Goal: Task Accomplishment & Management: Use online tool/utility

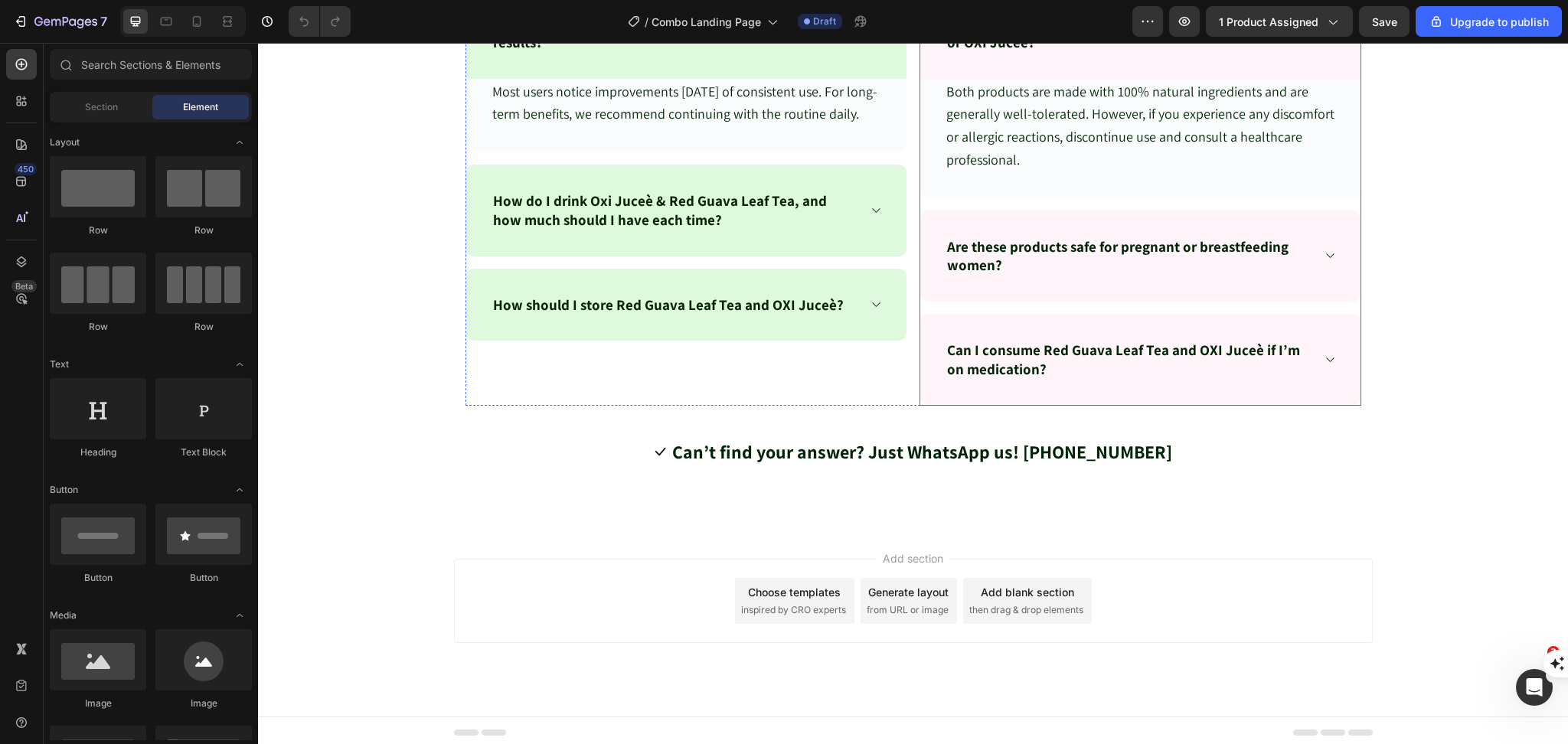
scroll to position [5923, 0]
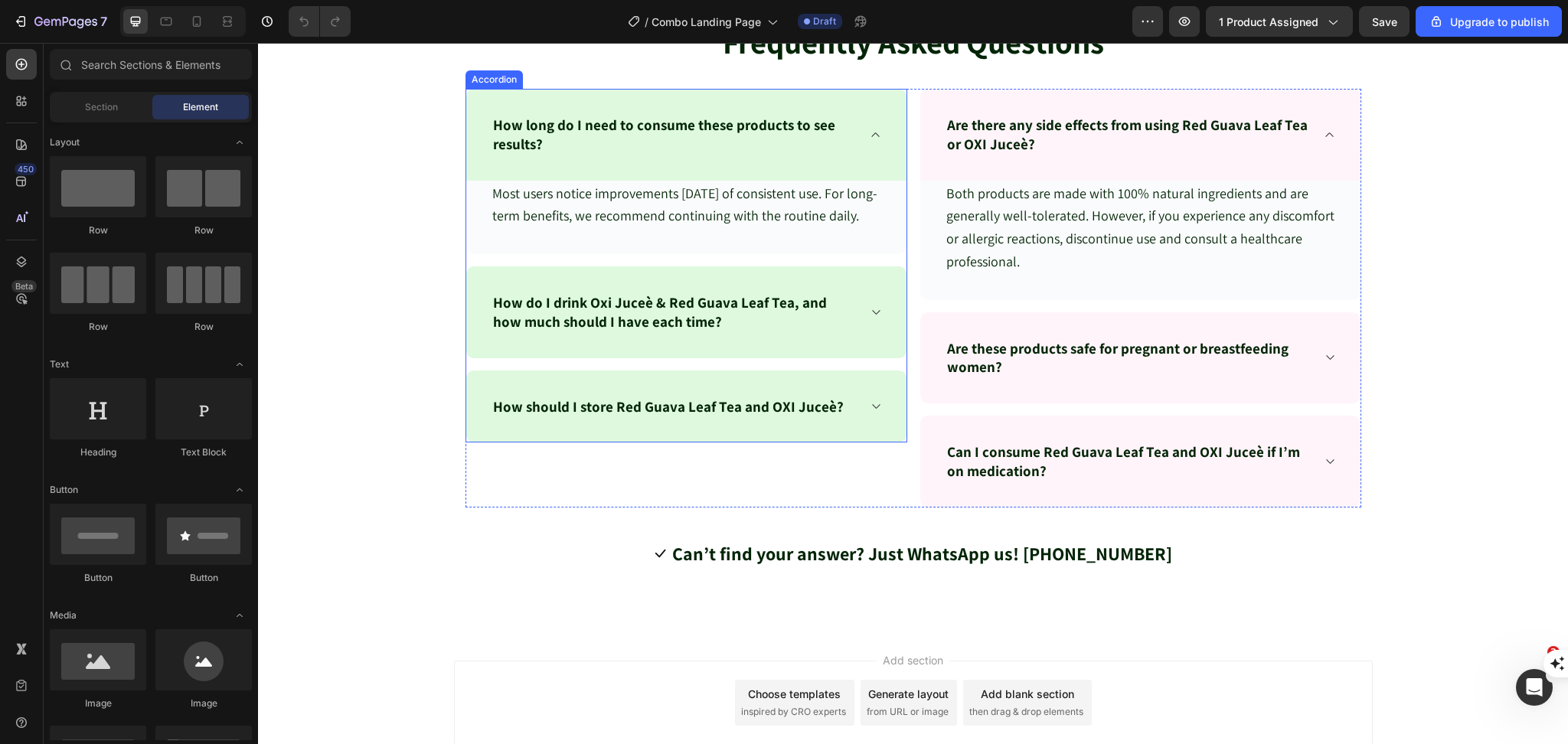
click at [870, 318] on icon at bounding box center [875, 312] width 11 height 12
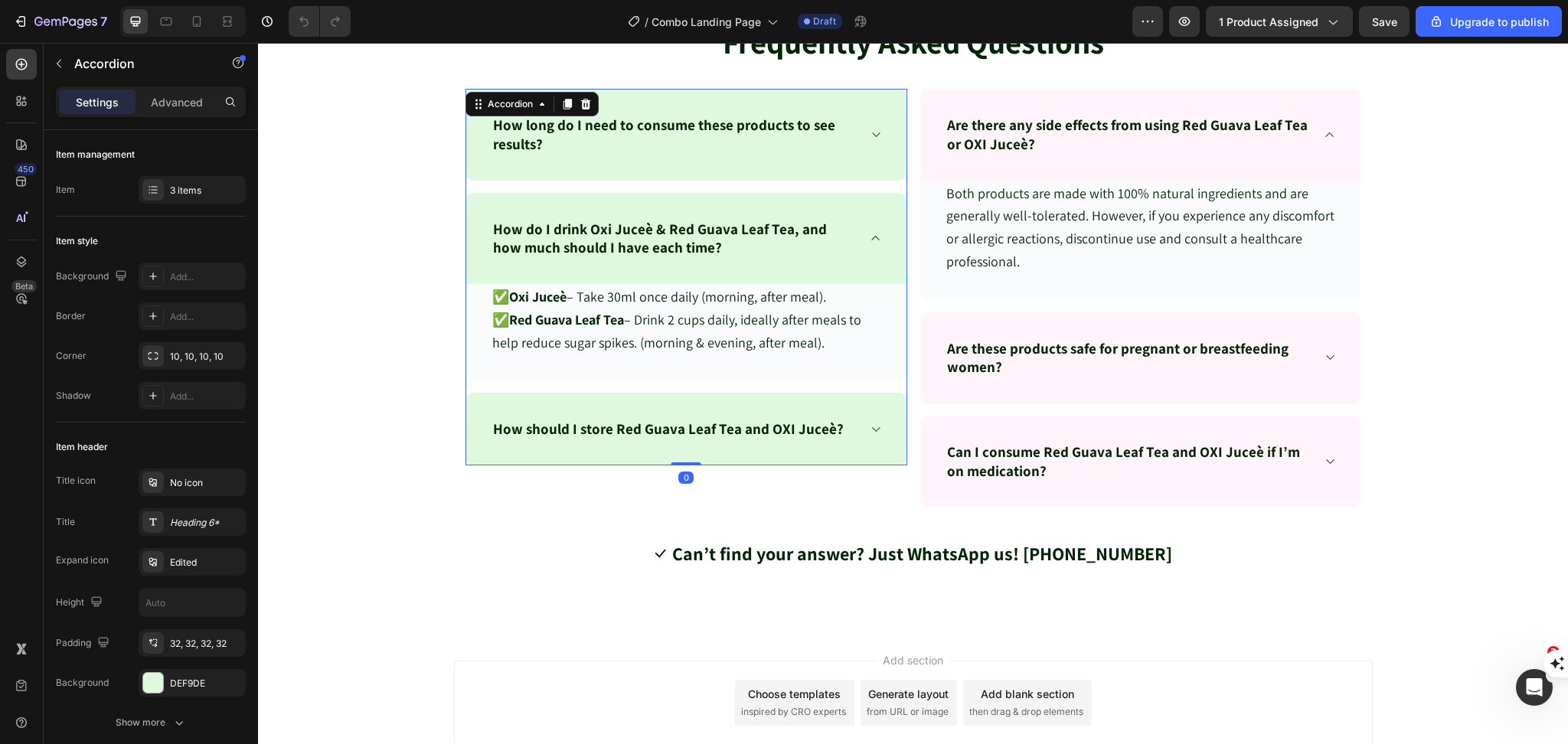
click at [863, 419] on div "How should I store Red Guava Leaf Tea and OXI Juceè?" at bounding box center [686, 429] width 440 height 73
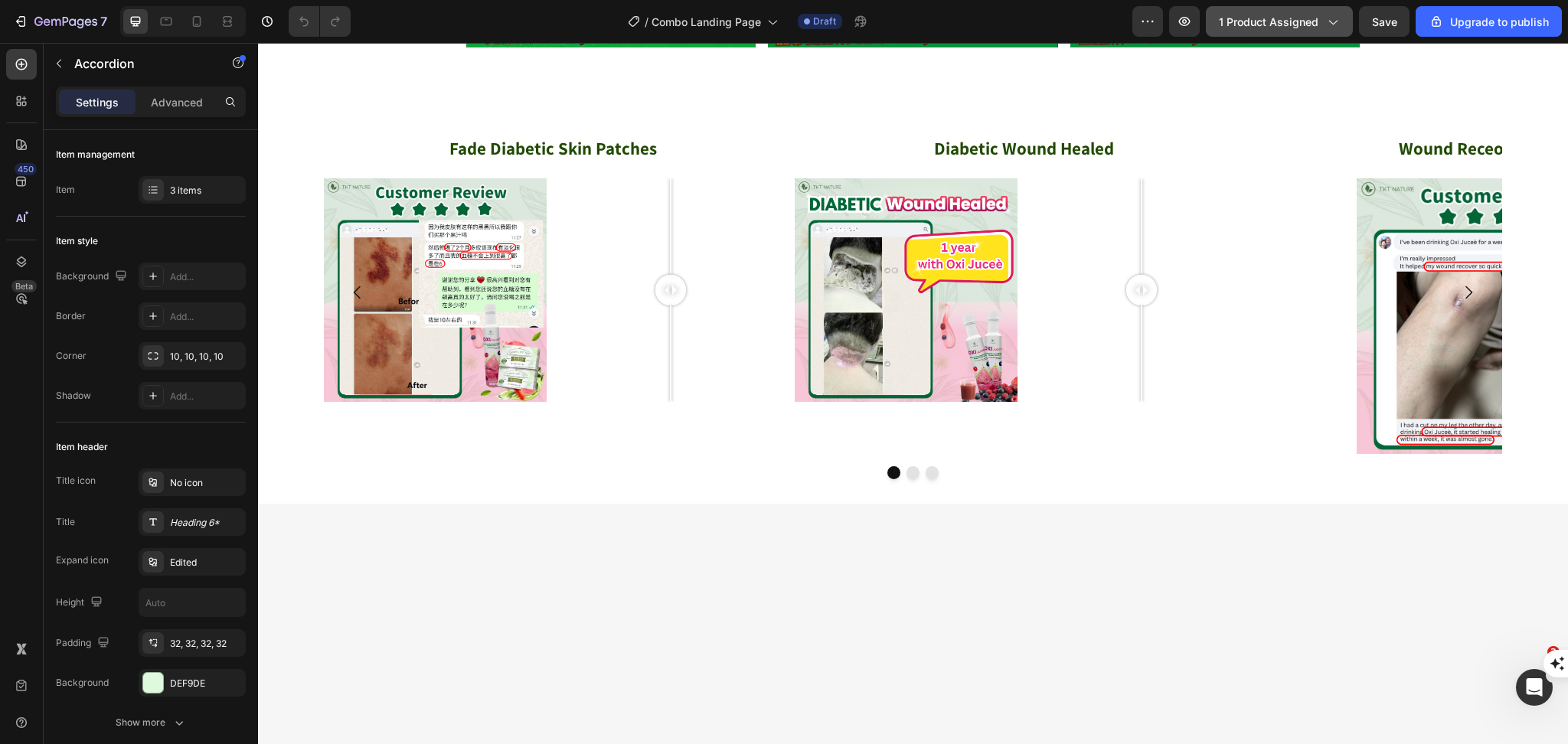
scroll to position [3621, 0]
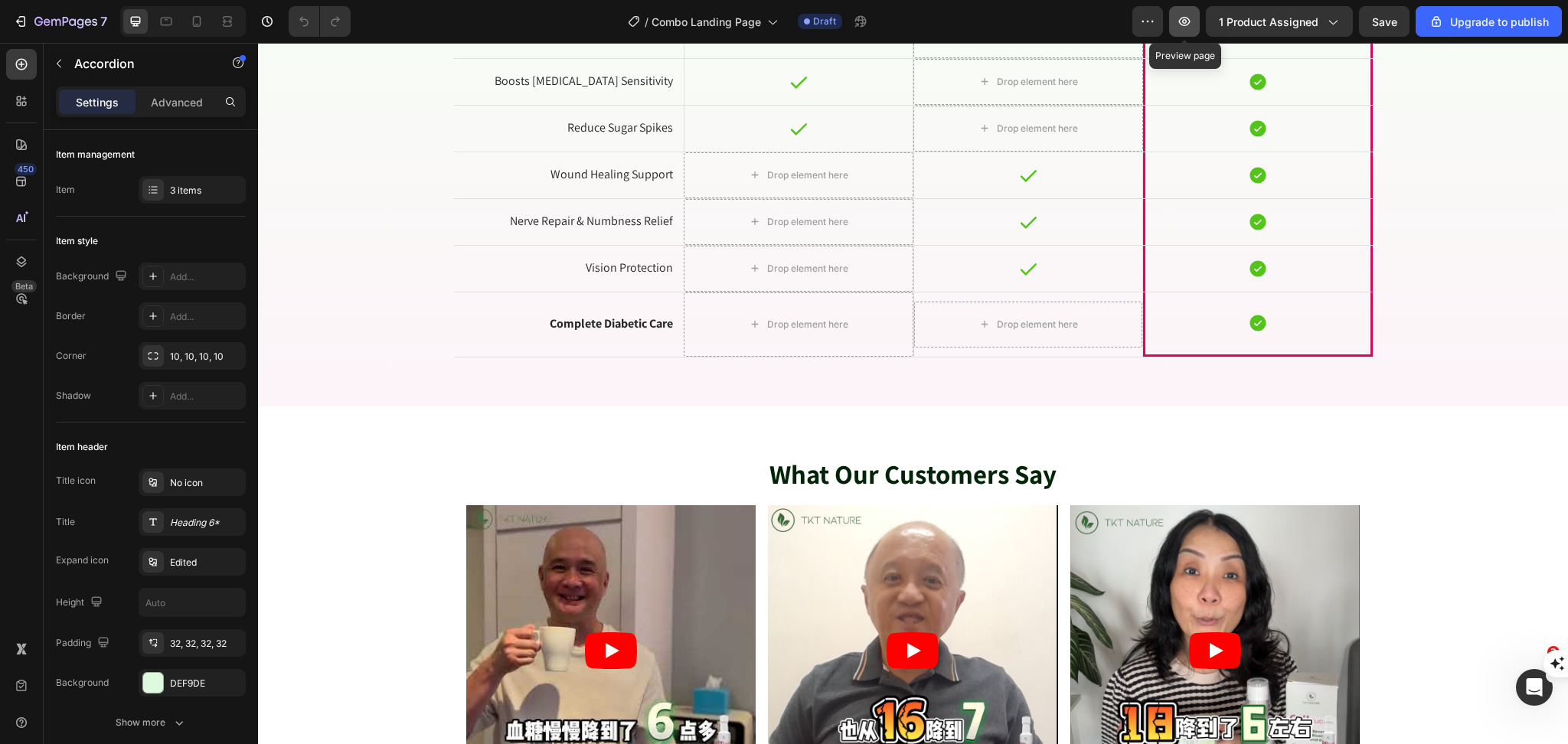
click at [1189, 22] on icon "button" at bounding box center [1185, 22] width 11 height 10
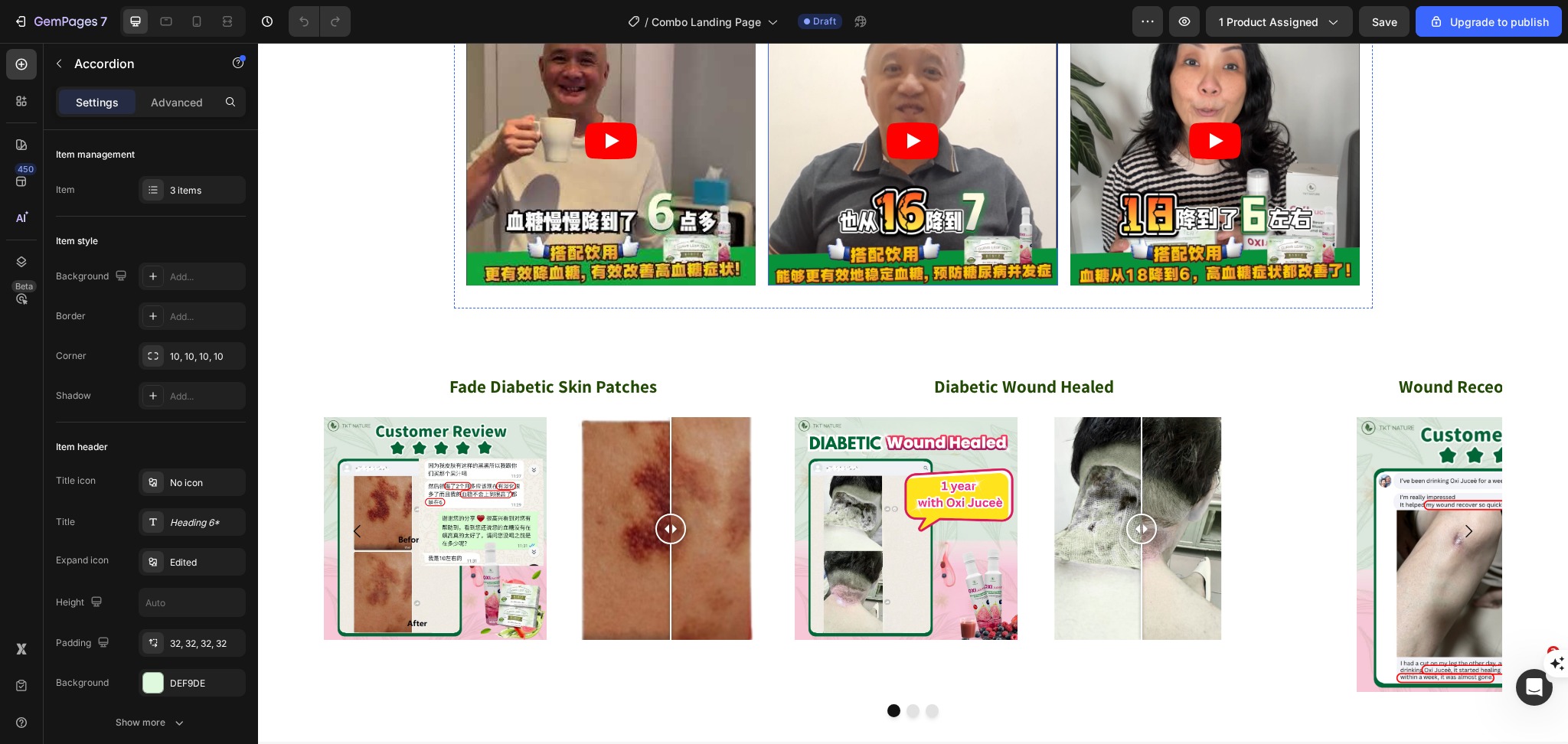
scroll to position [2737, 0]
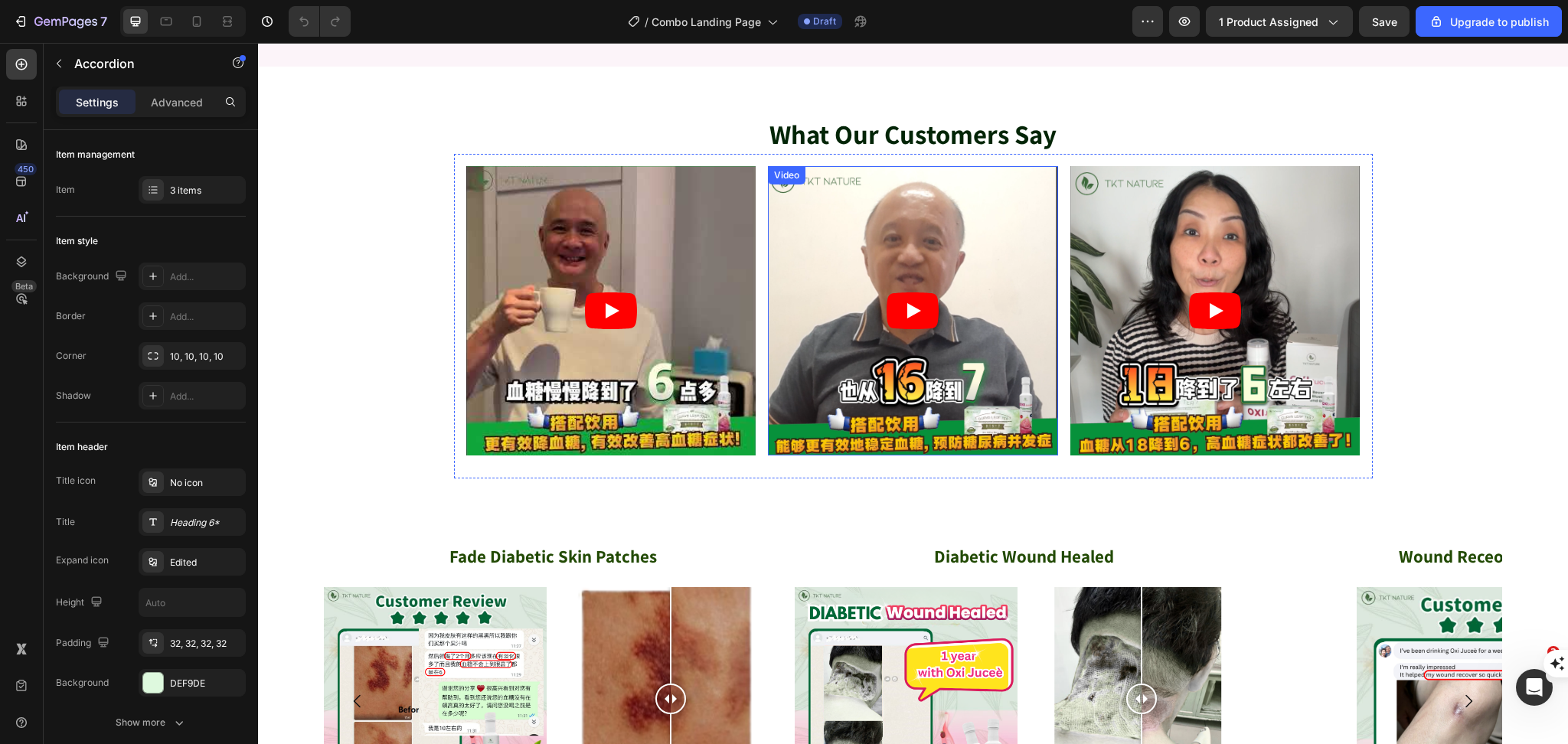
click at [949, 363] on article at bounding box center [913, 311] width 290 height 290
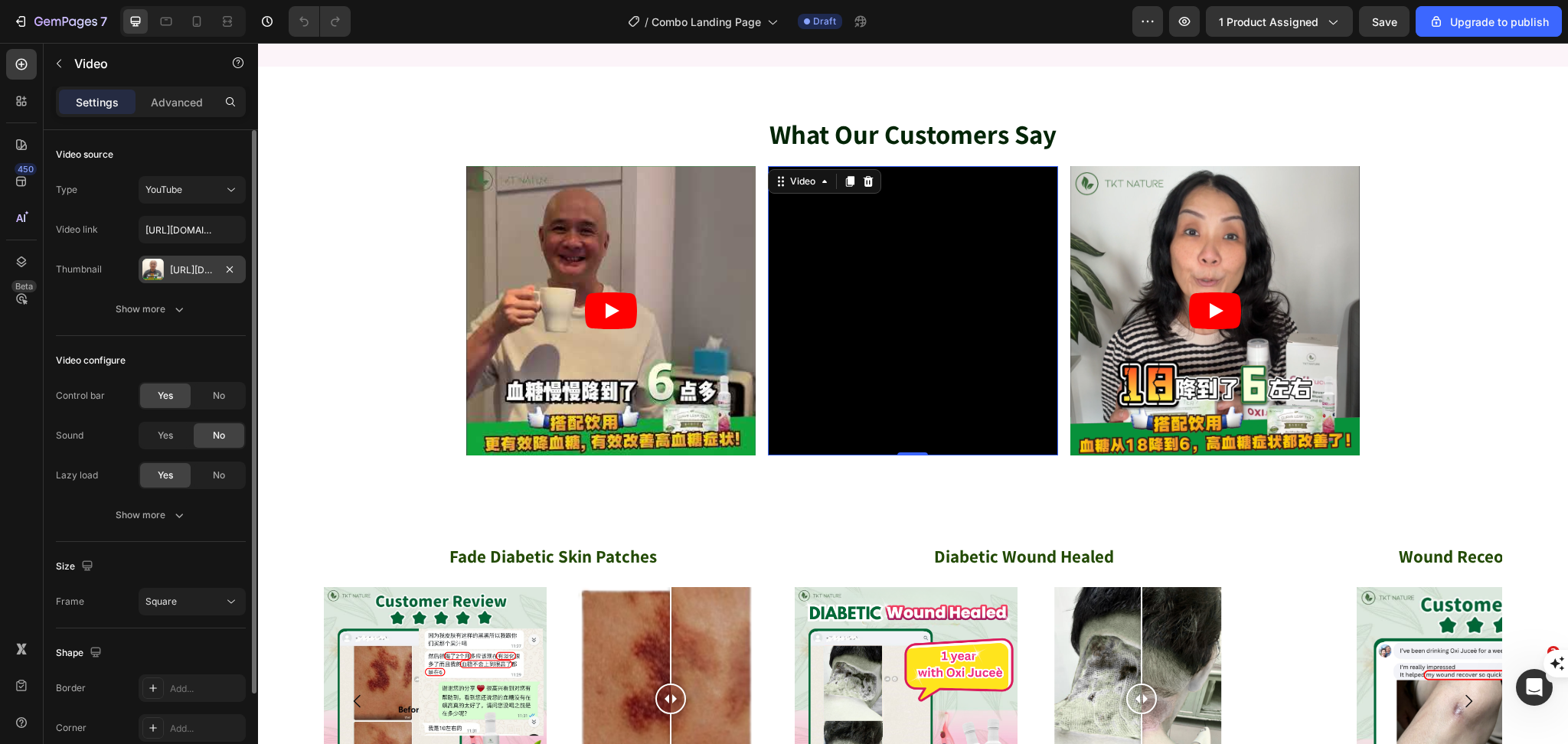
click at [190, 273] on div "Https://cdn.Shopify.Com/s/files/1/0512/2922/9227/files/gempages_502277445387289…" at bounding box center [192, 270] width 45 height 14
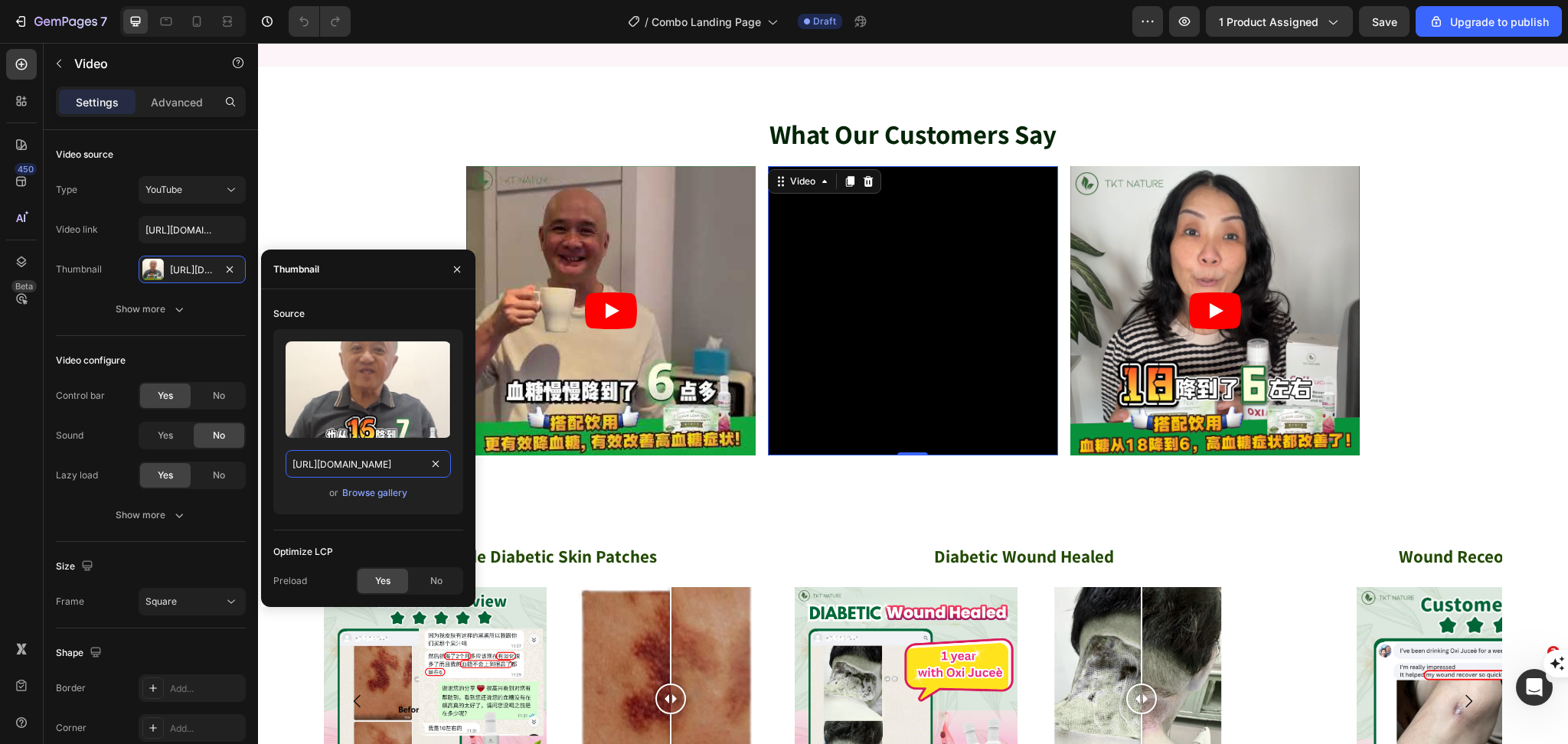
click at [364, 467] on input "https://cdn.shopify.com/s/files/1/0512/2922/9227/files/gempages_502277445387289…" at bounding box center [367, 464] width 165 height 28
paste input "youtube.com/shorts/e7AAo3aDBA0?feature=share"
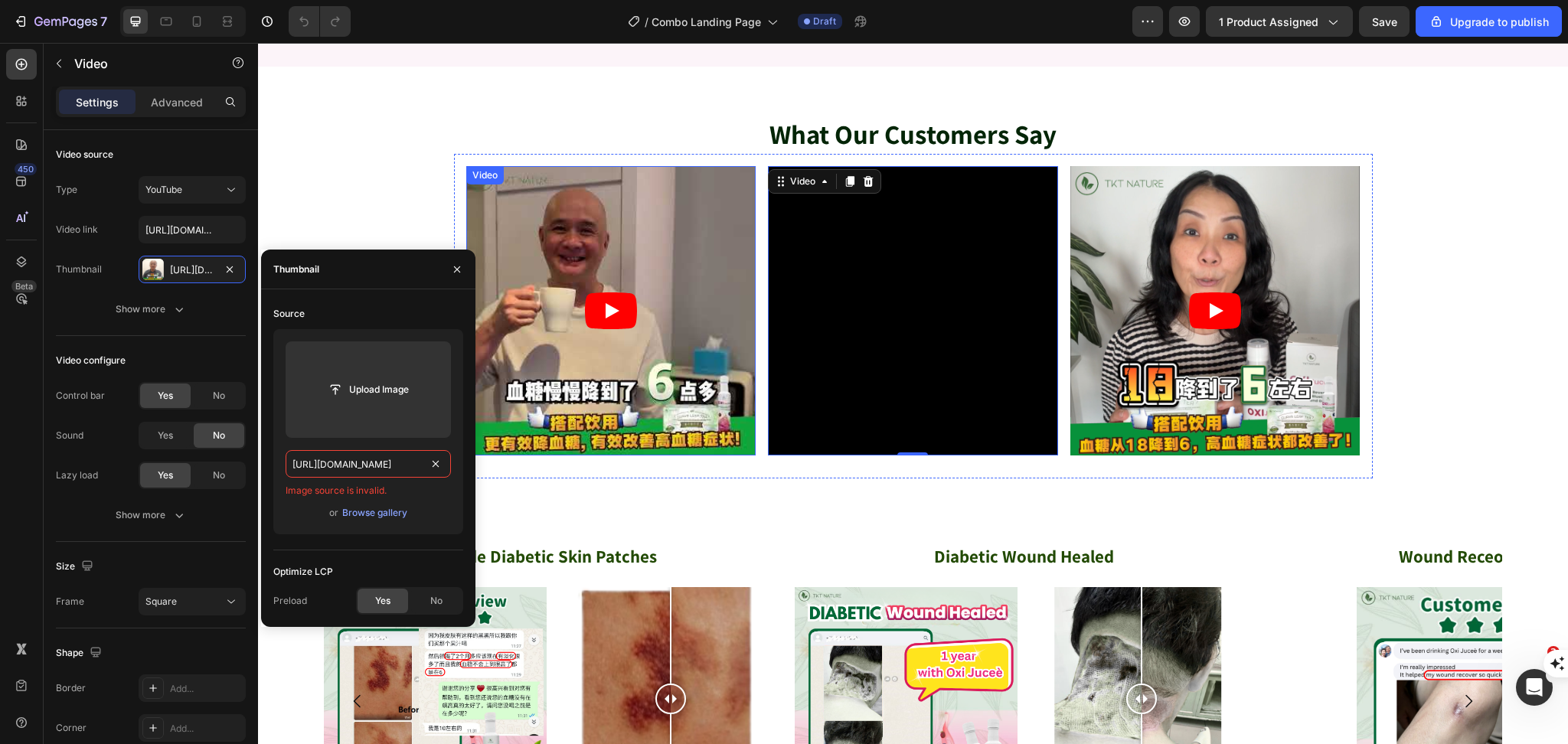
scroll to position [0, 104]
type input "https://youtube.com/shorts/e7AAo3aDBA0?feature=s"
click at [395, 463] on input "https://youtube.com/shorts/e7AAo3aDBA0?feature=s" at bounding box center [367, 464] width 165 height 28
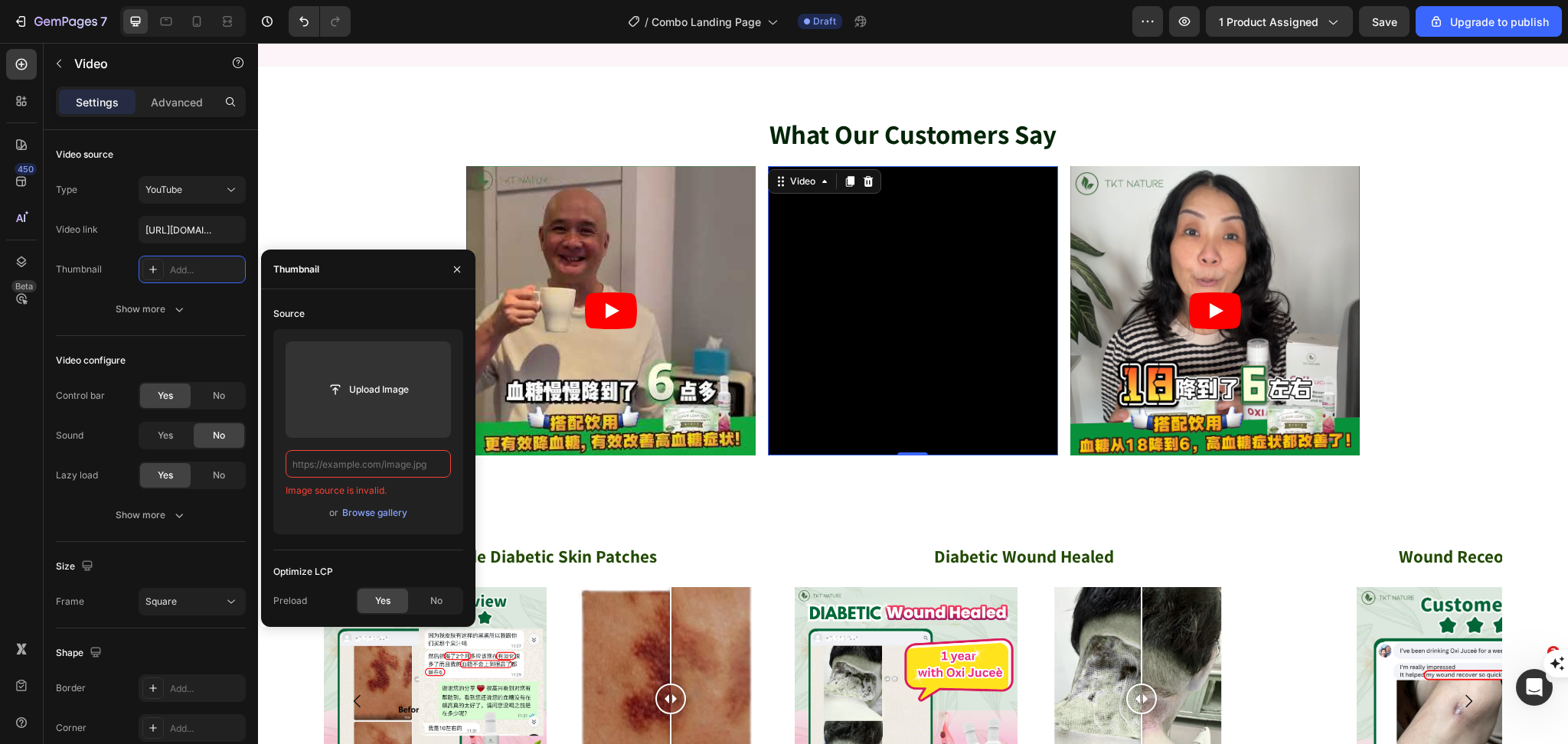
click at [411, 464] on input "text" at bounding box center [367, 464] width 165 height 28
paste input "https://youtube.com/shorts/e7AAo3aDBA0?feature=share"
type input "https://youtube.com/shorts/e7AAo3aDBA0?feature=share"
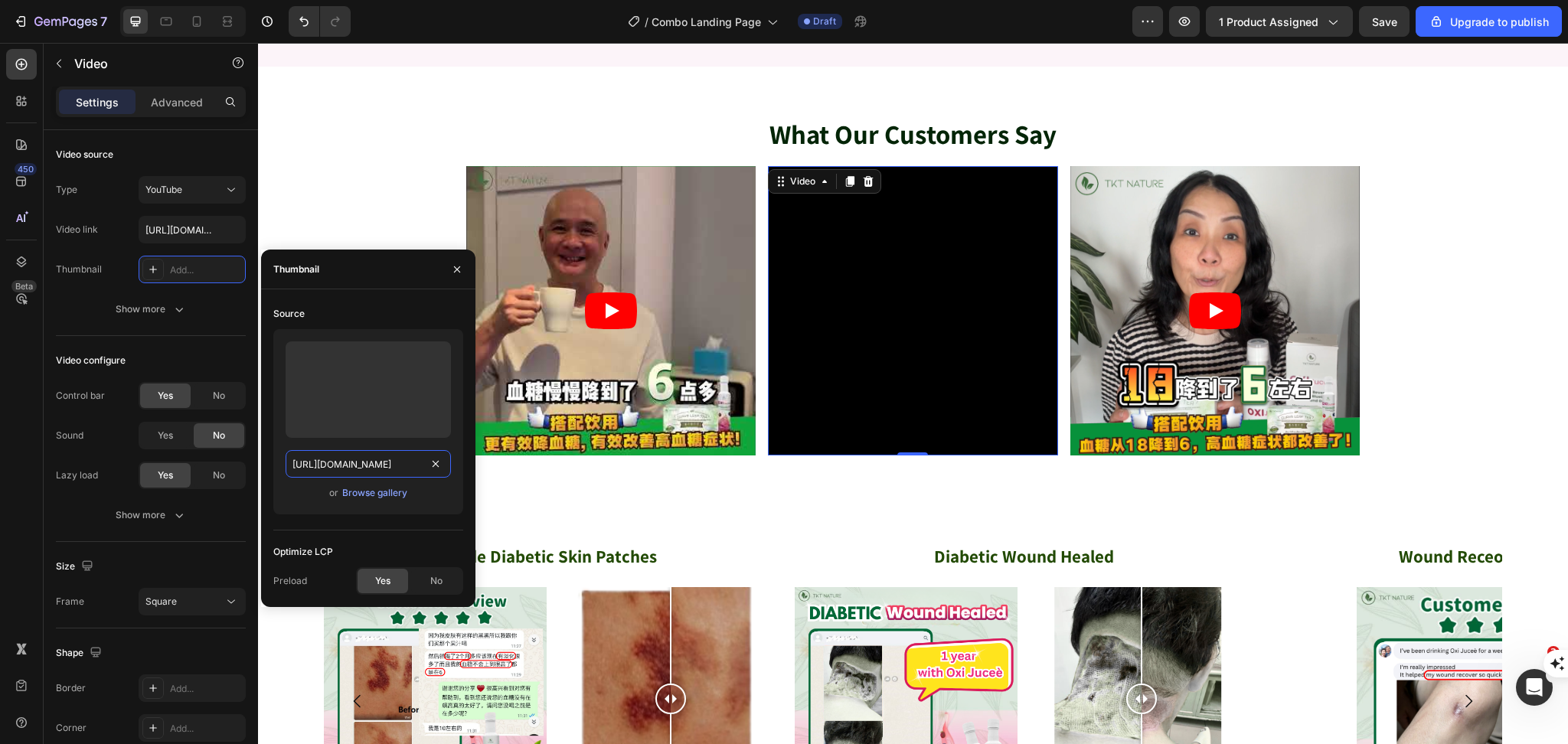
scroll to position [0, 124]
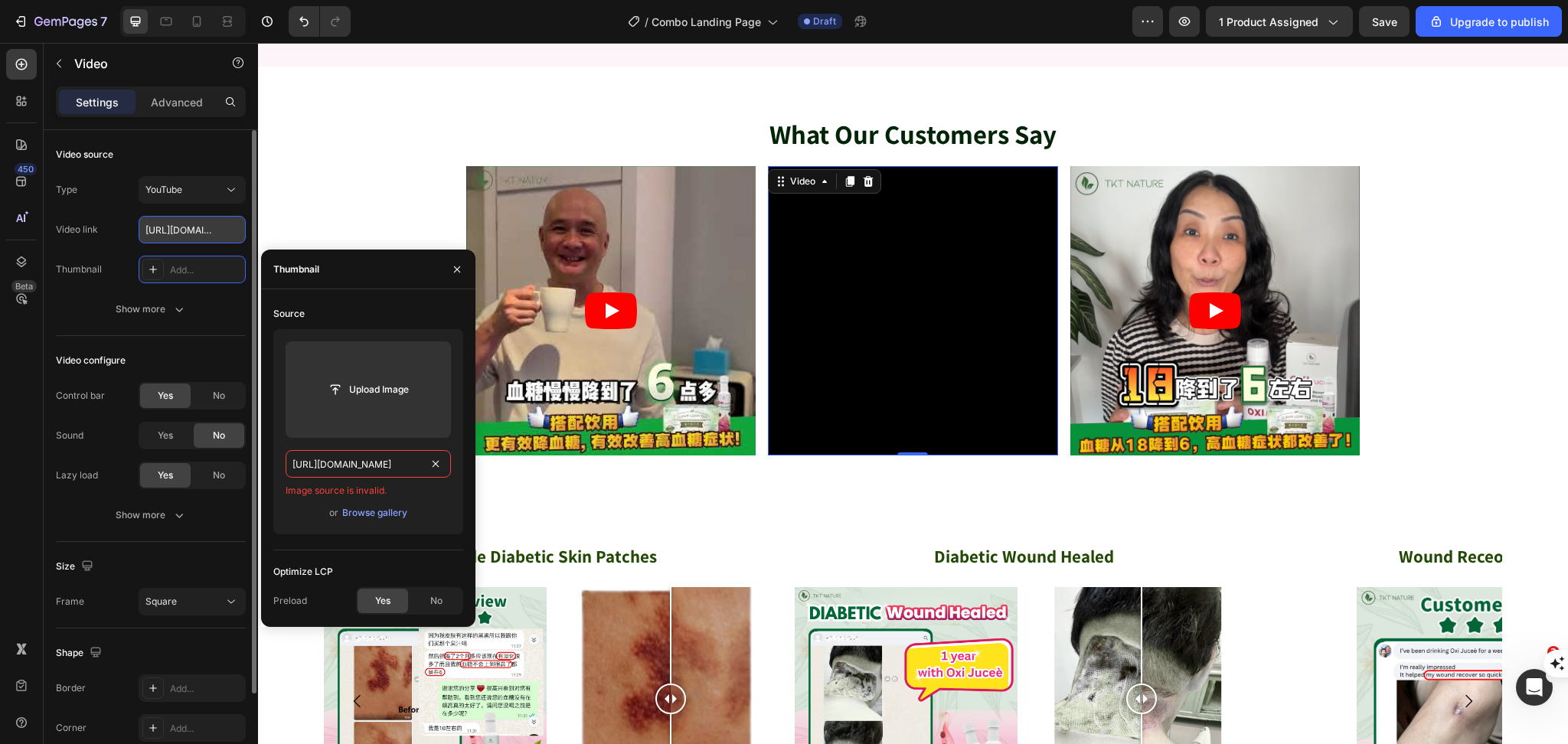
click at [210, 235] on input "https://youtu.be/zjA2Iy7-jBM" at bounding box center [192, 230] width 107 height 28
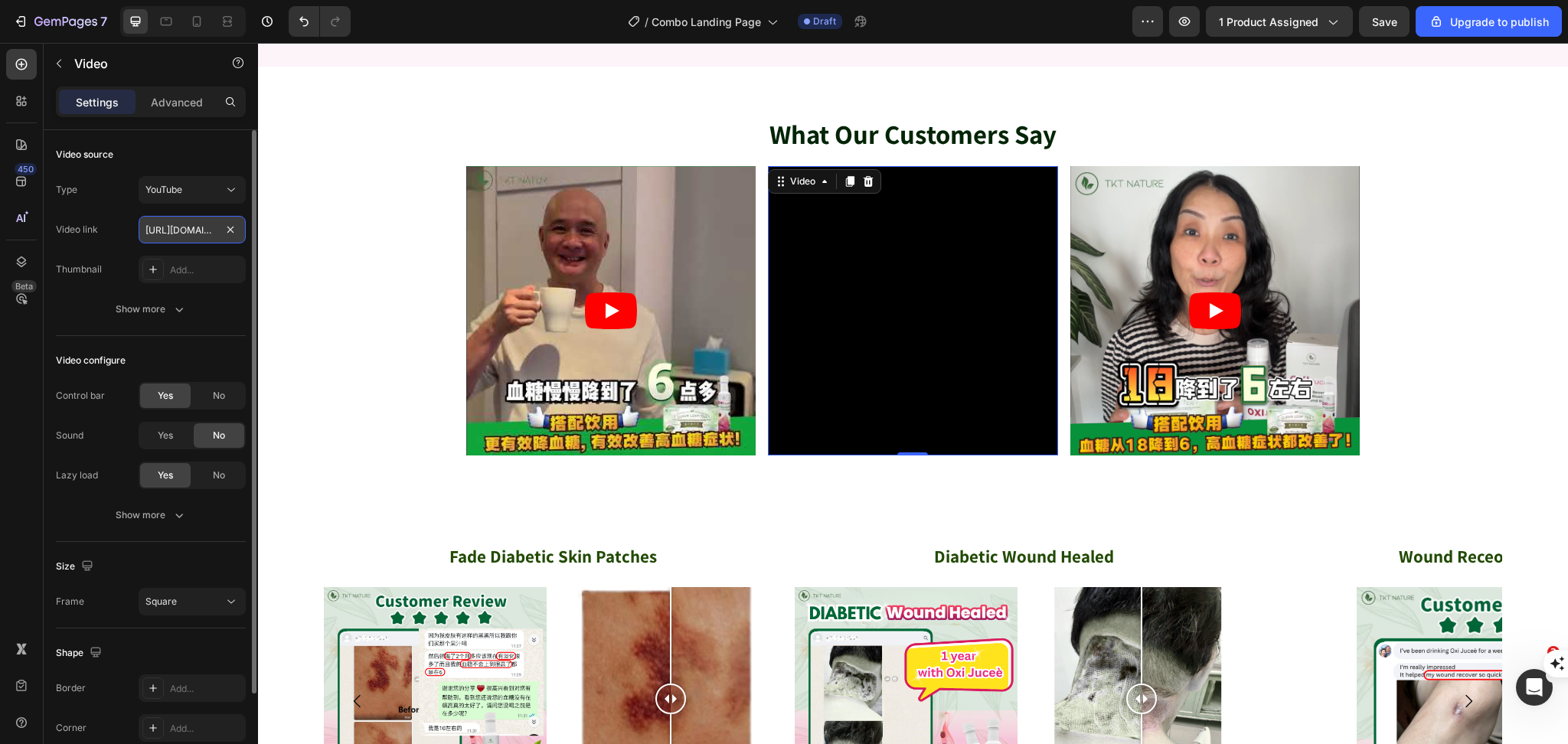
scroll to position [0, 0]
paste input "https://youtube.com/shorts/e7AAo3aDBA0?feature=share"
type input "https://youtube.com/shorts/e7AAo3aDBA0?feature=share"
click at [185, 270] on div "Add..." at bounding box center [206, 270] width 72 height 14
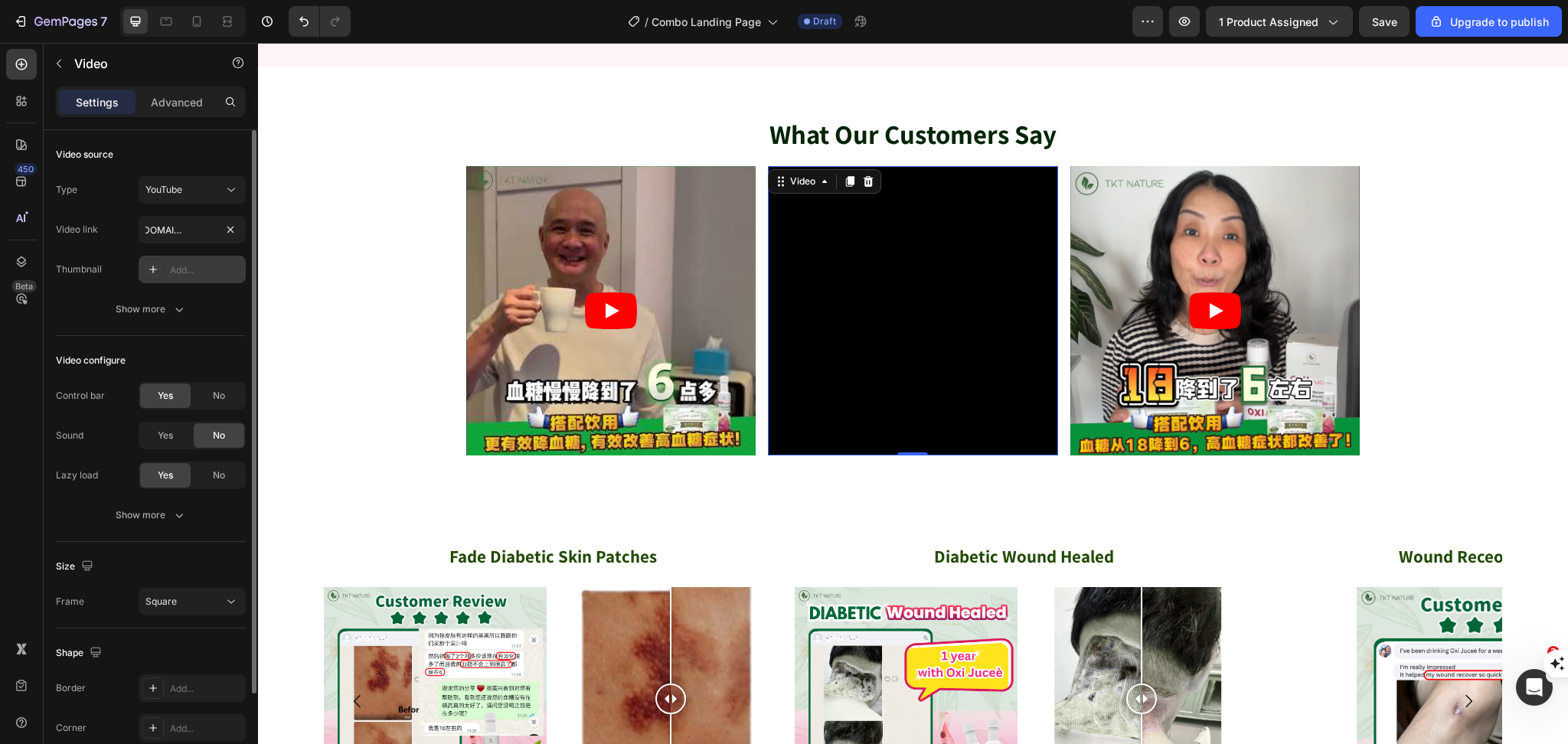
type input "https://ucarecdn.com/06075225-af9e-460c-8e3c-6be63c0b773a/-/format/auto/"
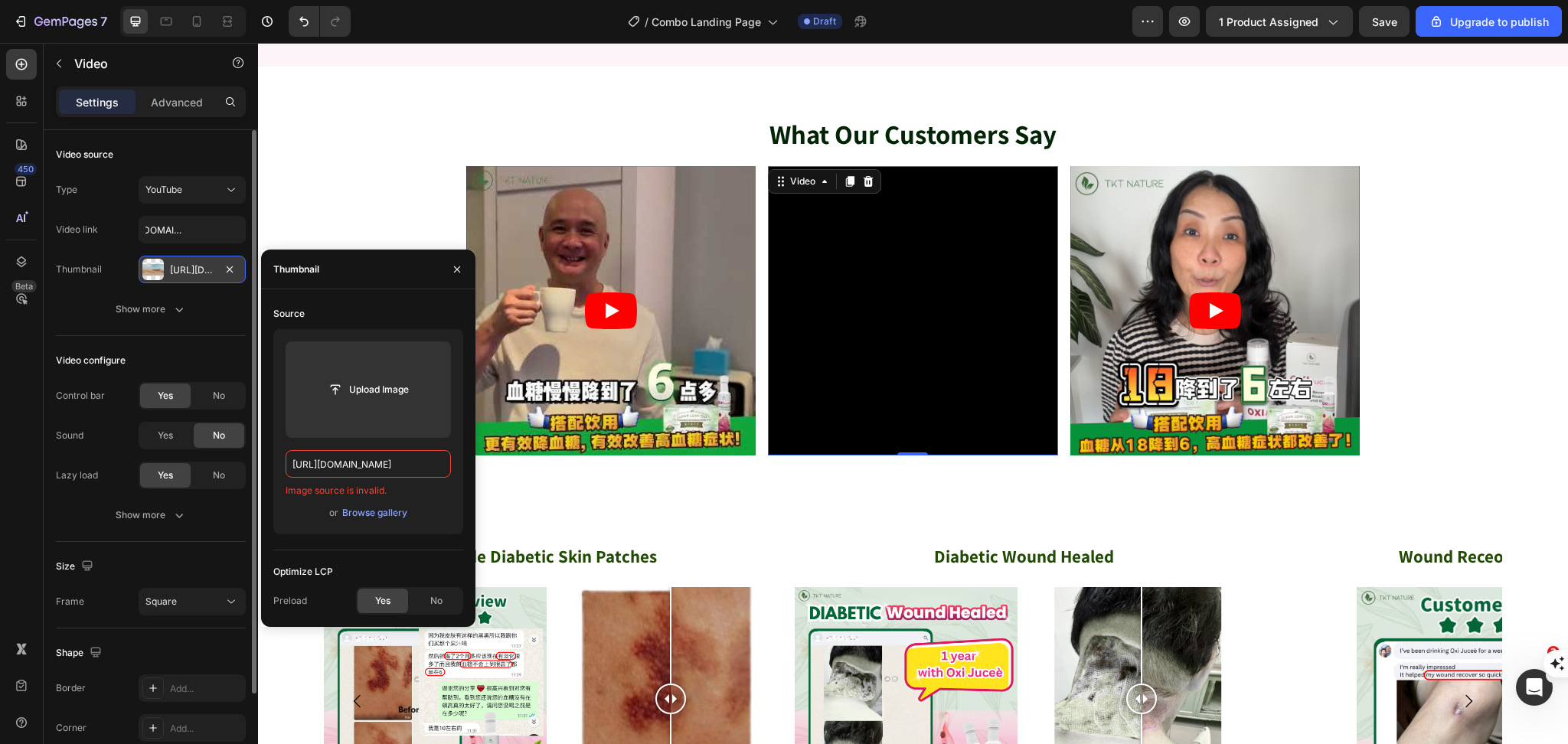
scroll to position [0, 0]
click at [224, 267] on icon "button" at bounding box center [229, 269] width 12 height 12
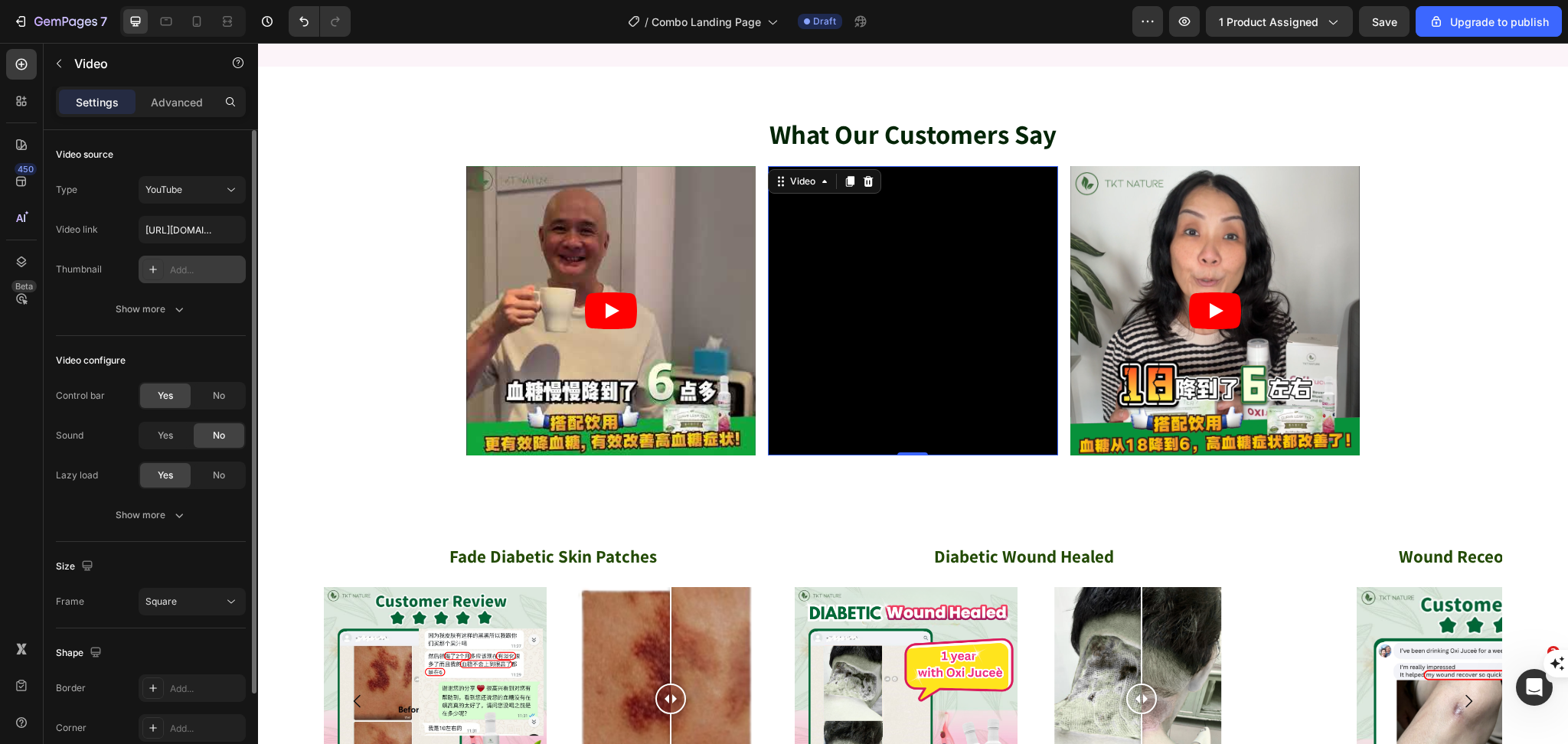
click at [195, 267] on div "Add..." at bounding box center [206, 270] width 72 height 14
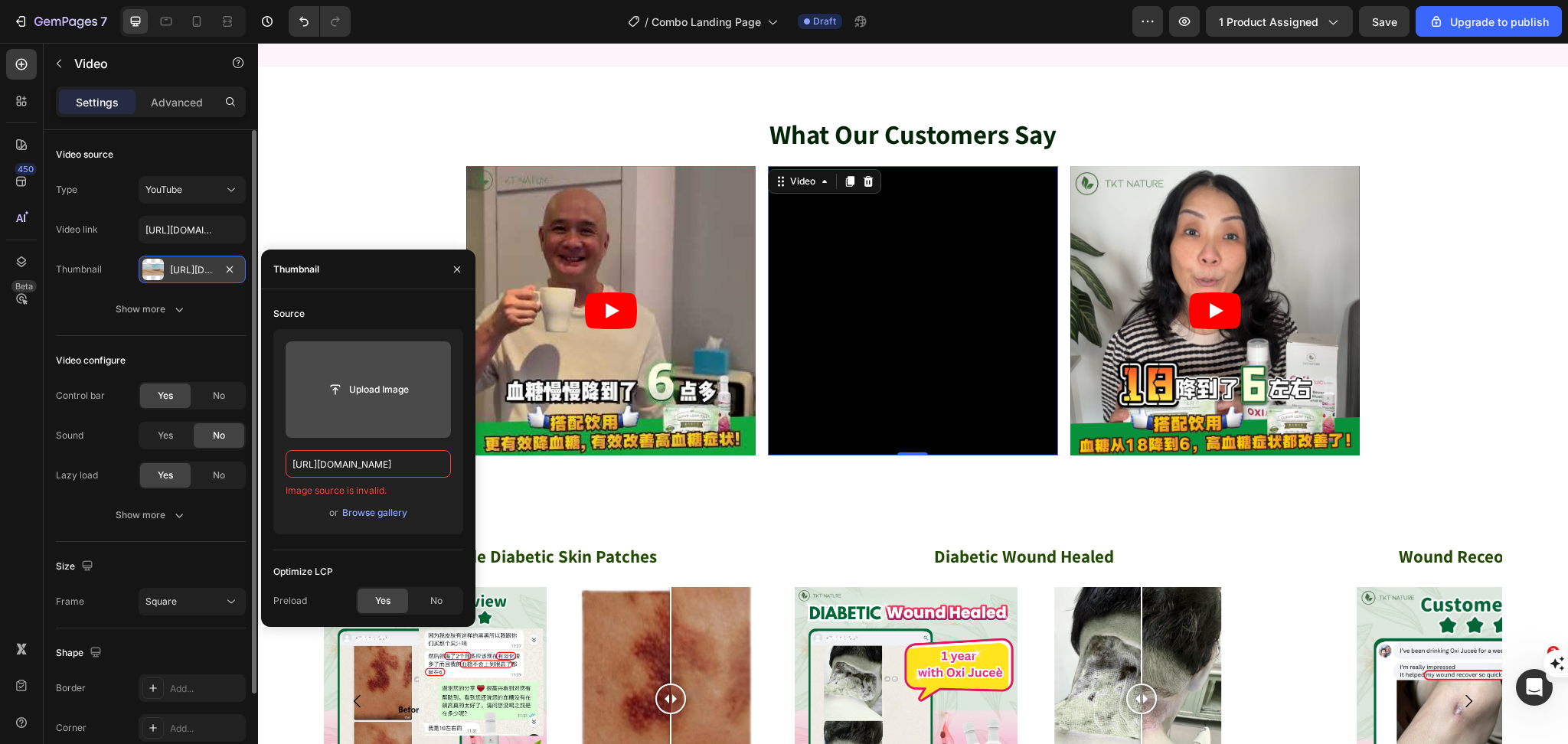
click at [385, 392] on input "file" at bounding box center [368, 389] width 106 height 26
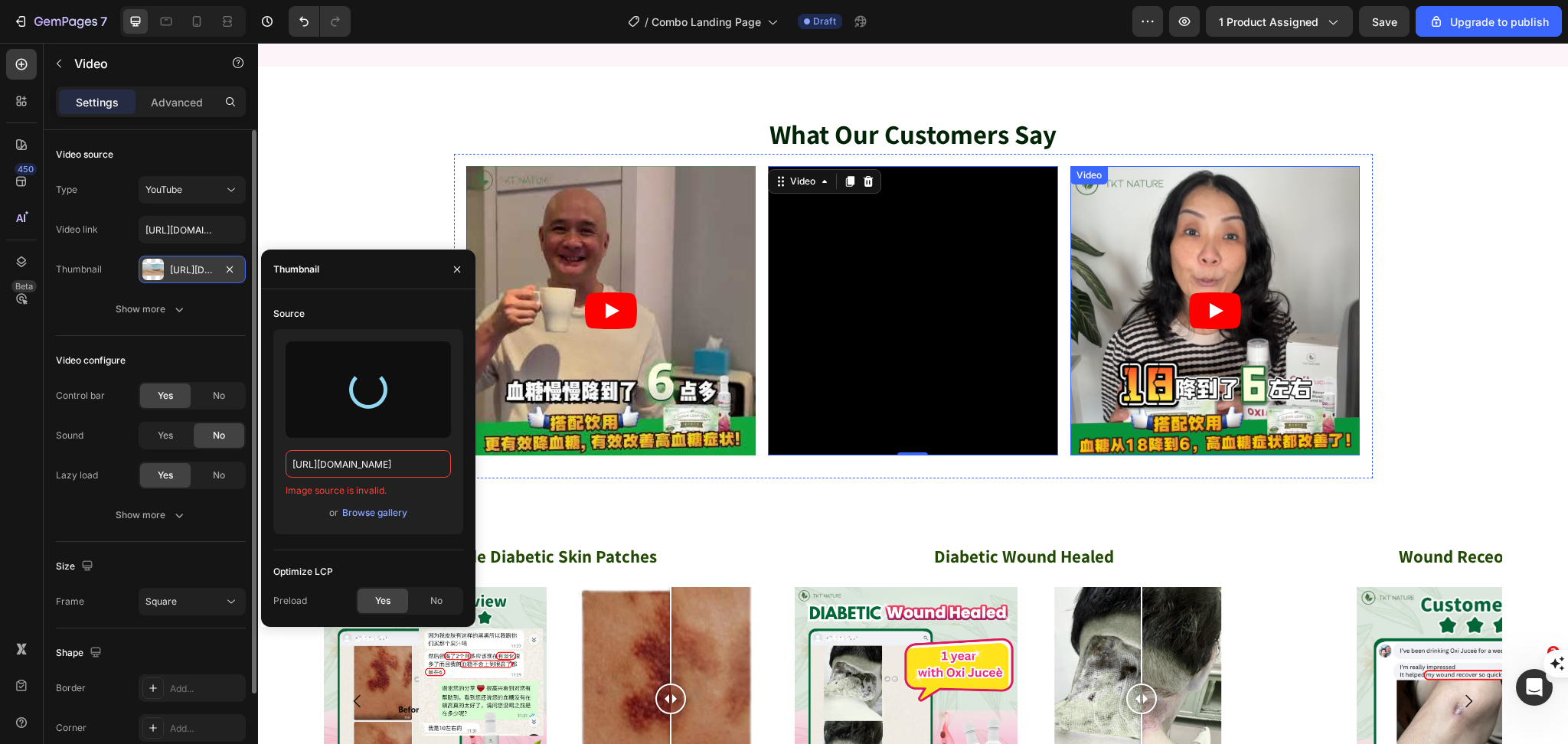
type input "https://cdn.shopify.com/s/files/1/0512/2922/9227/files/gempages_502277445387289…"
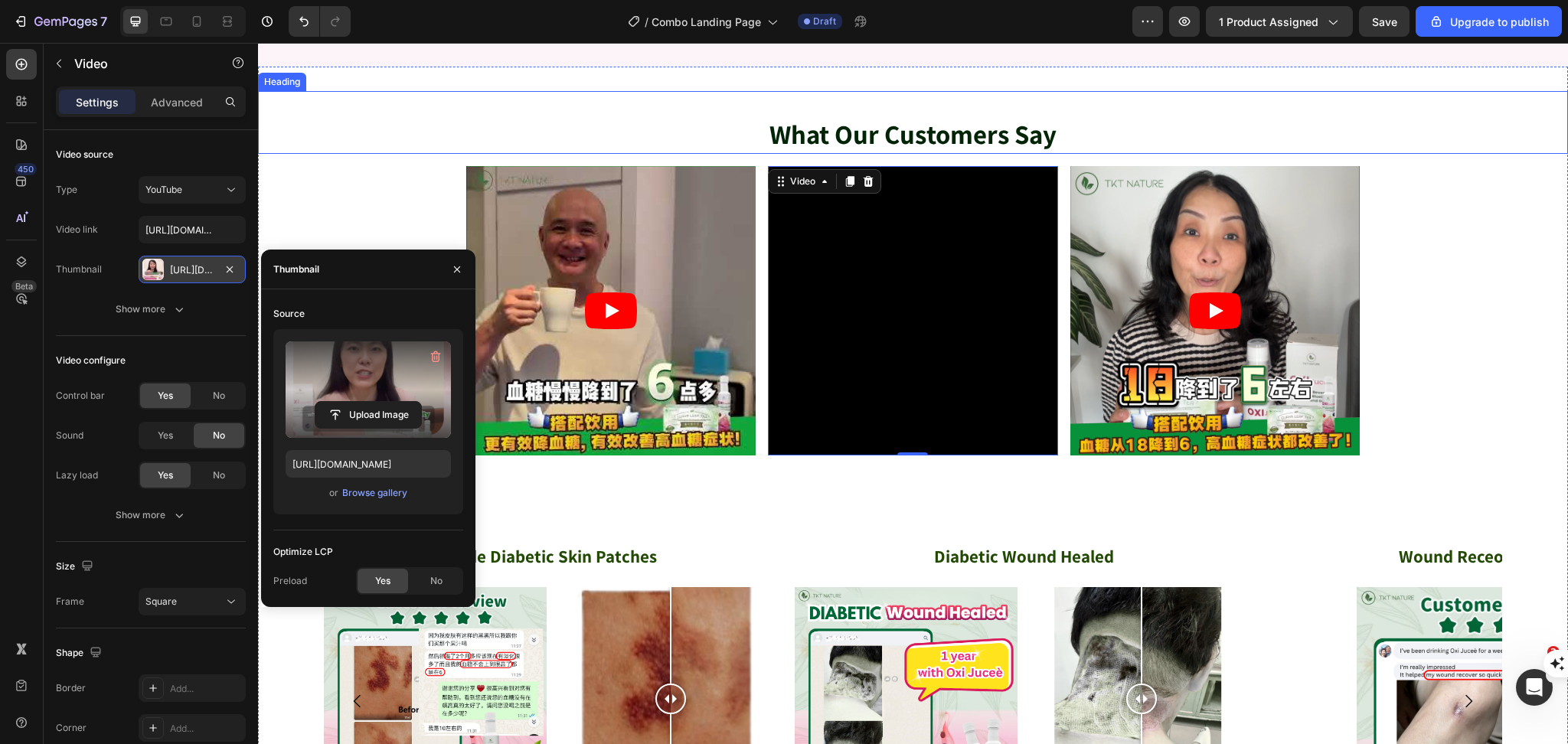
click at [1167, 154] on h2 "What Our Customers Say" at bounding box center [913, 135] width 918 height 38
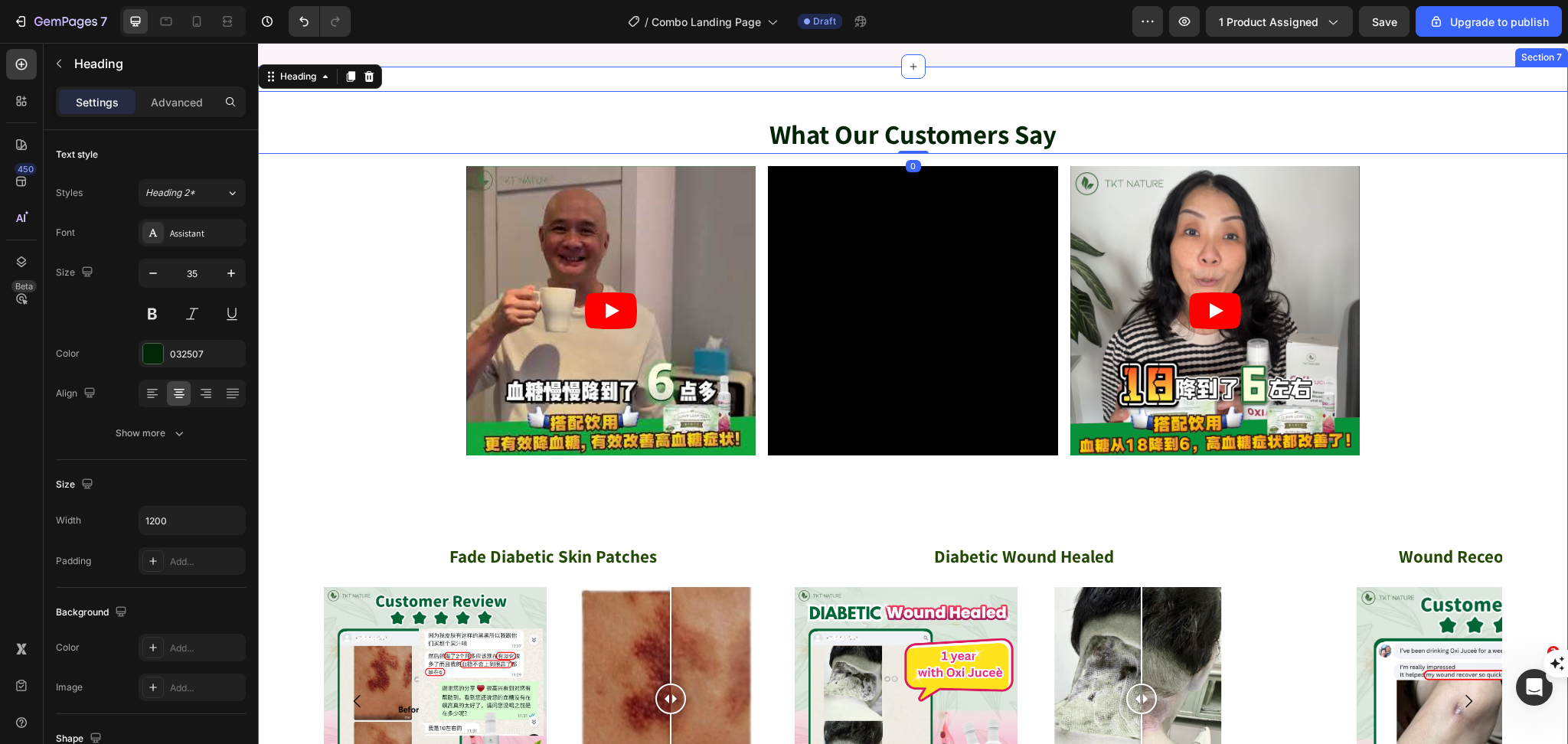
click at [1453, 513] on div "What Our Customers Say Heading 0 Video Video Video Row Fade Diabetic Skin Patch…" at bounding box center [913, 489] width 1310 height 797
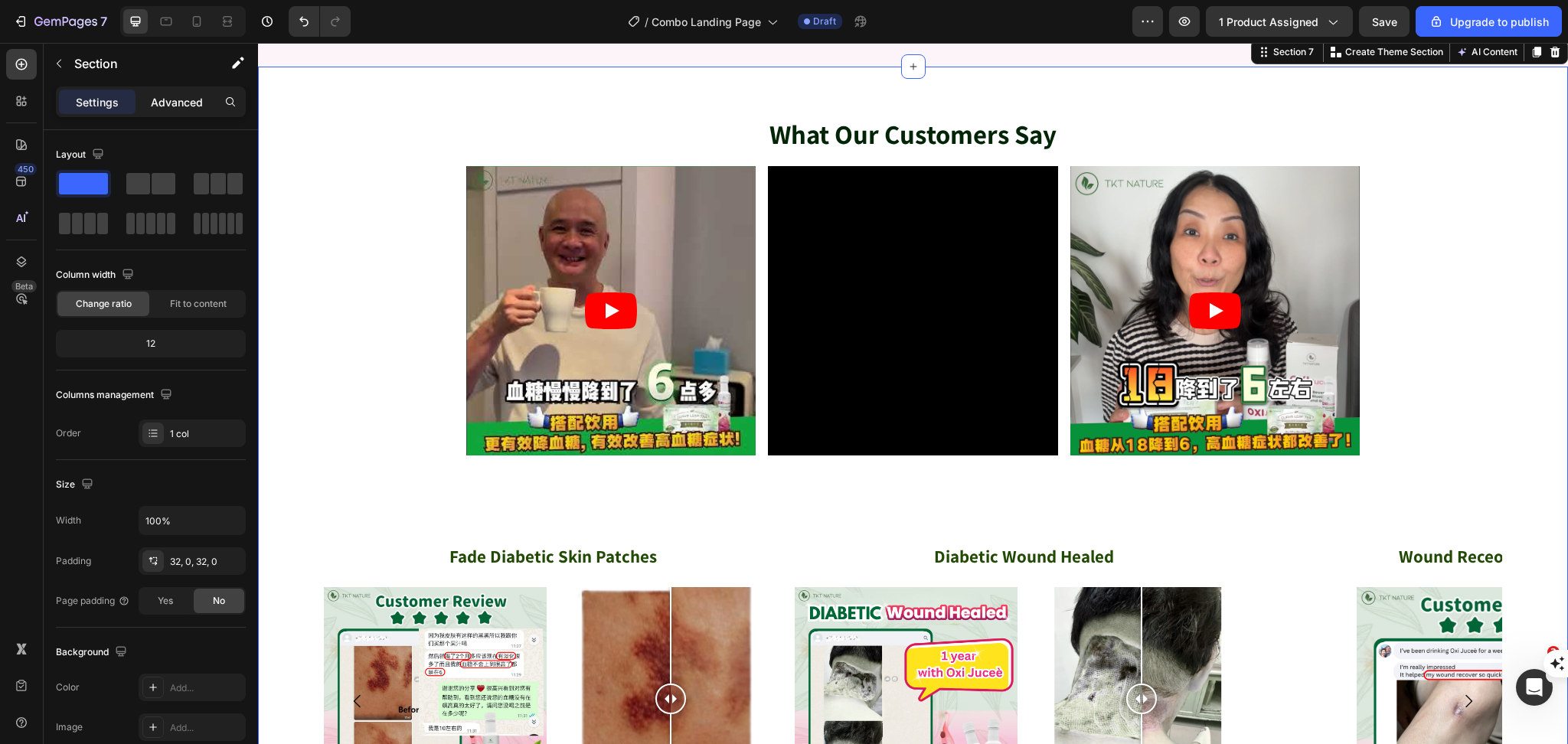
click at [159, 100] on p "Advanced" at bounding box center [176, 102] width 52 height 16
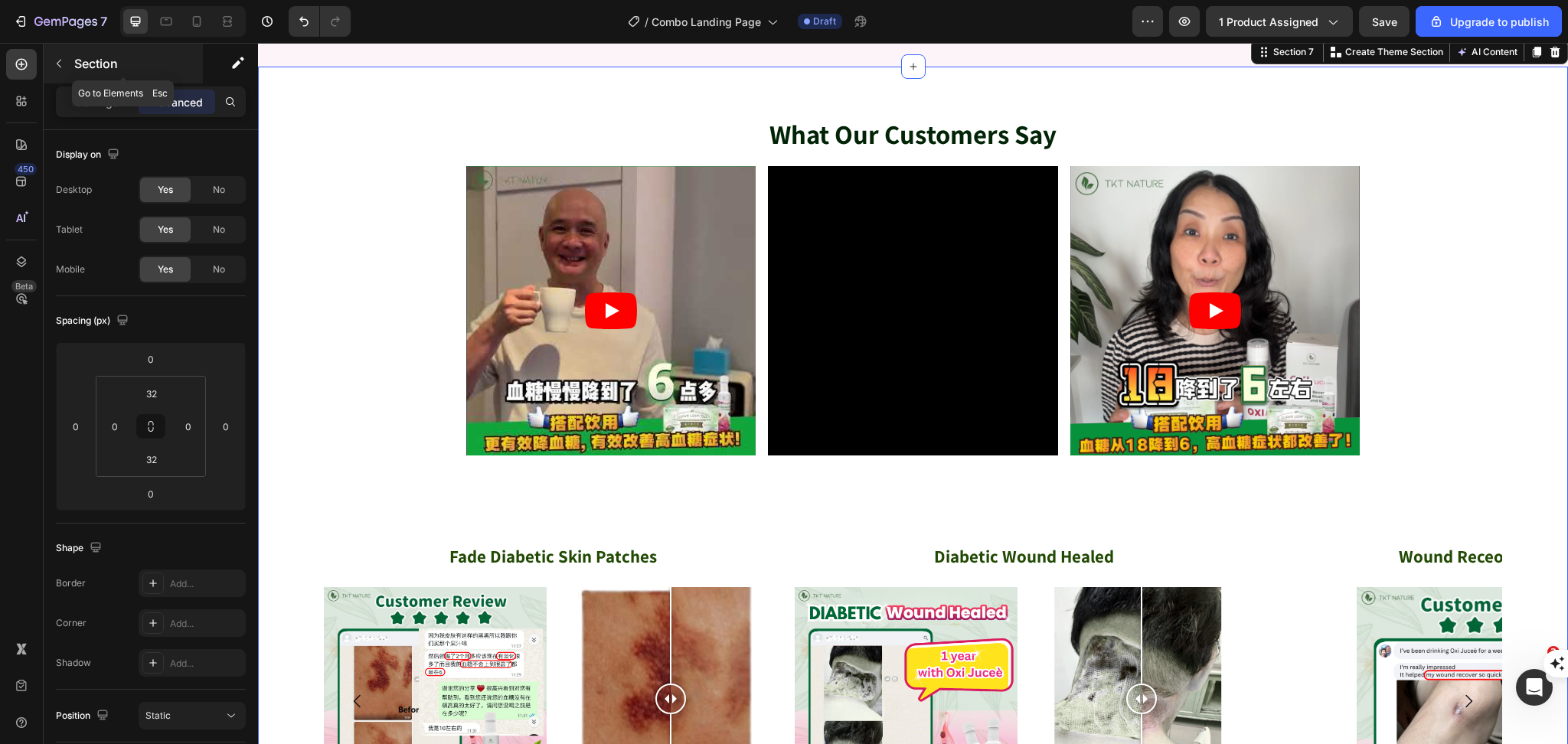
click at [68, 53] on button "button" at bounding box center [59, 63] width 25 height 25
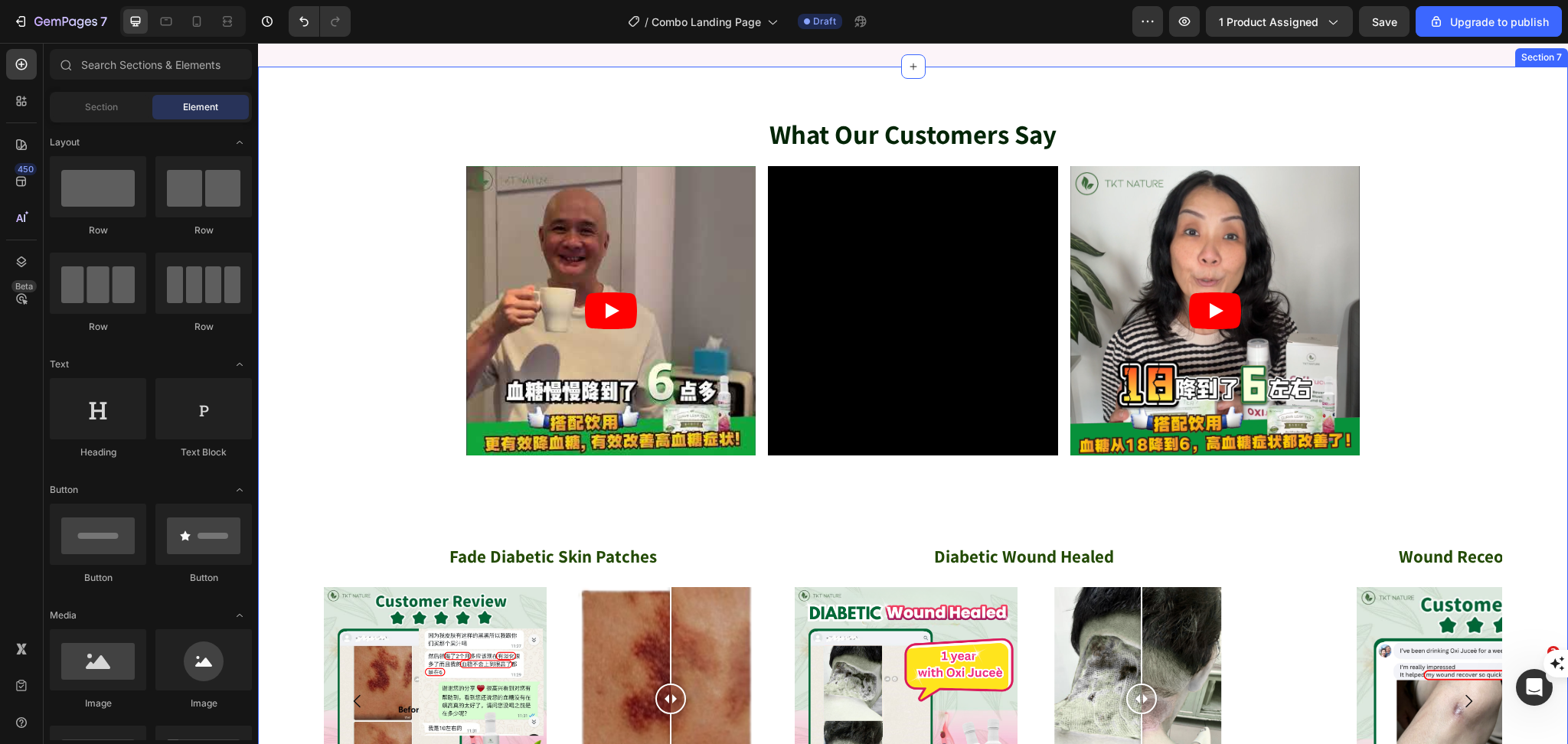
click at [531, 456] on article at bounding box center [611, 311] width 290 height 290
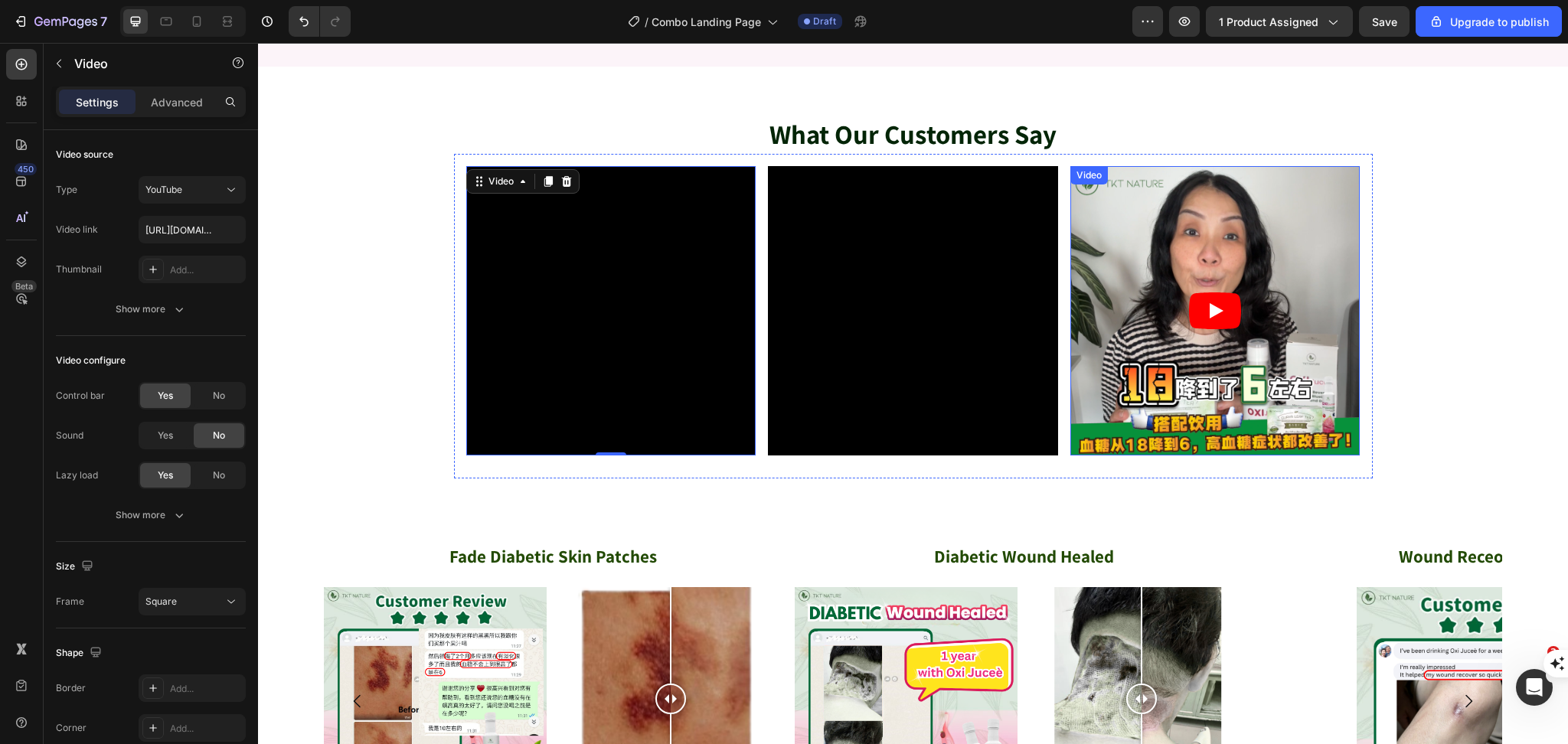
click at [1184, 337] on article at bounding box center [1215, 311] width 290 height 290
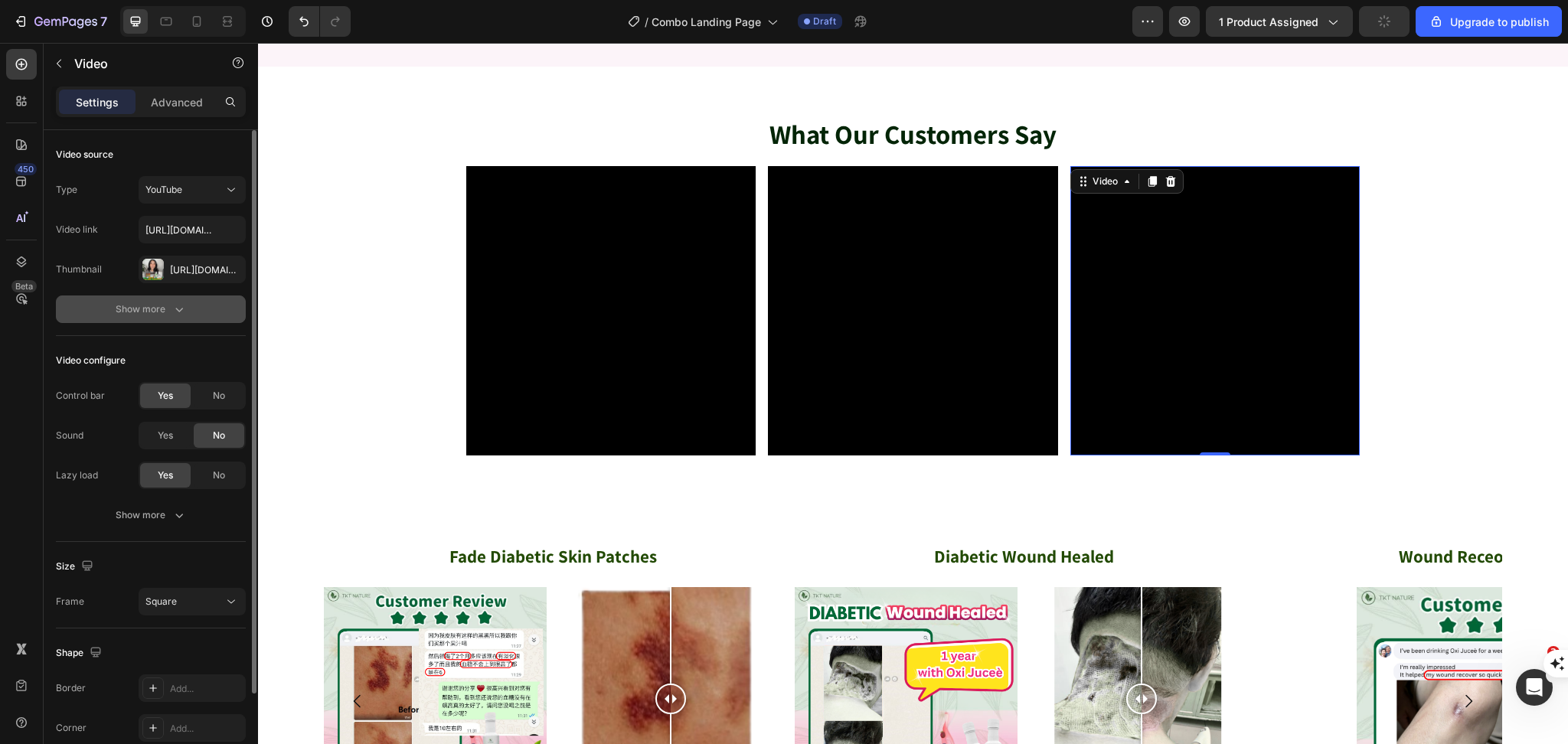
click at [160, 309] on div "Show more" at bounding box center [151, 309] width 71 height 15
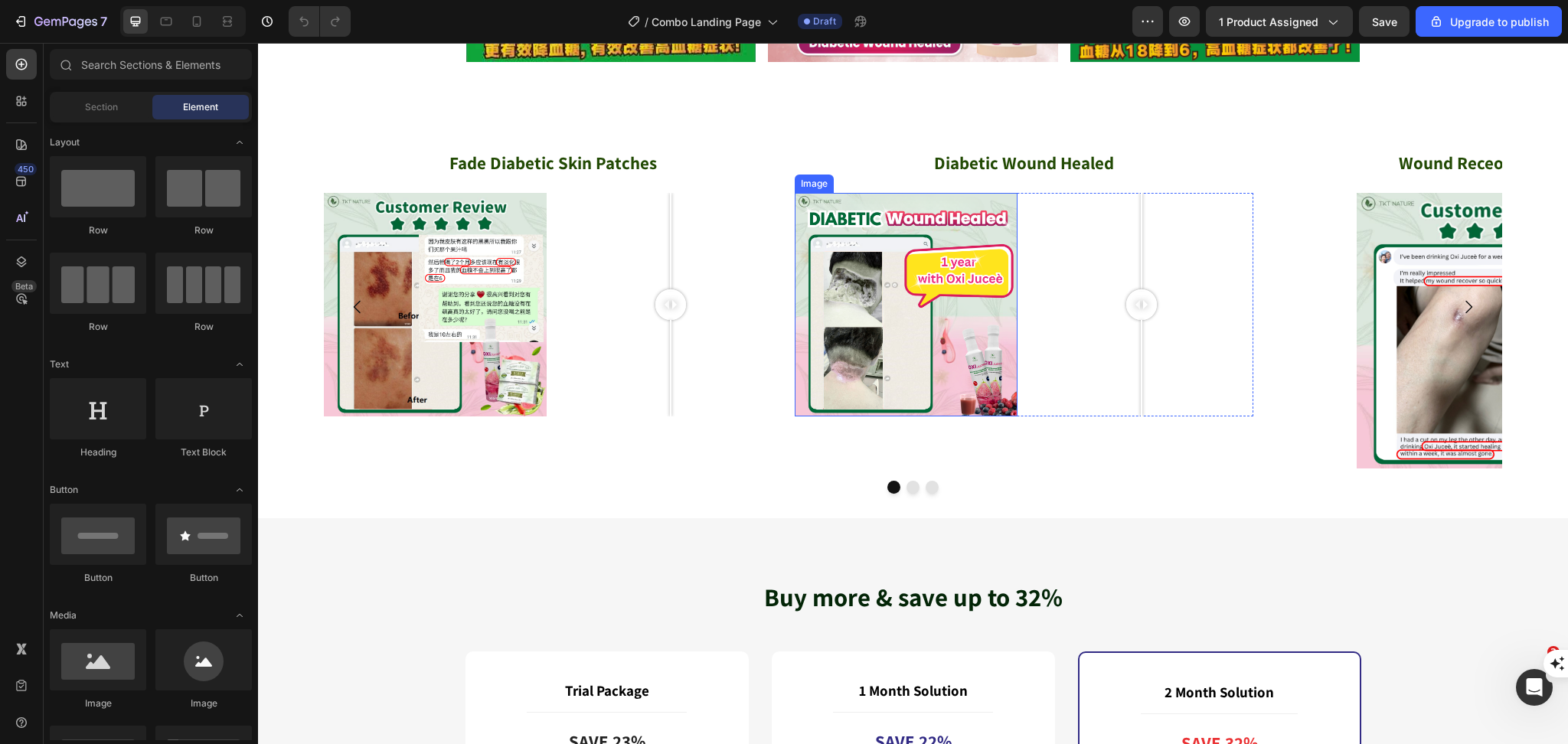
scroll to position [3982, 0]
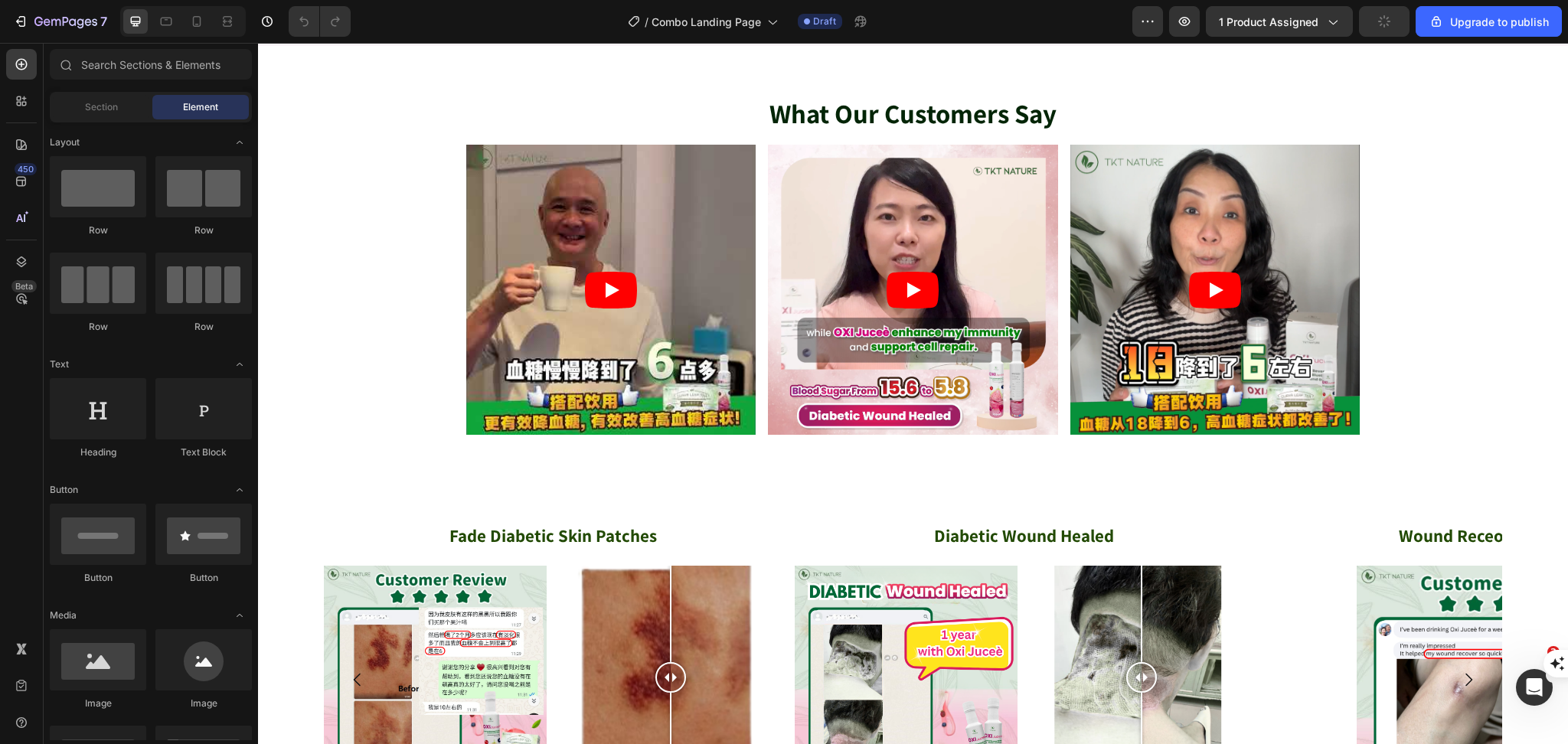
click at [1382, 25] on icon "button" at bounding box center [1384, 21] width 16 height 16
click at [1192, 17] on icon "button" at bounding box center [1184, 21] width 15 height 15
click at [1385, 25] on span "Save" at bounding box center [1385, 22] width 26 height 13
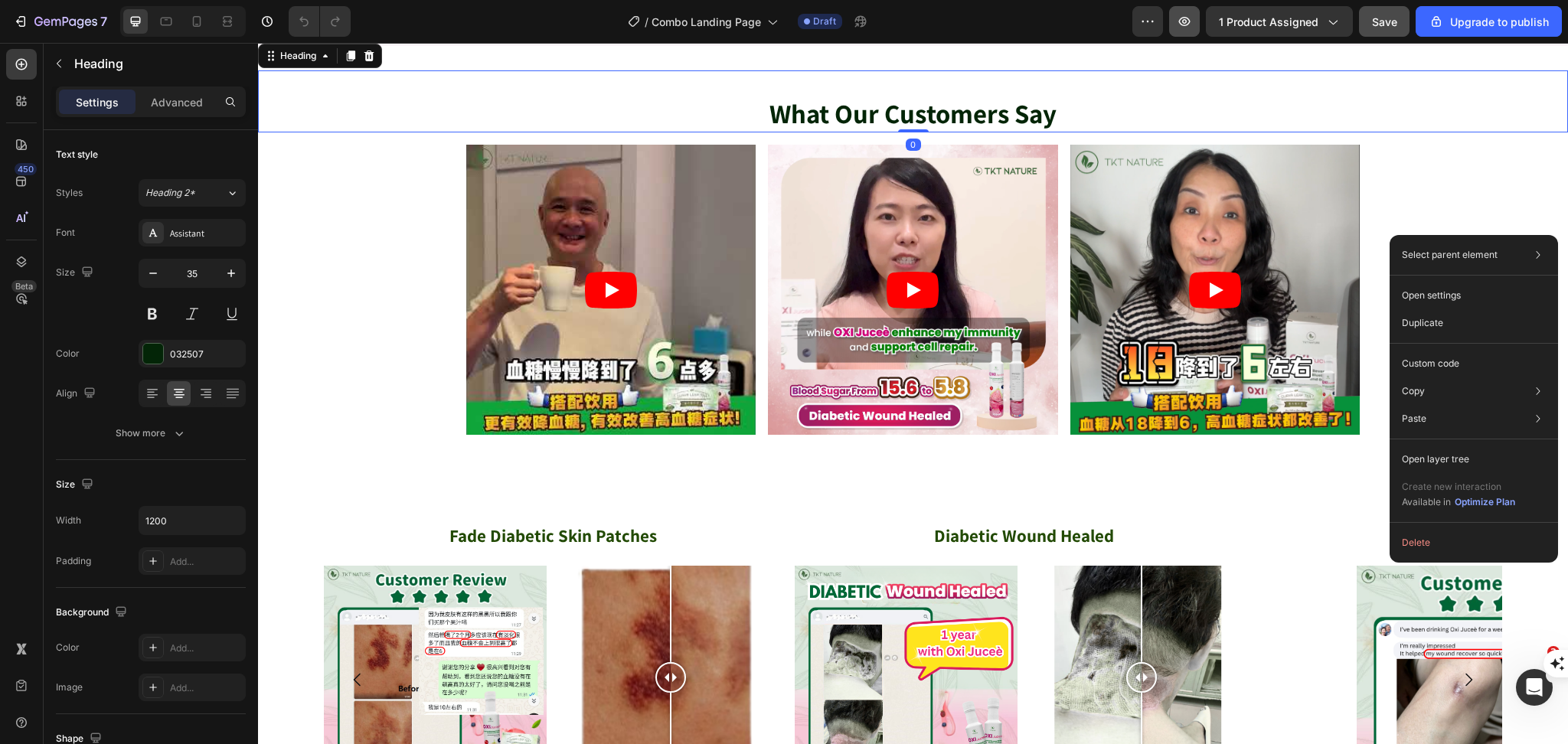
click at [1176, 17] on button "button" at bounding box center [1184, 22] width 30 height 30
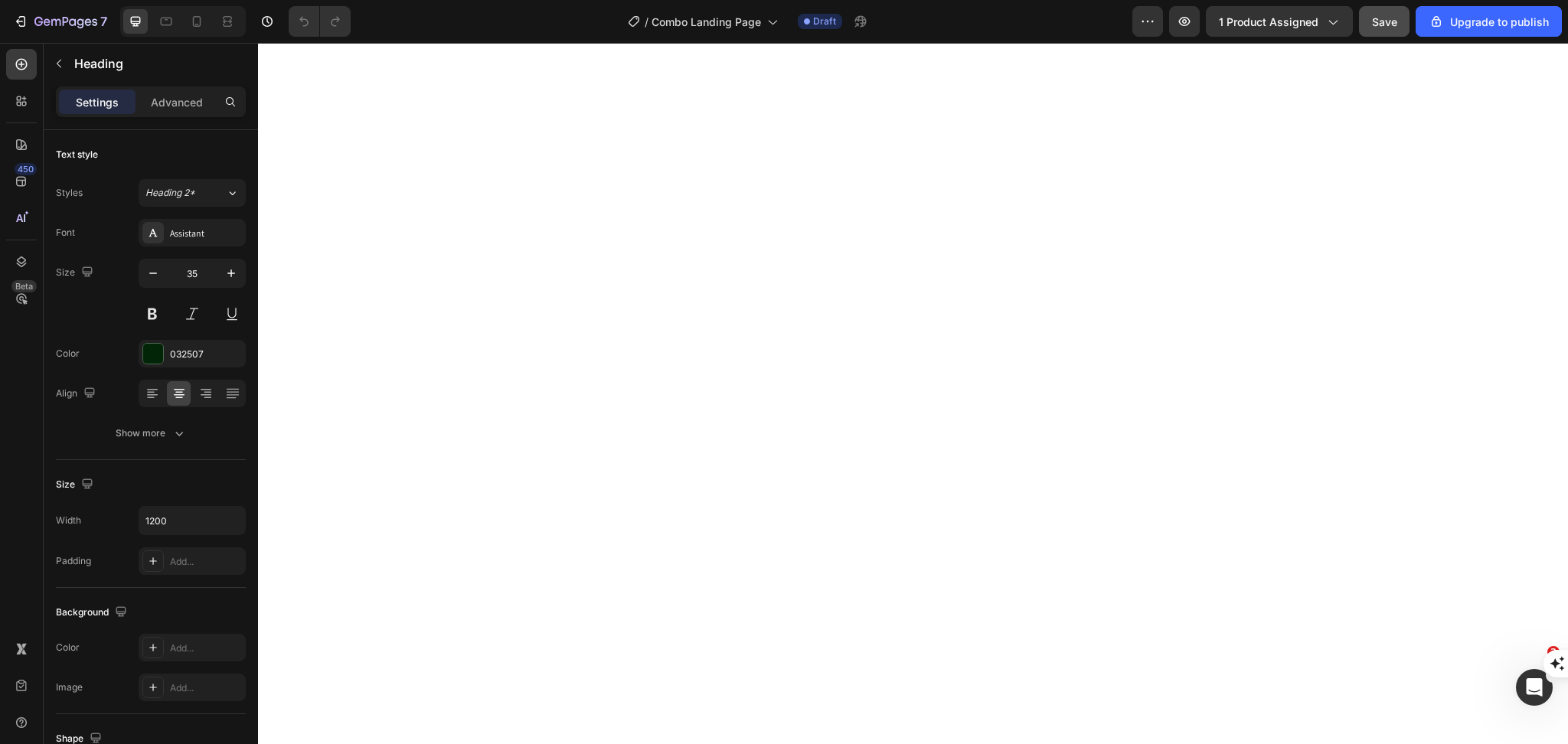
scroll to position [0, 0]
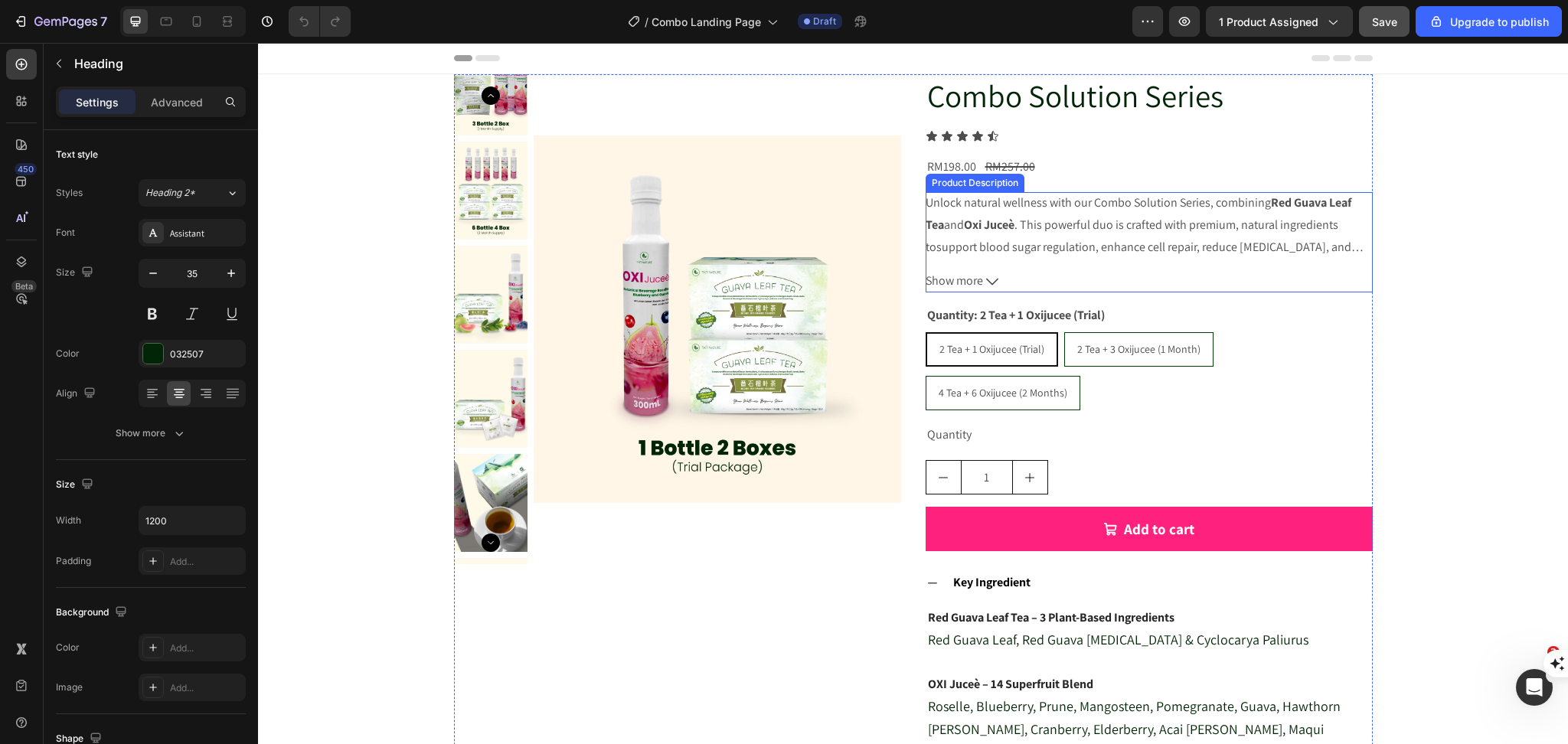
click at [1086, 235] on div "Unlock natural wellness with our Combo Solution Series, combining Red Guava Lea…" at bounding box center [1149, 225] width 447 height 66
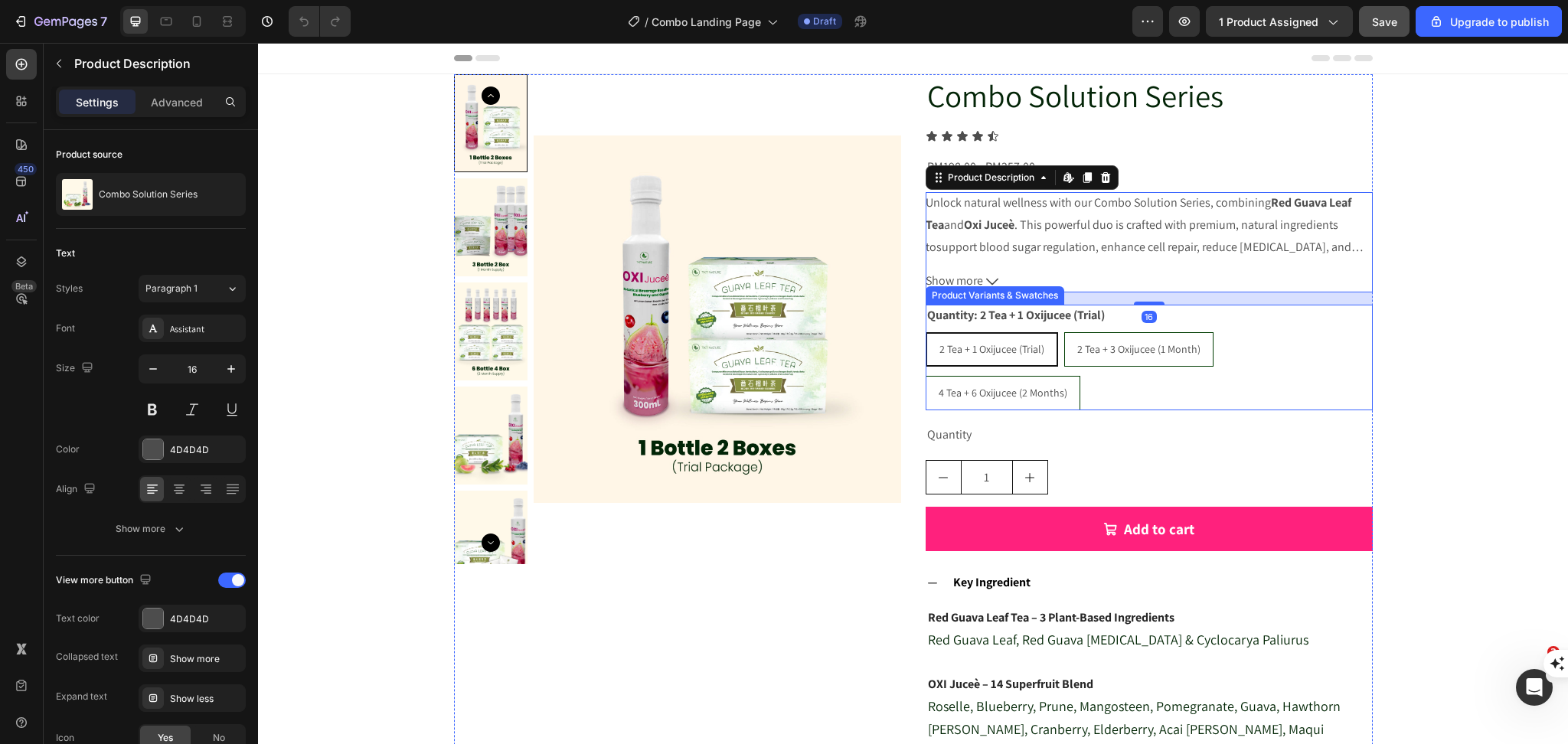
scroll to position [102, 0]
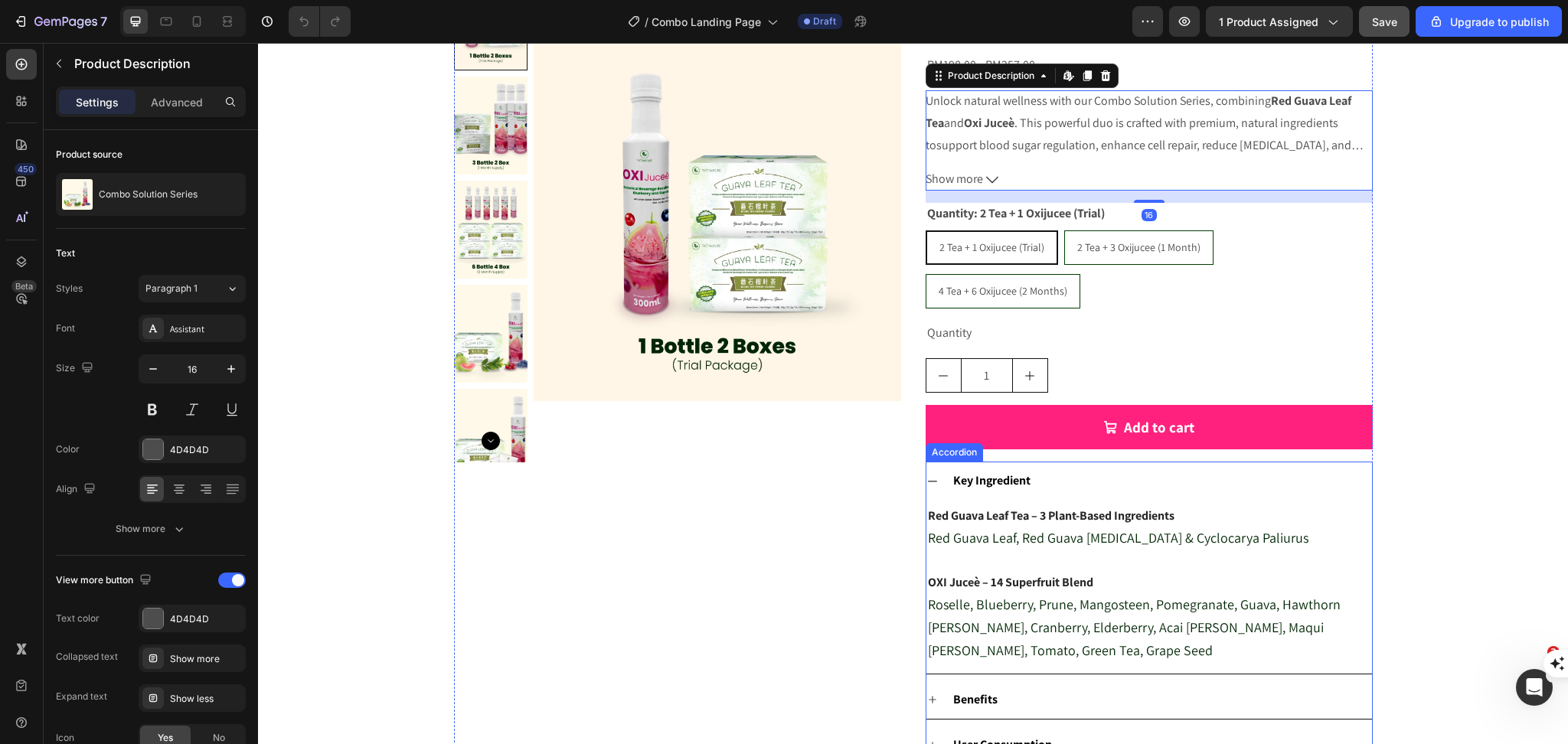
click at [1071, 508] on strong "Red Guava Leaf Tea – 3 Plant-Based Ingredients" at bounding box center [1051, 516] width 246 height 16
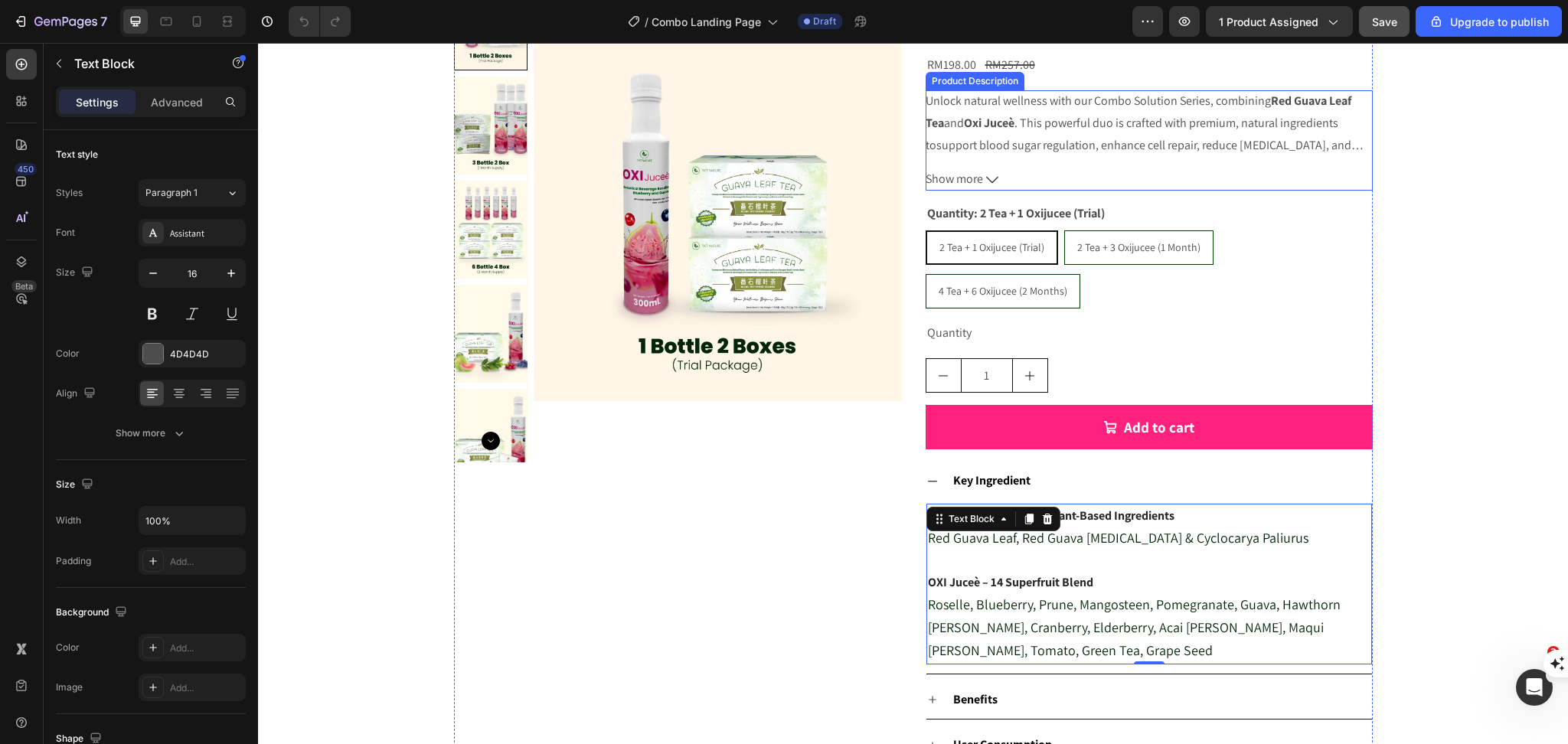
click at [1104, 124] on span ". This powerful duo is crafted with premium, natural ingredients to" at bounding box center [1132, 134] width 413 height 38
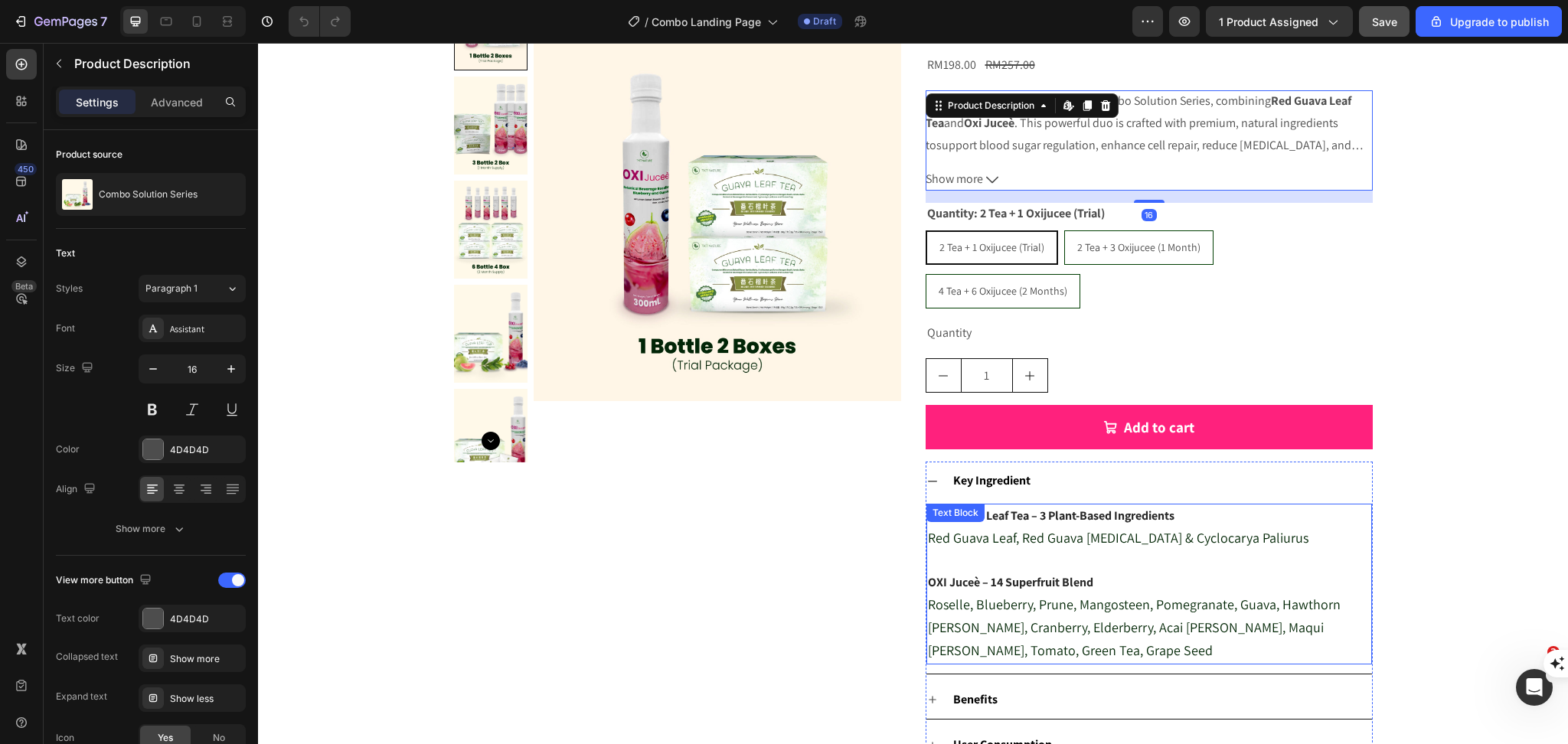
click at [1099, 528] on p "Red Guava Leaf, Red Guava [MEDICAL_DATA] & Cyclocarya Paliurus" at bounding box center [1149, 539] width 442 height 23
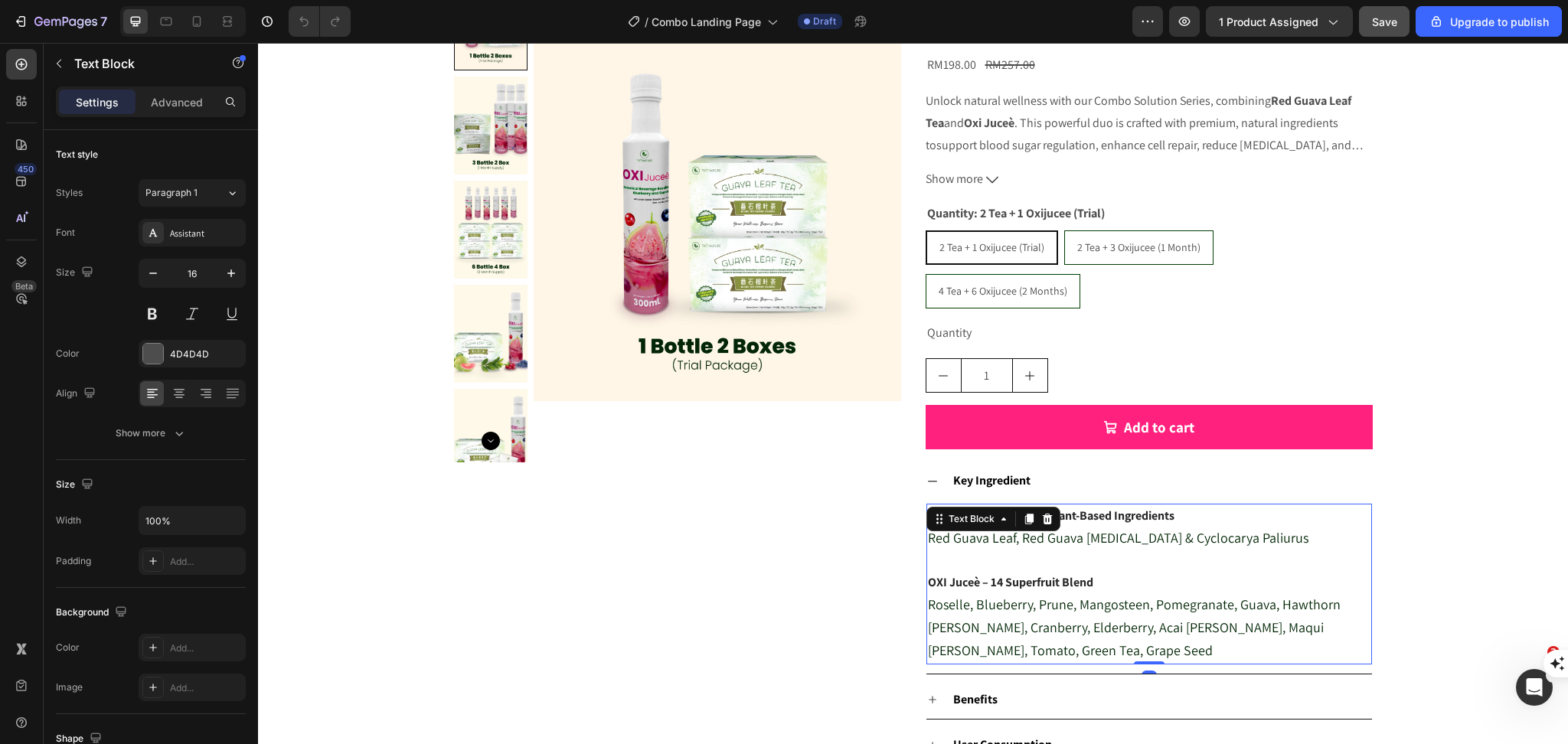
click at [1129, 529] on span "Red Guava Leaf, Red Guava [MEDICAL_DATA] & Cyclocarya Paliurus" at bounding box center [1118, 538] width 380 height 18
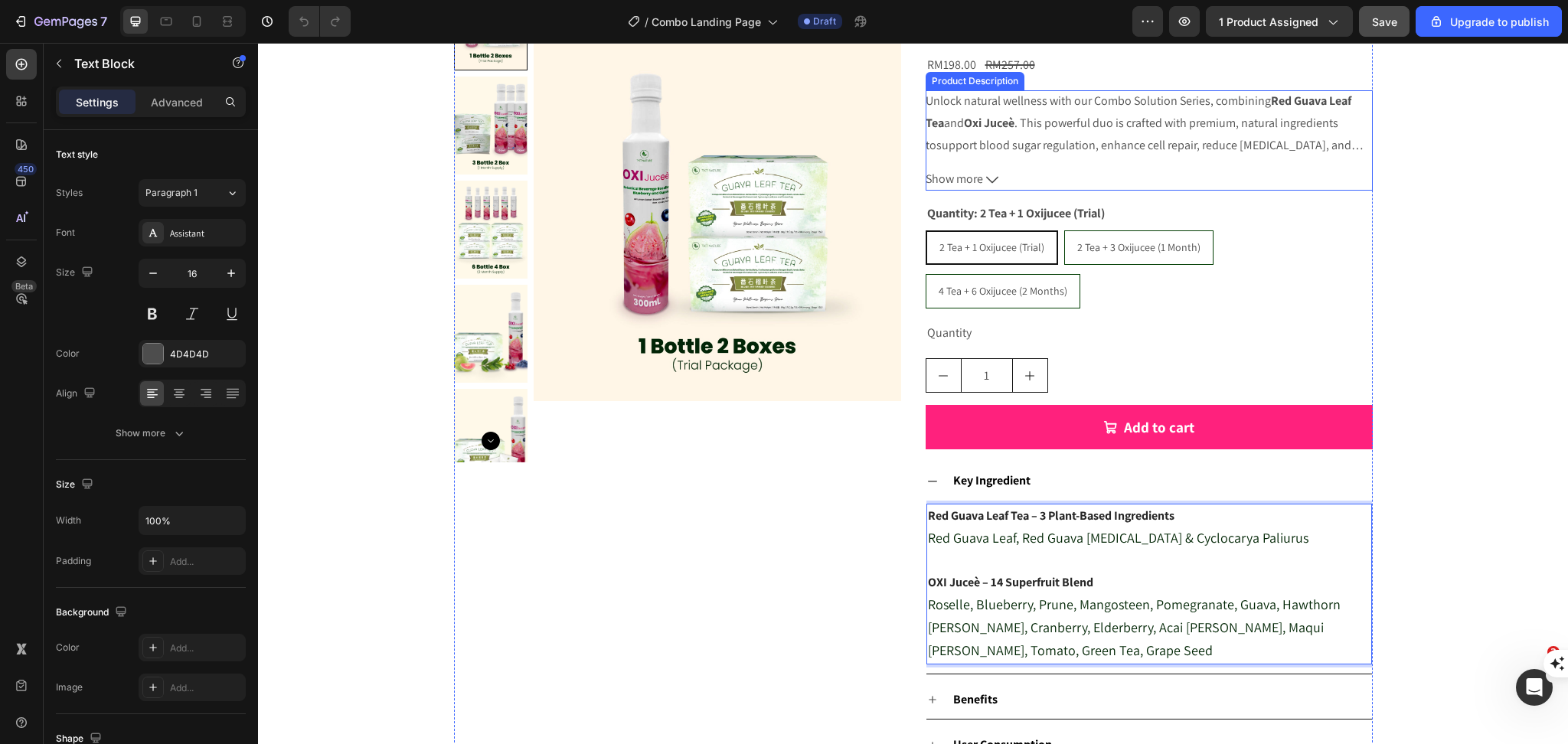
click at [1085, 134] on div "Unlock natural wellness with our Combo Solution Series, combining Red Guava Lea…" at bounding box center [1149, 123] width 447 height 66
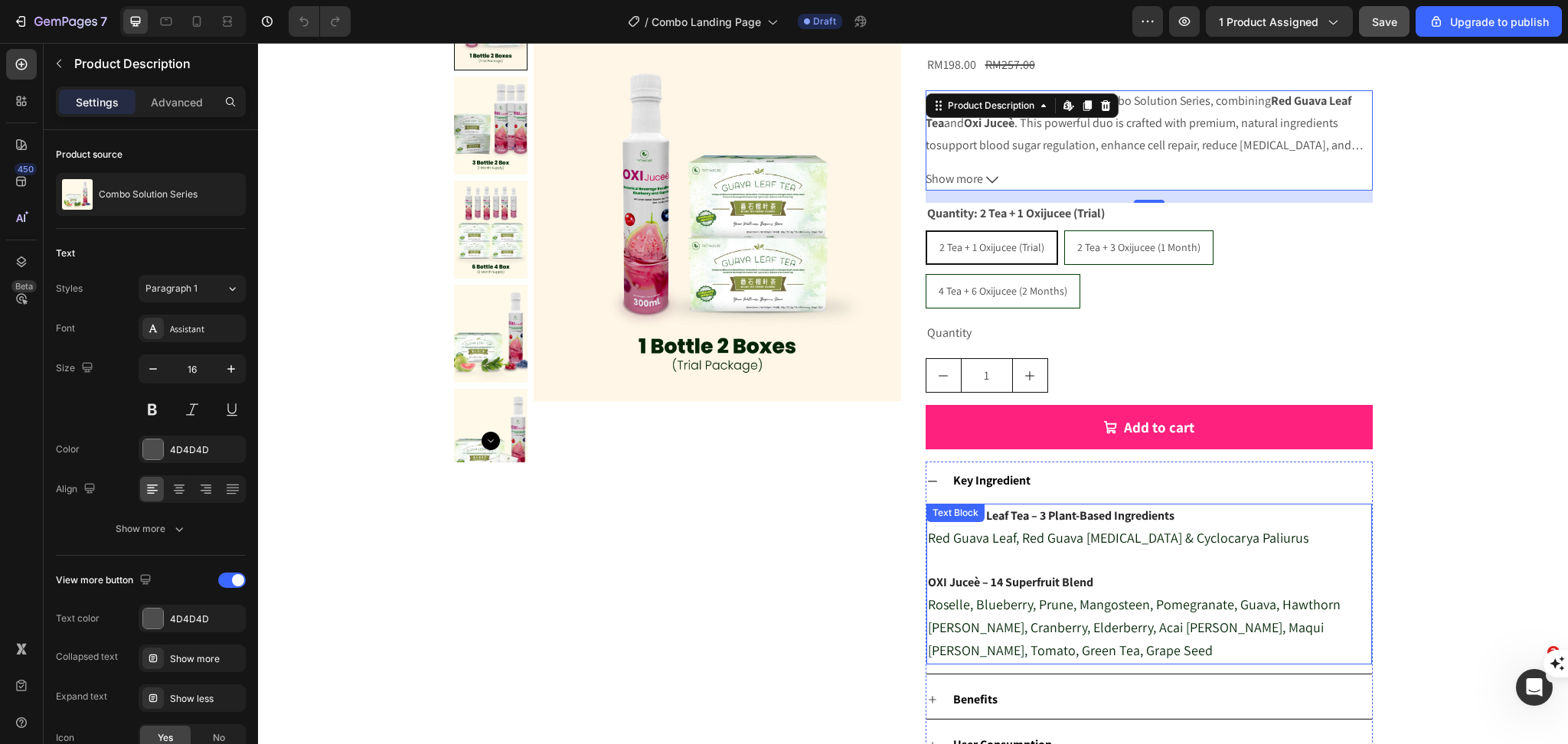
click at [1100, 528] on p "Red Guava Leaf, Red Guava [MEDICAL_DATA] & Cyclocarya Paliurus" at bounding box center [1149, 539] width 442 height 23
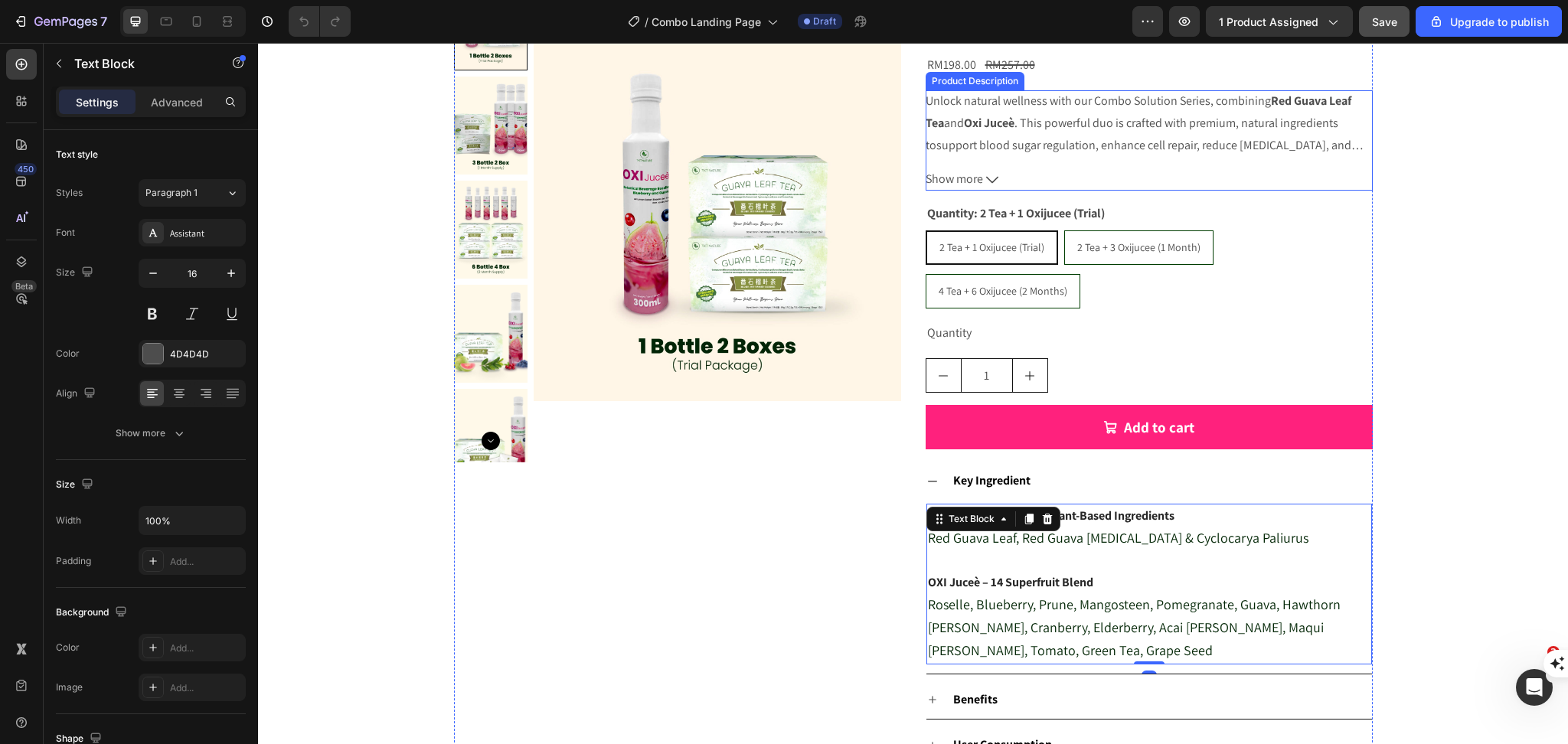
click at [1069, 108] on span "Unlock natural wellness with our Combo Solution Series, combining Red Guava Lea…" at bounding box center [1138, 112] width 426 height 38
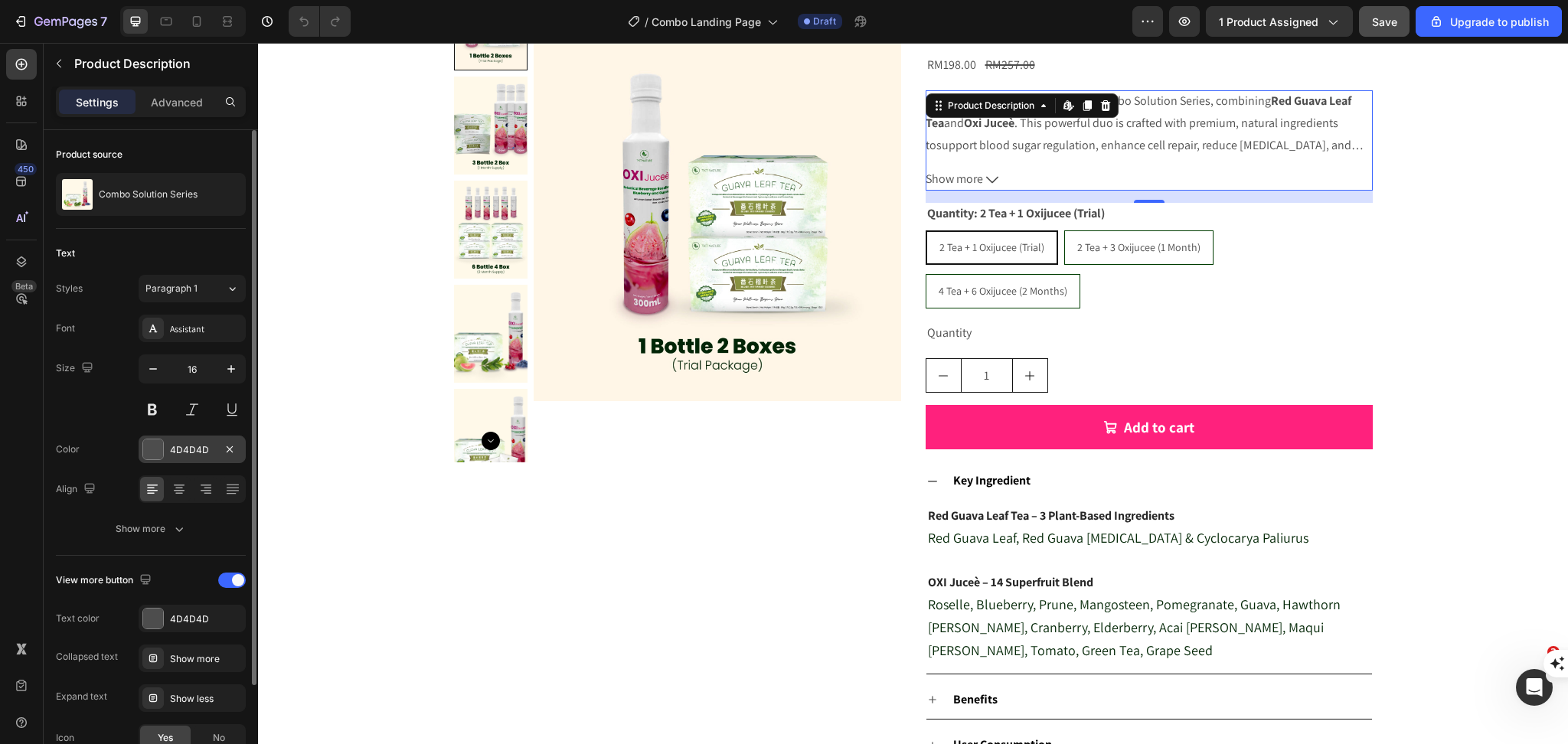
click at [167, 453] on div "4D4D4D" at bounding box center [192, 449] width 107 height 28
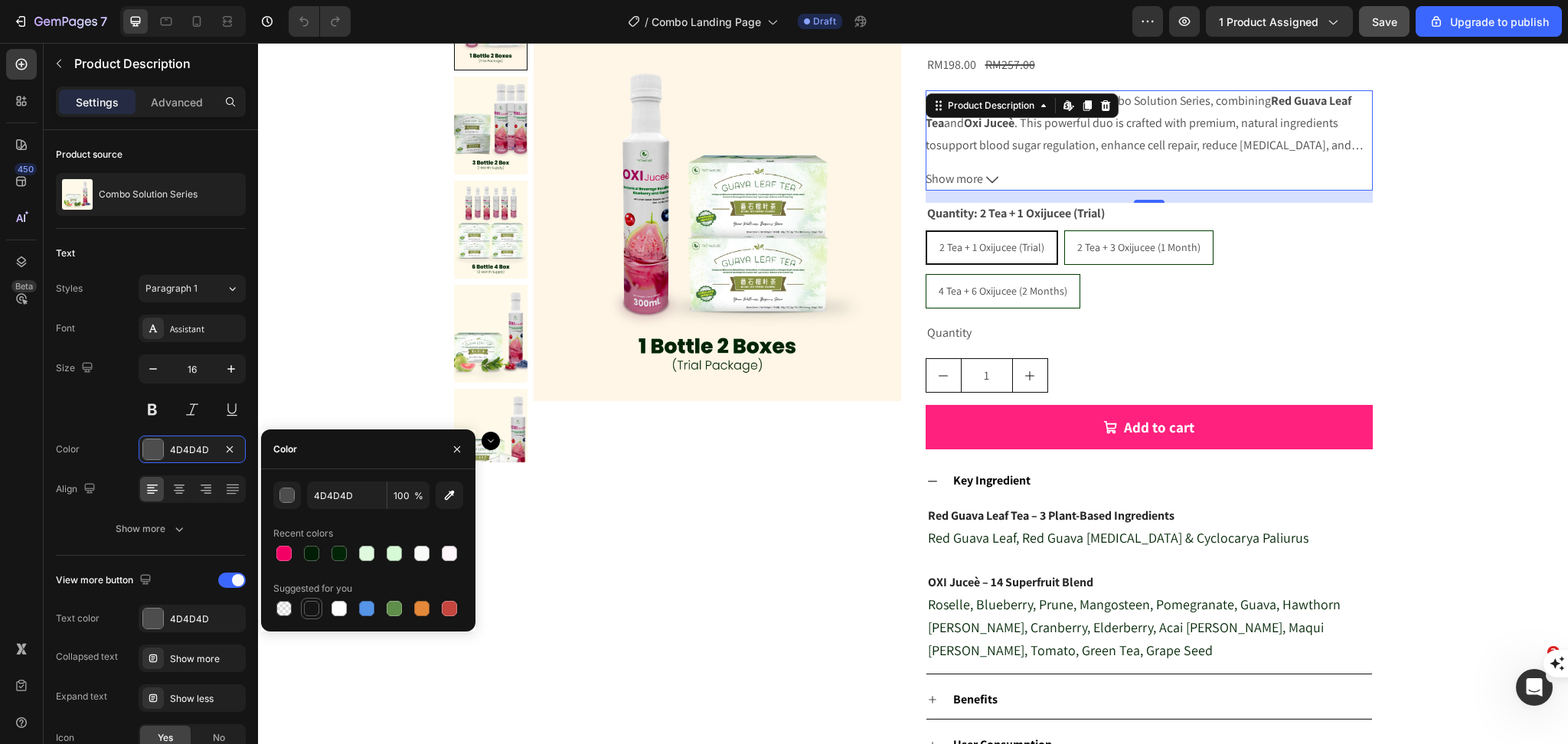
click at [311, 612] on div at bounding box center [311, 608] width 15 height 15
type input "151515"
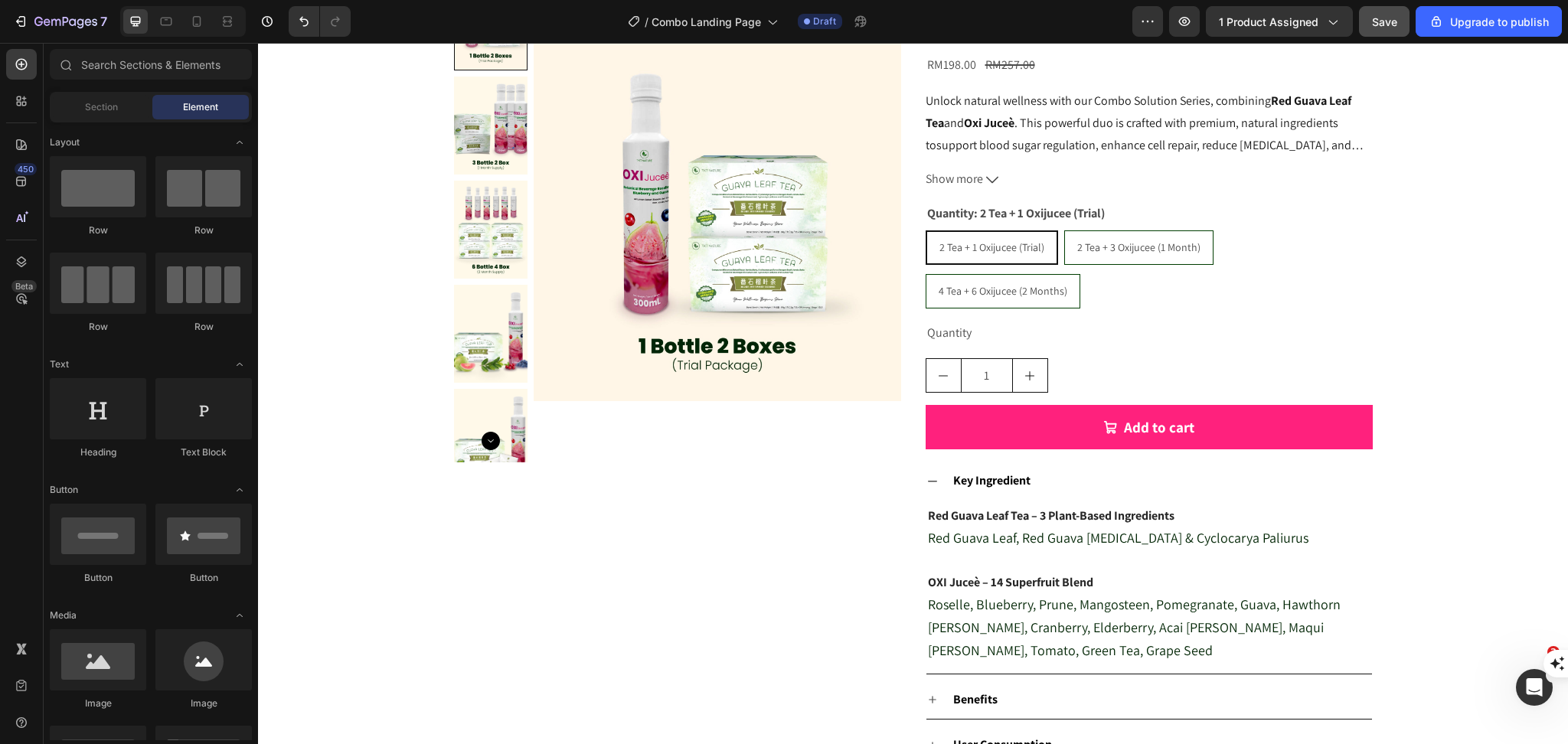
click at [1151, 596] on span "Roselle, Blueberry, Prune, Mangosteen, Pomegranate, Guava, Hawthorn [PERSON_NAM…" at bounding box center [1134, 628] width 413 height 64
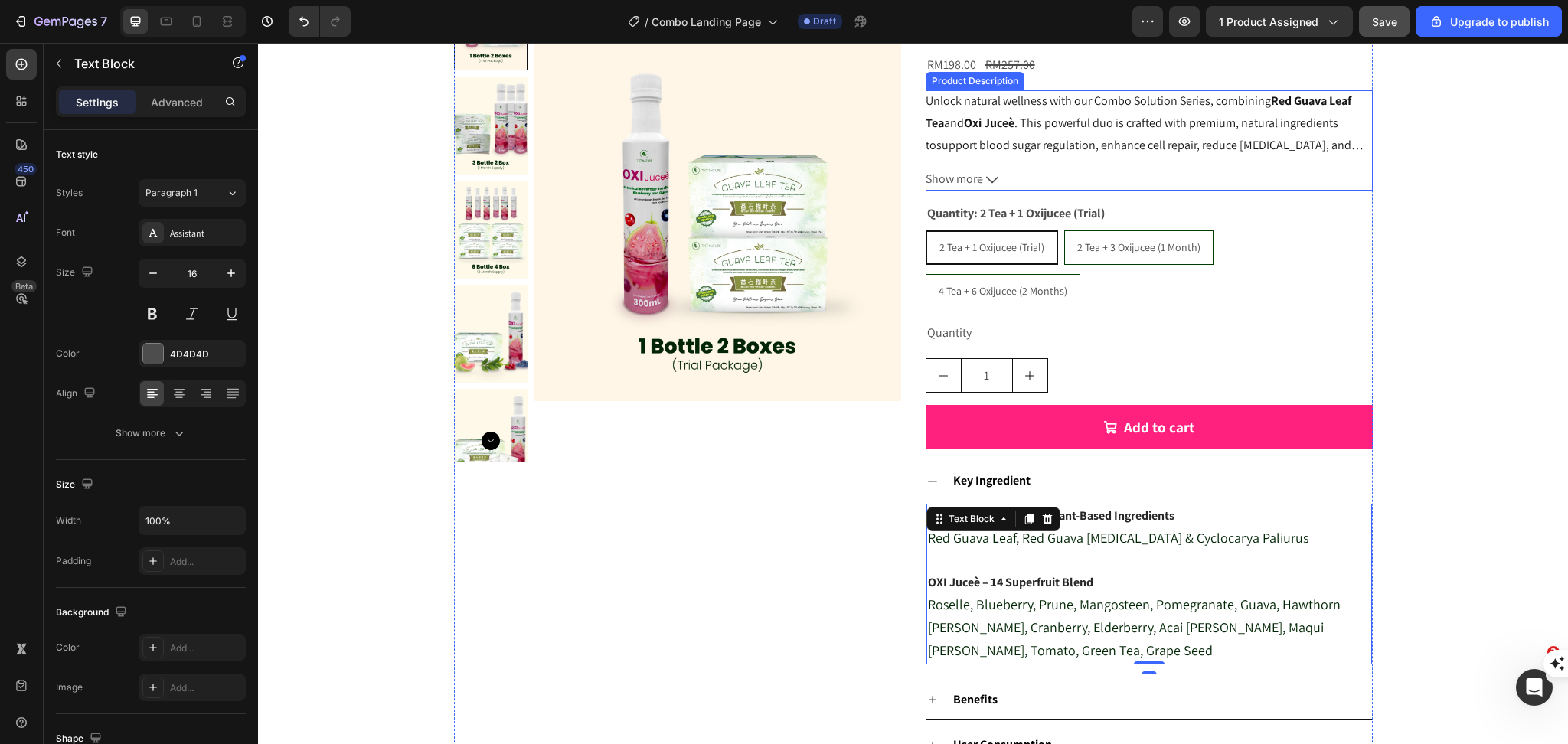
click at [1070, 124] on span ". This powerful duo is crafted with premium, natural ingredients to" at bounding box center [1132, 134] width 413 height 38
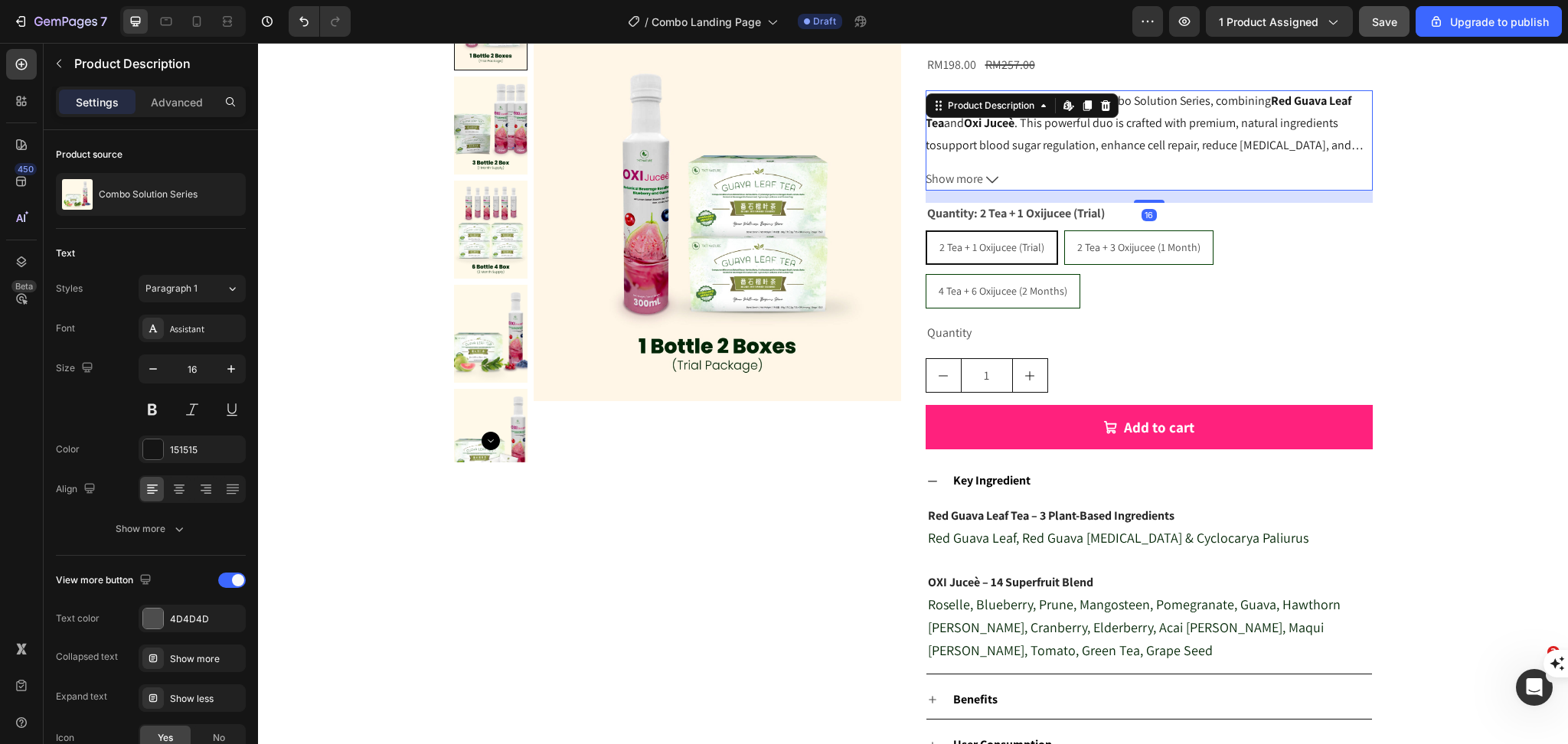
scroll to position [0, 0]
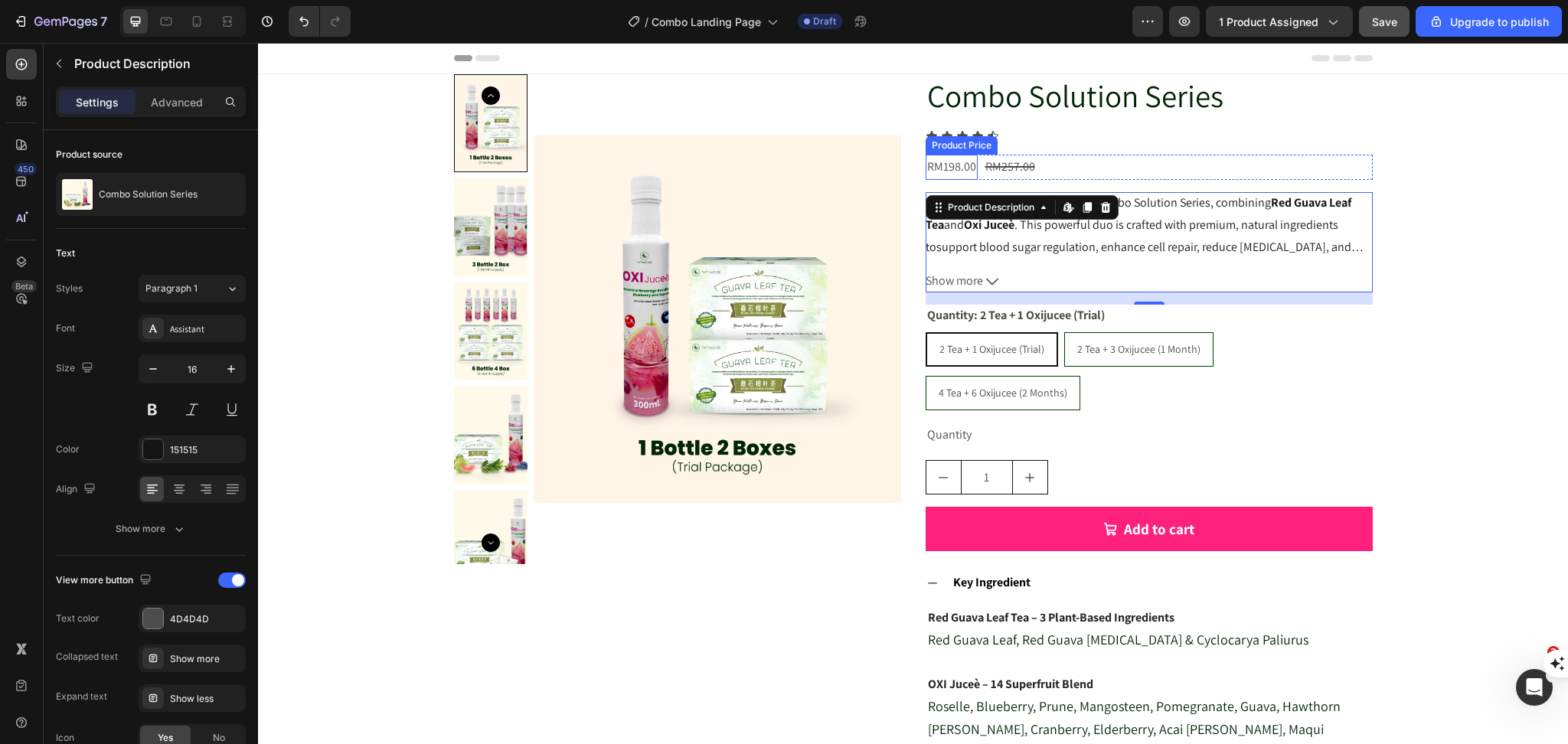
click at [960, 169] on div "RM198.00" at bounding box center [951, 167] width 52 height 26
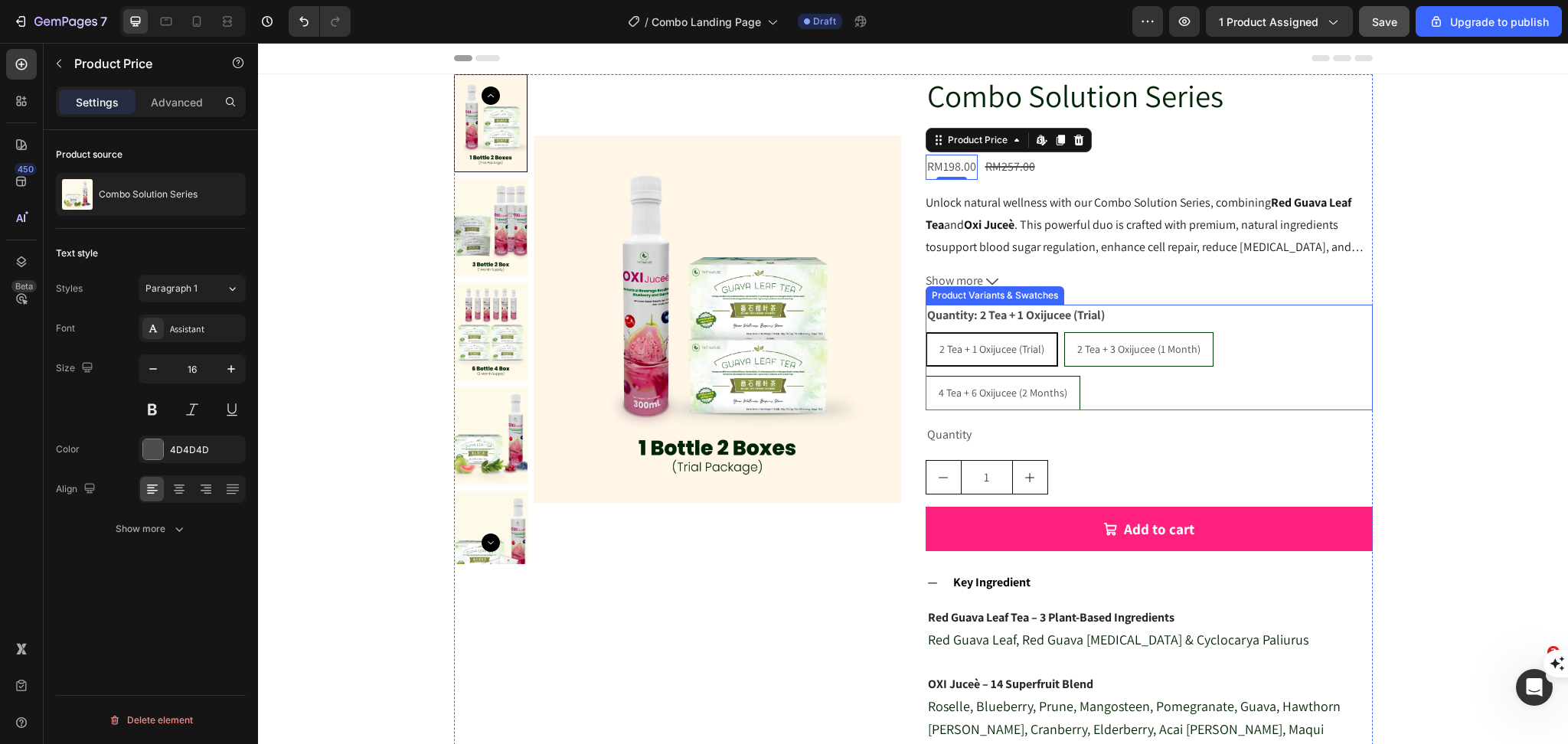
click at [984, 356] on span "2 Tea + 1 Oxijucee (Trial)" at bounding box center [992, 348] width 105 height 14
click at [925, 333] on input "2 Tea + 1 Oxijucee (Trial) 2 Tea + 1 Oxijucee (Trial) 2 Tea + 1 Oxijucee (Trial)" at bounding box center [925, 332] width 1 height 1
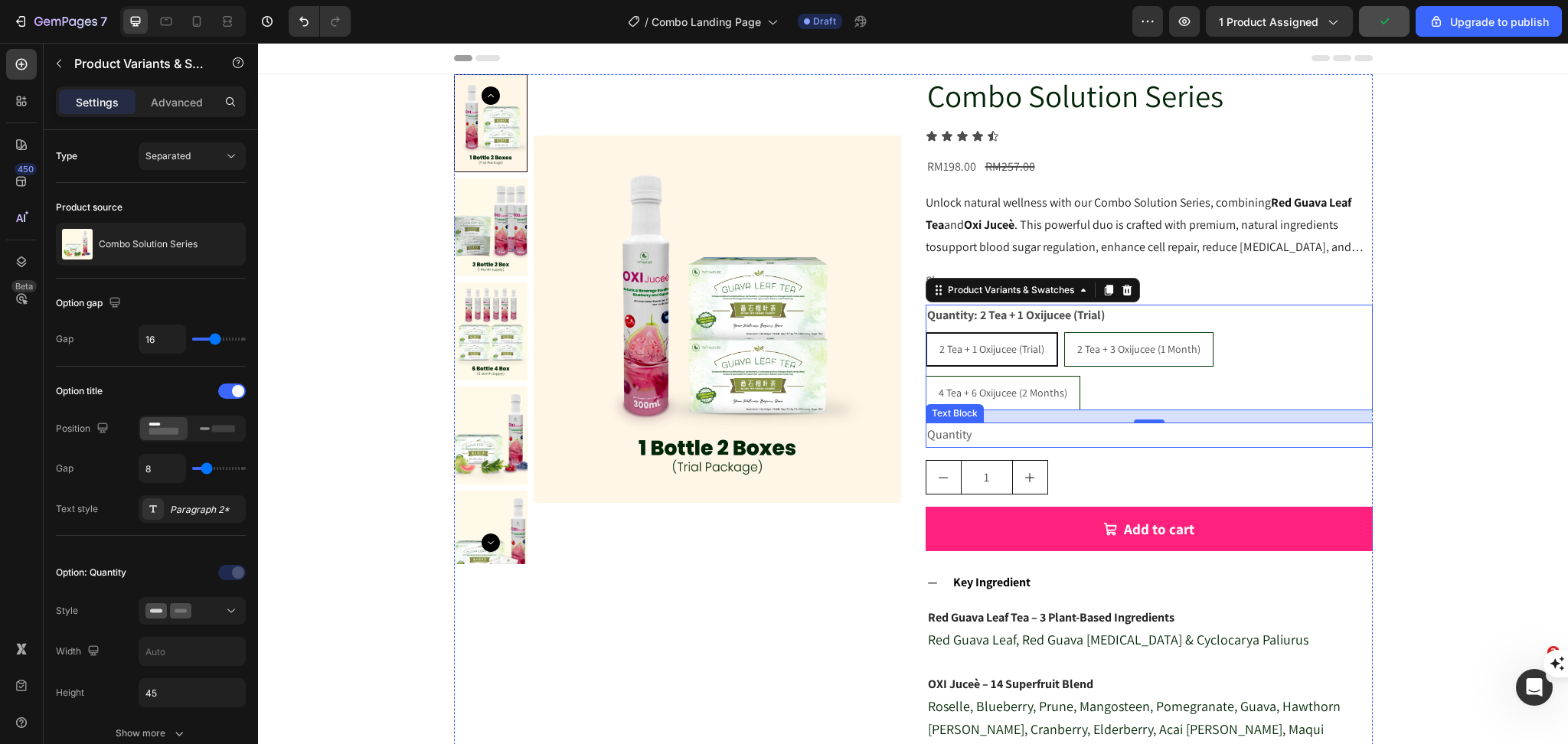
click at [953, 423] on div "Quantity" at bounding box center [1149, 435] width 447 height 26
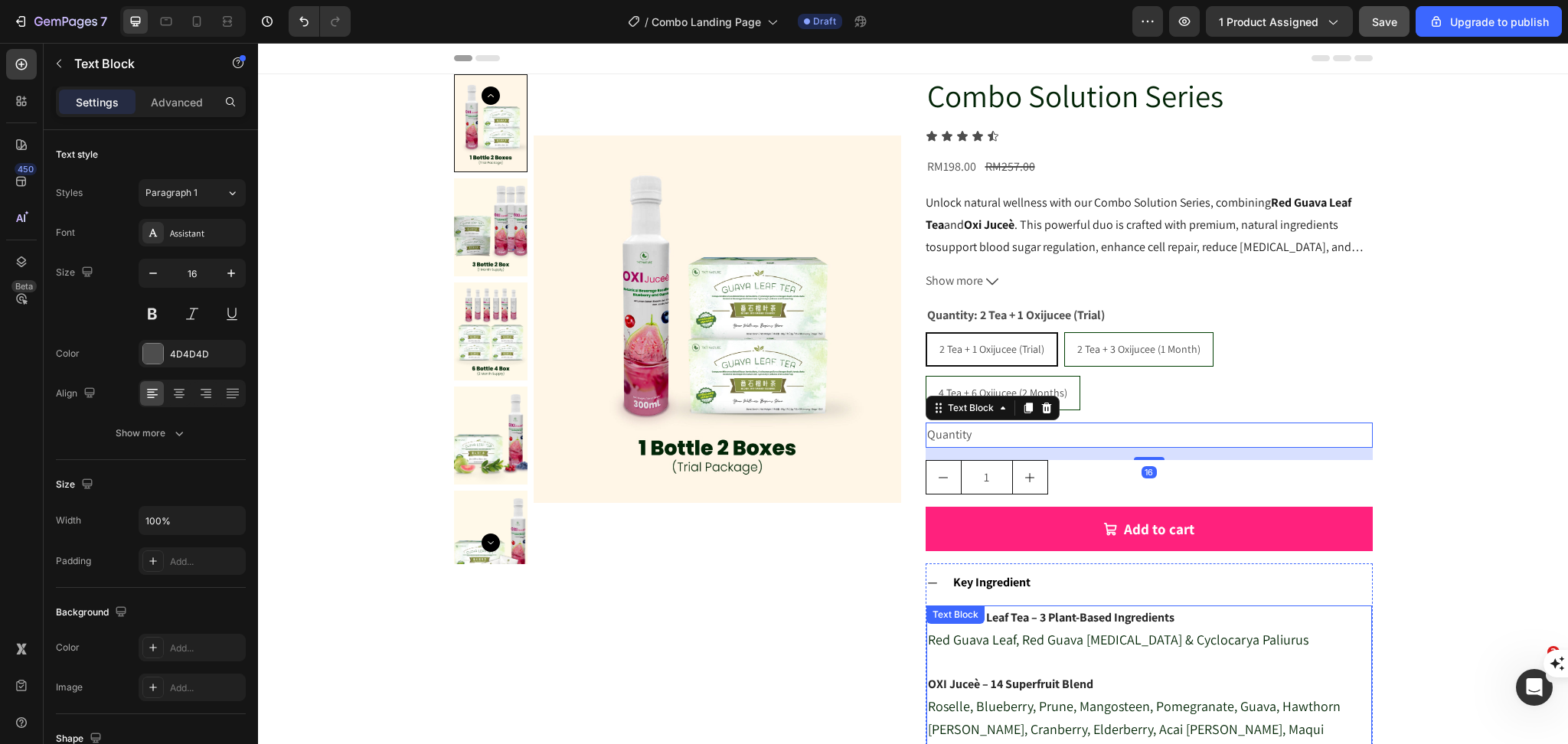
scroll to position [102, 0]
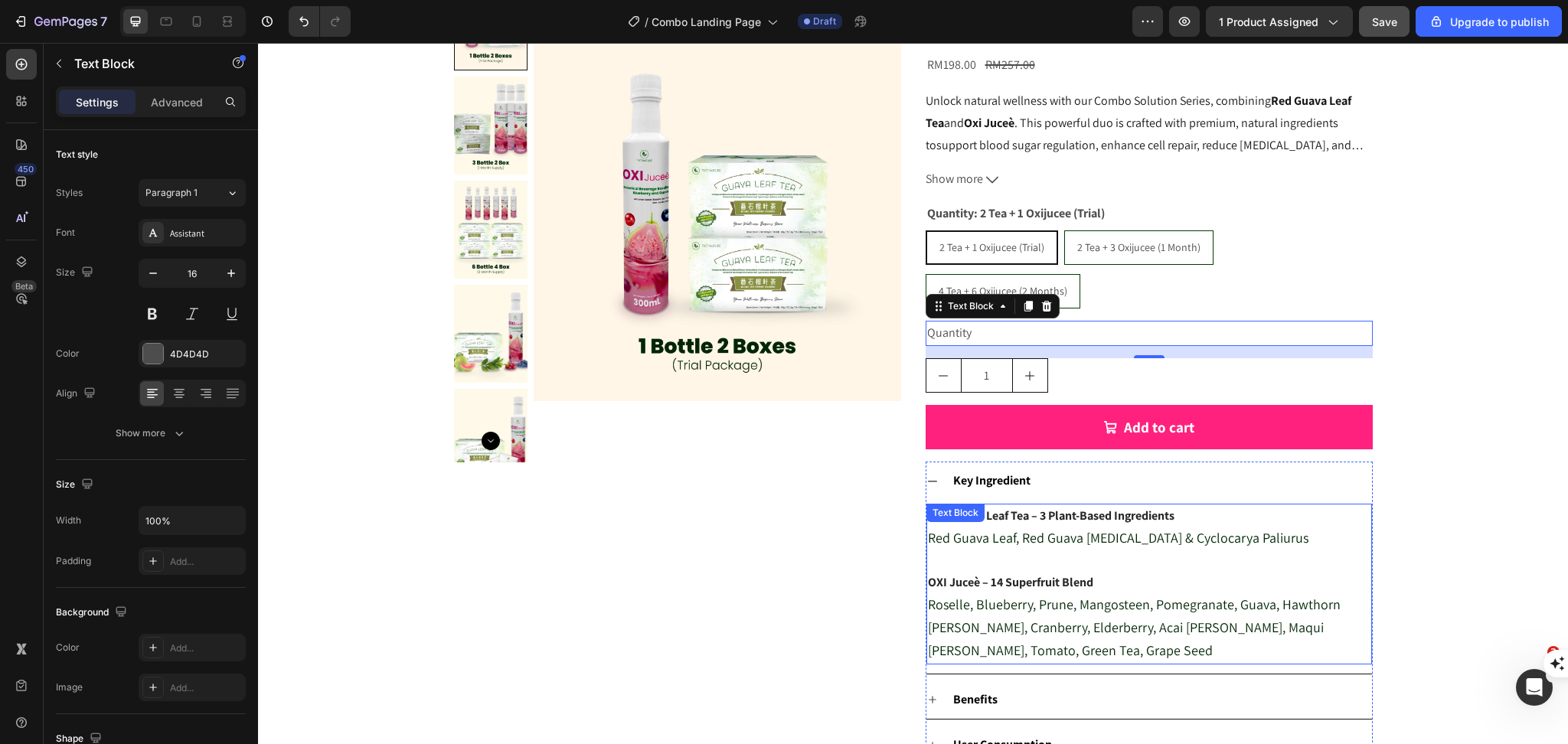
click at [1118, 550] on p "Rich Text Editor. Editing area: main" at bounding box center [1149, 561] width 442 height 22
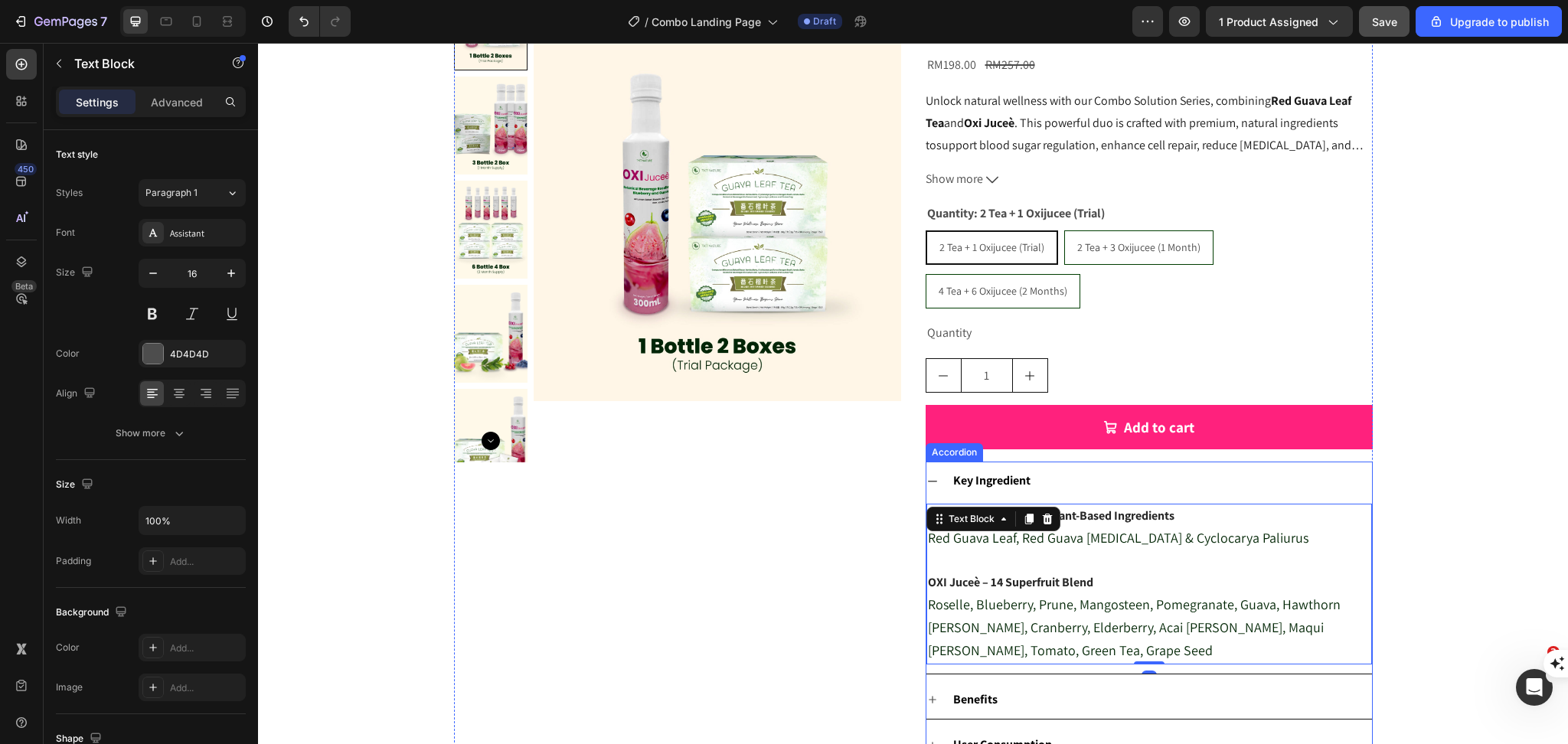
click at [1113, 468] on div "Key Ingredient" at bounding box center [1161, 482] width 421 height 27
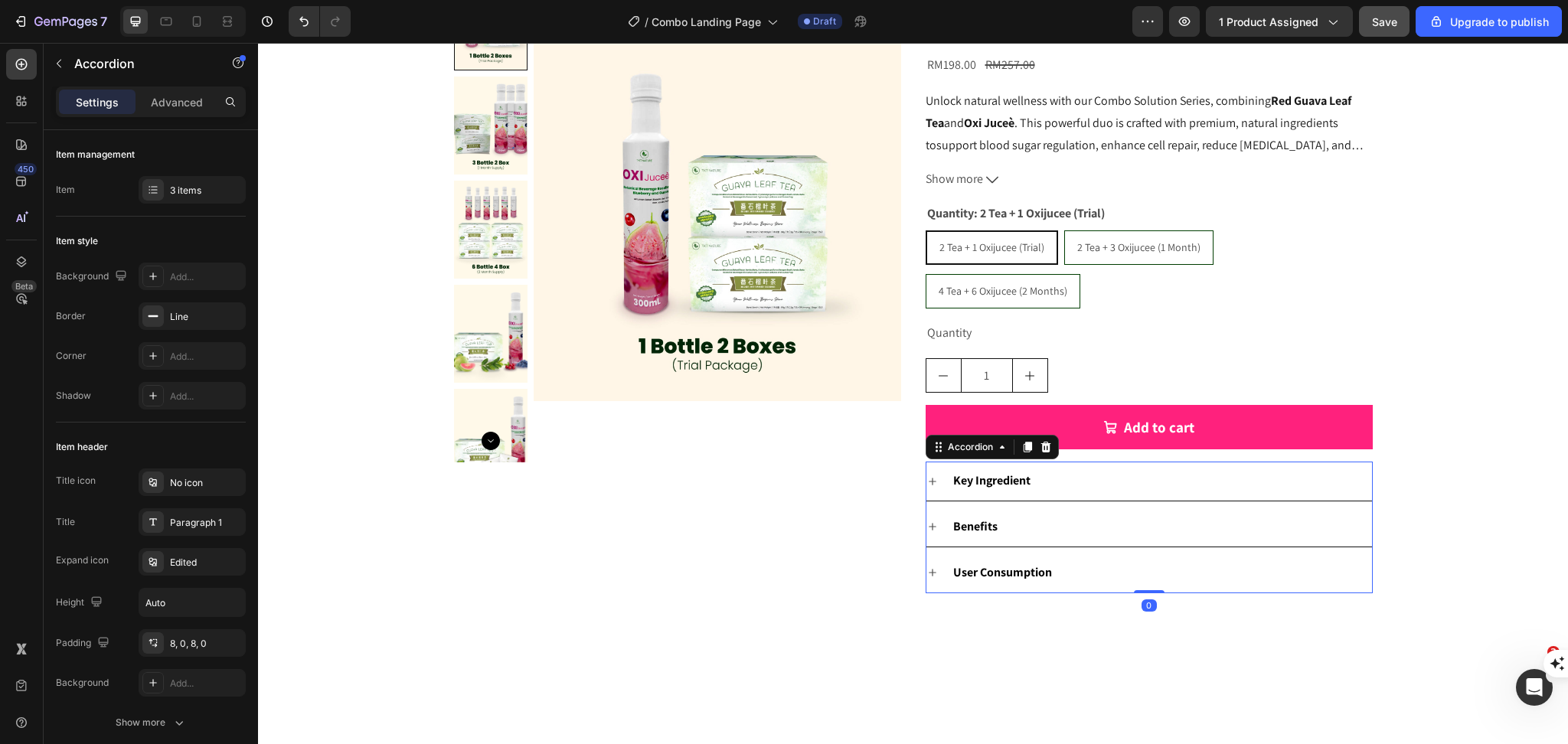
click at [1095, 593] on div "Crafted With Care, Backed By Nature Heading Section 2" at bounding box center [913, 617] width 1310 height 49
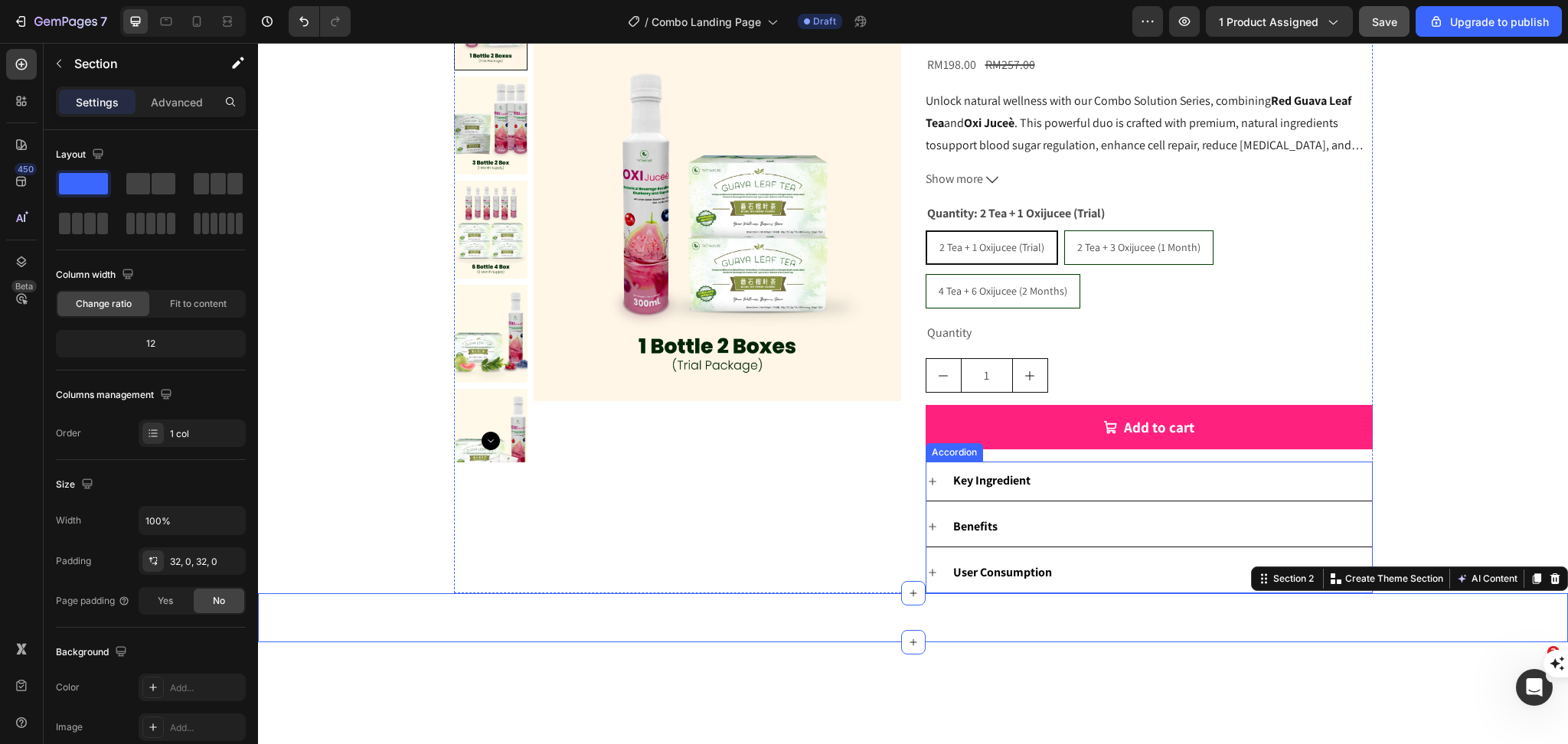
click at [1224, 468] on div "Key Ingredient" at bounding box center [1161, 482] width 421 height 27
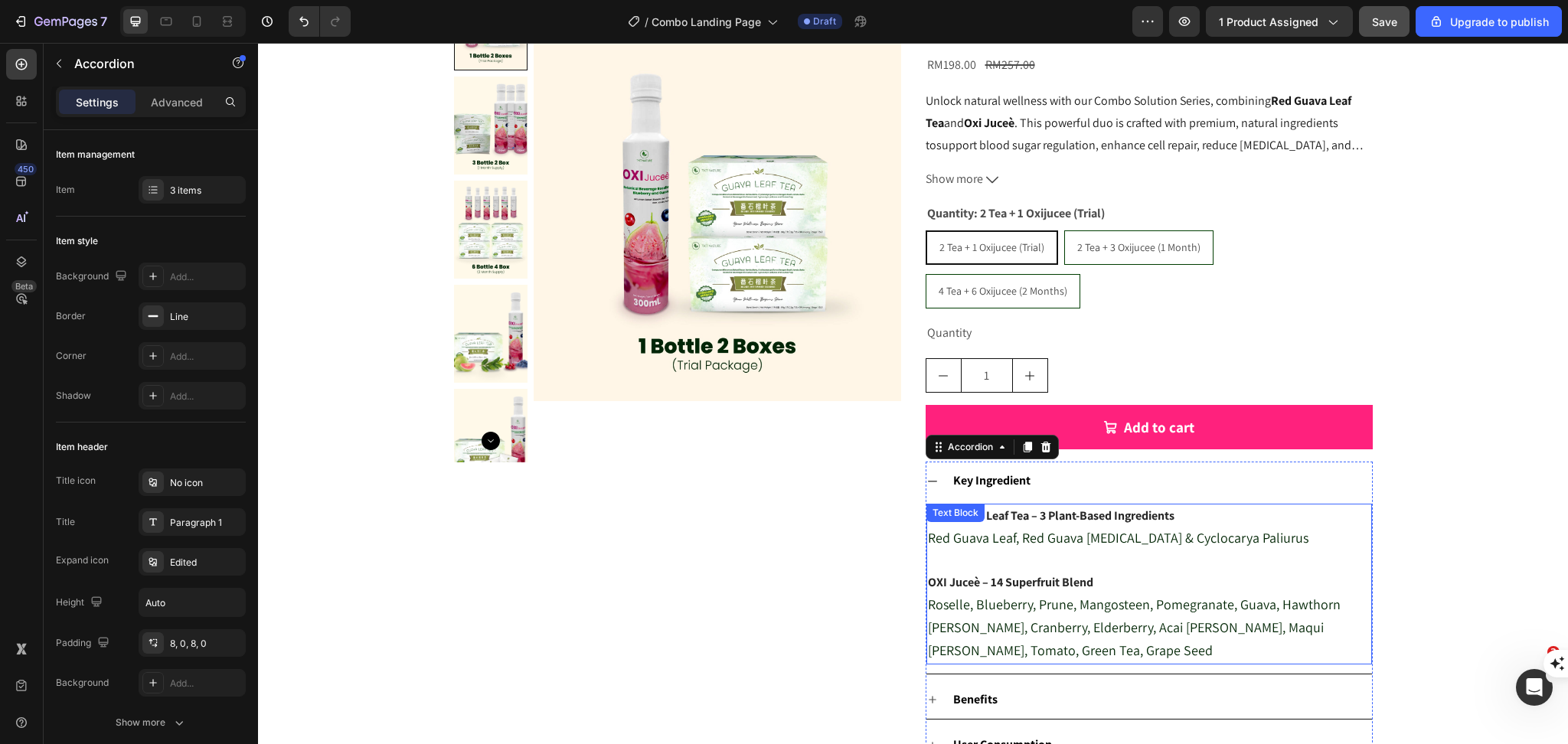
click at [1012, 529] on span "Red Guava Leaf, Red Guava [MEDICAL_DATA] & Cyclocarya Paliurus" at bounding box center [1118, 538] width 380 height 18
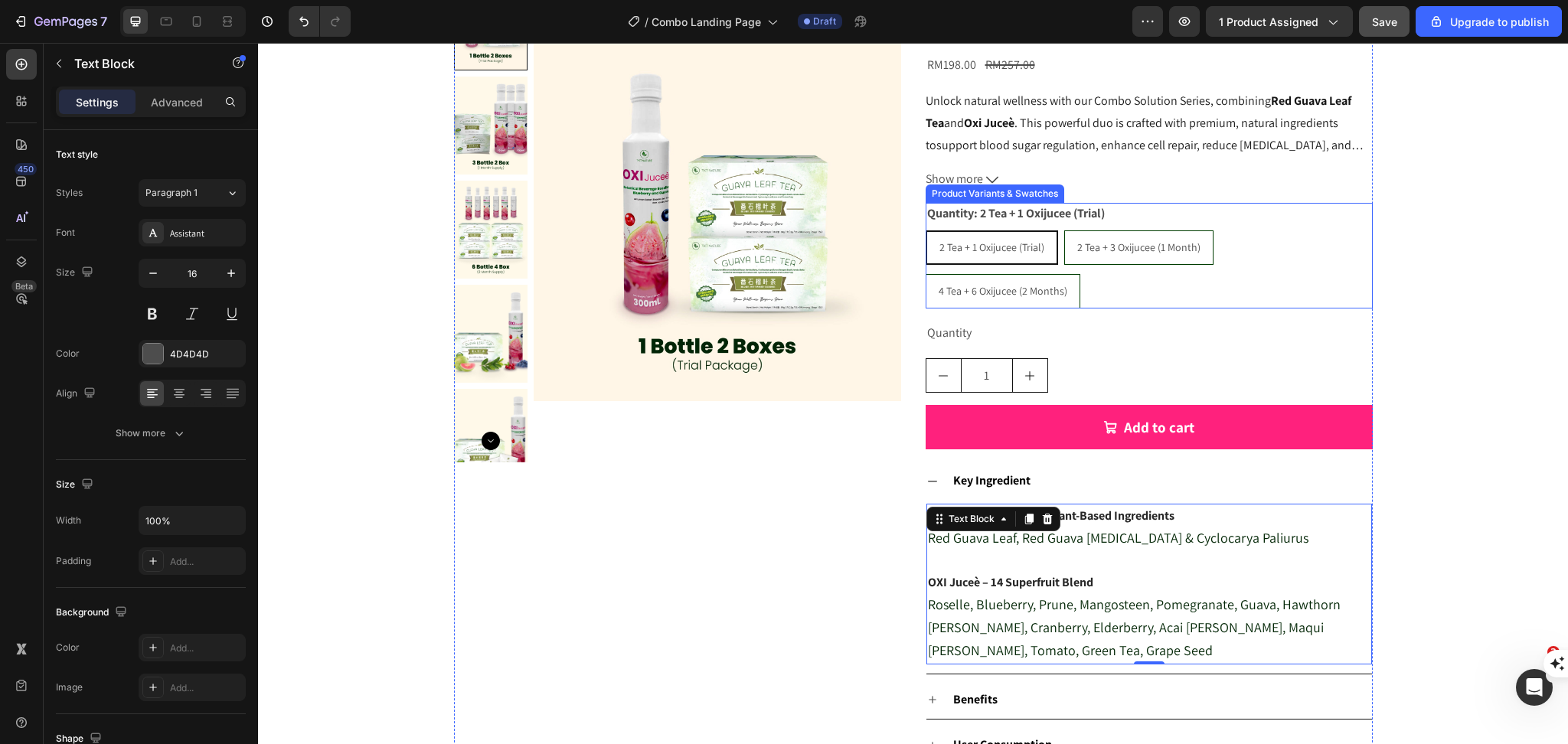
scroll to position [0, 0]
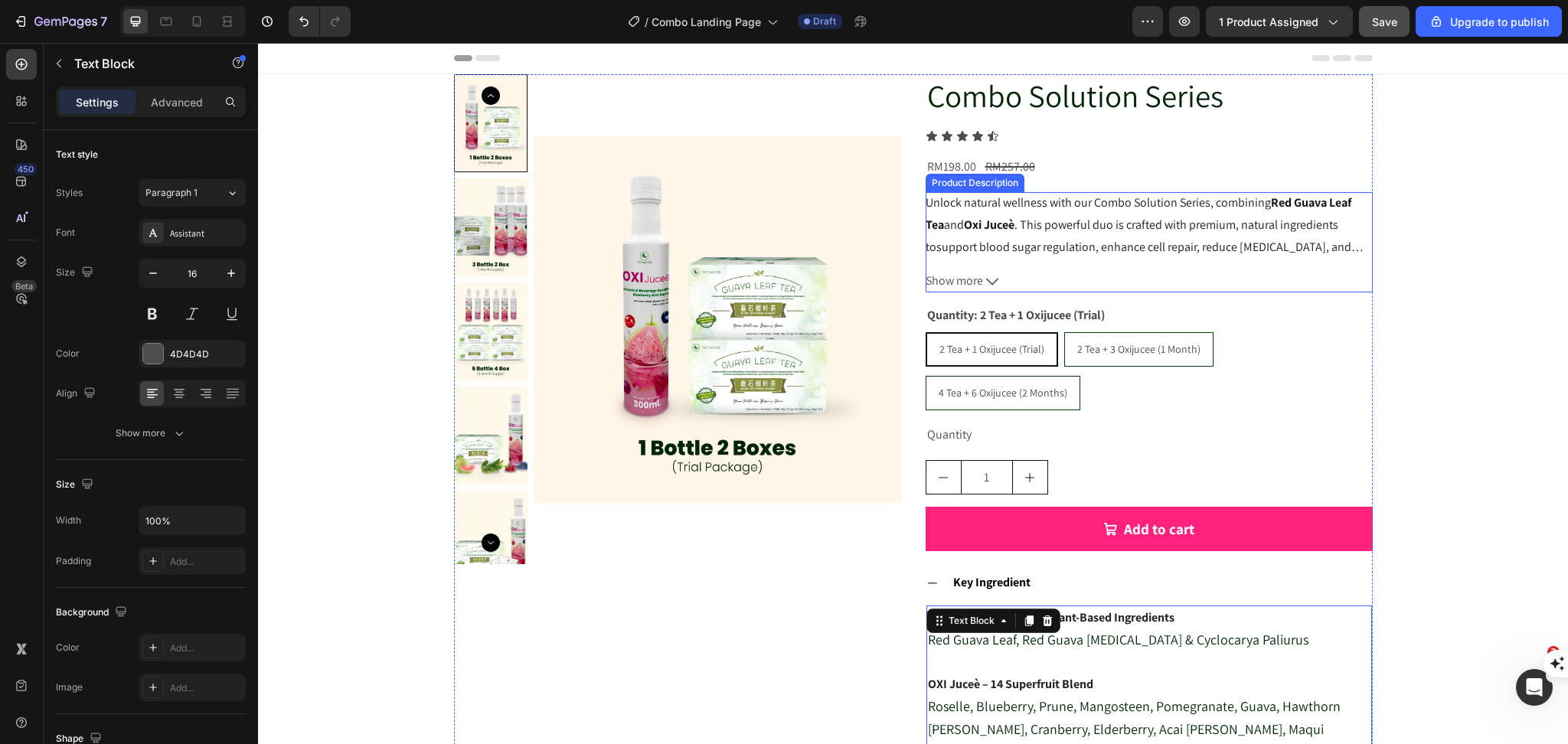
click at [1039, 238] on div "Unlock natural wellness with our Combo Solution Series, combining Red Guava Lea…" at bounding box center [1149, 225] width 447 height 66
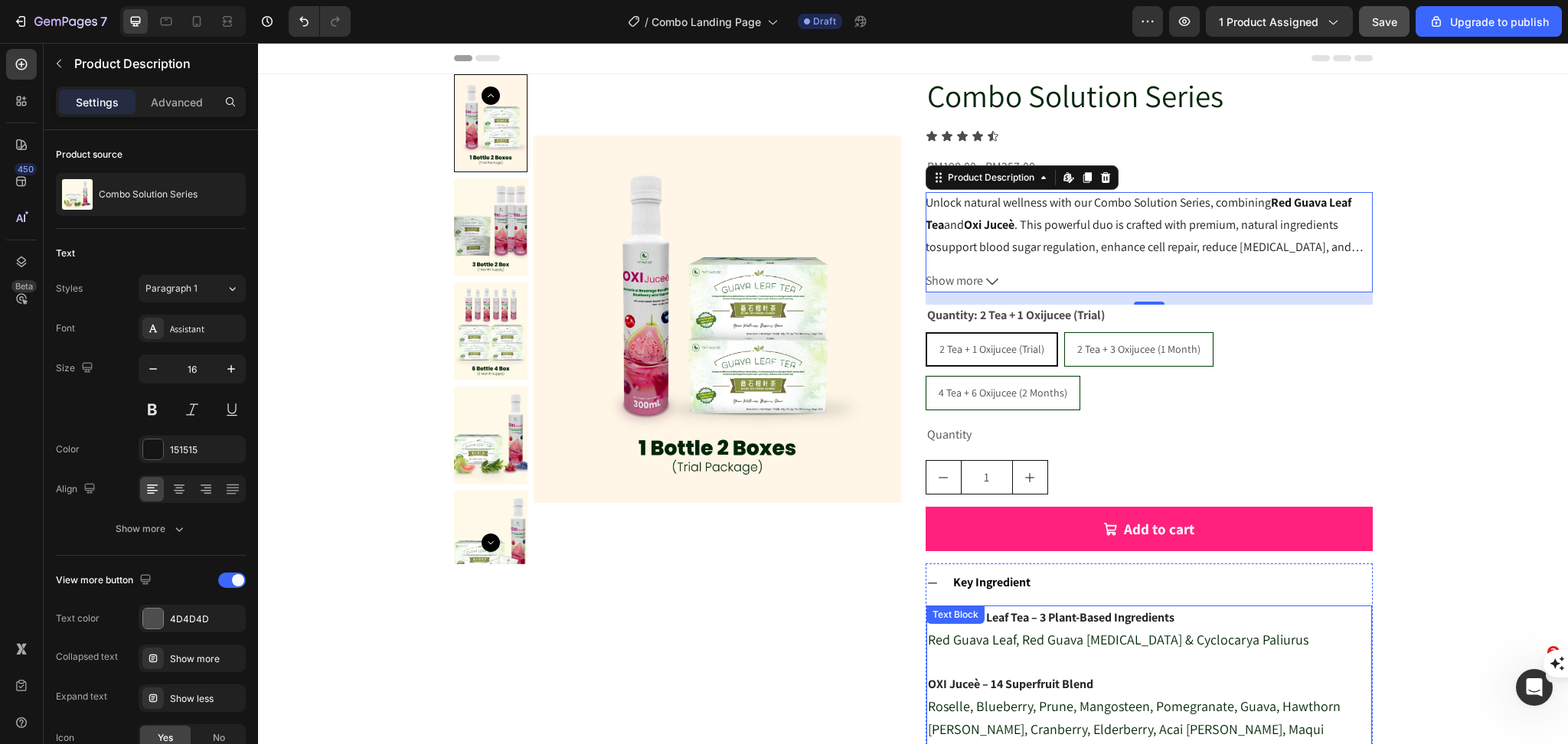
click at [1026, 629] on p "Red Guava Leaf, Red Guava [MEDICAL_DATA] & Cyclocarya Paliurus" at bounding box center [1149, 640] width 442 height 23
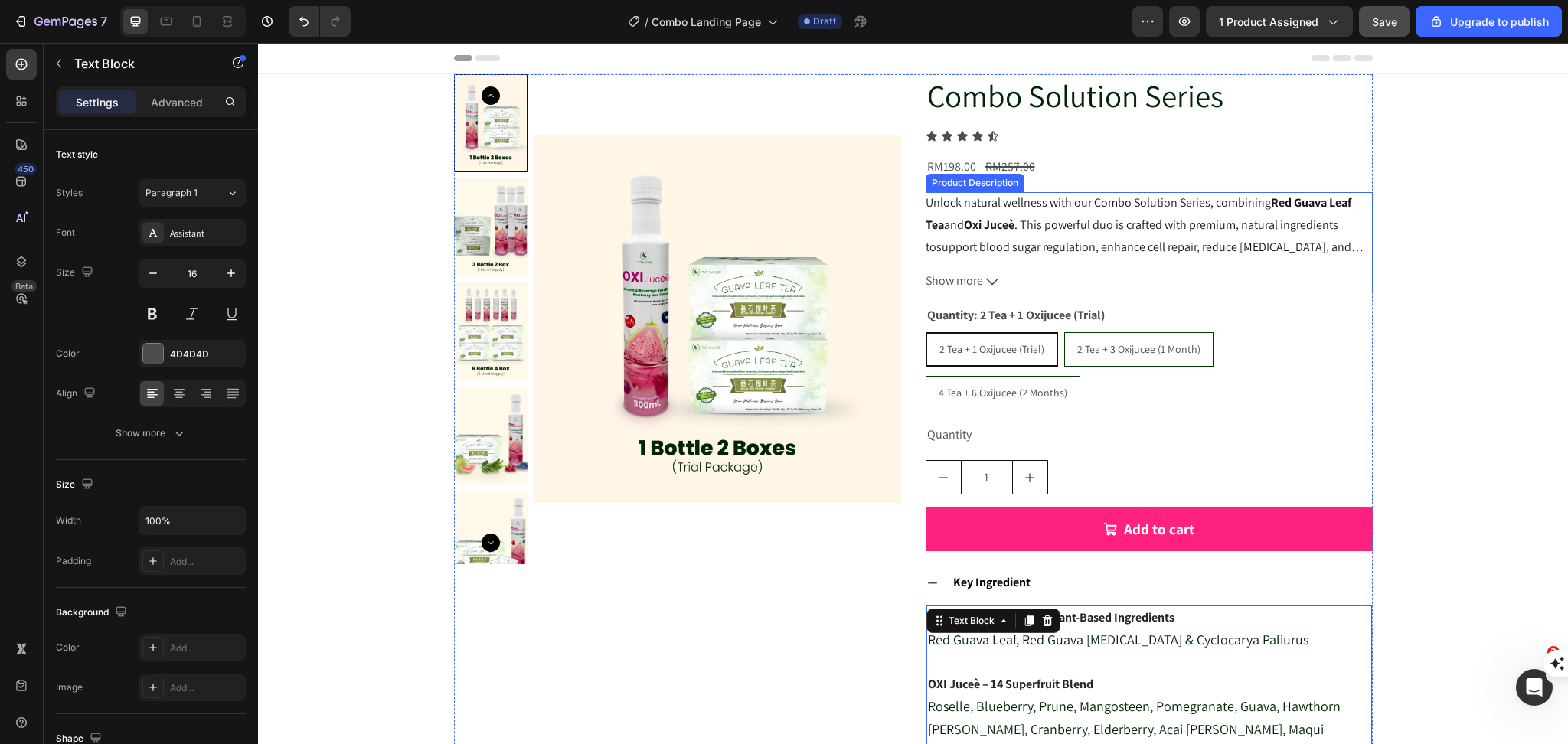
click at [1201, 241] on p "Unlock natural wellness with our Combo Solution Series, combining Red Guava Lea…" at bounding box center [1144, 235] width 438 height 82
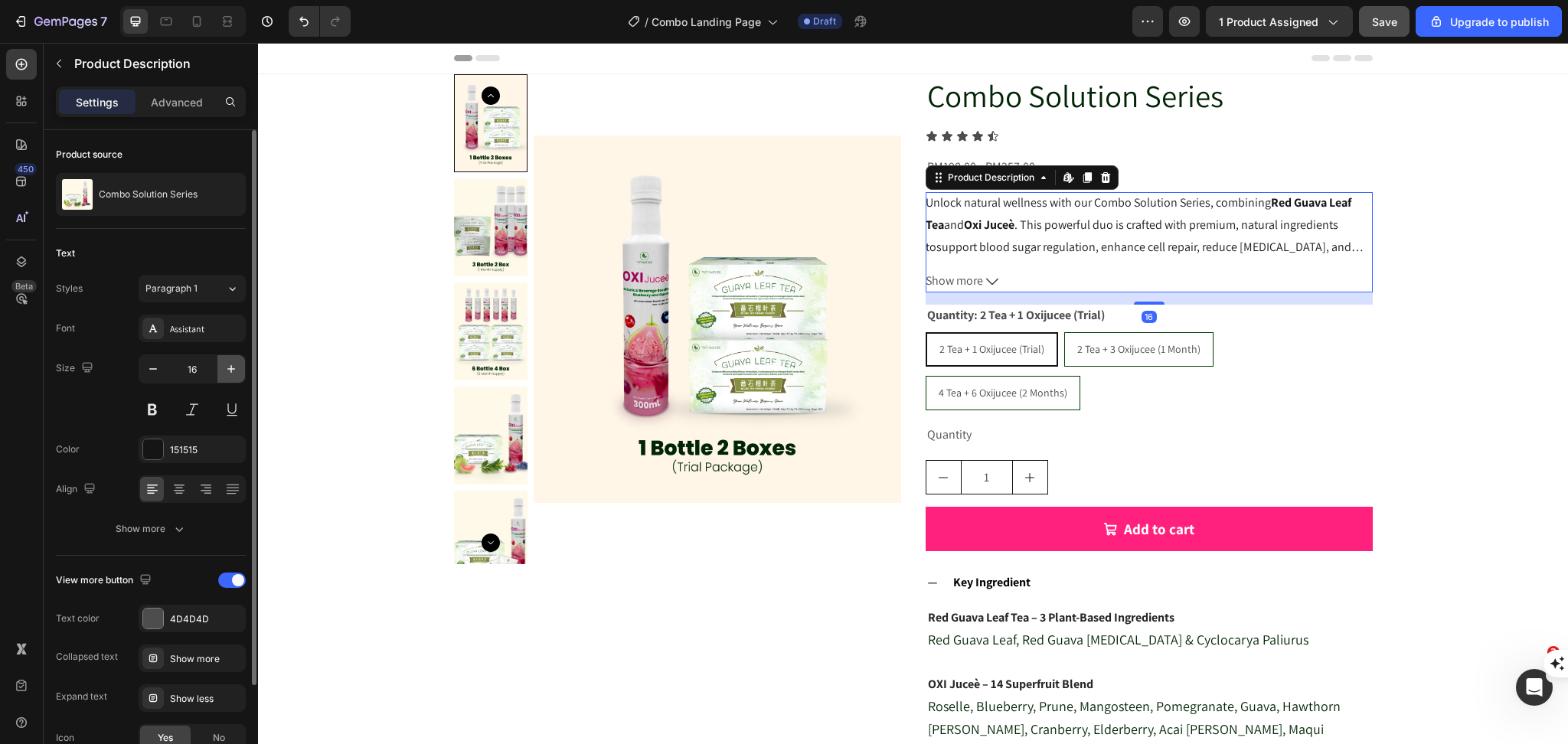
click at [225, 364] on icon "button" at bounding box center [230, 368] width 15 height 15
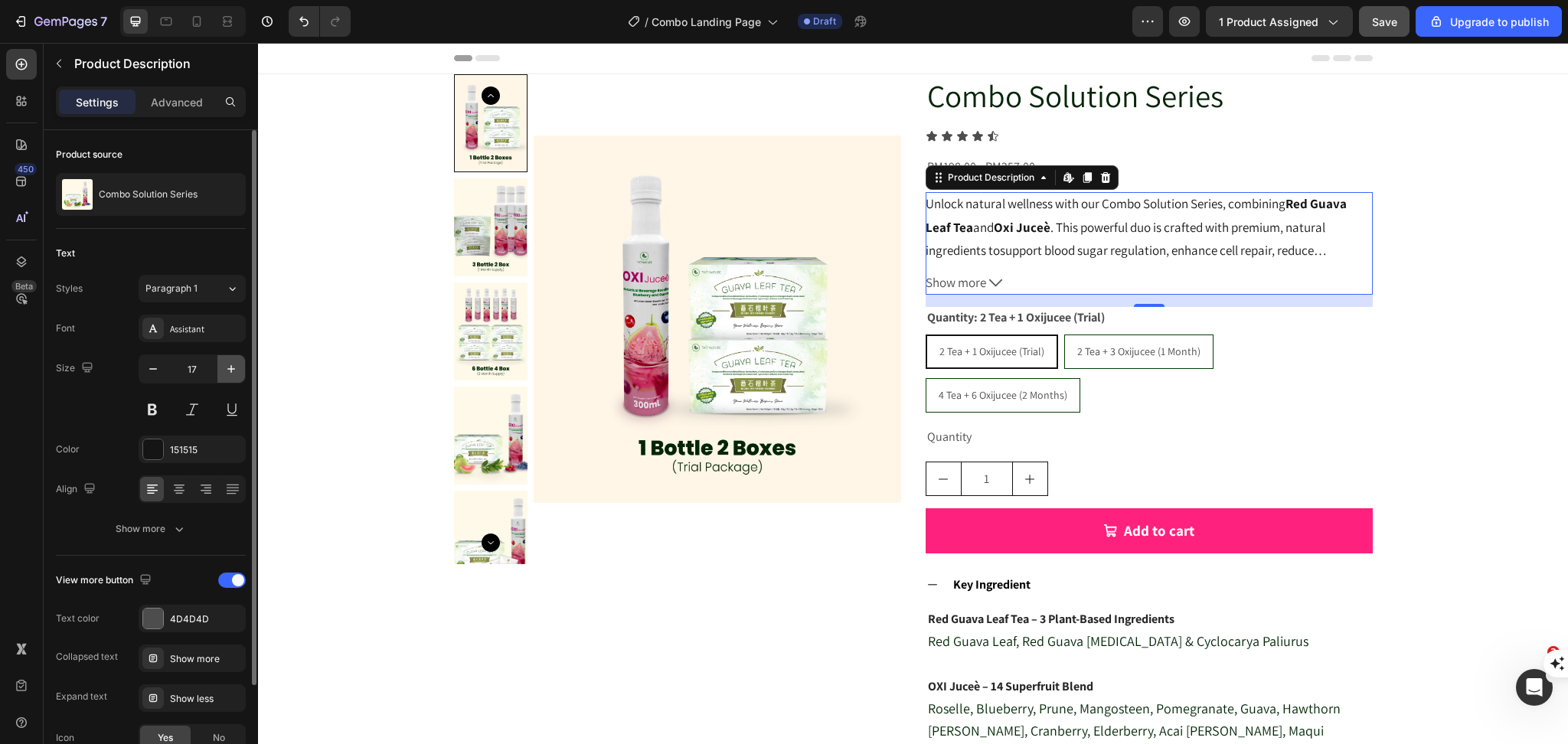
click at [225, 364] on icon "button" at bounding box center [230, 368] width 15 height 15
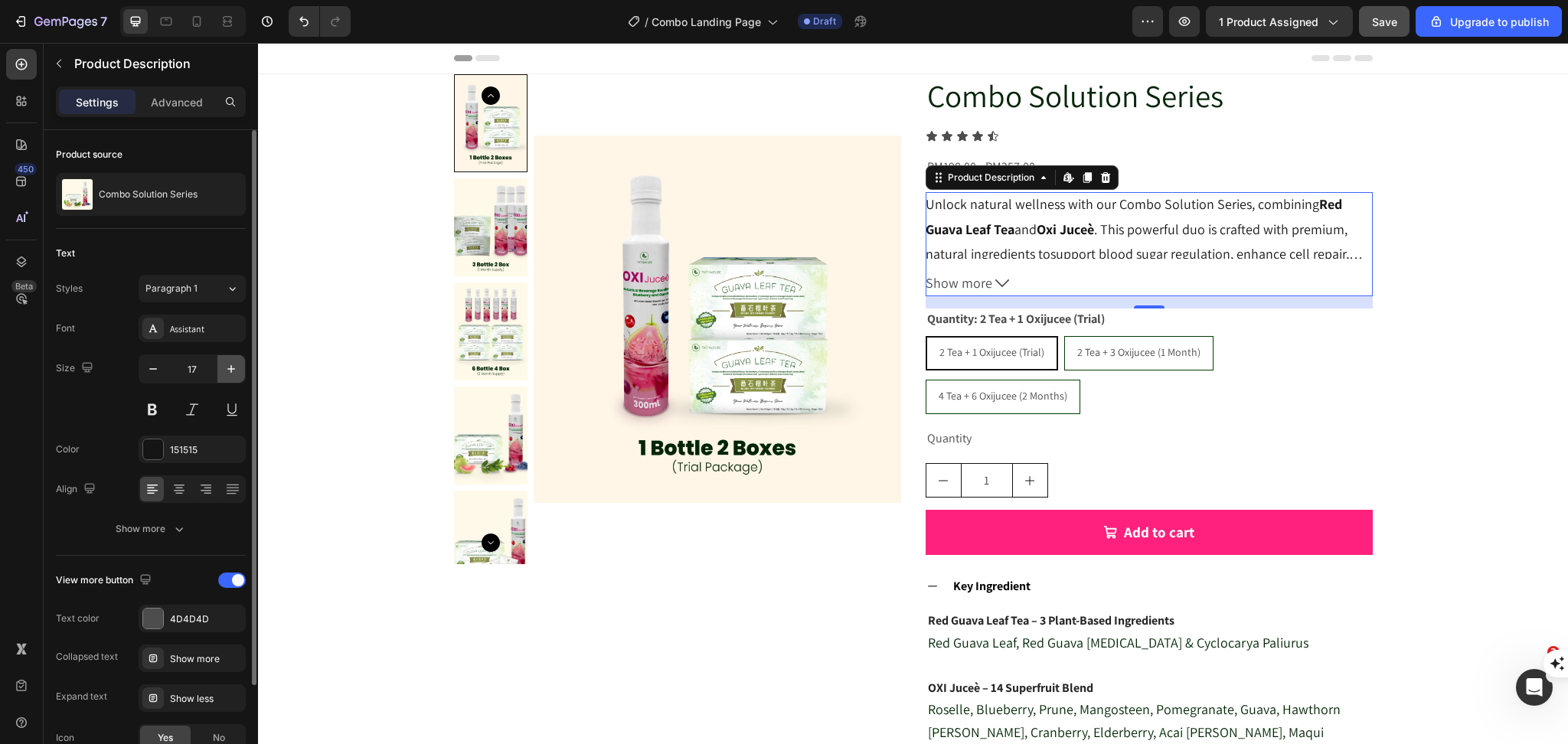
type input "18"
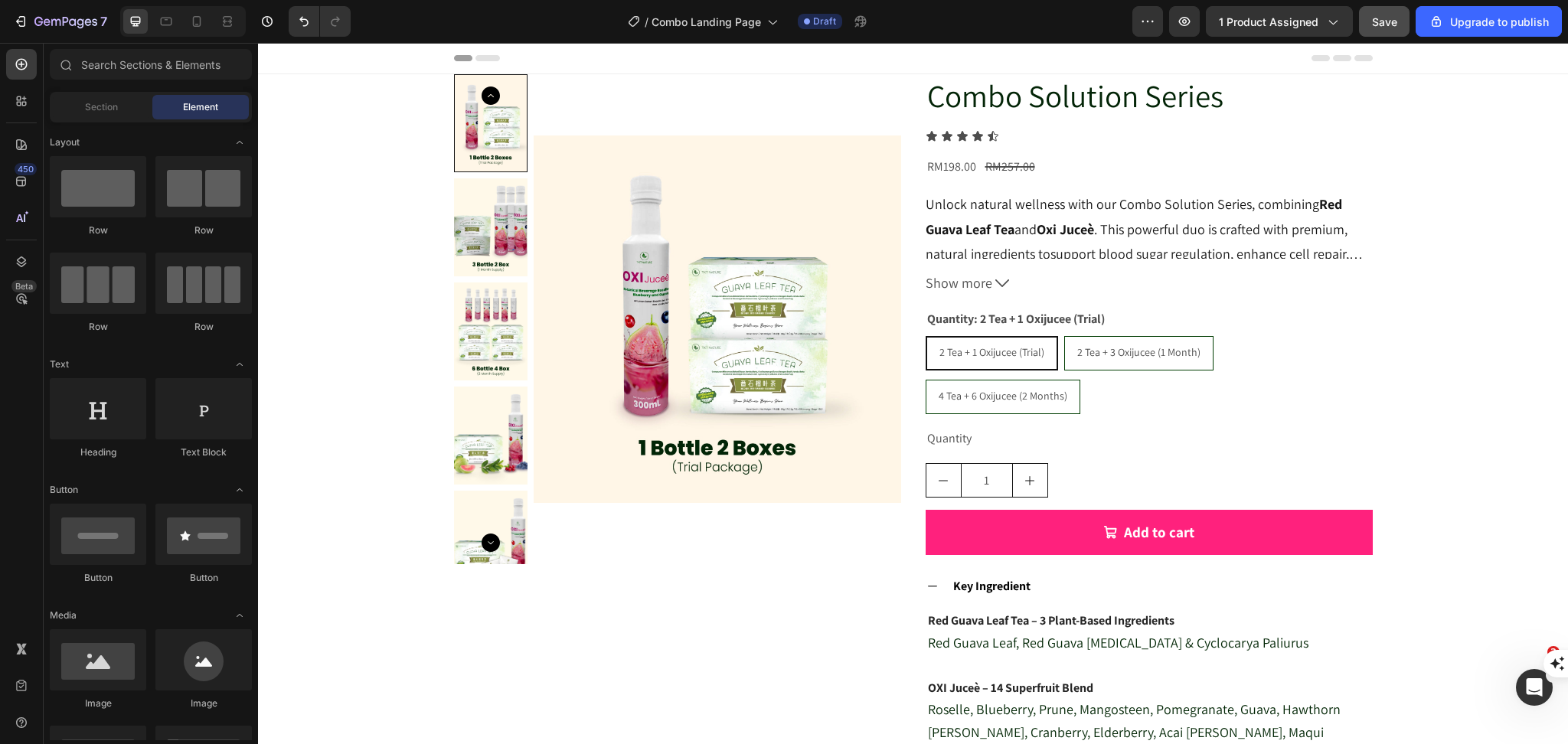
click at [974, 360] on div "2 Tea + 1 Oxijucee (Trial)" at bounding box center [992, 352] width 129 height 31
click at [925, 337] on input "2 Tea + 1 Oxijucee (Trial) 2 Tea + 1 Oxijucee (Trial) 2 Tea + 1 Oxijucee (Trial)" at bounding box center [925, 336] width 1 height 1
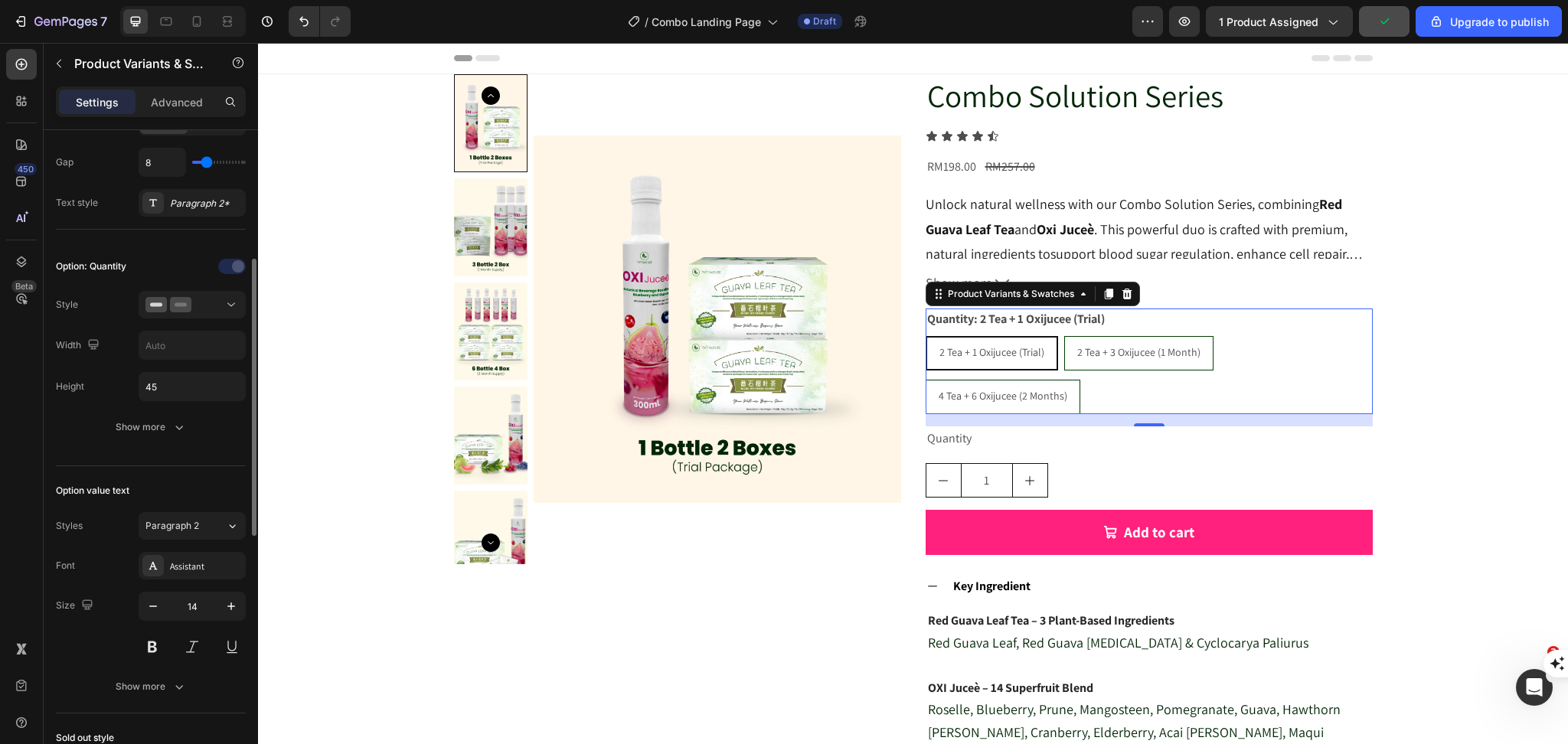
scroll to position [612, 0]
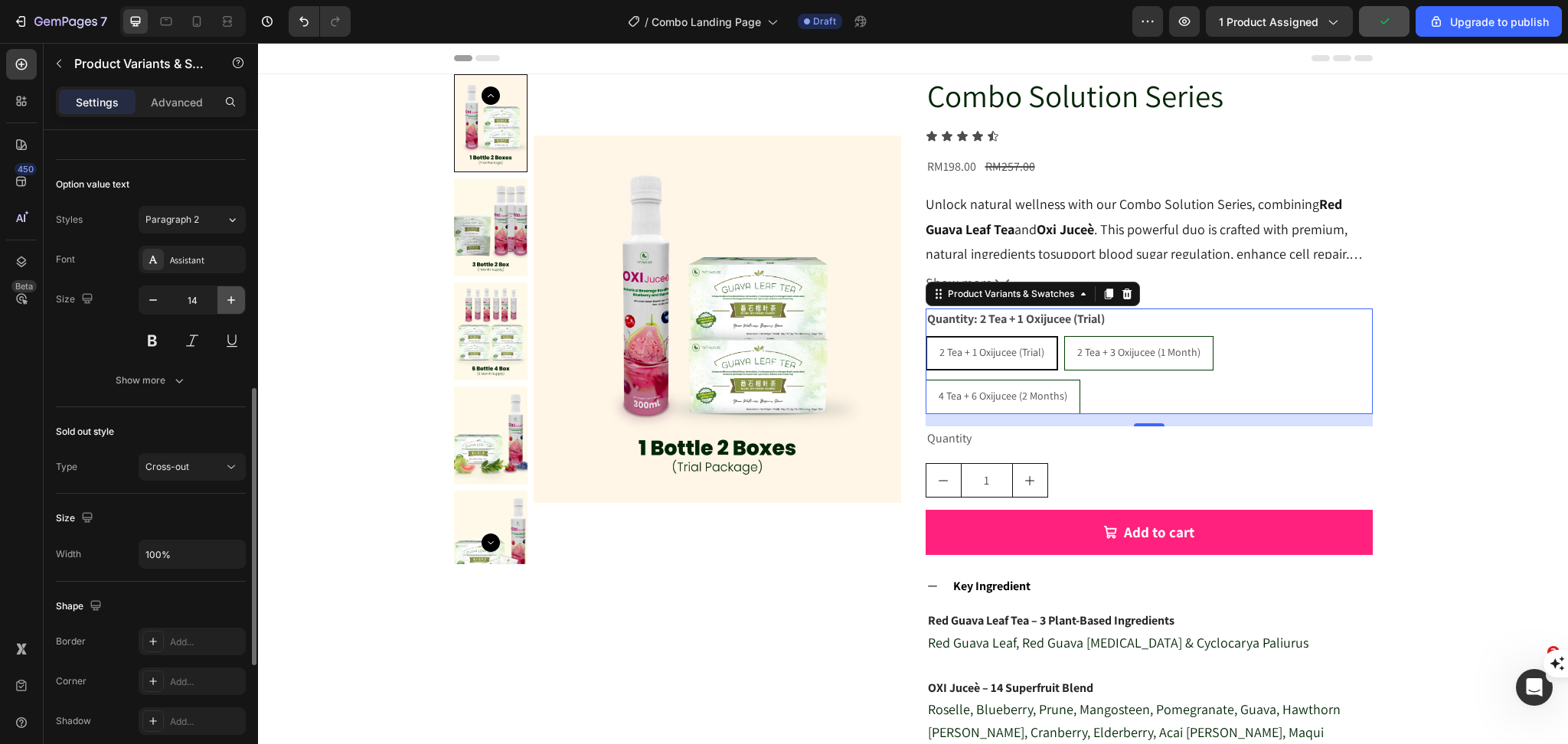
click at [230, 308] on icon "button" at bounding box center [230, 300] width 15 height 15
type input "17"
click at [1197, 22] on button "button" at bounding box center [1184, 22] width 30 height 30
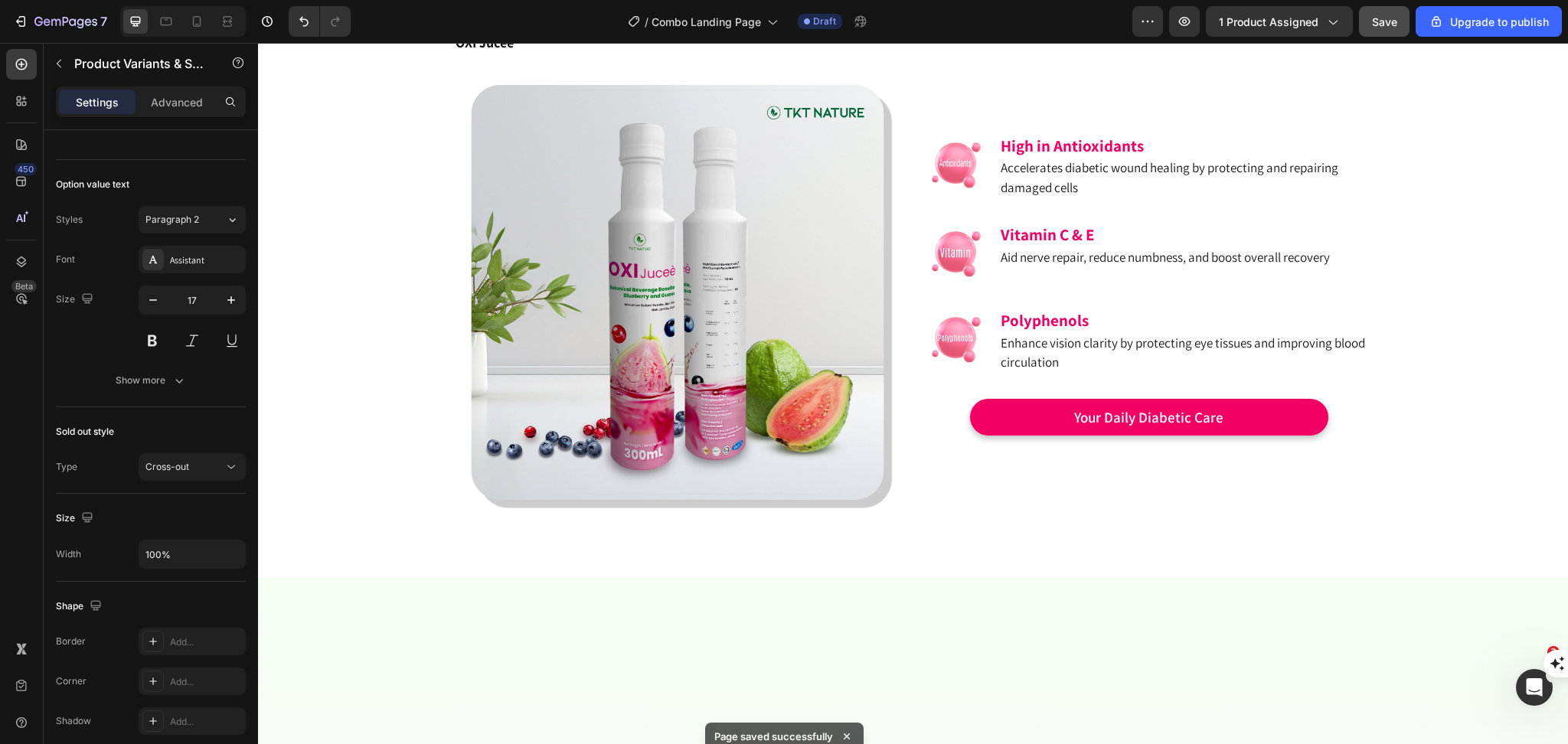
scroll to position [2450, 0]
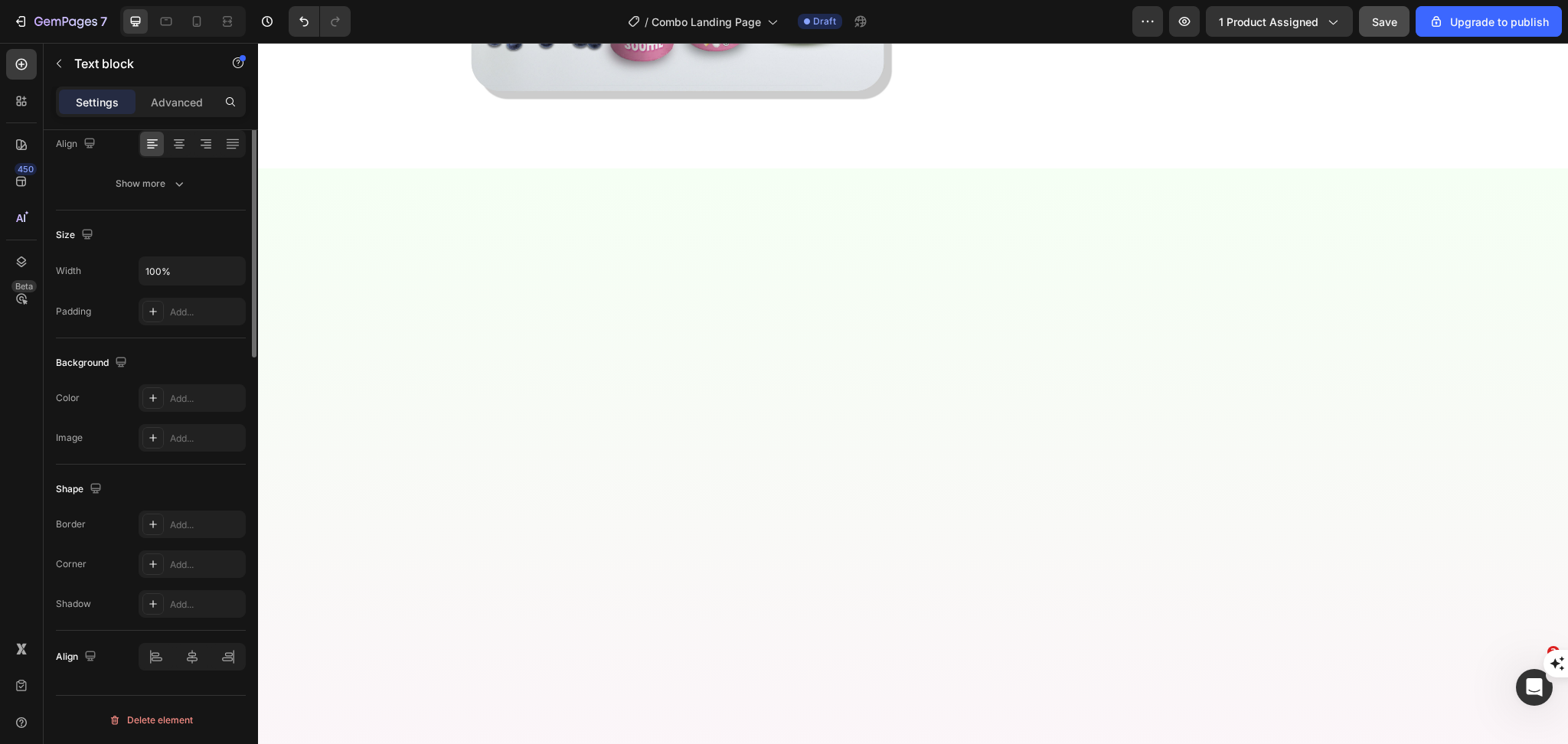
scroll to position [0, 0]
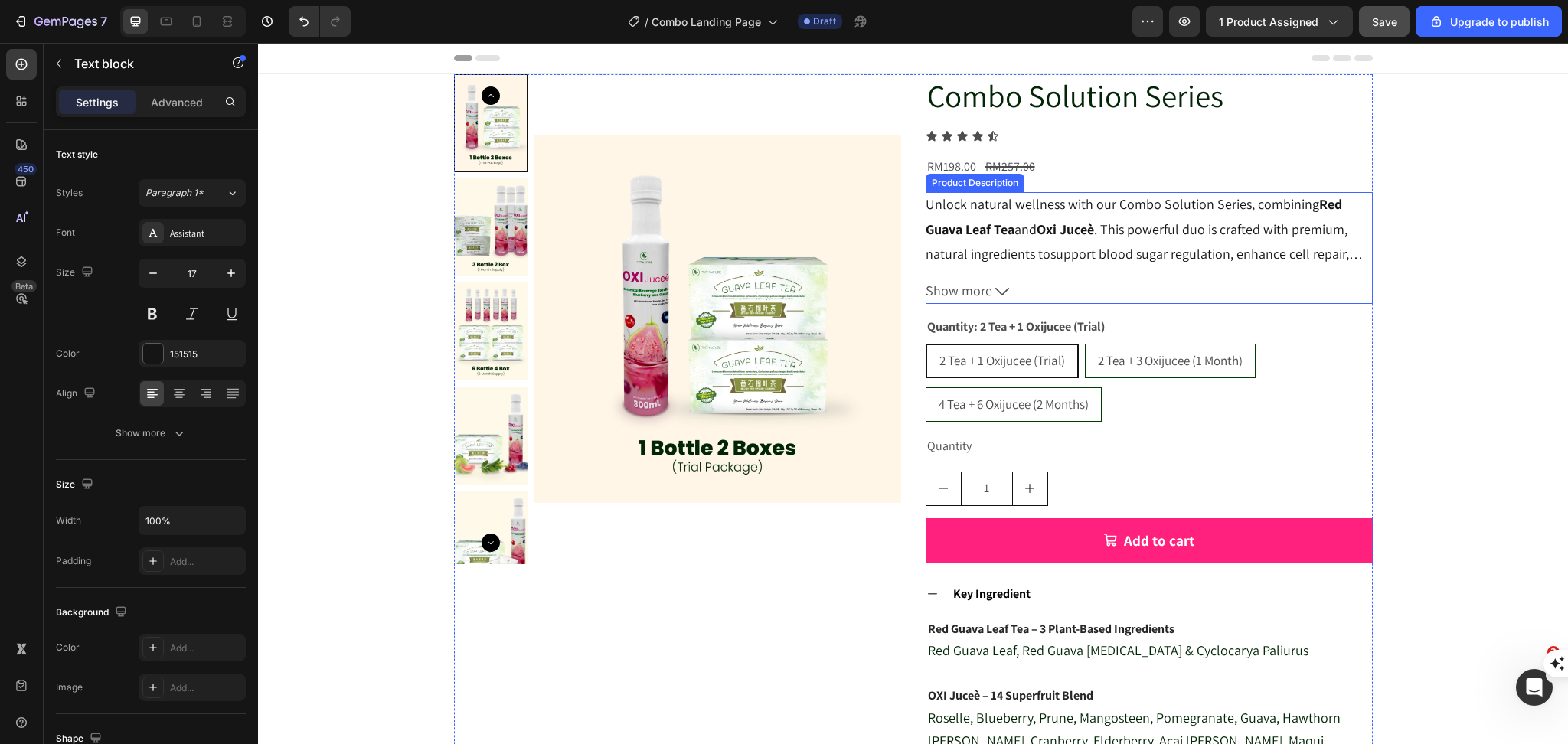
click at [981, 245] on span ". This powerful duo is crafted with premium, natural ingredients to" at bounding box center [1136, 242] width 422 height 42
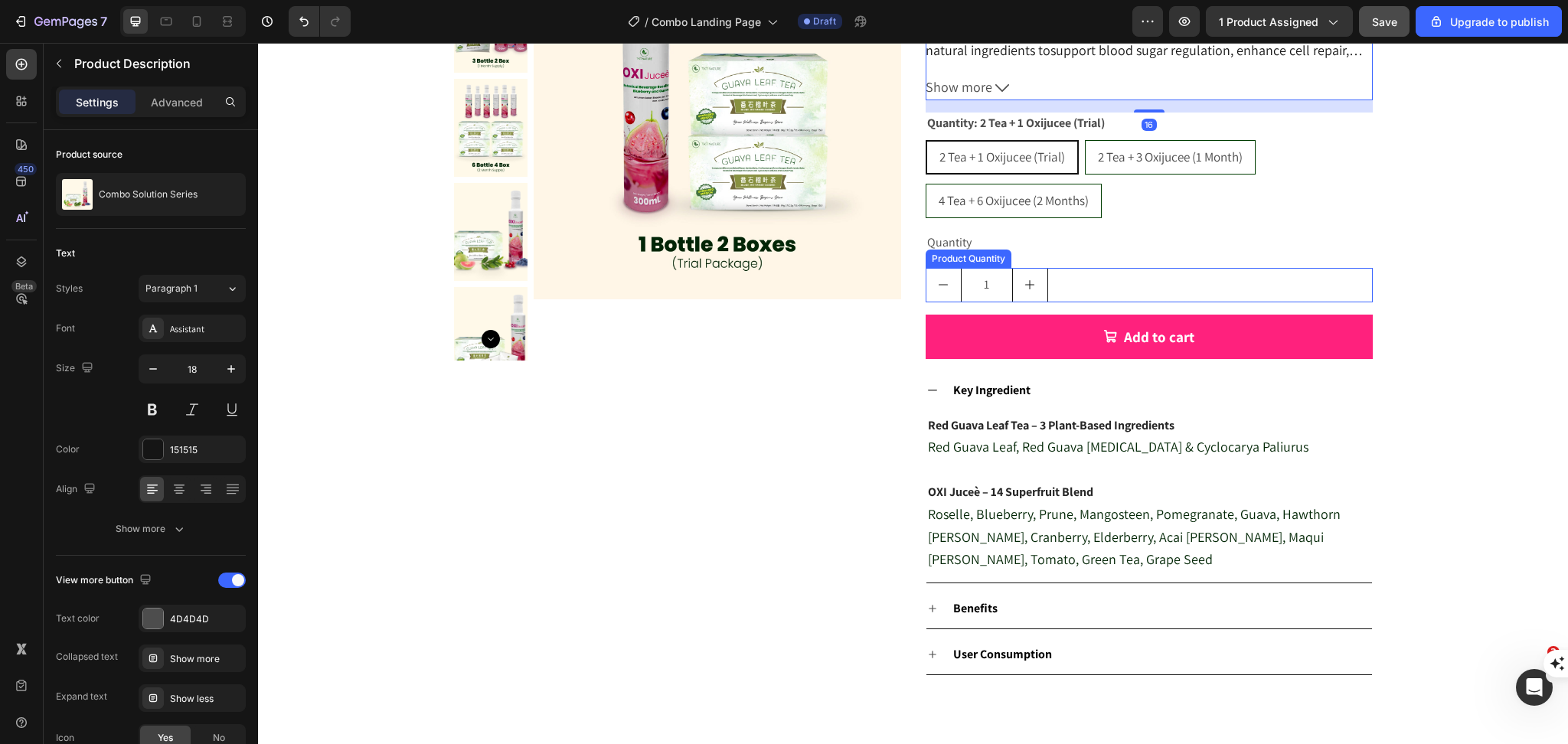
scroll to position [408, 0]
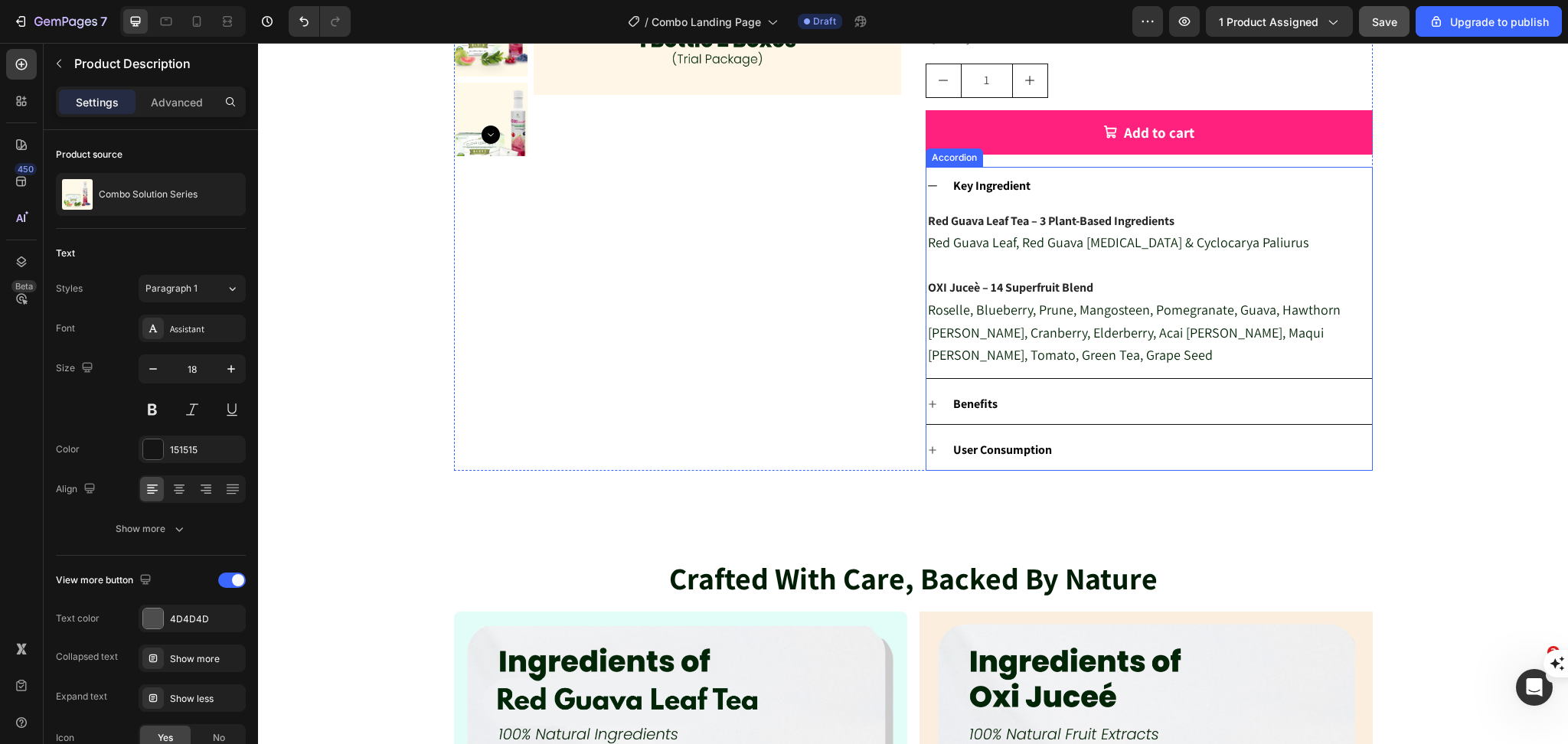
click at [975, 188] on strong "Key Ingredient" at bounding box center [991, 186] width 77 height 16
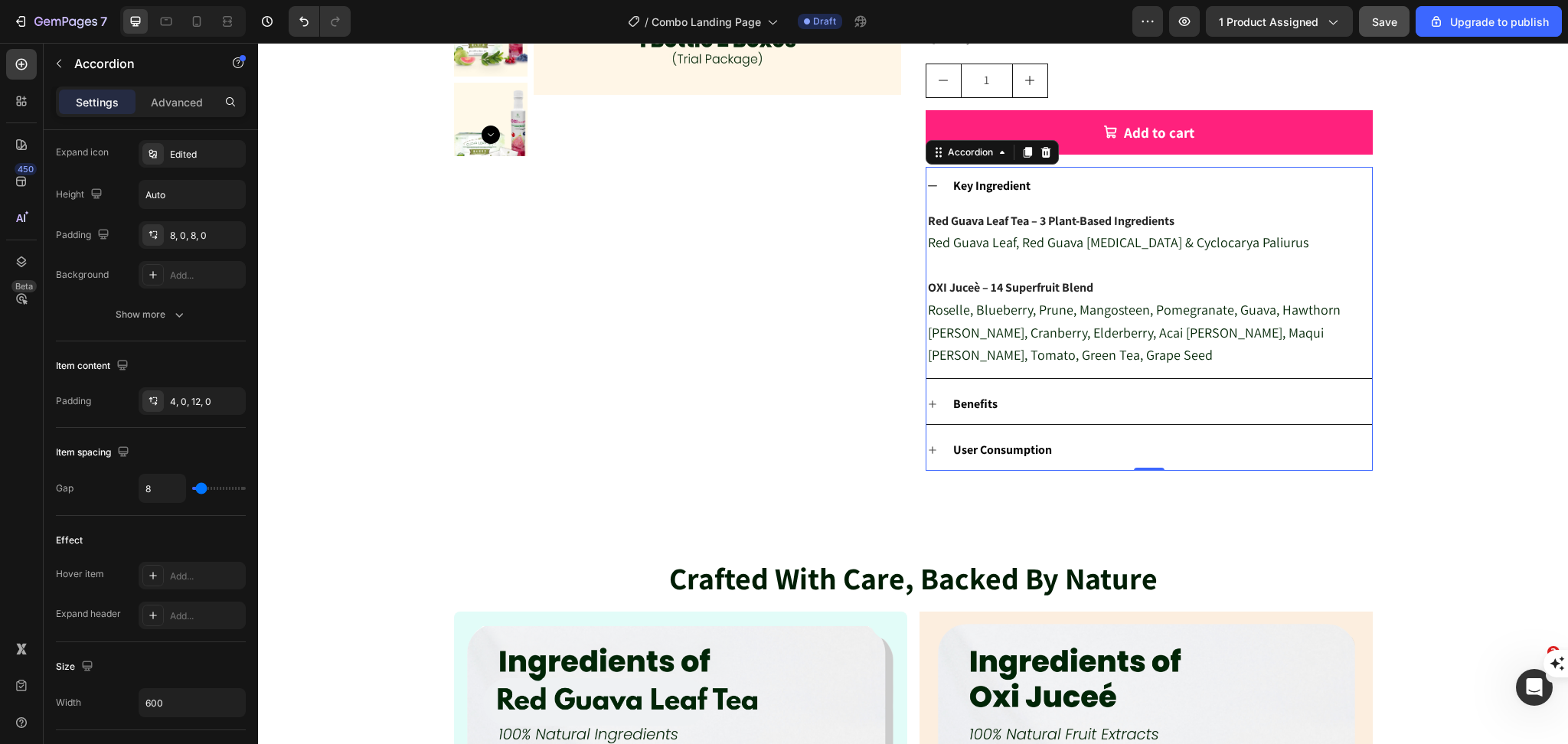
click at [1000, 185] on strong "Key Ingredient" at bounding box center [991, 186] width 77 height 16
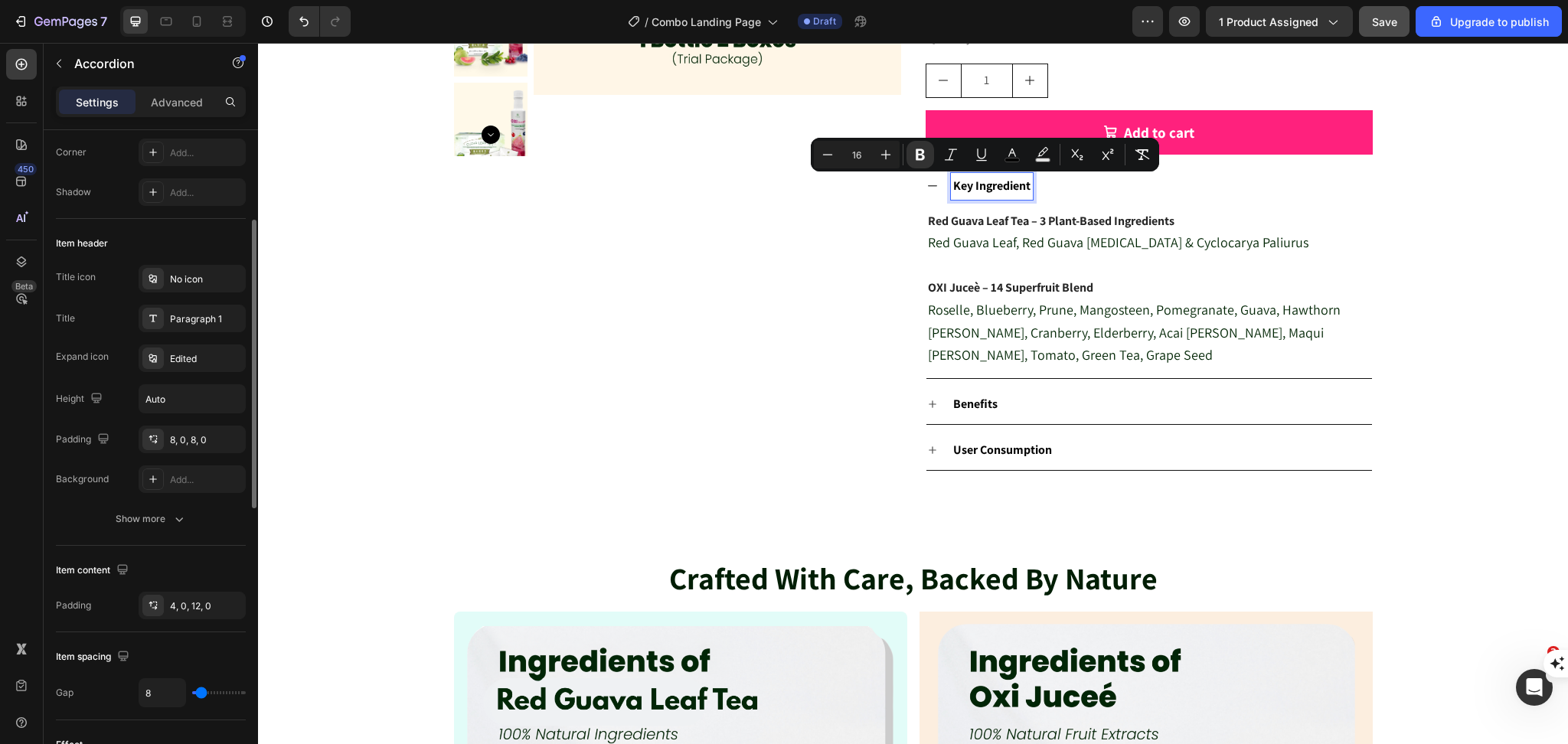
scroll to position [0, 0]
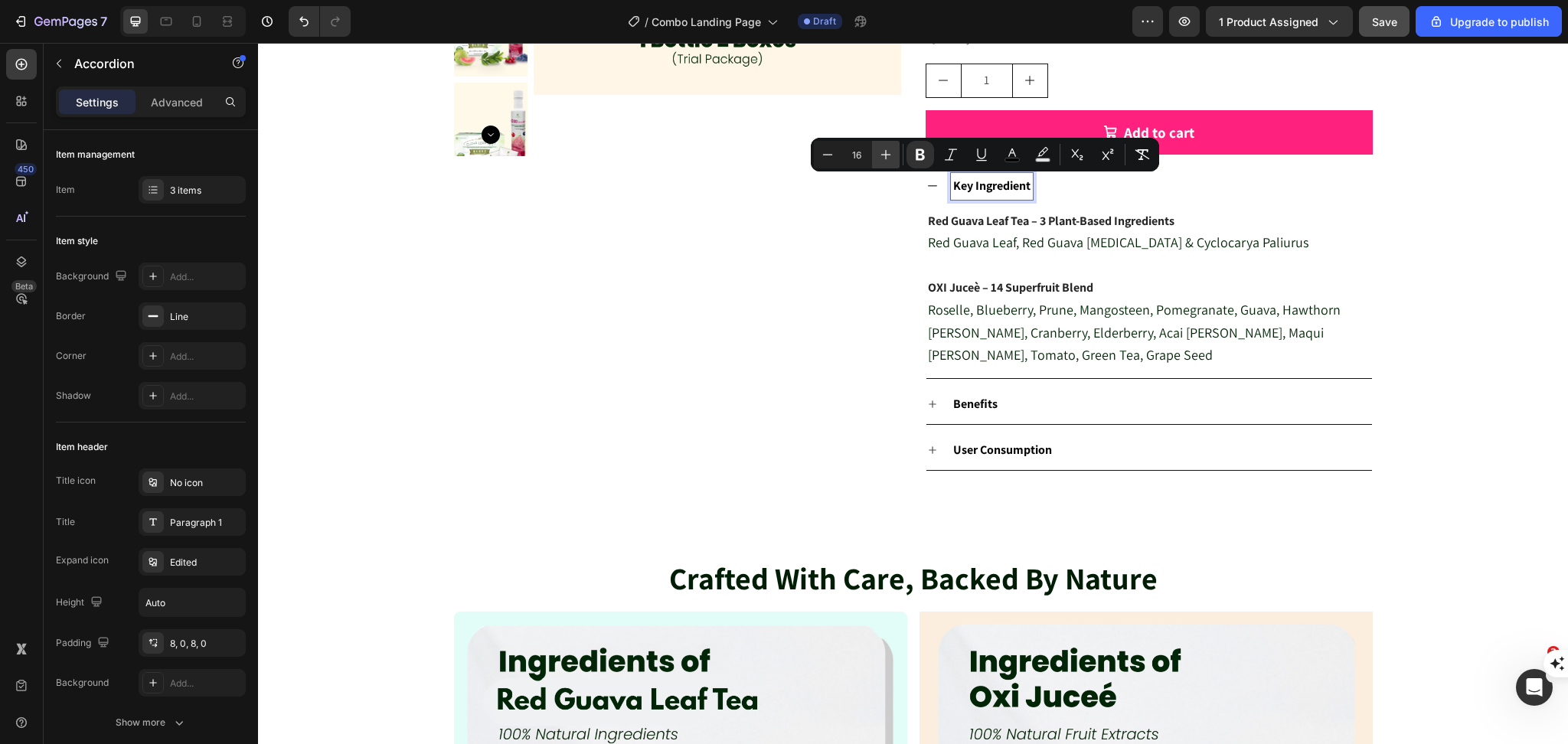
click at [878, 158] on icon "Editor contextual toolbar" at bounding box center [885, 154] width 15 height 15
type input "18"
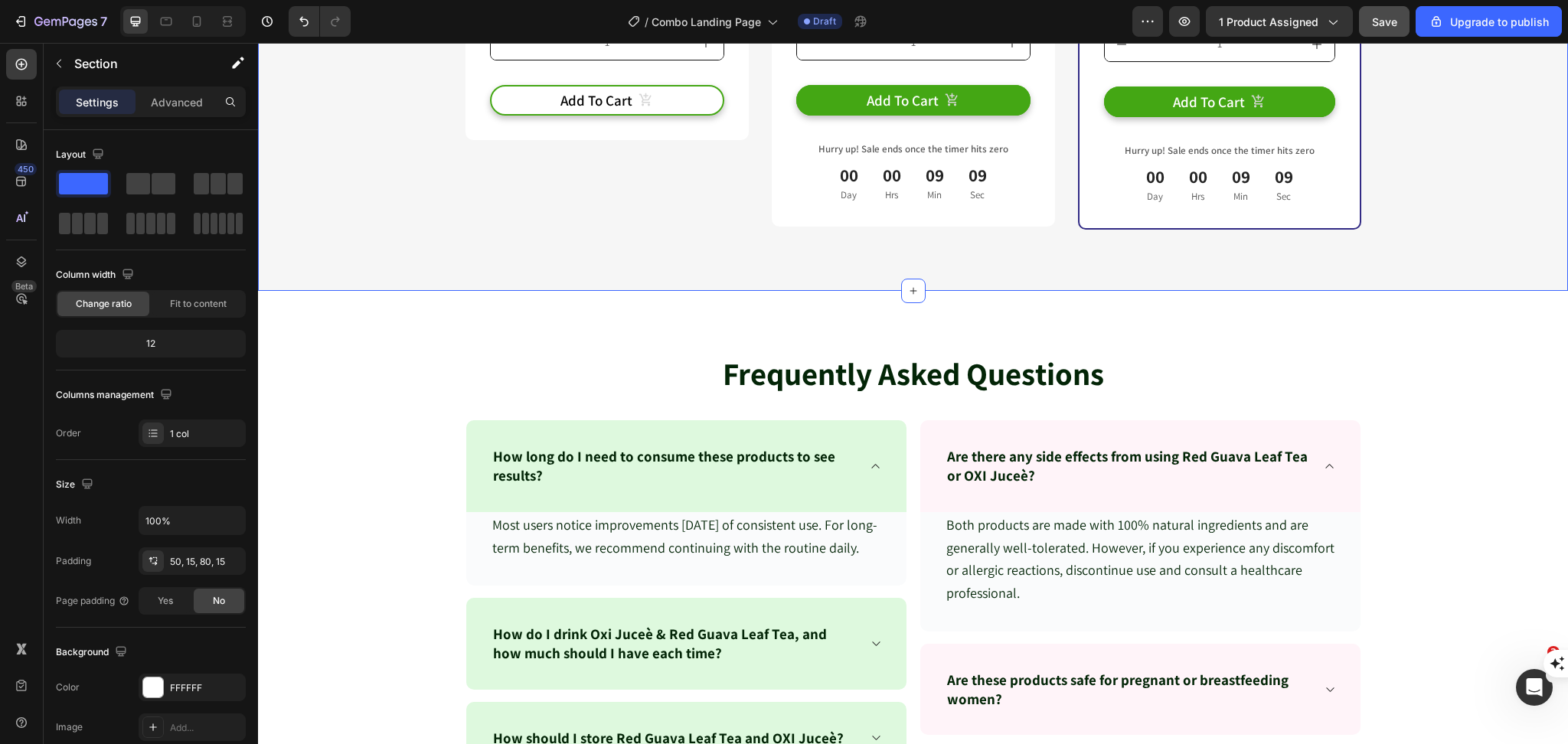
scroll to position [5109, 0]
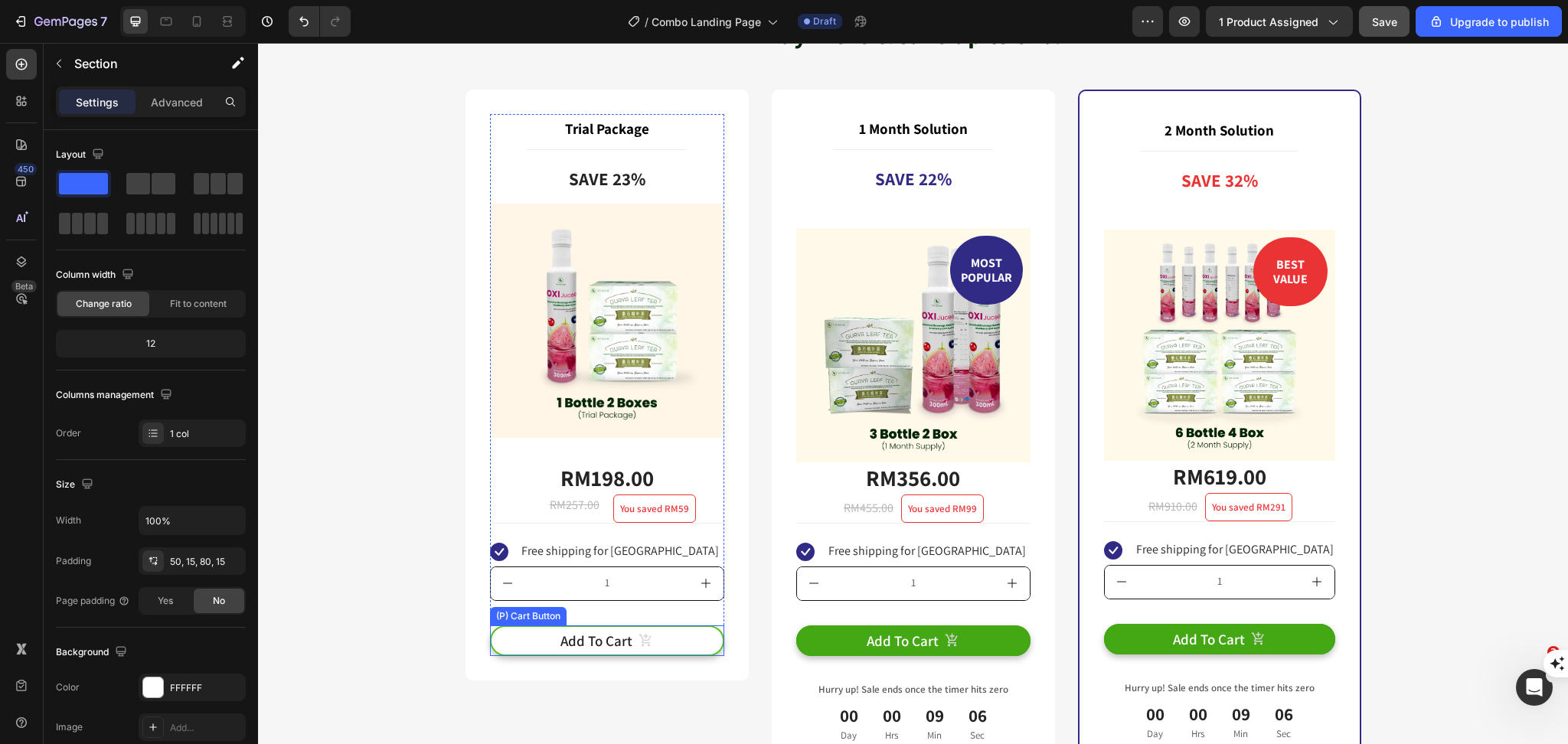
click at [692, 631] on button "Add To Cart" at bounding box center [607, 641] width 234 height 31
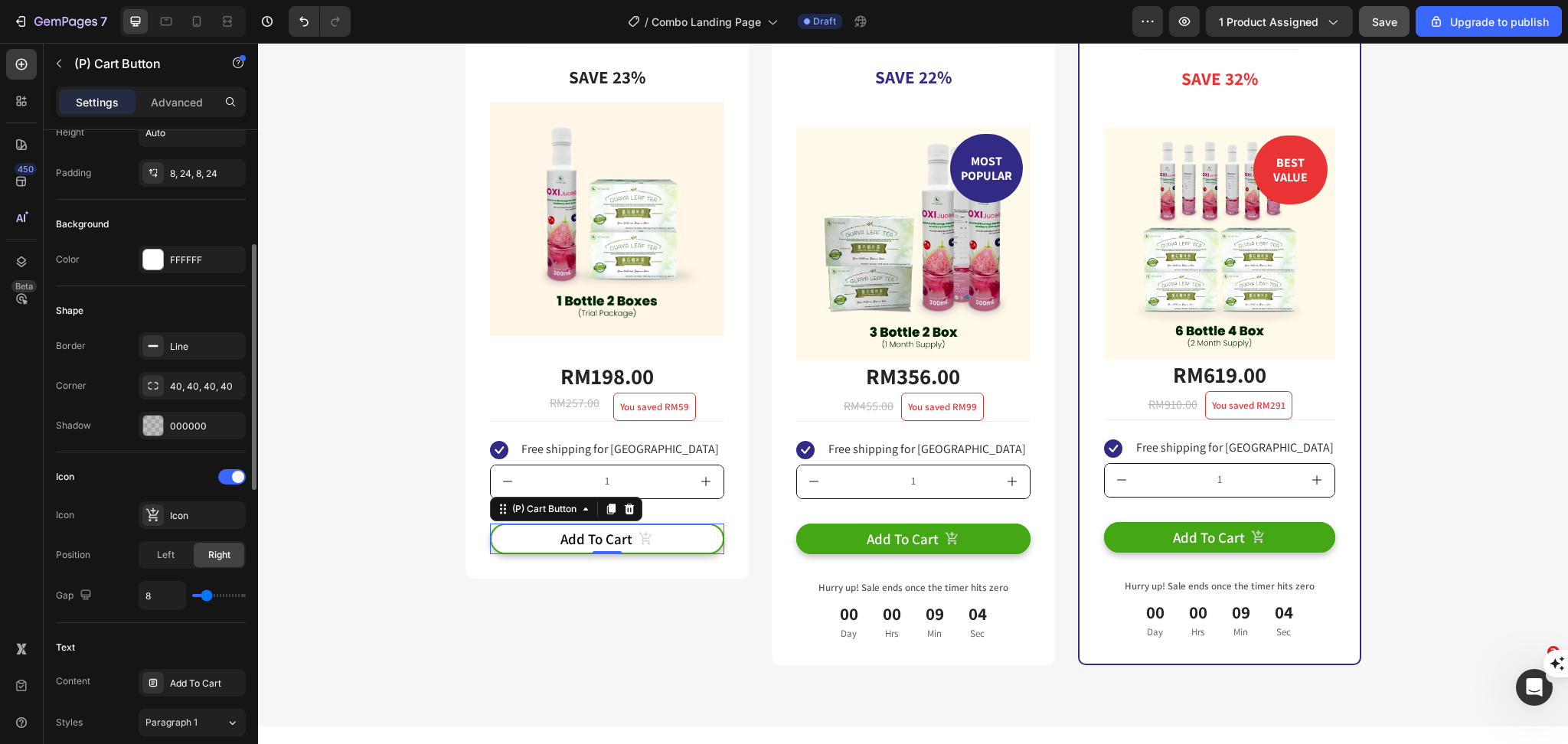
scroll to position [203, 0]
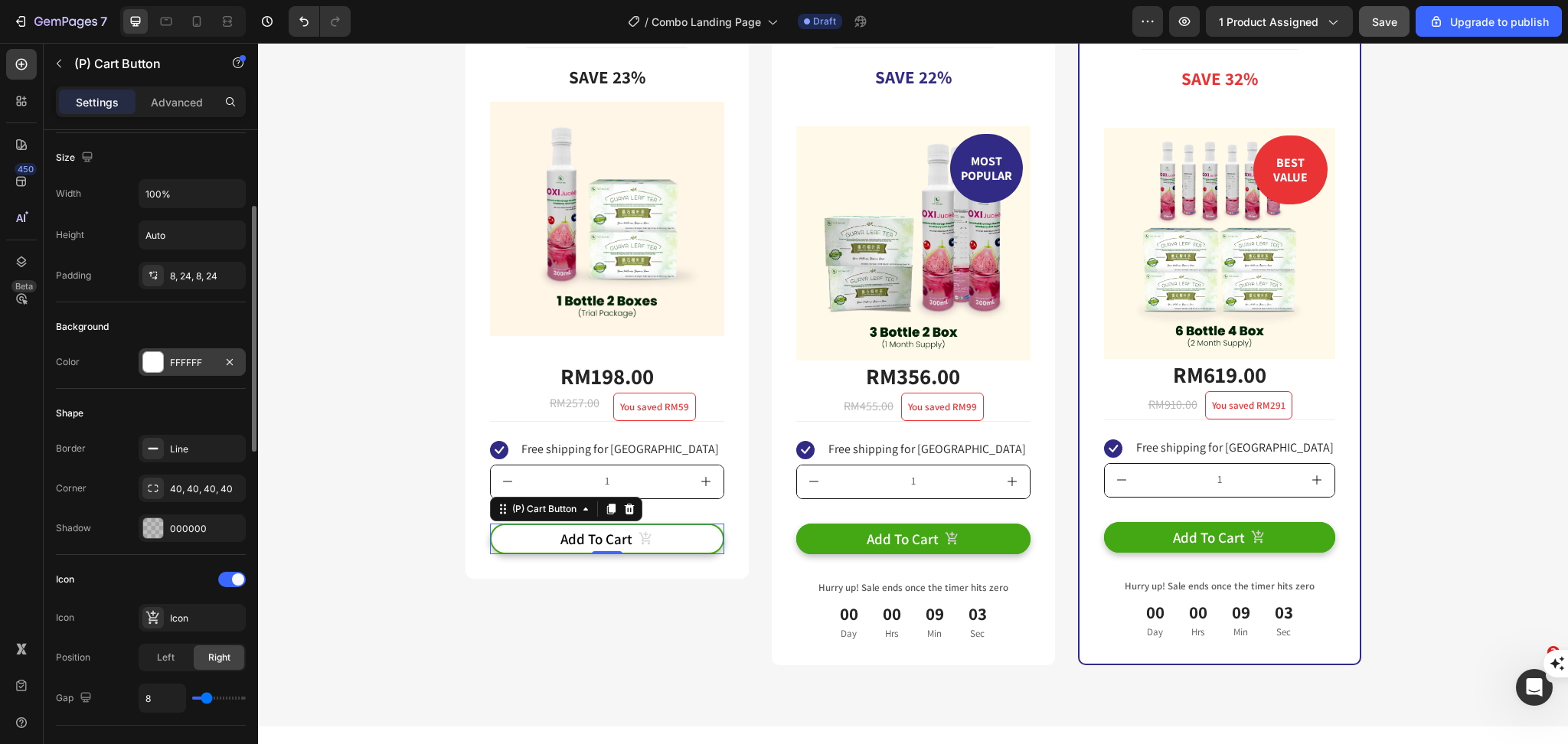
click at [176, 357] on div "FFFFFF" at bounding box center [192, 363] width 45 height 14
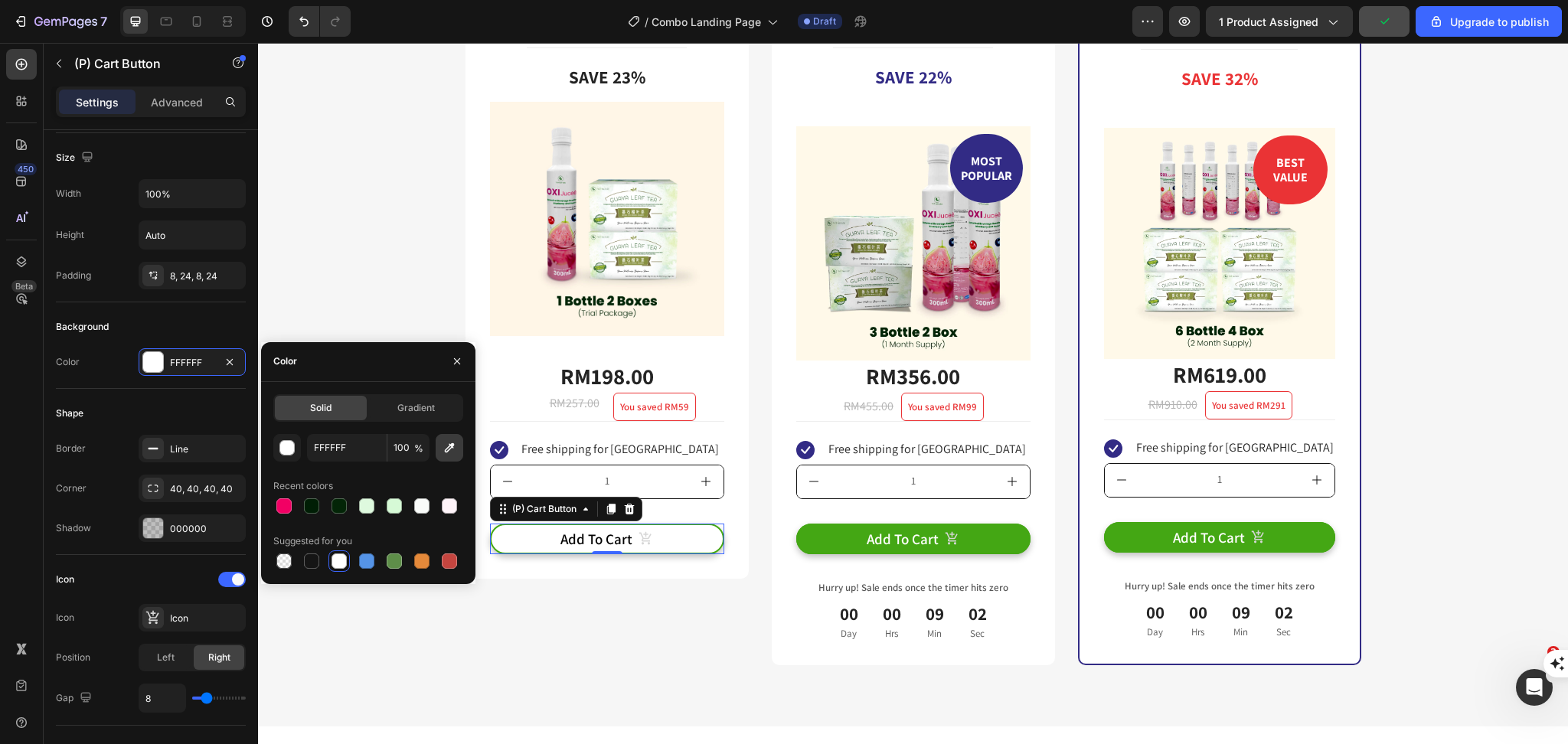
click at [449, 447] on icon "button" at bounding box center [449, 447] width 15 height 15
type input "44A714"
click at [568, 529] on div "Add To Cart" at bounding box center [596, 539] width 72 height 19
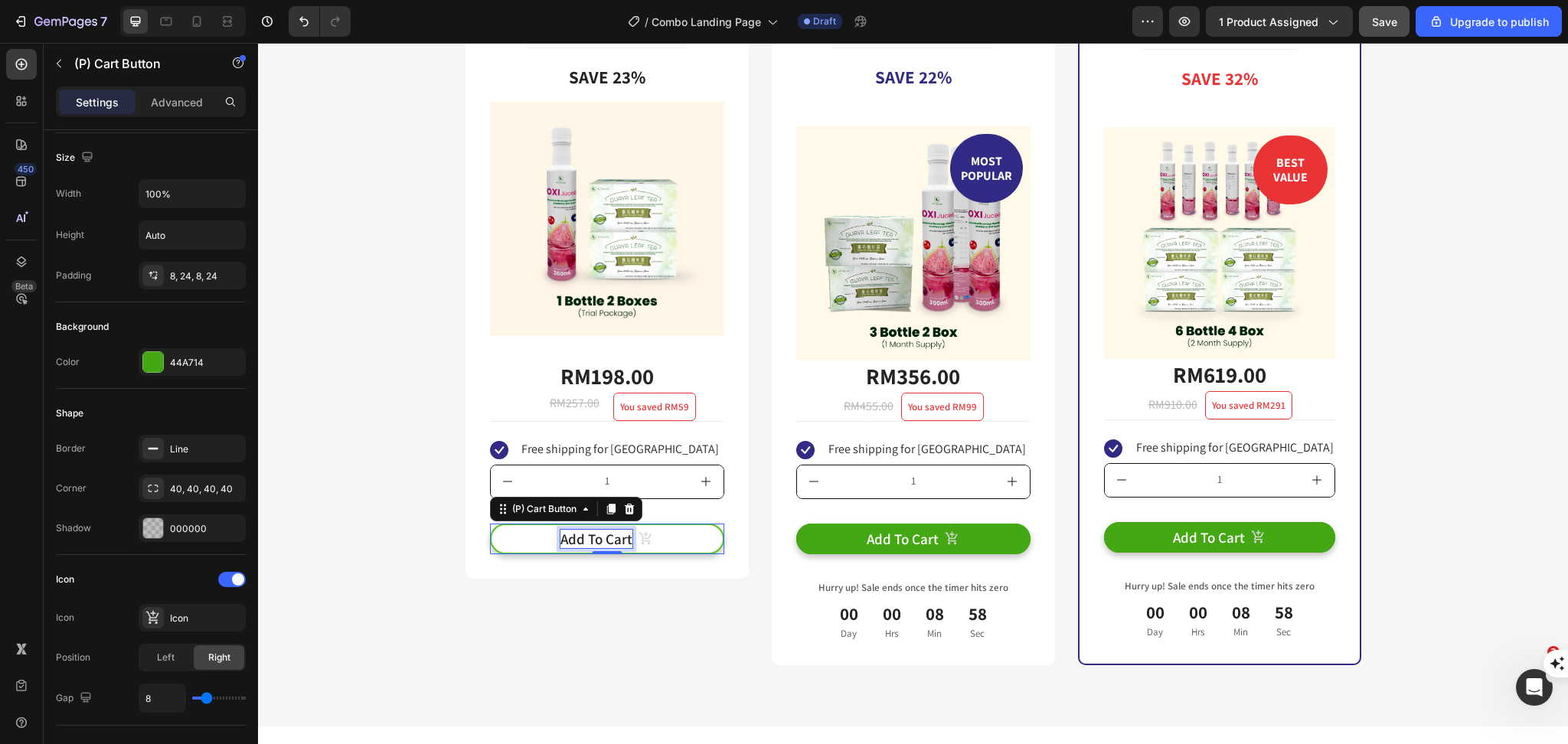
click at [568, 529] on p "Add To Cart" at bounding box center [596, 539] width 72 height 19
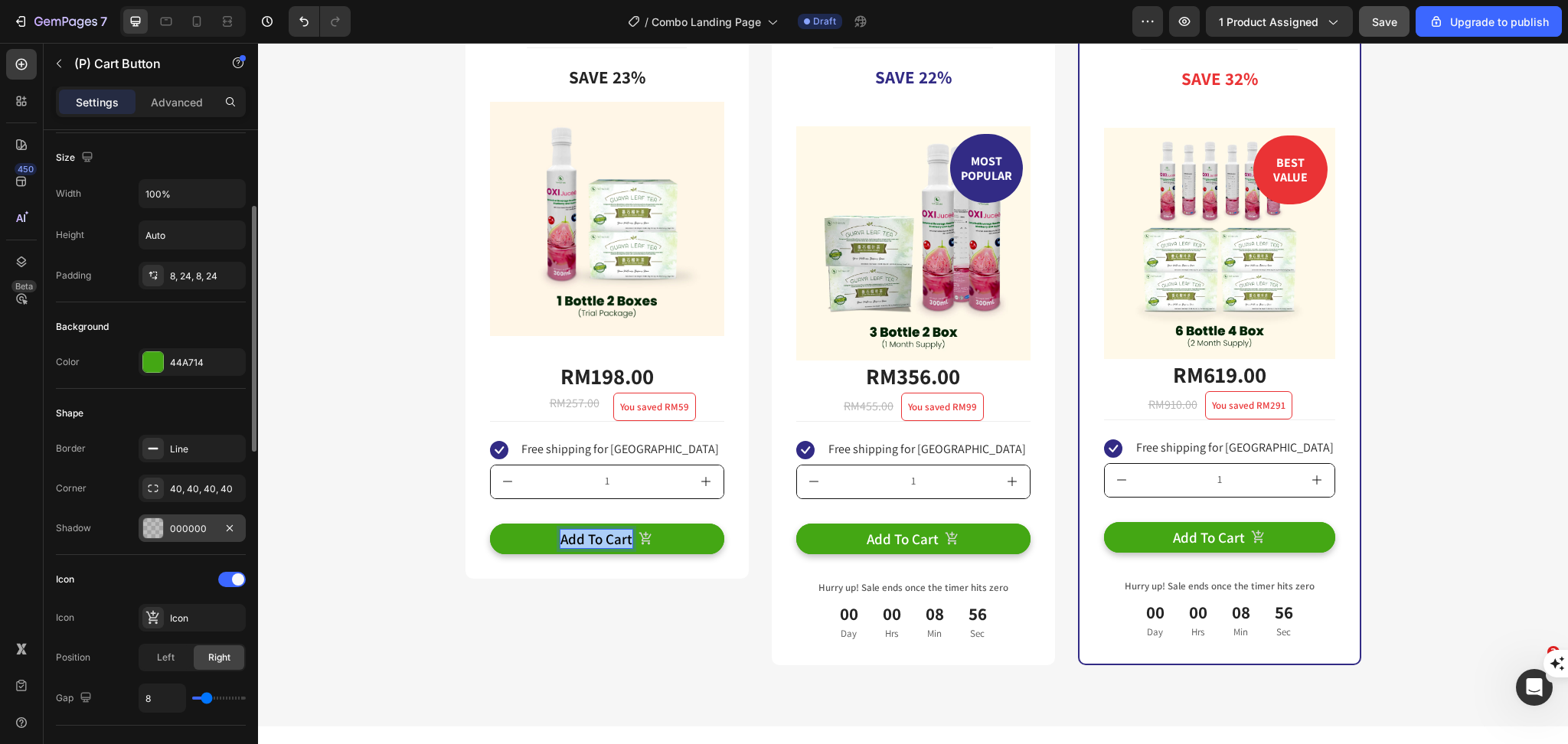
click at [179, 536] on div "000000" at bounding box center [192, 528] width 107 height 28
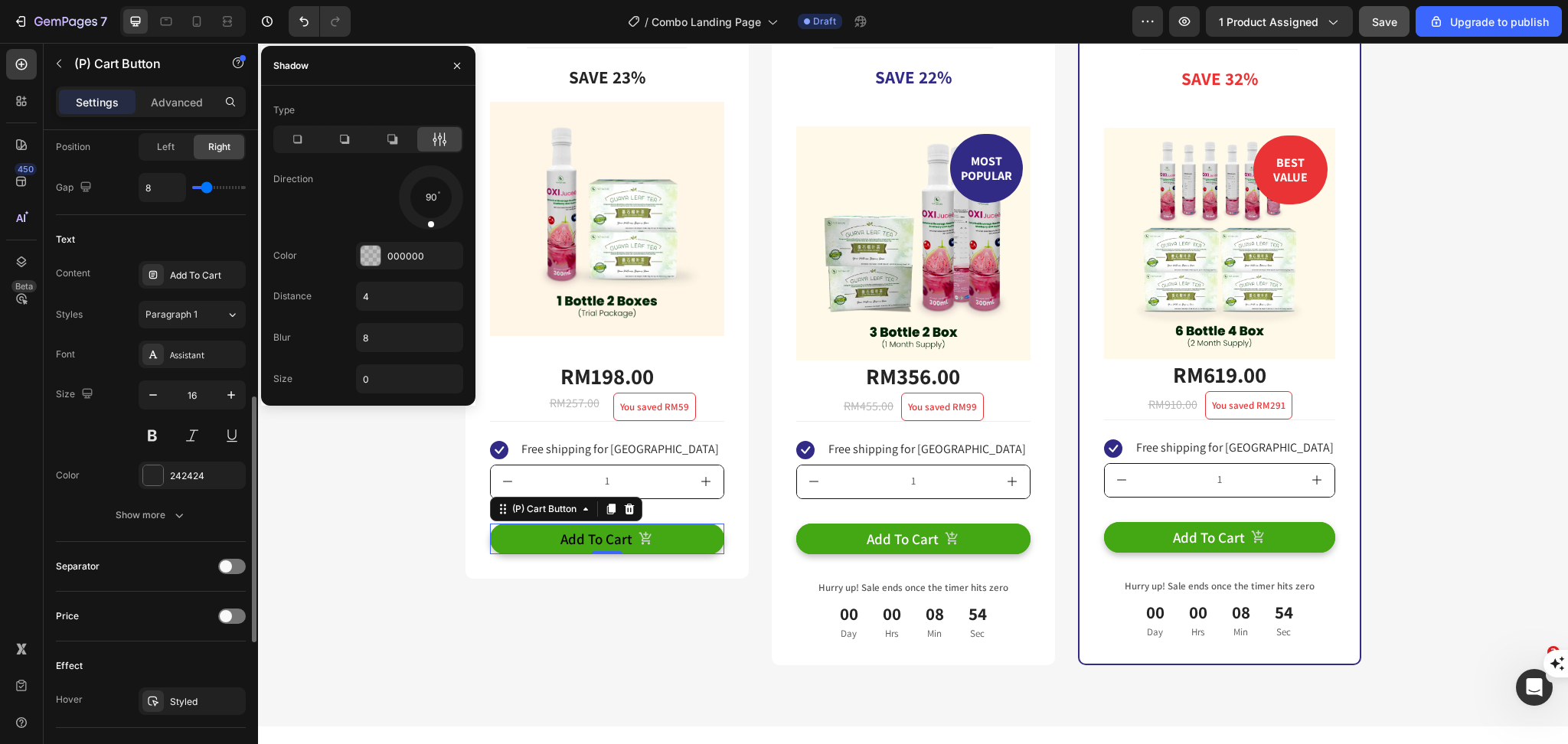
scroll to position [1104, 0]
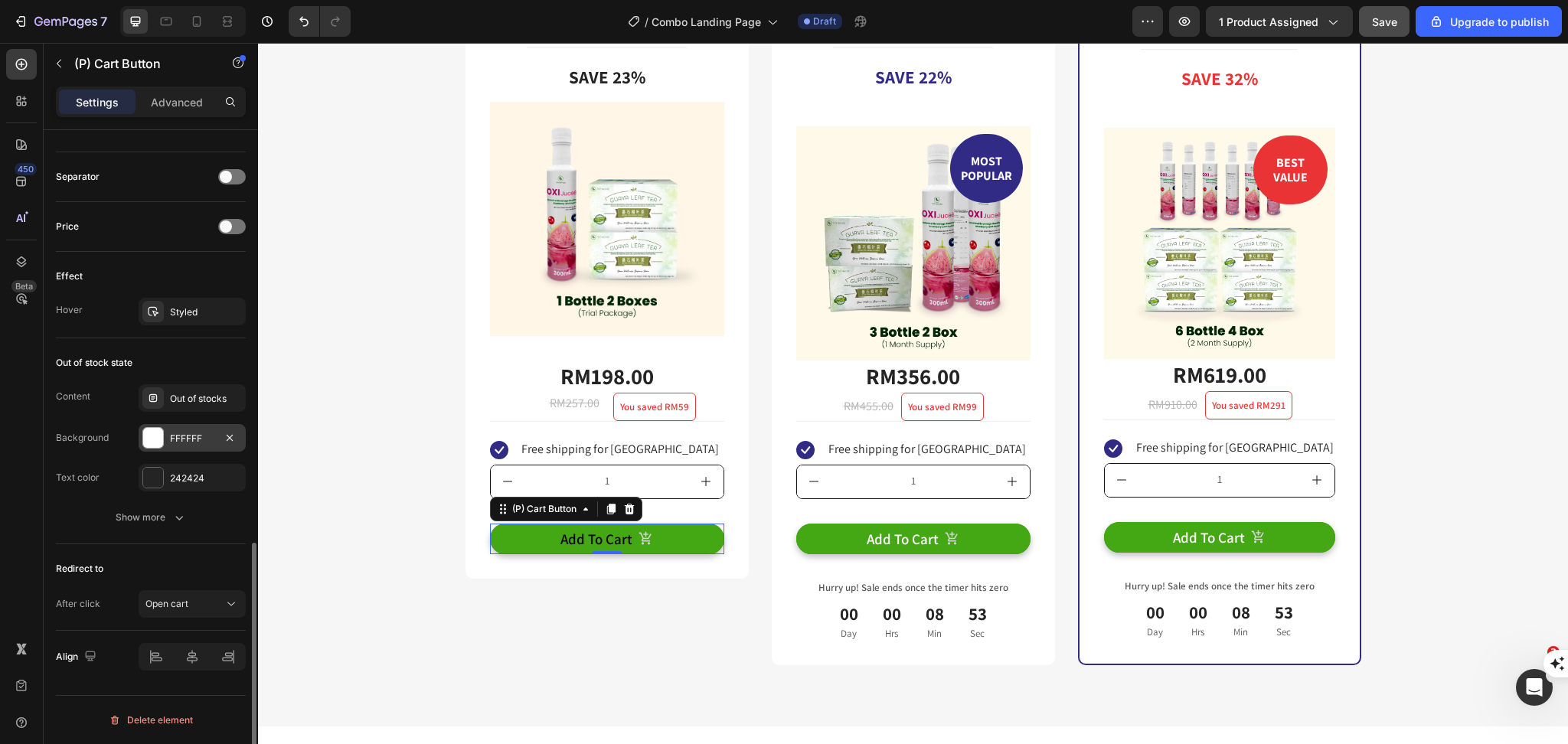
click at [174, 443] on div "FFFFFF" at bounding box center [192, 439] width 45 height 14
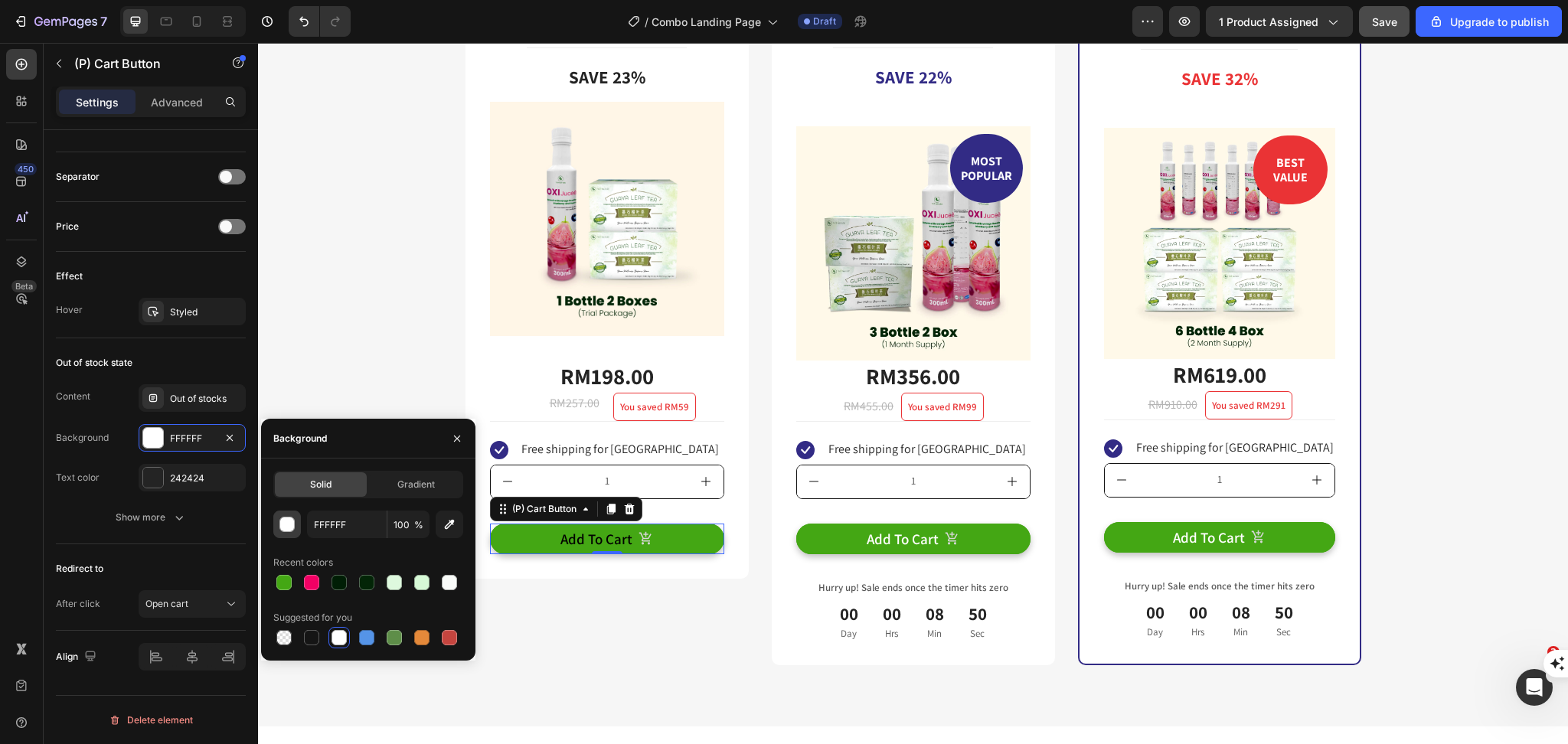
click at [289, 533] on button "button" at bounding box center [287, 524] width 28 height 28
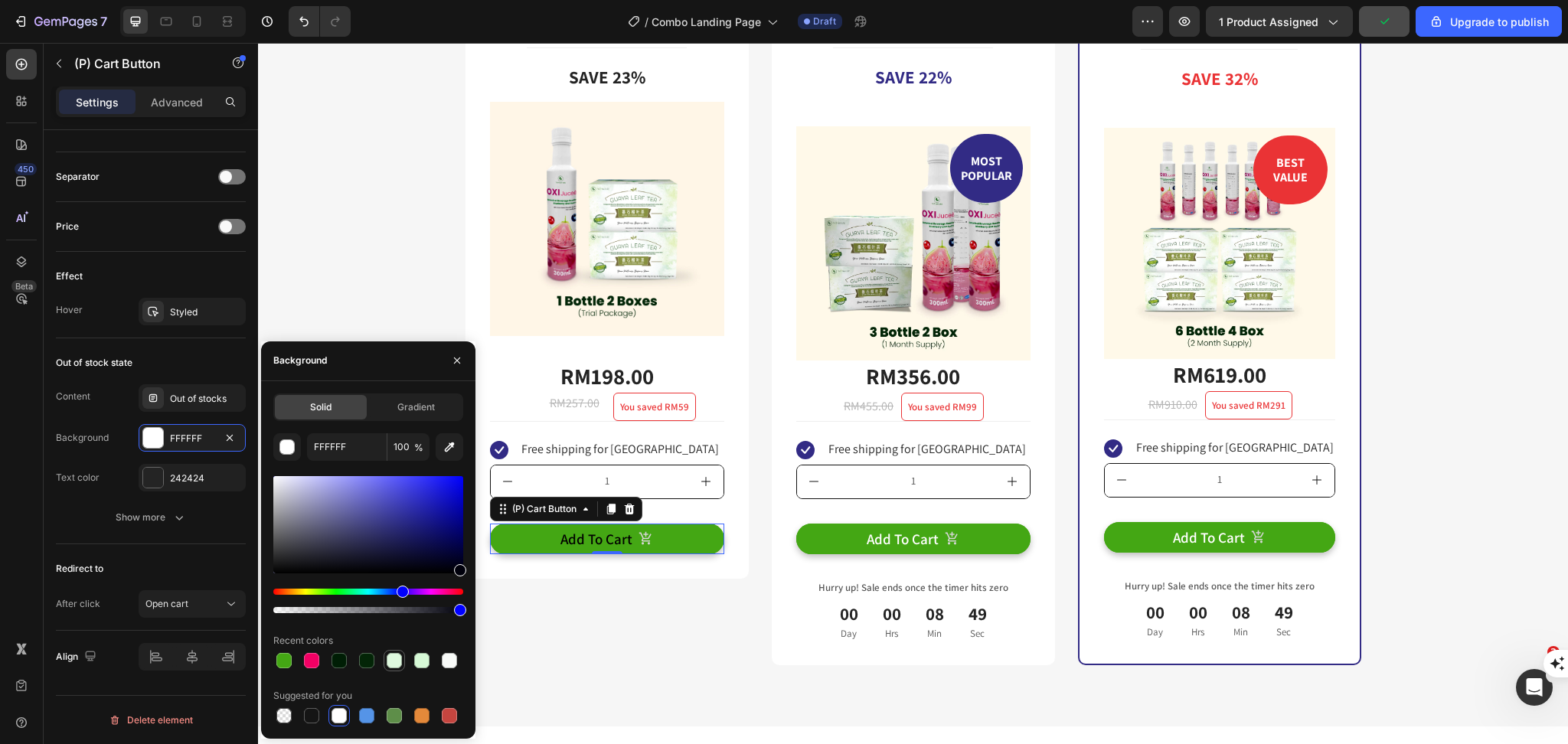
click at [392, 657] on div at bounding box center [394, 660] width 15 height 15
type input "DEF9DE"
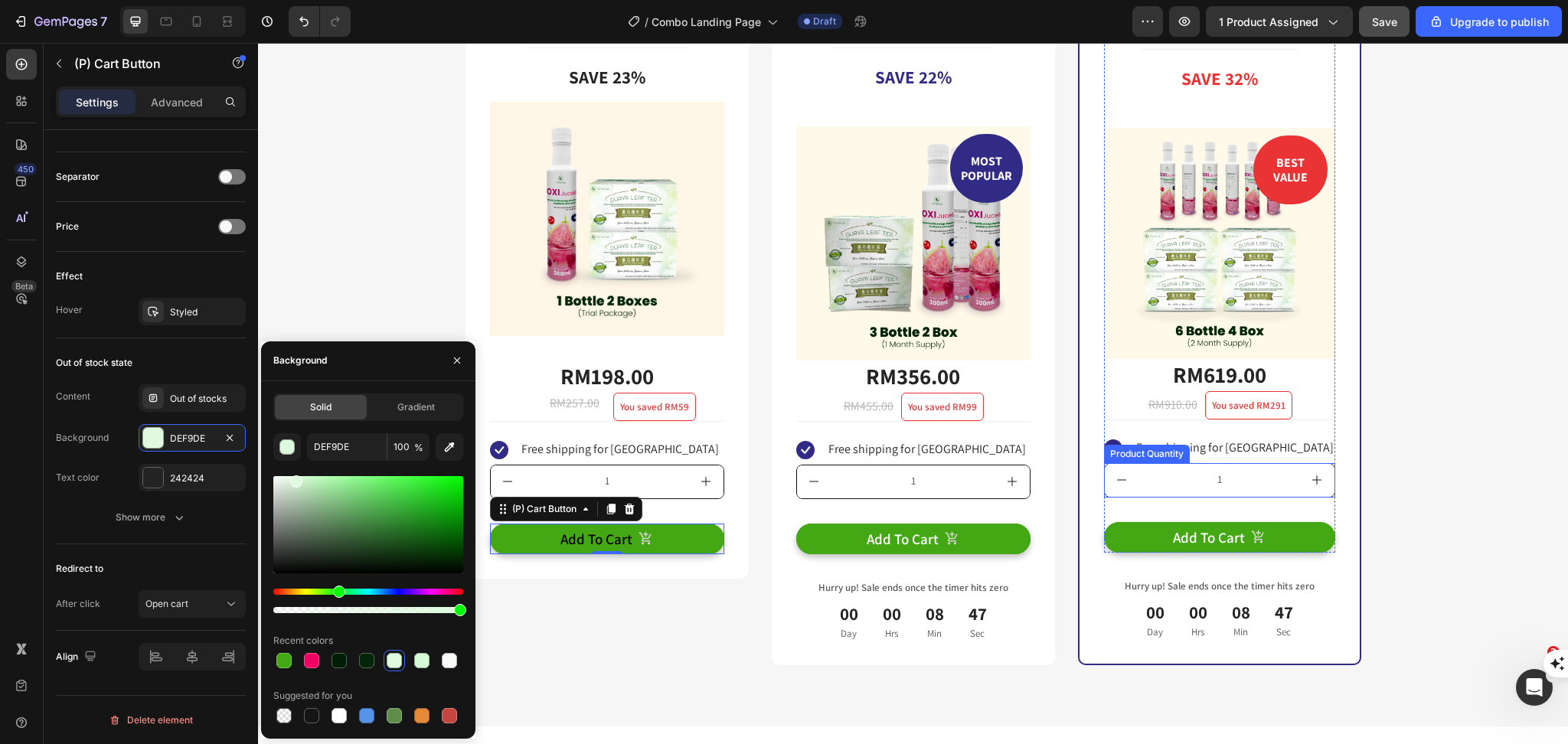
click at [1349, 438] on div "2 Month Solution Text Block Title Line Save 32% Product Badge BEST VALUE Text b…" at bounding box center [1219, 327] width 283 height 678
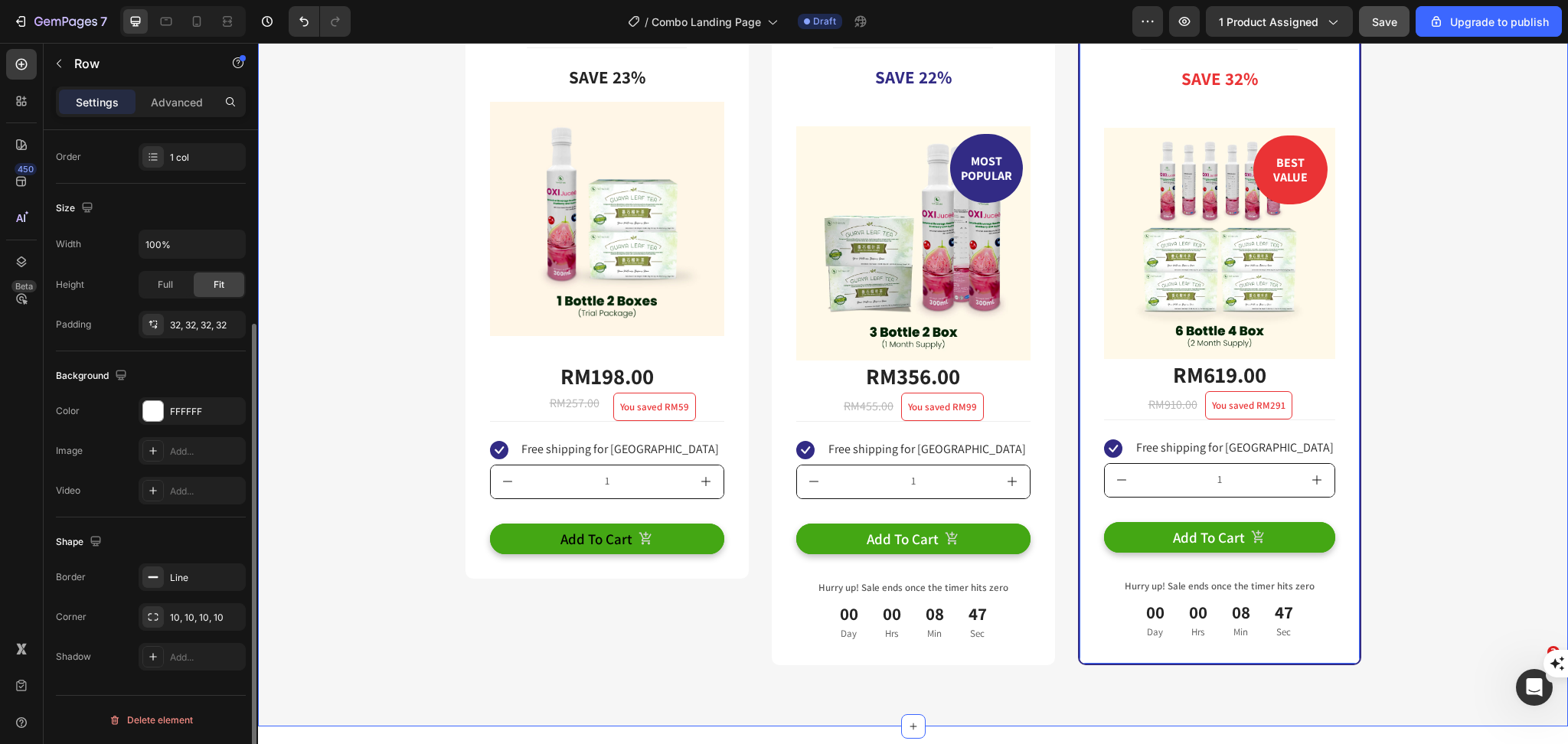
click at [1388, 452] on div "Buy more & save up to 32% Heading Row Trial Package Text Block Title Line Save …" at bounding box center [913, 289] width 1287 height 750
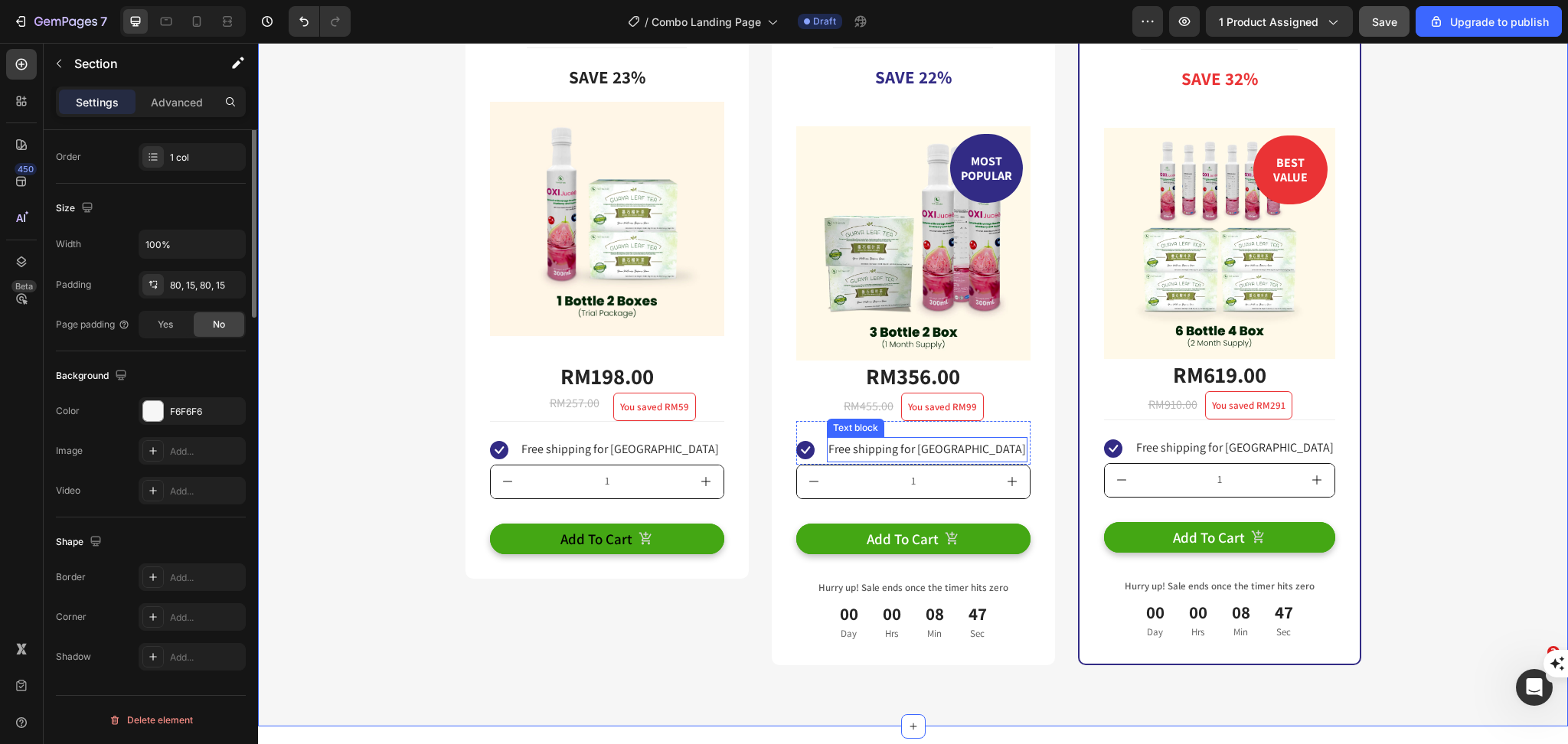
scroll to position [0, 0]
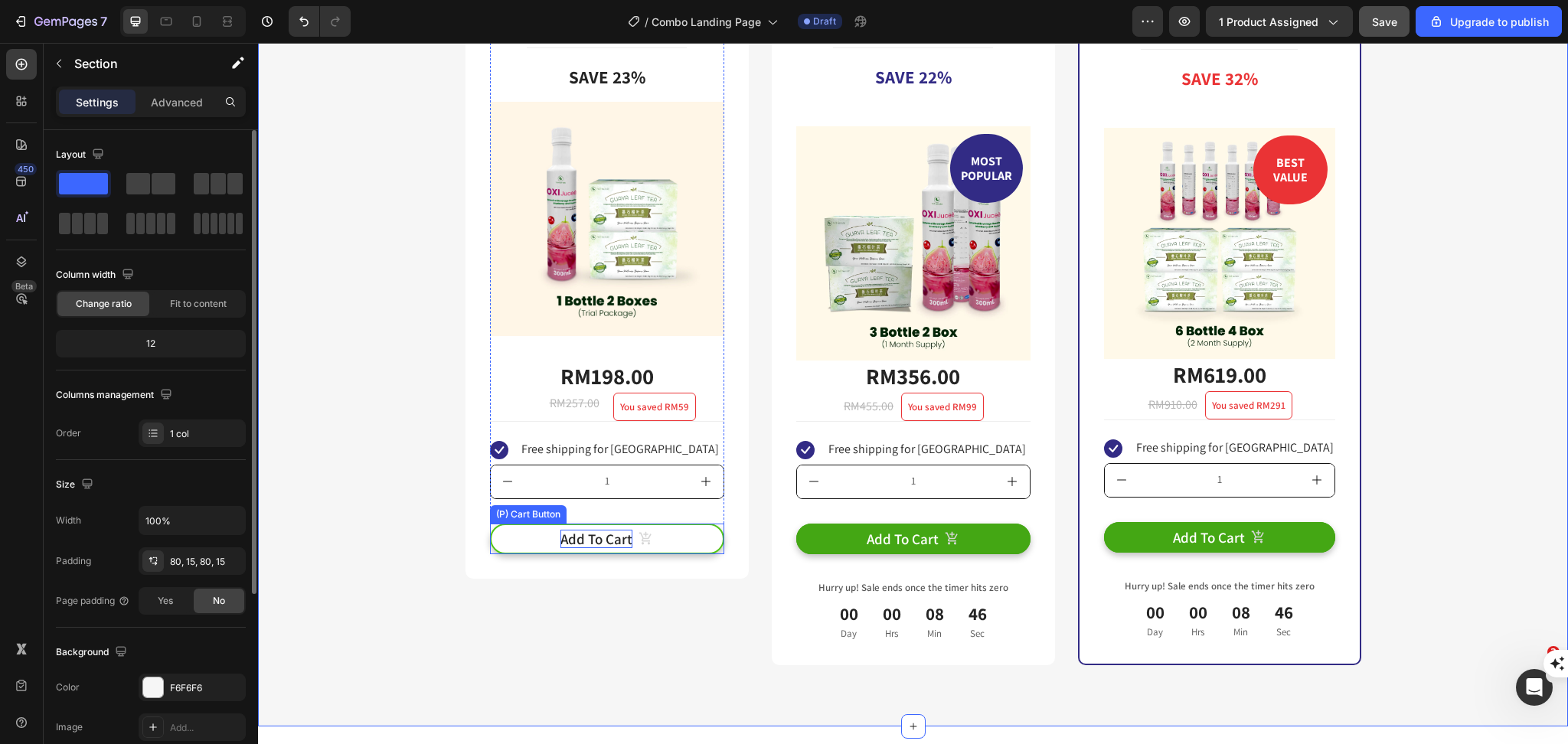
click at [583, 549] on button "Add To Cart" at bounding box center [607, 539] width 234 height 31
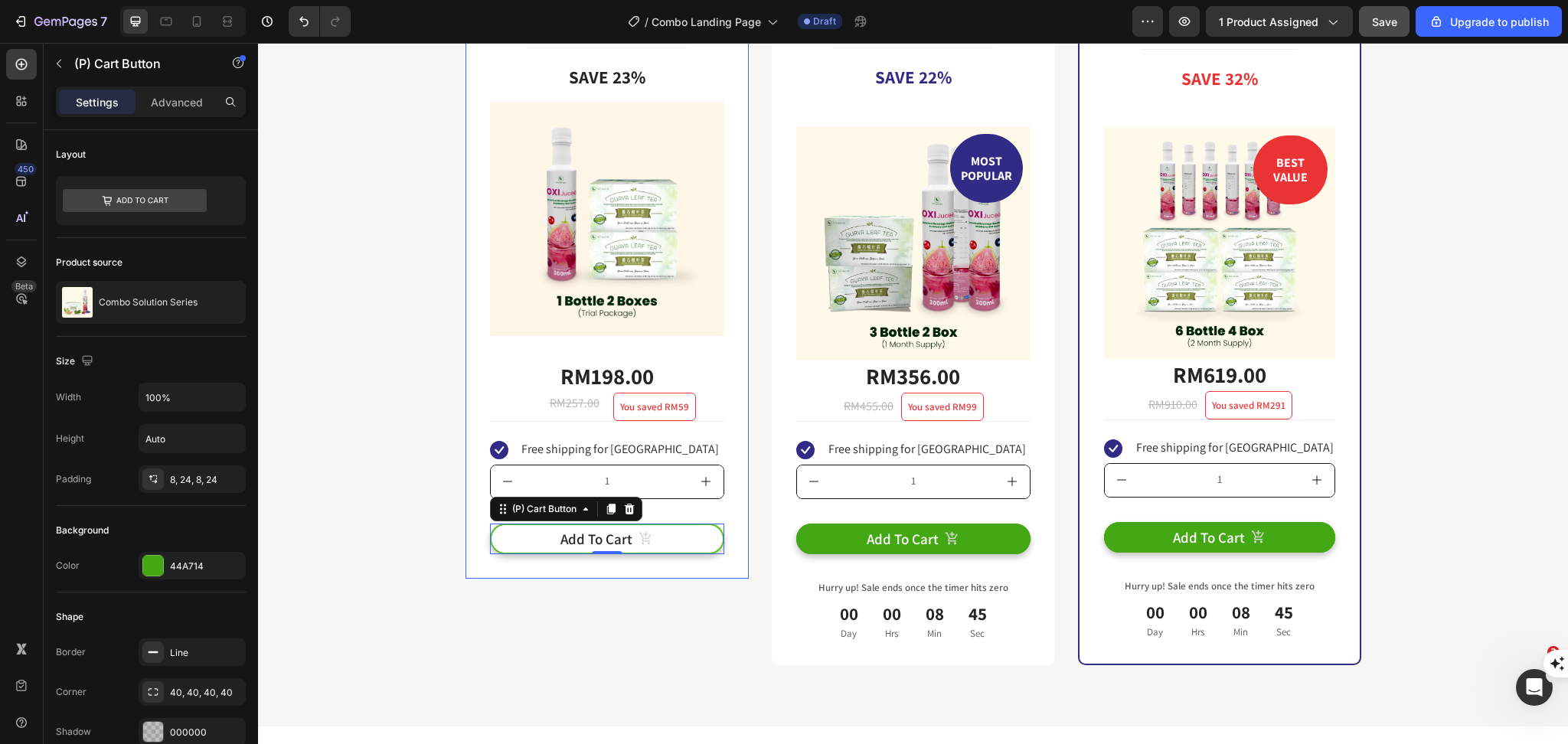
drag, startPoint x: 460, startPoint y: 569, endPoint x: 548, endPoint y: 549, distance: 90.2
click at [466, 569] on div "Trial Package Text Block Title Line Save 23% Product Badge Image RM198.00 (P) P…" at bounding box center [607, 283] width 283 height 591
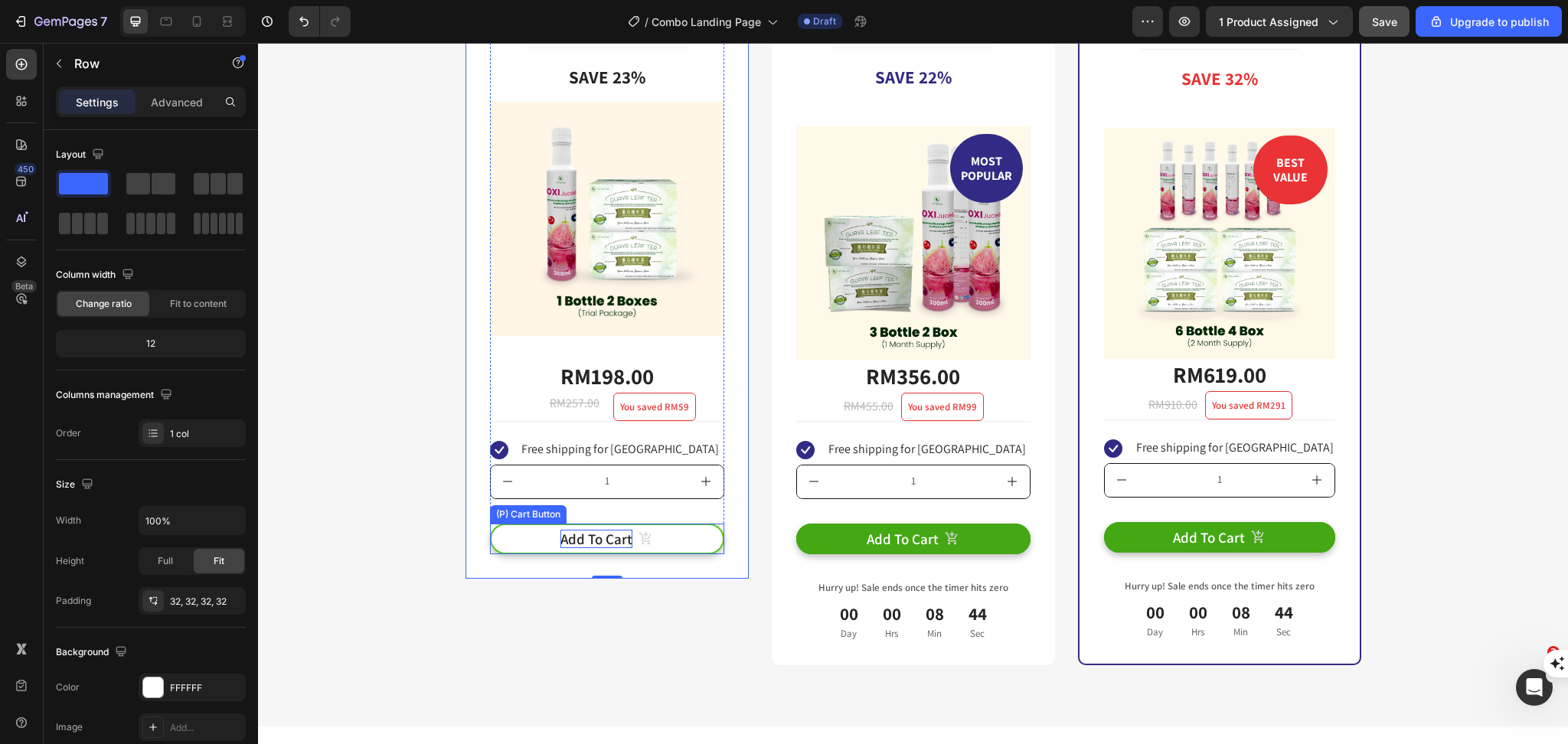
click at [590, 536] on p "Add To Cart" at bounding box center [596, 539] width 72 height 19
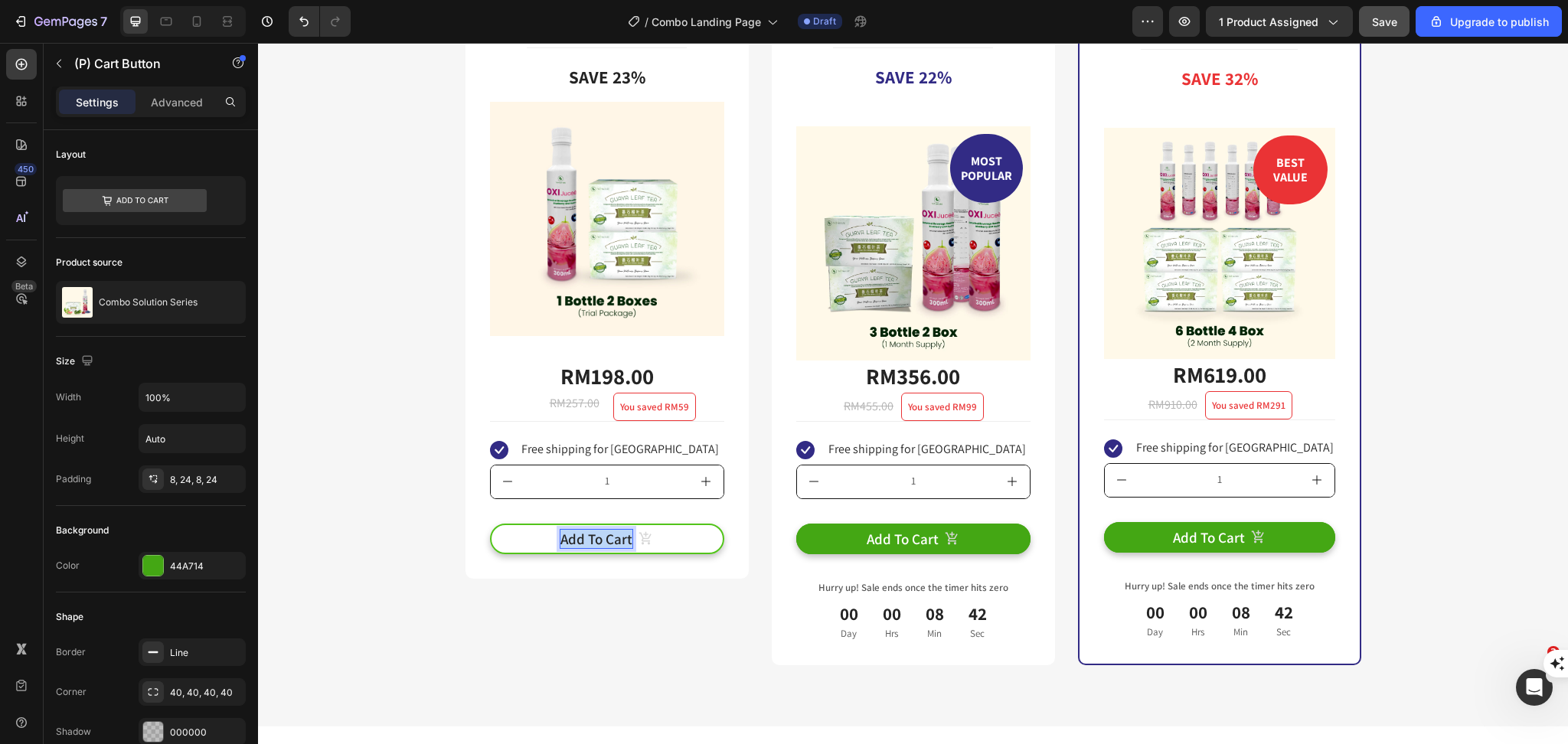
click at [602, 549] on button "Add To Cart" at bounding box center [607, 539] width 234 height 31
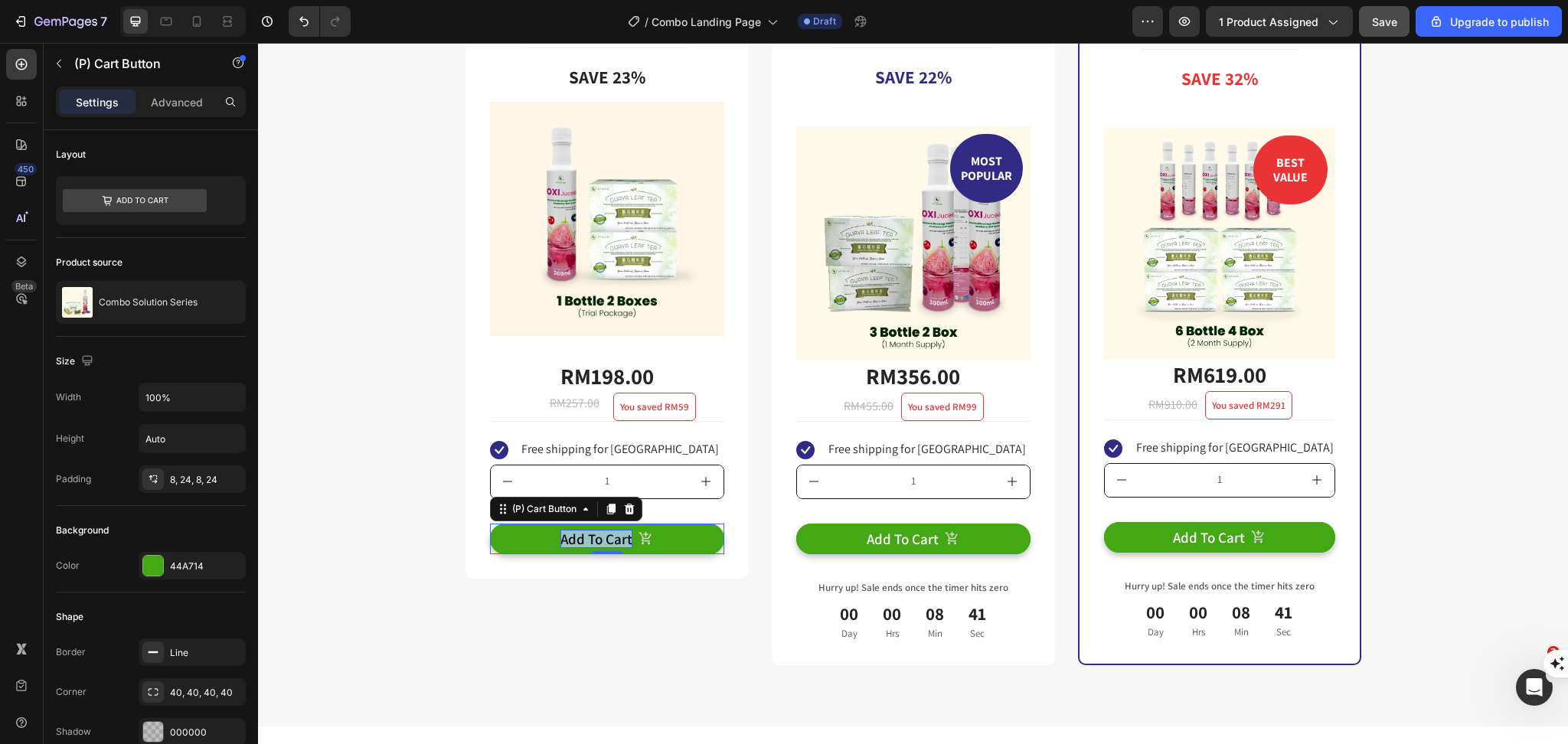
click at [600, 541] on p "Add To Cart" at bounding box center [596, 539] width 72 height 19
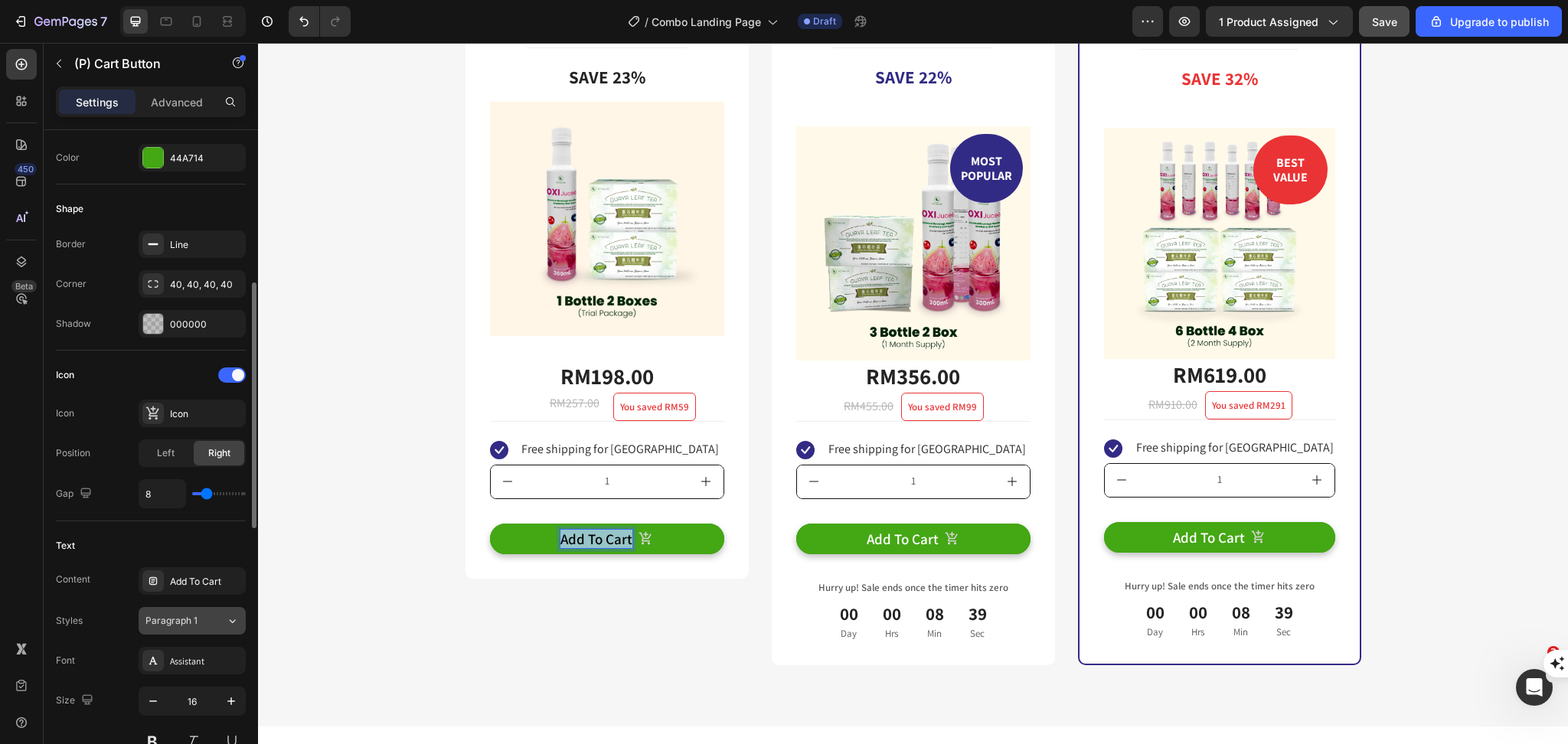
scroll to position [714, 0]
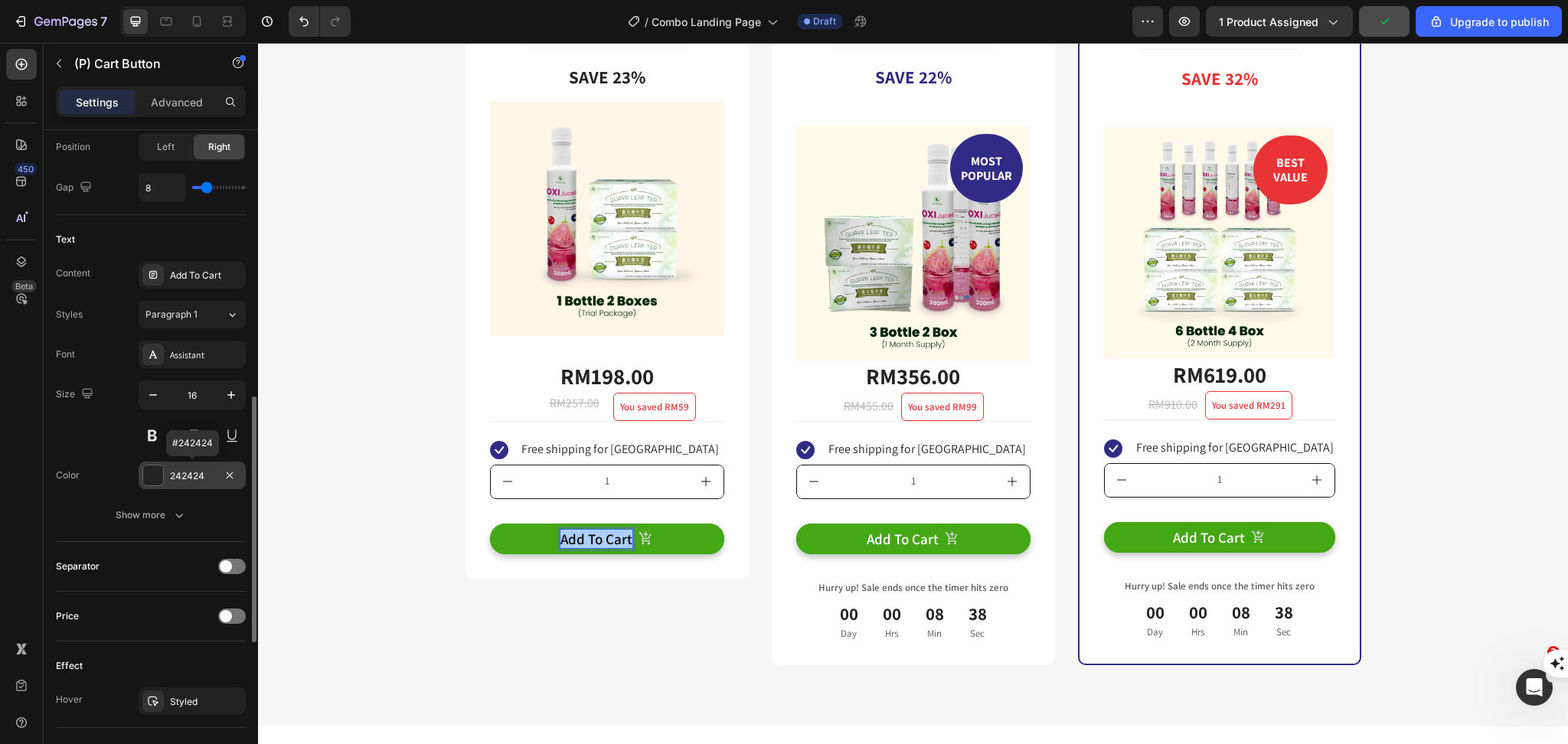
click at [182, 489] on div "242424" at bounding box center [192, 475] width 107 height 28
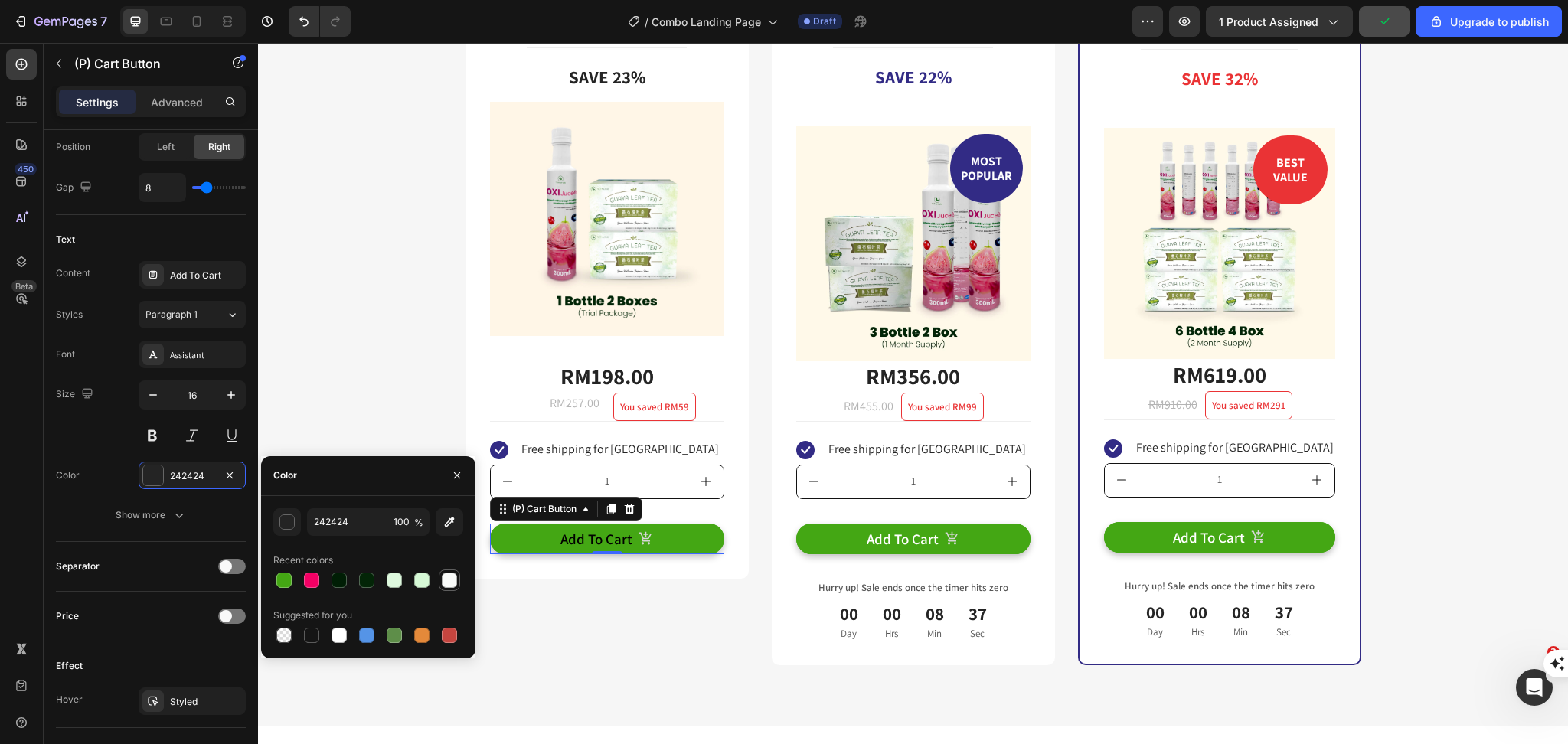
click at [452, 583] on div at bounding box center [449, 580] width 15 height 15
type input "F9FBF9"
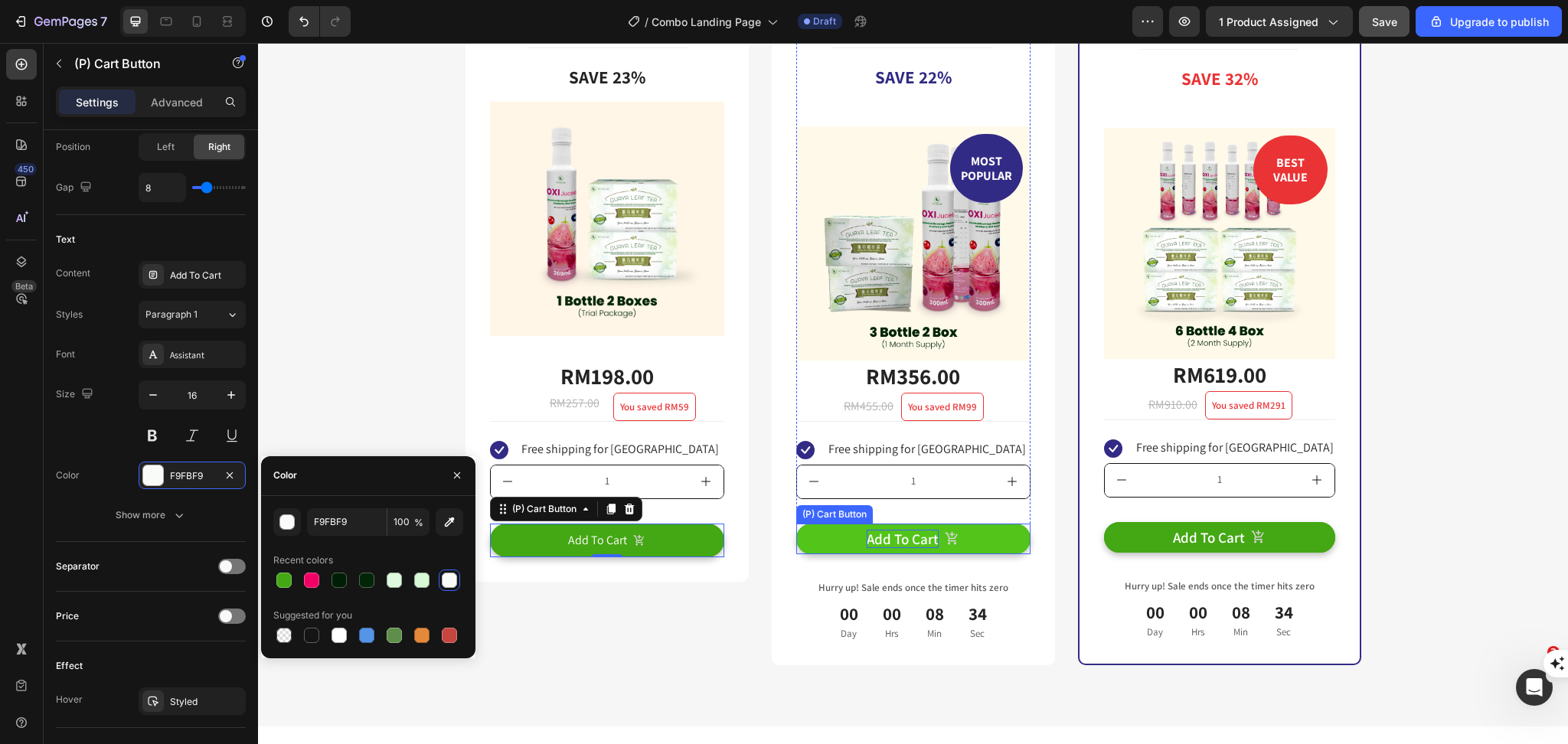
click at [884, 533] on div "Add To Cart" at bounding box center [902, 539] width 72 height 19
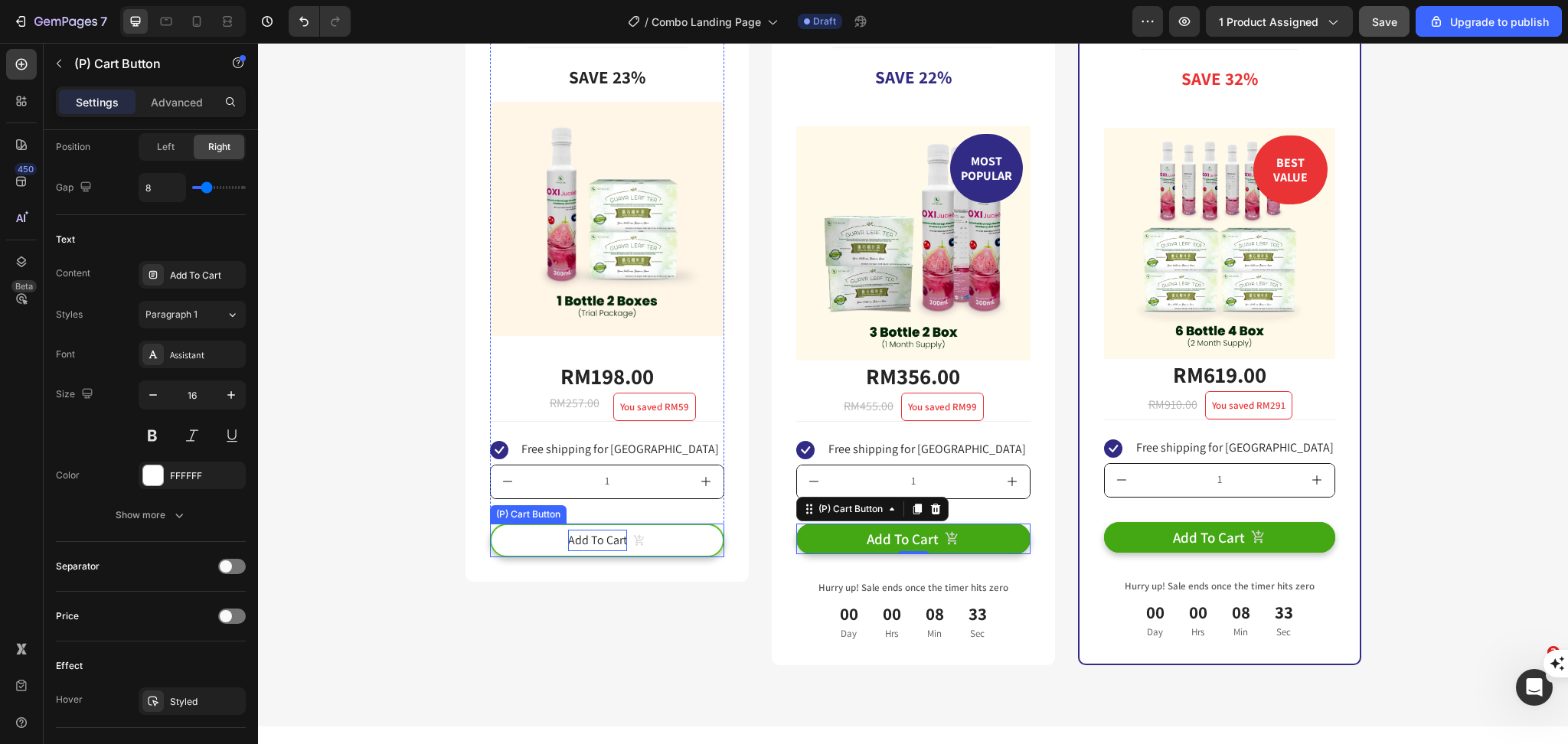
click at [580, 541] on p "Add To Cart" at bounding box center [597, 541] width 59 height 22
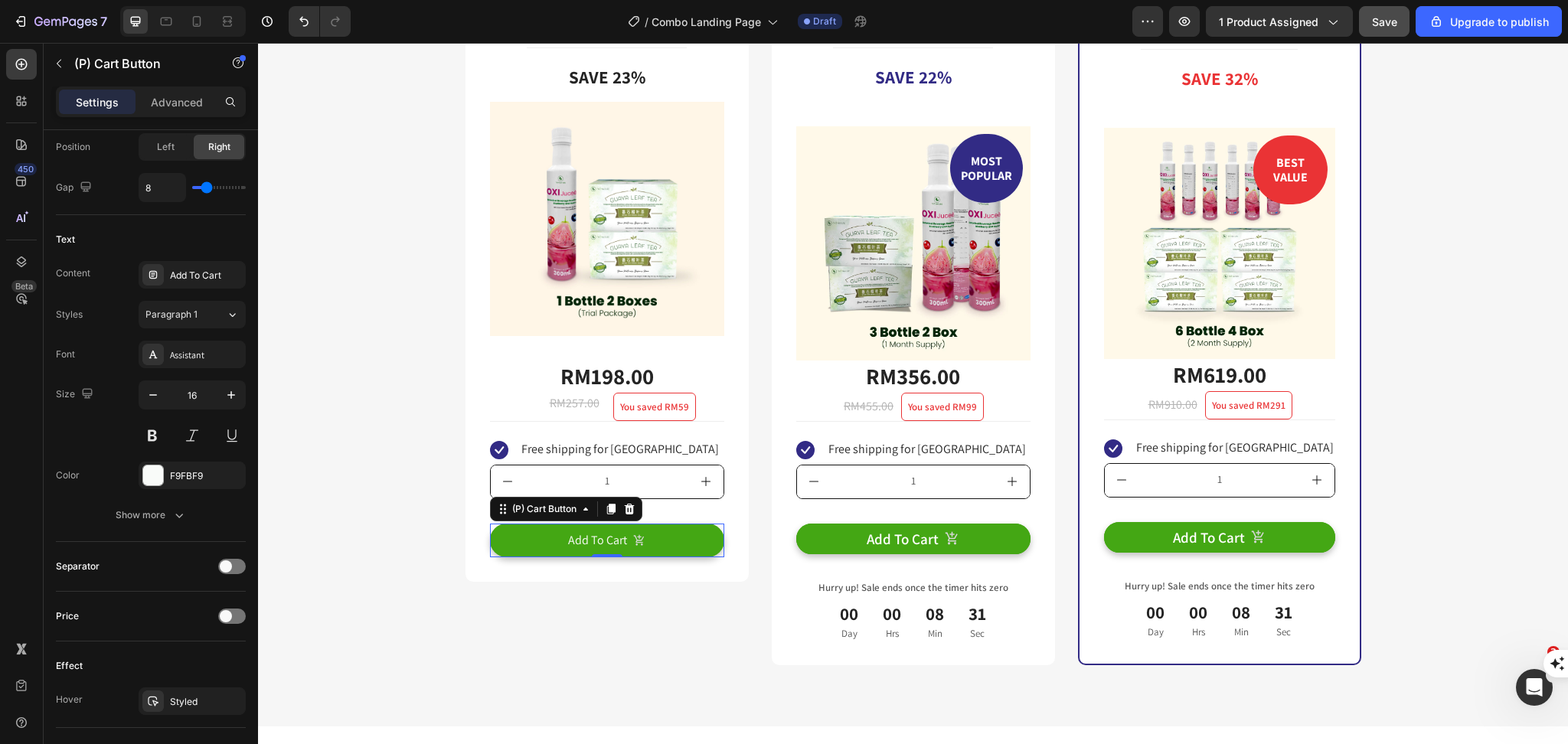
click at [536, 618] on div "Trial Package Text Block Title Line Save 23% Product Badge Image RM198.00 (P) P…" at bounding box center [607, 327] width 283 height 678
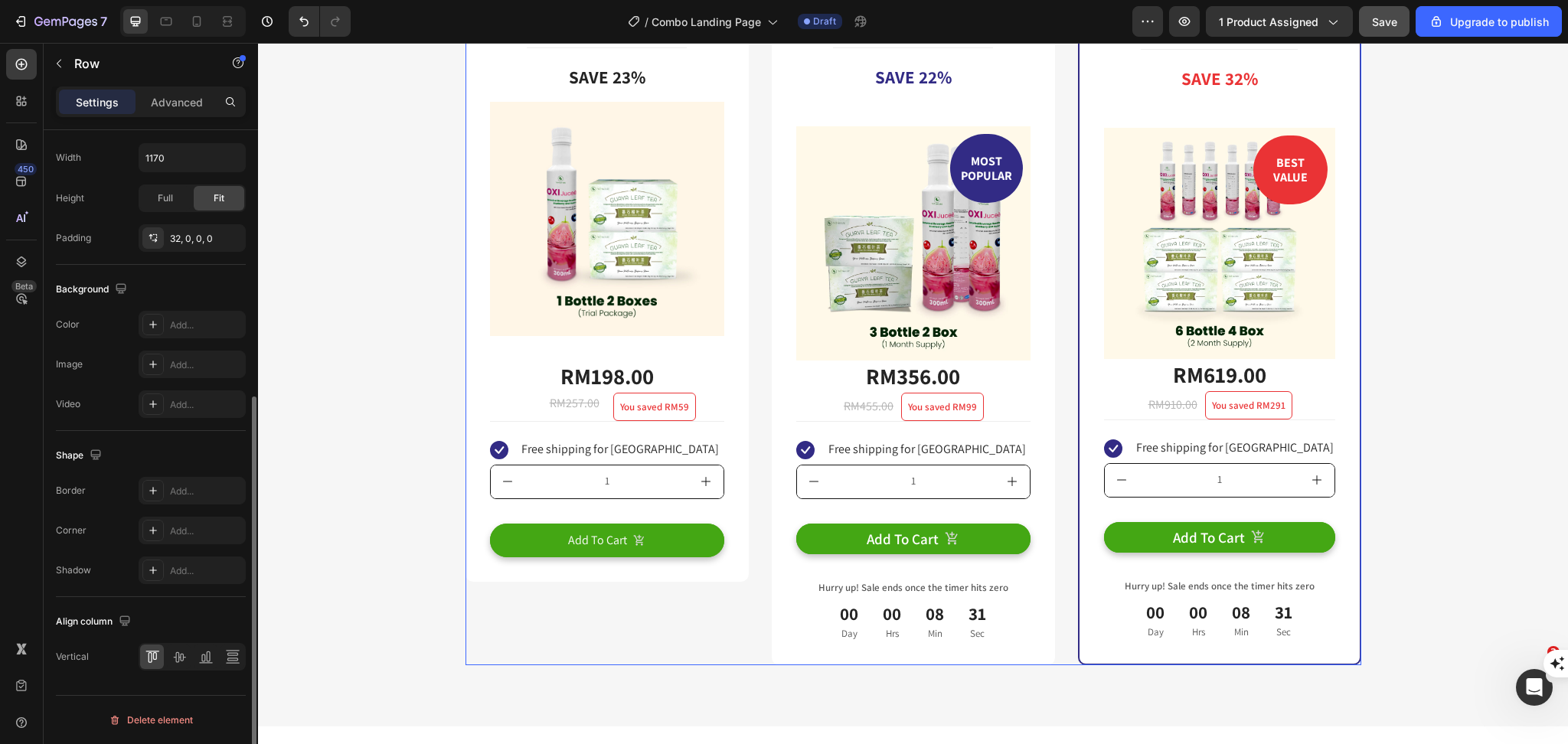
scroll to position [0, 0]
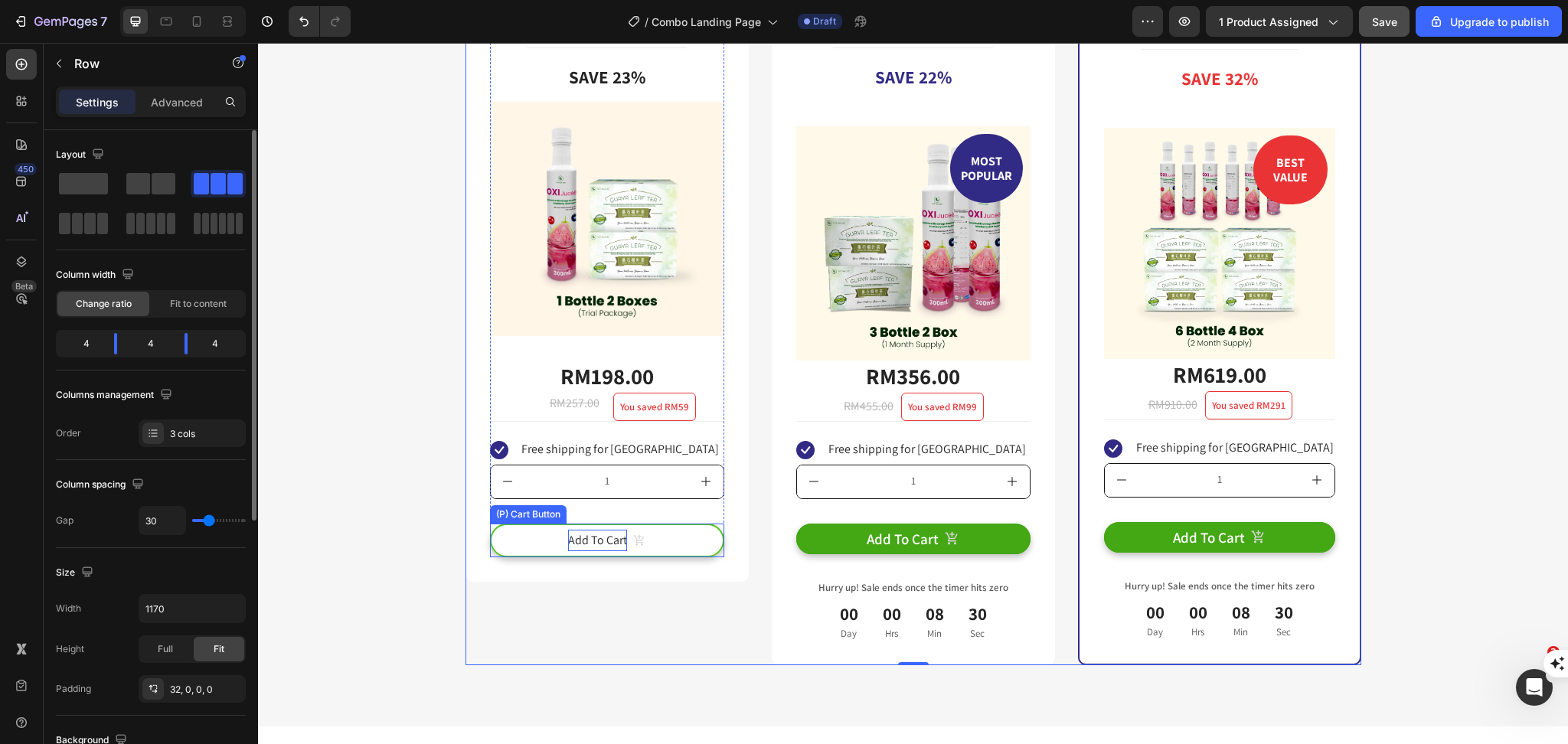
click at [593, 532] on p "Add To Cart" at bounding box center [597, 541] width 59 height 22
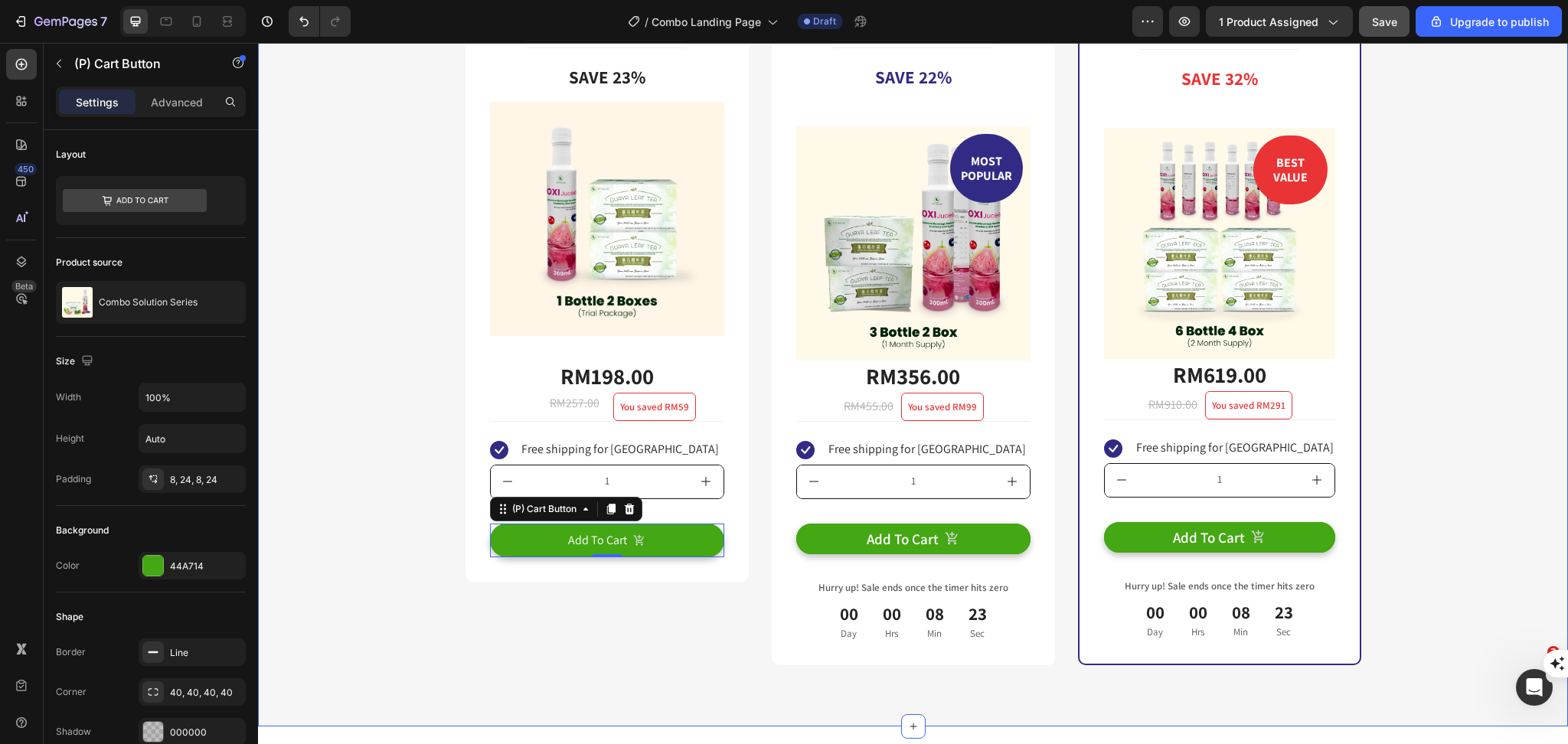
drag, startPoint x: 474, startPoint y: 678, endPoint x: 586, endPoint y: 597, distance: 138.2
click at [474, 679] on div "Buy more & save up to 32% Heading Row Trial Package Text Block Title Line Save …" at bounding box center [913, 290] width 1310 height 873
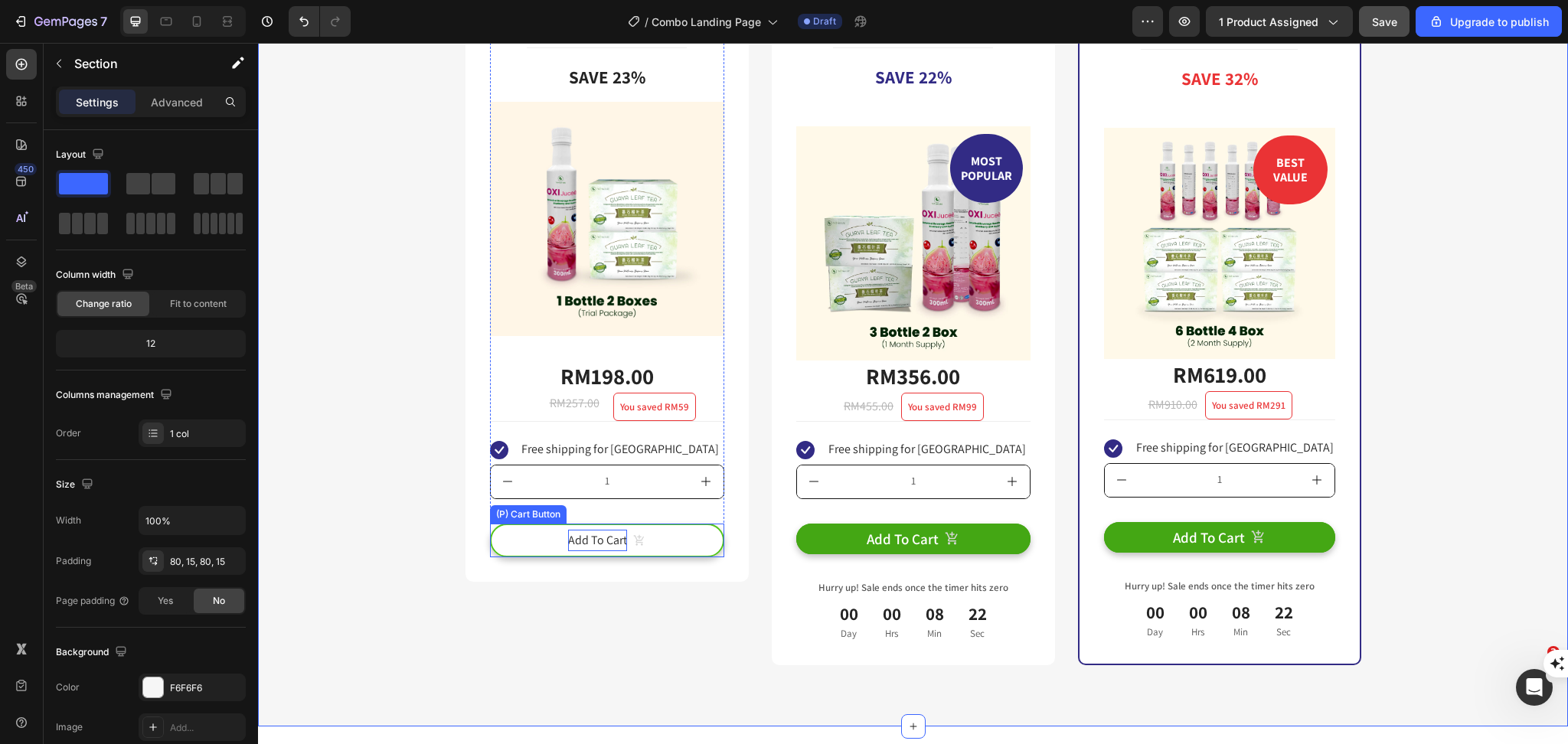
click at [583, 545] on p "Add To Cart" at bounding box center [597, 541] width 59 height 22
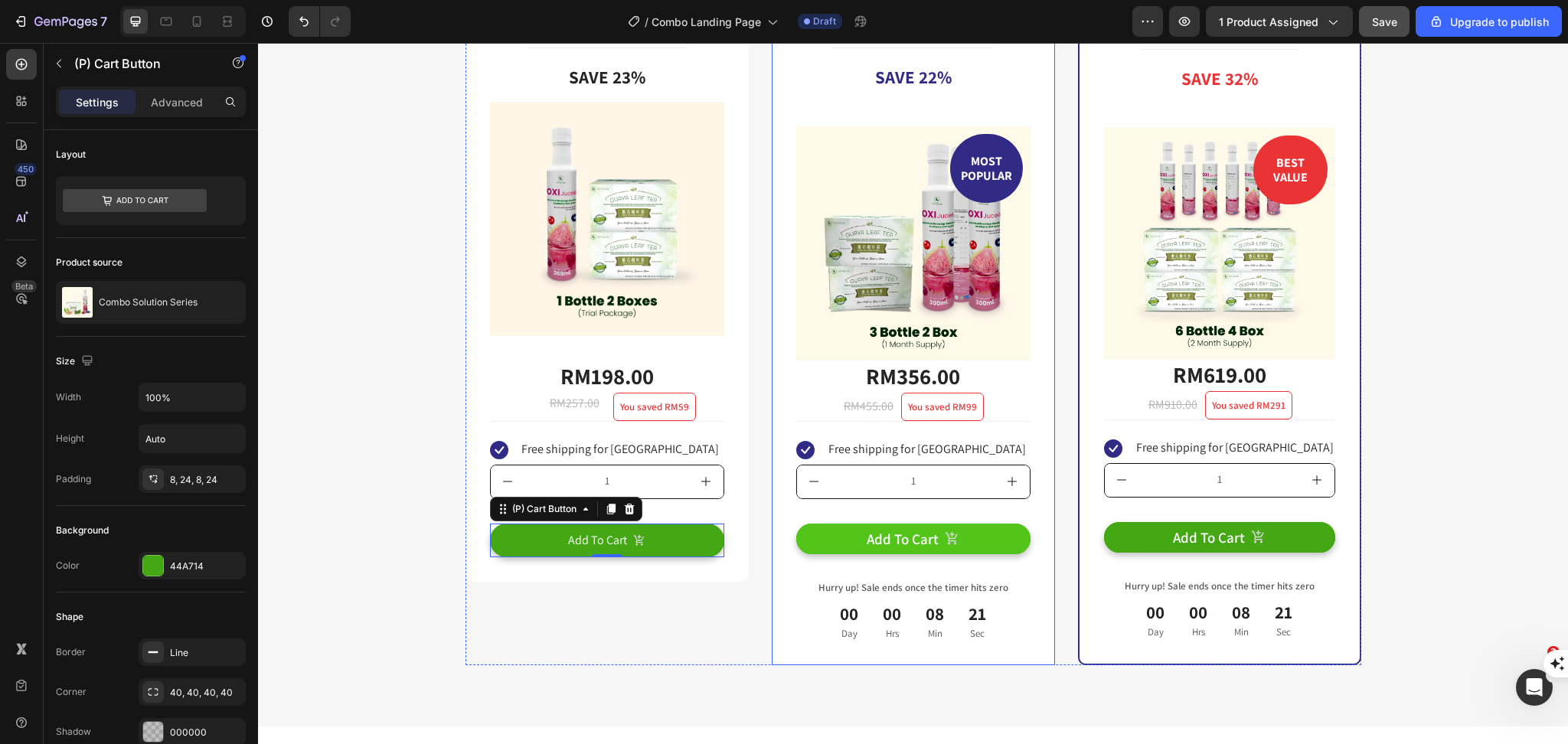
click at [821, 549] on button "Add To Cart" at bounding box center [914, 539] width 234 height 31
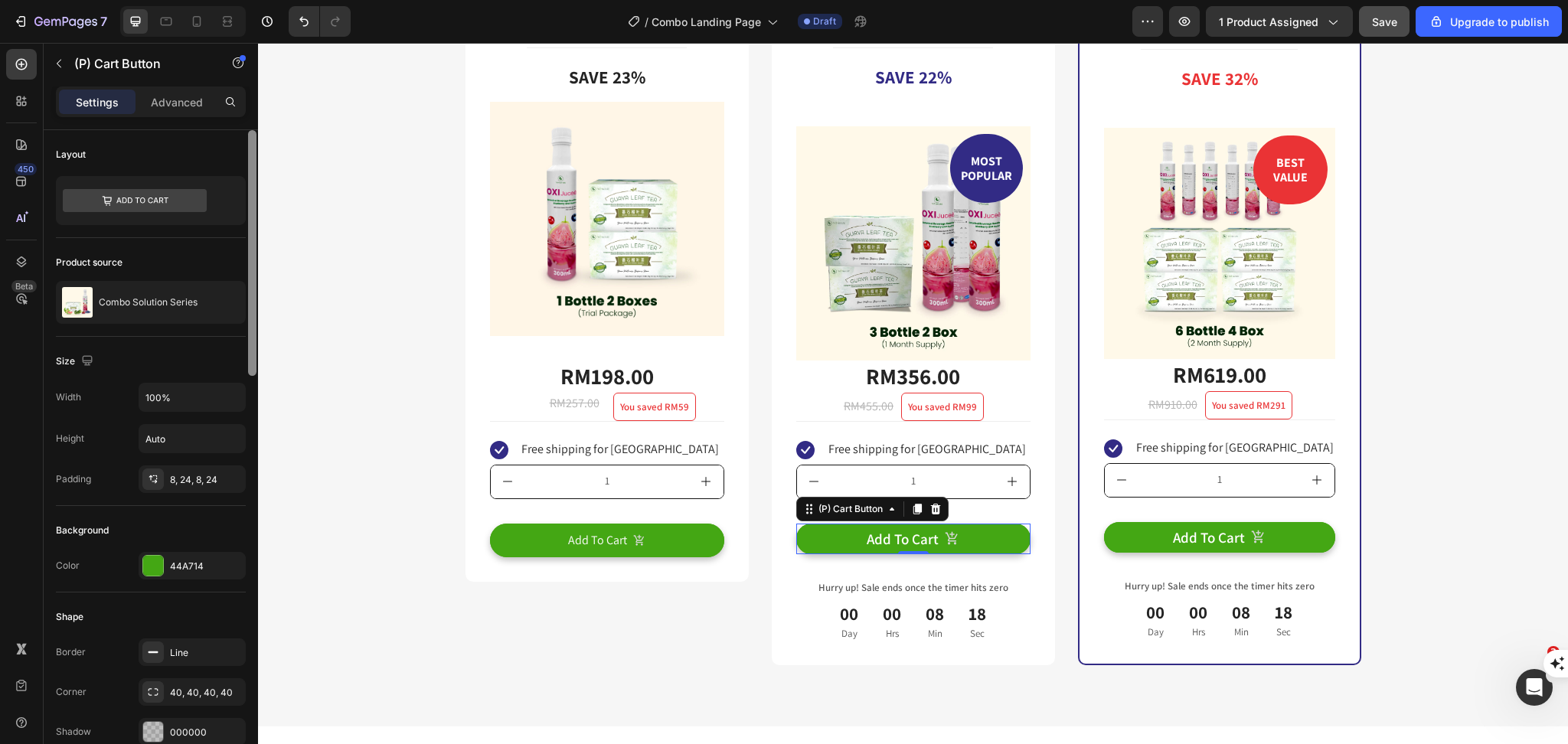
scroll to position [306, 0]
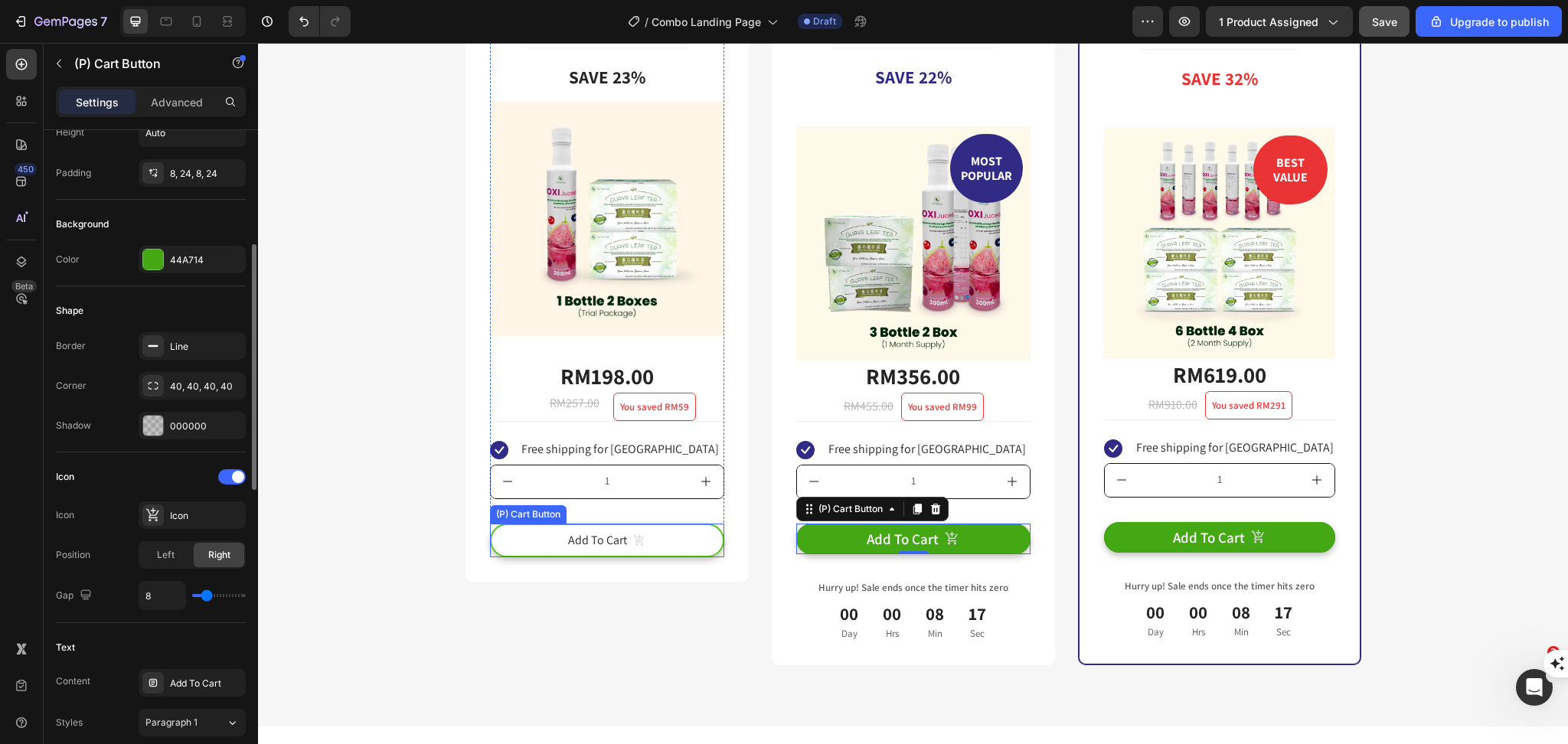
click at [506, 541] on button "Add To Cart" at bounding box center [607, 541] width 234 height 34
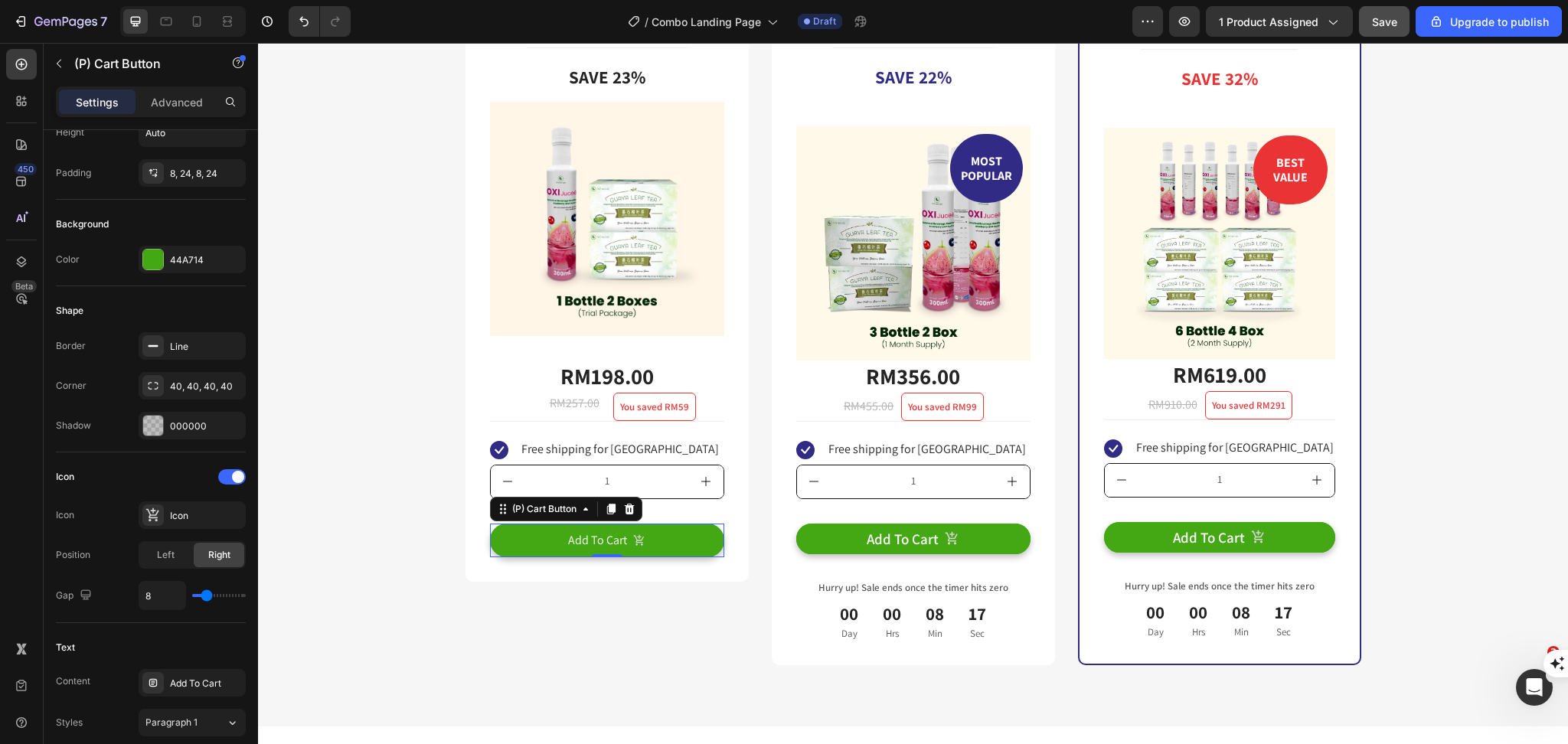
scroll to position [714, 0]
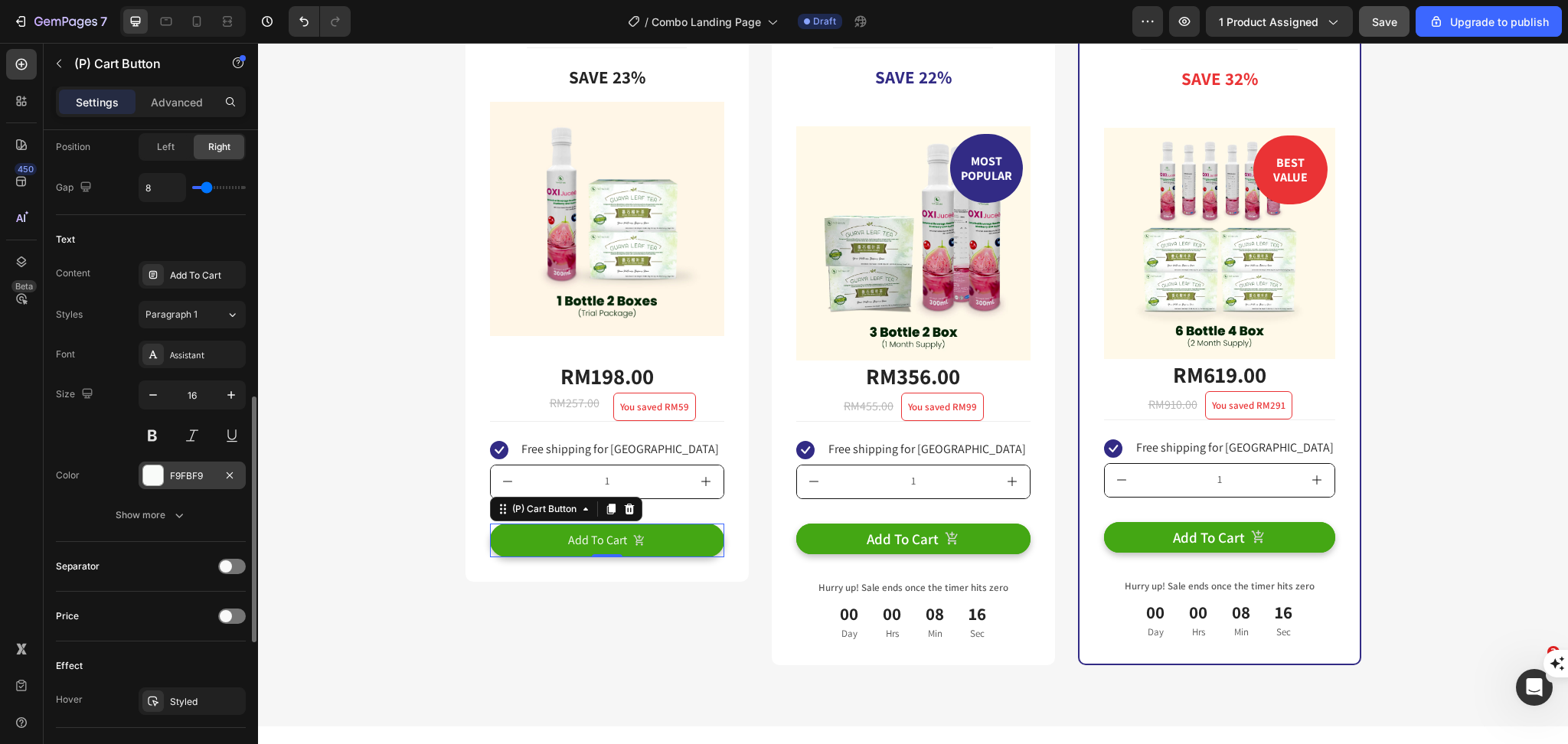
click at [167, 485] on div "F9FBF9" at bounding box center [192, 475] width 107 height 28
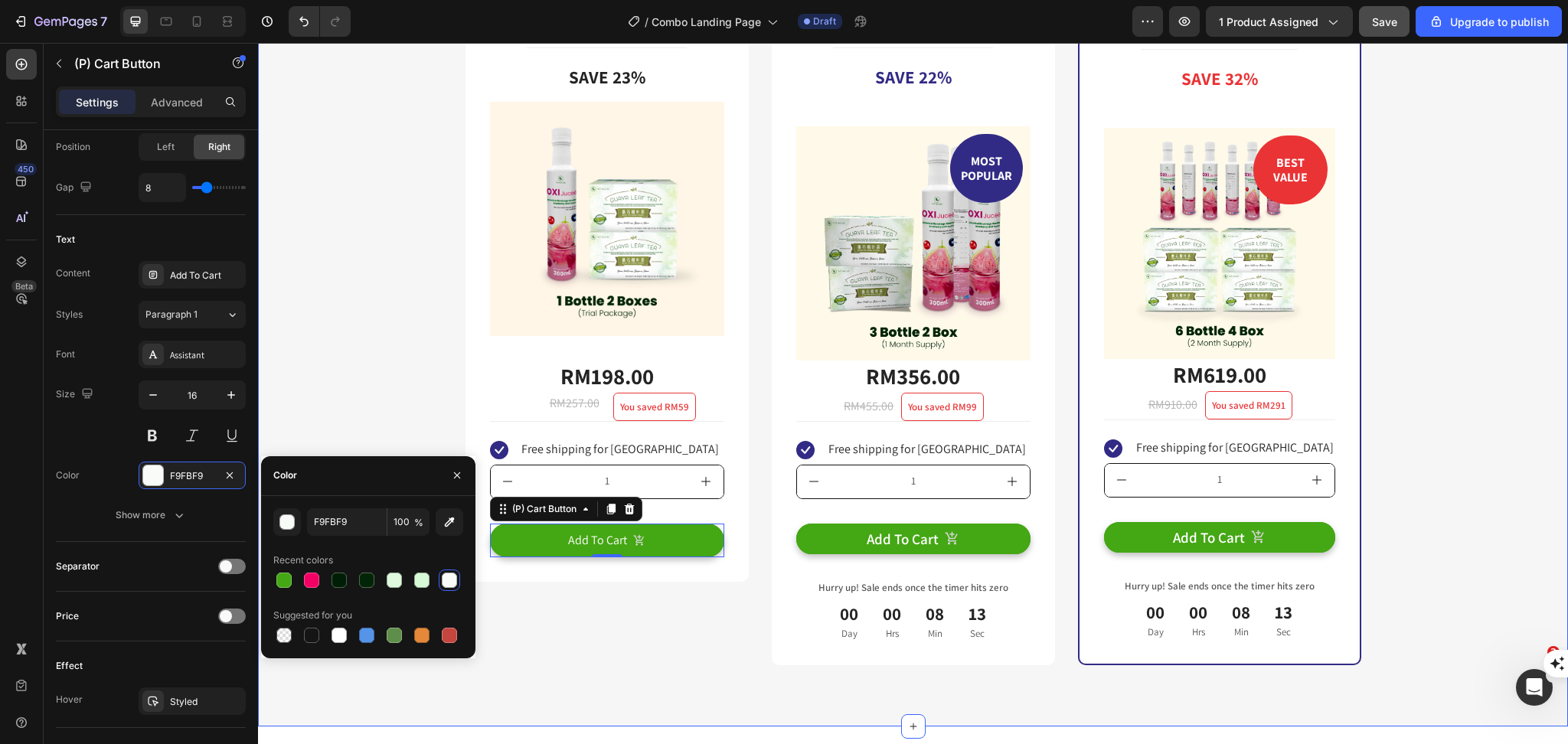
click at [318, 330] on div "Buy more & save up to 32% Heading Row Trial Package Text Block Title Line Save …" at bounding box center [913, 289] width 1287 height 750
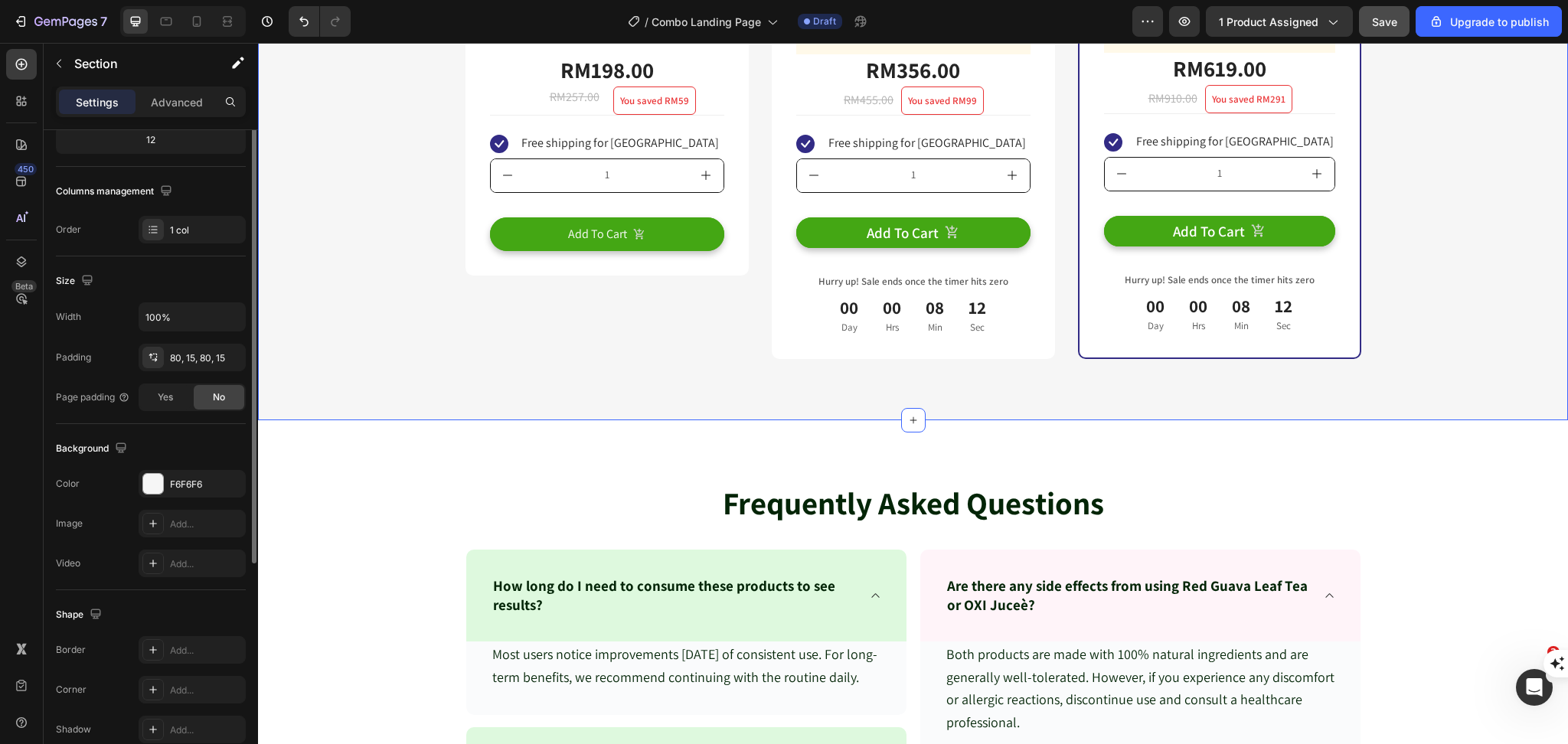
scroll to position [276, 0]
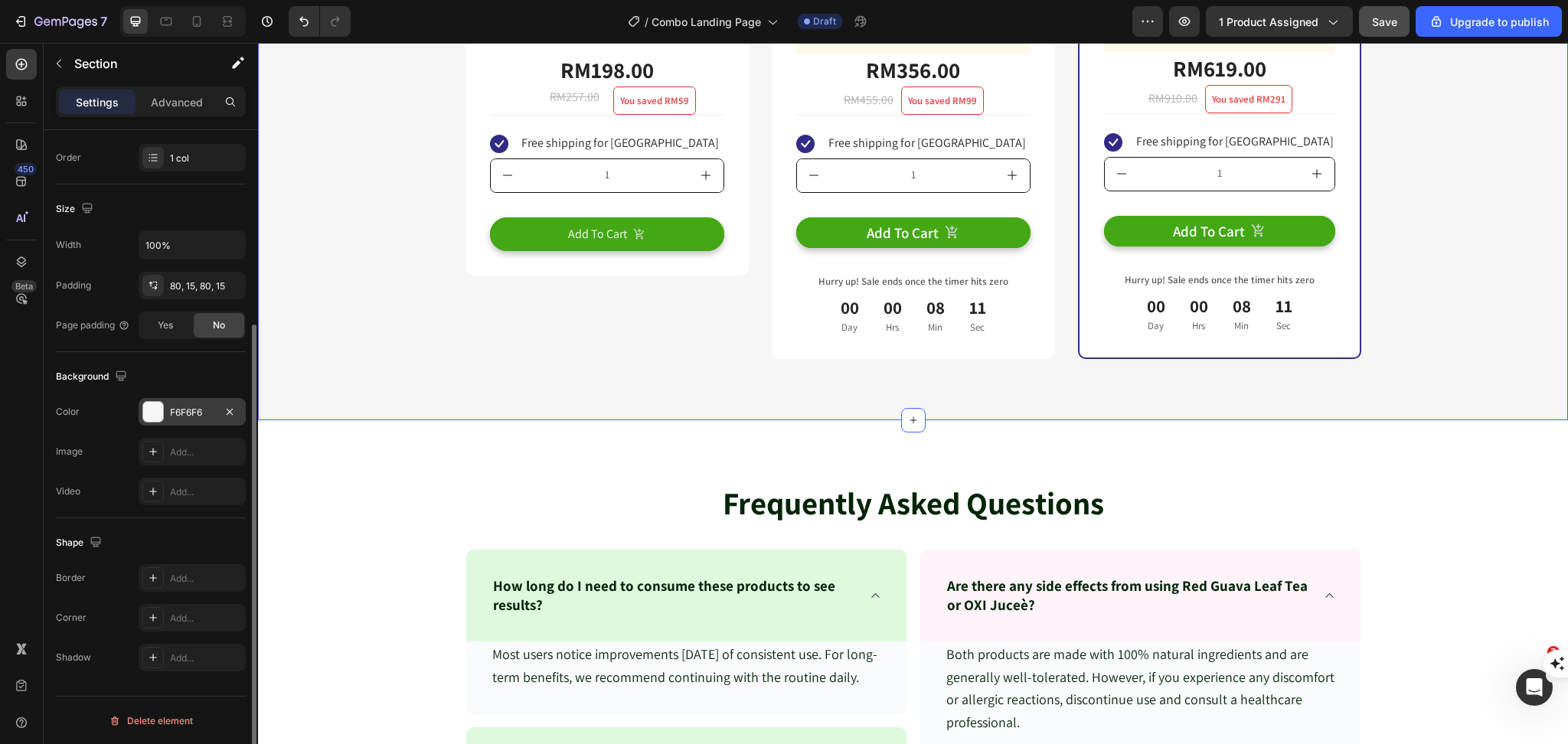
click at [150, 410] on div at bounding box center [153, 411] width 20 height 20
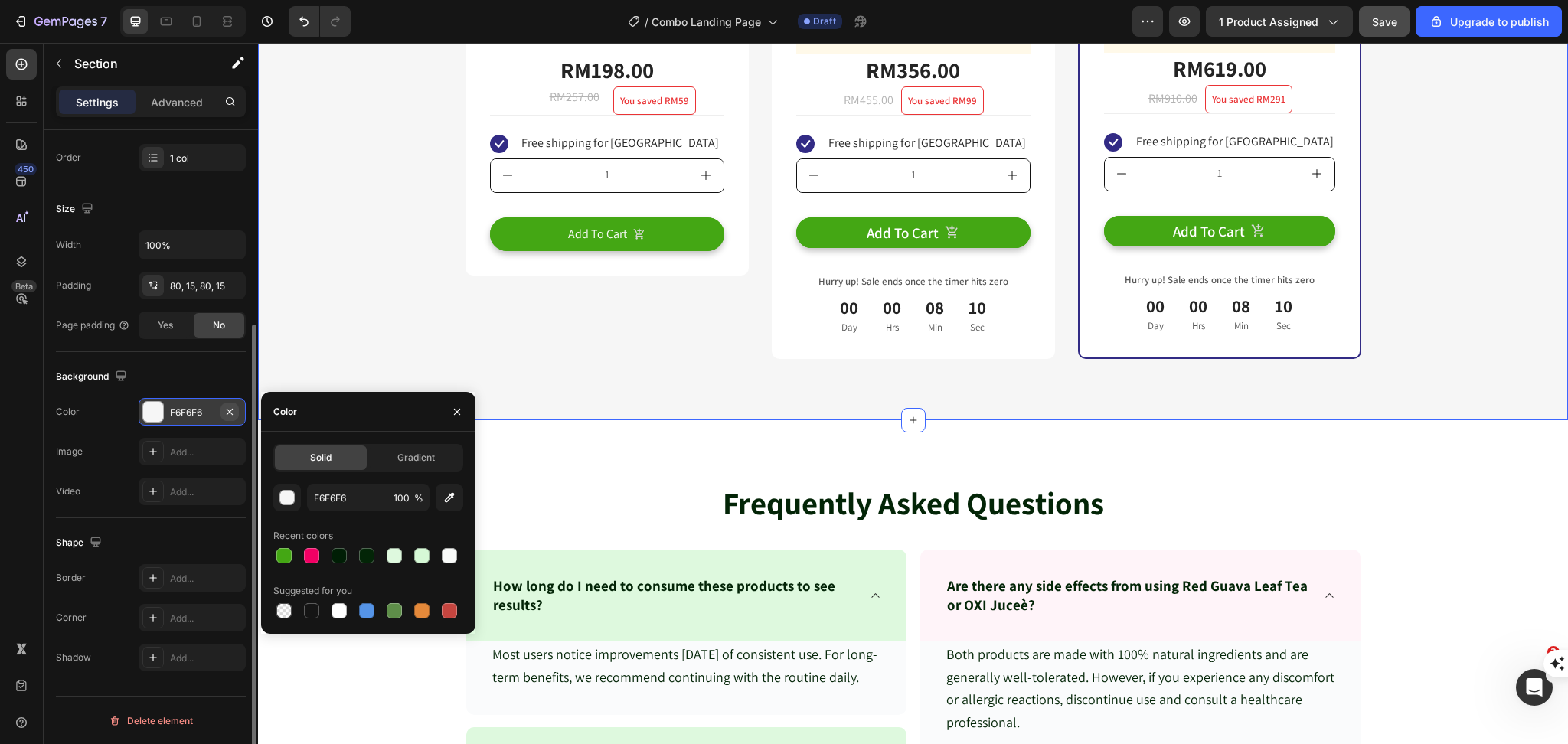
click at [235, 407] on icon "button" at bounding box center [229, 411] width 12 height 12
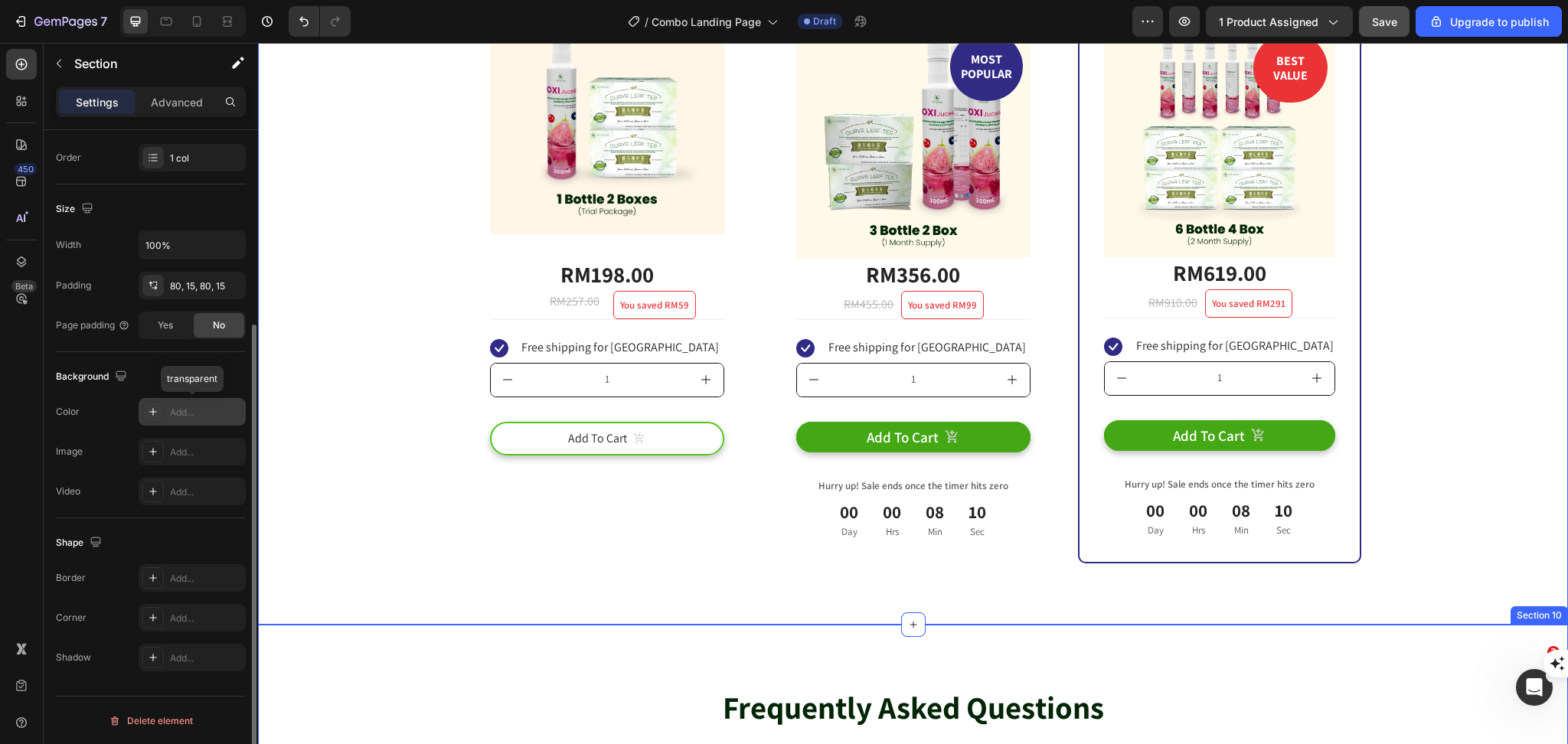
scroll to position [5210, 0]
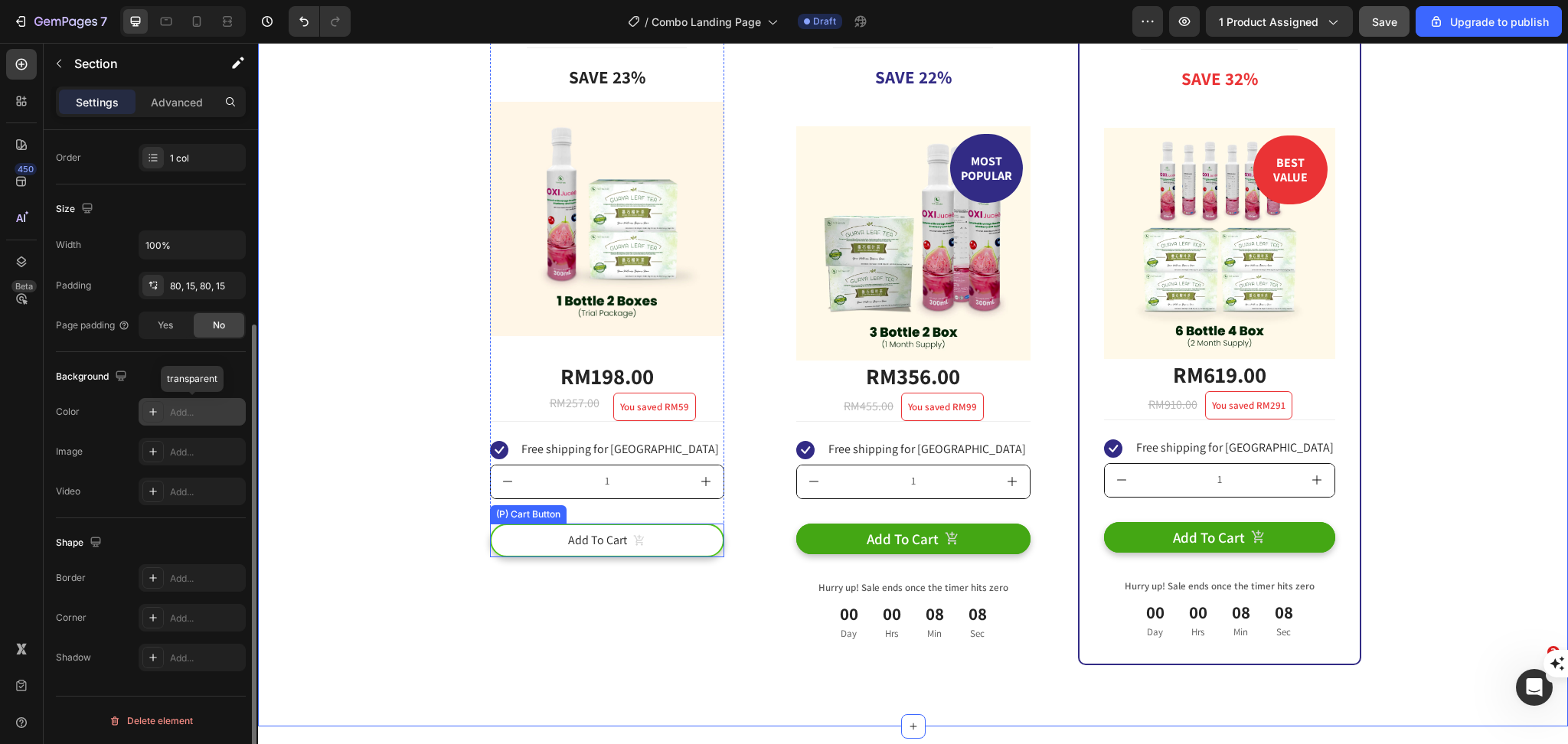
click at [509, 541] on button "Add To Cart" at bounding box center [607, 541] width 234 height 34
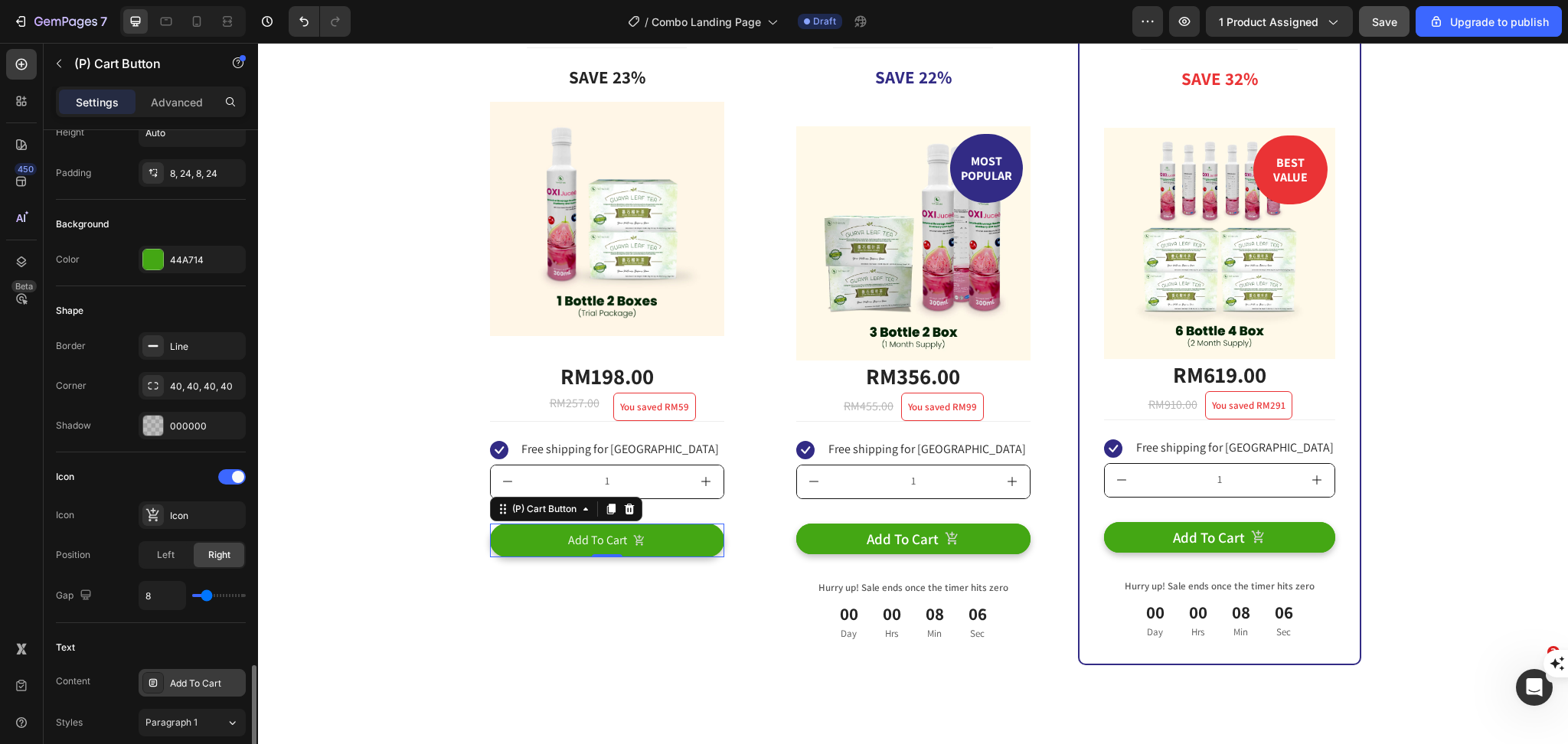
scroll to position [612, 0]
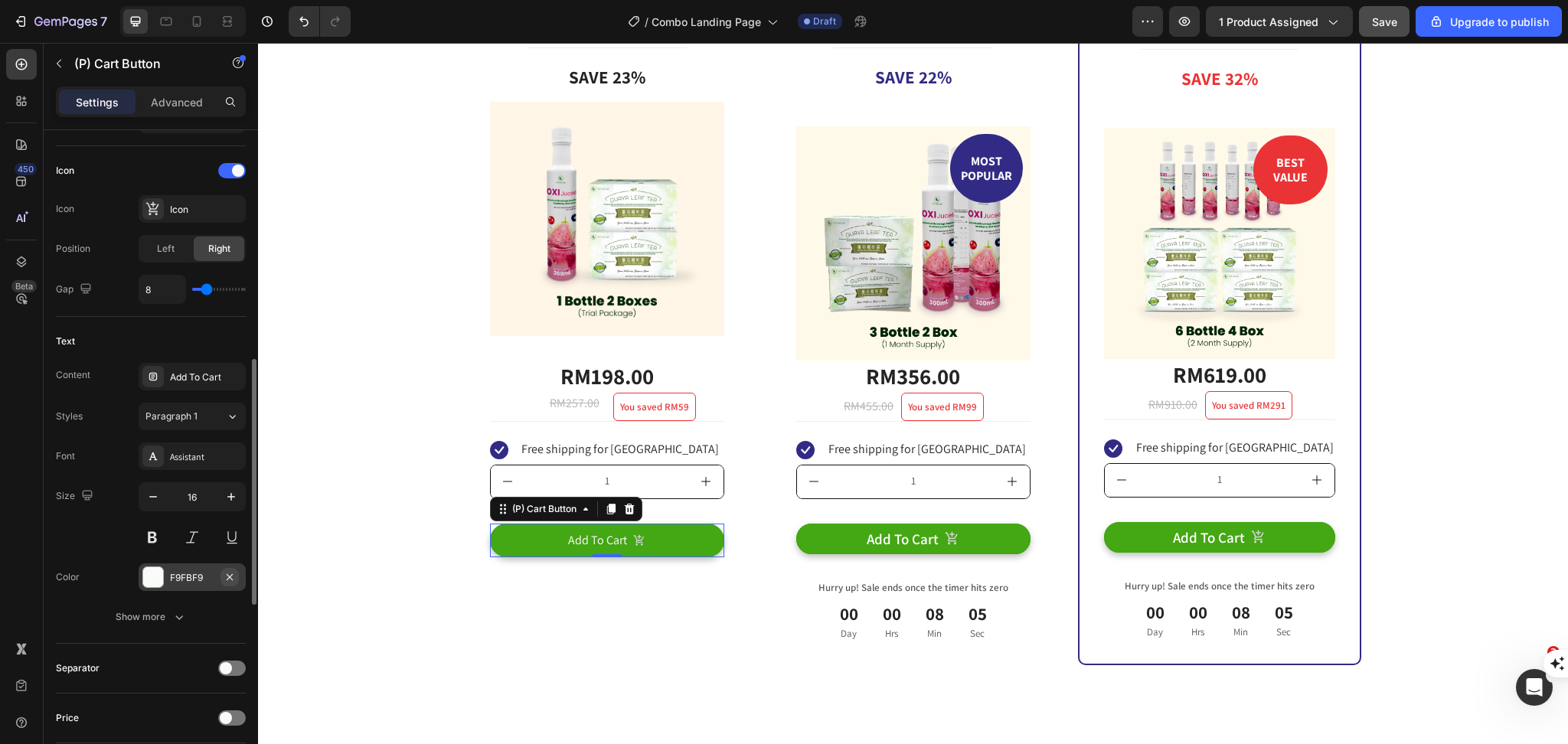
click at [235, 581] on icon "button" at bounding box center [229, 577] width 12 height 12
click at [483, 615] on div "Trial Package Text Block Title Line Save 23% Product Badge Image RM198.00 (P) P…" at bounding box center [607, 327] width 283 height 678
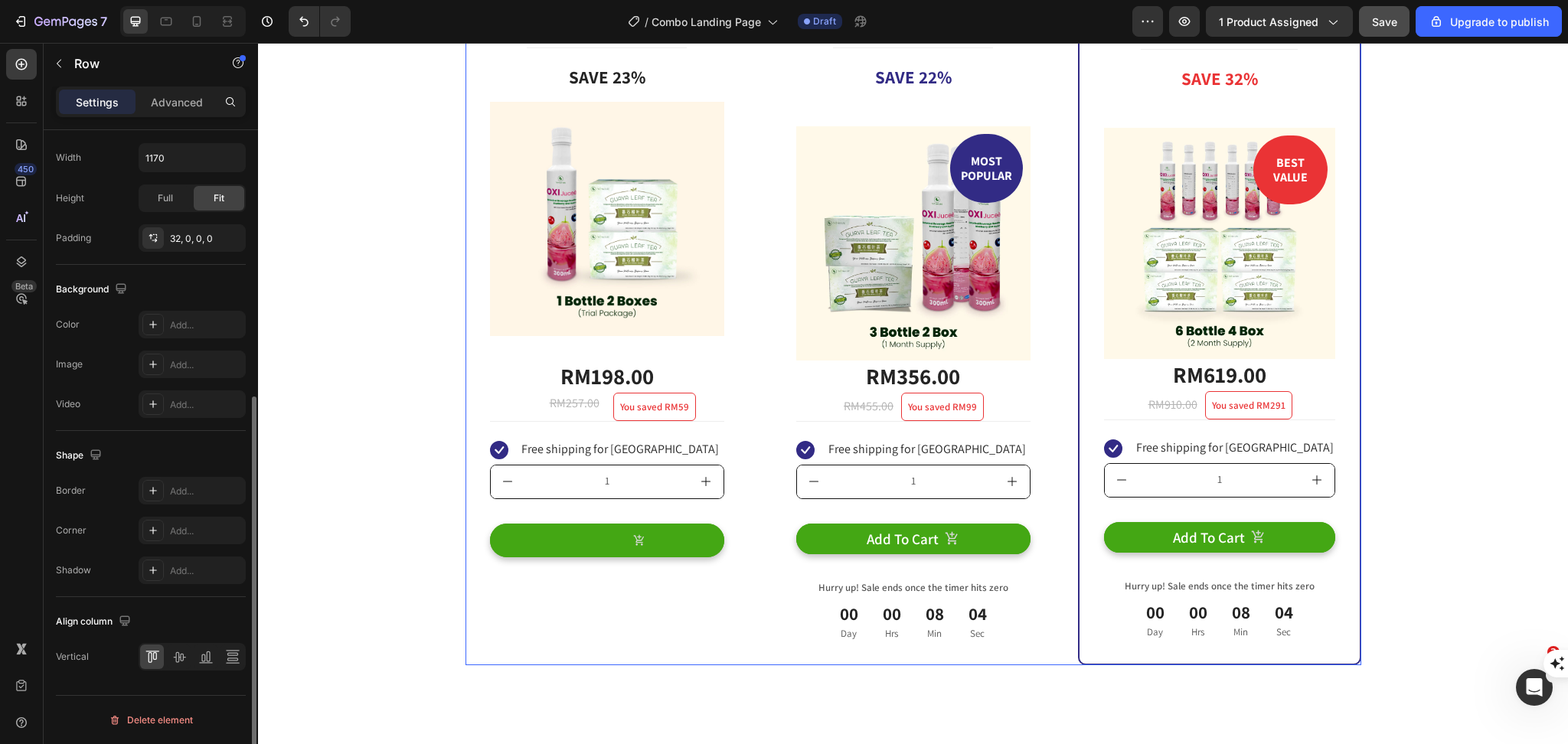
scroll to position [0, 0]
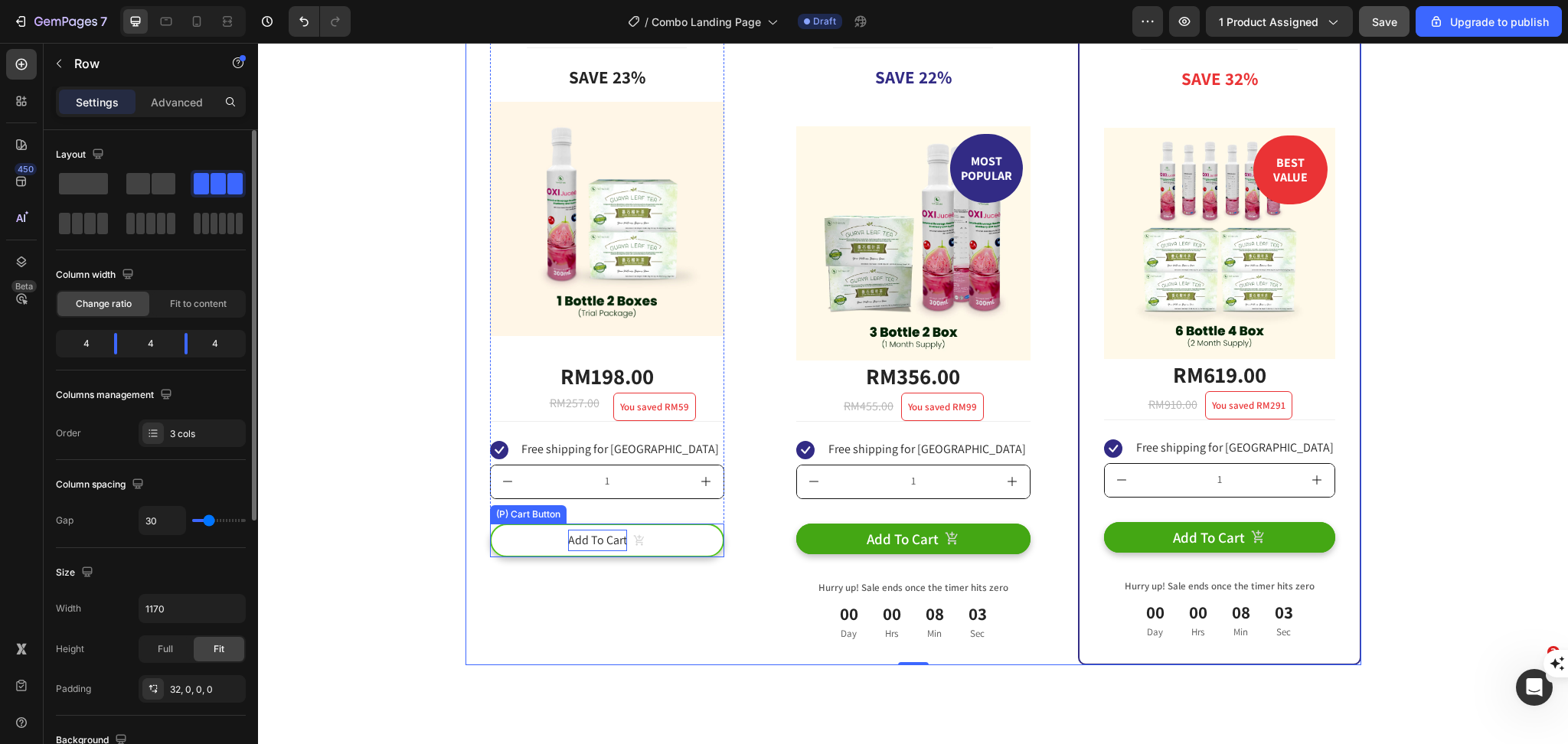
click at [568, 536] on p "Add To Cart" at bounding box center [597, 541] width 59 height 22
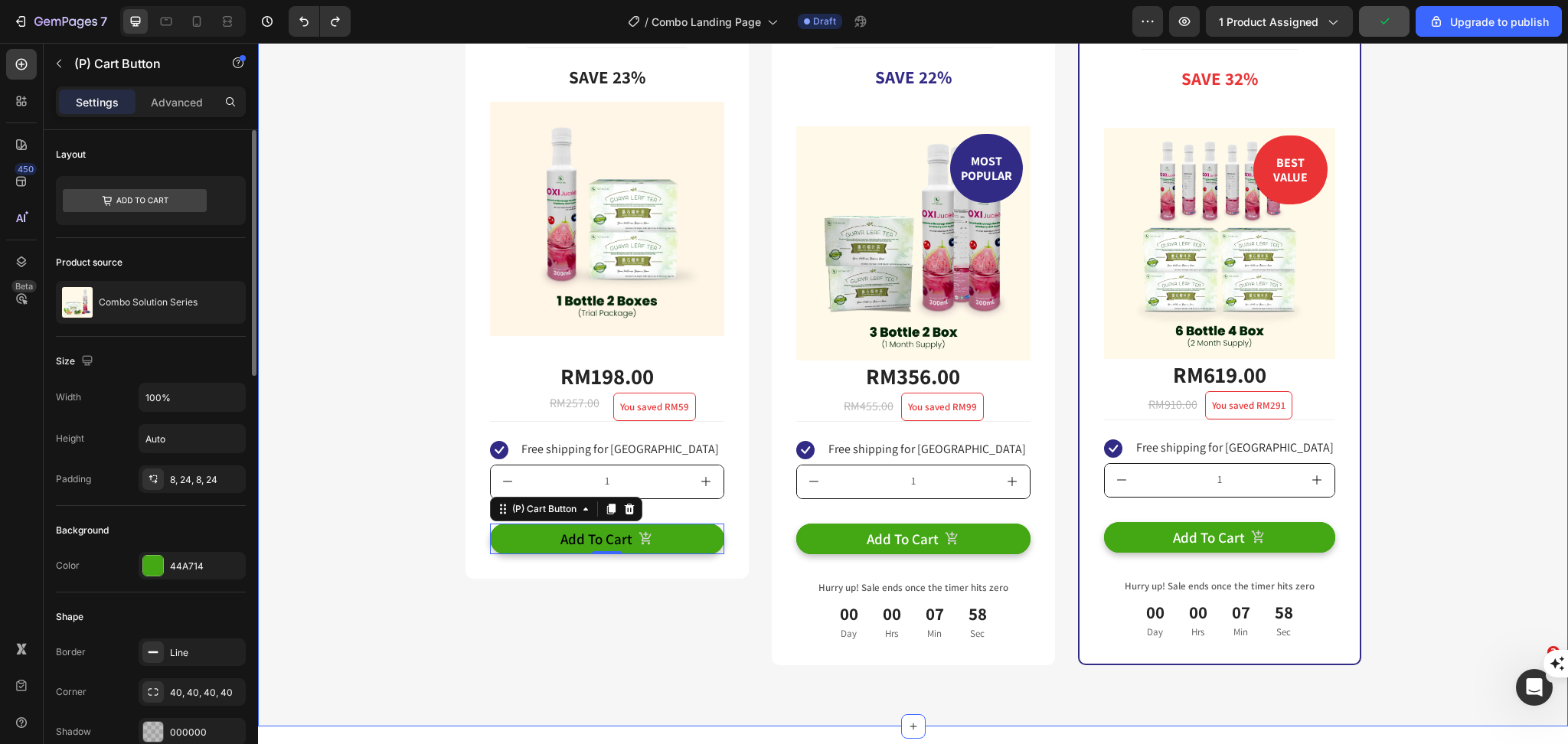
click at [1442, 522] on div "Buy more & save up to 32% Heading Row Trial Package Text Block Title Line Save …" at bounding box center [913, 289] width 1287 height 750
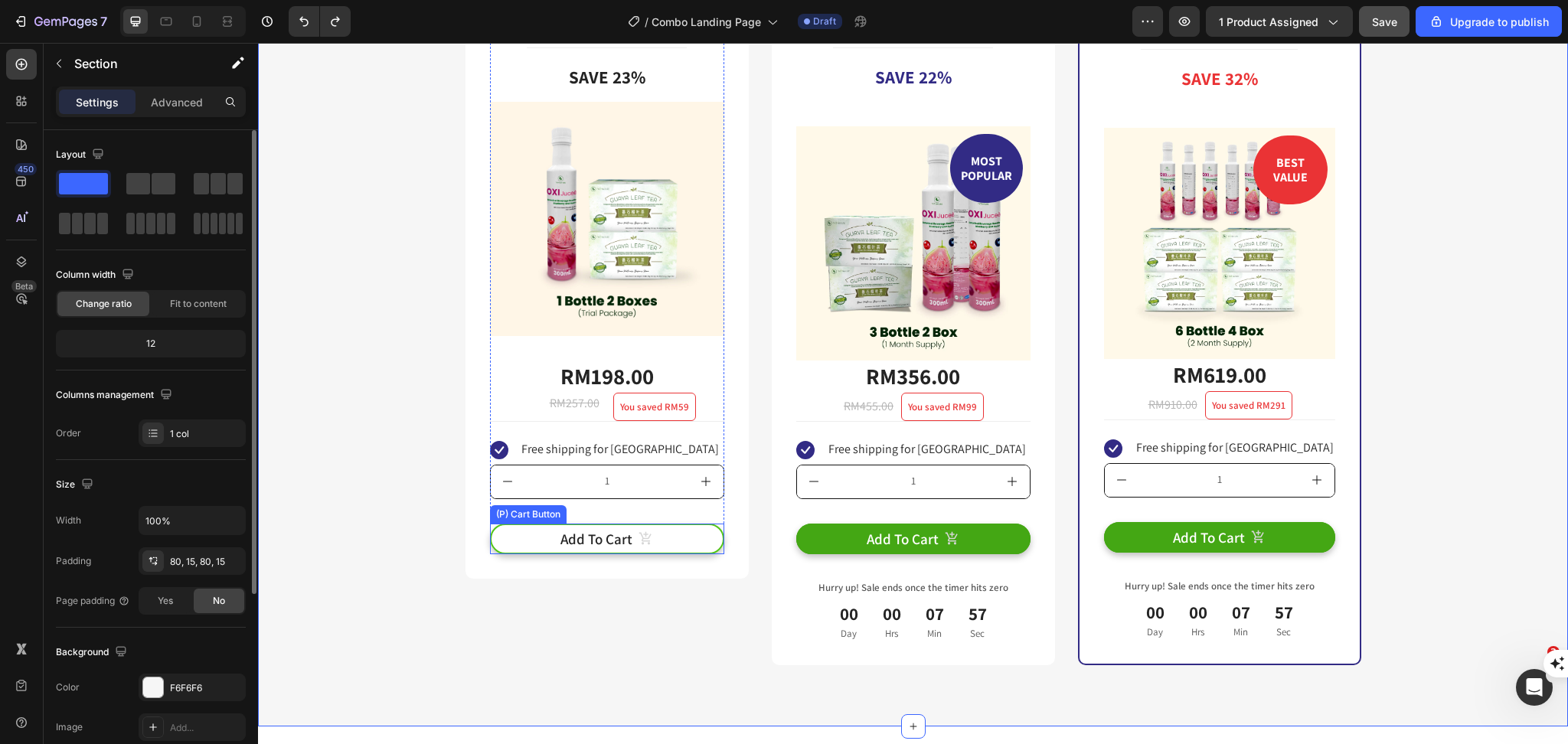
click at [522, 541] on button "Add To Cart" at bounding box center [607, 539] width 234 height 31
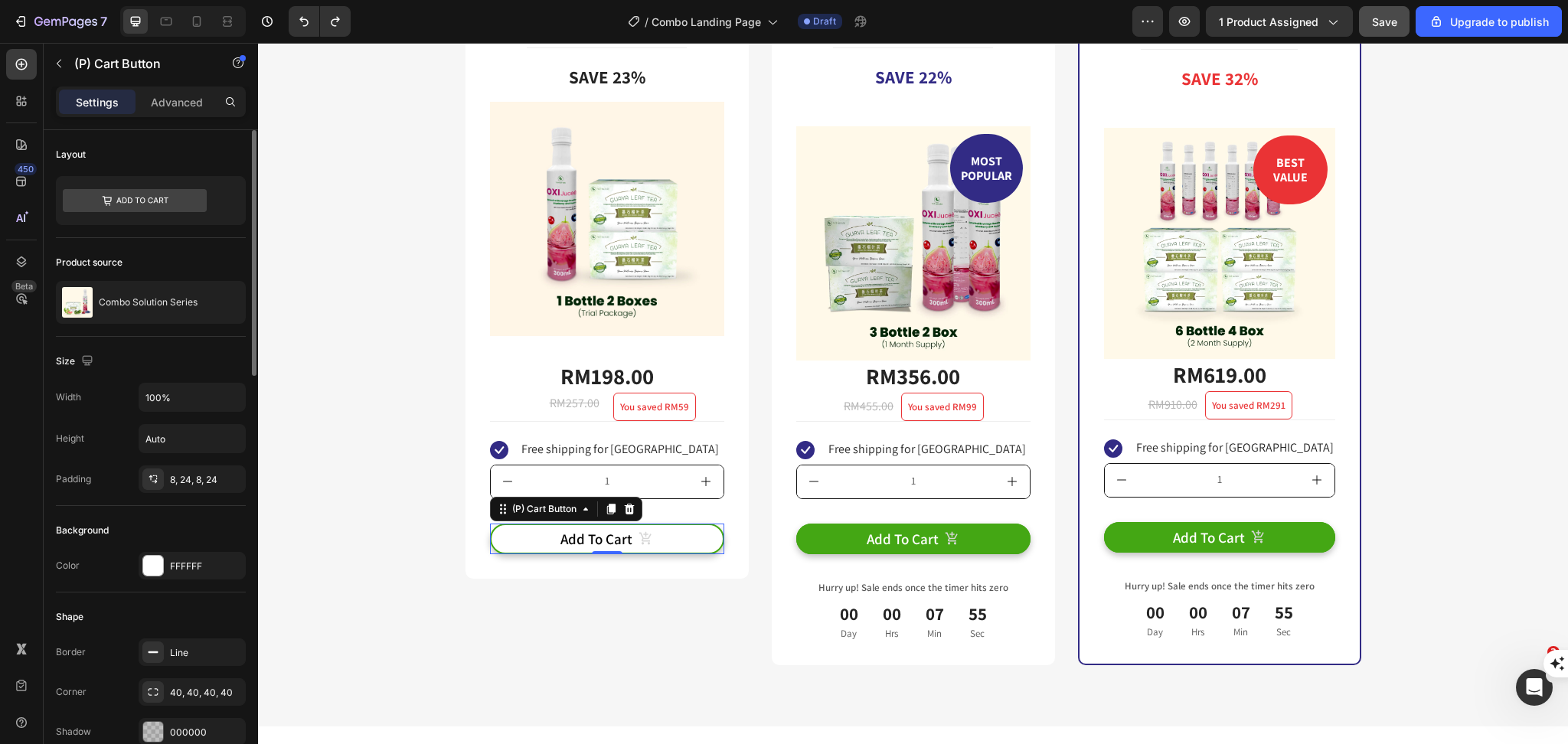
scroll to position [203, 0]
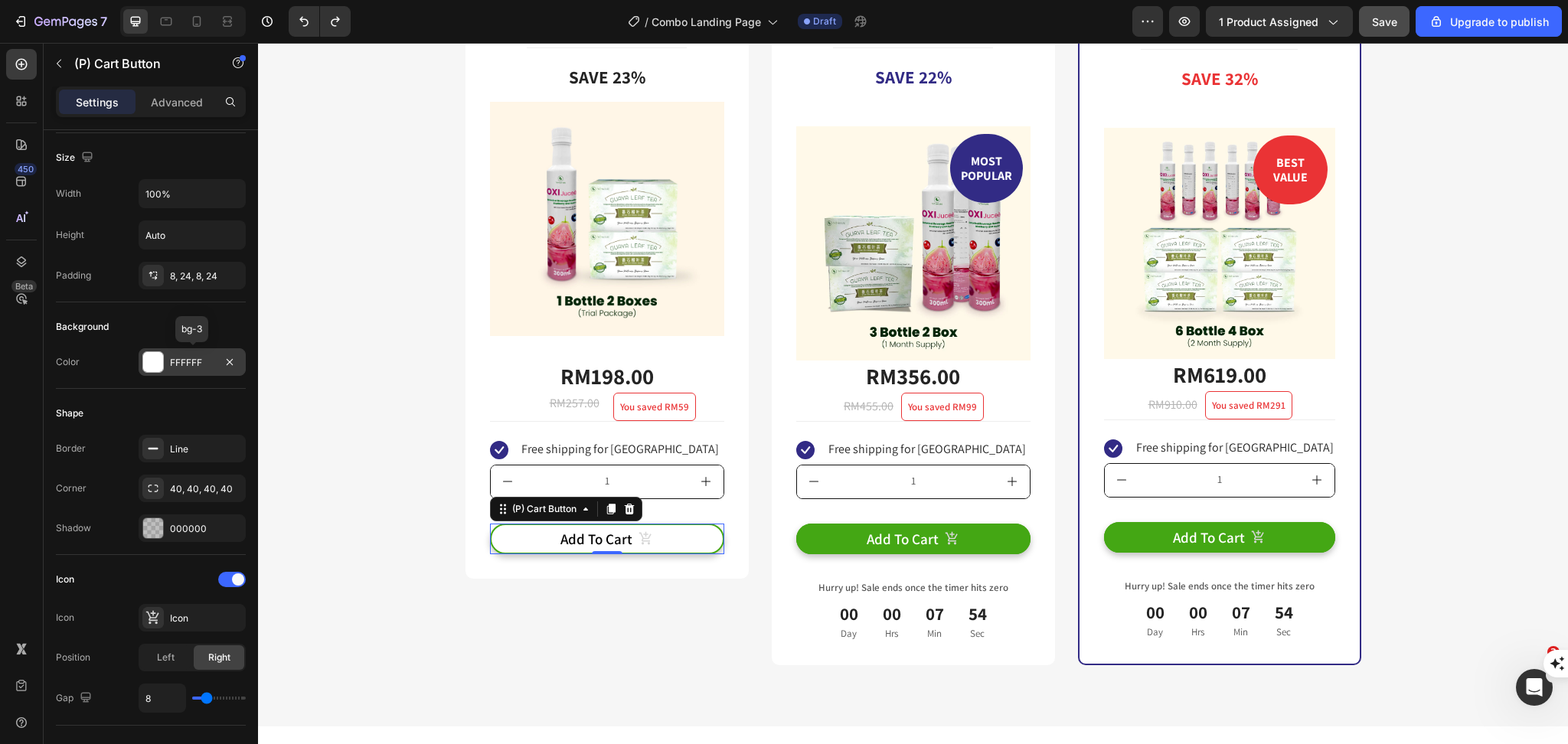
click at [145, 357] on div at bounding box center [153, 362] width 20 height 20
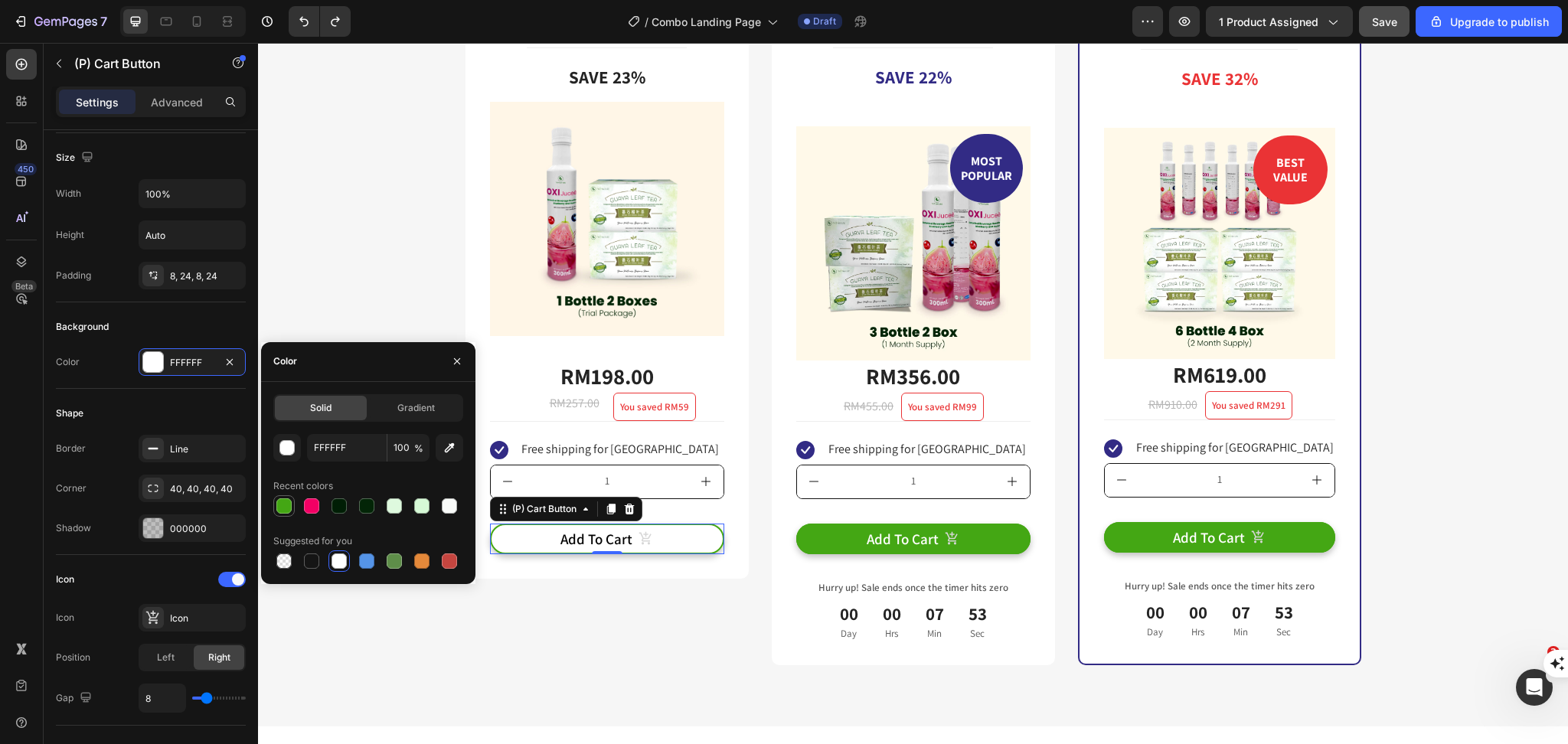
click at [283, 507] on div at bounding box center [284, 506] width 15 height 15
type input "44A714"
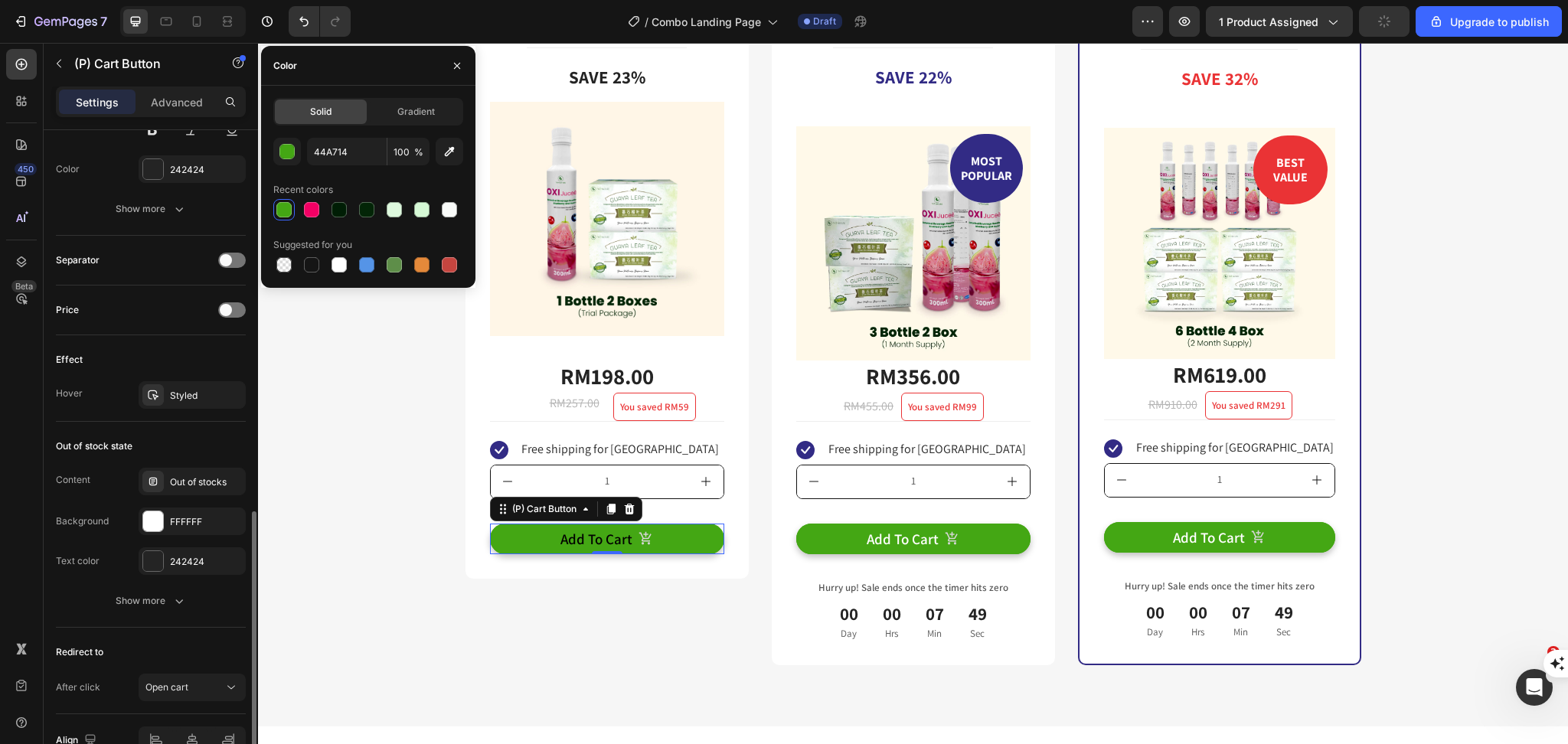
scroll to position [1104, 0]
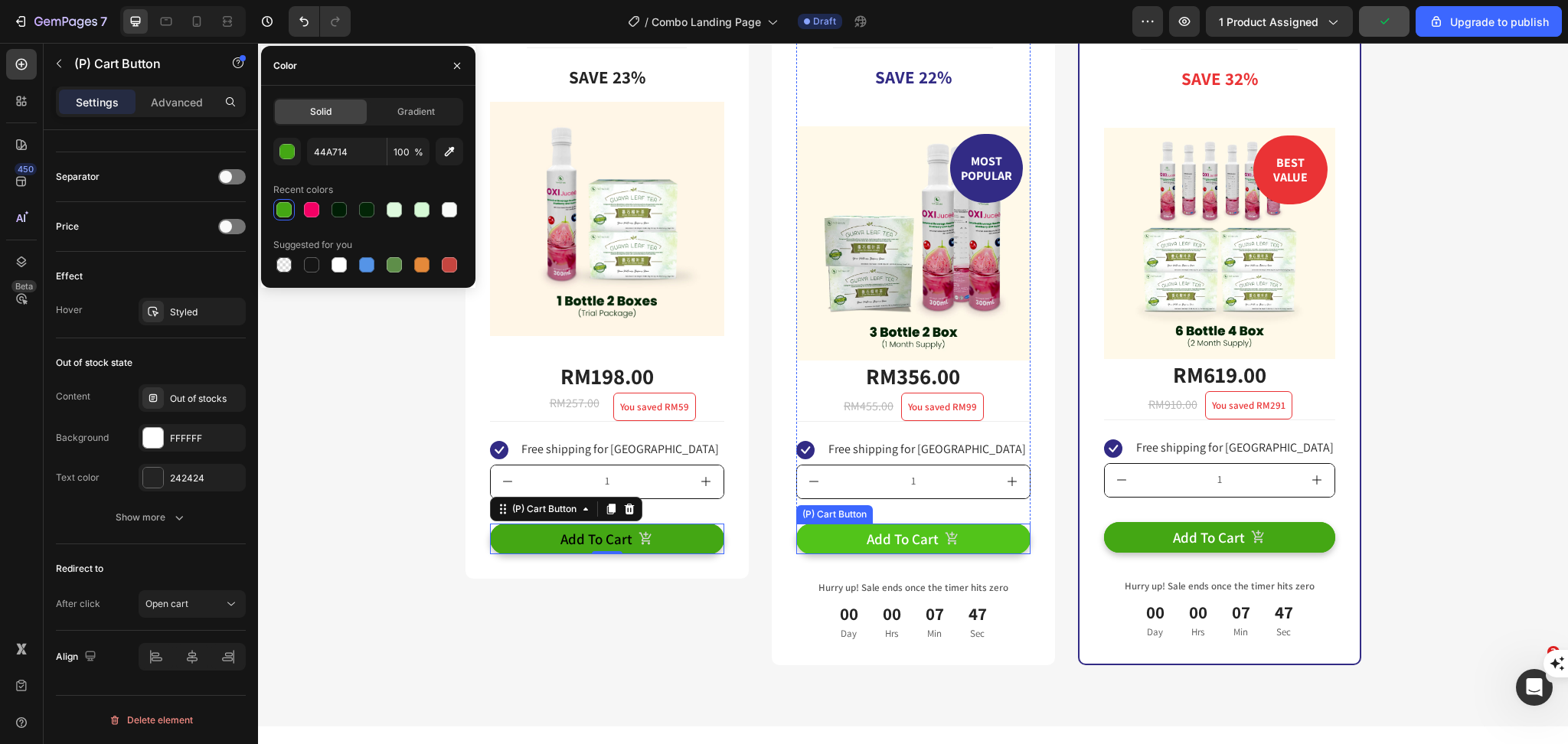
click at [847, 540] on button "Add To Cart" at bounding box center [914, 539] width 234 height 31
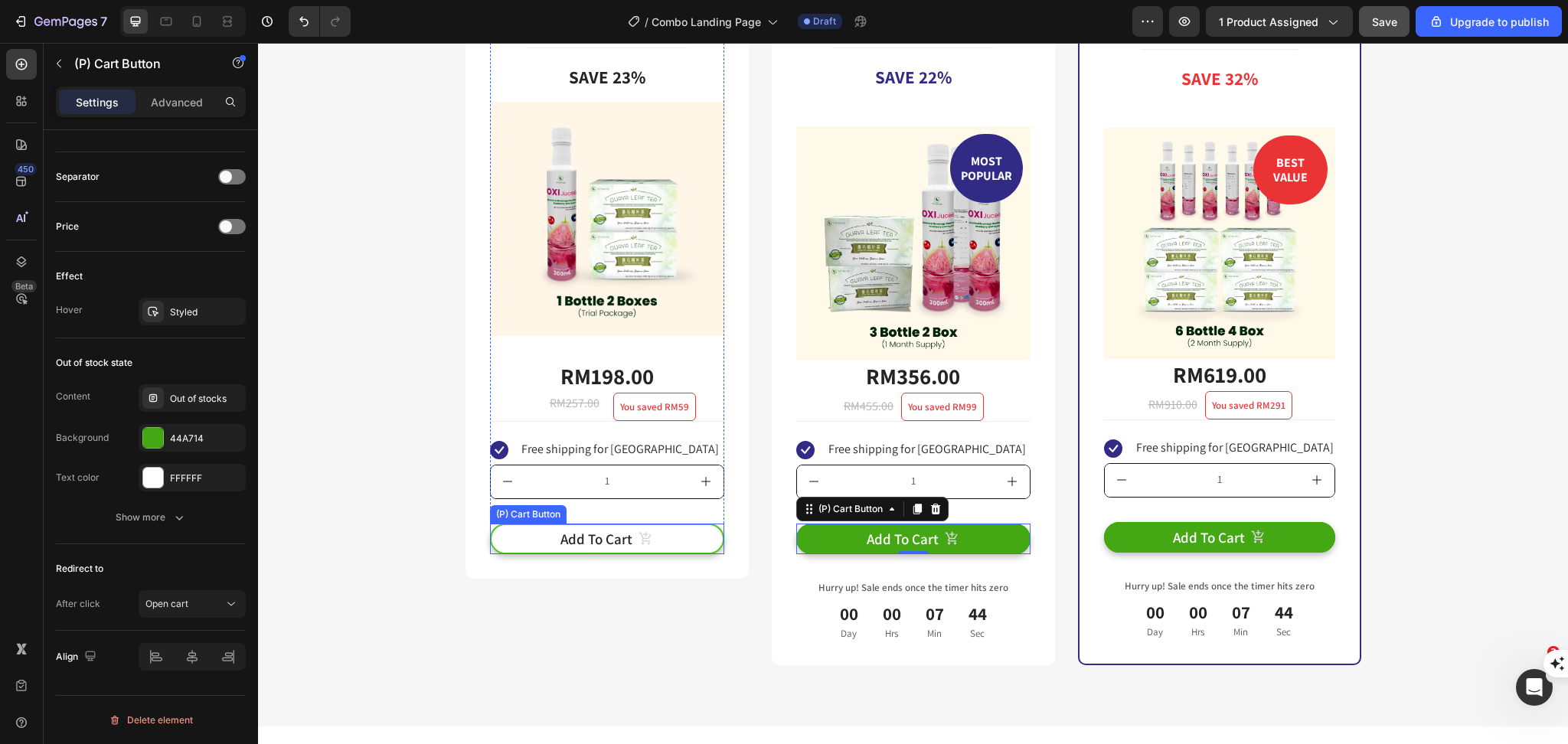
click at [504, 540] on button "Add To Cart" at bounding box center [607, 539] width 234 height 31
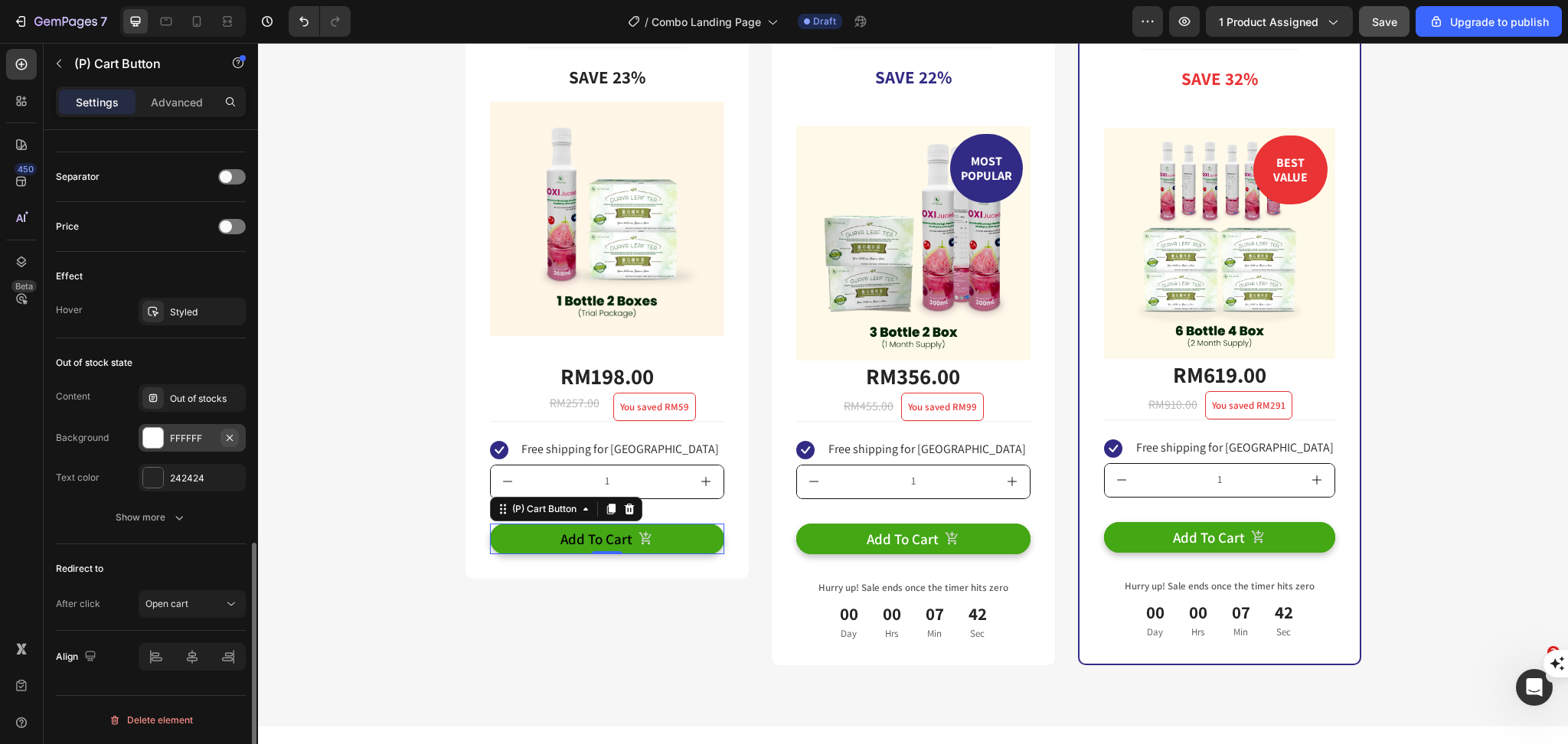
click at [234, 435] on icon "button" at bounding box center [229, 438] width 12 height 12
click at [199, 439] on div "Add..." at bounding box center [206, 439] width 72 height 14
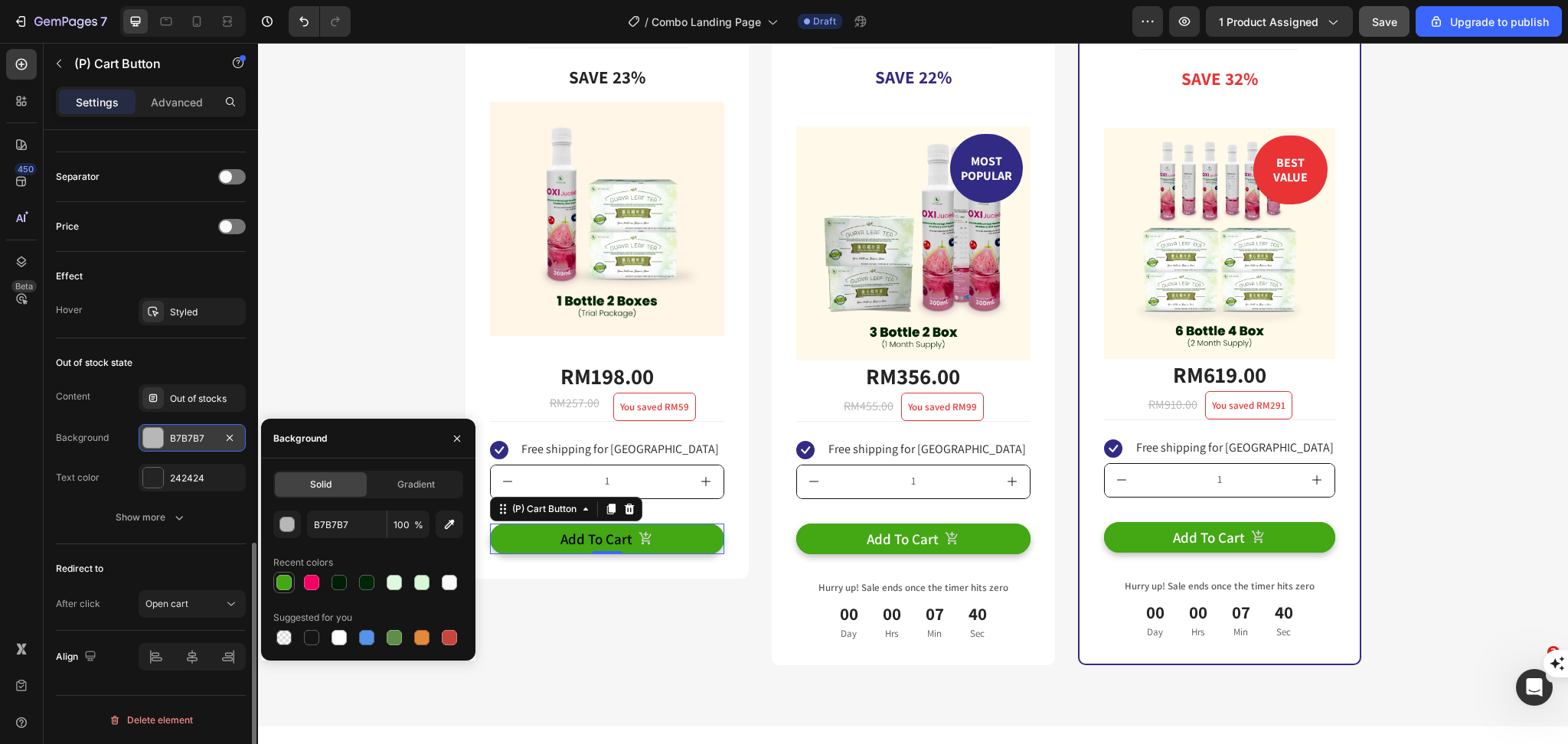
click at [283, 581] on div at bounding box center [284, 582] width 15 height 15
type input "44A714"
click at [155, 474] on div at bounding box center [153, 478] width 20 height 20
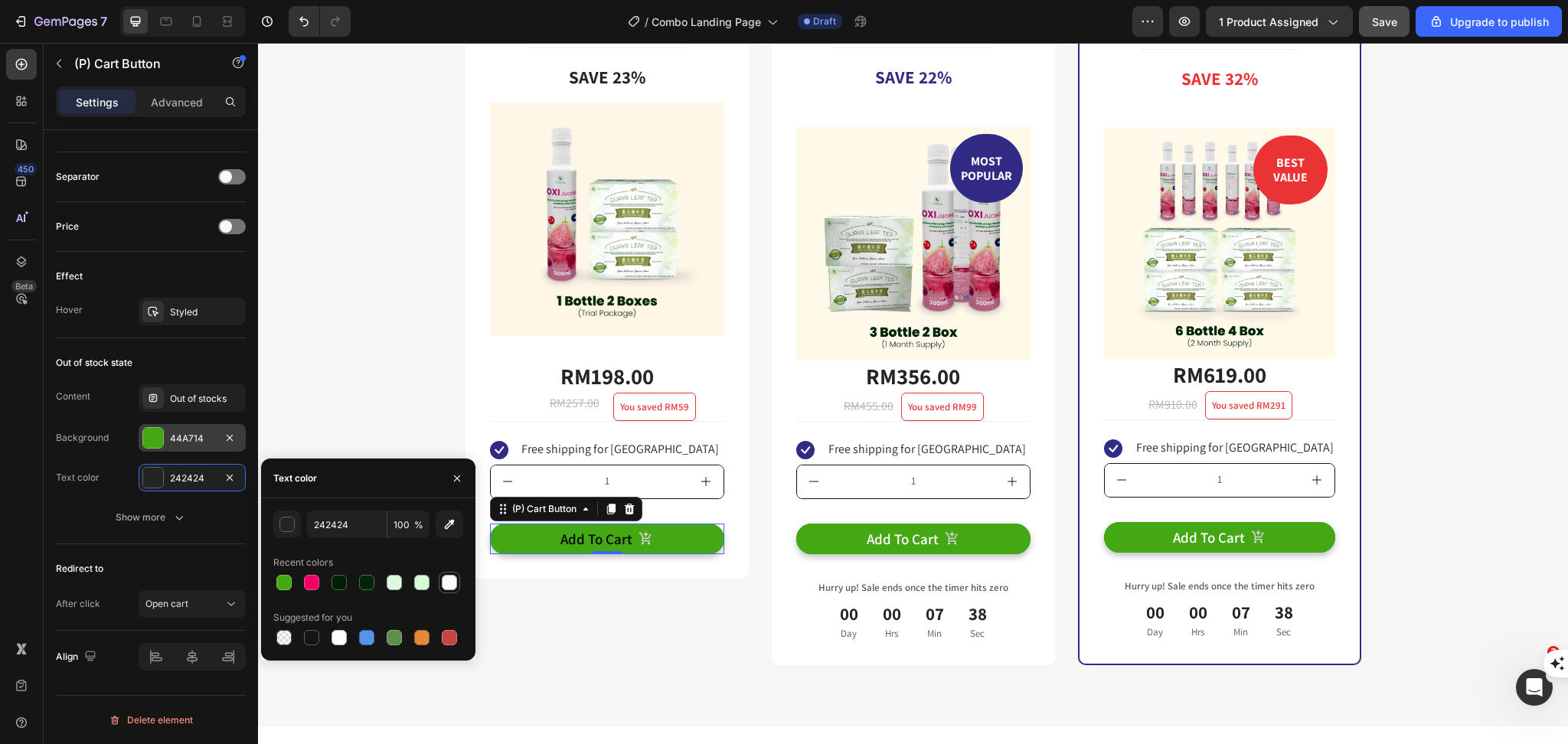
click at [440, 584] on div at bounding box center [449, 582] width 18 height 18
type input "F9FBF9"
click at [570, 629] on div "Trial Package Text Block Title Line Save 23% Product Badge Image RM198.00 (P) P…" at bounding box center [607, 327] width 283 height 678
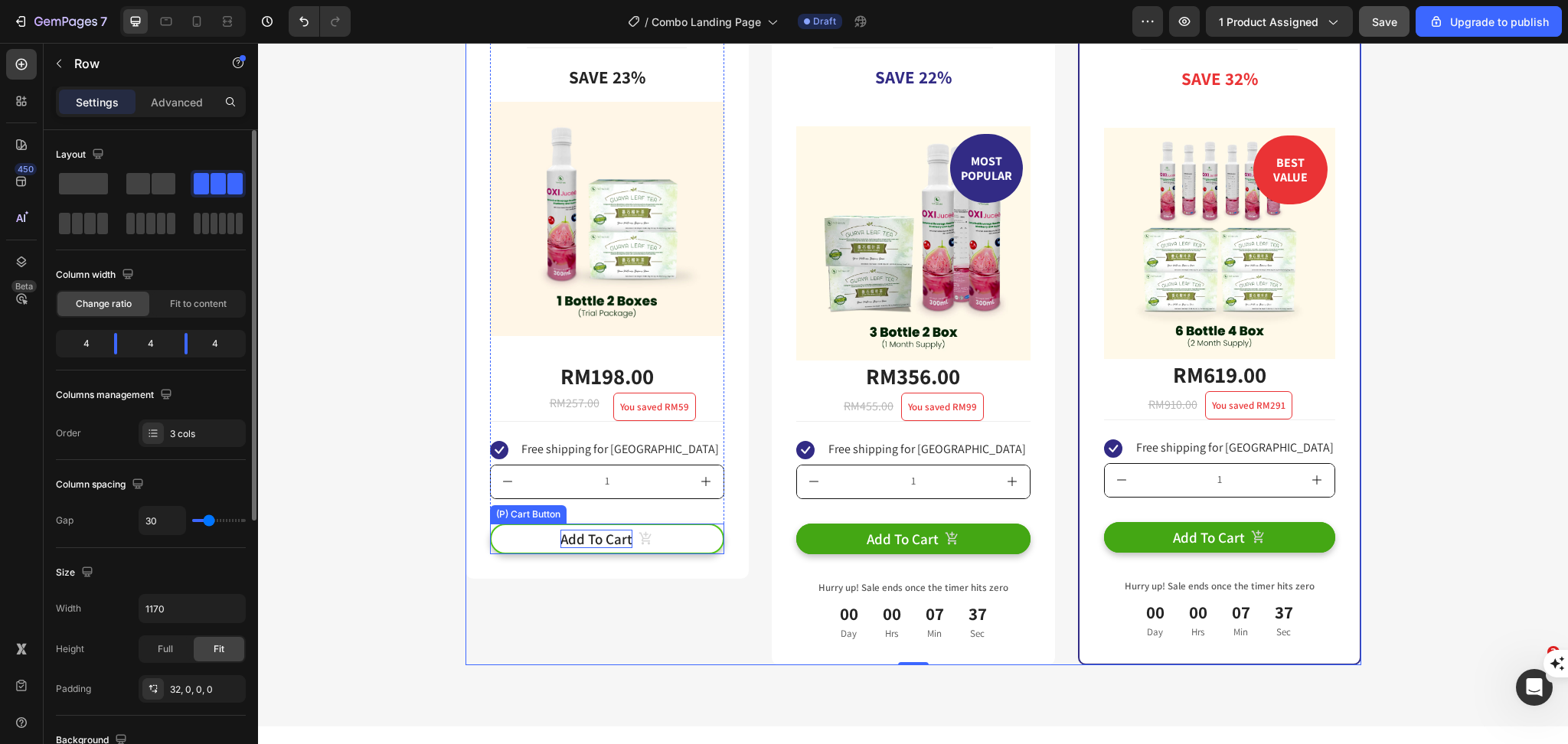
click at [604, 539] on p "Add To Cart" at bounding box center [596, 539] width 72 height 19
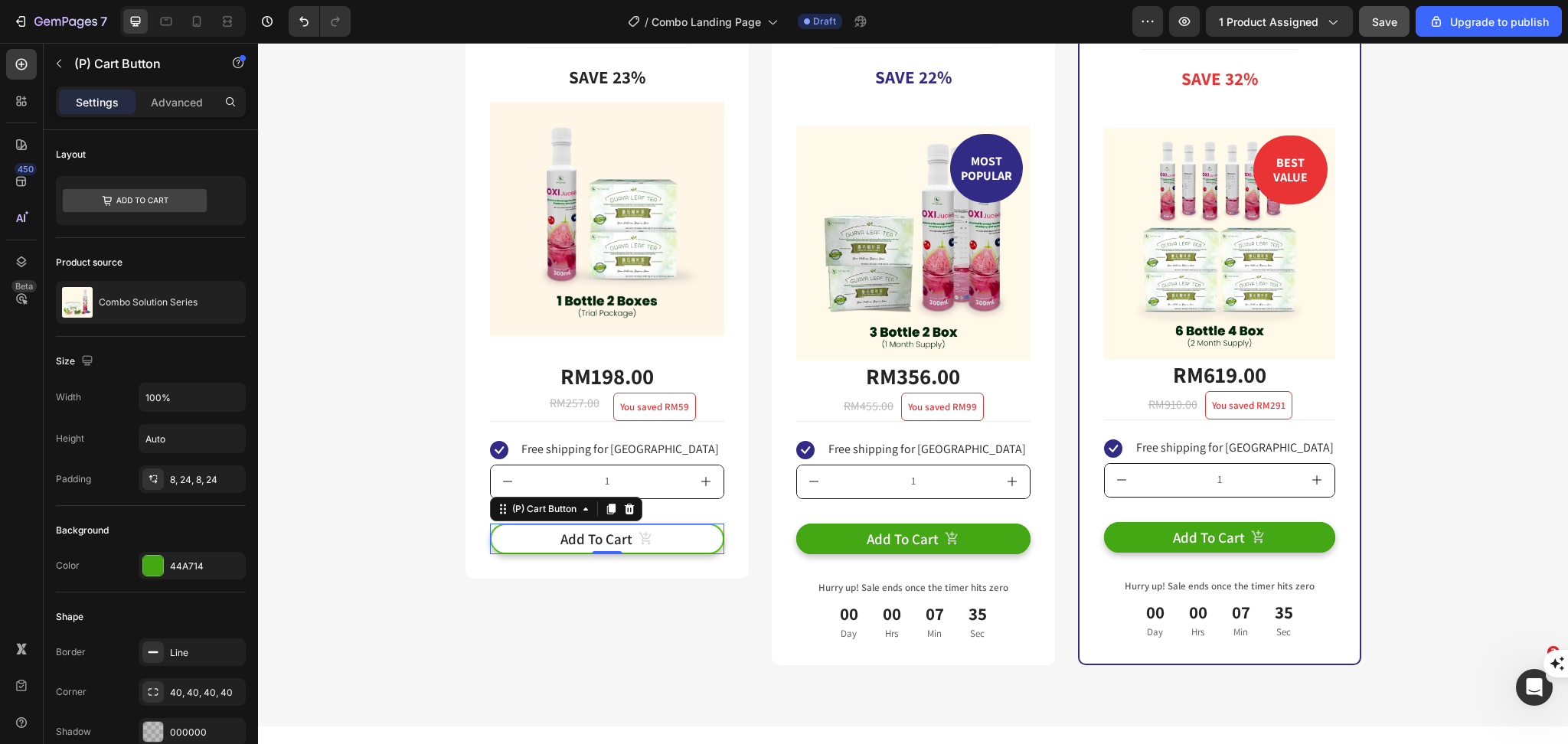
click at [683, 543] on button "Add To Cart" at bounding box center [607, 539] width 234 height 31
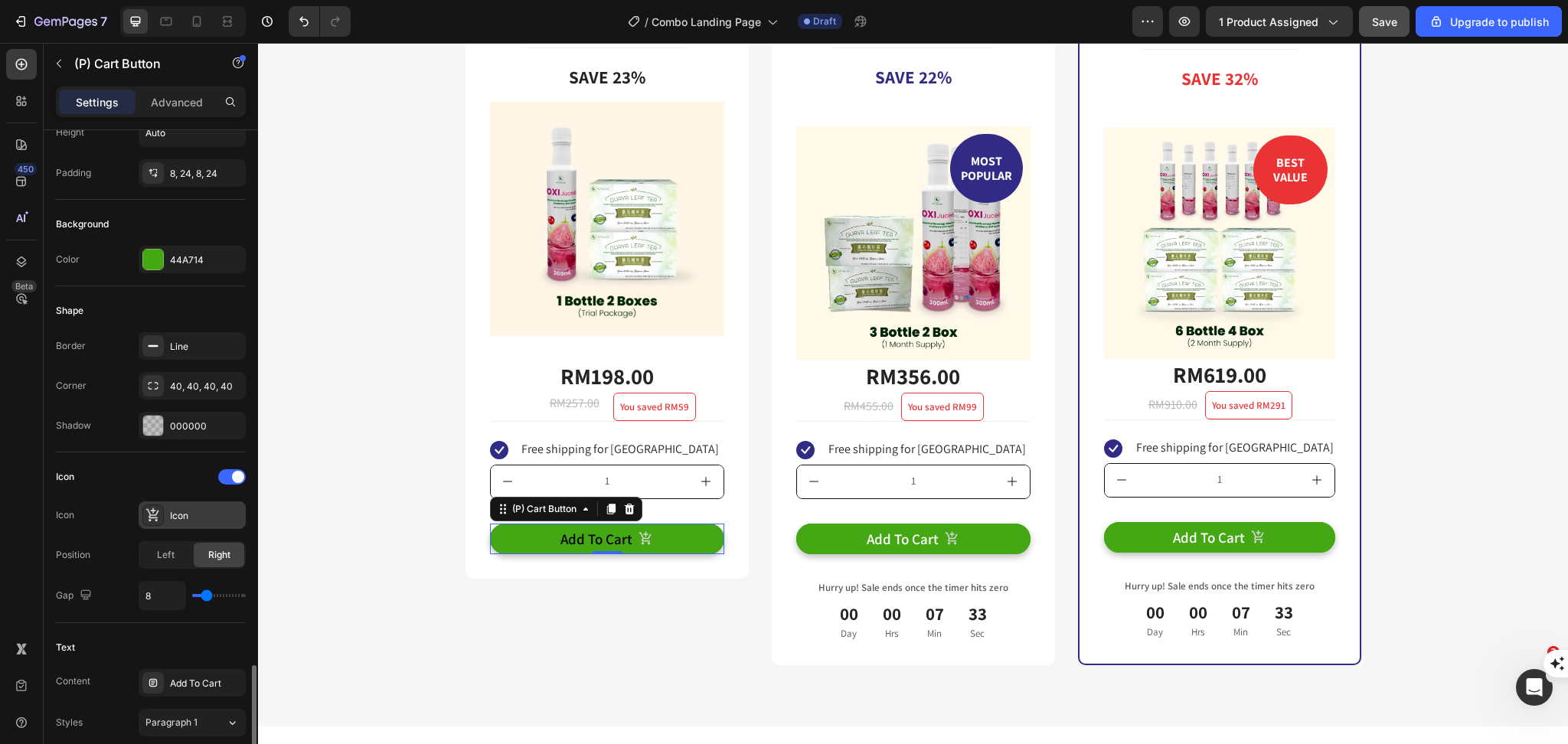
scroll to position [612, 0]
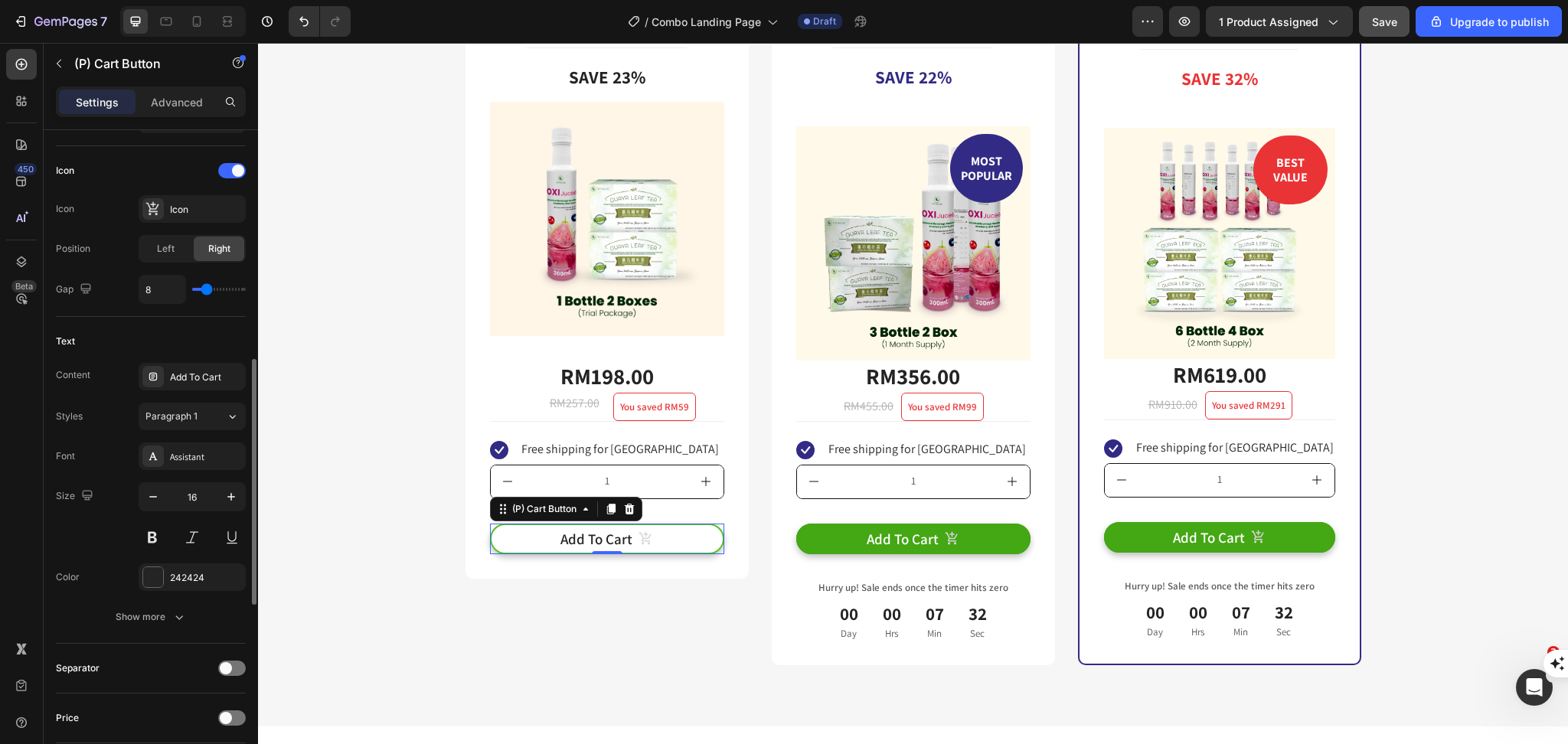
click at [536, 536] on button "Add To Cart" at bounding box center [607, 539] width 234 height 31
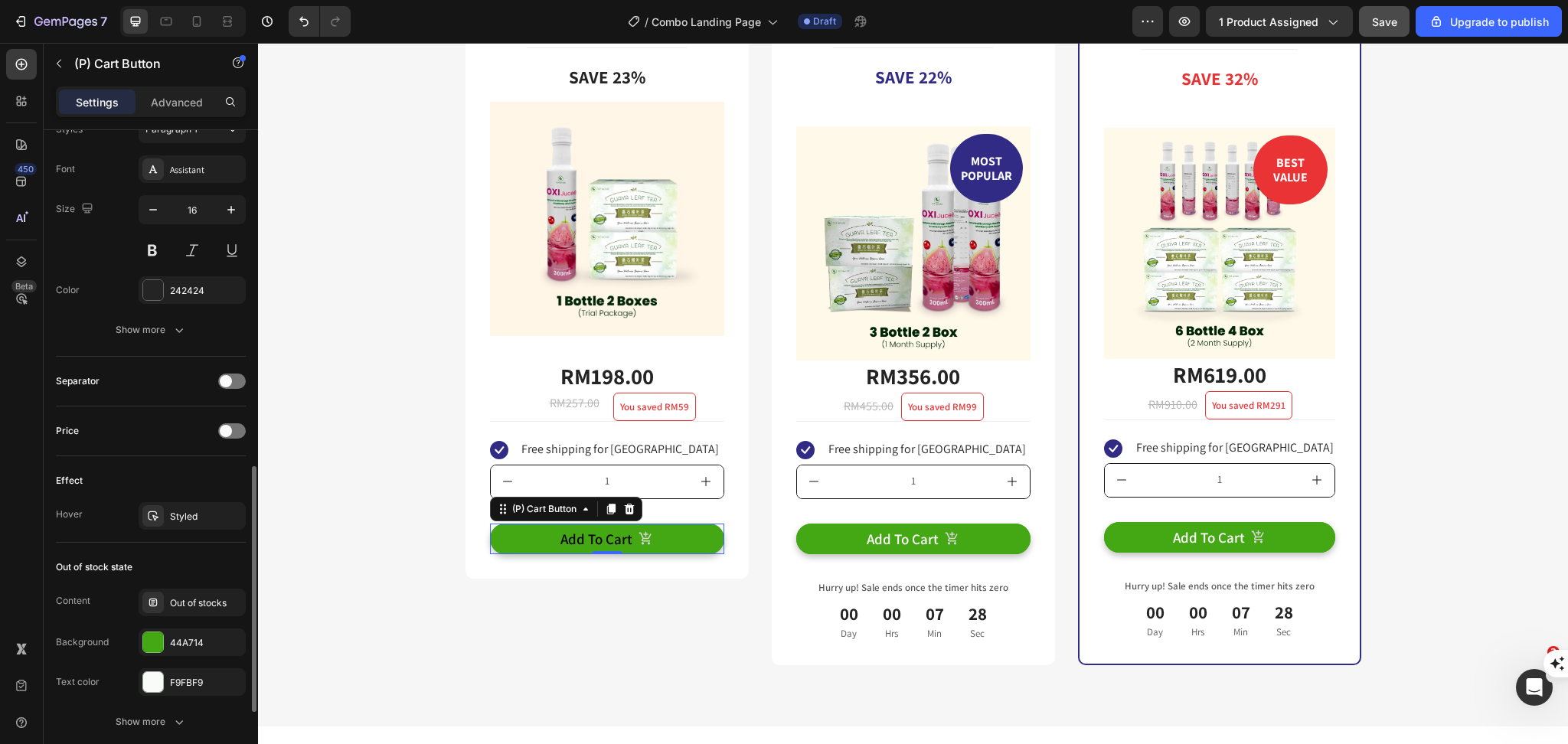
scroll to position [695, 0]
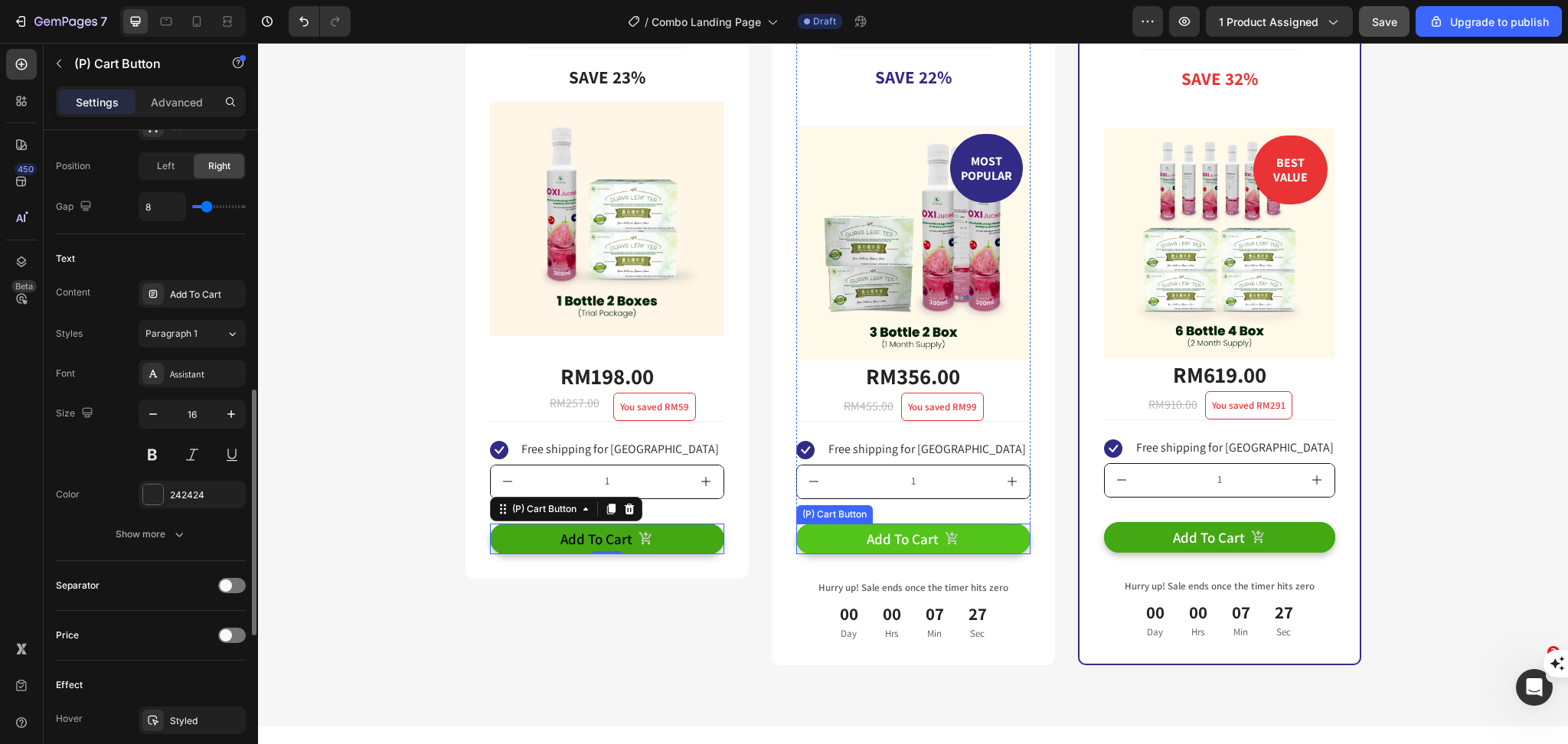
click at [807, 541] on button "Add To Cart" at bounding box center [914, 539] width 234 height 31
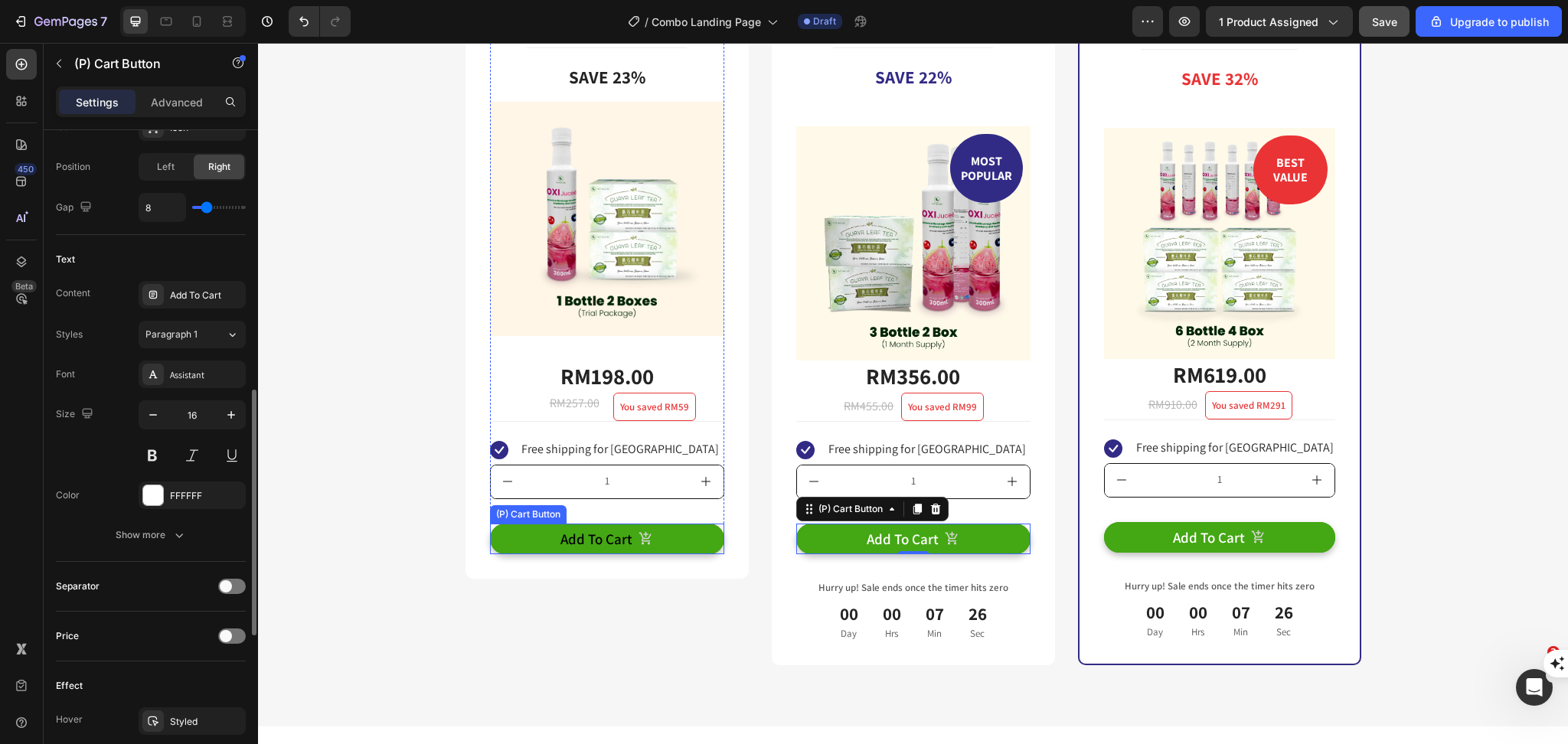
click at [517, 526] on button "Add To Cart" at bounding box center [607, 539] width 234 height 31
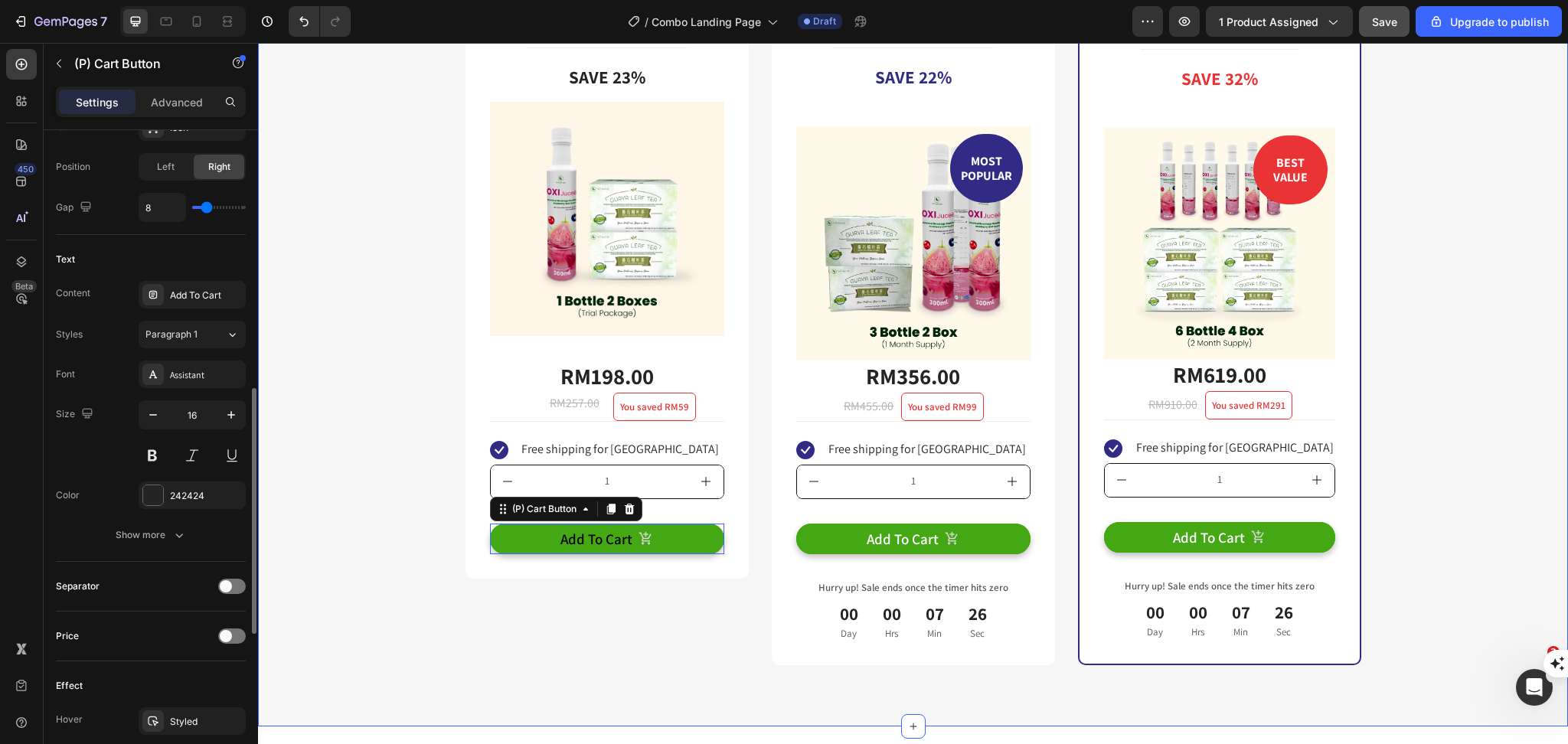
scroll to position [694, 0]
click at [179, 496] on div "242424" at bounding box center [192, 497] width 45 height 14
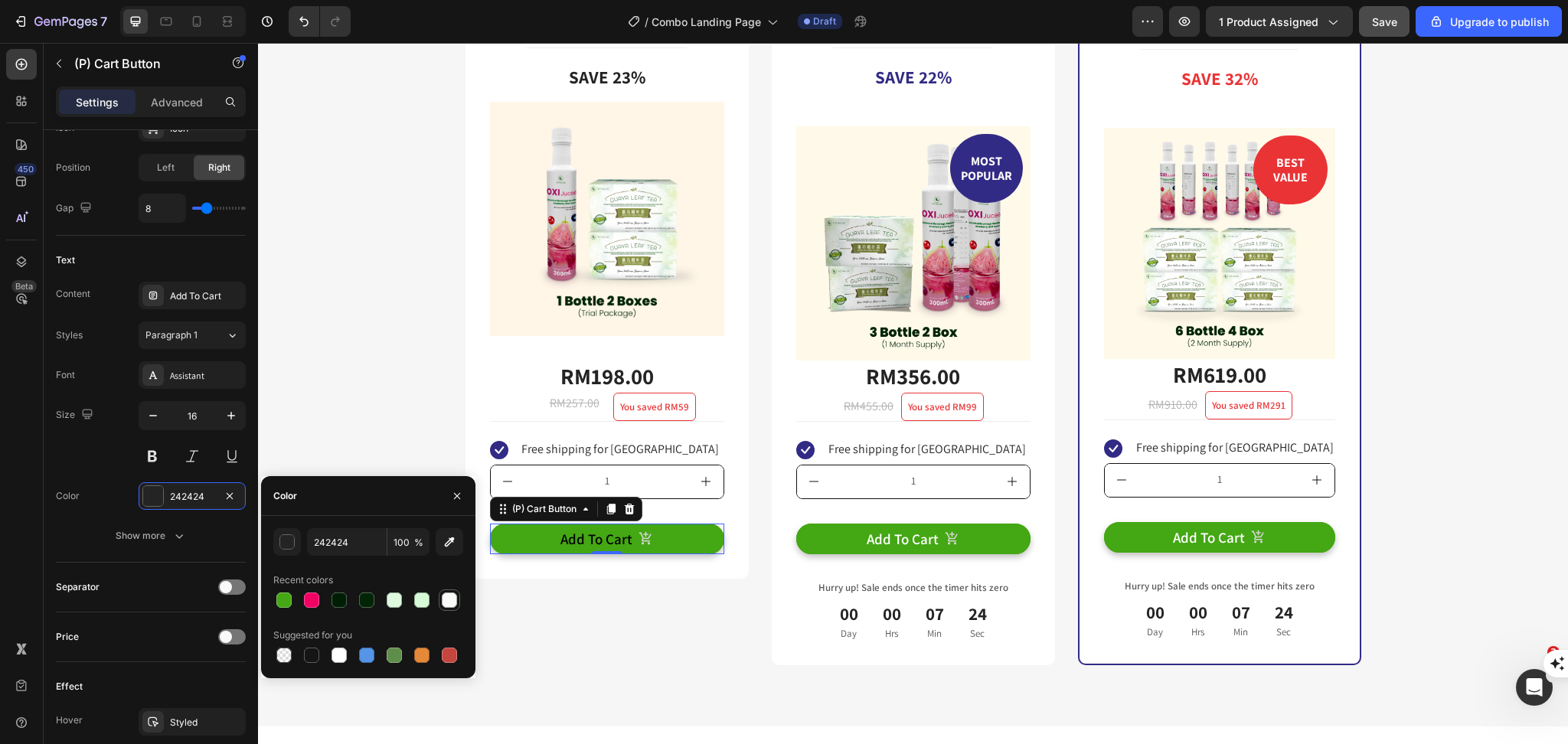
click at [449, 602] on div at bounding box center [449, 600] width 15 height 15
type input "F9FBF9"
click at [613, 607] on div "Trial Package Text Block Title Line Save 23% Product Badge Image RM198.00 (P) P…" at bounding box center [607, 327] width 283 height 678
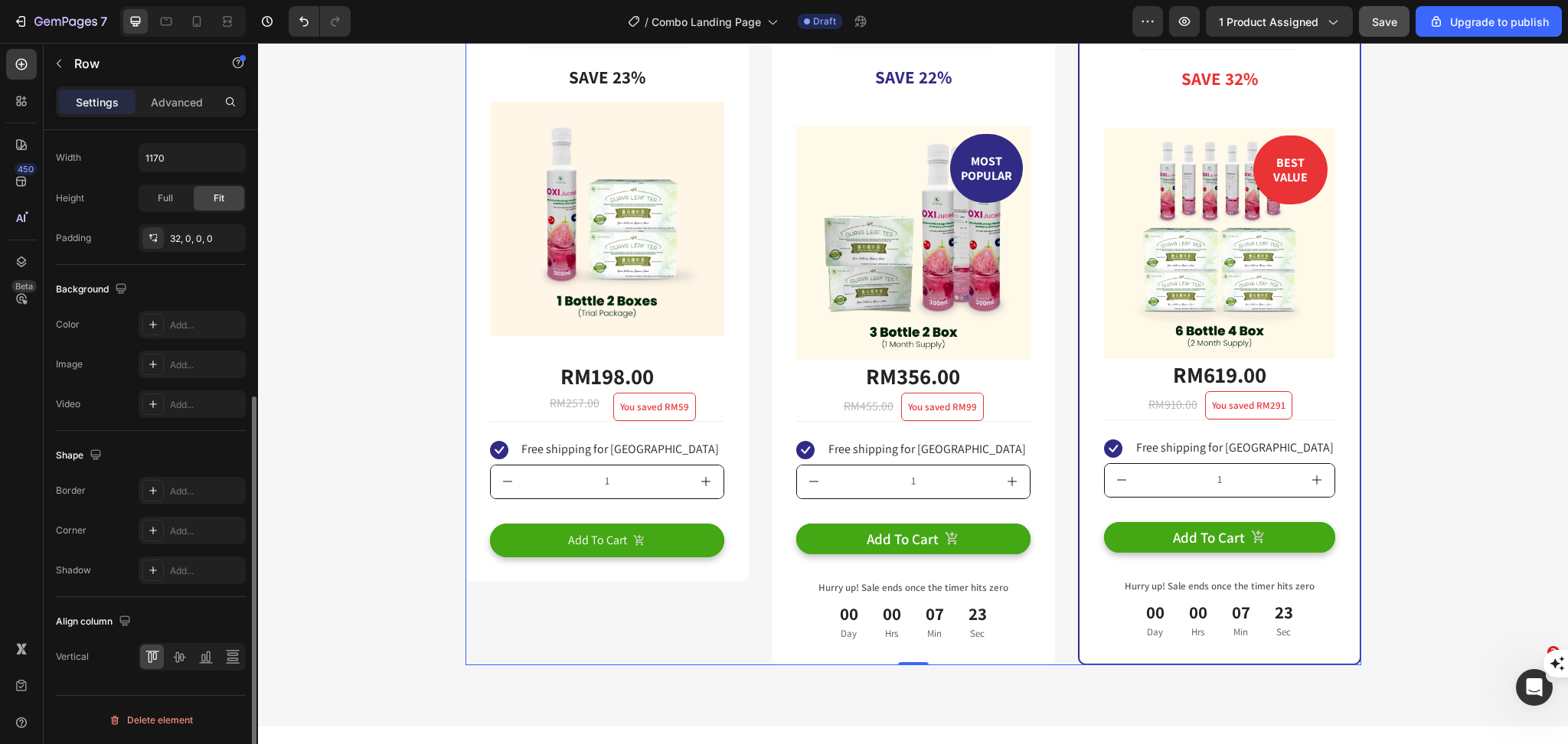
scroll to position [0, 0]
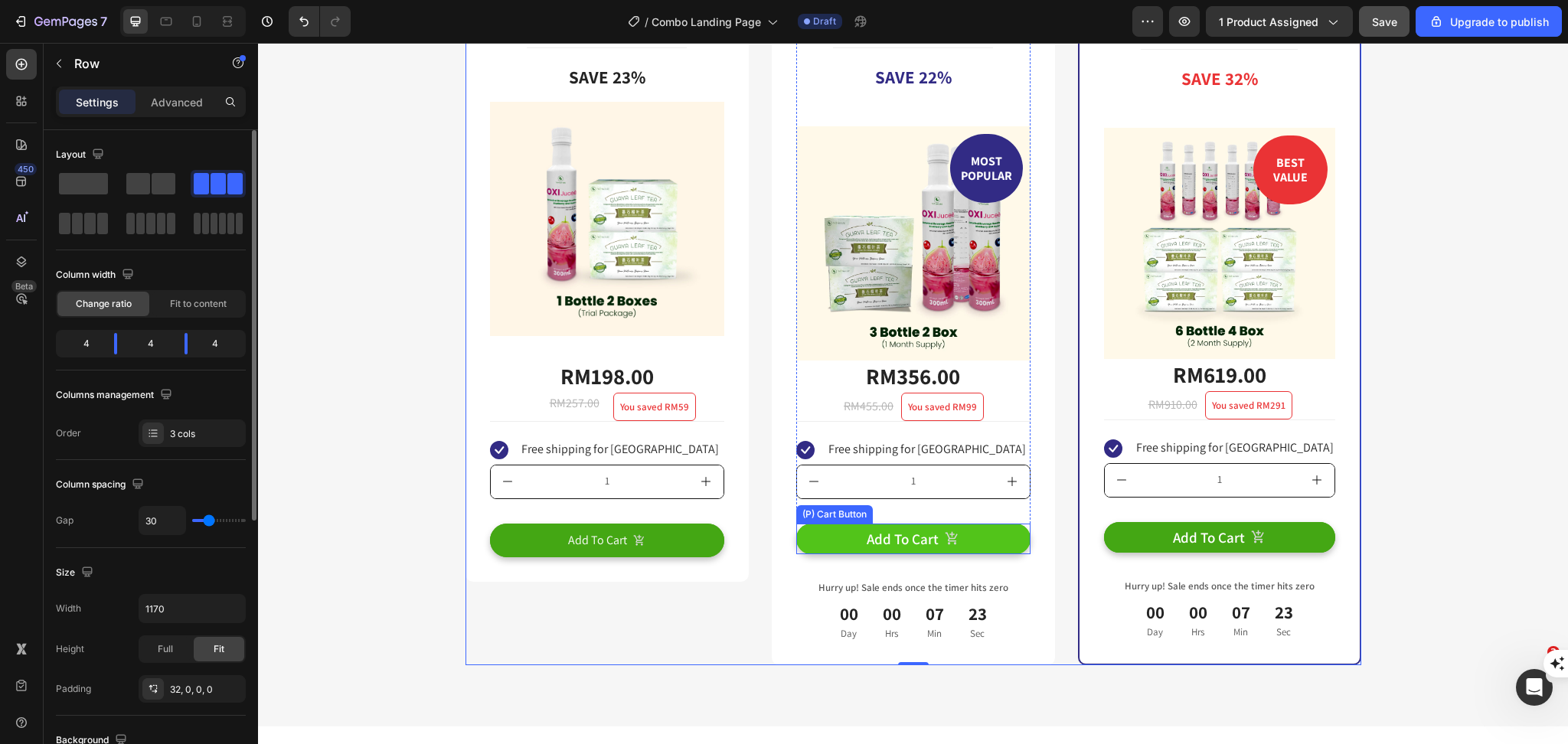
click at [851, 543] on button "Add To Cart" at bounding box center [914, 539] width 234 height 31
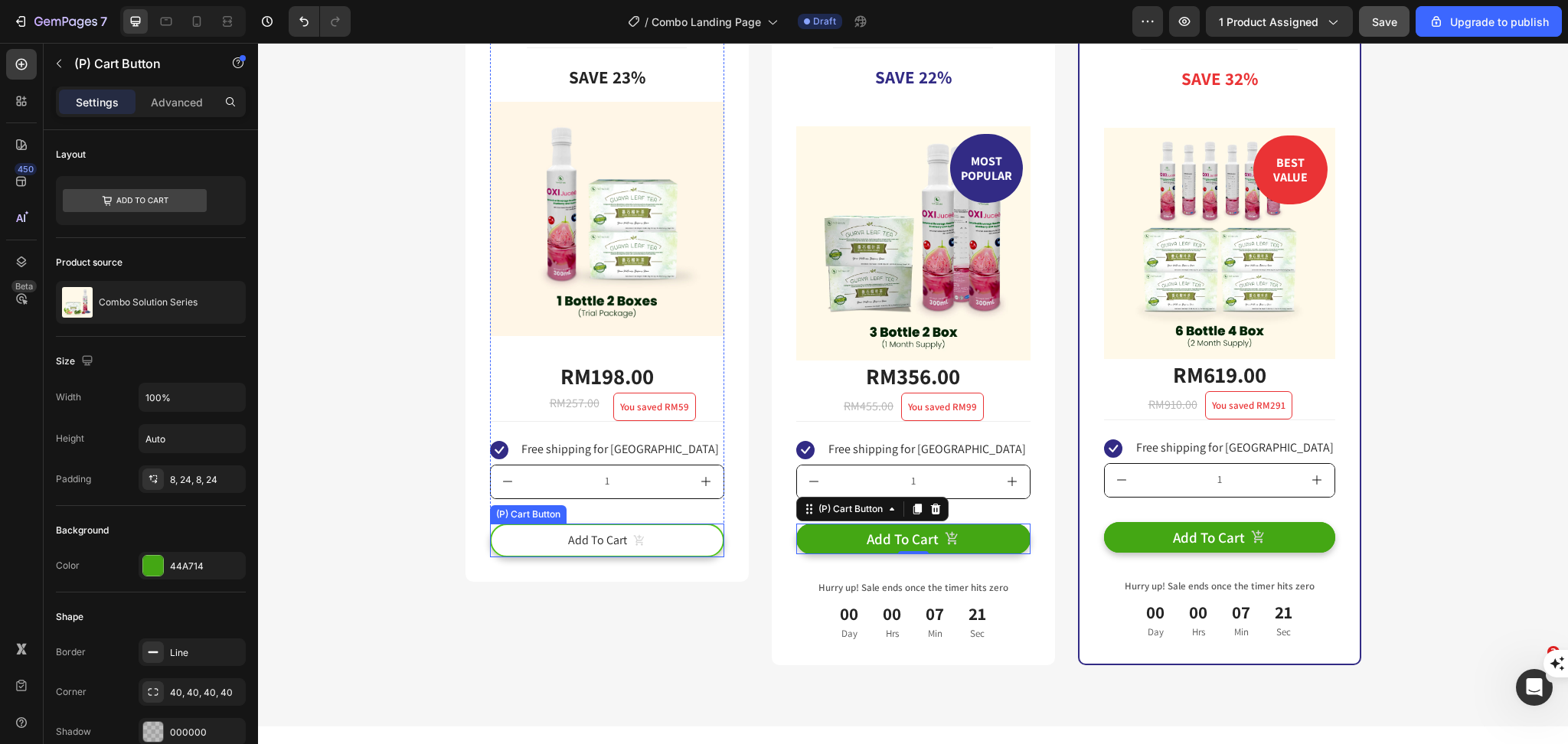
click at [682, 537] on button "Add To Cart" at bounding box center [607, 541] width 234 height 34
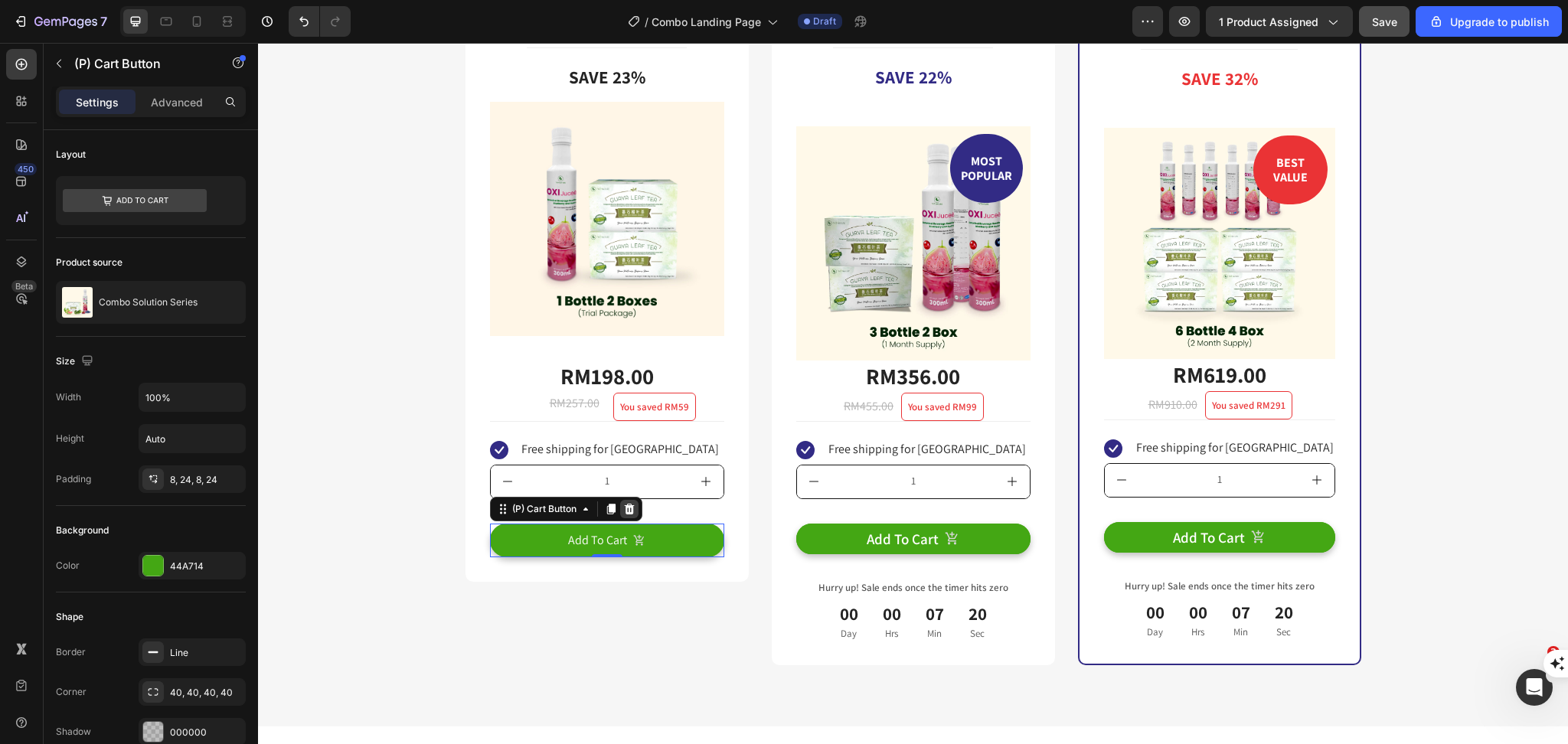
click at [623, 507] on icon at bounding box center [629, 509] width 12 height 12
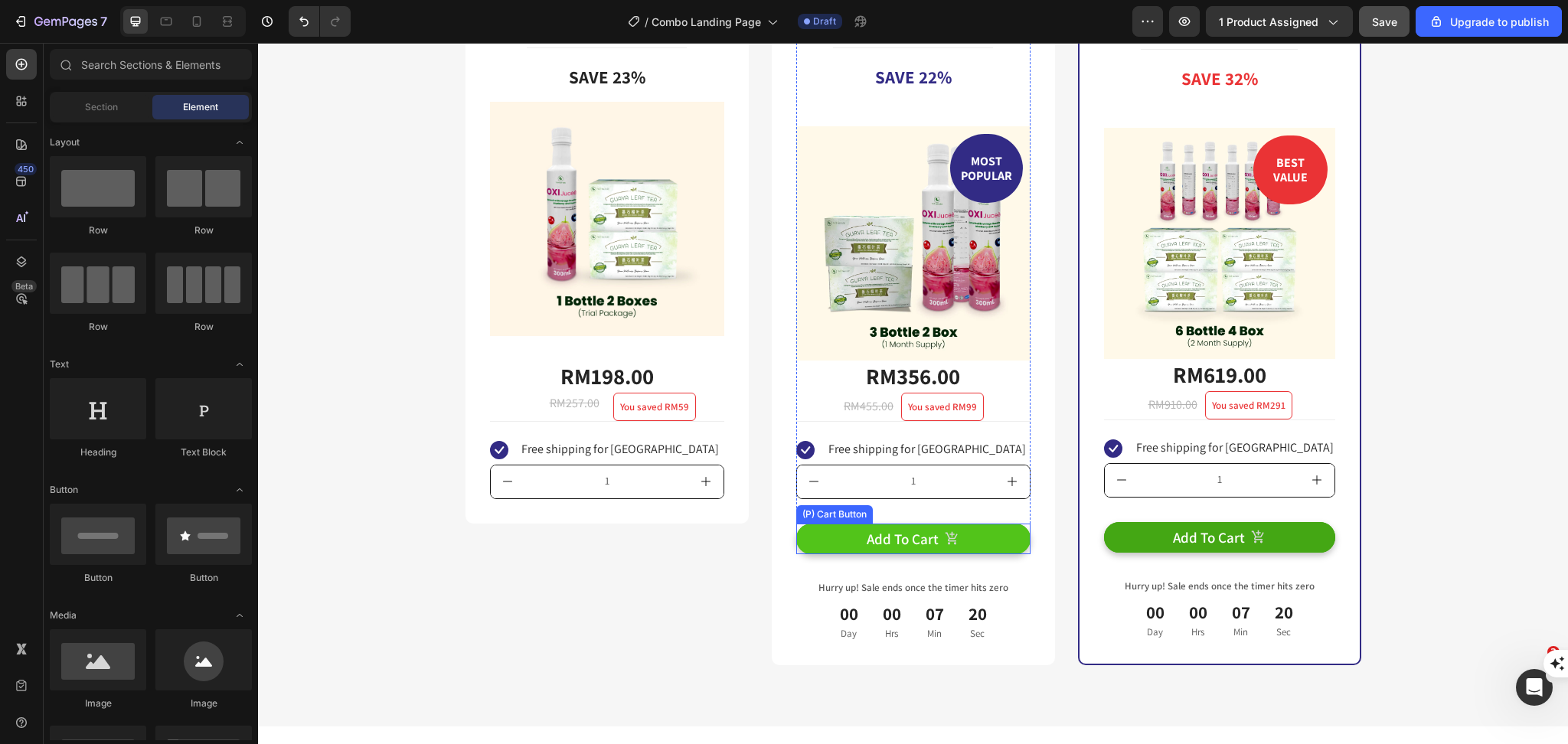
click at [837, 533] on button "Add To Cart" at bounding box center [914, 539] width 234 height 31
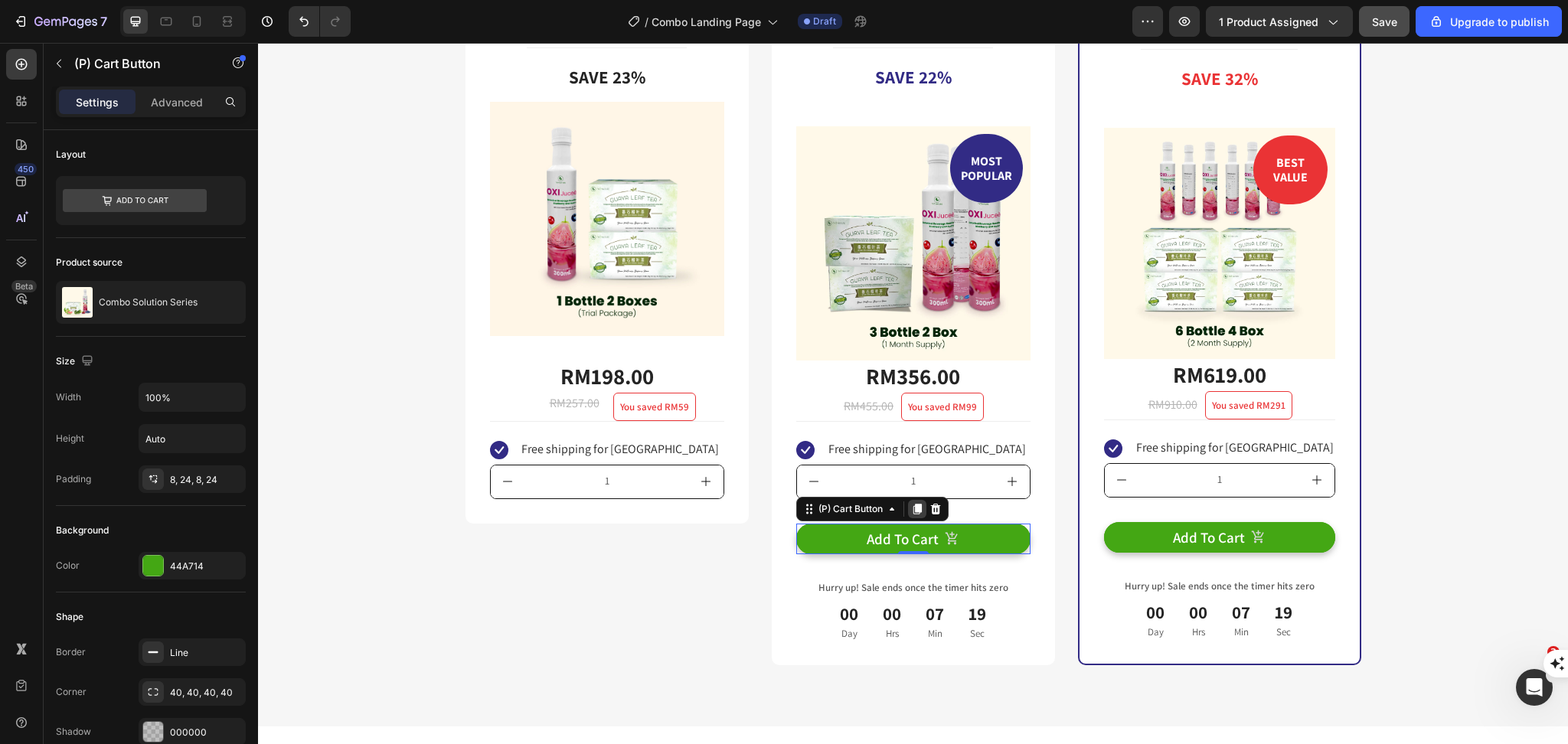
click at [913, 506] on icon at bounding box center [917, 509] width 9 height 10
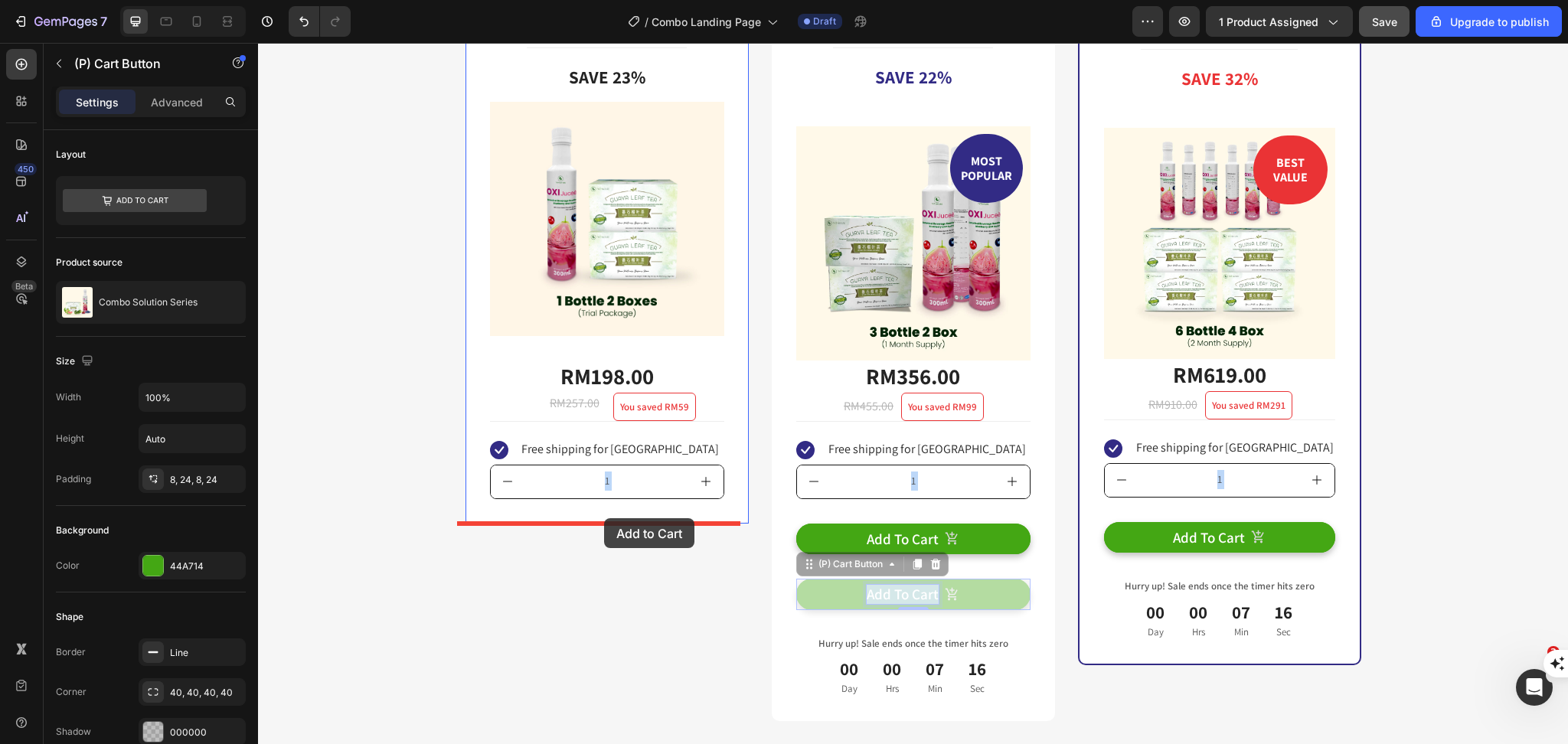
drag, startPoint x: 711, startPoint y: 573, endPoint x: 604, endPoint y: 518, distance: 120.3
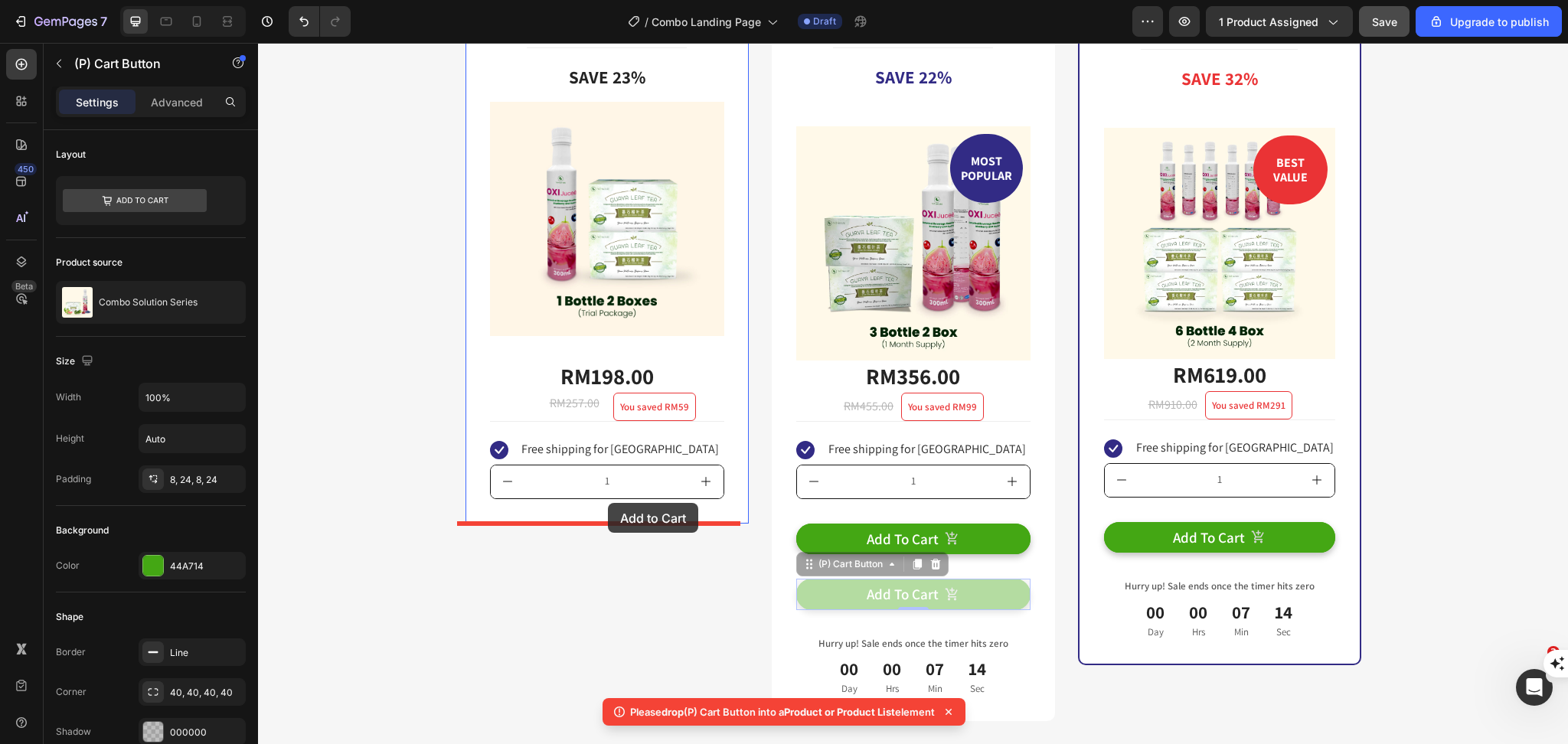
drag, startPoint x: 975, startPoint y: 590, endPoint x: 607, endPoint y: 503, distance: 378.1
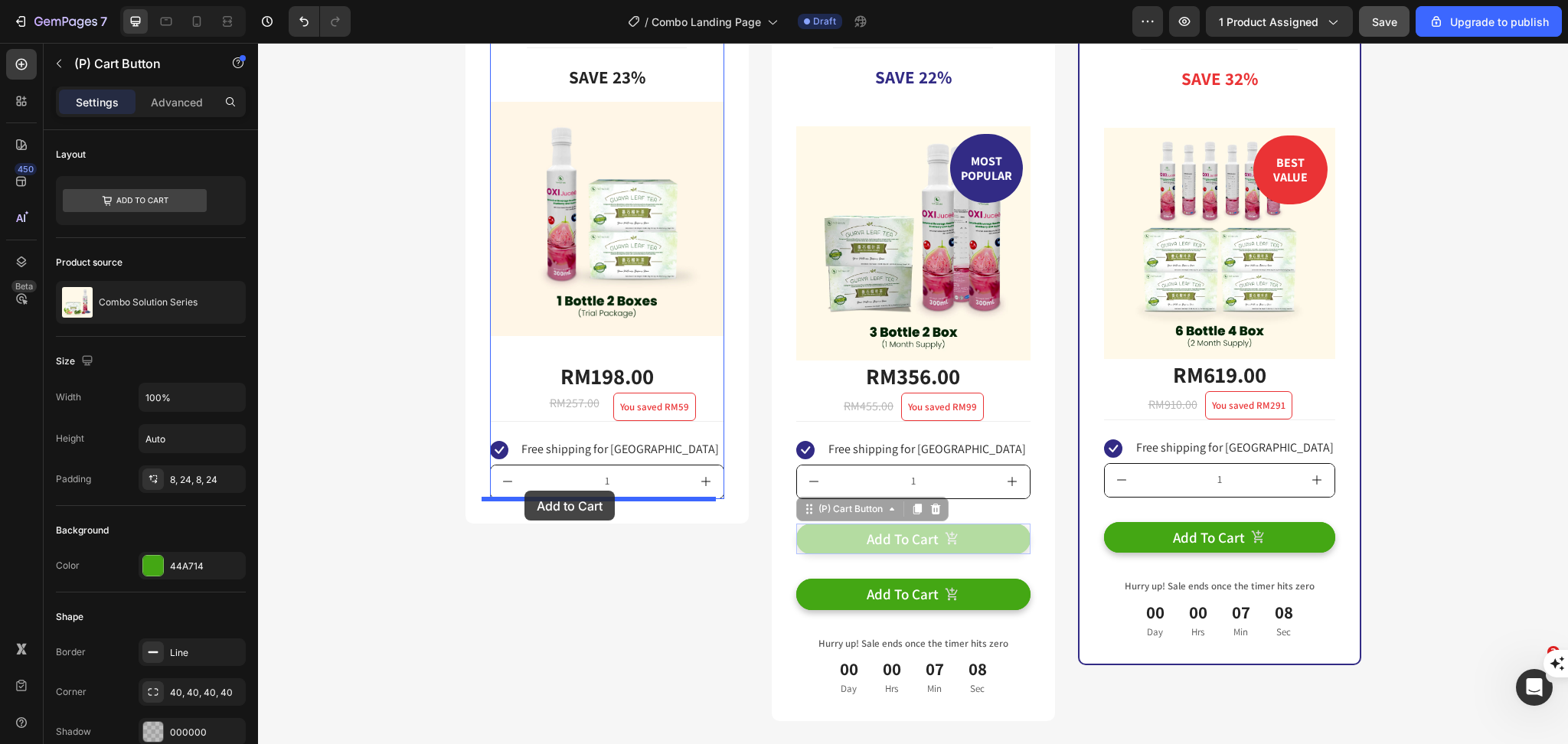
drag, startPoint x: 812, startPoint y: 531, endPoint x: 525, endPoint y: 491, distance: 289.8
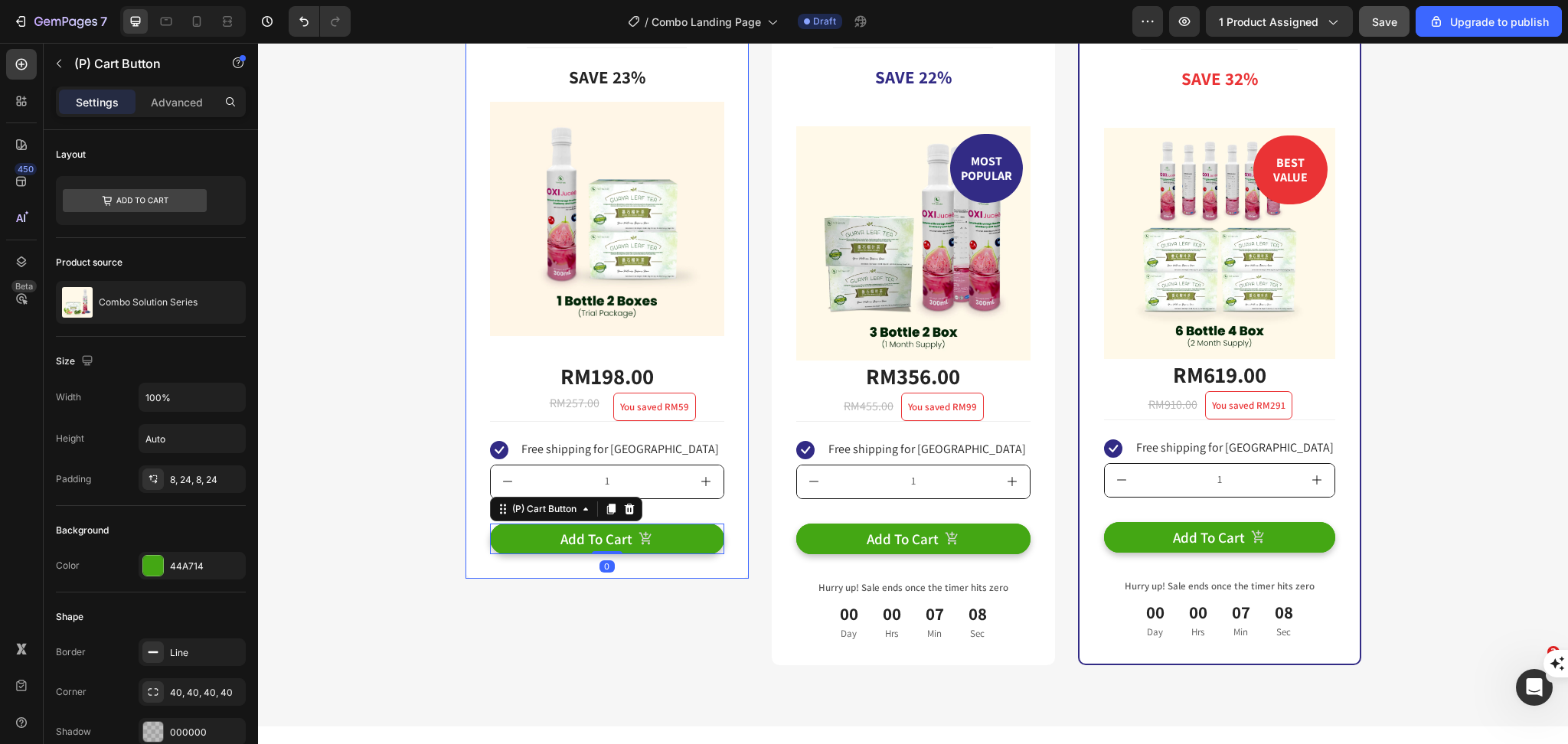
click at [678, 595] on div "Trial Package Text Block Title Line Save 23% Product Badge Image RM198.00 (P) P…" at bounding box center [607, 327] width 283 height 678
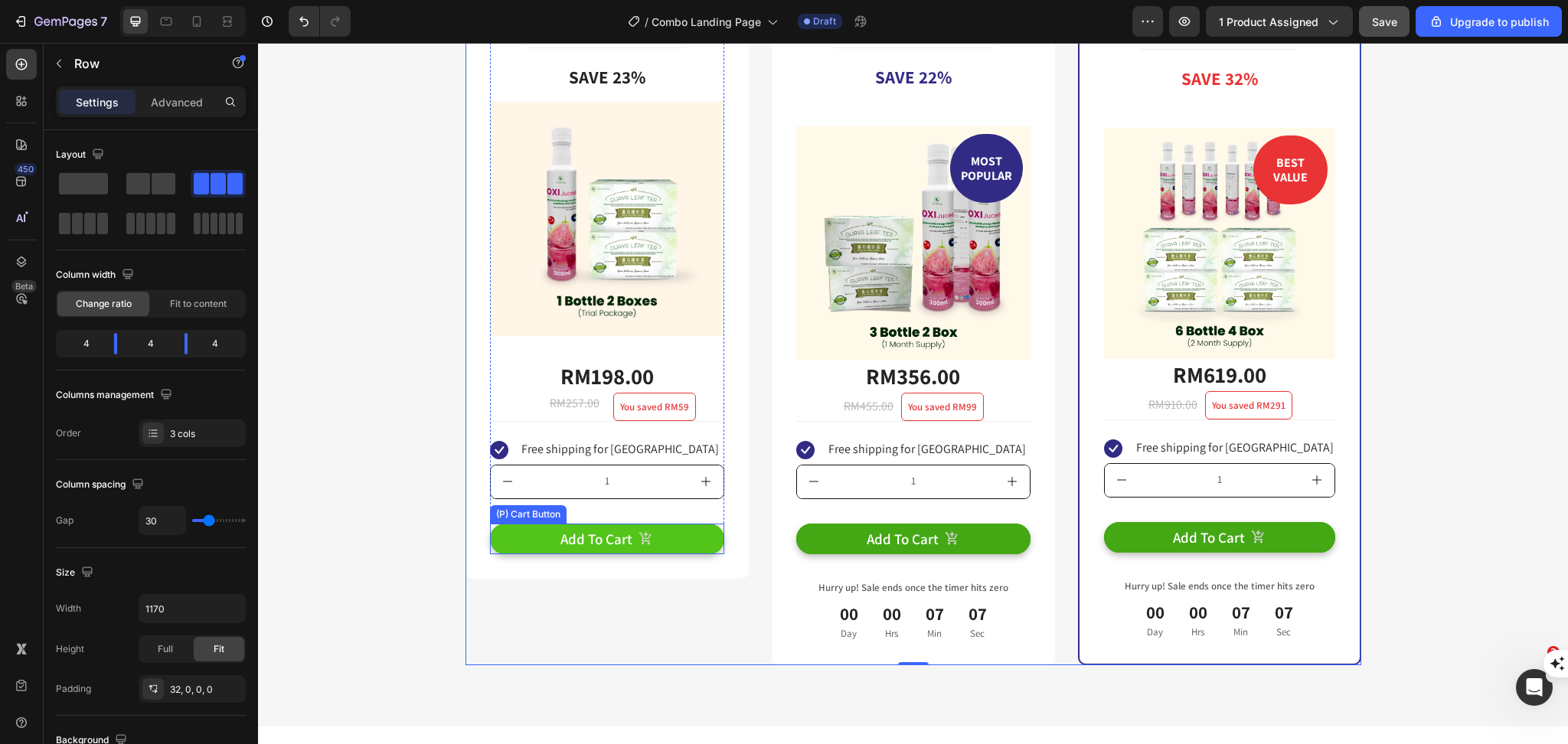
click at [649, 530] on button "Add To Cart" at bounding box center [607, 539] width 234 height 31
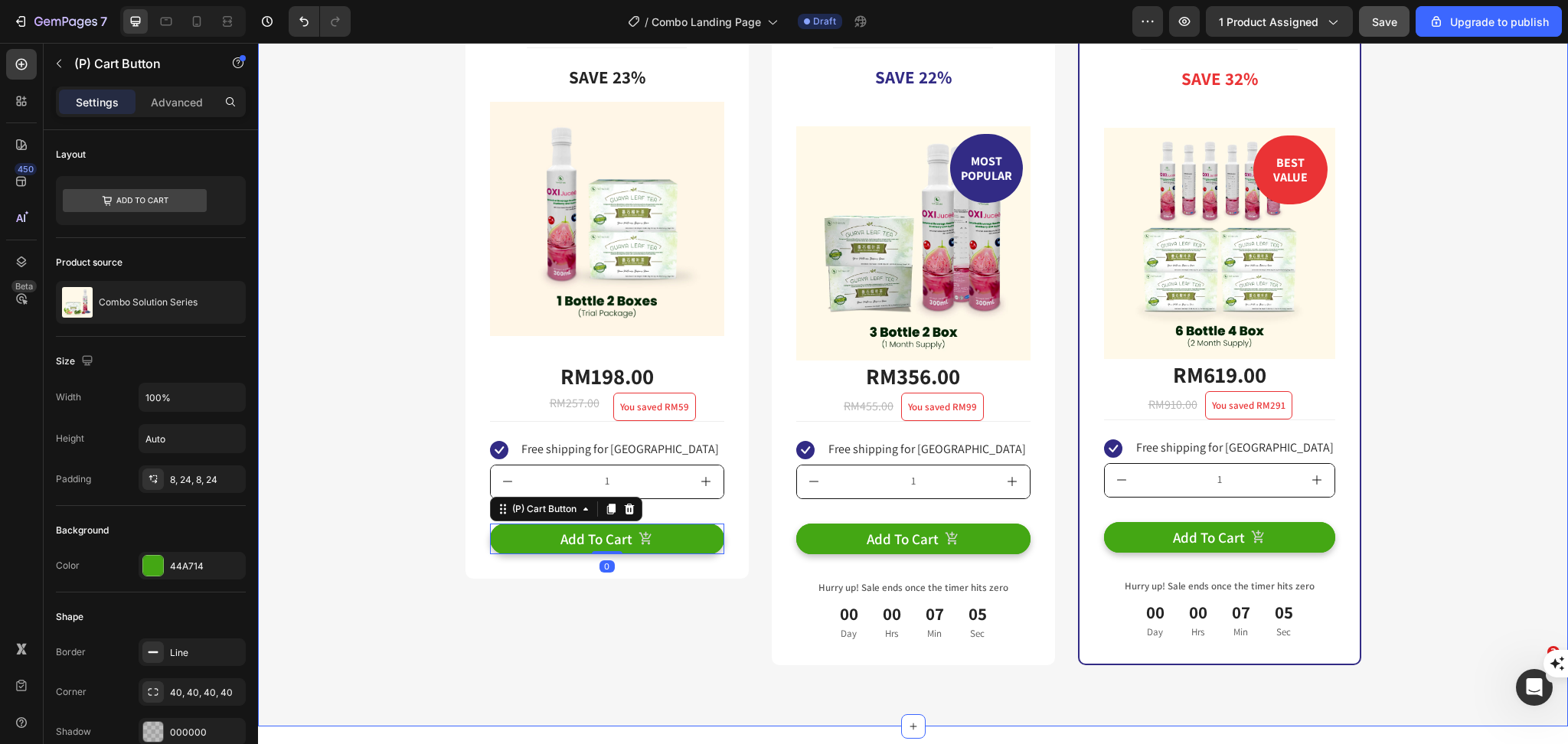
click at [371, 549] on div "Buy more & save up to 32% Heading Row Trial Package Text Block Title Line Save …" at bounding box center [913, 289] width 1287 height 750
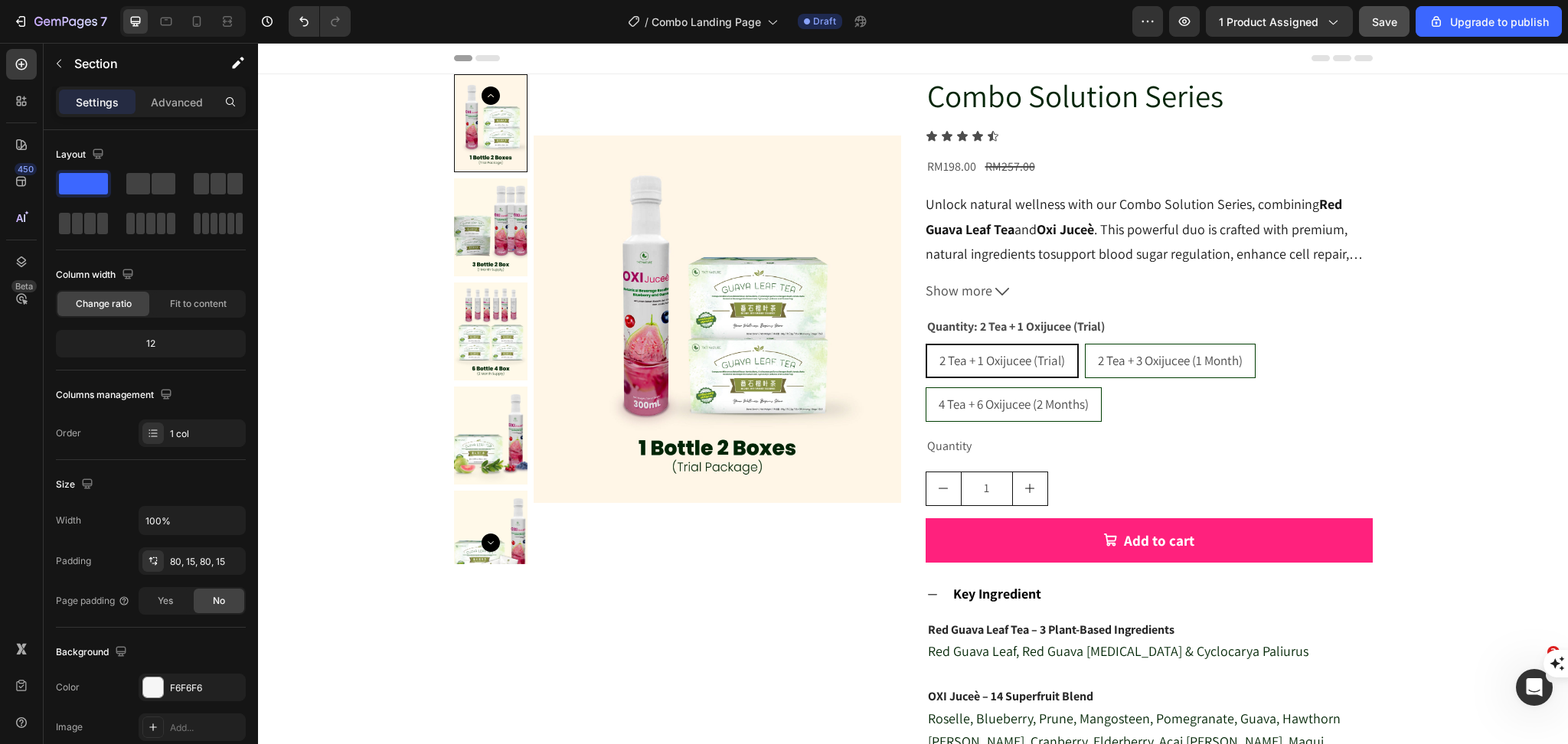
click at [1045, 105] on h2 "Combo Solution Series" at bounding box center [1149, 96] width 447 height 44
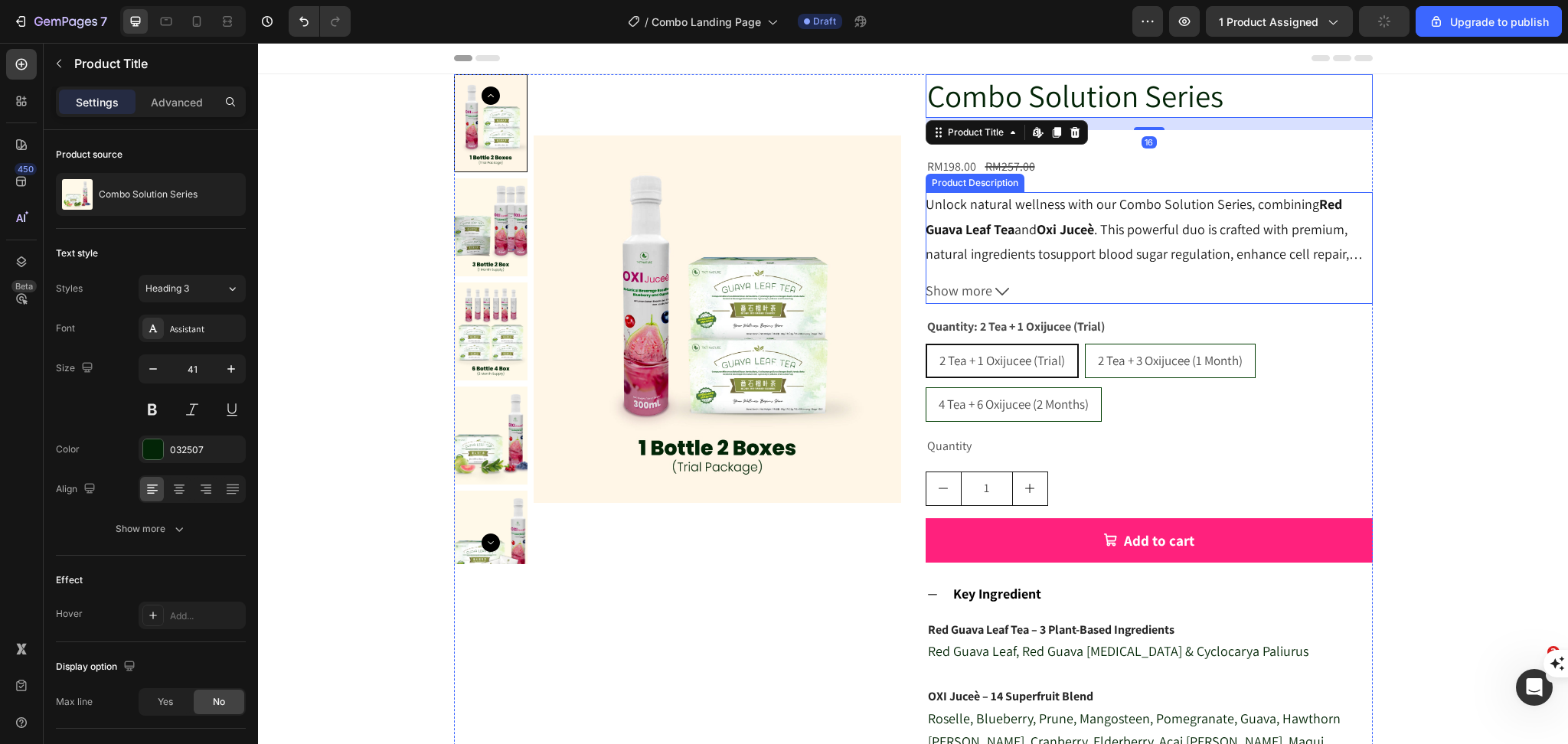
click at [1079, 249] on p "Unlock natural wellness with our Combo Solution Series, combining Red Guava Lea…" at bounding box center [1144, 254] width 437 height 117
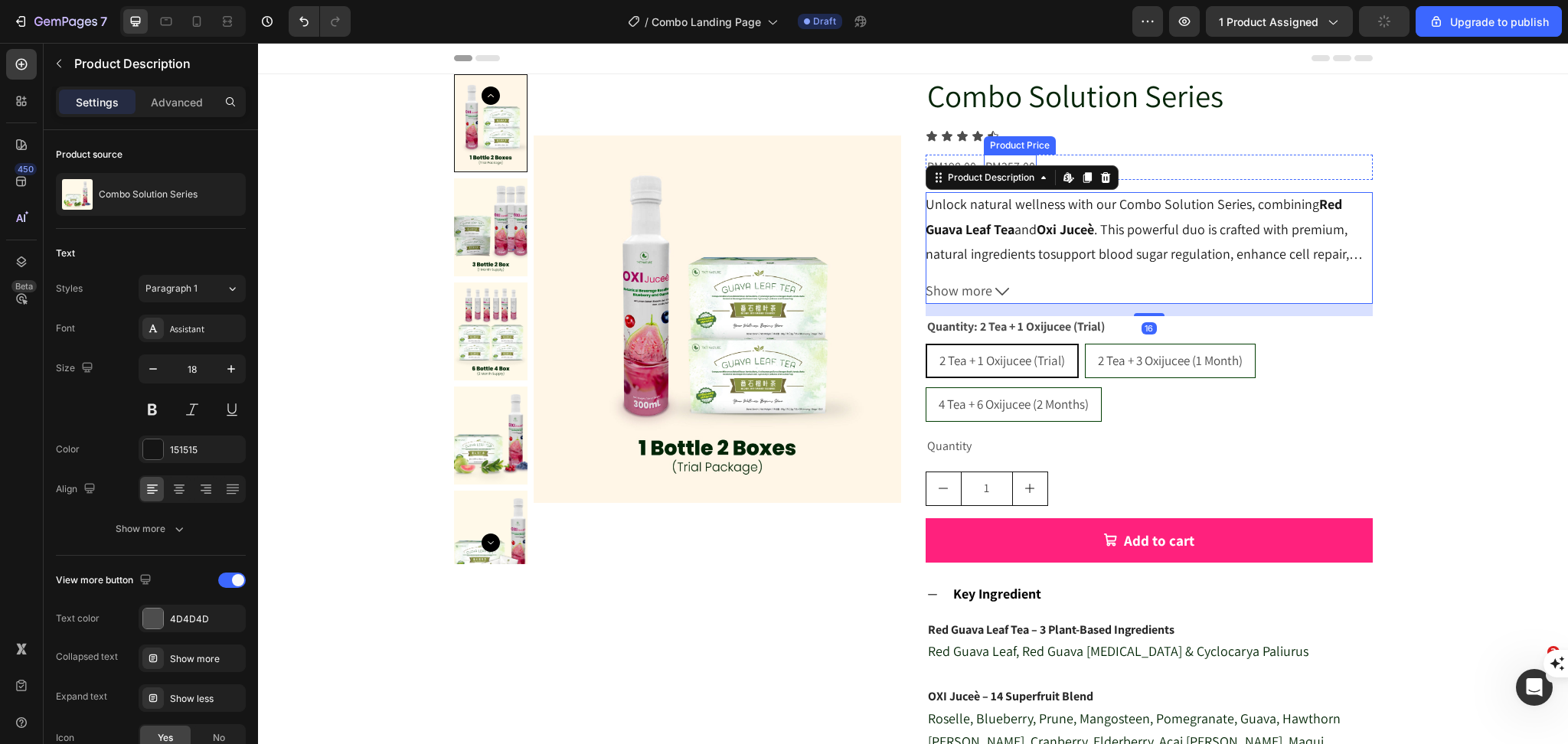
click at [984, 163] on div "RM257.00" at bounding box center [1010, 167] width 53 height 26
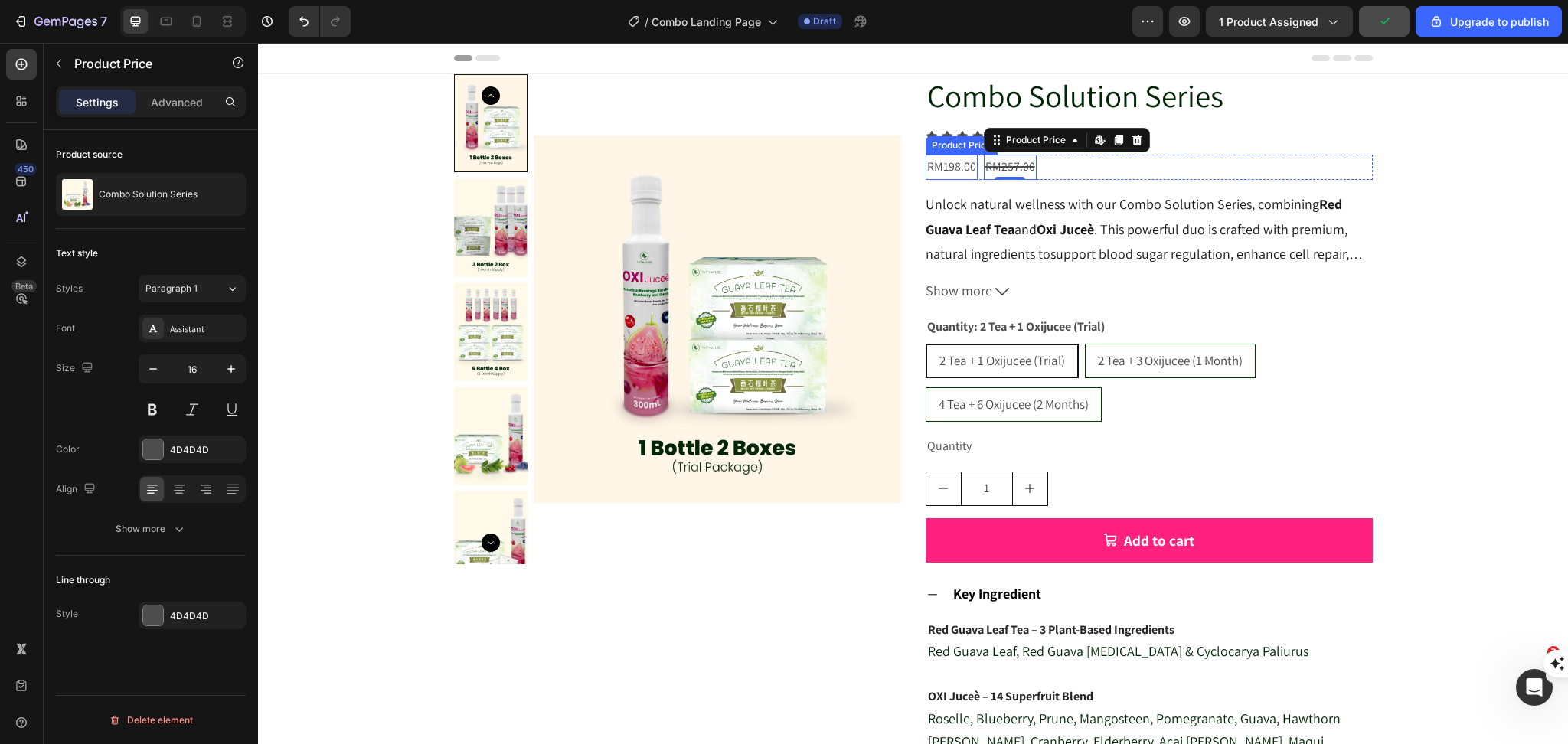
click at [947, 163] on div "RM198.00" at bounding box center [951, 167] width 52 height 26
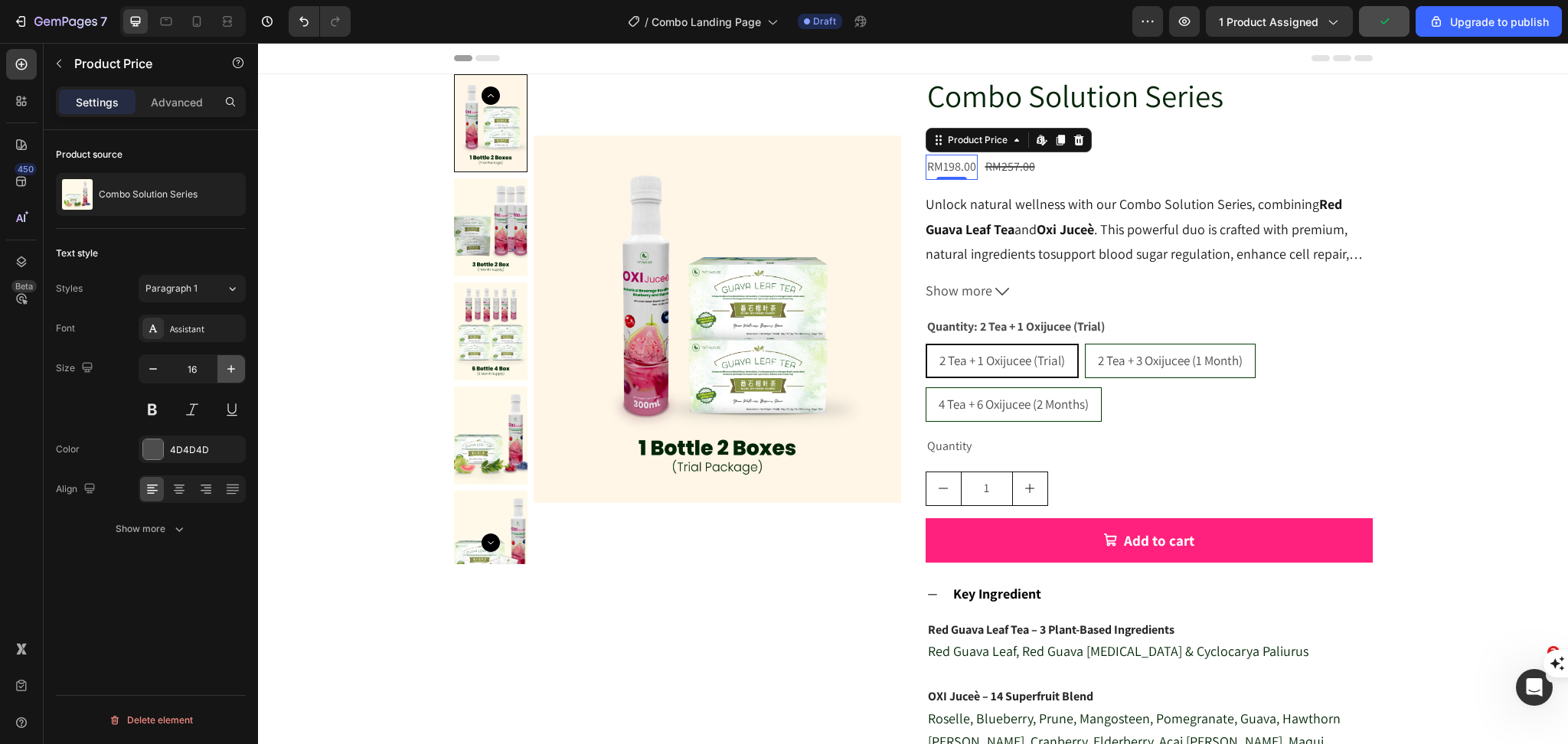
click at [233, 372] on icon "button" at bounding box center [230, 368] width 15 height 15
type input "18"
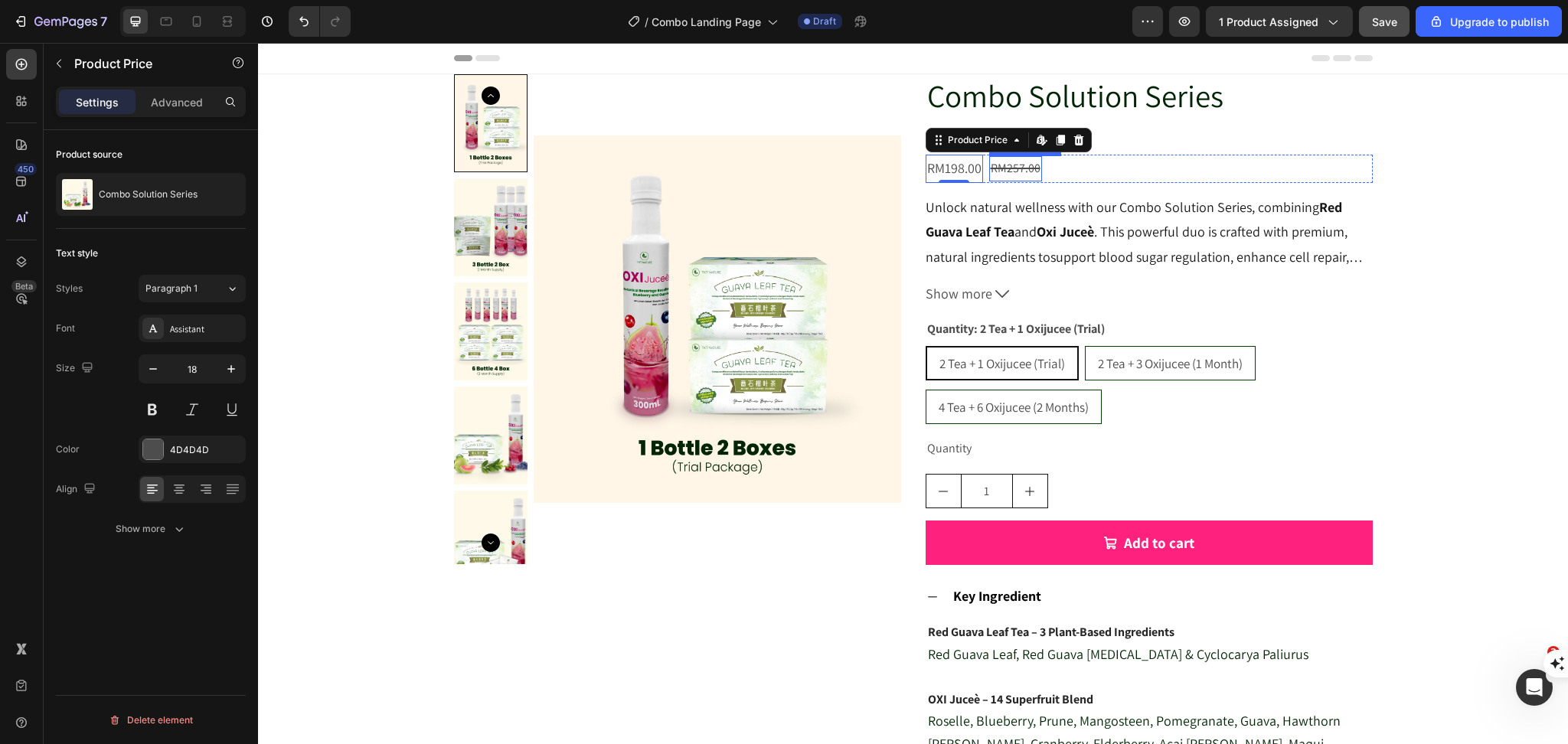
click at [1018, 174] on div "RM257.00" at bounding box center [1016, 169] width 53 height 26
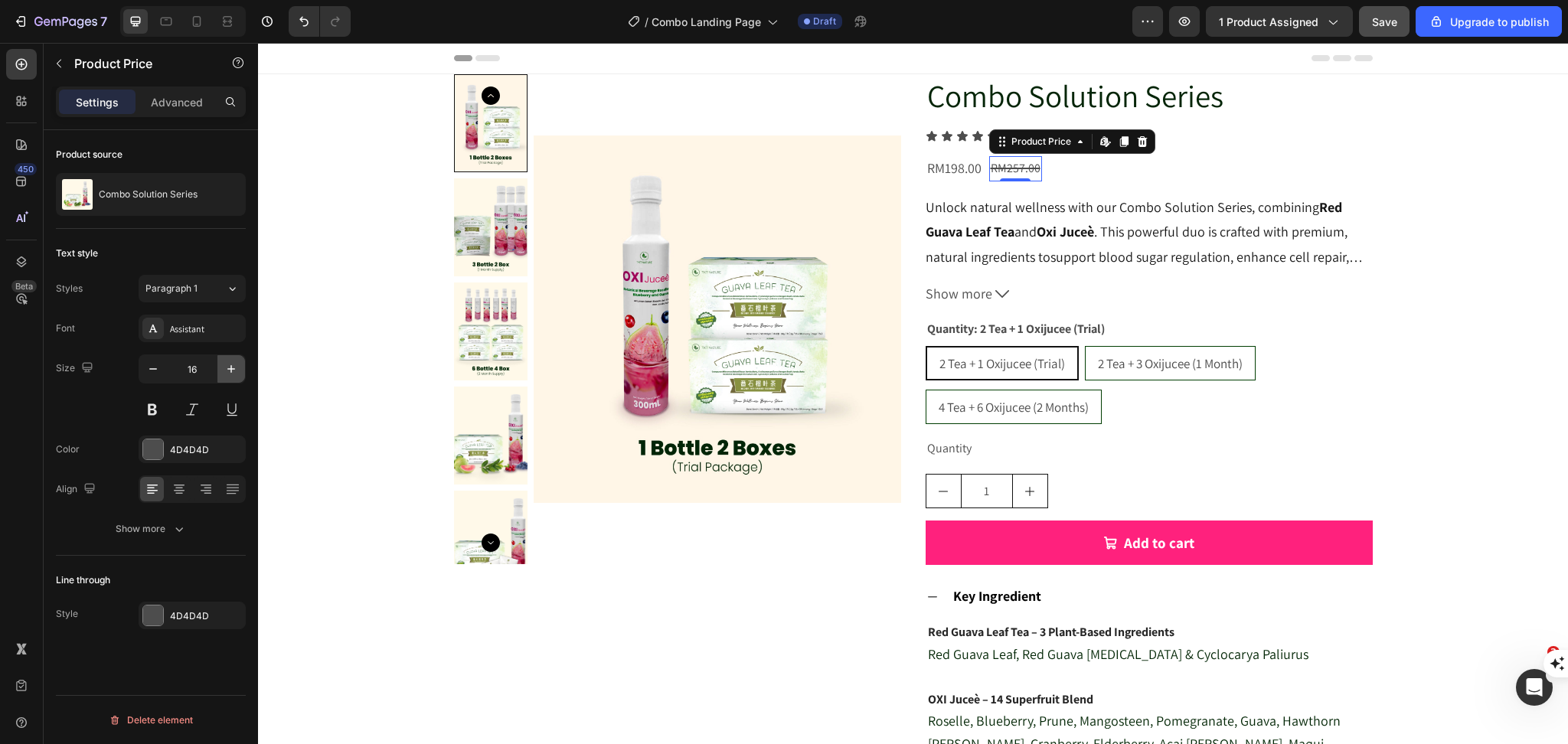
click at [223, 366] on icon "button" at bounding box center [230, 368] width 15 height 15
type input "18"
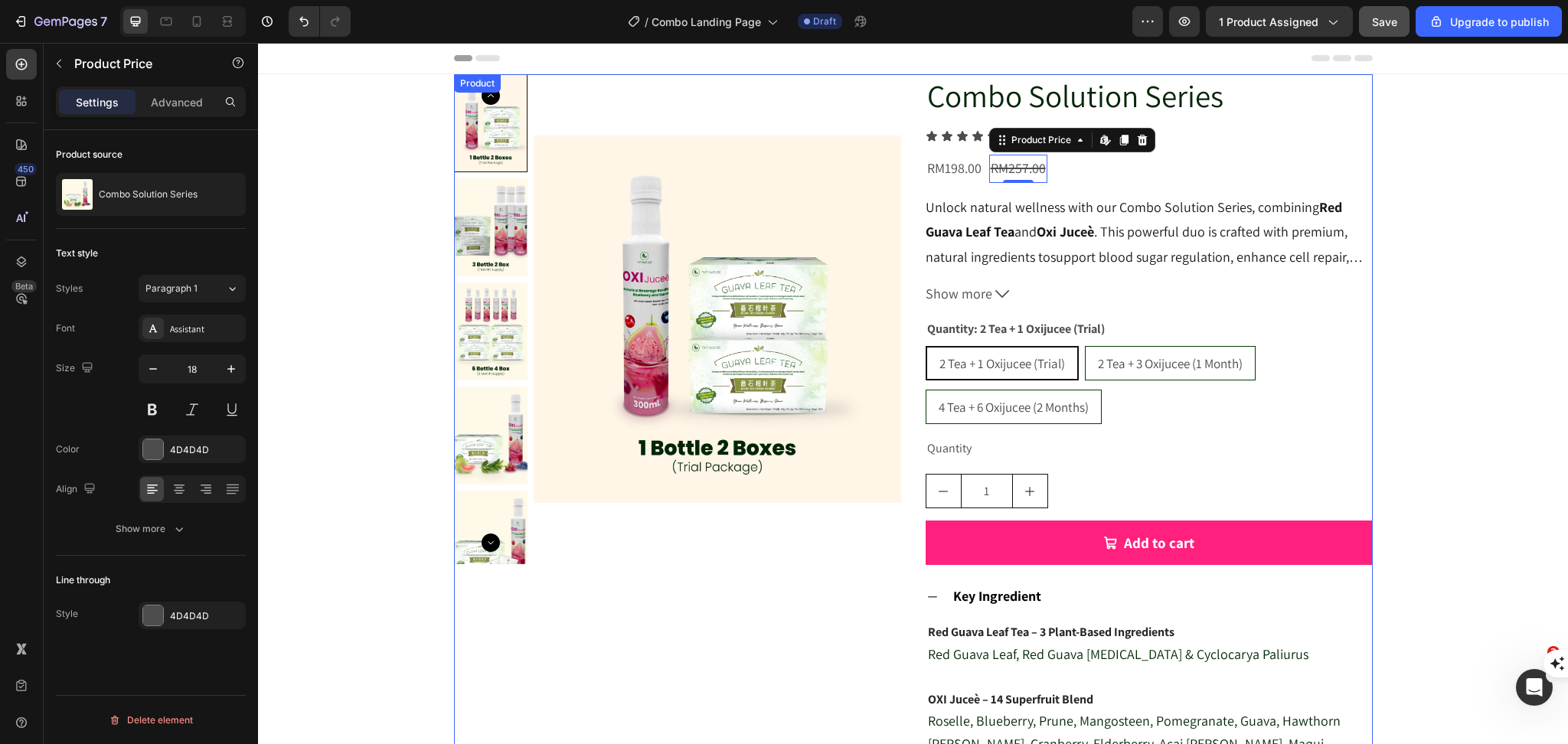
scroll to position [203, 0]
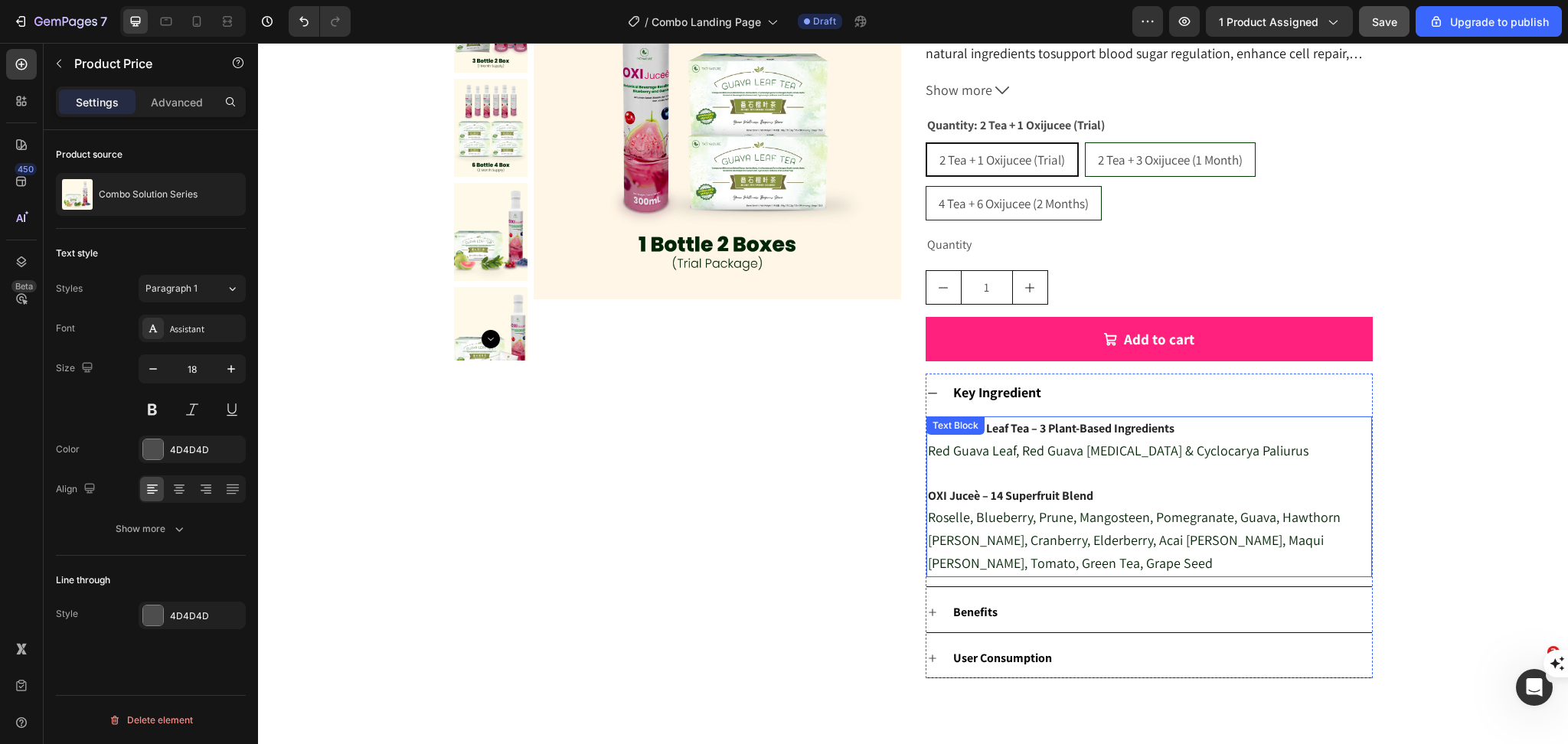
click at [990, 429] on strong "Red Guava Leaf Tea – 3 Plant-Based Ingredients" at bounding box center [1051, 428] width 246 height 16
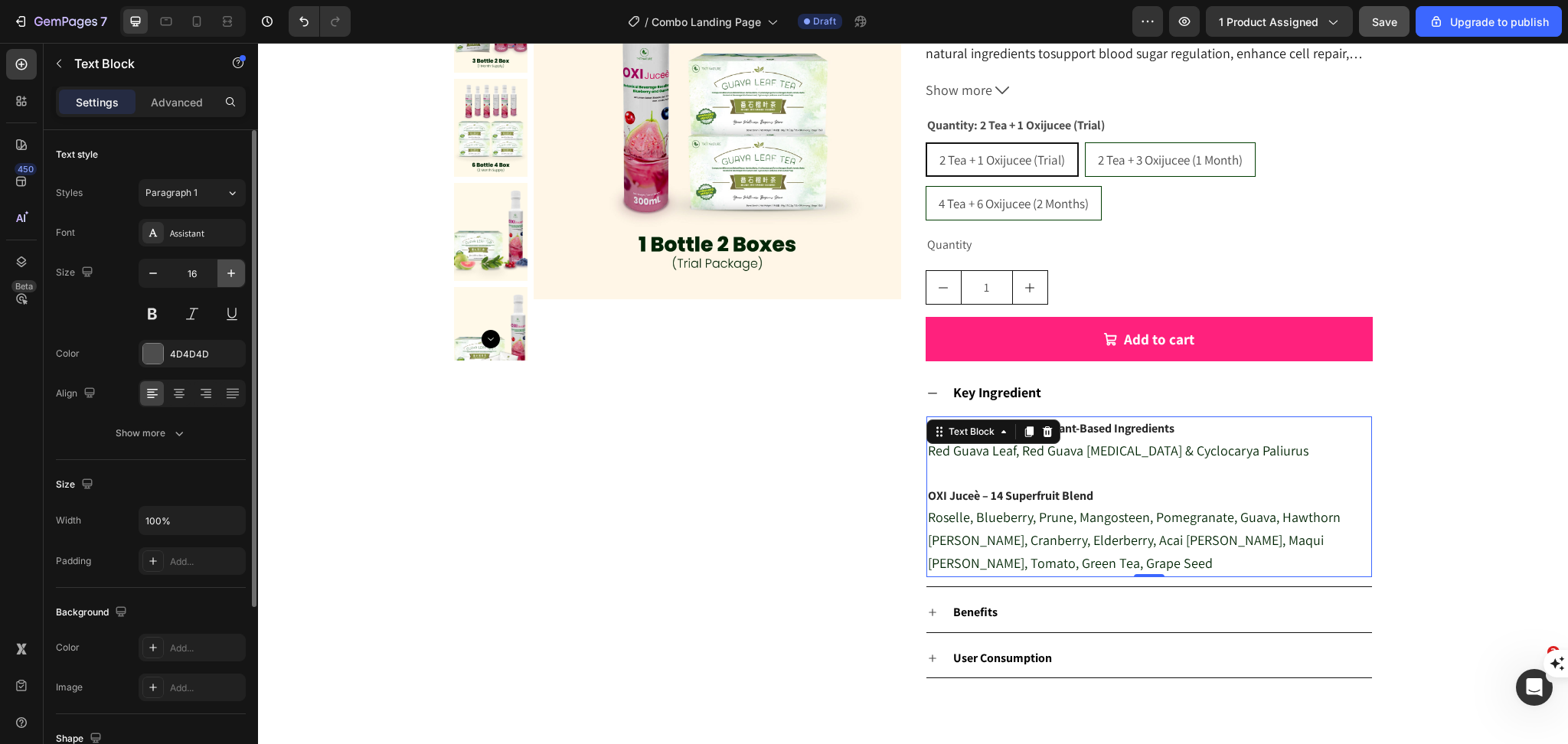
click at [236, 277] on icon "button" at bounding box center [230, 273] width 15 height 15
type input "18"
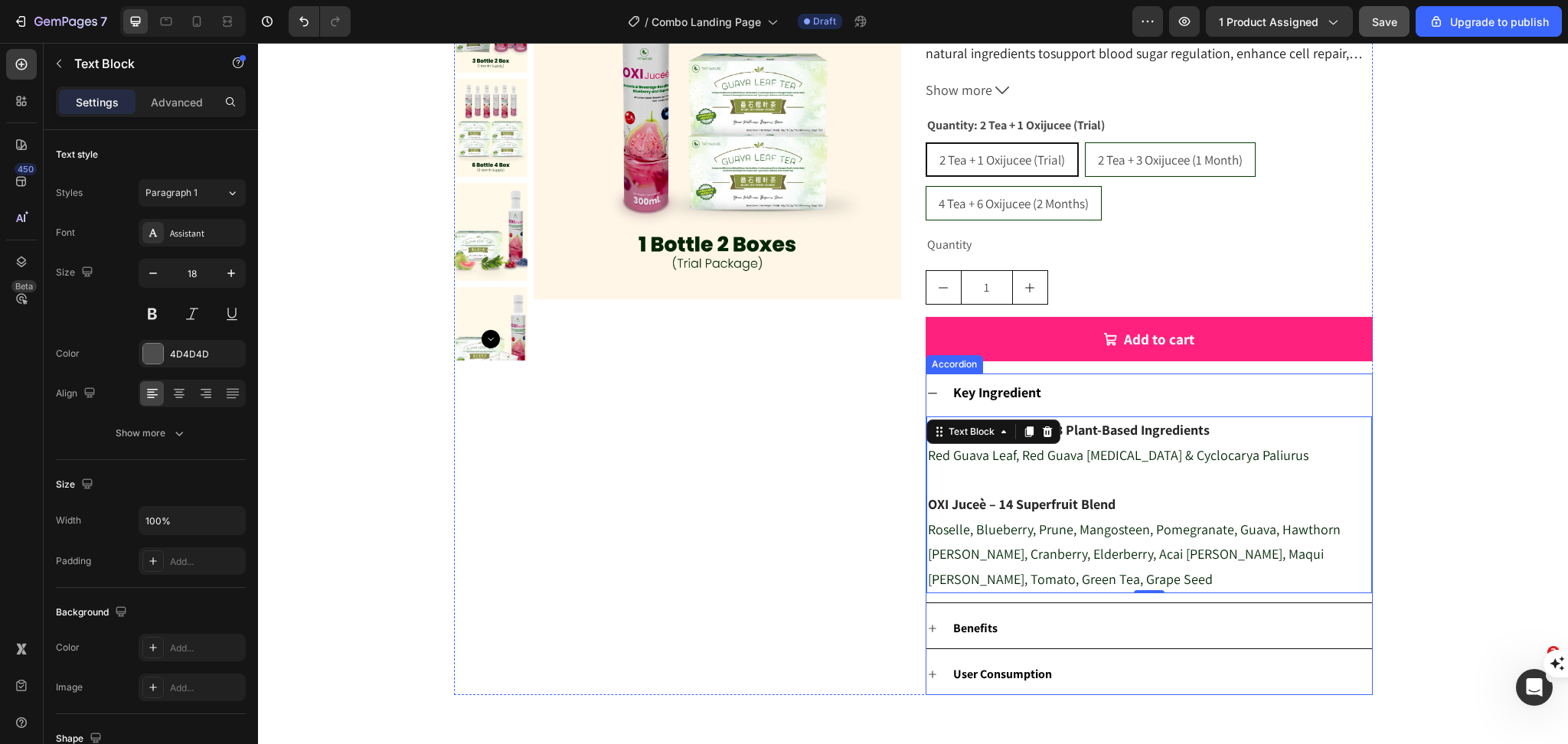
click at [1030, 396] on strong "Key Ingredient" at bounding box center [996, 392] width 88 height 18
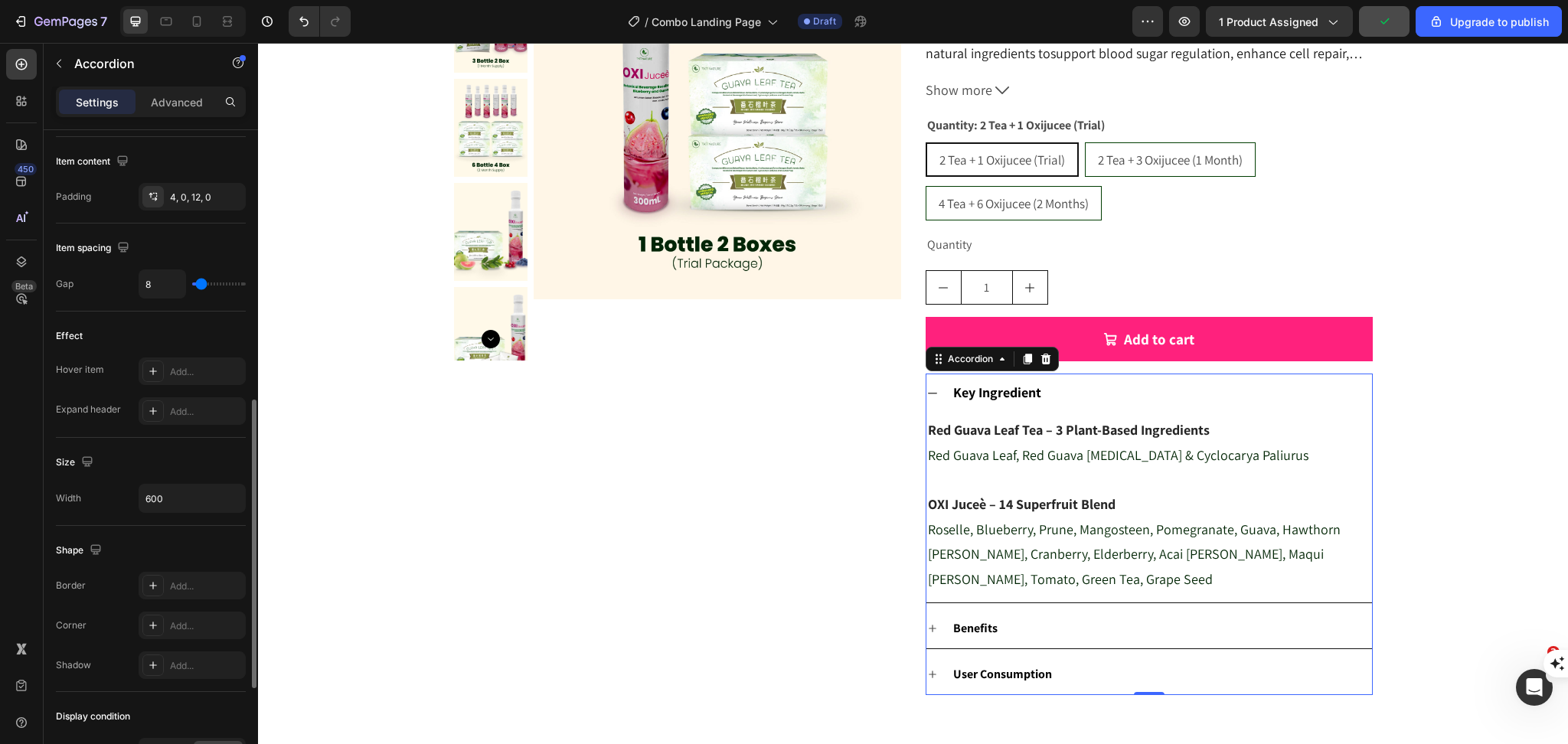
scroll to position [840, 0]
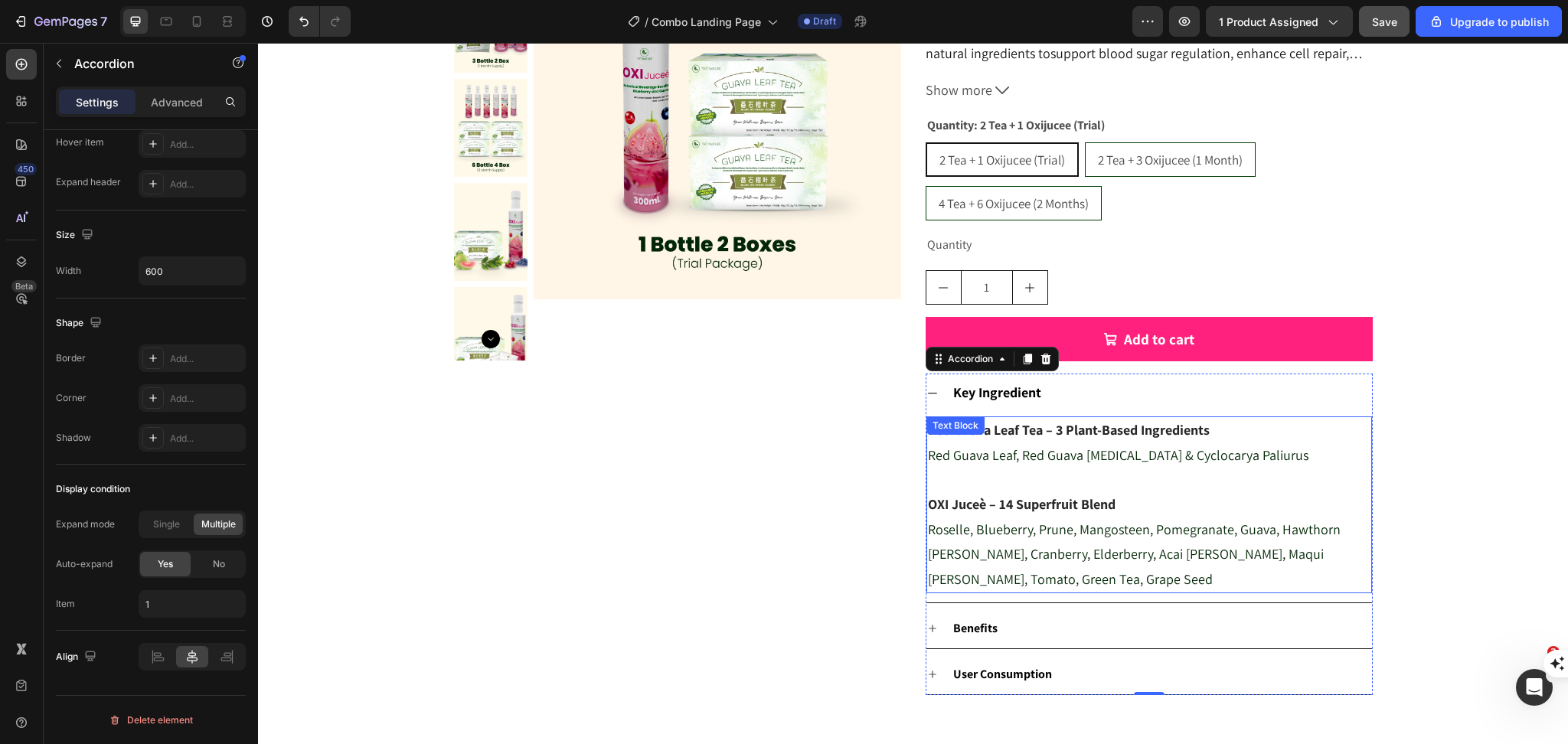
click at [1073, 506] on strong "OXI Juceè – 14 Superfruit Blend" at bounding box center [1021, 504] width 187 height 18
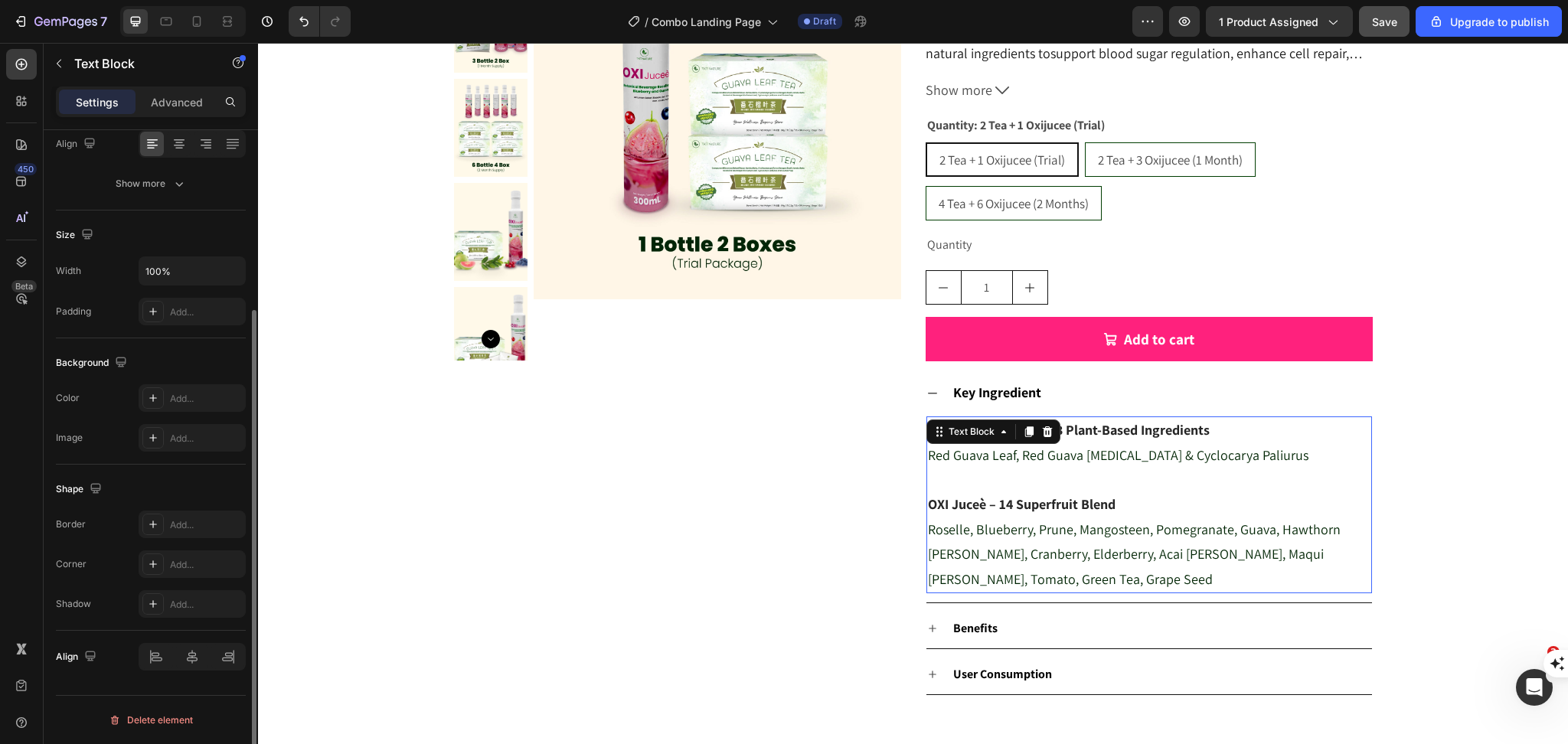
scroll to position [0, 0]
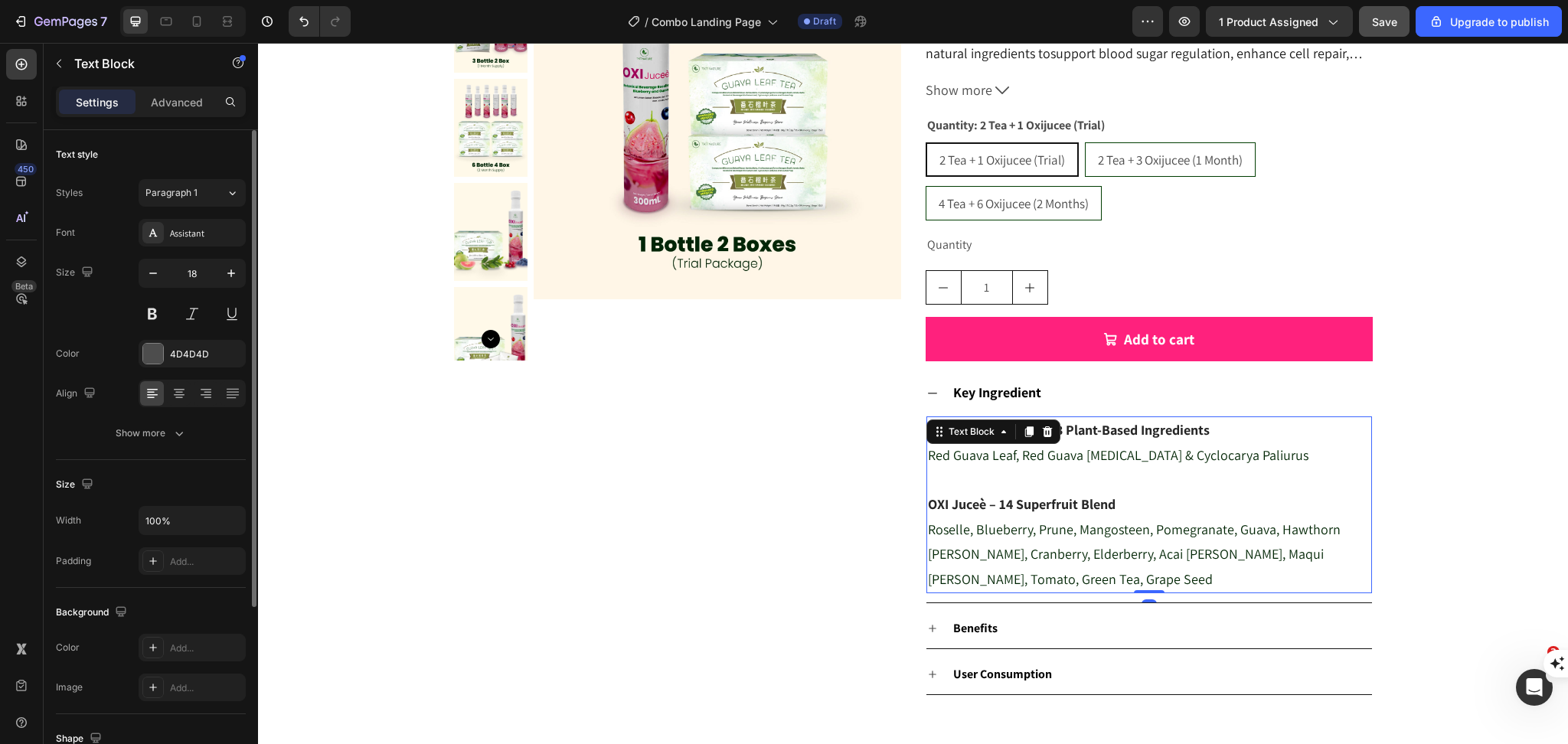
click at [1069, 506] on strong "OXI Juceè – 14 Superfruit Blend" at bounding box center [1021, 504] width 187 height 18
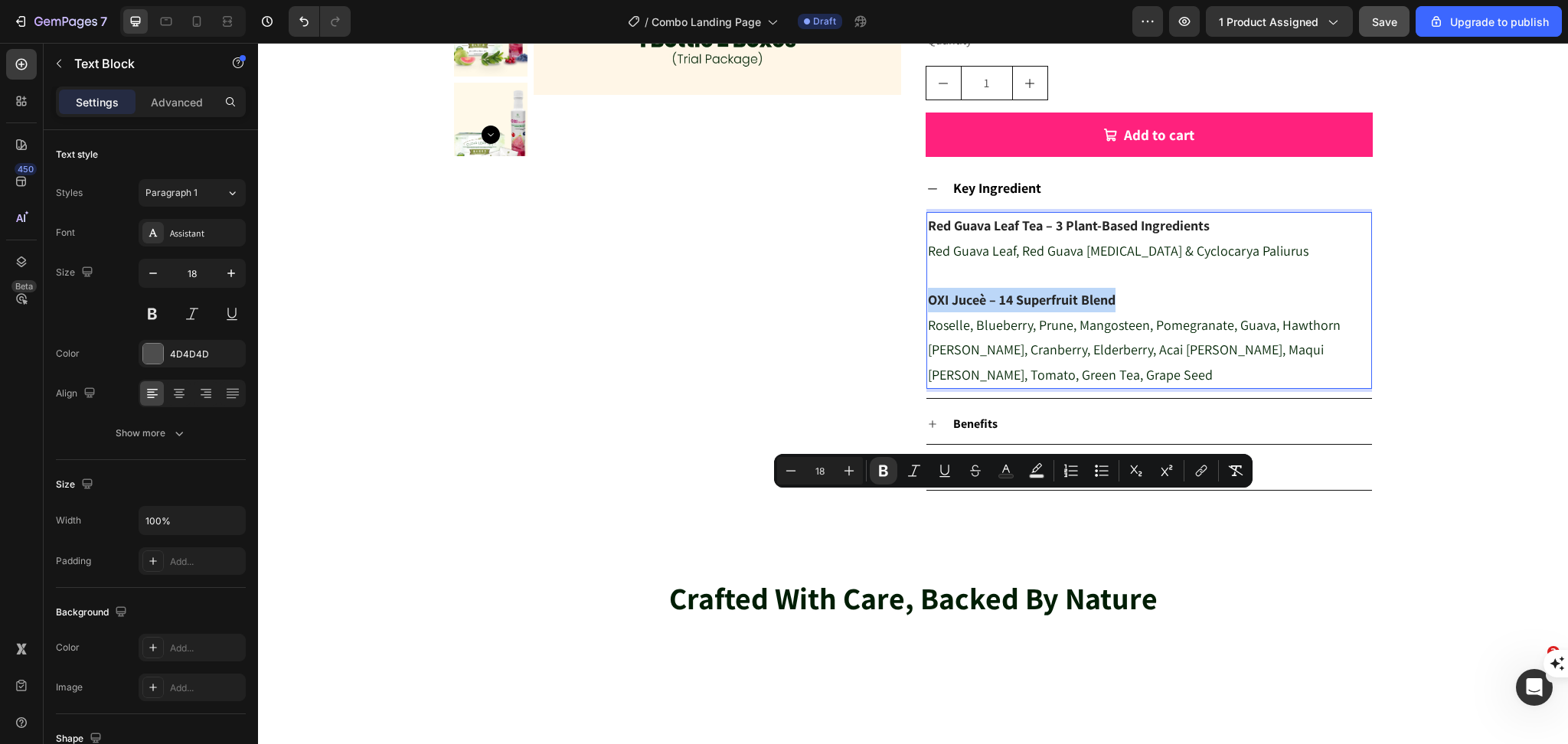
scroll to position [510, 0]
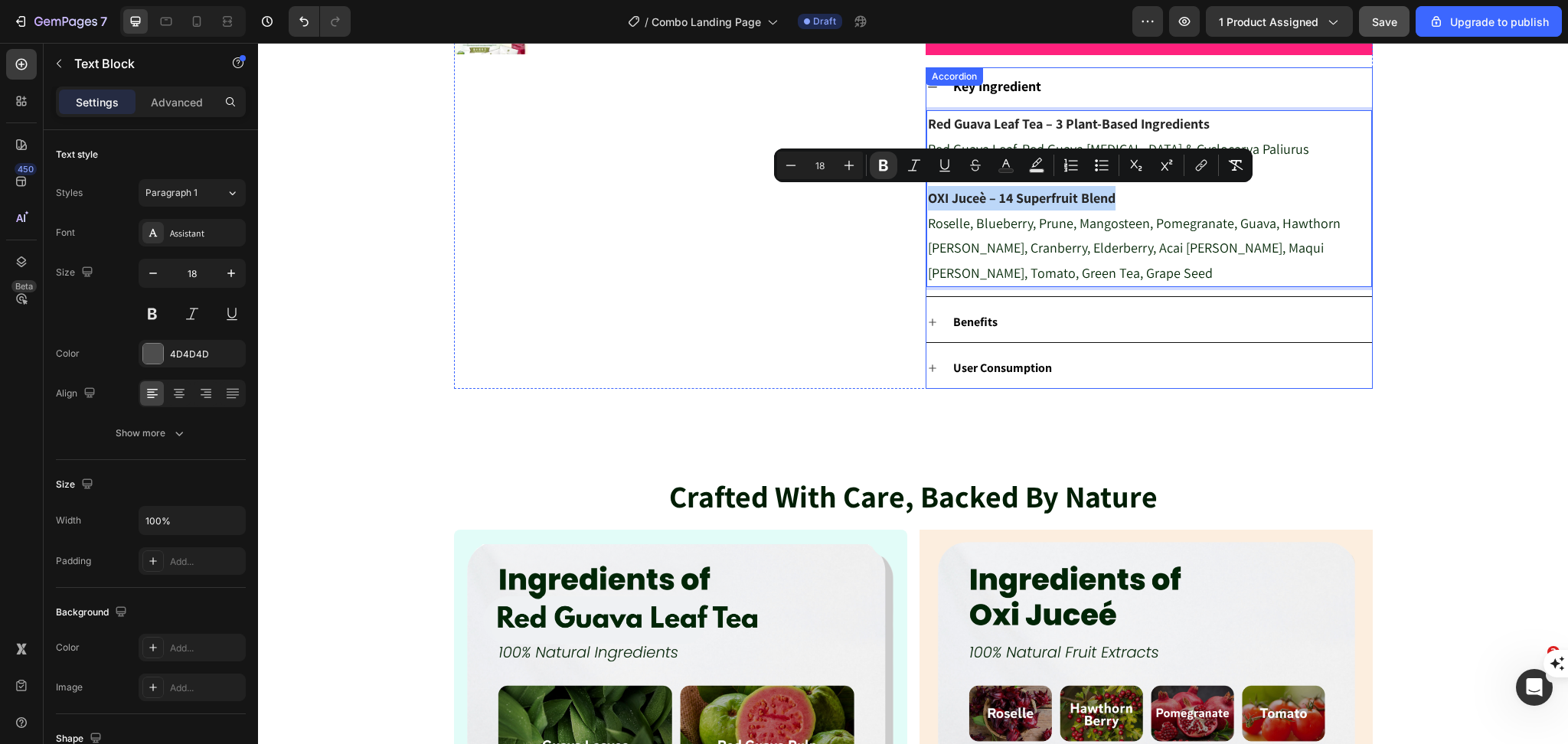
click at [976, 332] on p "Benefits" at bounding box center [975, 323] width 45 height 22
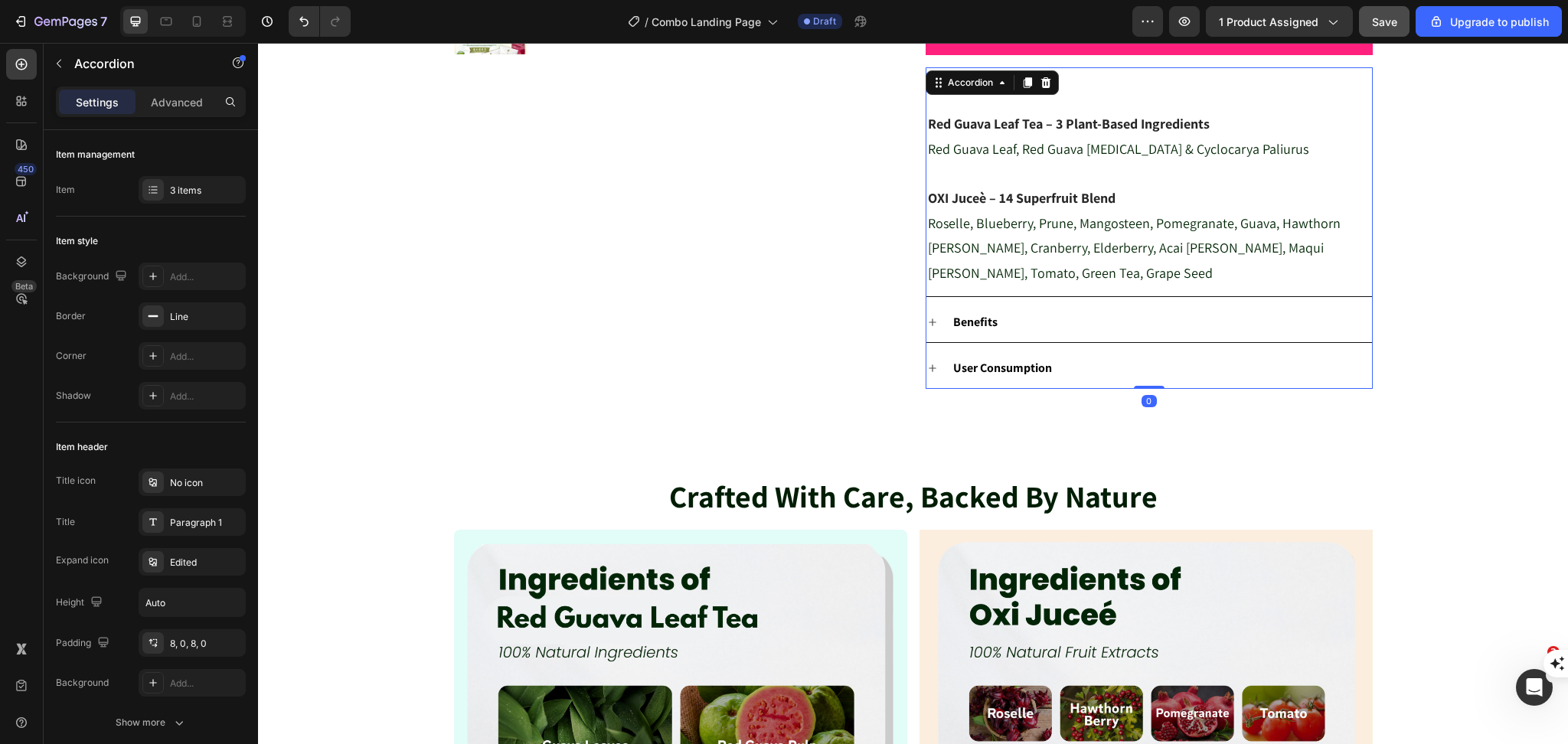
click at [1083, 329] on div "Benefits" at bounding box center [1161, 323] width 421 height 27
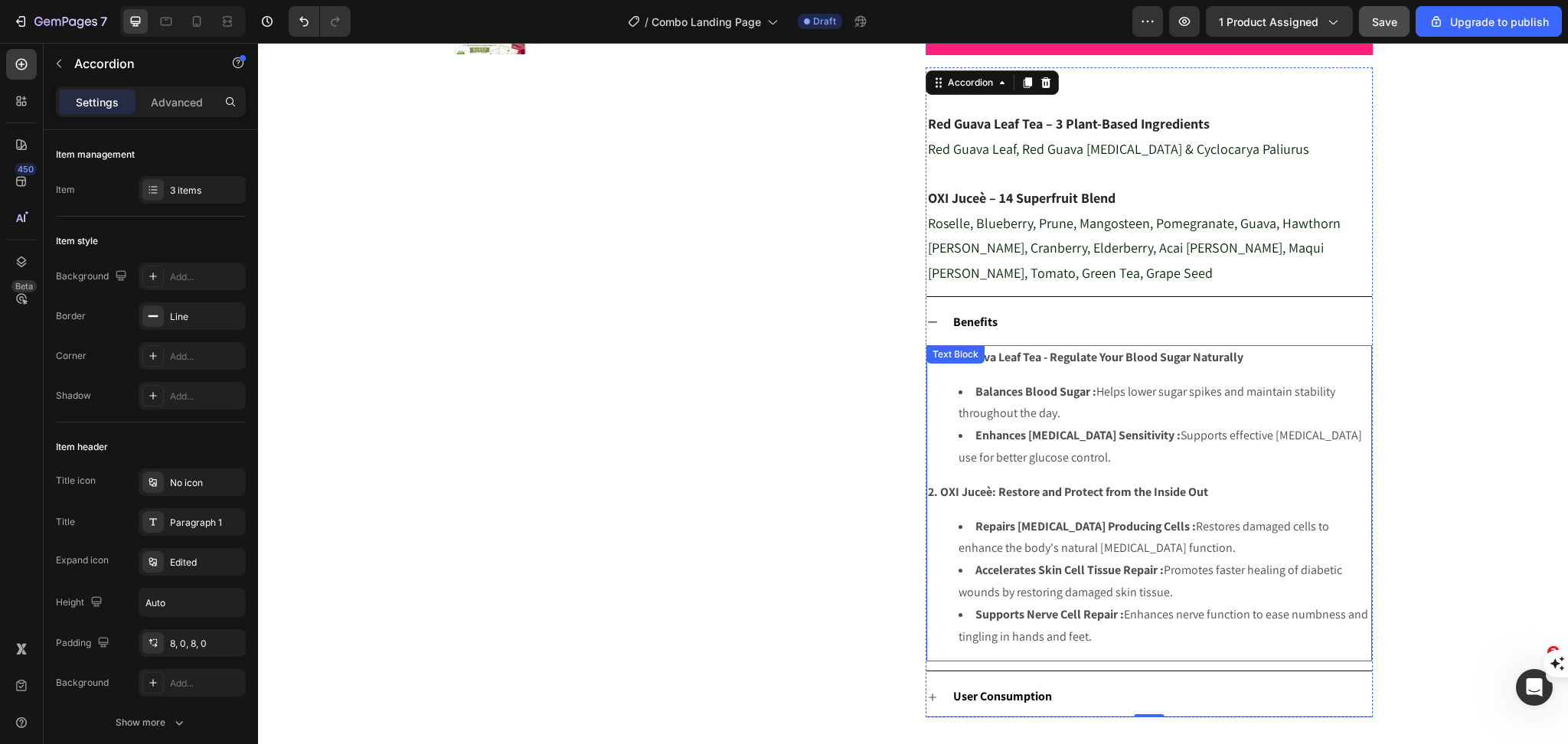
click at [999, 349] on strong "1. Red Guava Leaf Tea - Regulate Your Blood Sugar Naturally" at bounding box center [1086, 357] width 316 height 16
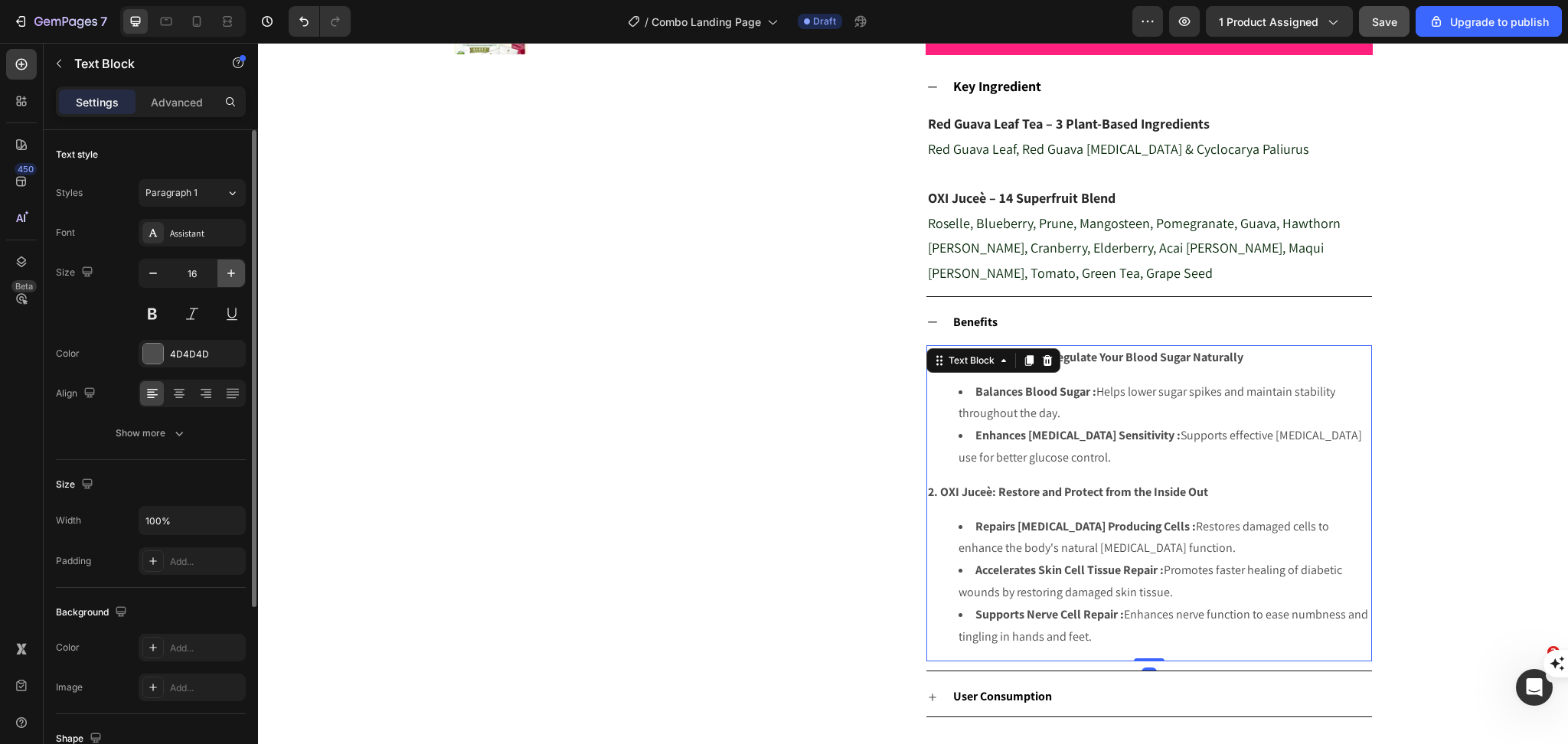
click at [231, 278] on icon "button" at bounding box center [230, 273] width 15 height 15
drag, startPoint x: 231, startPoint y: 278, endPoint x: 204, endPoint y: 234, distance: 51.6
click at [231, 278] on icon "button" at bounding box center [230, 273] width 15 height 15
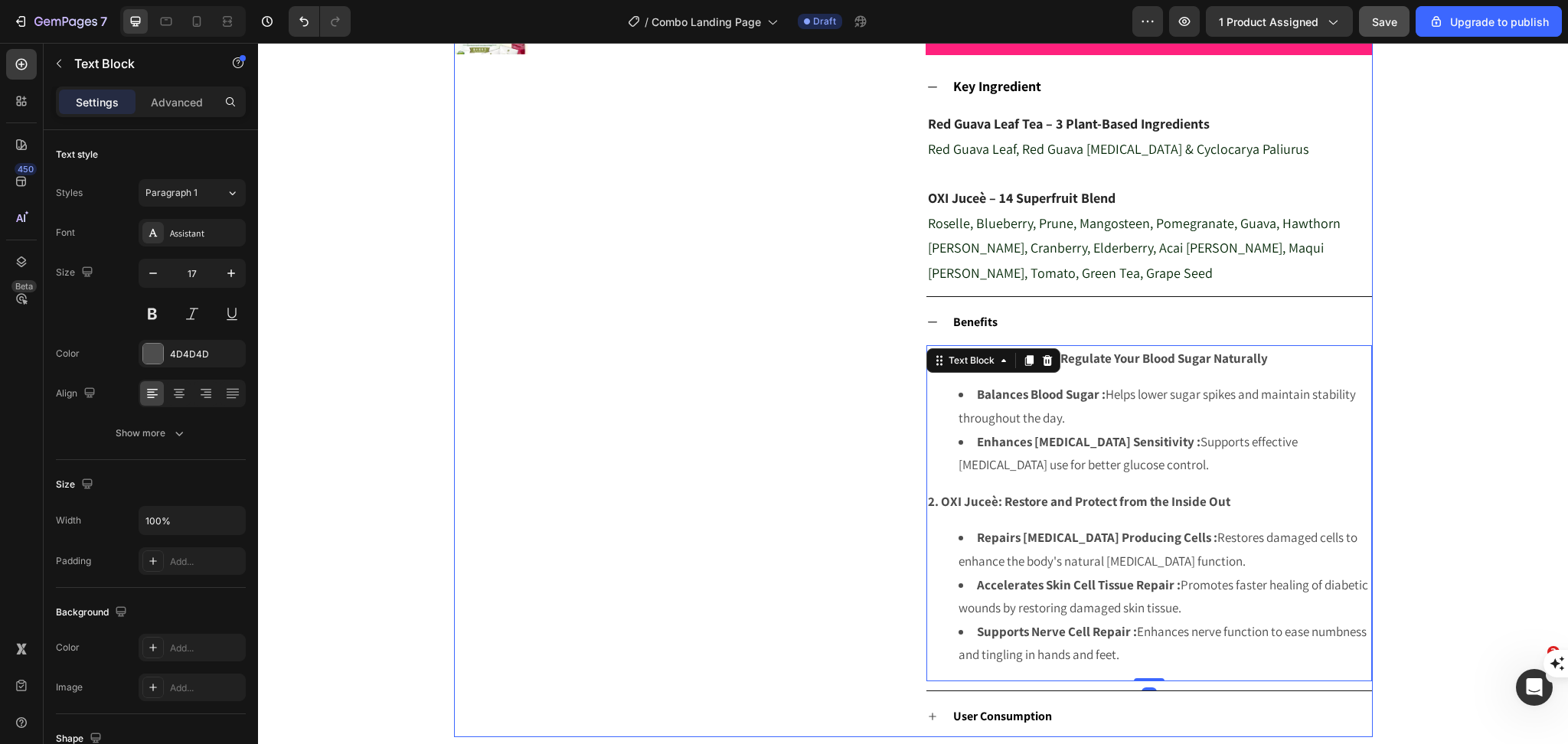
type input "18"
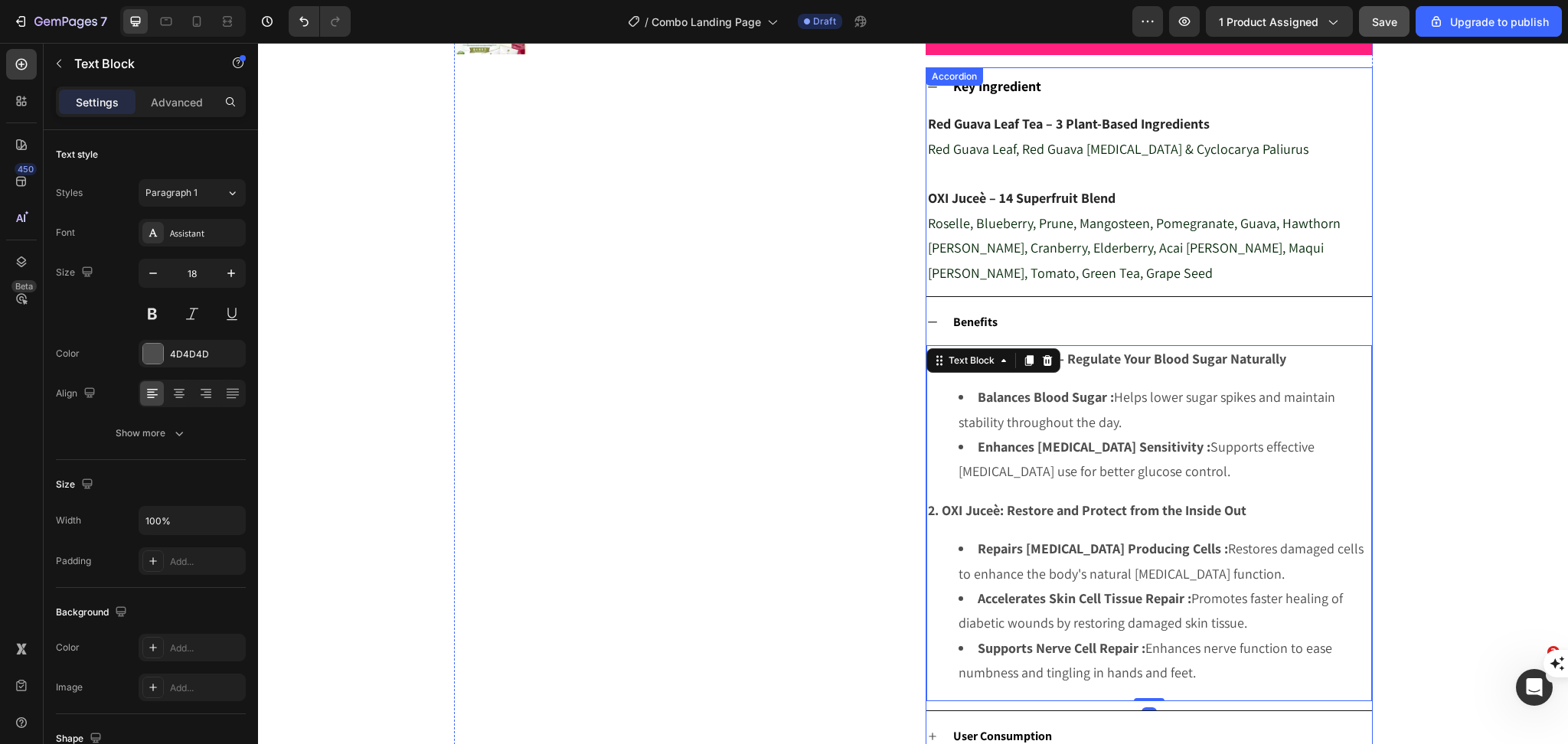
click at [965, 317] on strong "Benefits" at bounding box center [975, 322] width 45 height 16
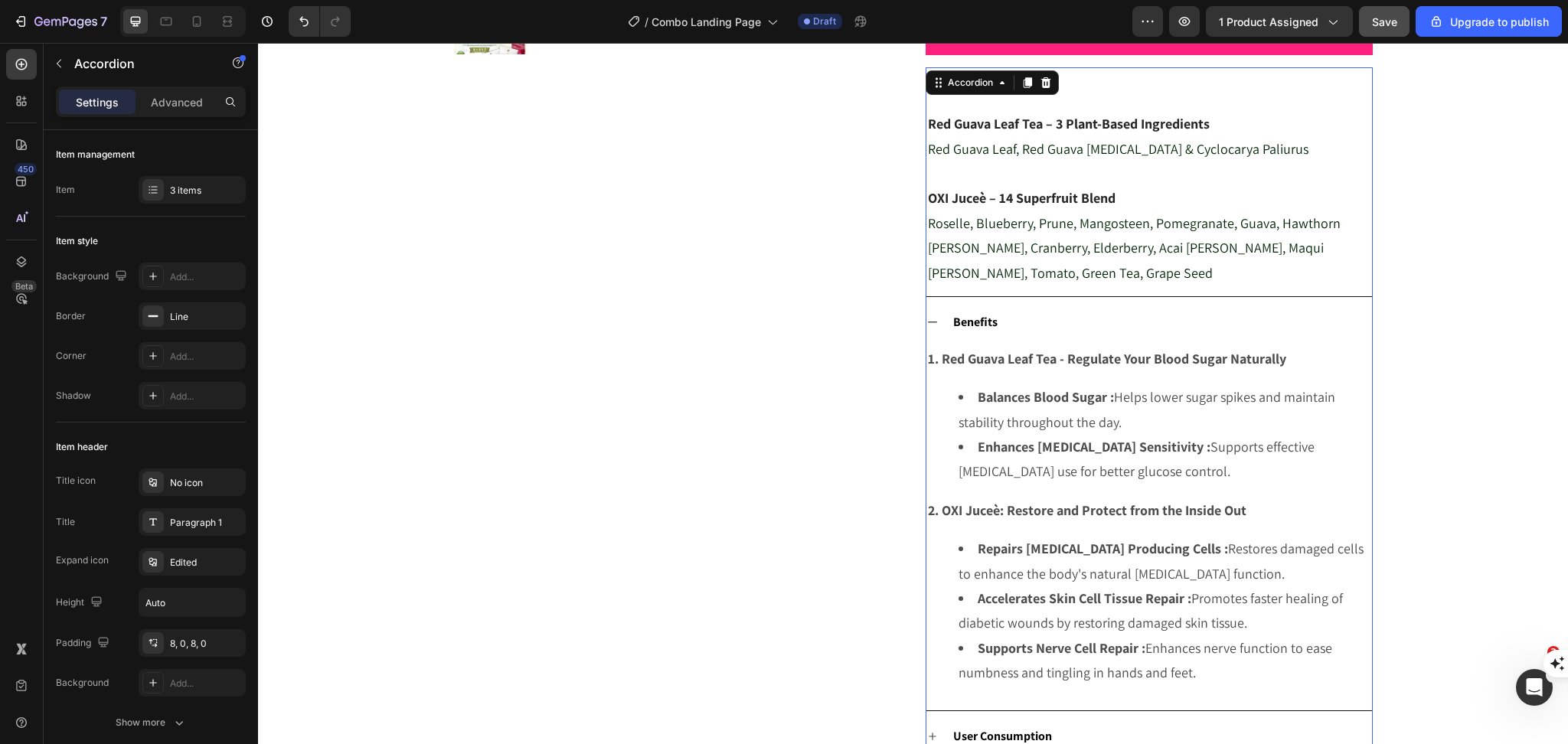
click at [958, 319] on strong "Benefits" at bounding box center [975, 322] width 45 height 16
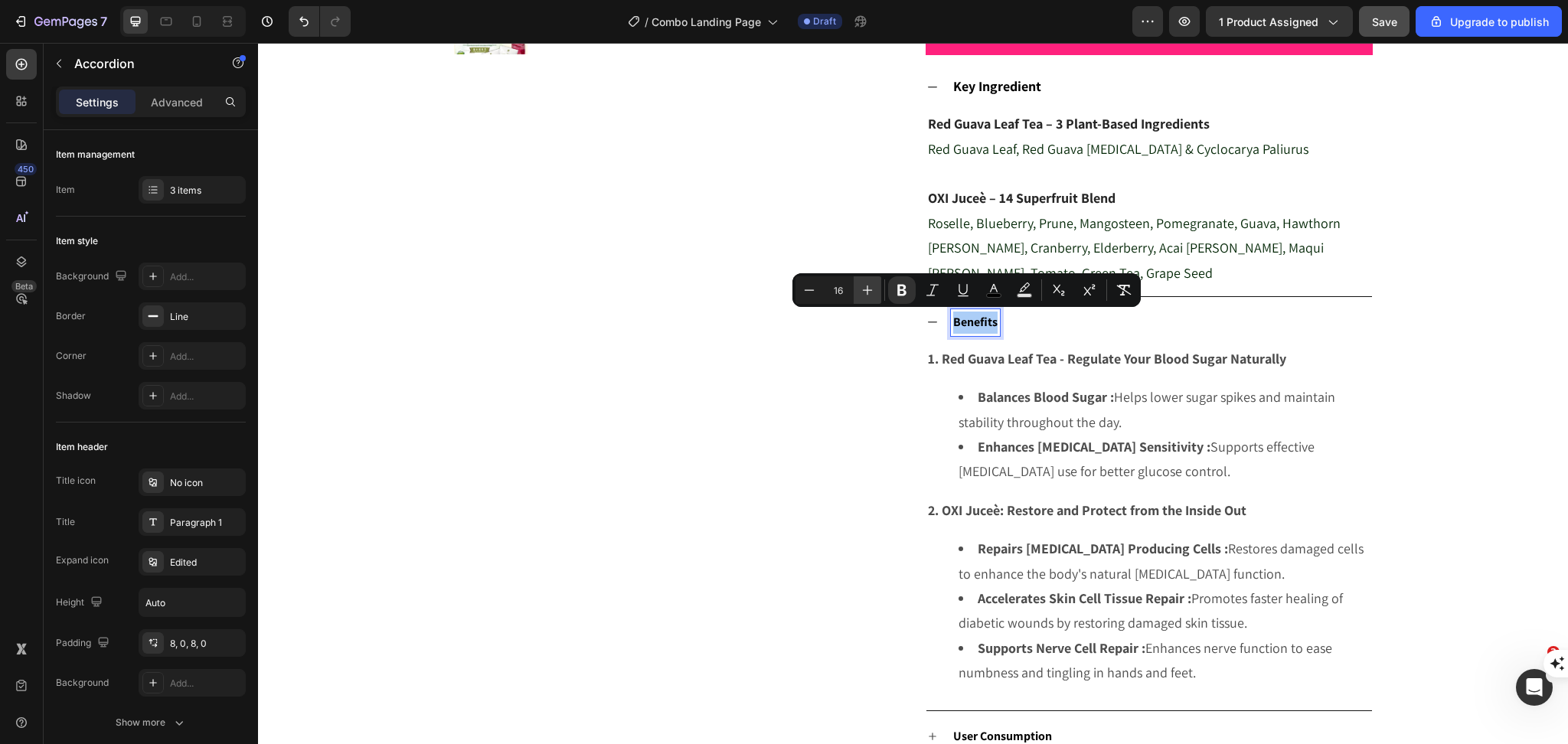
click at [874, 289] on icon "Editor contextual toolbar" at bounding box center [867, 289] width 15 height 15
type input "18"
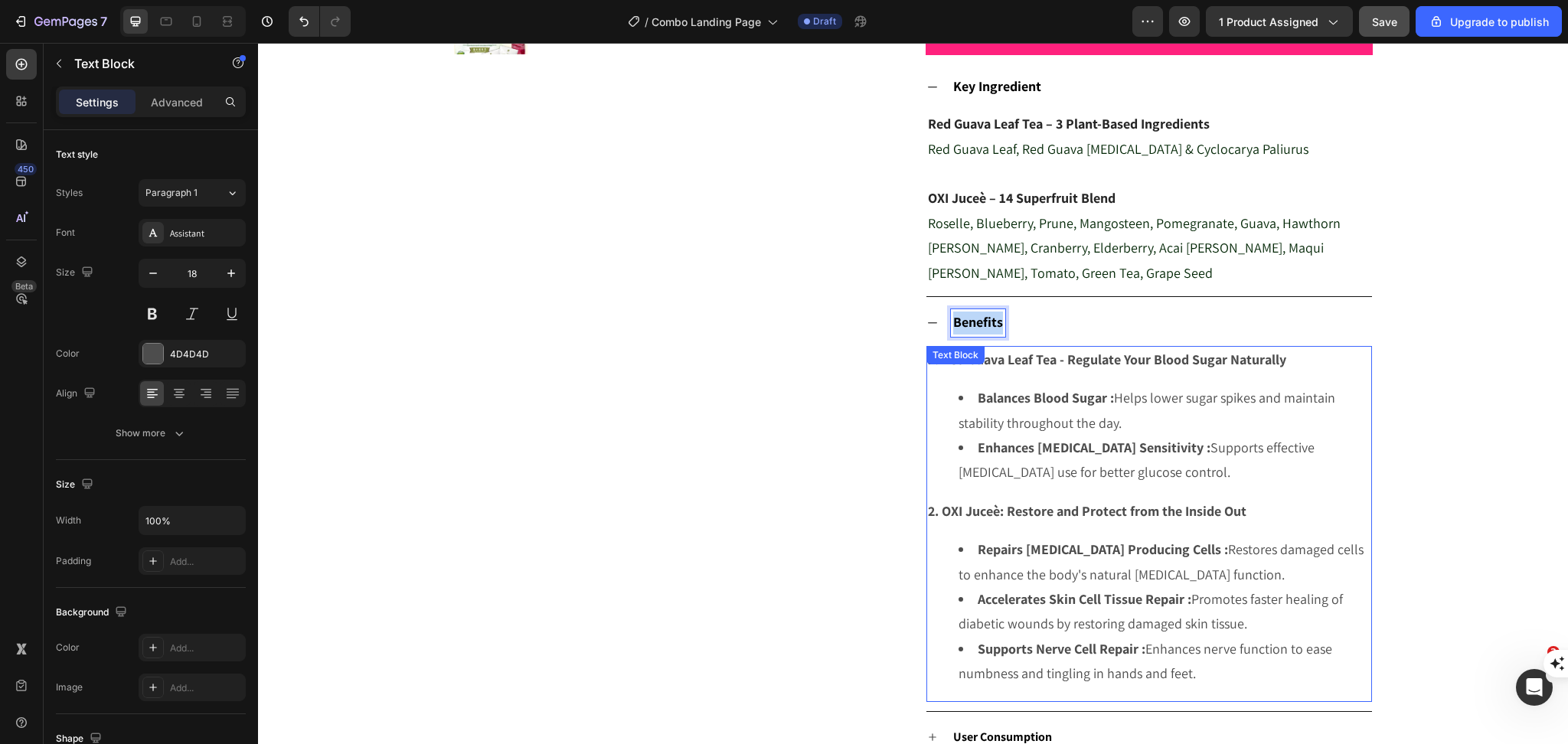
click at [1120, 532] on div "1. Red Guava Leaf Tea - Regulate Your Blood Sugar Naturally Balances Blood Suga…" at bounding box center [1149, 524] width 446 height 356
drag, startPoint x: 1403, startPoint y: 533, endPoint x: 1418, endPoint y: 531, distance: 15.1
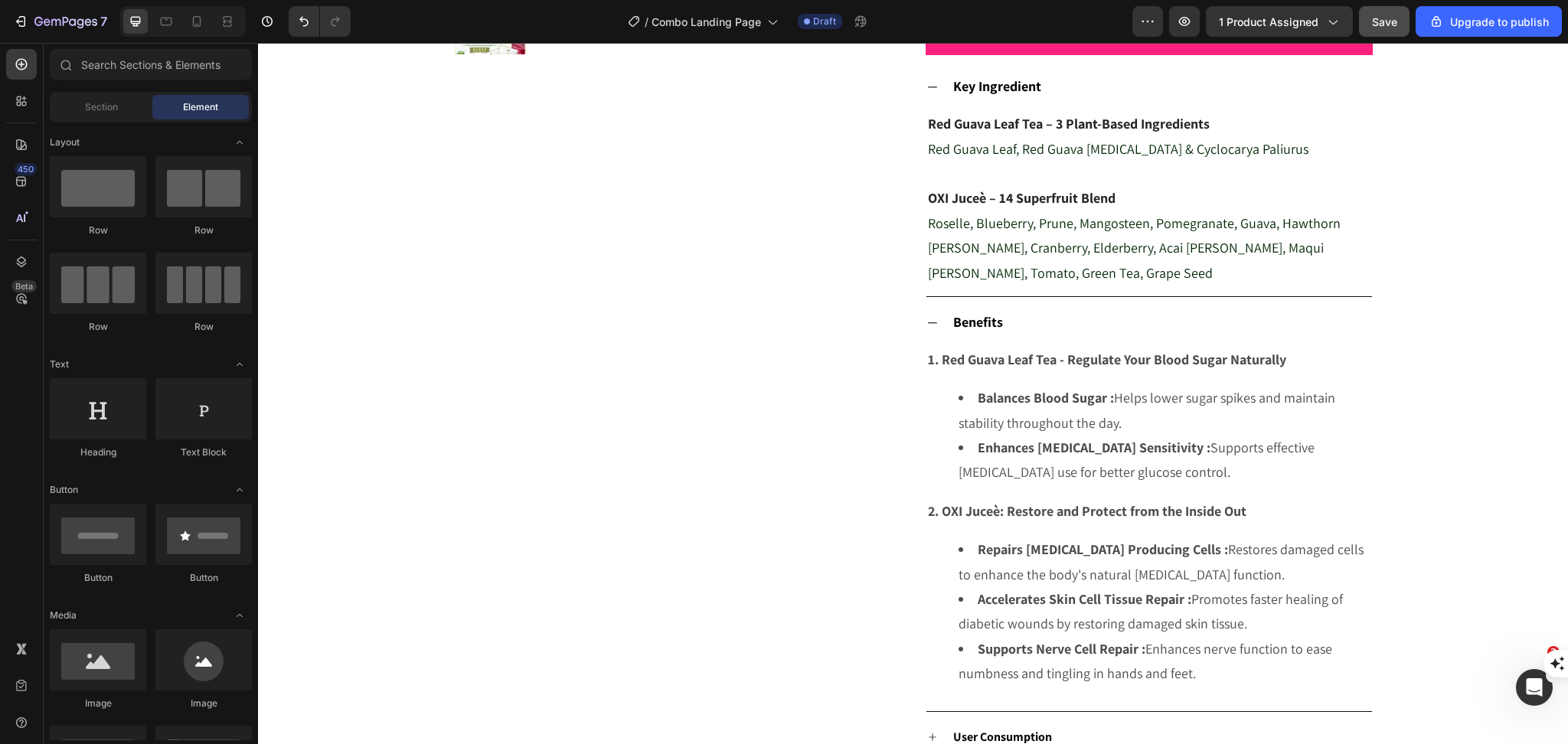
scroll to position [714, 0]
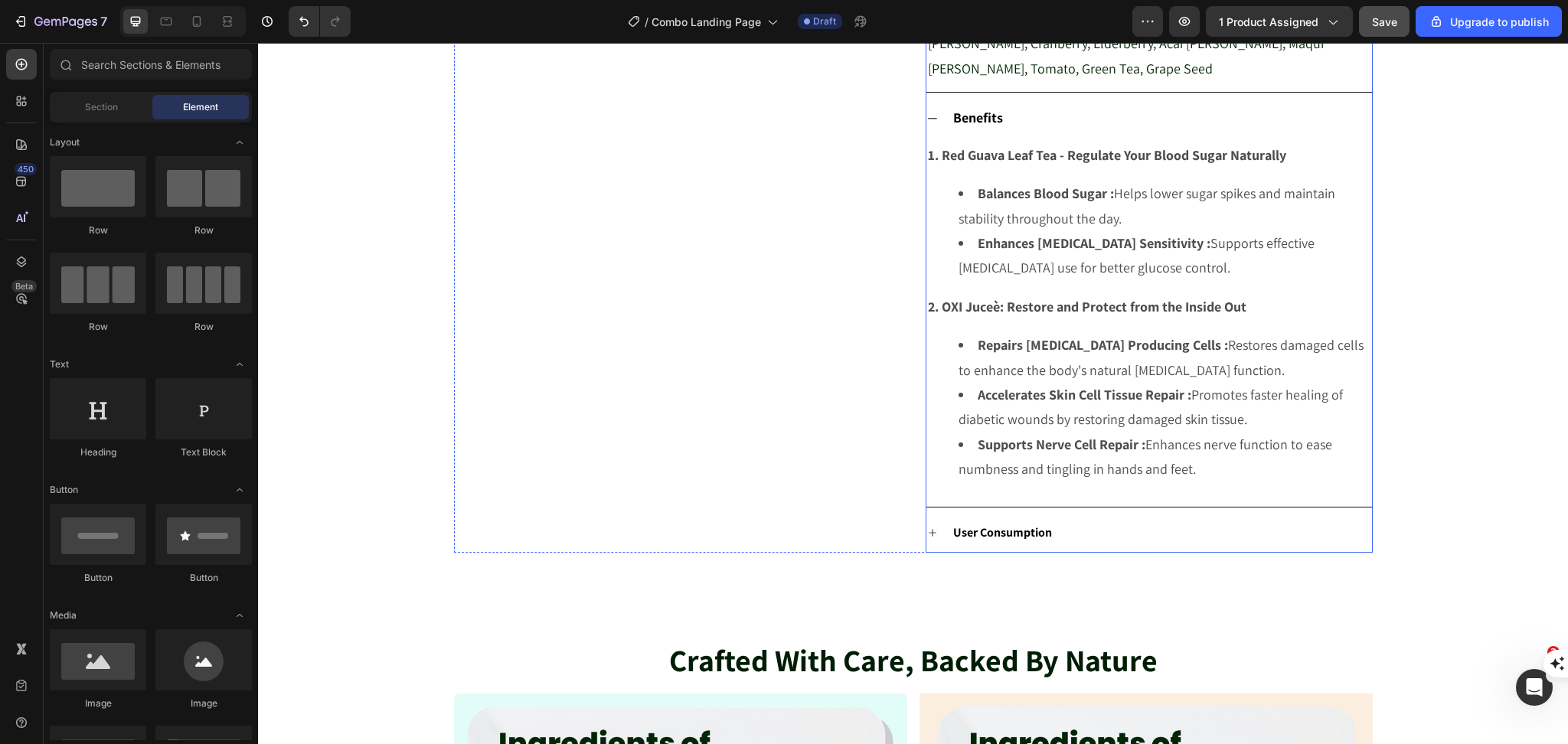
click at [1013, 533] on strong "User Consumption" at bounding box center [1002, 533] width 99 height 16
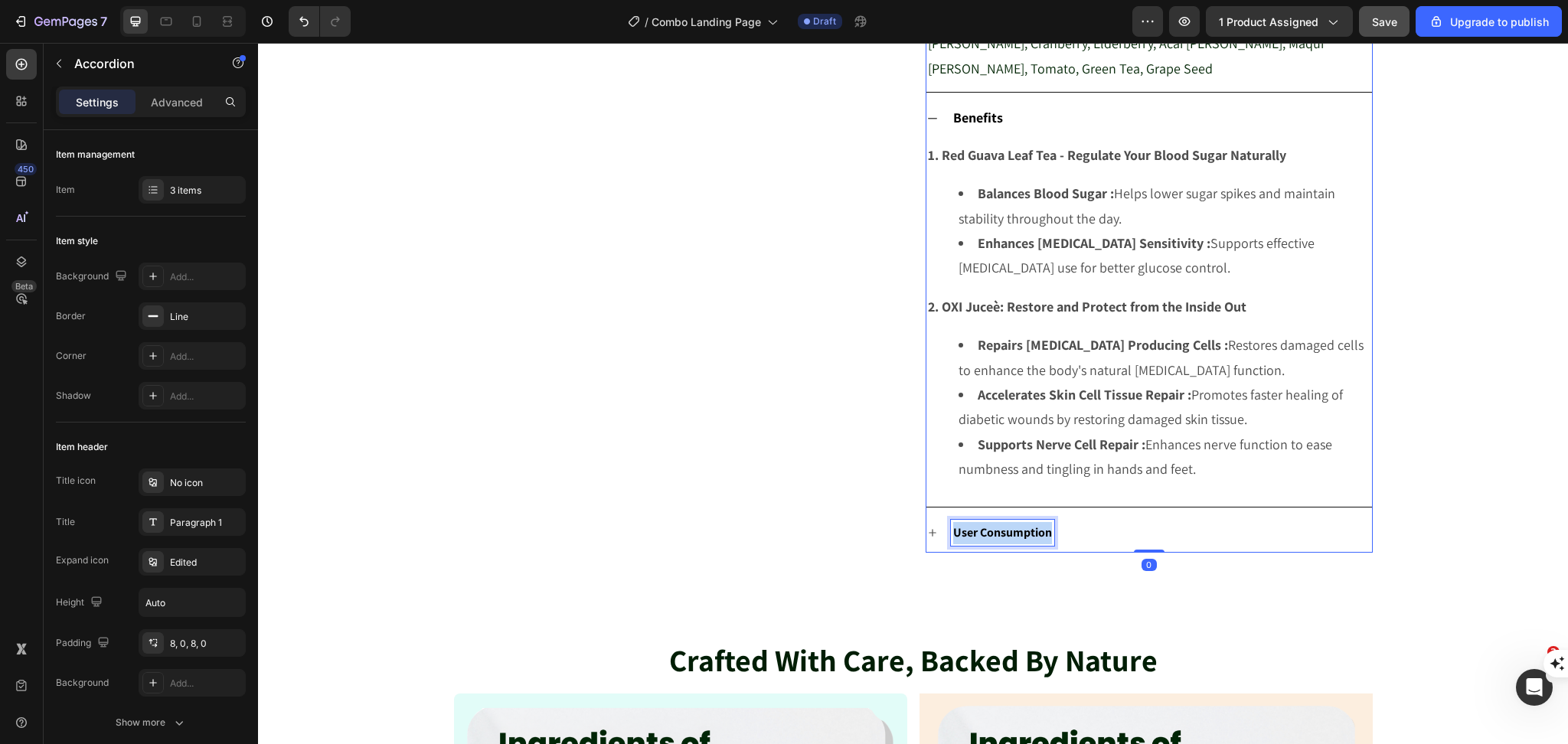
click at [1013, 533] on strong "User Consumption" at bounding box center [1002, 533] width 99 height 16
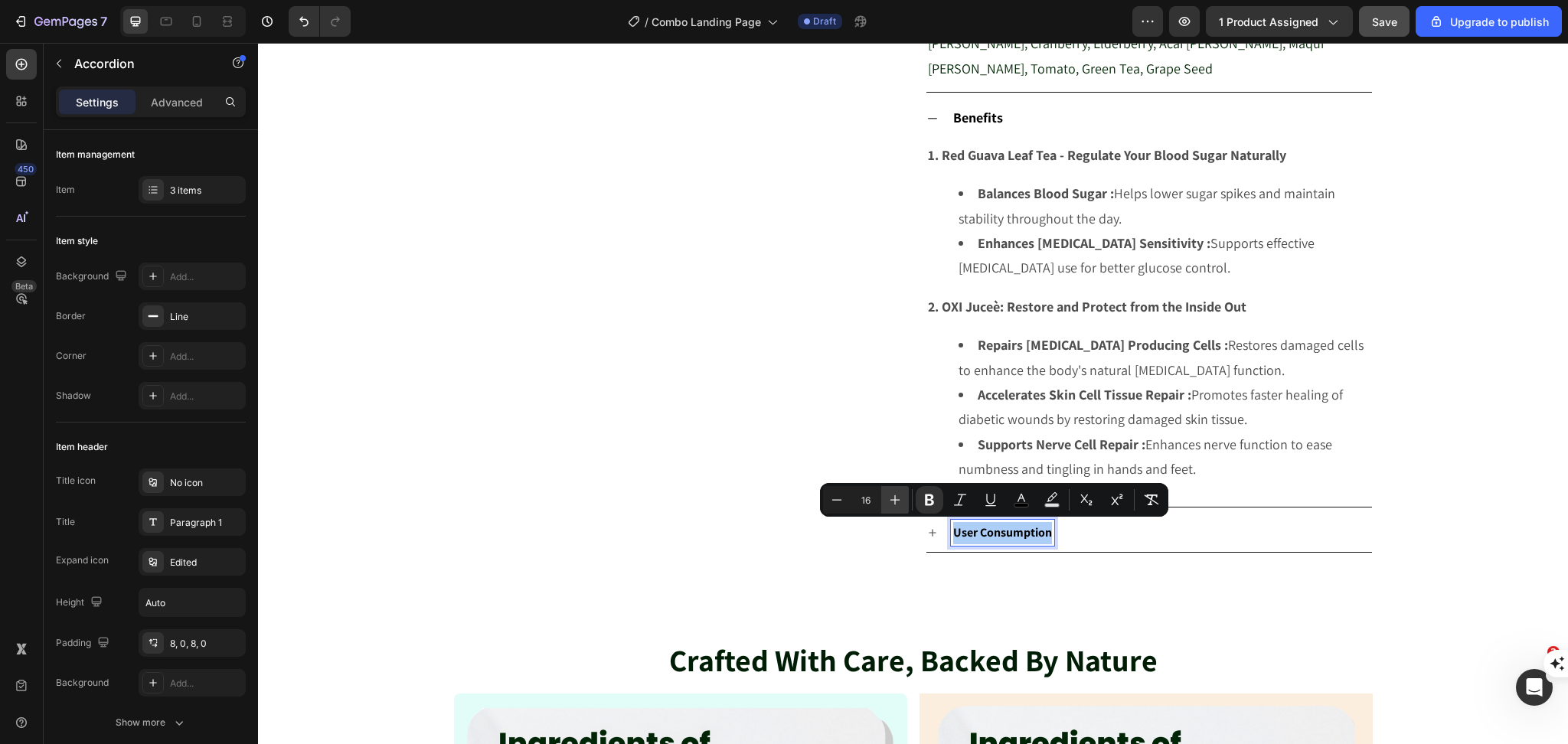
click at [894, 499] on icon "Editor contextual toolbar" at bounding box center [894, 499] width 15 height 15
drag, startPoint x: 894, startPoint y: 499, endPoint x: 951, endPoint y: 504, distance: 57.2
click at [894, 499] on icon "Editor contextual toolbar" at bounding box center [894, 499] width 15 height 15
type input "18"
click at [1281, 554] on div "Crafted With Care, Backed By Nature Heading Section 2" at bounding box center [913, 577] width 1310 height 49
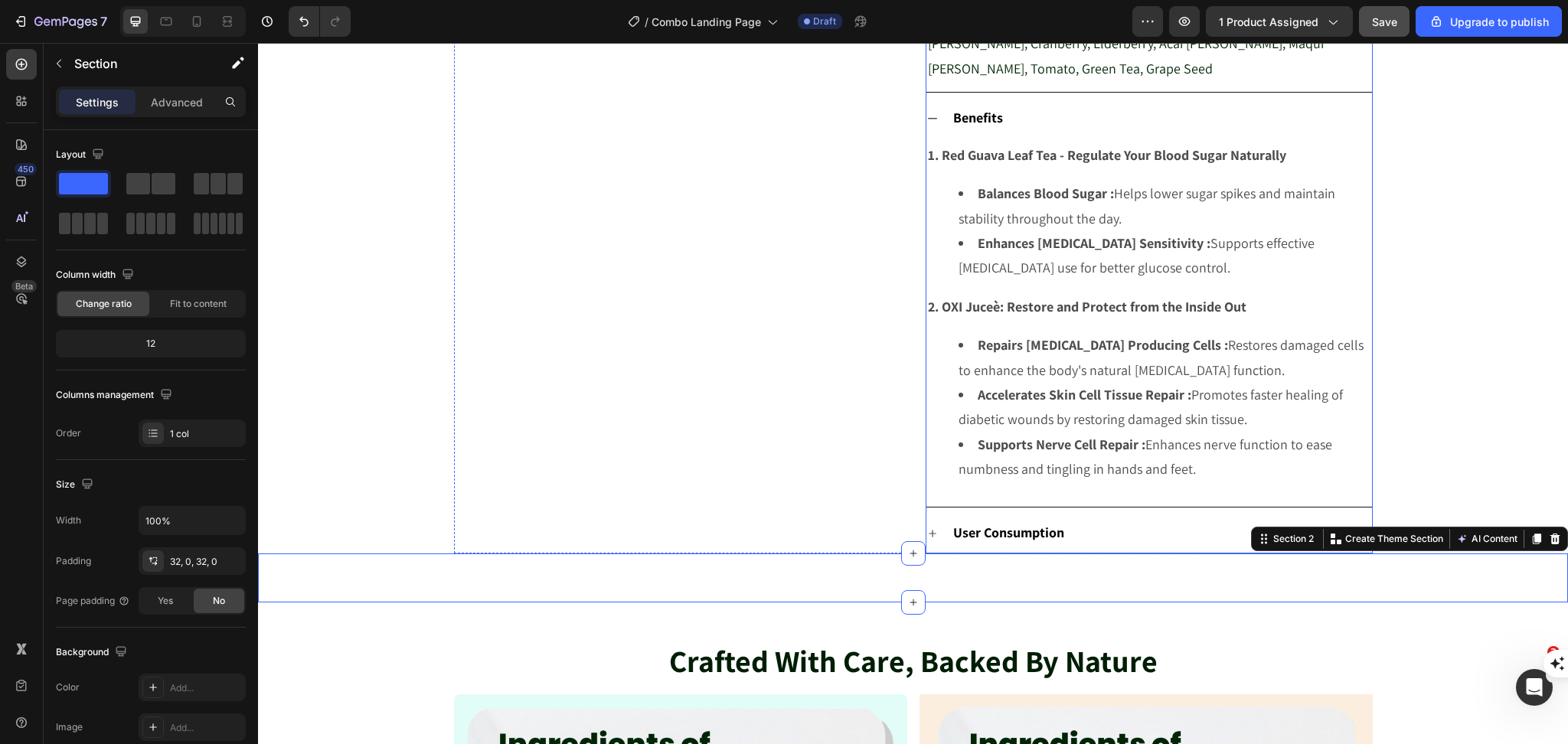
click at [929, 528] on icon at bounding box center [932, 533] width 12 height 12
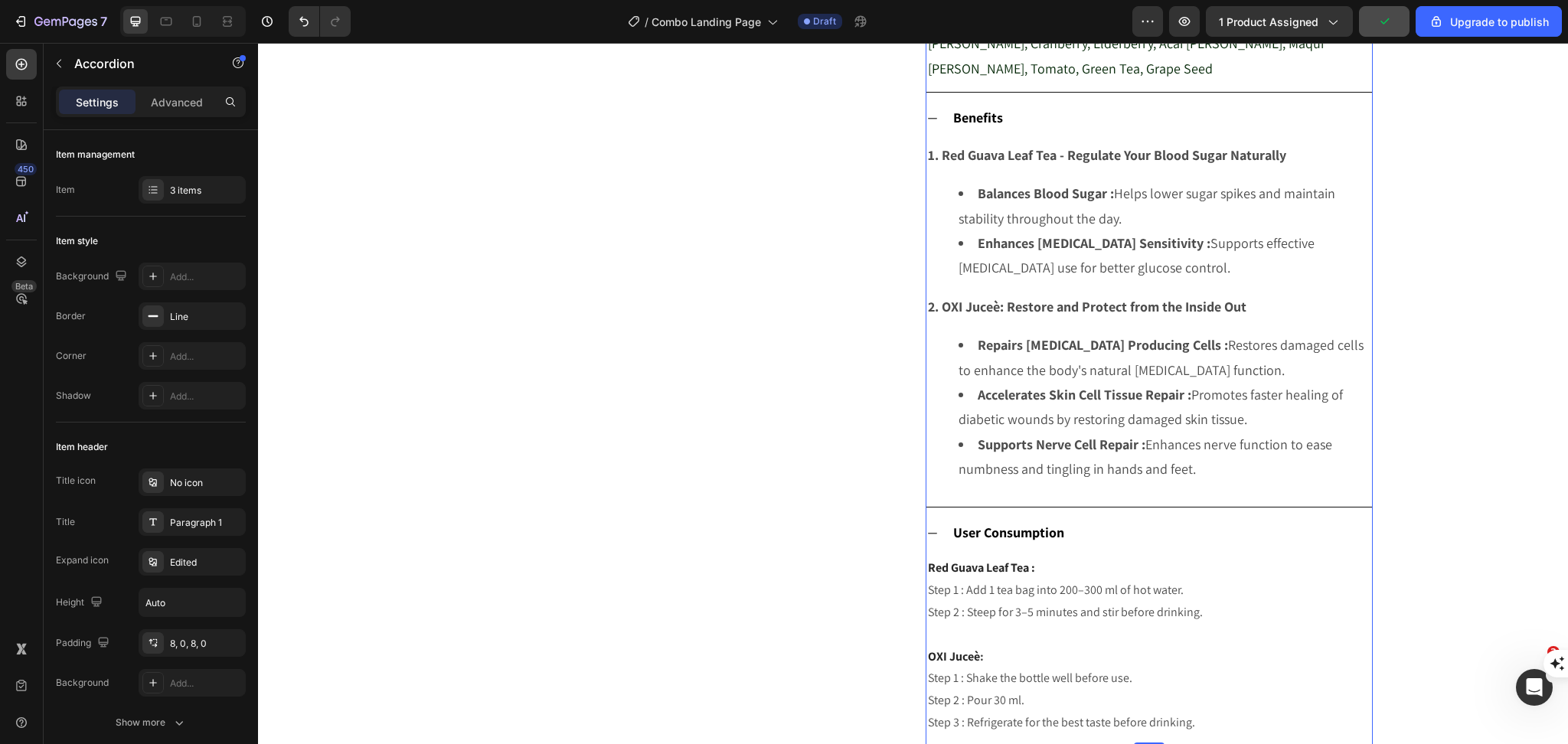
click at [1006, 613] on p "Step 2 : Steep for 3–5 minutes and stir before drinking." at bounding box center [1149, 613] width 442 height 22
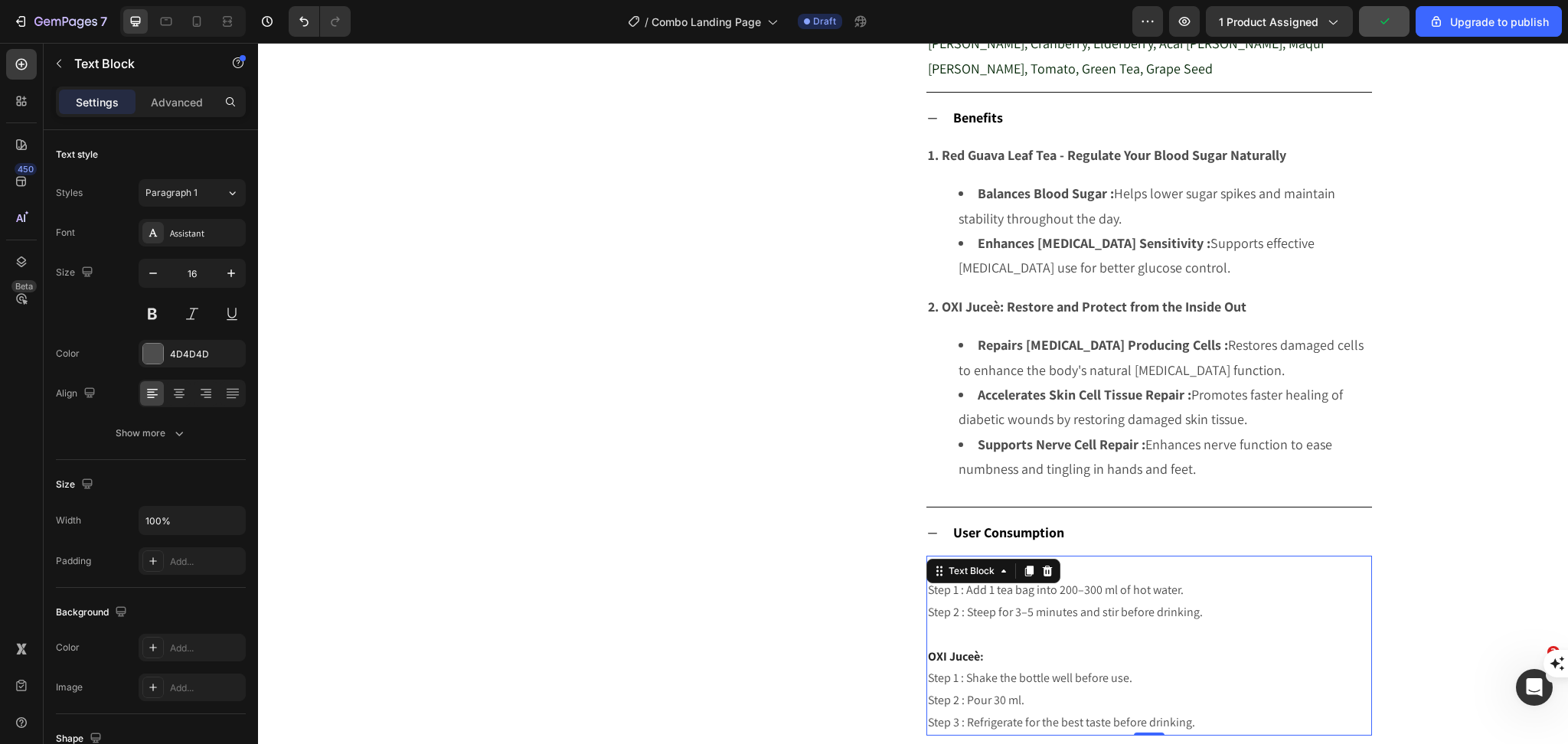
click at [1006, 613] on p "Step 2 : Steep for 3–5 minutes and stir before drinking." at bounding box center [1149, 613] width 442 height 22
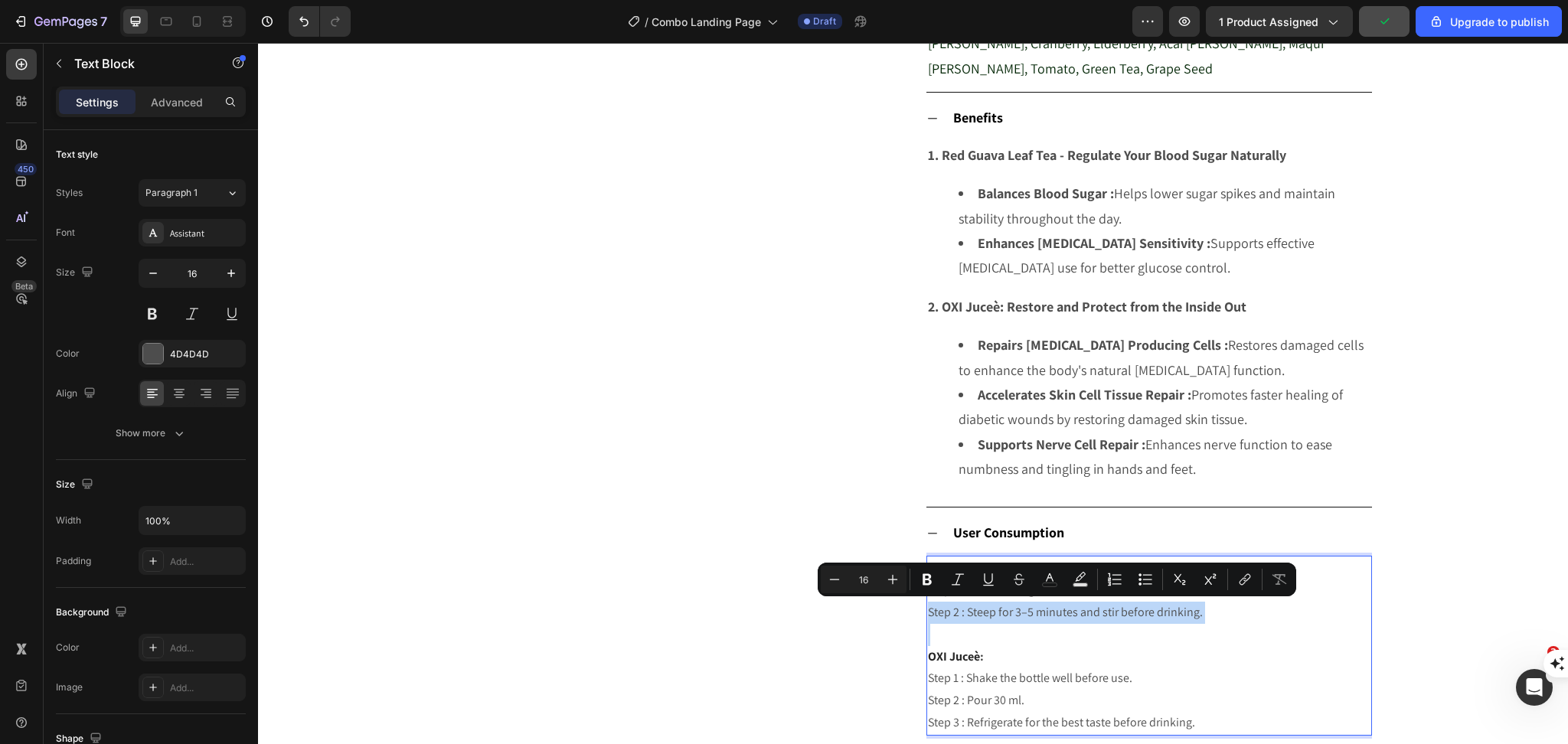
click at [1034, 640] on p "Rich Text Editor. Editing area: main" at bounding box center [1149, 636] width 442 height 22
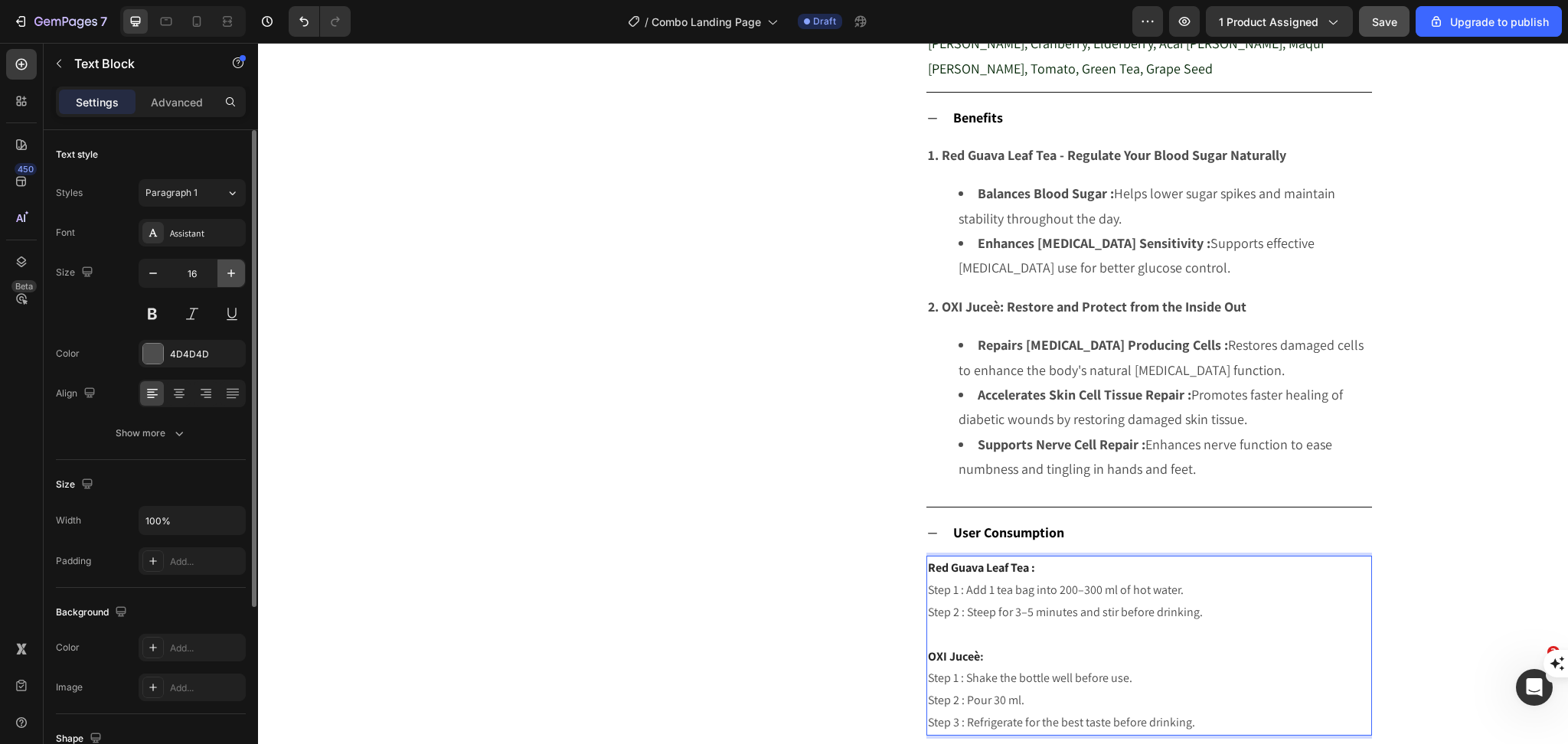
click at [228, 279] on icon "button" at bounding box center [230, 273] width 15 height 15
type input "18"
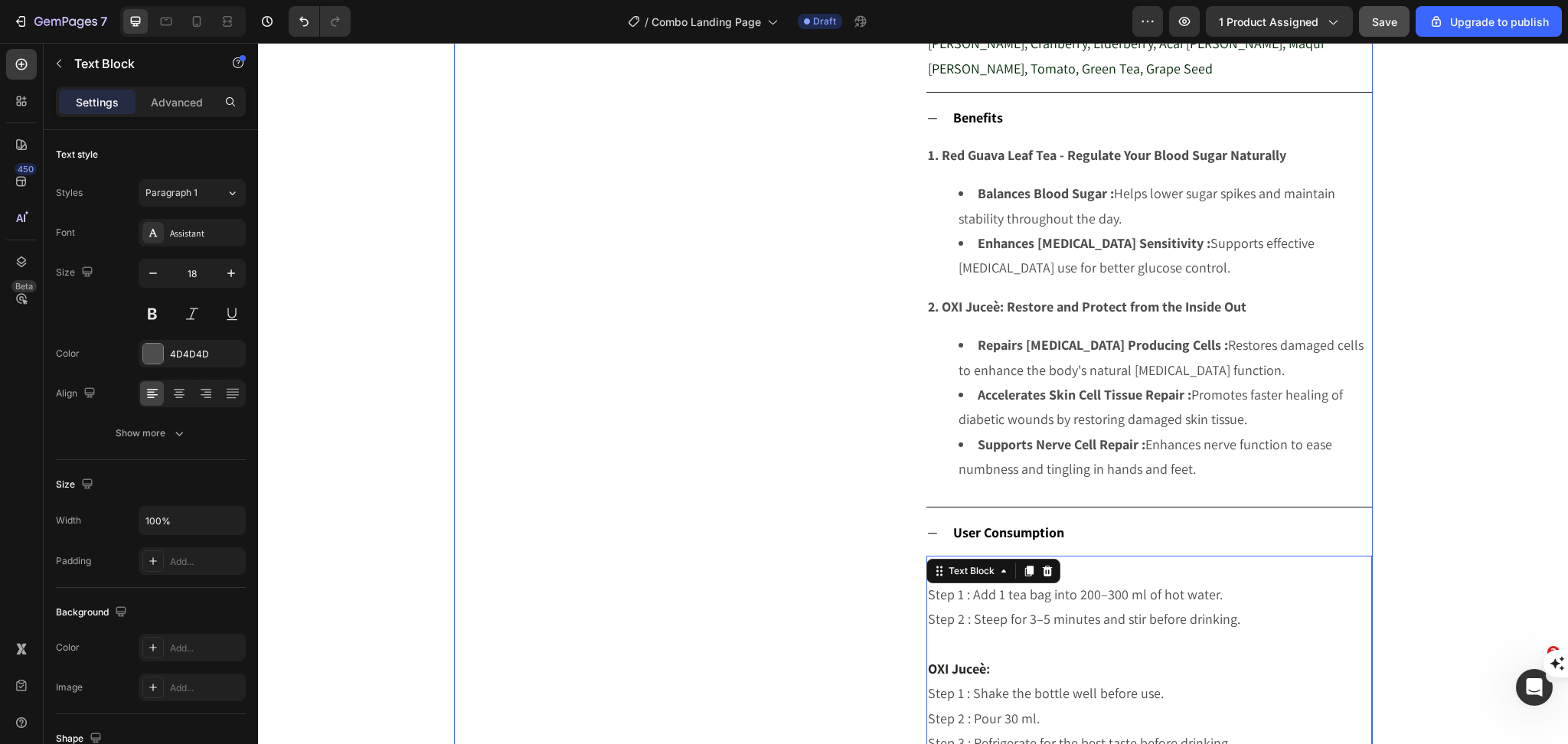
click at [728, 549] on div "Product Images" at bounding box center [677, 64] width 447 height 1408
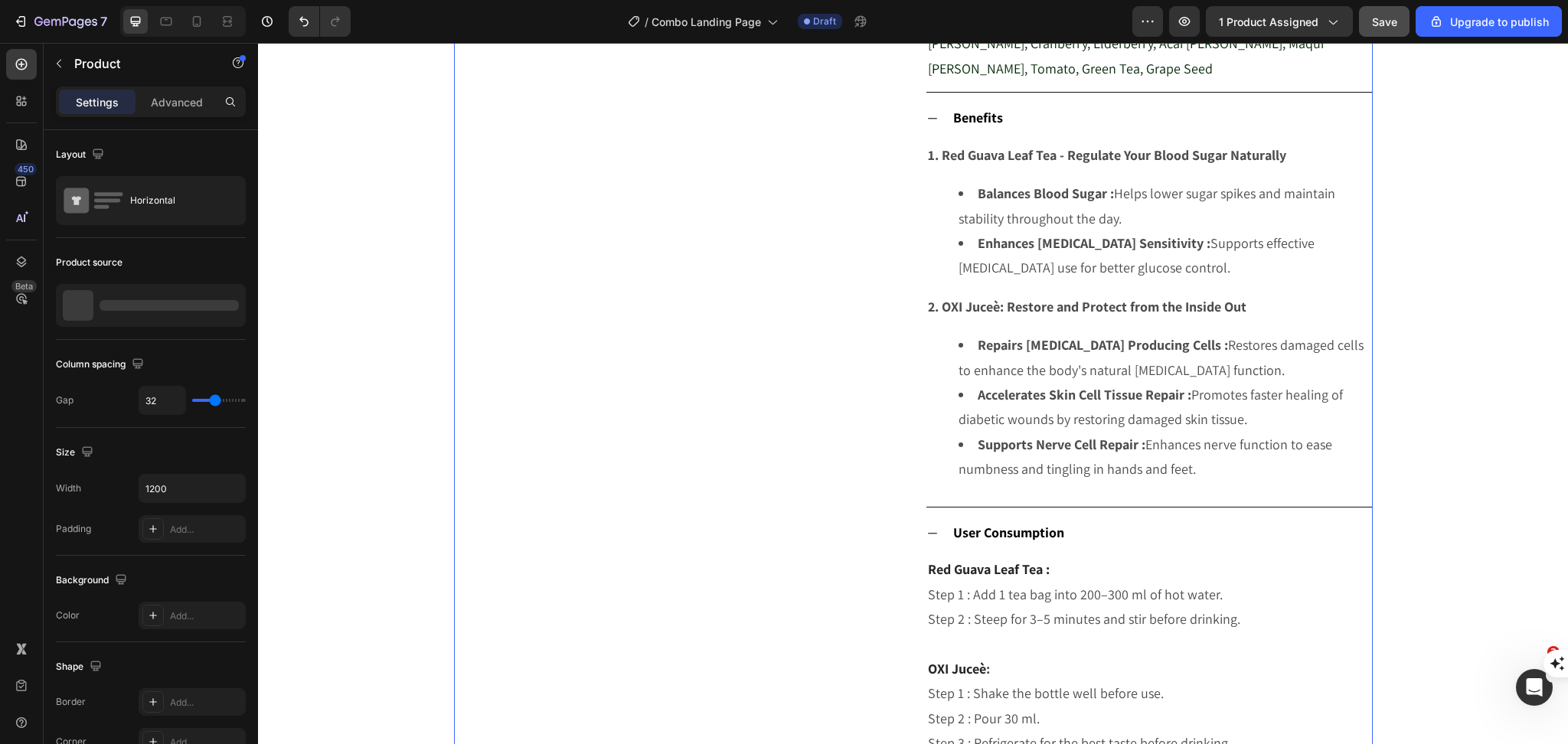
scroll to position [1225, 0]
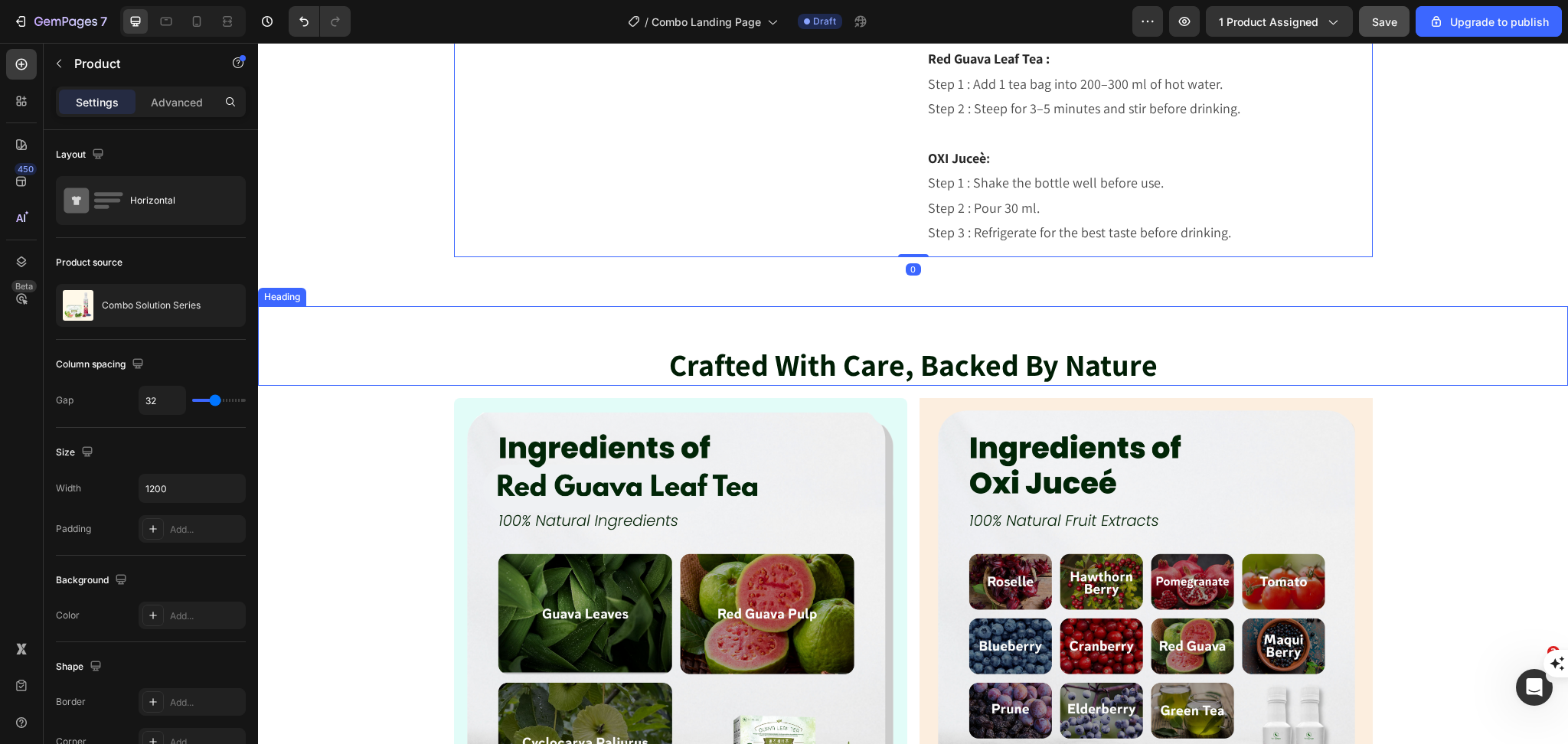
click at [839, 350] on strong "Crafted With Care, Backed By Nature" at bounding box center [913, 364] width 489 height 40
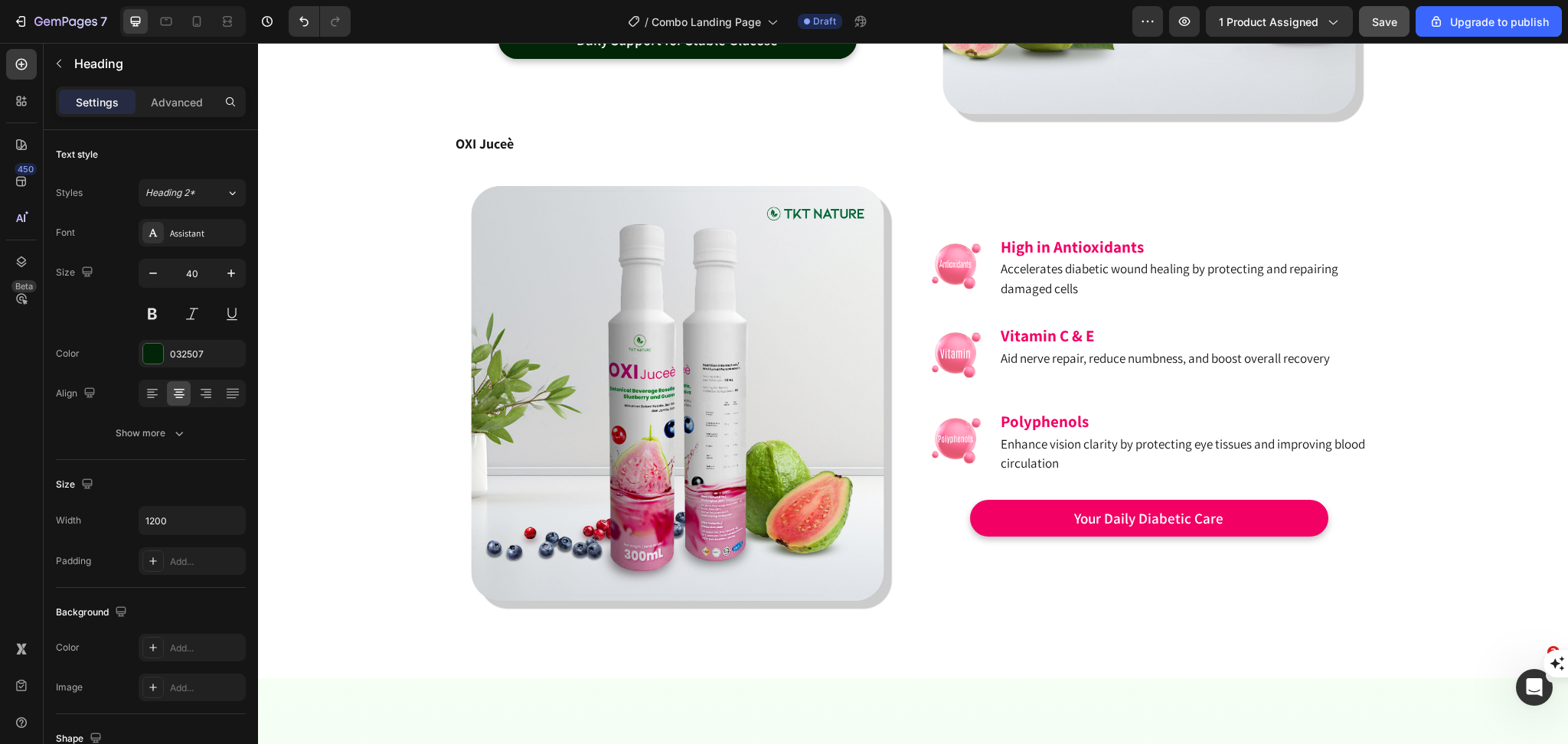
scroll to position [3063, 0]
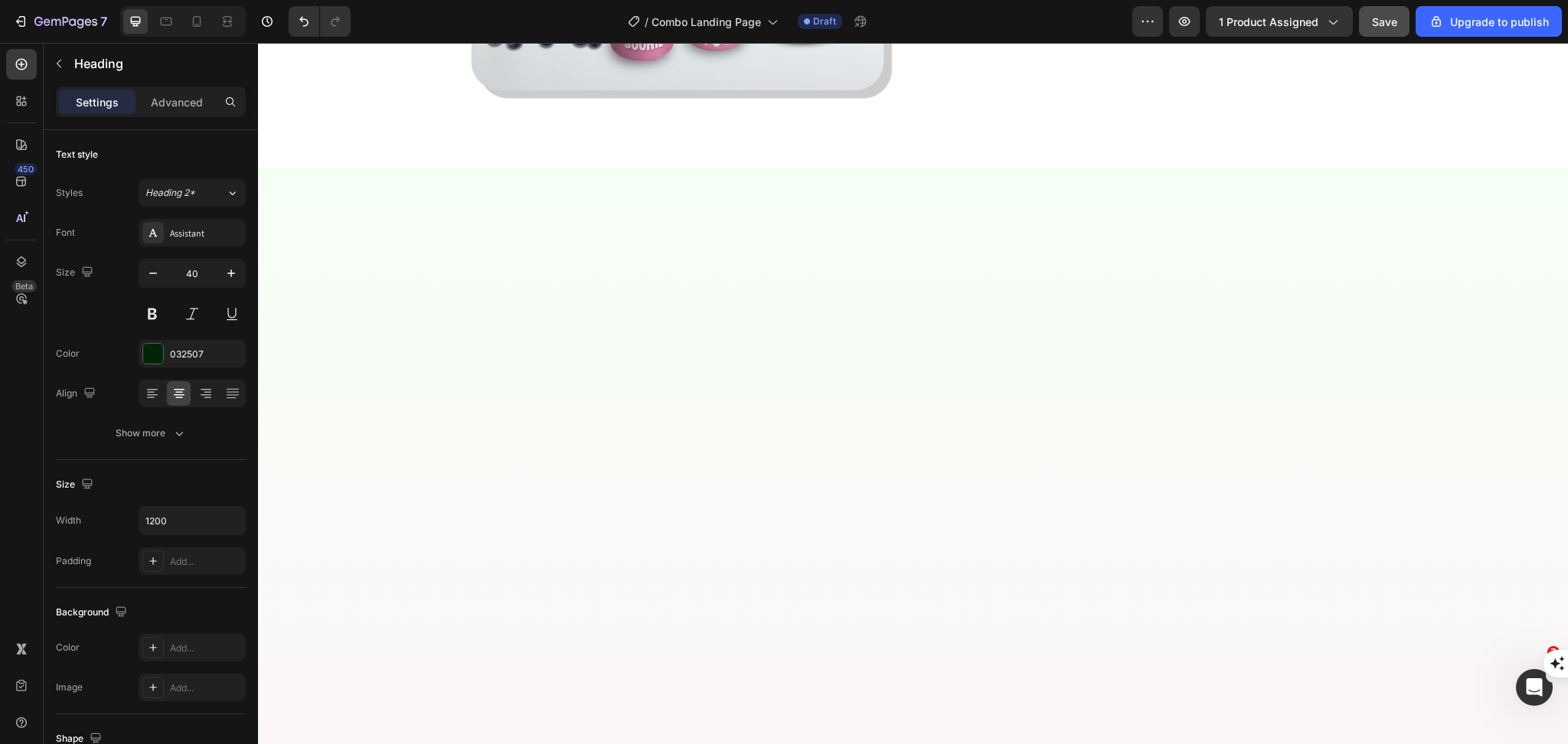
click at [224, 279] on icon "button" at bounding box center [230, 273] width 15 height 15
type input "18"
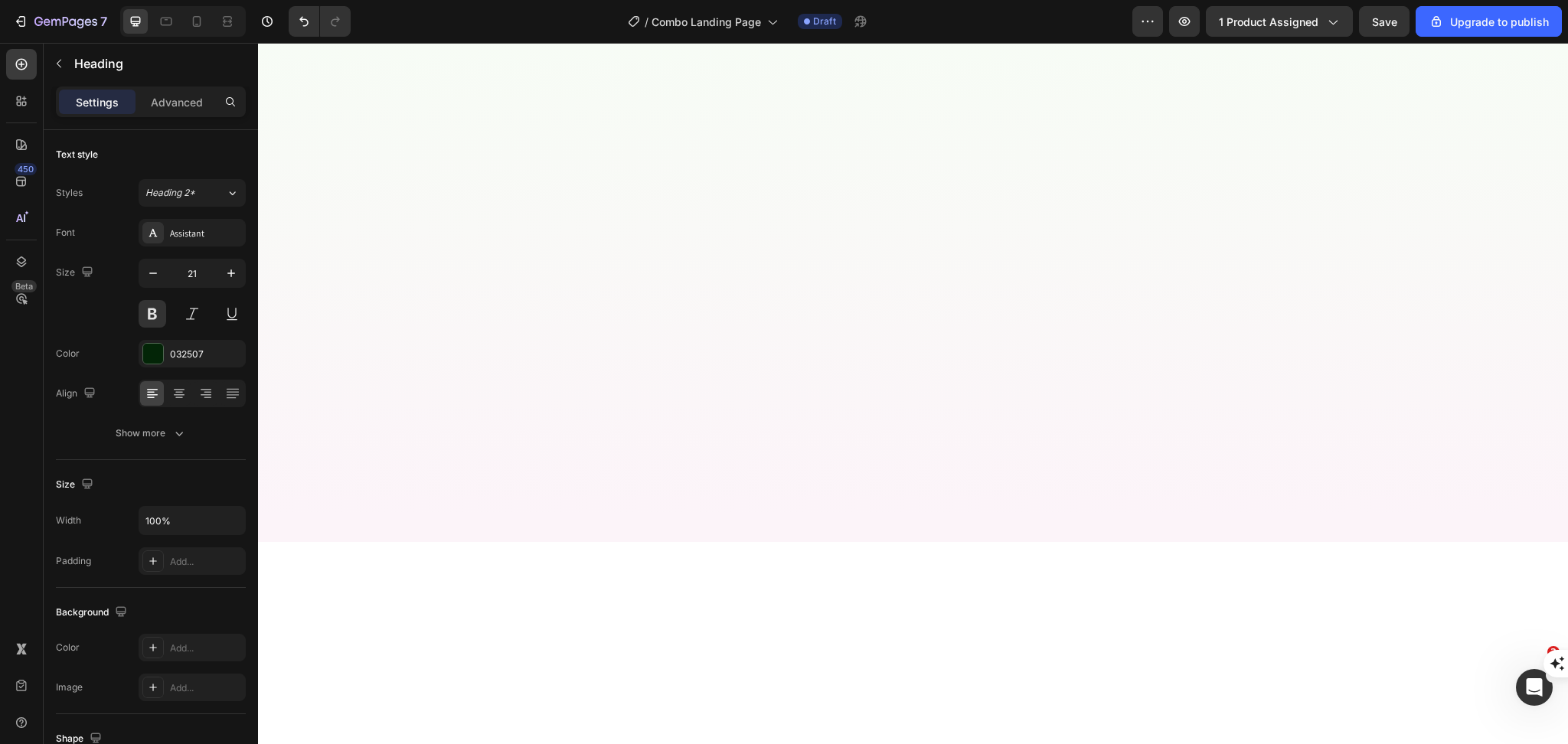
click at [235, 270] on icon "button" at bounding box center [230, 273] width 15 height 15
type input "18"
click at [221, 268] on button "button" at bounding box center [231, 274] width 28 height 28
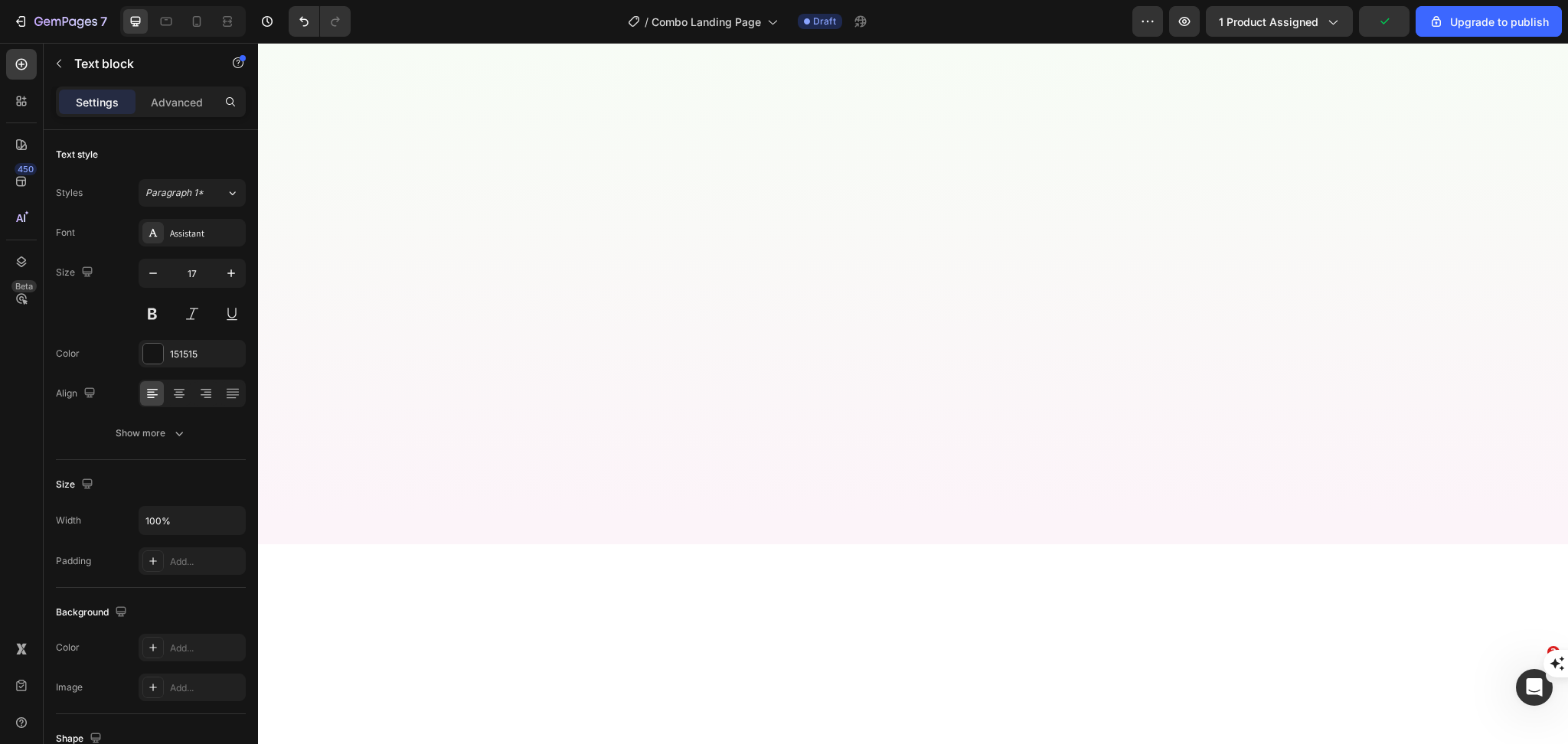
type input "18"
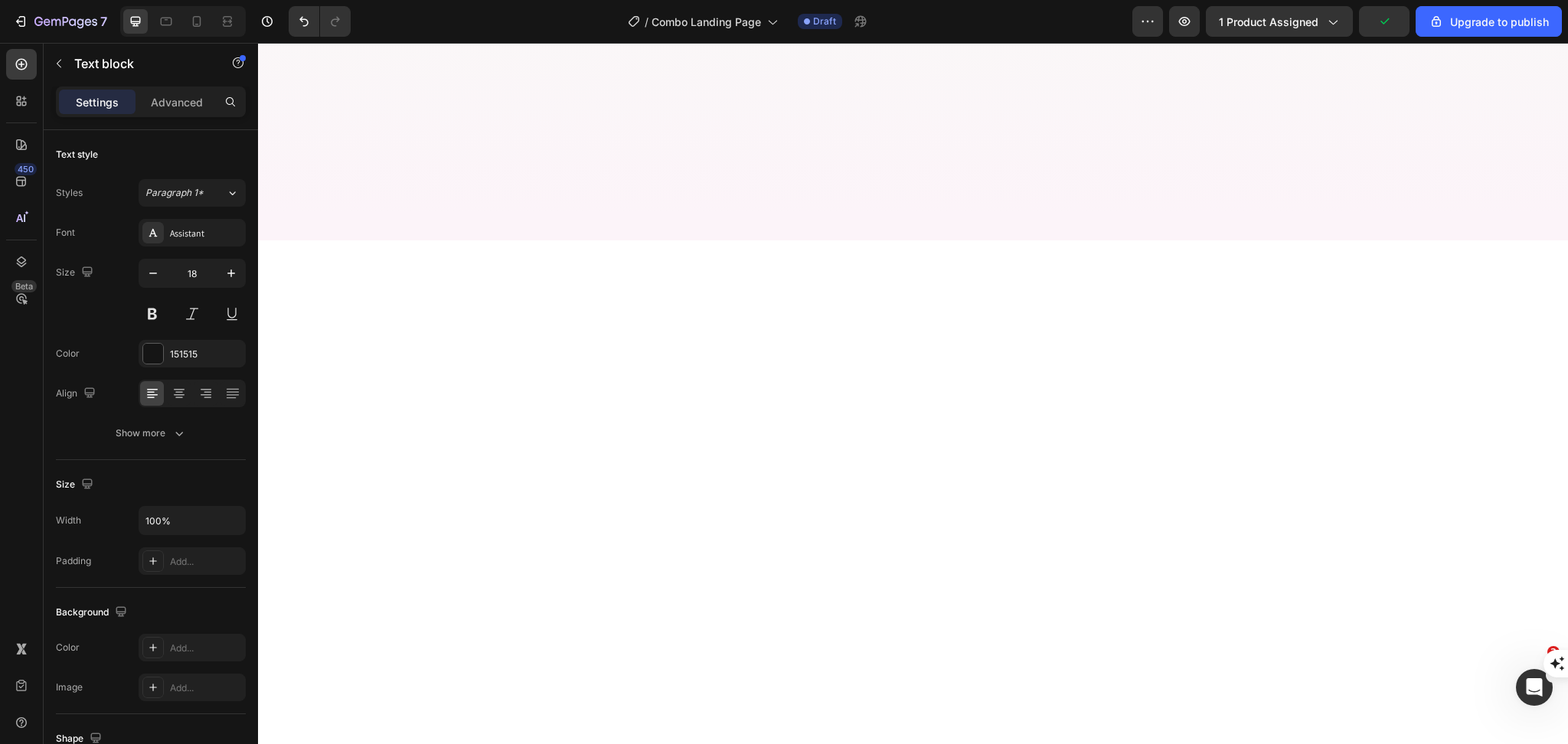
click at [234, 277] on icon "button" at bounding box center [230, 273] width 15 height 15
type input "18"
click at [234, 270] on icon "button" at bounding box center [230, 273] width 15 height 15
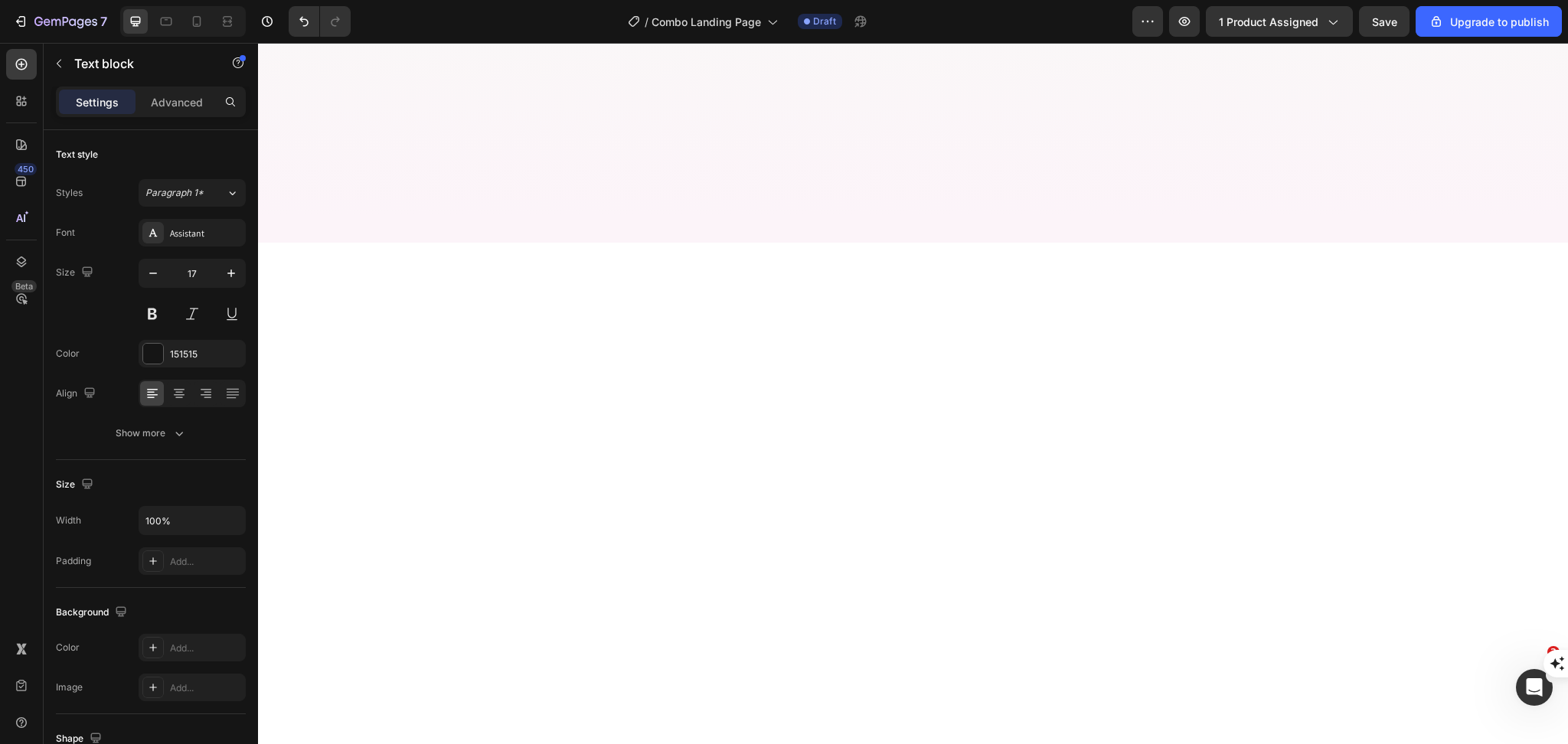
type input "18"
click at [226, 281] on button "button" at bounding box center [231, 274] width 28 height 28
type input "18"
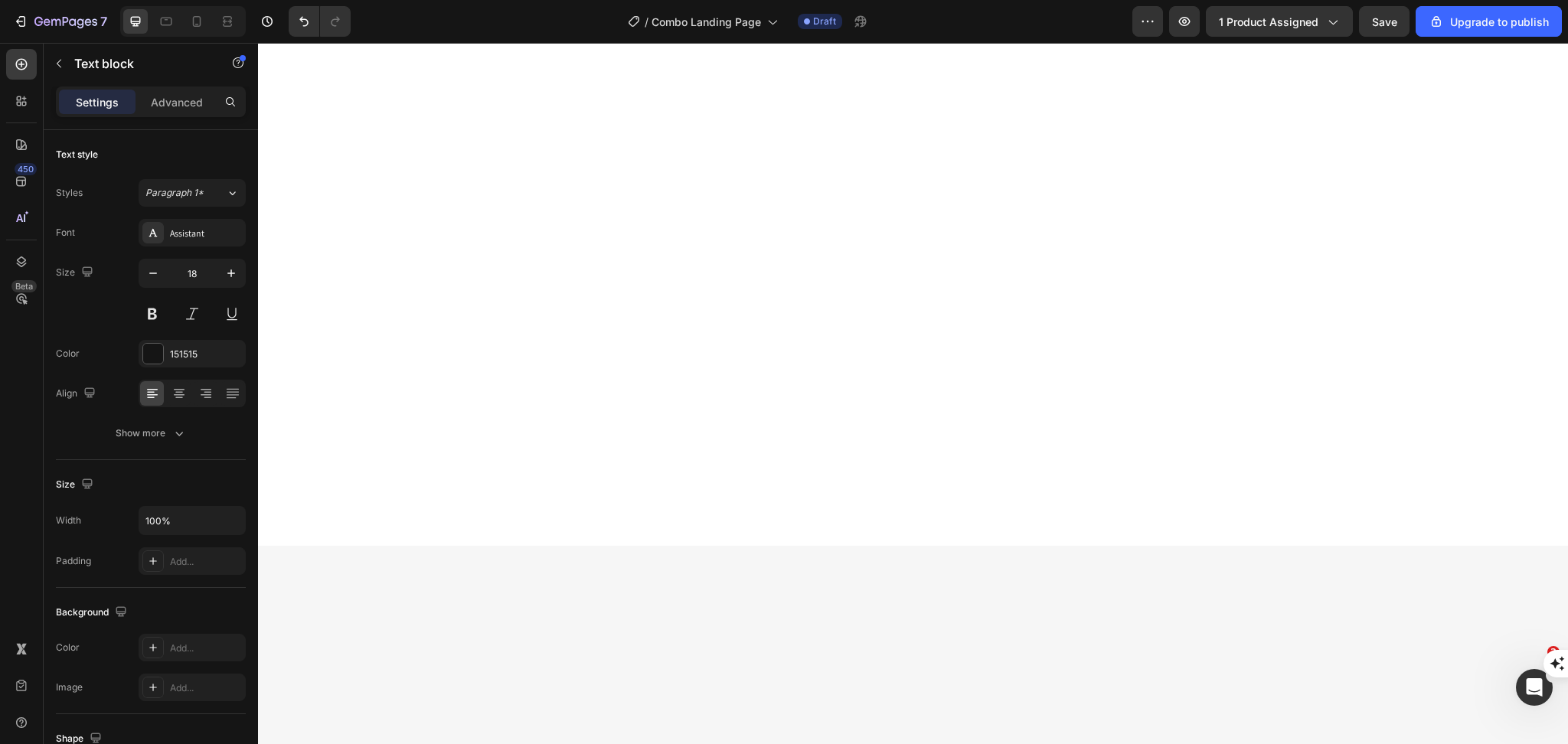
scroll to position [3982, 0]
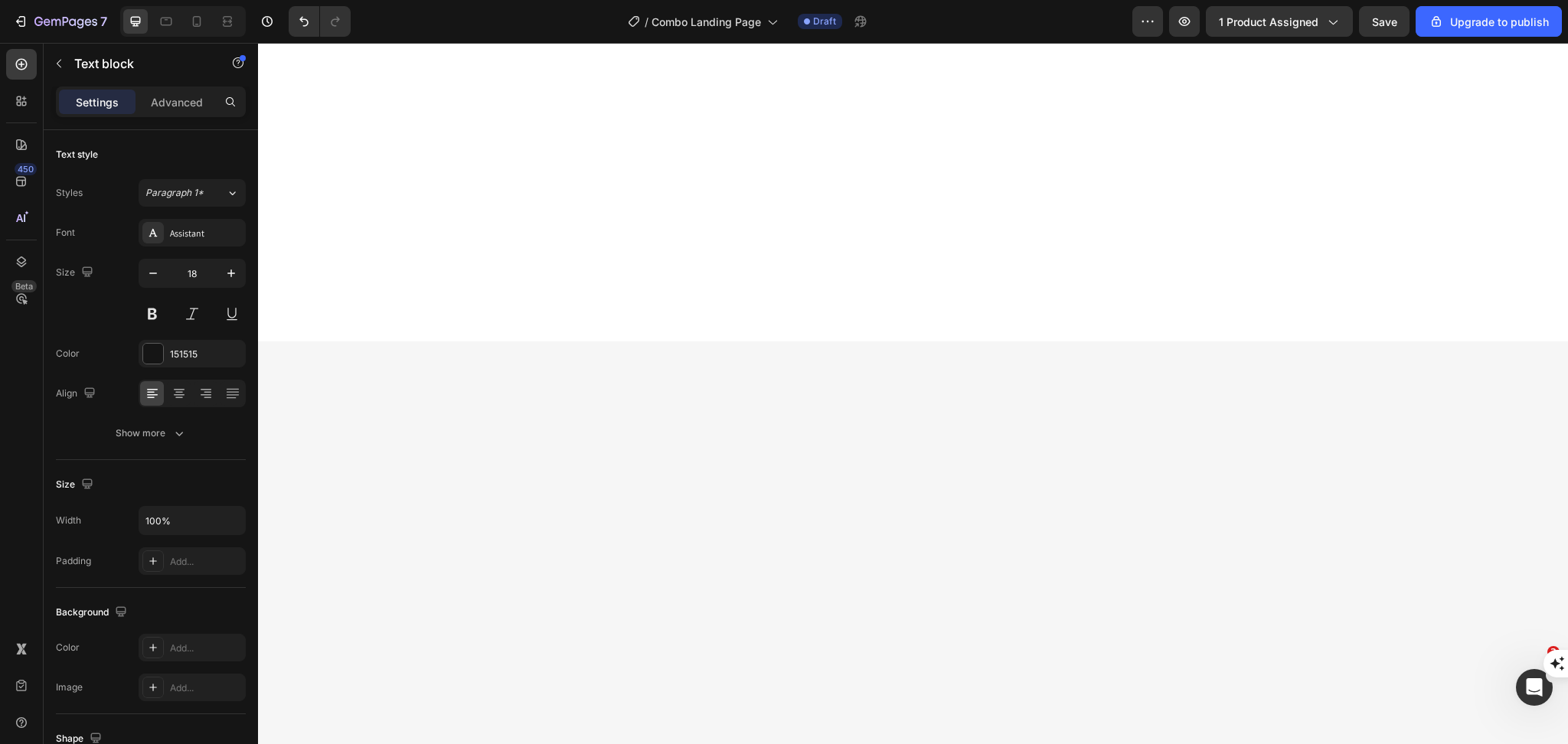
click at [237, 270] on icon "button" at bounding box center [230, 273] width 15 height 15
type input "18"
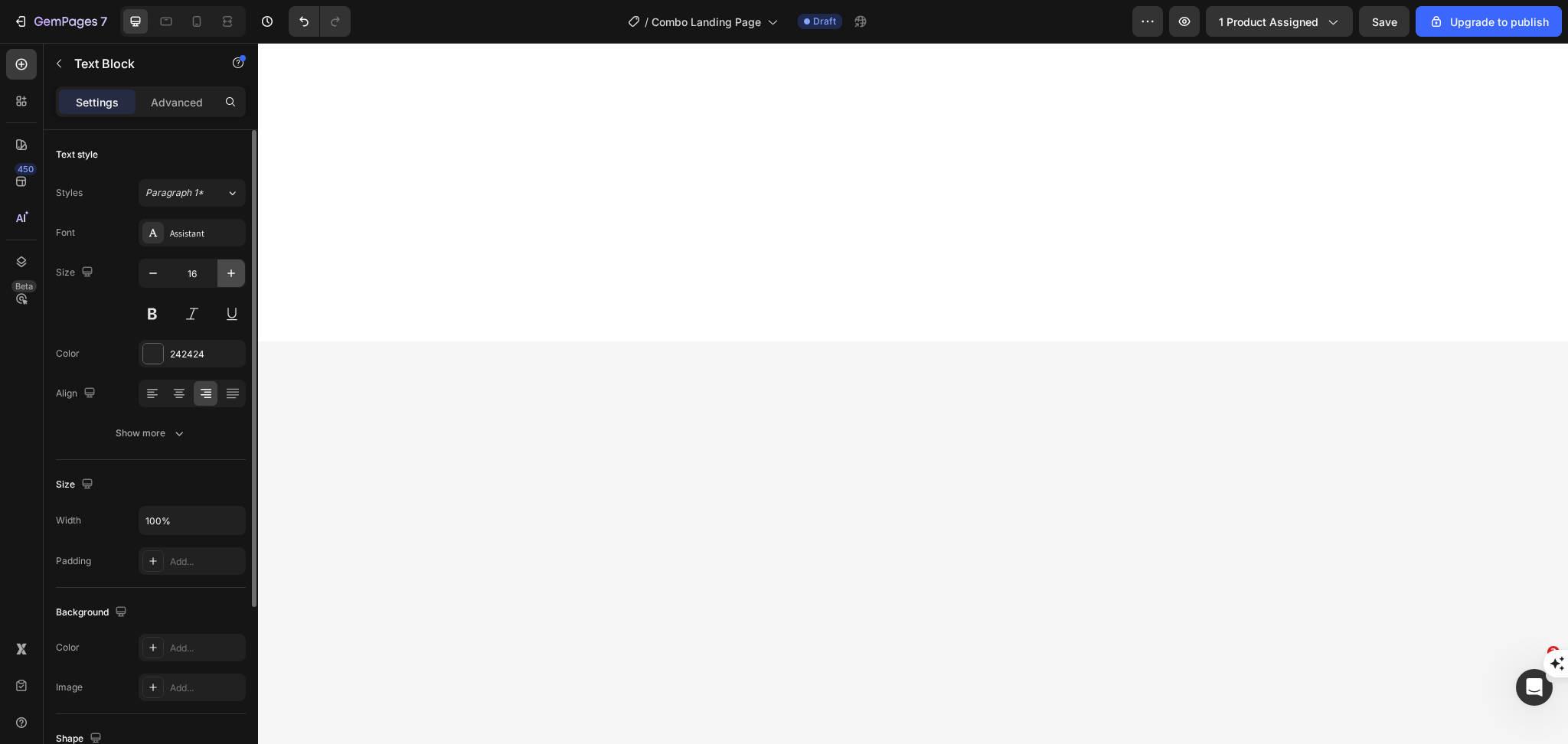
click at [223, 269] on icon "button" at bounding box center [230, 273] width 15 height 15
type input "17"
click at [226, 279] on icon "button" at bounding box center [230, 273] width 15 height 15
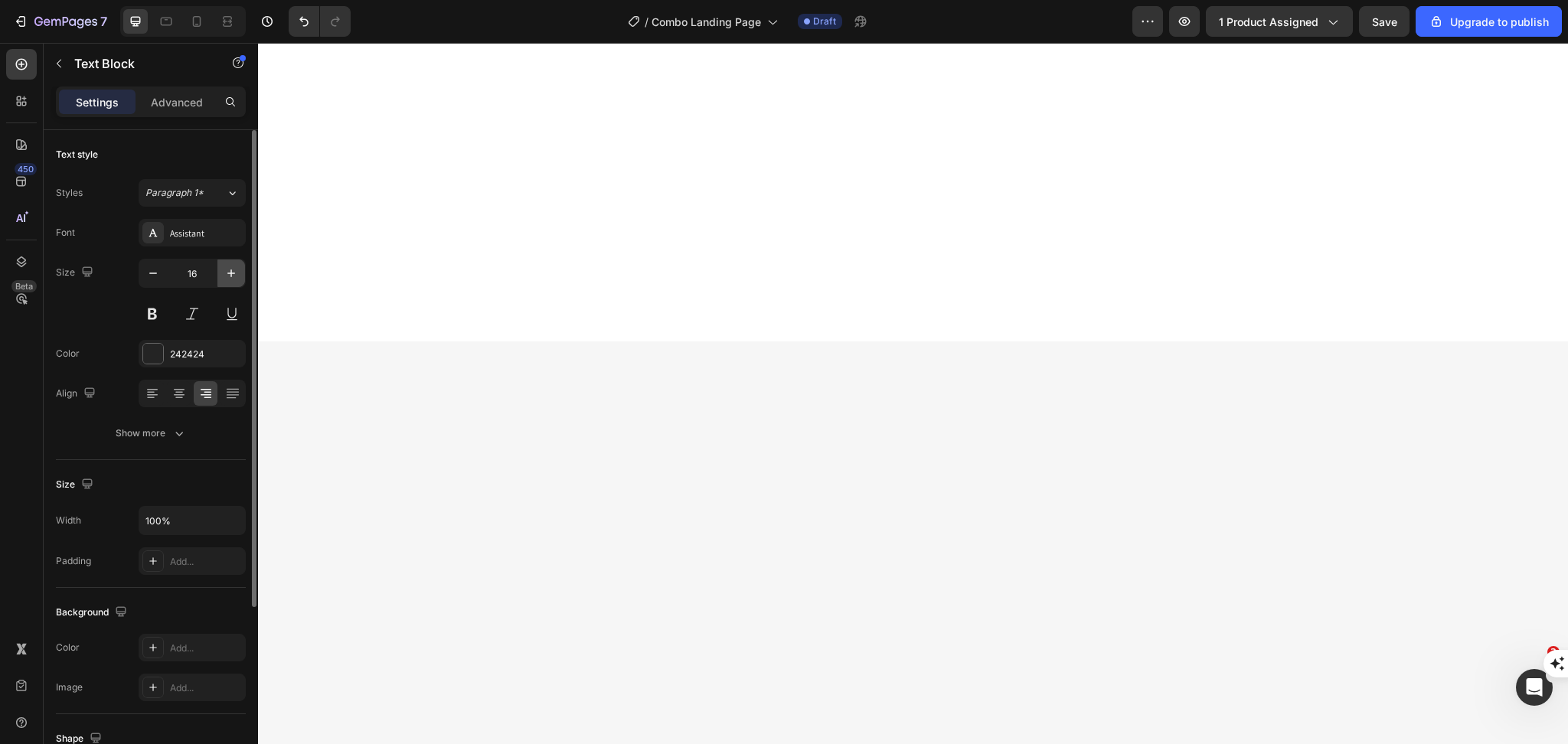
click at [226, 279] on icon "button" at bounding box center [230, 273] width 15 height 15
type input "17"
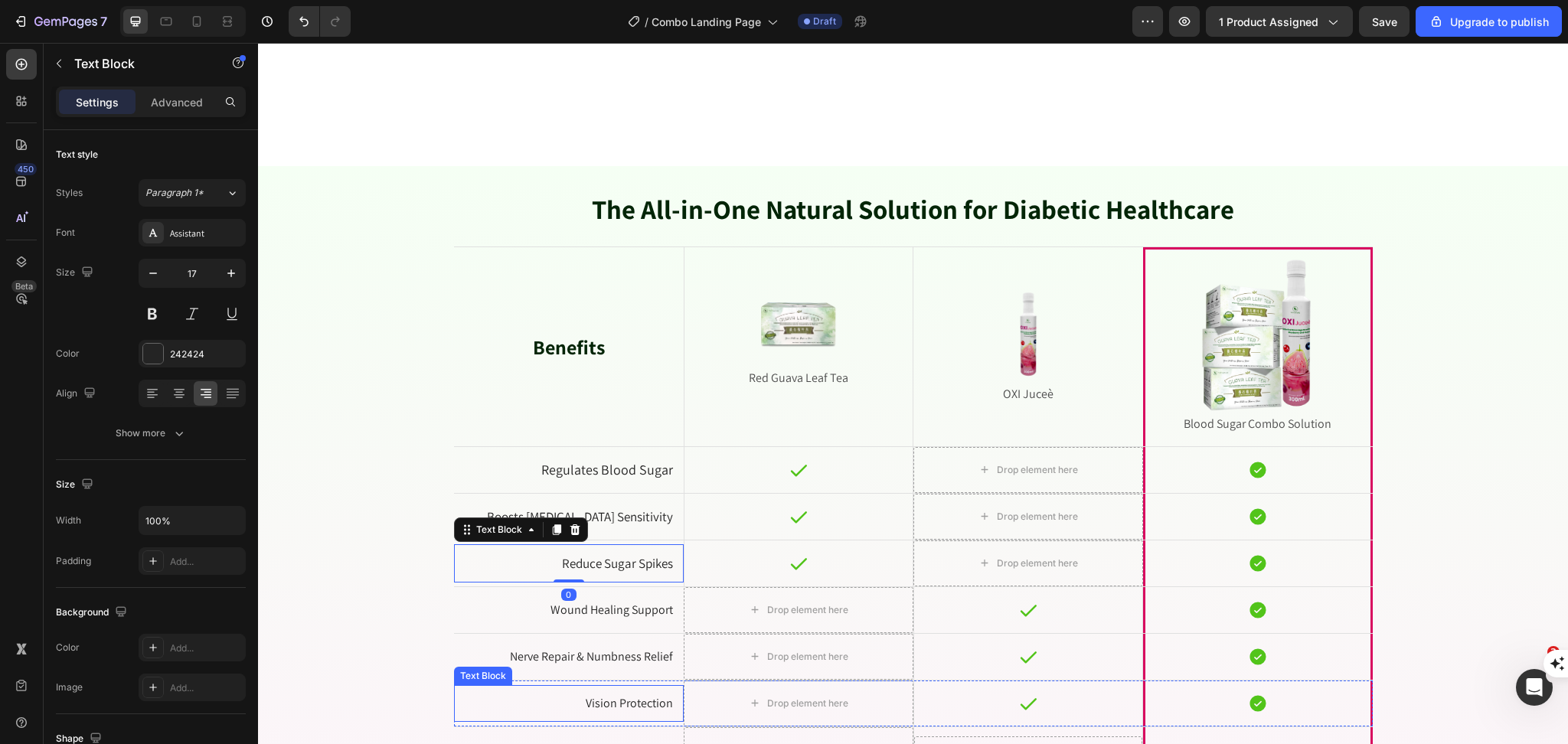
scroll to position [4288, 0]
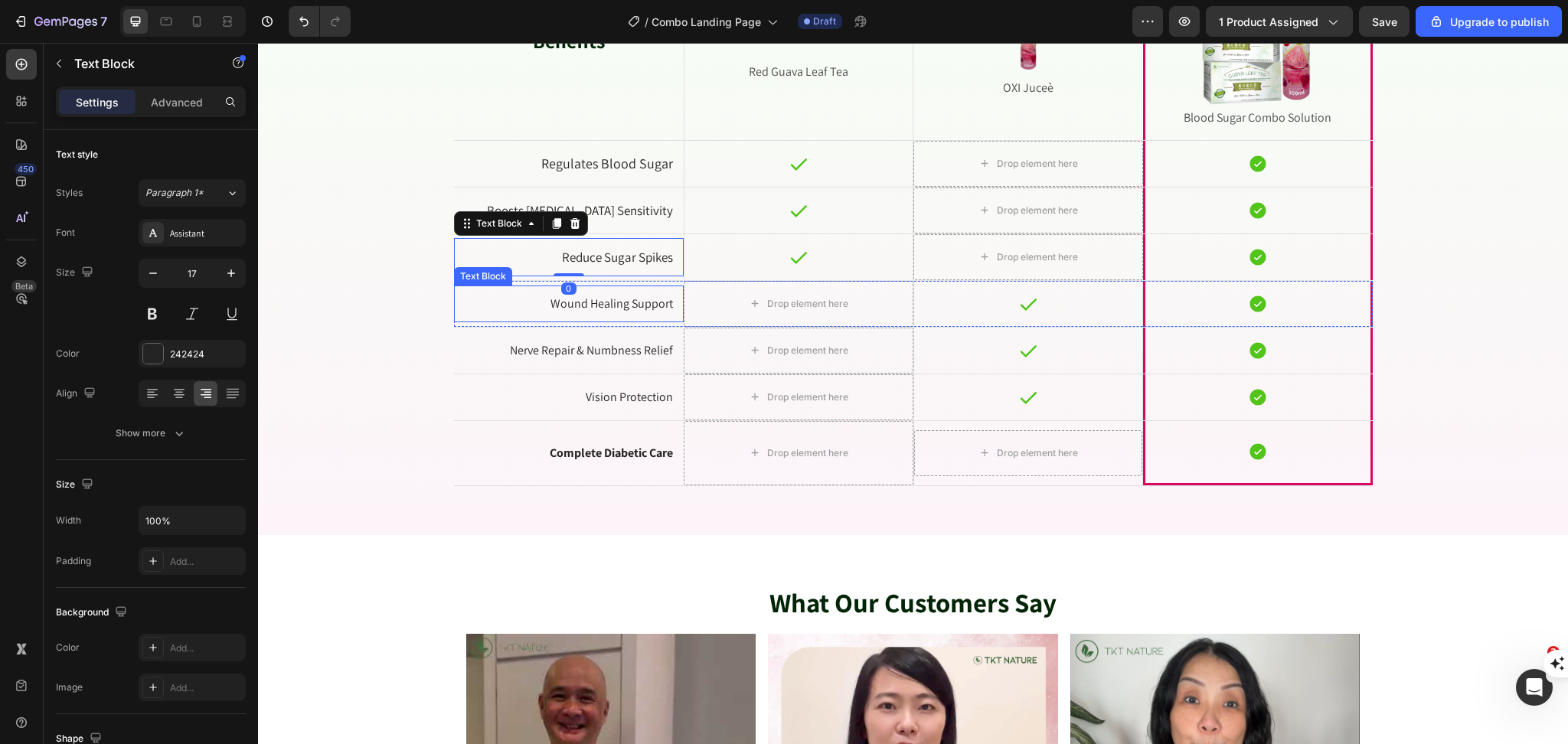
click at [625, 301] on p "Wound Healing Support" at bounding box center [568, 305] width 208 height 16
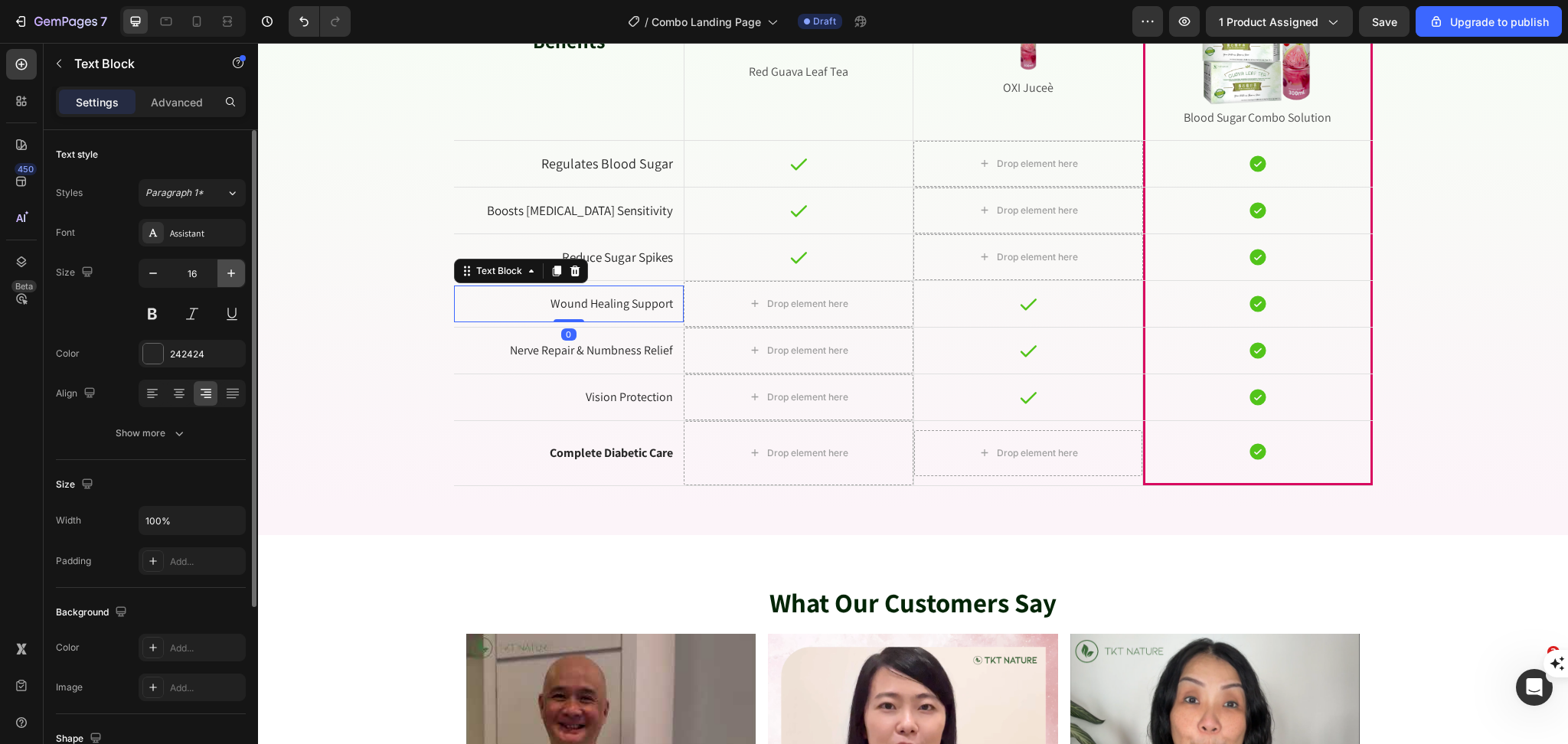
click at [230, 281] on button "button" at bounding box center [231, 274] width 28 height 28
type input "17"
click at [627, 348] on p "Nerve Repair & Numbness Relief" at bounding box center [568, 351] width 208 height 16
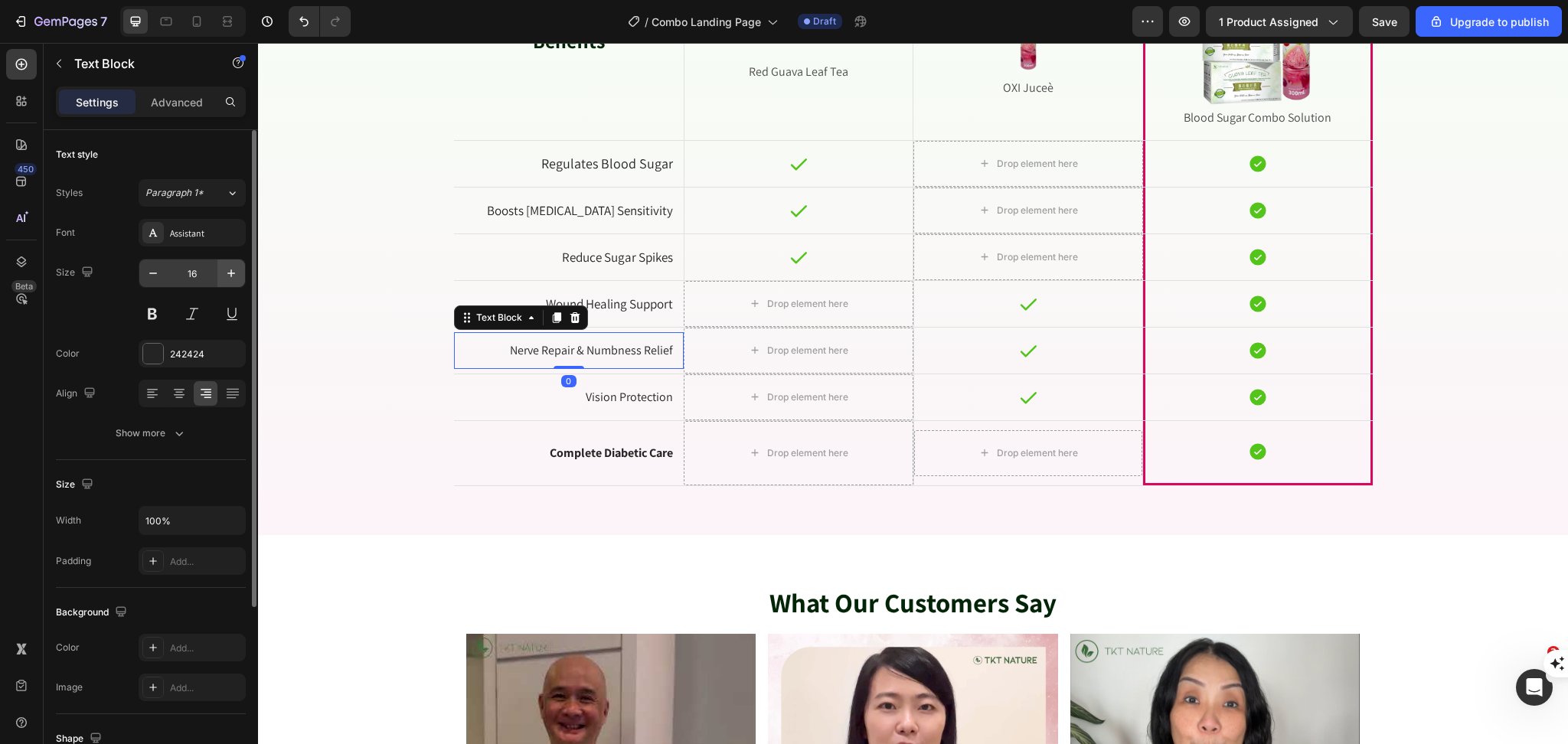
click at [235, 271] on icon "button" at bounding box center [230, 273] width 15 height 15
type input "18"
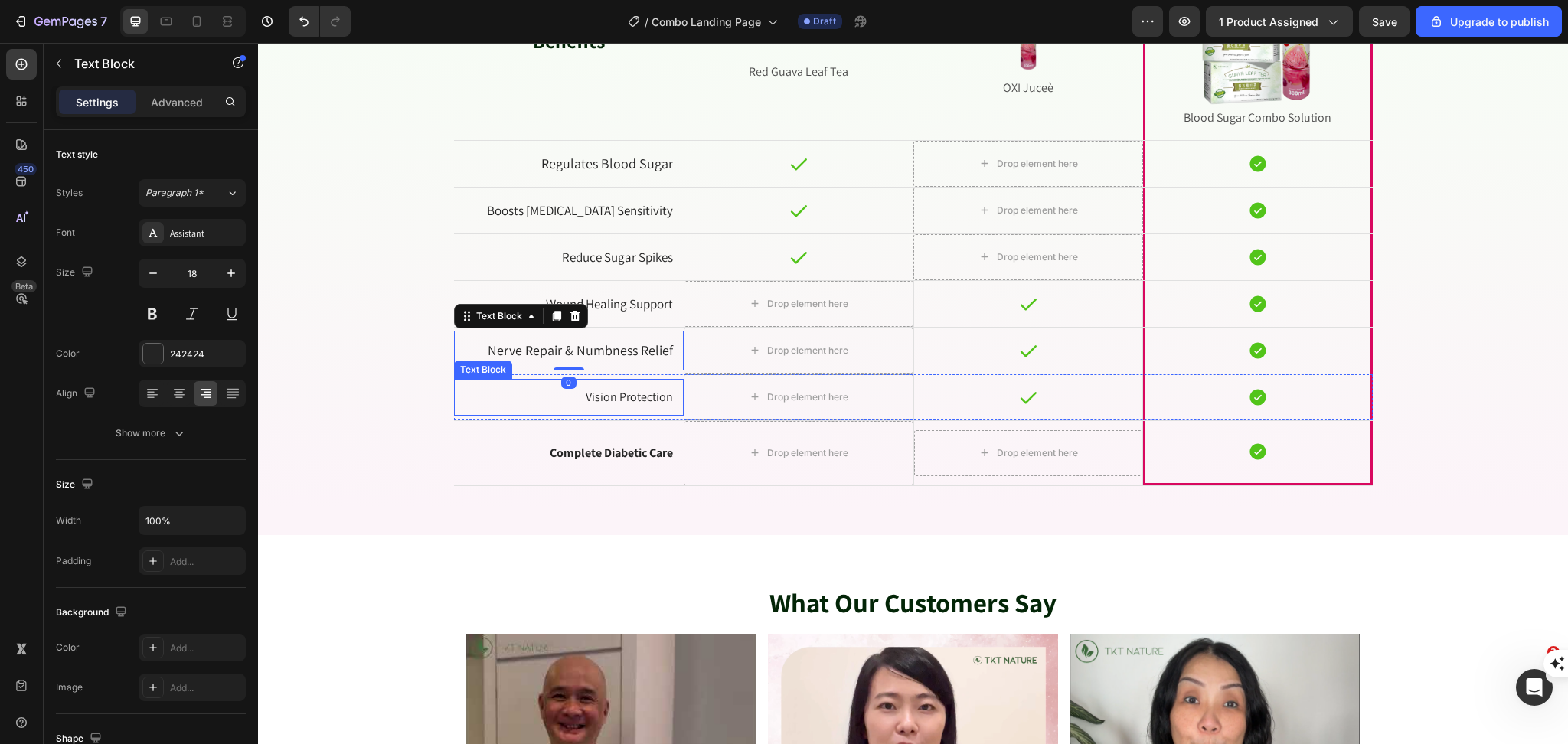
click at [615, 400] on p "Vision Protection" at bounding box center [568, 398] width 208 height 16
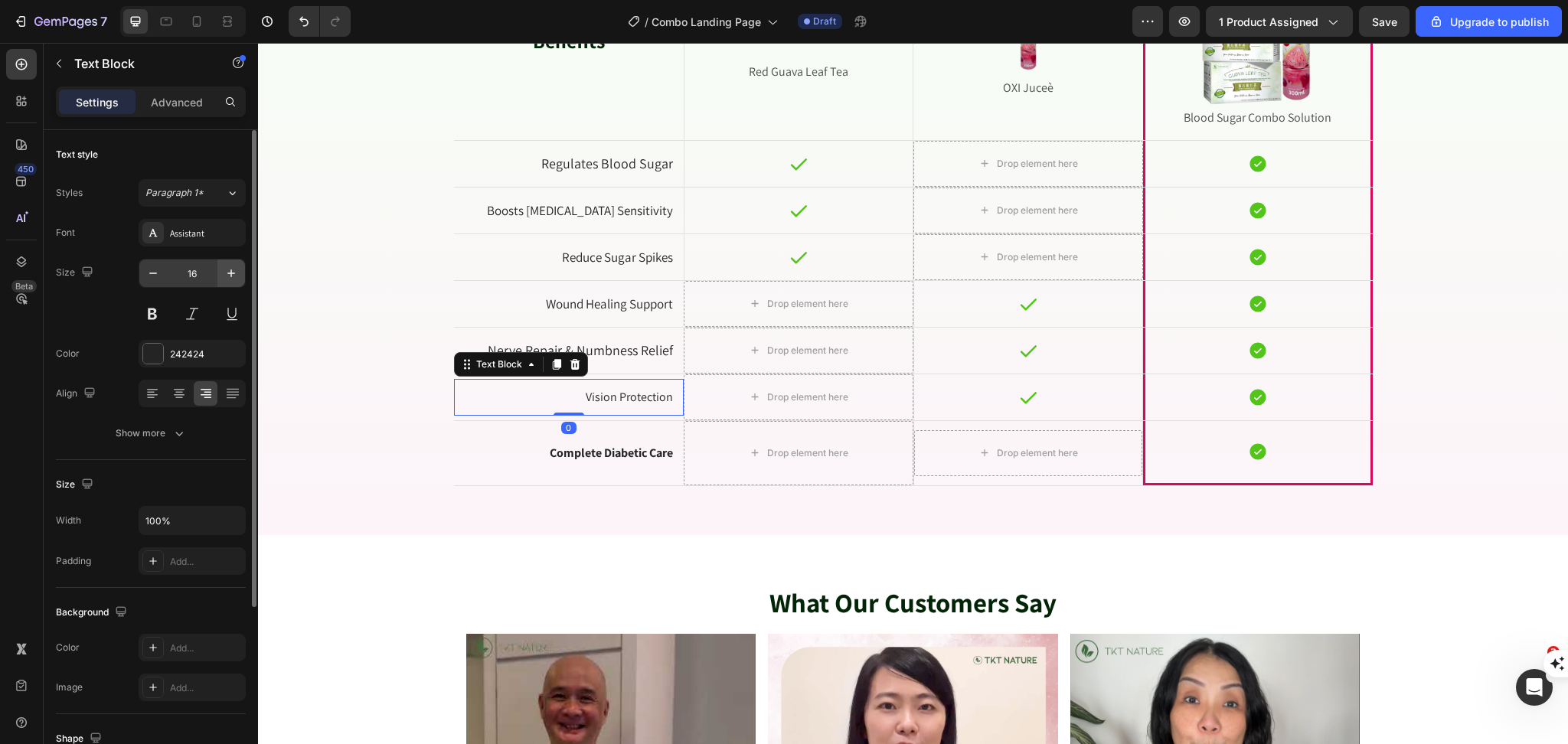
click at [237, 271] on icon "button" at bounding box center [230, 273] width 15 height 15
type input "18"
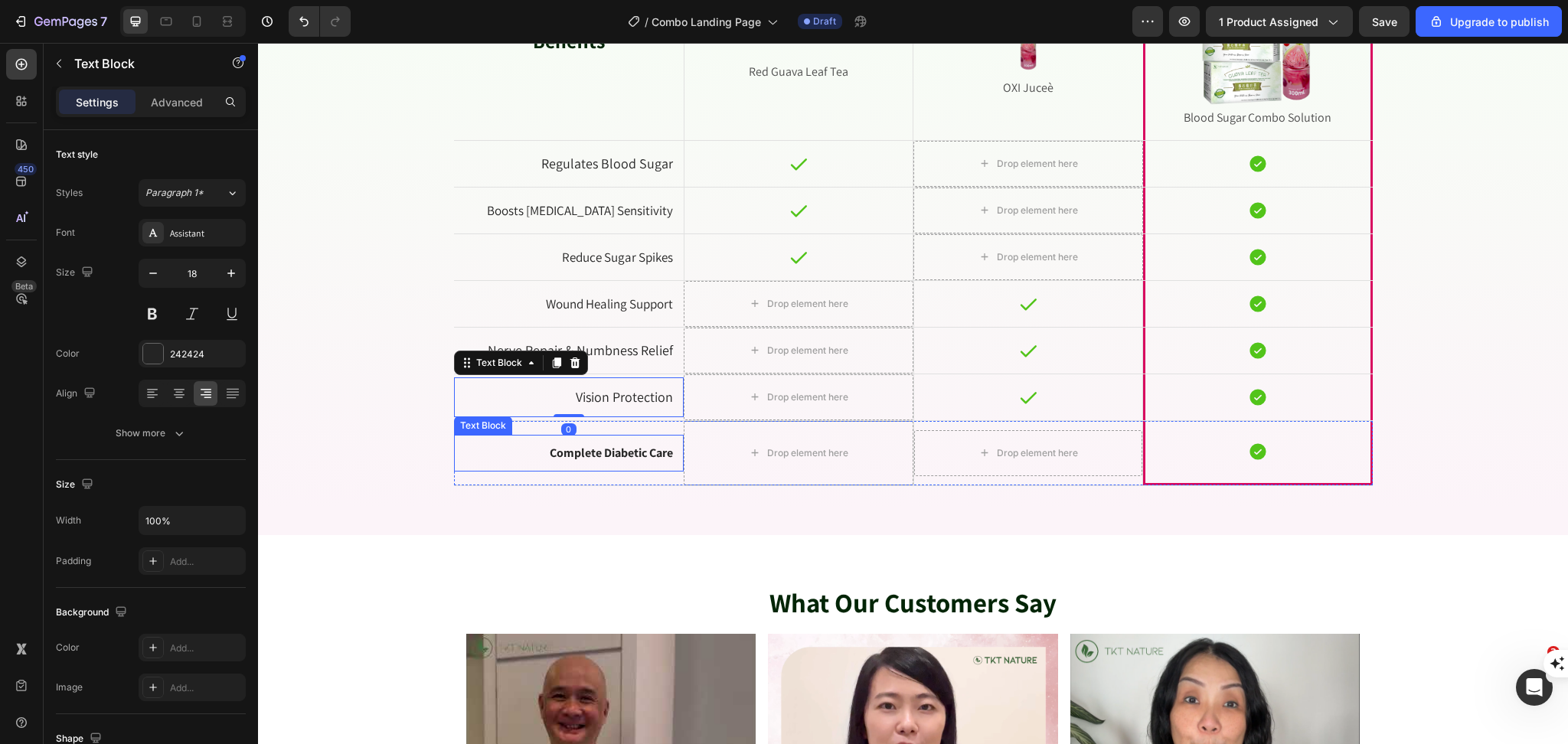
click at [617, 463] on div "Complete Diabetic Care" at bounding box center [568, 454] width 211 height 19
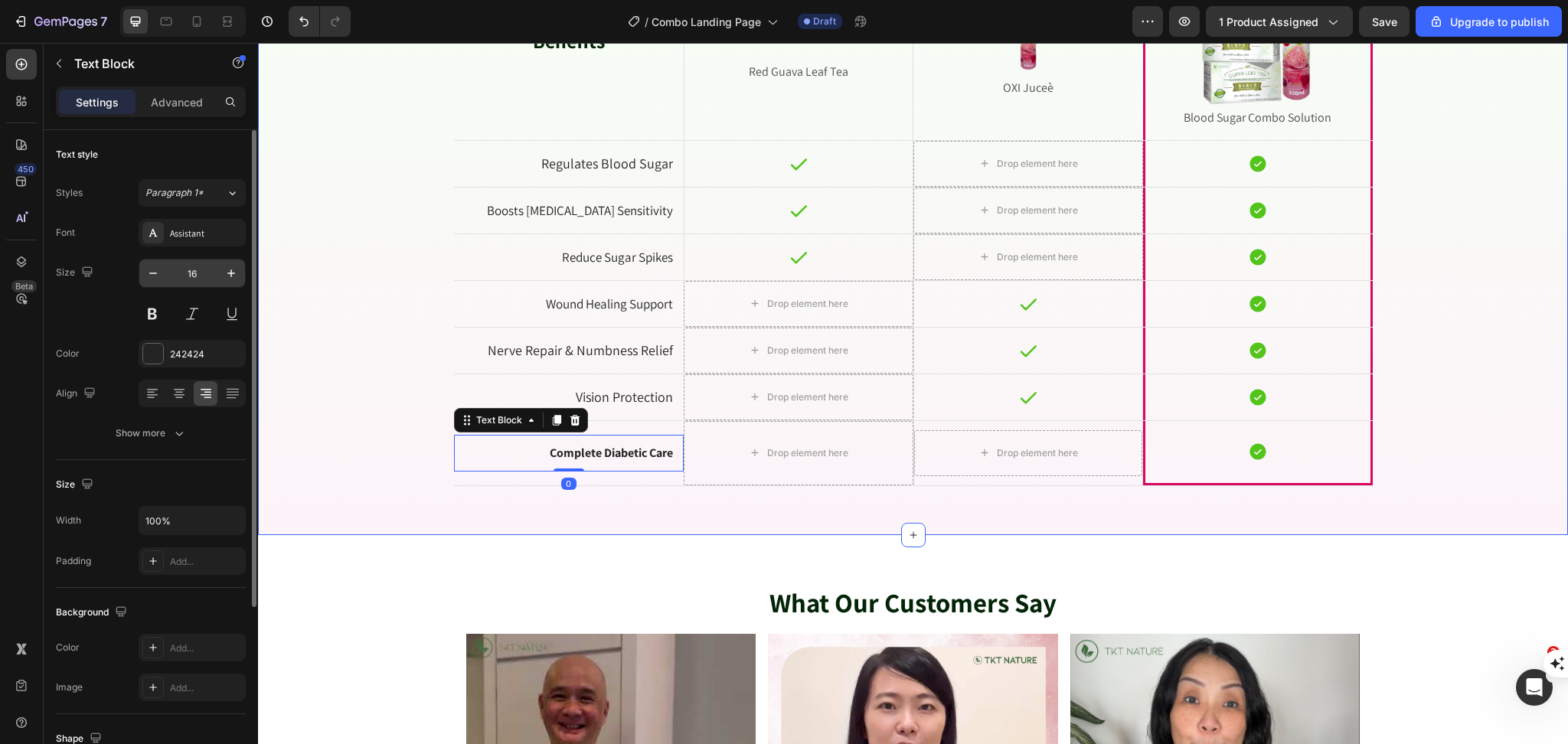
click at [210, 270] on input "16" at bounding box center [191, 274] width 50 height 28
click at [230, 272] on icon "button" at bounding box center [230, 273] width 15 height 15
type input "18"
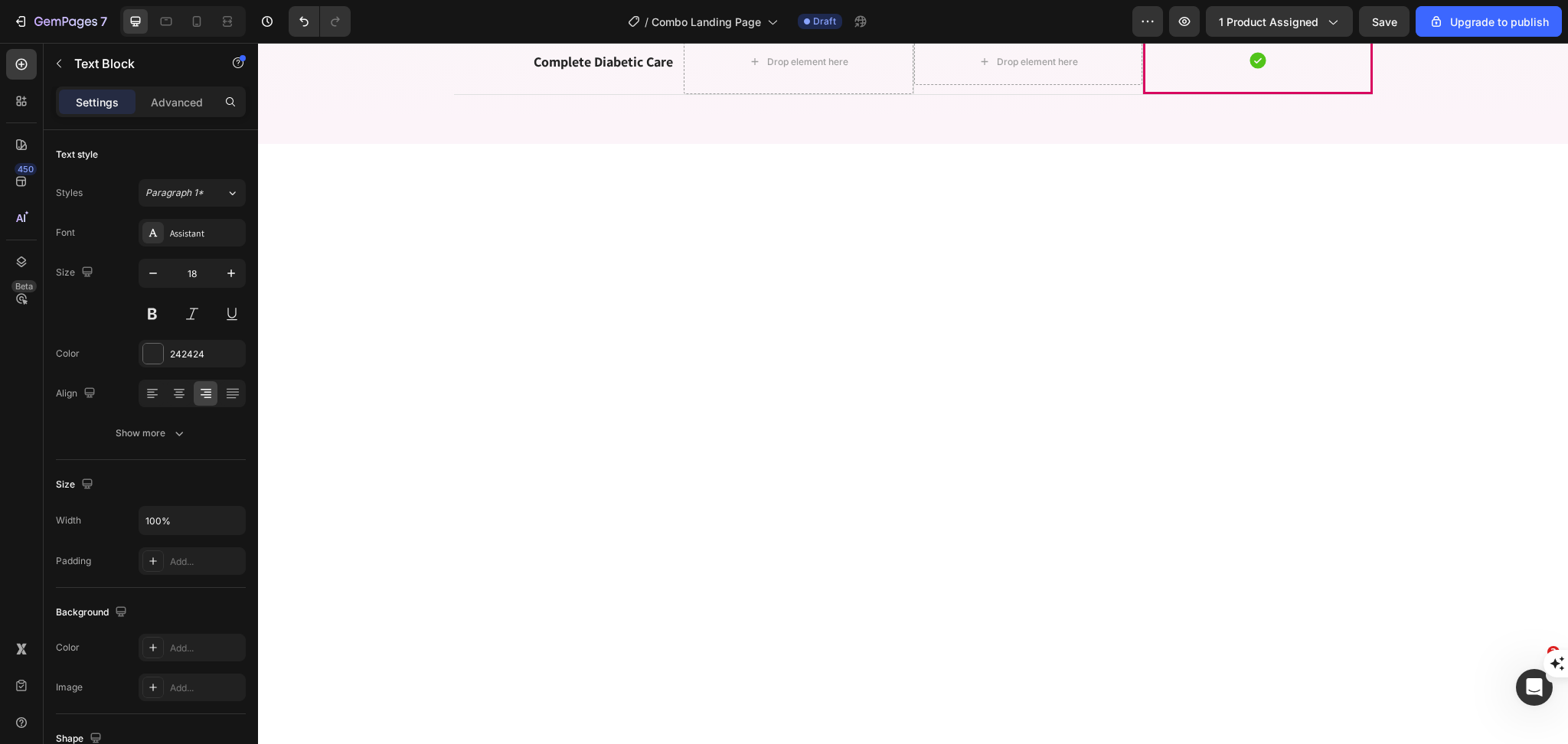
scroll to position [3266, 0]
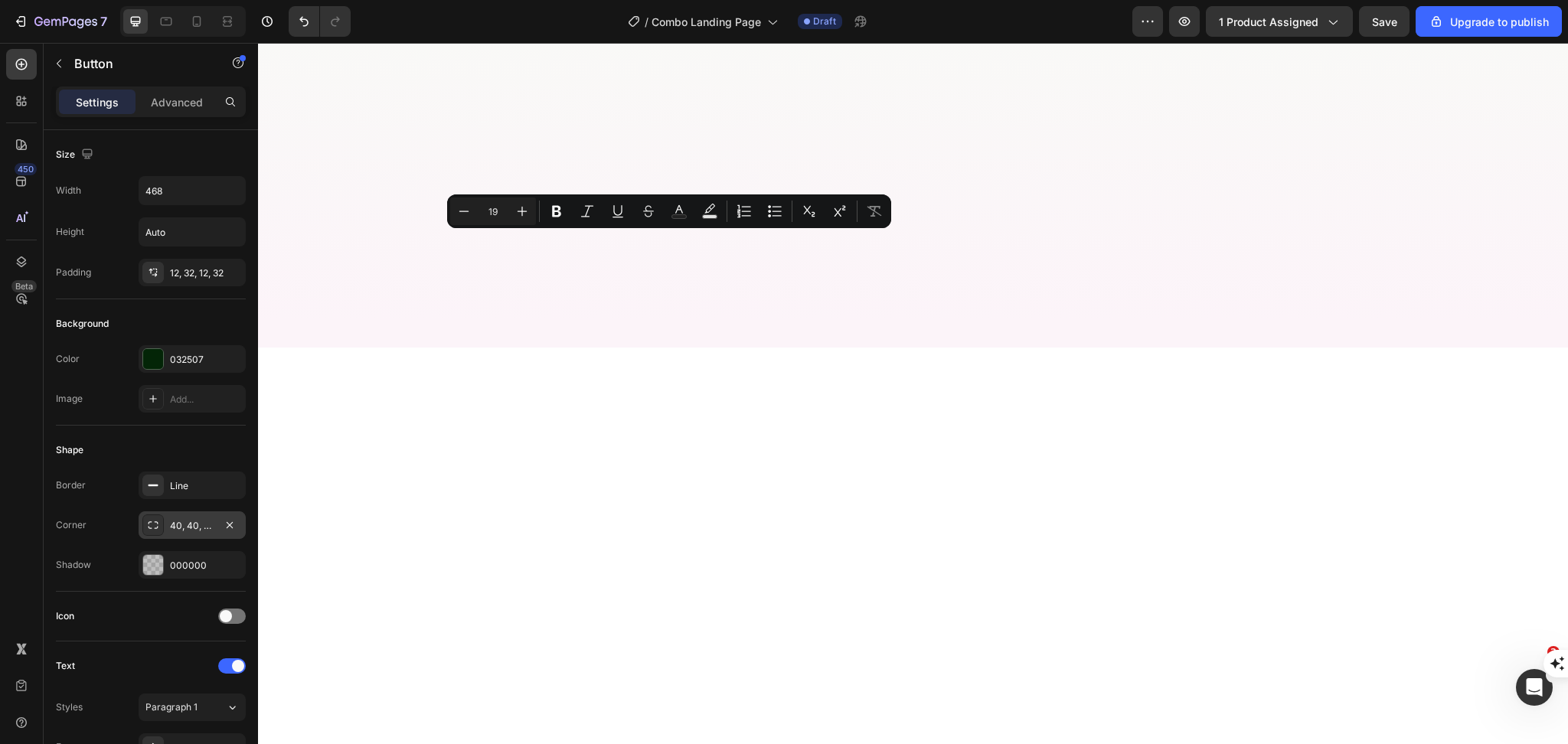
scroll to position [408, 0]
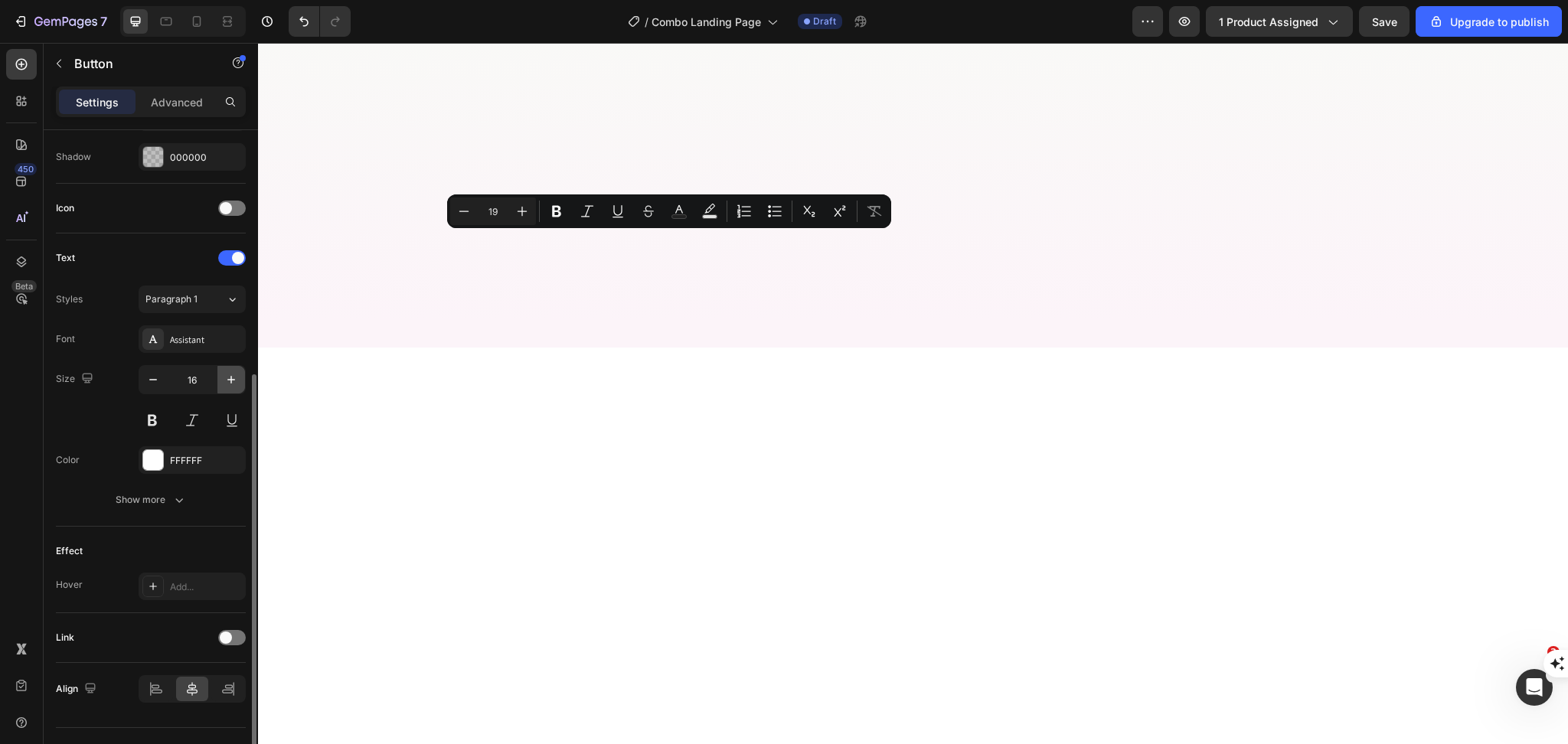
click at [223, 375] on icon "button" at bounding box center [230, 380] width 15 height 15
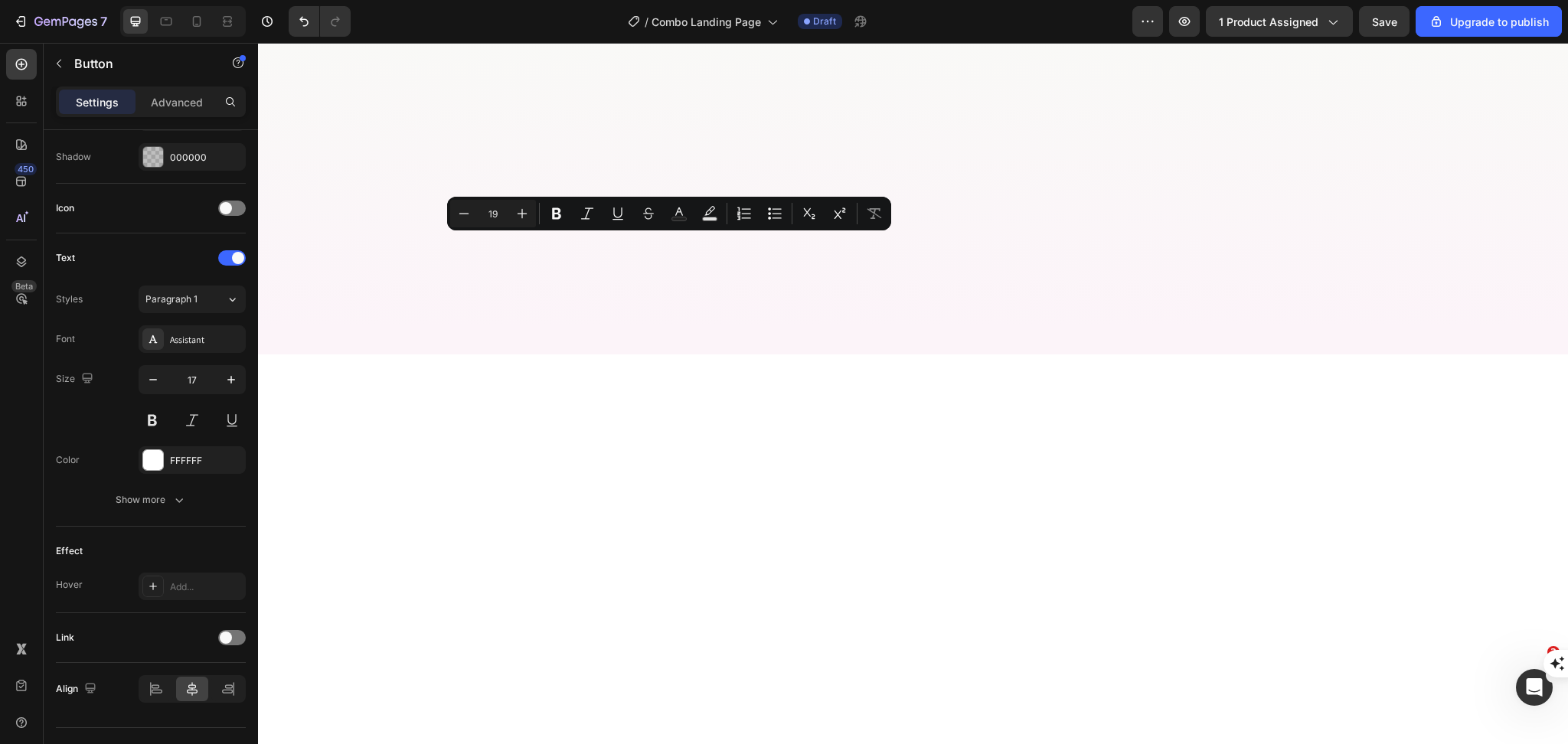
type input "18"
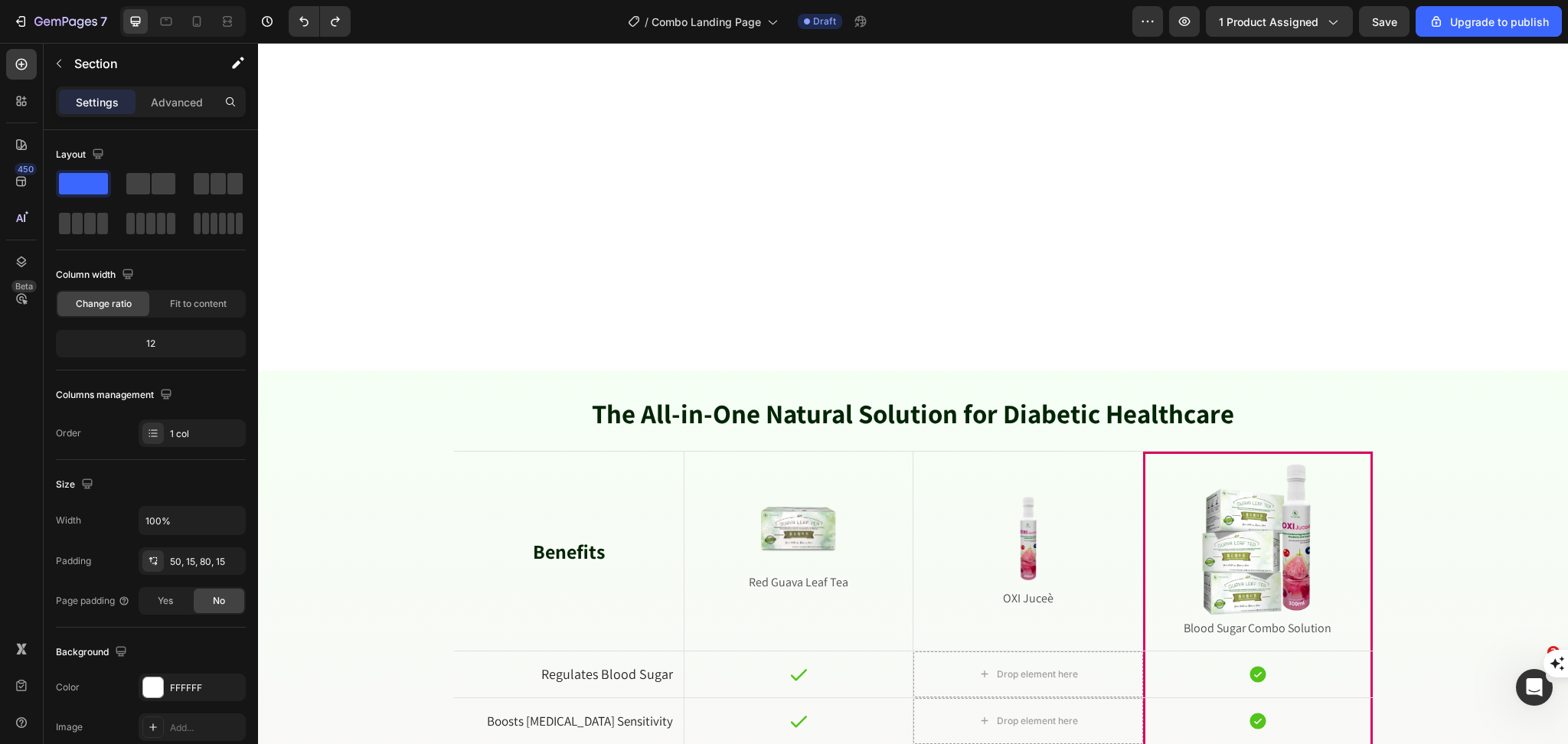
scroll to position [4186, 0]
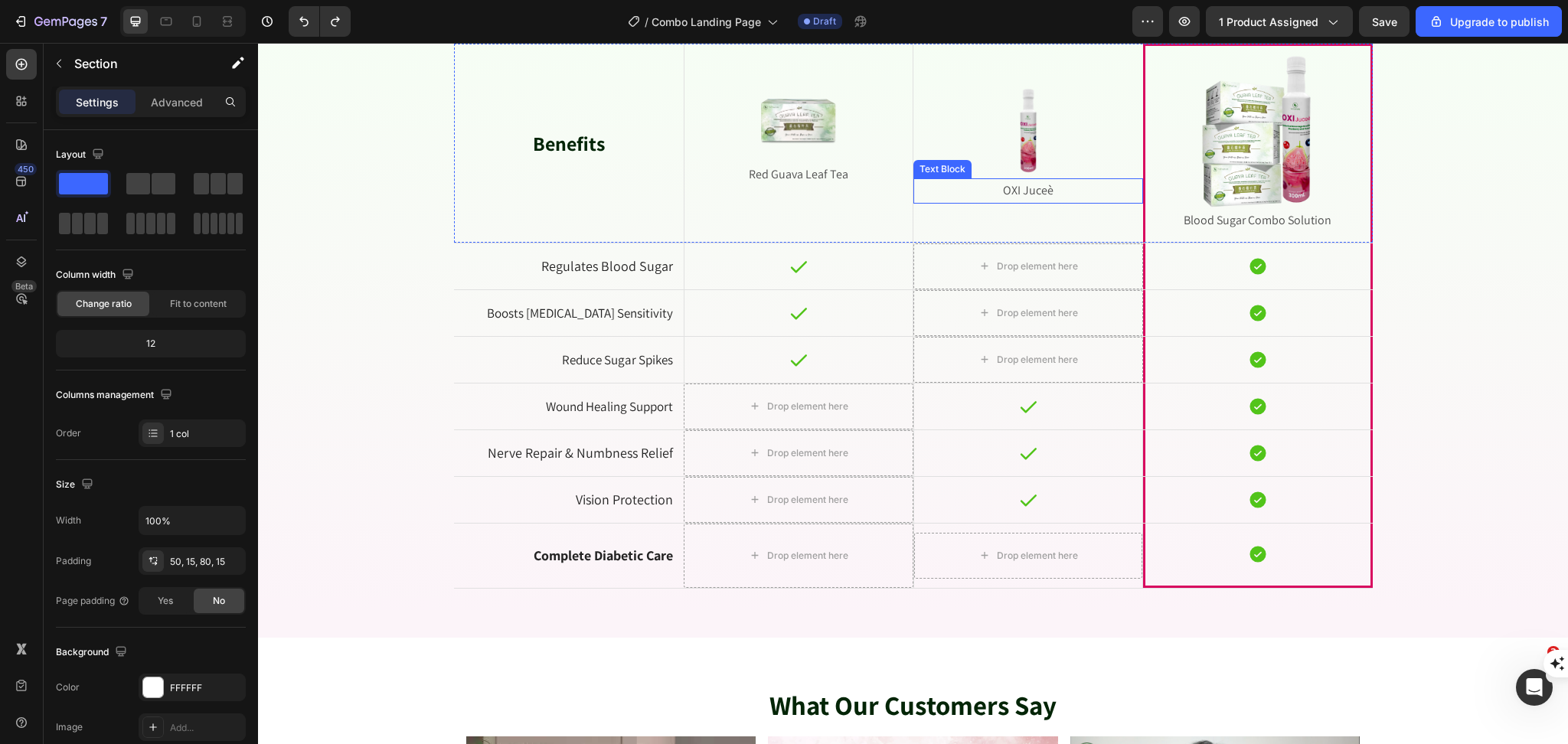
click at [1025, 197] on p "OXI Juceè" at bounding box center [1028, 191] width 226 height 22
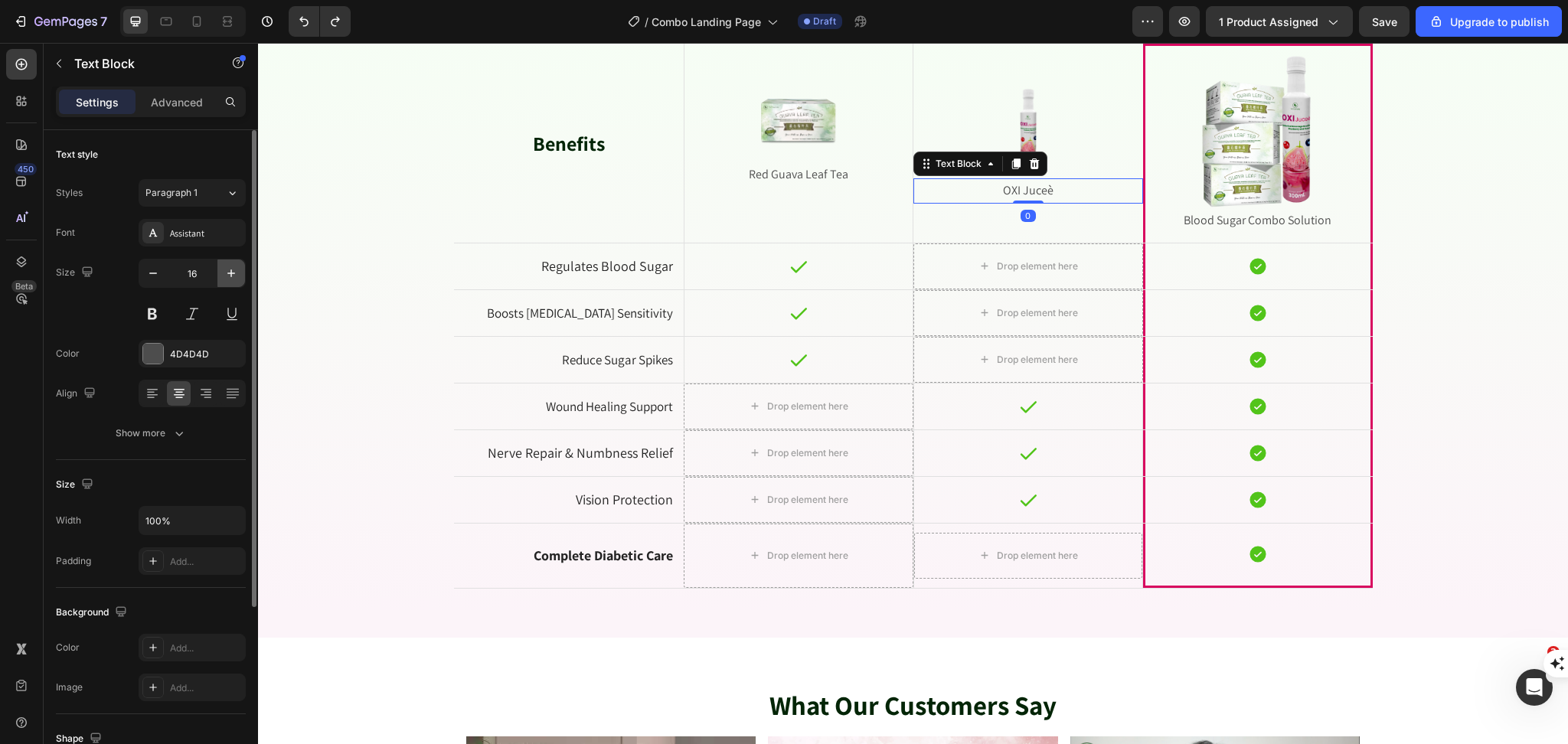
click at [234, 274] on icon "button" at bounding box center [230, 273] width 15 height 15
type input "17"
drag, startPoint x: 769, startPoint y: 170, endPoint x: 485, endPoint y: 210, distance: 286.8
click at [770, 170] on p "Red Guava Leaf Tea" at bounding box center [798, 175] width 206 height 22
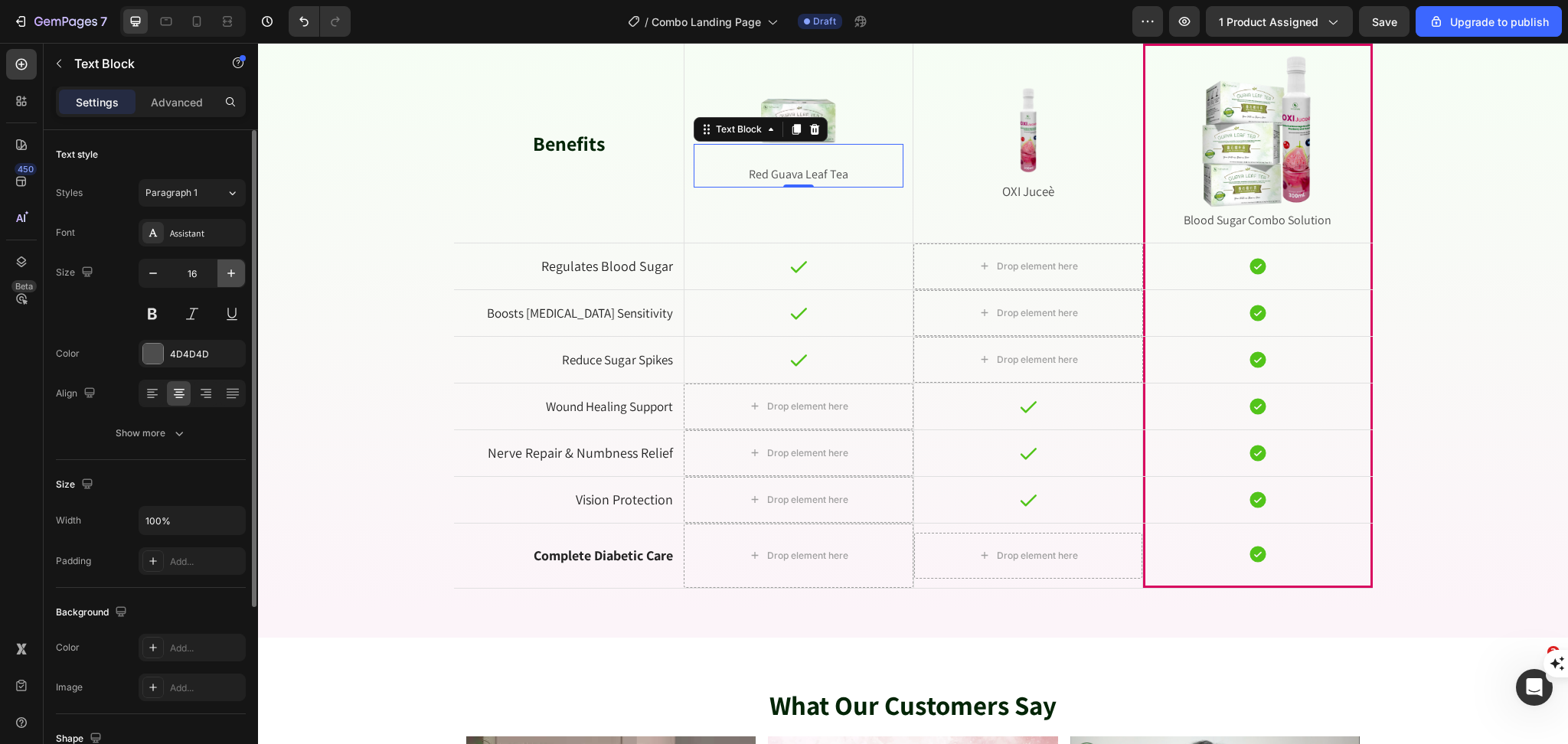
click at [231, 270] on icon "button" at bounding box center [230, 273] width 15 height 15
type input "18"
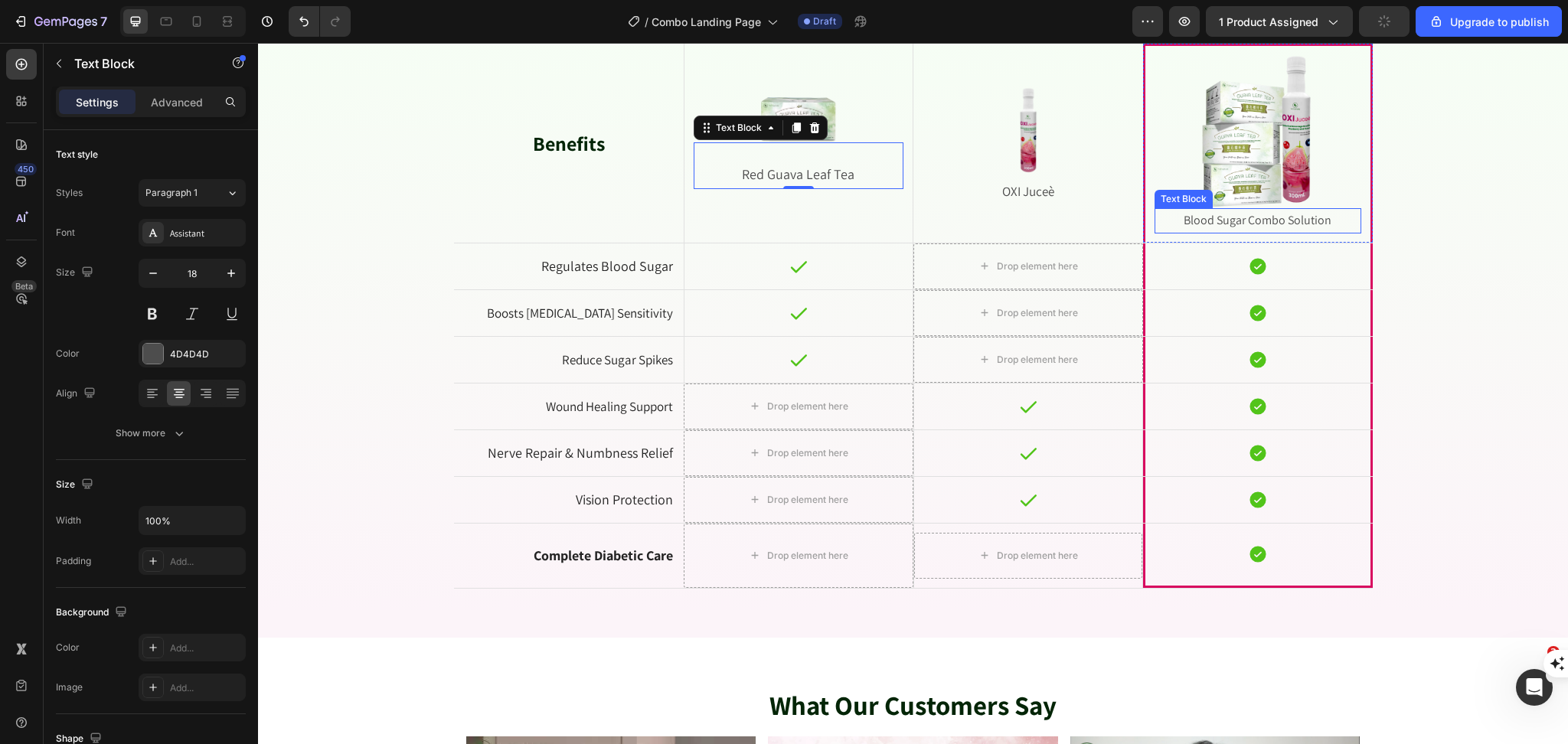
click at [1263, 223] on p "Blood Sugar Combo Solution" at bounding box center [1257, 221] width 203 height 22
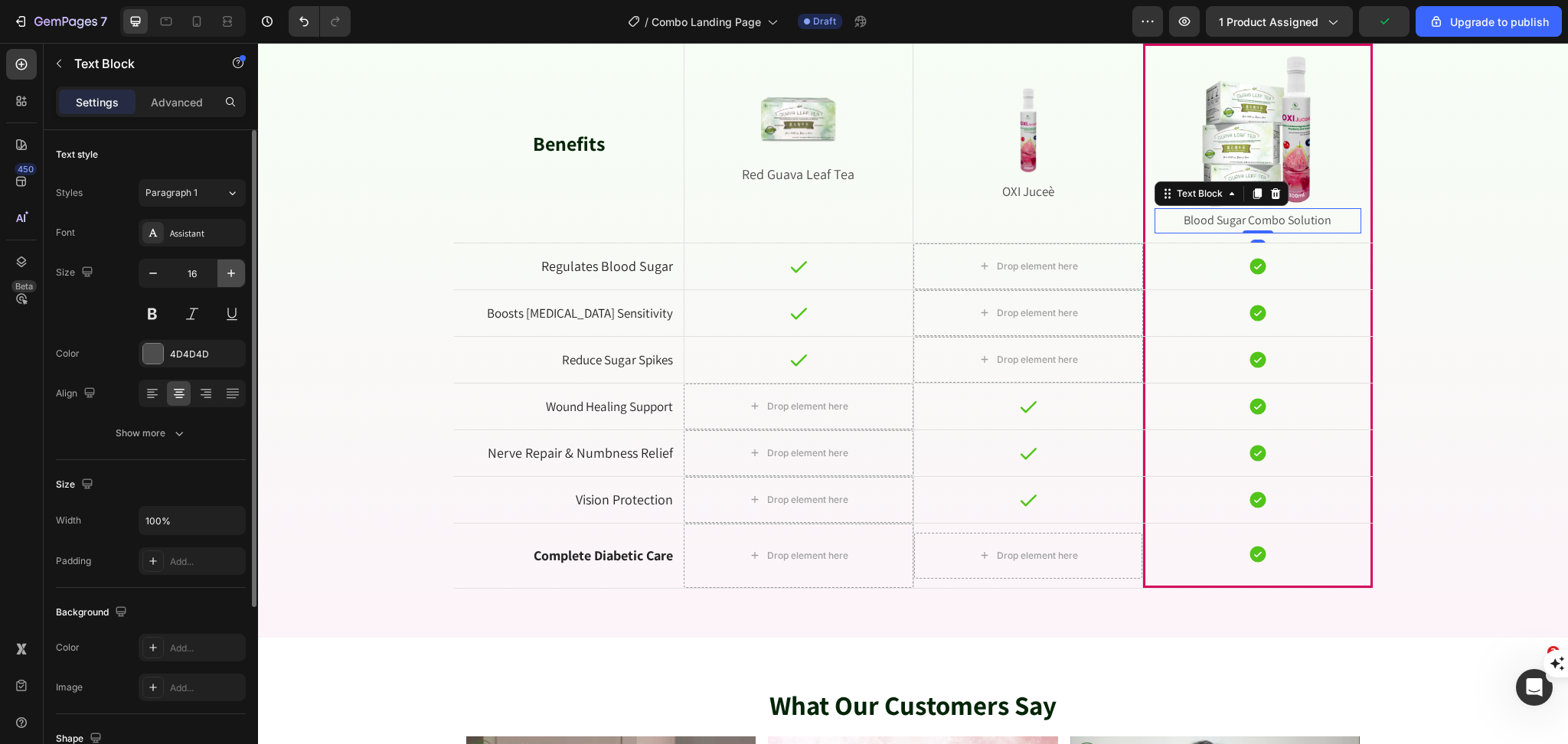
click at [224, 273] on icon "button" at bounding box center [230, 273] width 15 height 15
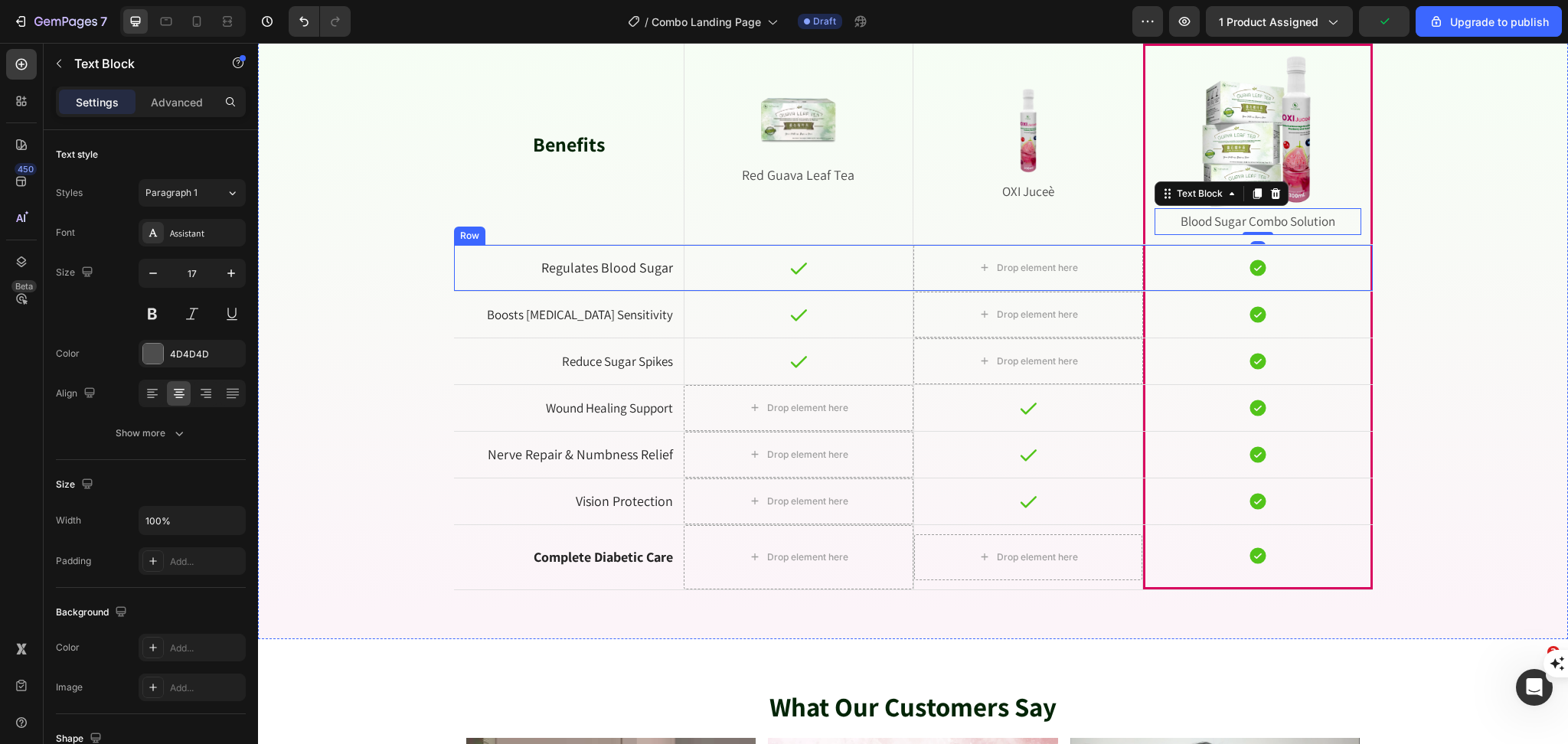
type input "18"
click at [1473, 305] on div "The All-in-One Natural Solution for Diabetic Healthcare Heading The All-in-One …" at bounding box center [913, 277] width 1287 height 629
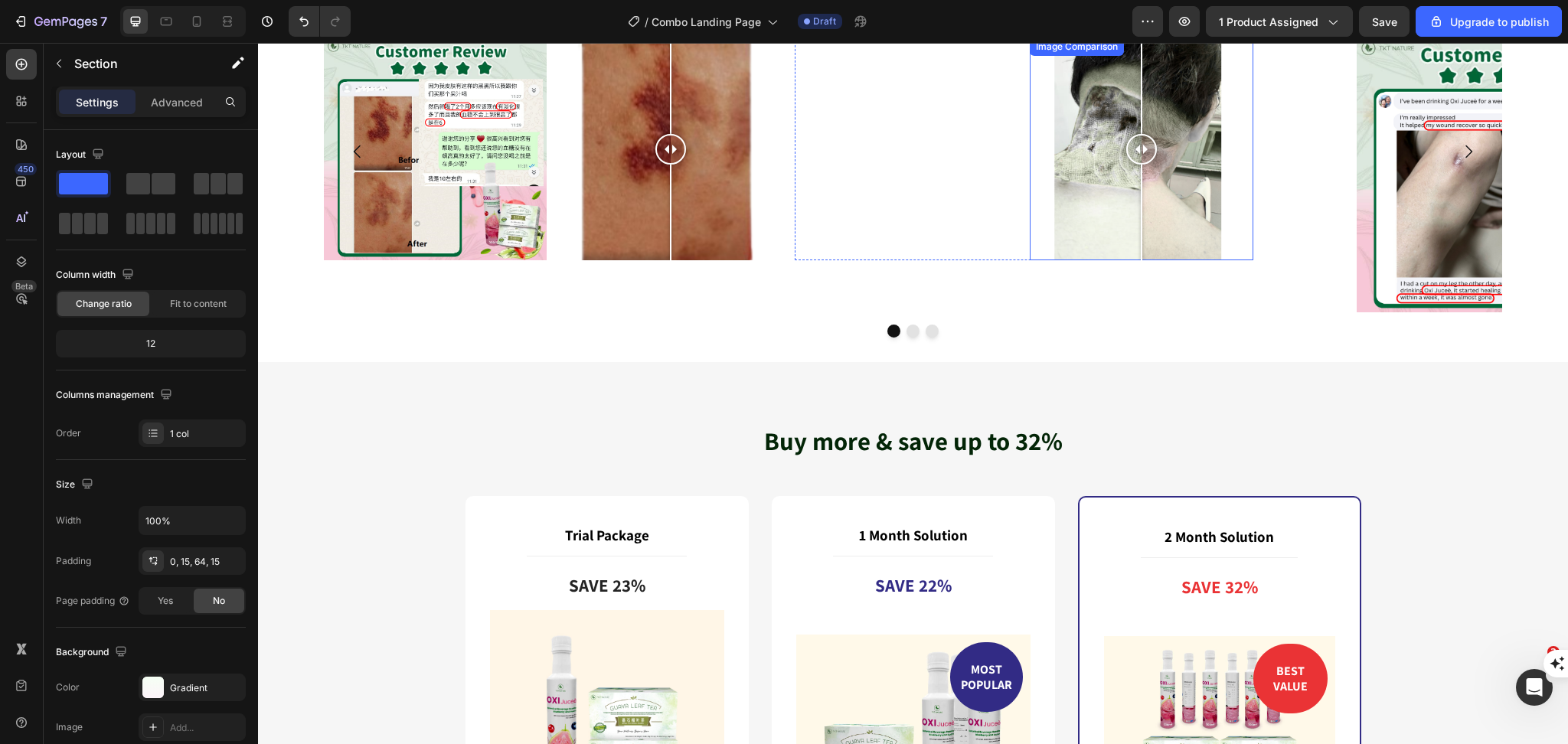
scroll to position [5104, 0]
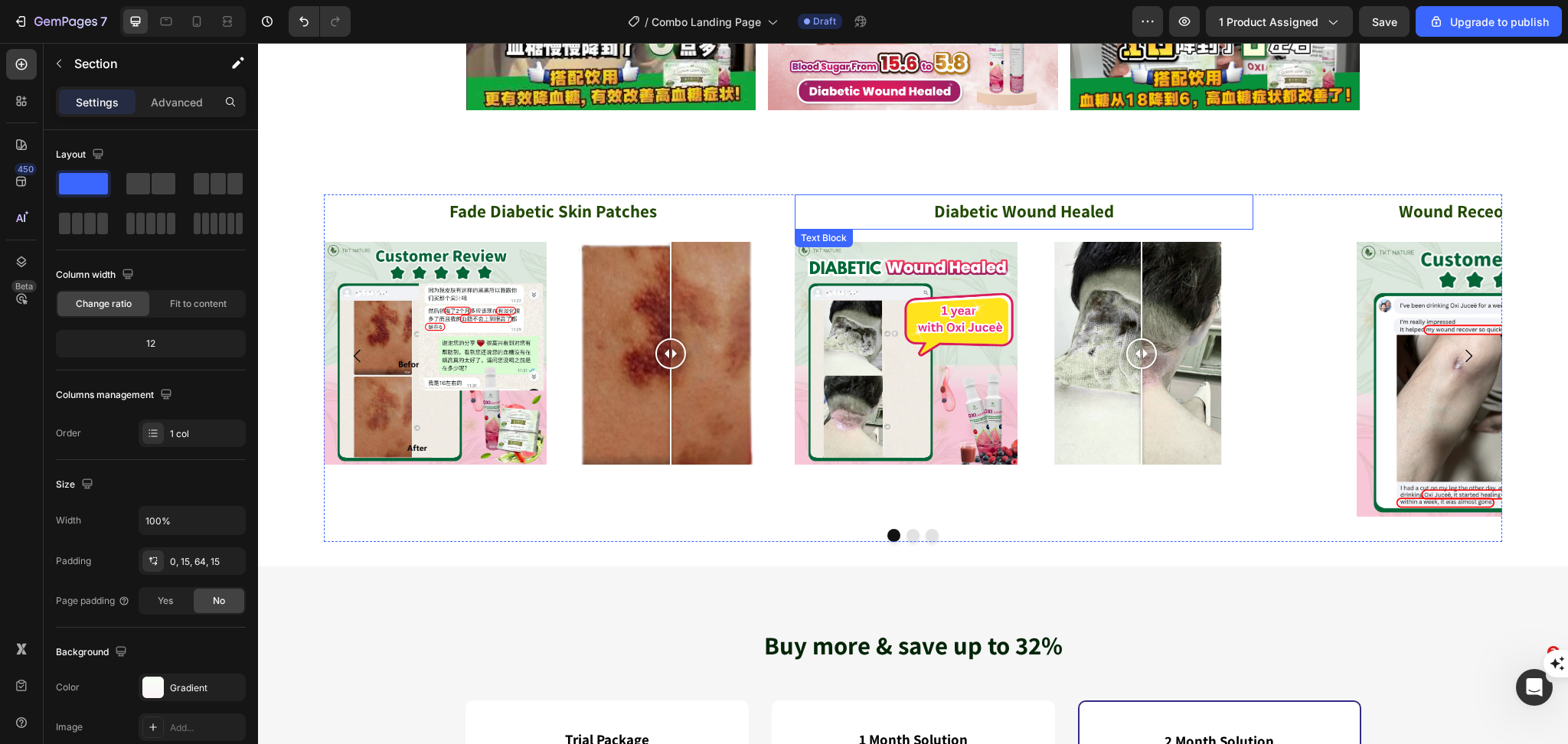
click at [1025, 215] on strong "Diabetic Wound Healed" at bounding box center [1024, 211] width 180 height 23
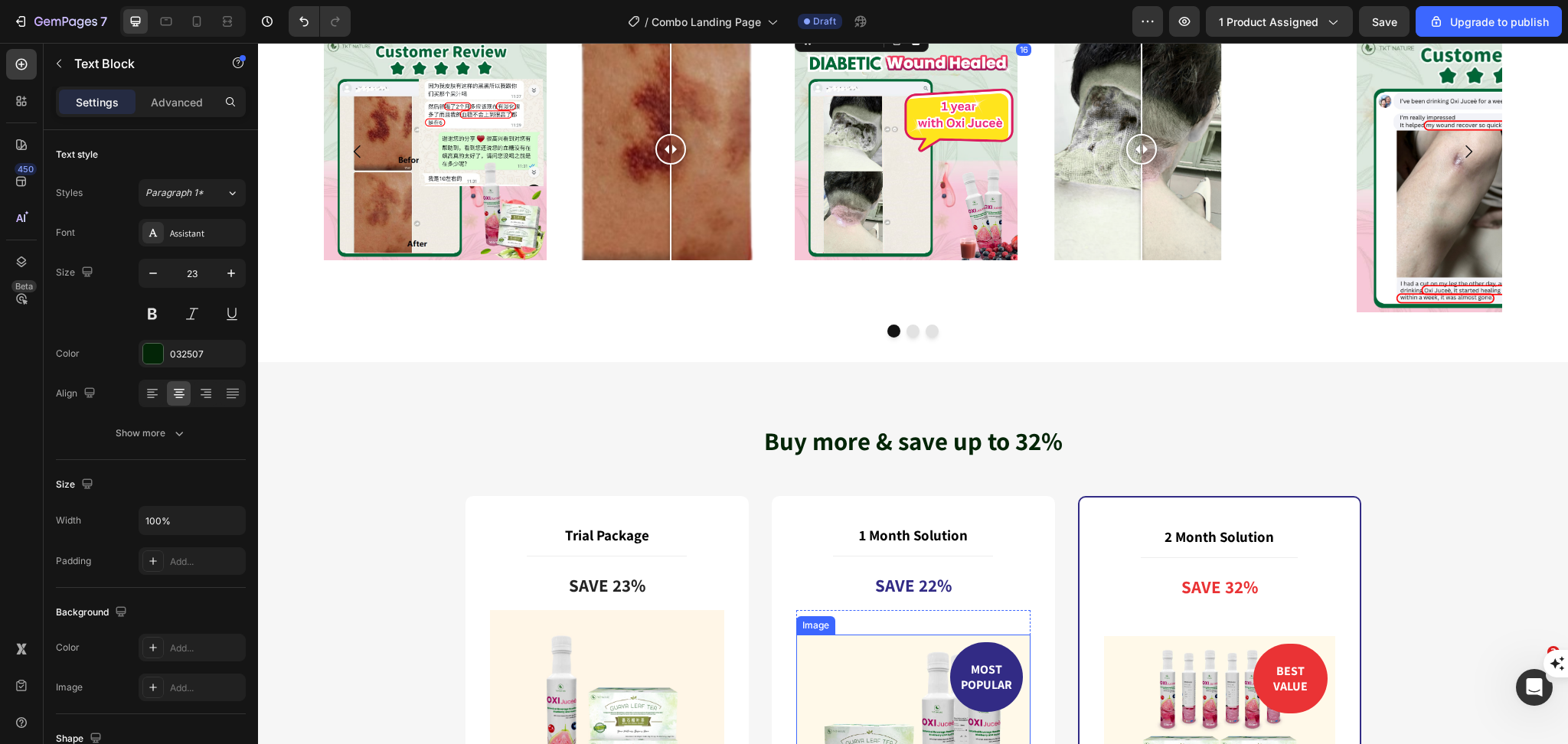
scroll to position [5615, 0]
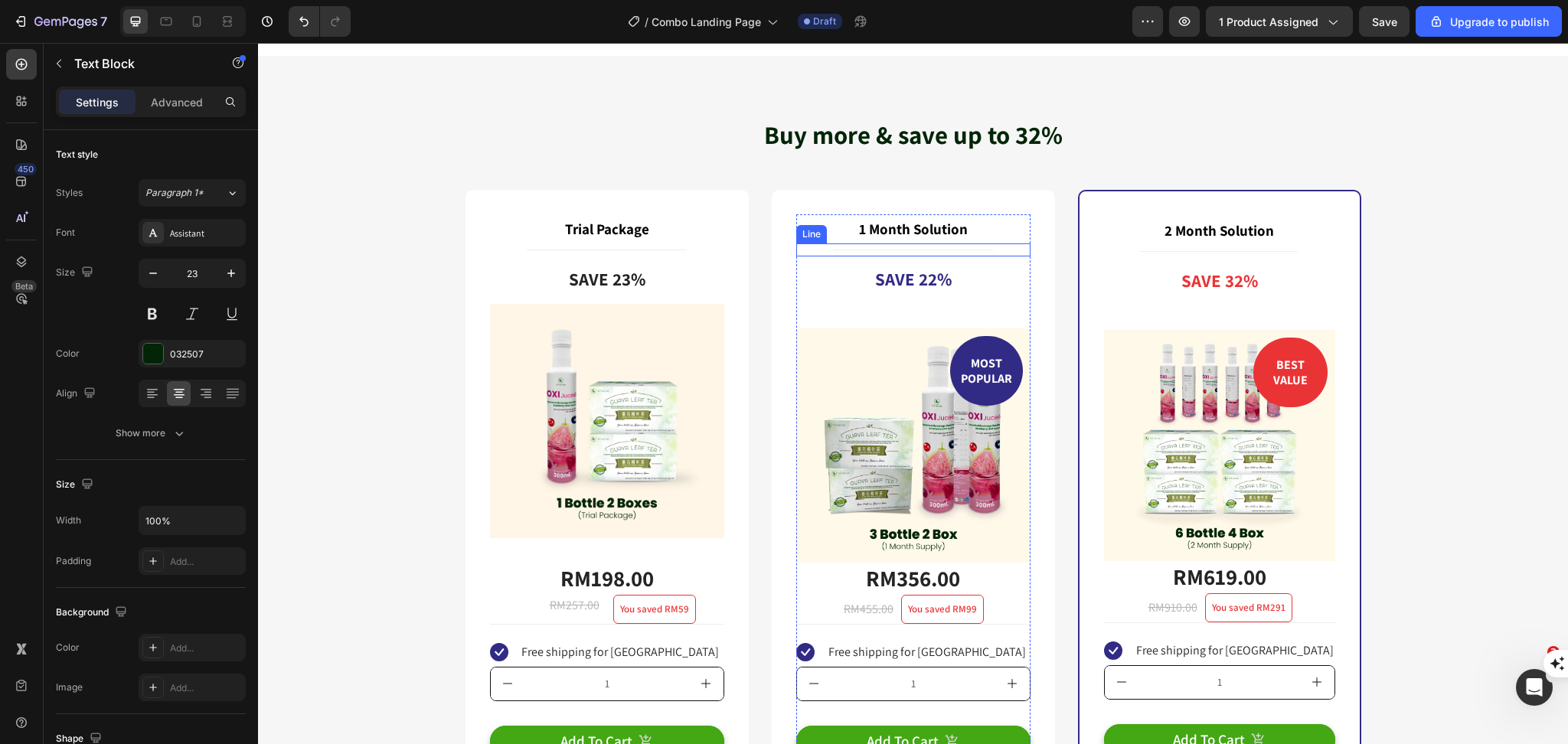
click at [898, 230] on p "1 Month Solution" at bounding box center [914, 229] width 231 height 26
click at [952, 236] on p "1 Month Solution" at bounding box center [914, 229] width 231 height 26
click at [950, 234] on p "1 Month Solution" at bounding box center [914, 229] width 231 height 26
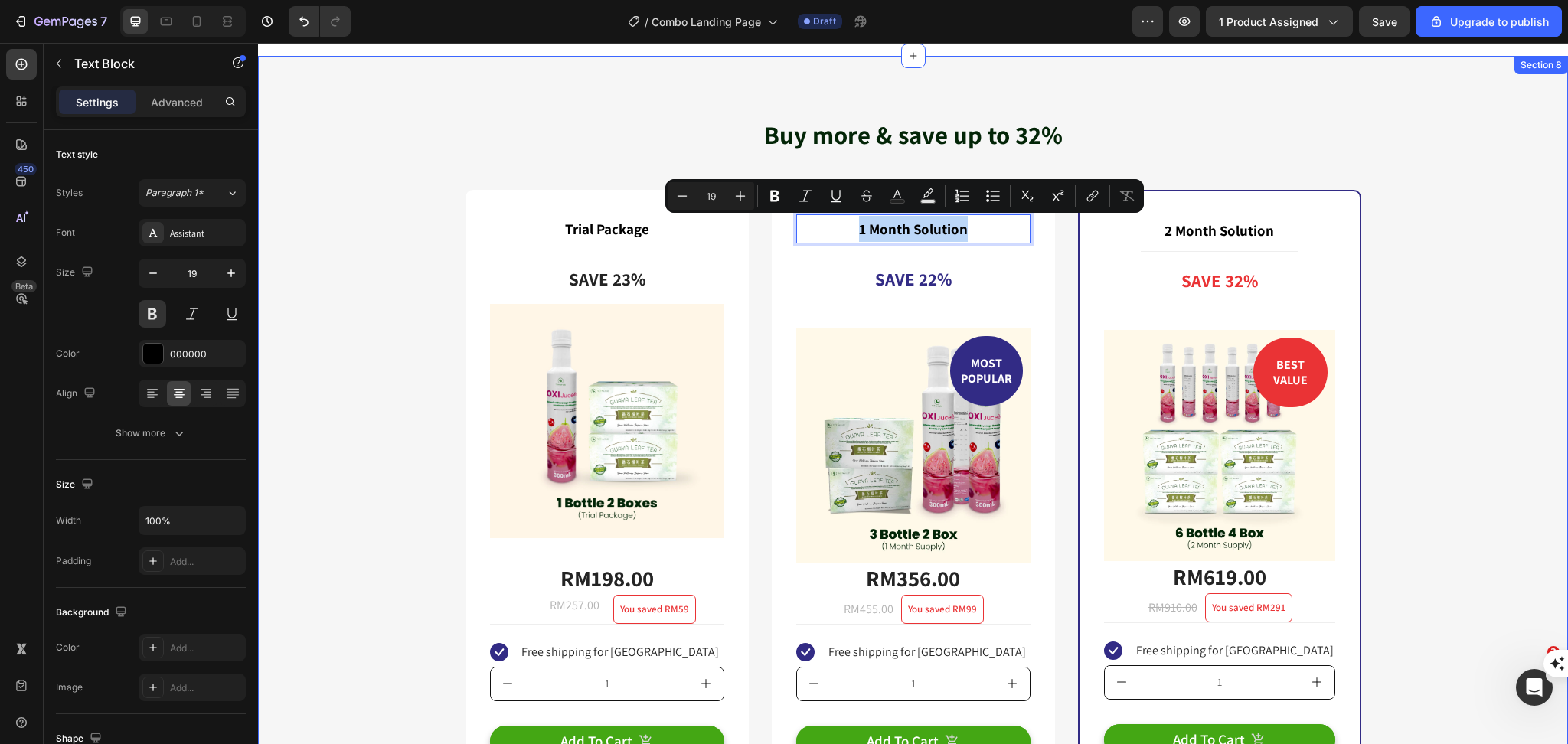
click at [409, 272] on div "Buy more & save up to 32% Heading Row Trial Package Text Block Title Line Save …" at bounding box center [913, 492] width 1287 height 750
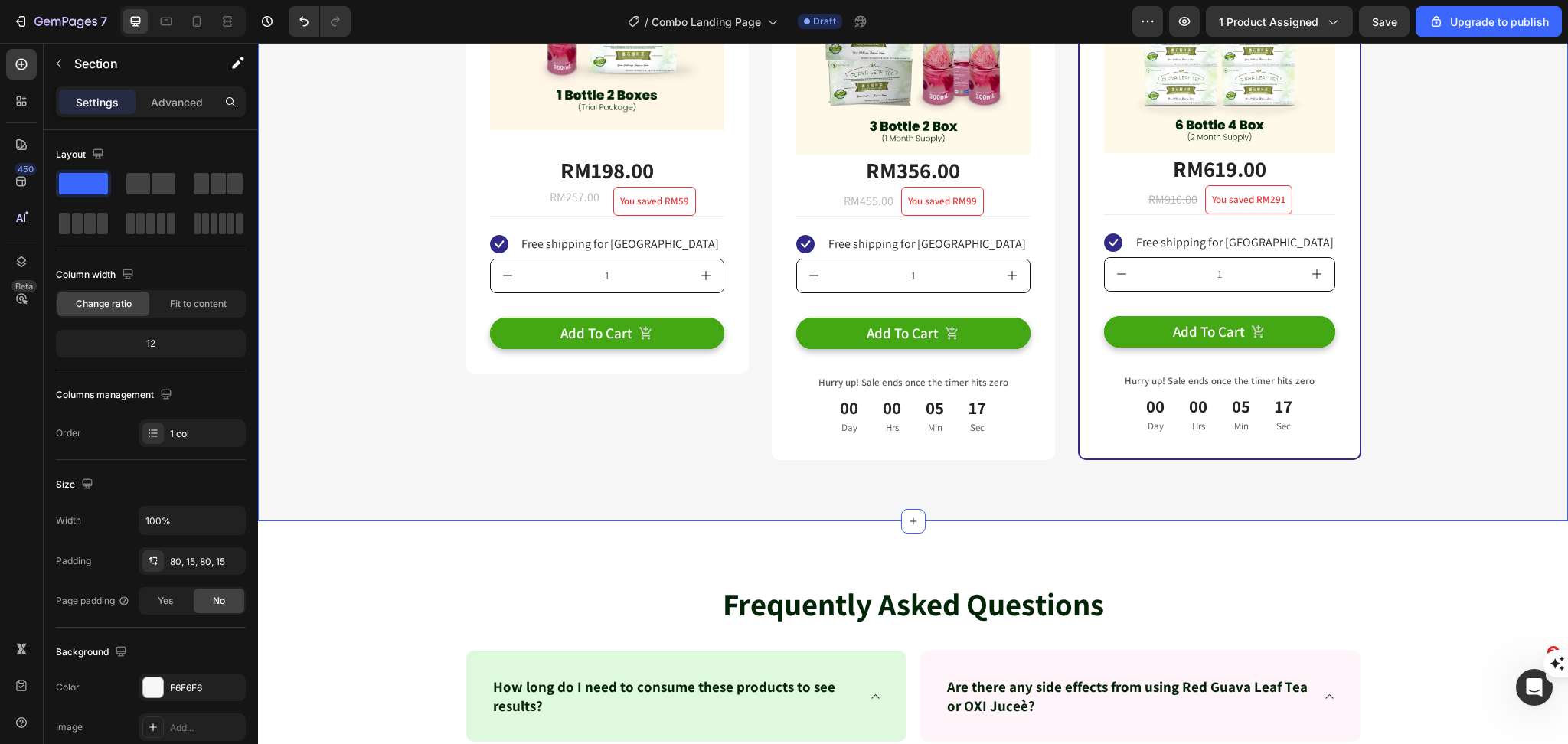
scroll to position [6432, 0]
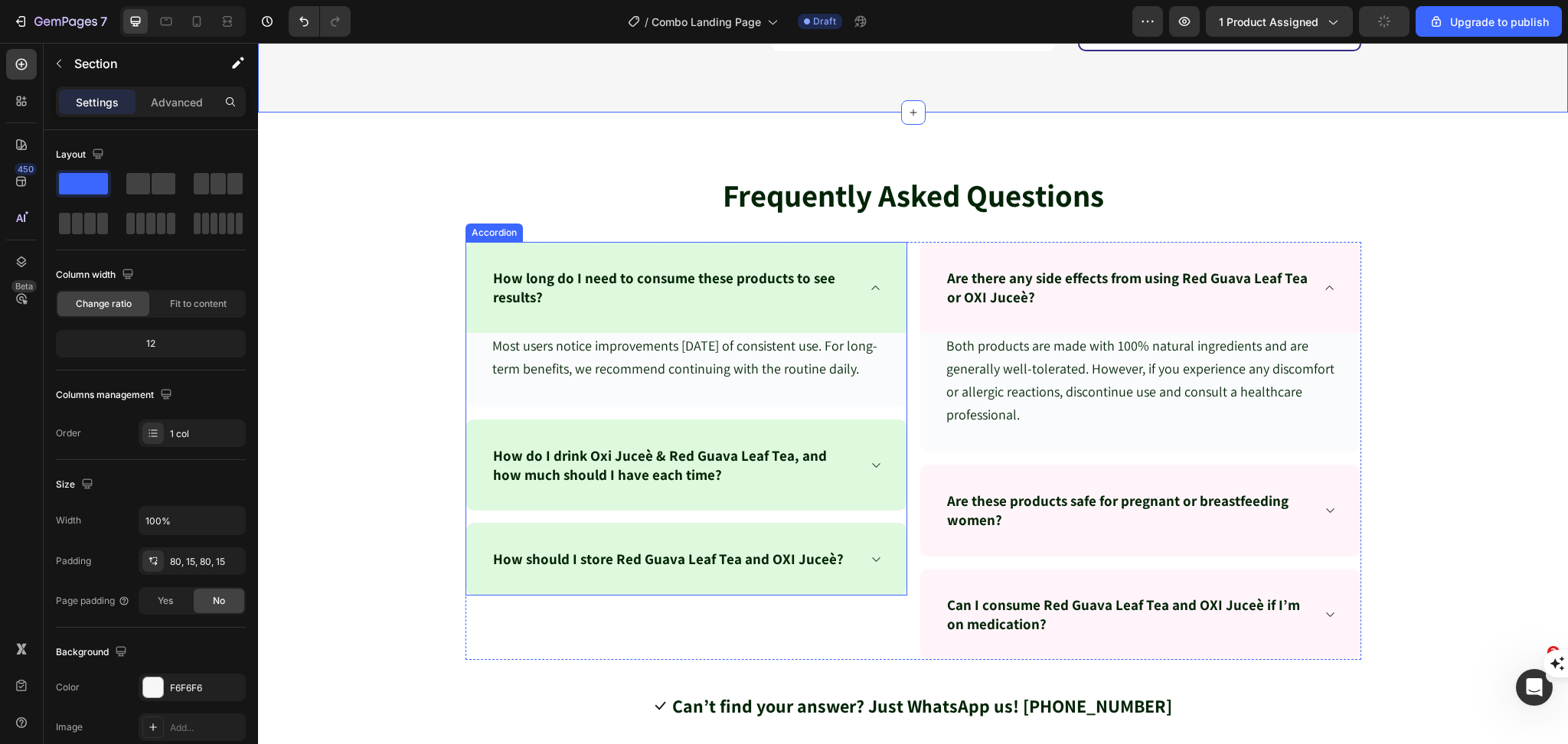
click at [654, 283] on span "How long do I need to consume these products to see results?" at bounding box center [663, 287] width 342 height 37
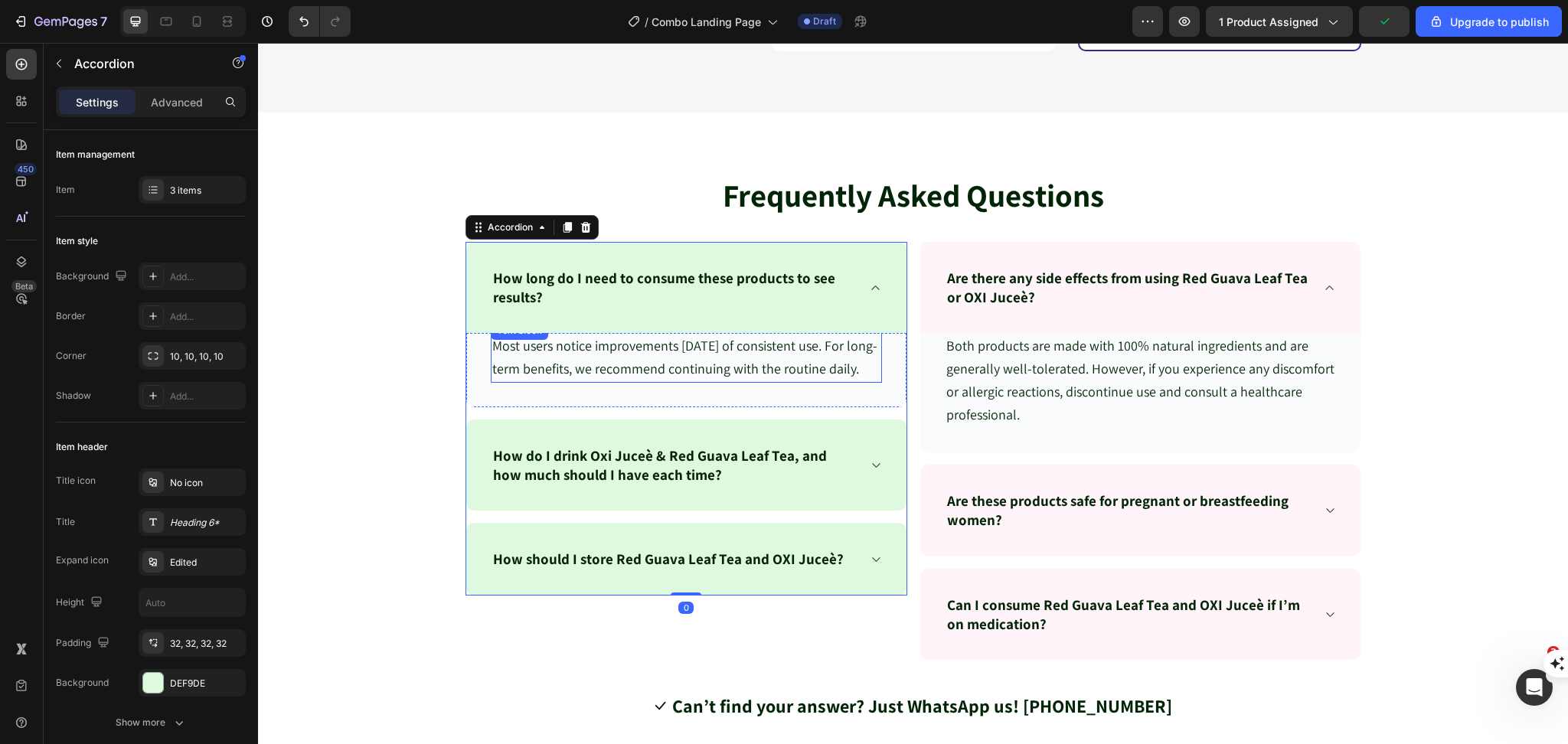
click at [607, 372] on span "Most users notice improvements within 30 days of consistent use. For long-term …" at bounding box center [684, 357] width 385 height 41
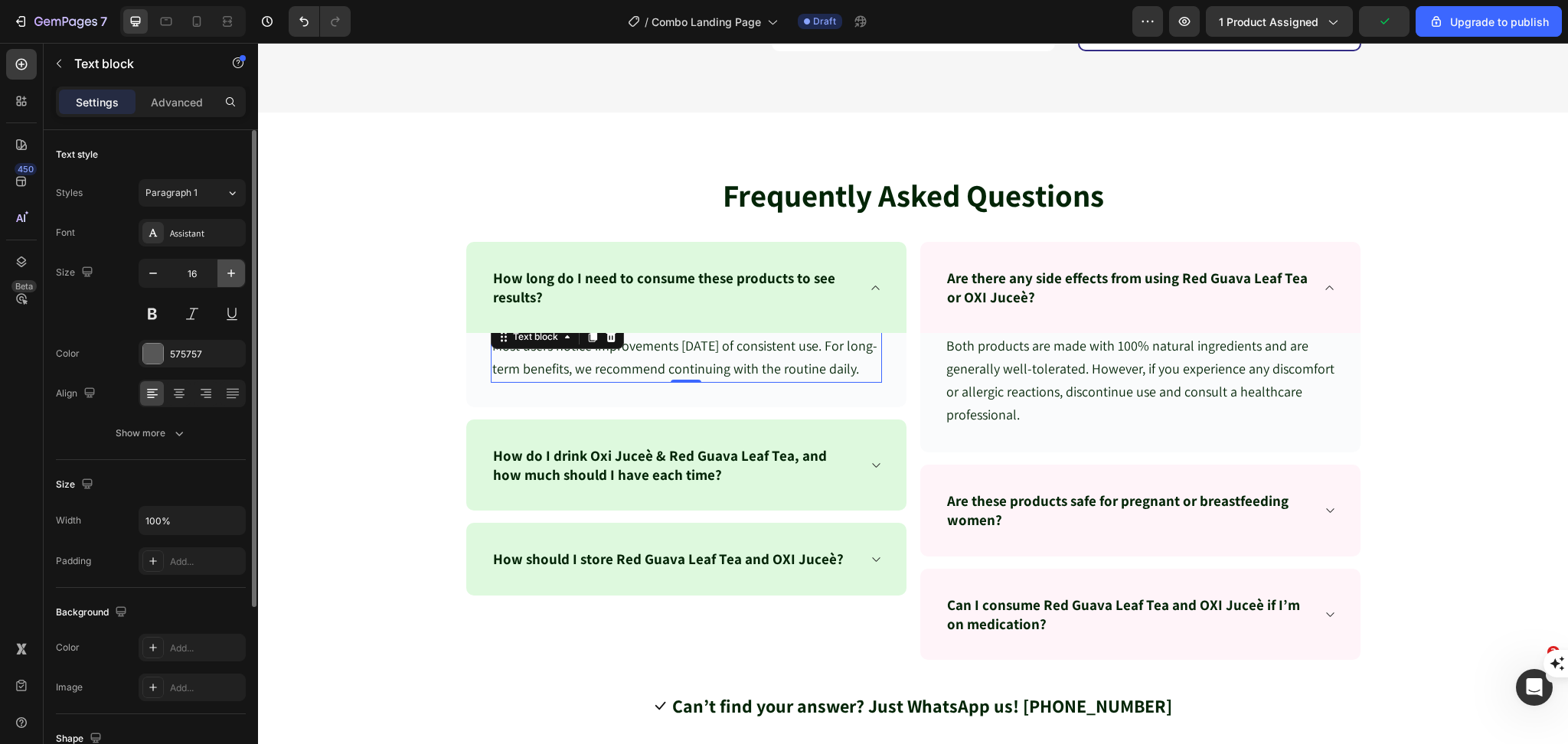
click at [233, 274] on icon "button" at bounding box center [231, 274] width 8 height 8
click at [234, 270] on icon "button" at bounding box center [230, 273] width 15 height 15
type input "18"
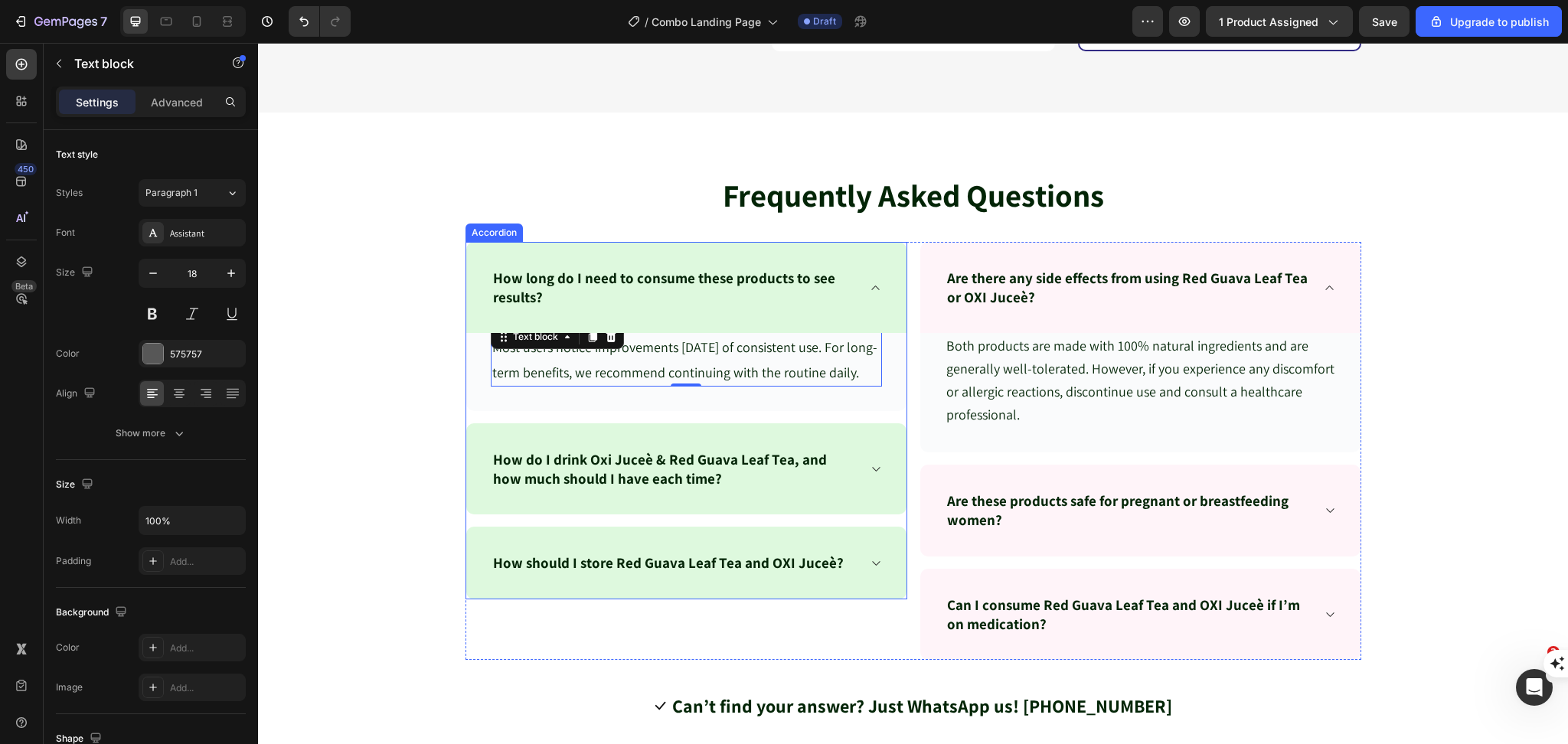
click at [870, 475] on icon at bounding box center [875, 469] width 11 height 12
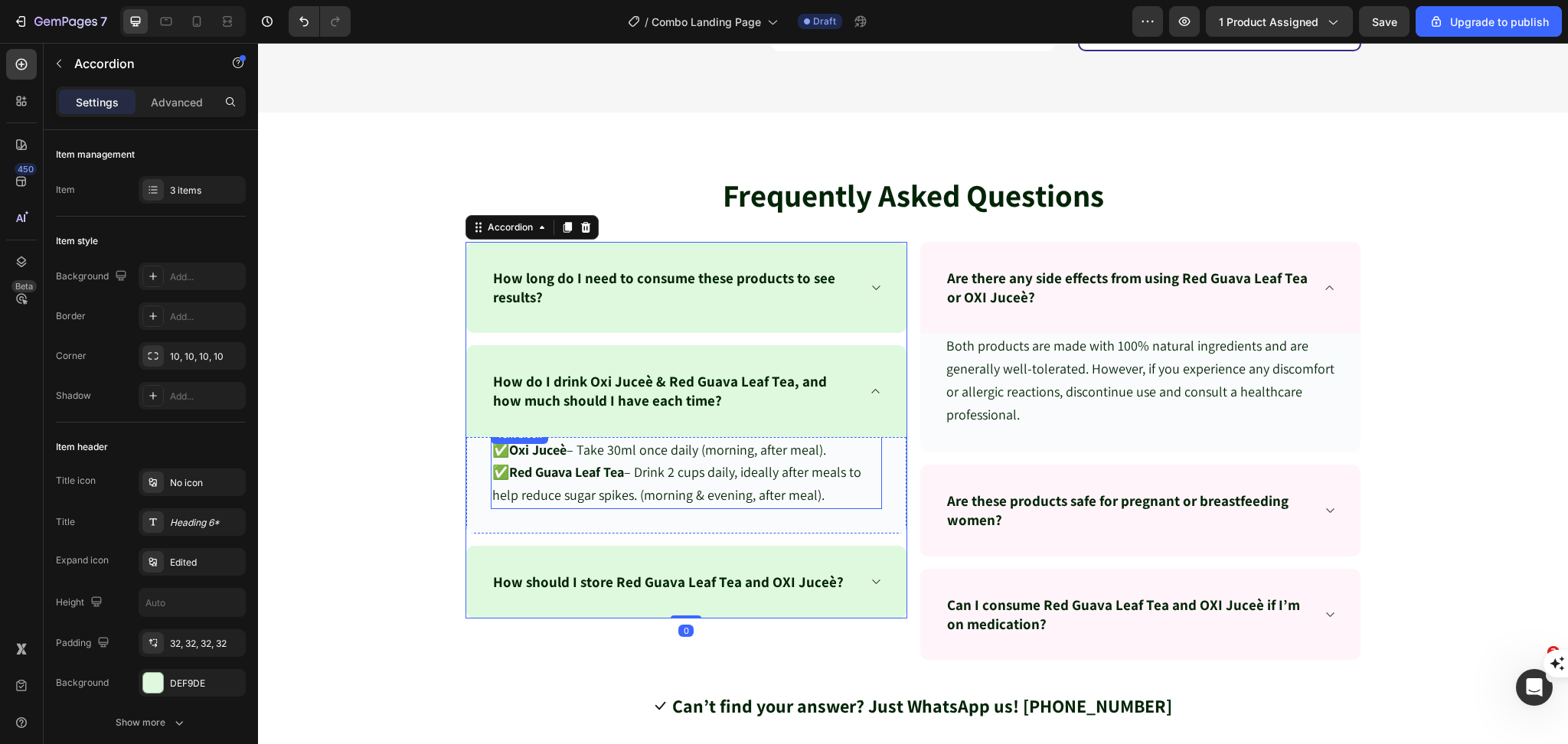
click at [645, 488] on span "✅ Red Guava Leaf Tea – Drink 2 cups daily, ideally after meals to help reduce s…" at bounding box center [676, 483] width 369 height 41
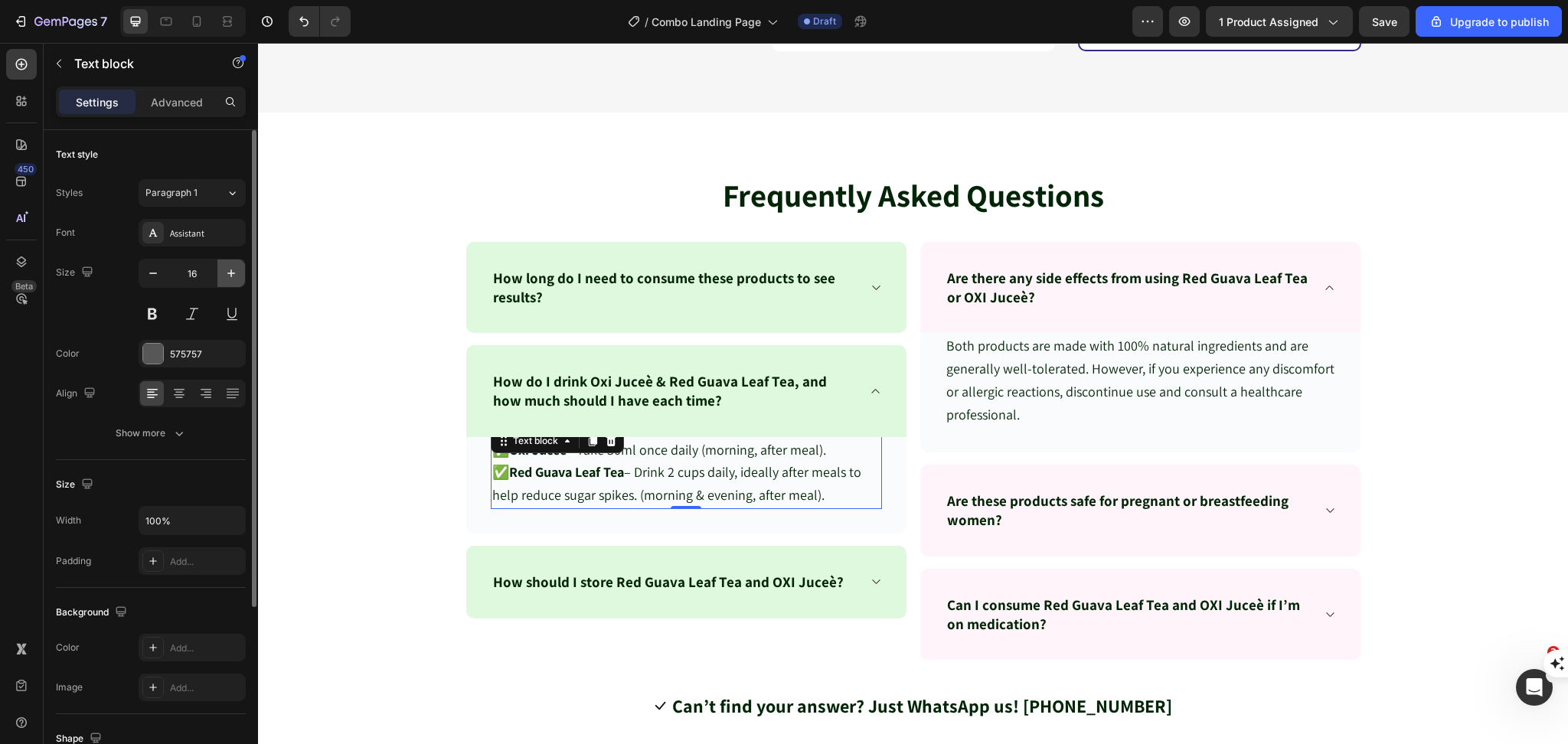
click at [237, 278] on icon "button" at bounding box center [230, 273] width 15 height 15
click at [238, 278] on icon "button" at bounding box center [230, 273] width 15 height 15
type input "18"
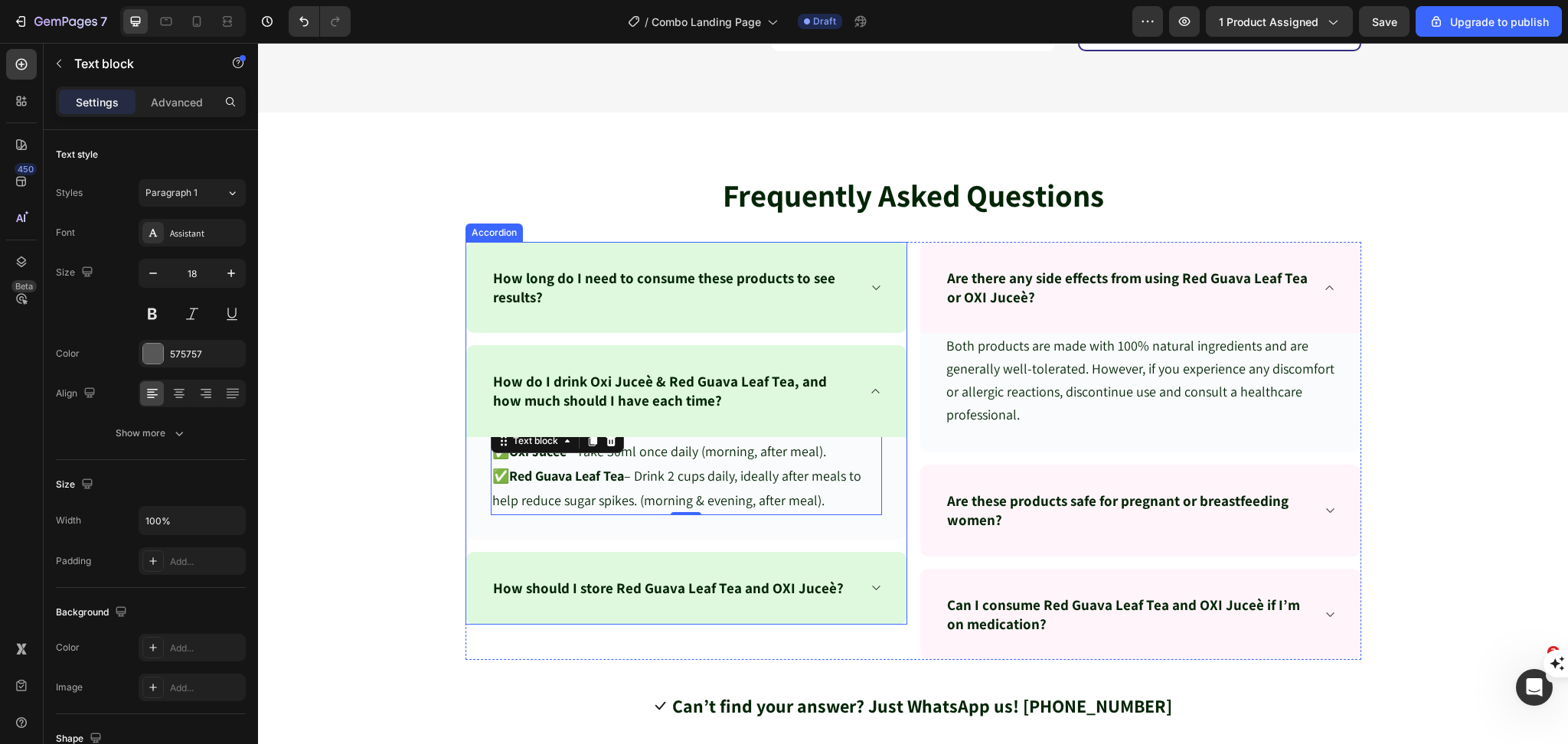
click at [862, 595] on div "How should I store Red Guava Leaf Tea and OXI Juceè?" at bounding box center [686, 588] width 440 height 73
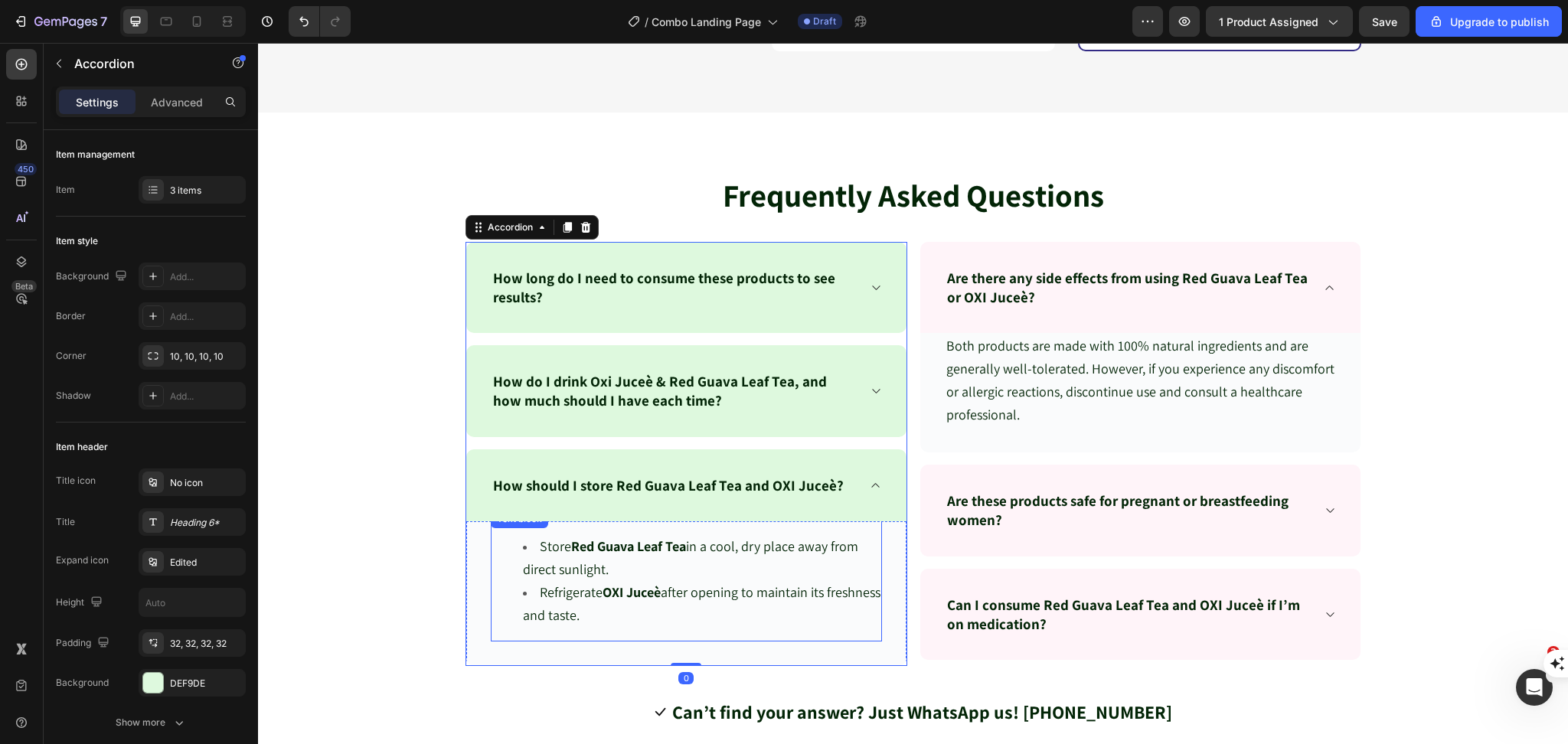
click at [607, 590] on strong "OXI Juceè" at bounding box center [631, 592] width 58 height 18
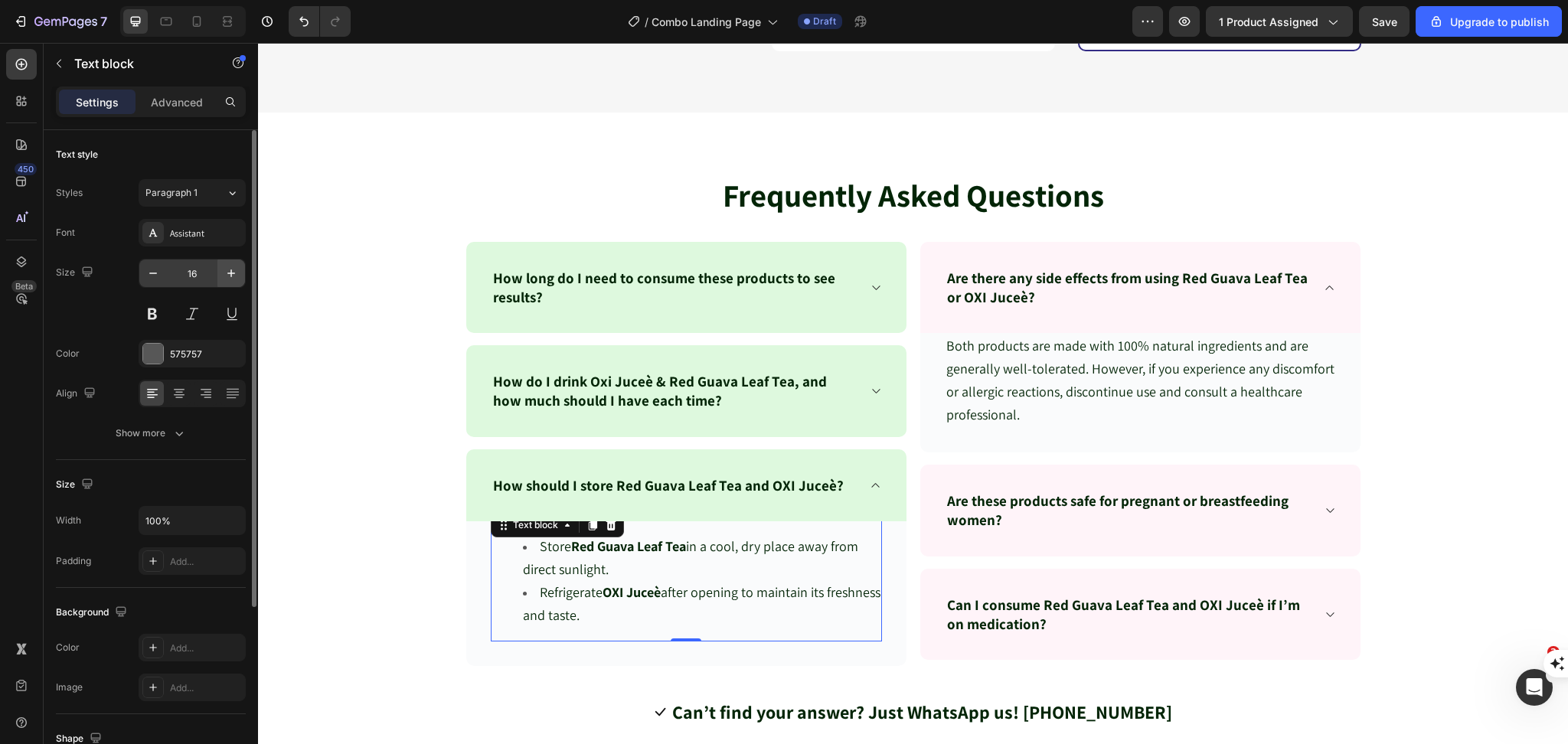
click at [221, 272] on button "button" at bounding box center [231, 274] width 28 height 28
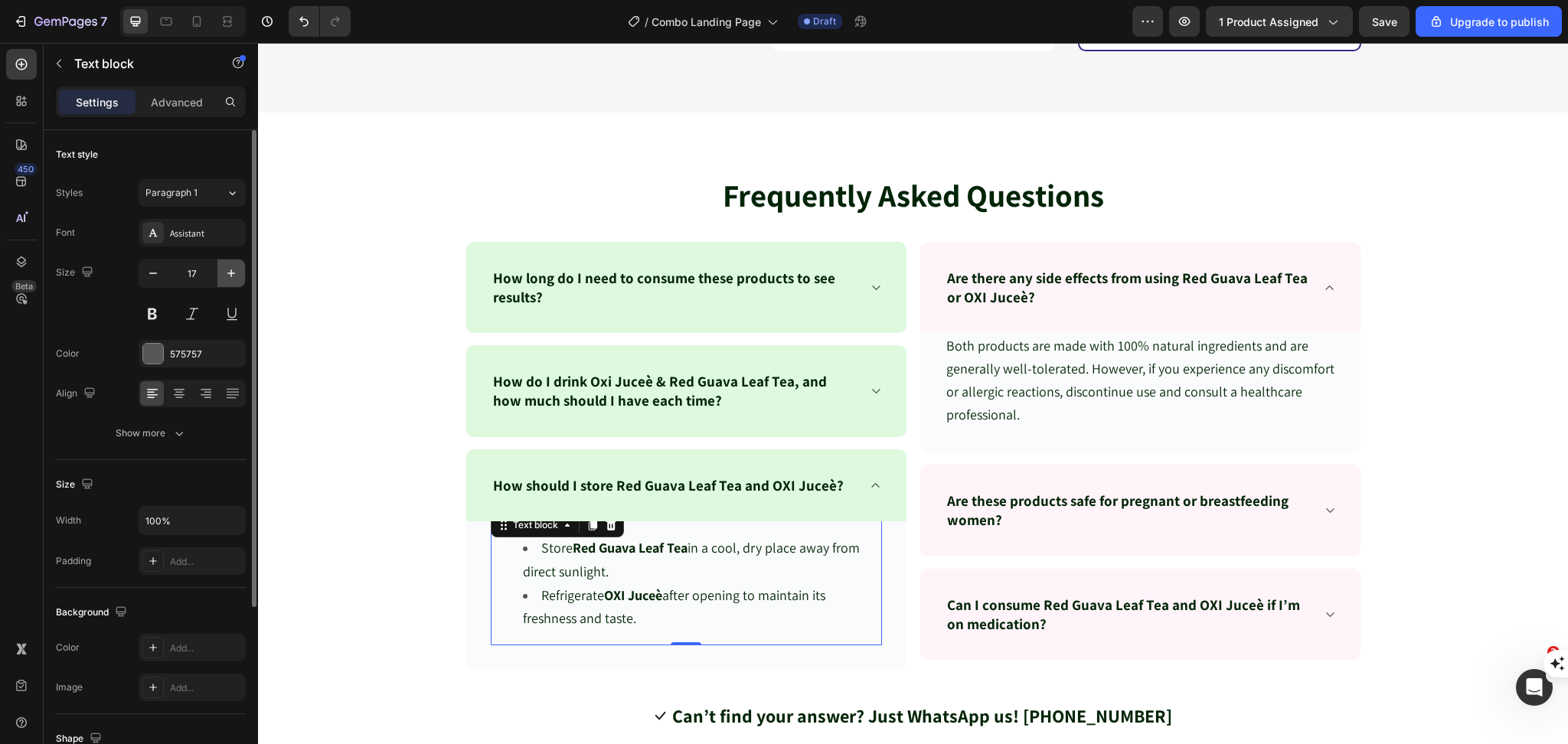
type input "18"
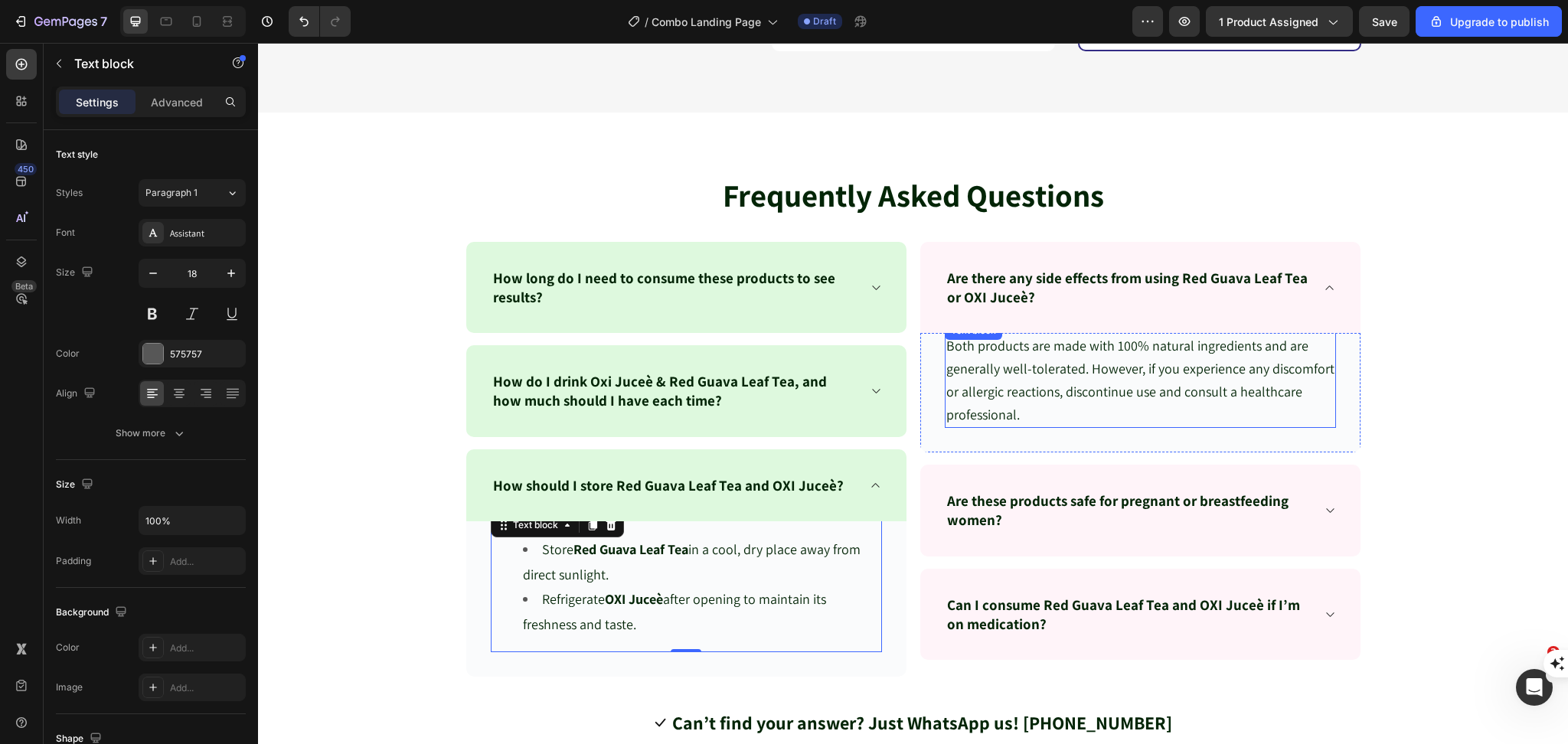
click at [1044, 384] on span "Both products are made with 100% natural ingredients and are generally well-tol…" at bounding box center [1140, 380] width 388 height 86
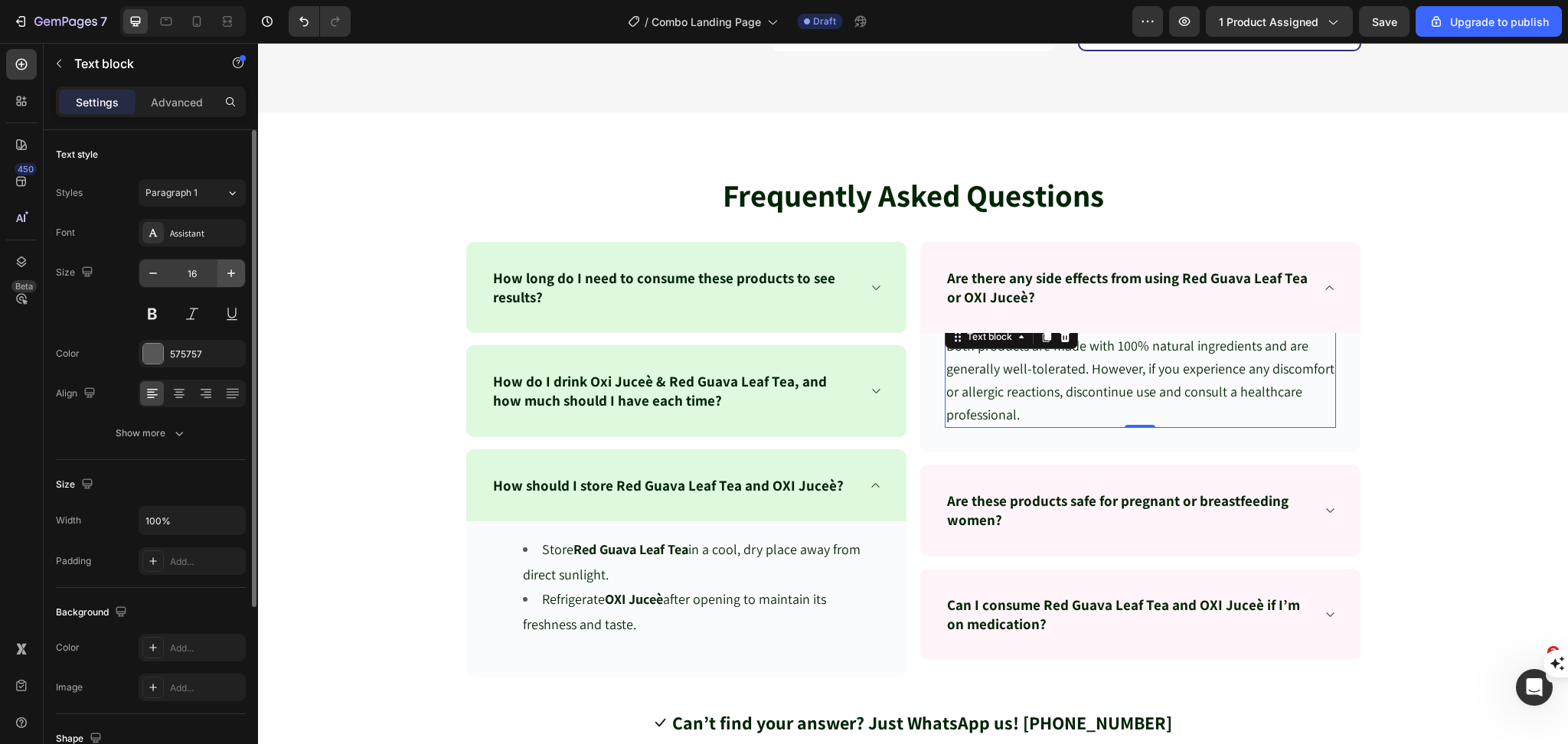
click at [230, 279] on icon "button" at bounding box center [230, 273] width 15 height 15
click at [237, 269] on icon "button" at bounding box center [230, 273] width 15 height 15
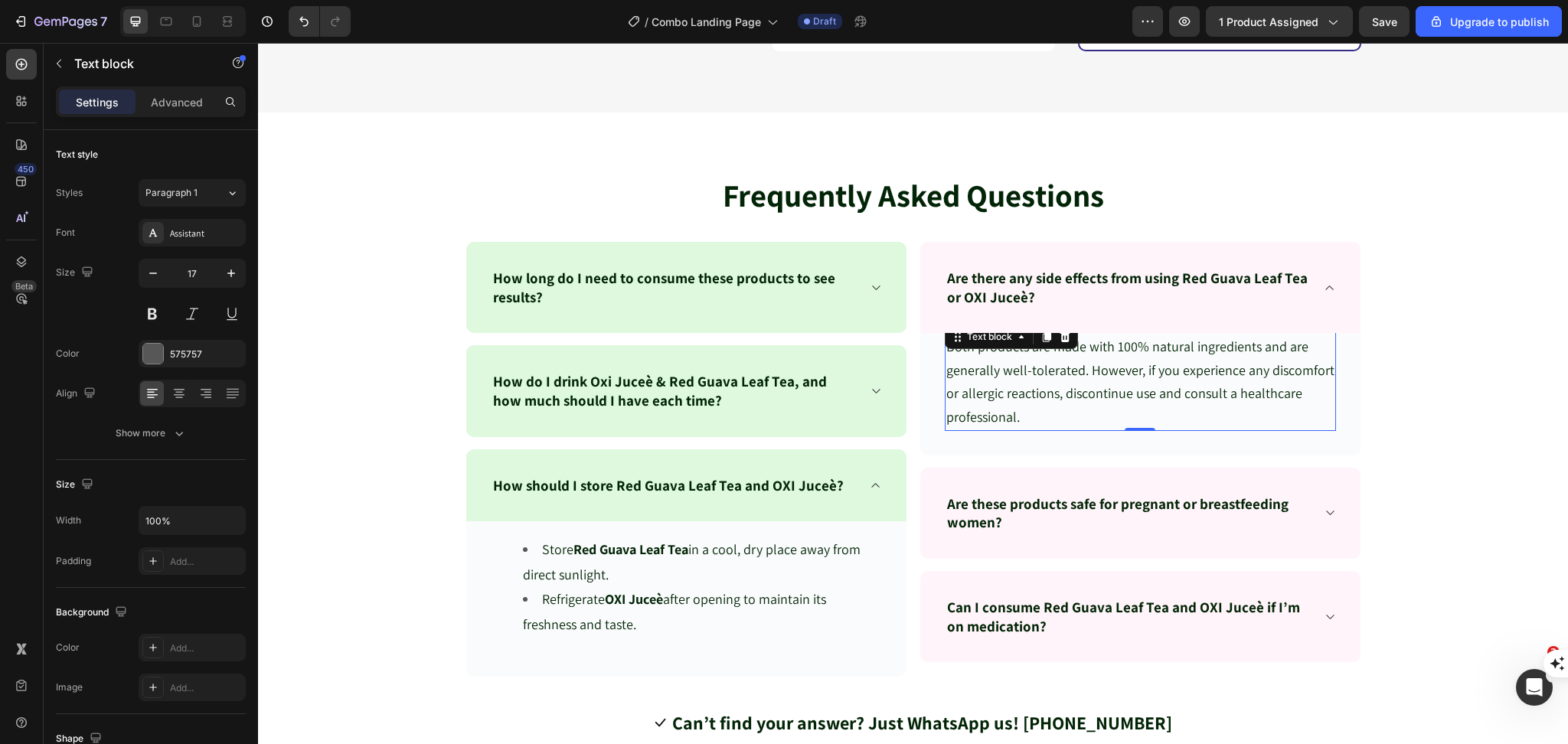
type input "18"
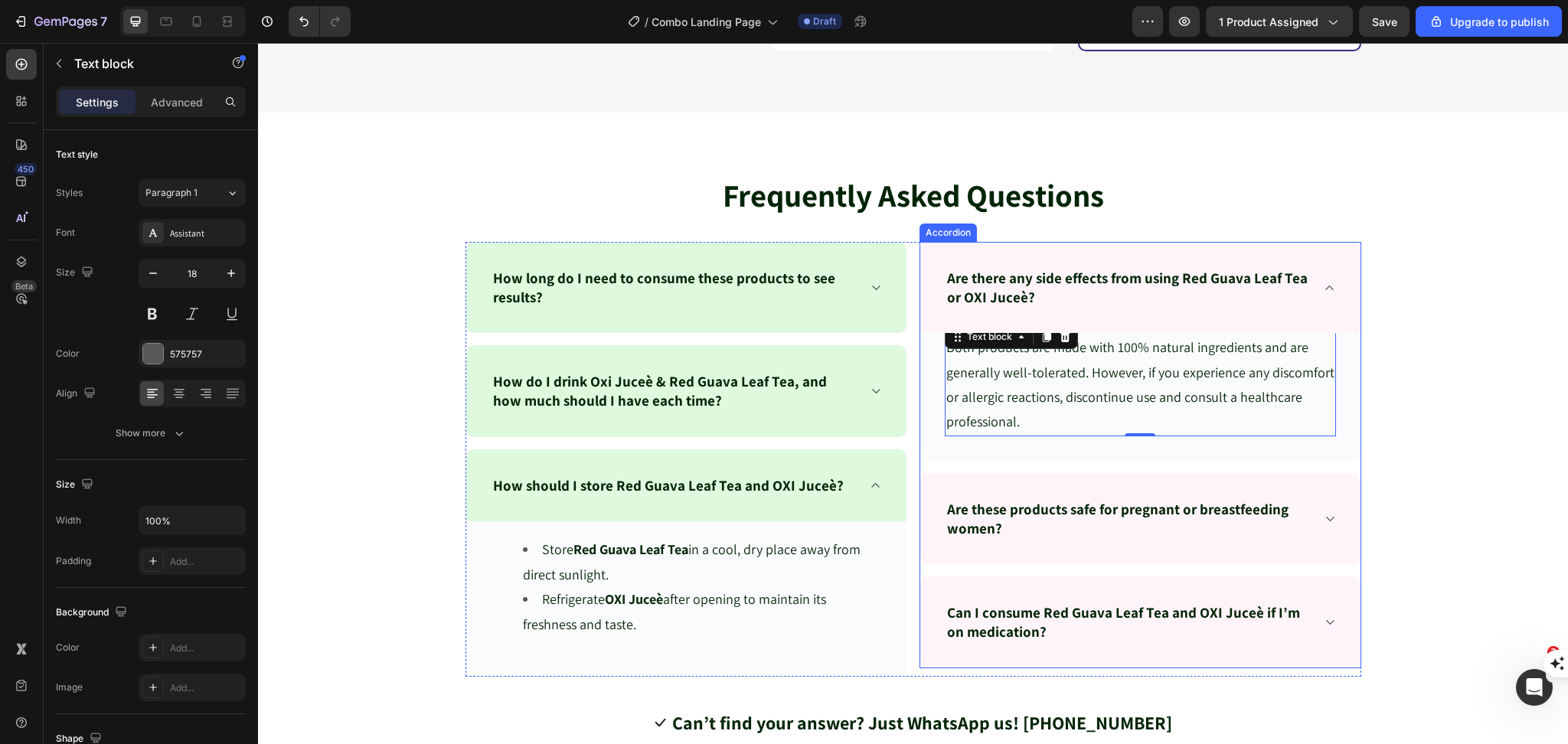
click at [1049, 532] on p "Are these products safe for pregnant or breastfeeding women?" at bounding box center [1128, 518] width 362 height 37
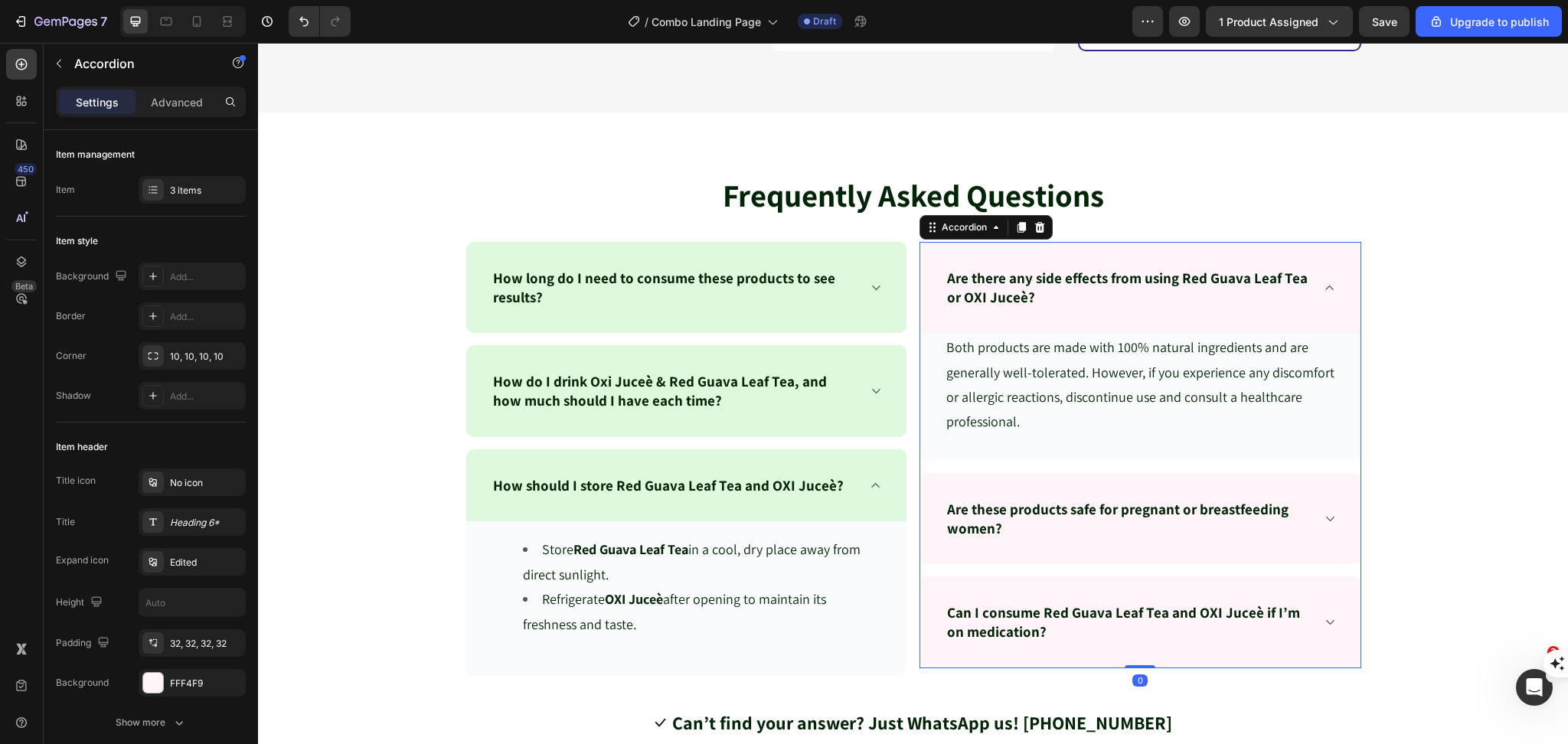
click at [1314, 515] on div "Are these products safe for pregnant or breastfeeding women?" at bounding box center [1140, 518] width 440 height 91
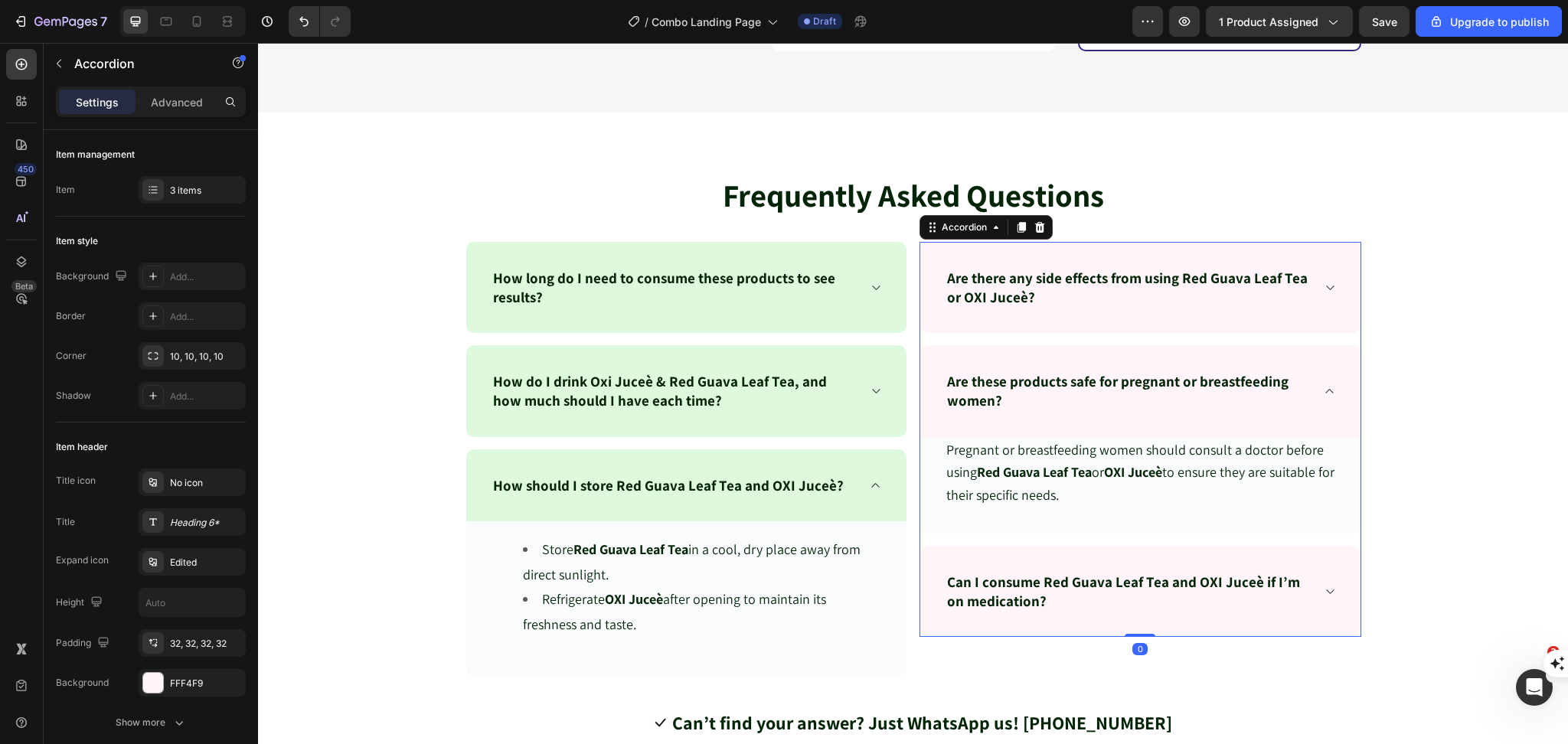
click at [1038, 493] on span "Pregnant or breastfeeding women should consult a doctor before using Red Guava …" at bounding box center [1140, 473] width 388 height 64
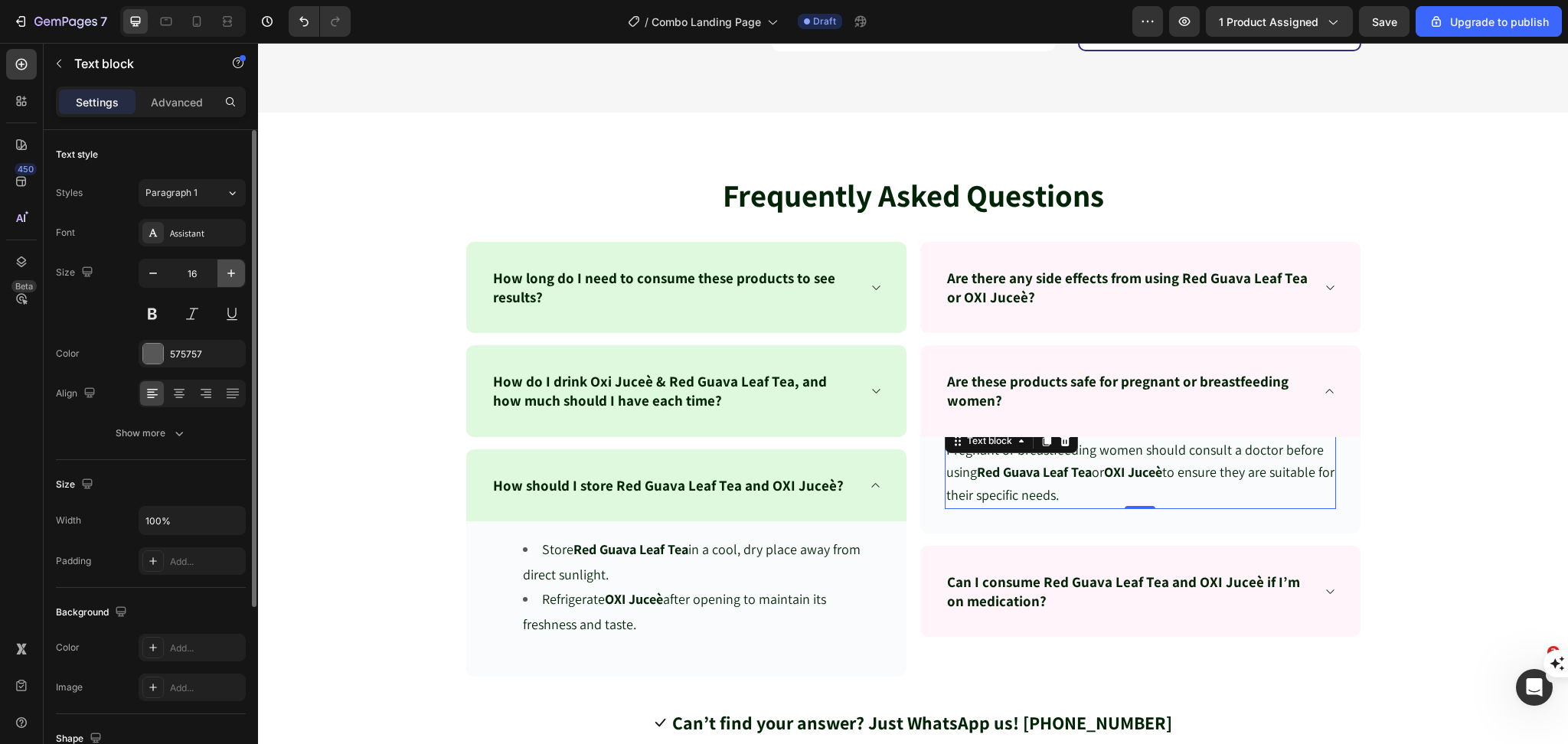
click at [222, 274] on button "button" at bounding box center [231, 274] width 28 height 28
type input "18"
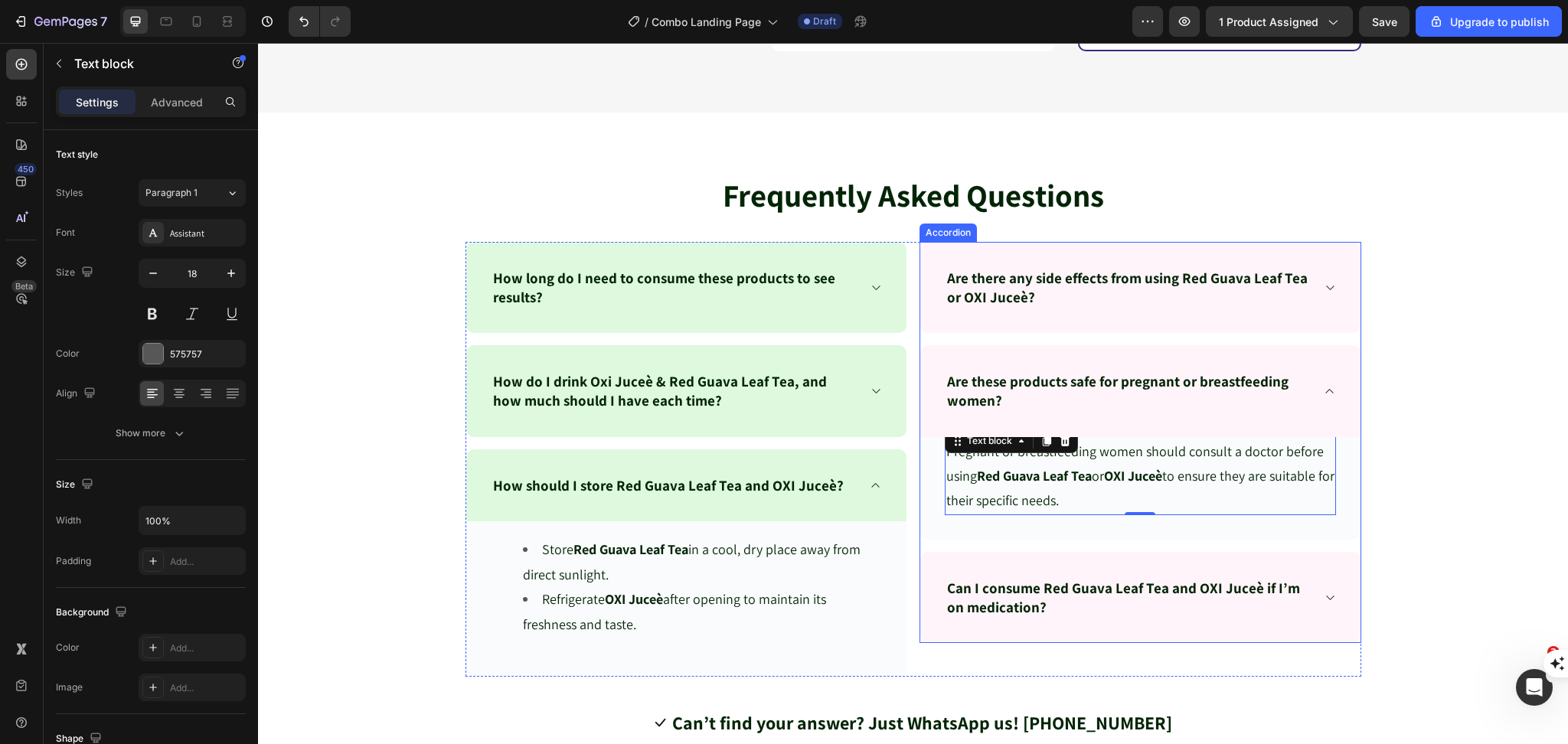
click at [1323, 600] on icon at bounding box center [1329, 597] width 11 height 12
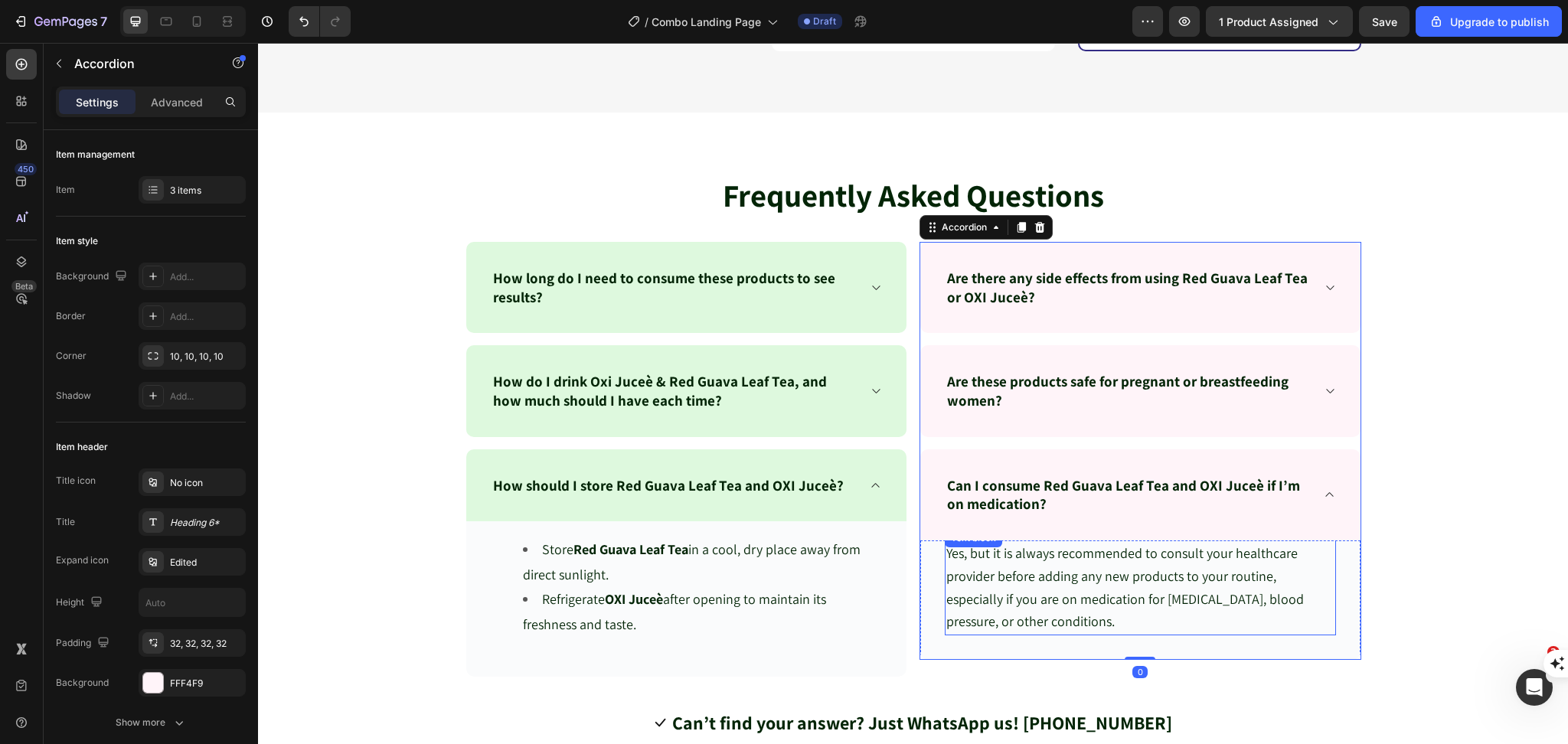
click at [996, 603] on span "Yes, but it is always recommended to consult your healthcare provider before ad…" at bounding box center [1125, 588] width 357 height 86
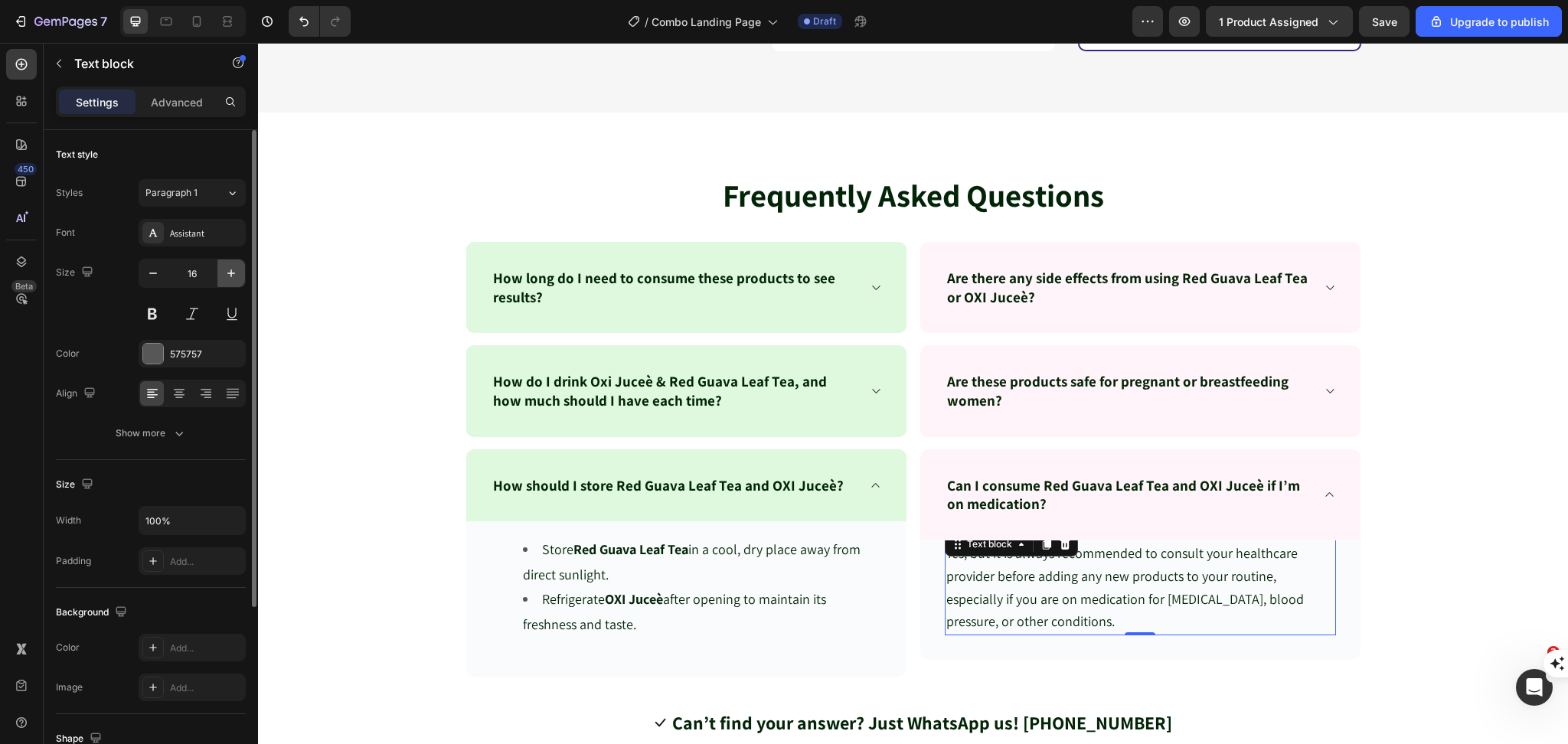
click at [224, 266] on icon "button" at bounding box center [230, 273] width 15 height 15
type input "18"
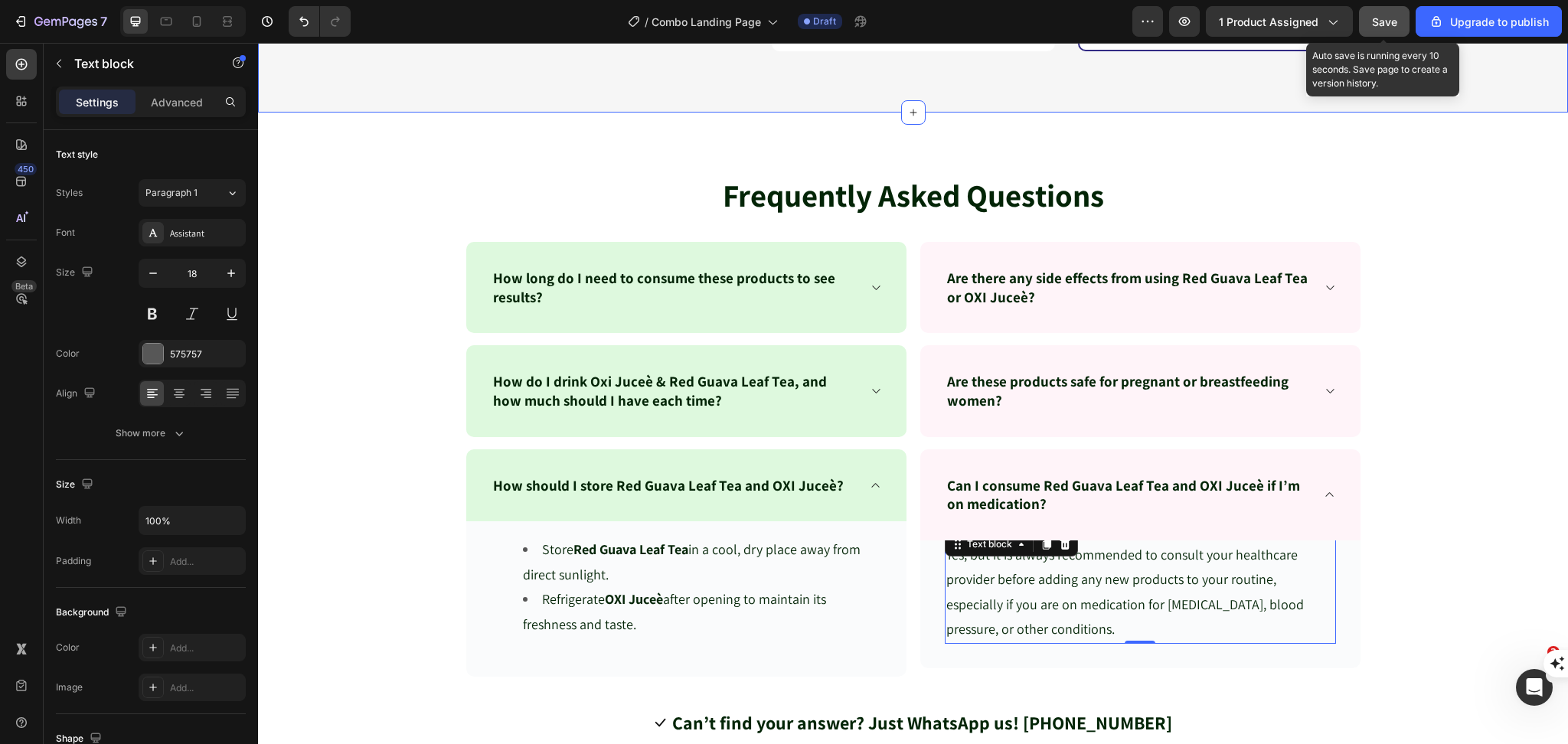
click at [1397, 20] on span "Save" at bounding box center [1385, 22] width 26 height 13
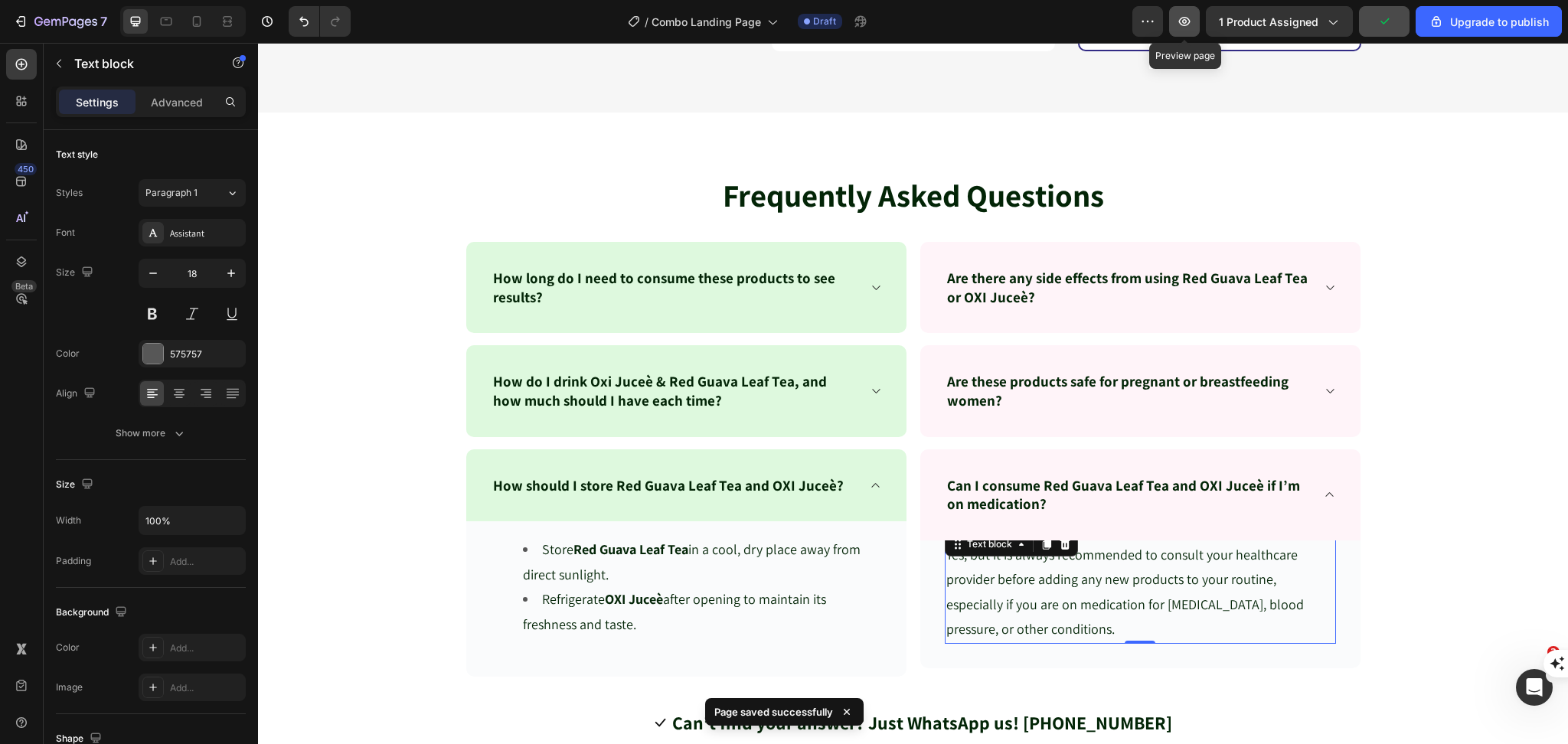
click at [1185, 16] on icon "button" at bounding box center [1184, 21] width 15 height 15
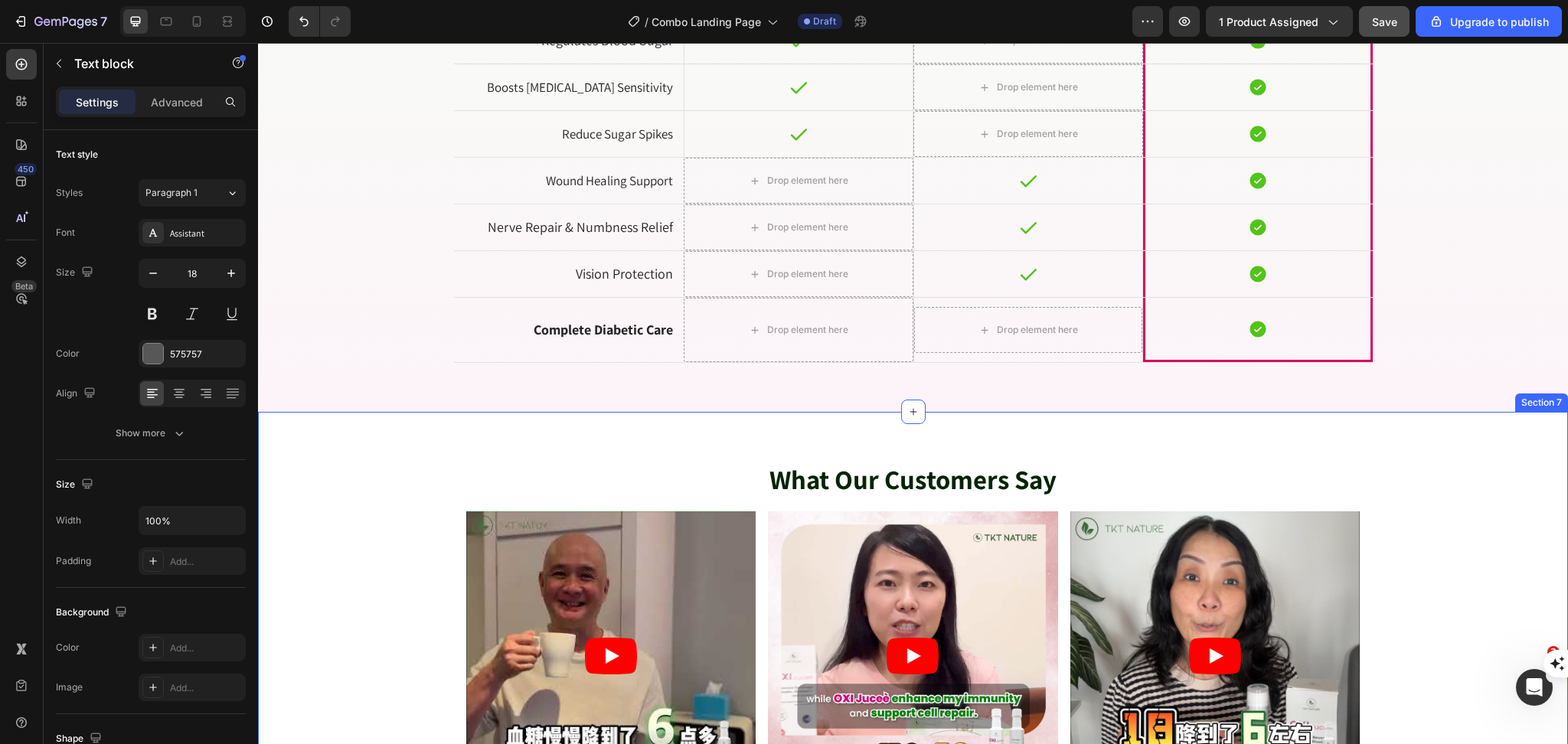
scroll to position [2994, 0]
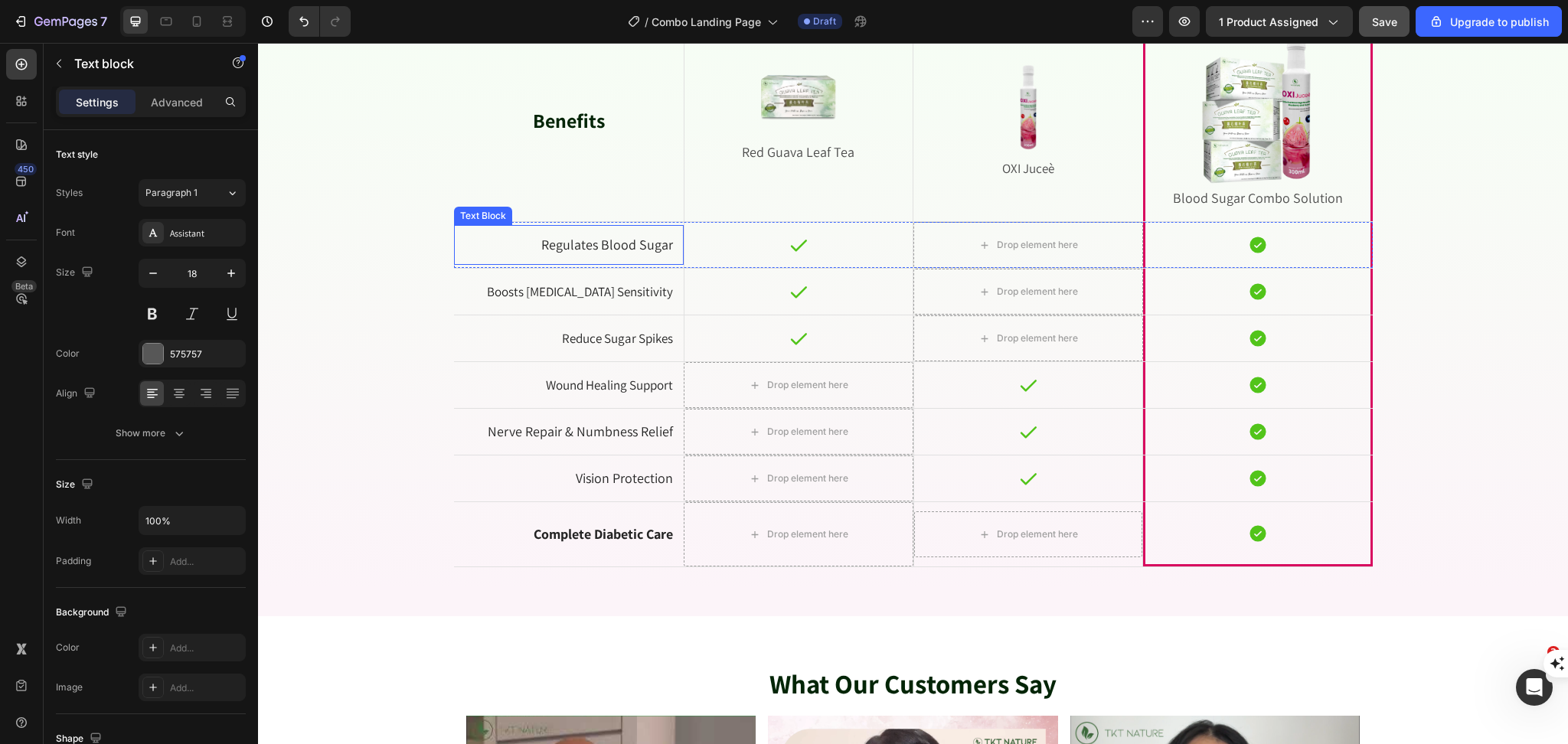
click at [615, 240] on p "Regulates Blood Sugar" at bounding box center [568, 245] width 208 height 18
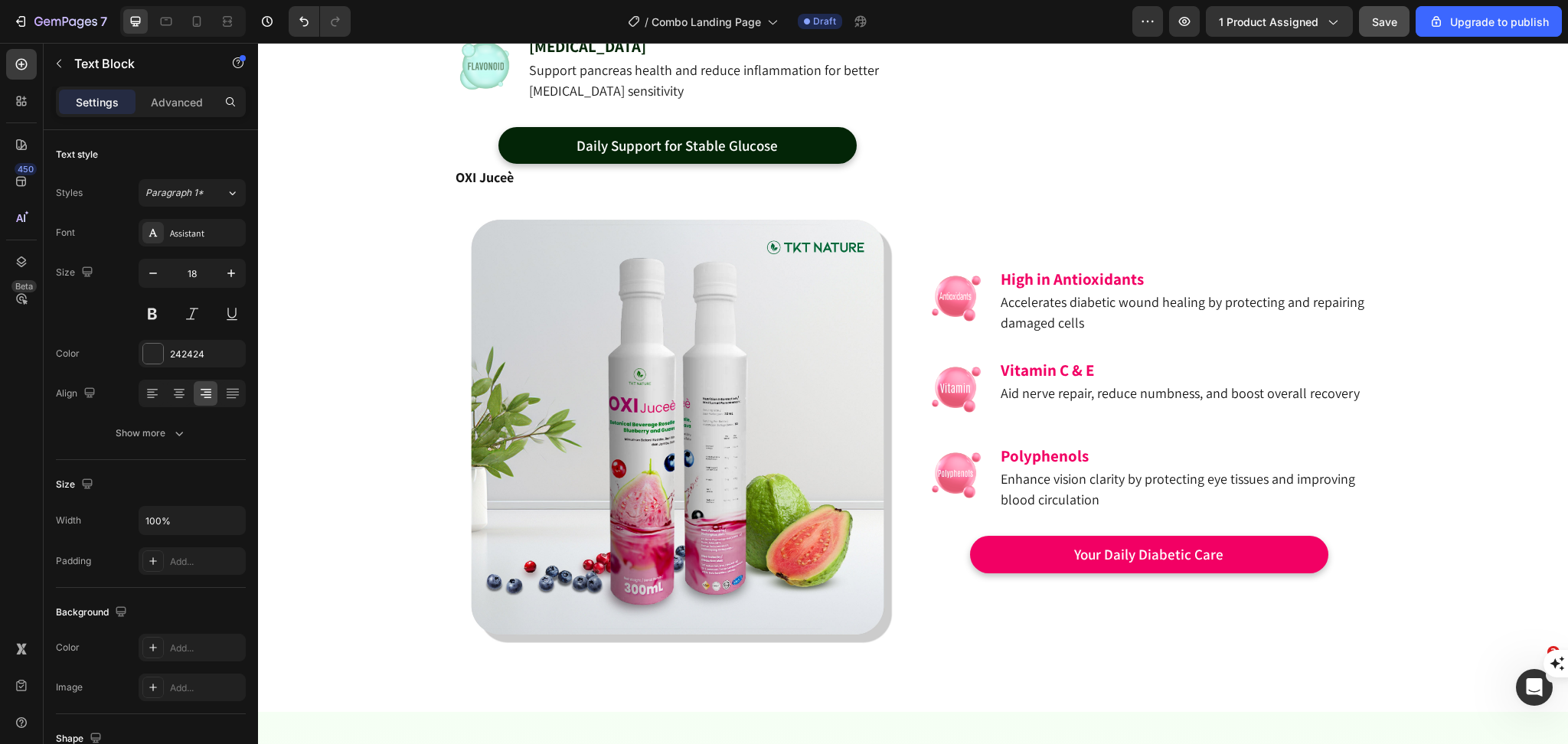
scroll to position [2790, 0]
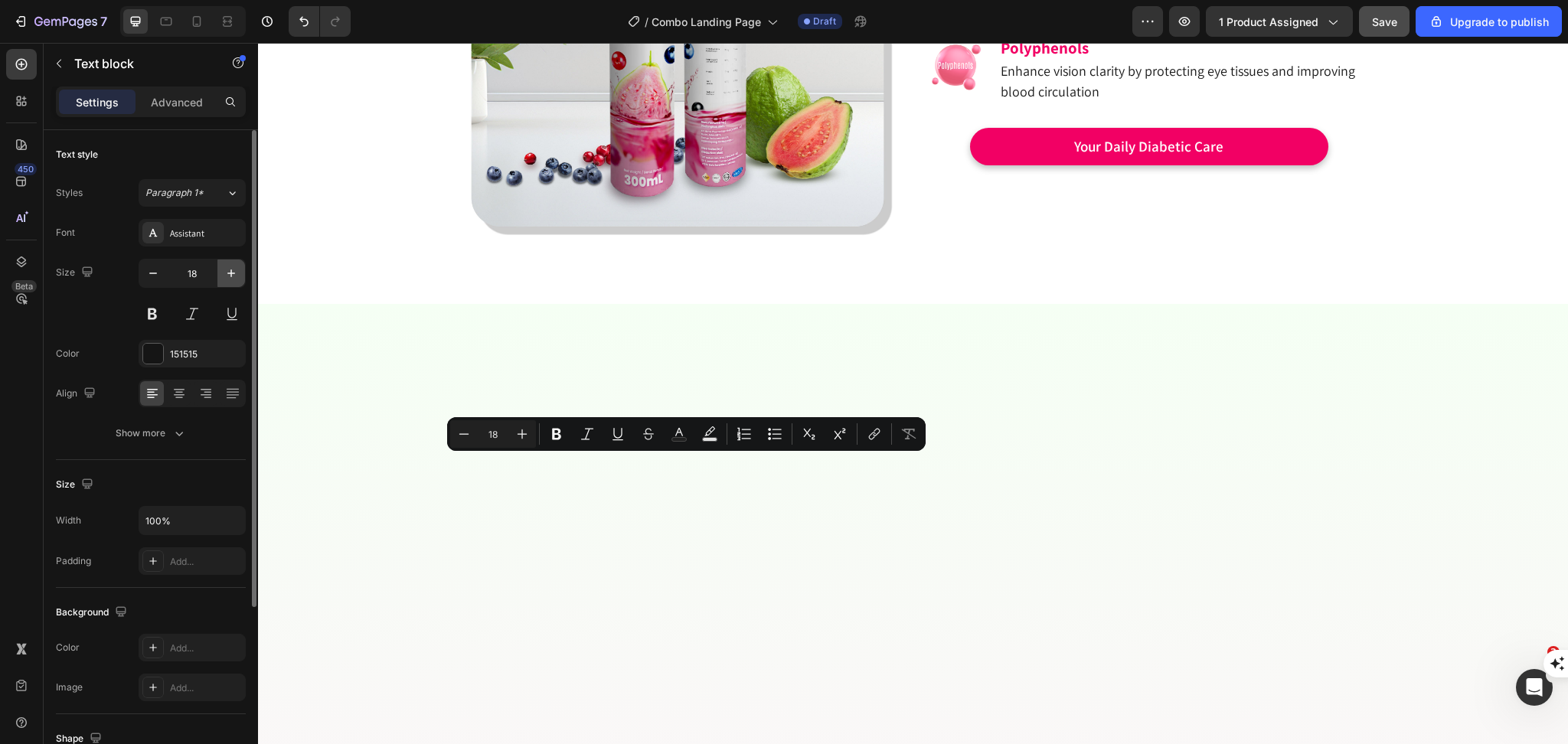
click at [230, 278] on icon "button" at bounding box center [230, 273] width 15 height 15
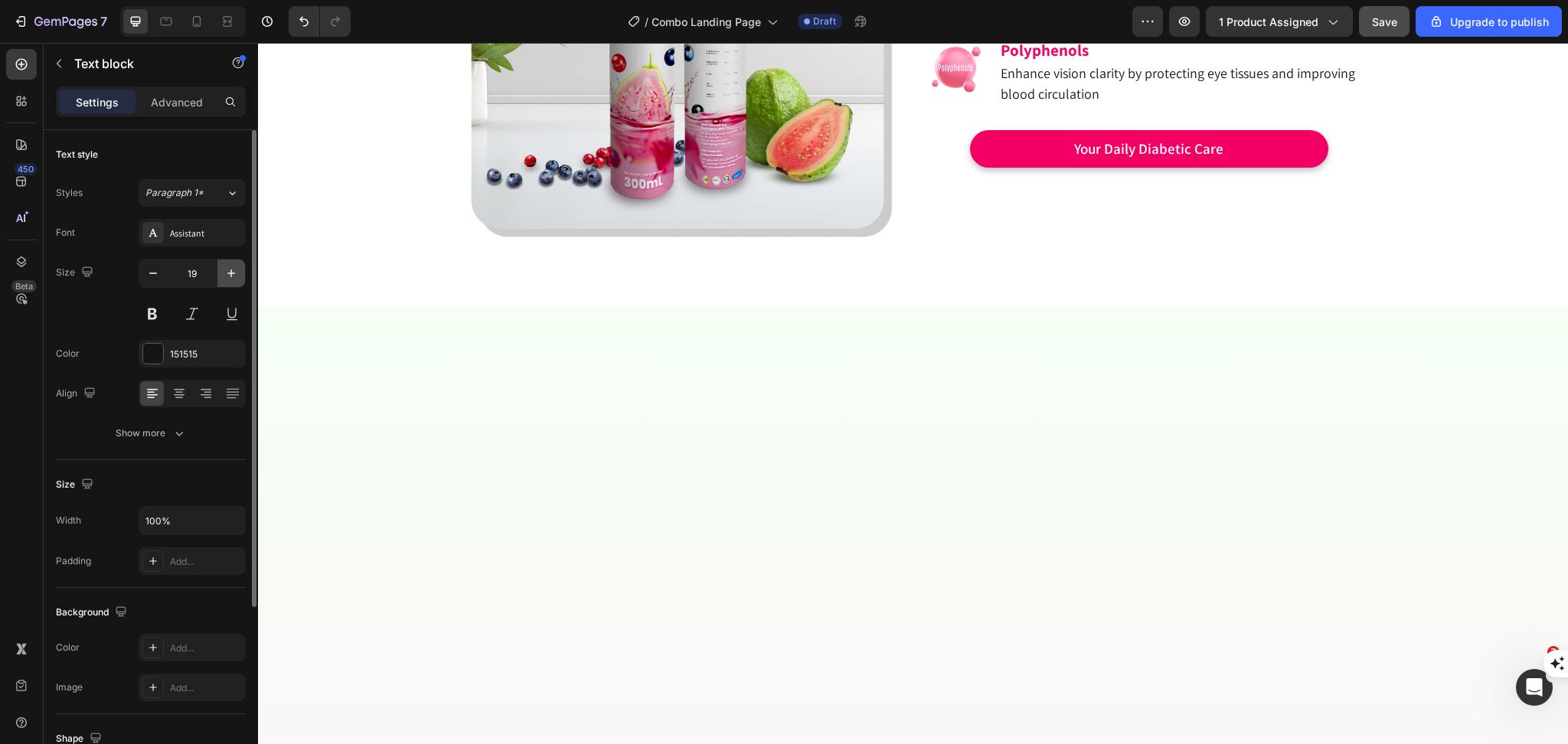
click at [230, 278] on icon "button" at bounding box center [230, 273] width 15 height 15
type input "20"
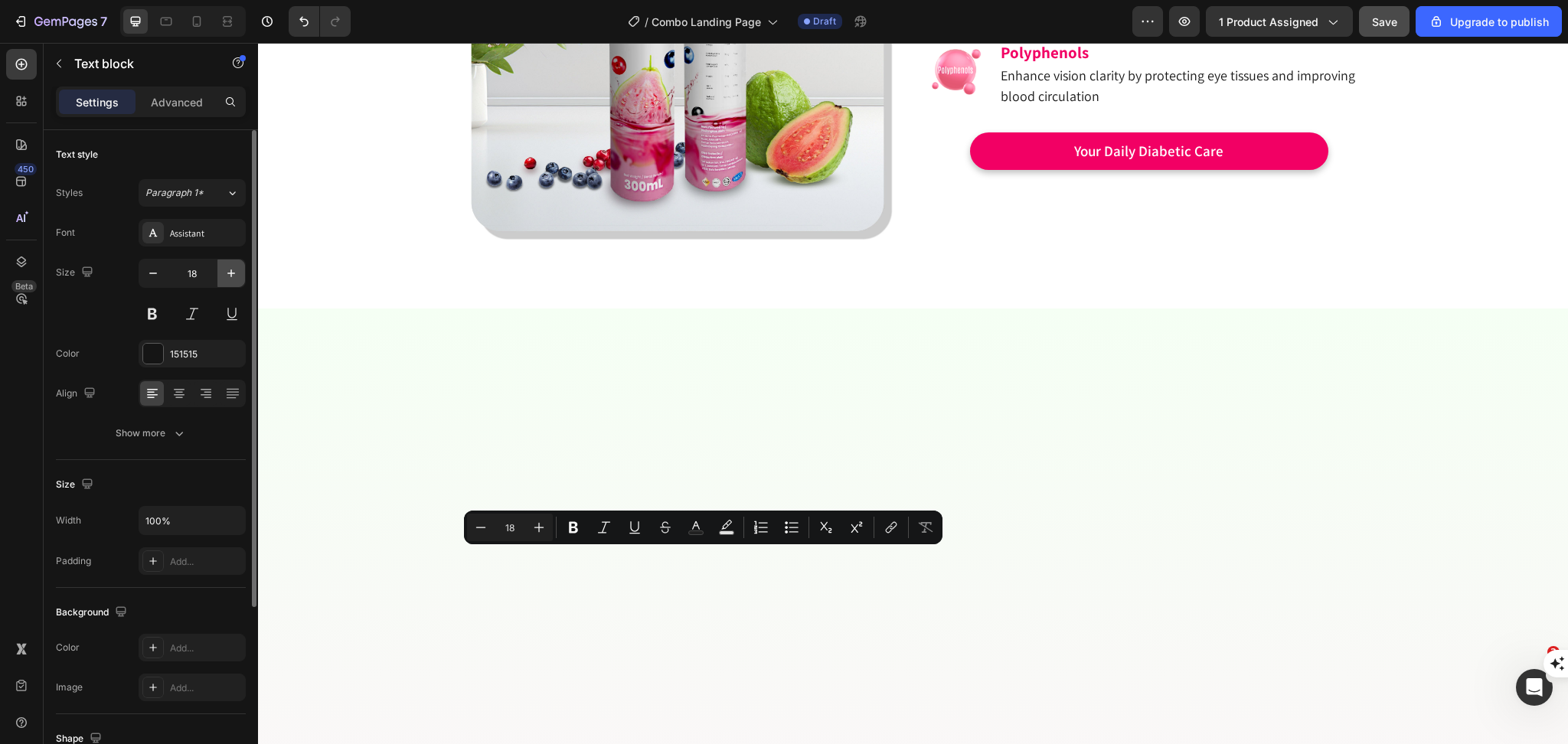
click at [226, 270] on icon "button" at bounding box center [230, 273] width 15 height 15
type input "19"
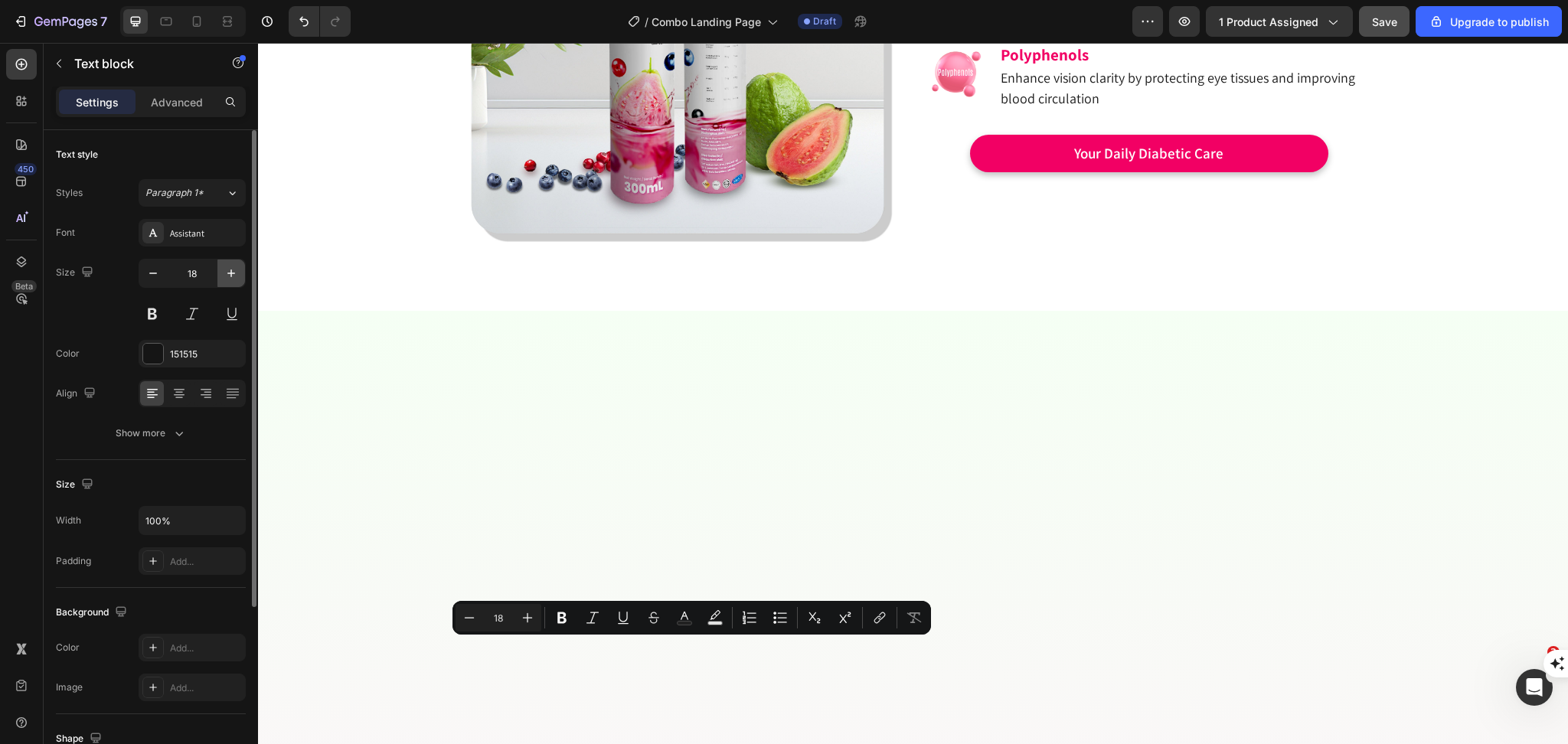
click at [222, 262] on button "button" at bounding box center [231, 274] width 28 height 28
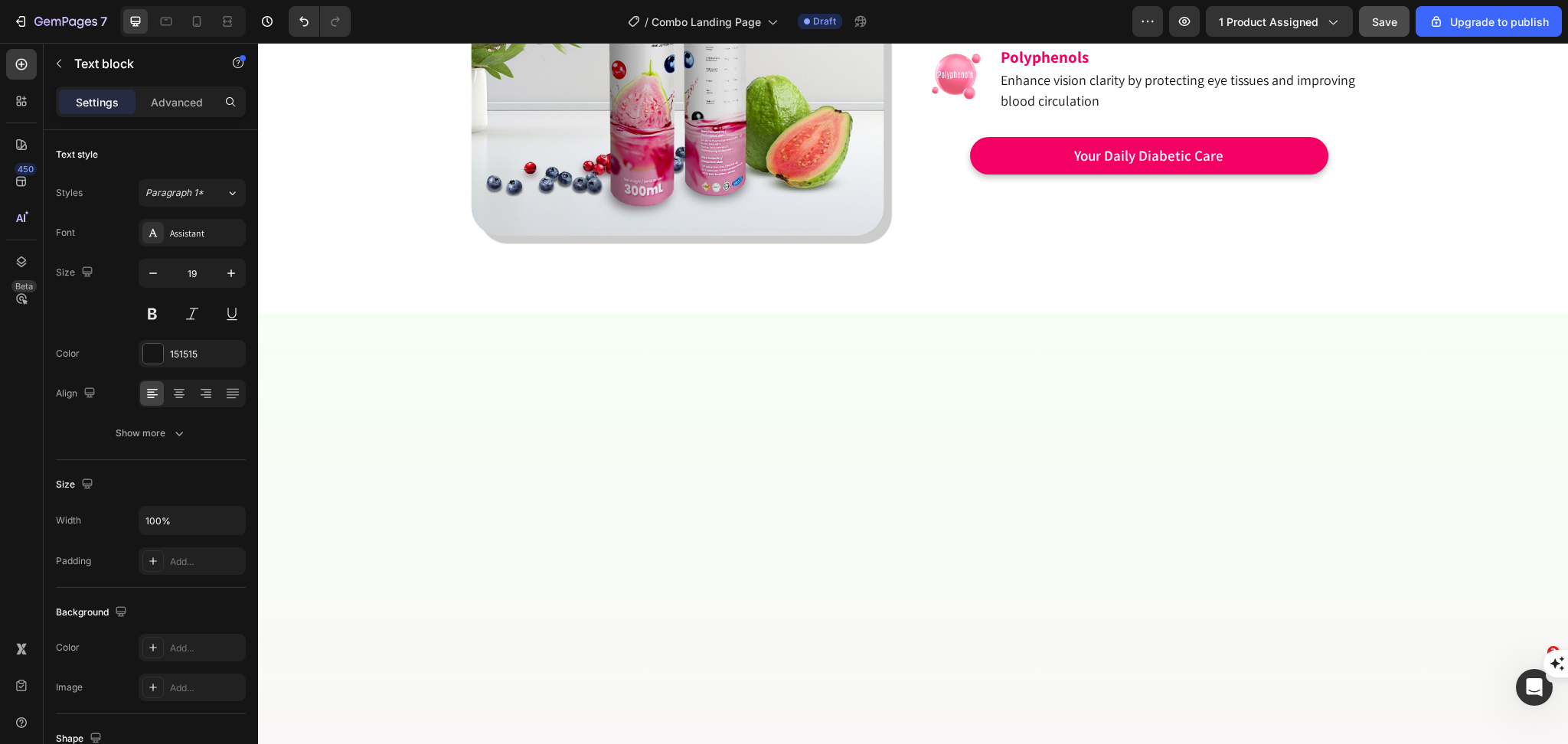
type input "20"
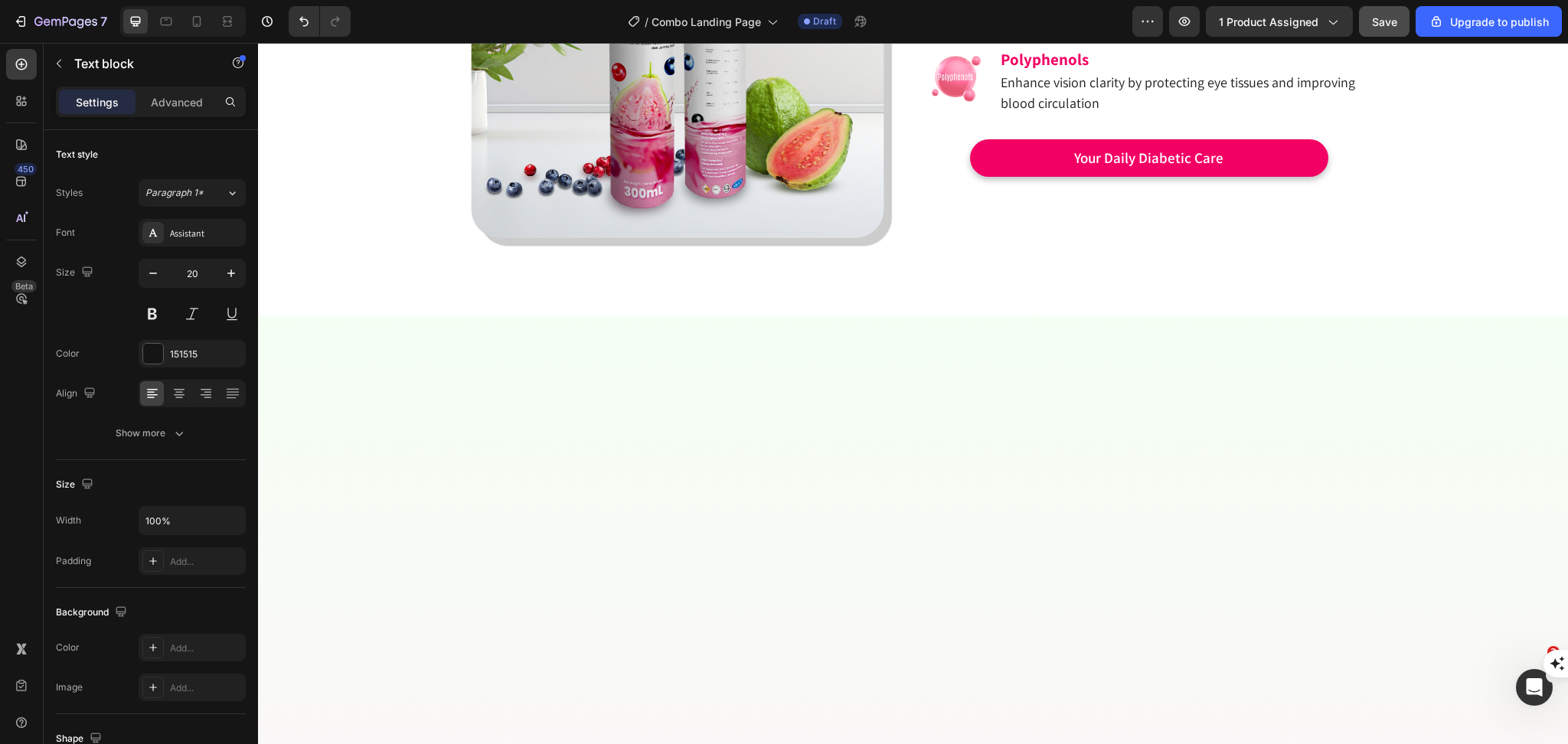
scroll to position [3096, 0]
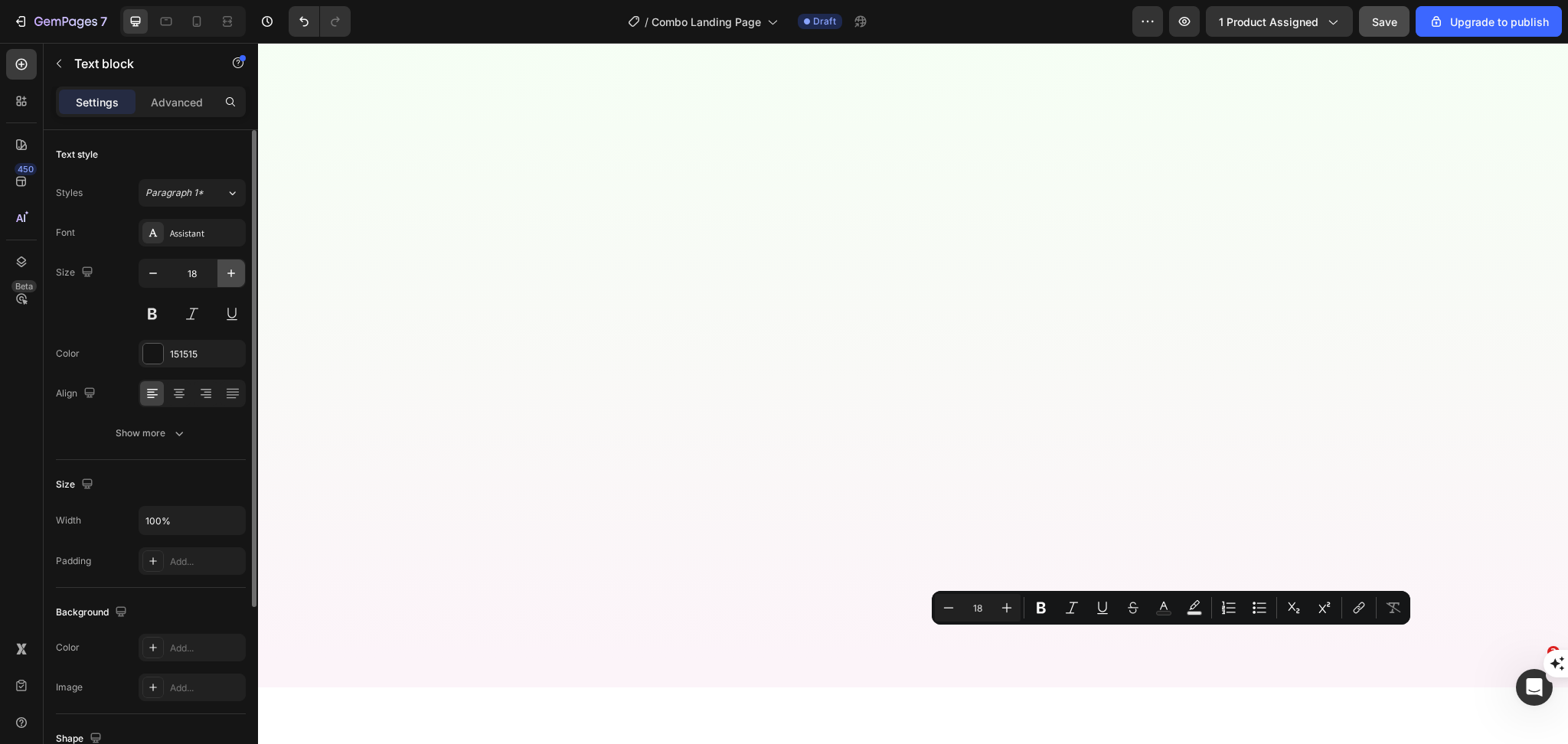
click at [227, 275] on icon "button" at bounding box center [230, 273] width 15 height 15
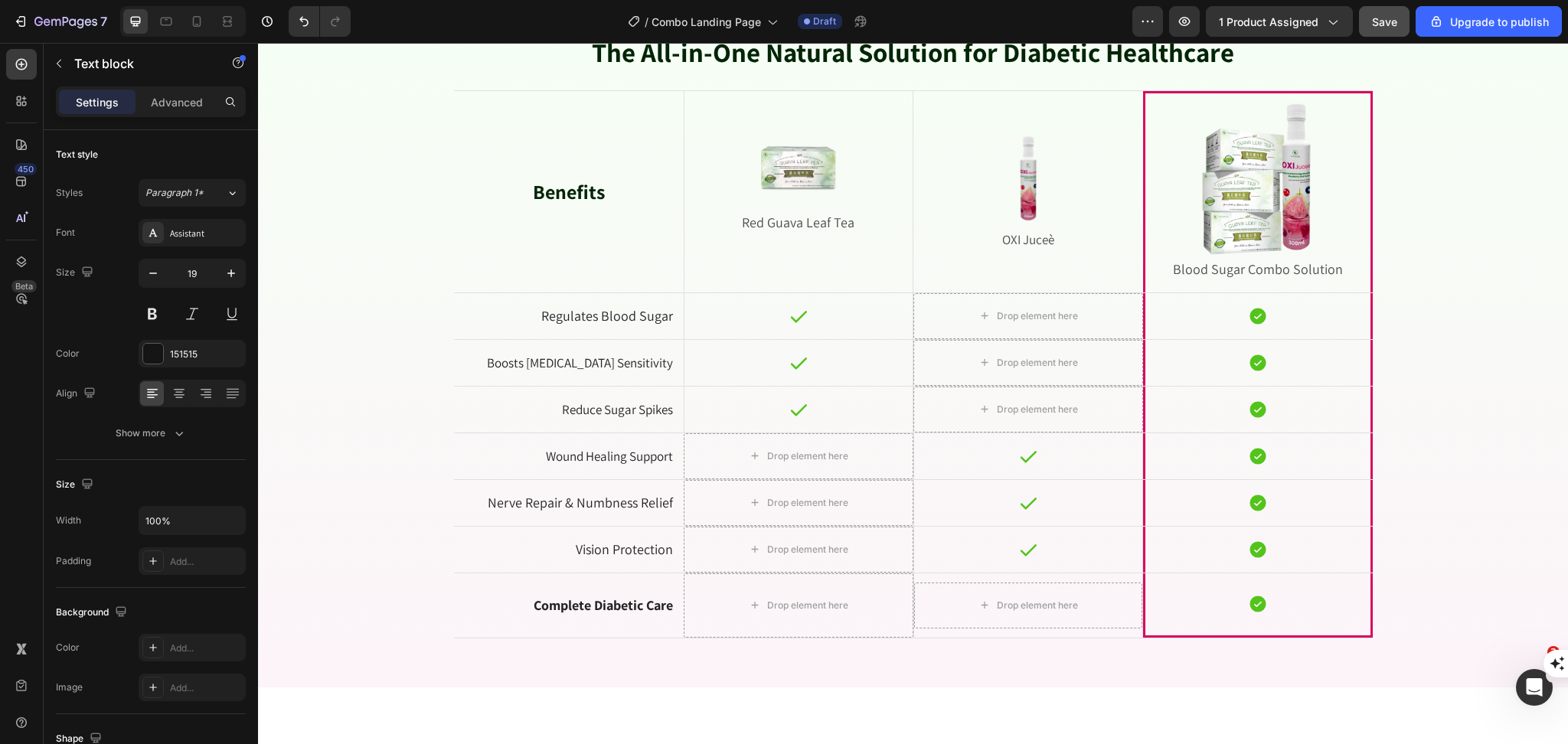
scroll to position [3403, 0]
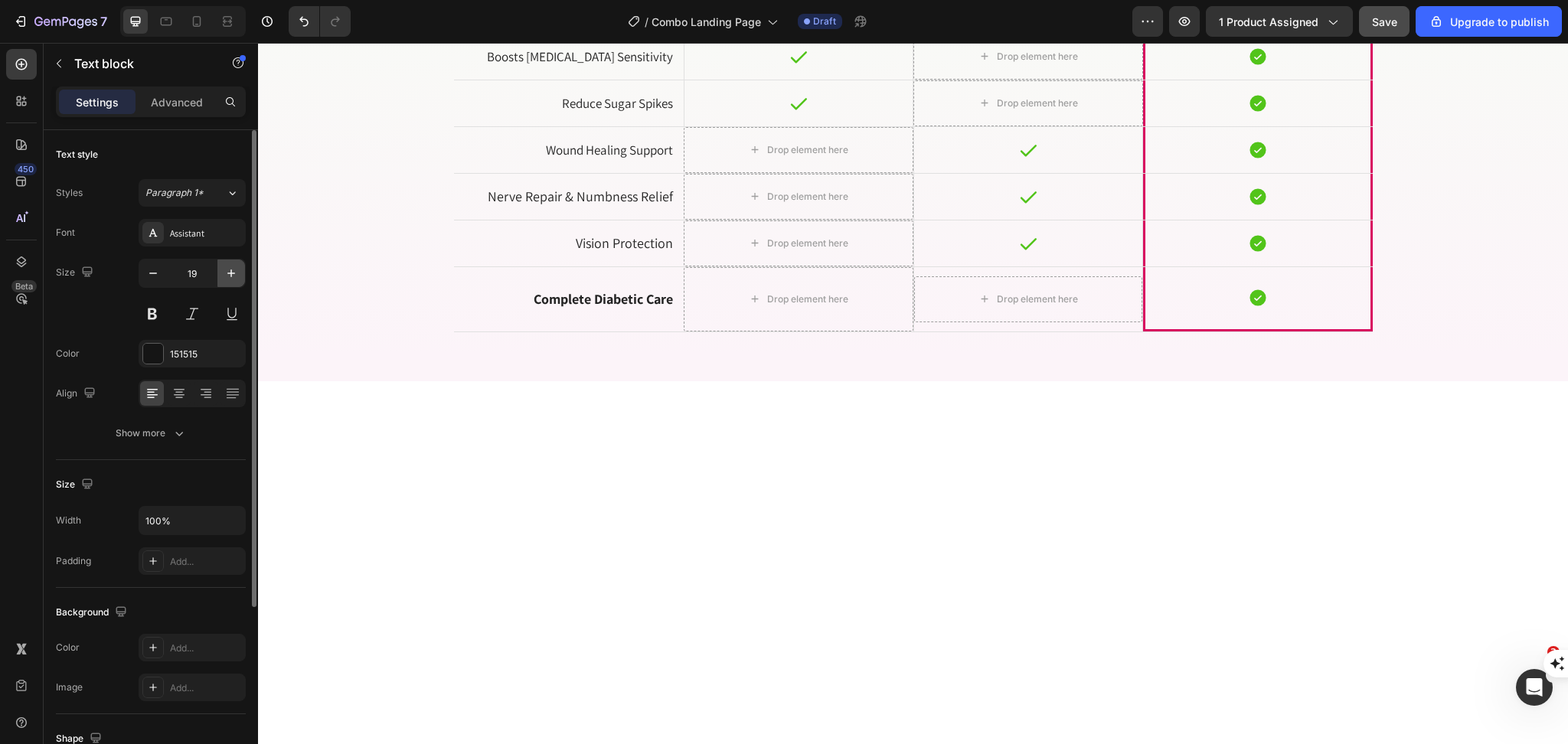
click at [226, 274] on icon "button" at bounding box center [230, 273] width 15 height 15
type input "20"
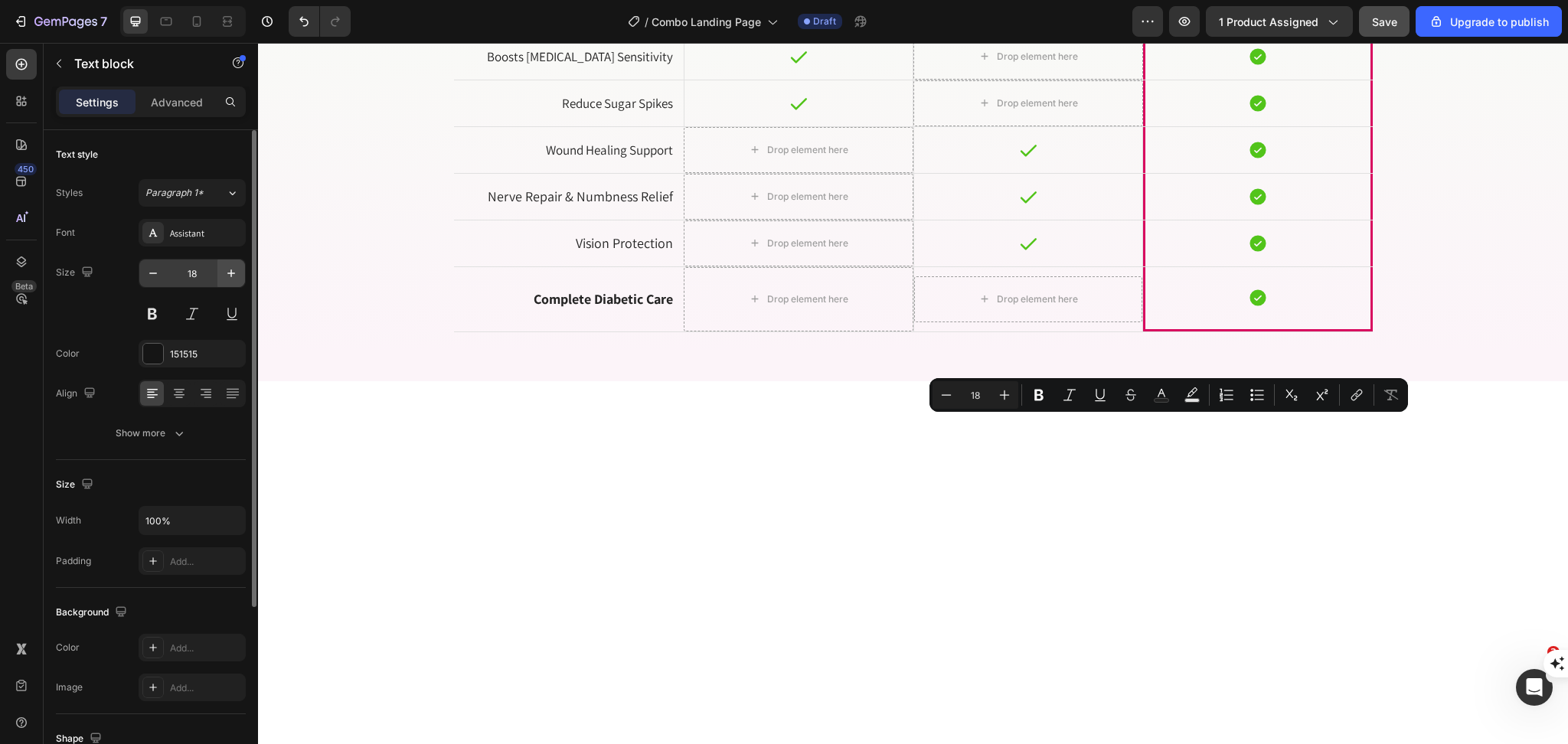
click at [223, 276] on icon "button" at bounding box center [230, 273] width 15 height 15
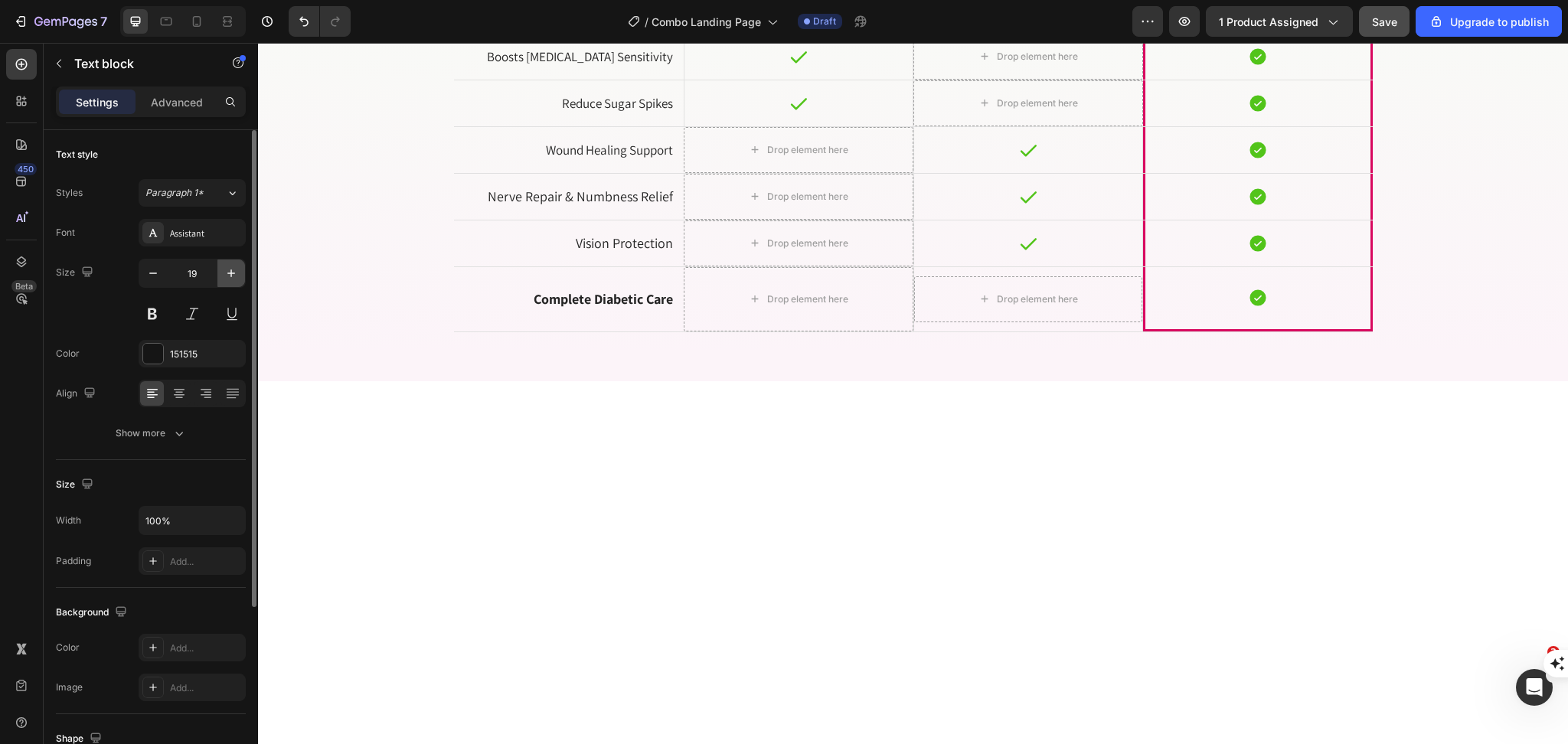
click at [223, 276] on icon "button" at bounding box center [230, 273] width 15 height 15
type input "20"
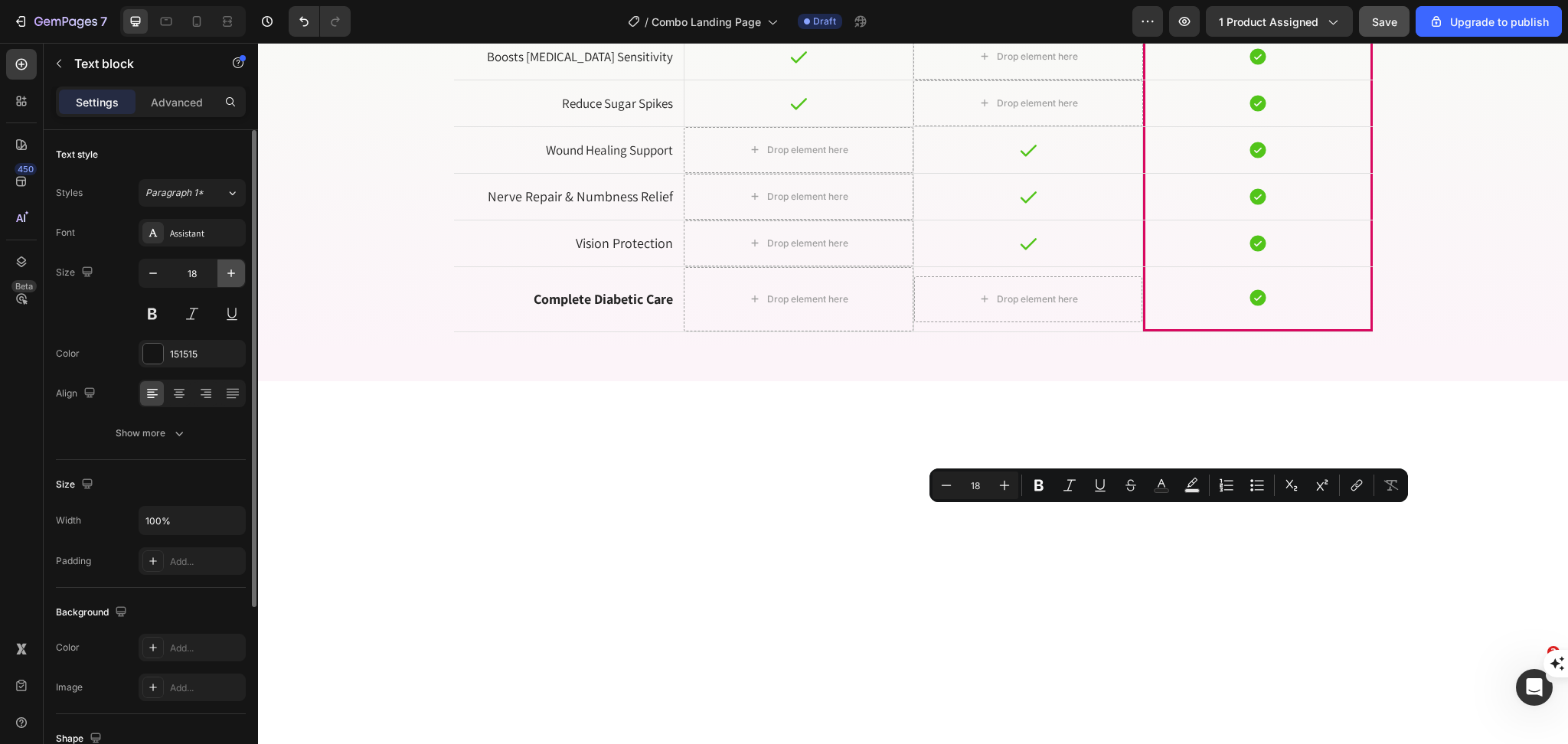
click at [223, 268] on icon "button" at bounding box center [230, 273] width 15 height 15
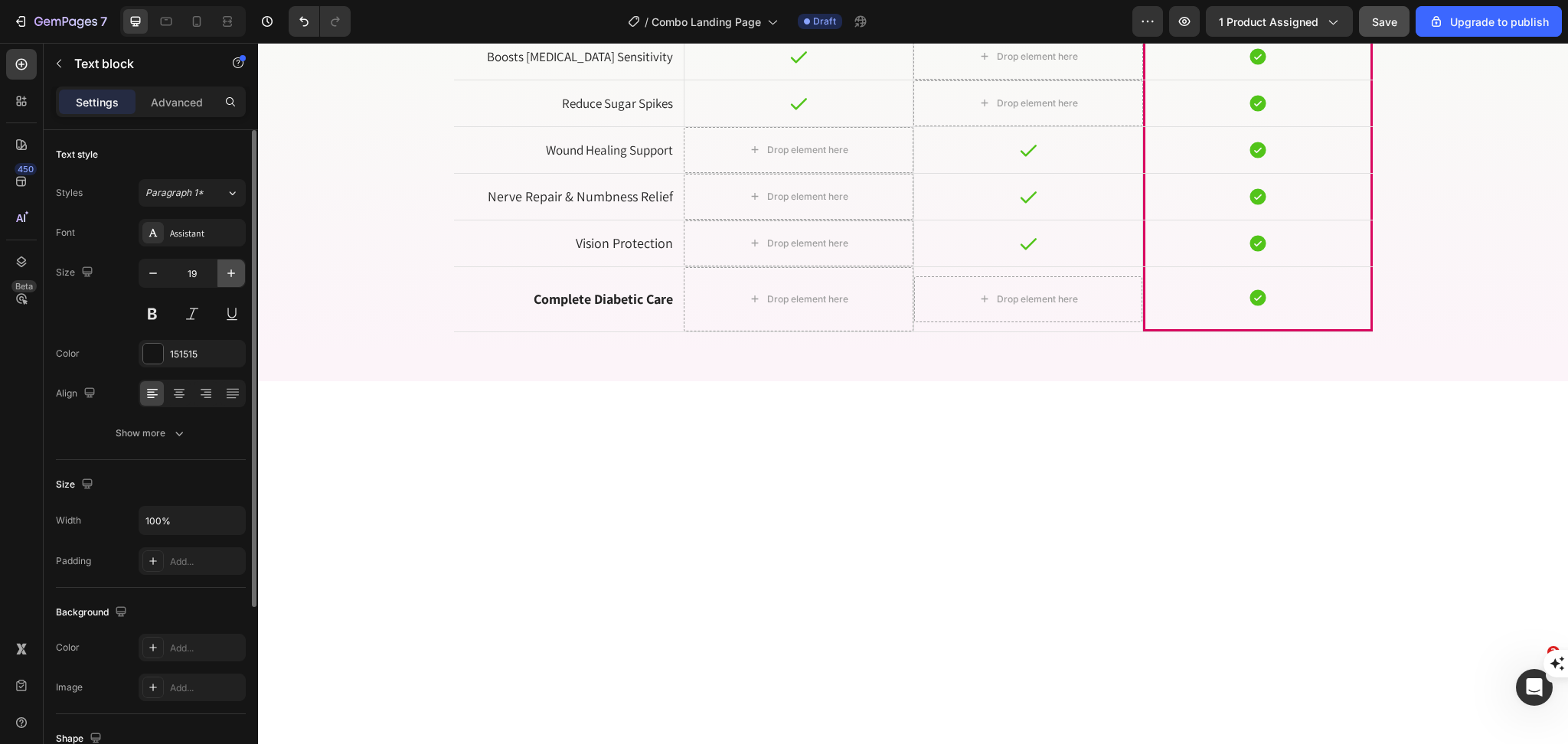
click at [223, 268] on icon "button" at bounding box center [230, 273] width 15 height 15
type input "20"
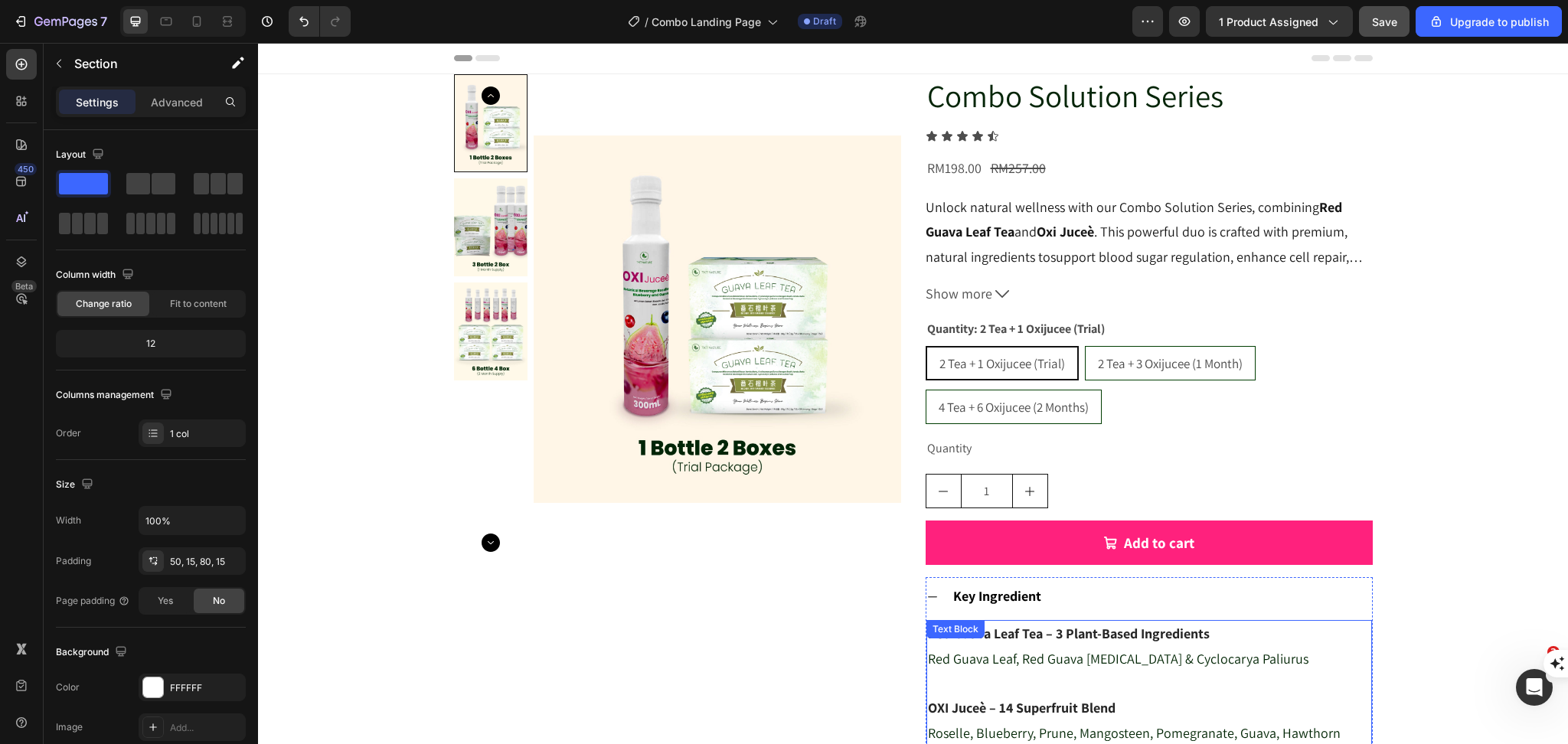
scroll to position [306, 0]
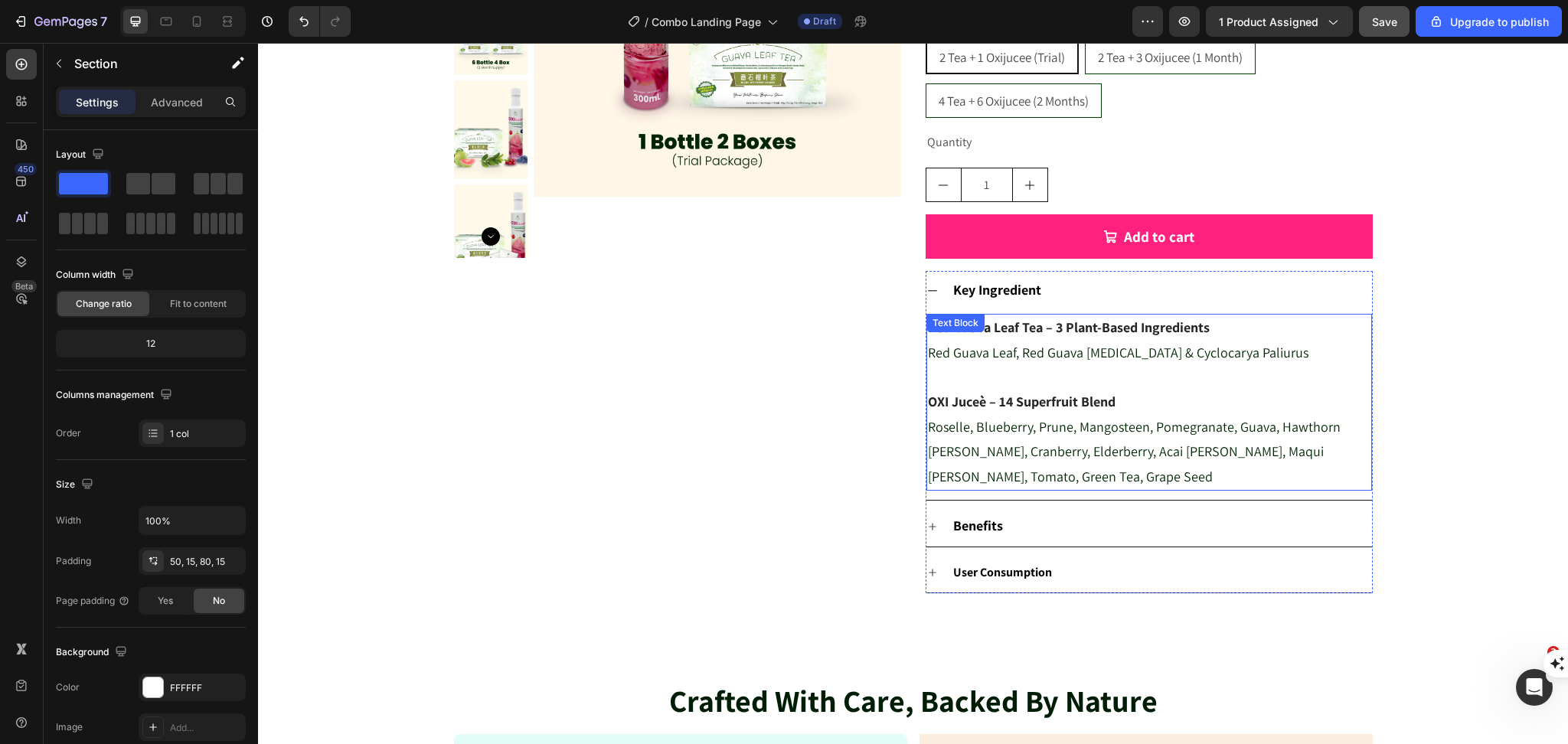
click at [1066, 358] on span "Red Guava Leaf, Red Guava [MEDICAL_DATA] & Cyclocarya Paliurus" at bounding box center [1118, 352] width 380 height 18
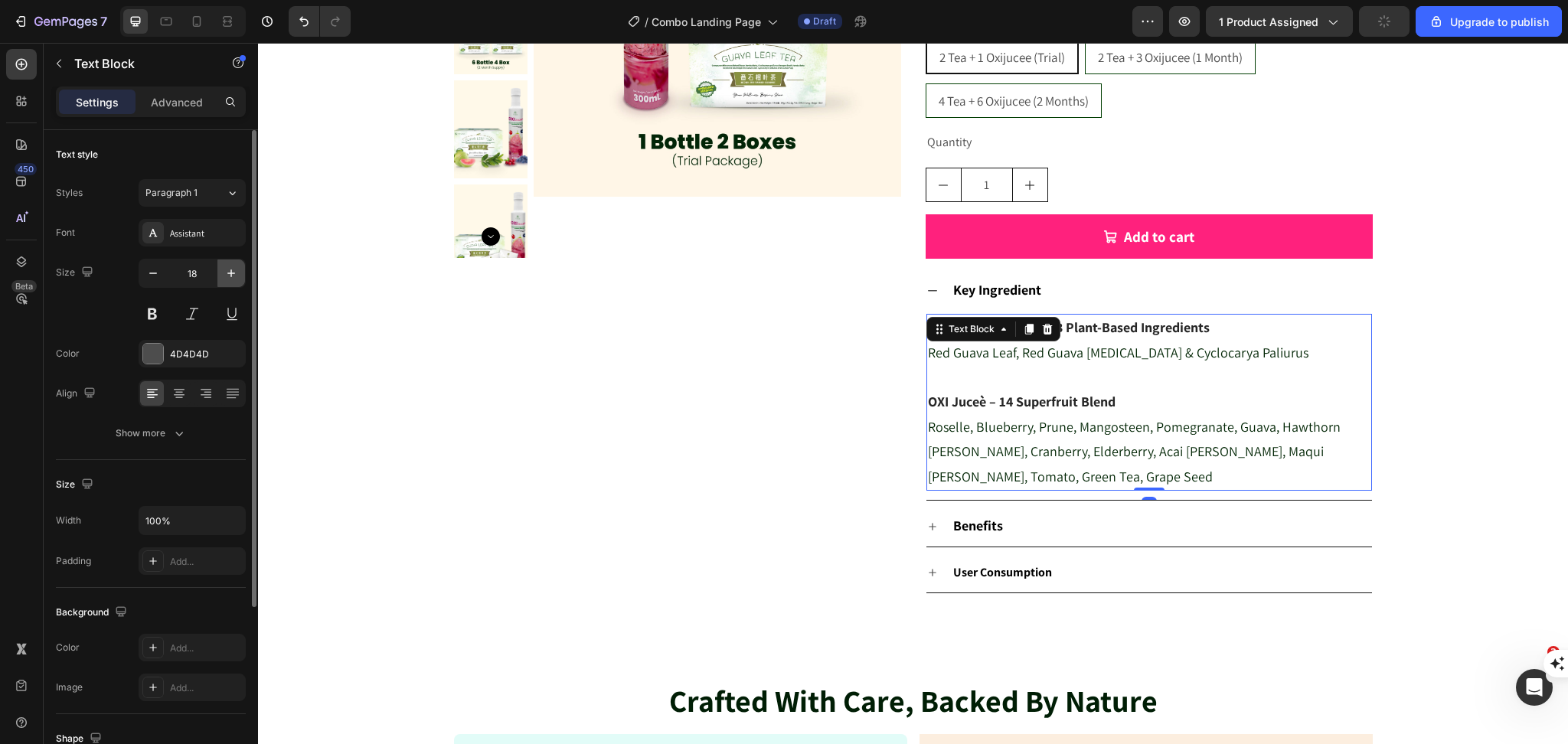
click at [230, 280] on icon "button" at bounding box center [230, 273] width 15 height 15
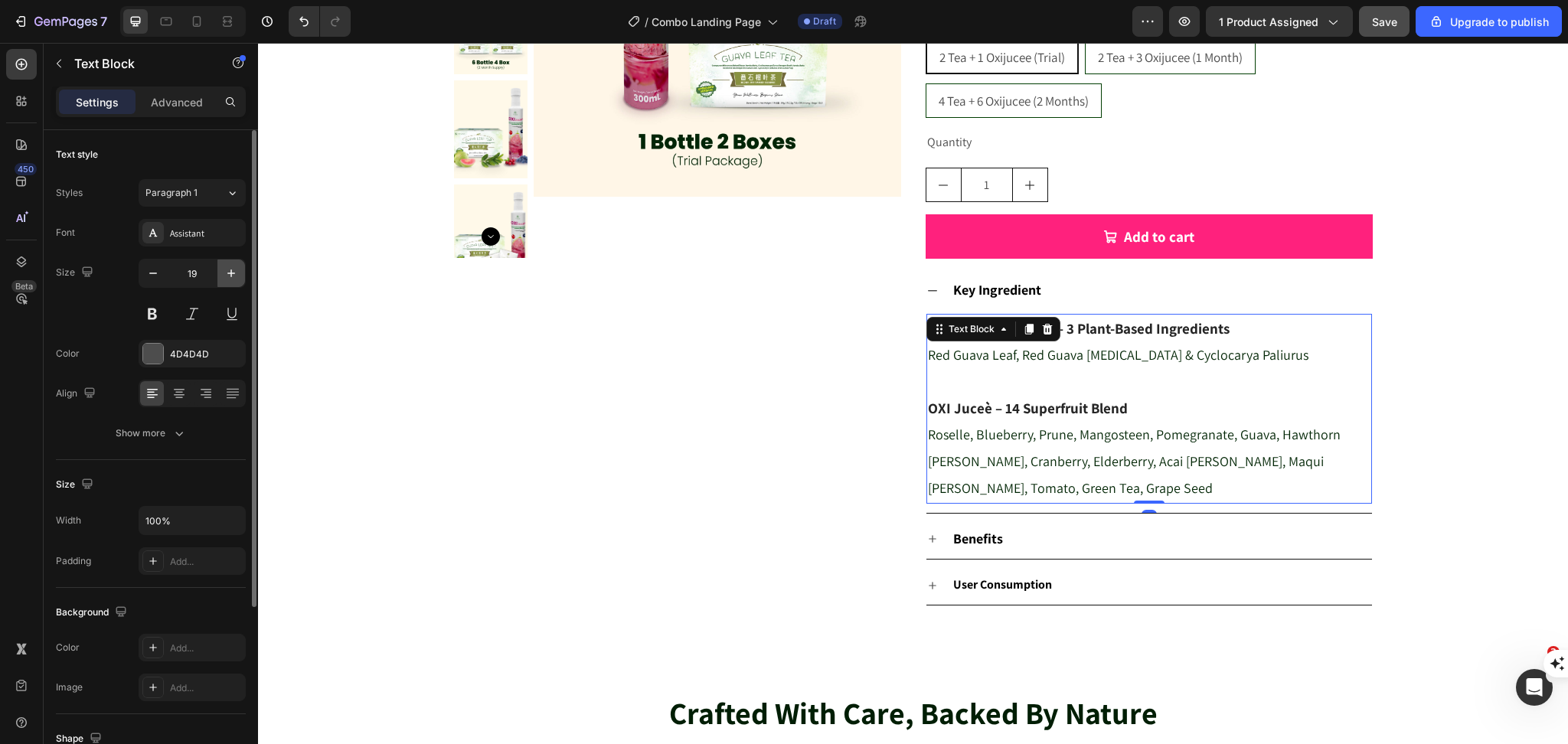
click at [230, 280] on icon "button" at bounding box center [230, 273] width 15 height 15
type input "20"
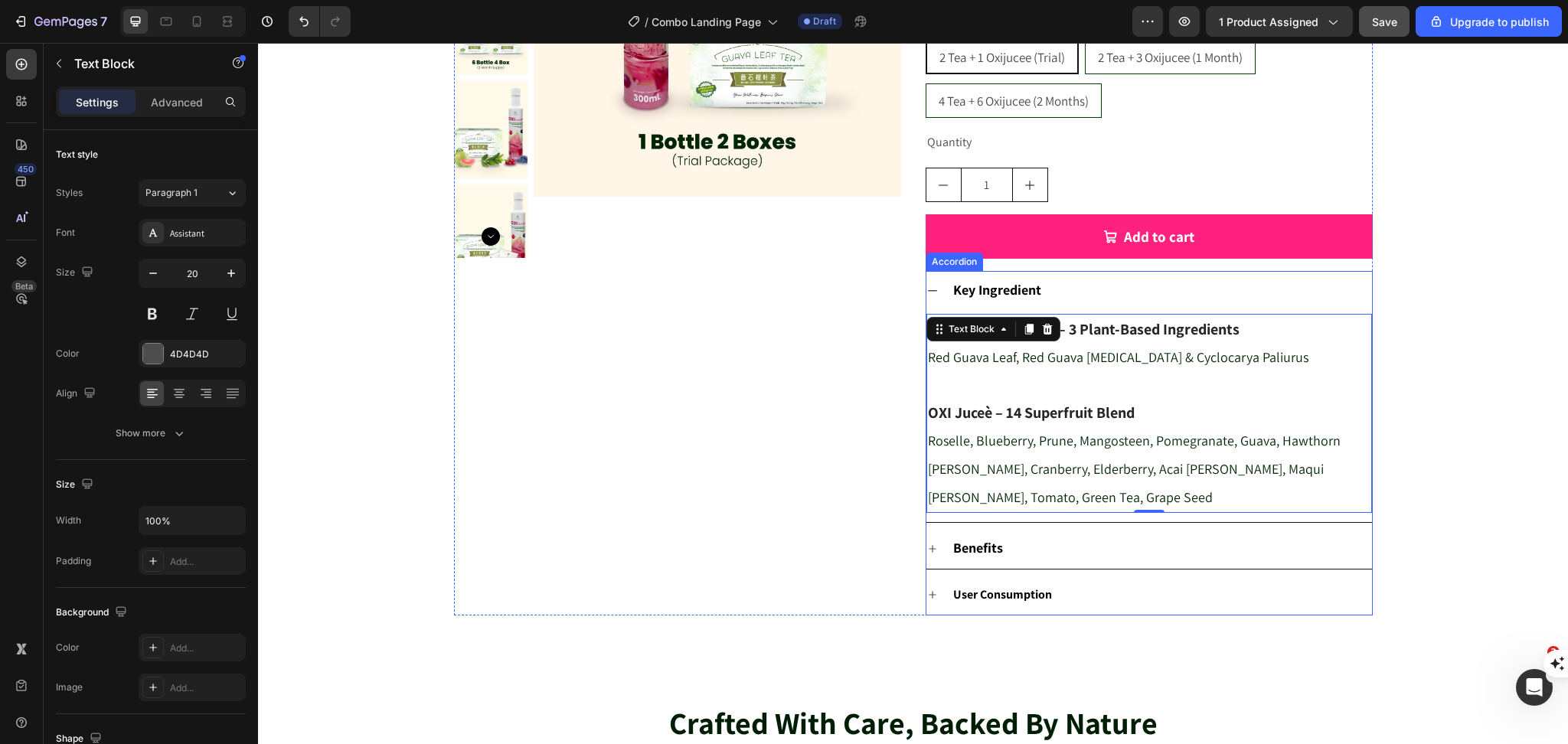
click at [1012, 549] on div "Benefits" at bounding box center [1161, 549] width 421 height 28
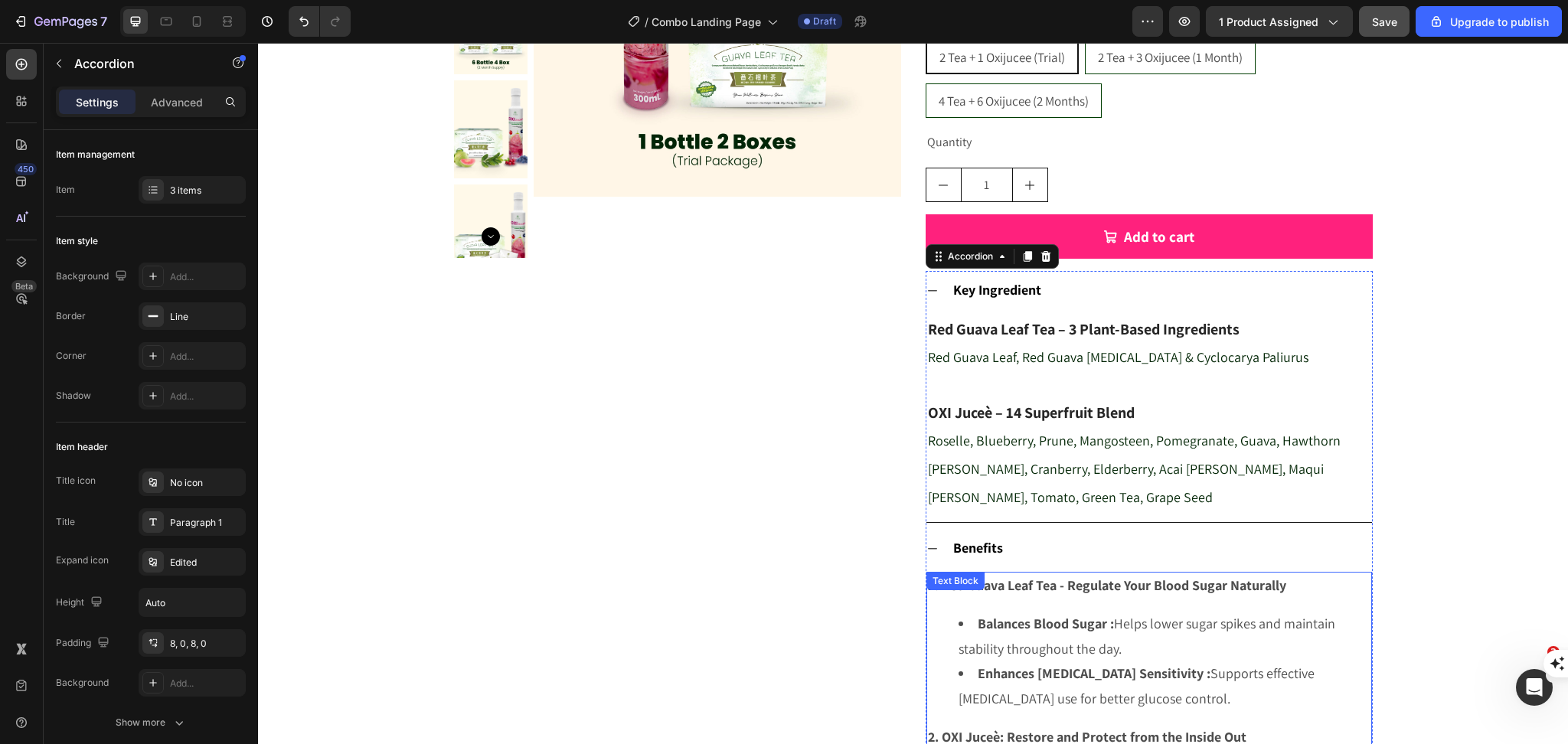
click at [977, 617] on strong "Balances Blood Sugar :" at bounding box center [1045, 624] width 136 height 18
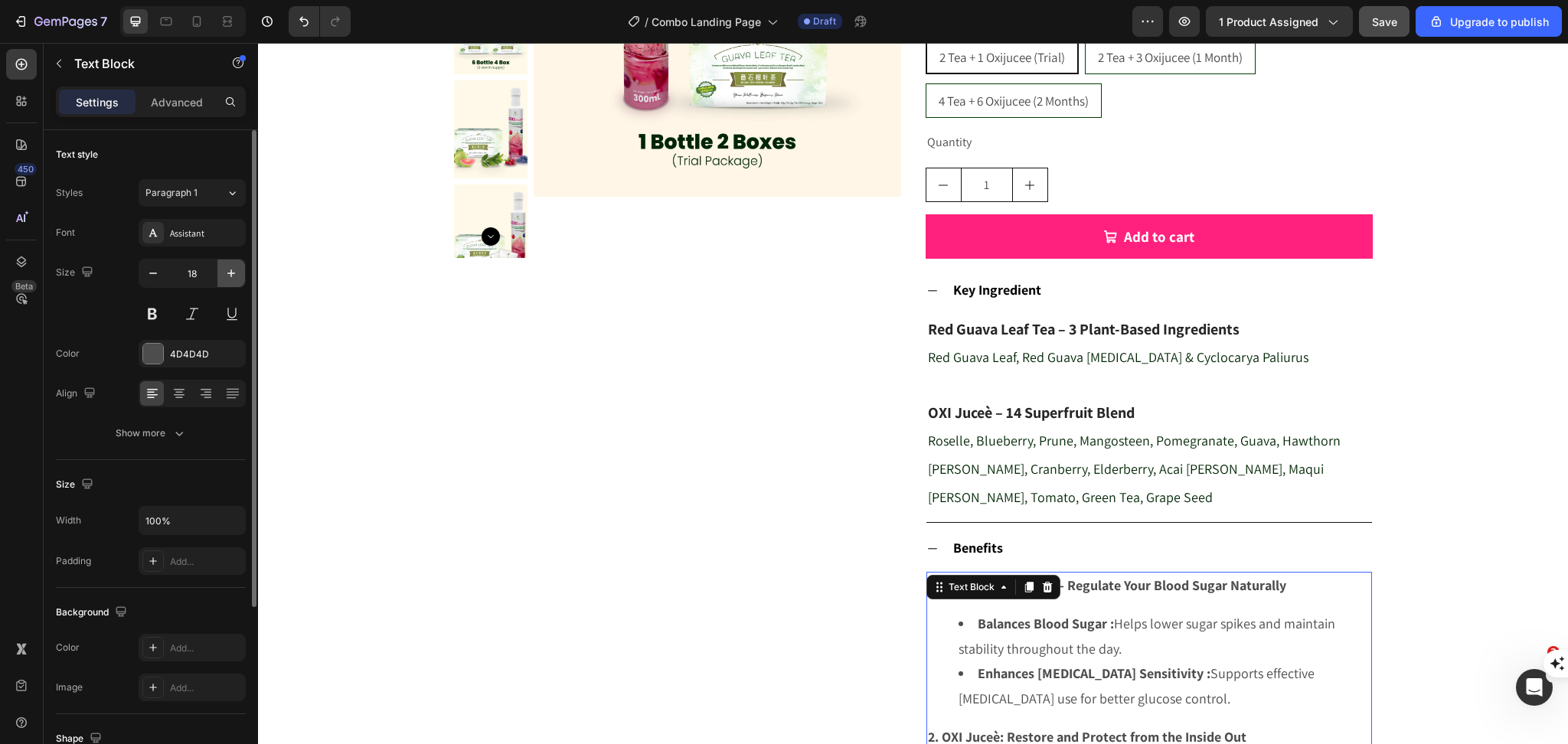
click at [235, 266] on icon "button" at bounding box center [230, 273] width 15 height 15
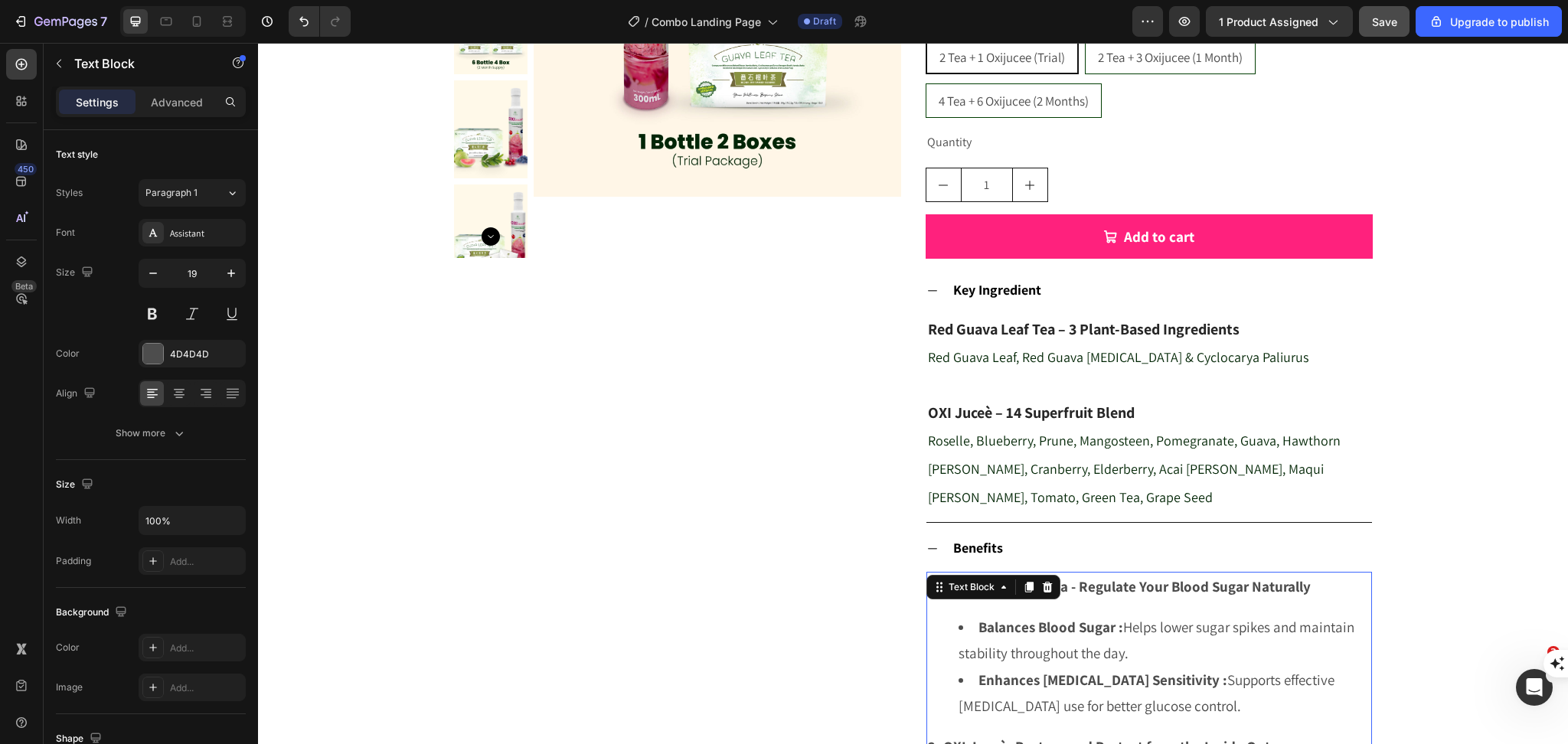
type input "20"
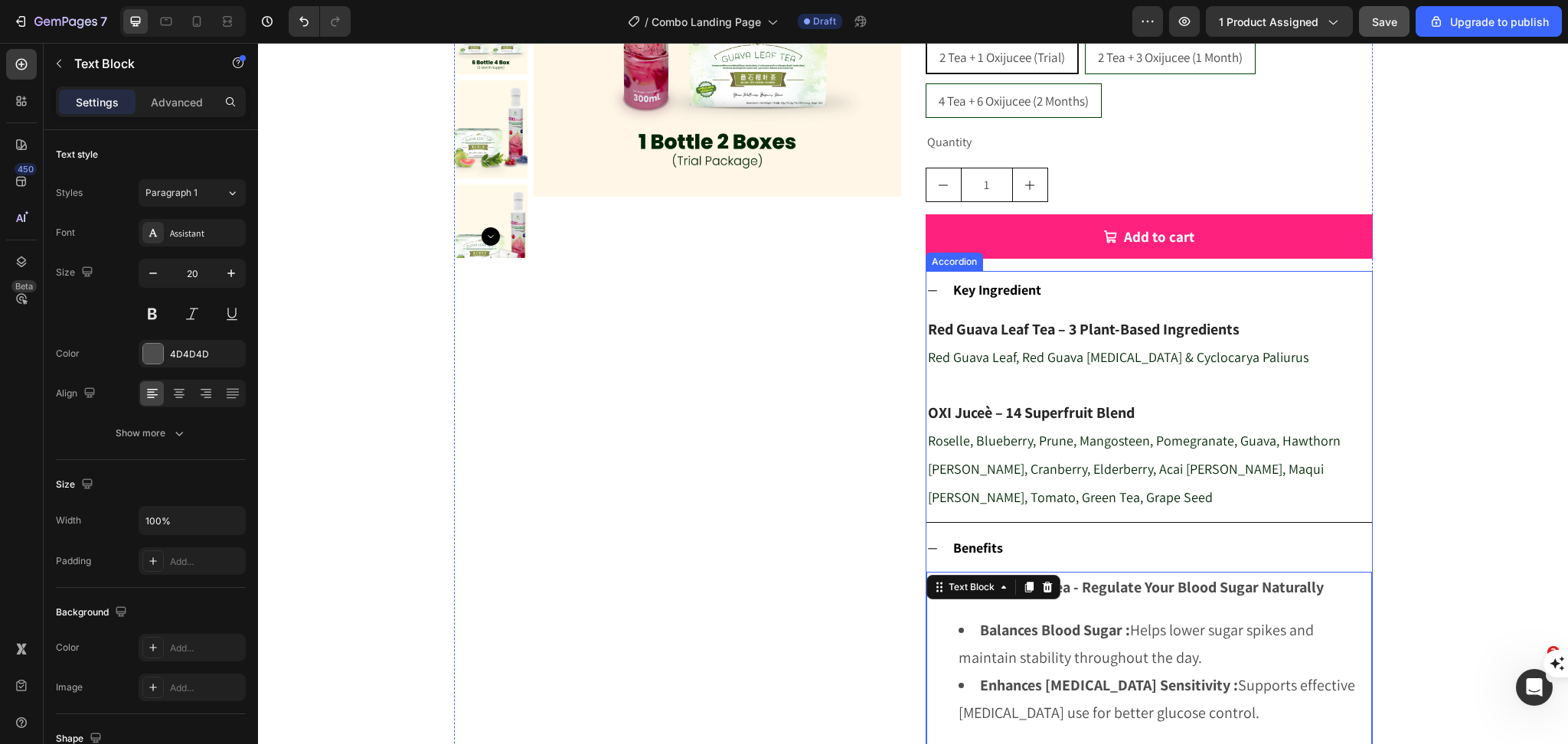
click at [969, 556] on strong "Benefits" at bounding box center [977, 548] width 49 height 18
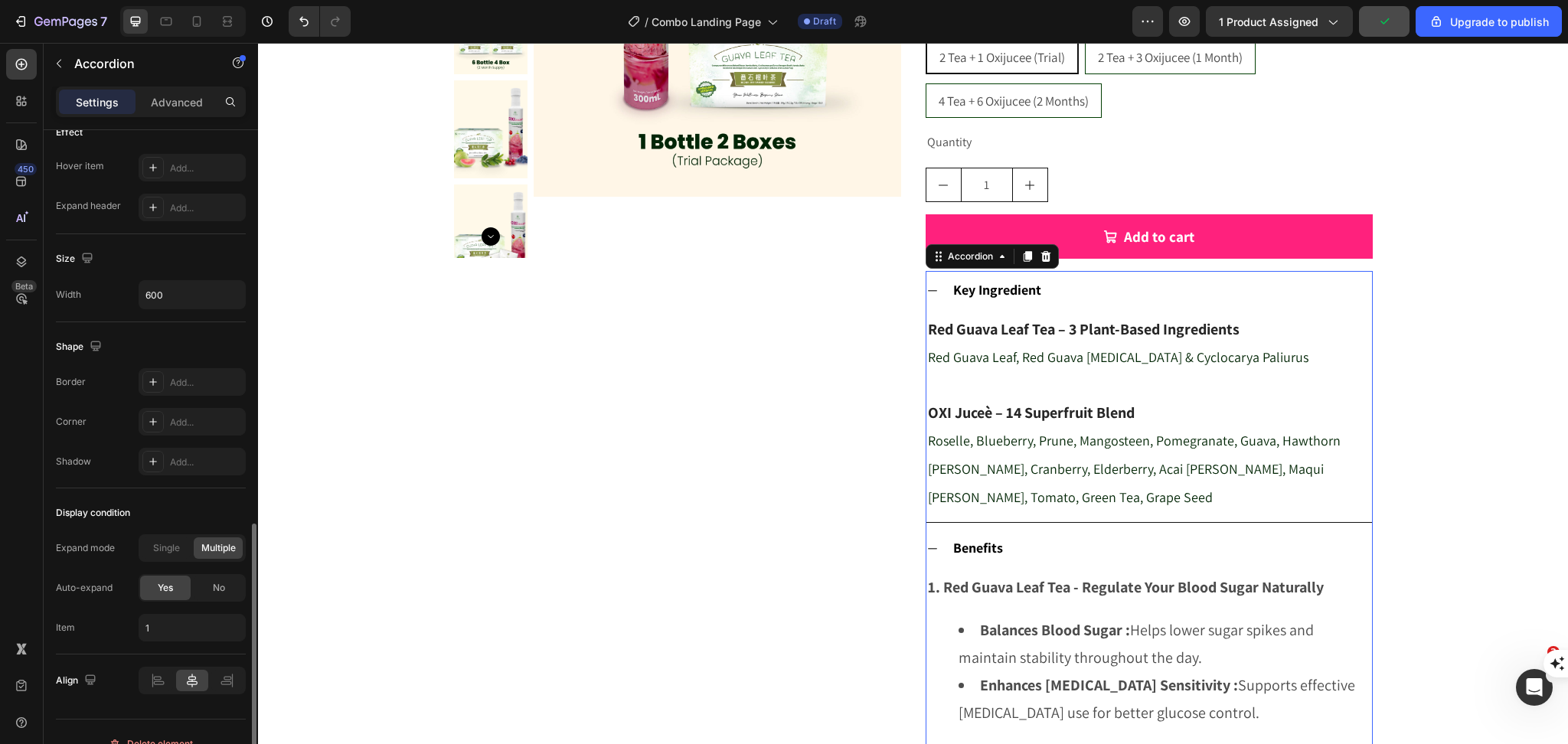
scroll to position [840, 0]
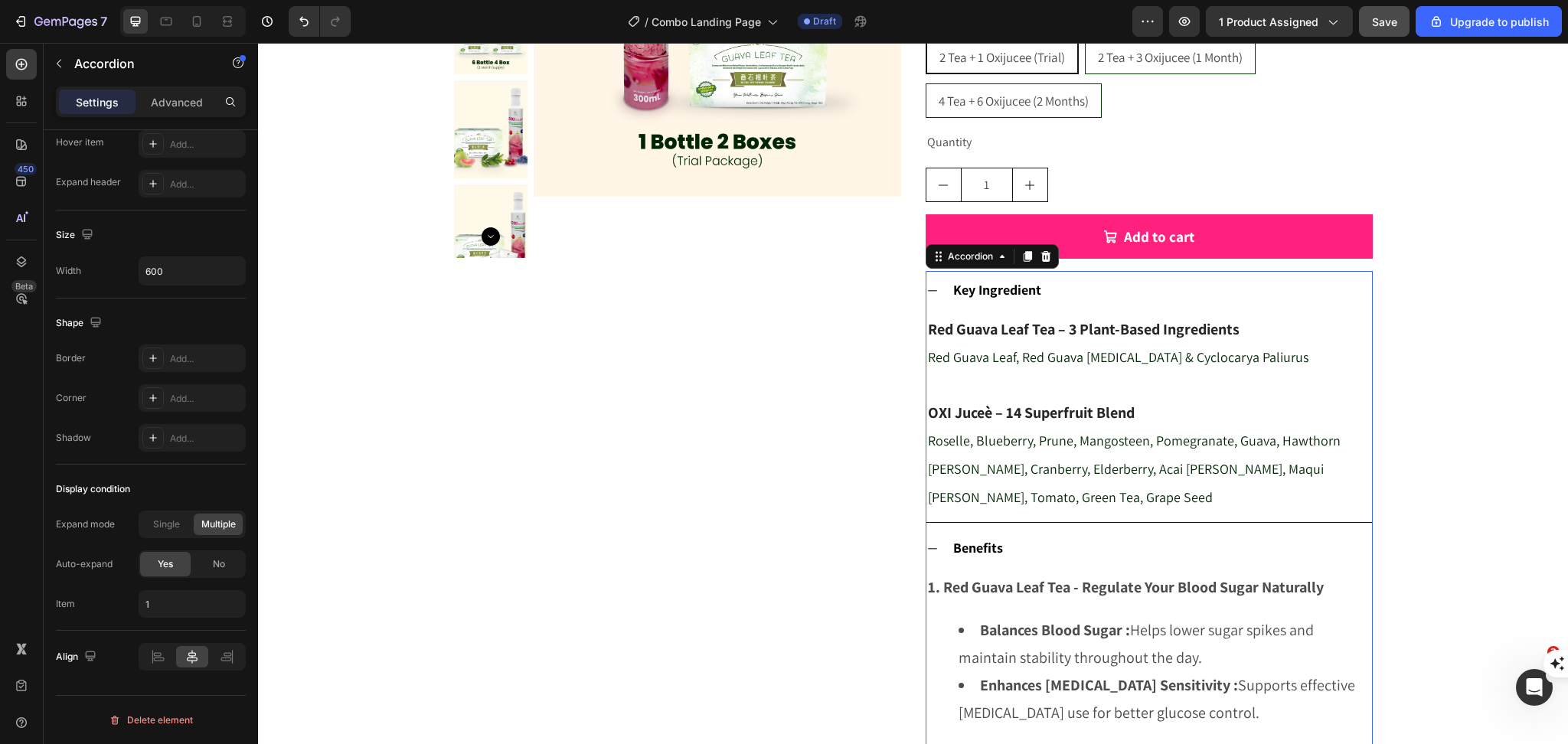
click at [1032, 299] on p "Key Ingredient" at bounding box center [996, 290] width 88 height 23
click at [1027, 297] on strong "Key Ingredient" at bounding box center [996, 289] width 88 height 18
click at [1026, 297] on strong "Key Ingredient" at bounding box center [996, 289] width 88 height 18
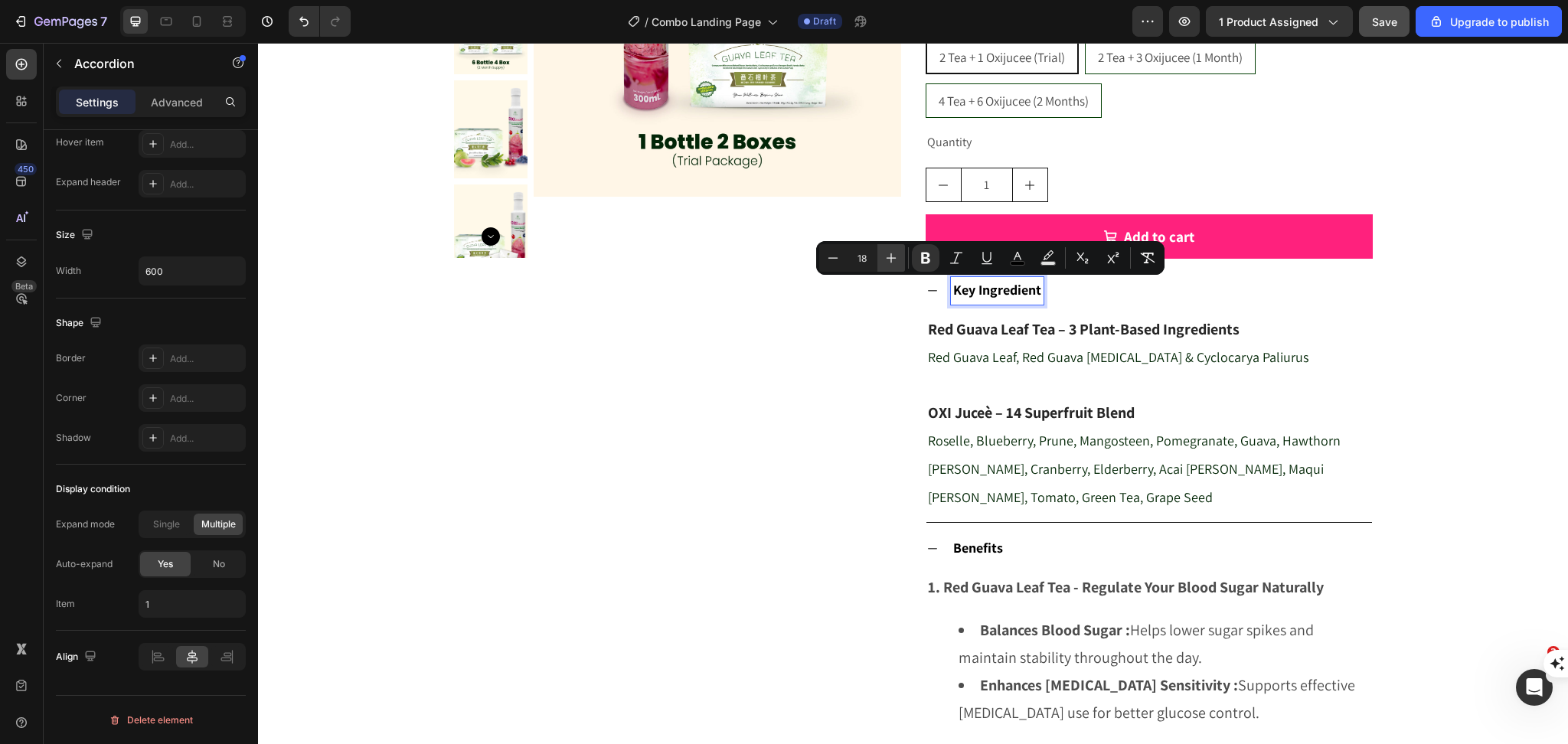
click at [890, 251] on icon "Editor contextual toolbar" at bounding box center [890, 258] width 15 height 15
type input "20"
click at [974, 547] on strong "Benefits" at bounding box center [977, 549] width 49 height 18
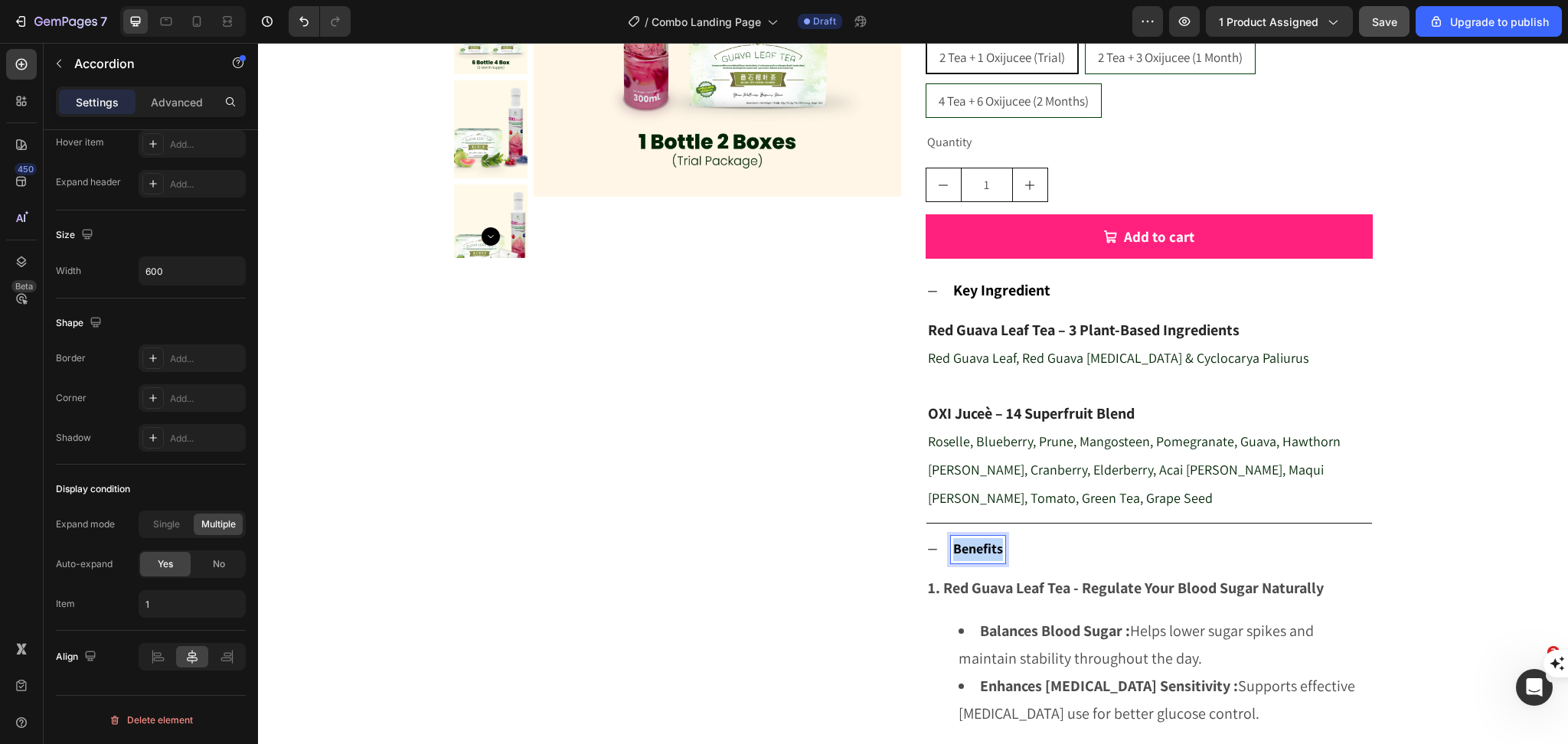
click at [974, 547] on strong "Benefits" at bounding box center [977, 549] width 49 height 18
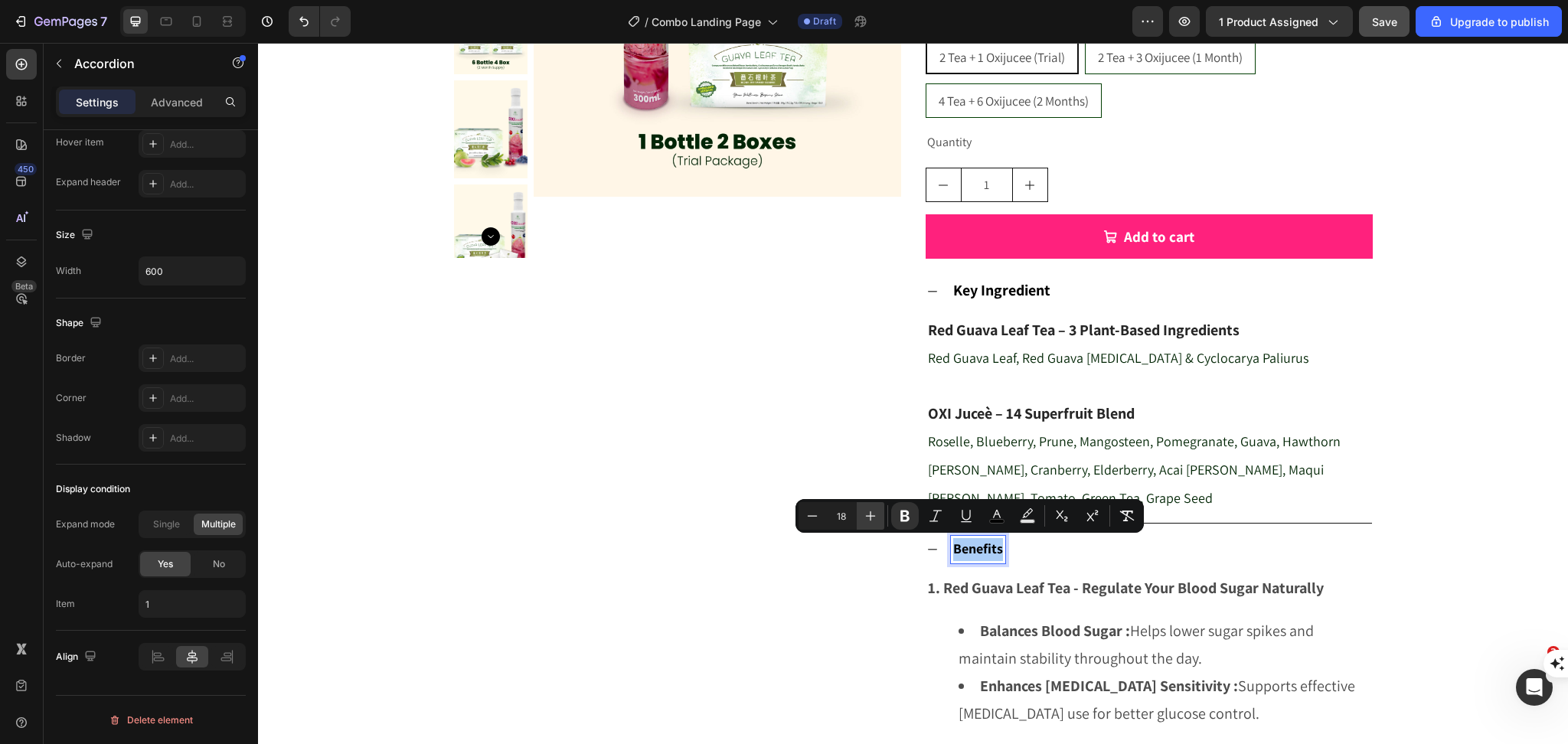
click at [875, 514] on icon "Editor contextual toolbar" at bounding box center [870, 516] width 15 height 15
type input "20"
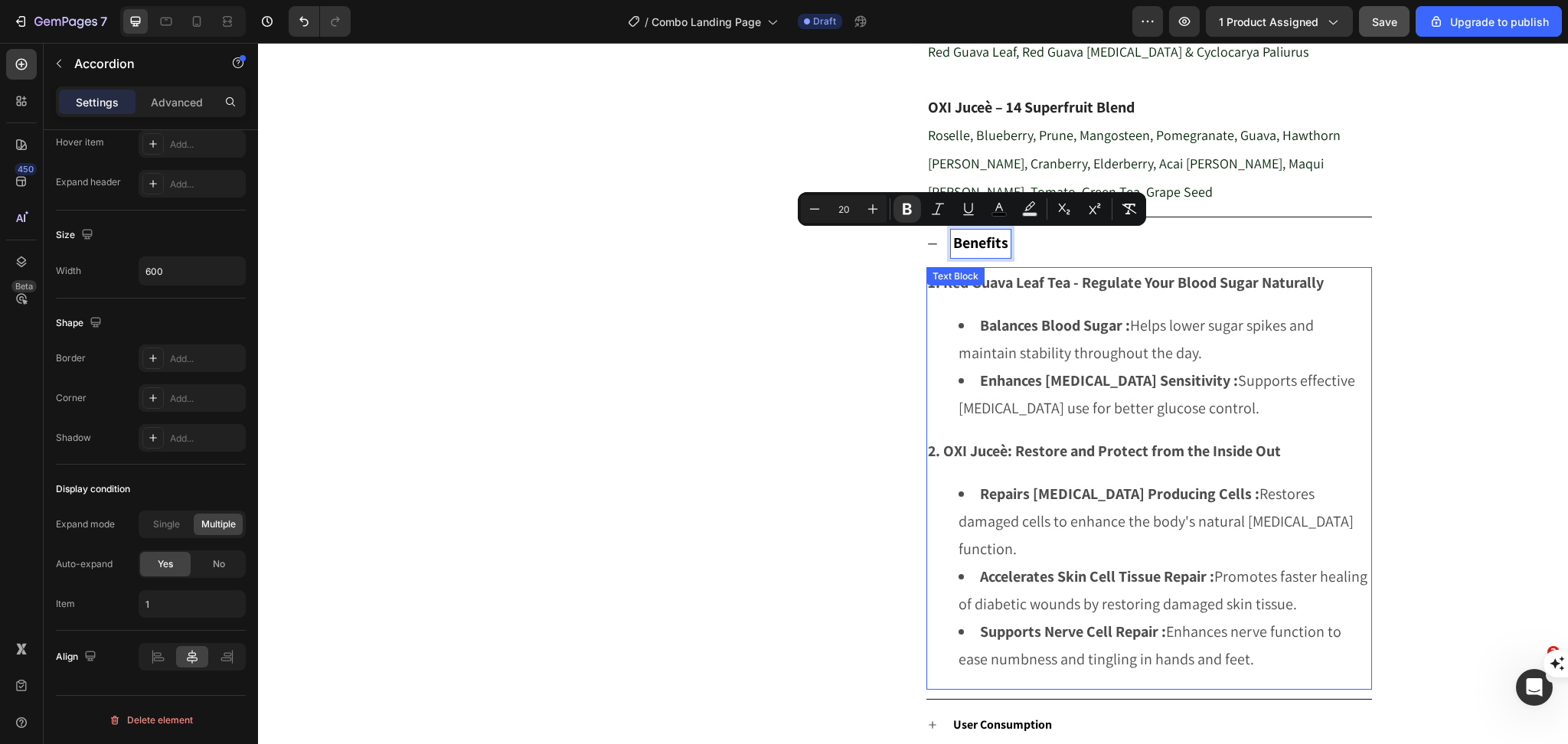
click at [1055, 567] on strong "Accelerates Skin Cell Tissue Repair :" at bounding box center [1097, 577] width 234 height 20
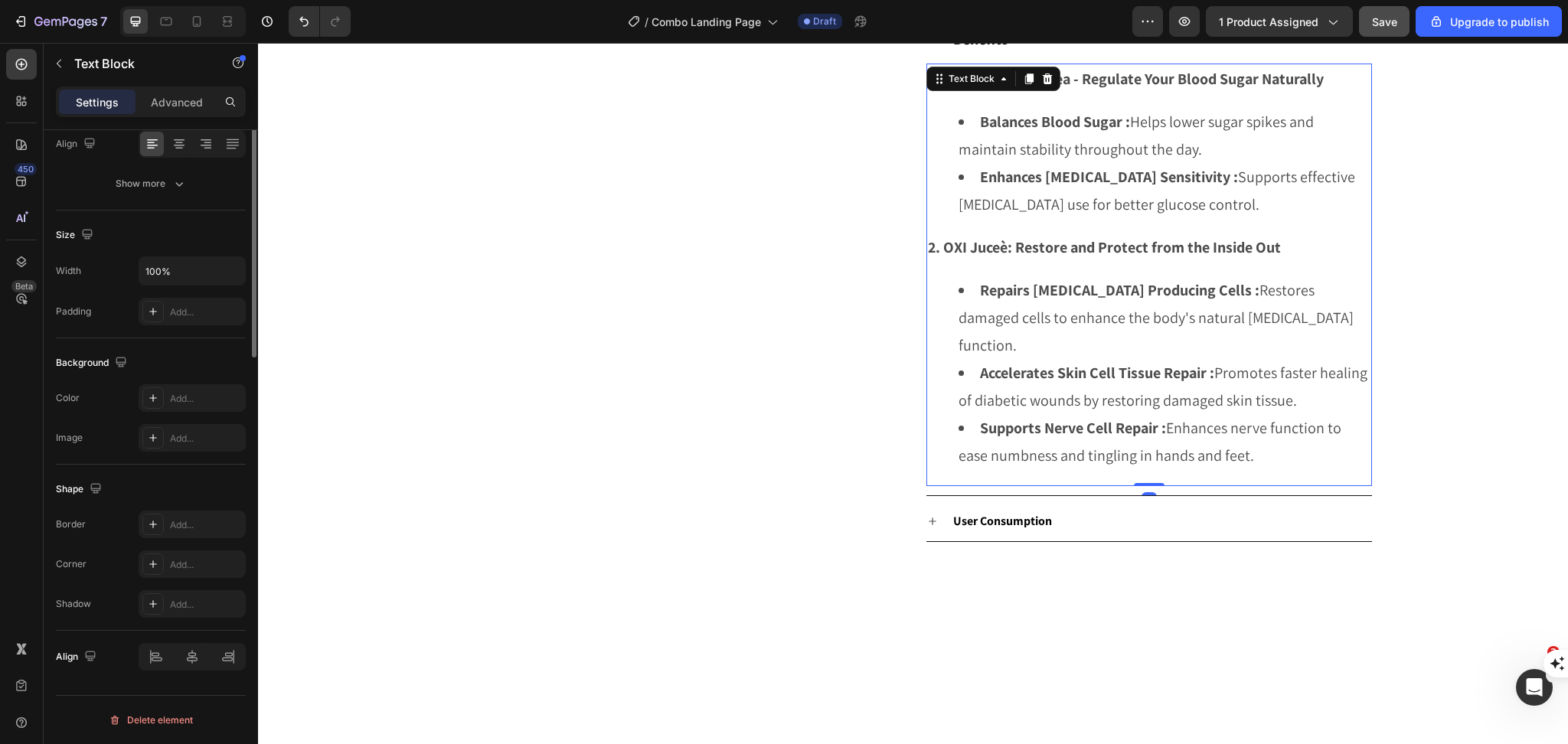
scroll to position [0, 0]
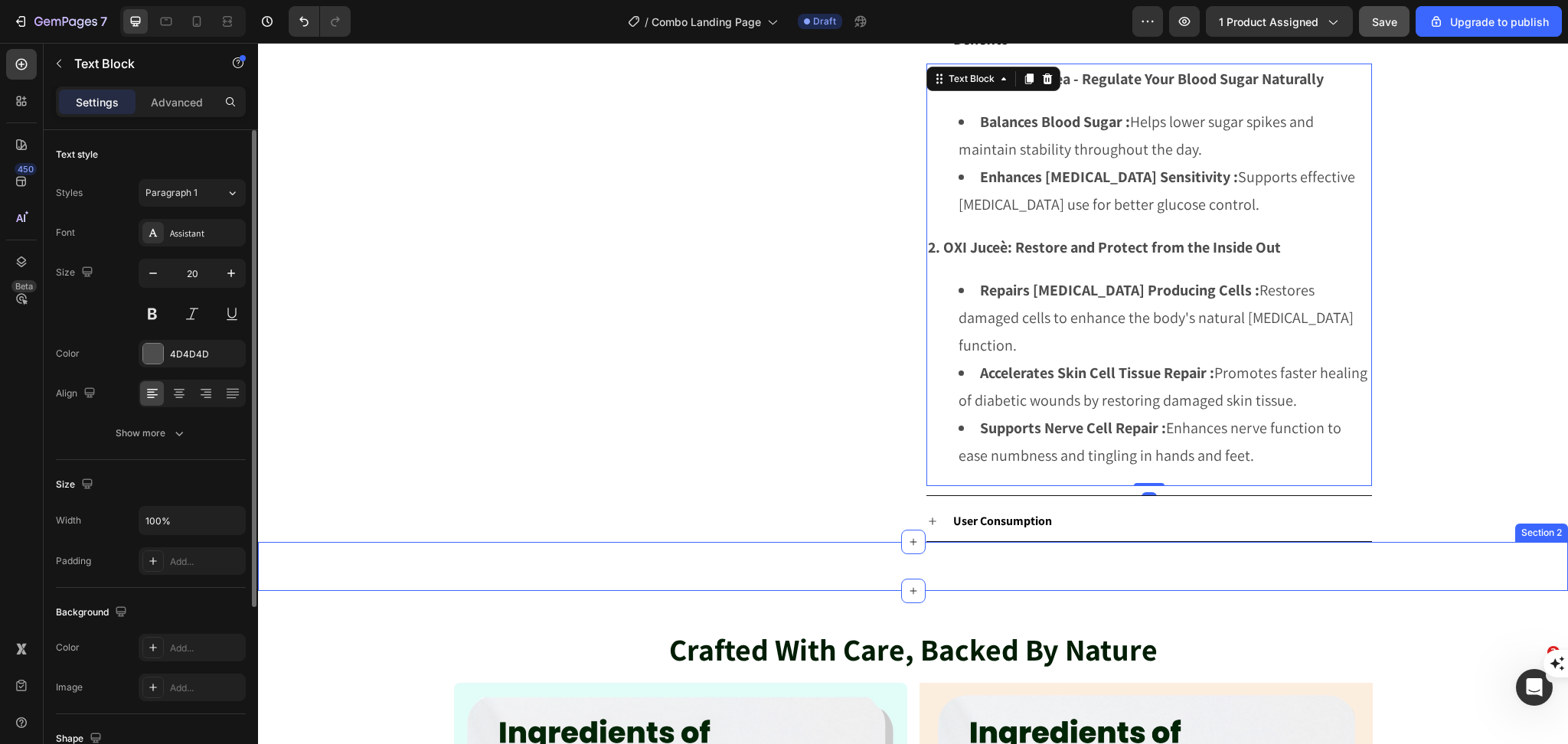
click at [1039, 542] on div "Crafted With Care, Backed By Nature Heading Section 2" at bounding box center [913, 566] width 1310 height 49
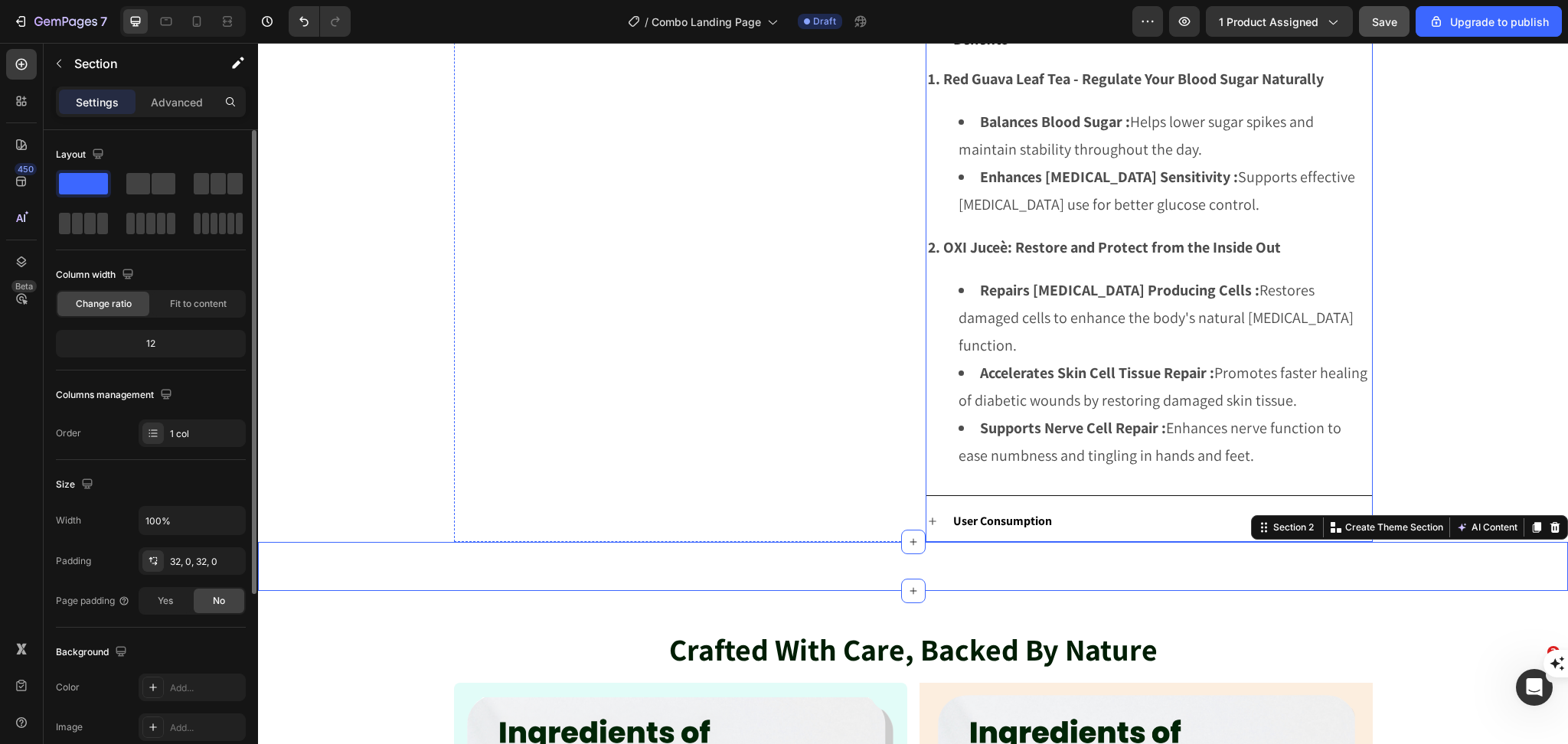
click at [1007, 513] on strong "User Consumption" at bounding box center [1002, 521] width 99 height 16
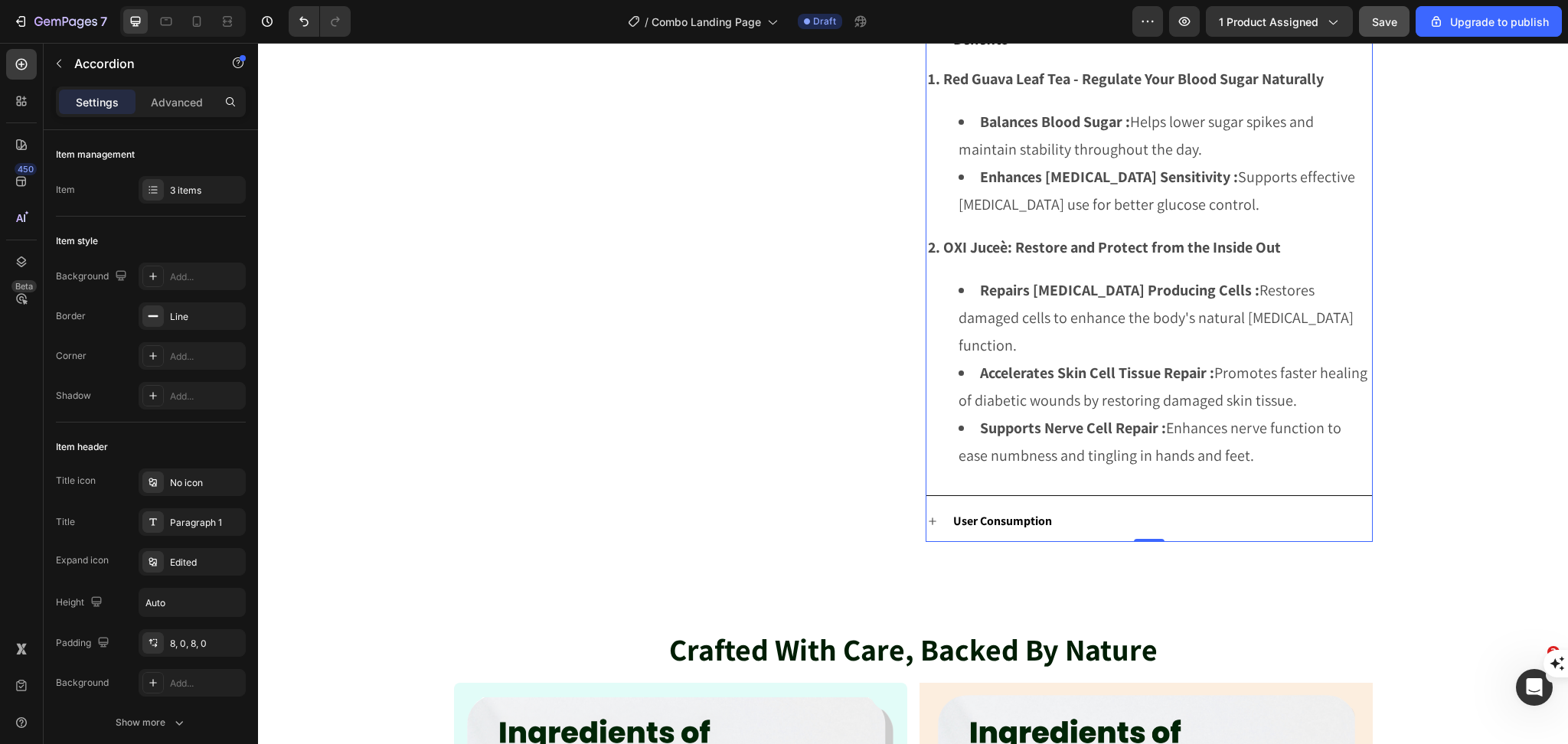
click at [1007, 513] on strong "User Consumption" at bounding box center [1002, 521] width 99 height 16
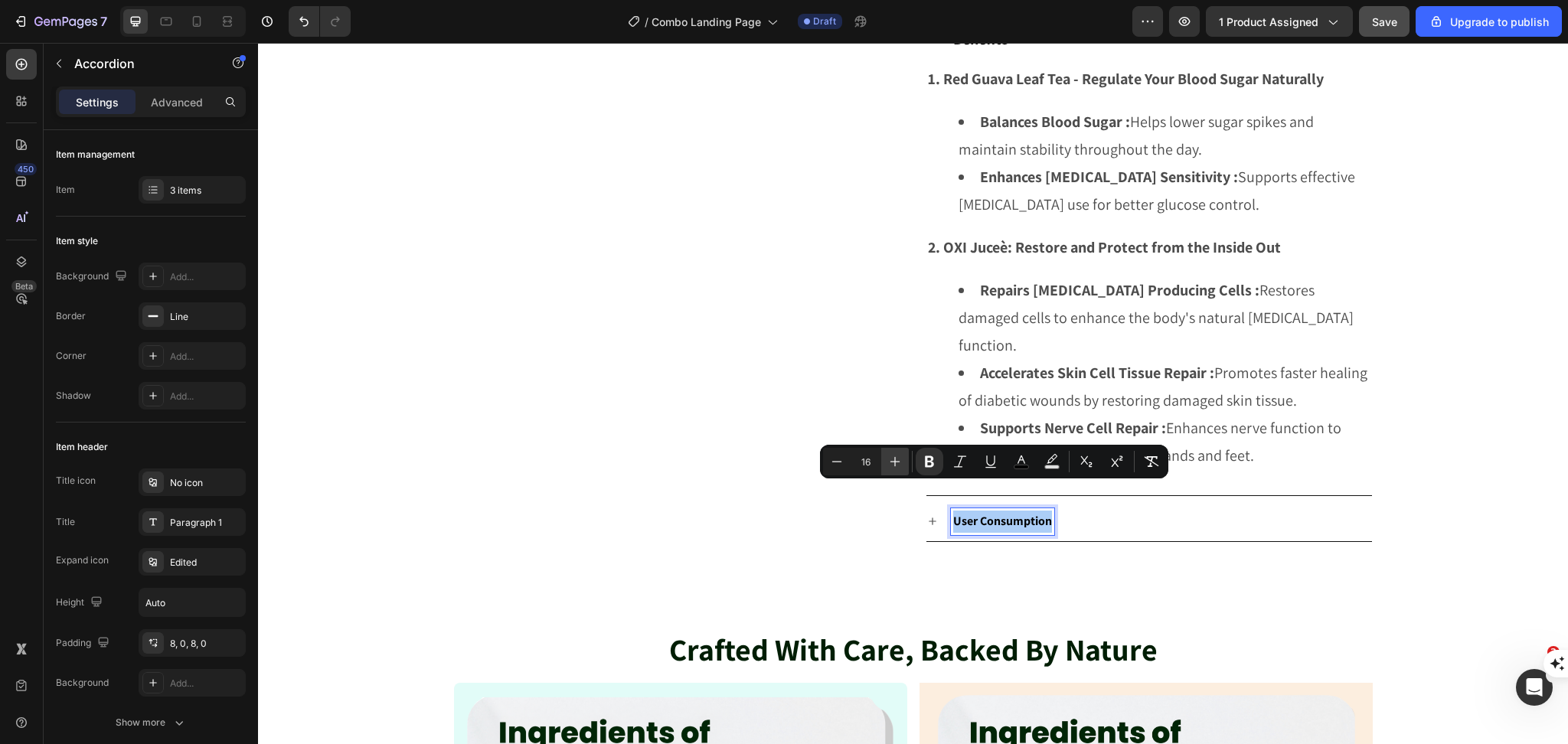
click at [890, 457] on icon "Editor contextual toolbar" at bounding box center [894, 461] width 15 height 15
type input "18"
click at [1162, 509] on div "User Consumption" at bounding box center [1161, 522] width 421 height 28
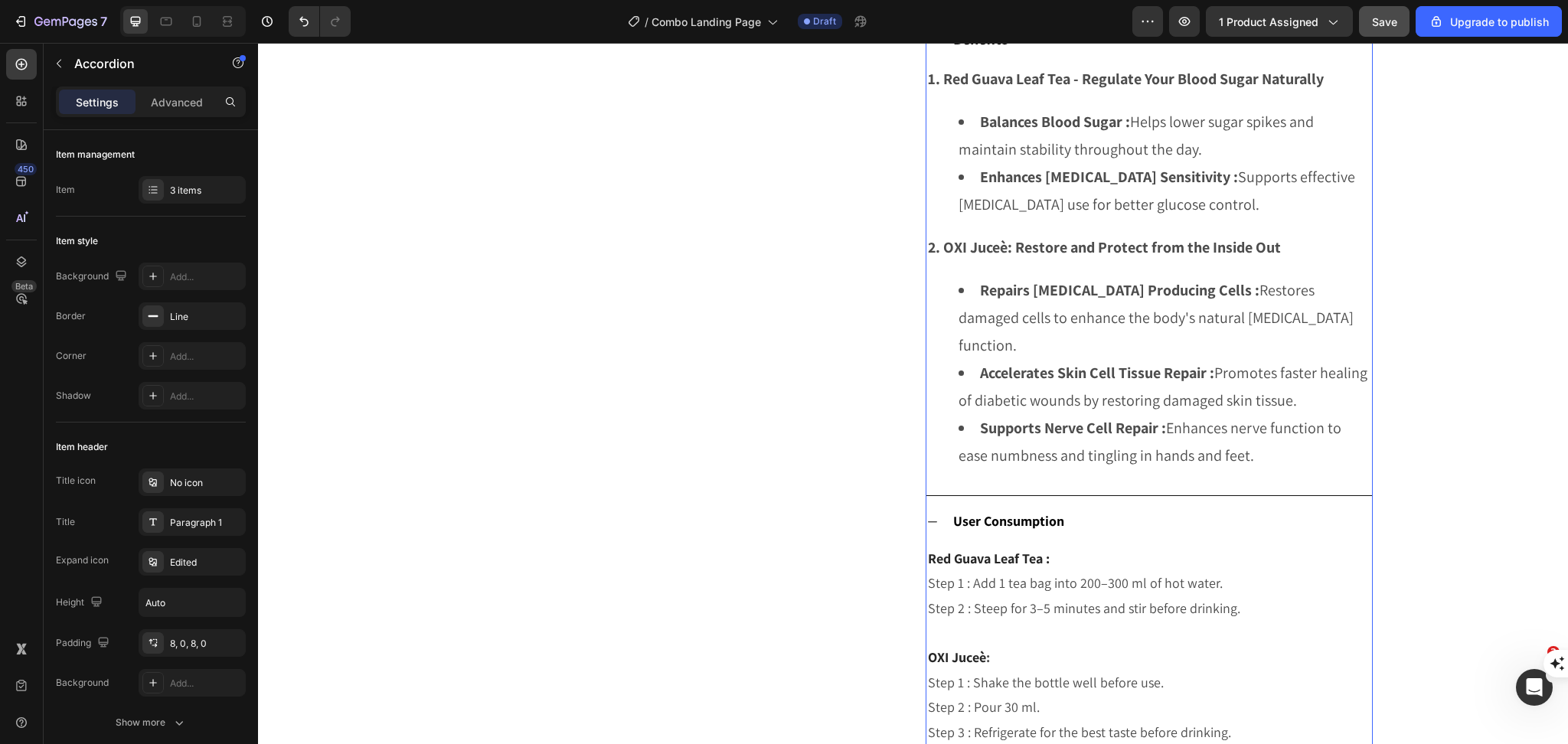
click at [993, 512] on strong "User Consumption" at bounding box center [1008, 521] width 111 height 18
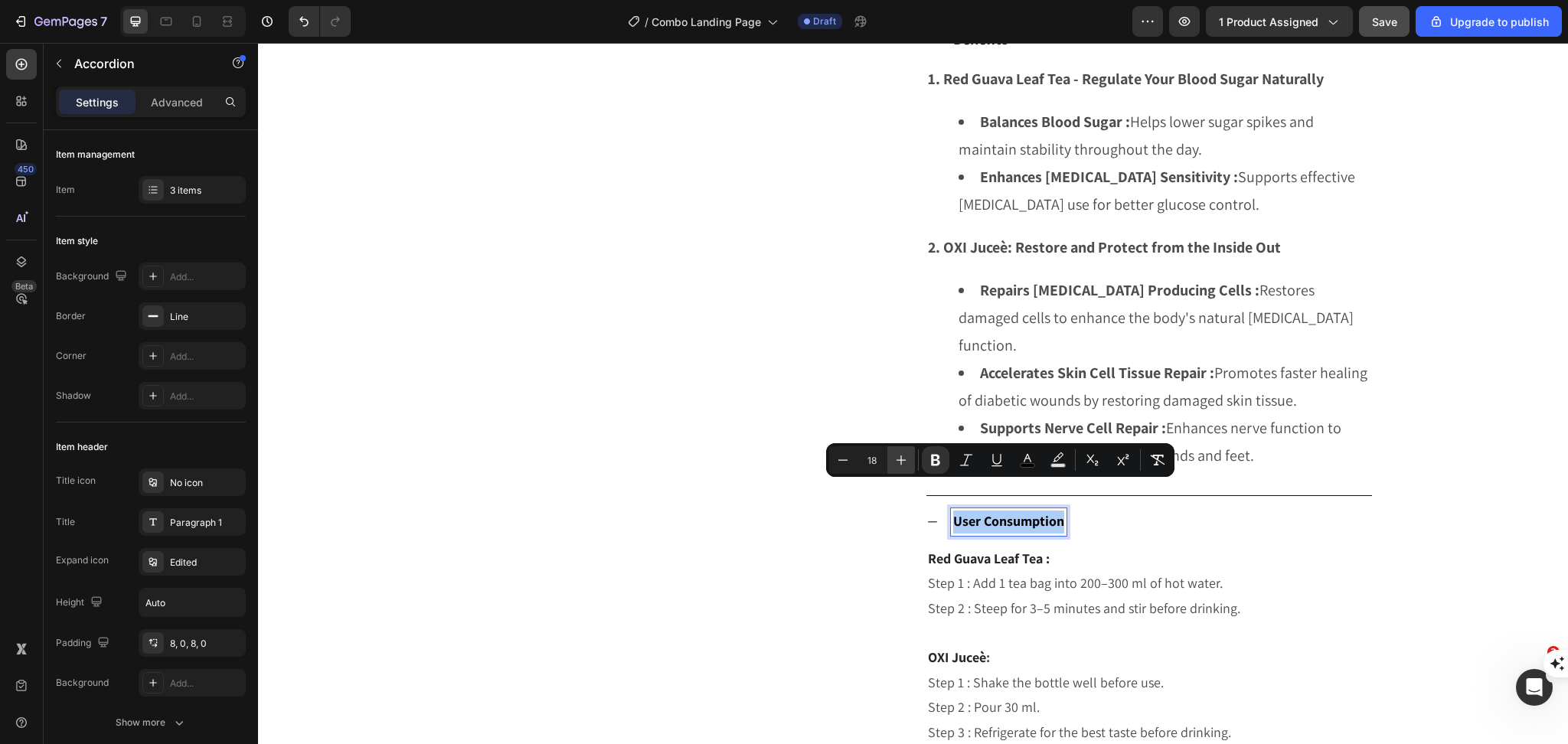
click at [897, 463] on icon "Editor contextual toolbar" at bounding box center [901, 459] width 15 height 15
type input "20"
click at [992, 572] on p "Step 1 : Add 1 tea bag into 200–300 ml of hot water." at bounding box center [1149, 584] width 442 height 25
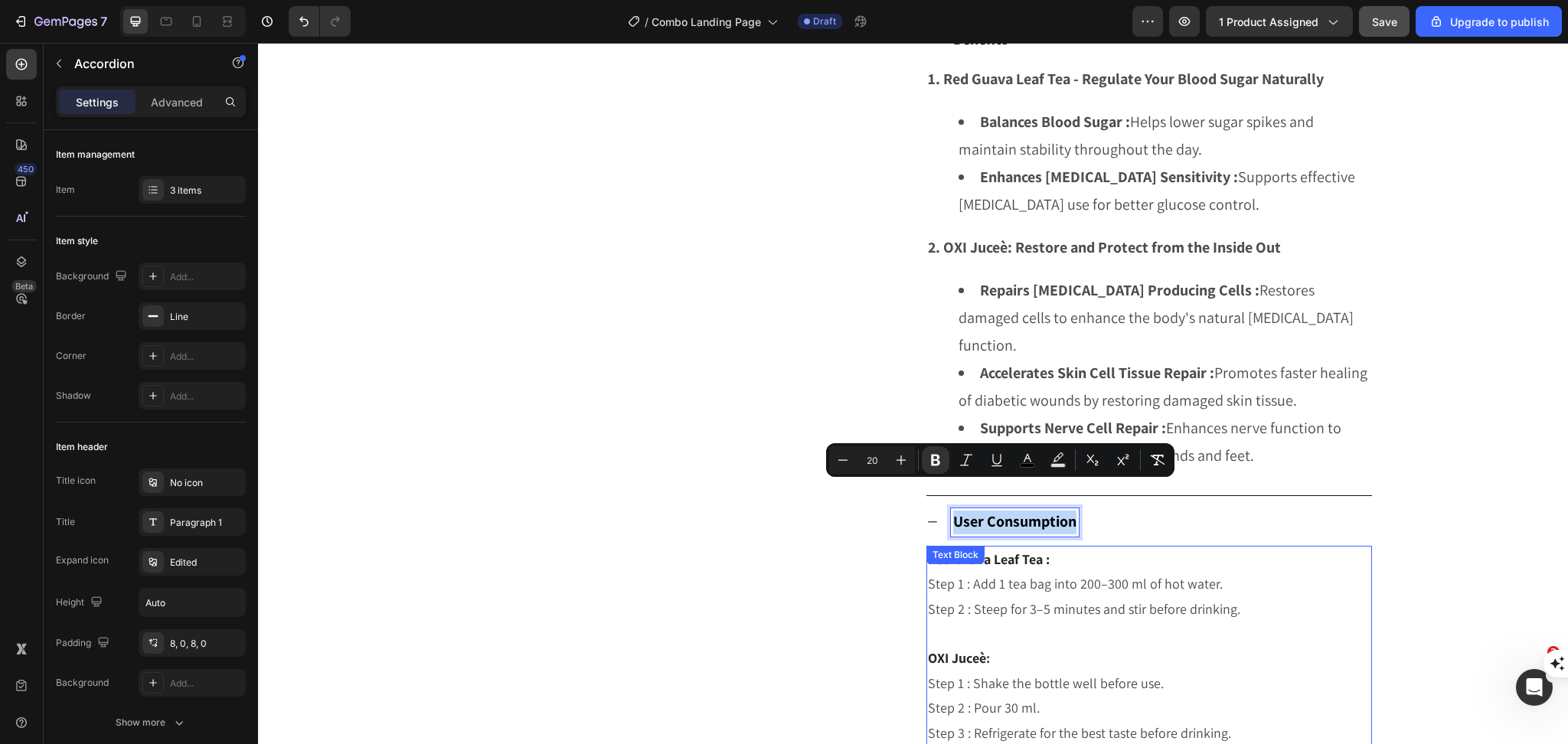
click at [992, 572] on p "Step 1 : Add 1 tea bag into 200–300 ml of hot water." at bounding box center [1149, 584] width 442 height 25
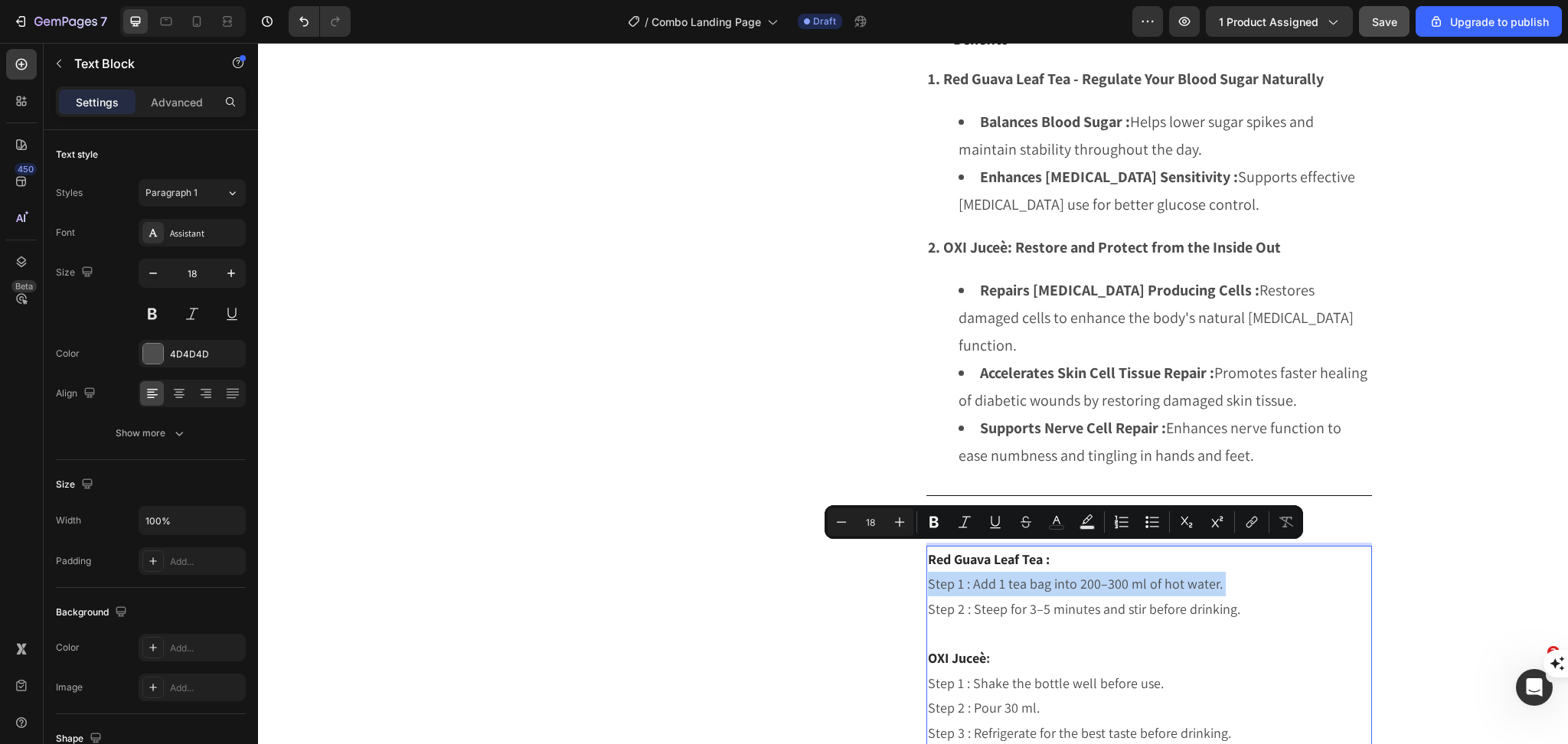
click at [992, 572] on p "Step 1 : Add 1 tea bag into 200–300 ml of hot water." at bounding box center [1149, 584] width 442 height 25
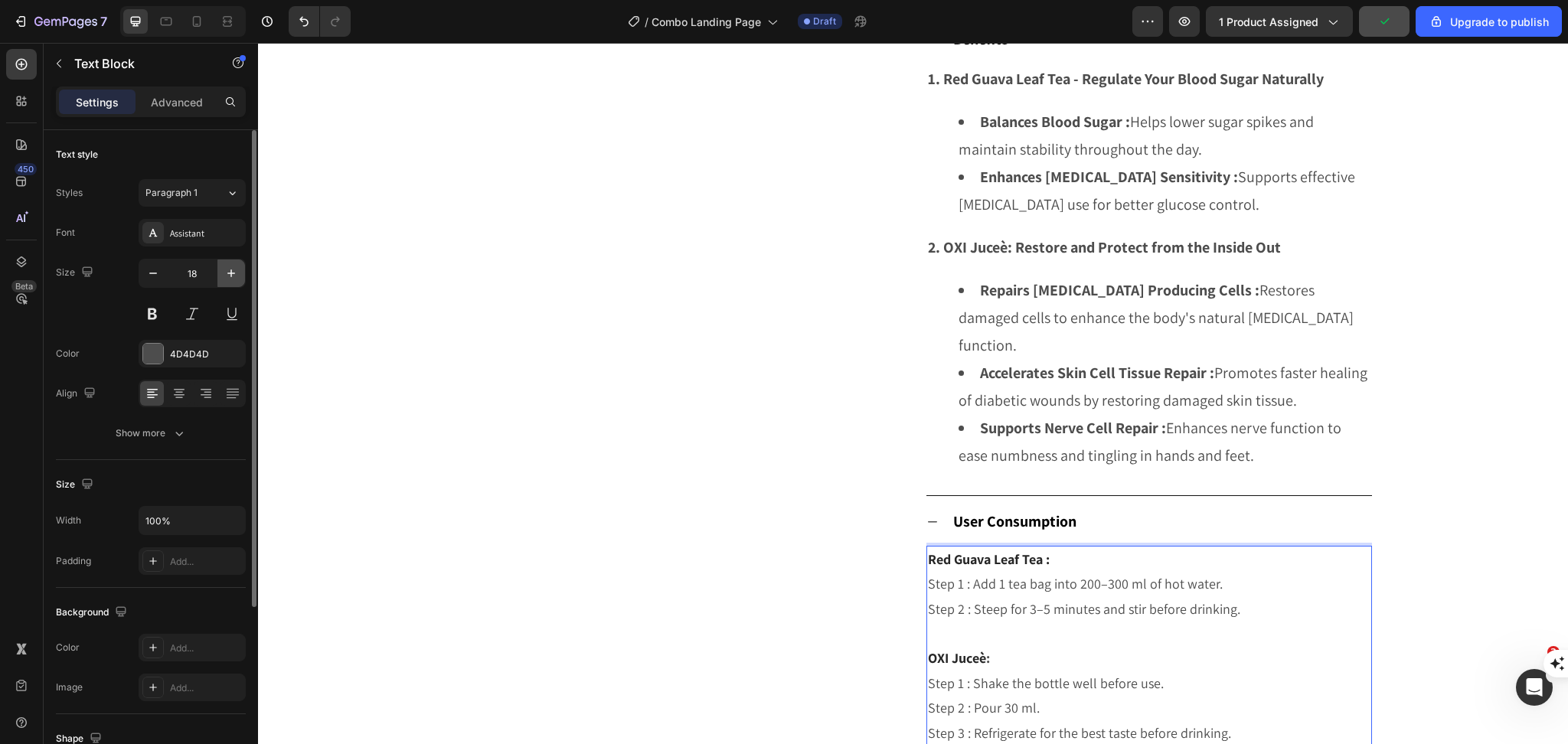
click at [218, 277] on button "button" at bounding box center [231, 274] width 28 height 28
type input "20"
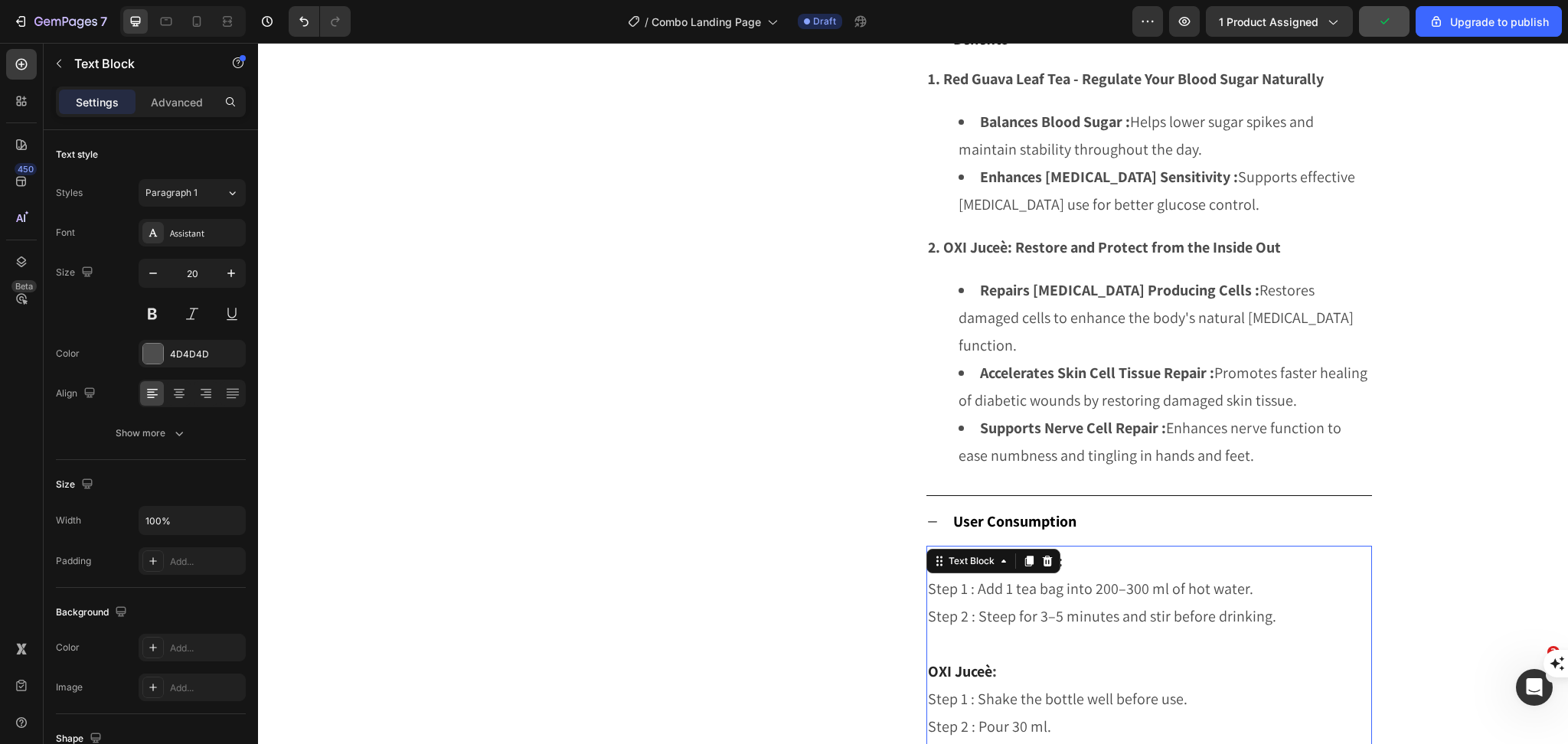
click at [555, 368] on div "Product Images" at bounding box center [677, 19] width 447 height 1521
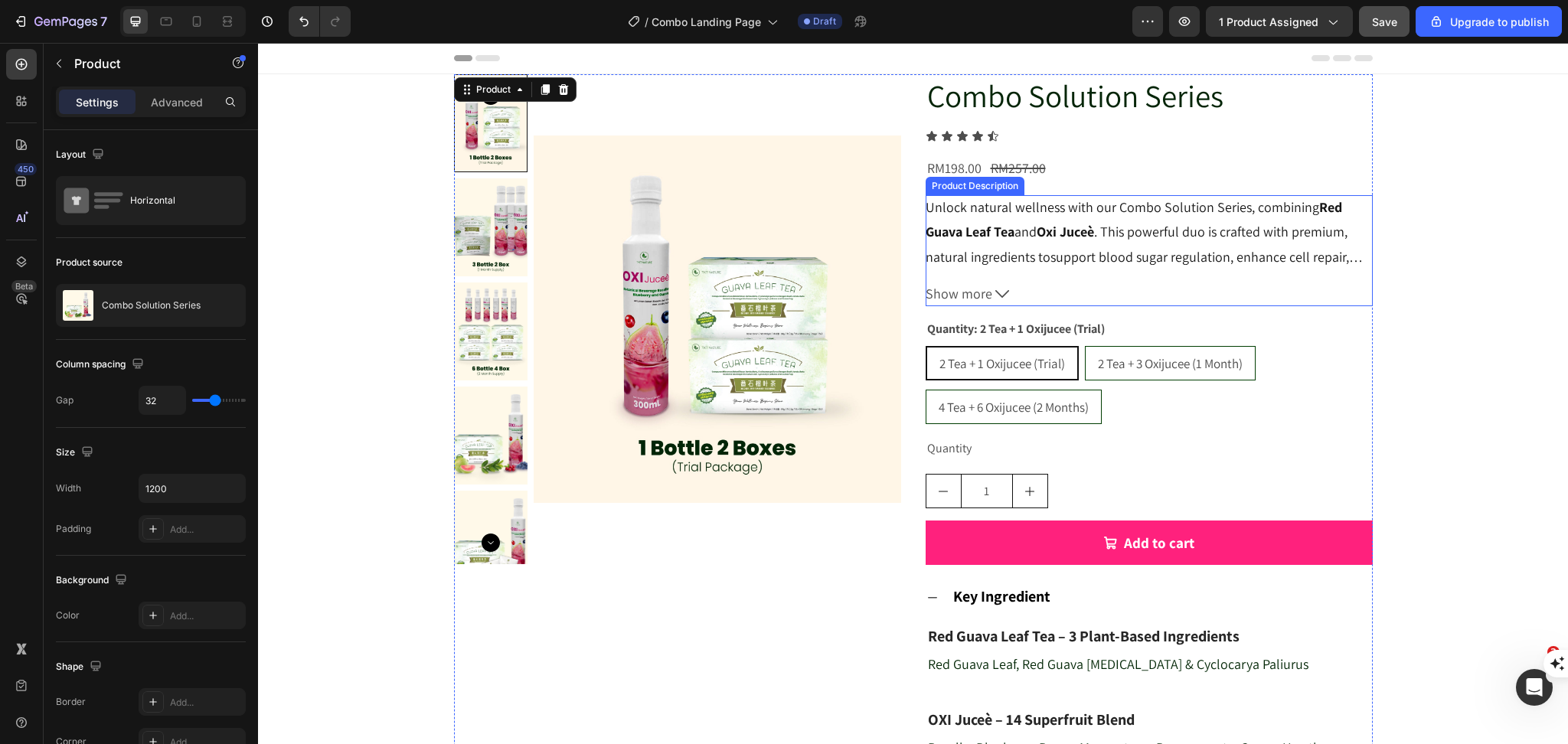
click at [1071, 242] on div "Unlock natural wellness with our Combo Solution Series, combining Red Guava Lea…" at bounding box center [1149, 232] width 447 height 74
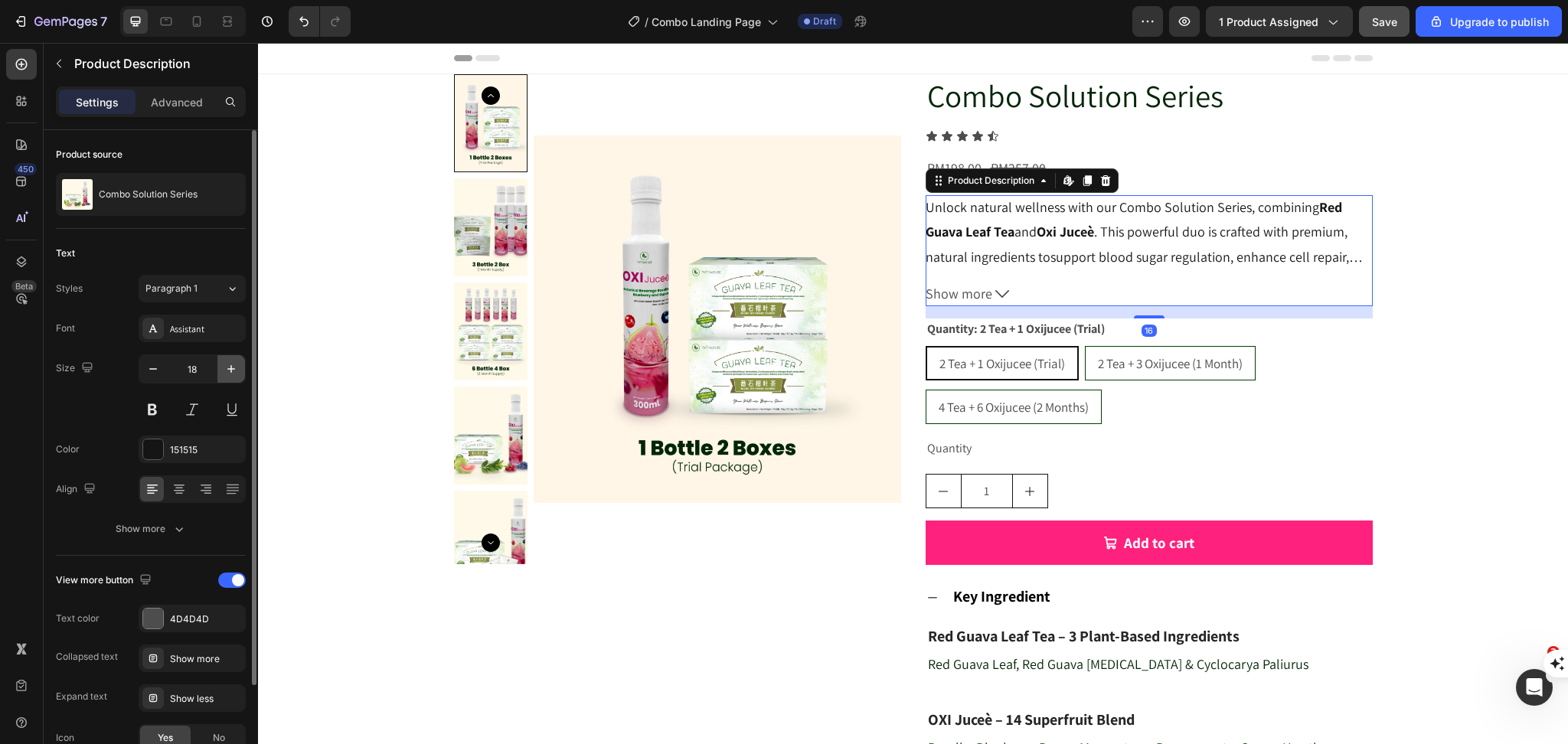
click at [230, 376] on icon "button" at bounding box center [230, 368] width 15 height 15
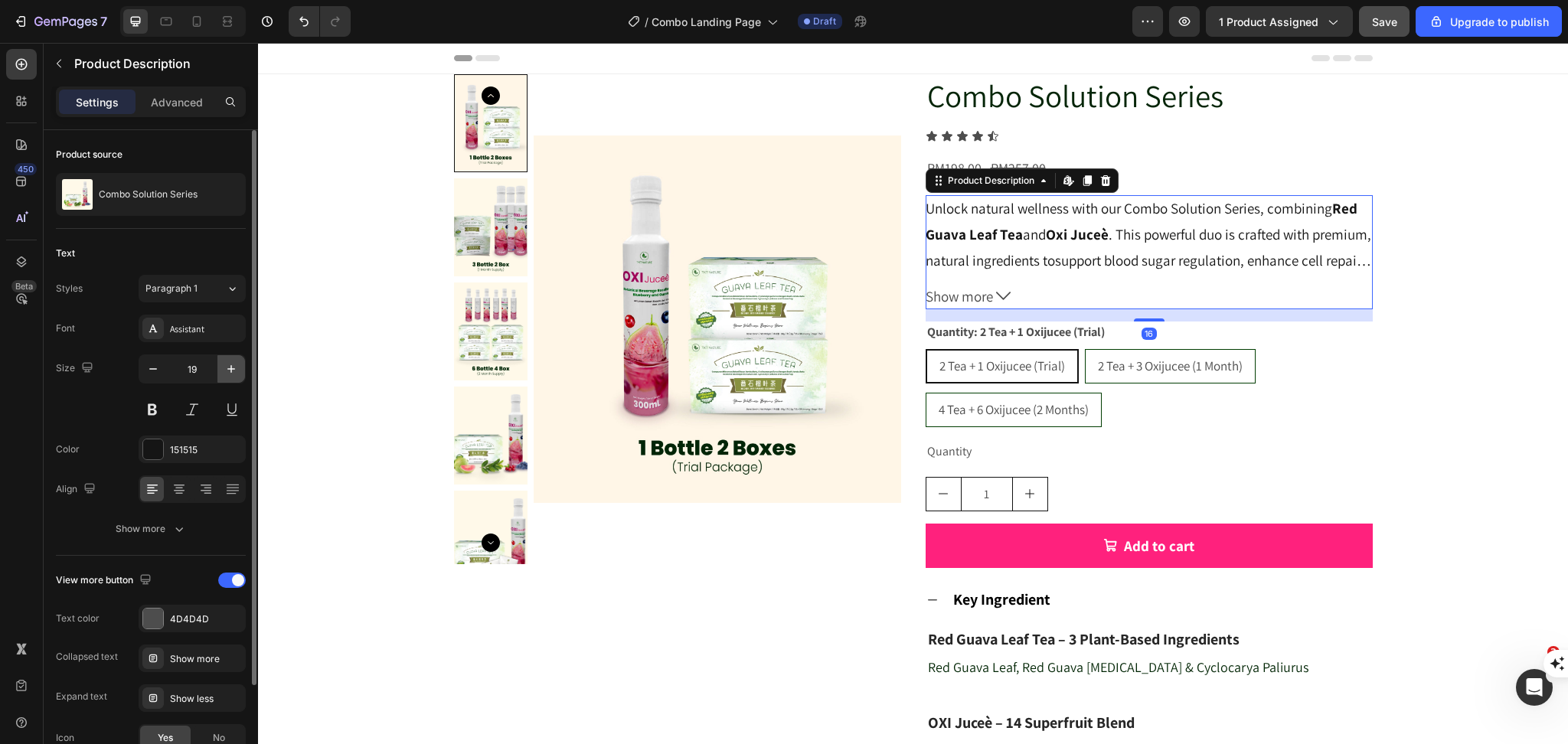
type input "20"
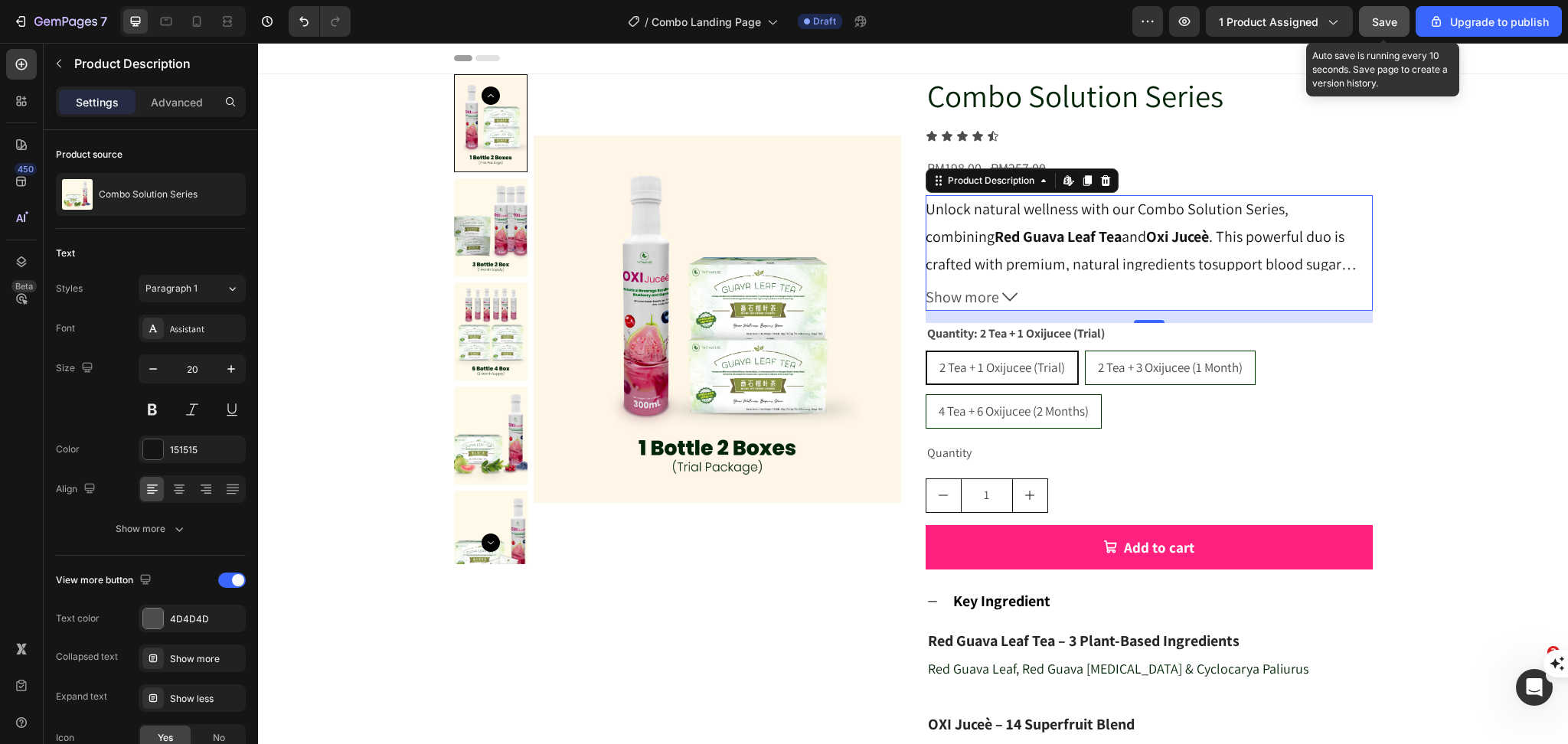
click at [1376, 17] on span "Save" at bounding box center [1385, 22] width 26 height 13
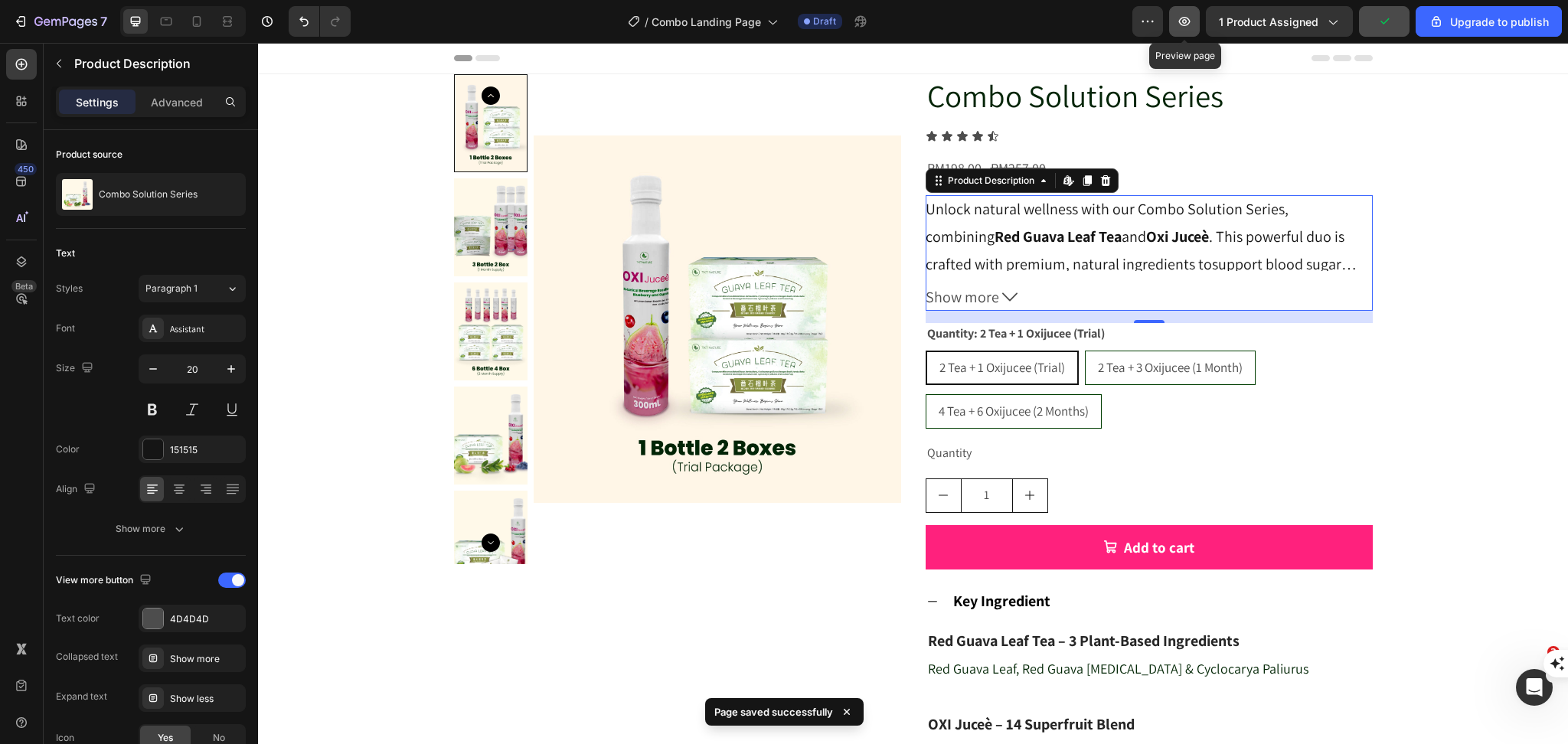
click at [1186, 22] on icon "button" at bounding box center [1184, 21] width 15 height 15
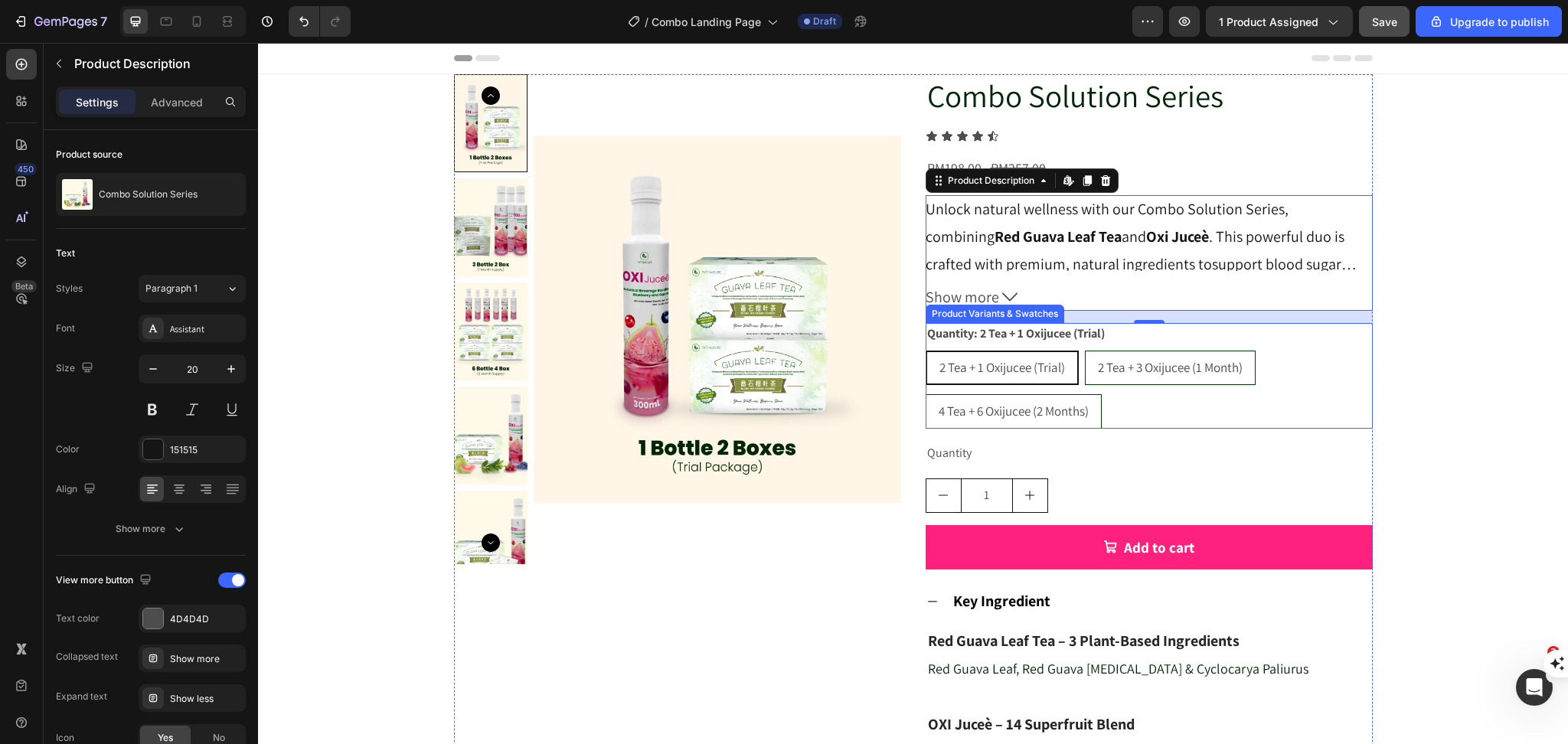
scroll to position [306, 0]
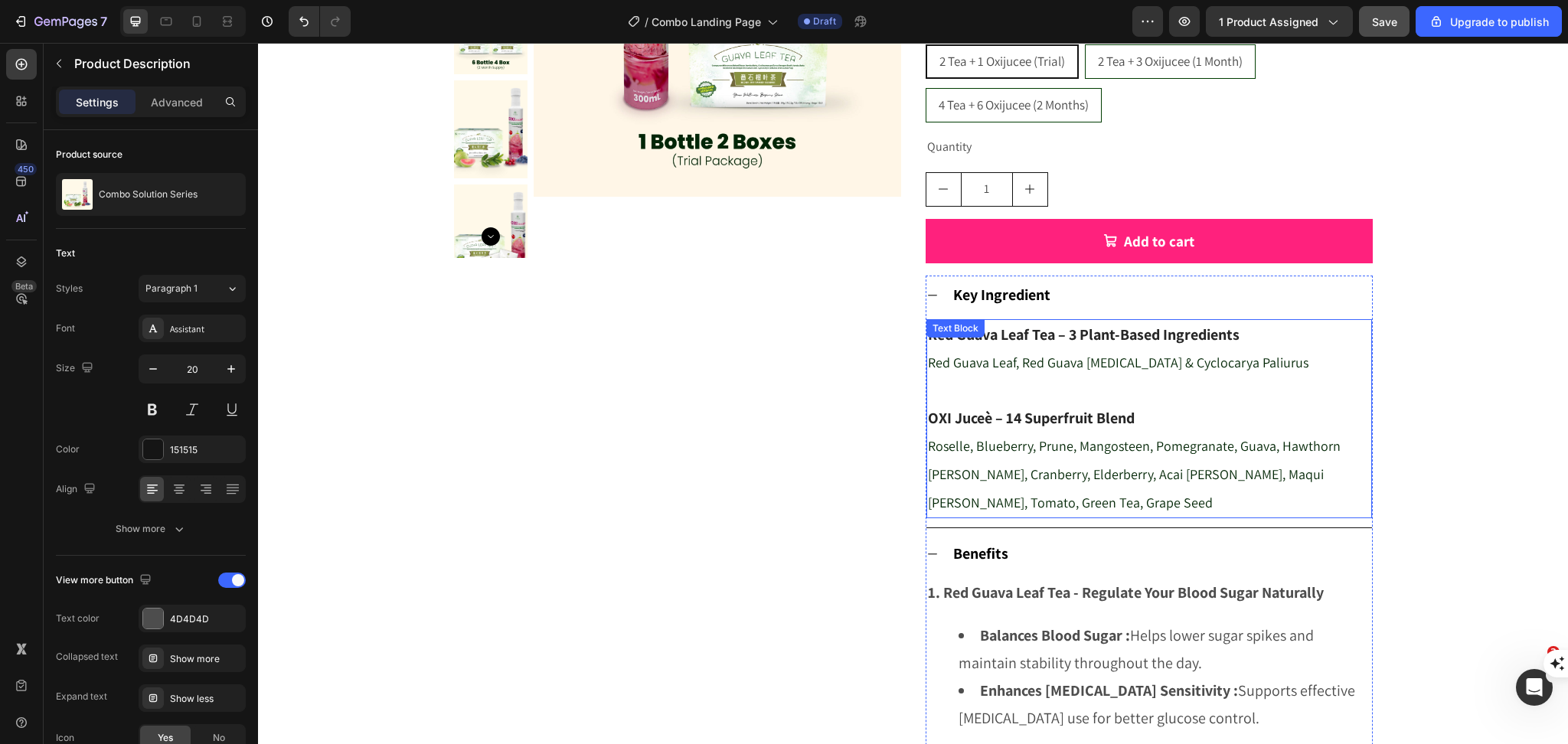
click at [1112, 379] on p at bounding box center [1149, 390] width 442 height 28
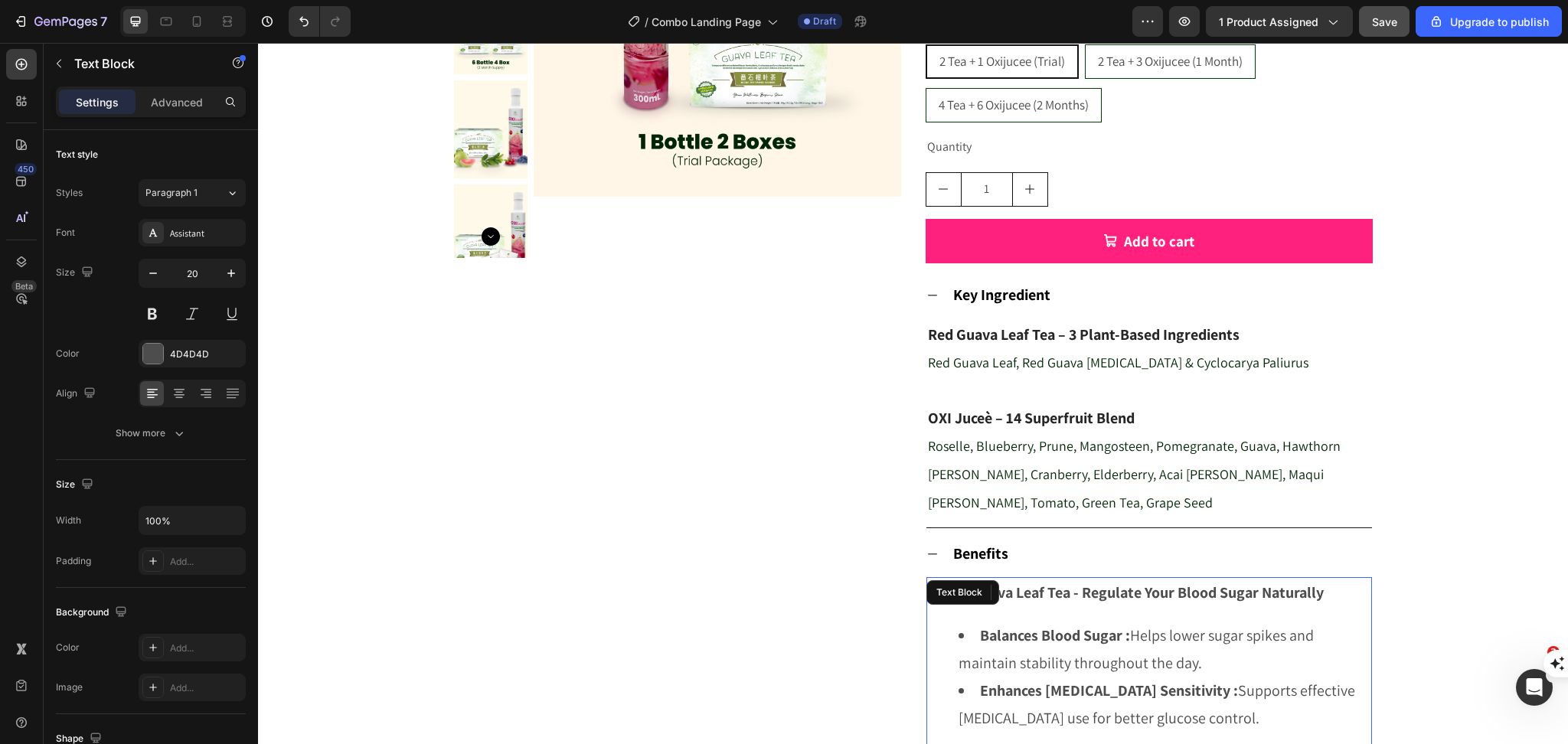
click at [1081, 437] on span "Roselle, Blueberry, Prune, Mangosteen, Pomegranate, Guava, Hawthorn [PERSON_NAM…" at bounding box center [1134, 474] width 413 height 74
click at [187, 20] on div at bounding box center [196, 22] width 25 height 25
type input "14"
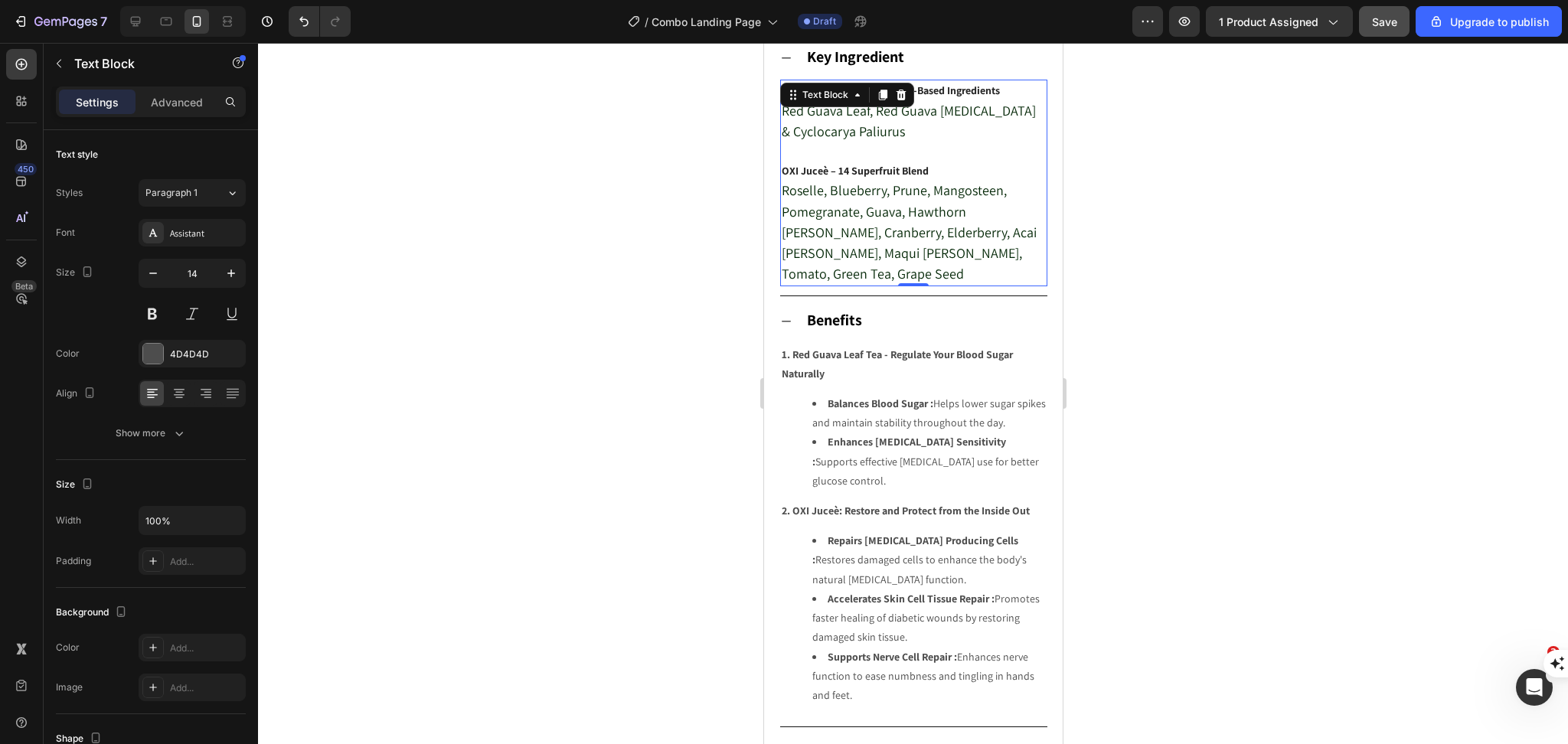
scroll to position [957, 0]
click at [925, 215] on p "Roselle, Blueberry, Prune, Mangosteen, Pomegranate, Guava, Hawthorn [PERSON_NAM…" at bounding box center [912, 231] width 264 height 104
click at [980, 265] on span "Roselle, Blueberry, Prune, Mangosteen, Pomegranate, Guava, Hawthorn [PERSON_NAM…" at bounding box center [908, 230] width 255 height 101
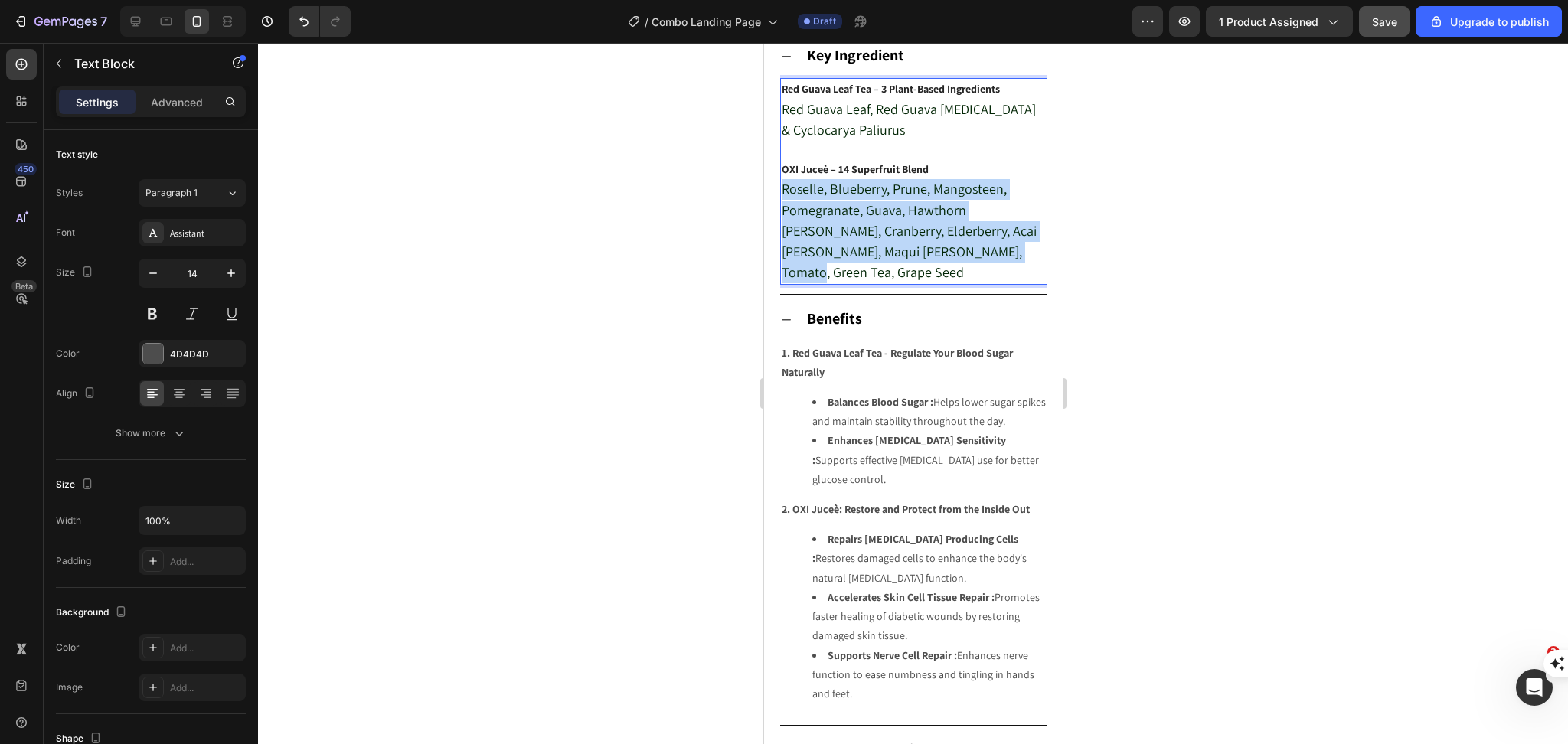
click at [980, 265] on span "Roselle, Blueberry, Prune, Mangosteen, Pomegranate, Guava, Hawthorn [PERSON_NAM…" at bounding box center [908, 230] width 255 height 101
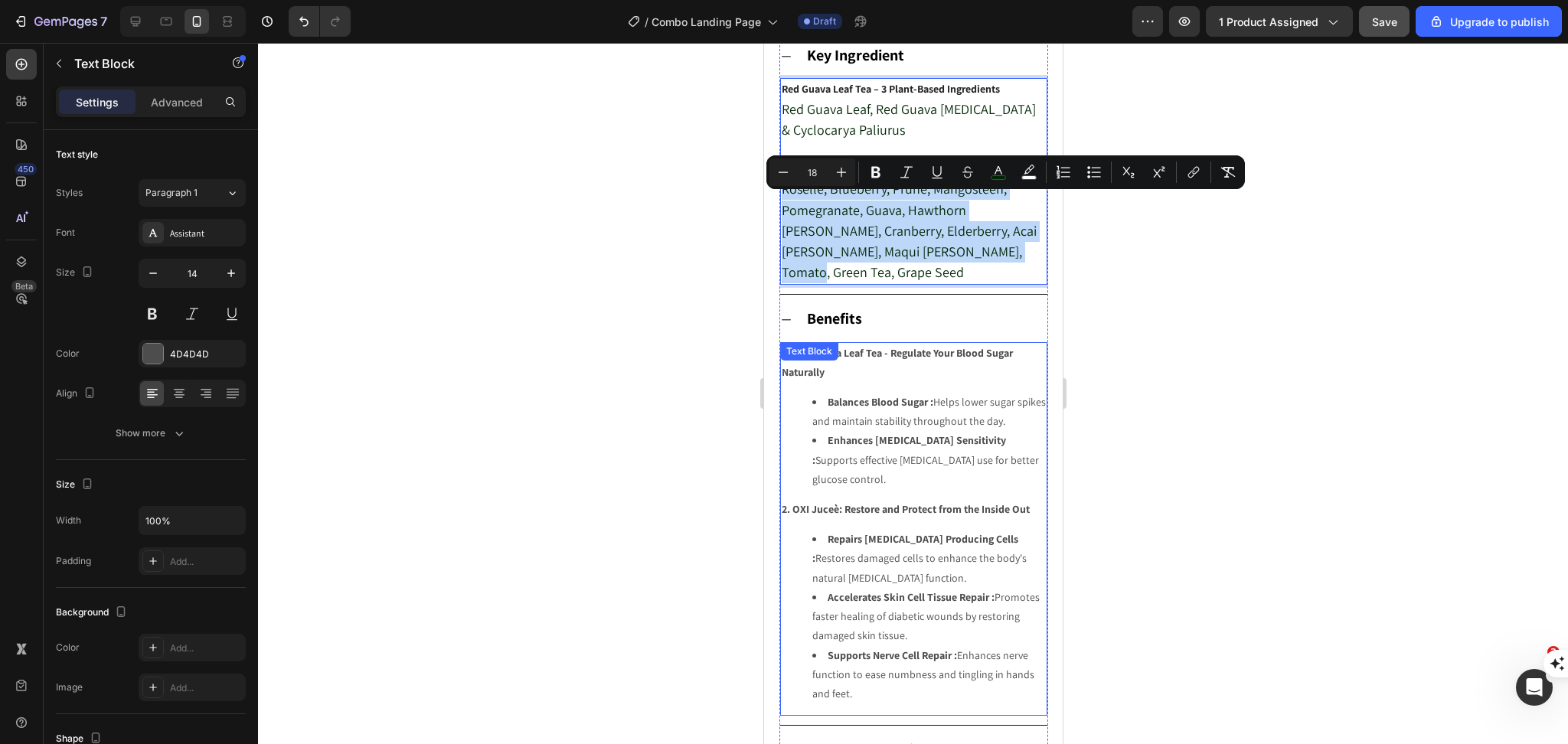
click at [930, 455] on li "Enhances Insulin Sensitivity : Supports effective insulin use for better glucos…" at bounding box center [928, 460] width 234 height 58
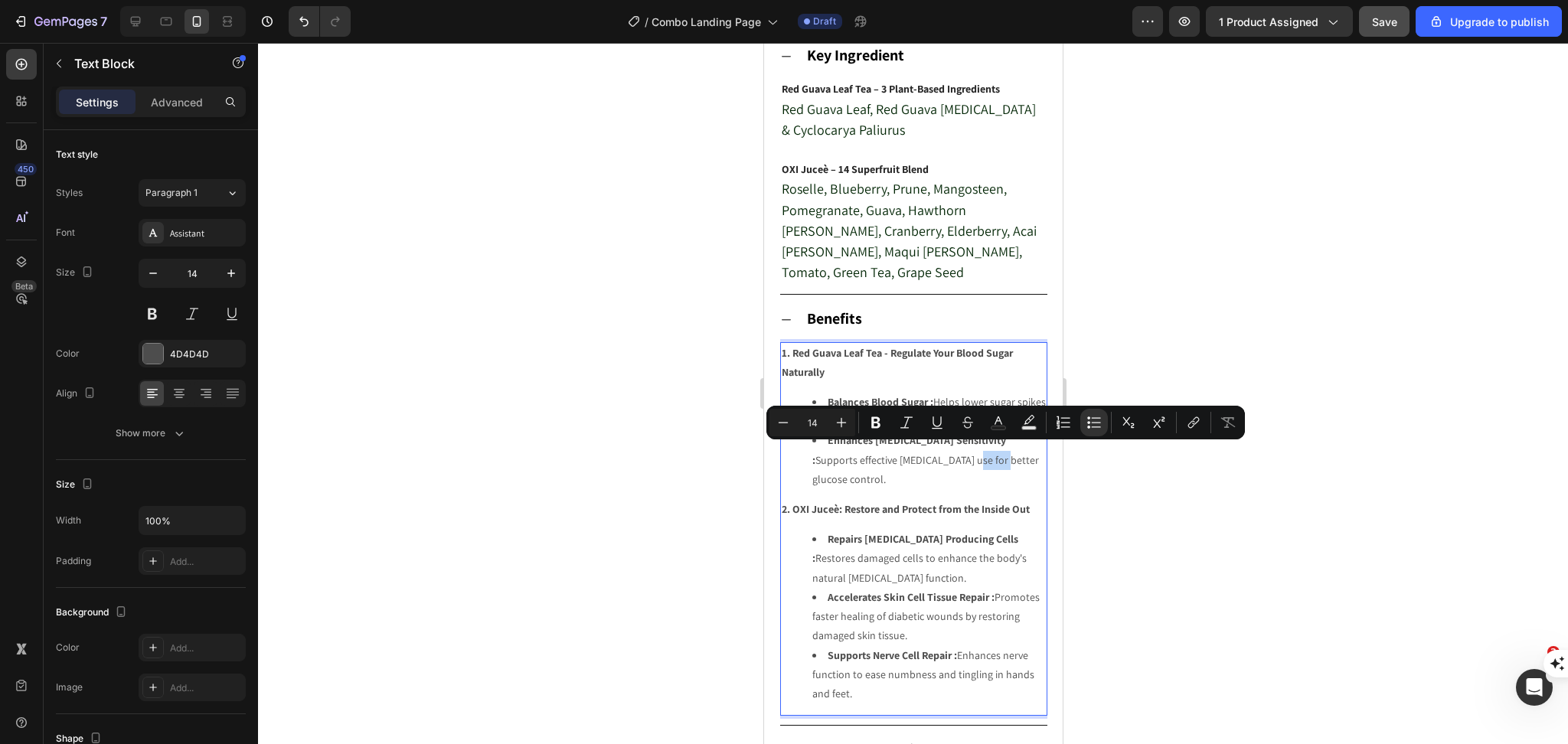
click at [915, 498] on div "1. Red Guava Leaf Tea - Regulate Your Blood Sugar Naturally Balances Blood Suga…" at bounding box center [913, 529] width 267 height 374
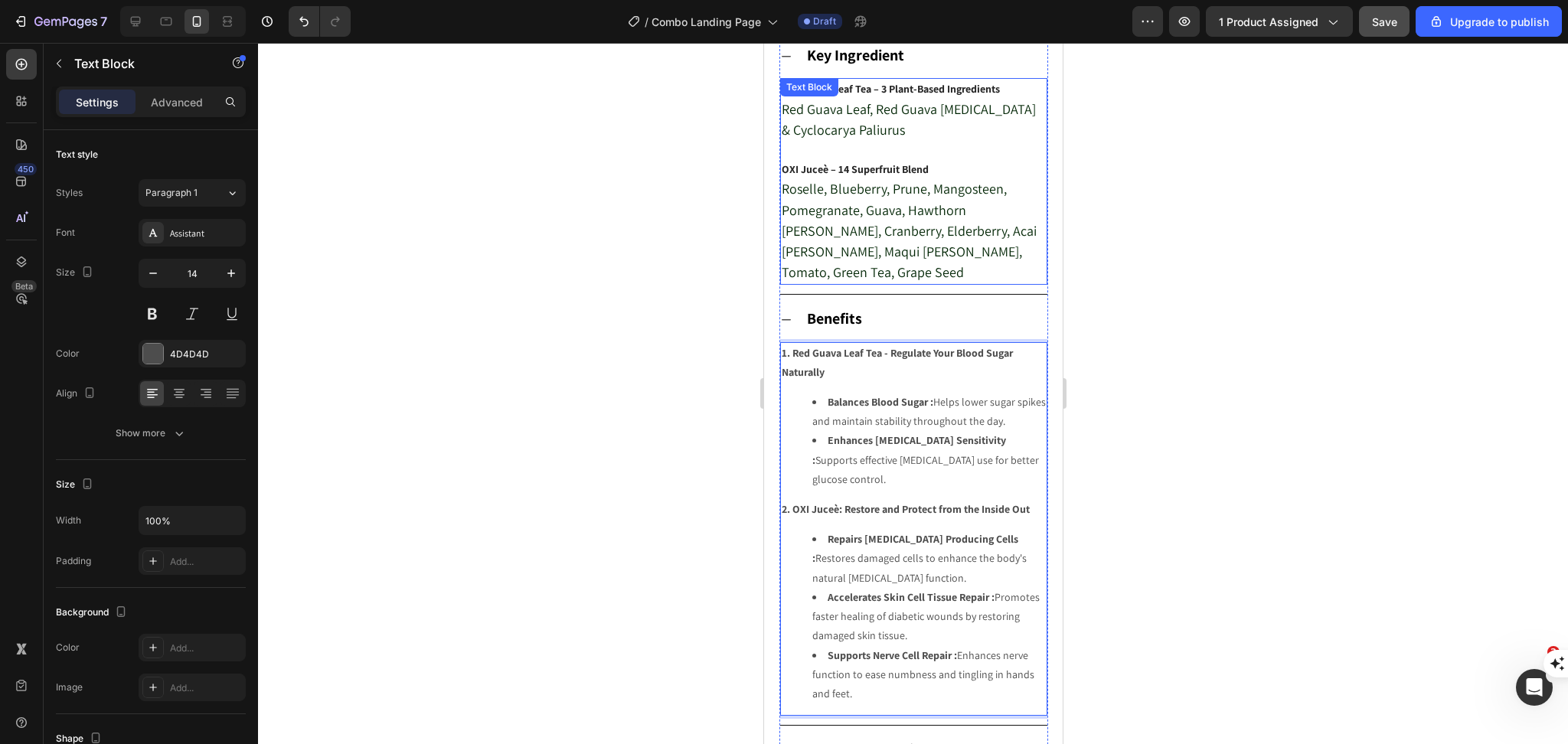
click at [895, 241] on span "Roselle, Blueberry, Prune, Mangosteen, Pomegranate, Guava, Hawthorn [PERSON_NAM…" at bounding box center [908, 230] width 255 height 101
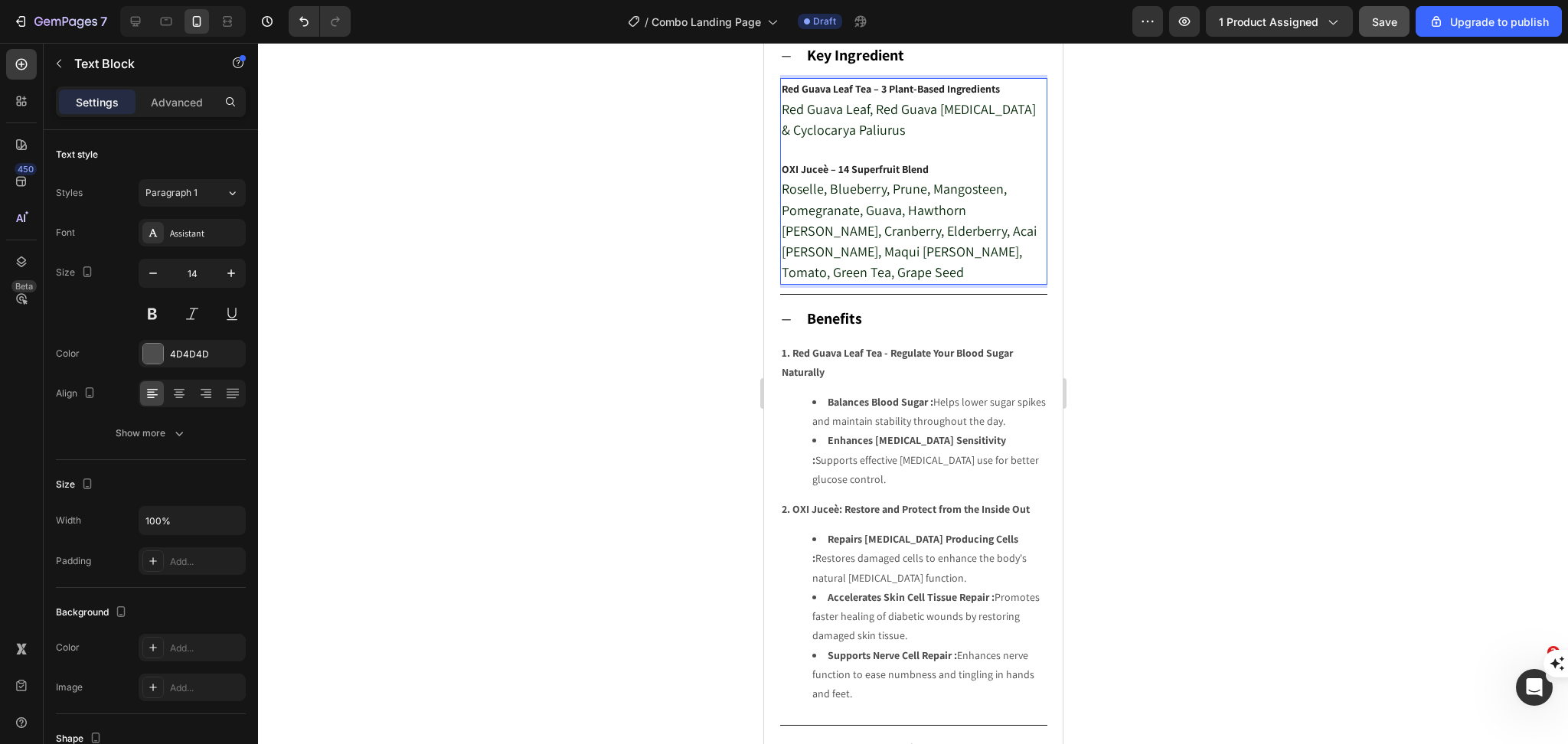
click at [1011, 270] on p "Roselle, Blueberry, Prune, Mangosteen, Pomegranate, Guava, Hawthorn [PERSON_NAM…" at bounding box center [912, 231] width 264 height 104
click at [1006, 270] on p "Roselle, Blueberry, Prune, Mangosteen, Pomegranate, Guava, Hawthorn [PERSON_NAM…" at bounding box center [912, 231] width 264 height 104
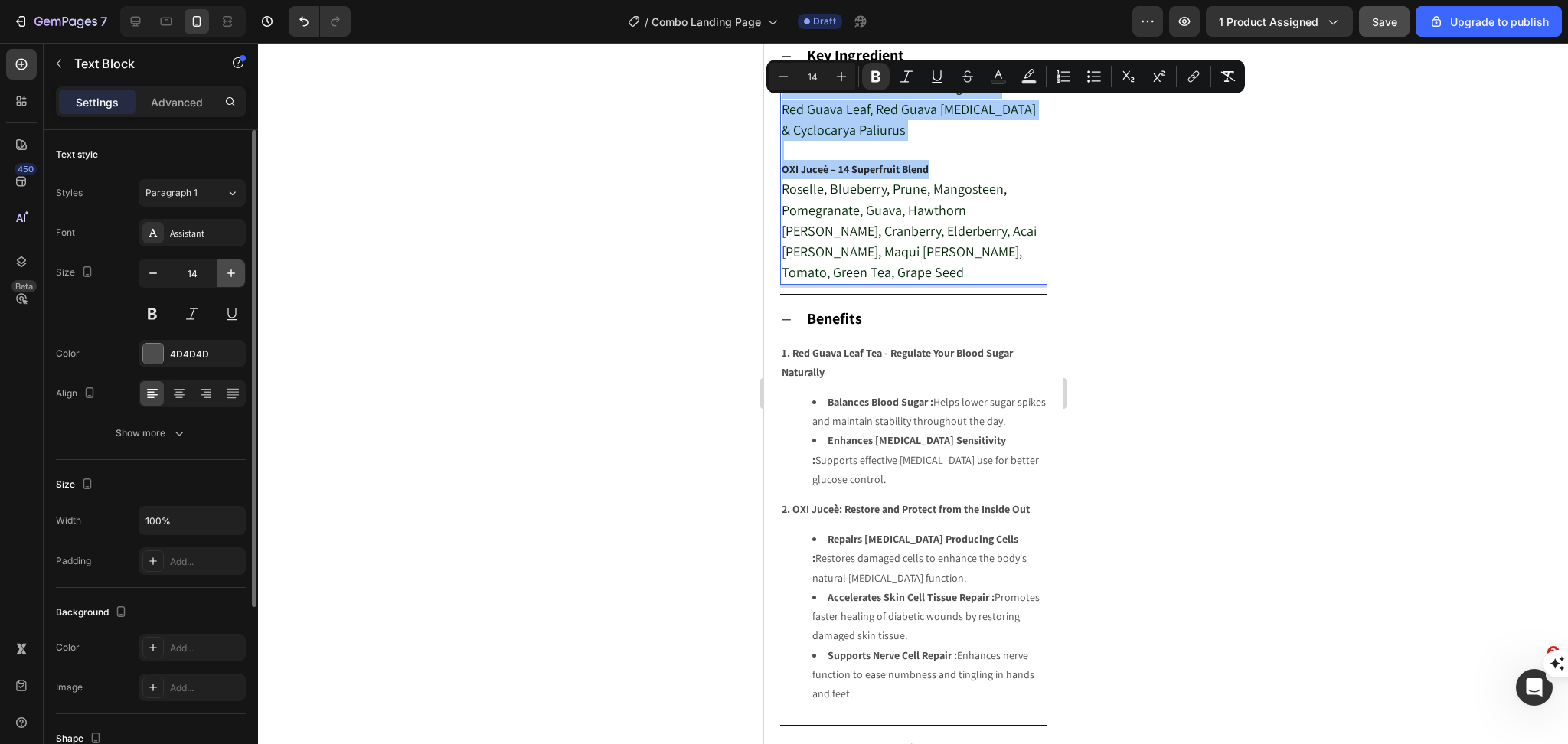
click at [234, 274] on icon "button" at bounding box center [231, 274] width 8 height 8
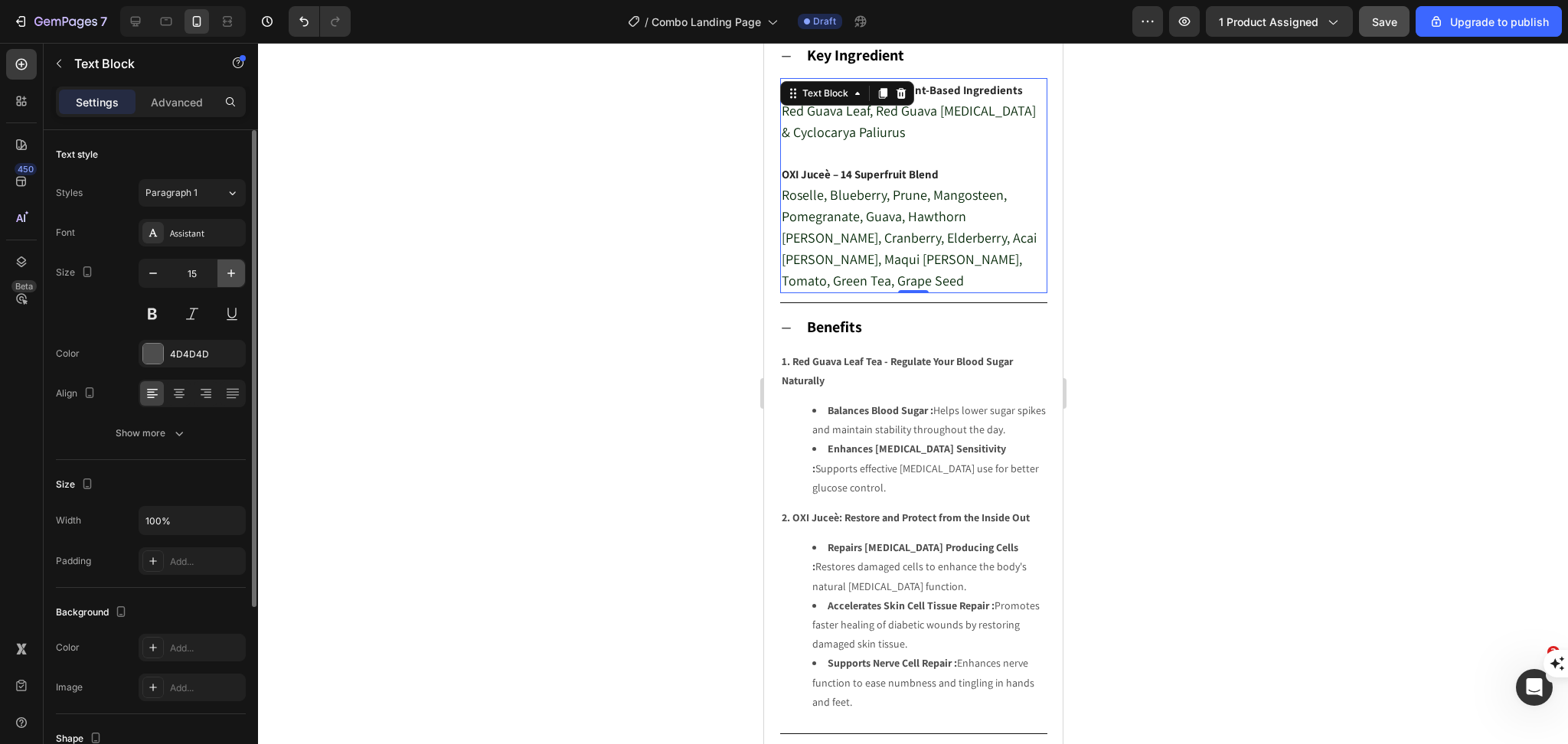
click at [234, 274] on icon "button" at bounding box center [231, 274] width 8 height 8
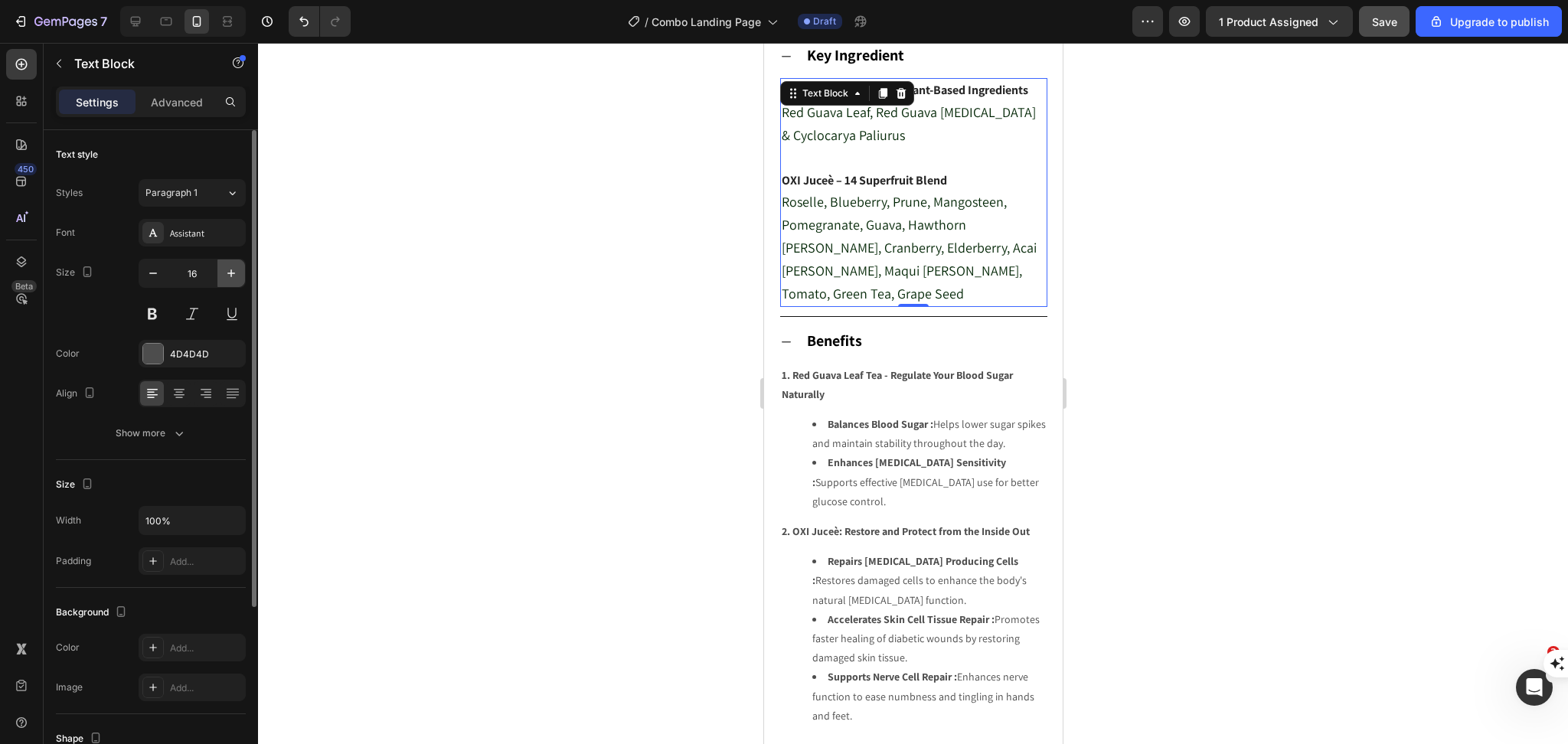
click at [234, 274] on icon "button" at bounding box center [231, 274] width 8 height 8
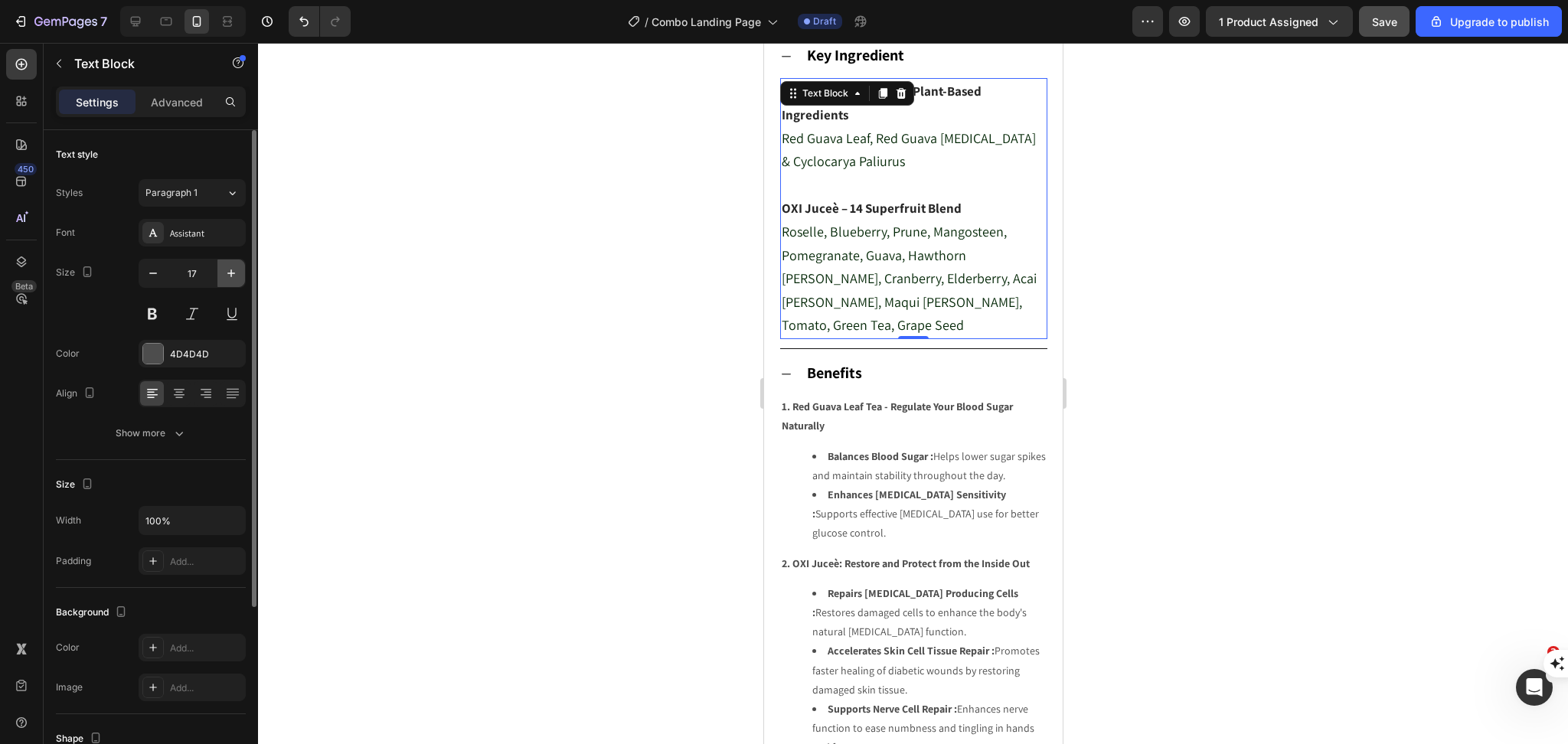
click at [234, 274] on icon "button" at bounding box center [231, 274] width 8 height 8
type input "18"
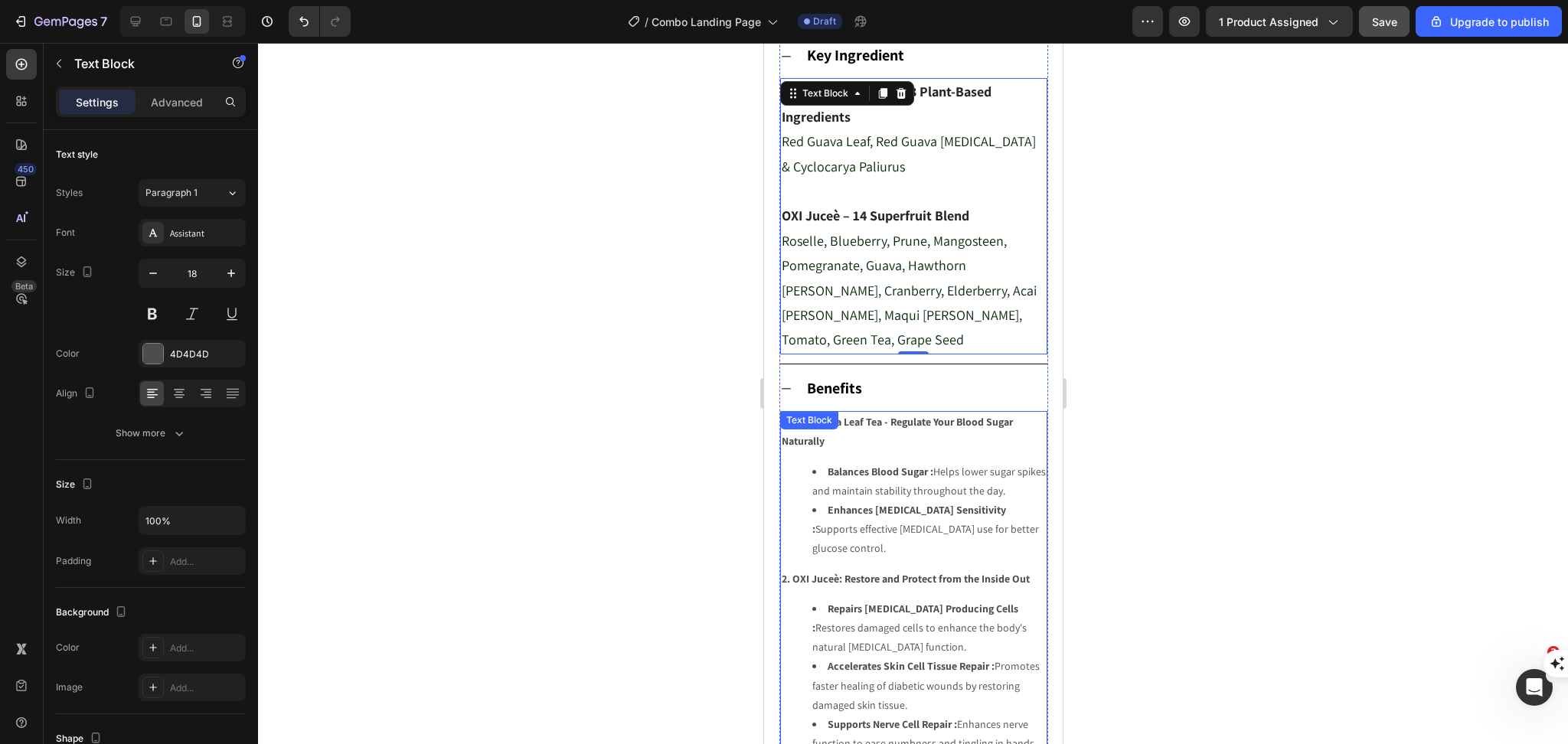
click at [937, 442] on p "1. Red Guava Leaf Tea - Regulate Your Blood Sugar Naturally" at bounding box center [912, 432] width 264 height 38
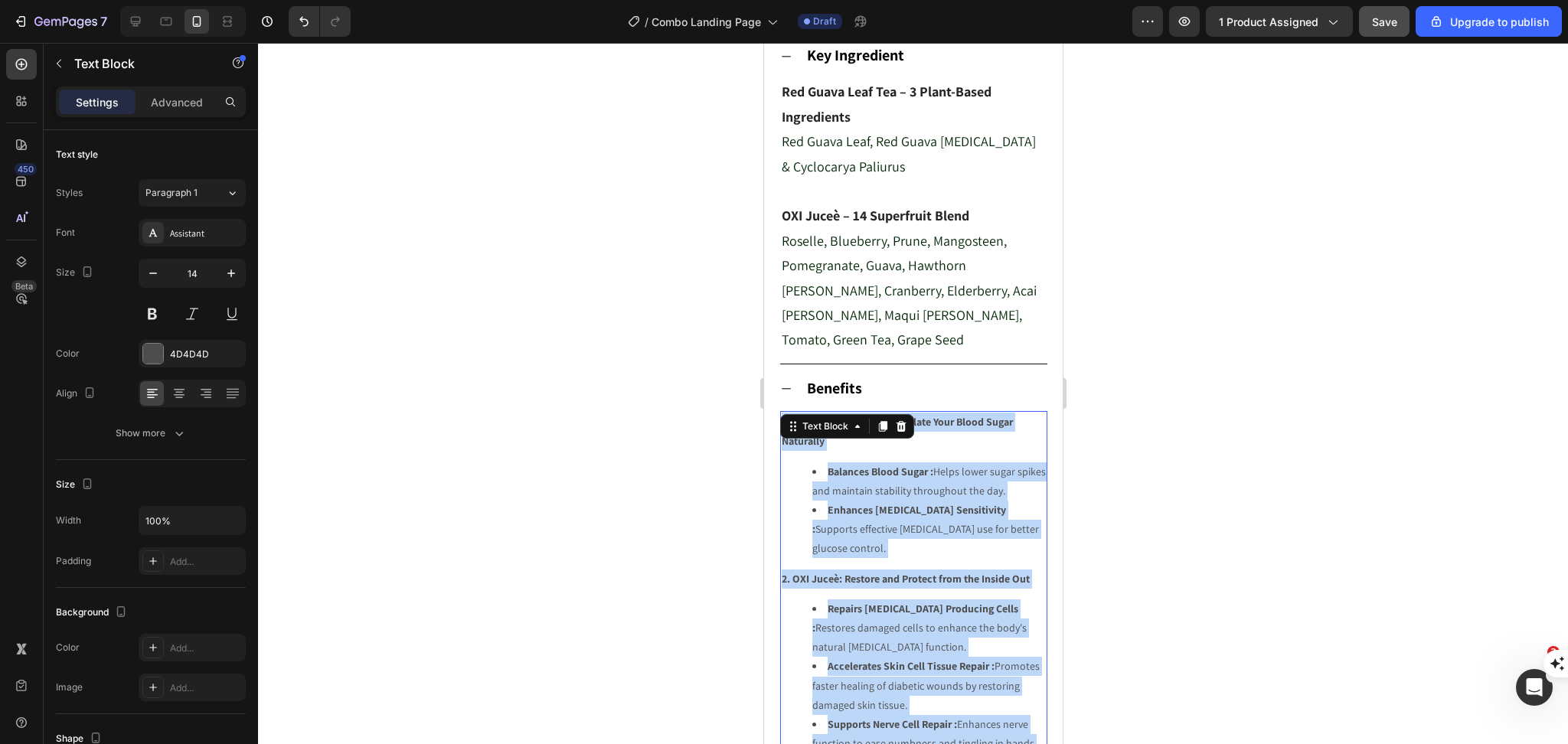
click at [879, 481] on li "Balances Blood Sugar : Helps lower sugar spikes and maintain stability througho…" at bounding box center [928, 482] width 234 height 38
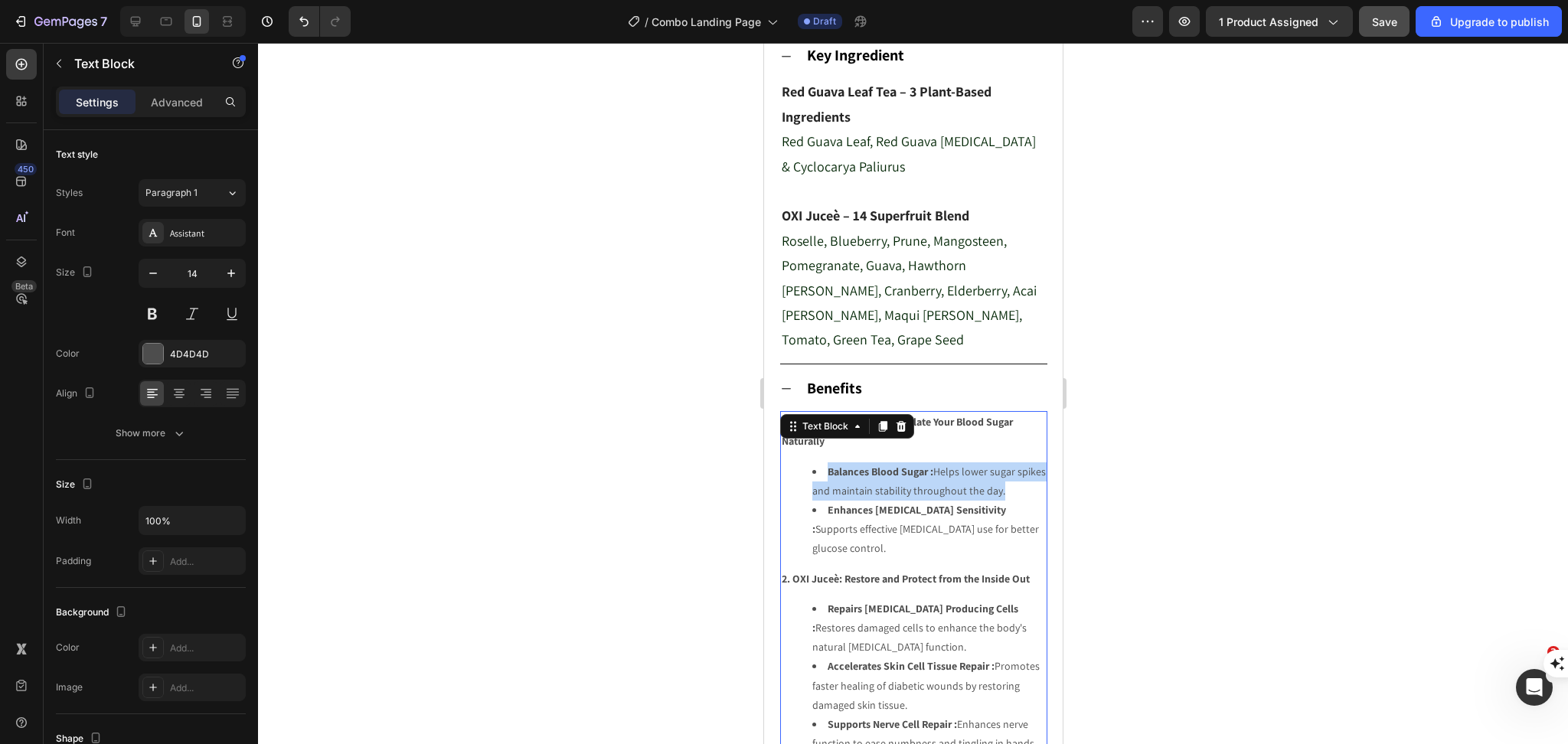
click at [879, 481] on li "Balances Blood Sugar : Helps lower sugar spikes and maintain stability througho…" at bounding box center [928, 482] width 234 height 38
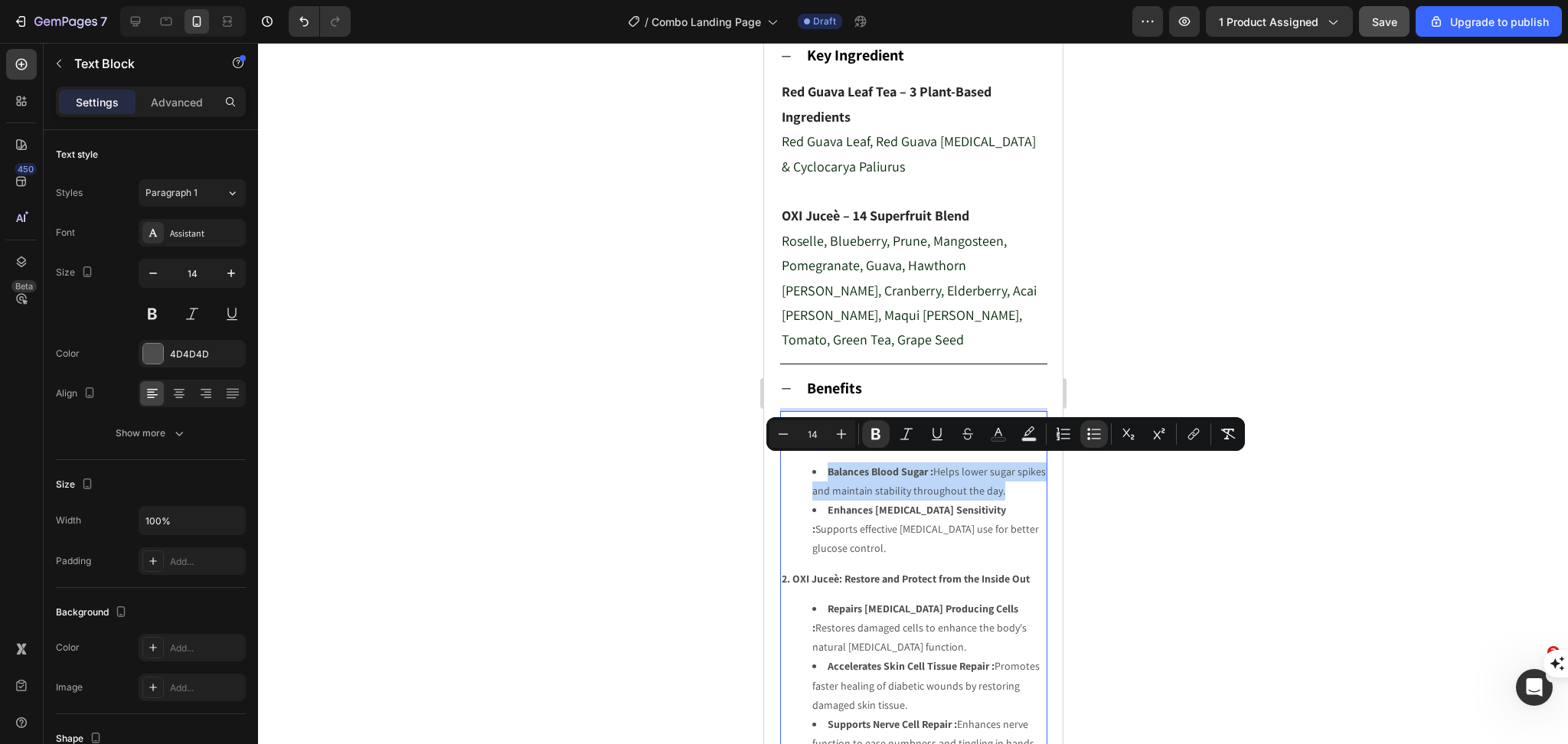
click at [879, 481] on li "Balances Blood Sugar : Helps lower sugar spikes and maintain stability througho…" at bounding box center [928, 482] width 234 height 38
click at [1194, 557] on div at bounding box center [913, 394] width 1310 height 702
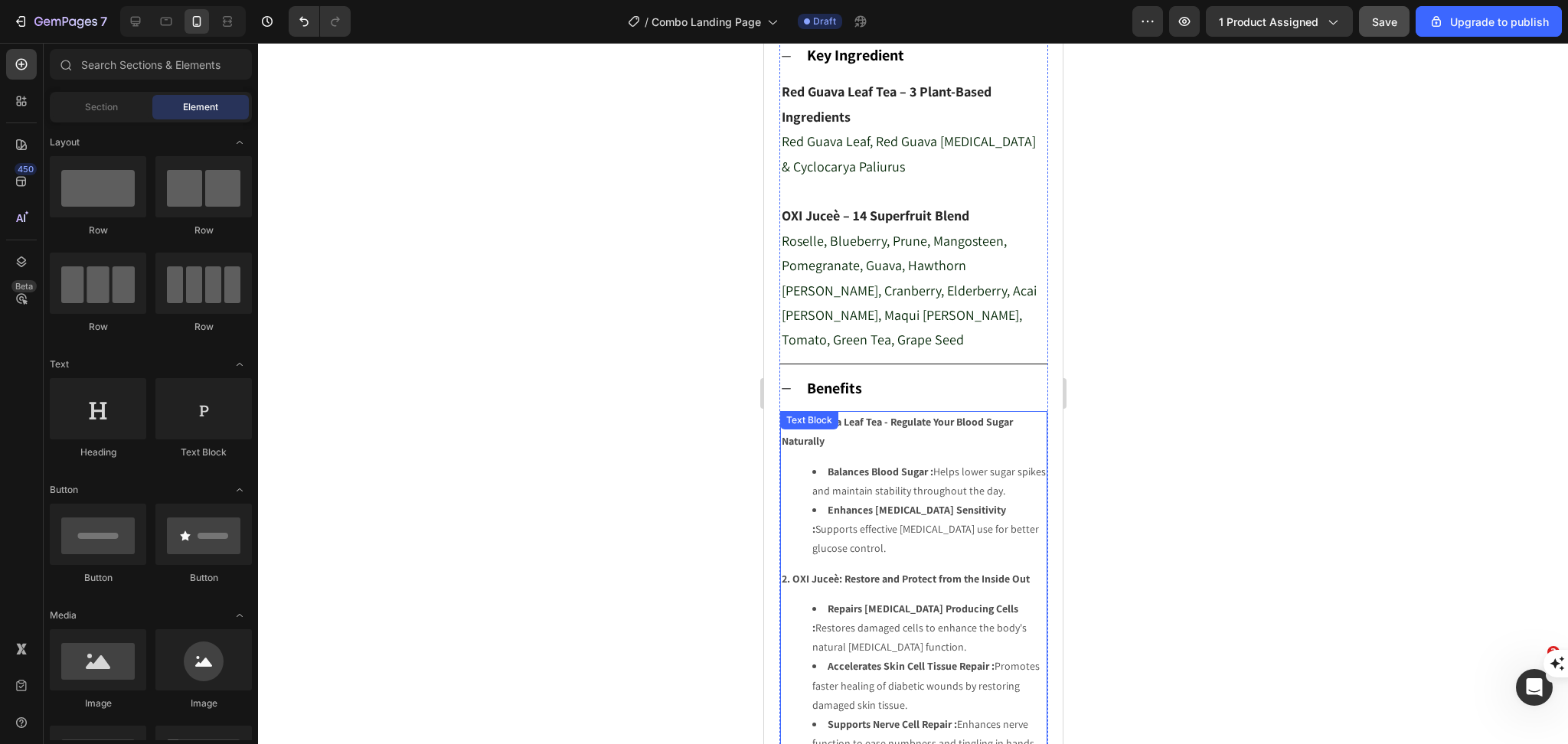
click at [916, 572] on strong "2. OXI Juceè: Restore and Protect from the Inside Out" at bounding box center [904, 578] width 248 height 14
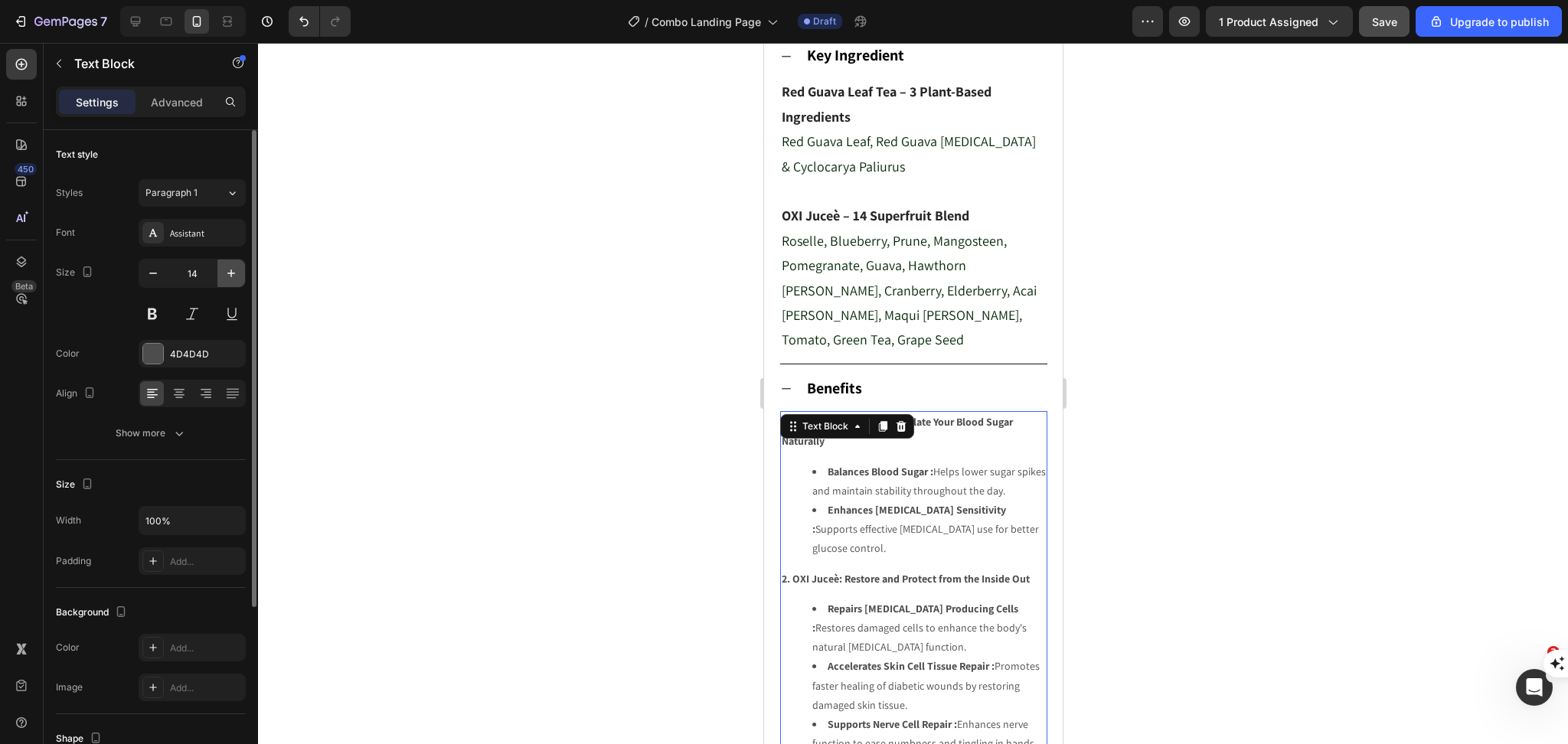
click at [234, 270] on icon "button" at bounding box center [230, 273] width 15 height 15
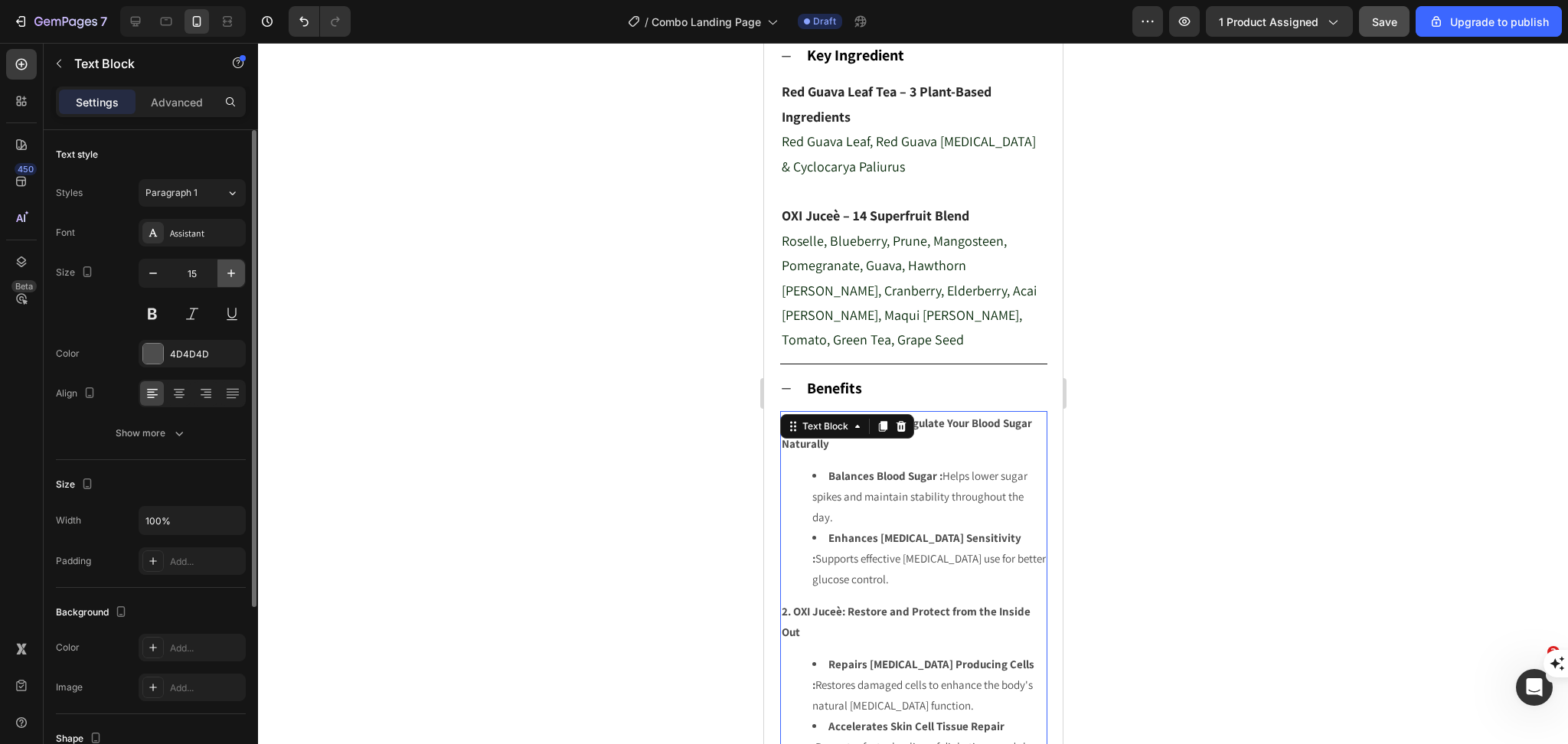
click at [234, 270] on icon "button" at bounding box center [230, 273] width 15 height 15
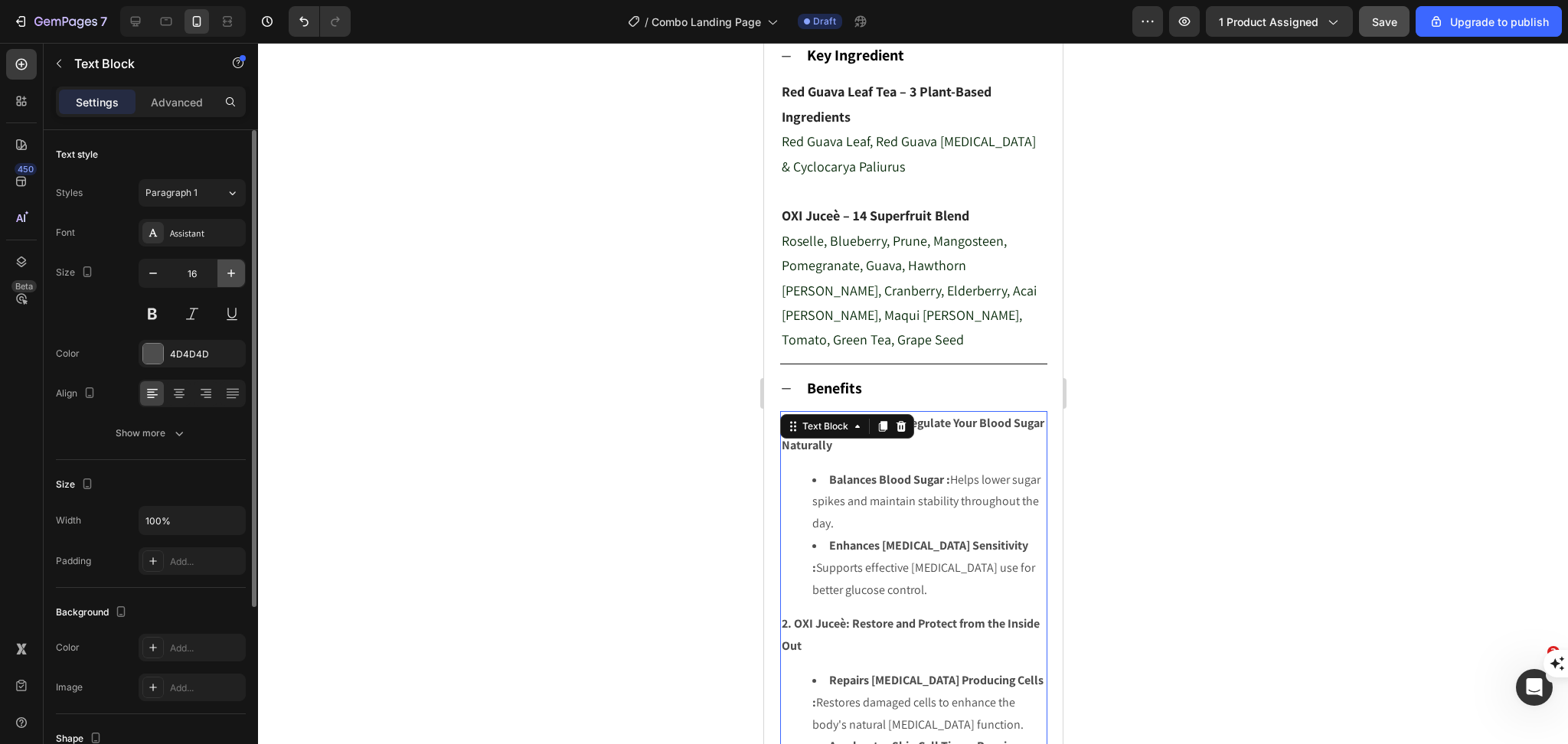
click at [234, 270] on icon "button" at bounding box center [230, 273] width 15 height 15
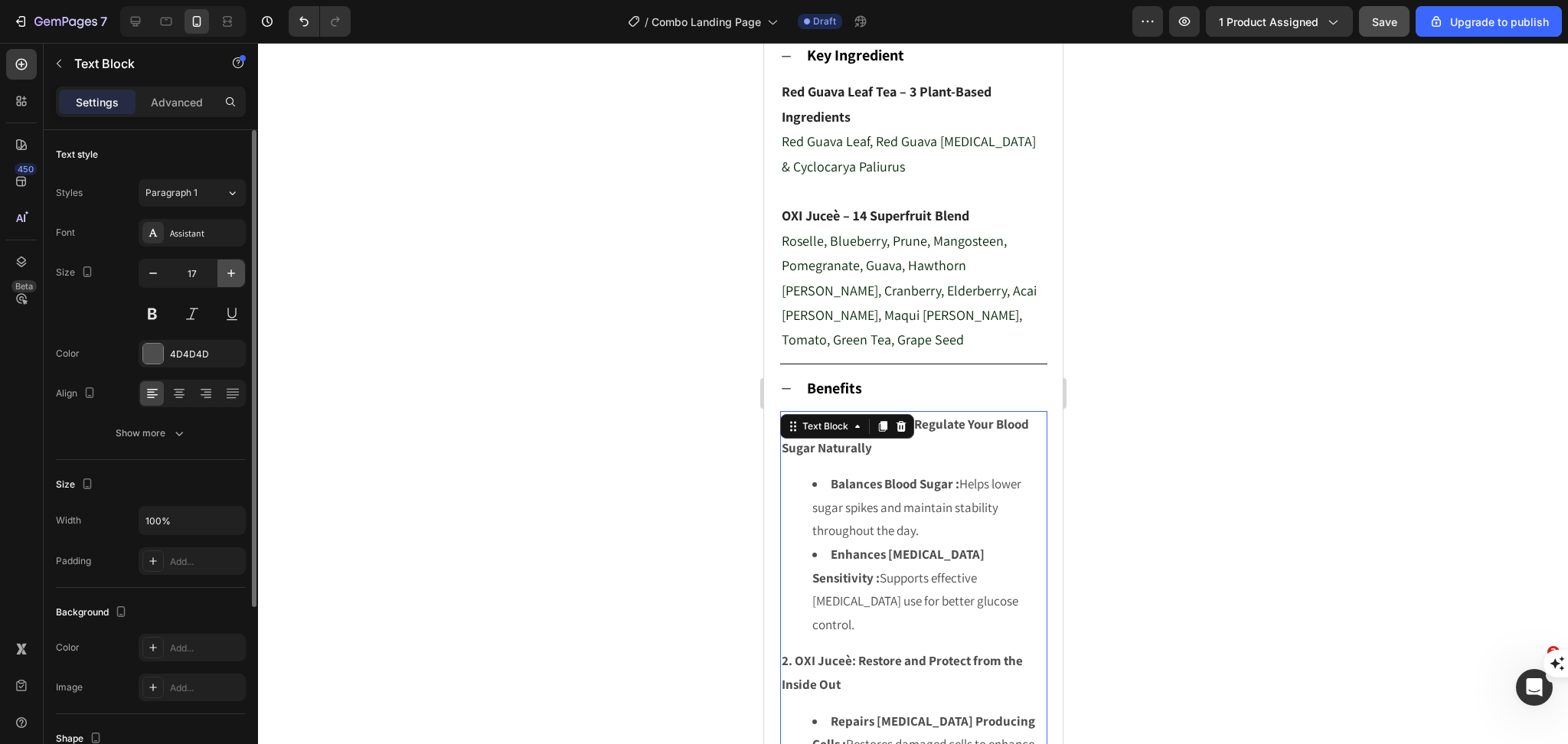
click at [234, 270] on icon "button" at bounding box center [230, 273] width 15 height 15
type input "18"
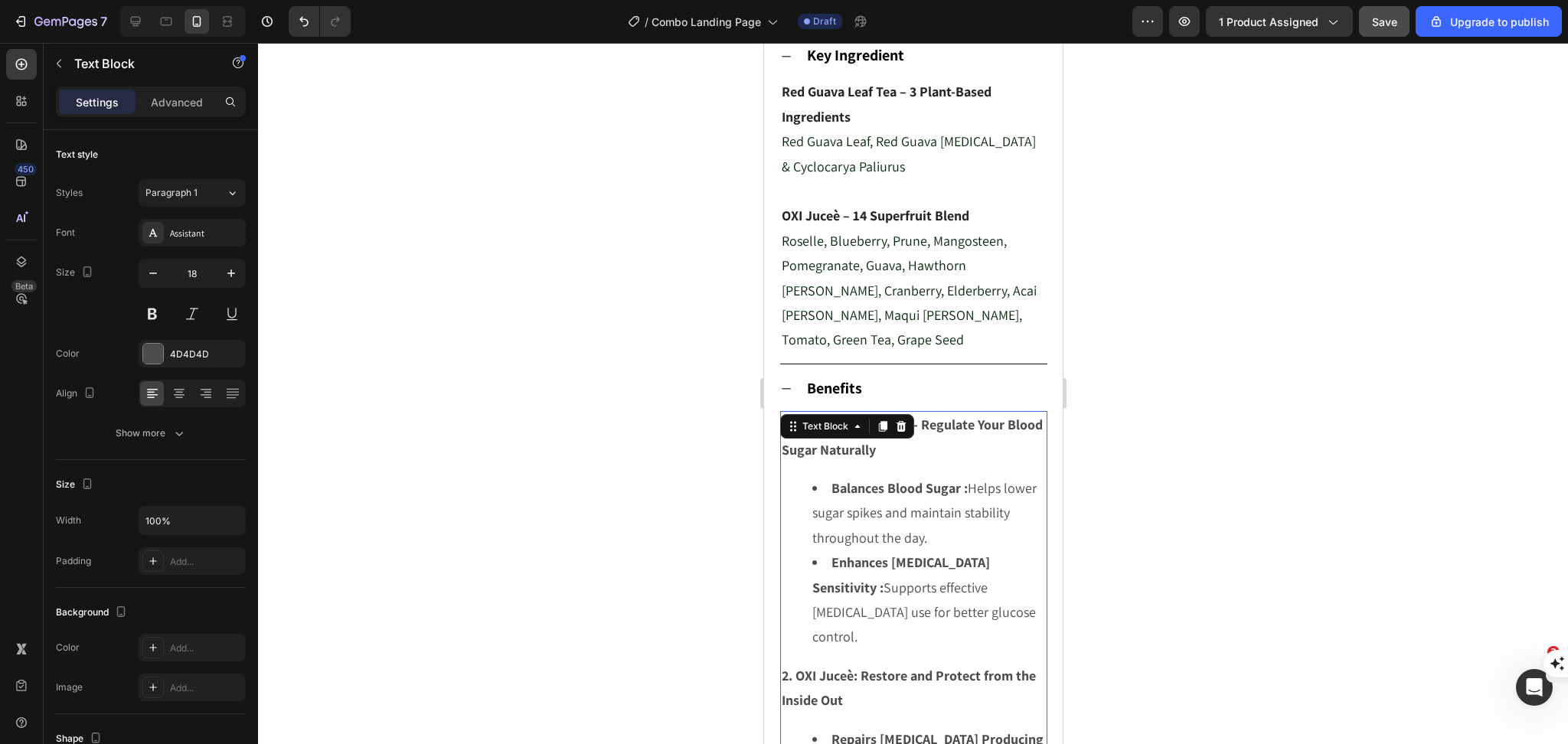
scroll to position [651, 0]
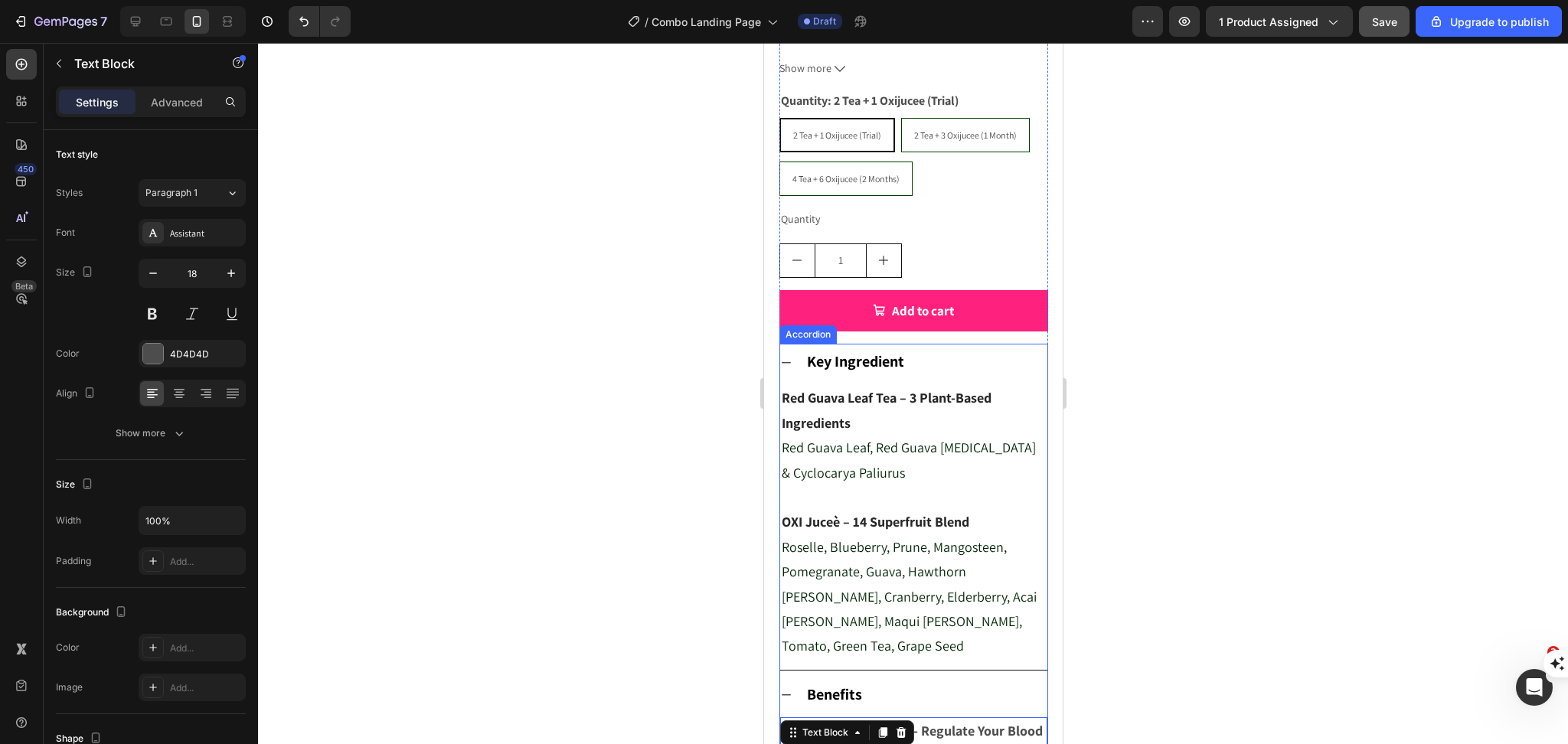
click at [823, 372] on strong "Key Ingredient" at bounding box center [855, 361] width 97 height 20
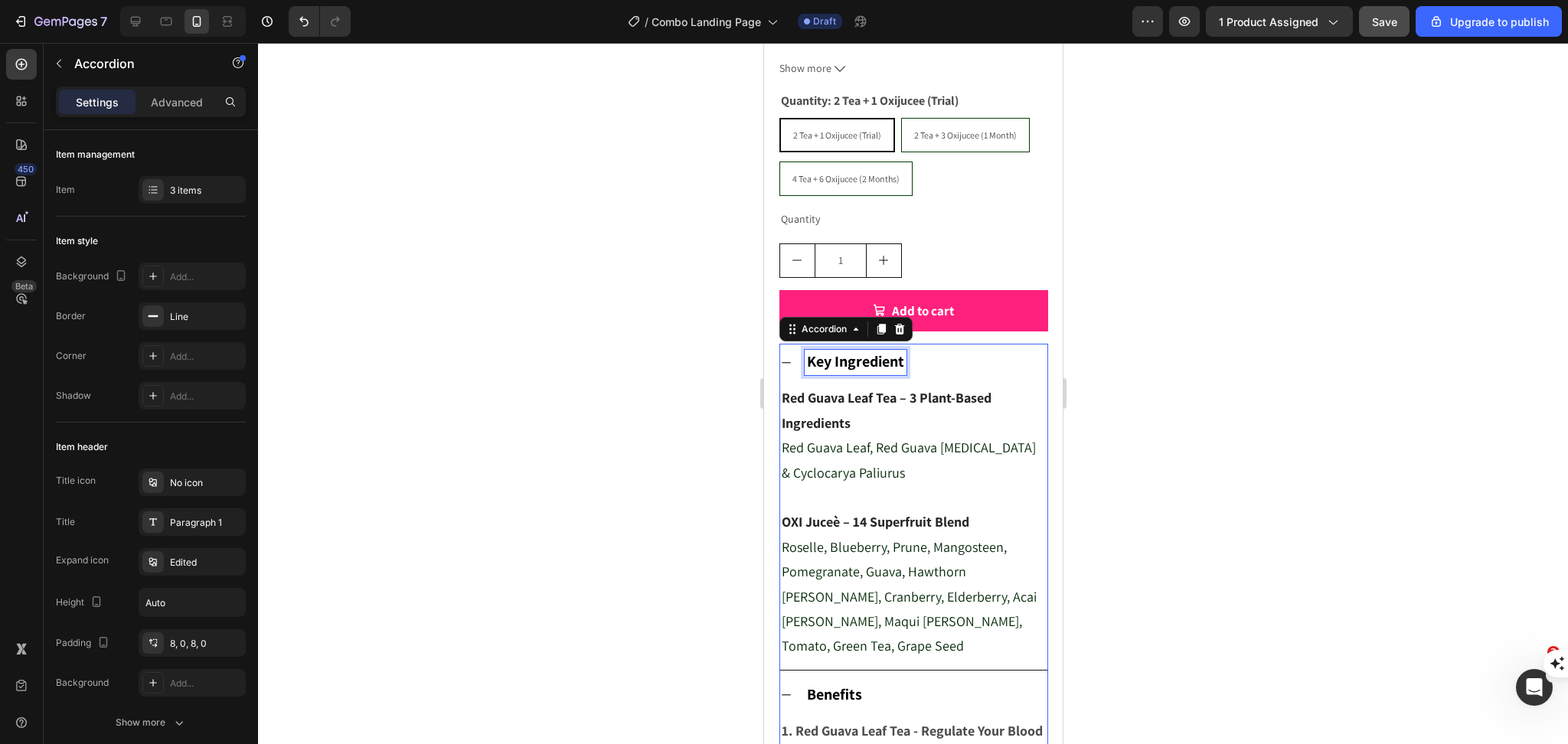
click at [839, 372] on strong "Key Ingredient" at bounding box center [855, 361] width 97 height 20
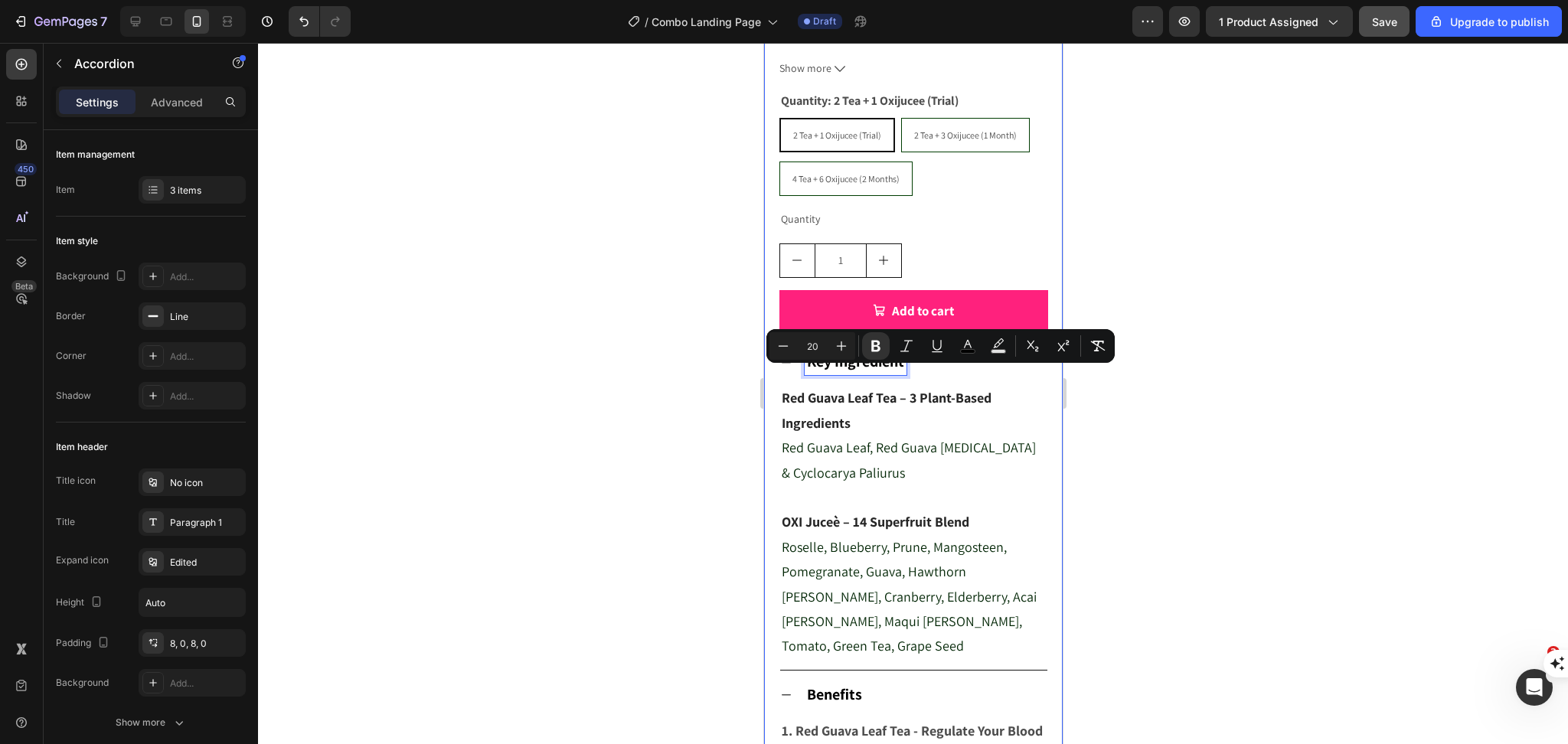
click at [1113, 472] on div at bounding box center [913, 394] width 1310 height 702
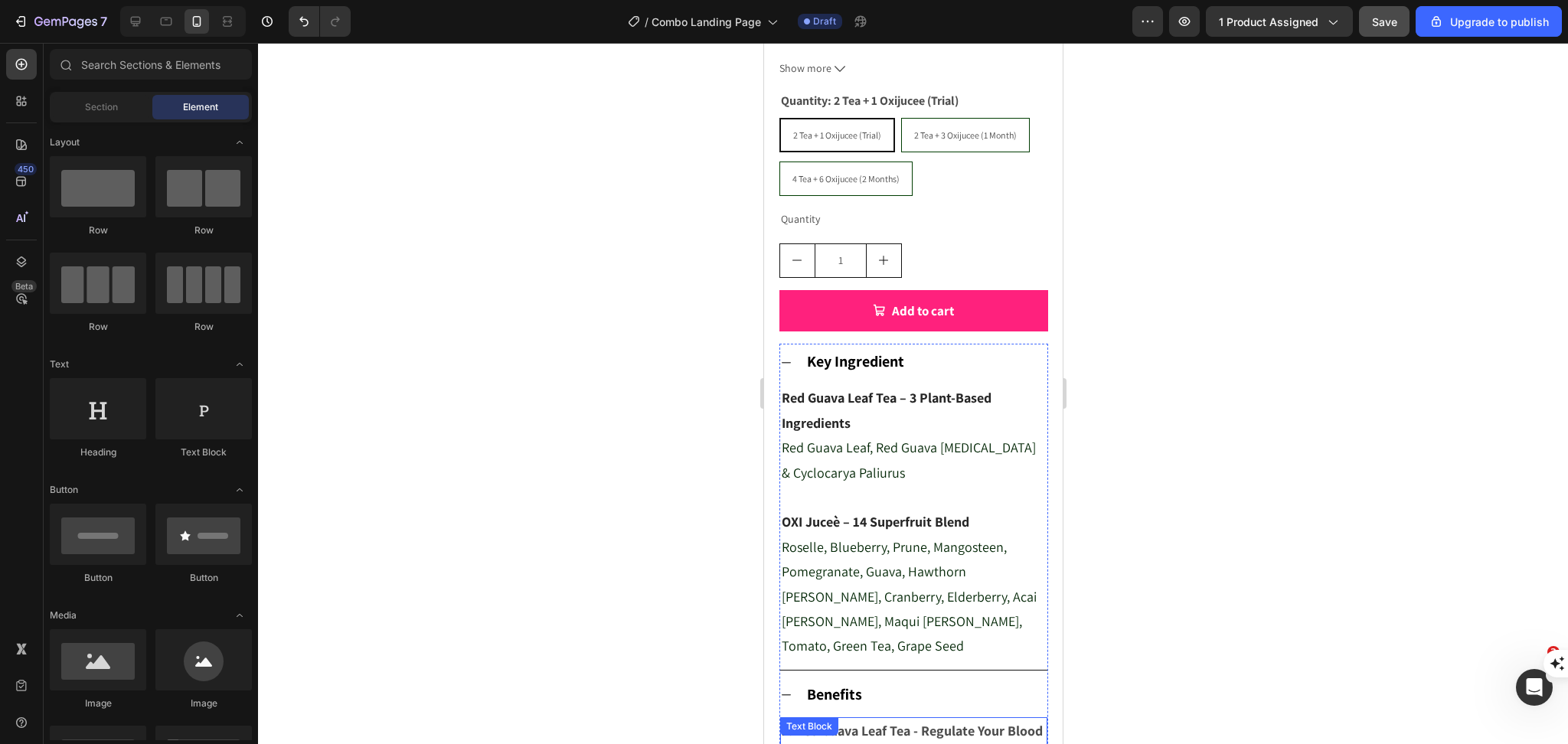
scroll to position [957, 0]
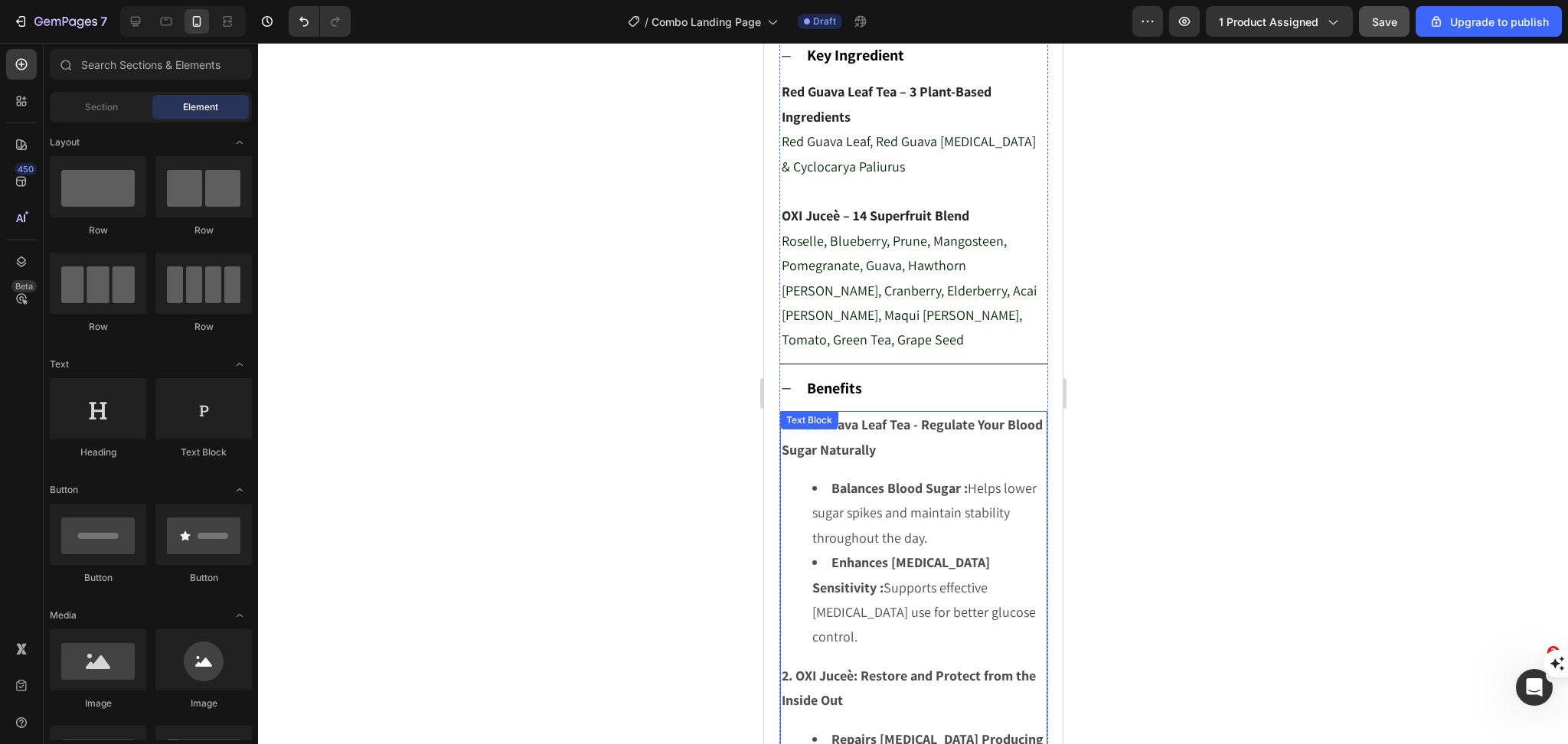
click at [883, 514] on li "Balances Blood Sugar : Helps lower sugar spikes and maintain stability througho…" at bounding box center [928, 513] width 234 height 74
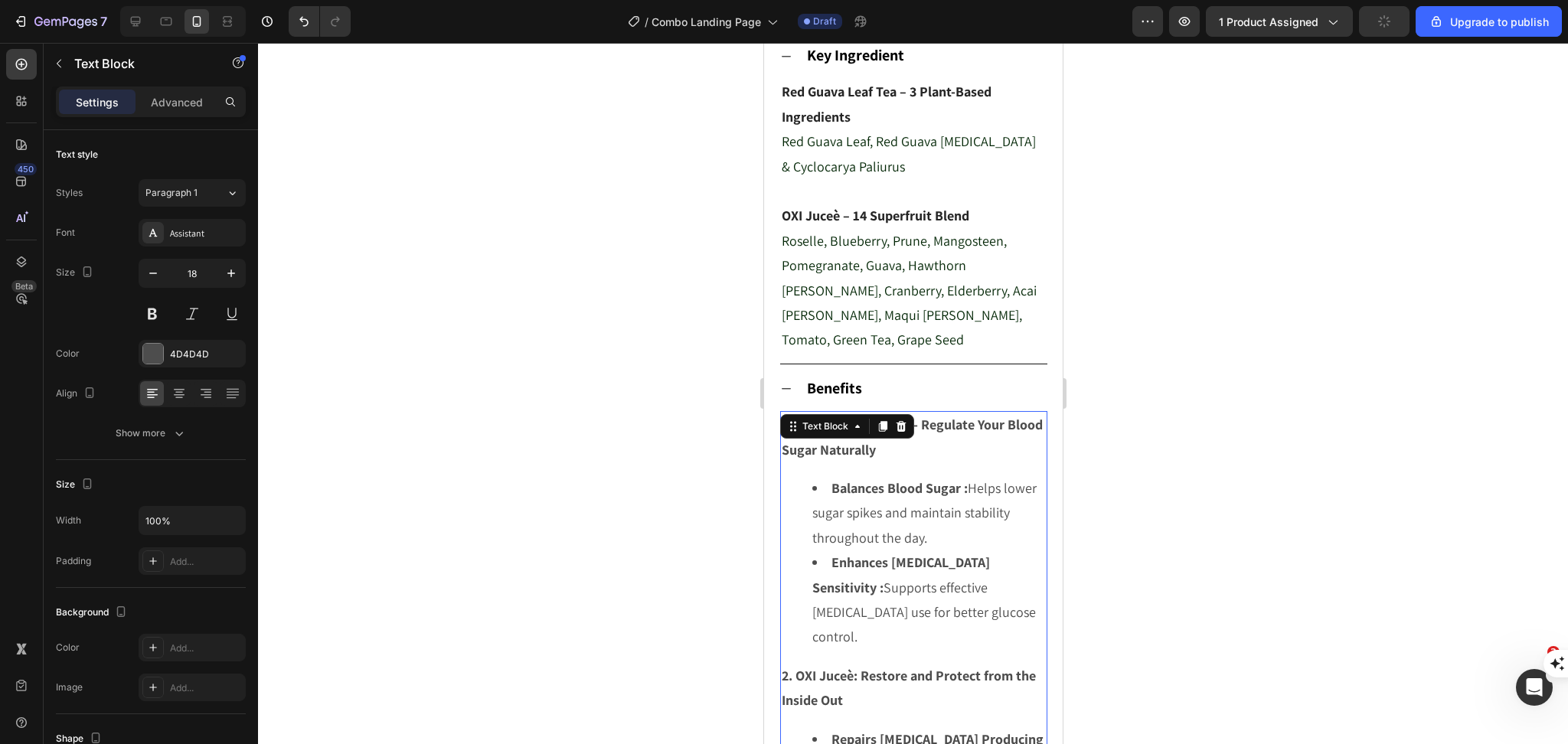
click at [929, 515] on li "Balances Blood Sugar : Helps lower sugar spikes and maintain stability througho…" at bounding box center [928, 513] width 234 height 74
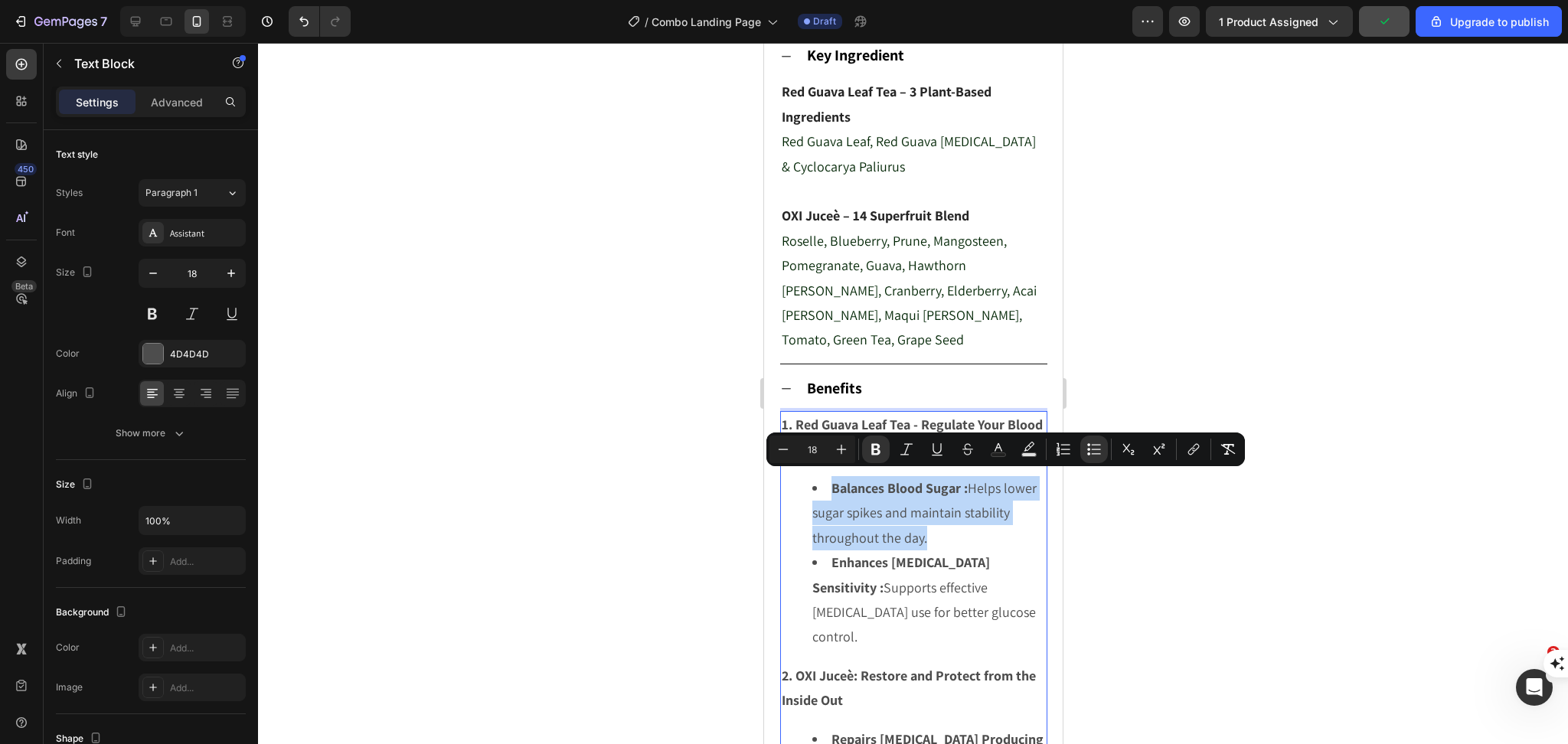
click at [929, 516] on li "Balances Blood Sugar : Helps lower sugar spikes and maintain stability througho…" at bounding box center [928, 513] width 234 height 74
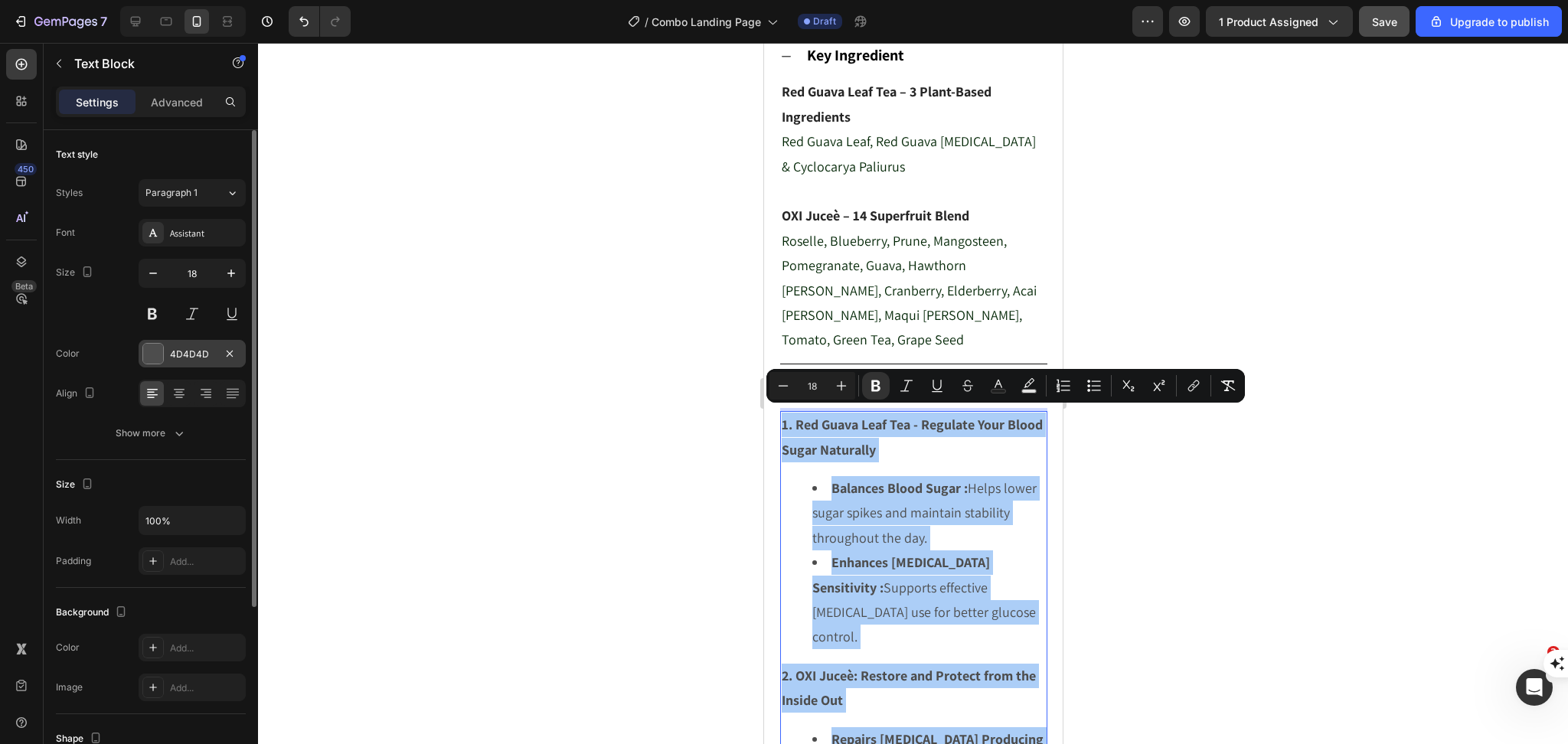
click at [184, 356] on div "4D4D4D" at bounding box center [192, 354] width 45 height 14
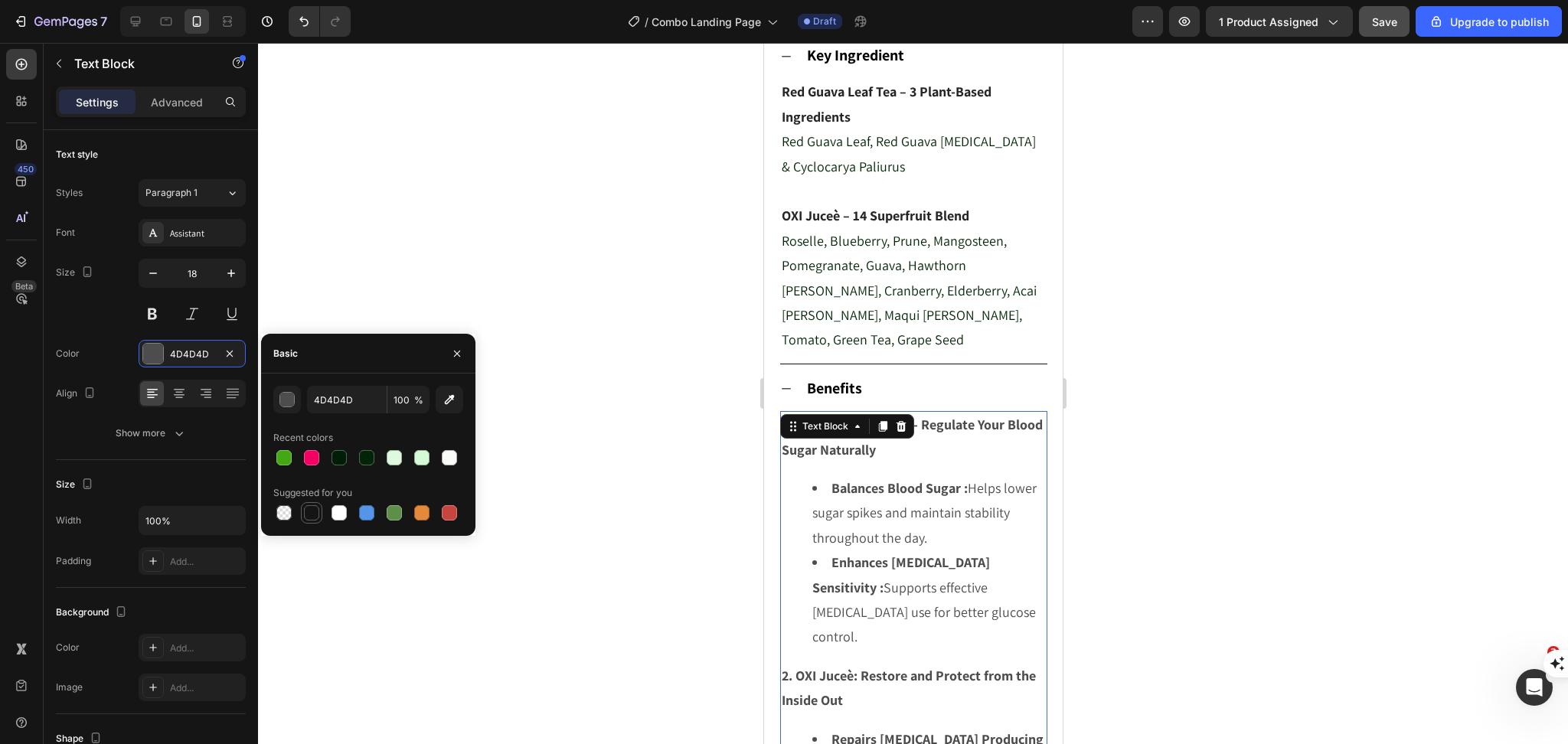
click at [317, 512] on div at bounding box center [311, 513] width 15 height 15
type input "151515"
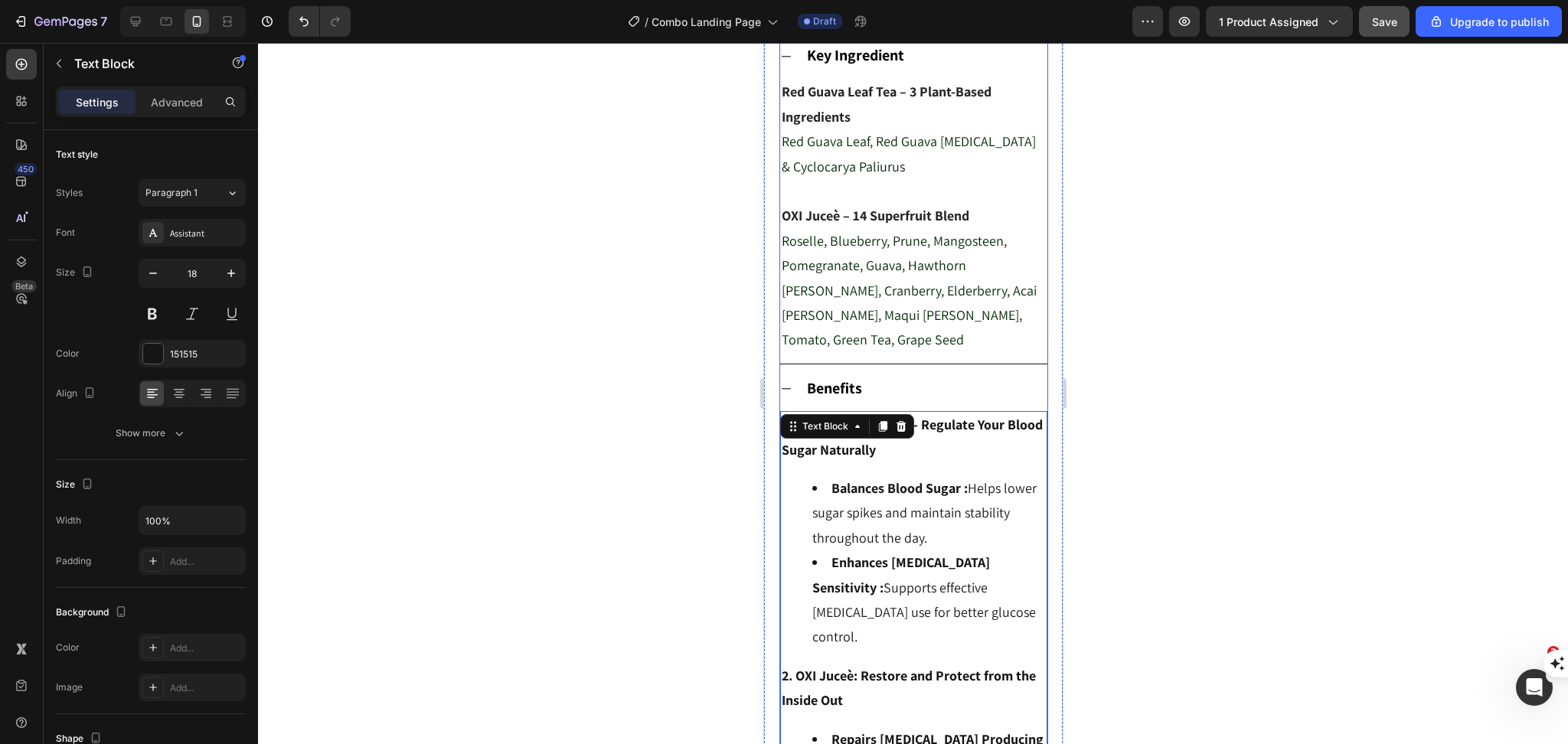
scroll to position [549, 0]
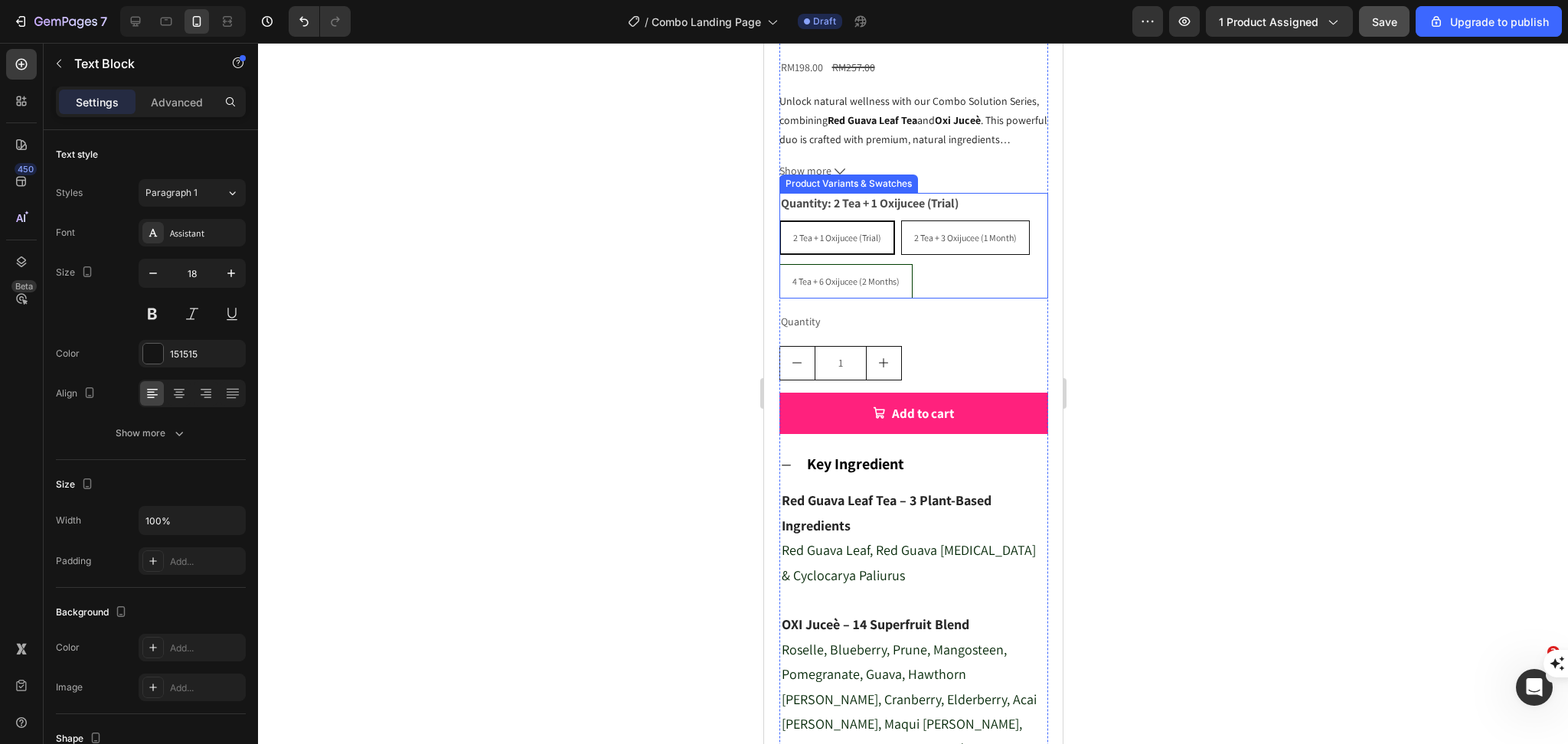
click at [976, 253] on div "2 Tea + 3 Oxijucee (1 Month)" at bounding box center [964, 238] width 127 height 29
click at [900, 221] on input "2 Tea + 3 Oxijucee (1 Month) 2 Tea + 3 Oxijucee (1 Month) 2 Tea + 3 Oxijucee (1…" at bounding box center [899, 220] width 1 height 1
radio input "true"
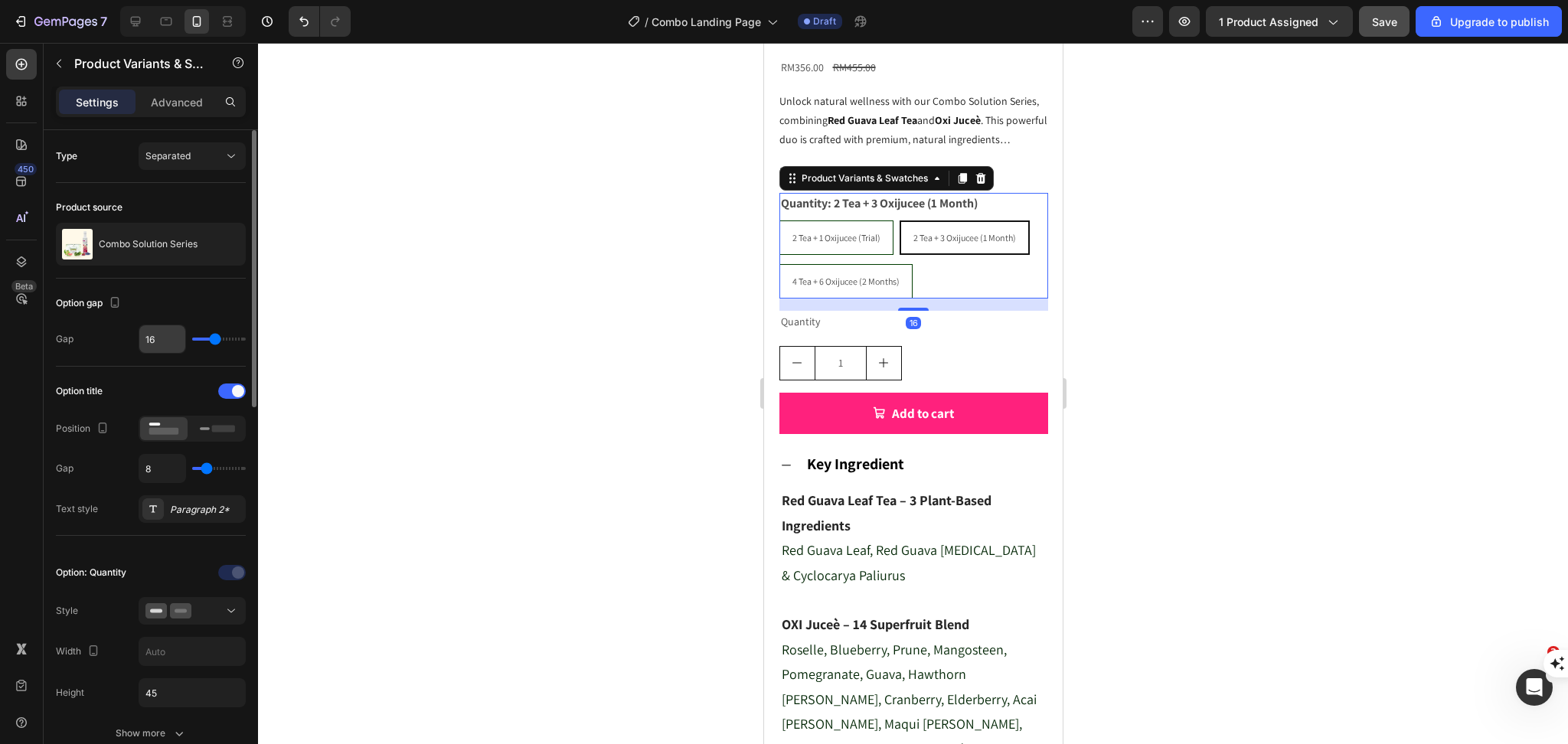
click at [158, 341] on input "16" at bounding box center [163, 339] width 46 height 28
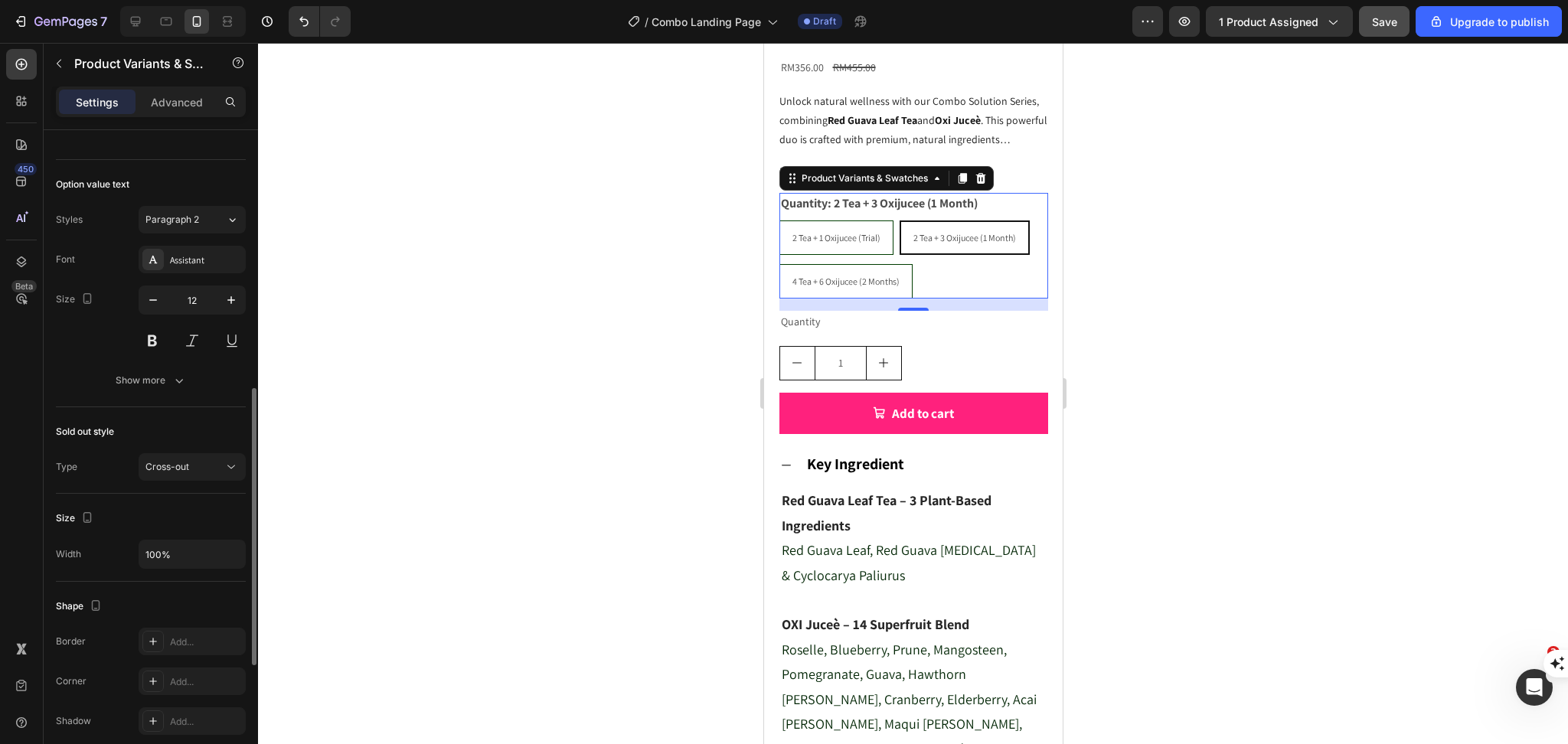
scroll to position [817, 0]
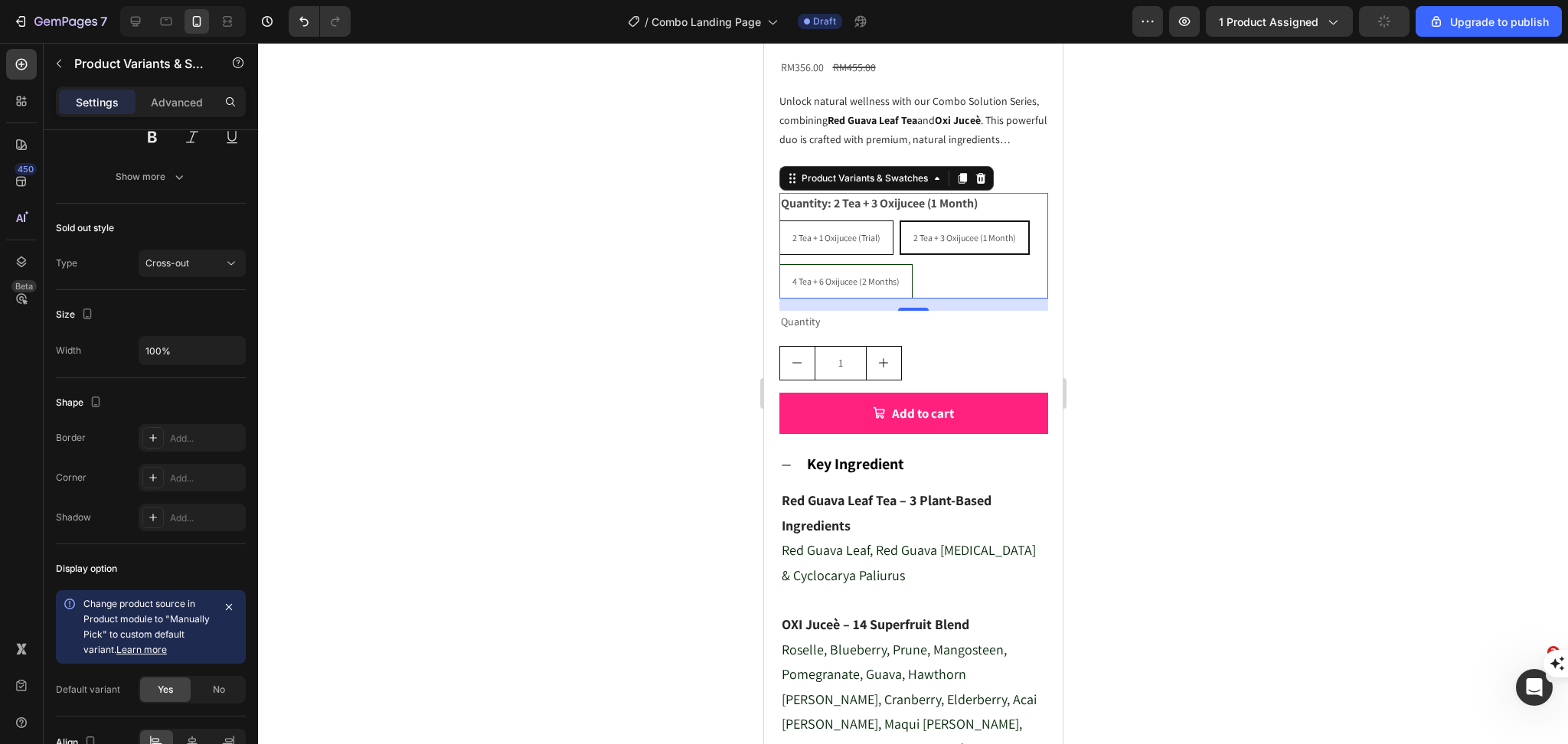
click at [845, 253] on div "2 Tea + 1 Oxijucee (Trial)" at bounding box center [835, 238] width 112 height 29
click at [779, 221] on input "2 Tea + 1 Oxijucee (Trial) 2 Tea + 1 Oxijucee (Trial) 2 Tea + 1 Oxijucee (Trial)" at bounding box center [778, 220] width 1 height 1
radio input "true"
click at [845, 253] on div "2 Tea + 1 Oxijucee (Trial)" at bounding box center [835, 238] width 112 height 29
click at [779, 221] on input "2 Tea + 1 Oxijucee (Trial) 2 Tea + 1 Oxijucee (Trial) 2 Tea + 1 Oxijucee (Trial)" at bounding box center [778, 220] width 1 height 1
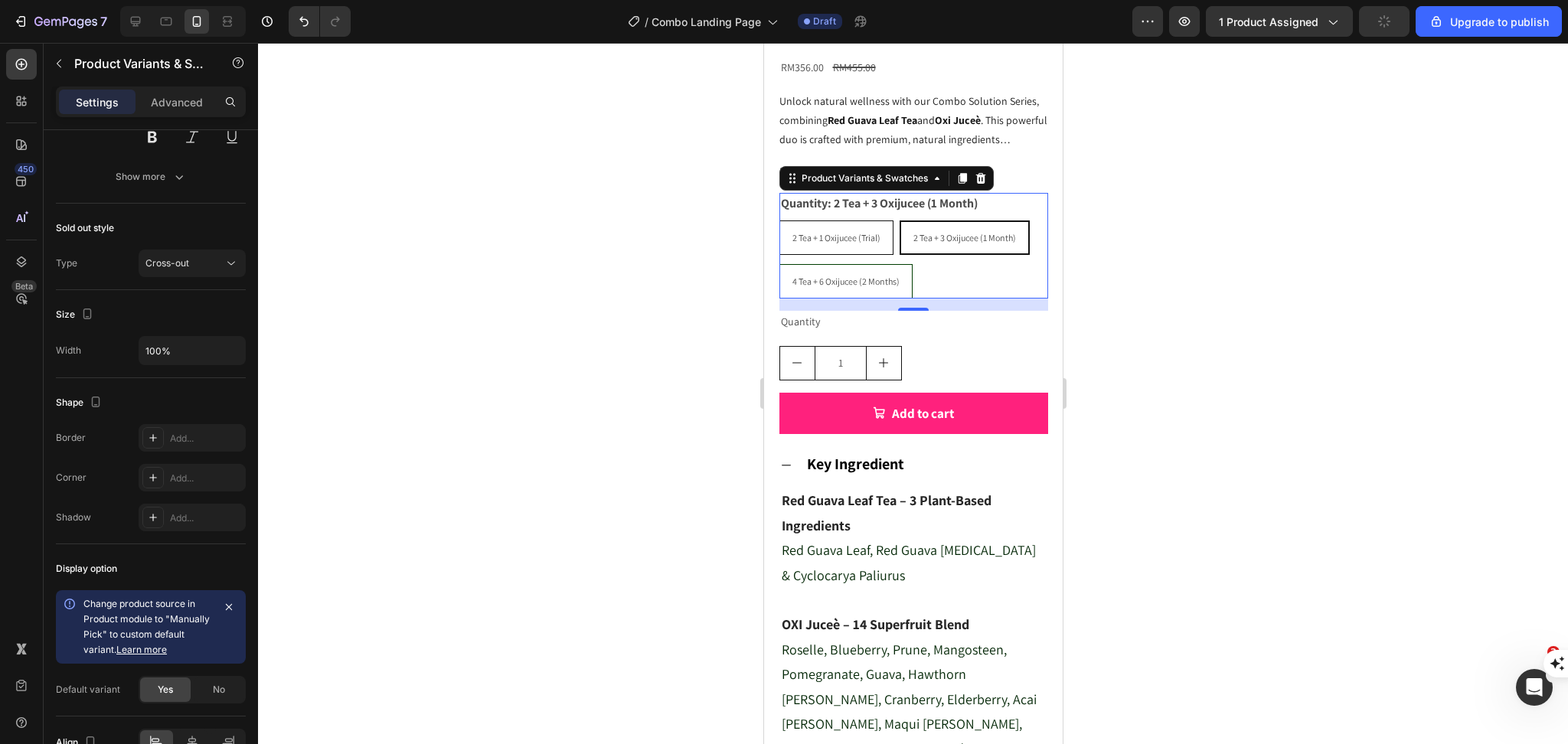
click at [845, 253] on div "2 Tea + 1 Oxijucee (Trial)" at bounding box center [835, 238] width 112 height 29
click at [779, 221] on input "2 Tea + 1 Oxijucee (Trial) 2 Tea + 1 Oxijucee (Trial) 2 Tea + 1 Oxijucee (Trial)" at bounding box center [778, 220] width 1 height 1
click at [842, 243] on span "2 Tea + 1 Oxijucee (Trial)" at bounding box center [836, 238] width 88 height 11
click at [779, 221] on input "2 Tea + 1 Oxijucee (Trial) 2 Tea + 1 Oxijucee (Trial) 2 Tea + 1 Oxijucee (Trial)" at bounding box center [778, 220] width 1 height 1
click at [842, 243] on span "2 Tea + 1 Oxijucee (Trial)" at bounding box center [836, 238] width 88 height 11
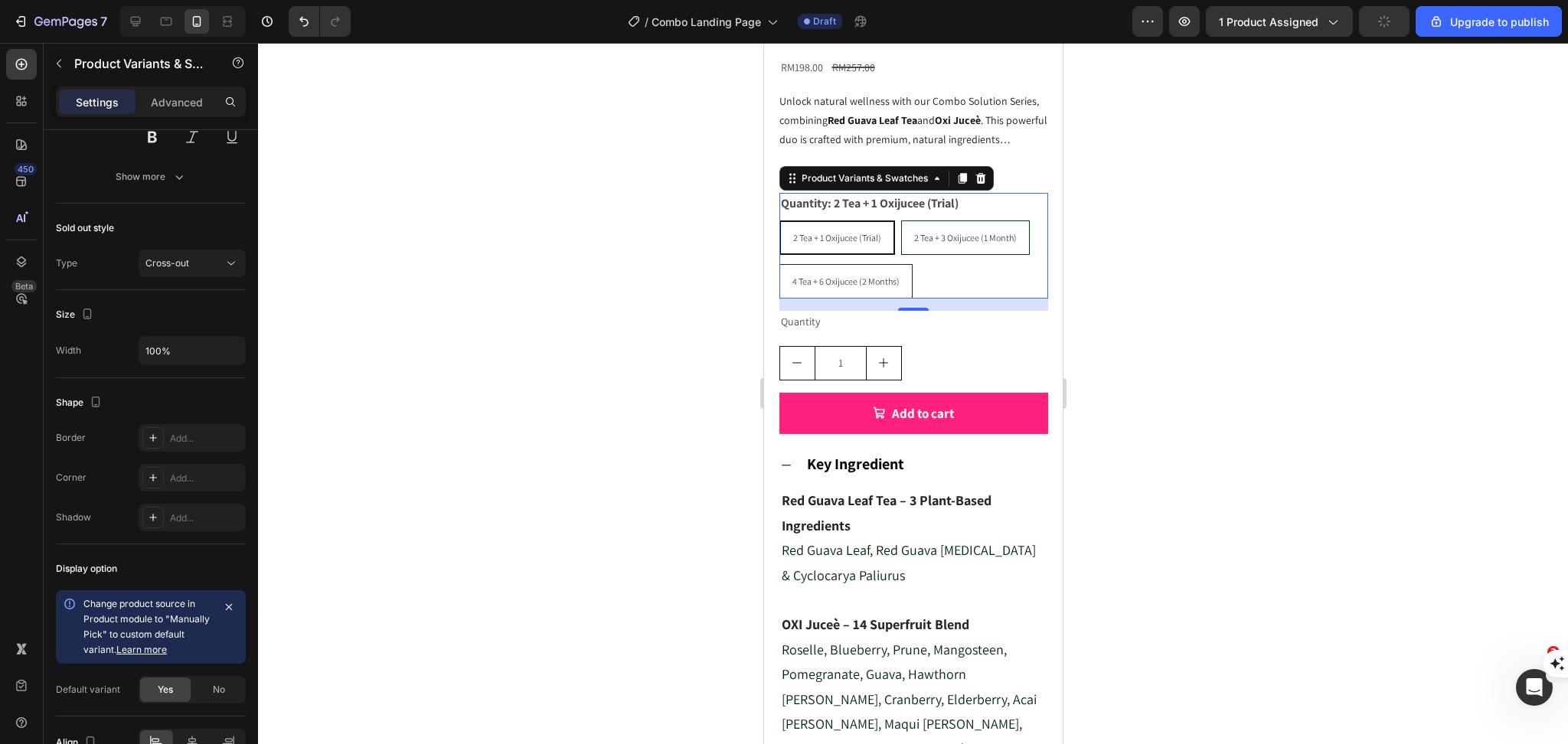
click at [779, 221] on input "2 Tea + 1 Oxijucee (Trial) 2 Tea + 1 Oxijucee (Trial) 2 Tea + 1 Oxijucee (Trial)" at bounding box center [778, 220] width 1 height 1
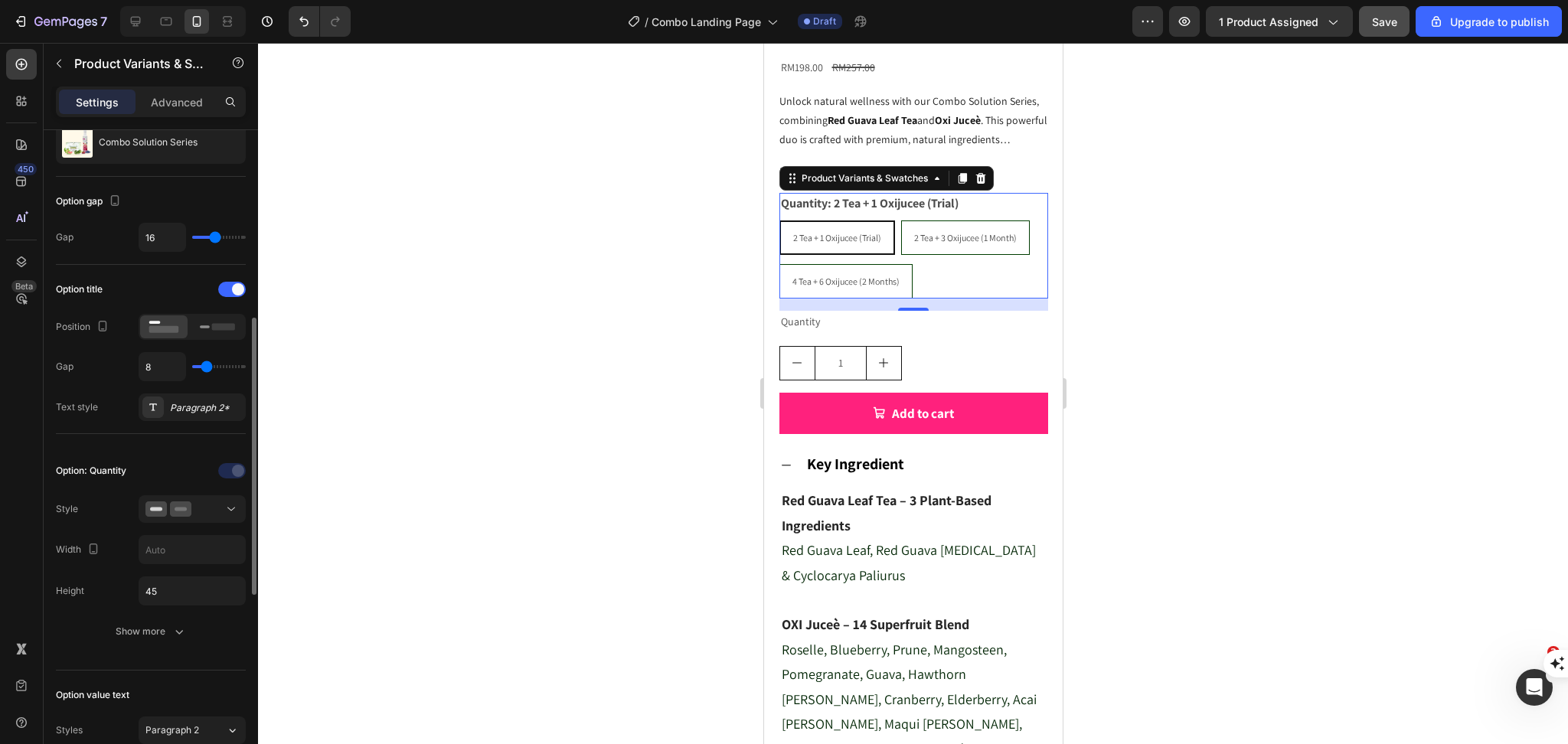
scroll to position [203, 0]
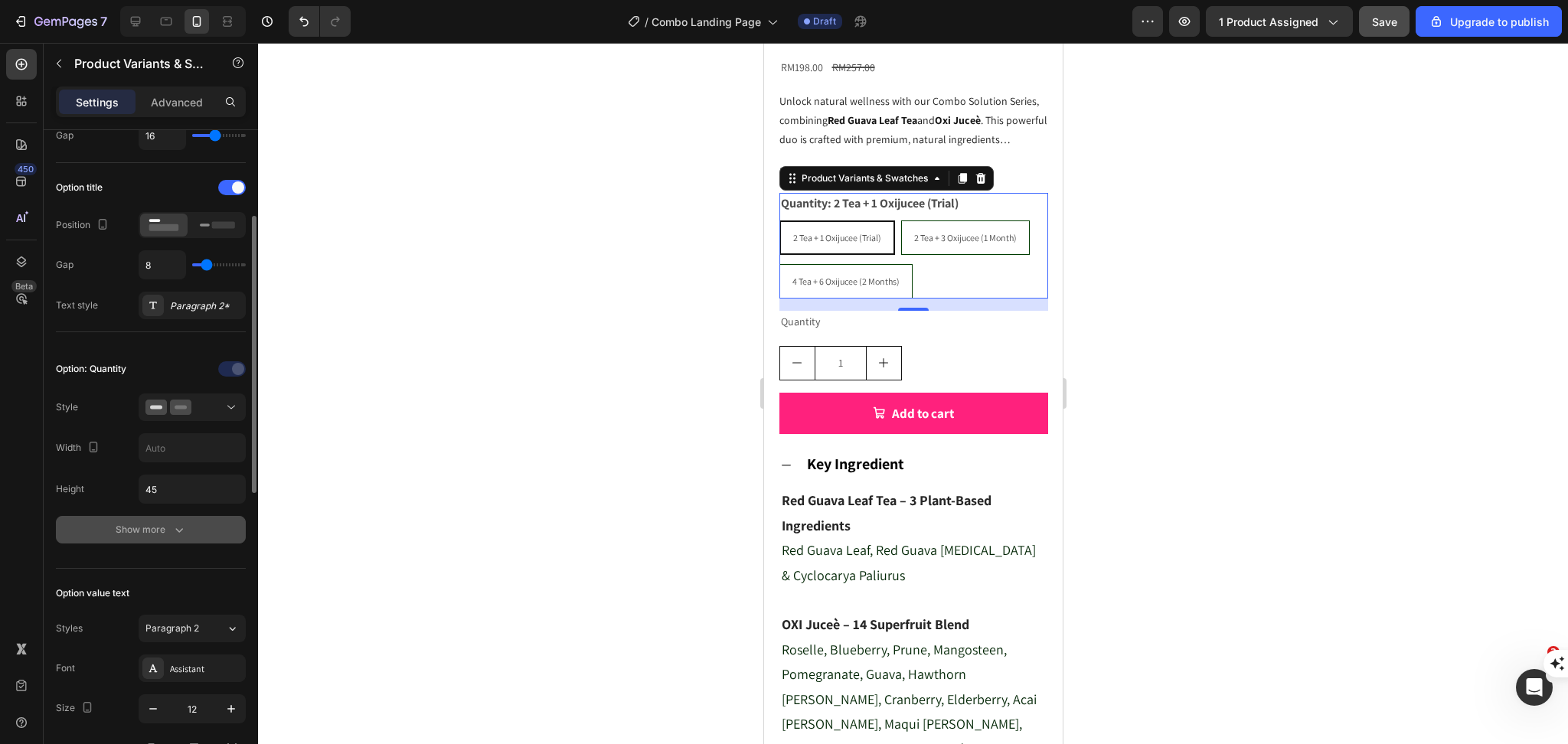
click at [143, 536] on div "Show more" at bounding box center [151, 529] width 71 height 15
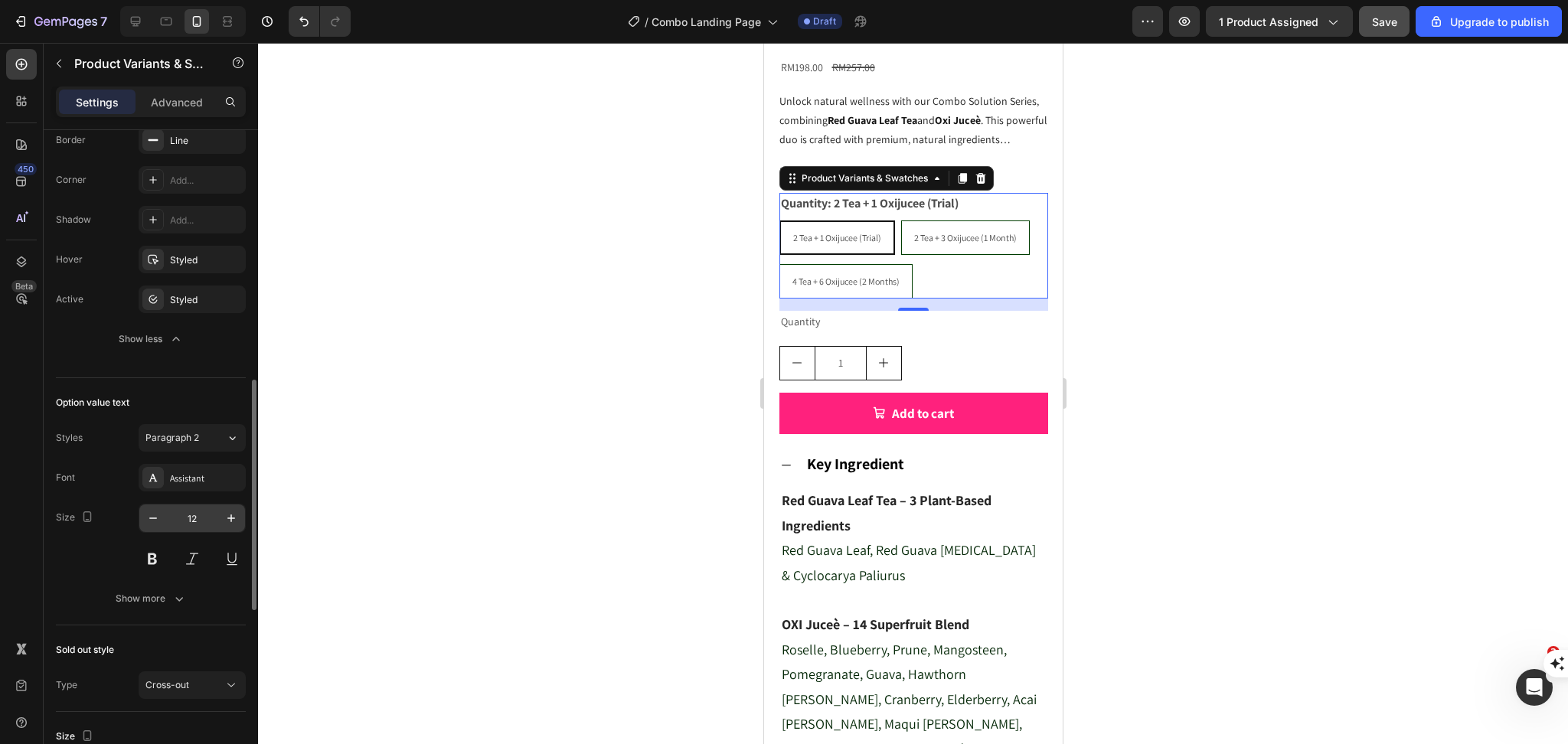
scroll to position [817, 0]
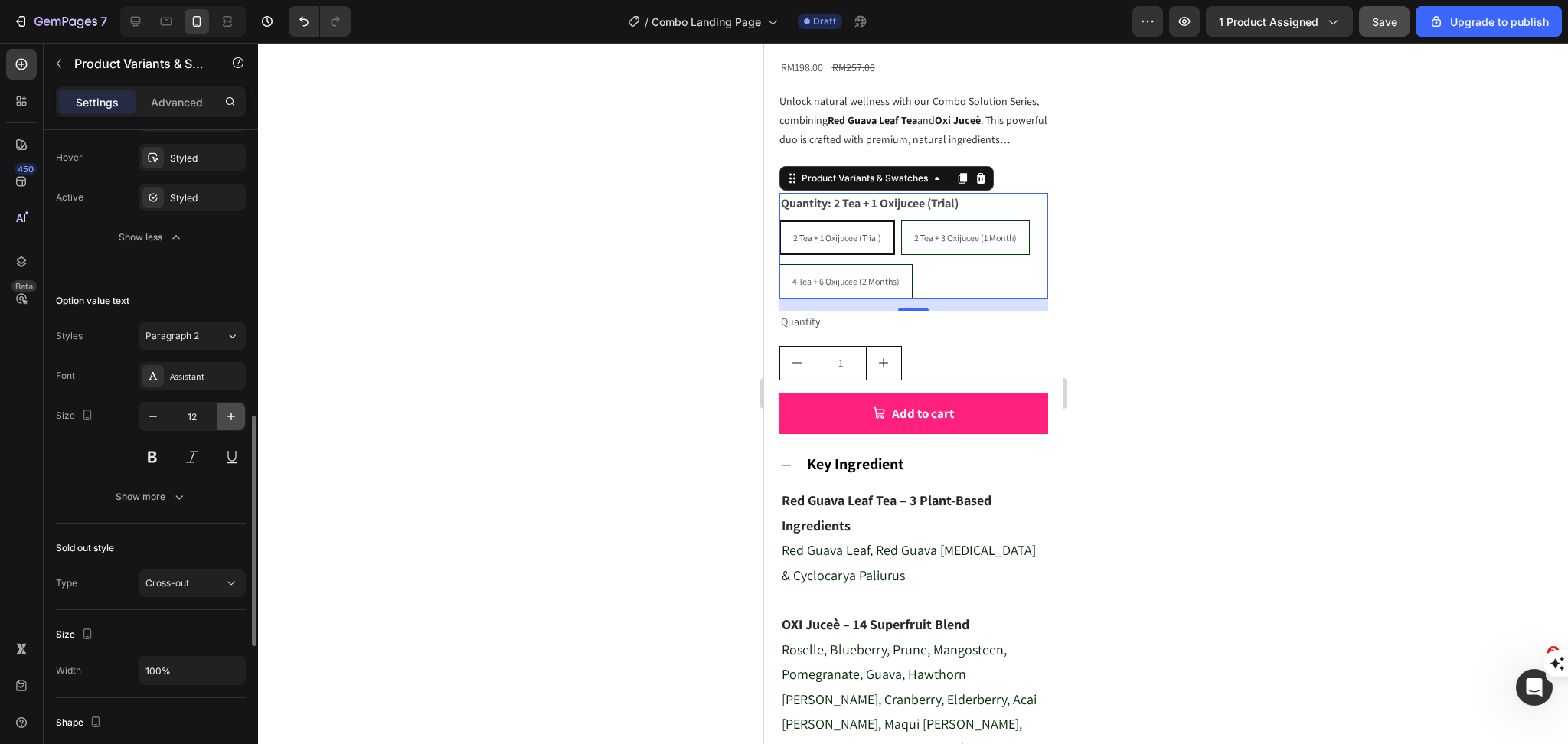
click at [230, 415] on icon "button" at bounding box center [231, 417] width 8 height 8
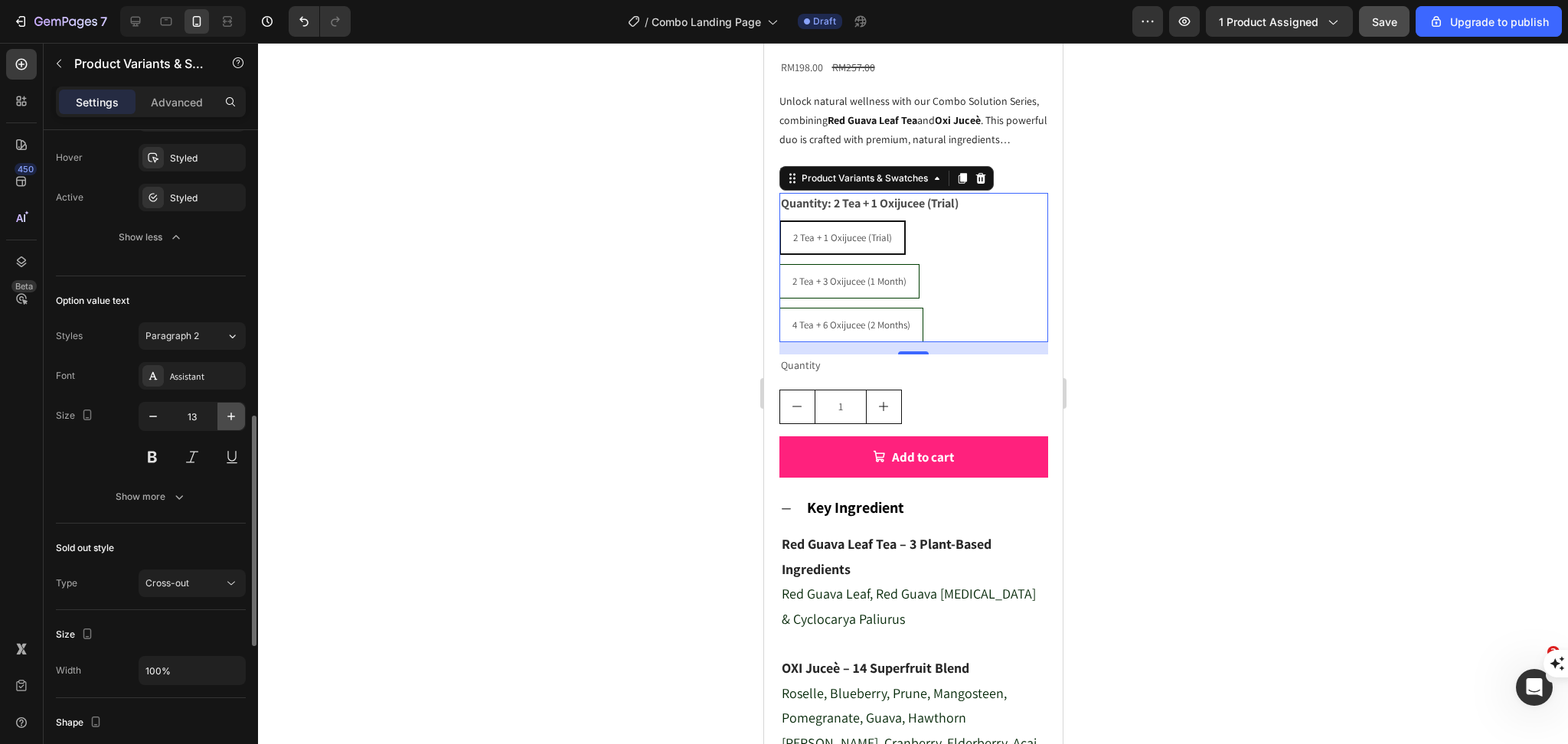
click at [230, 415] on icon "button" at bounding box center [231, 417] width 8 height 8
click at [230, 415] on icon "button" at bounding box center [230, 416] width 15 height 15
type input "16"
click at [1149, 333] on div at bounding box center [913, 394] width 1310 height 702
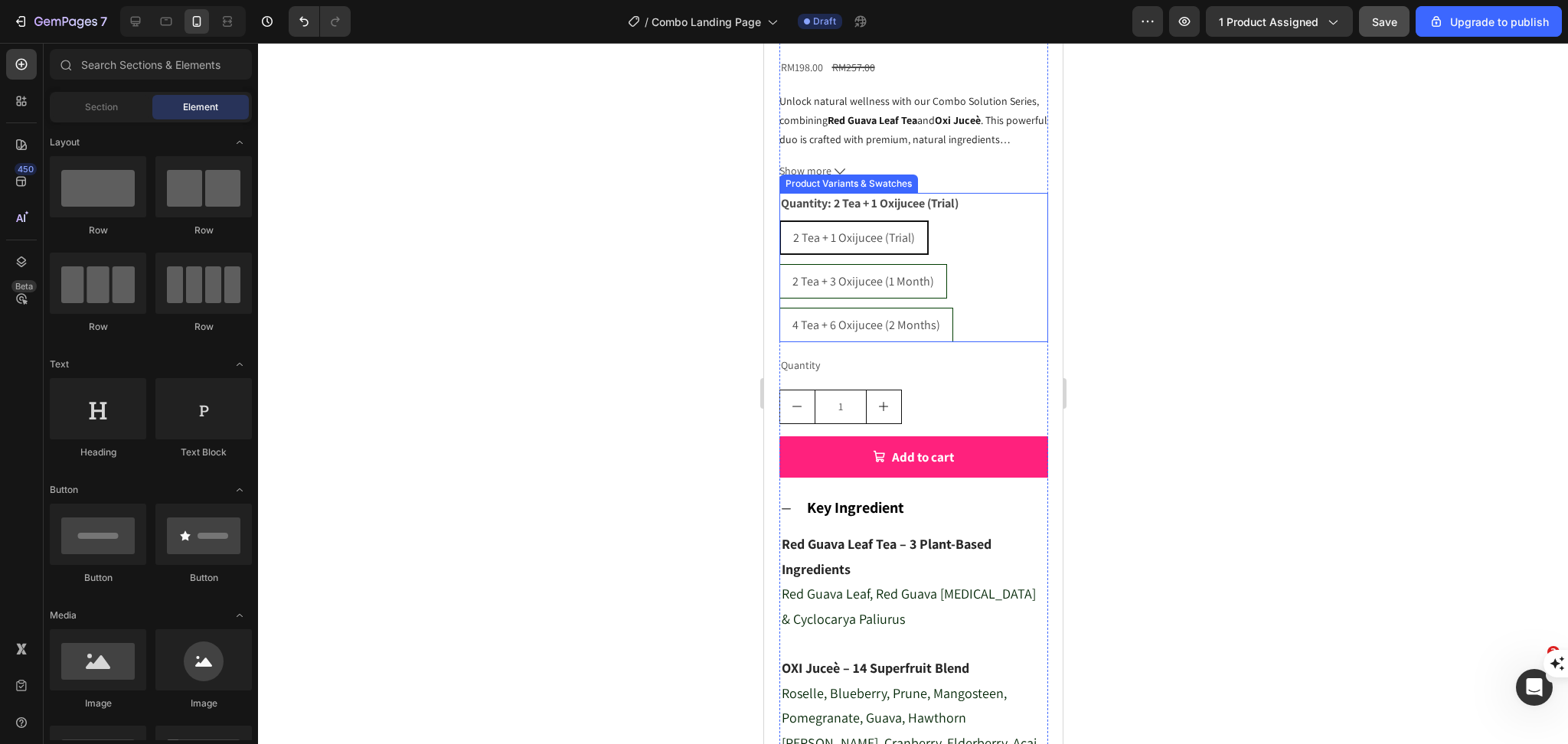
click at [890, 127] on strong "Red Guava Leaf Tea" at bounding box center [871, 120] width 89 height 14
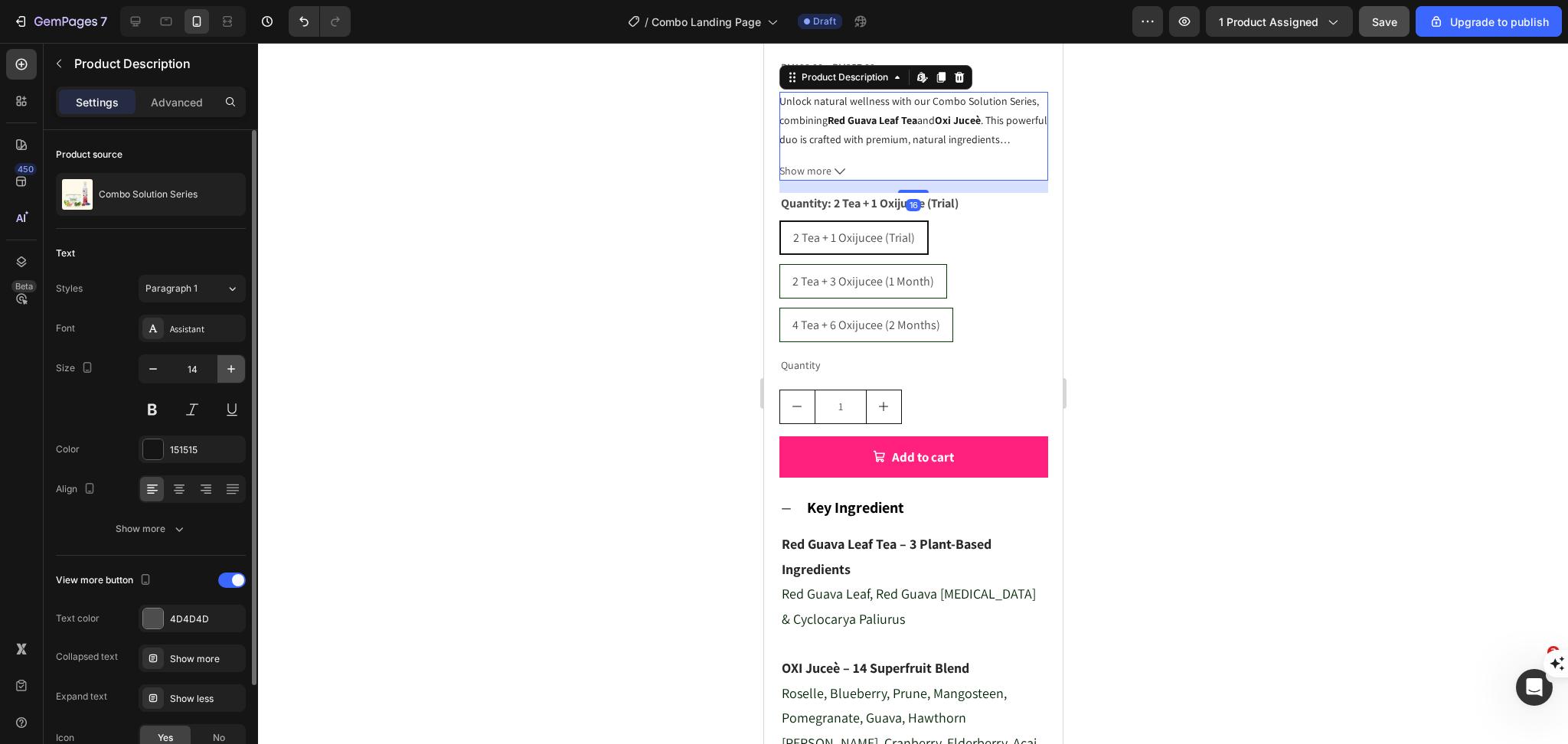
click at [234, 362] on icon "button" at bounding box center [230, 368] width 15 height 15
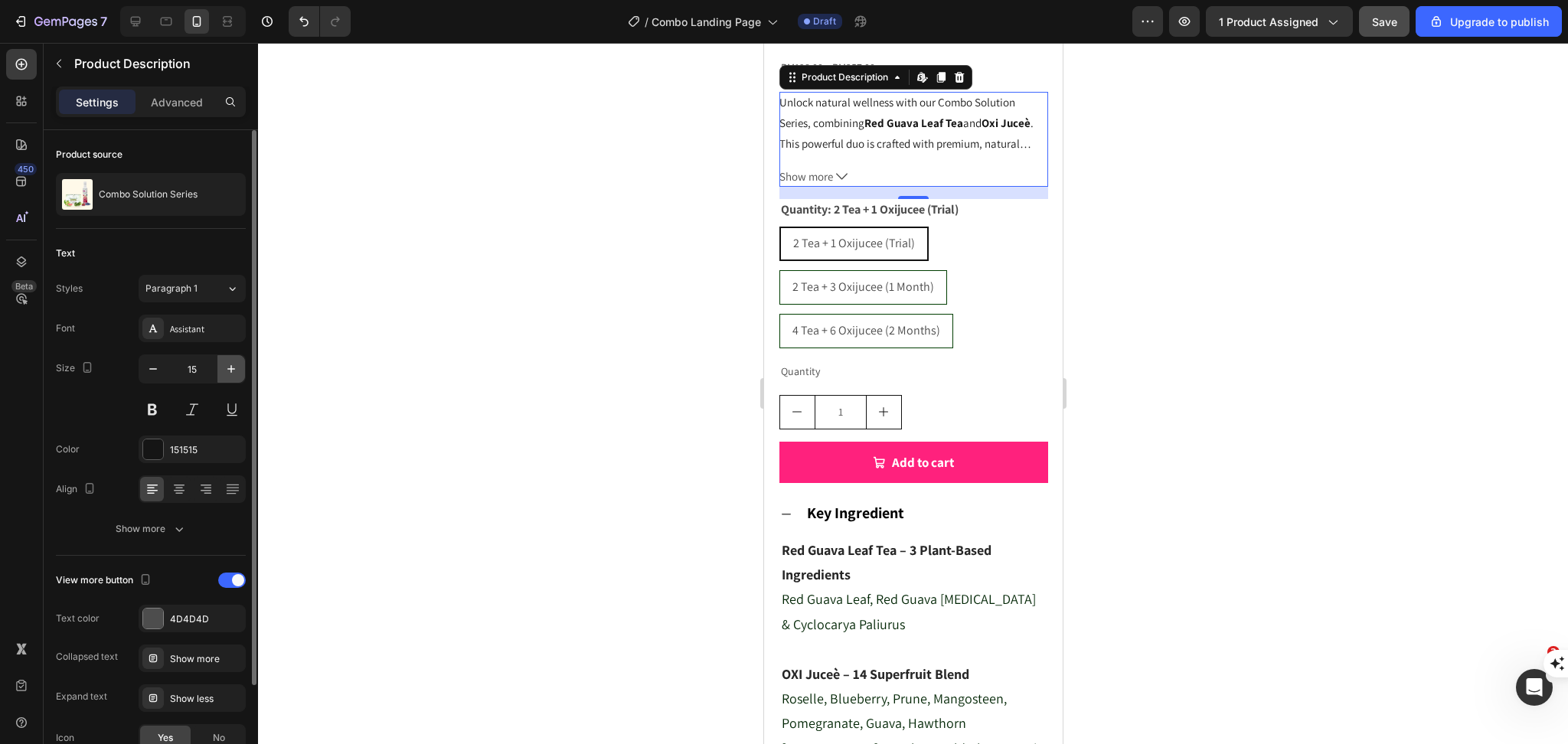
click at [234, 362] on icon "button" at bounding box center [230, 368] width 15 height 15
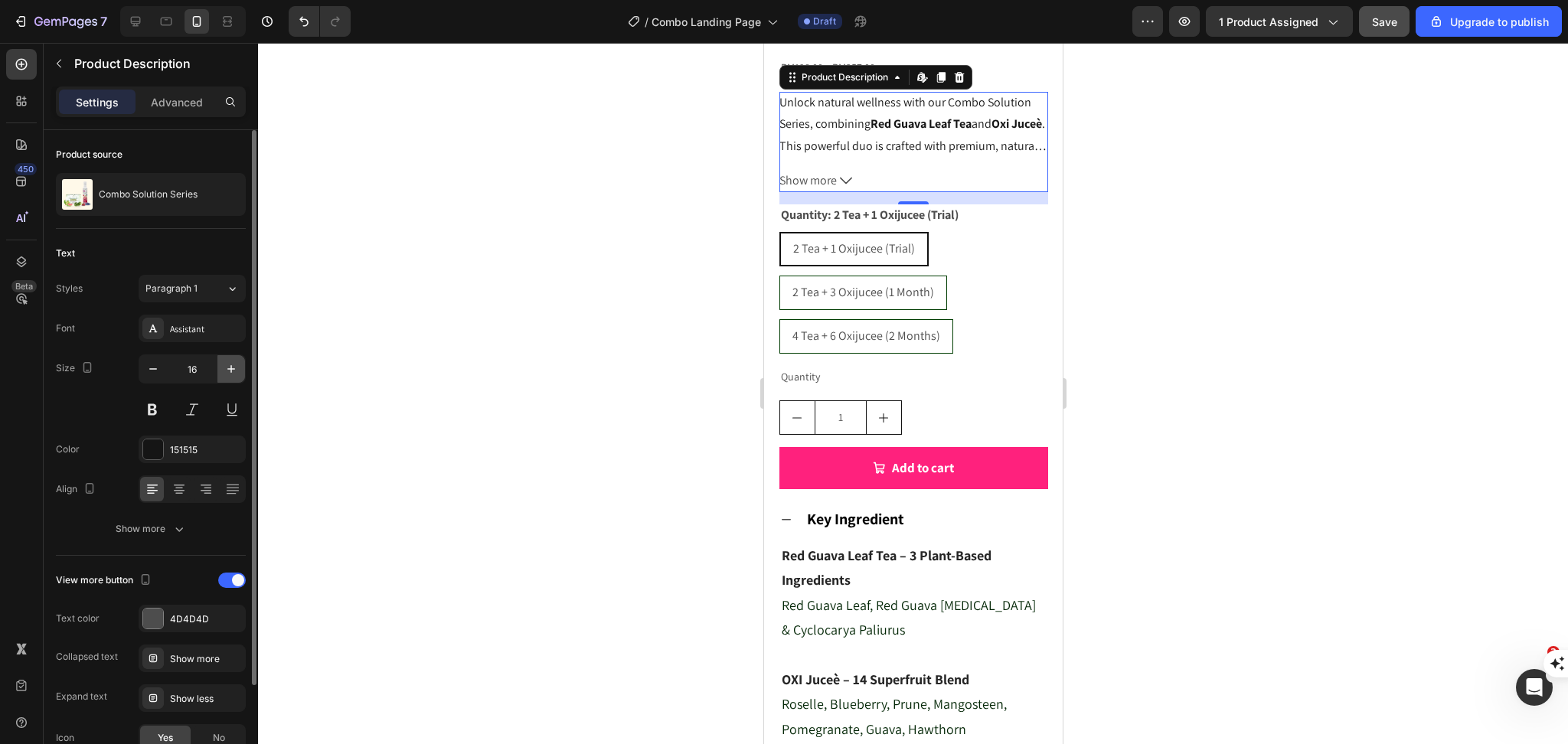
click at [234, 362] on icon "button" at bounding box center [230, 368] width 15 height 15
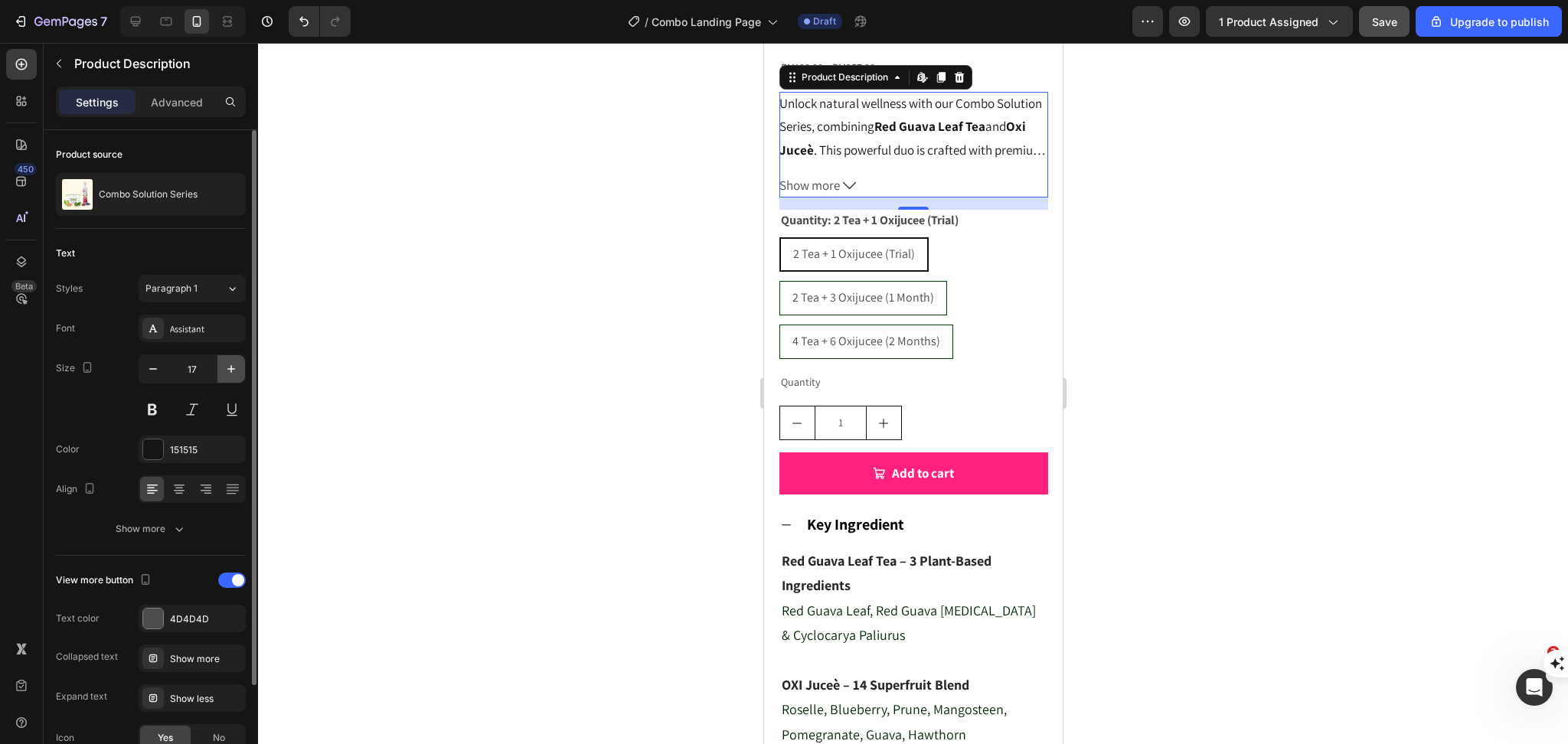
click at [234, 362] on icon "button" at bounding box center [230, 368] width 15 height 15
type input "18"
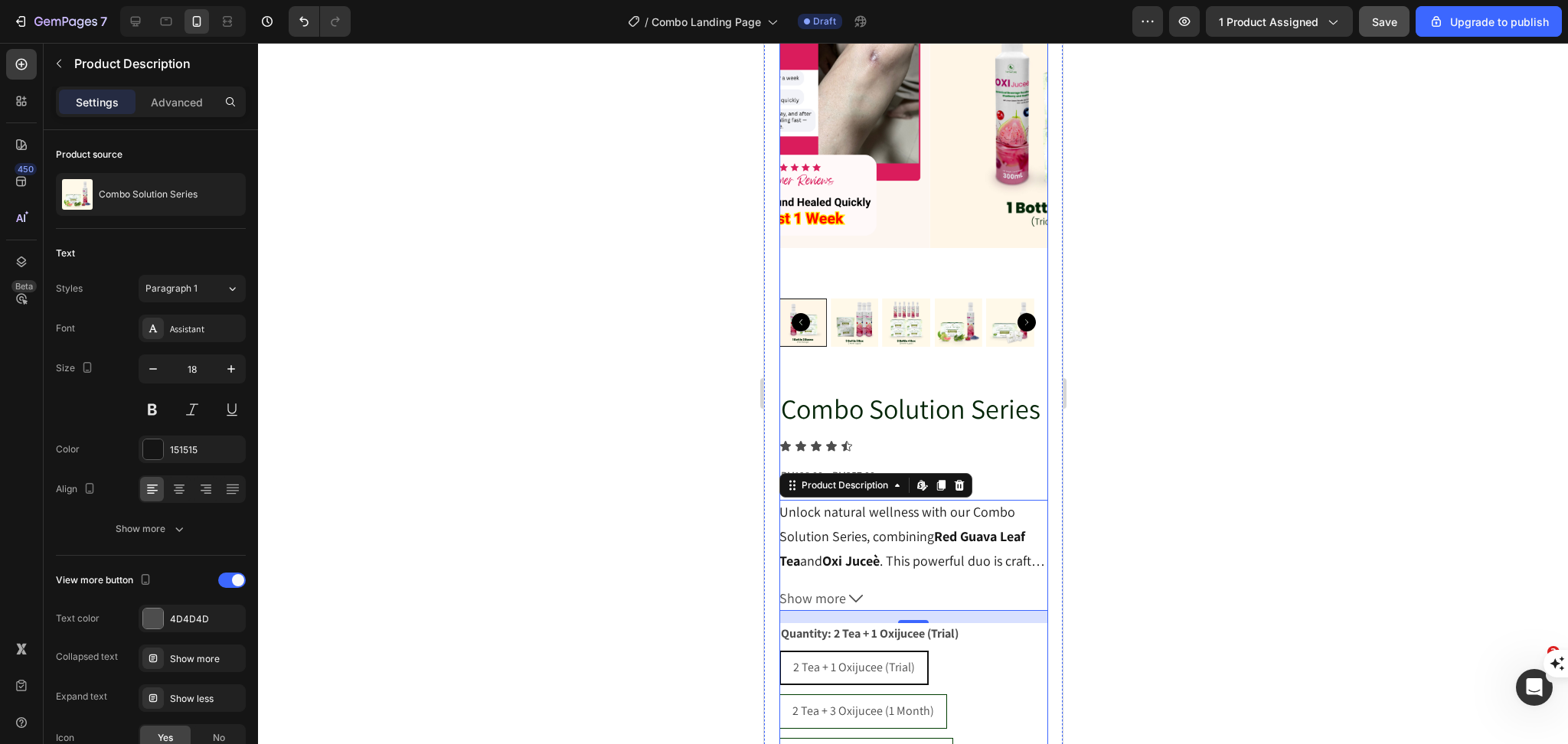
scroll to position [549, 0]
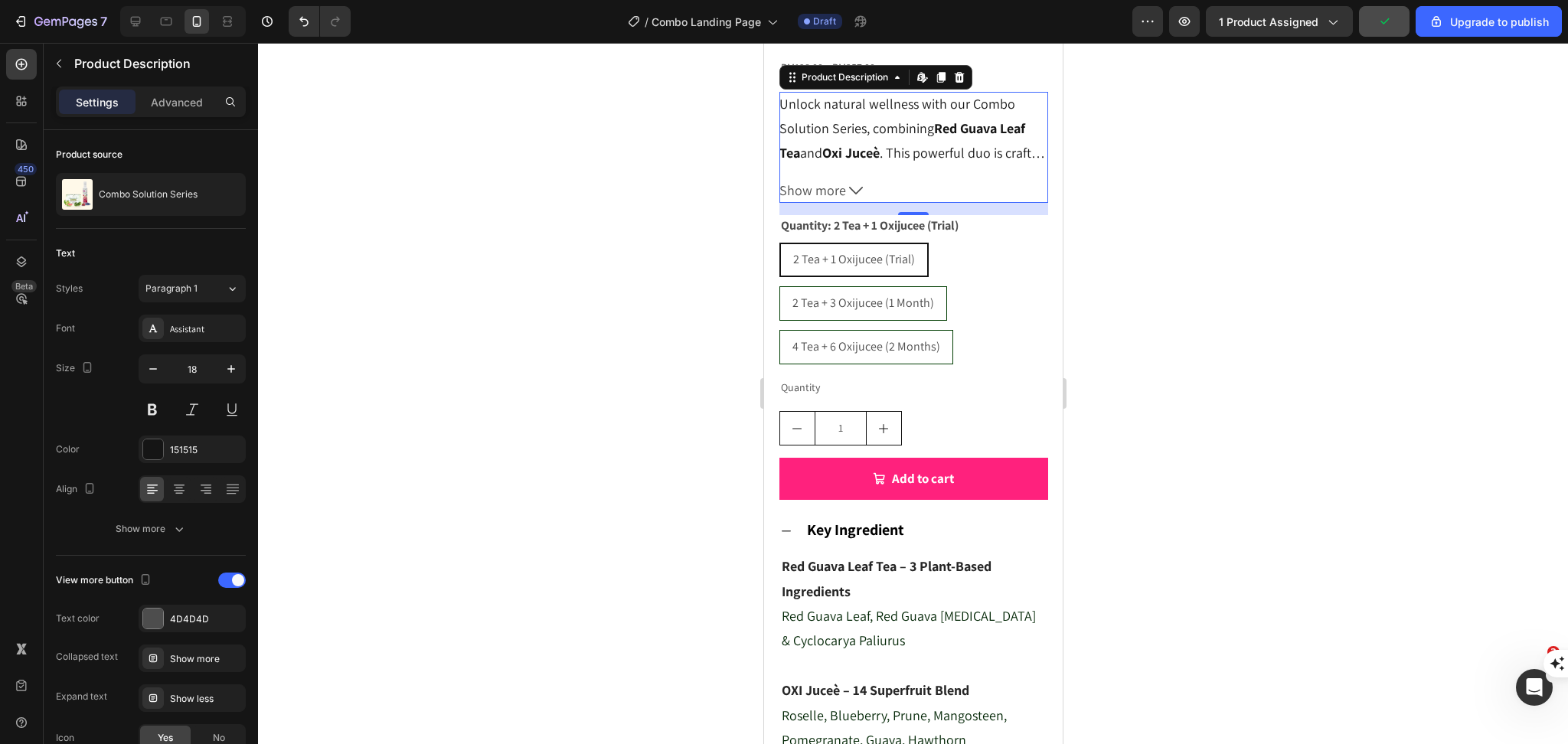
click at [1091, 294] on div at bounding box center [913, 394] width 1310 height 702
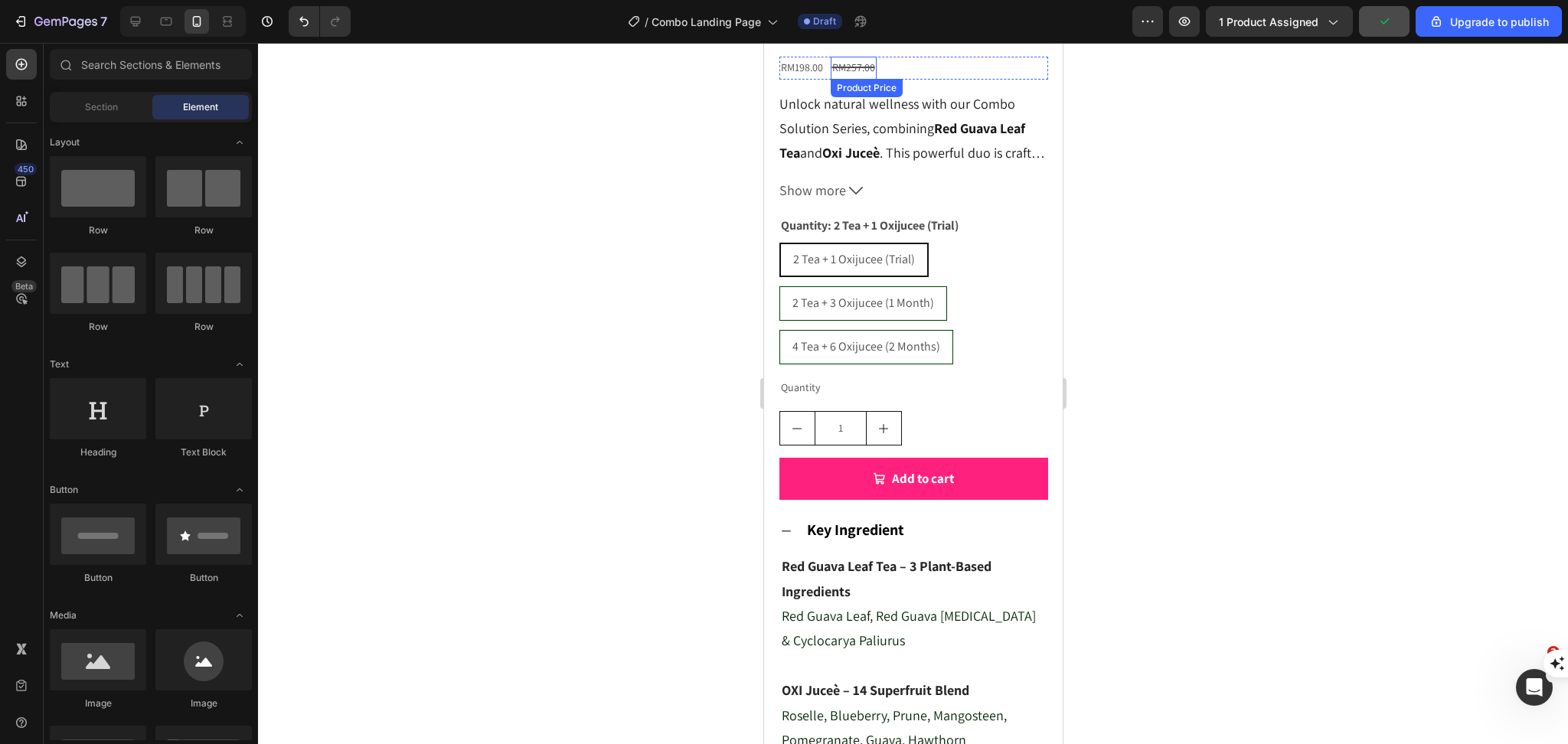
click at [830, 79] on div "RM257.00" at bounding box center [853, 68] width 46 height 22
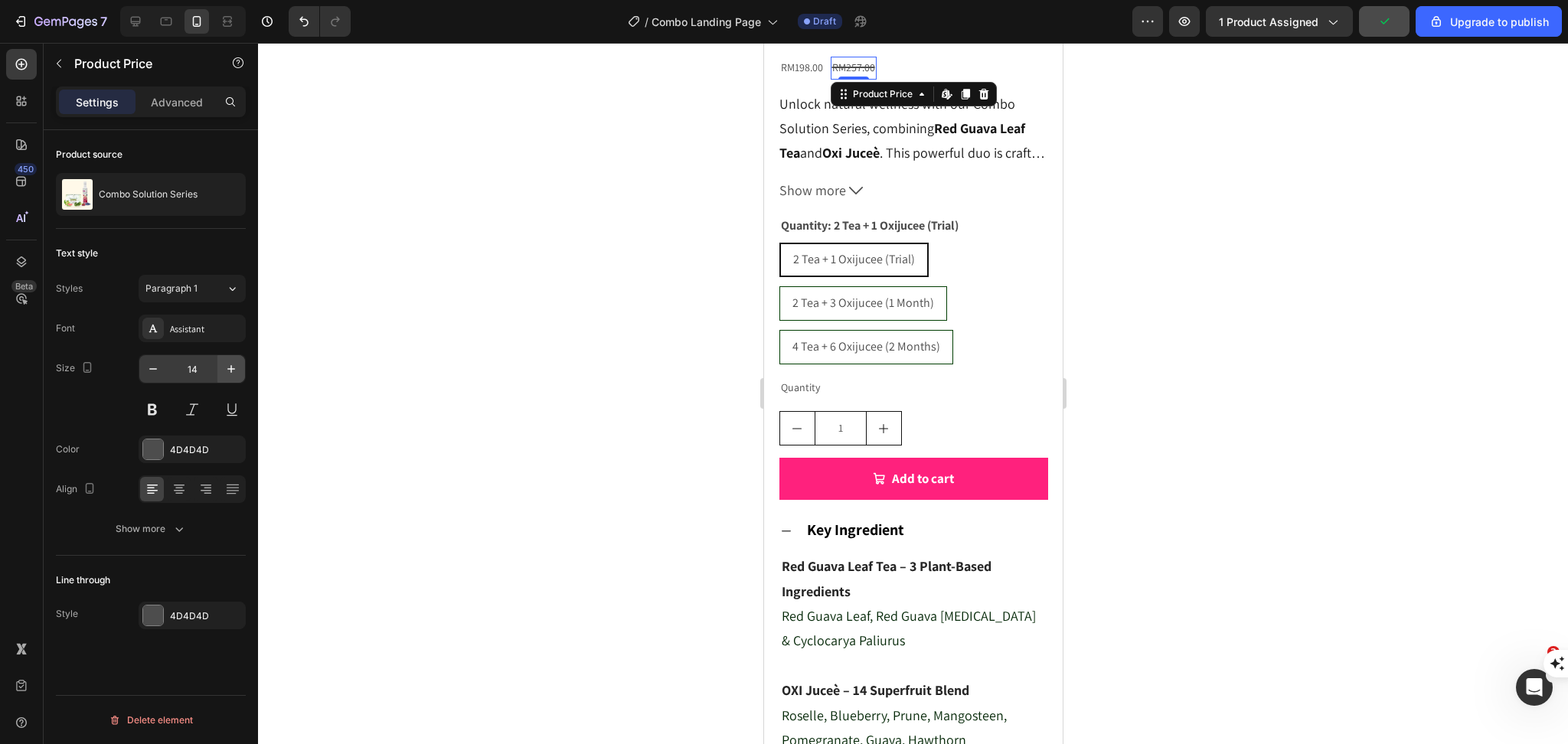
click at [230, 360] on button "button" at bounding box center [231, 369] width 28 height 28
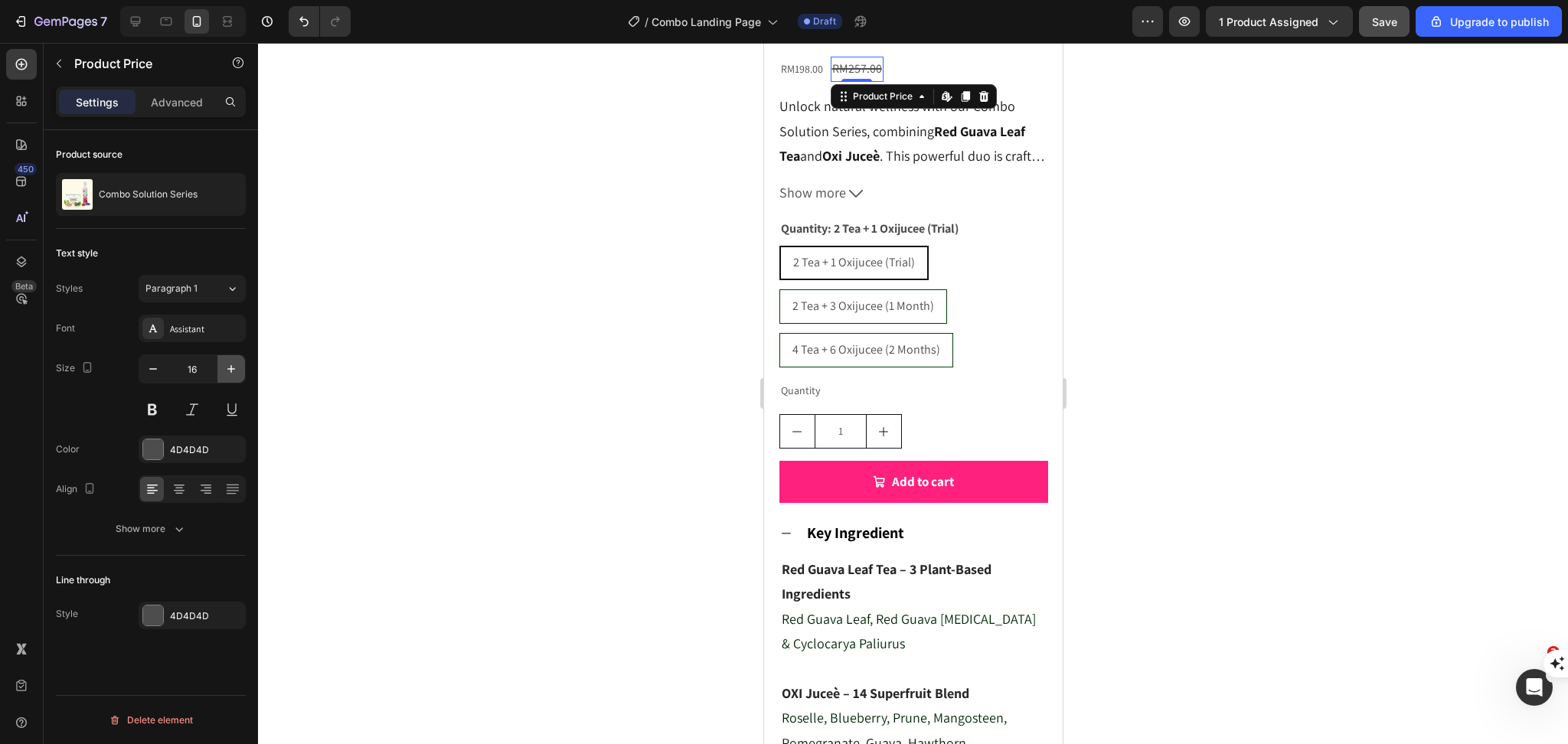
click at [230, 360] on button "button" at bounding box center [231, 369] width 28 height 28
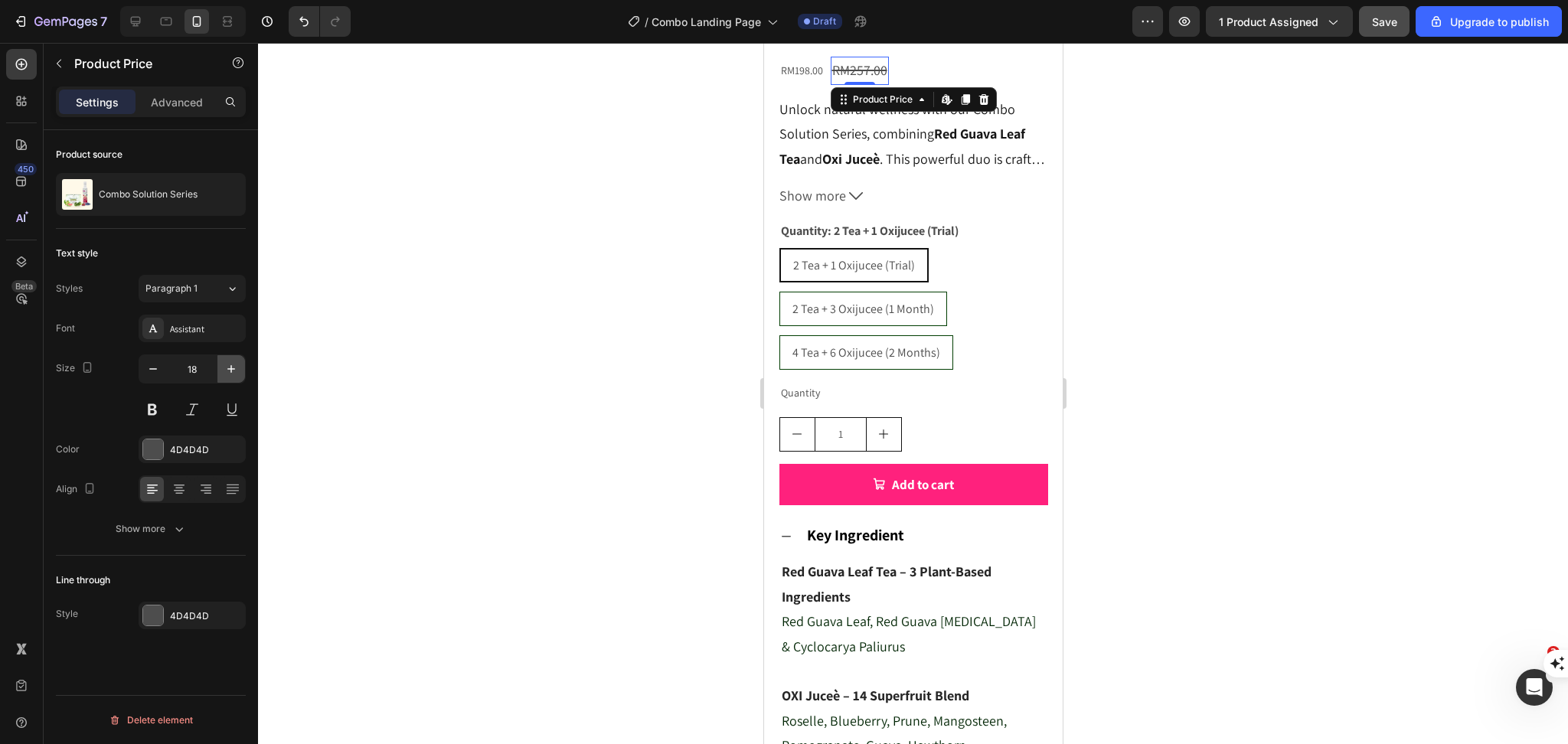
click at [230, 360] on button "button" at bounding box center [231, 369] width 28 height 28
click at [149, 364] on icon "button" at bounding box center [152, 368] width 15 height 15
type input "18"
click at [804, 81] on div "RM198.00" at bounding box center [801, 71] width 45 height 22
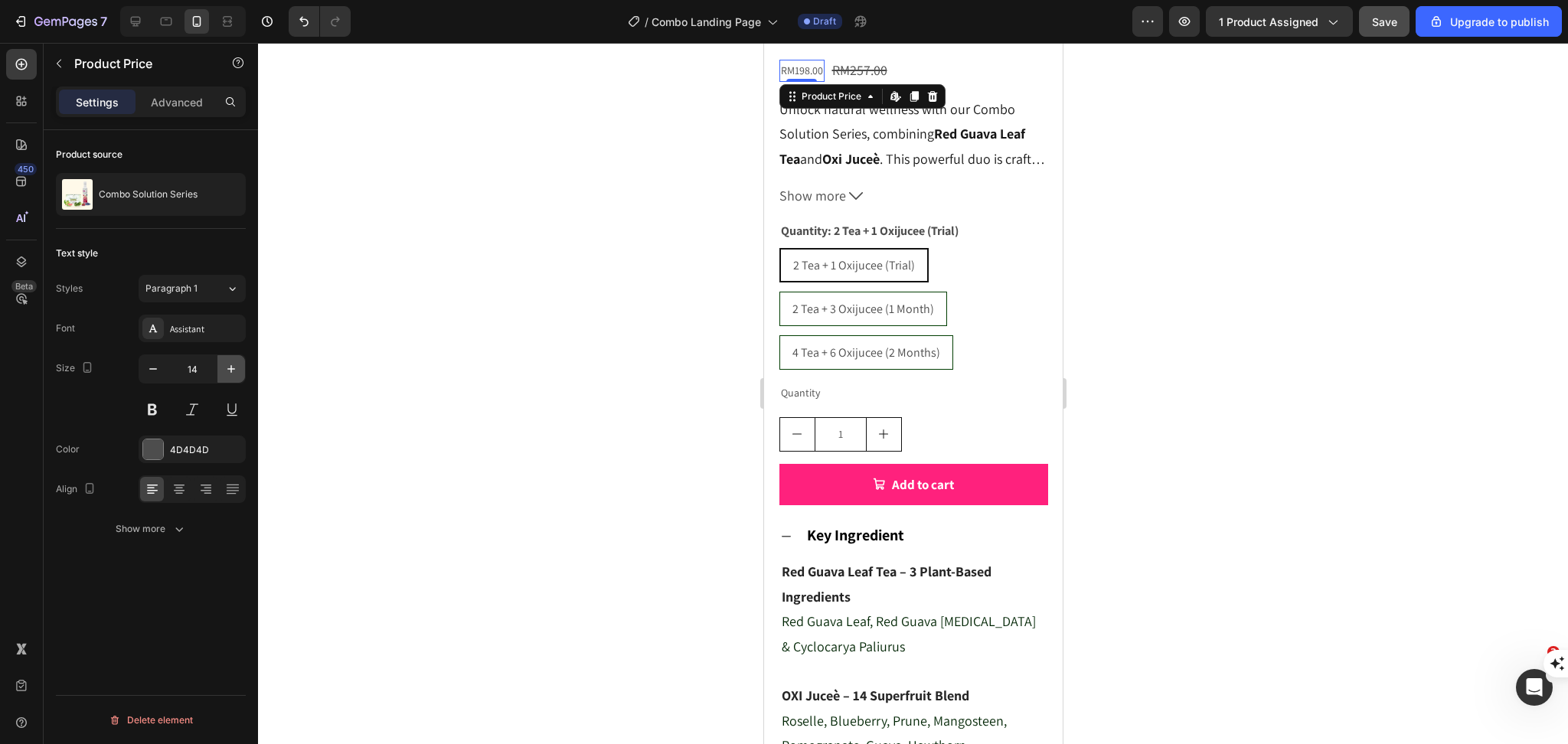
click at [241, 366] on button "button" at bounding box center [231, 369] width 28 height 28
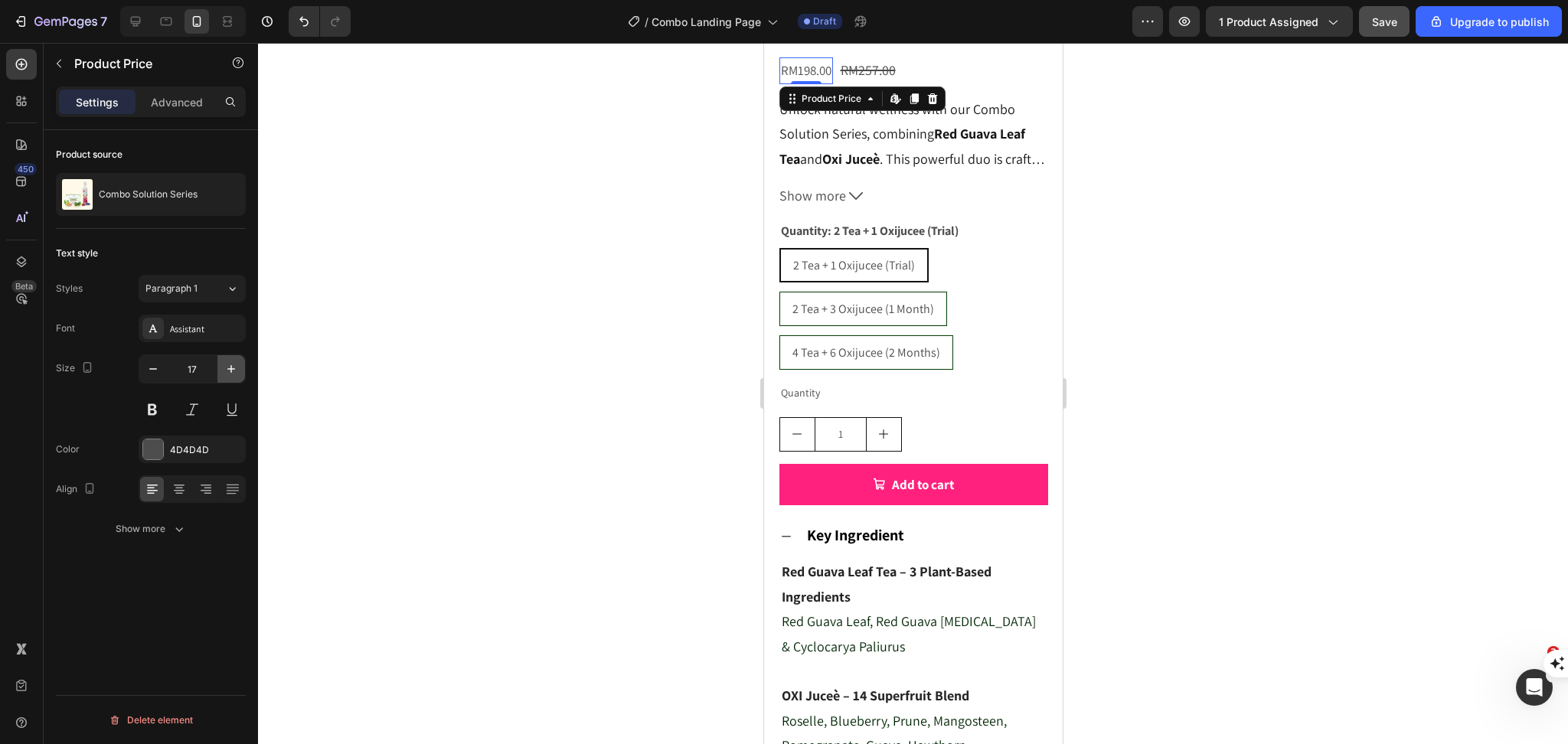
type input "18"
click at [1216, 407] on div at bounding box center [913, 394] width 1310 height 702
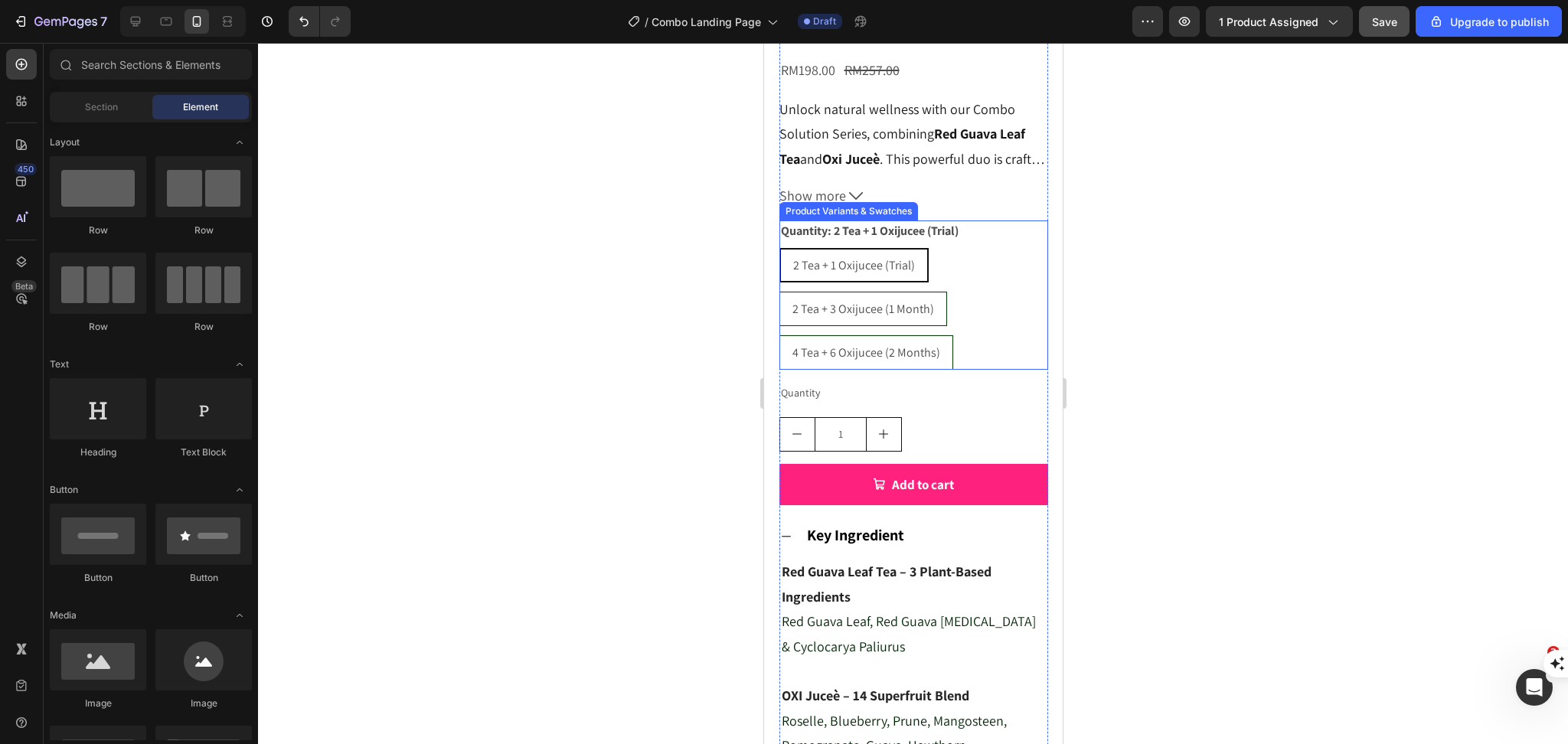
scroll to position [753, 0]
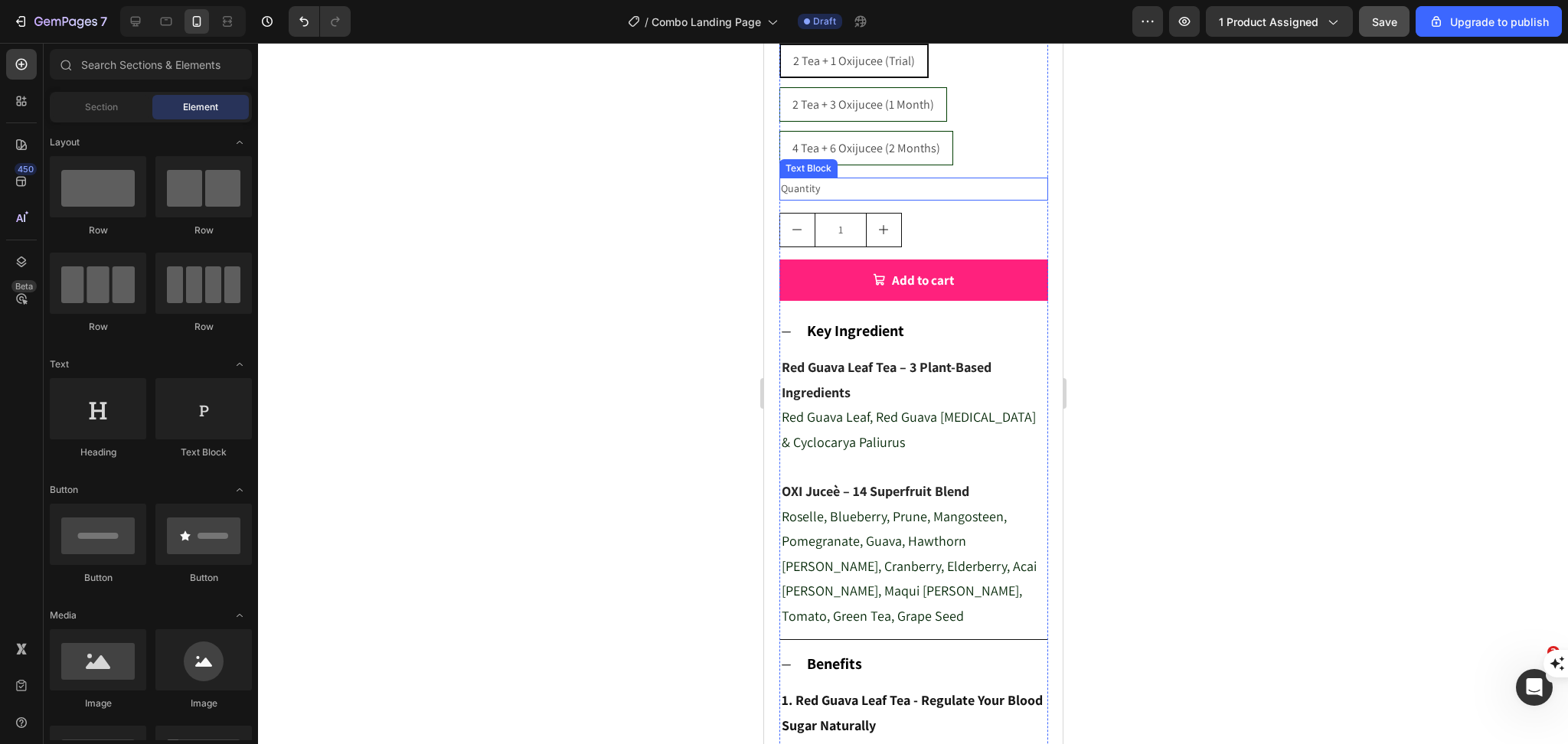
click at [794, 200] on div "Quantity" at bounding box center [913, 189] width 269 height 22
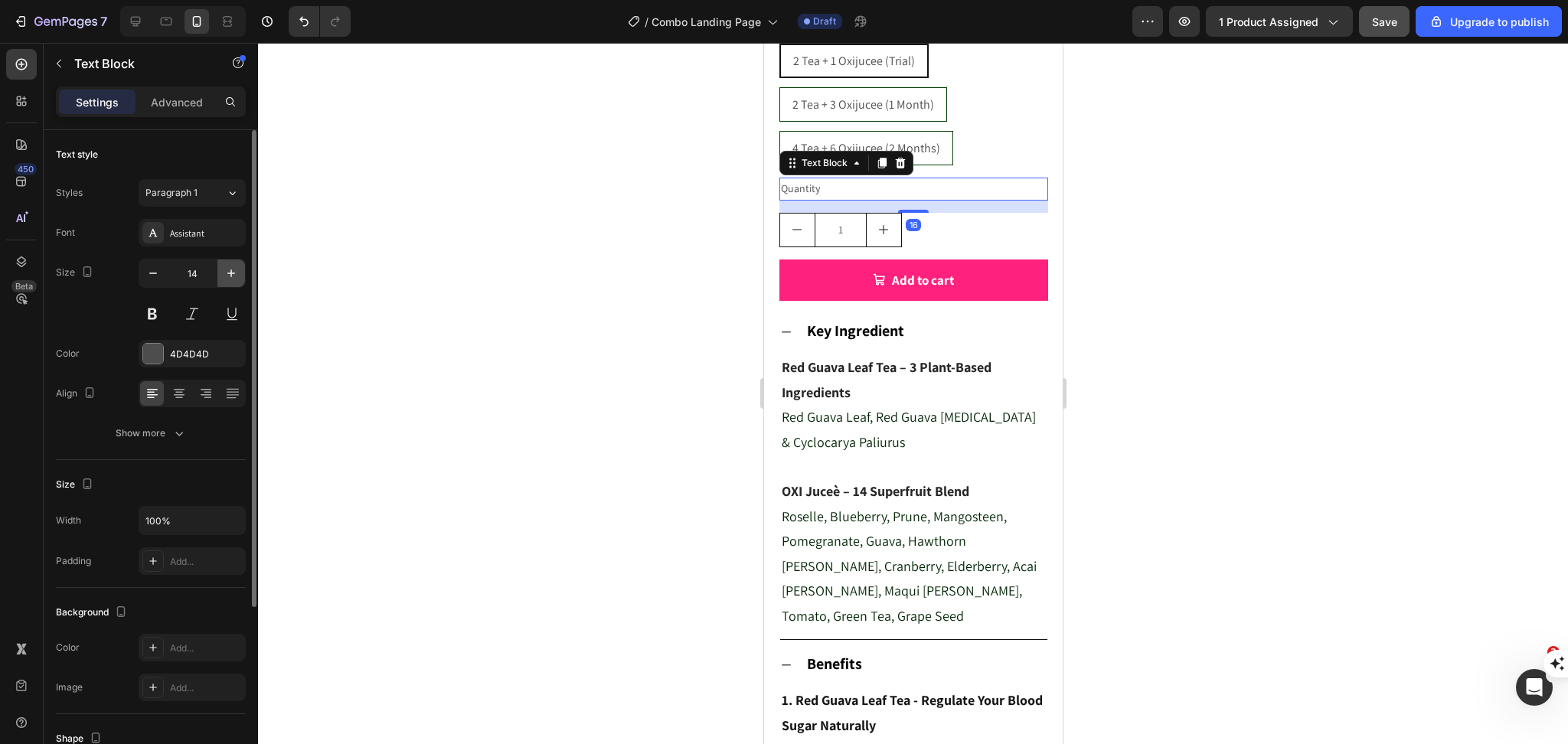
click at [239, 283] on button "button" at bounding box center [231, 274] width 28 height 28
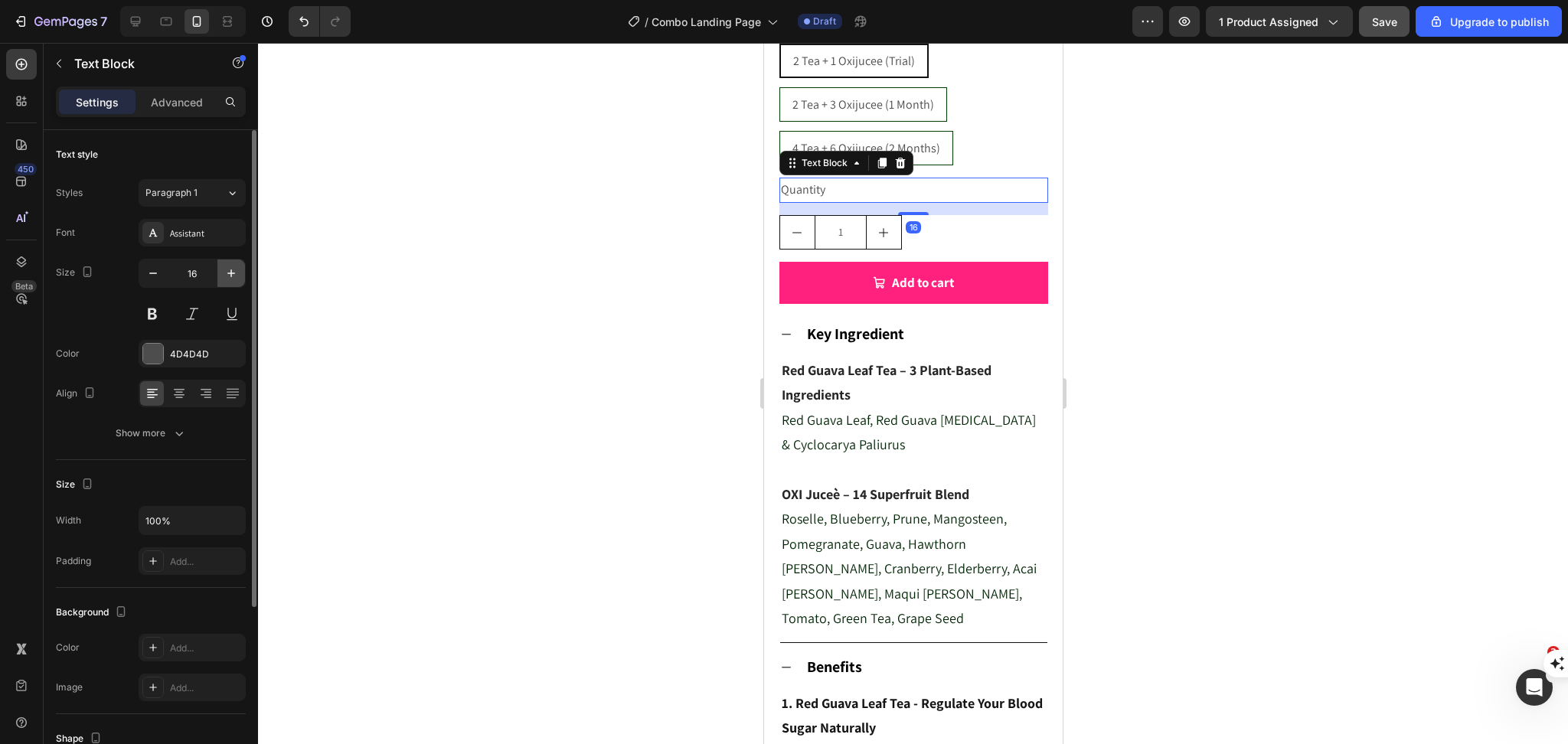
click at [239, 283] on button "button" at bounding box center [231, 274] width 28 height 28
type input "18"
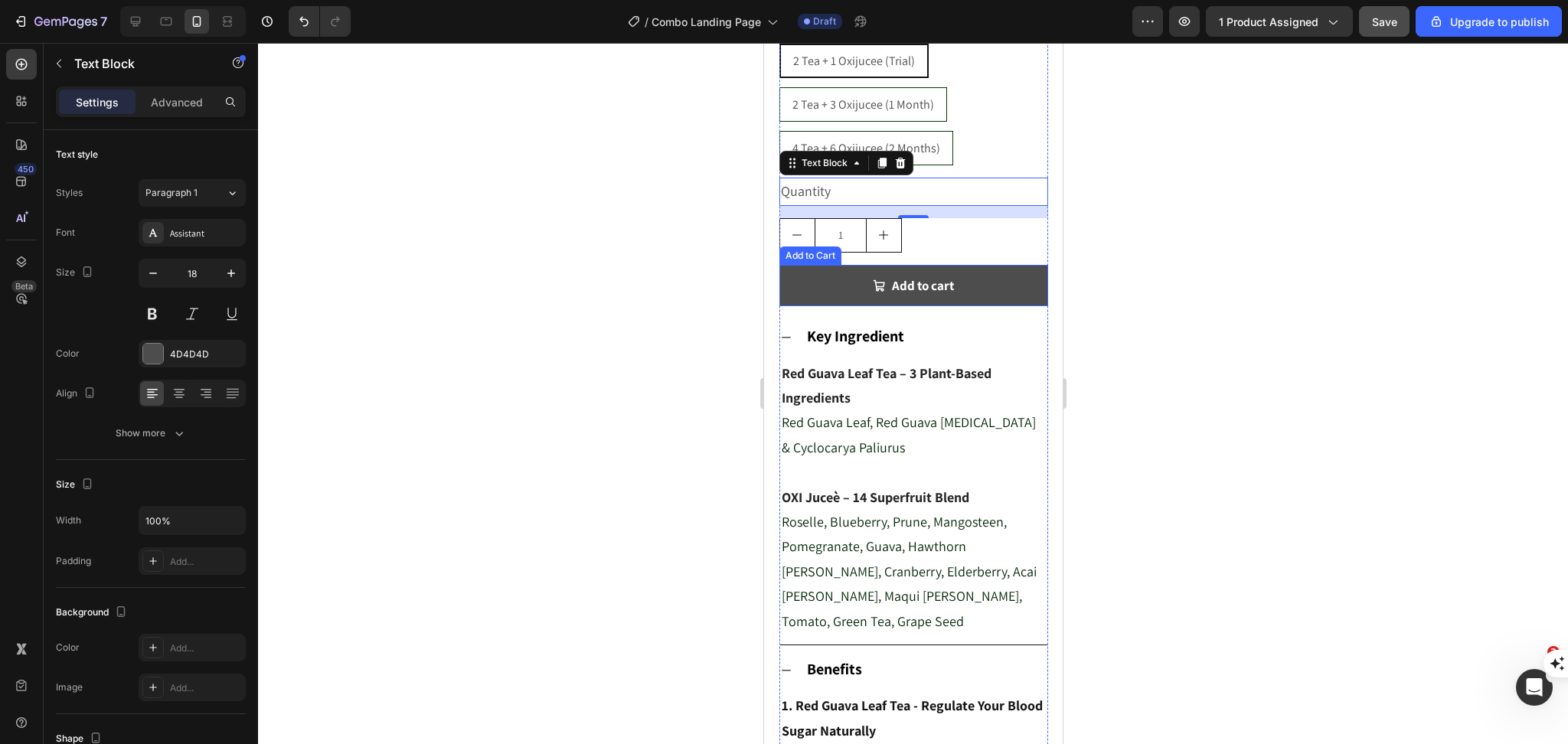
click at [872, 293] on icon "Add to cart" at bounding box center [878, 285] width 13 height 13
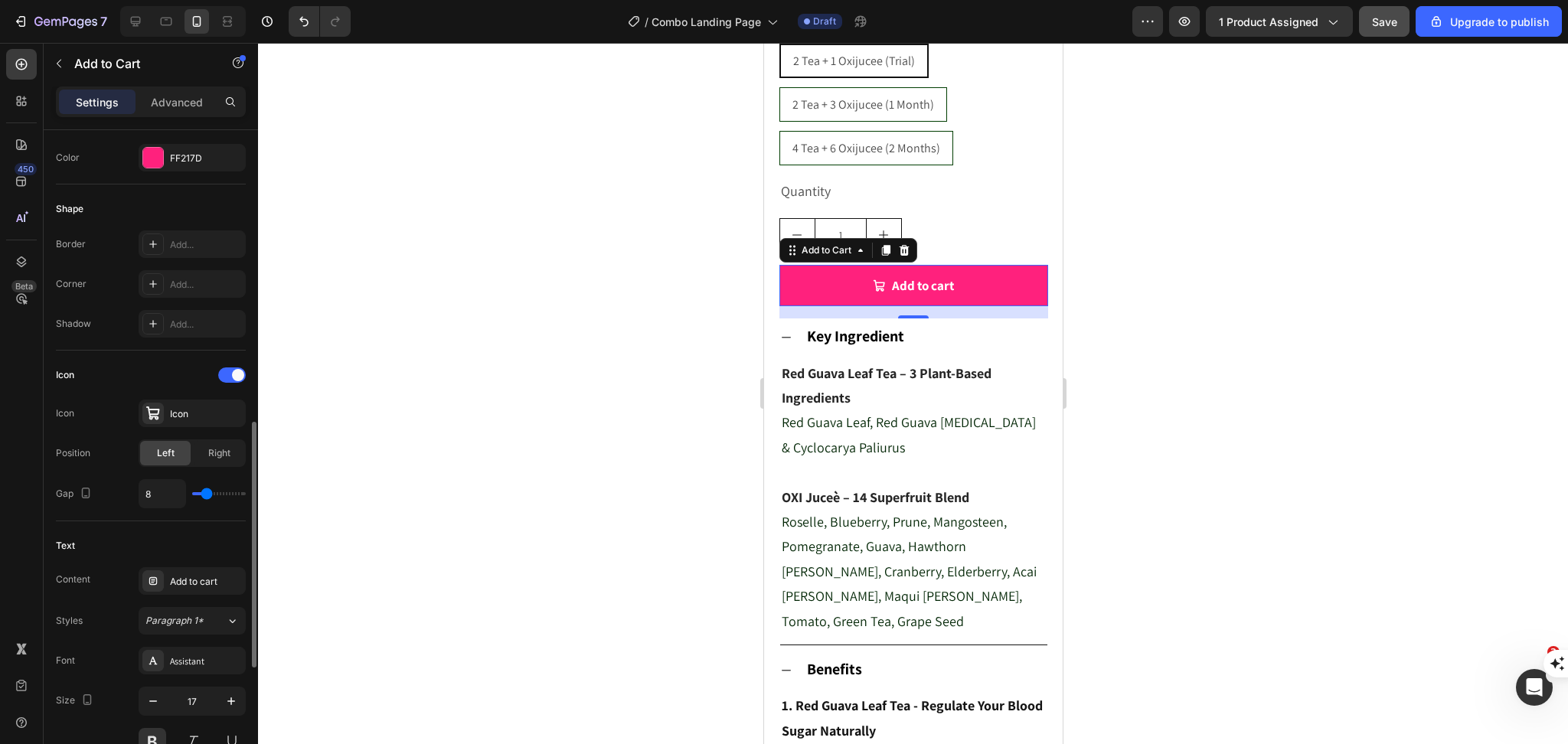
scroll to position [612, 0]
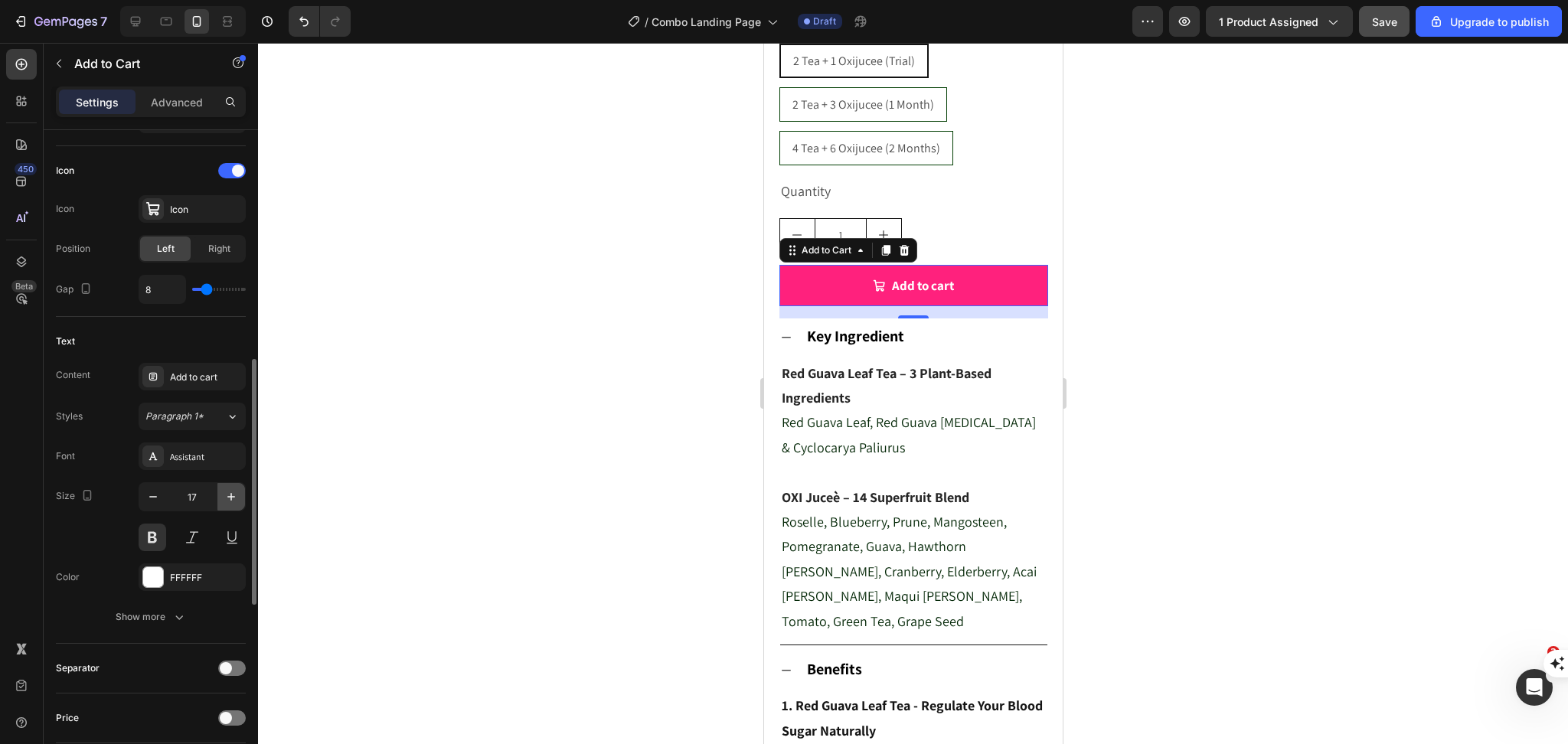
click at [231, 493] on icon "button" at bounding box center [230, 497] width 15 height 15
type input "18"
click at [1303, 389] on div at bounding box center [913, 394] width 1310 height 702
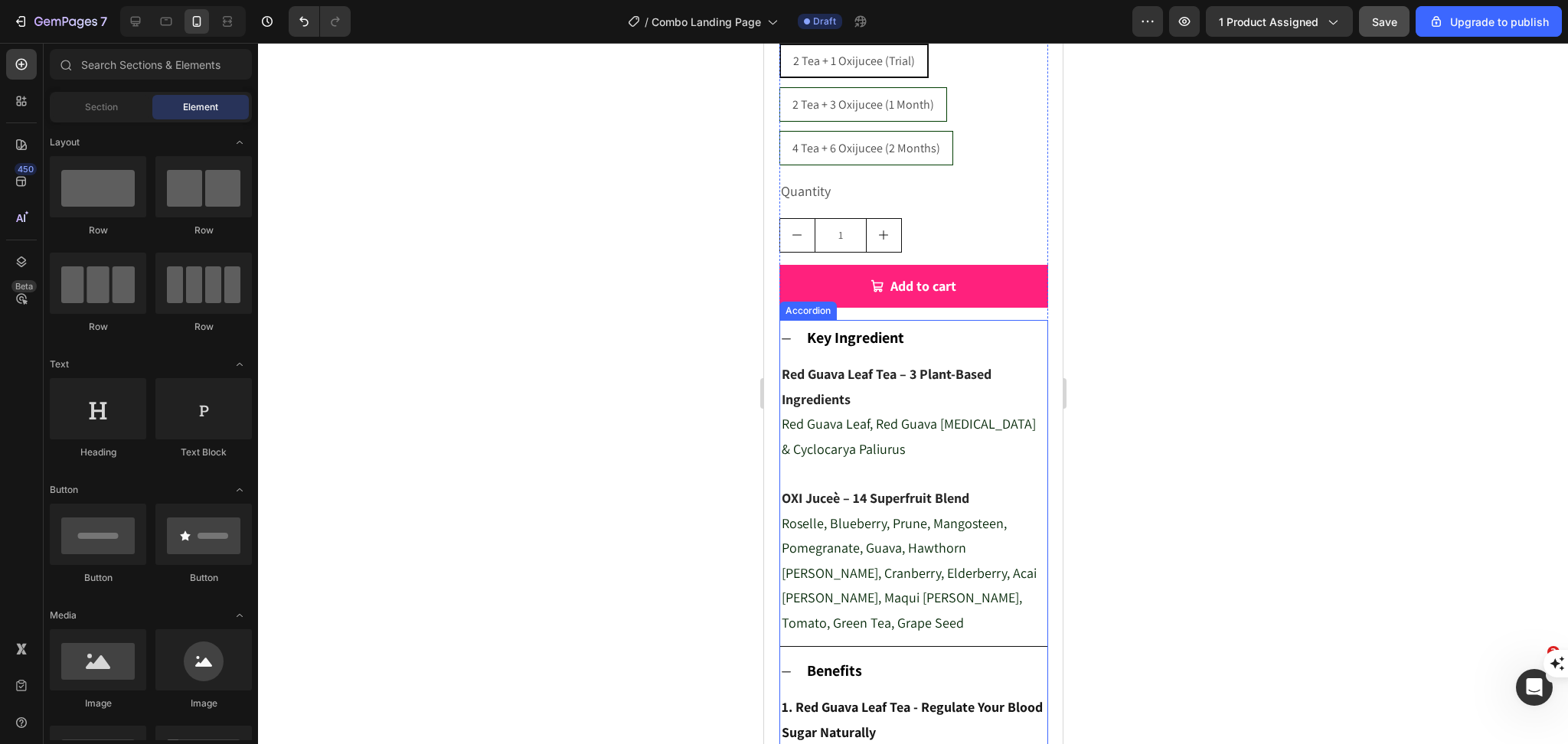
scroll to position [855, 0]
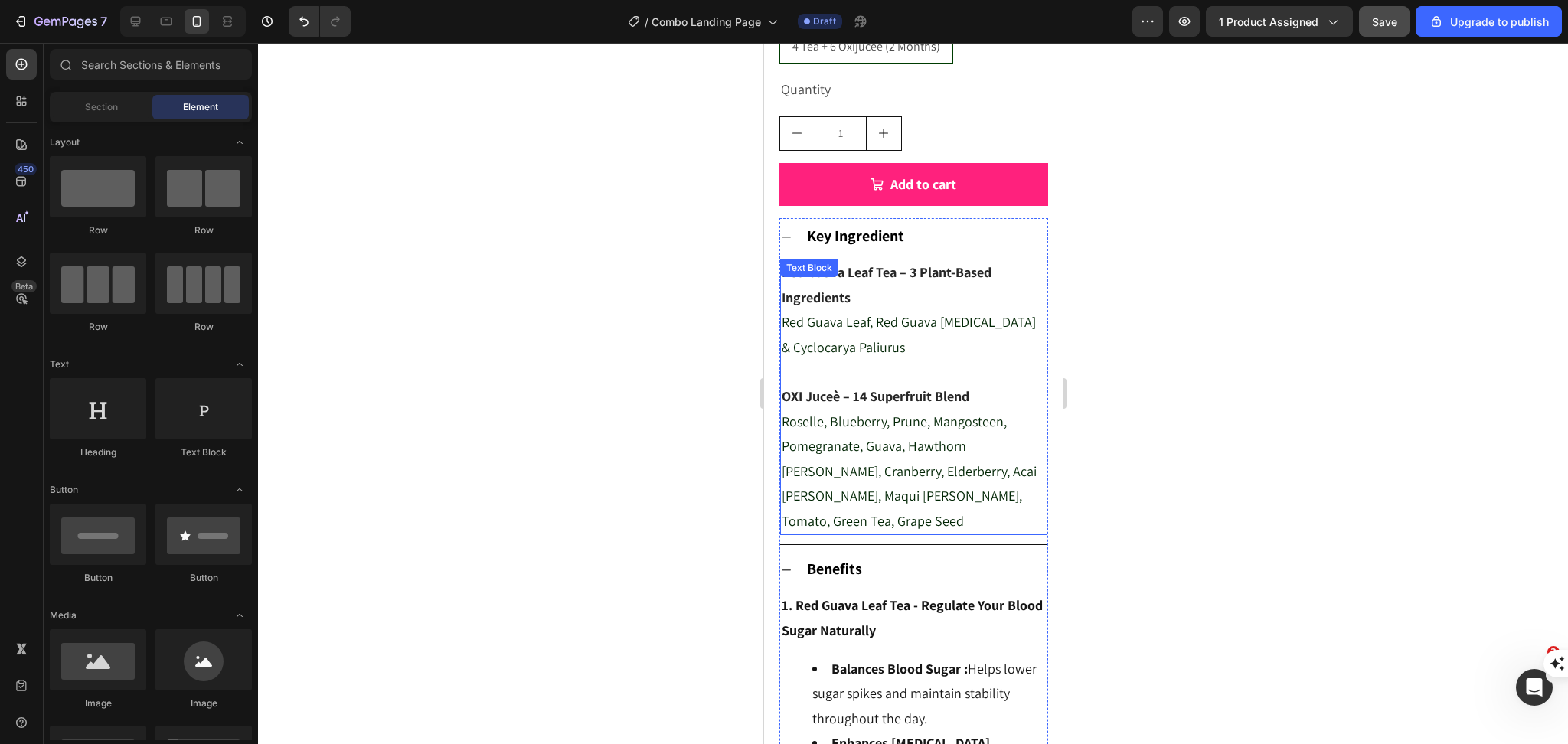
click at [879, 443] on span "Roselle, Blueberry, Prune, Mangosteen, Pomegranate, Guava, Hawthorn [PERSON_NAM…" at bounding box center [908, 471] width 255 height 117
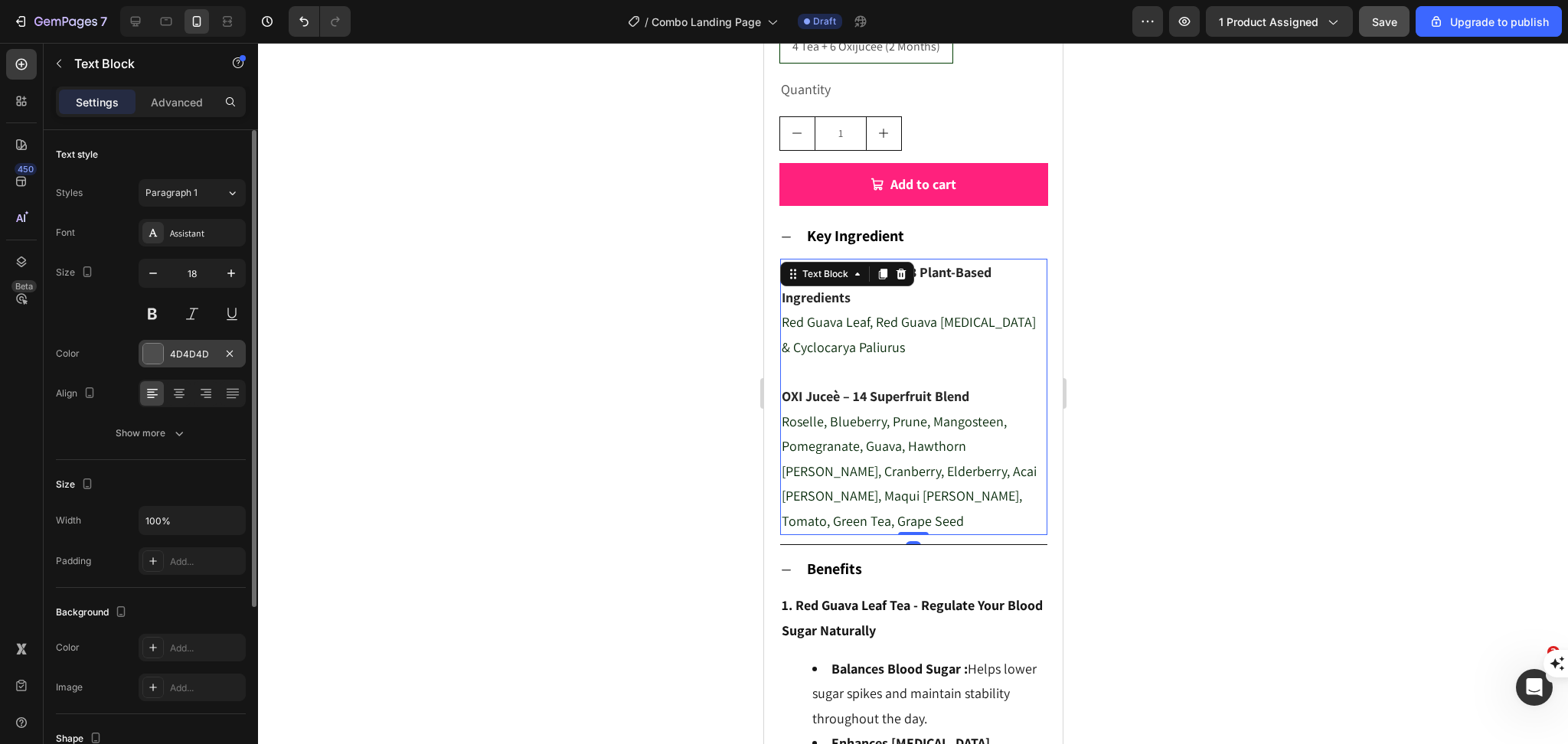
click at [195, 359] on div "4D4D4D" at bounding box center [192, 354] width 45 height 14
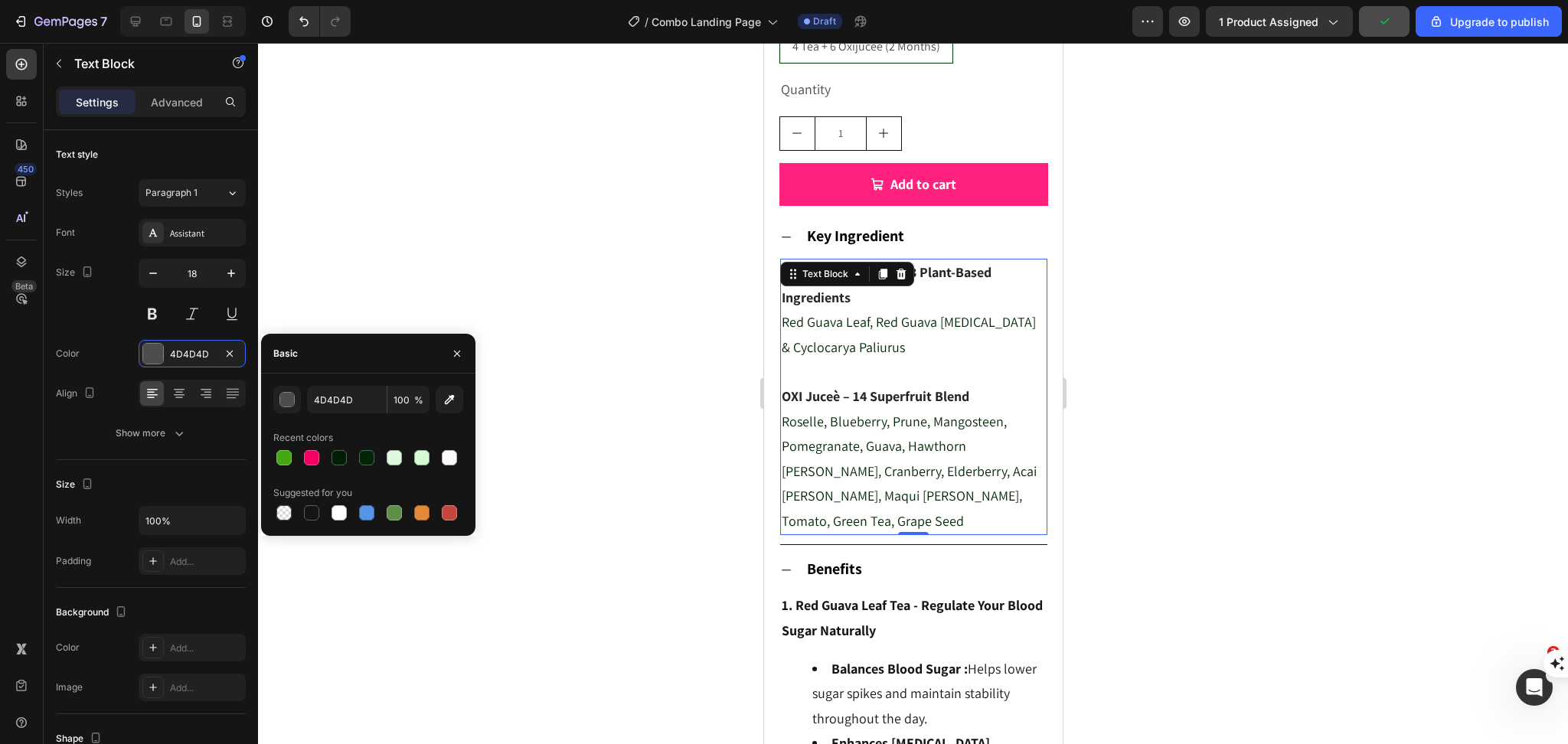
click at [307, 514] on div at bounding box center [311, 513] width 15 height 15
type input "151515"
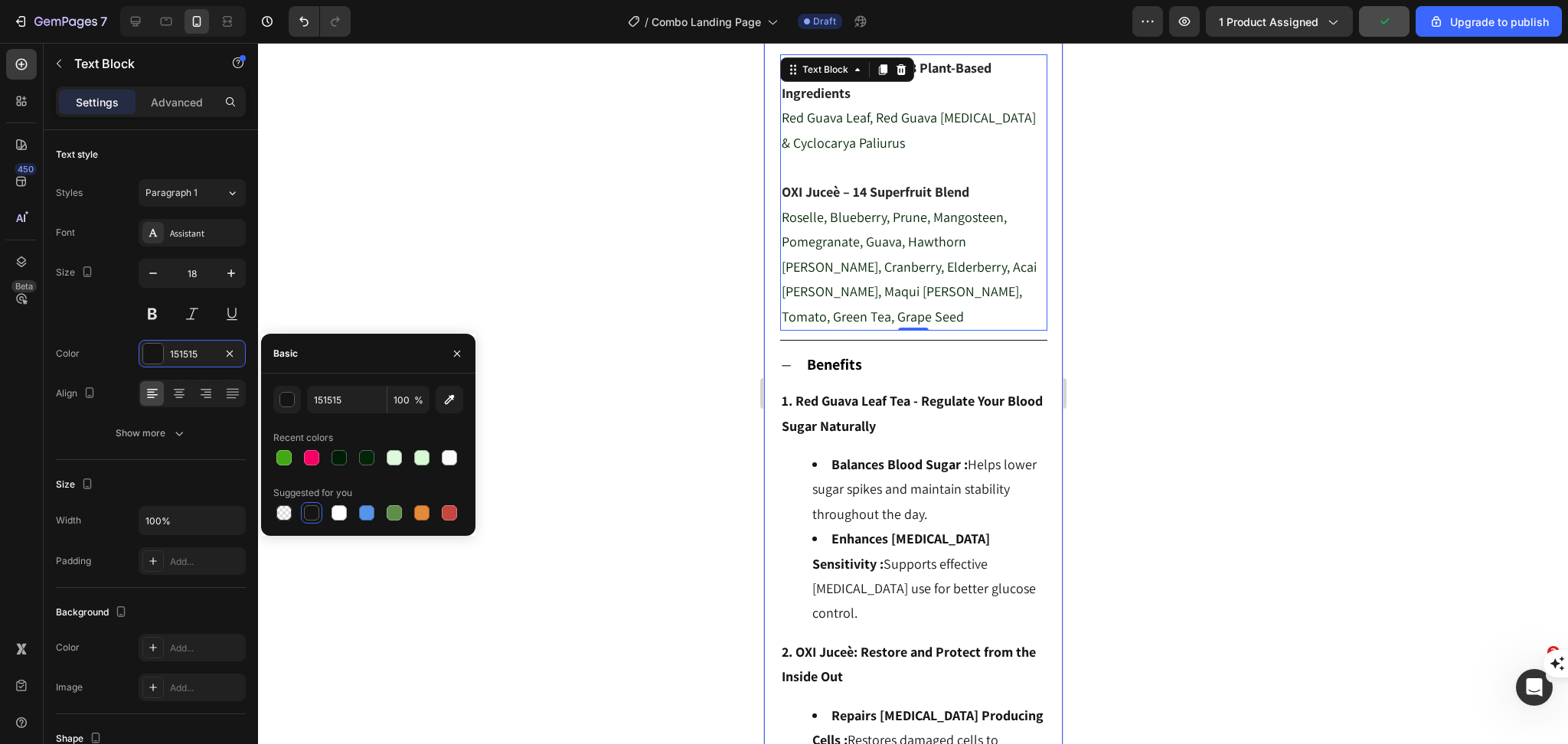
click at [866, 481] on li "Balances Blood Sugar : Helps lower sugar spikes and maintain stability througho…" at bounding box center [928, 489] width 234 height 74
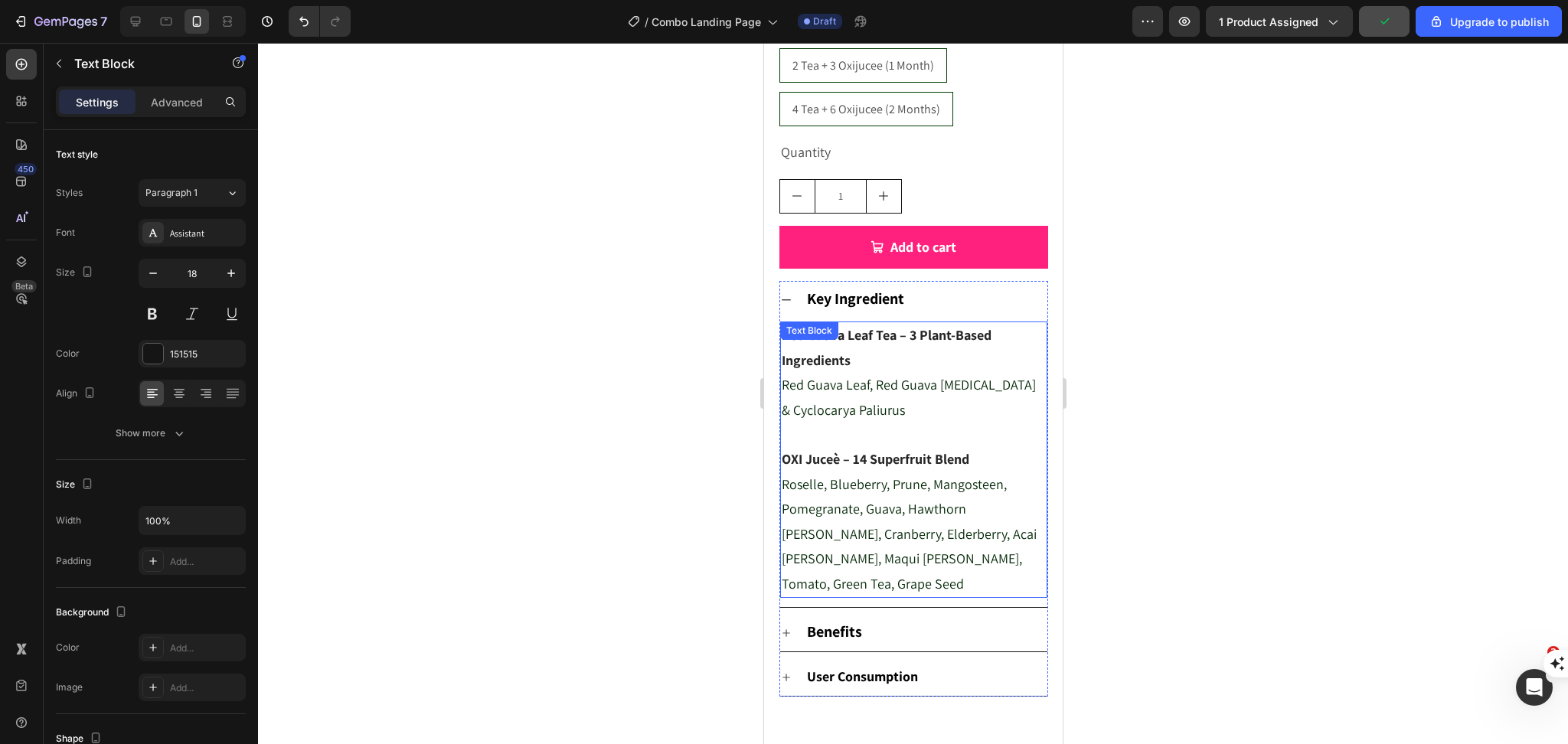
scroll to position [996, 0]
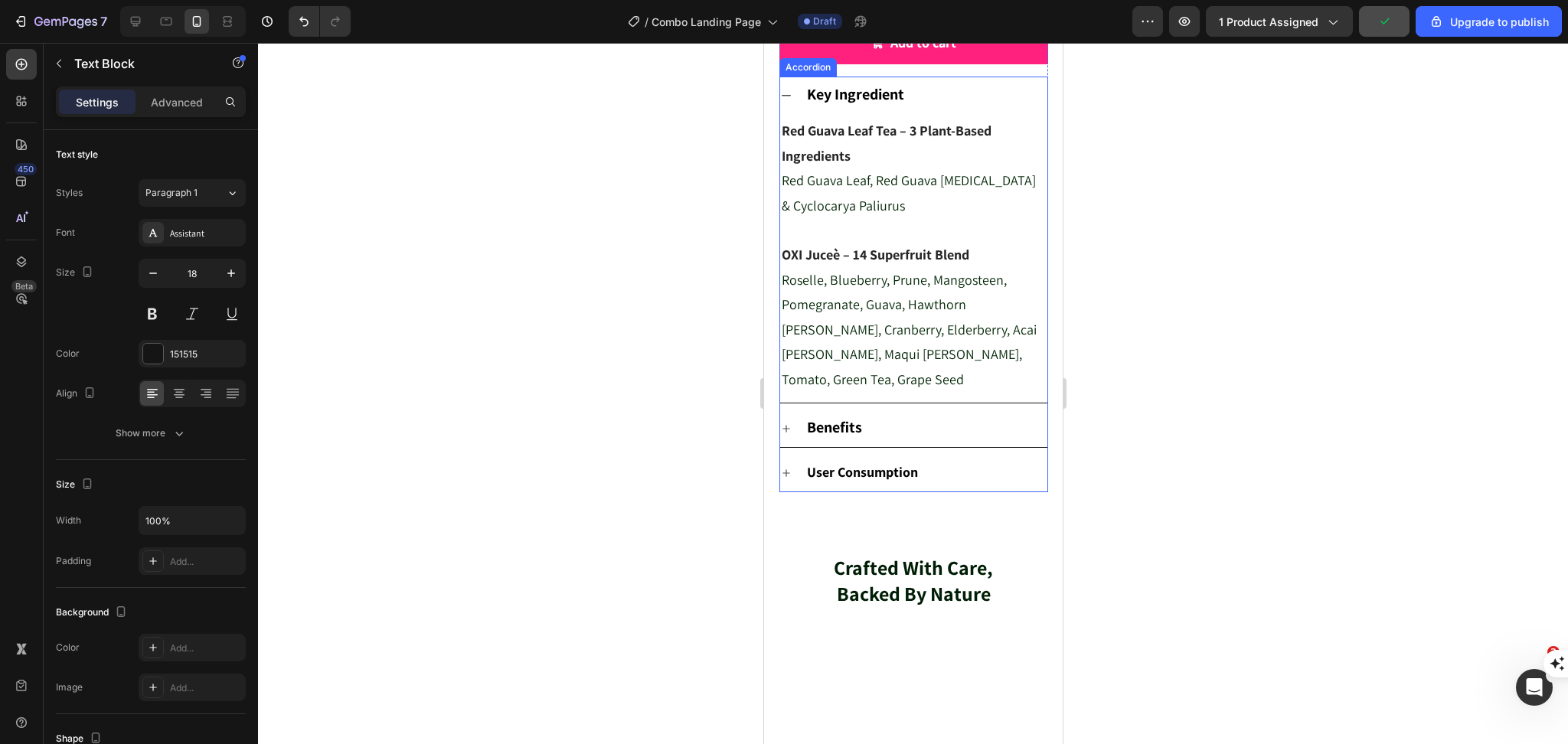
click at [811, 466] on strong "User Consumption" at bounding box center [861, 472] width 111 height 18
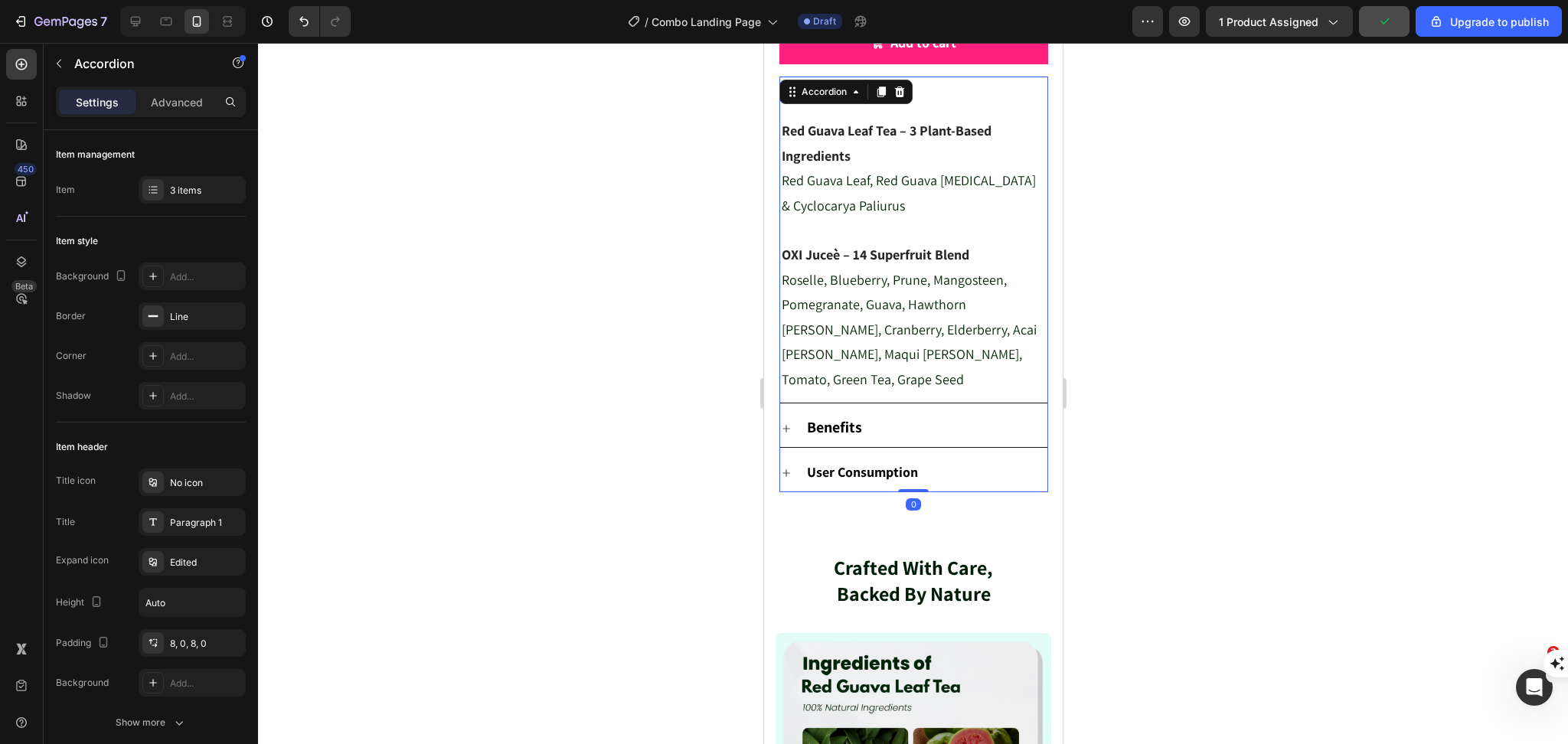
click at [781, 467] on icon at bounding box center [785, 473] width 12 height 12
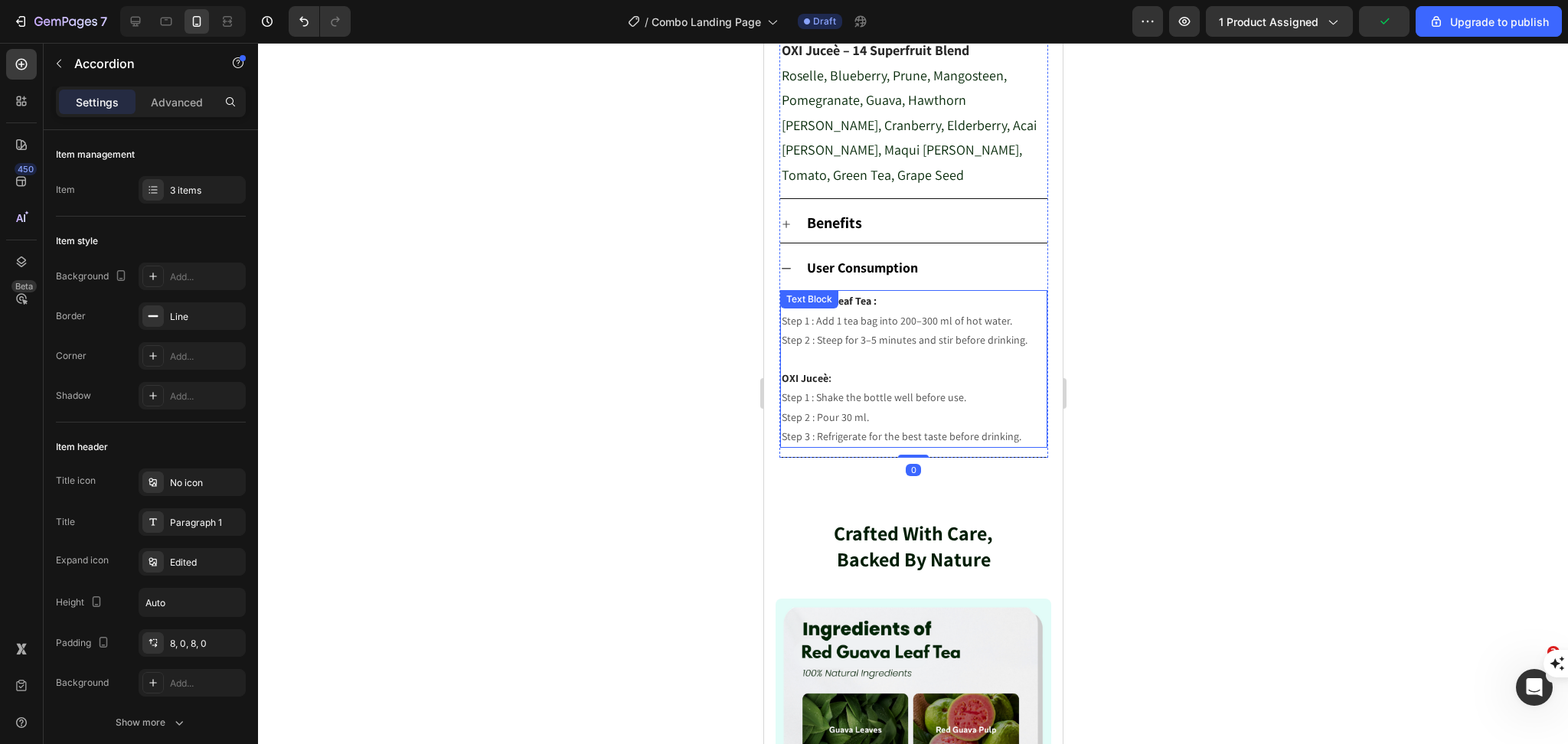
click at [882, 356] on p at bounding box center [912, 360] width 264 height 19
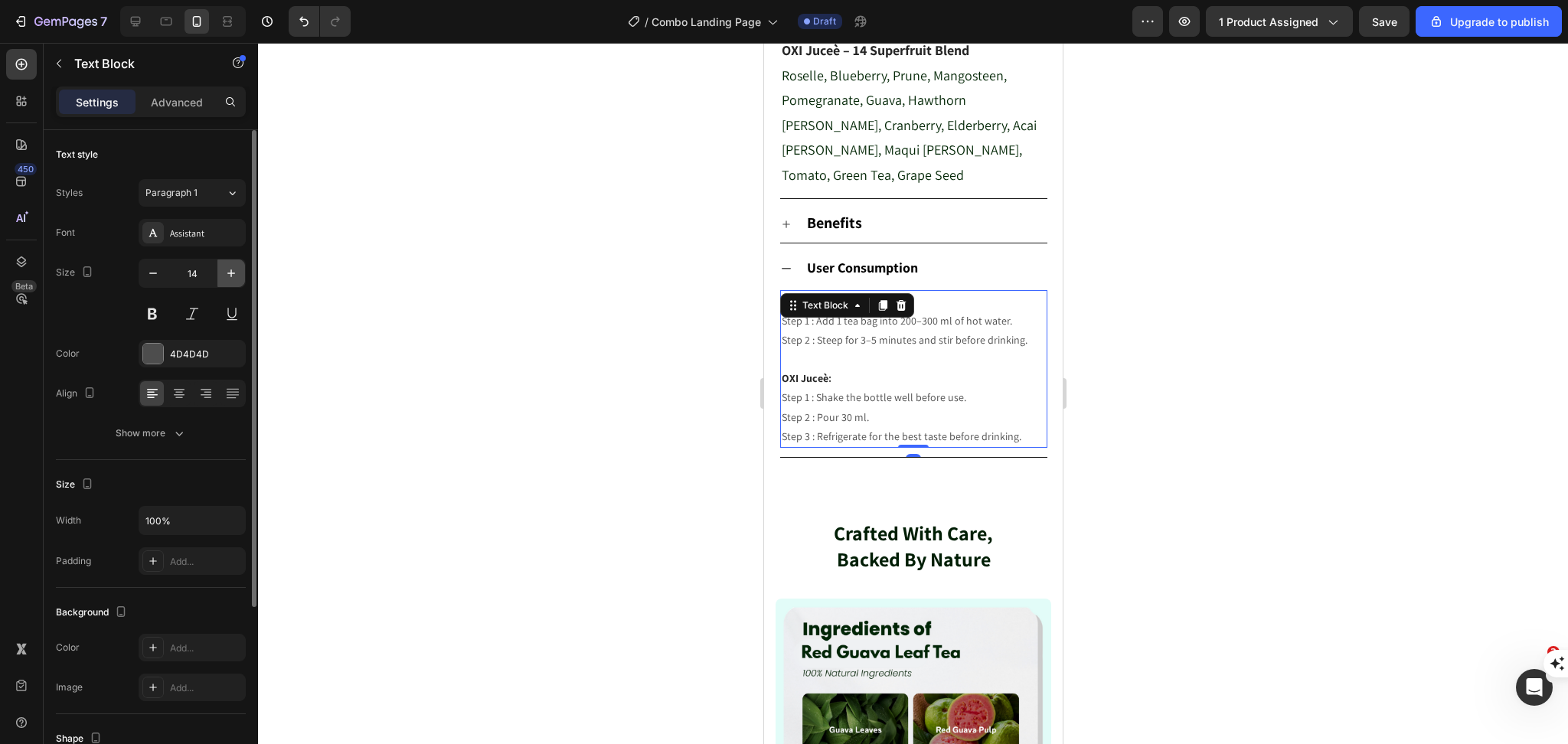
click at [230, 274] on icon "button" at bounding box center [230, 273] width 15 height 15
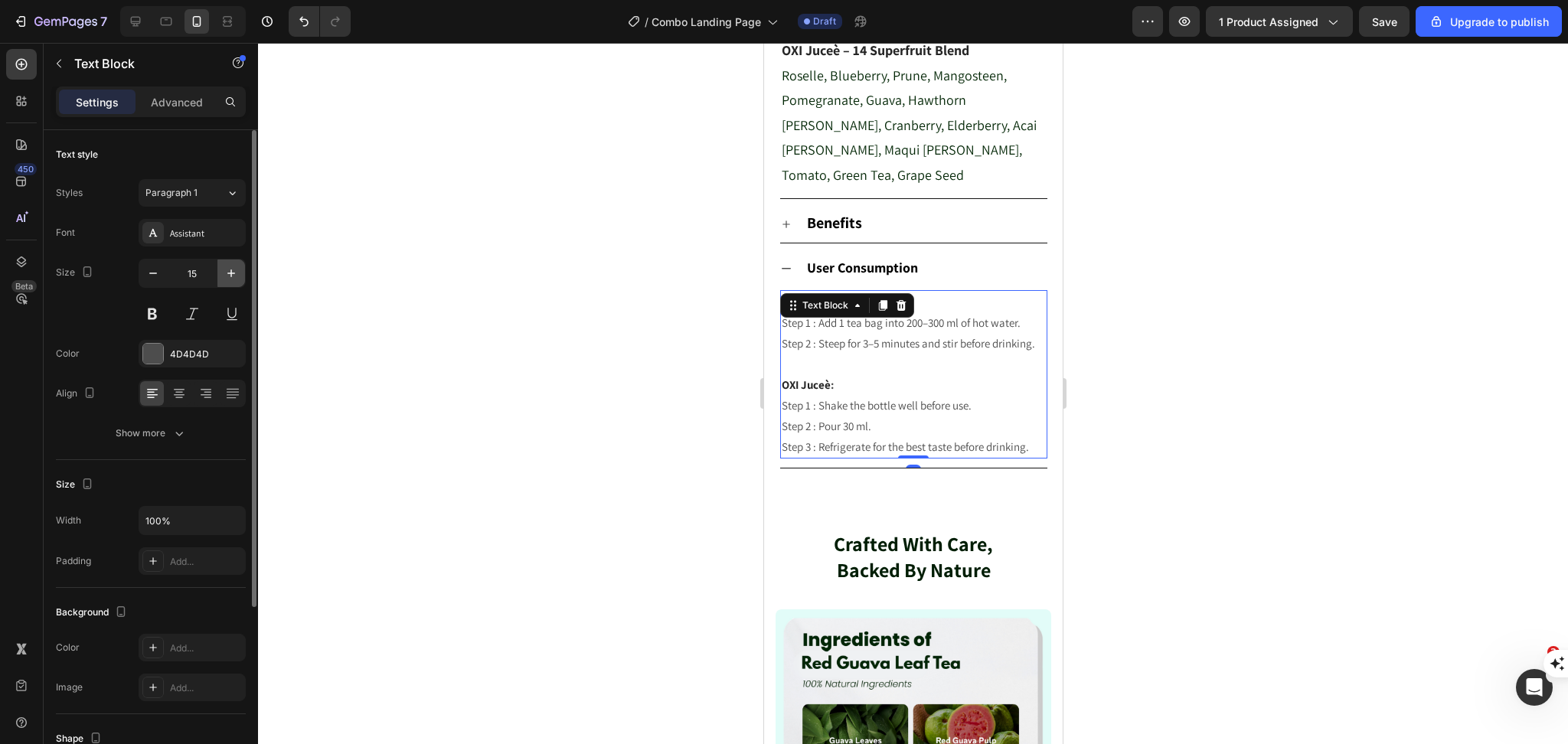
click at [230, 274] on icon "button" at bounding box center [230, 273] width 15 height 15
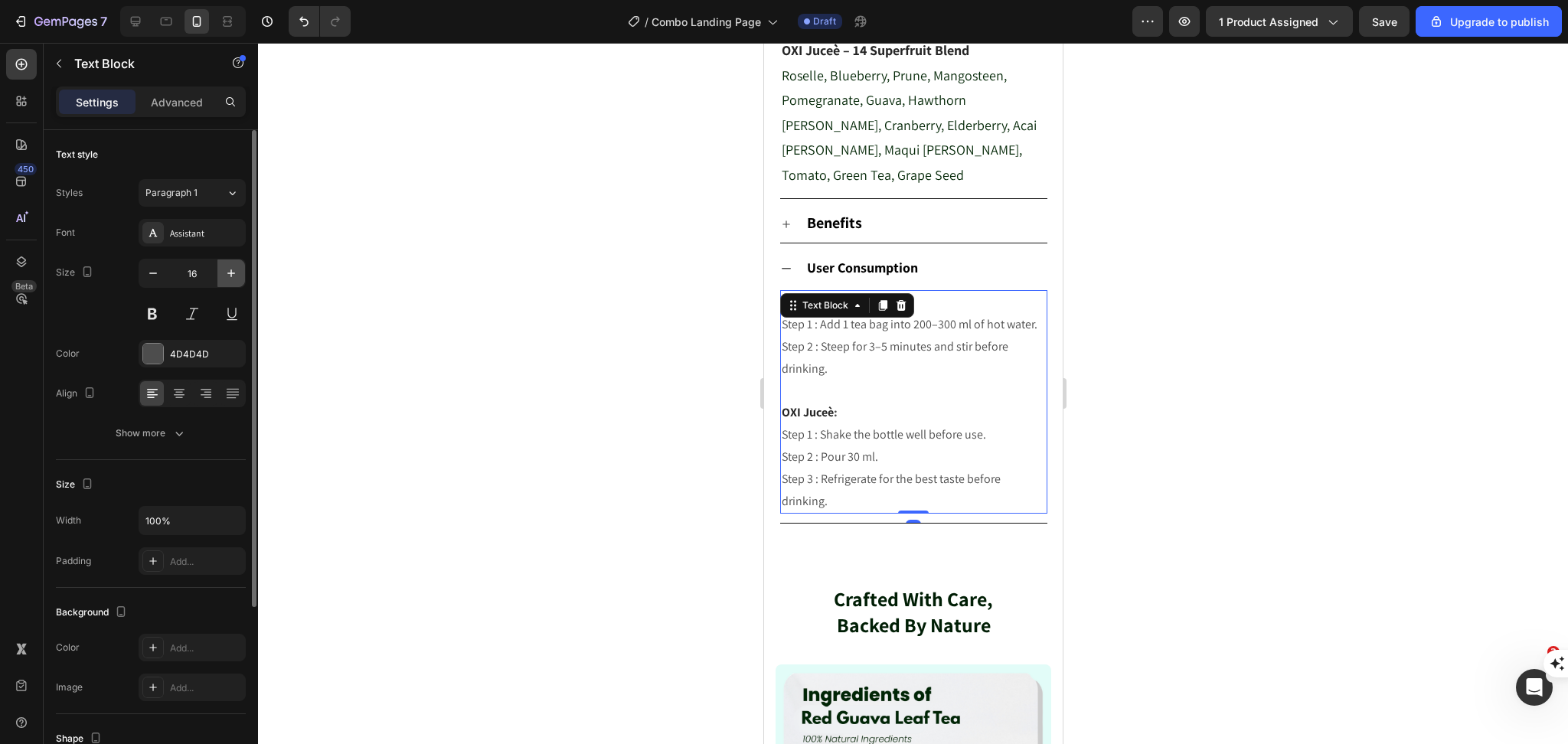
click at [230, 274] on icon "button" at bounding box center [230, 273] width 15 height 15
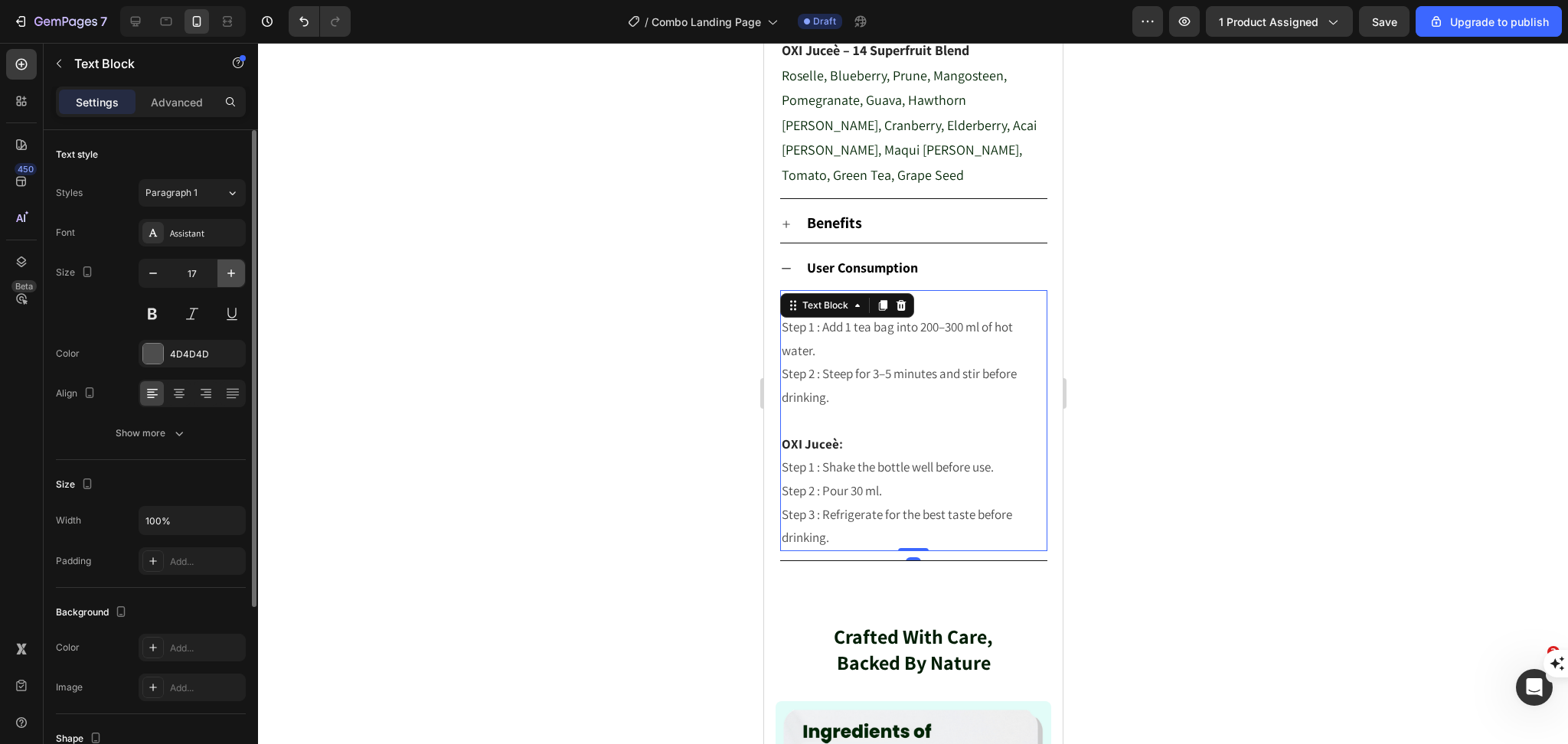
type input "18"
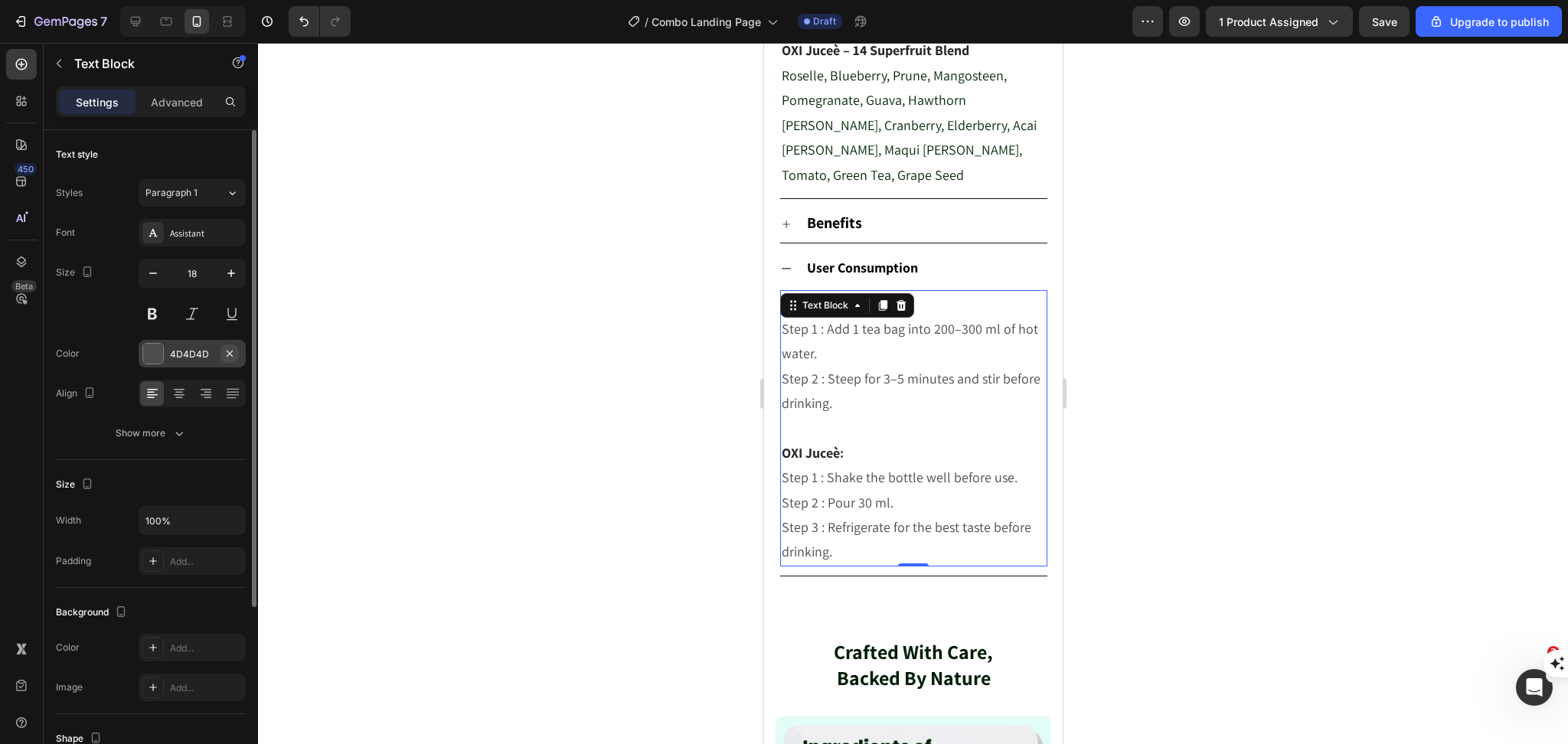
click at [223, 354] on icon "button" at bounding box center [229, 353] width 12 height 12
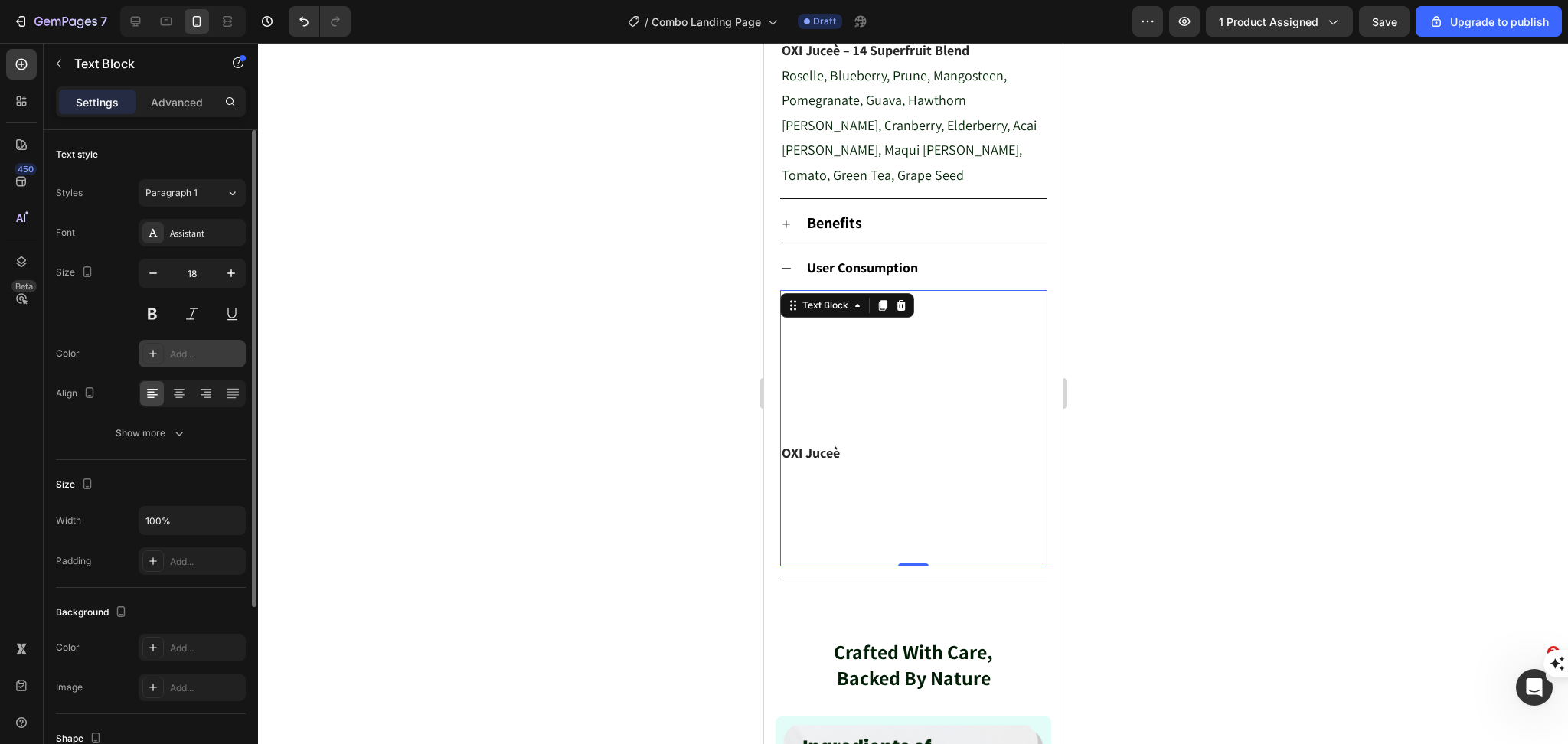
click at [219, 354] on div "Add..." at bounding box center [206, 354] width 72 height 14
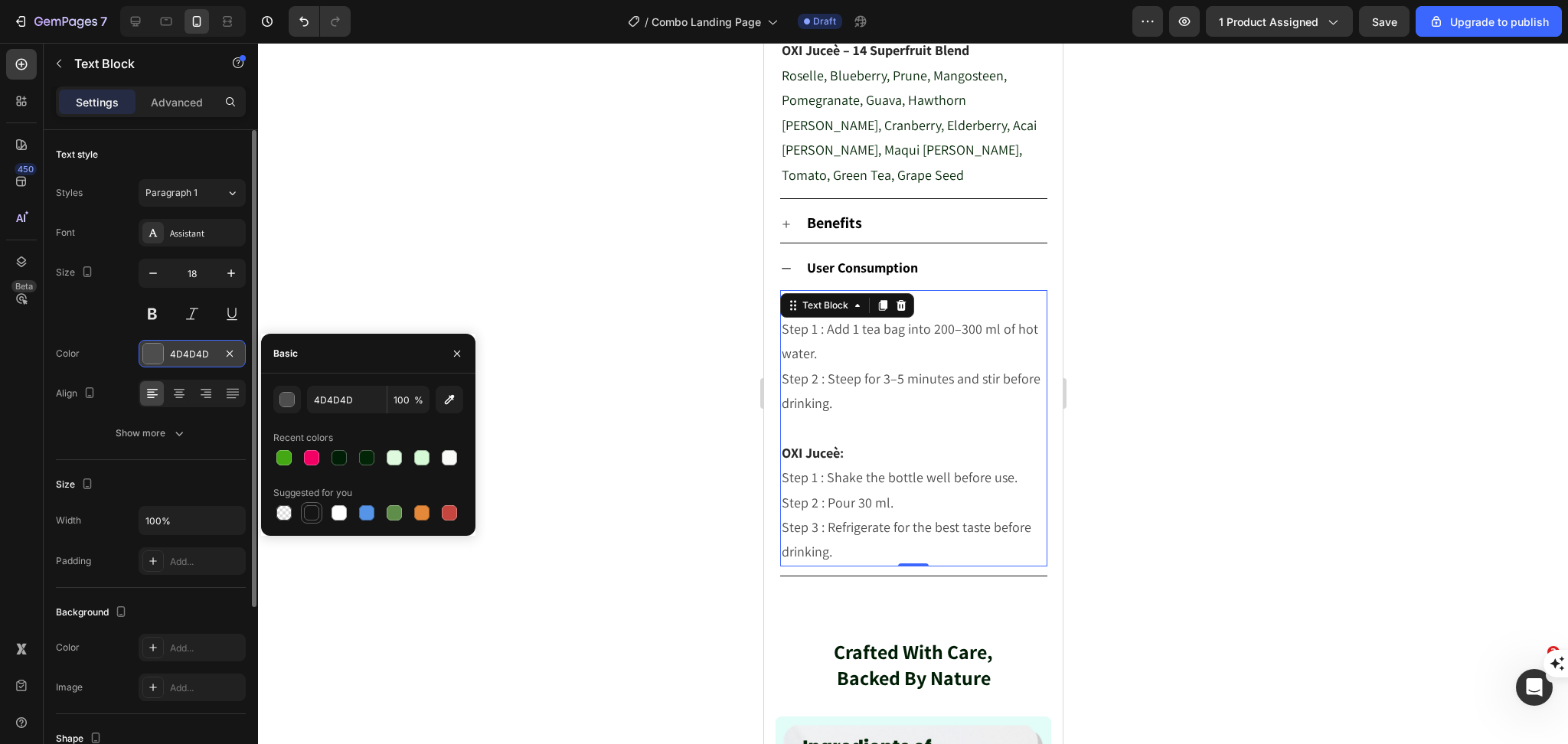
click at [312, 508] on div at bounding box center [311, 513] width 15 height 15
type input "151515"
click at [1195, 407] on div at bounding box center [913, 394] width 1310 height 702
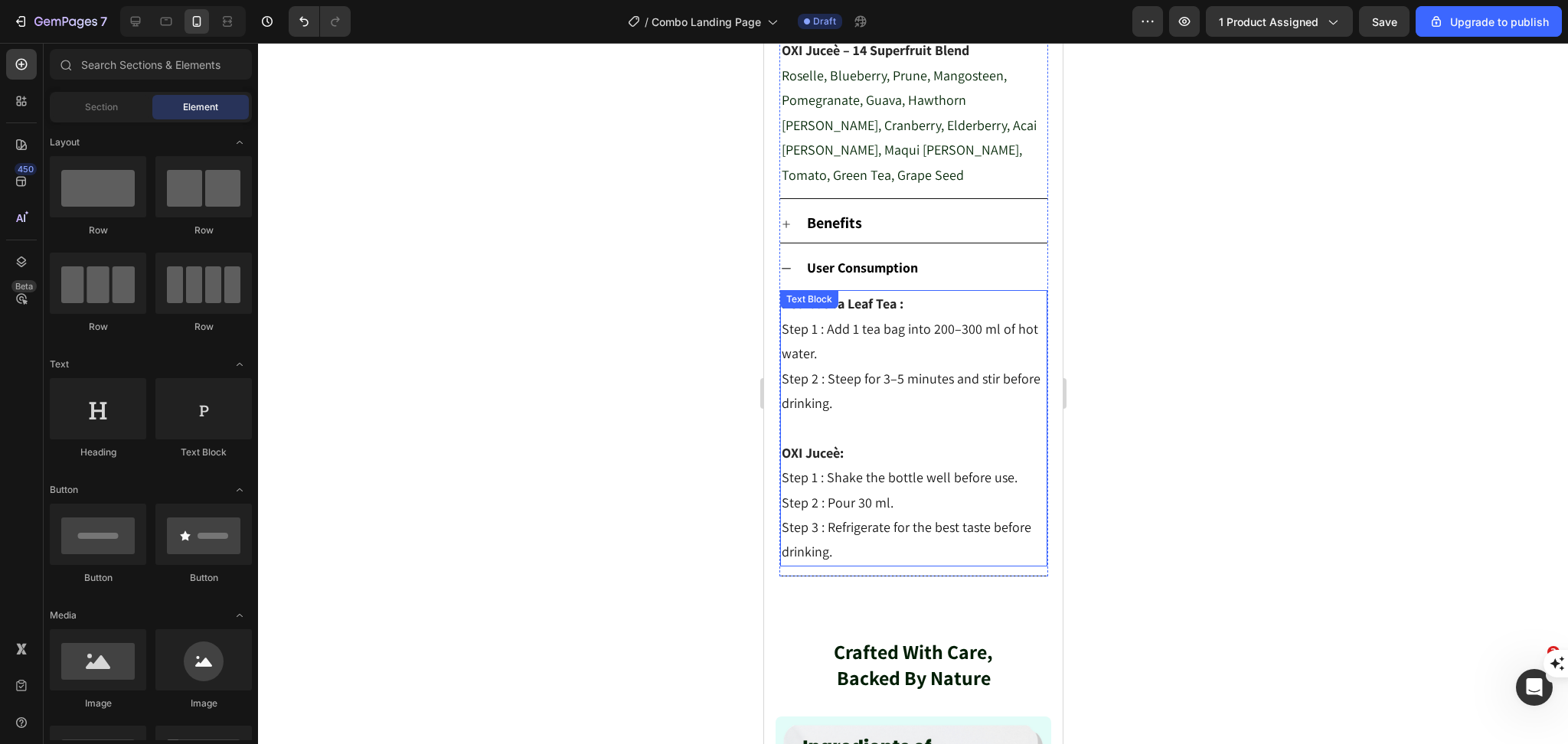
scroll to position [996, 0]
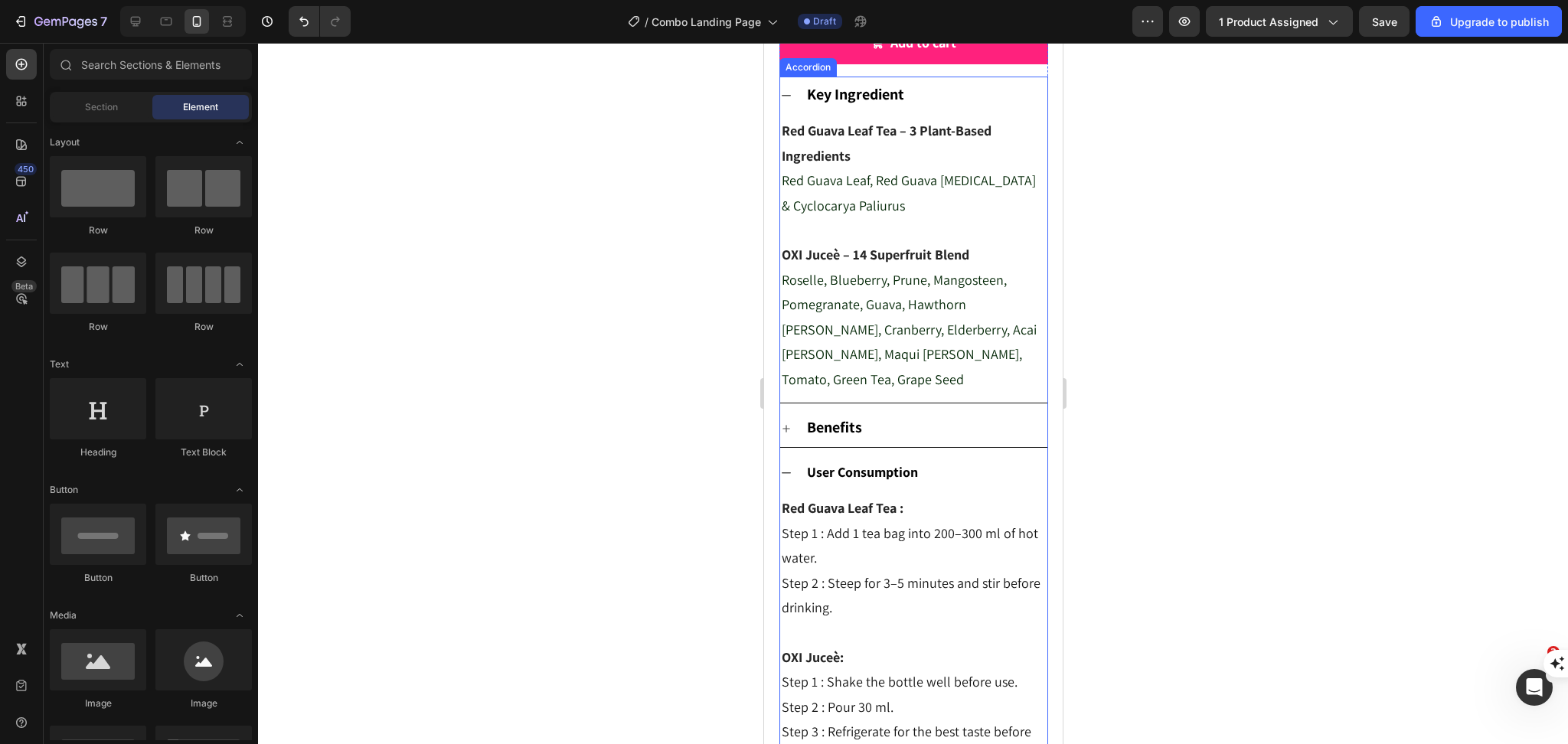
click at [835, 430] on p "Benefits" at bounding box center [833, 428] width 55 height 21
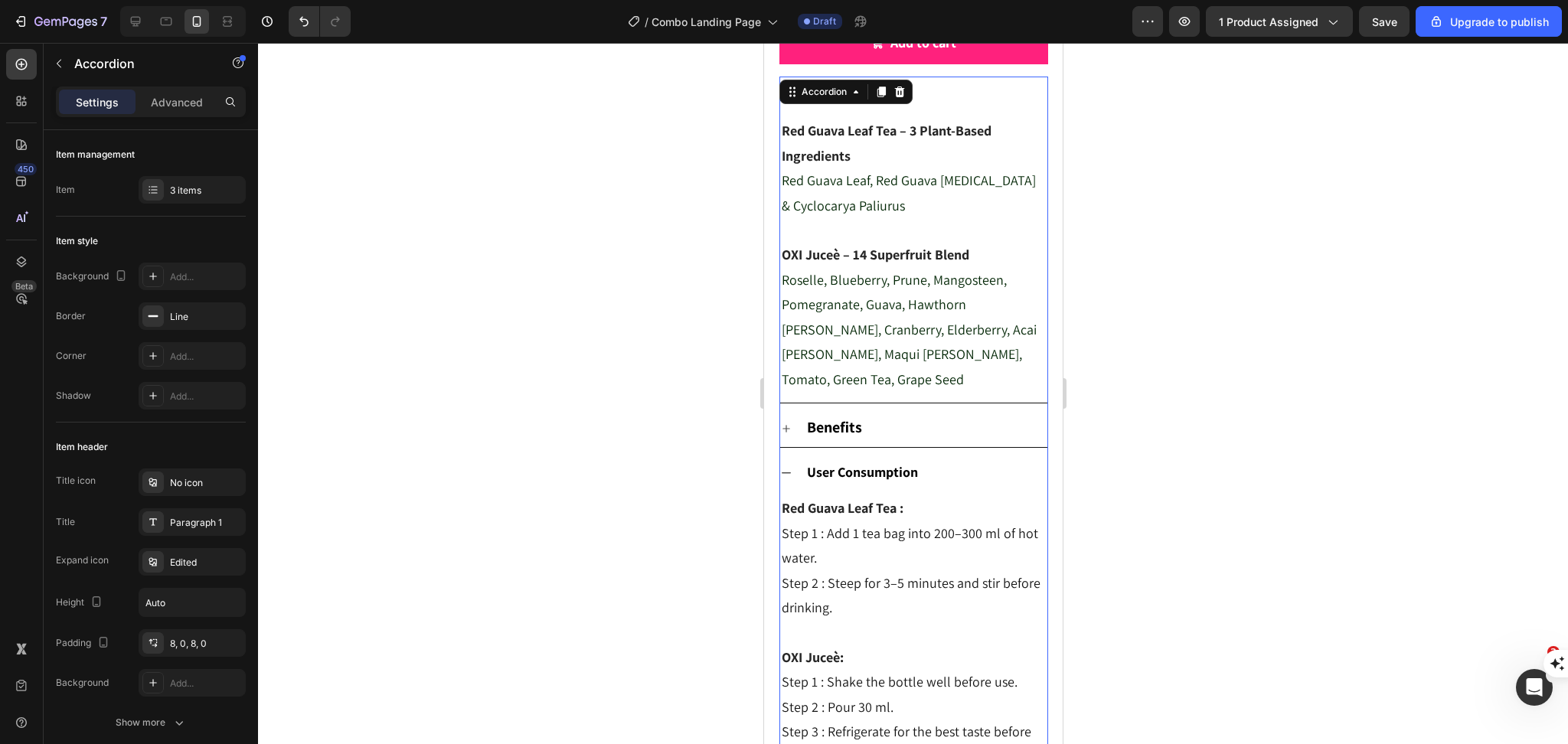
click at [790, 431] on div "Benefits" at bounding box center [913, 428] width 267 height 37
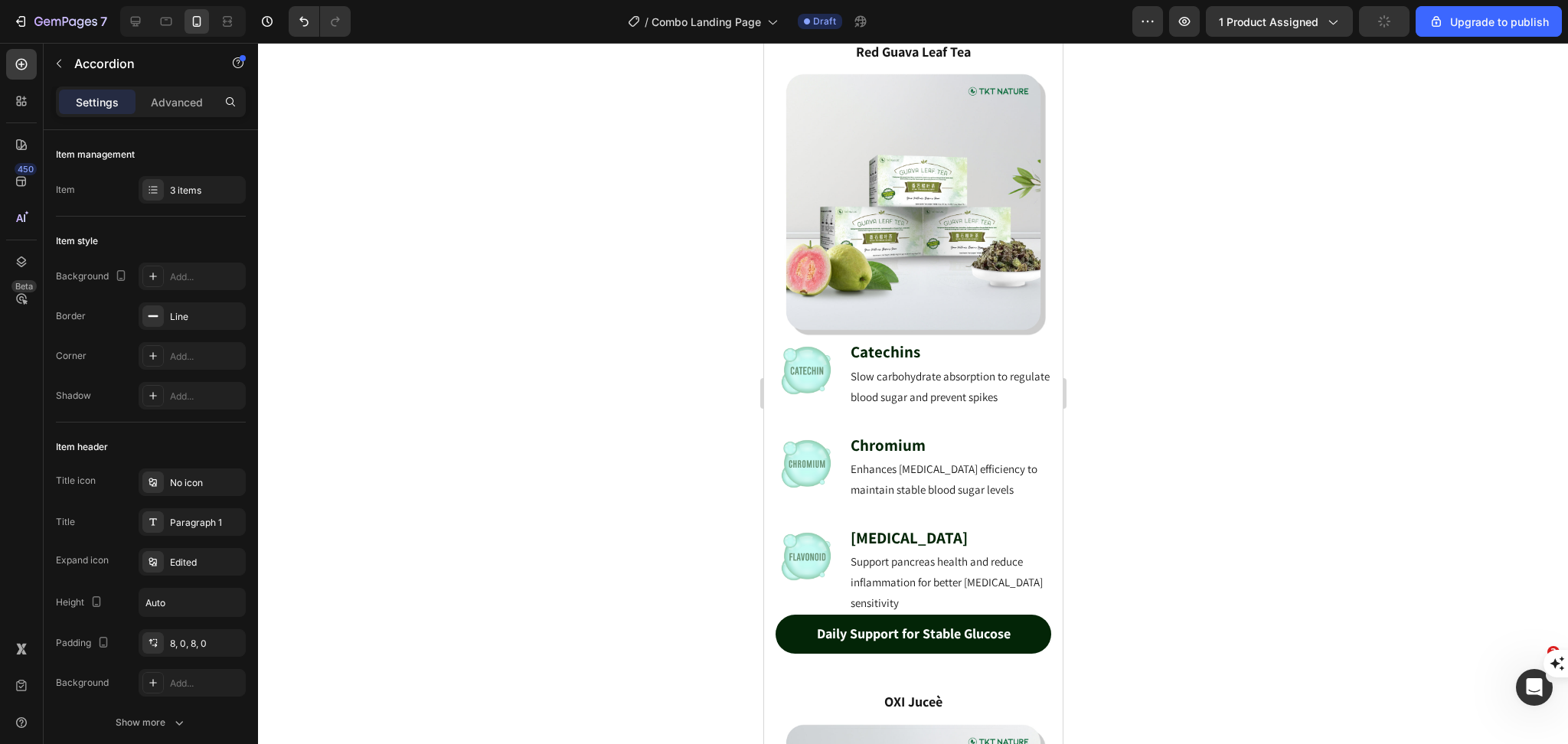
scroll to position [3446, 0]
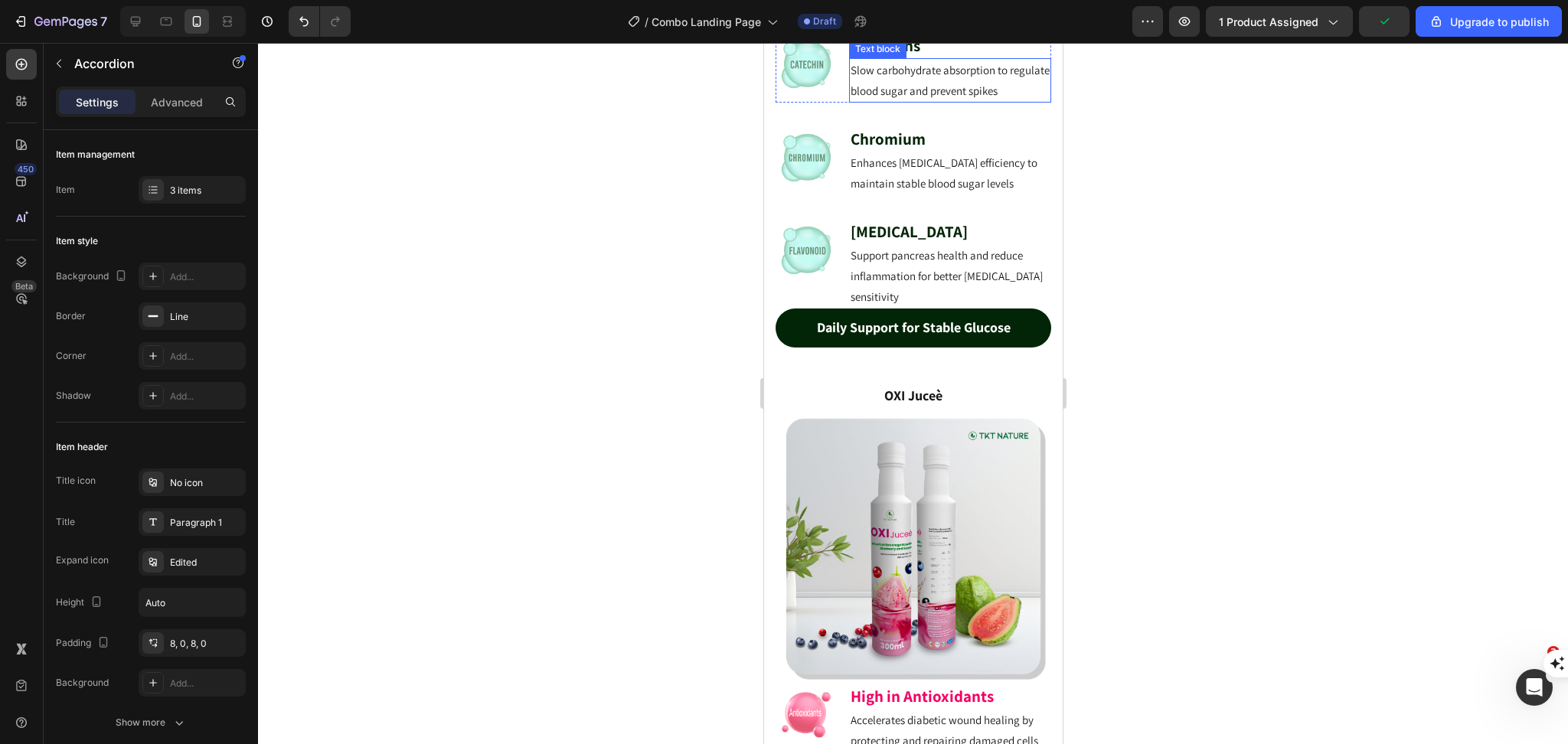
click at [934, 101] on p "Slow carbohydrate absorption to regulate blood sugar and prevent spikes" at bounding box center [949, 81] width 199 height 41
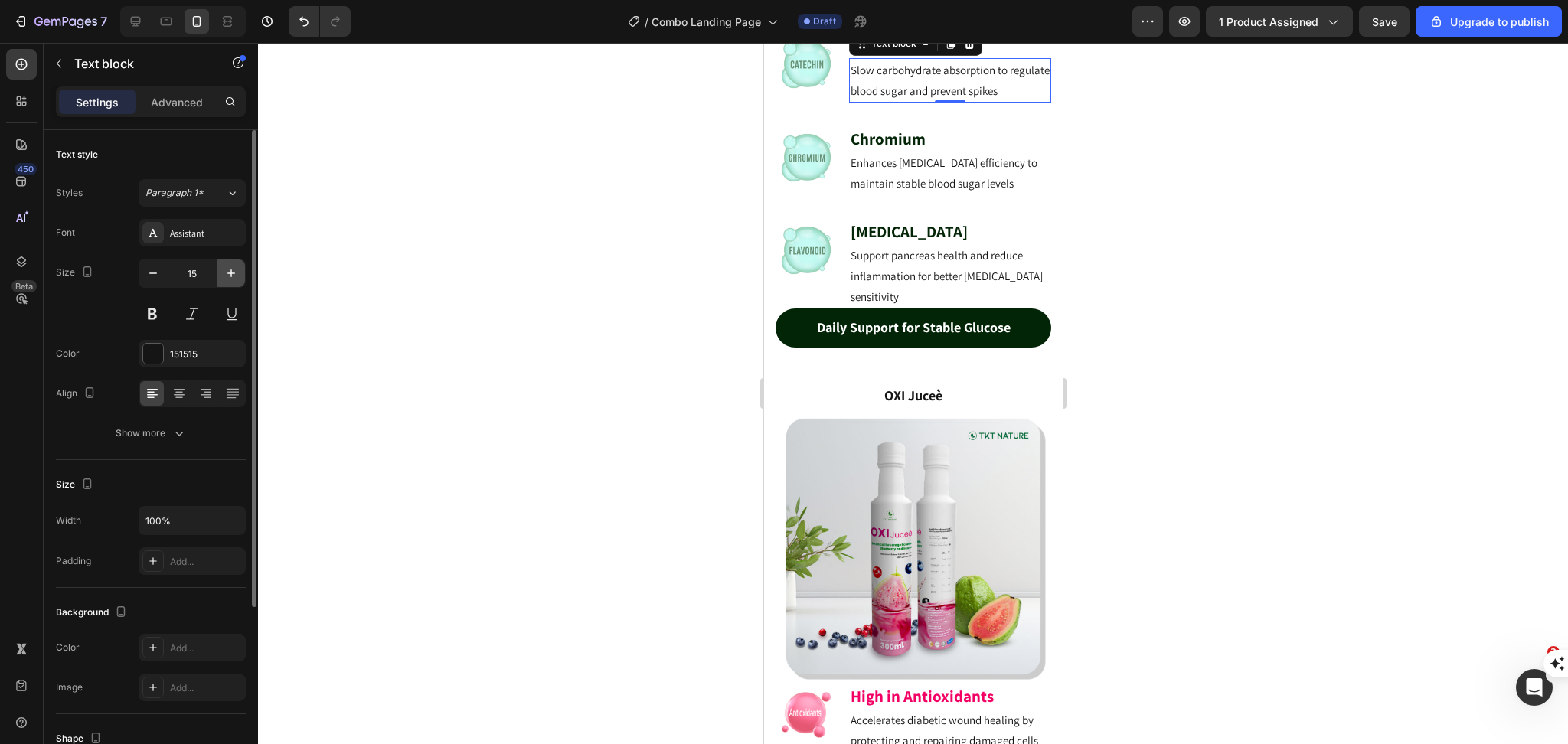
click at [231, 276] on icon "button" at bounding box center [230, 273] width 15 height 15
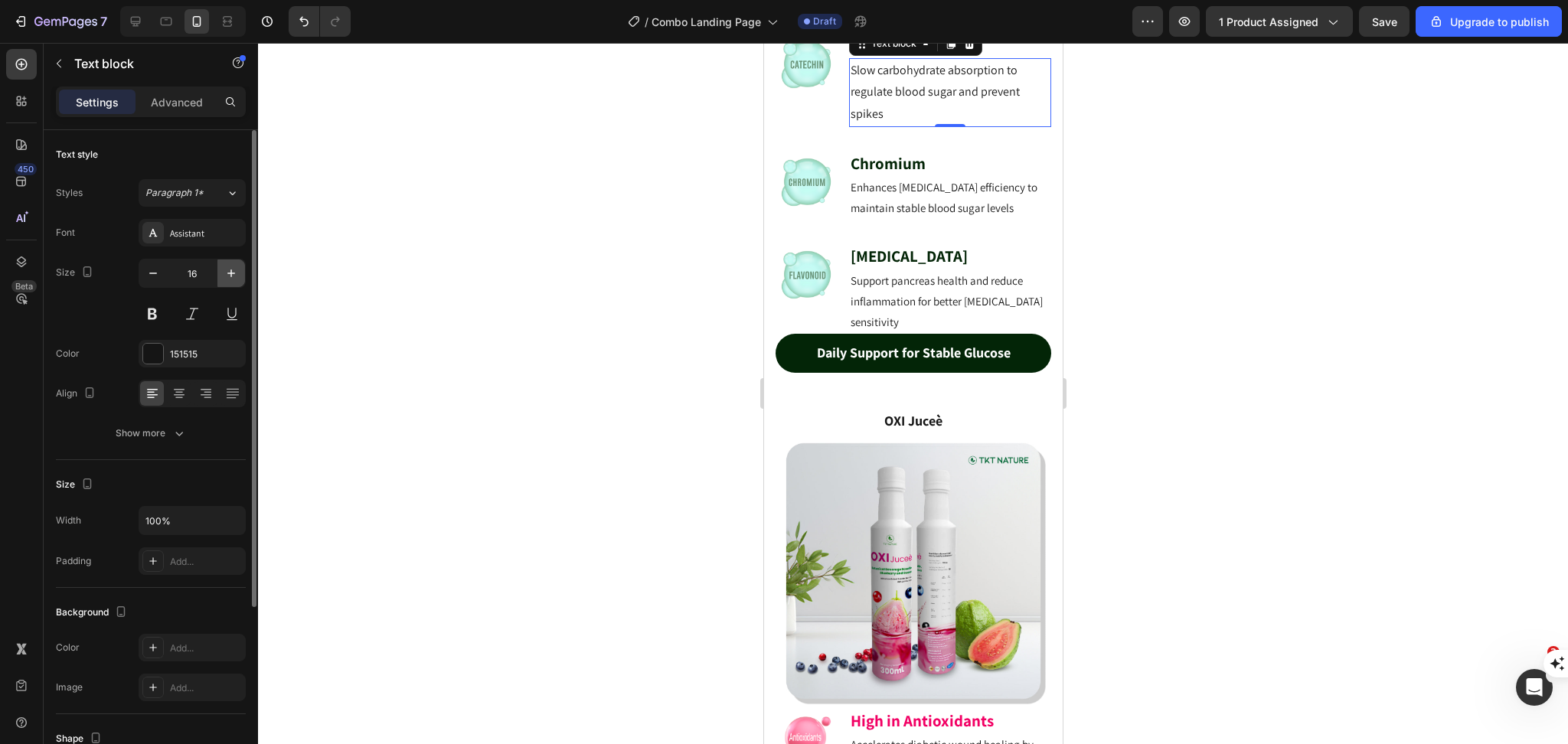
click at [231, 276] on icon "button" at bounding box center [230, 273] width 15 height 15
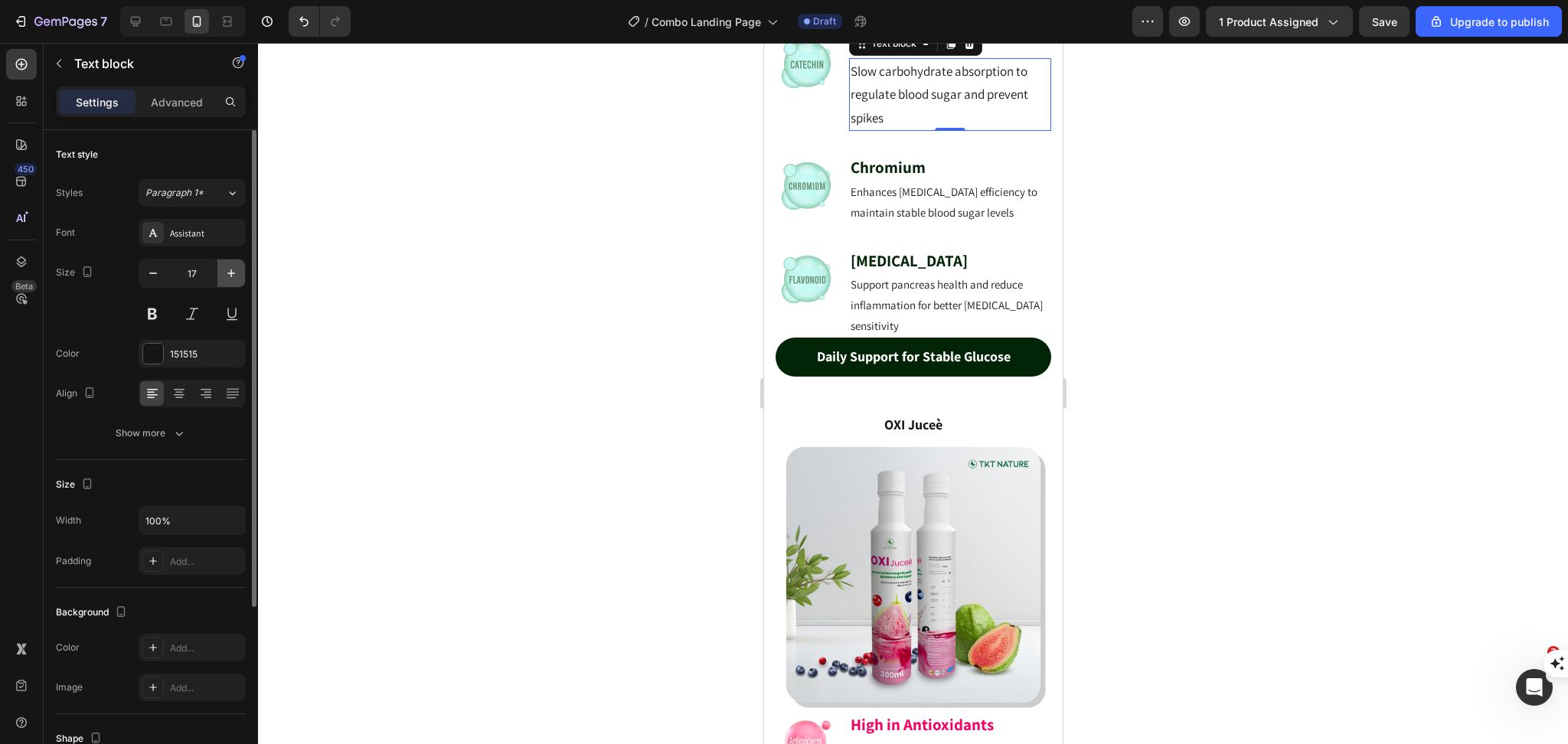
click at [231, 267] on icon "button" at bounding box center [230, 273] width 15 height 15
type input "18"
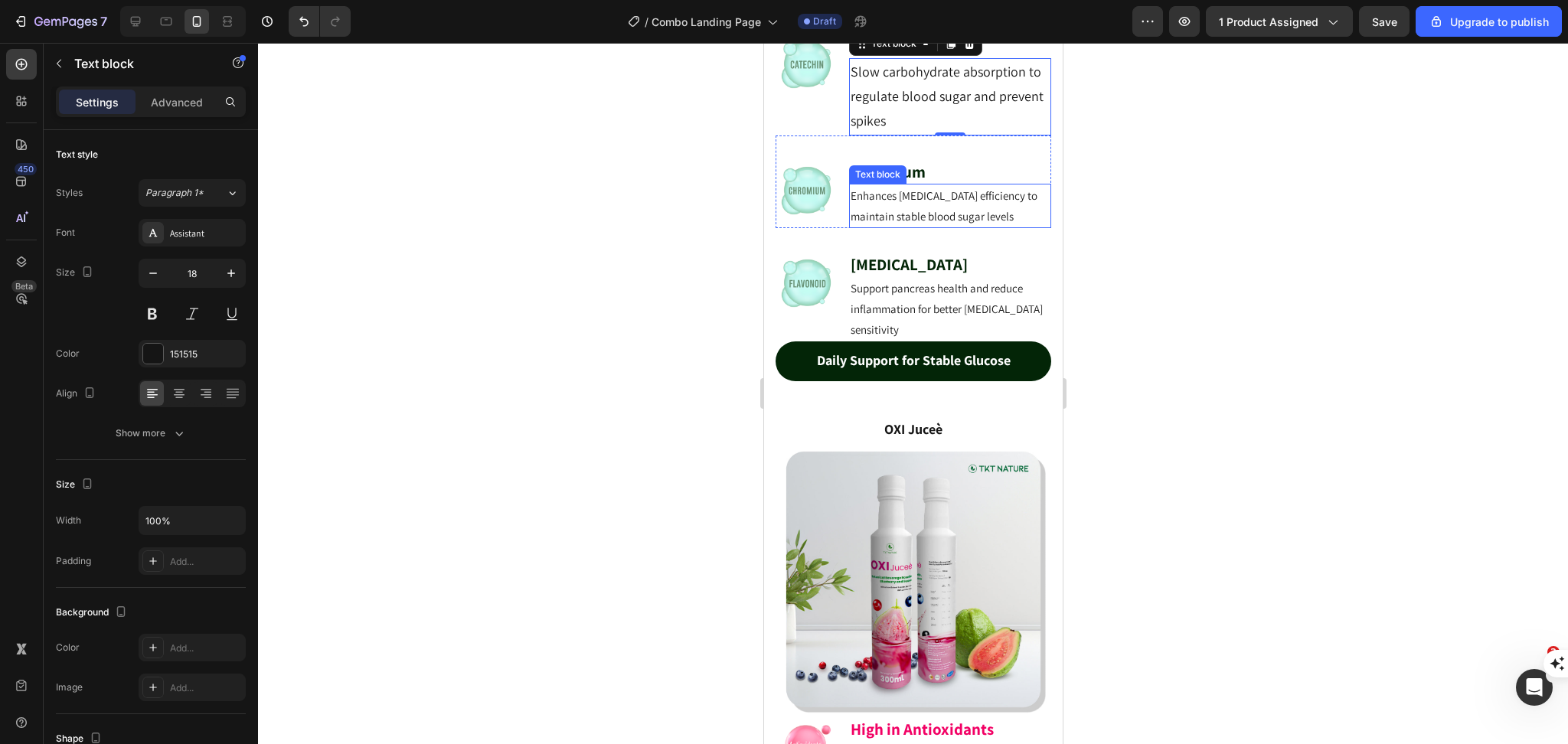
click at [895, 226] on p "Enhances [MEDICAL_DATA] efficiency to maintain stable blood sugar levels" at bounding box center [949, 206] width 199 height 41
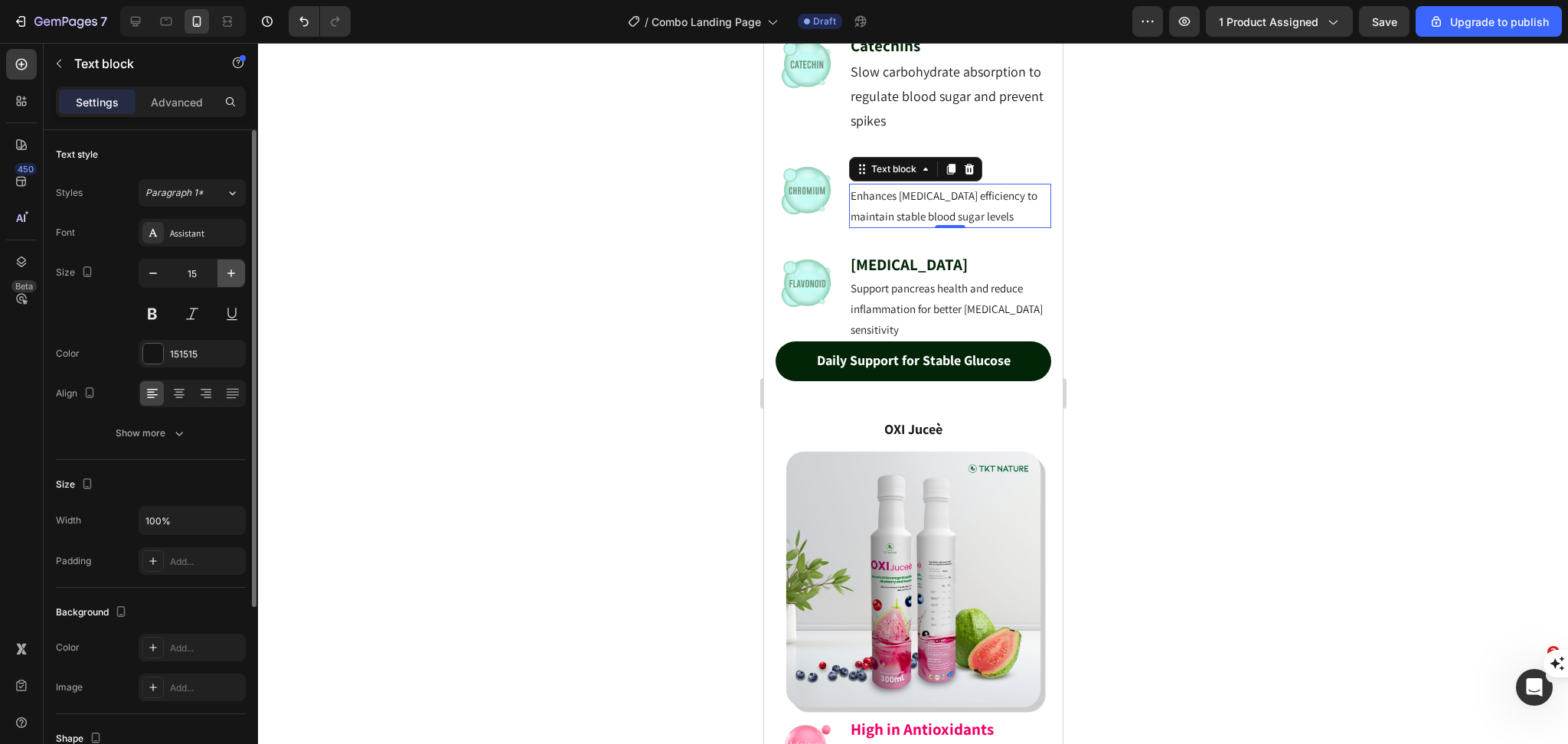
click at [235, 271] on icon "button" at bounding box center [230, 273] width 15 height 15
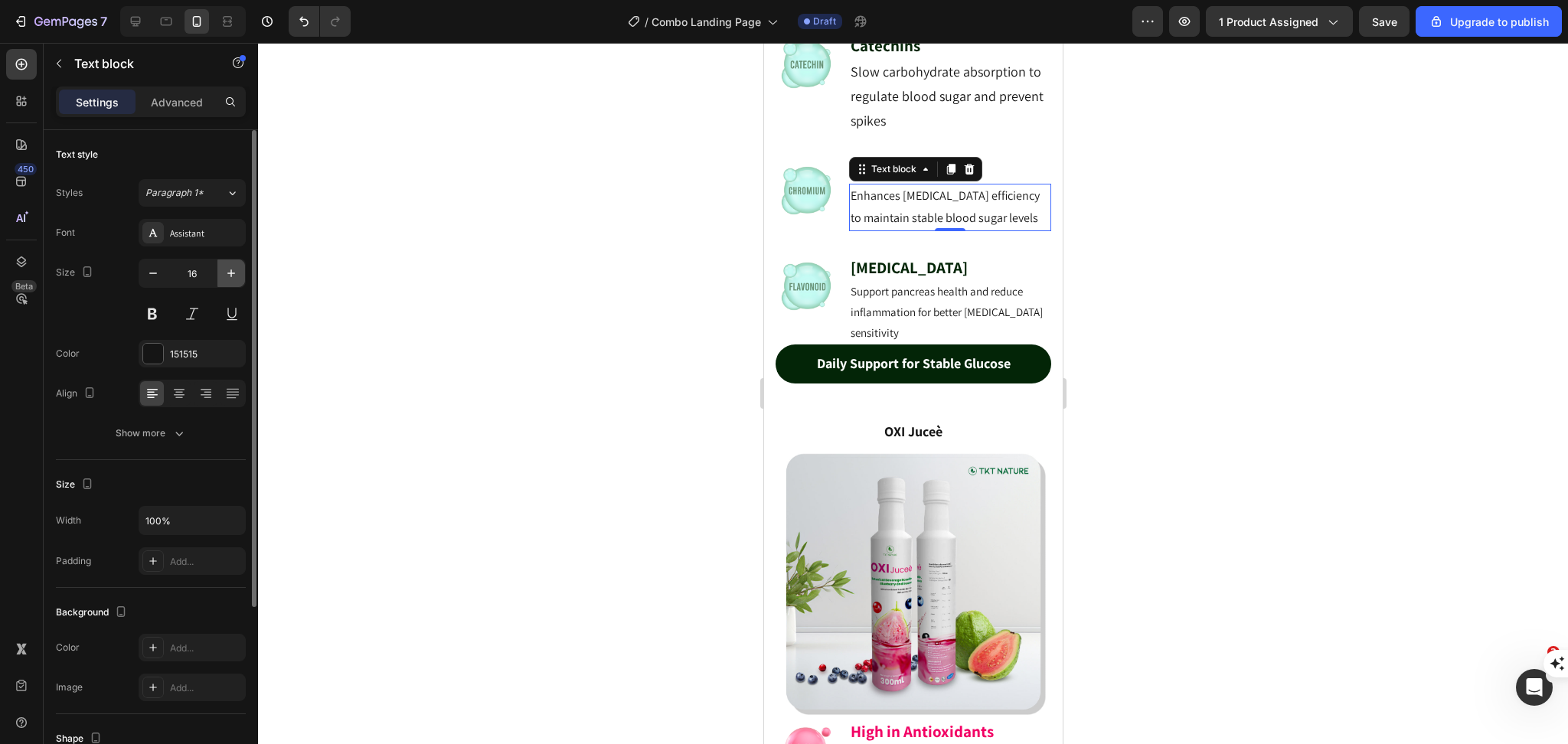
click at [235, 271] on icon "button" at bounding box center [230, 273] width 15 height 15
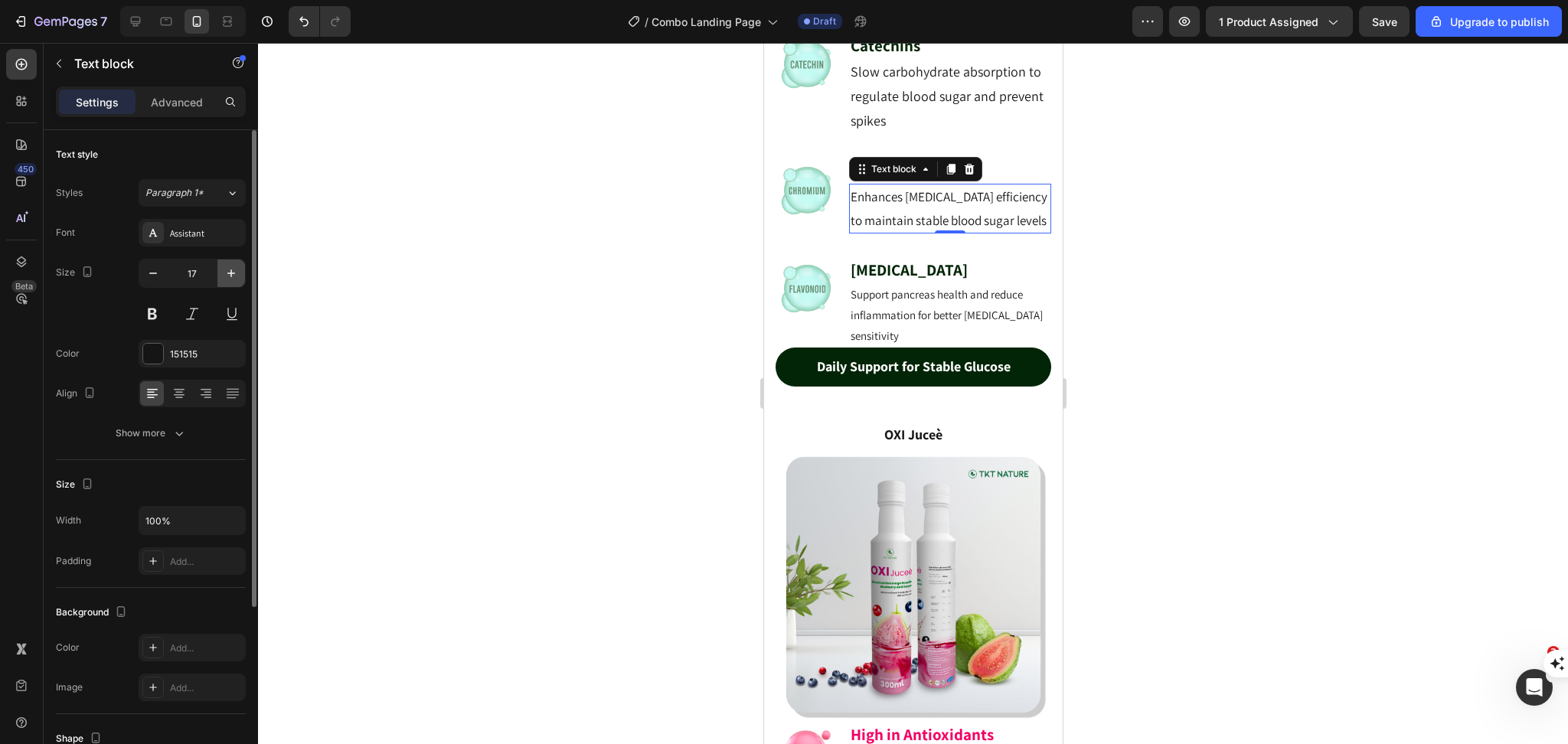
click at [235, 271] on icon "button" at bounding box center [230, 273] width 15 height 15
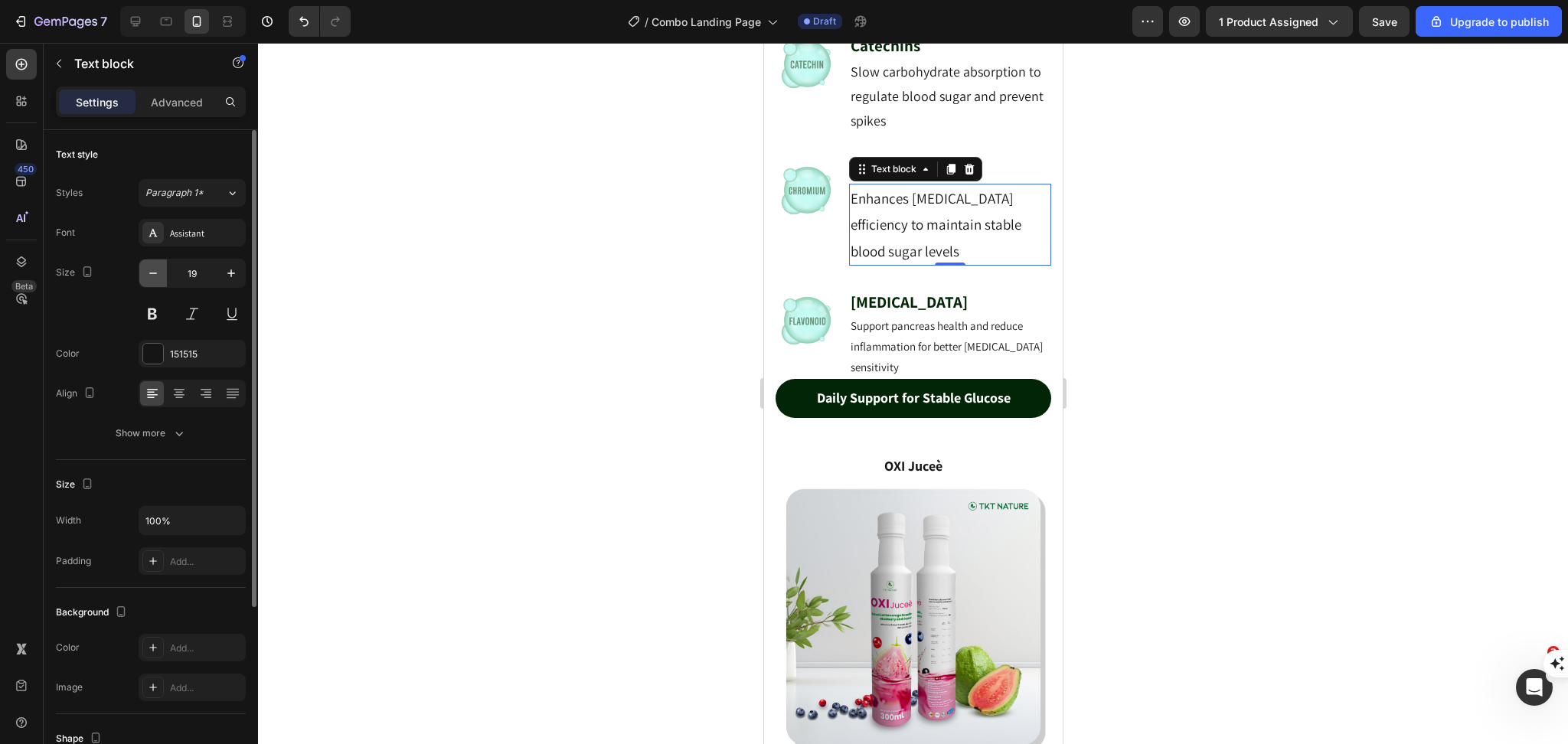
click at [158, 281] on button "button" at bounding box center [153, 274] width 28 height 28
type input "18"
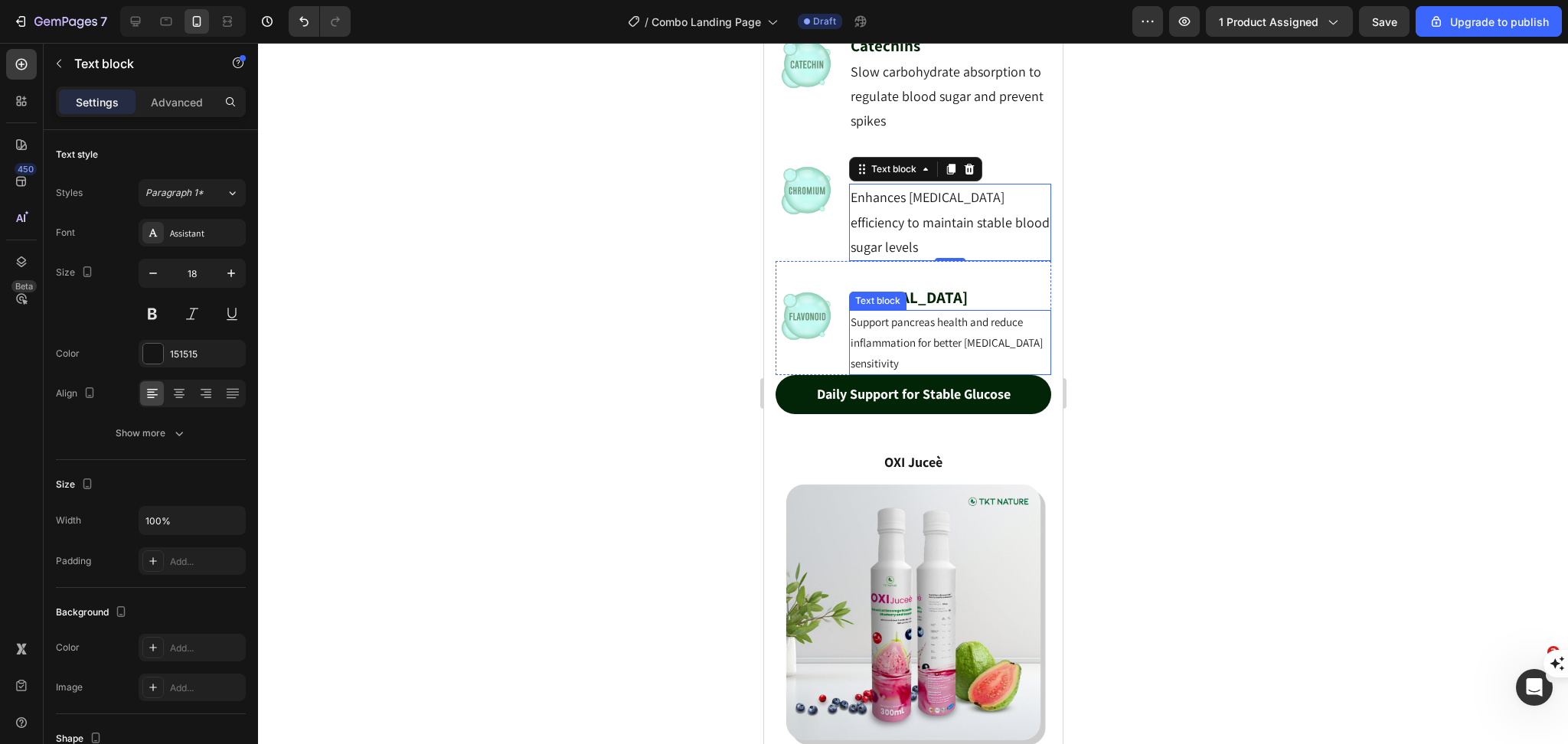
click at [914, 374] on p "Support pancreas health and reduce inflammation for better [MEDICAL_DATA] sensi…" at bounding box center [949, 343] width 199 height 62
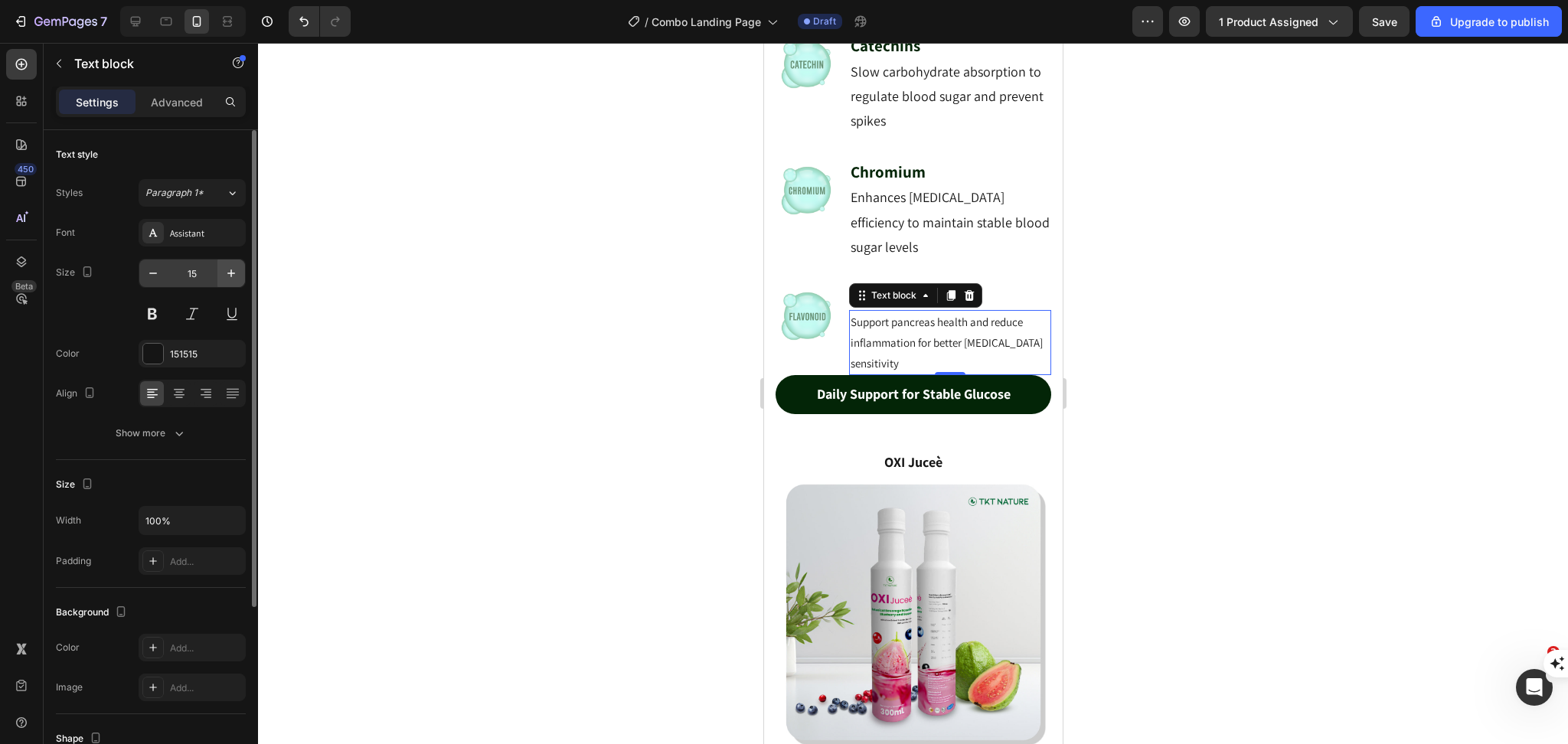
click at [226, 276] on icon "button" at bounding box center [230, 273] width 15 height 15
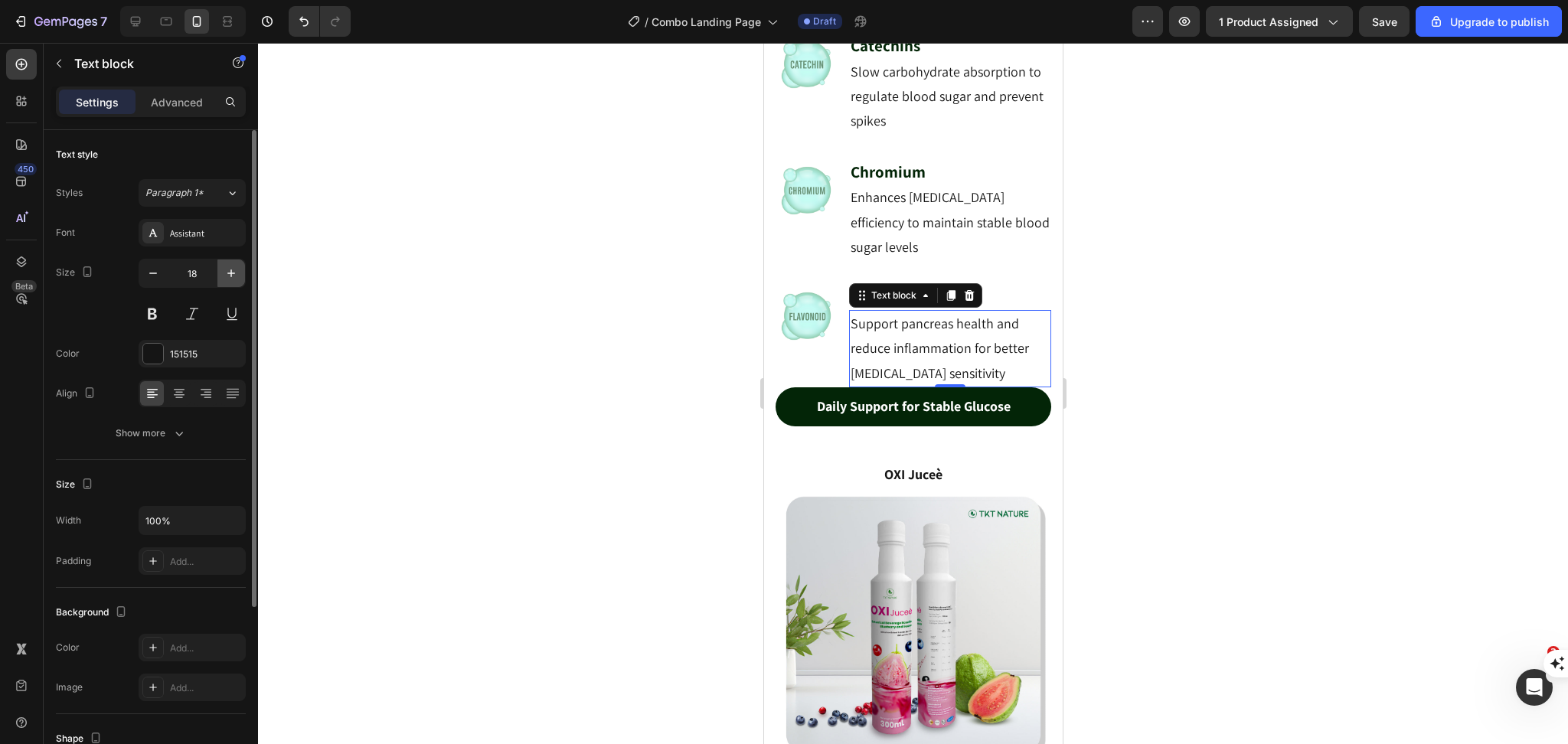
click at [226, 276] on icon "button" at bounding box center [230, 273] width 15 height 15
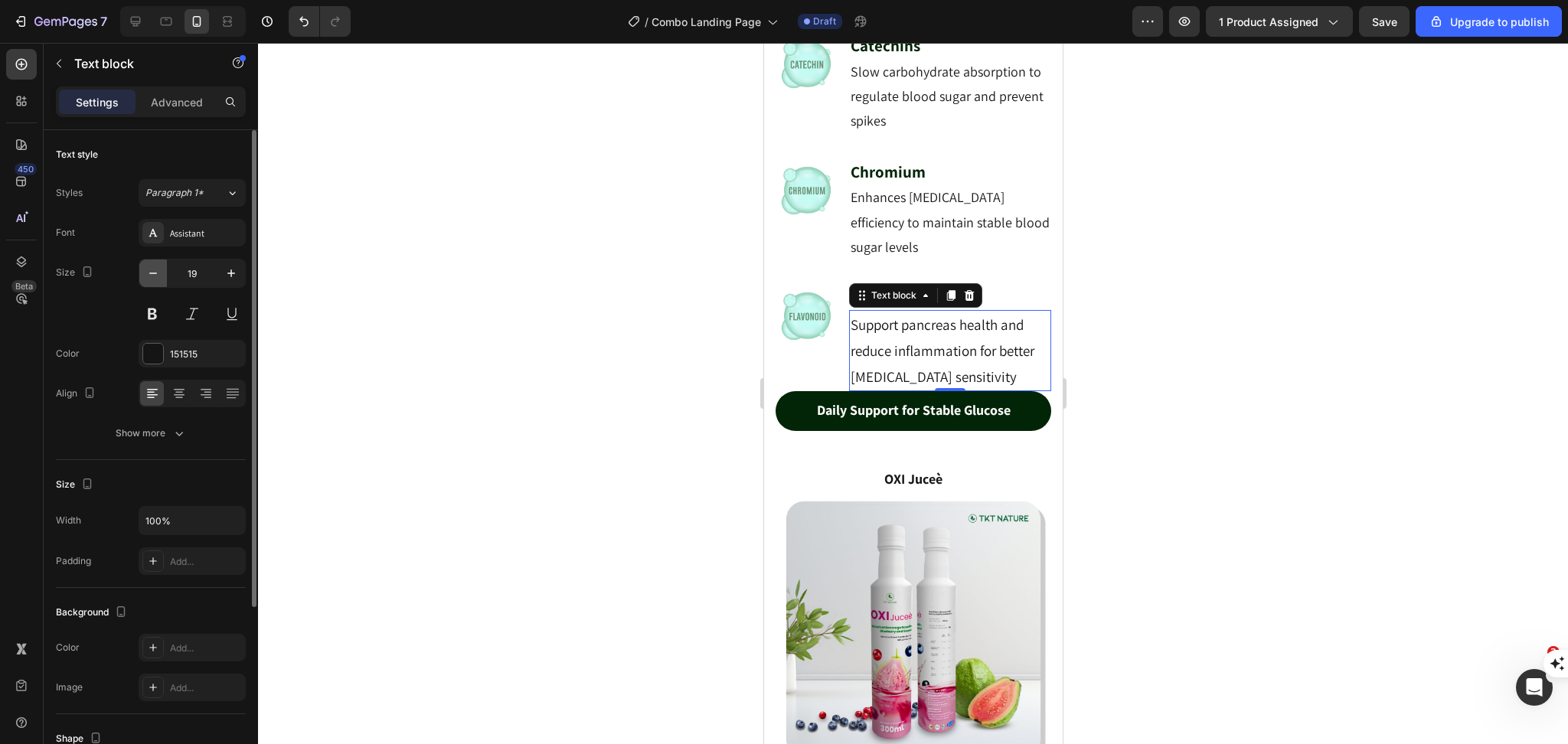
click at [163, 277] on button "button" at bounding box center [153, 274] width 28 height 28
type input "18"
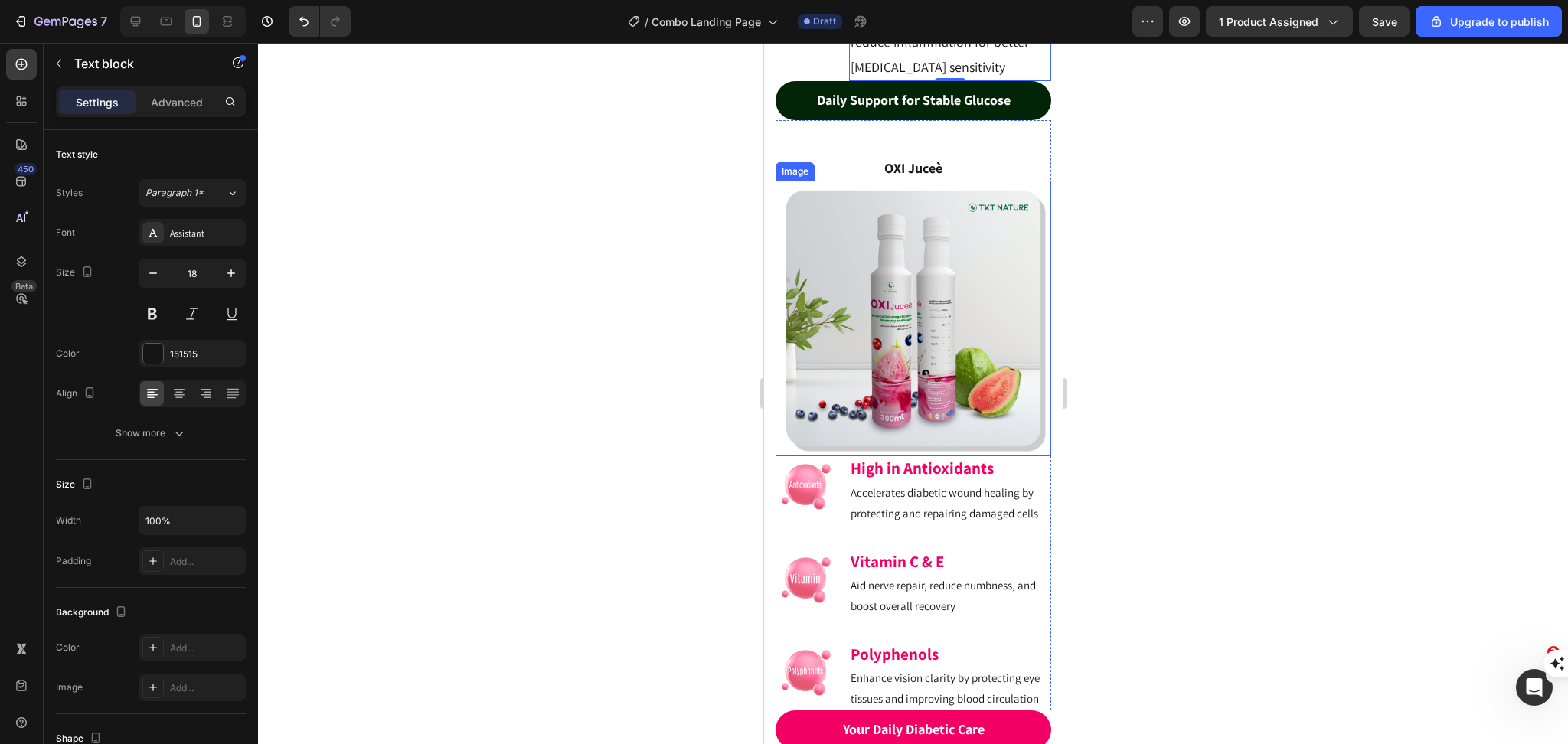
scroll to position [4059, 0]
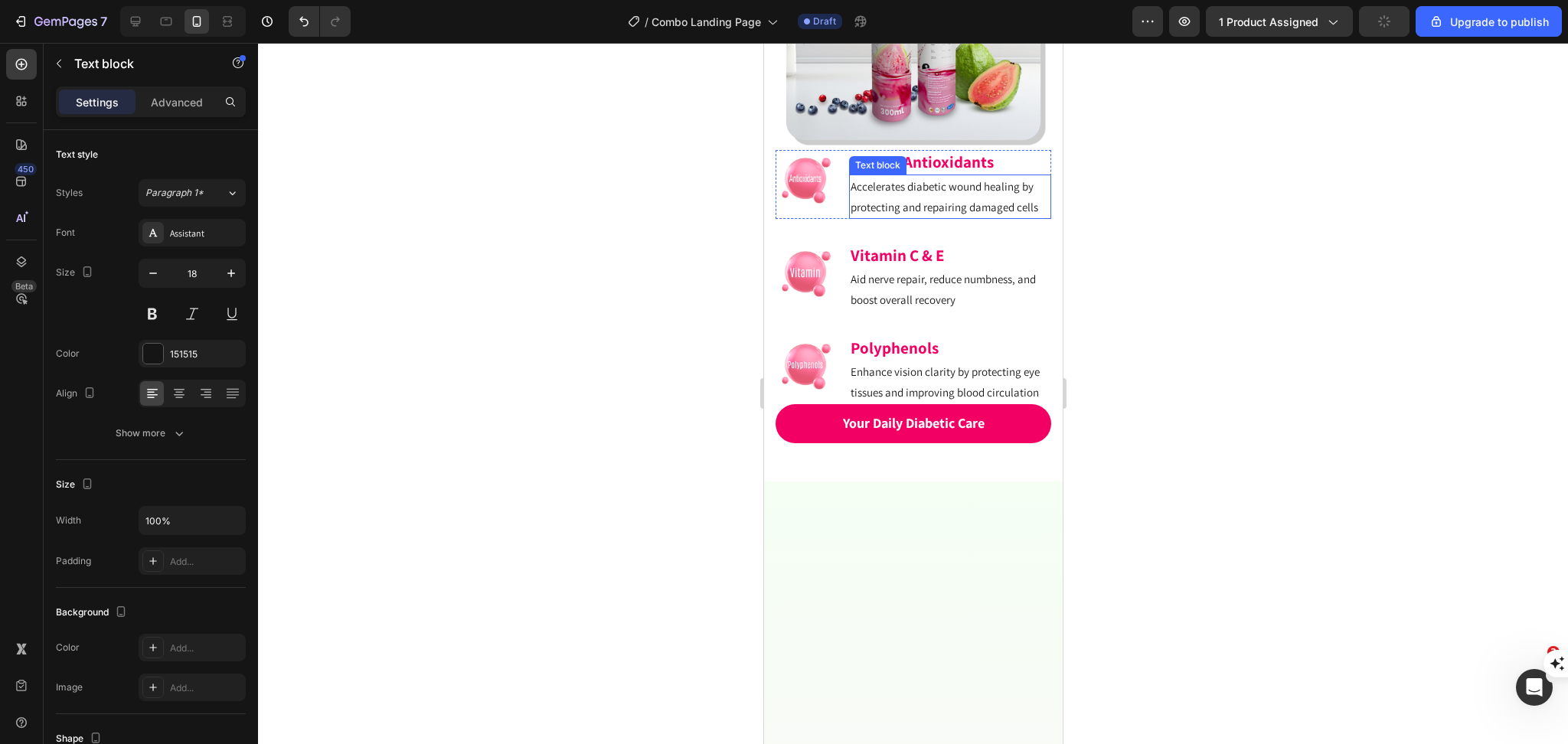
click at [865, 218] on p "Accelerates diabetic wound healing by protecting and repairing damaged cells" at bounding box center [949, 197] width 199 height 41
click at [237, 274] on icon "button" at bounding box center [230, 273] width 15 height 15
click at [236, 275] on icon "button" at bounding box center [230, 273] width 15 height 15
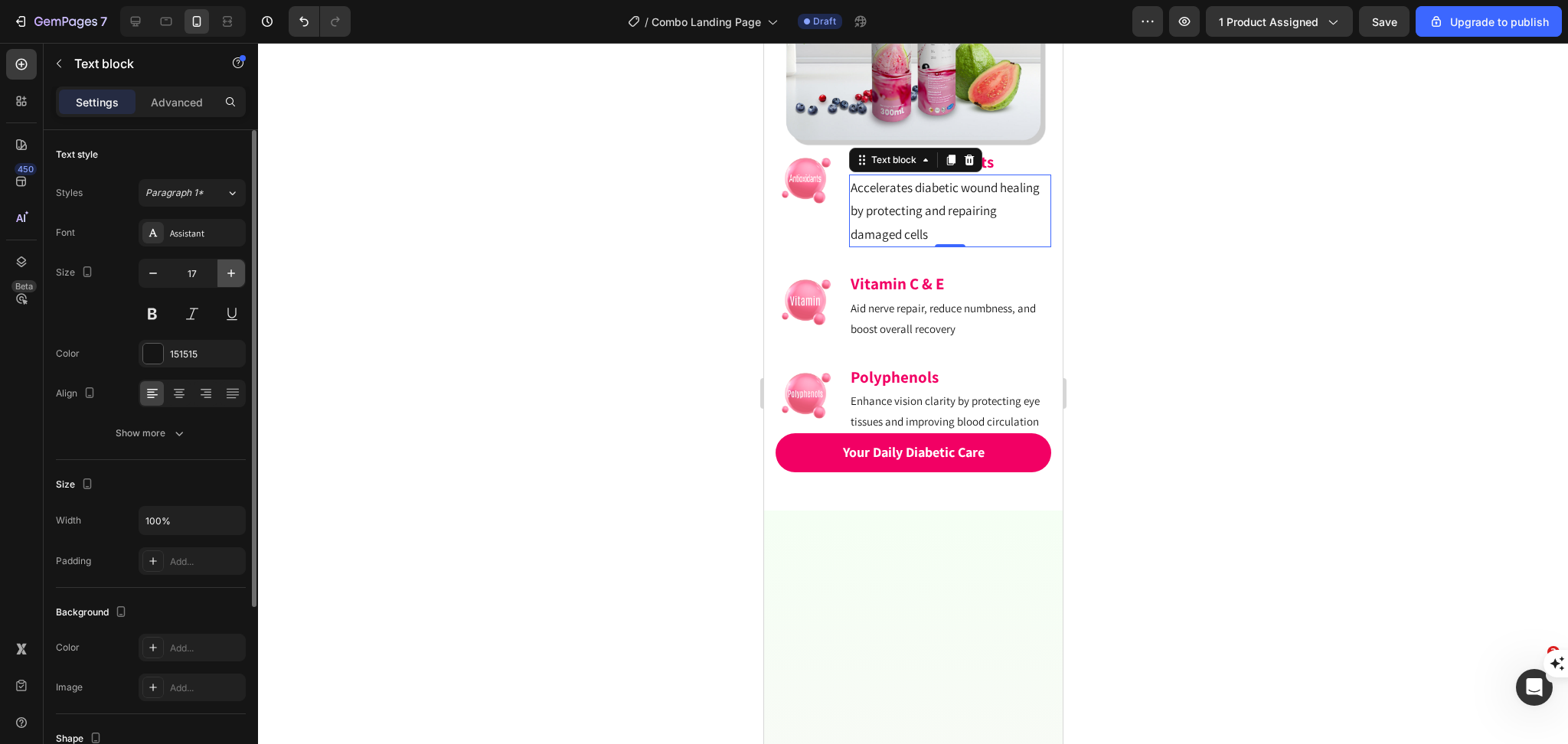
click at [235, 275] on icon "button" at bounding box center [230, 273] width 15 height 15
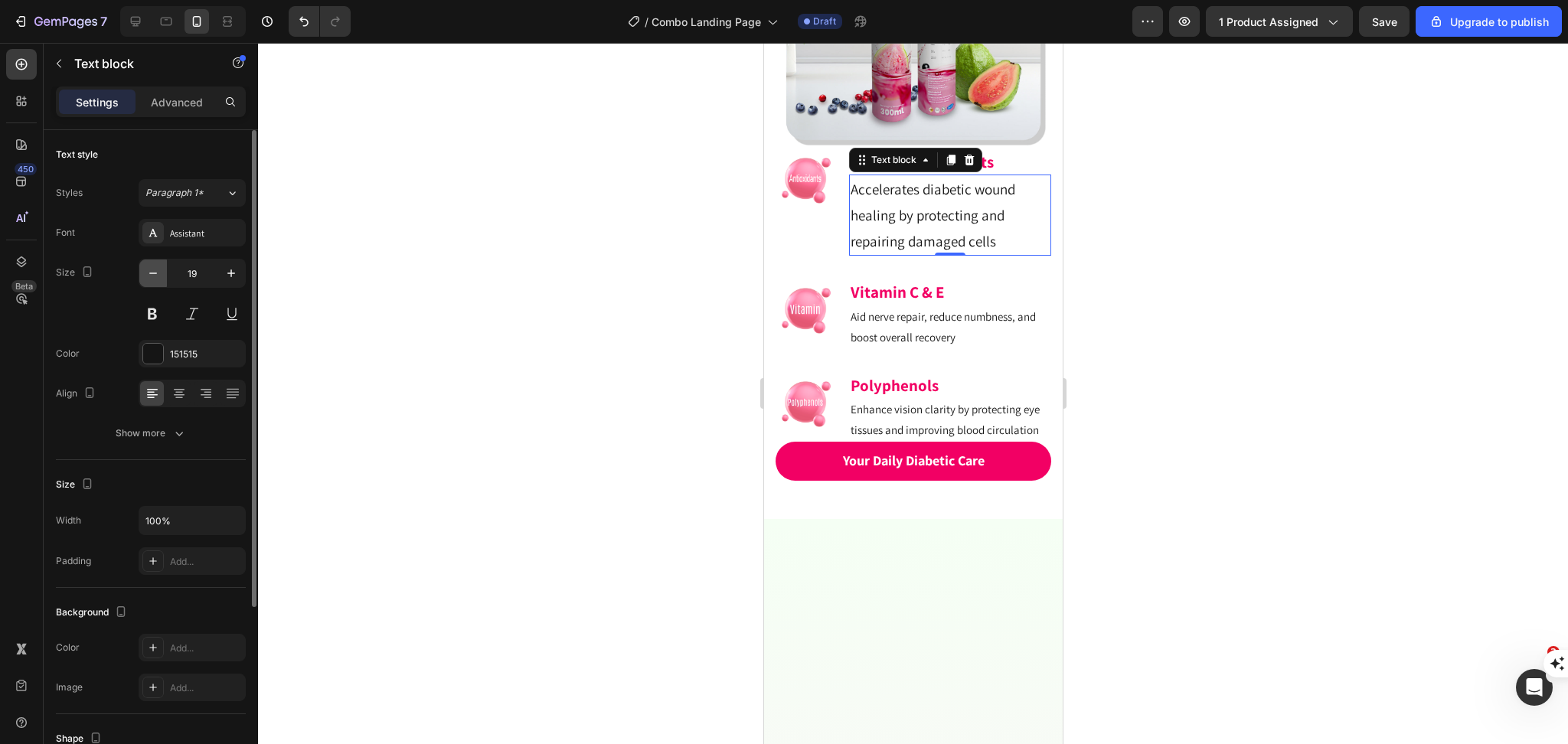
click at [162, 274] on button "button" at bounding box center [153, 274] width 28 height 28
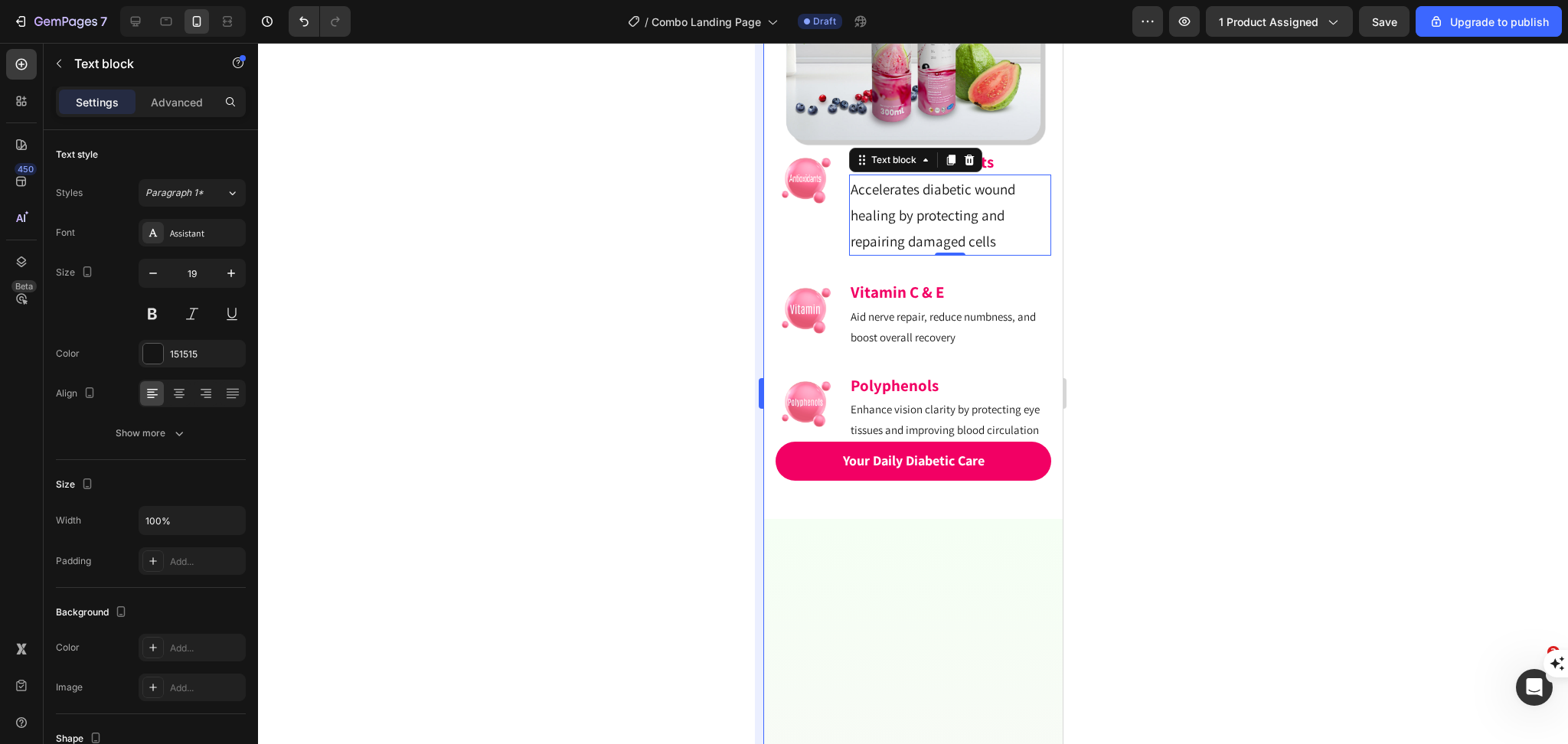
type input "18"
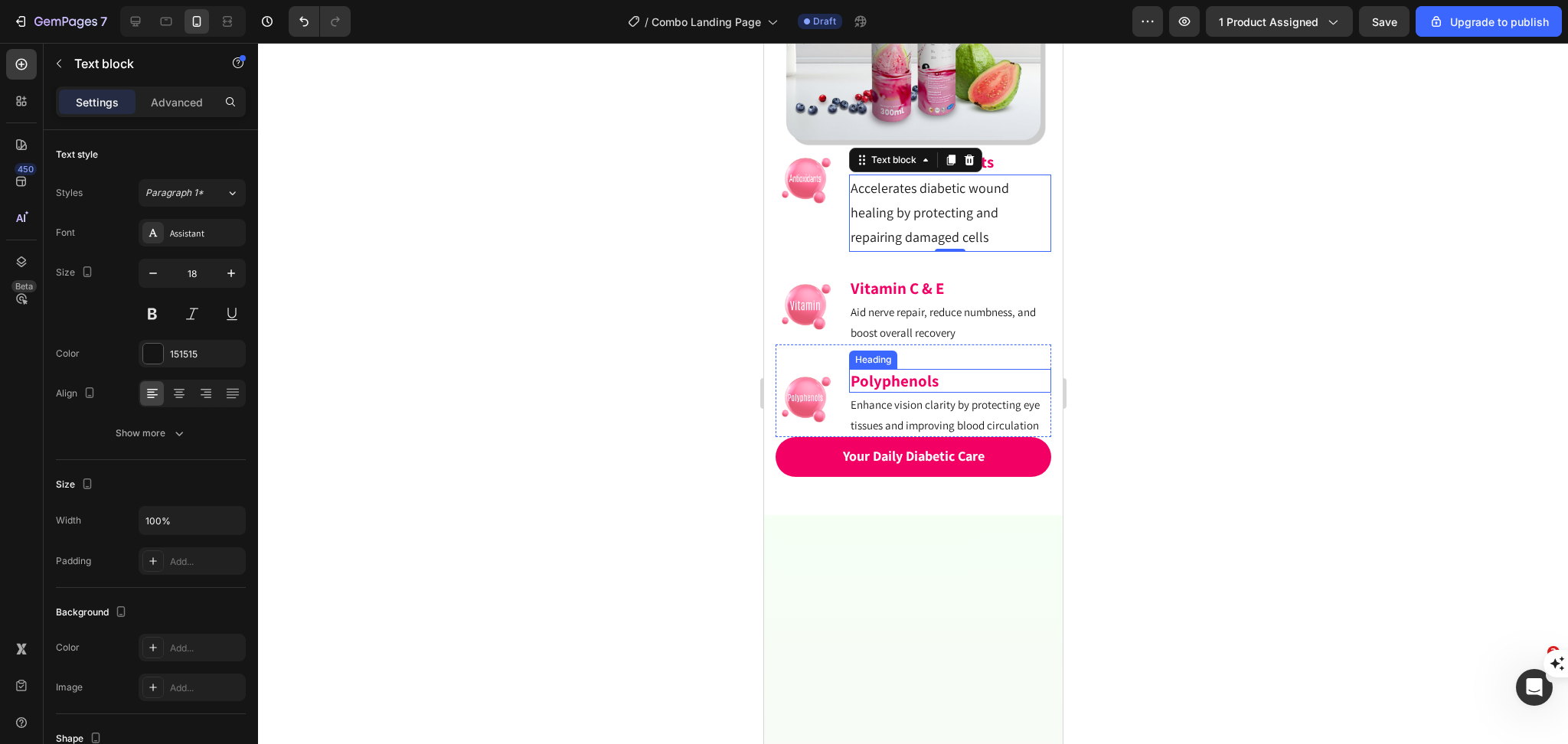
click at [914, 343] on p "Aid nerve repair, reduce numbness, and boost overall recovery" at bounding box center [949, 322] width 199 height 41
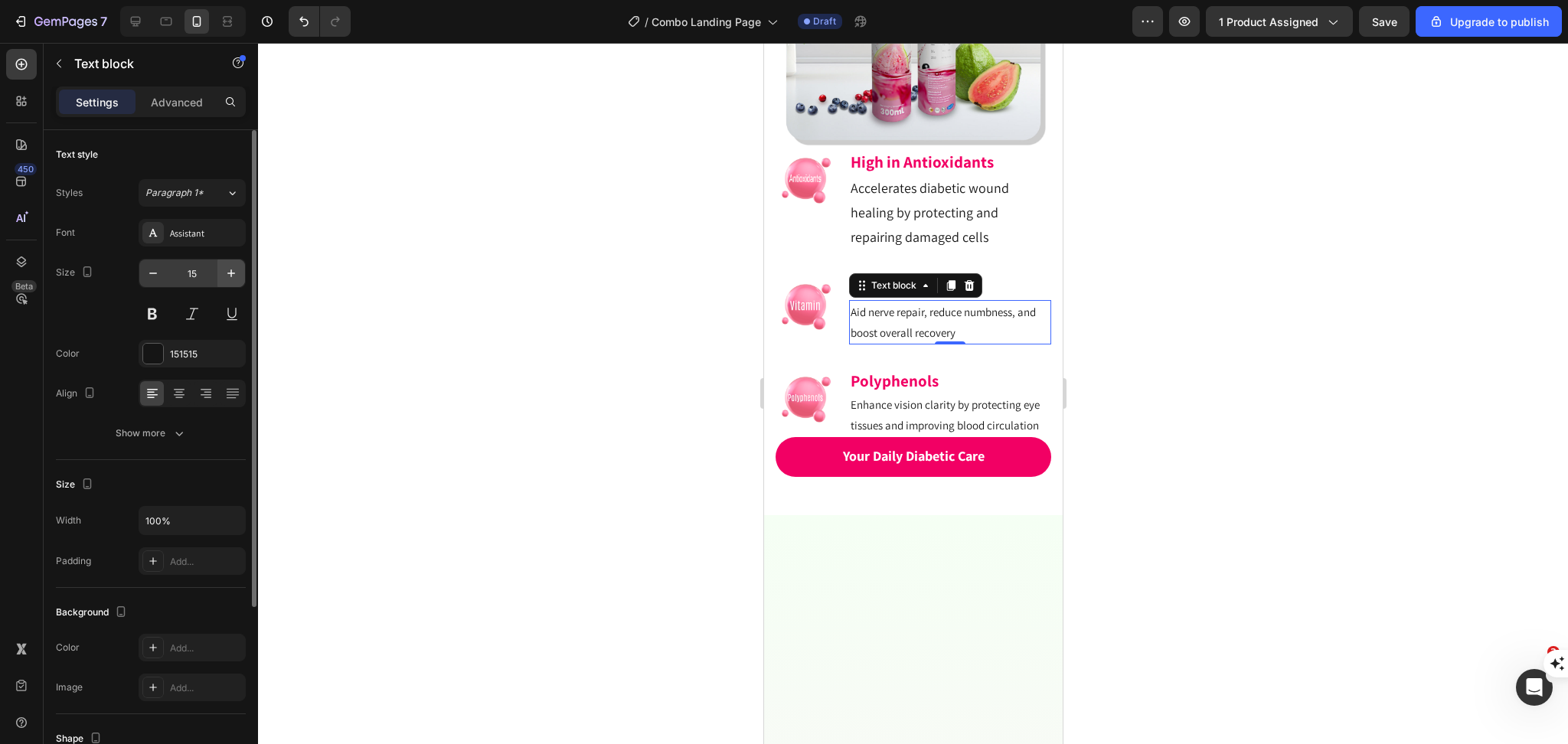
click at [230, 273] on icon "button" at bounding box center [231, 274] width 8 height 8
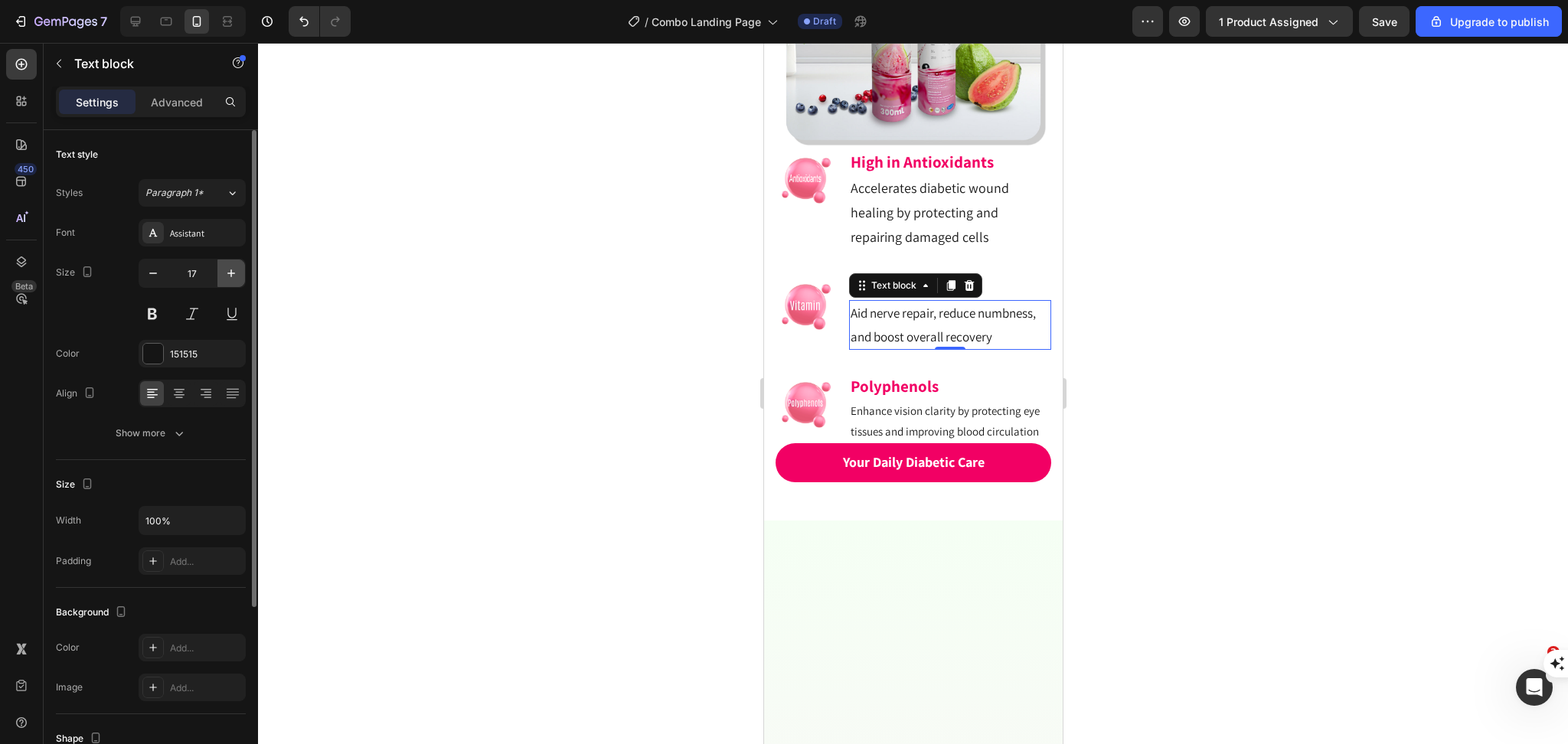
click at [230, 273] on icon "button" at bounding box center [231, 274] width 8 height 8
type input "18"
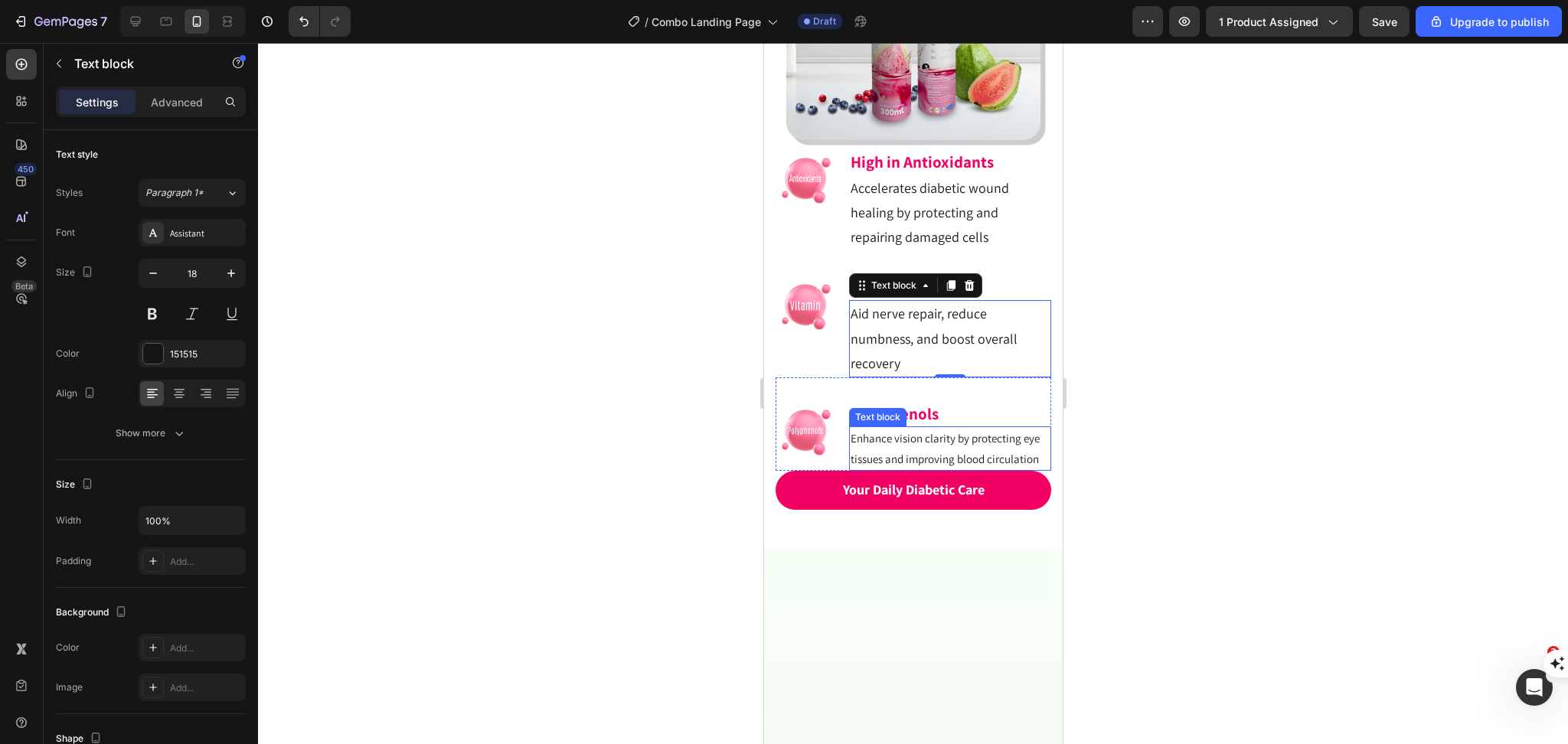
click at [926, 470] on p "Enhance vision clarity by protecting eye tissues and improving blood circulation" at bounding box center [949, 449] width 199 height 41
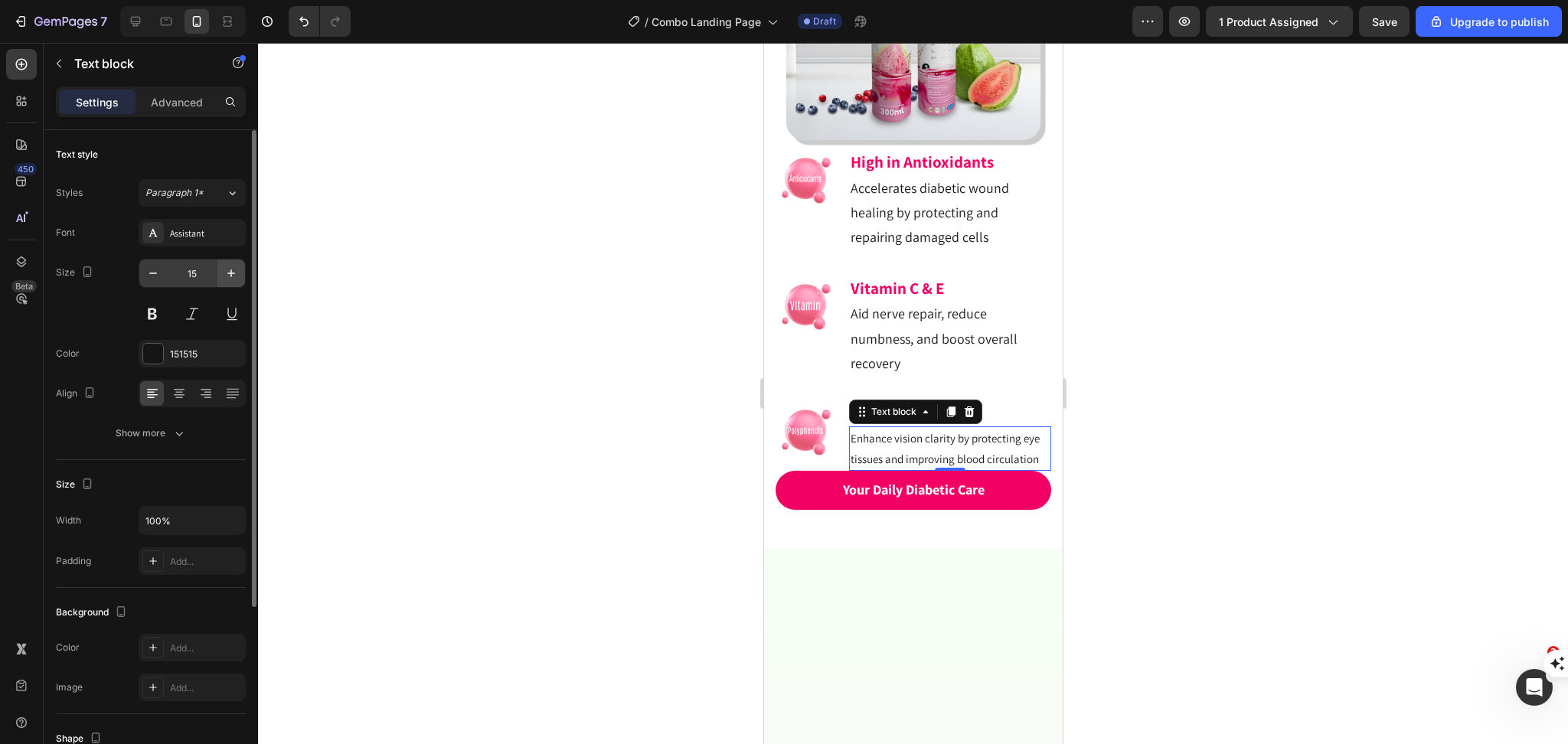
click at [233, 274] on icon "button" at bounding box center [231, 274] width 8 height 8
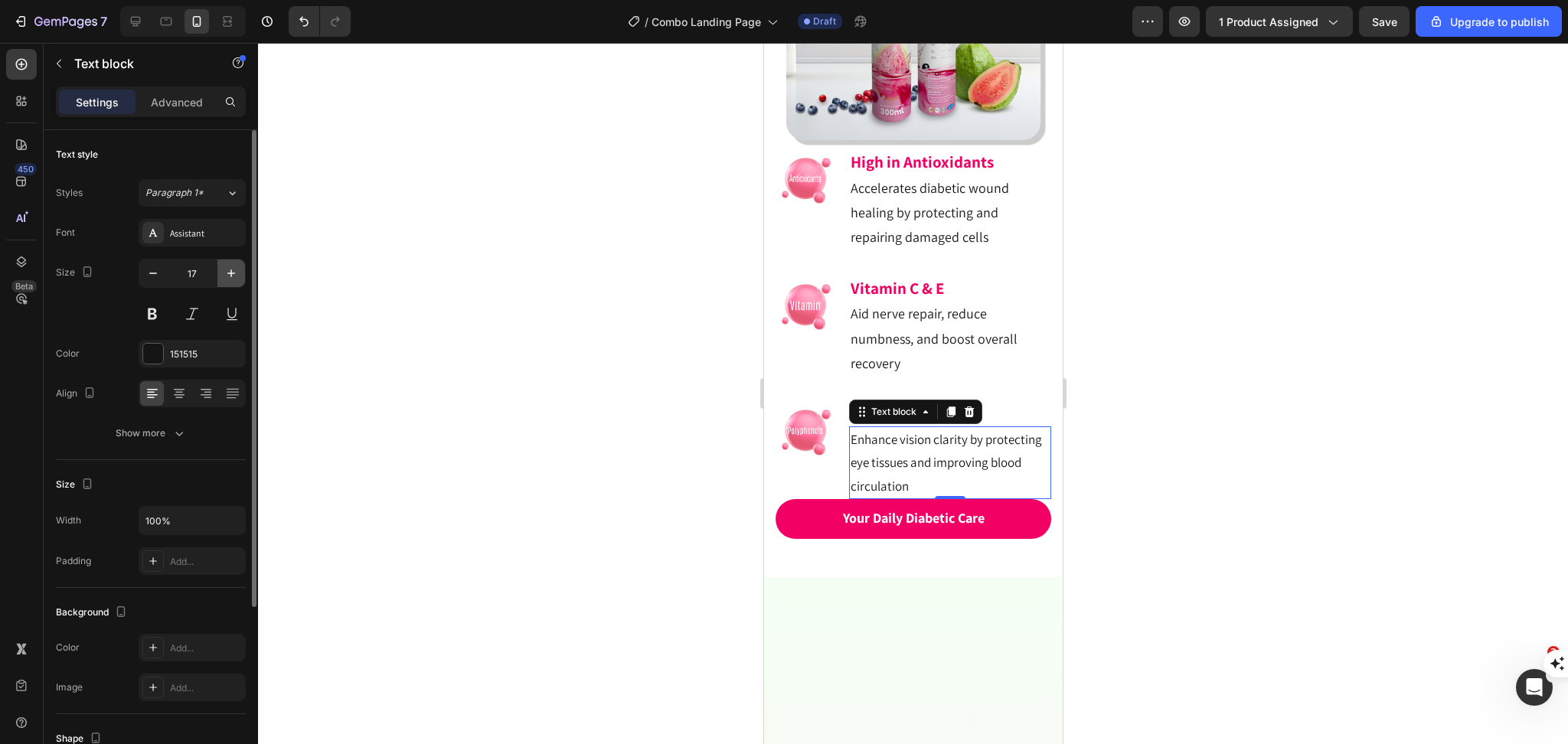
click at [233, 274] on icon "button" at bounding box center [231, 274] width 8 height 8
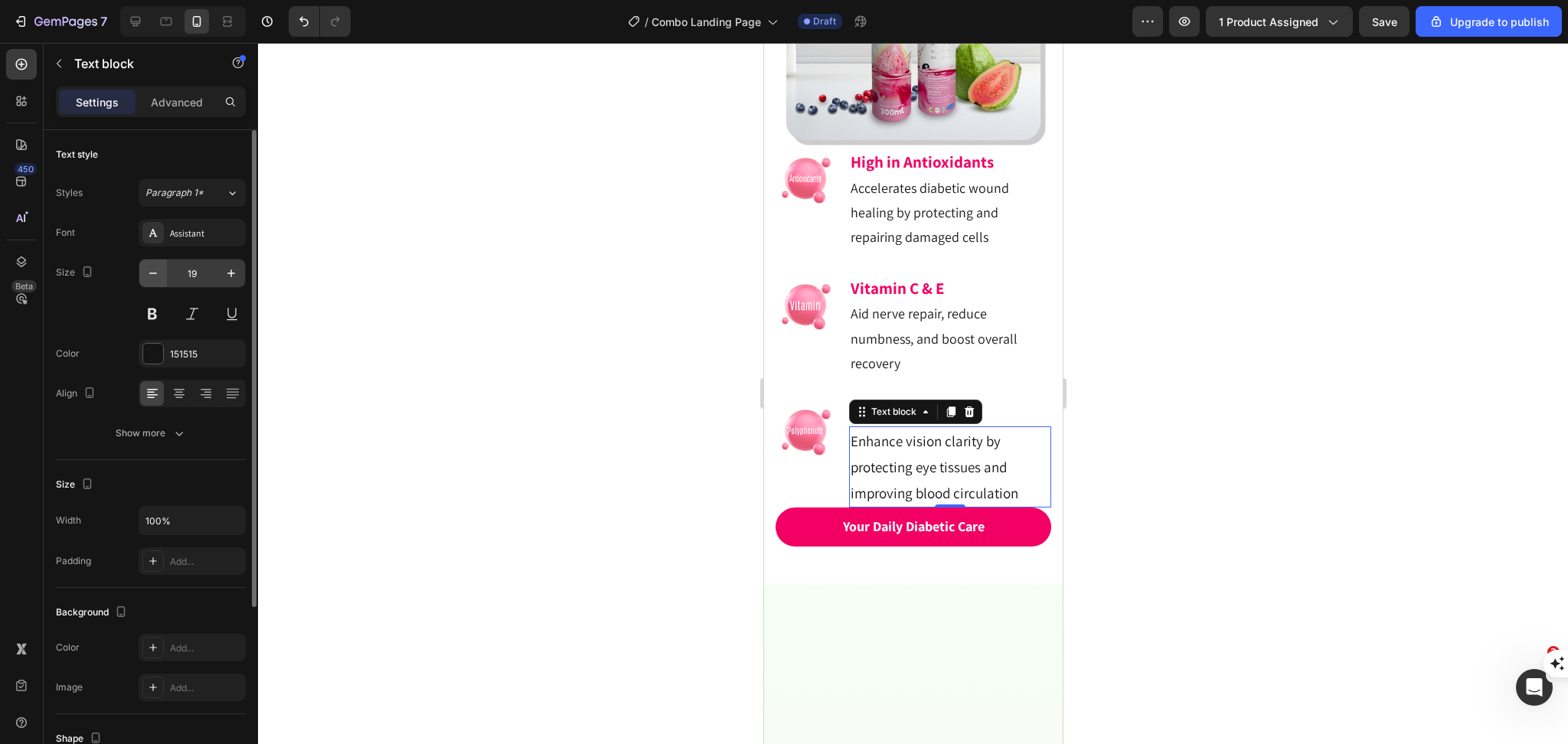
click at [155, 275] on icon "button" at bounding box center [152, 273] width 15 height 15
type input "18"
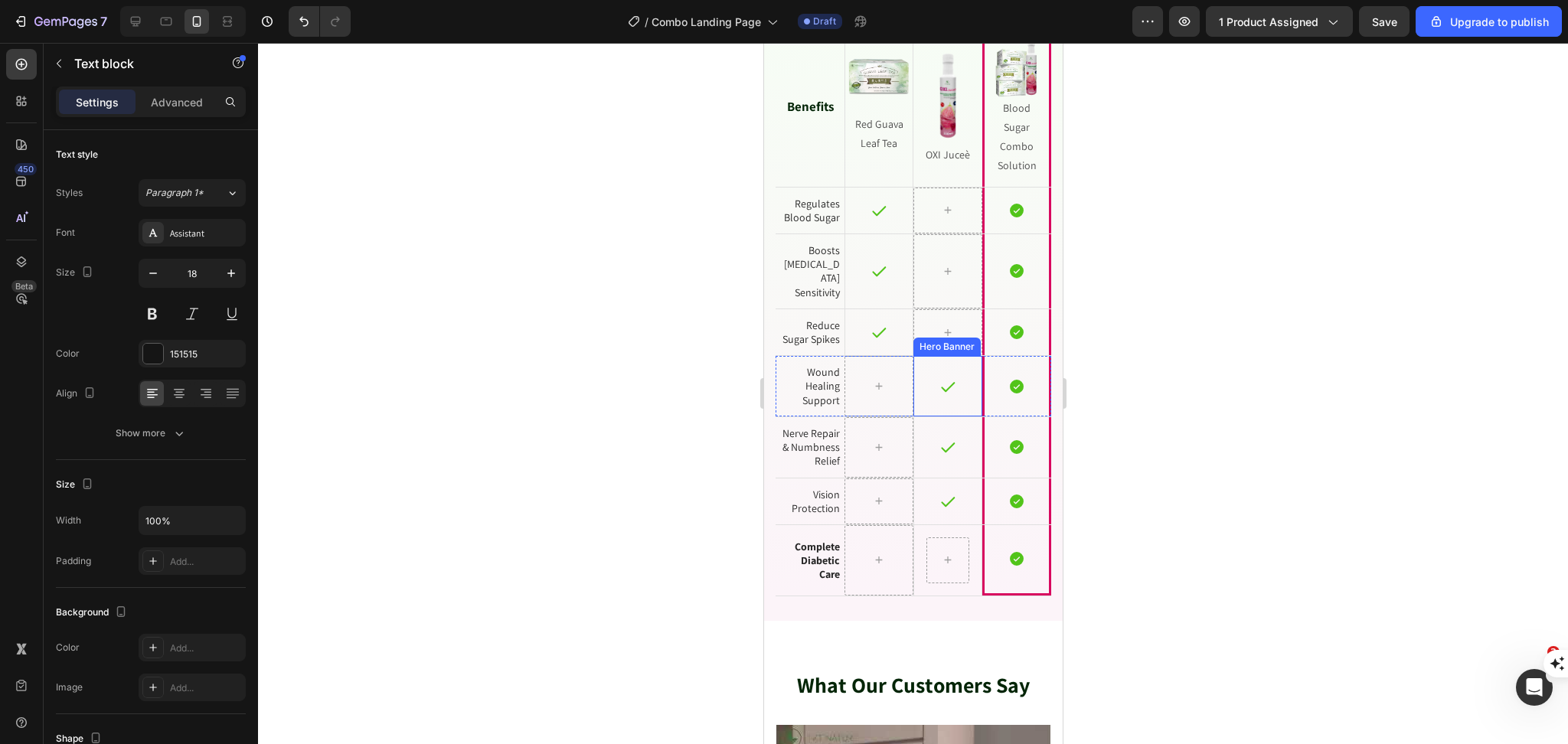
scroll to position [5285, 0]
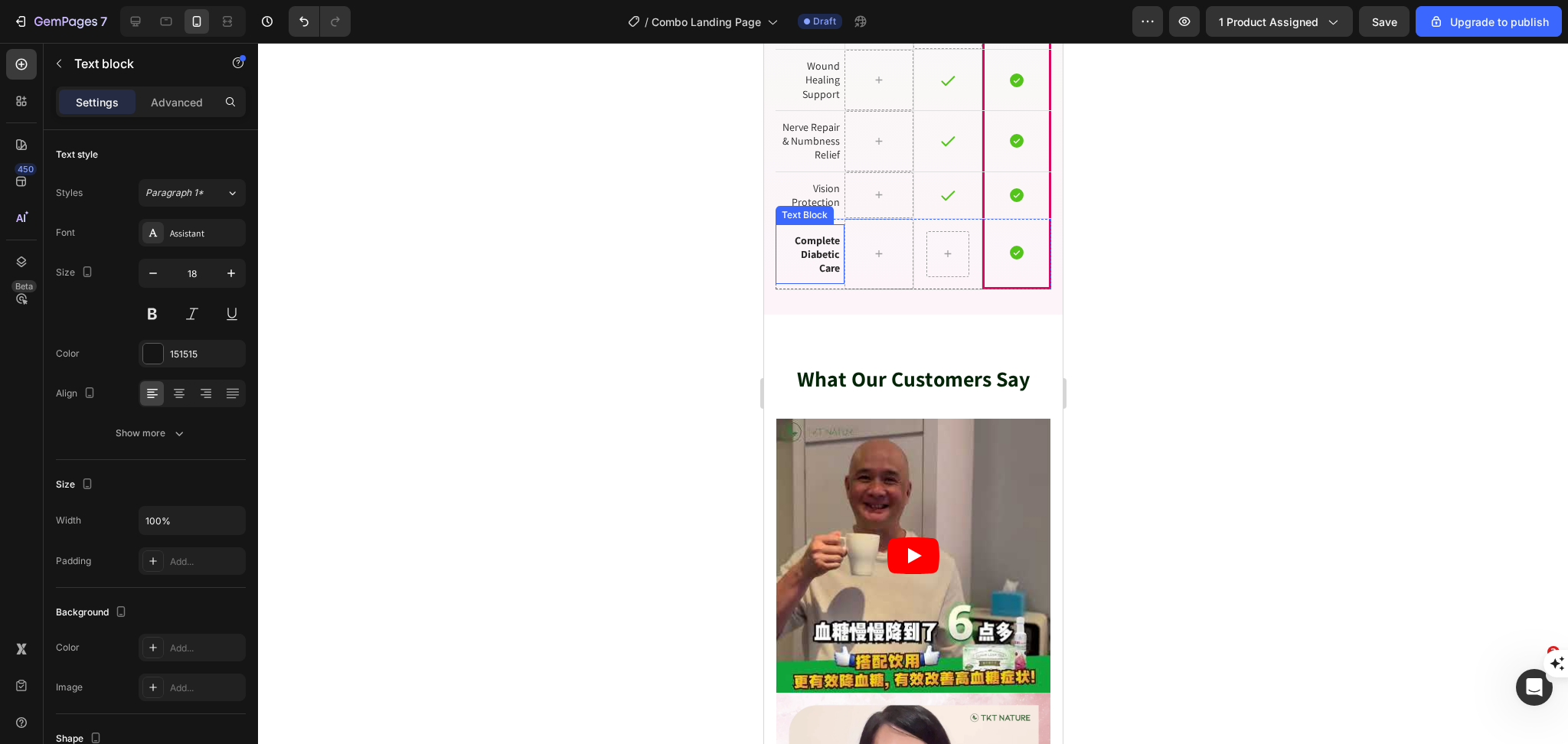
click at [803, 256] on strong "Complete Diabetic Care" at bounding box center [816, 254] width 45 height 41
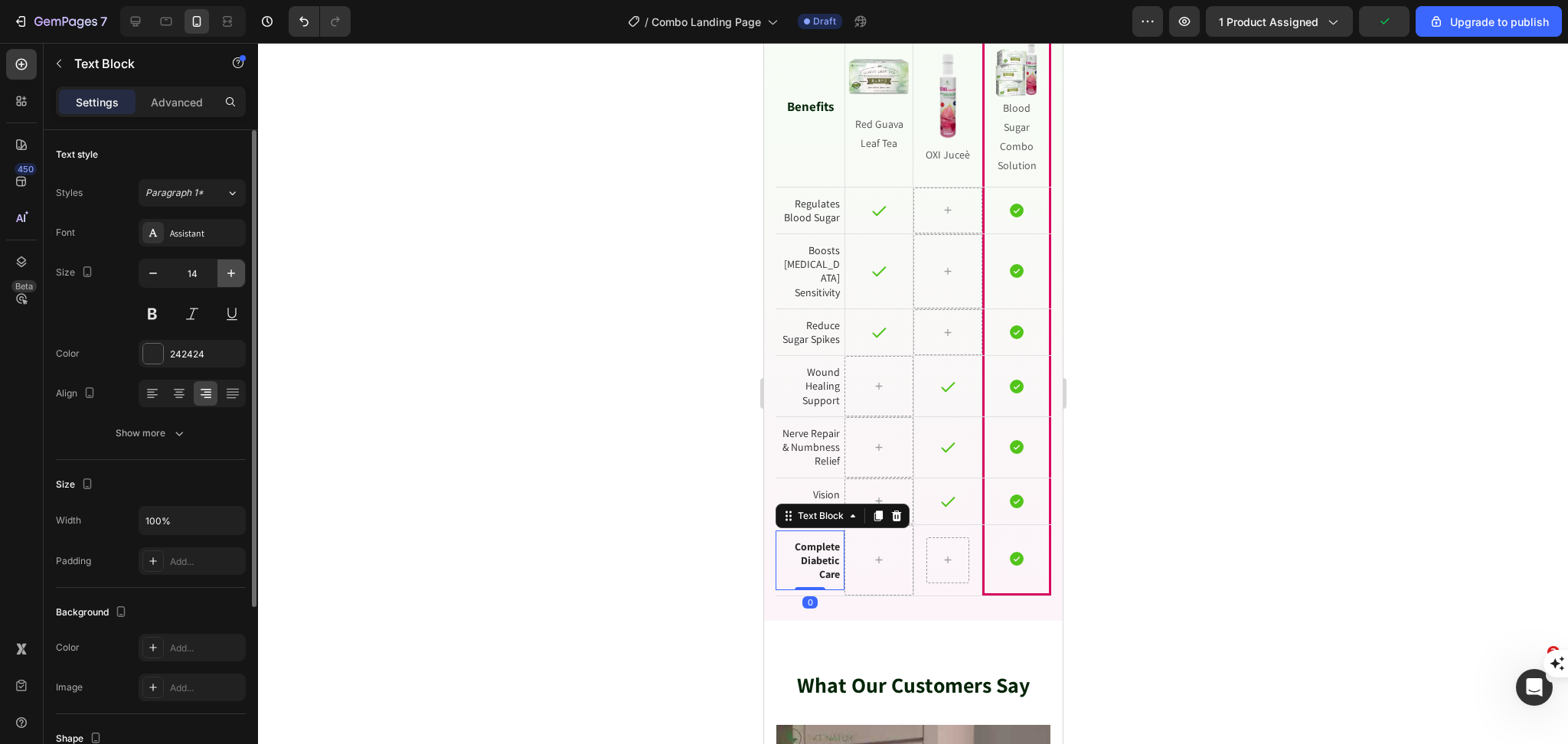
click at [240, 272] on button "button" at bounding box center [231, 274] width 28 height 28
click at [238, 272] on icon "button" at bounding box center [230, 273] width 15 height 15
type input "16"
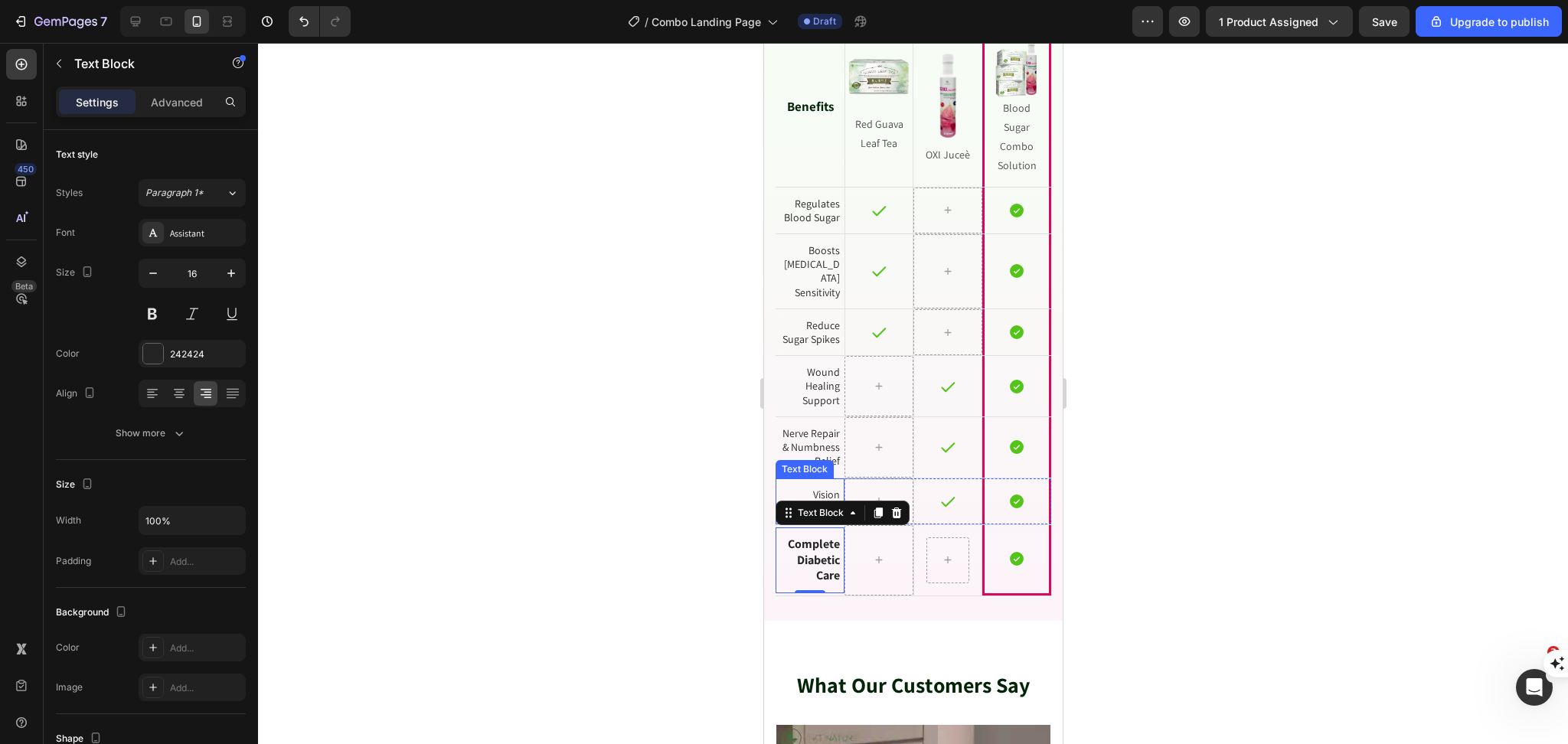
click at [815, 500] on p "Vision Protection" at bounding box center [809, 502] width 60 height 28
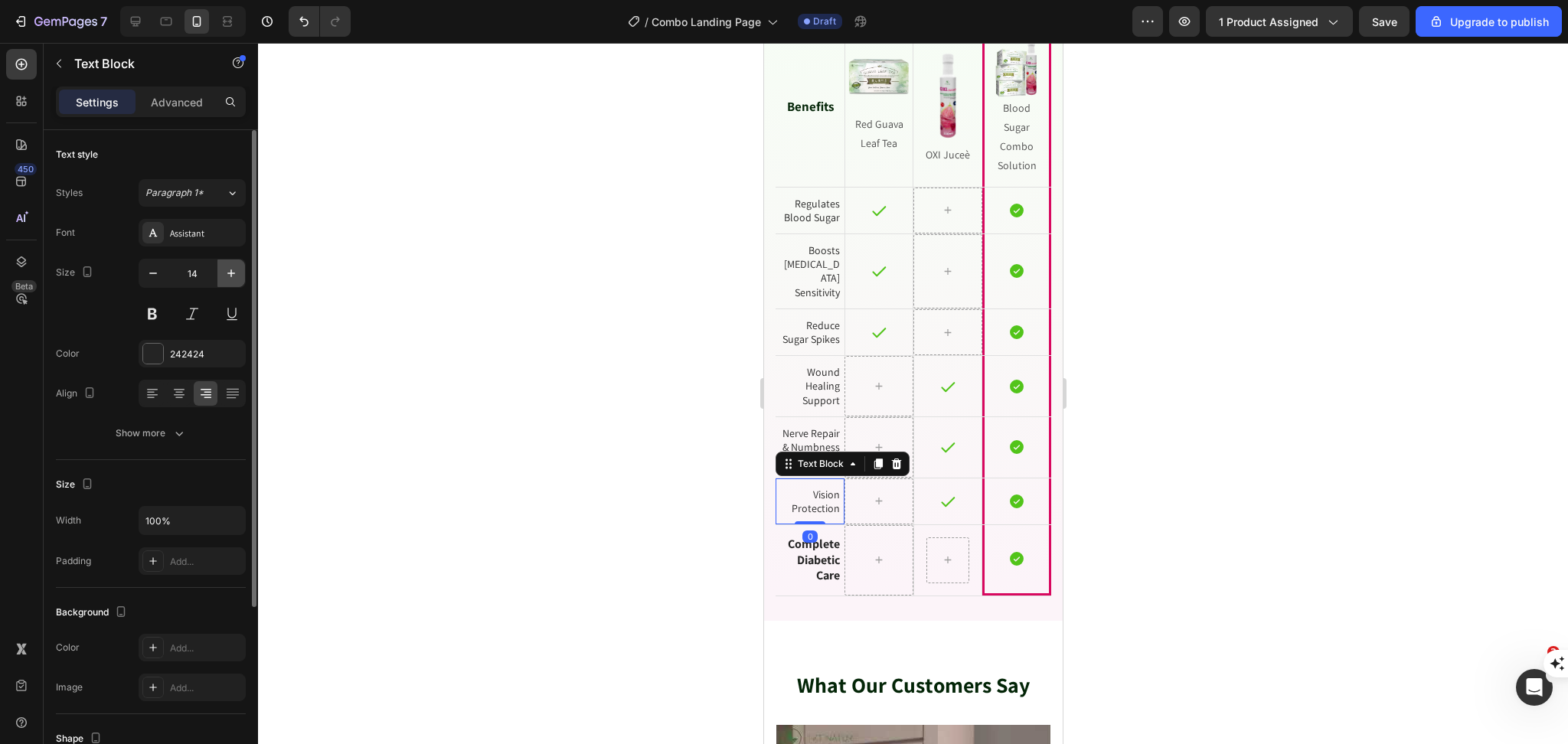
click at [229, 281] on button "button" at bounding box center [231, 274] width 28 height 28
type input "16"
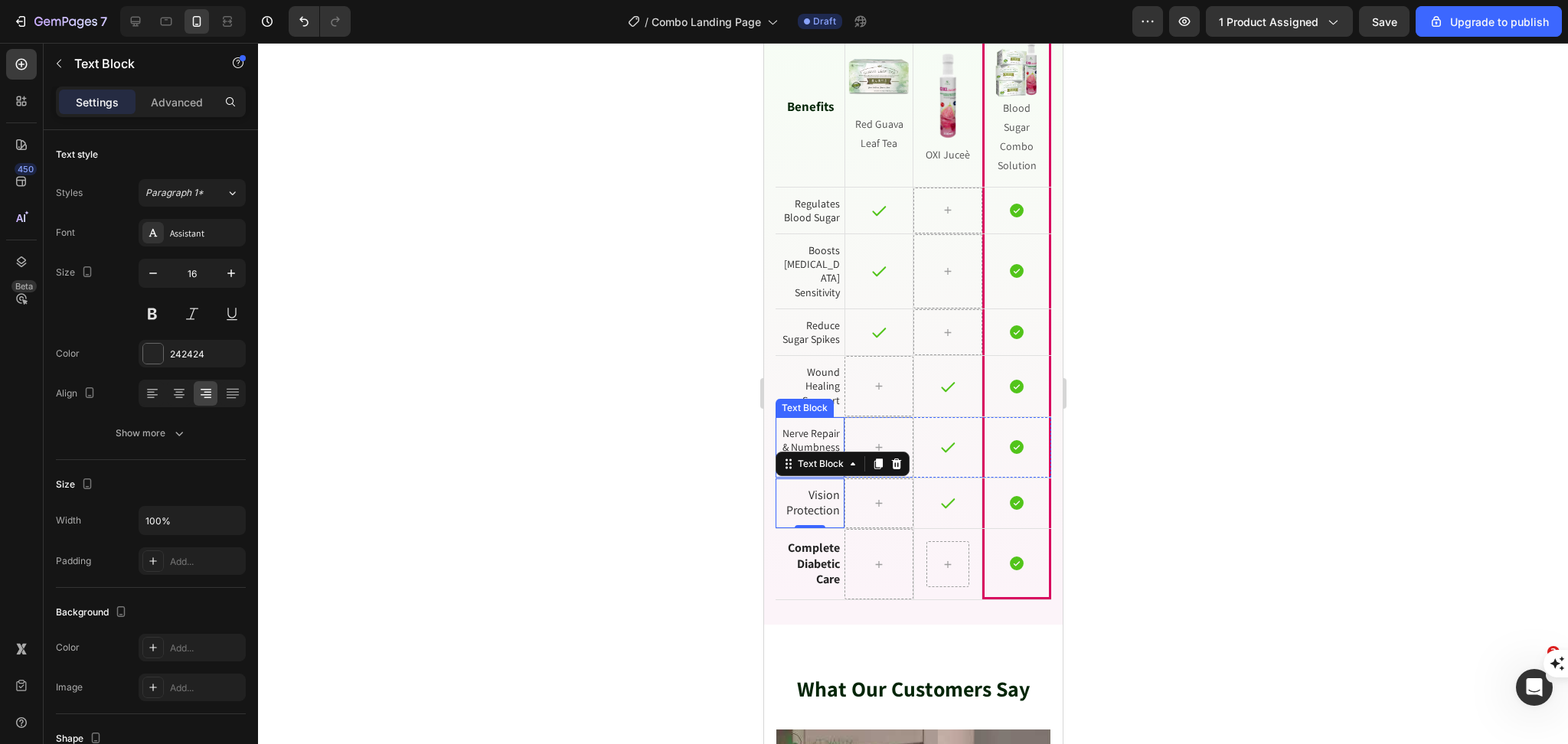
click at [803, 436] on p "Nerve Repair & Numbness Relief" at bounding box center [809, 447] width 60 height 42
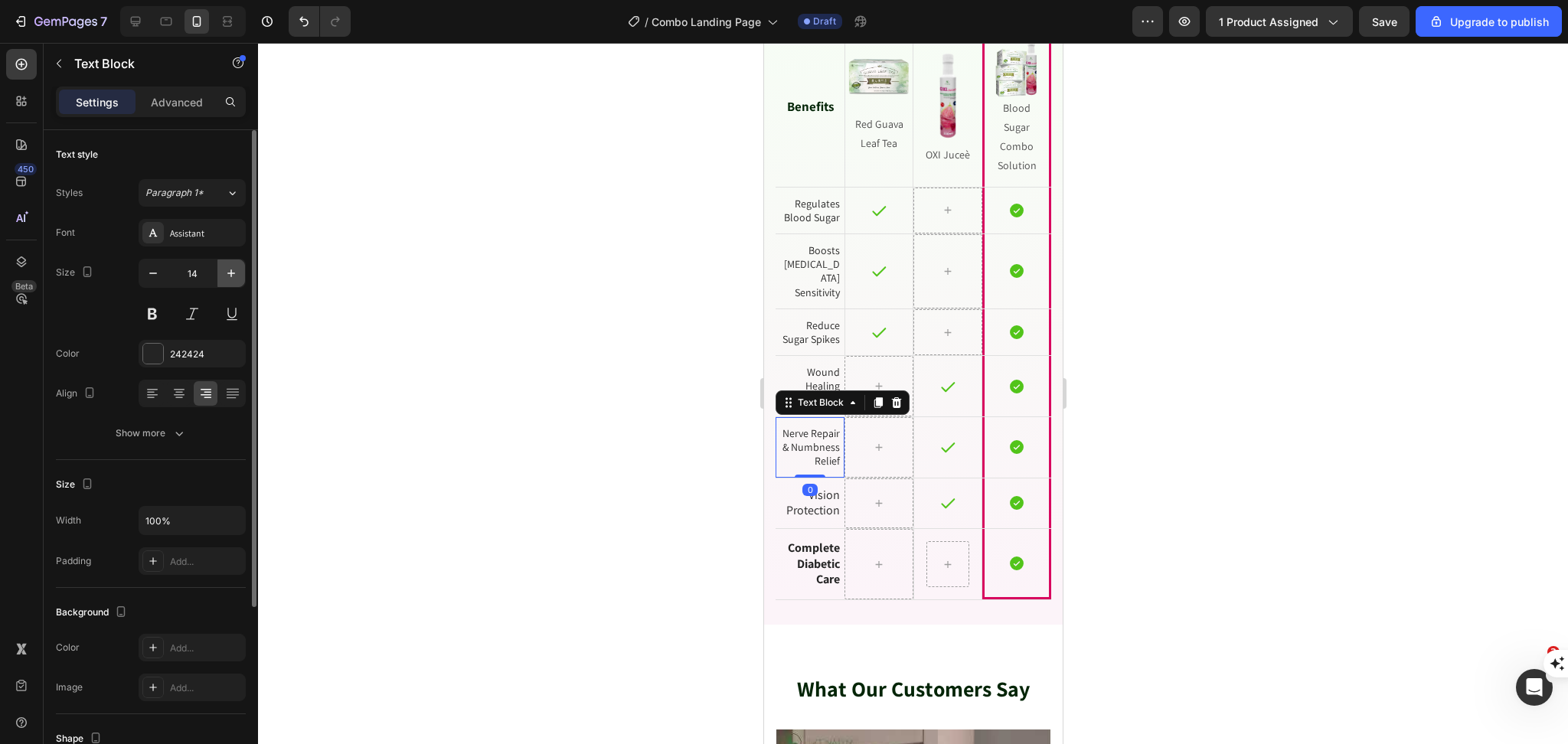
click at [235, 273] on icon "button" at bounding box center [230, 273] width 15 height 15
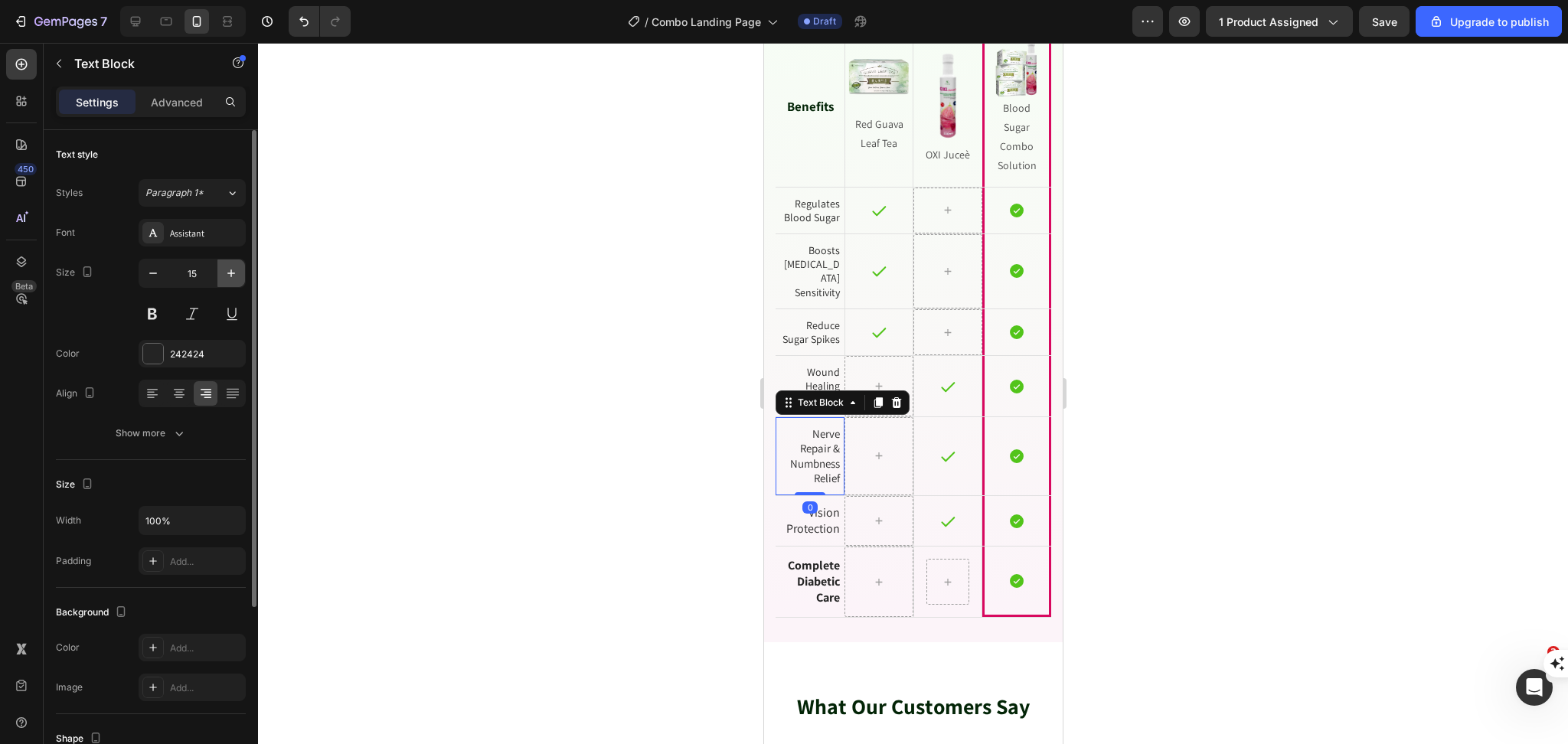
click at [235, 273] on icon "button" at bounding box center [230, 273] width 15 height 15
type input "16"
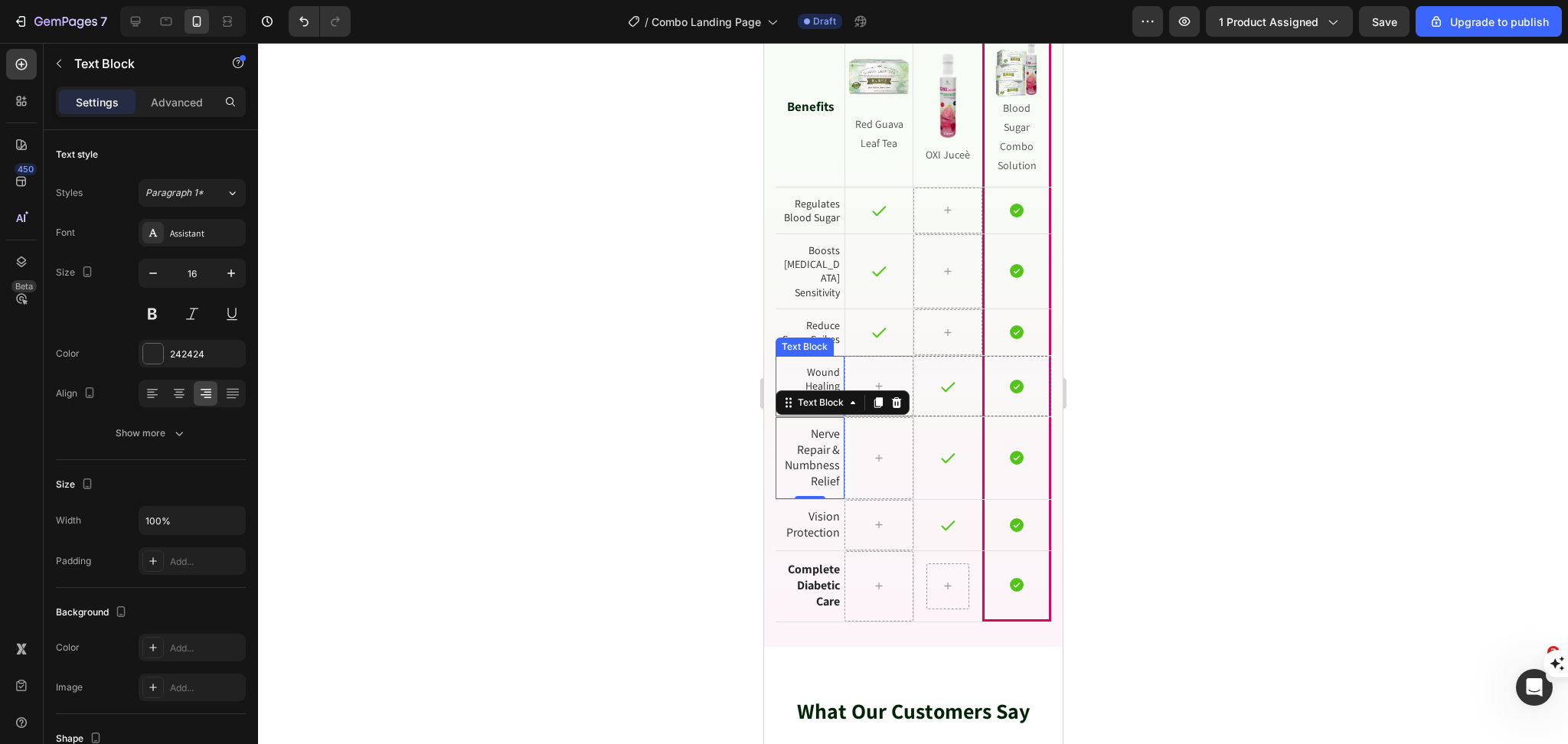
click at [833, 376] on p "Wound Healing Support" at bounding box center [809, 386] width 60 height 42
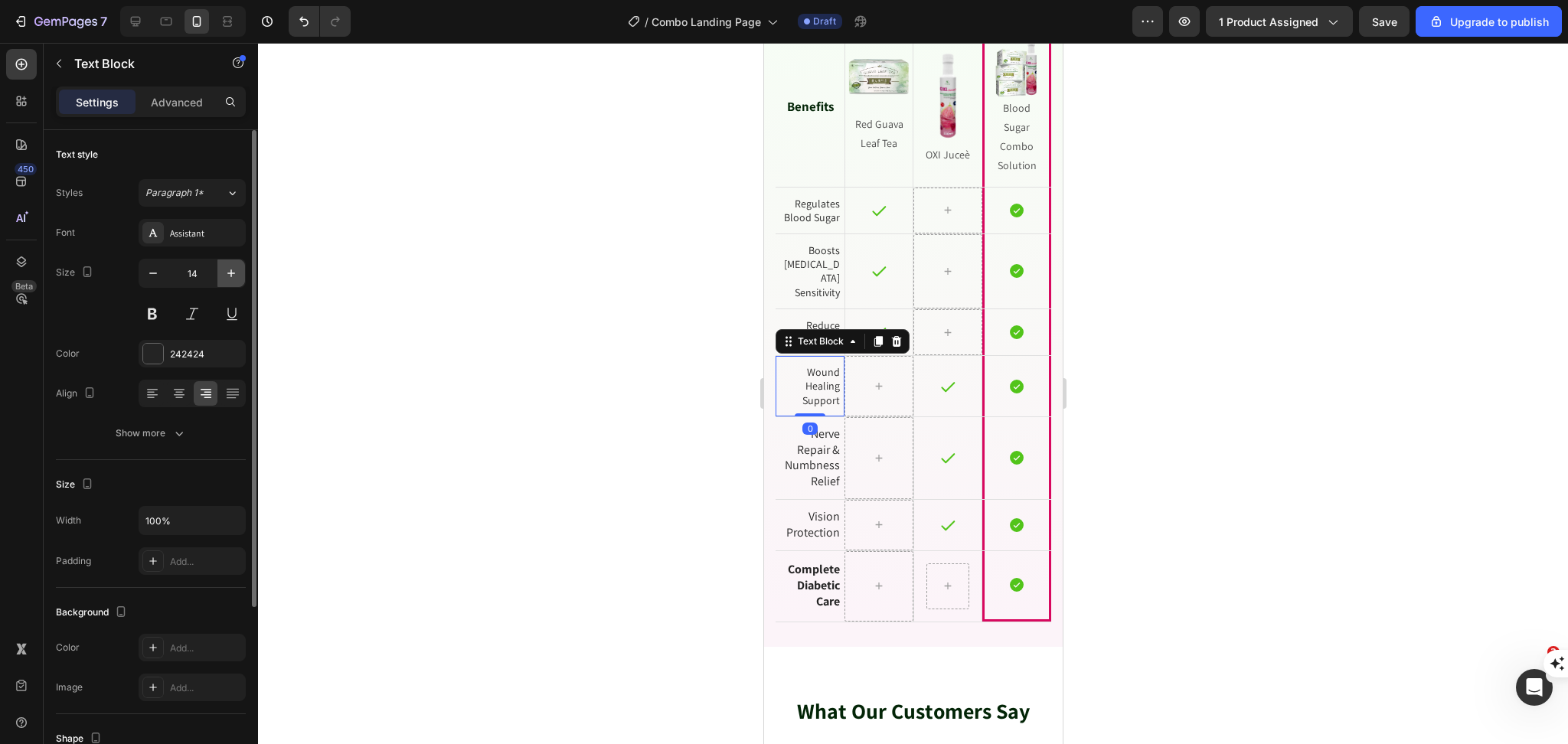
click at [227, 270] on icon "button" at bounding box center [230, 273] width 15 height 15
type input "16"
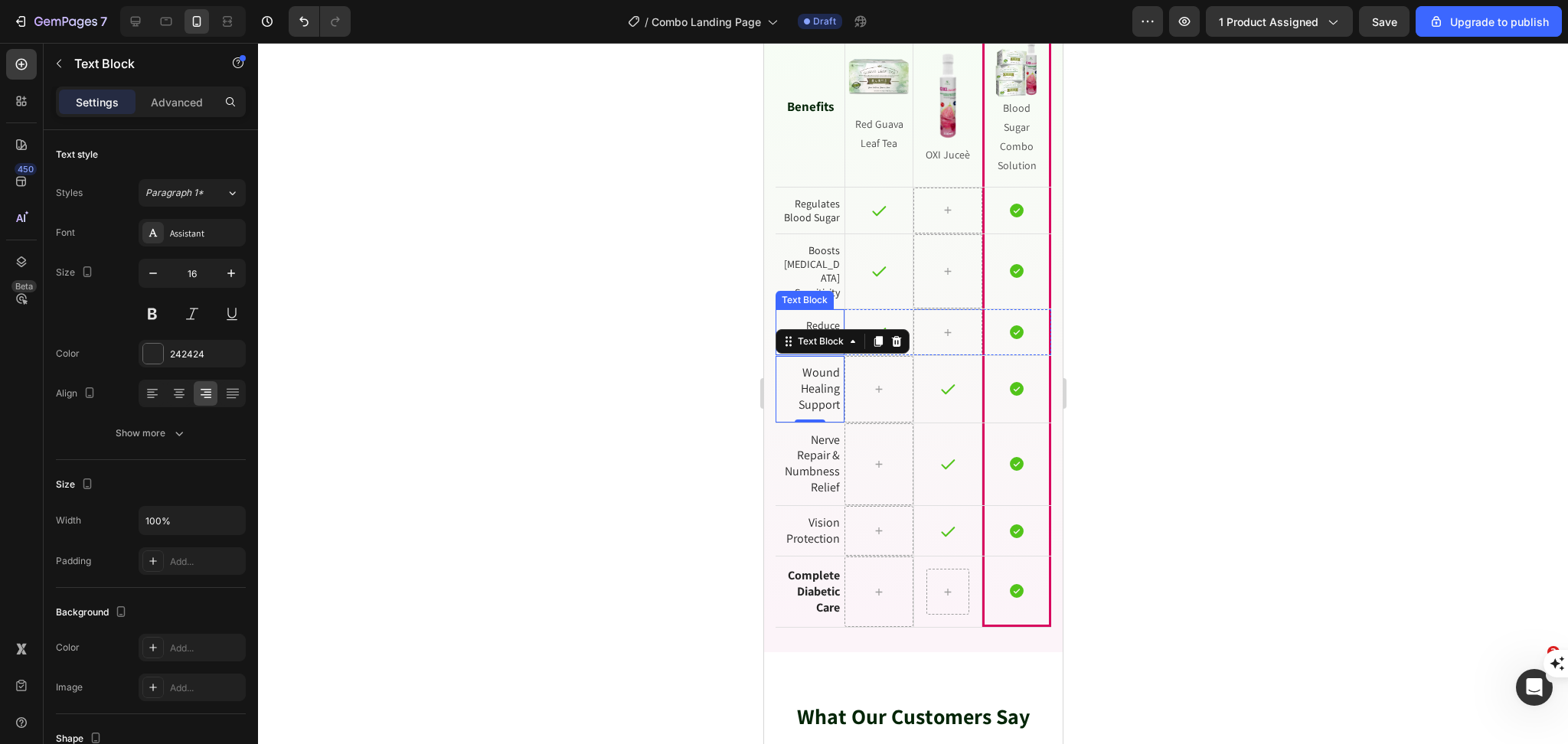
click at [810, 318] on p "Reduce Sugar Spikes" at bounding box center [809, 332] width 60 height 28
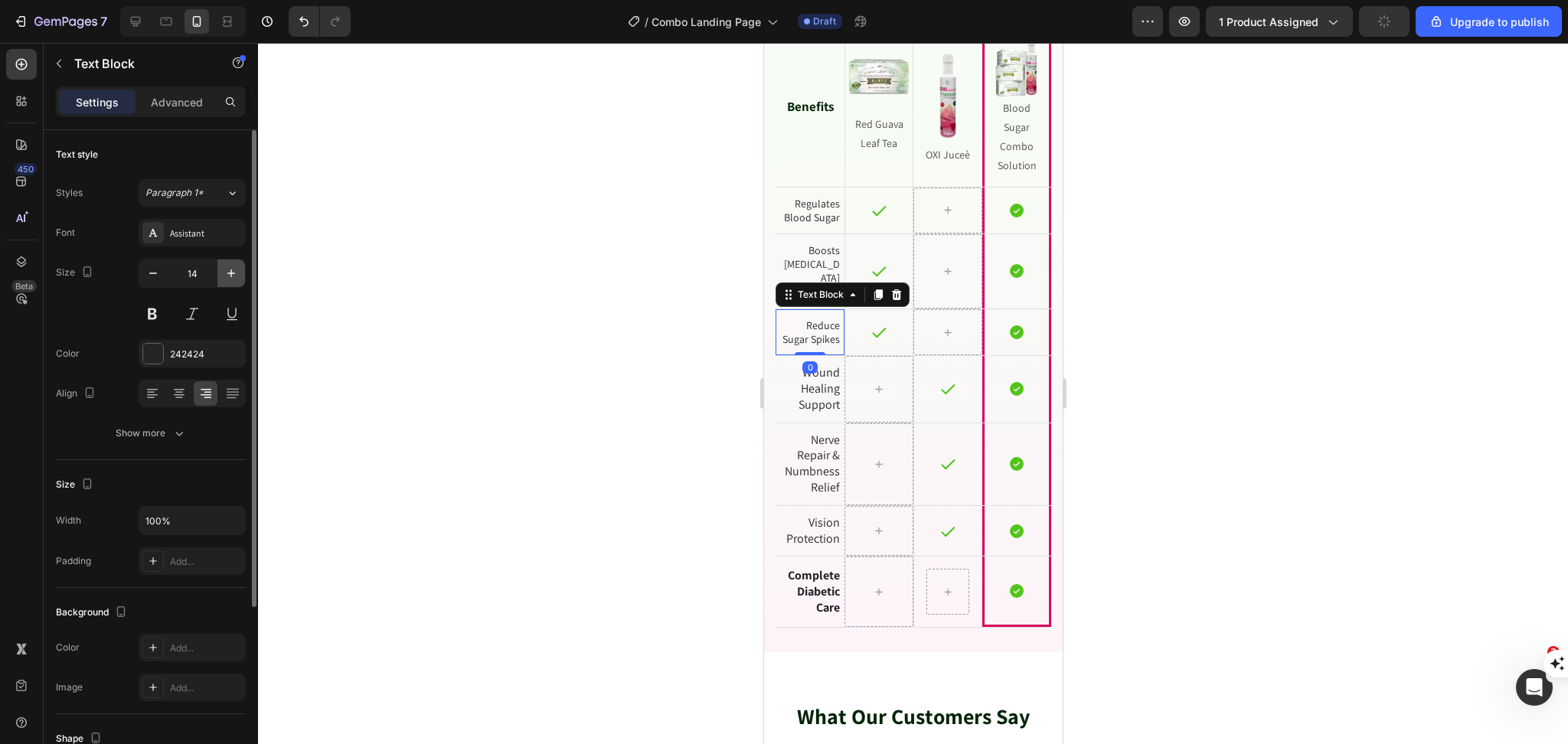
click at [228, 273] on icon "button" at bounding box center [231, 274] width 8 height 8
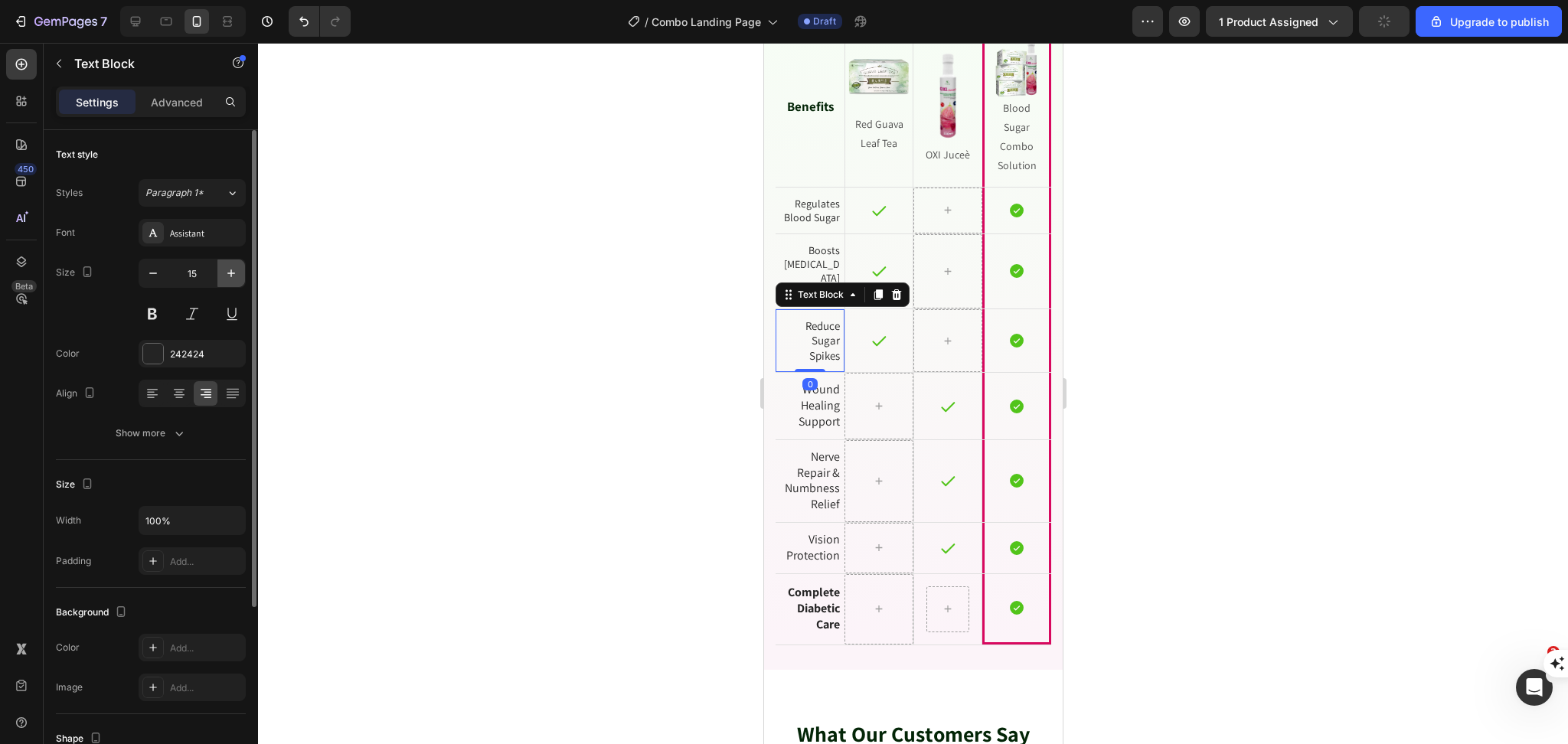
type input "16"
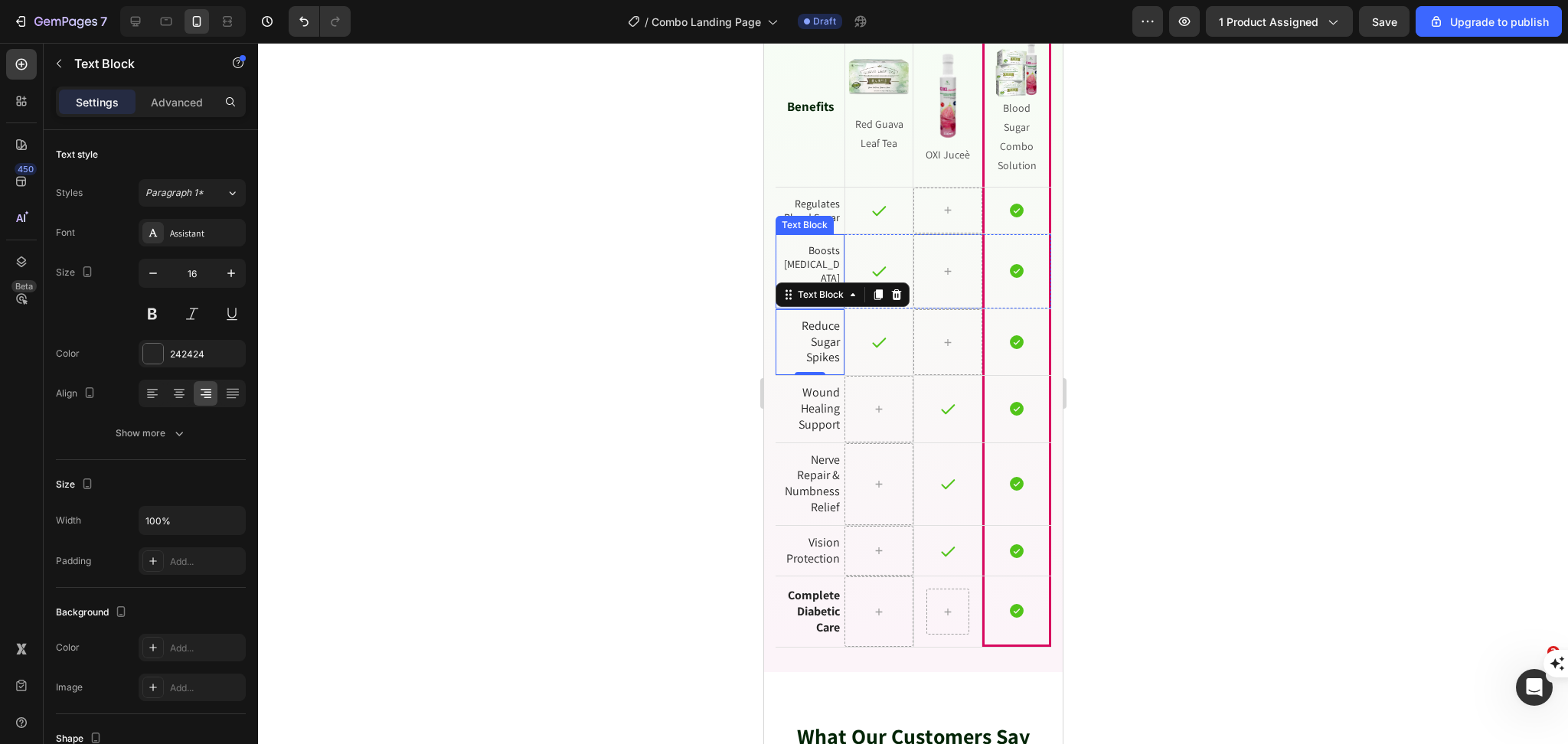
click at [821, 258] on p "Boosts Insulin Sensitivity" at bounding box center [809, 271] width 60 height 56
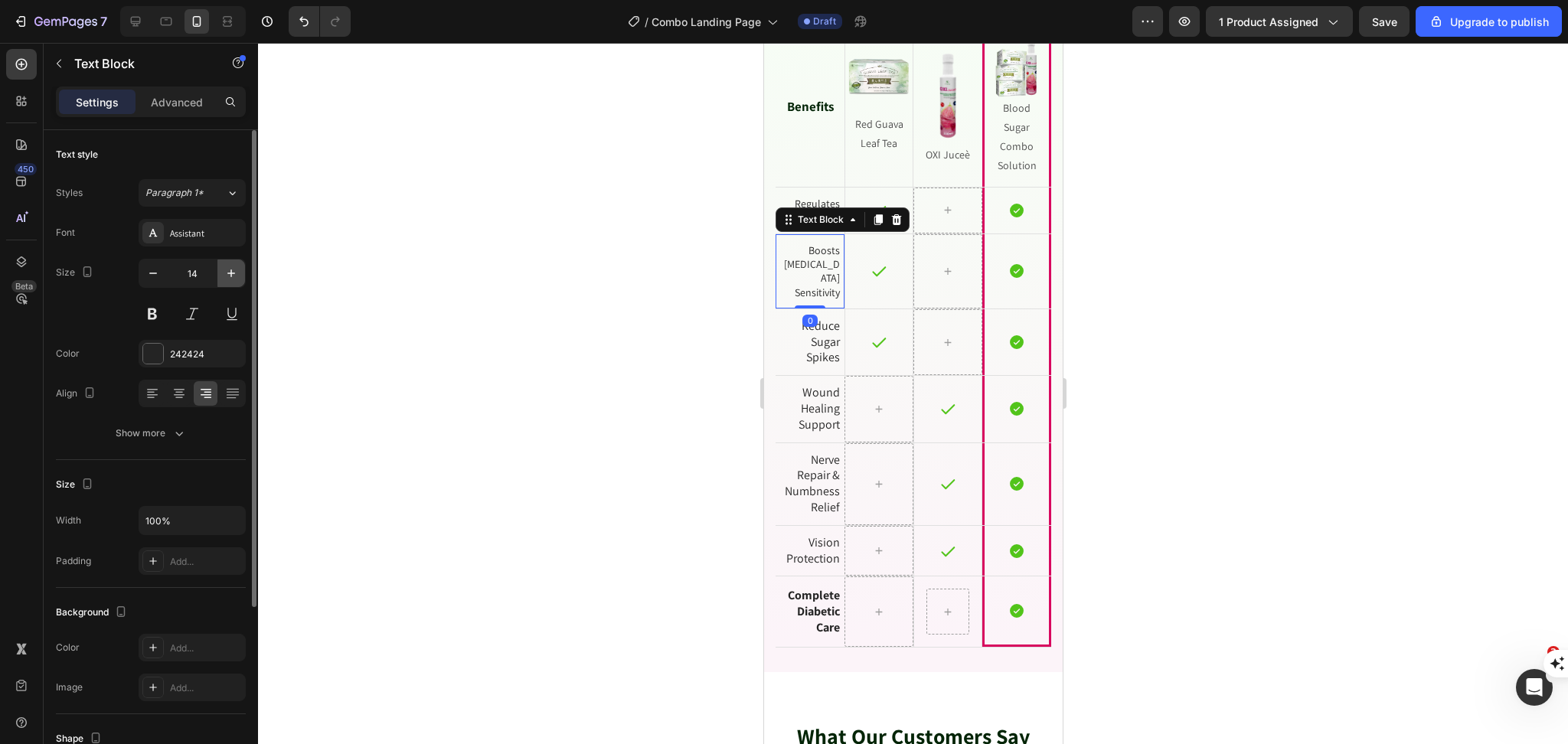
click at [225, 269] on icon "button" at bounding box center [230, 273] width 15 height 15
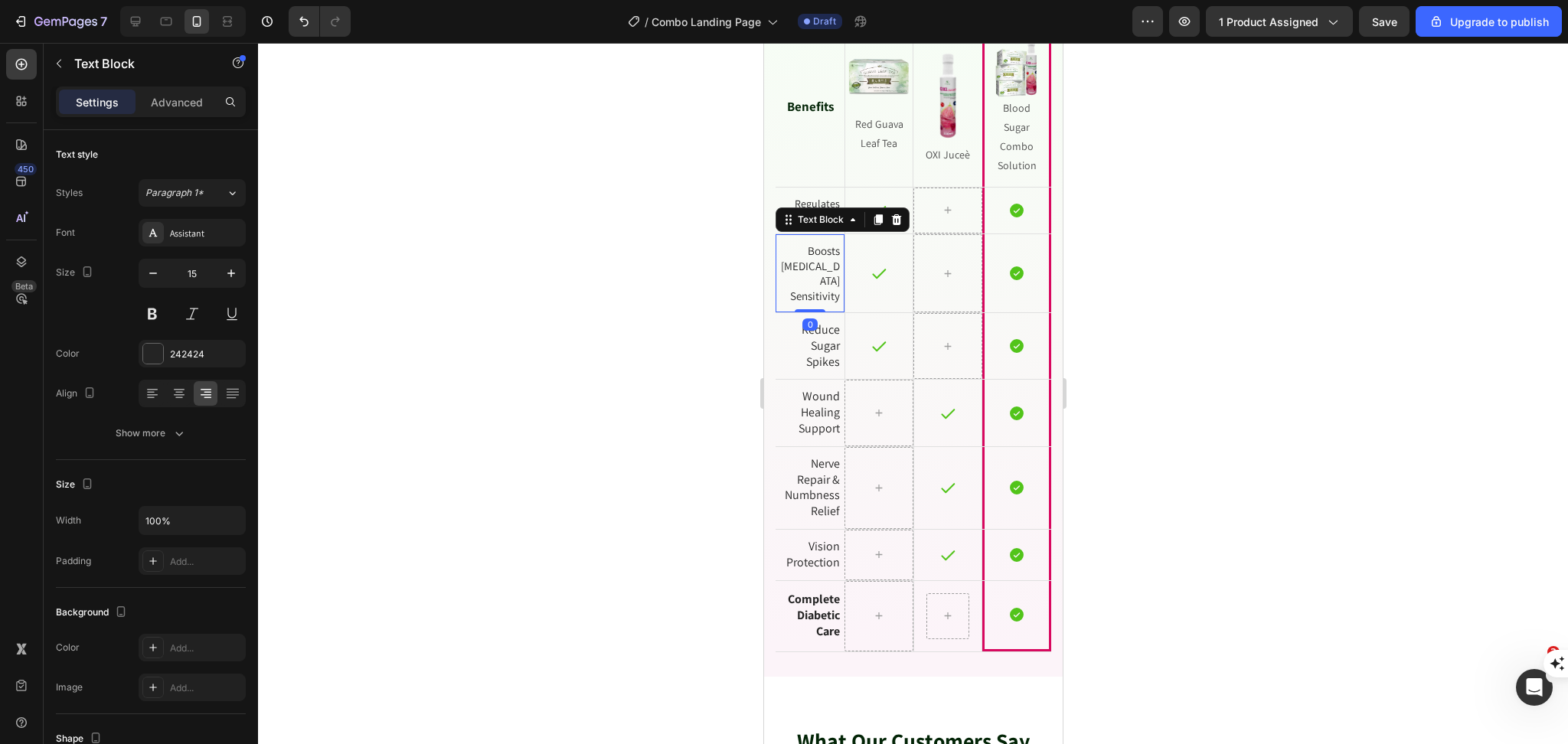
type input "16"
click at [804, 197] on p "Regulates Blood Sugar" at bounding box center [809, 211] width 60 height 28
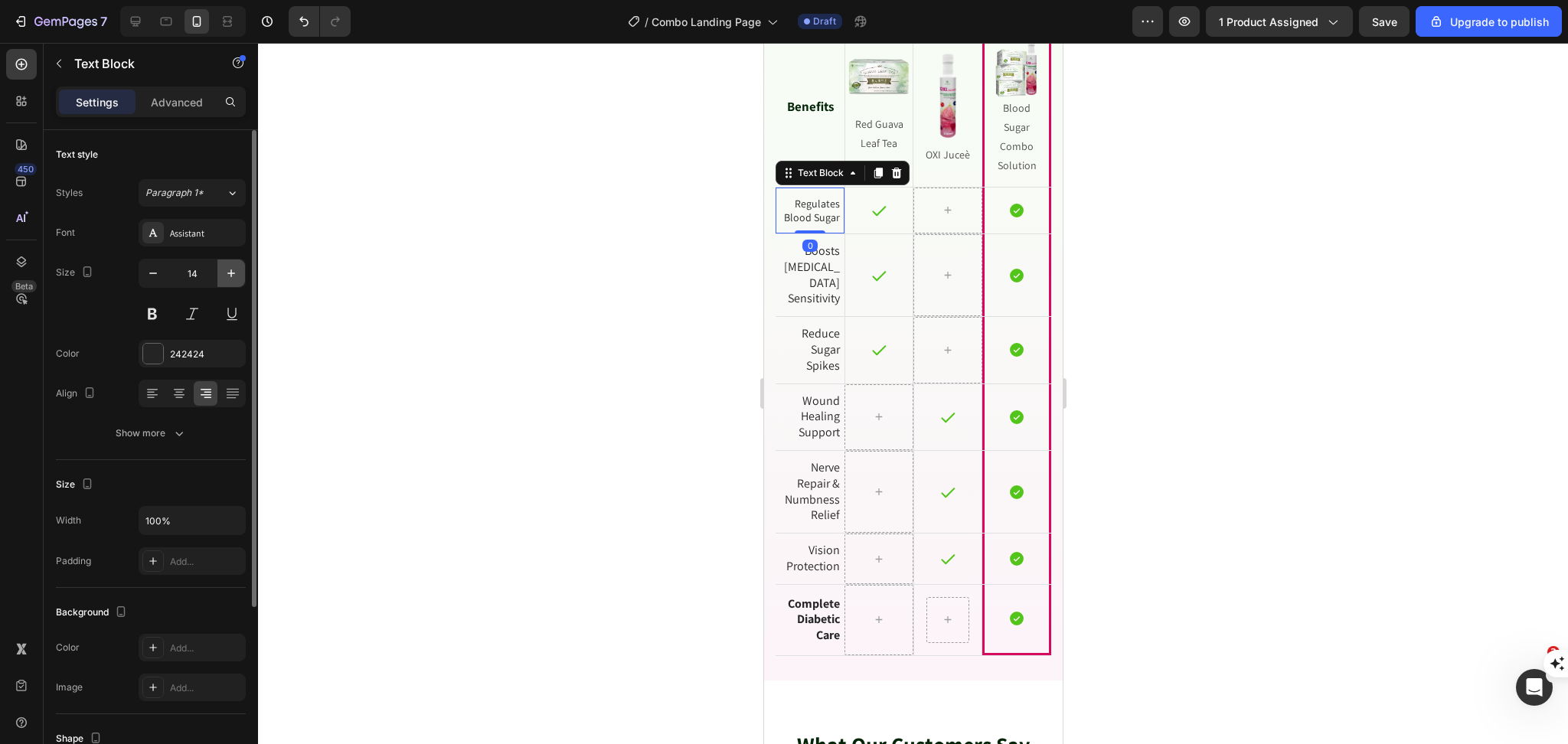
click at [229, 278] on icon "button" at bounding box center [230, 273] width 15 height 15
type input "16"
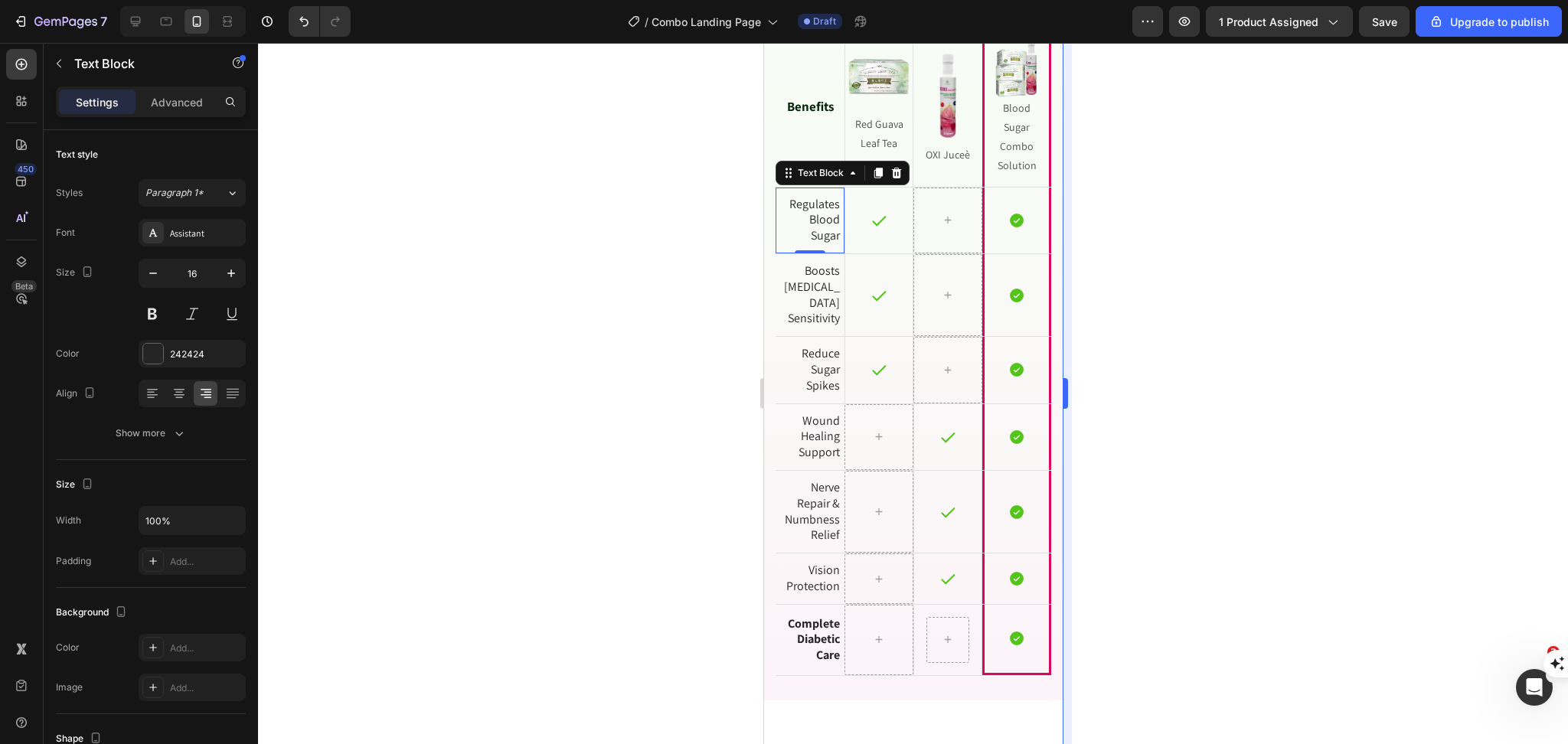
click at [1075, 354] on div at bounding box center [913, 394] width 1310 height 702
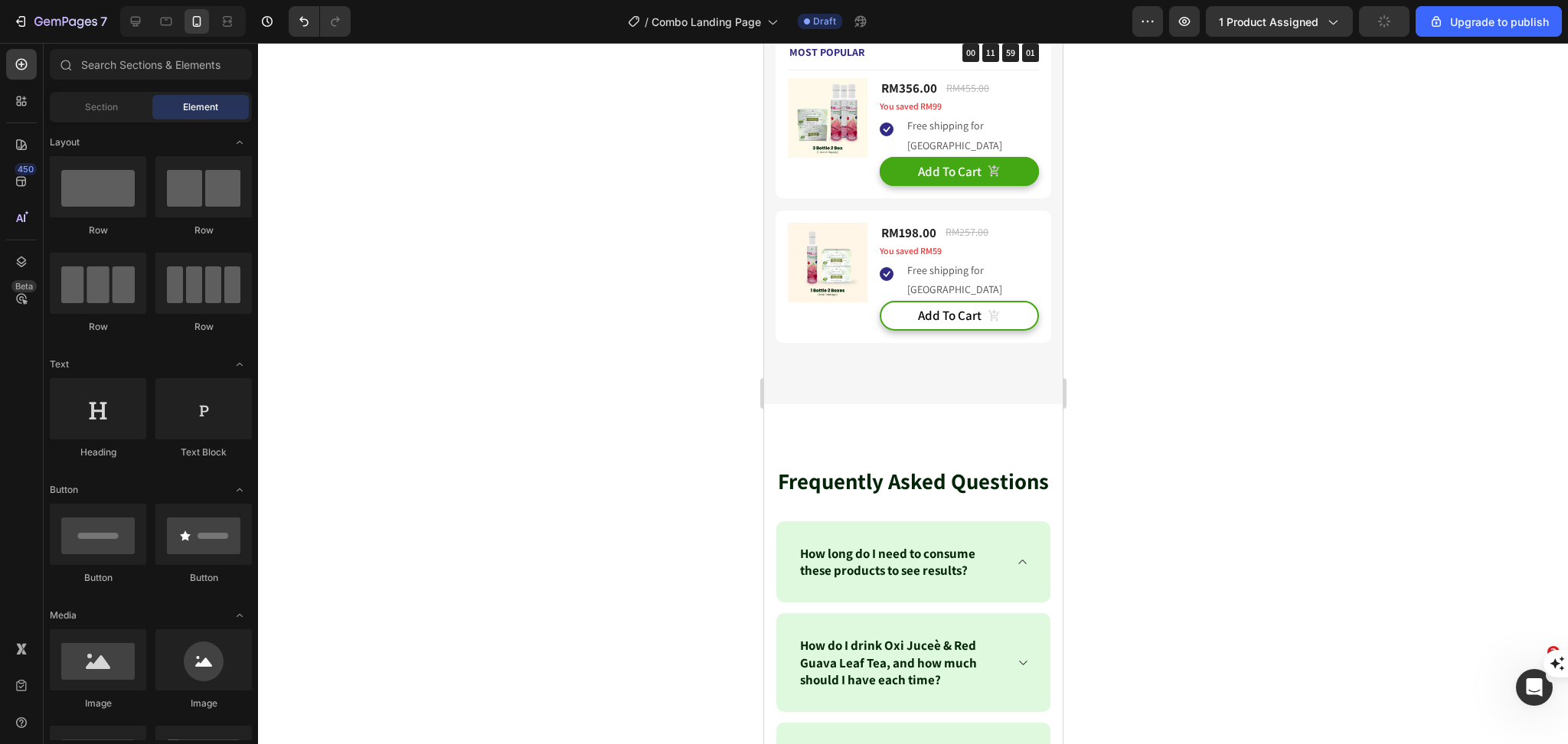
scroll to position [7020, 0]
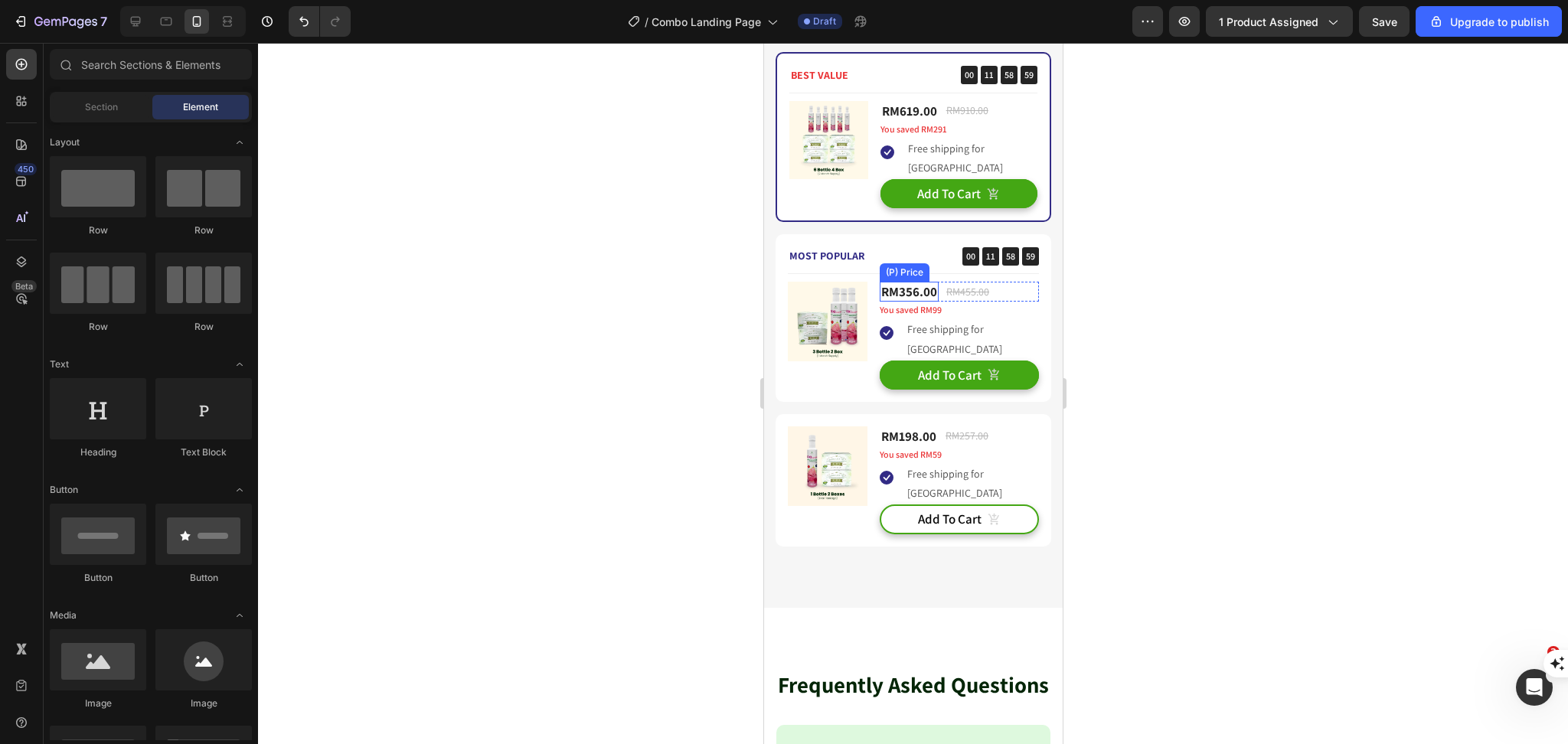
click at [910, 297] on div "RM356.00" at bounding box center [908, 291] width 59 height 20
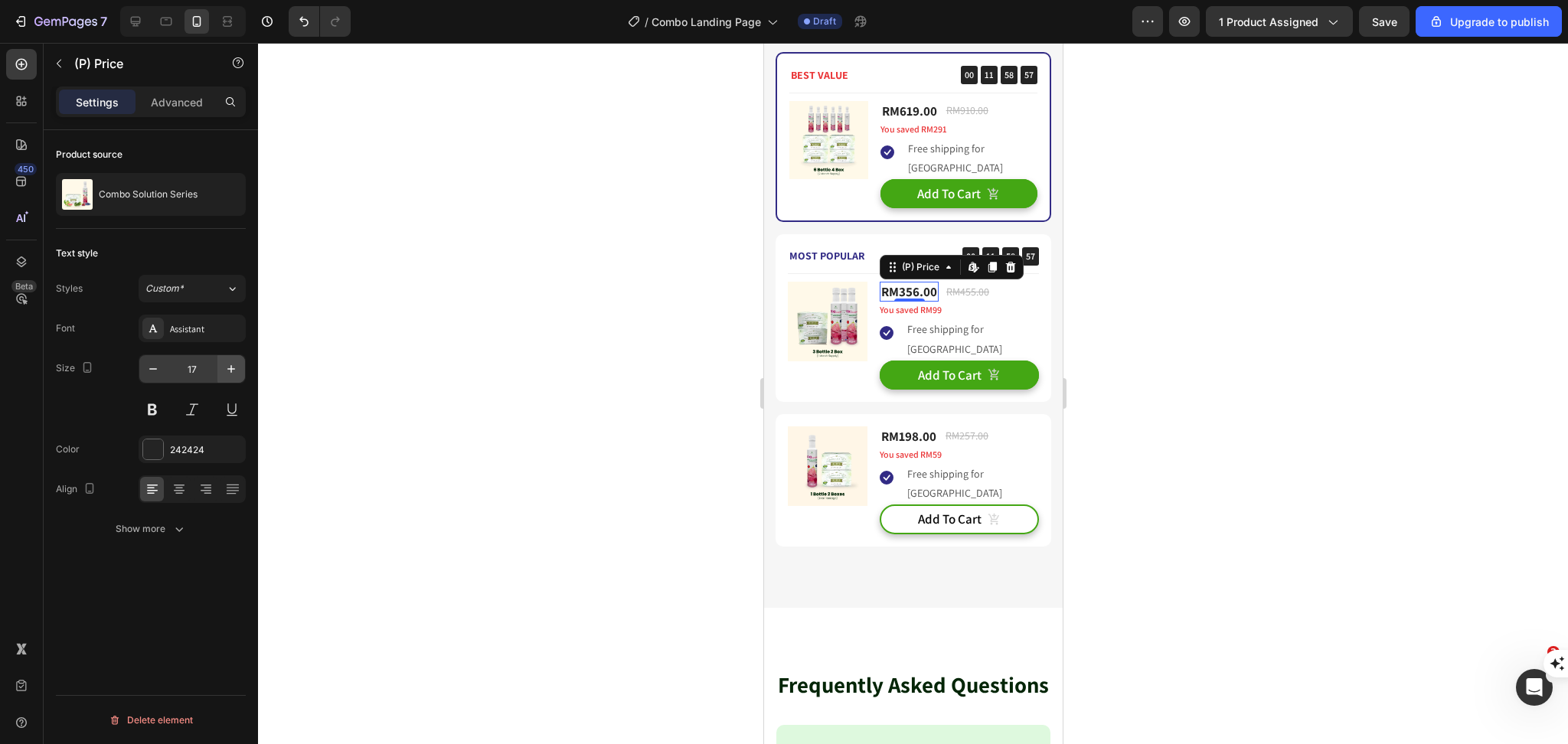
click at [230, 365] on icon "button" at bounding box center [230, 368] width 15 height 15
type input "21"
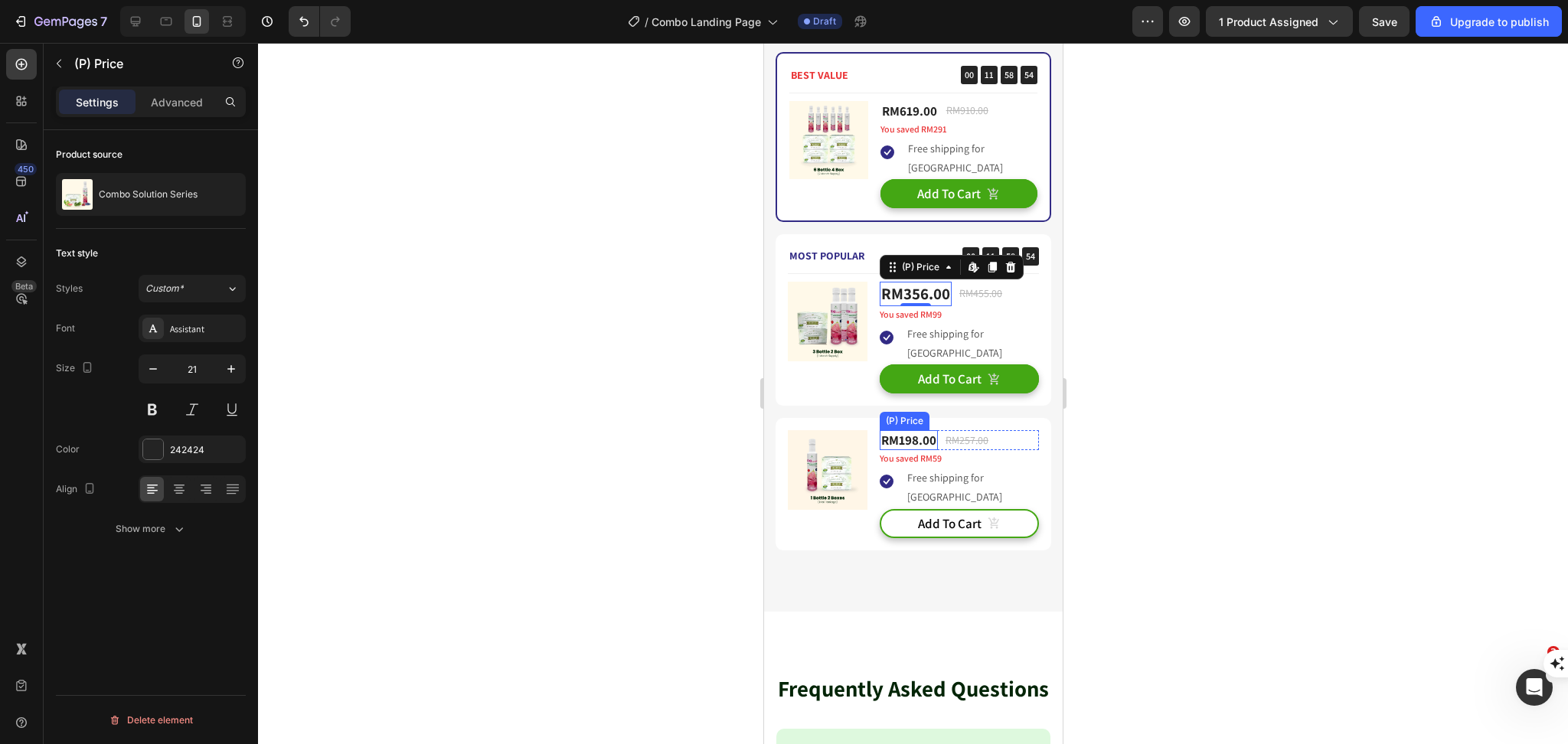
click at [889, 435] on div "RM198.00" at bounding box center [907, 440] width 58 height 20
click at [902, 293] on div "RM356.00" at bounding box center [914, 293] width 72 height 24
click at [906, 440] on div "RM198.00" at bounding box center [907, 440] width 58 height 20
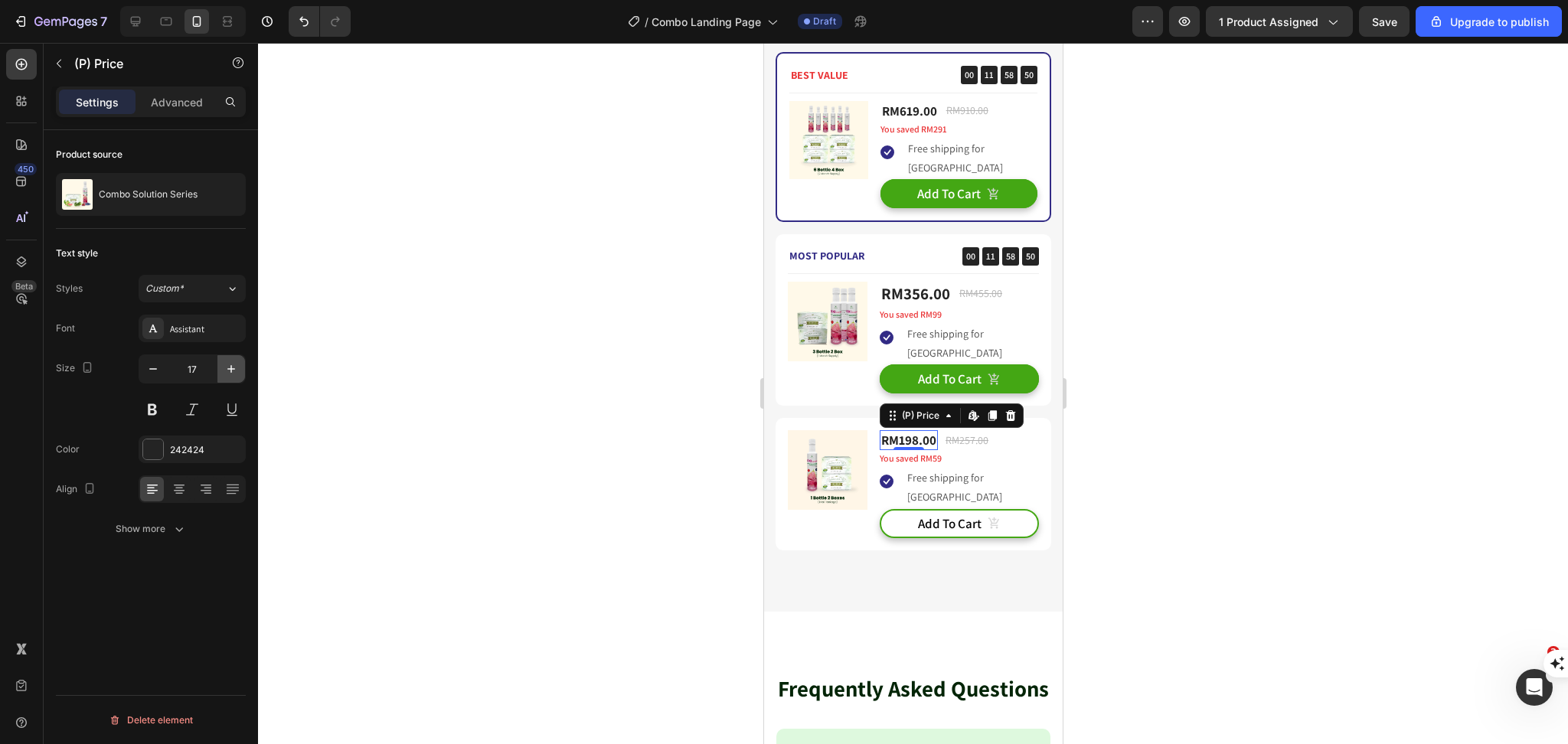
click at [236, 368] on icon "button" at bounding box center [230, 368] width 15 height 15
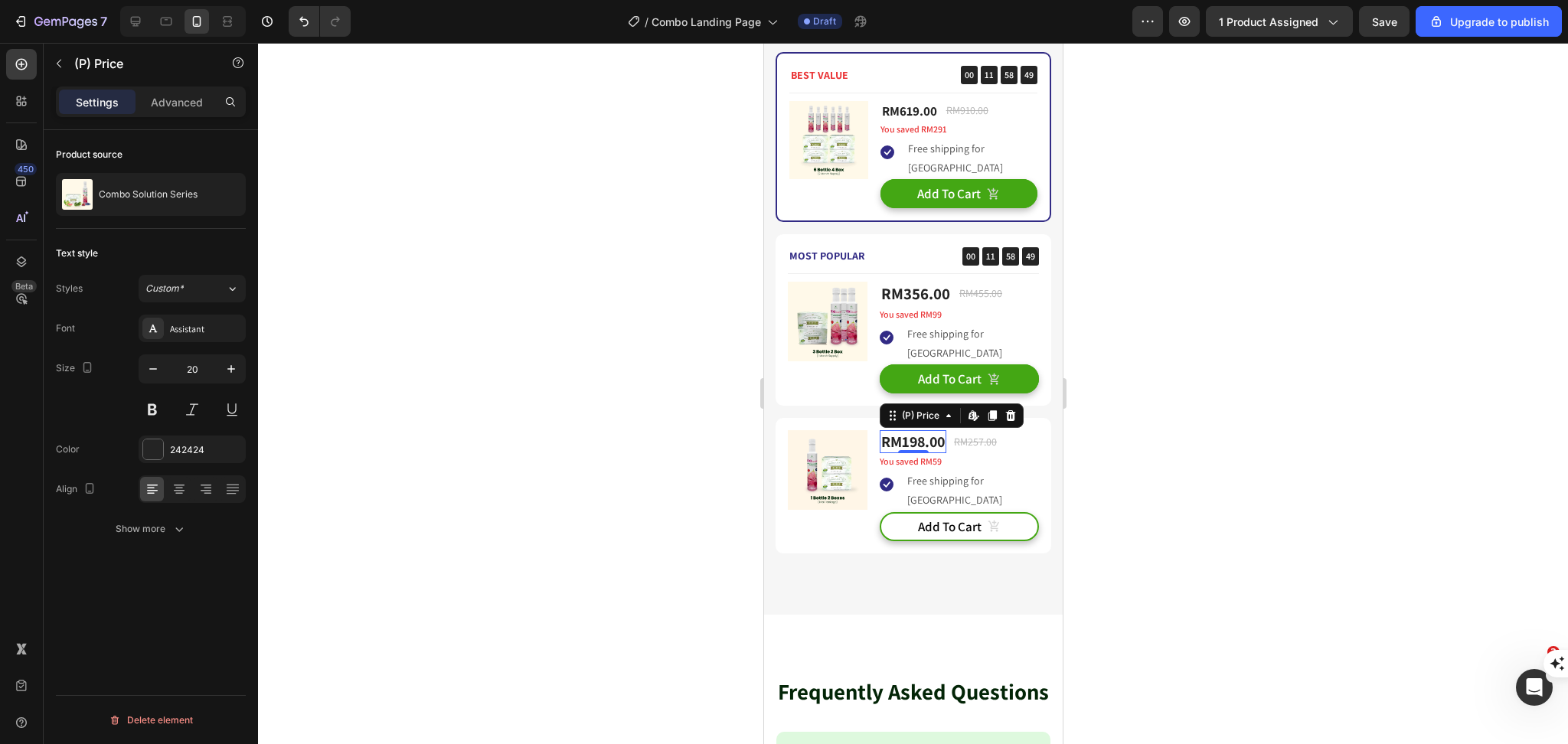
type input "21"
click at [934, 114] on div "RM619.00 (P) Price (P) Price RM910.00 (P) Price (P) Price Row" at bounding box center [957, 111] width 157 height 20
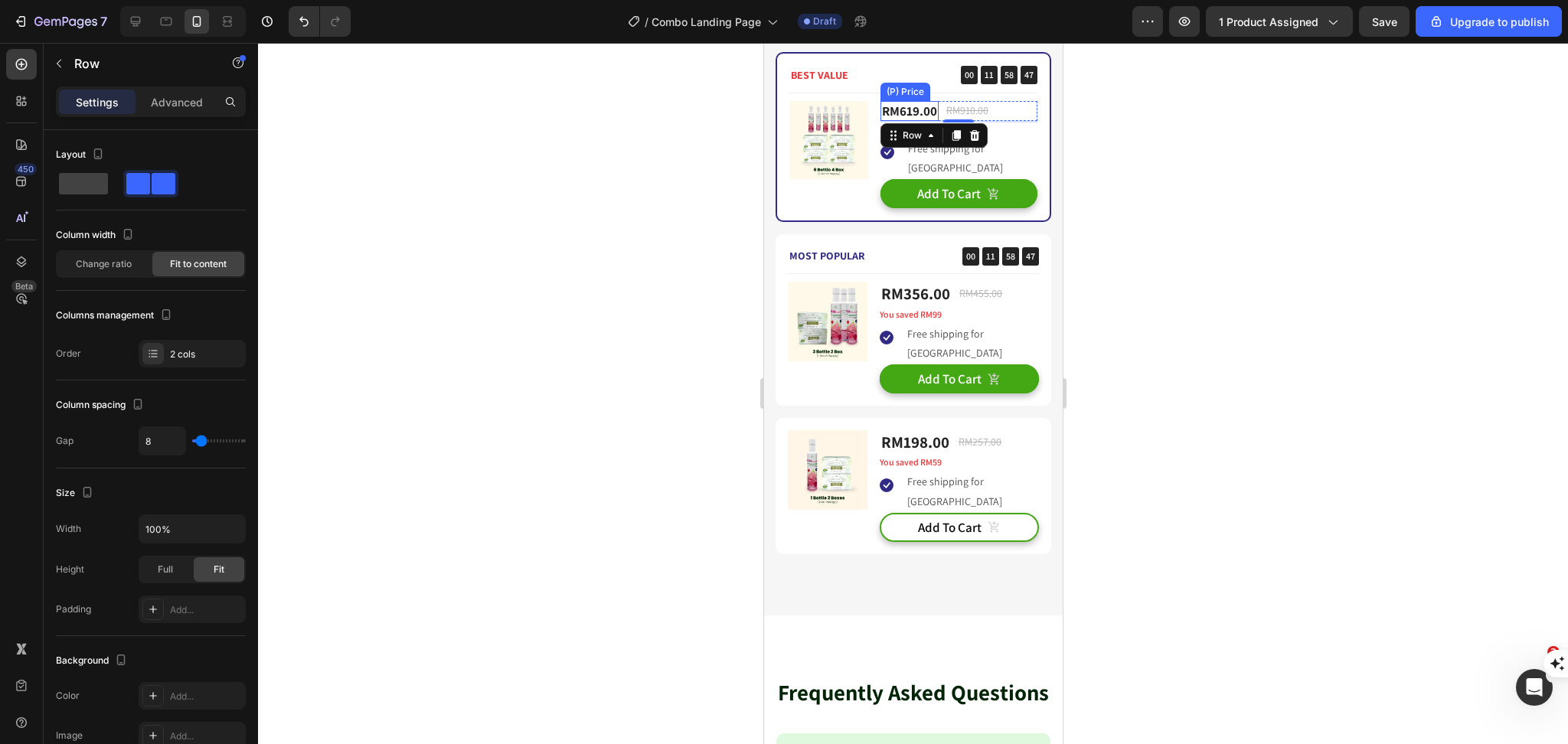
click at [927, 114] on div "RM619.00" at bounding box center [908, 111] width 58 height 20
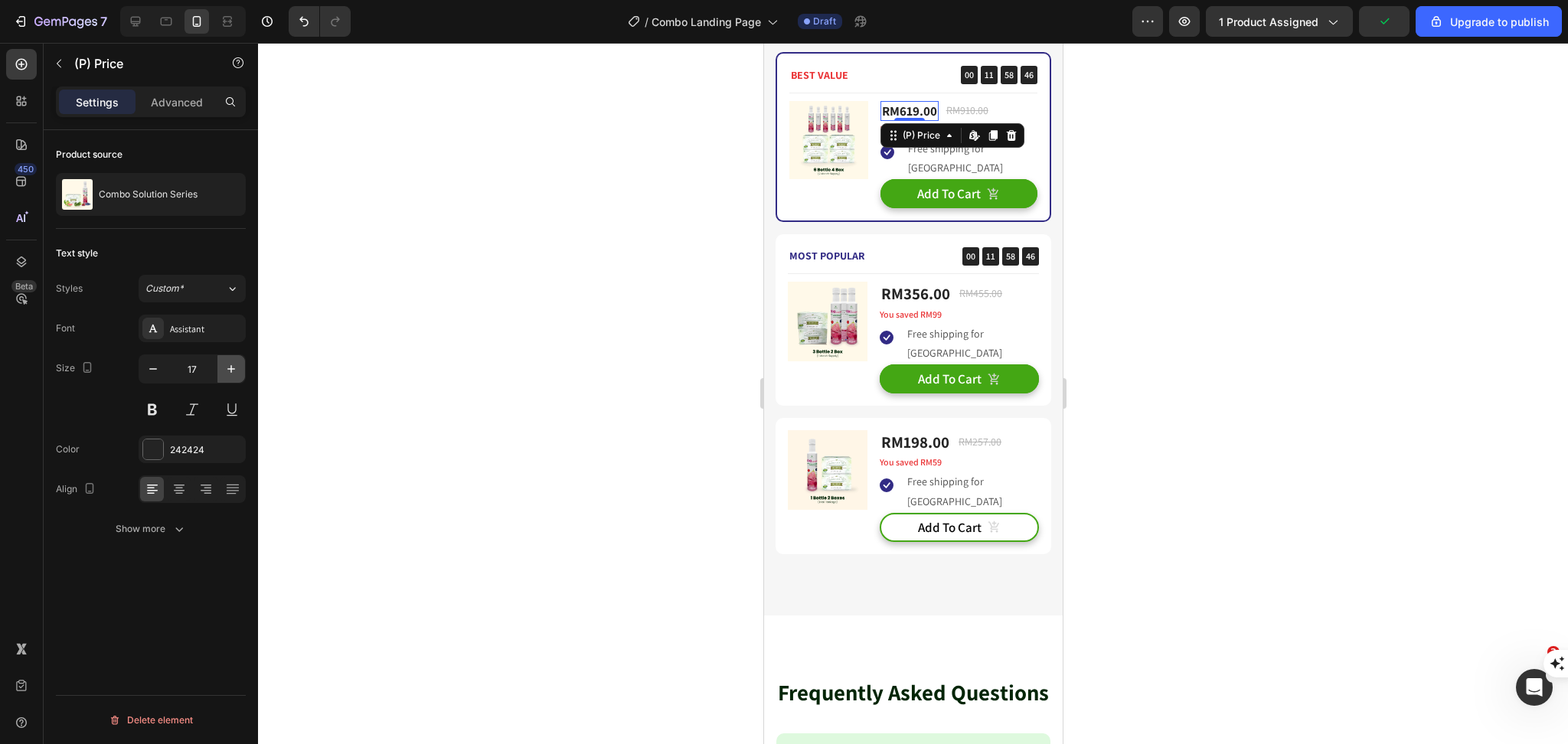
click at [228, 380] on button "button" at bounding box center [231, 369] width 28 height 28
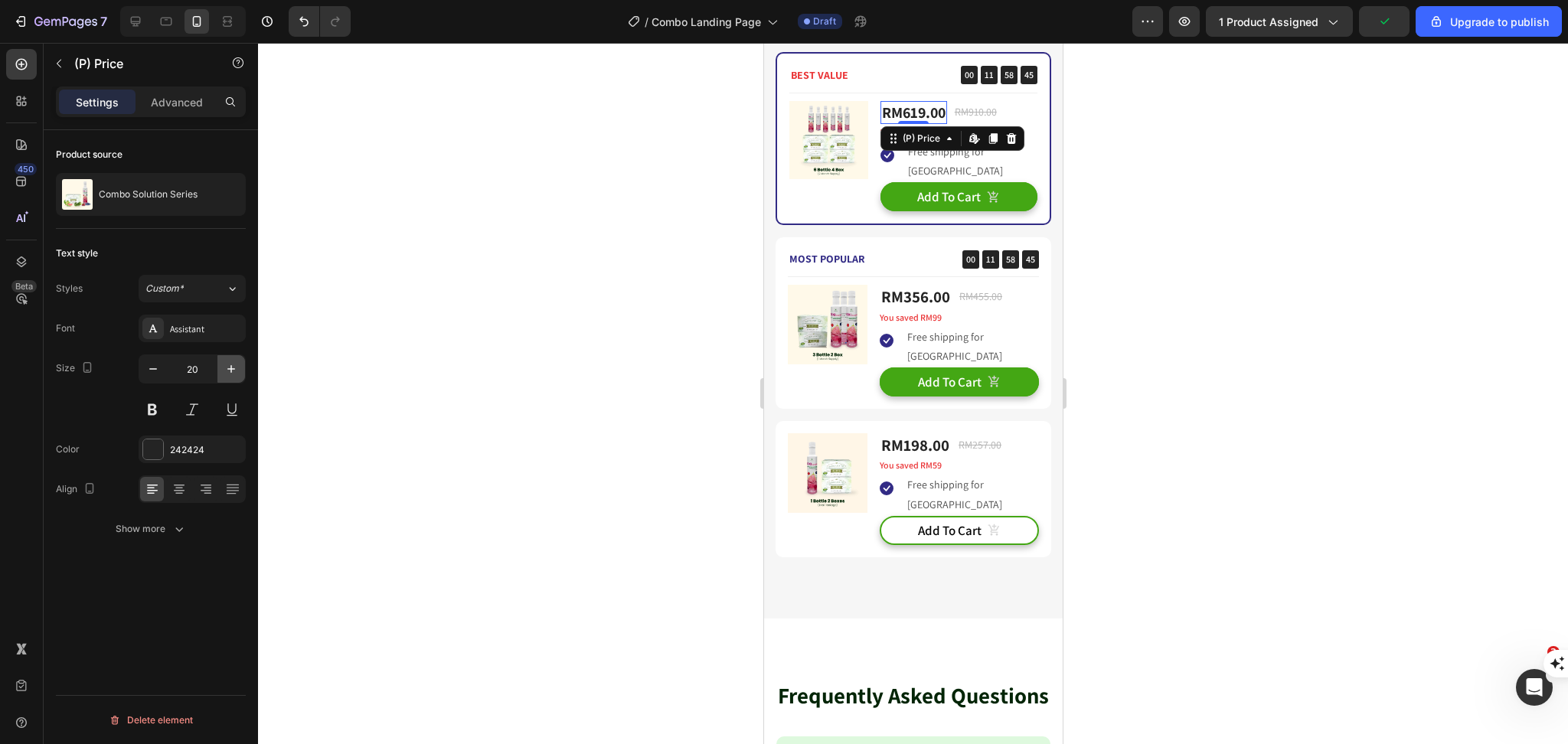
click at [228, 380] on button "button" at bounding box center [231, 369] width 28 height 28
type input "21"
click at [1138, 212] on div at bounding box center [913, 394] width 1310 height 702
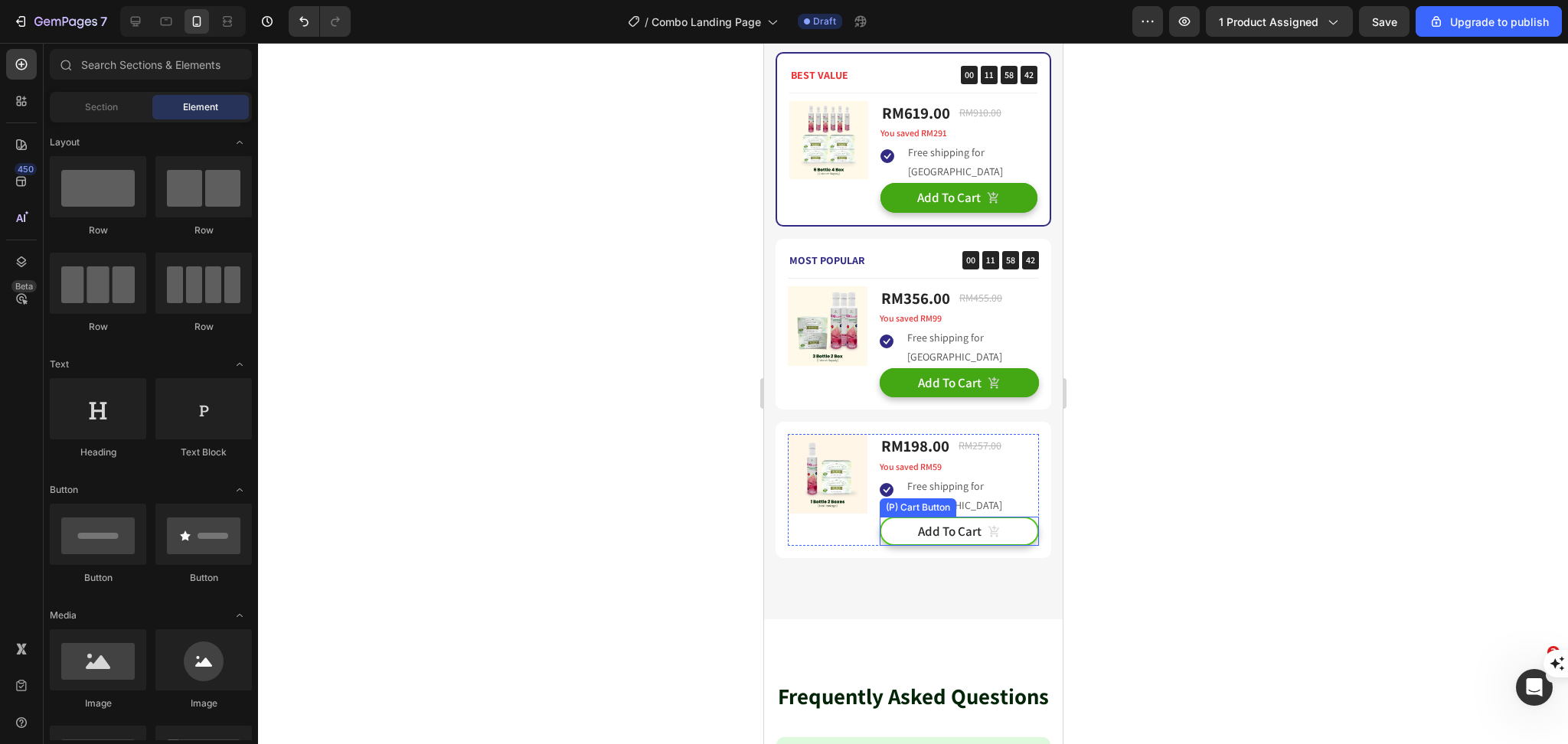
click at [971, 529] on div "Add To Cart" at bounding box center [958, 531] width 83 height 17
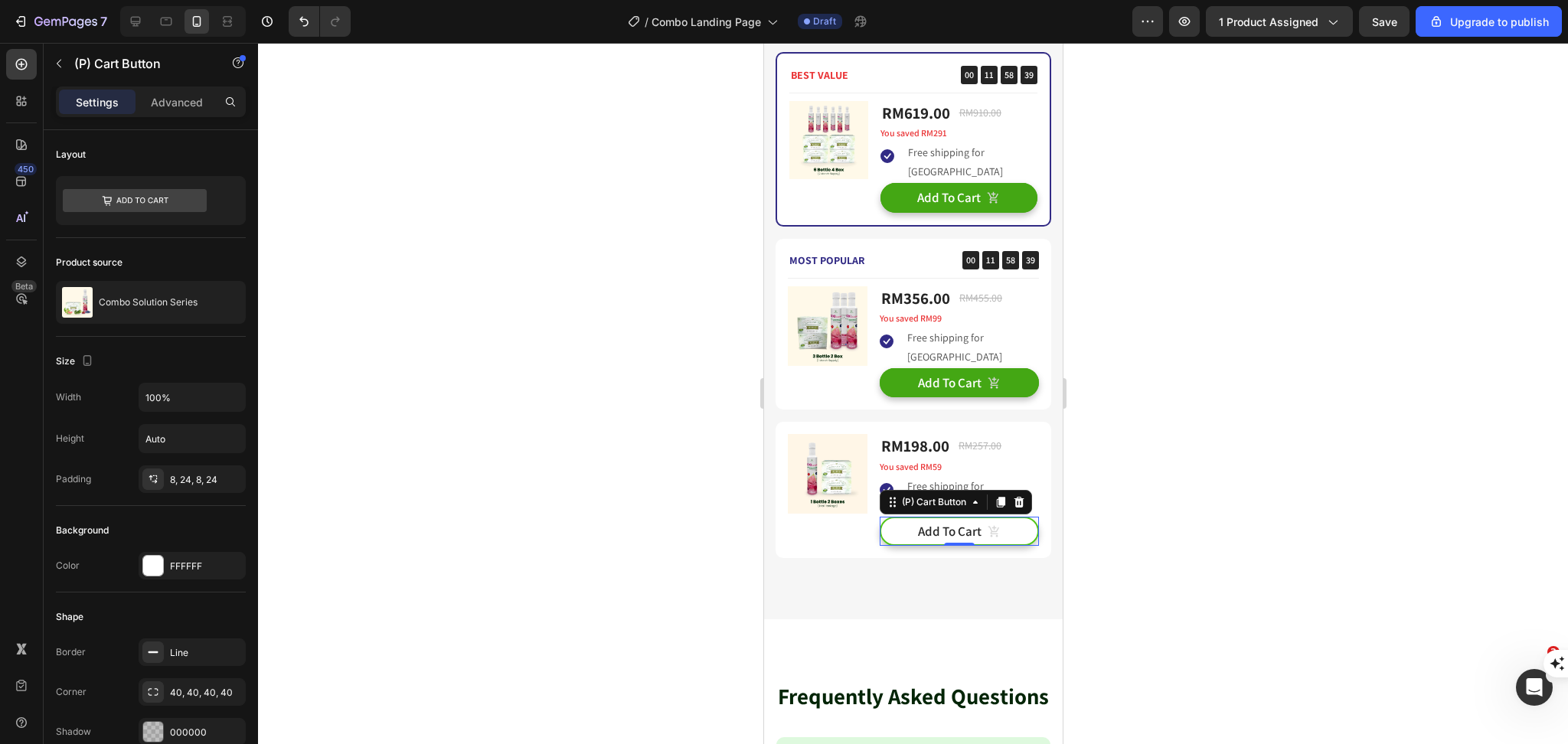
click at [1015, 534] on button "Add To Cart" at bounding box center [958, 531] width 159 height 29
click at [1008, 380] on button "Add To Cart" at bounding box center [958, 383] width 159 height 29
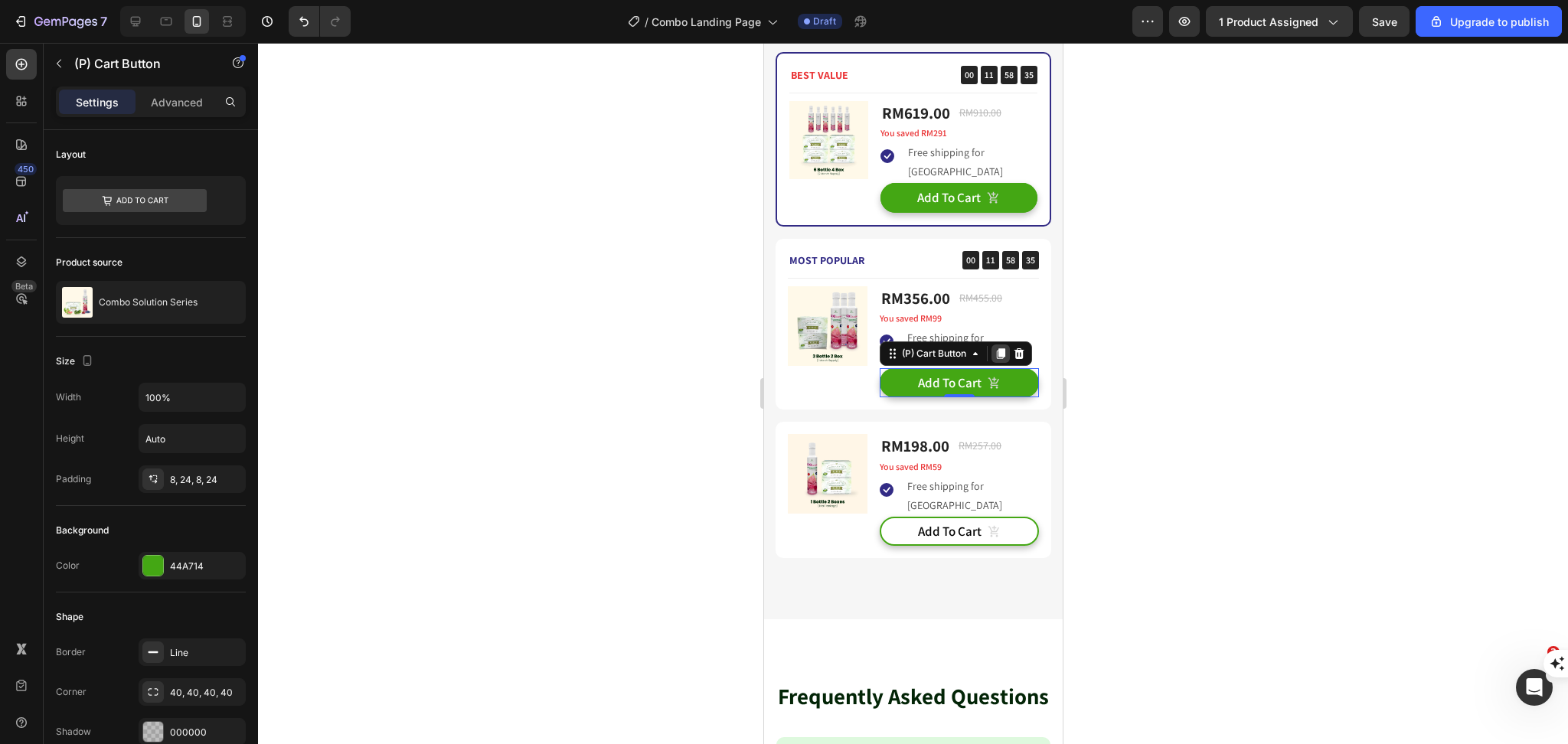
click at [996, 353] on icon at bounding box center [1000, 353] width 9 height 10
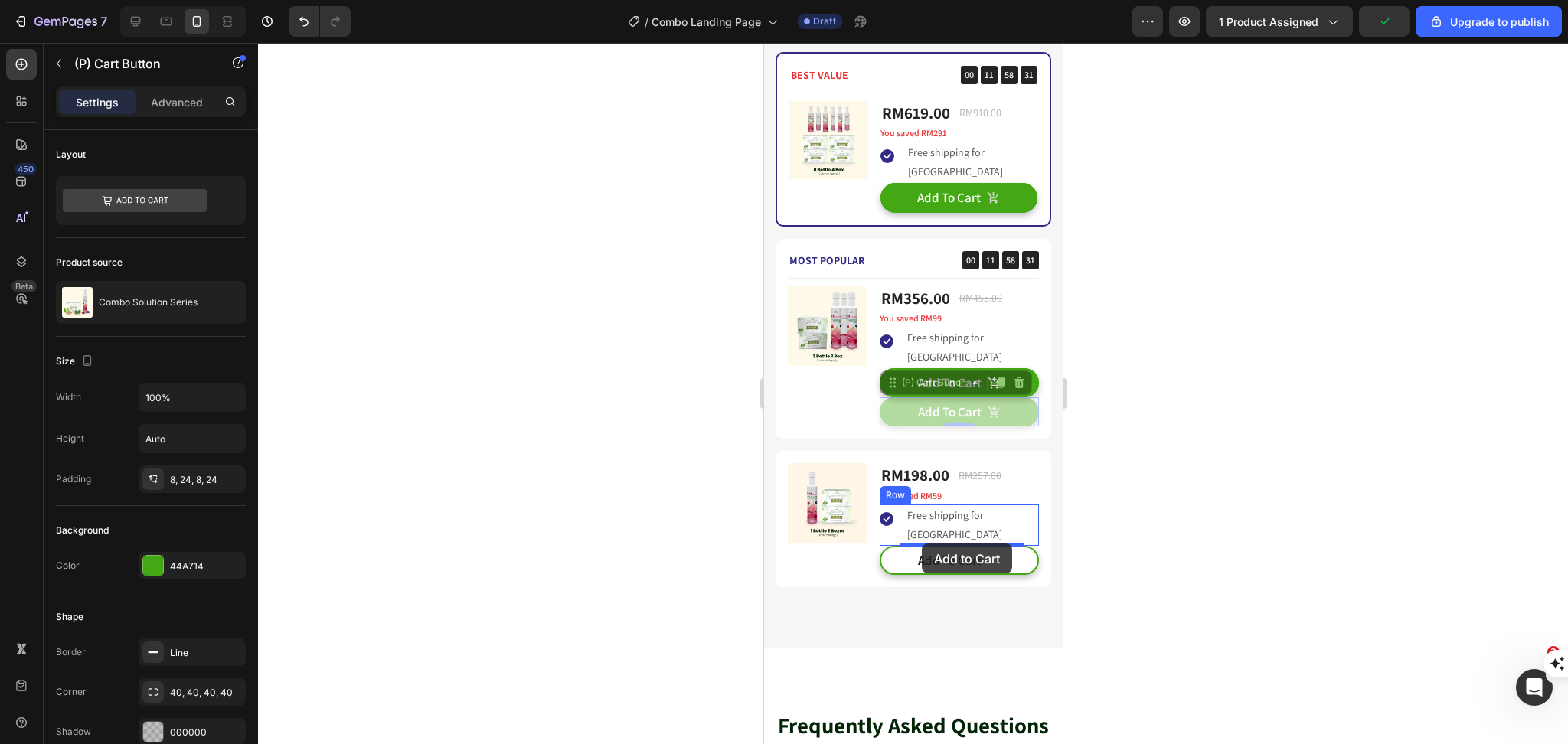
drag, startPoint x: 904, startPoint y: 383, endPoint x: 1835, endPoint y: 600, distance: 956.0
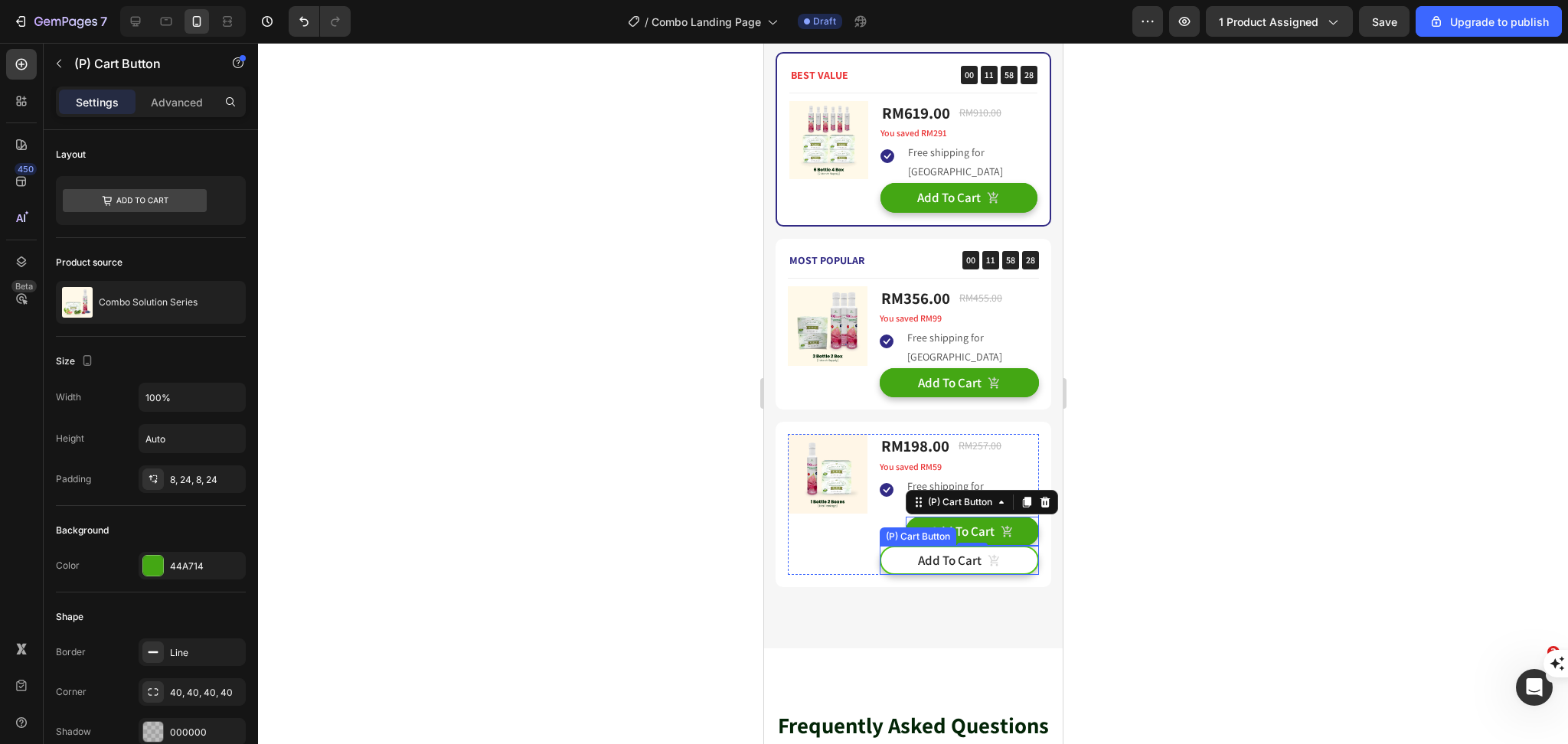
click at [991, 561] on button "Add To Cart" at bounding box center [958, 561] width 159 height 29
click at [1016, 537] on div at bounding box center [1018, 531] width 18 height 18
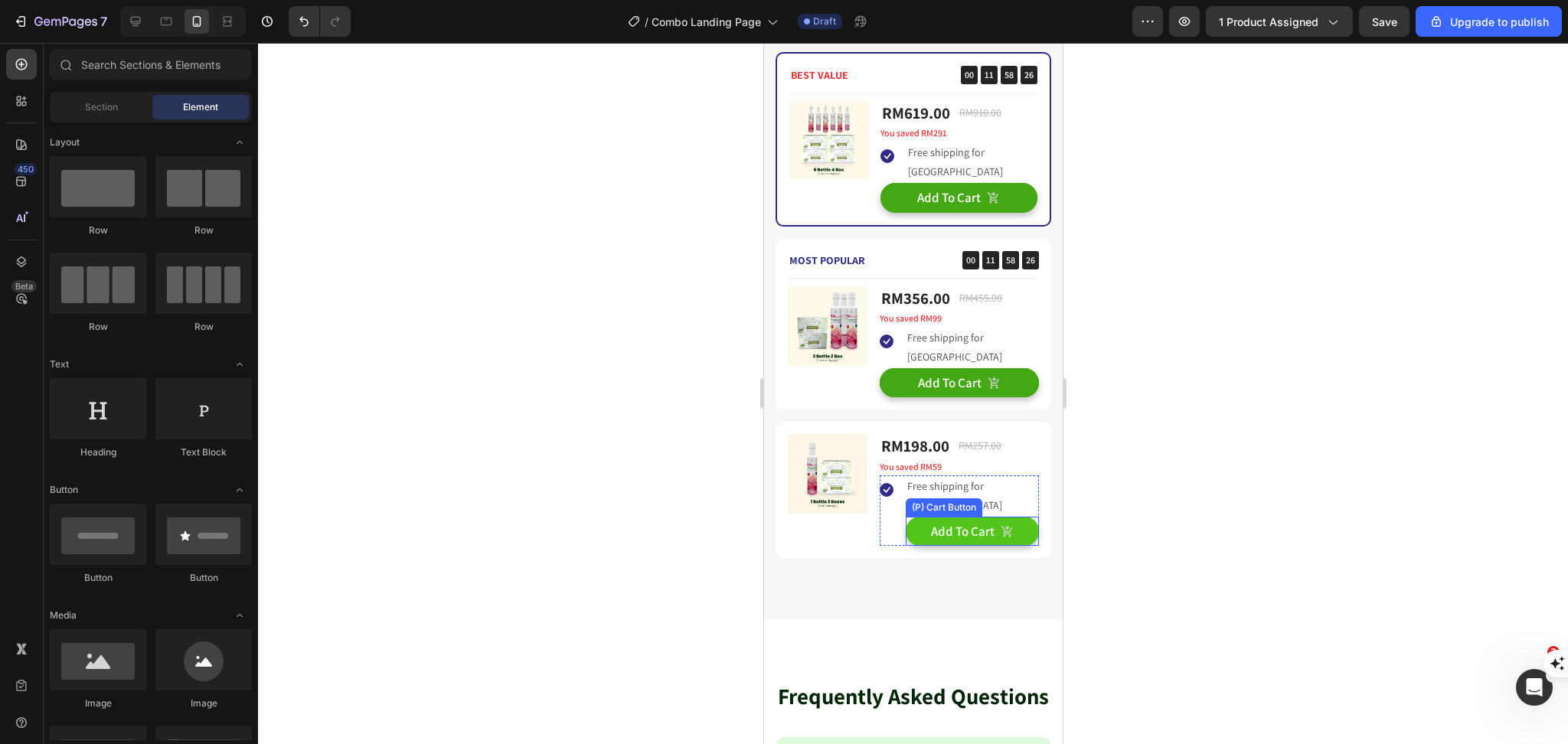
click at [1006, 520] on button "Add To Cart" at bounding box center [971, 531] width 133 height 29
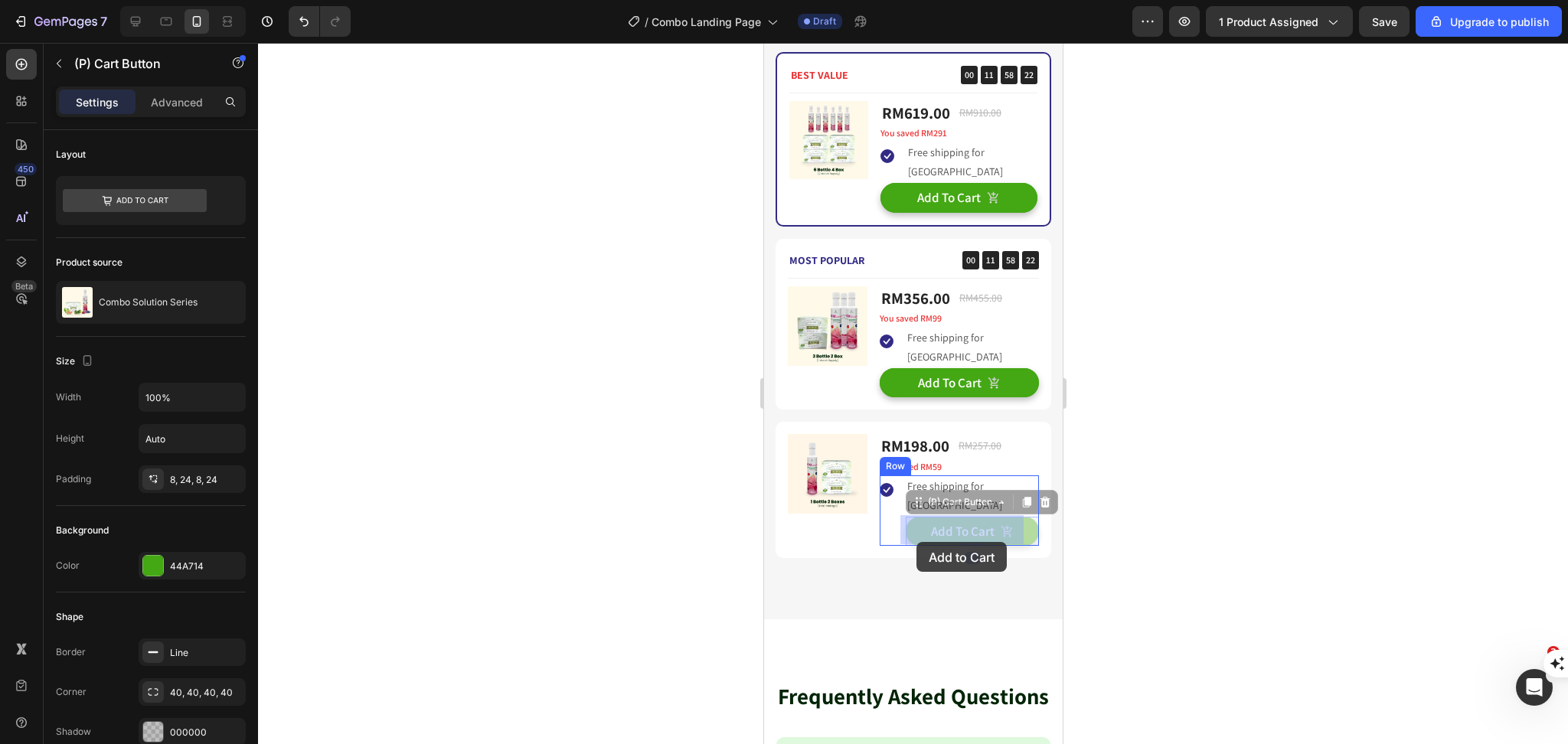
drag, startPoint x: 970, startPoint y: 503, endPoint x: 915, endPoint y: 542, distance: 67.4
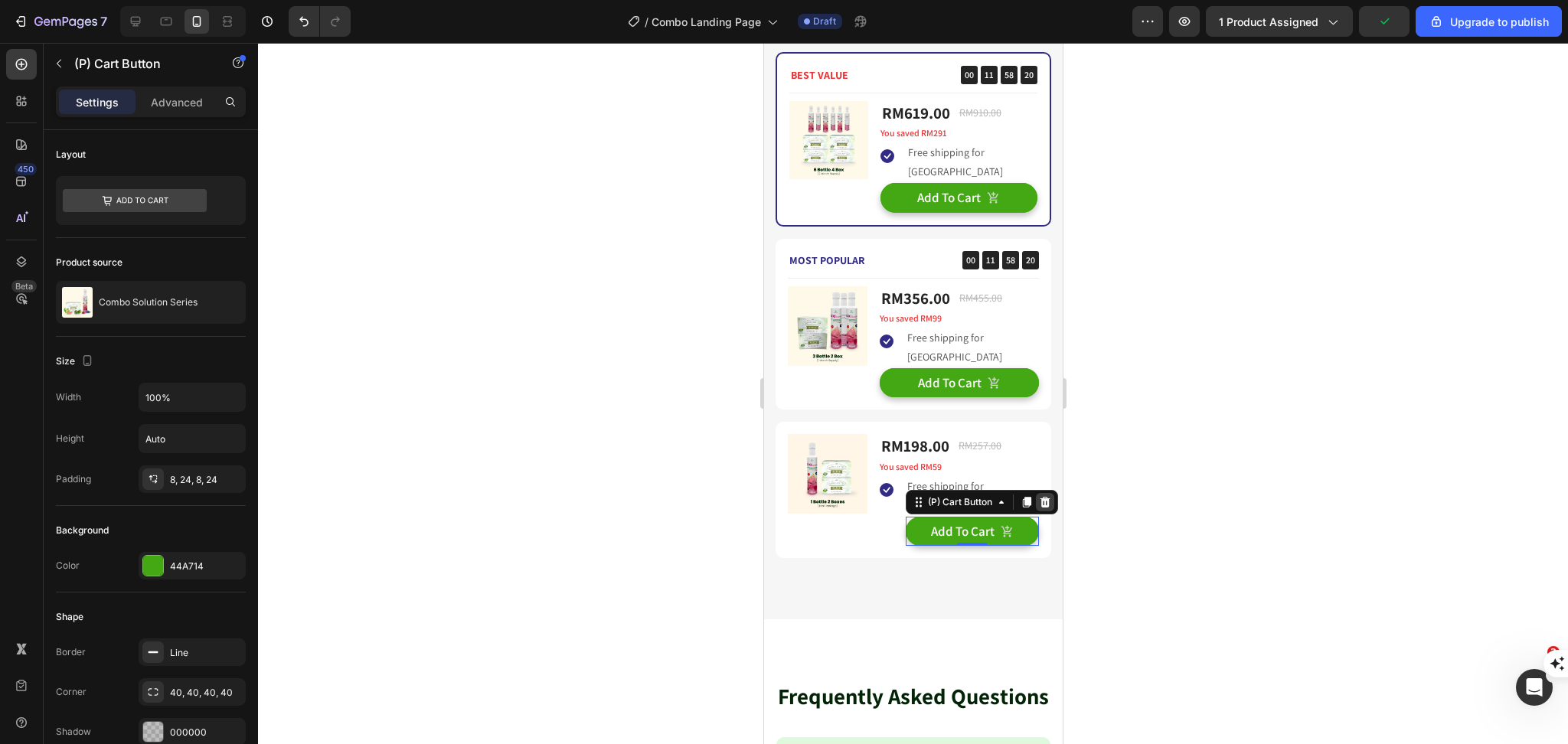
click at [1038, 501] on icon at bounding box center [1043, 502] width 12 height 12
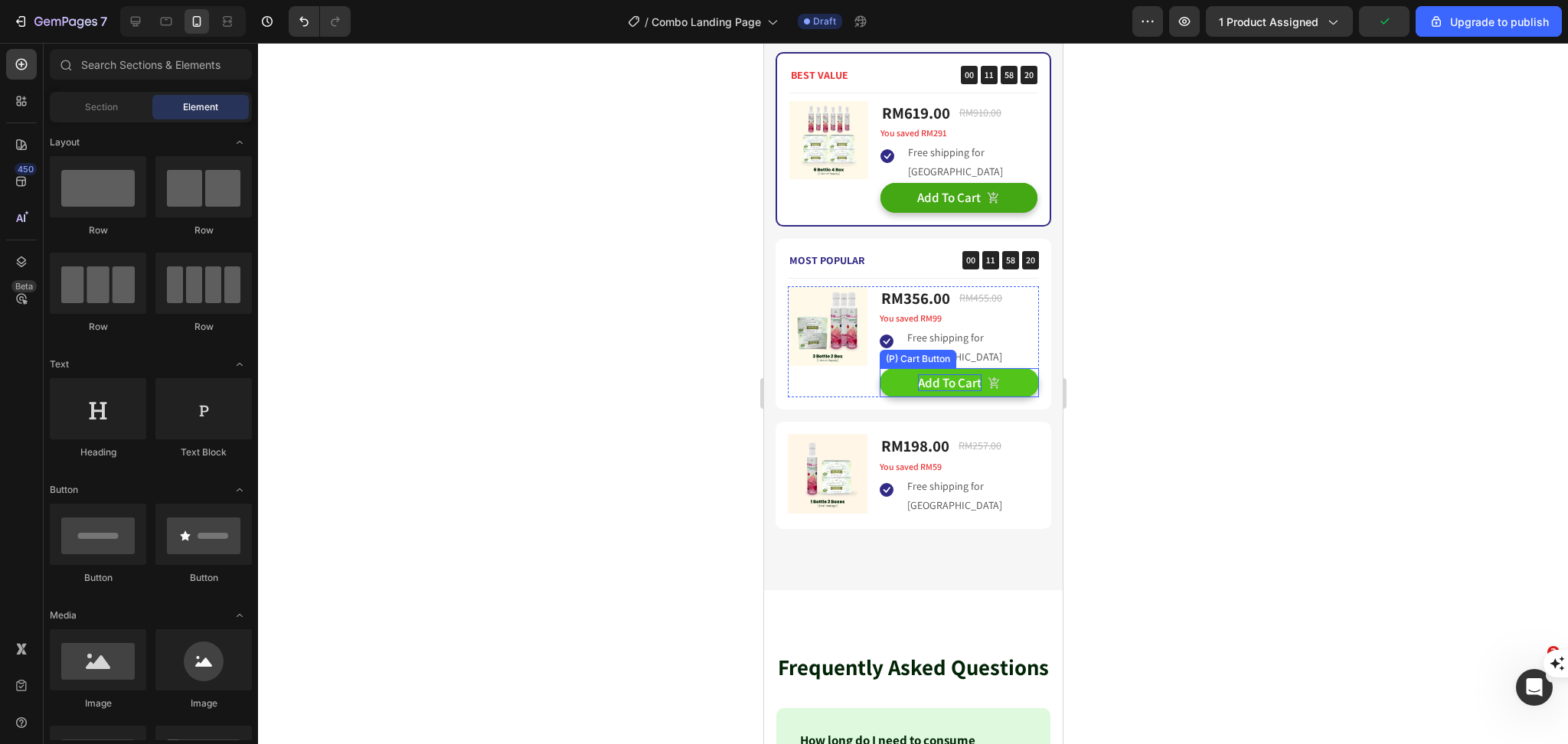
click at [950, 384] on div "Add To Cart" at bounding box center [949, 383] width 64 height 17
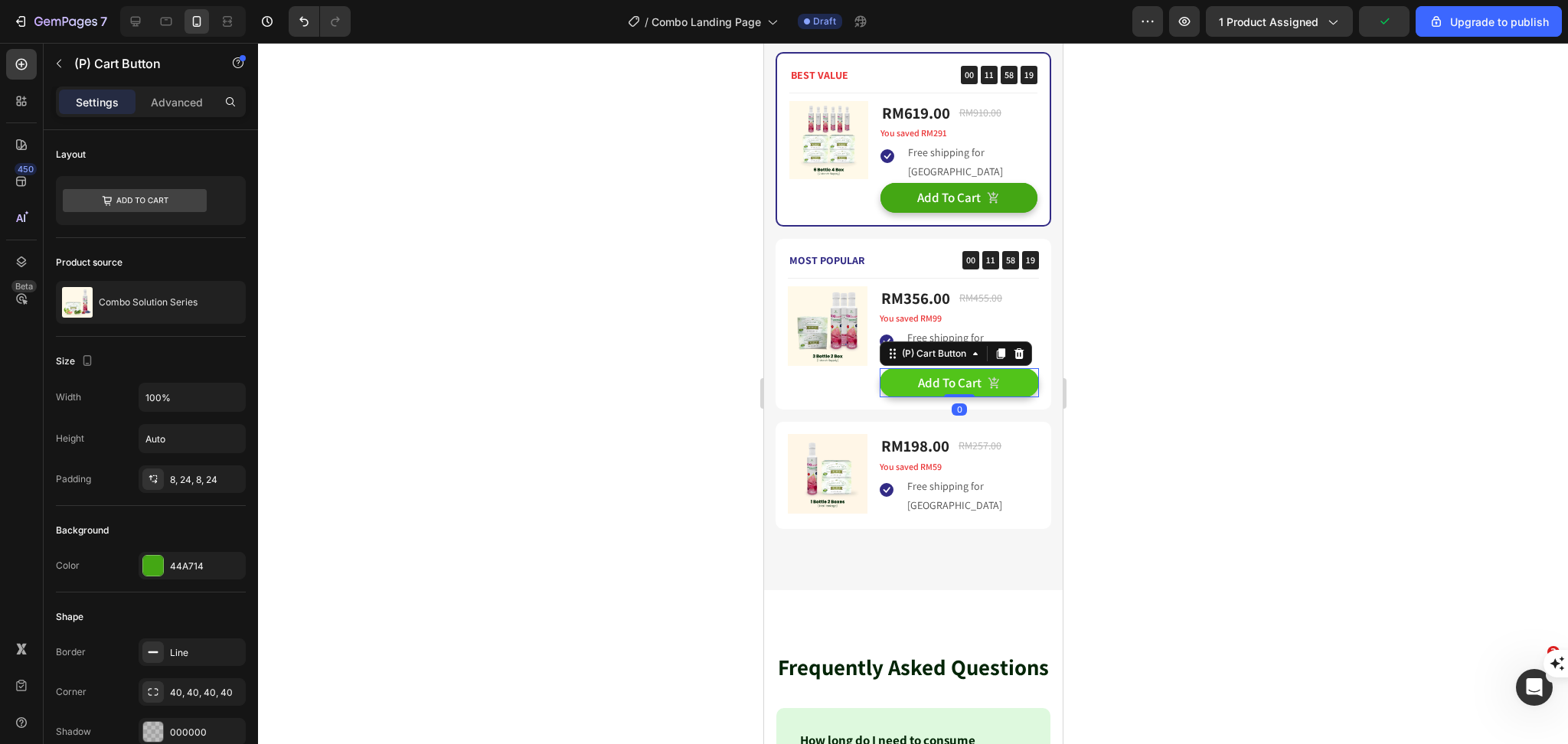
click at [1006, 384] on button "Add To Cart" at bounding box center [958, 383] width 159 height 29
click at [996, 352] on icon at bounding box center [1000, 353] width 9 height 10
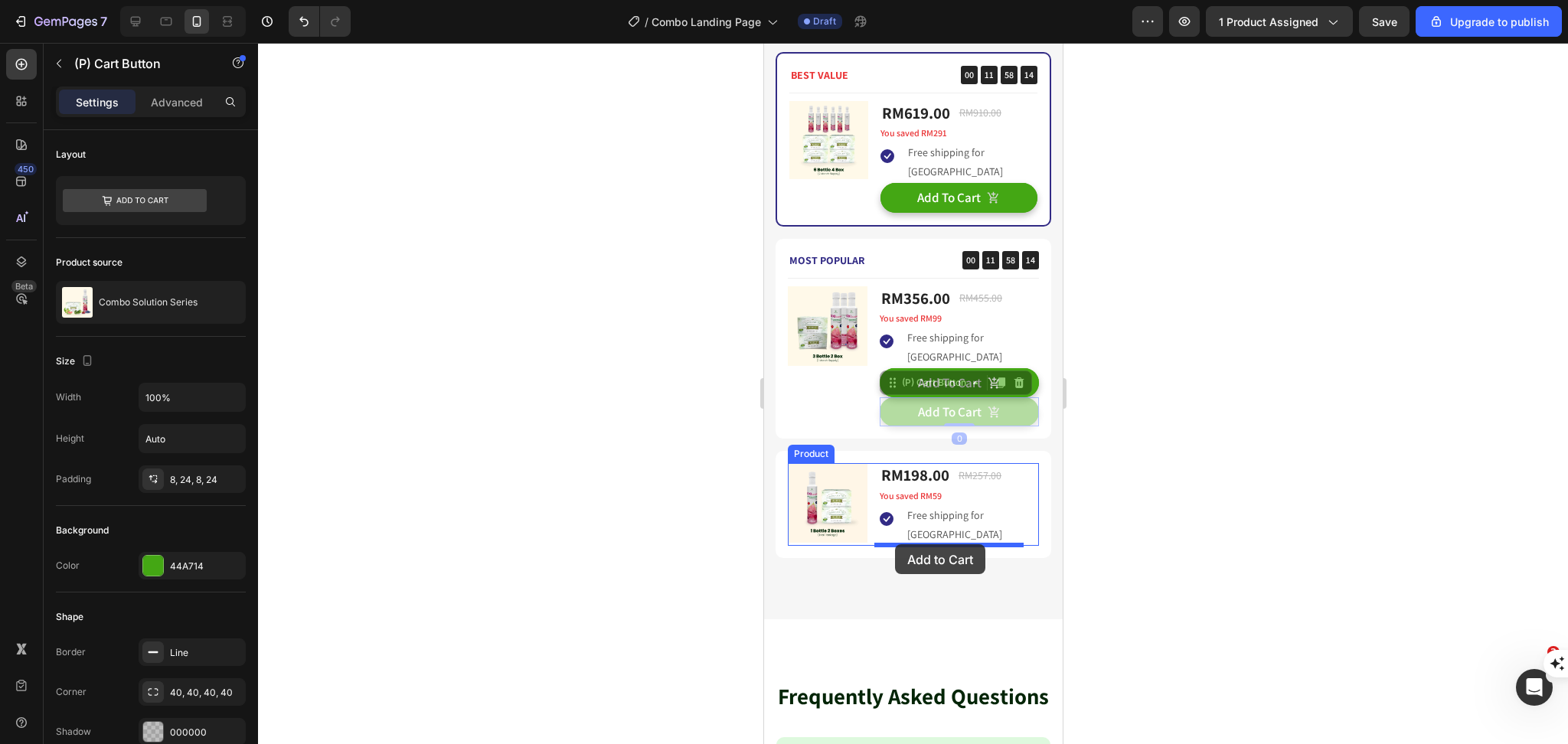
drag, startPoint x: 889, startPoint y: 382, endPoint x: 894, endPoint y: 545, distance: 163.1
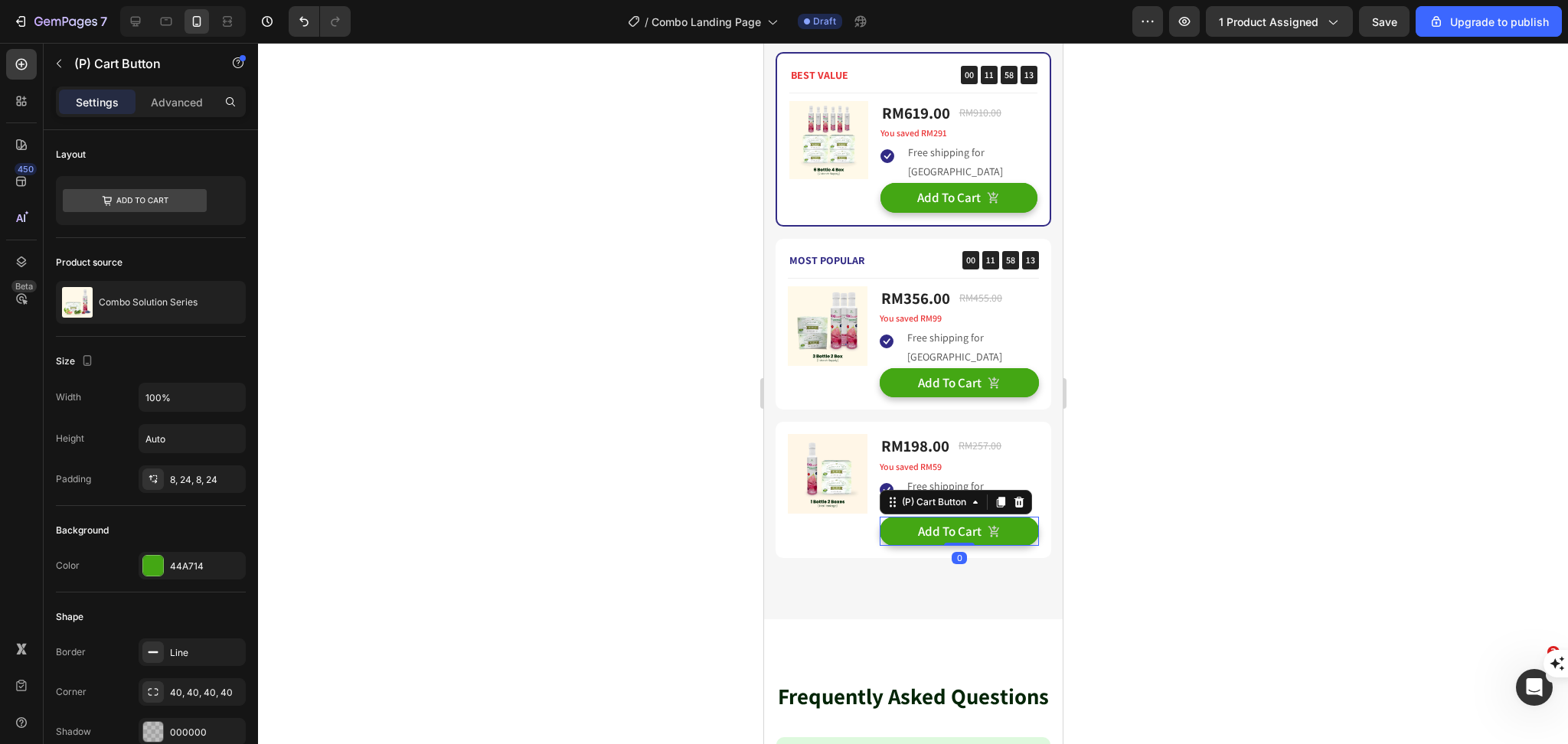
click at [1153, 504] on div at bounding box center [913, 394] width 1310 height 702
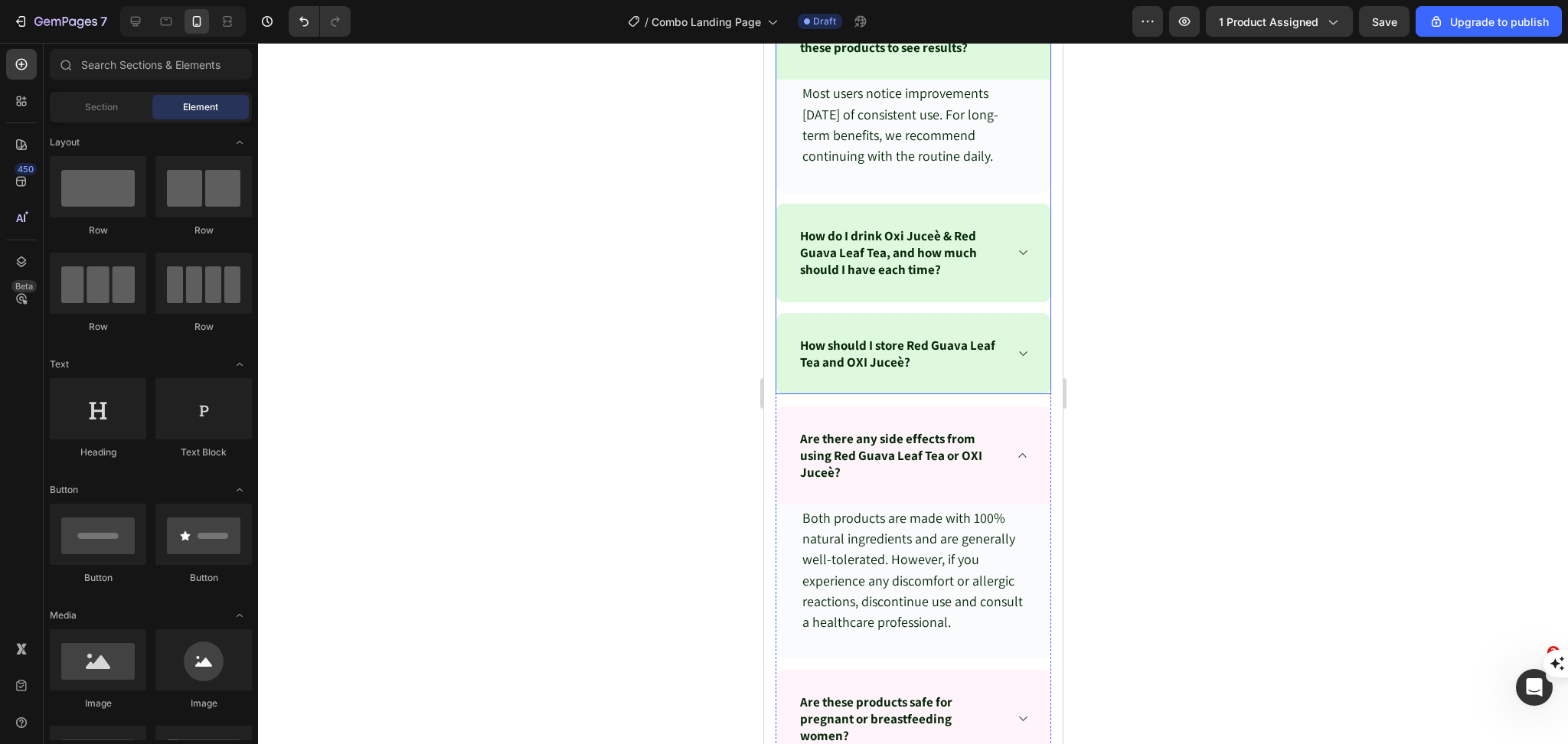
scroll to position [8449, 0]
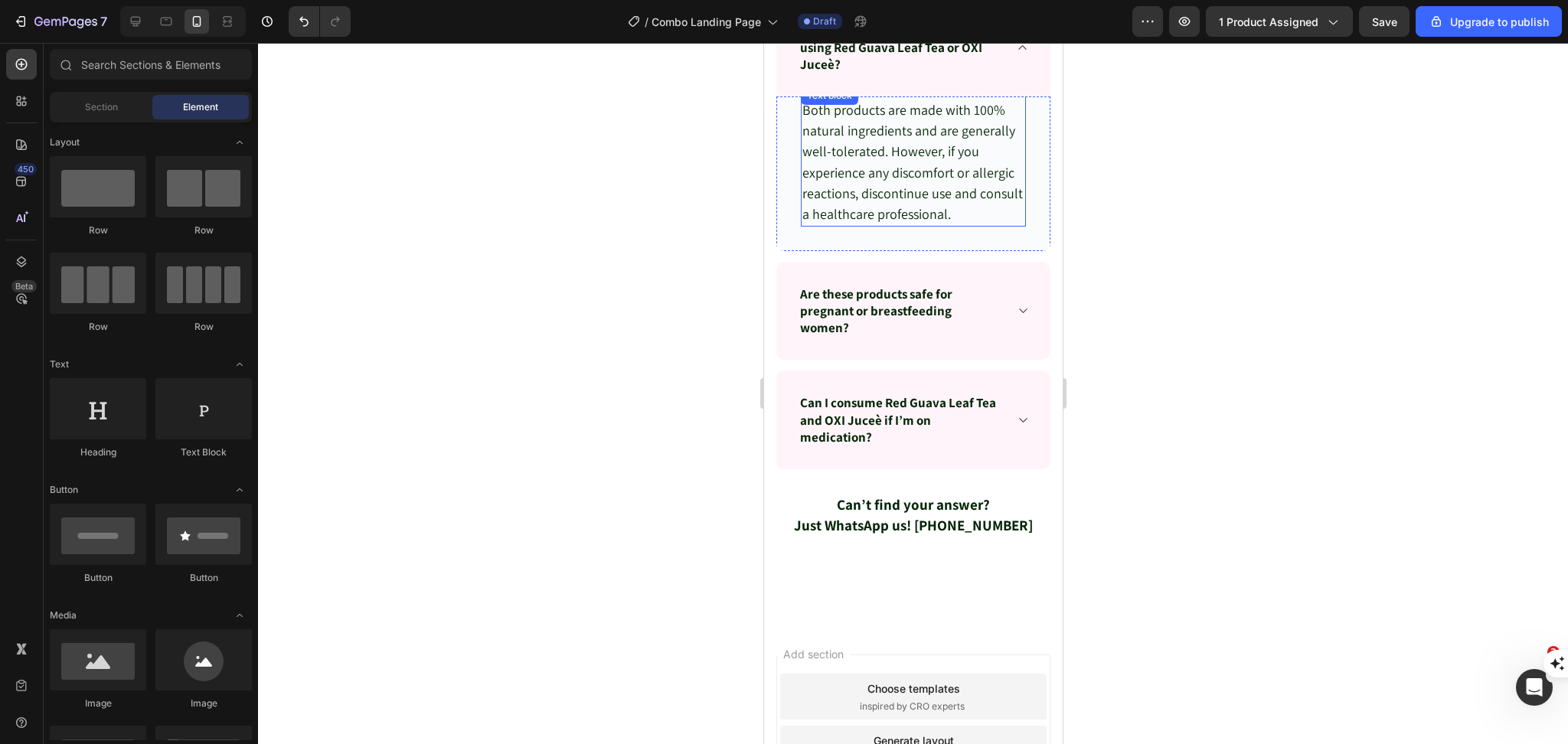
click at [847, 207] on span "Both products are made with 100% natural ingredients and are generally well-tol…" at bounding box center [911, 162] width 221 height 122
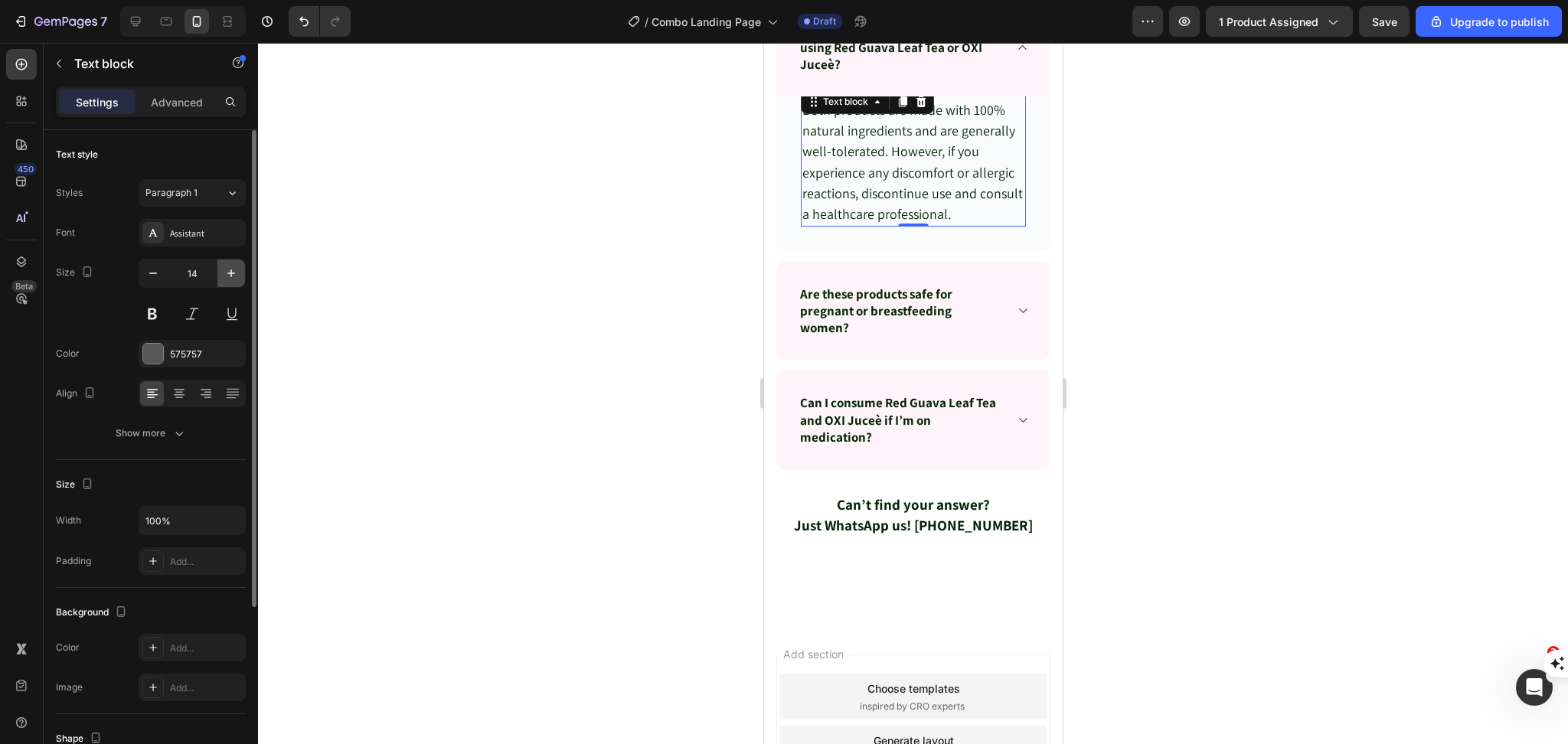
click at [228, 275] on icon "button" at bounding box center [230, 273] width 15 height 15
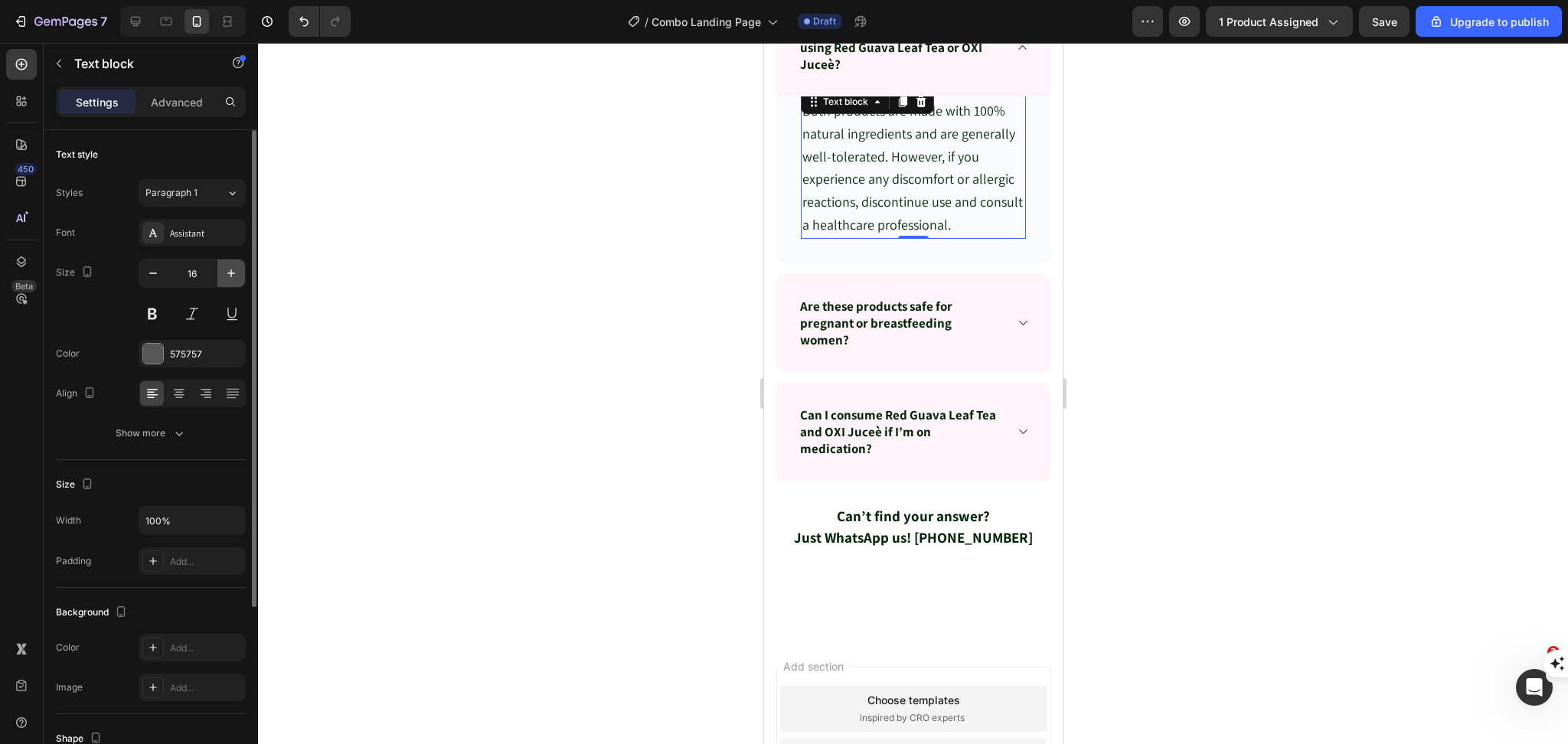
click at [228, 275] on icon "button" at bounding box center [230, 273] width 15 height 15
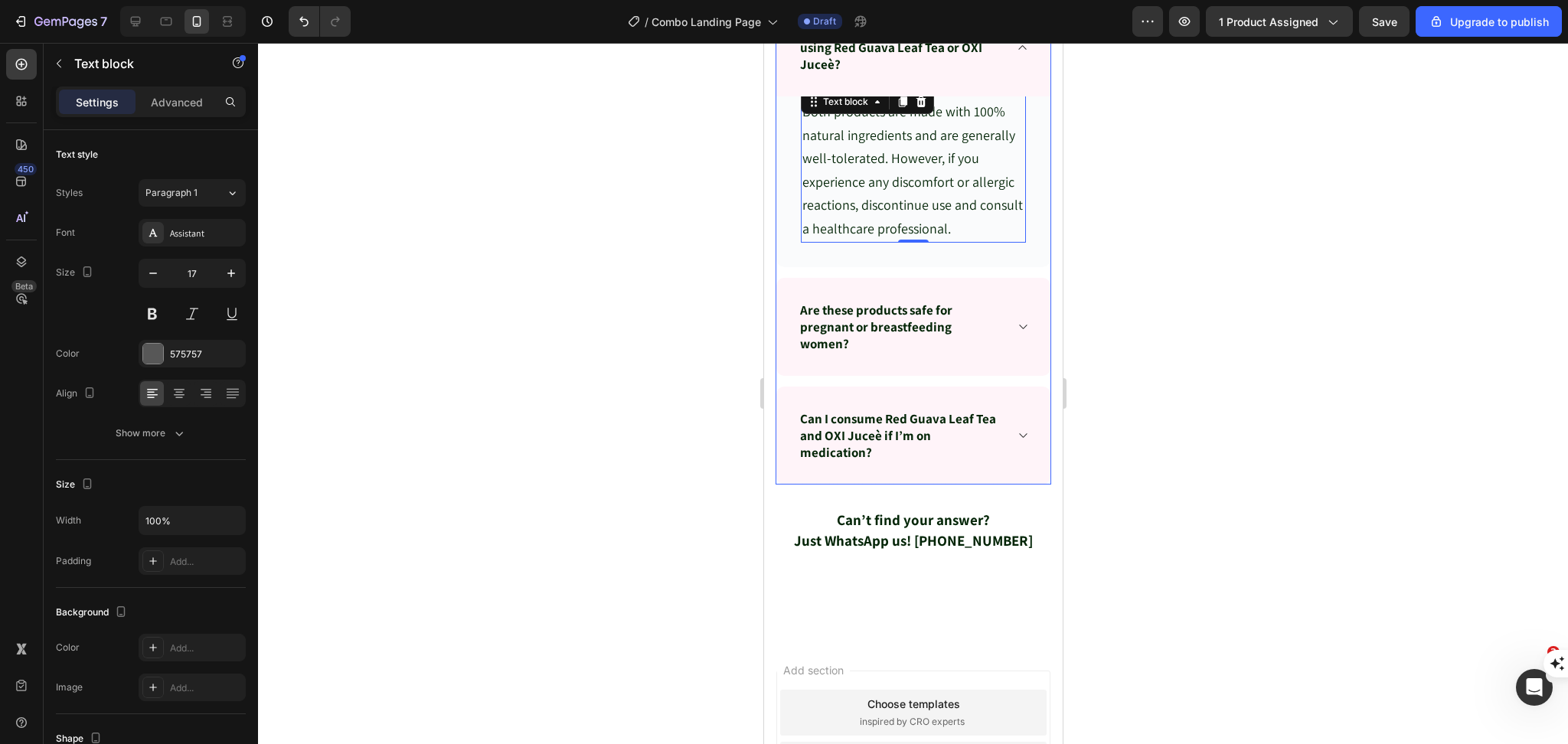
scroll to position [8143, 0]
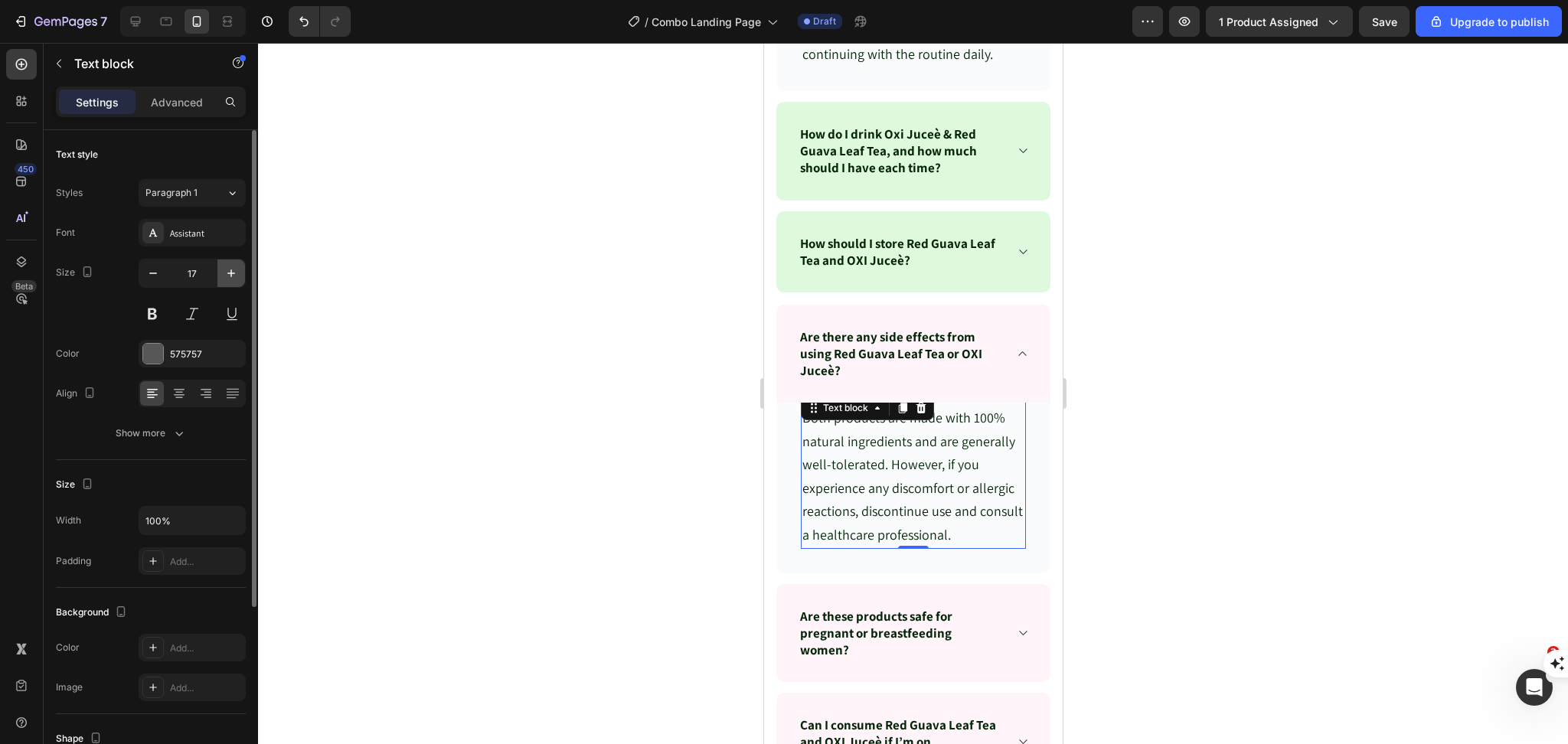
click at [238, 285] on button "button" at bounding box center [231, 274] width 28 height 28
type input "18"
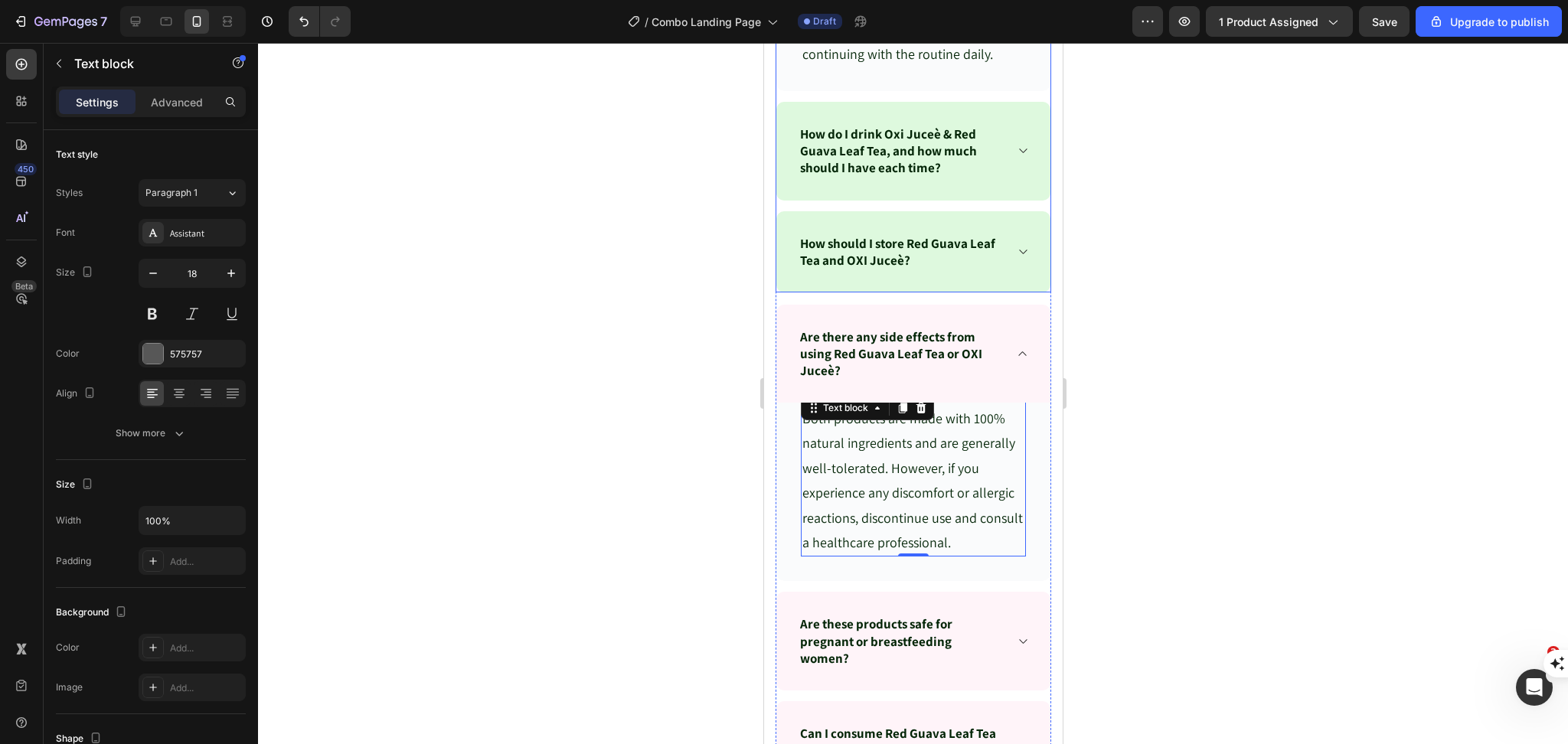
click at [1016, 258] on span at bounding box center [1021, 251] width 12 height 12
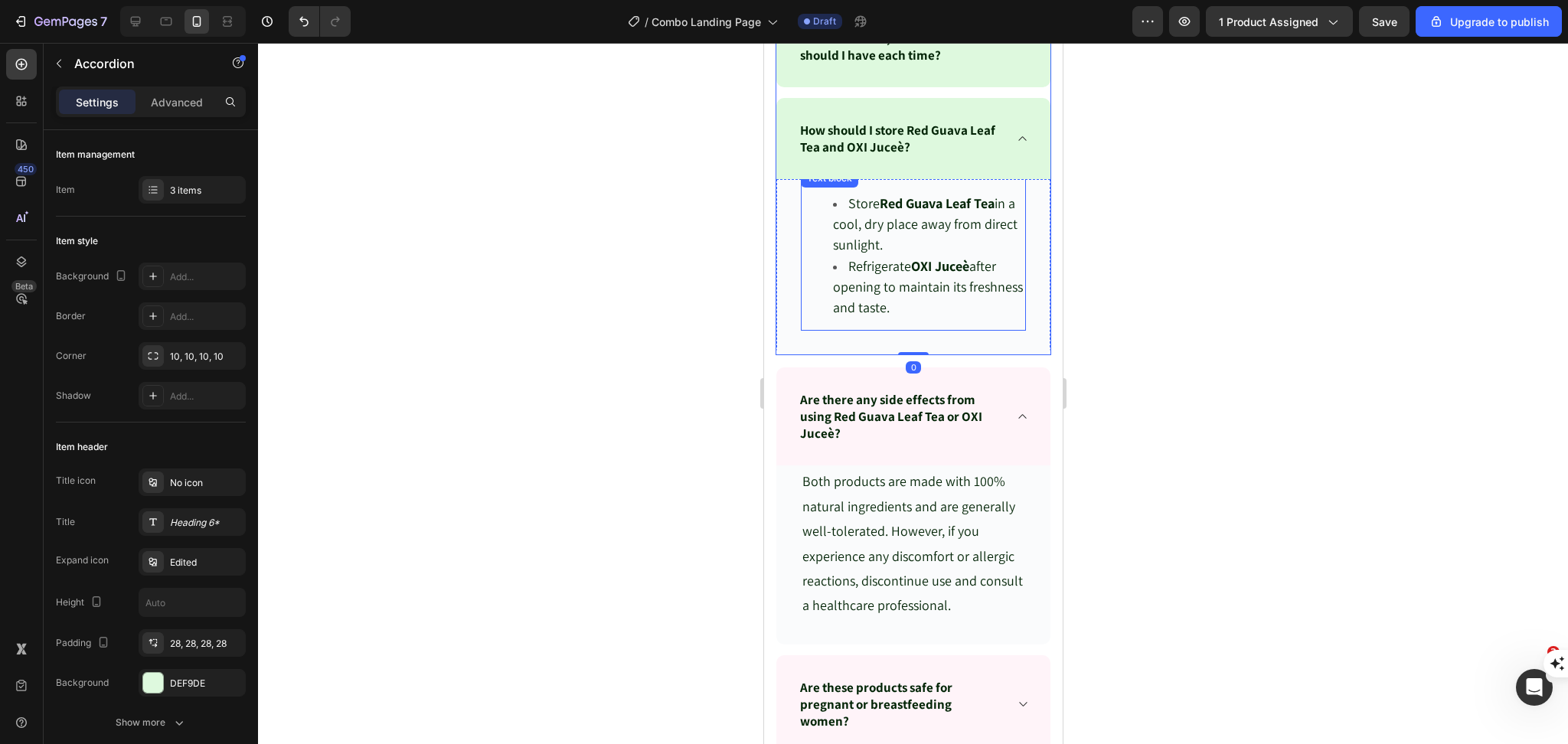
click at [871, 292] on span "Refrigerate OXI Juceè after opening to maintain its freshness and taste." at bounding box center [927, 287] width 190 height 59
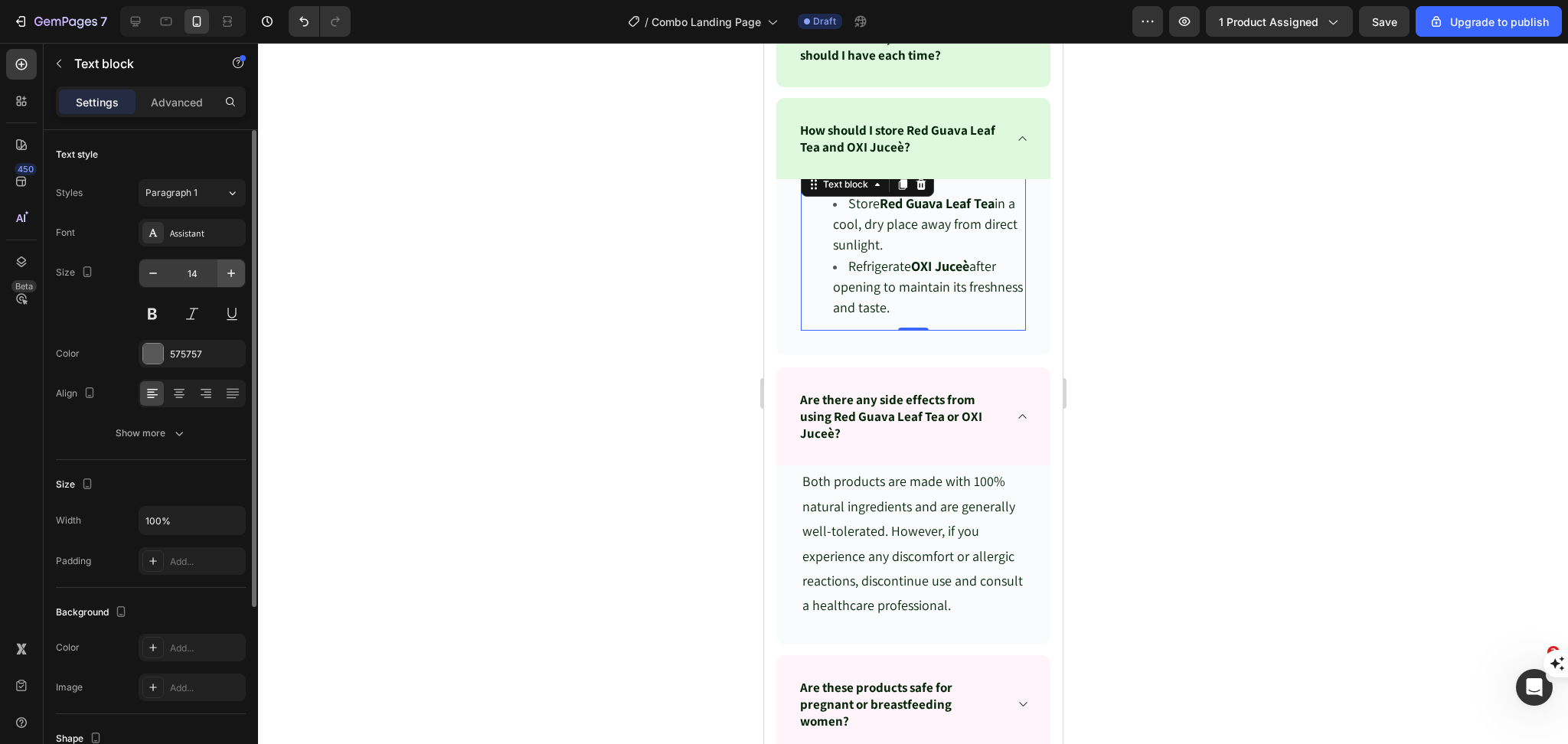
click at [234, 272] on icon "button" at bounding box center [230, 273] width 15 height 15
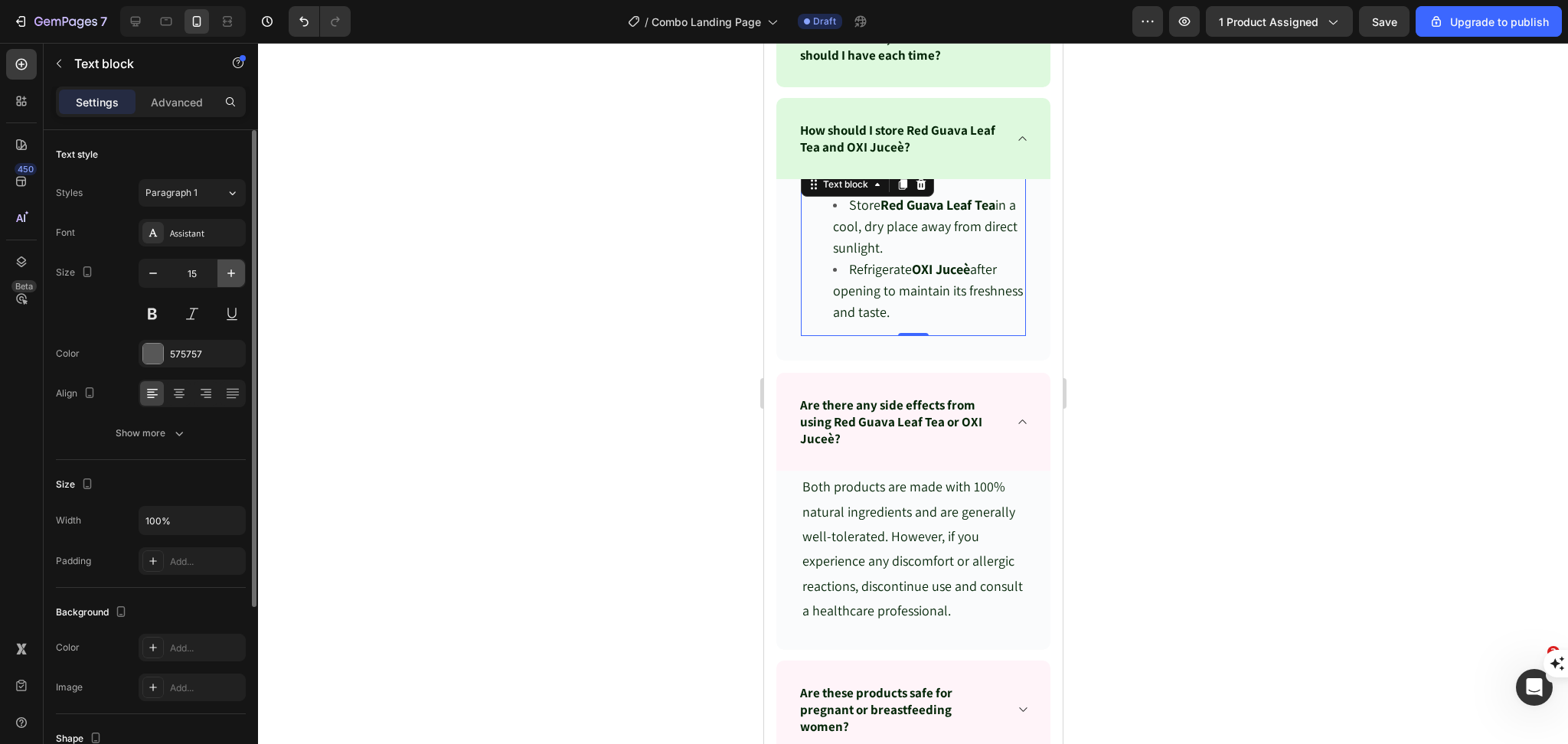
click at [234, 272] on icon "button" at bounding box center [230, 273] width 15 height 15
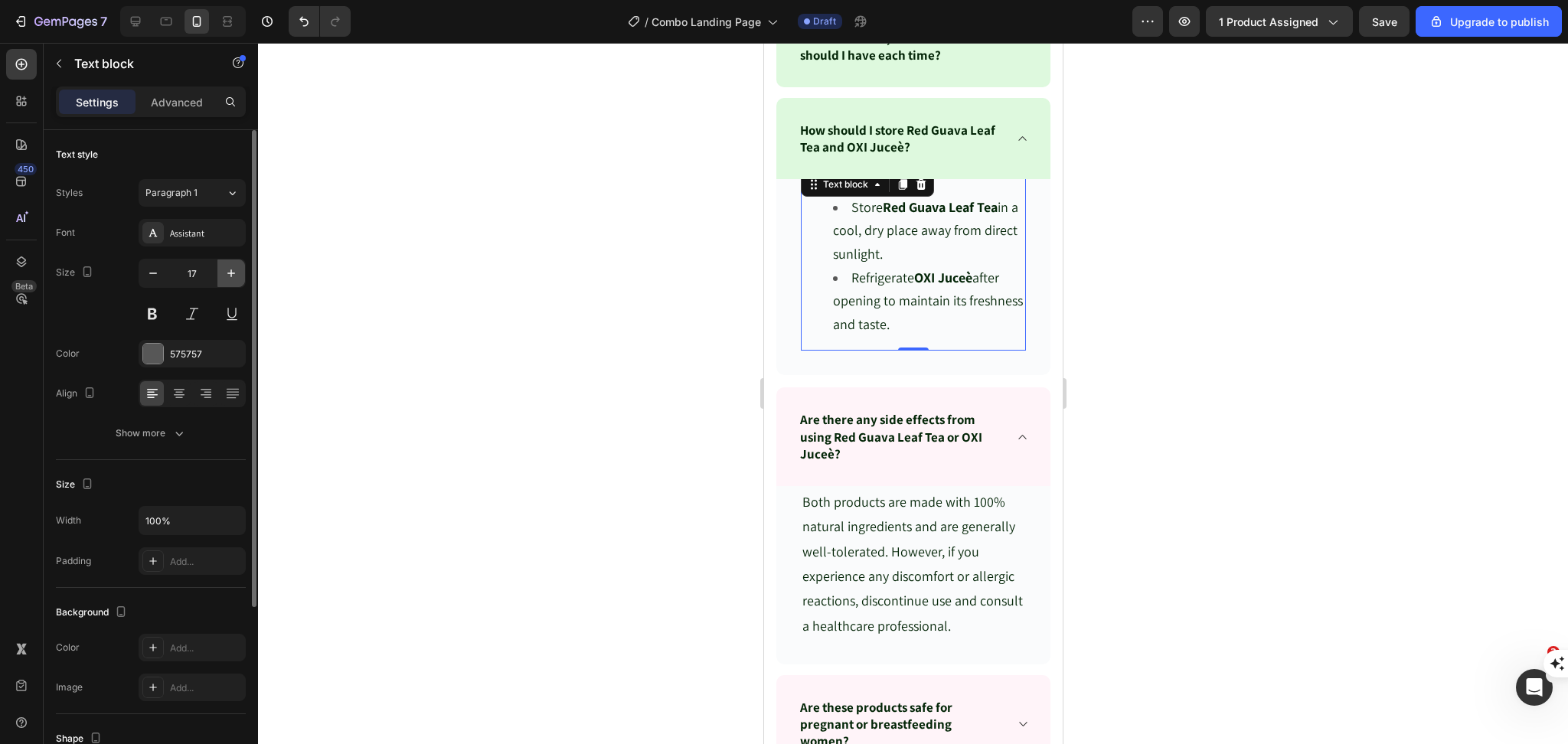
click at [234, 272] on icon "button" at bounding box center [230, 273] width 15 height 15
type input "18"
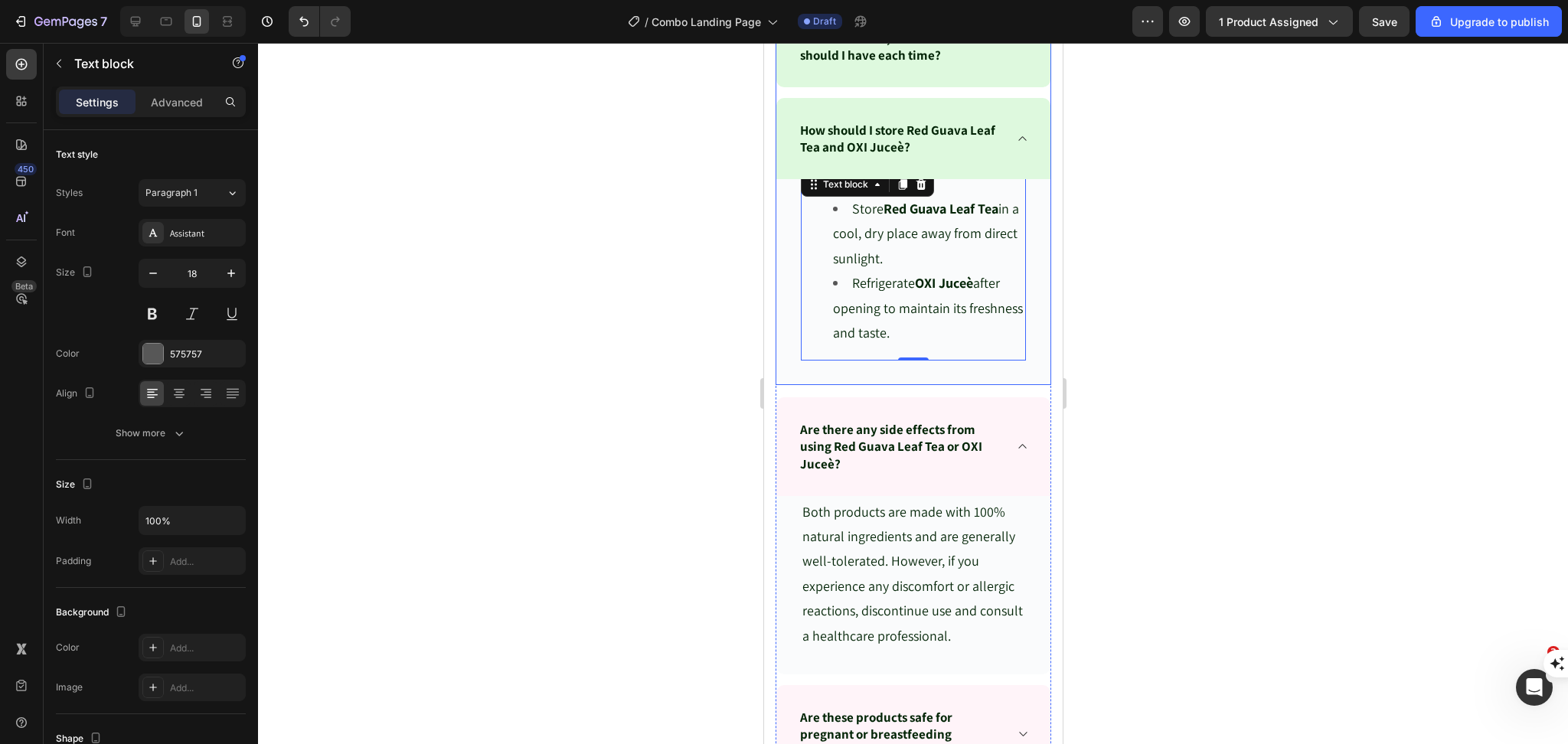
click at [1016, 45] on icon at bounding box center [1021, 37] width 11 height 12
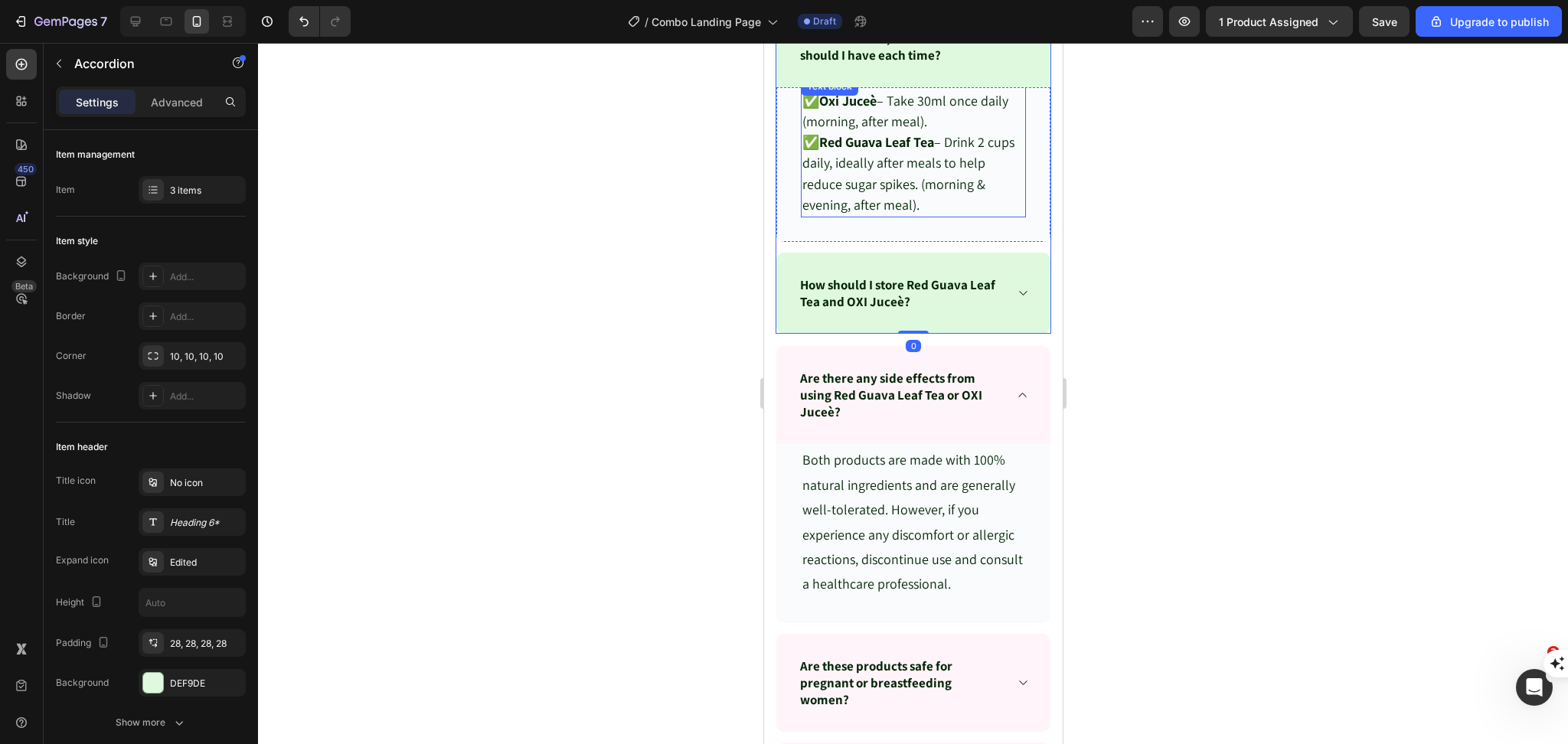
click at [881, 130] on span "✅ Oxi Juceè – Take 30ml once daily (morning, after meal)." at bounding box center [904, 111] width 206 height 38
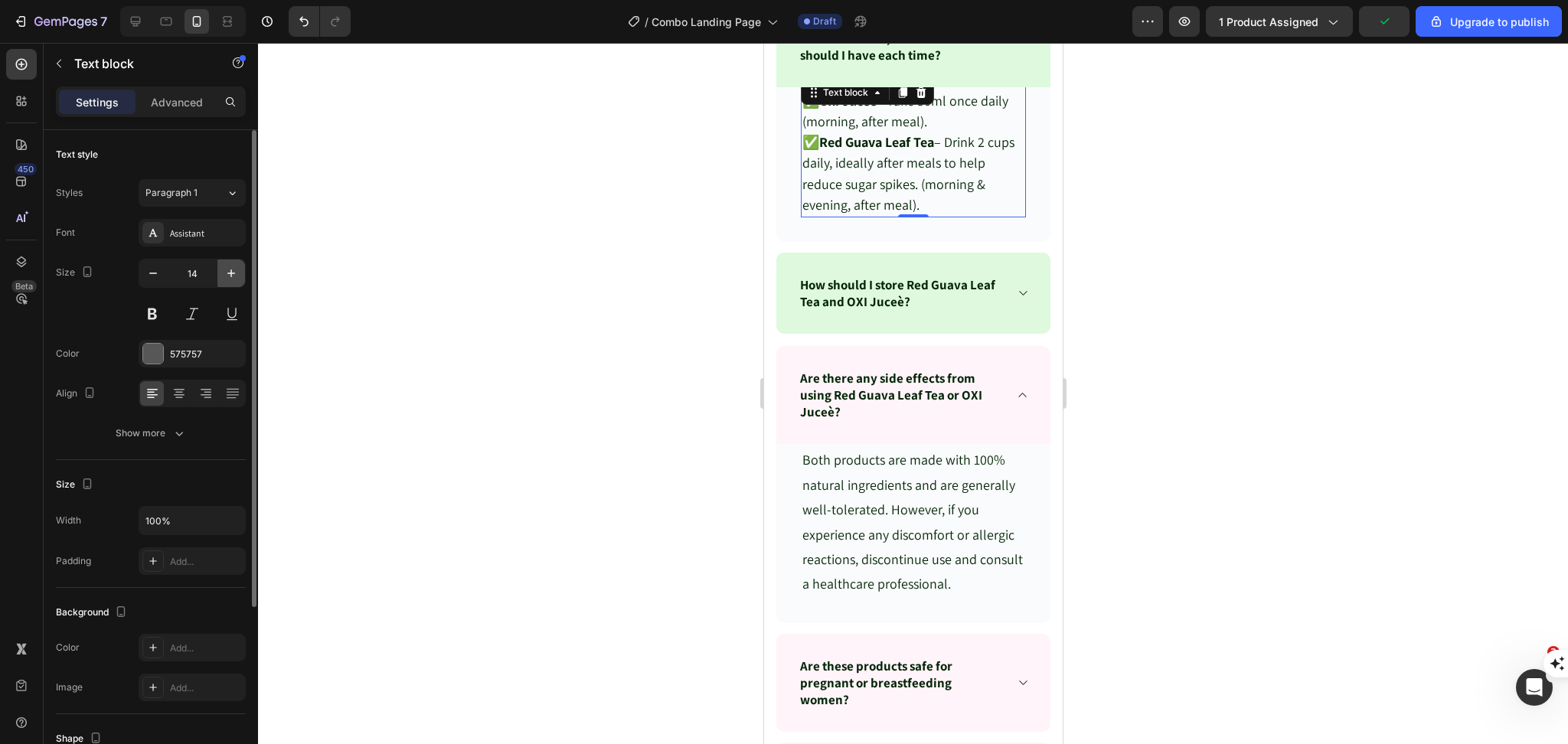
click at [223, 274] on icon "button" at bounding box center [230, 273] width 15 height 15
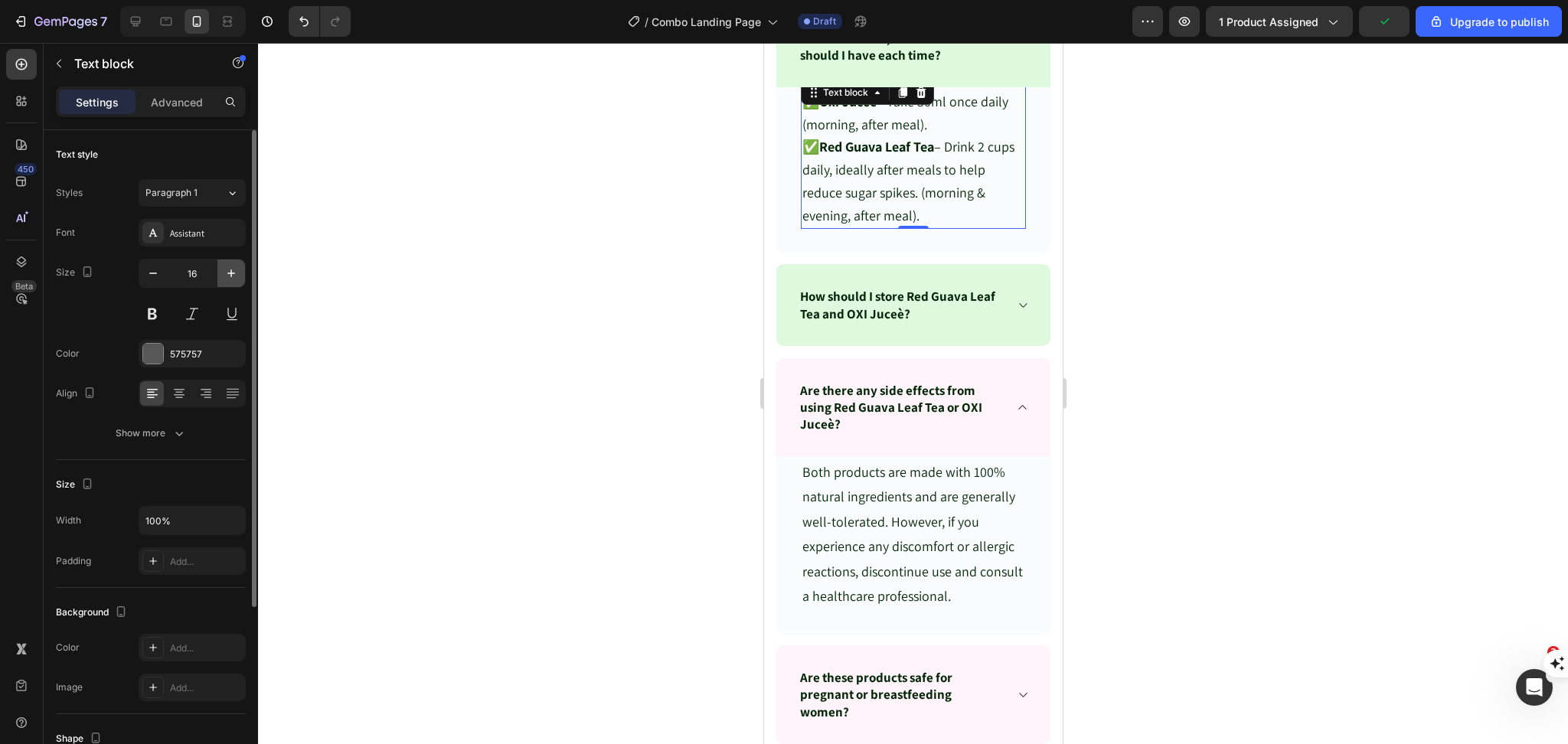
click at [223, 274] on icon "button" at bounding box center [230, 273] width 15 height 15
type input "18"
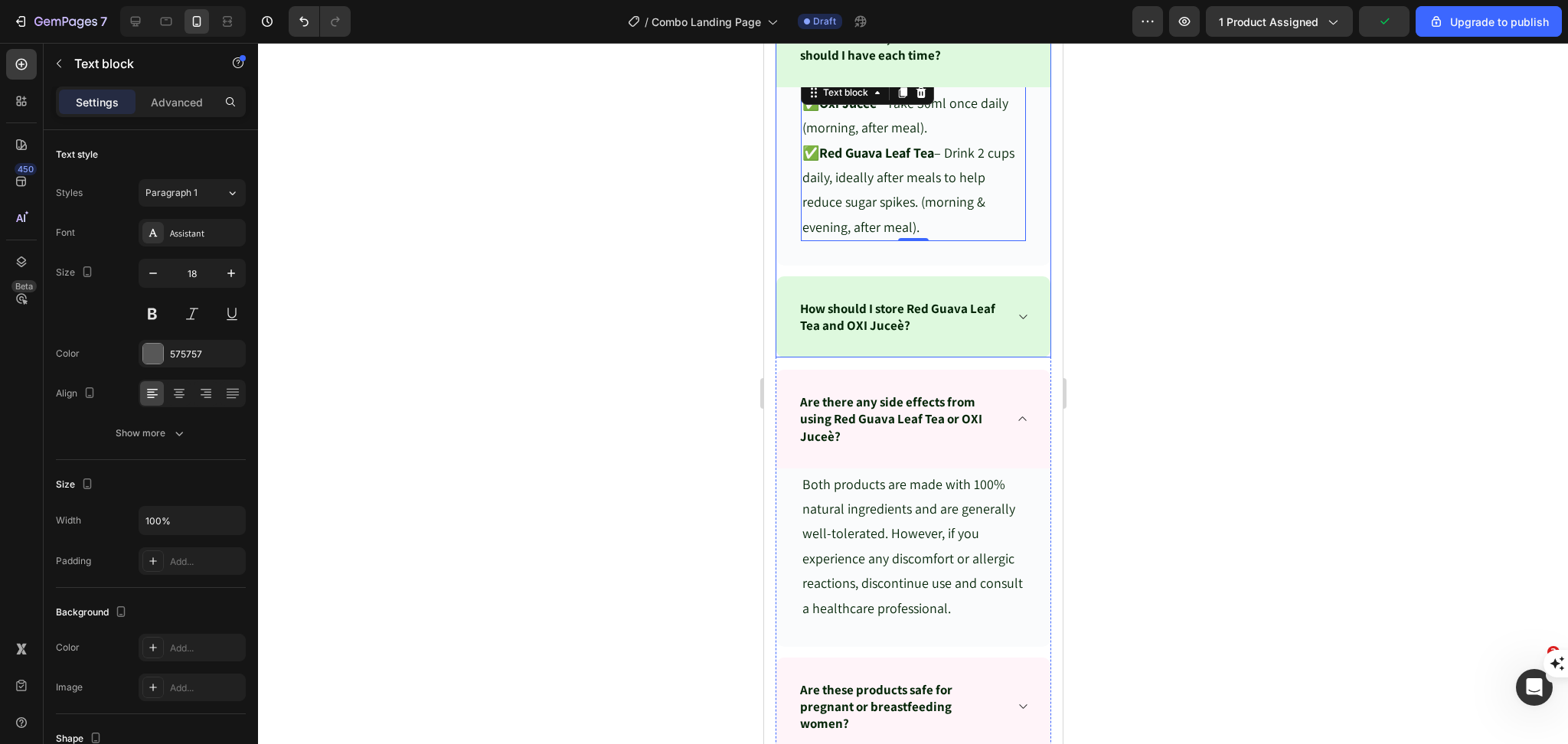
scroll to position [7836, 0]
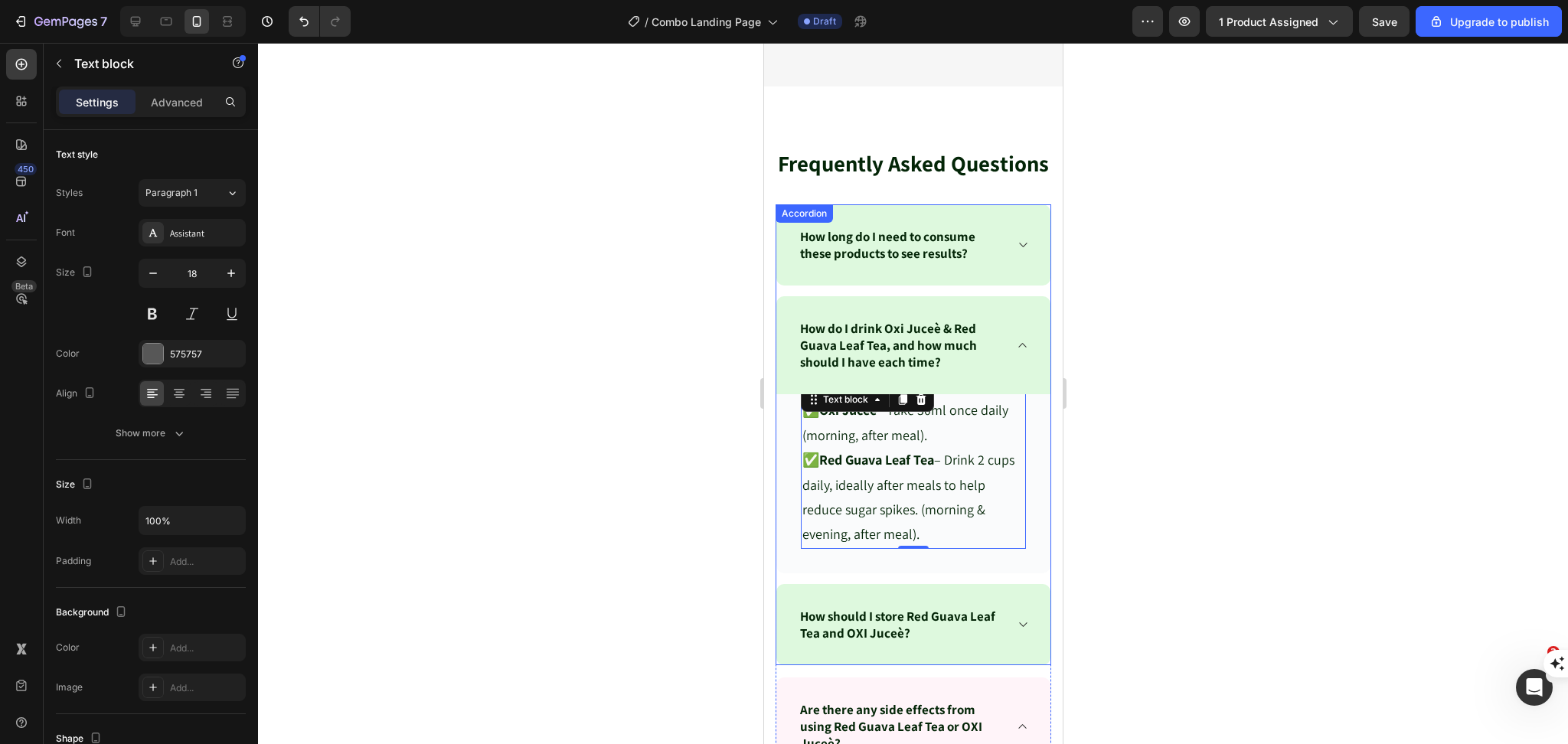
click at [1014, 272] on div "How long do I need to consume these products to see results?" at bounding box center [913, 245] width 274 height 81
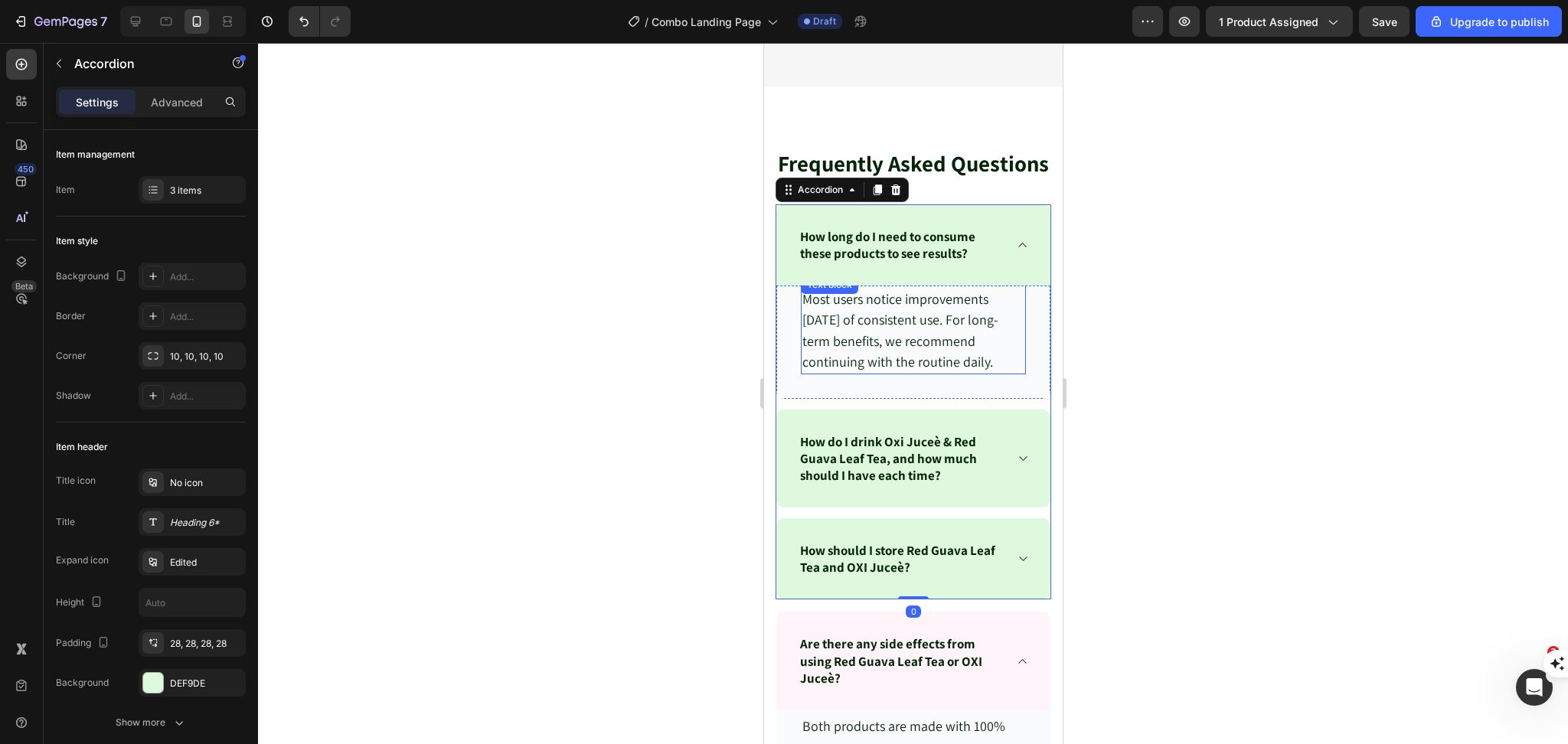
click at [900, 359] on span "Most users notice improvements within 30 days of consistent use. For long-term …" at bounding box center [899, 330] width 196 height 81
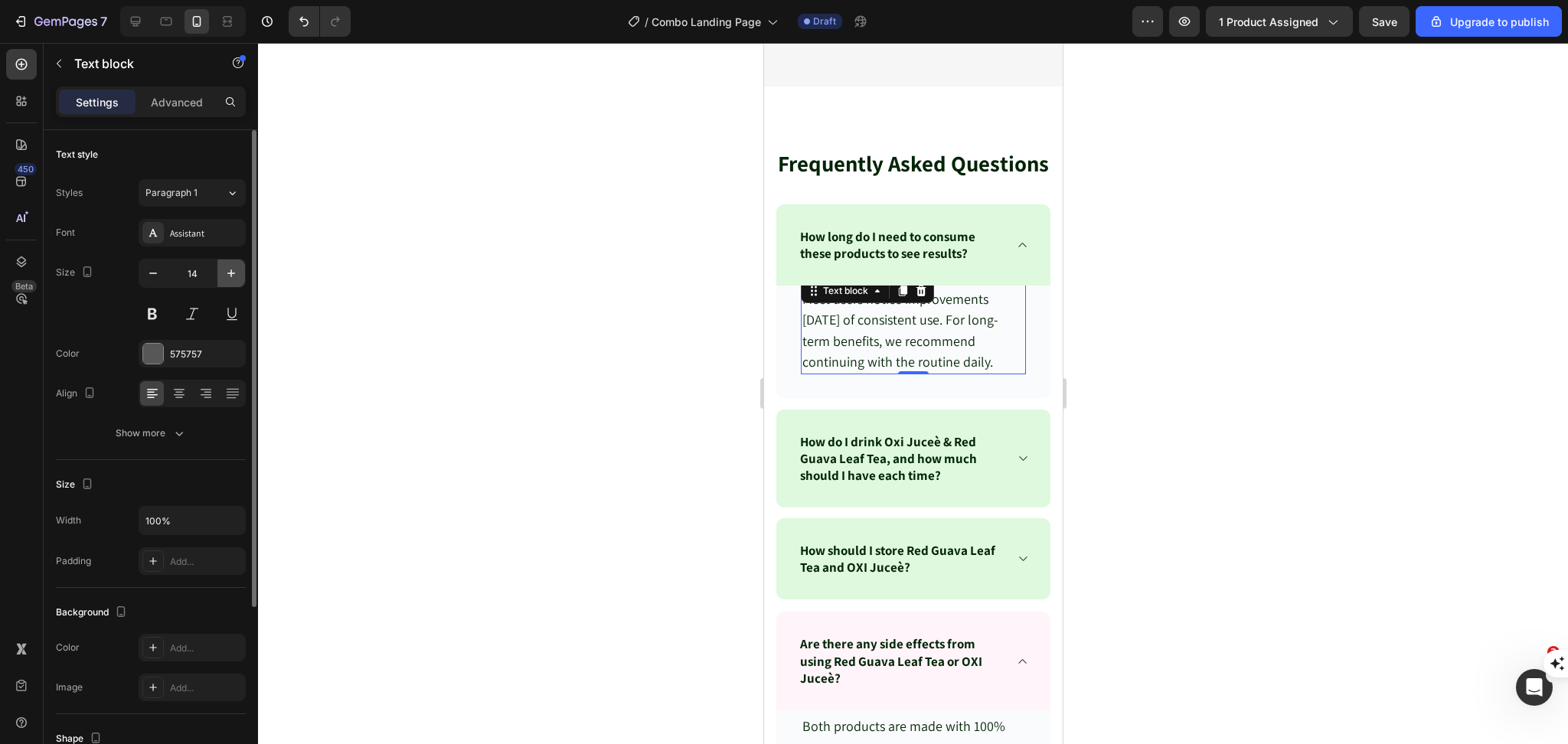
click at [230, 275] on icon "button" at bounding box center [230, 273] width 15 height 15
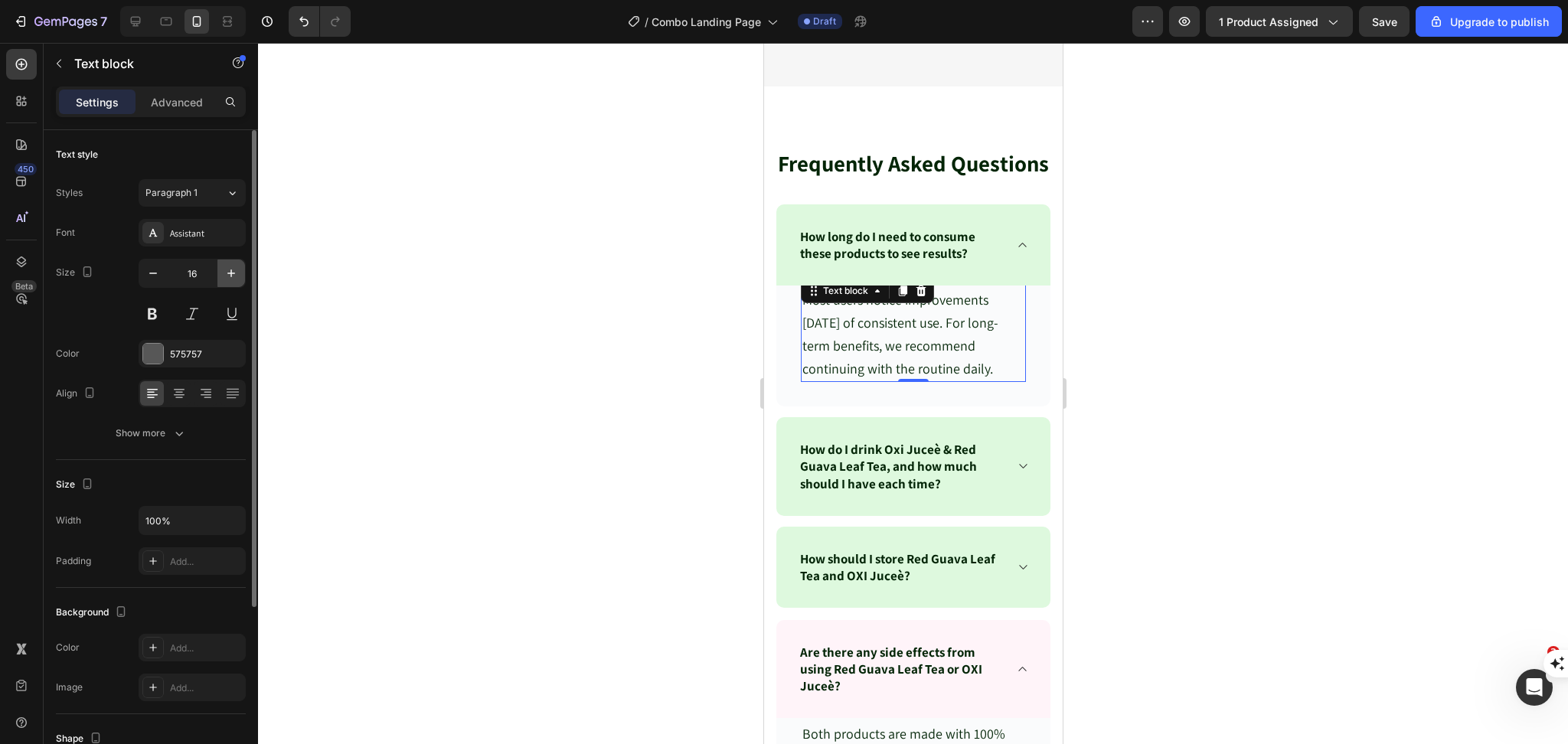
click at [230, 275] on icon "button" at bounding box center [230, 273] width 15 height 15
type input "18"
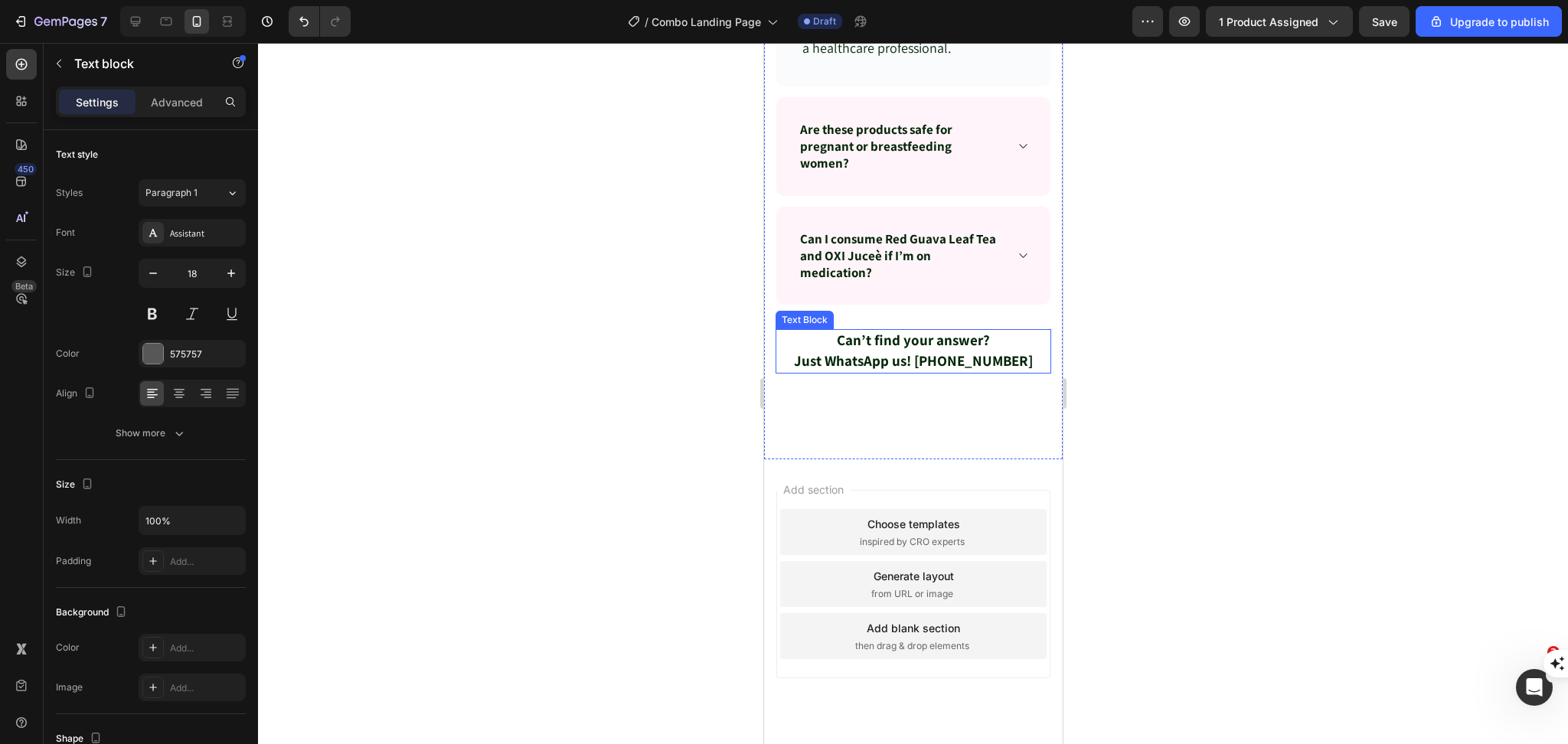
scroll to position [8449, 0]
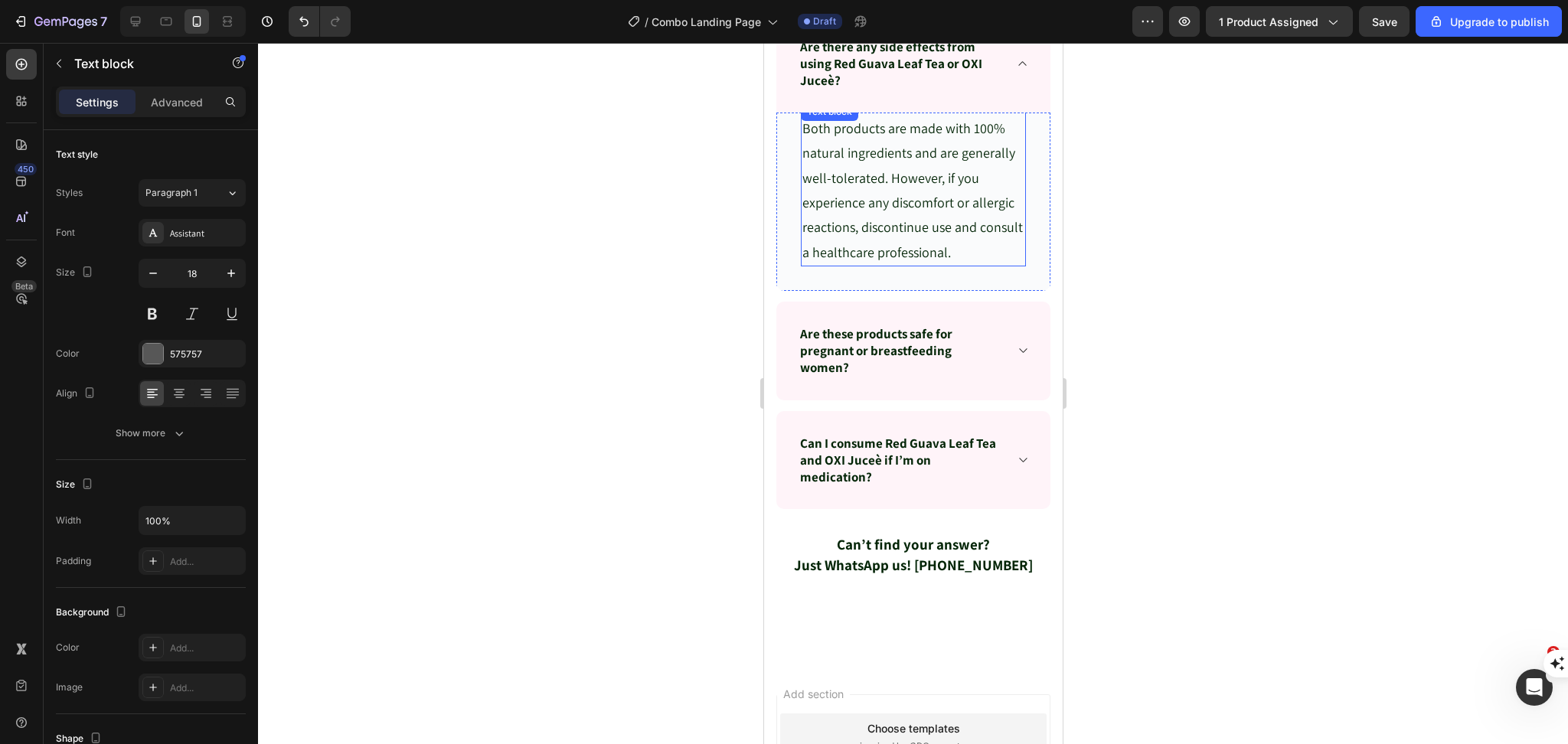
click at [871, 232] on span "Both products are made with 100% natural ingredients and are generally well-tol…" at bounding box center [911, 191] width 221 height 142
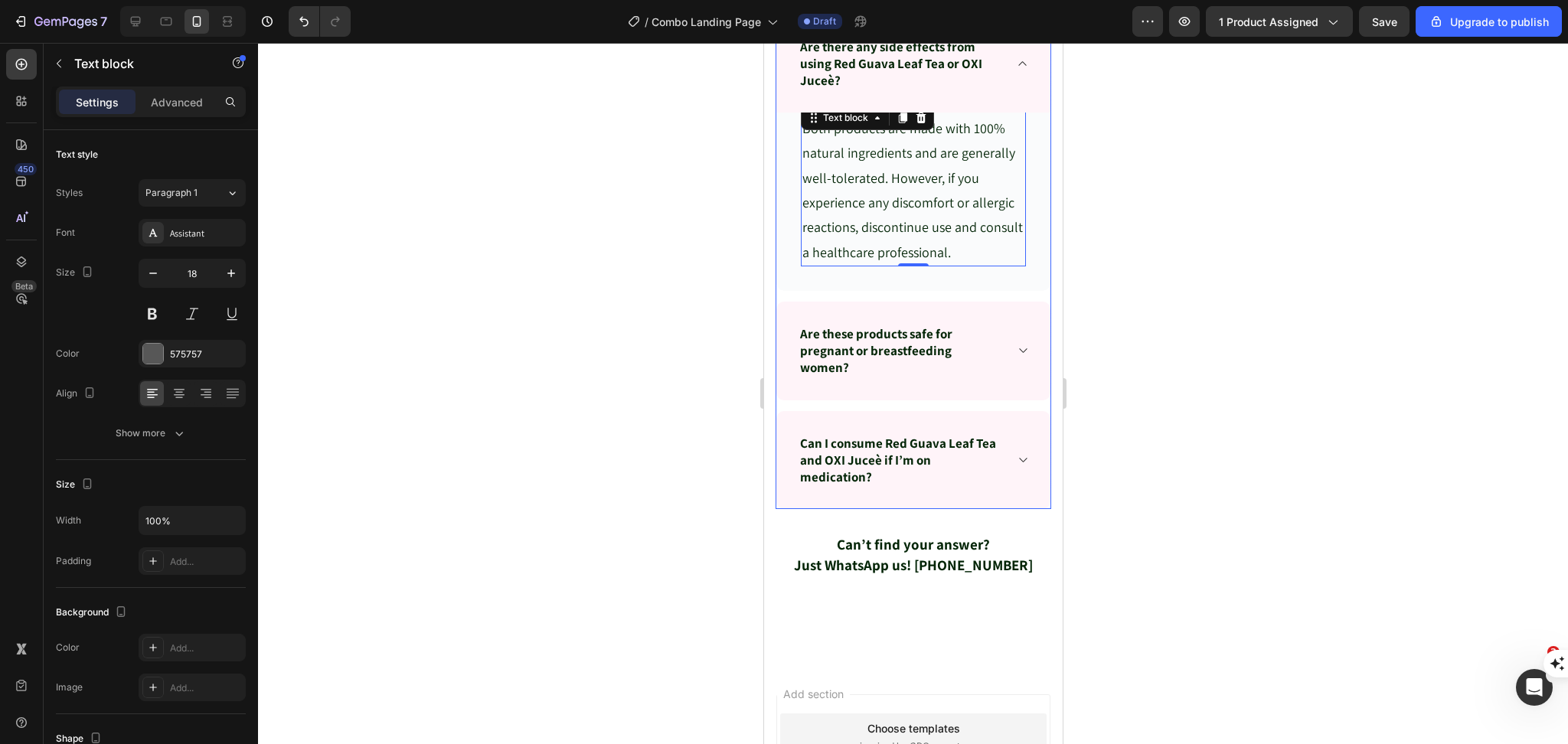
click at [1016, 356] on icon at bounding box center [1021, 350] width 11 height 12
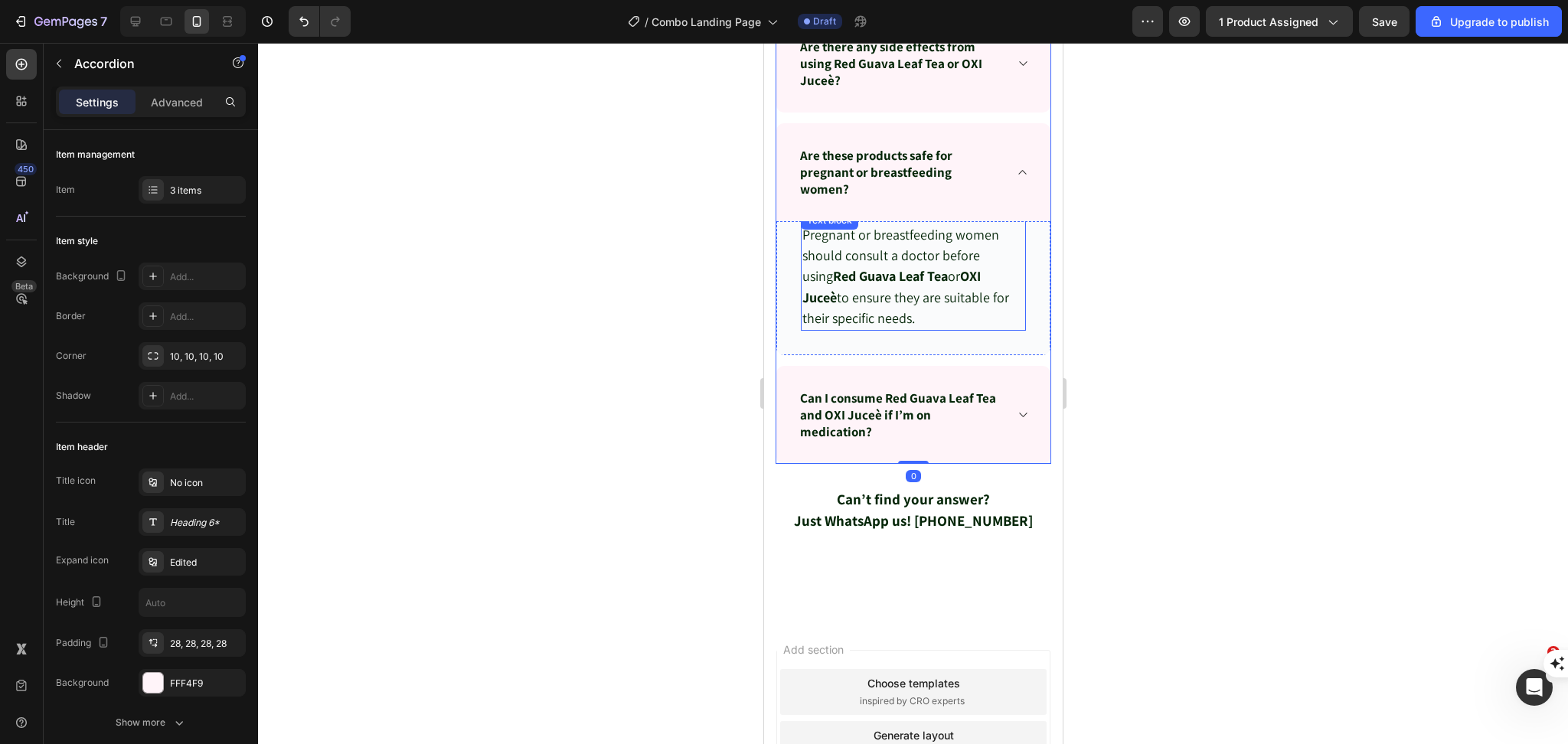
click at [914, 319] on span "Pregnant or breastfeeding women should consult a doctor before using Red Guava …" at bounding box center [904, 276] width 206 height 101
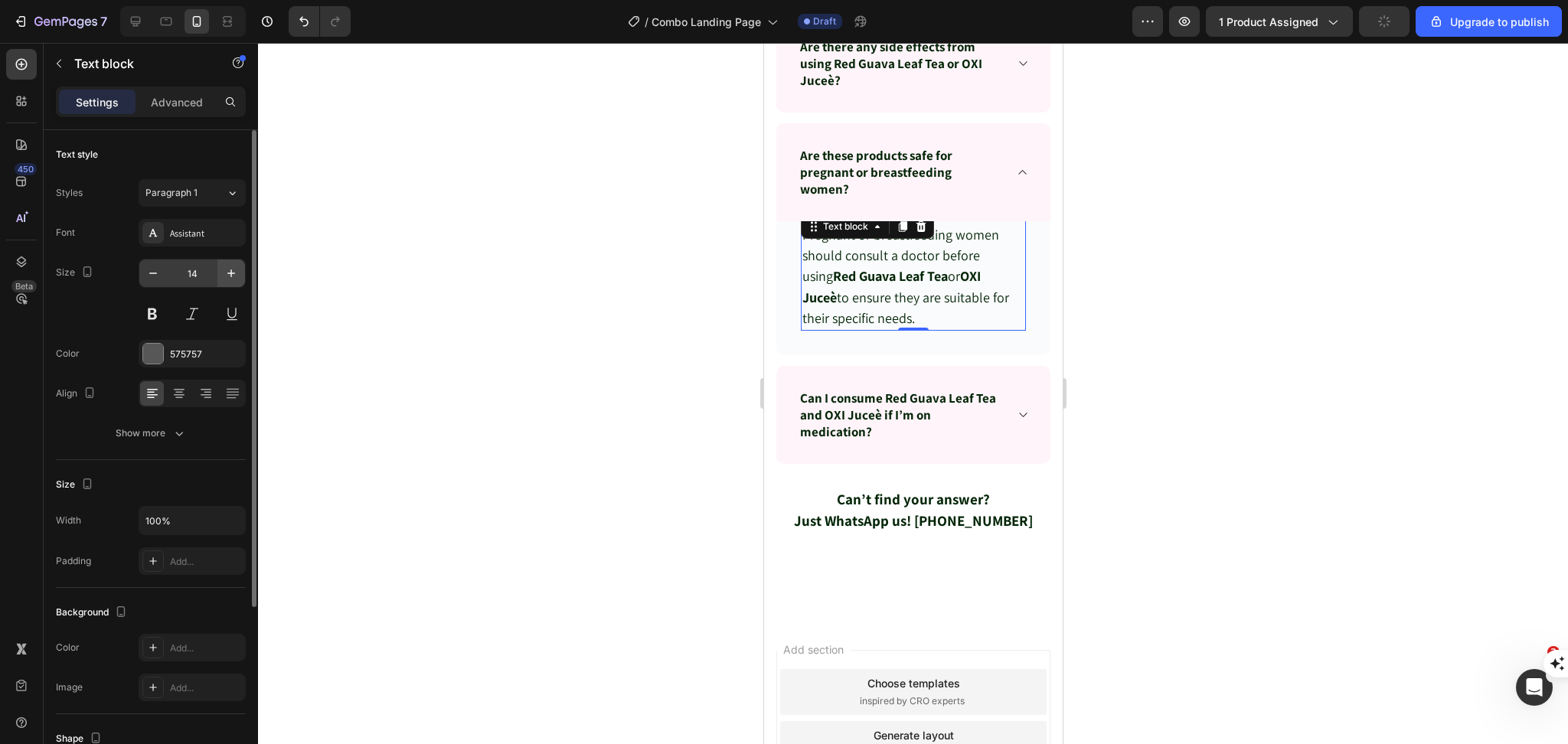
click at [233, 276] on icon "button" at bounding box center [230, 273] width 15 height 15
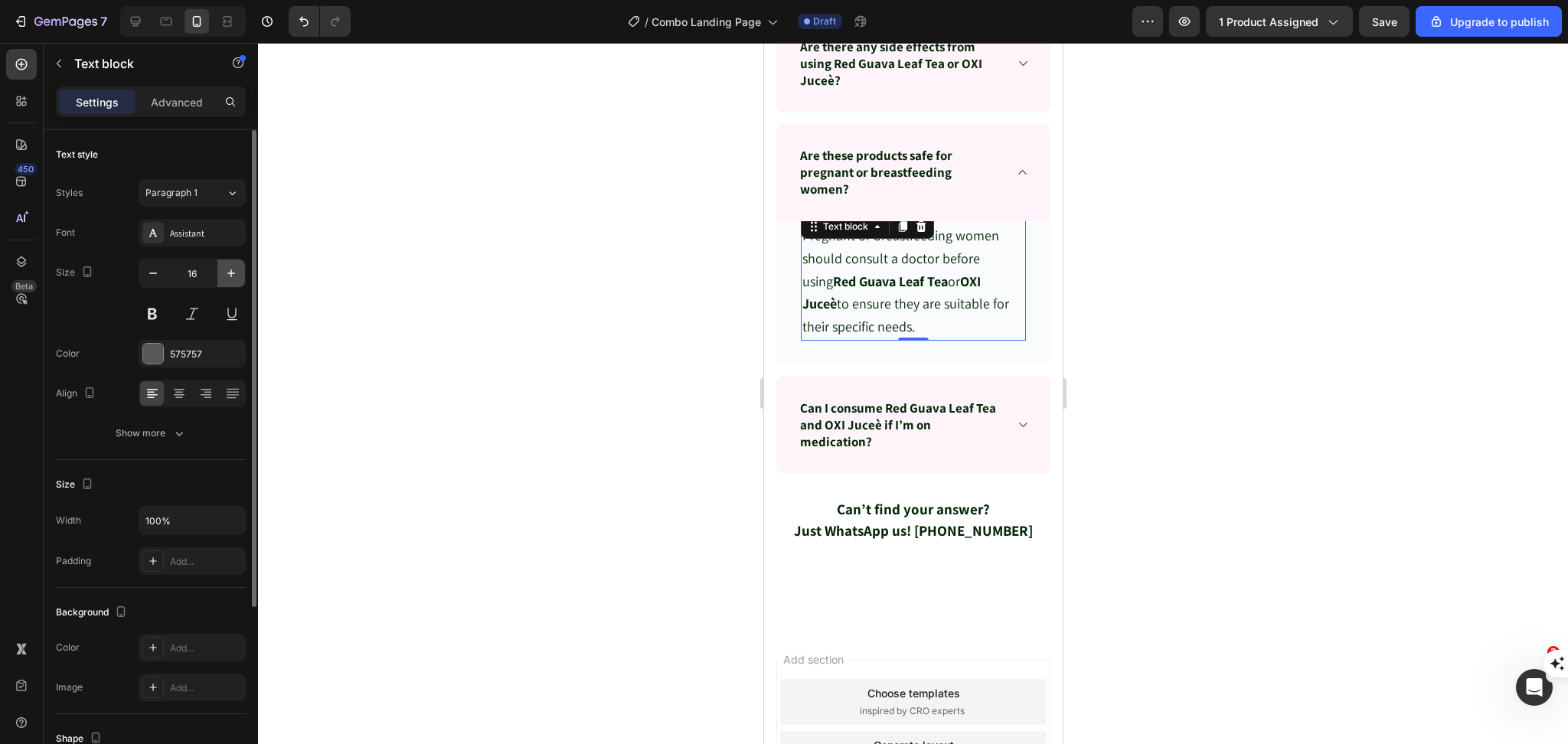
click at [233, 276] on icon "button" at bounding box center [230, 273] width 15 height 15
type input "18"
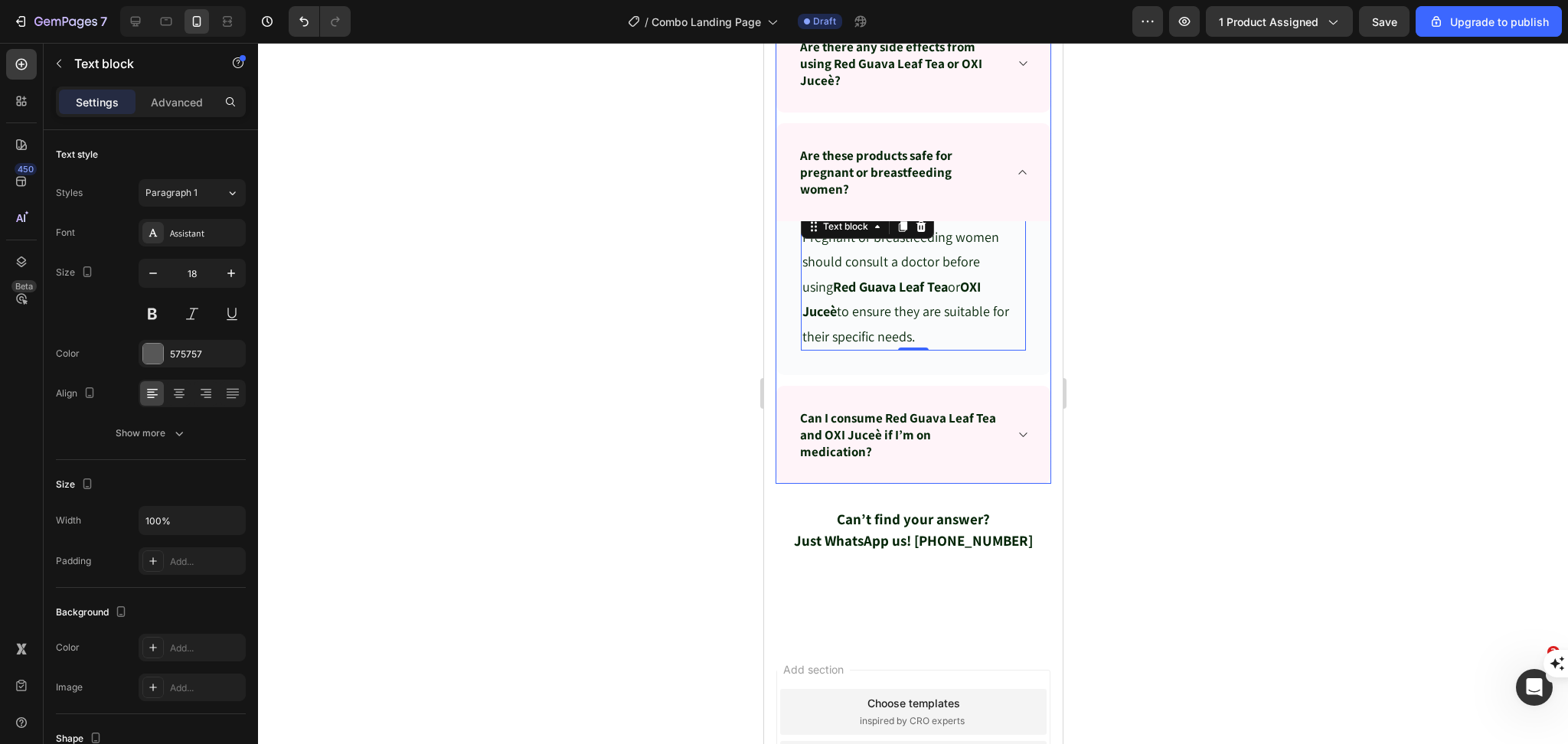
click at [999, 461] on div "Can I consume Red Guava Leaf Tea and OXI Juceè if I’m on medication?" at bounding box center [913, 435] width 274 height 98
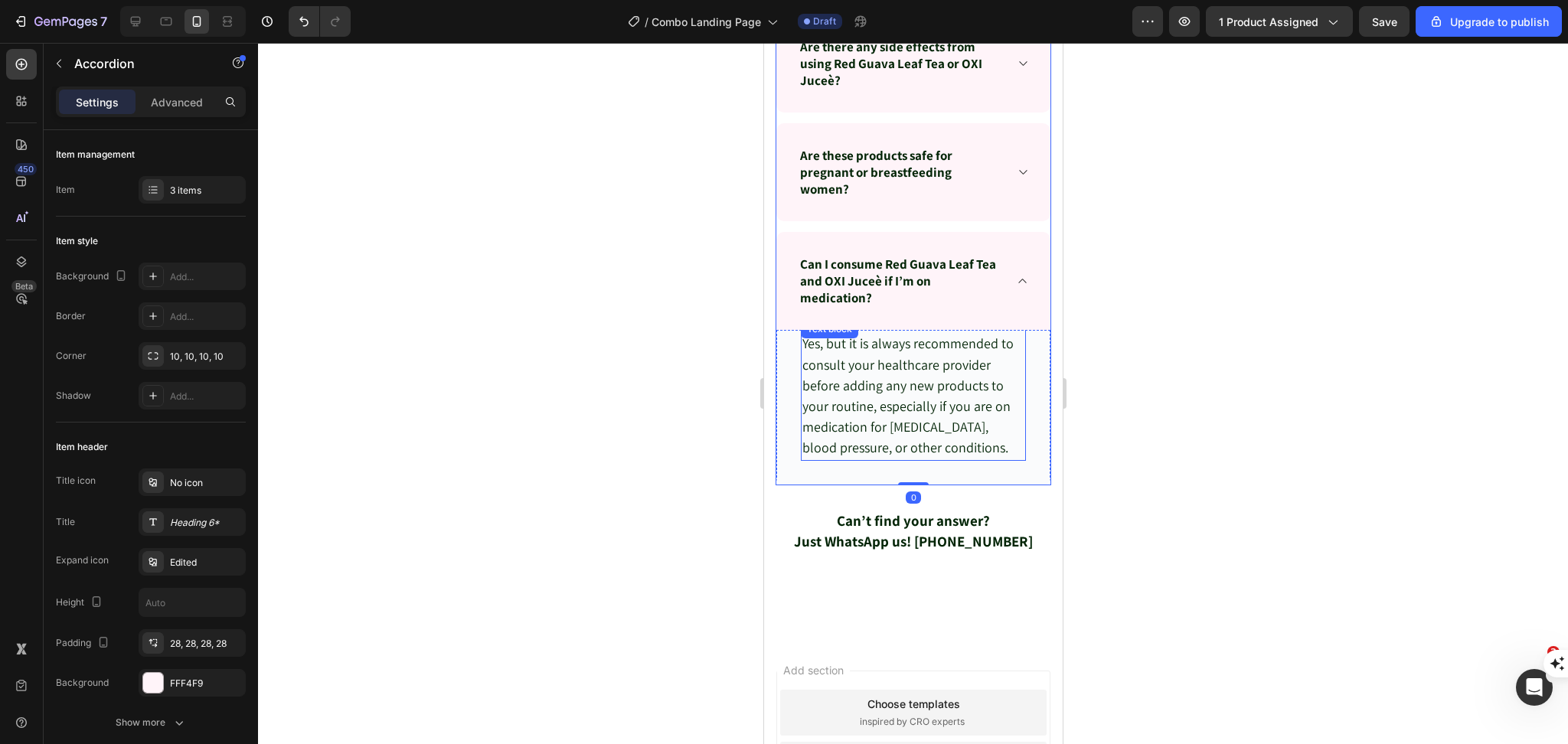
click at [886, 442] on p "Yes, but it is always recommended to consult your healthcare provider before ad…" at bounding box center [912, 396] width 222 height 125
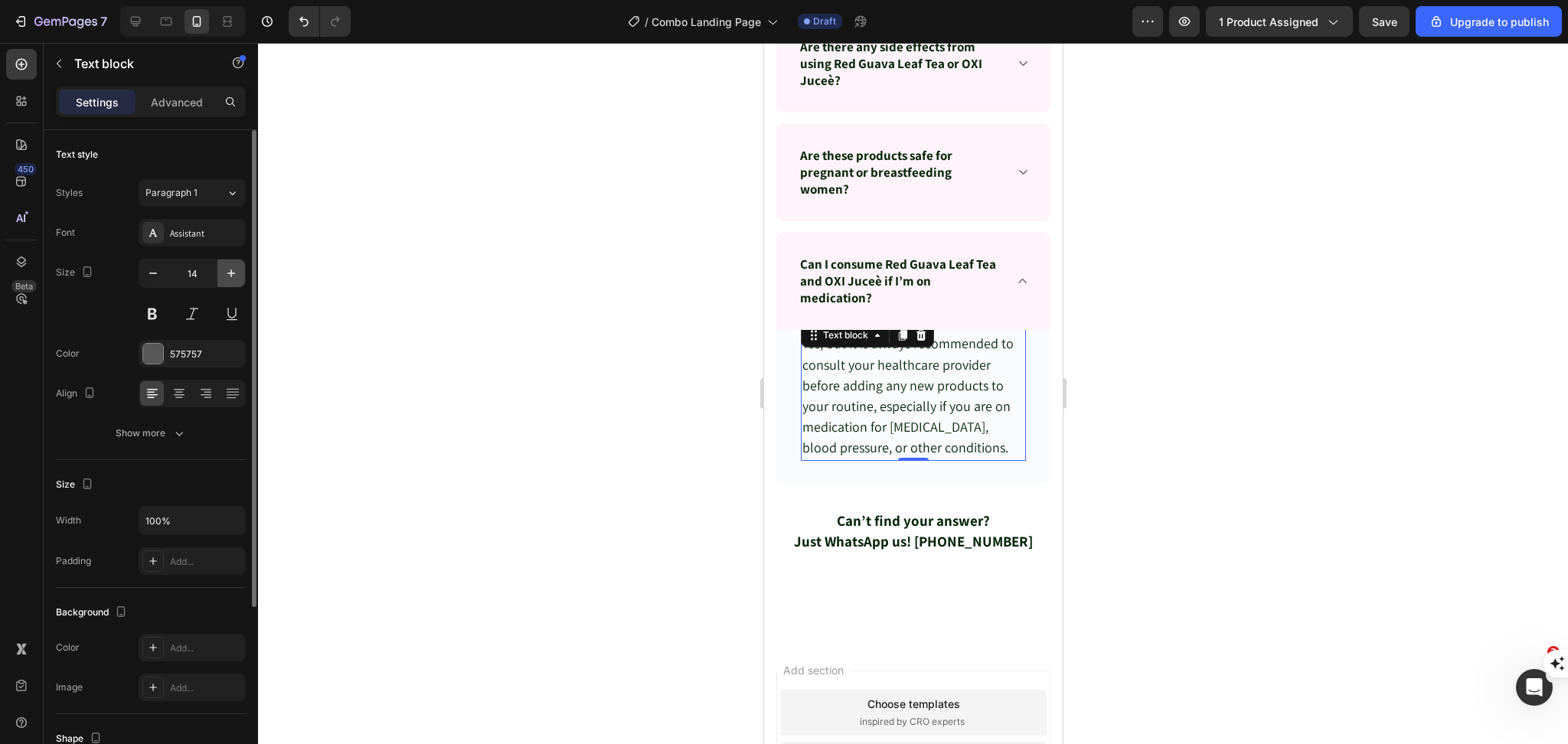
click at [230, 271] on icon "button" at bounding box center [231, 274] width 8 height 8
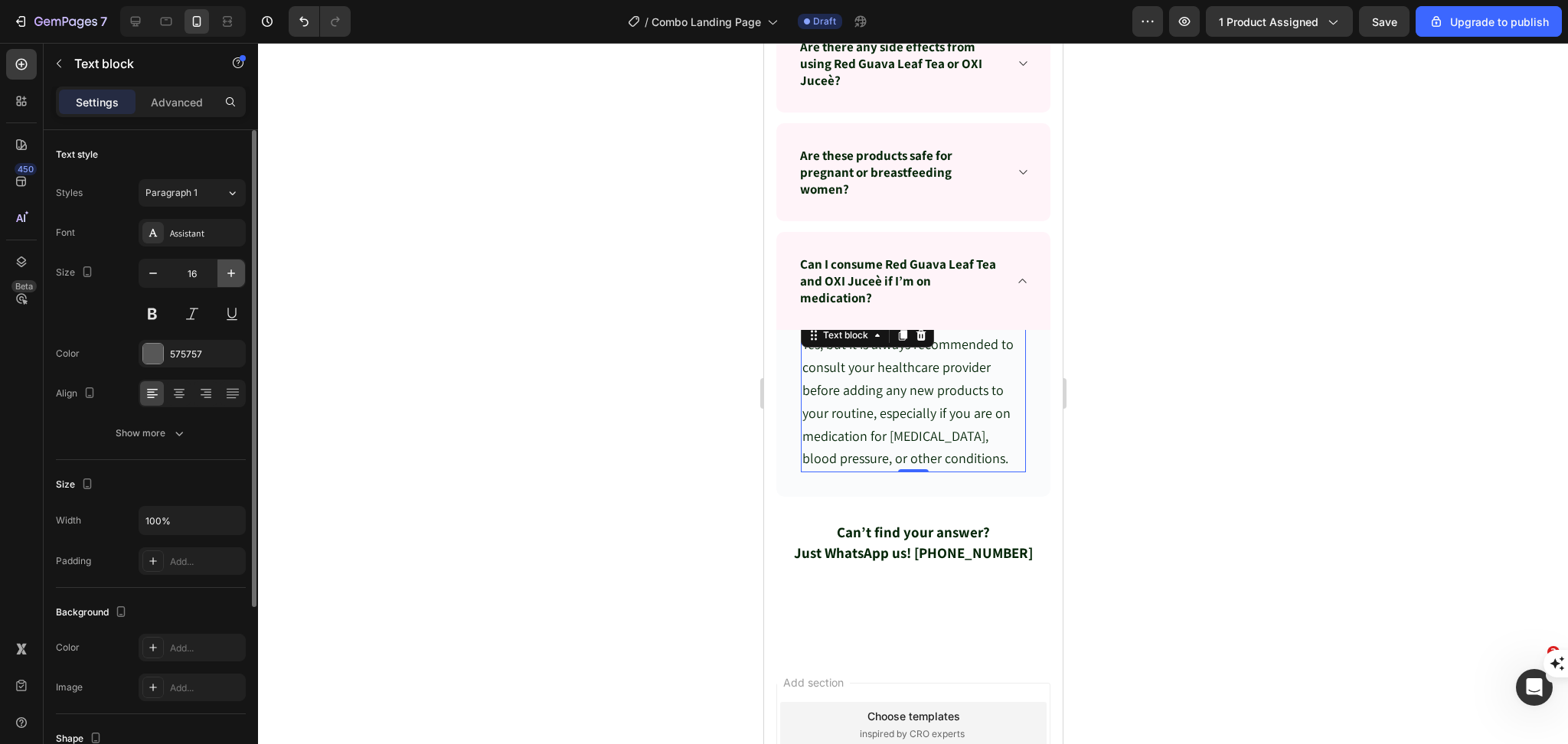
click at [230, 271] on icon "button" at bounding box center [231, 274] width 8 height 8
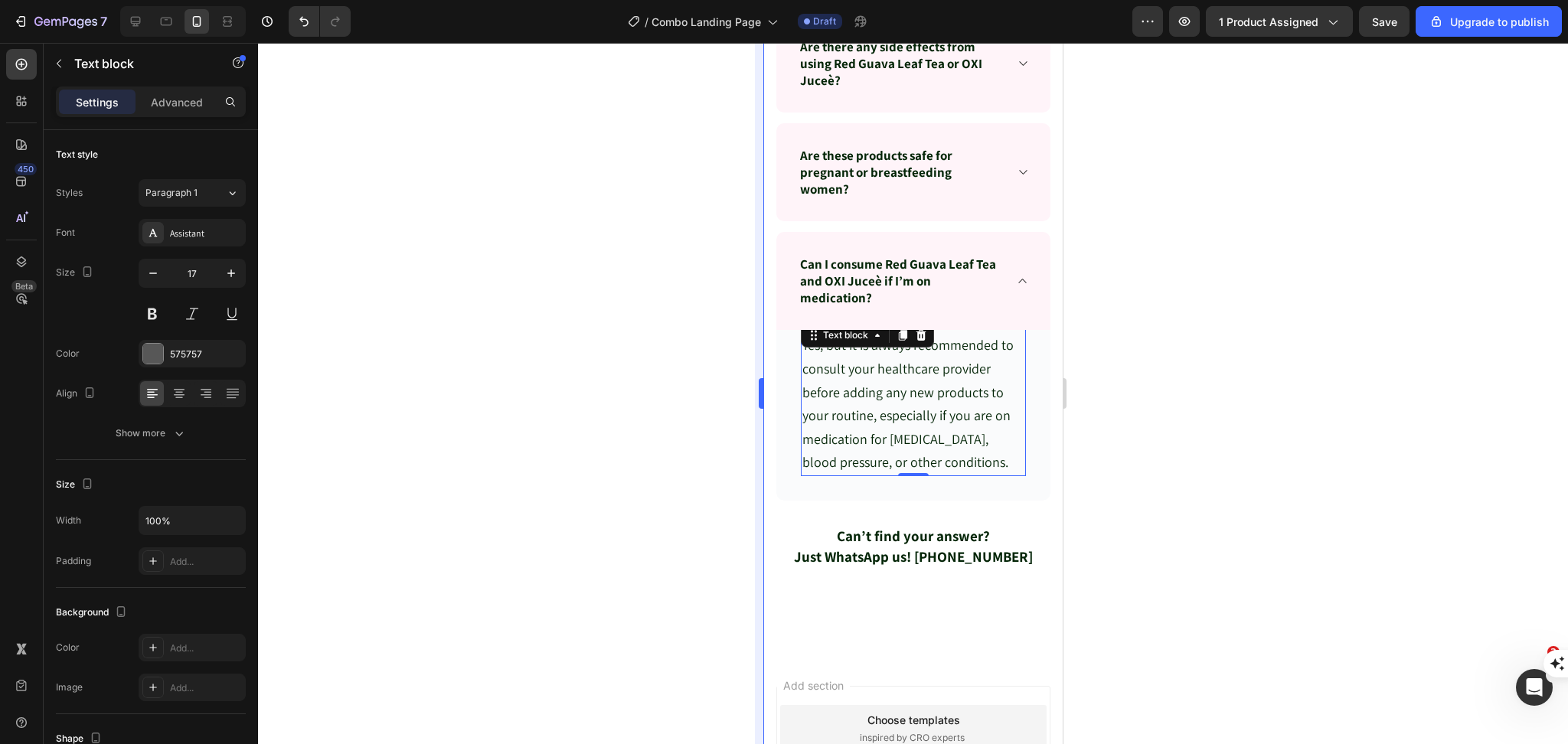
type input "18"
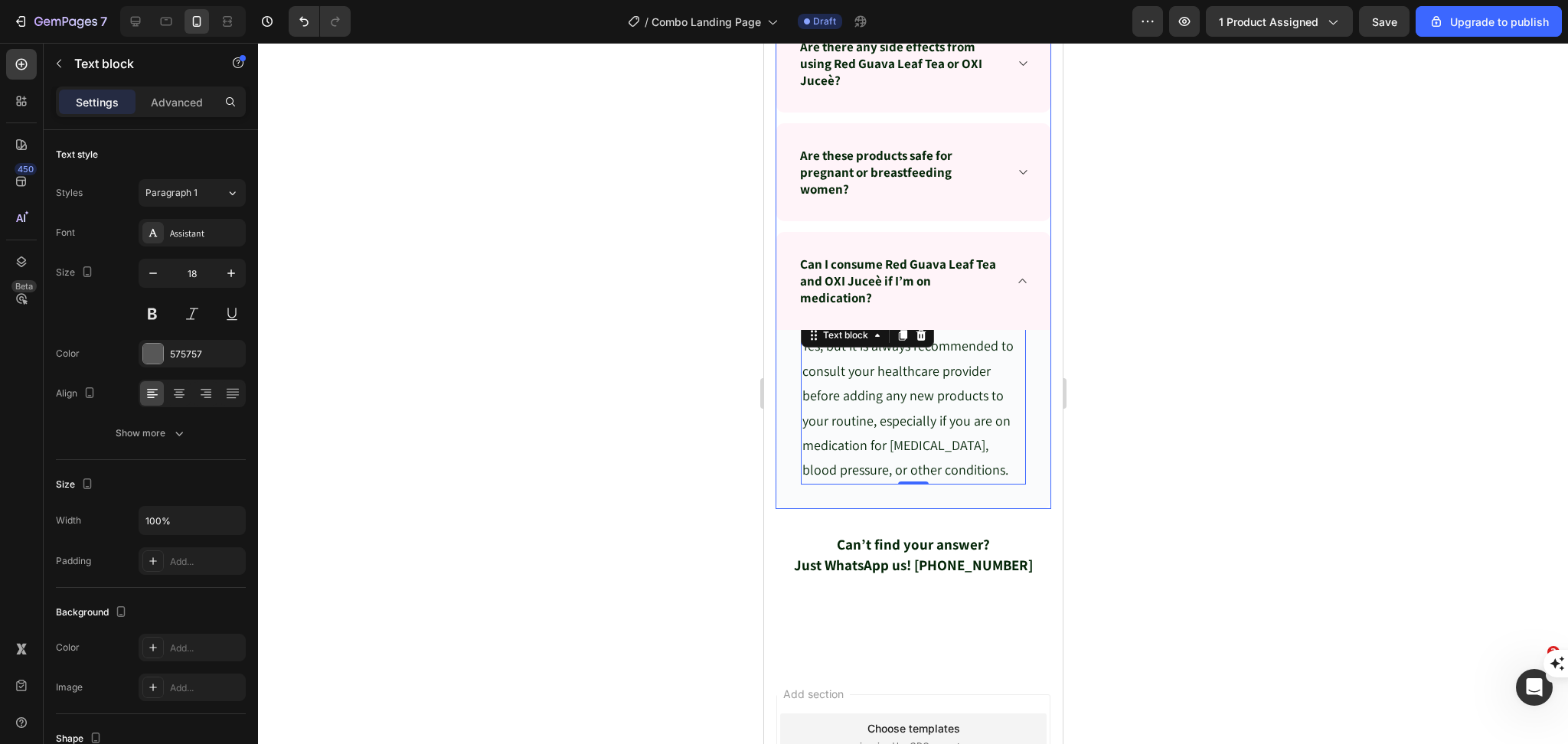
click at [1018, 283] on icon at bounding box center [1022, 281] width 8 height 5
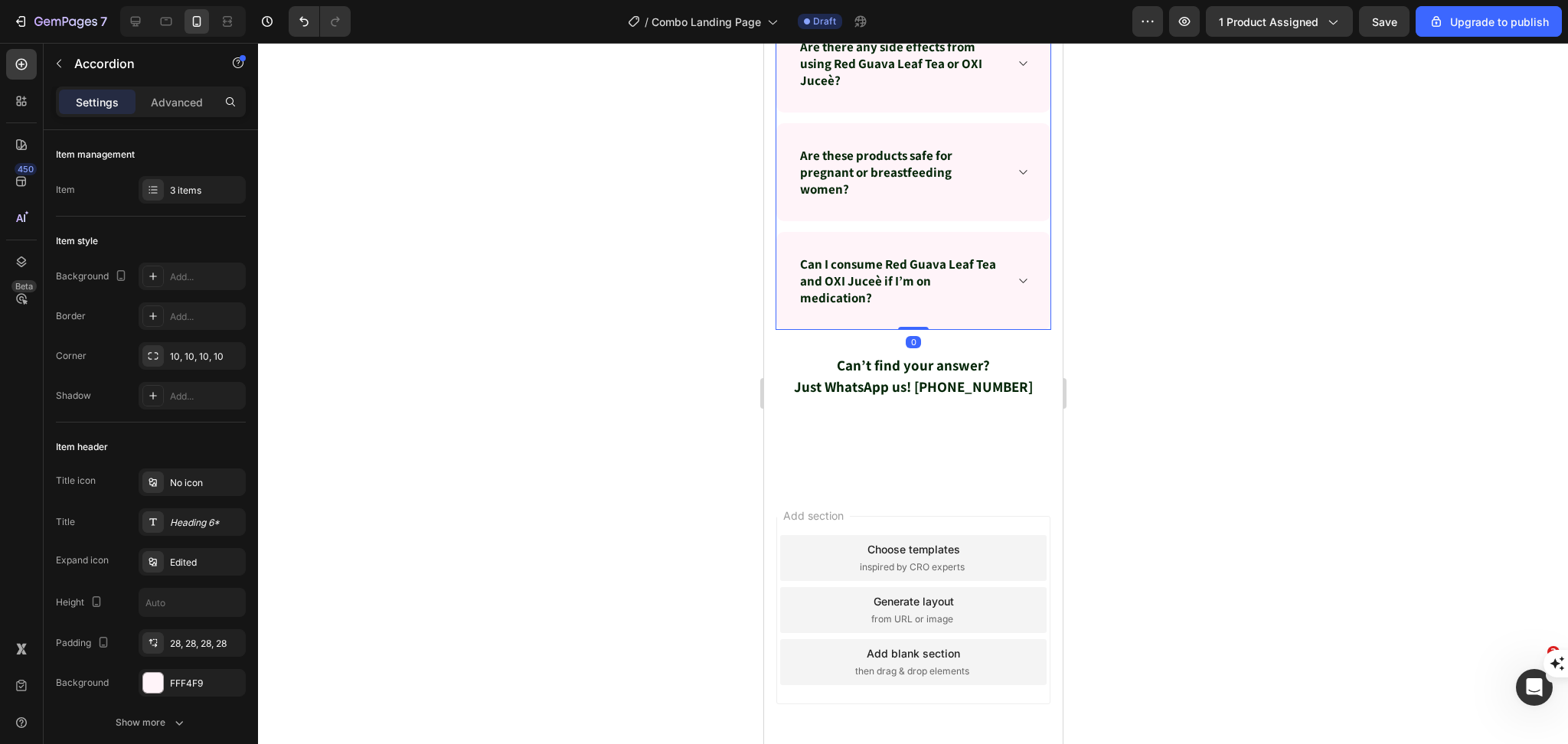
click at [1018, 195] on div "Are these products safe for pregnant or breastfeeding women?" at bounding box center [913, 172] width 274 height 98
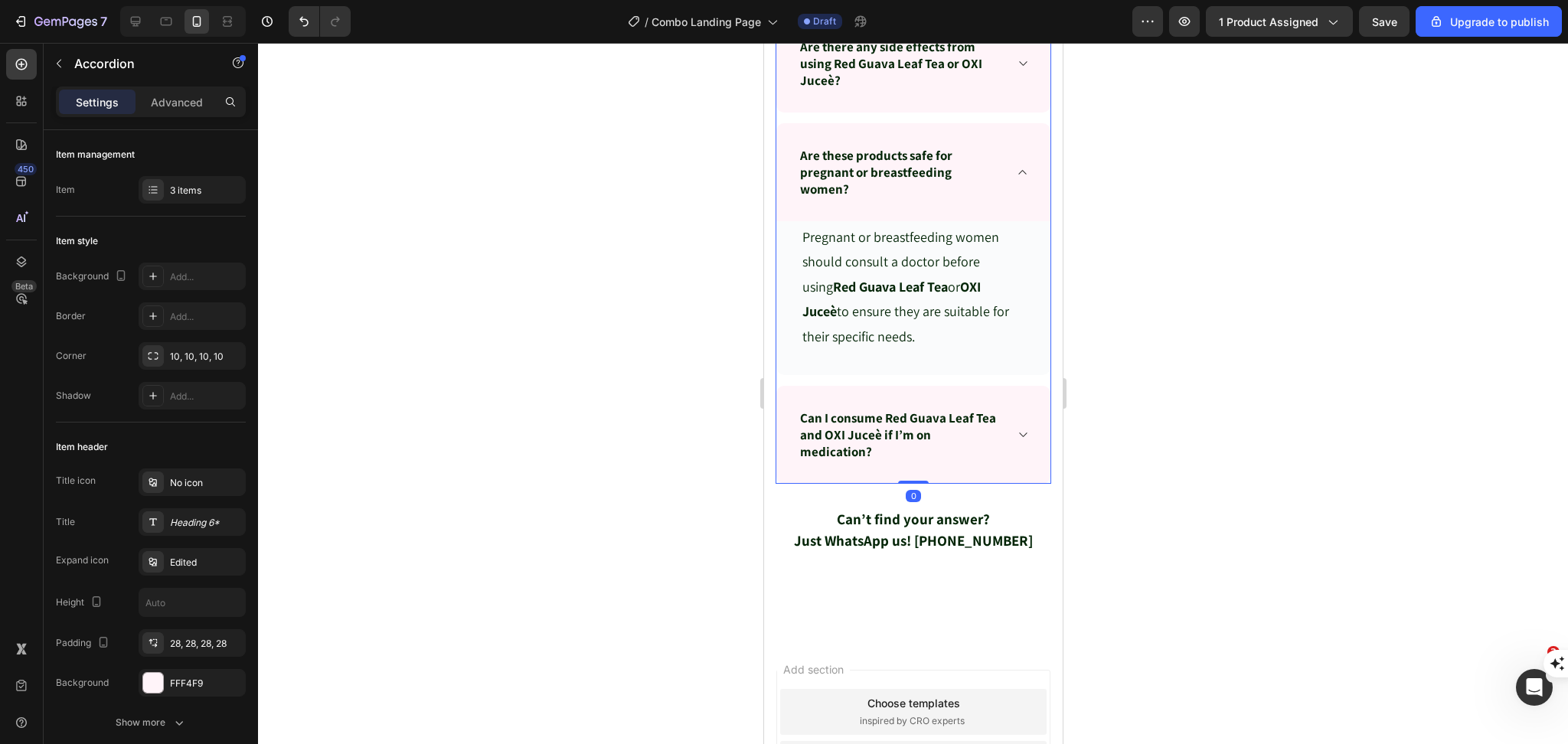
click at [1016, 179] on icon at bounding box center [1021, 171] width 11 height 12
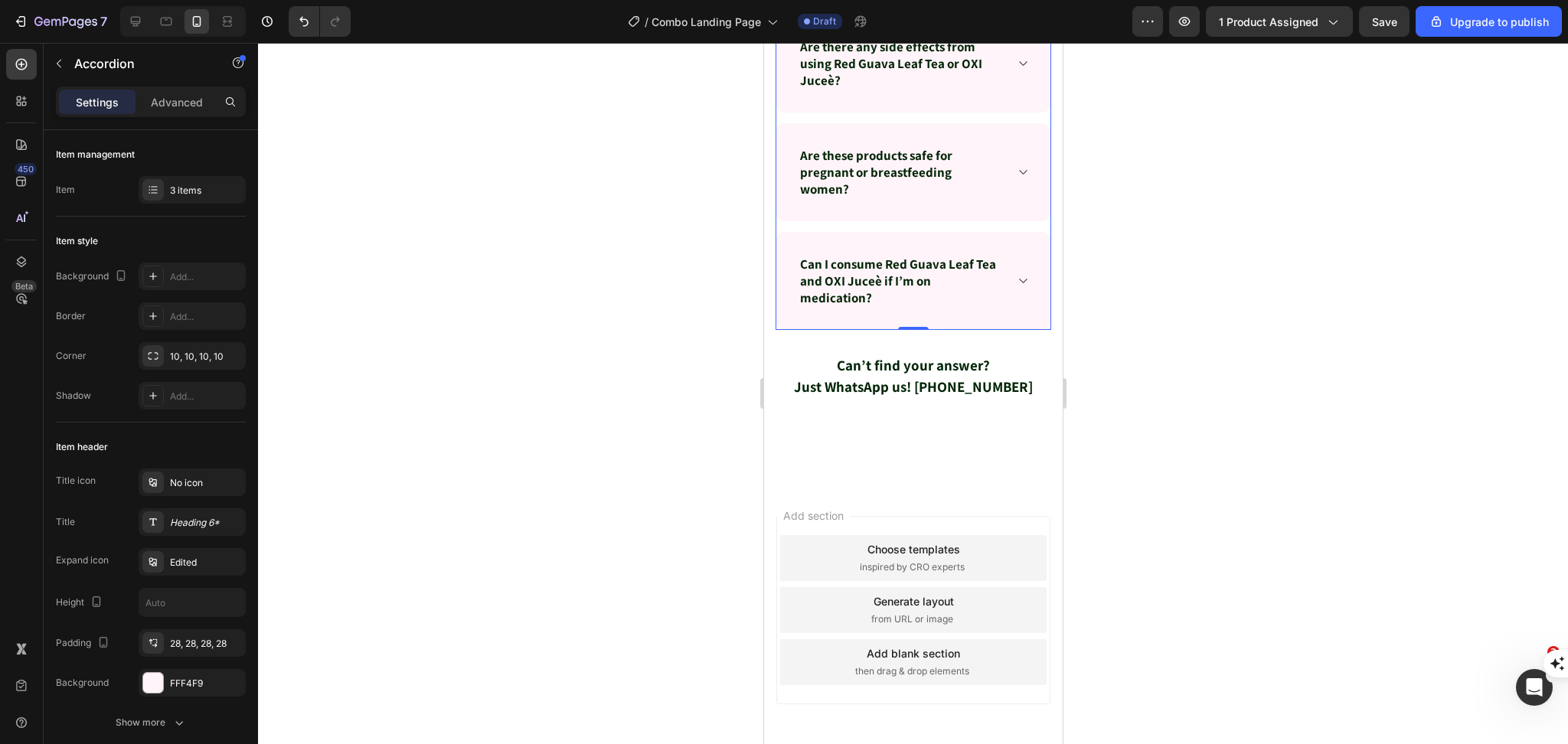
click at [996, 189] on div "Are these products safe for pregnant or breastfeeding women?" at bounding box center [913, 172] width 274 height 98
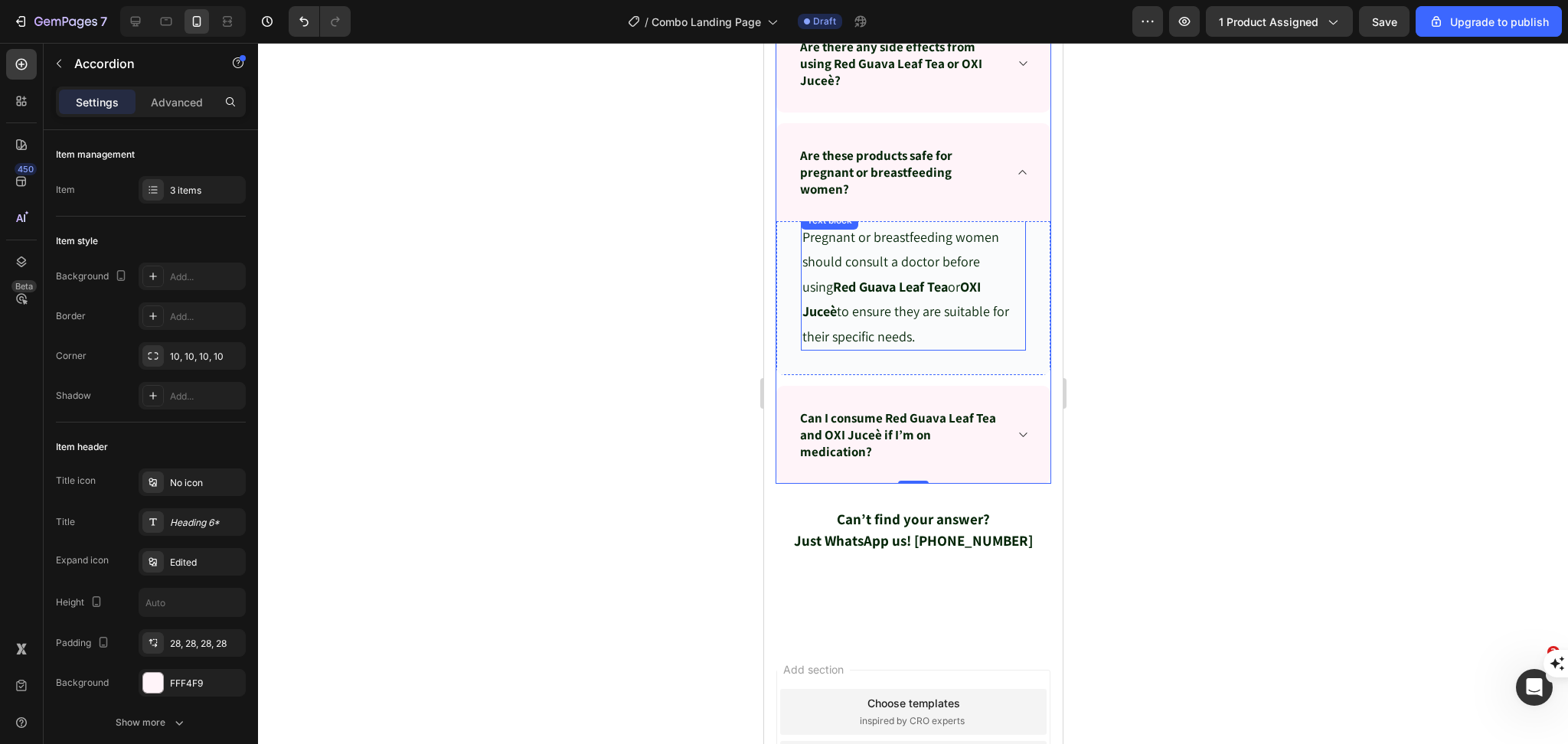
click at [918, 292] on span "Pregnant or breastfeeding women should consult a doctor before using Red Guava …" at bounding box center [904, 286] width 206 height 117
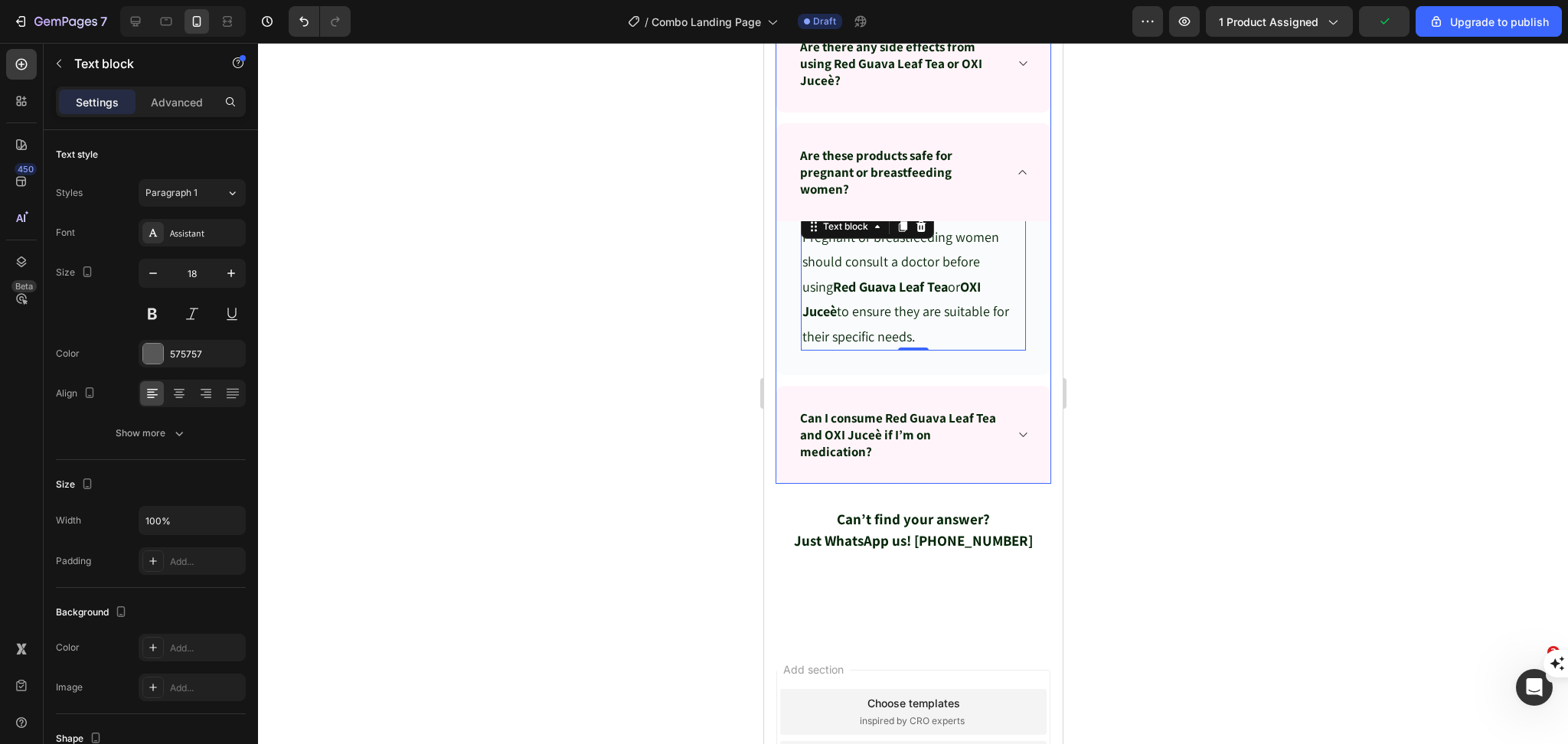
click at [1016, 69] on icon at bounding box center [1021, 63] width 11 height 12
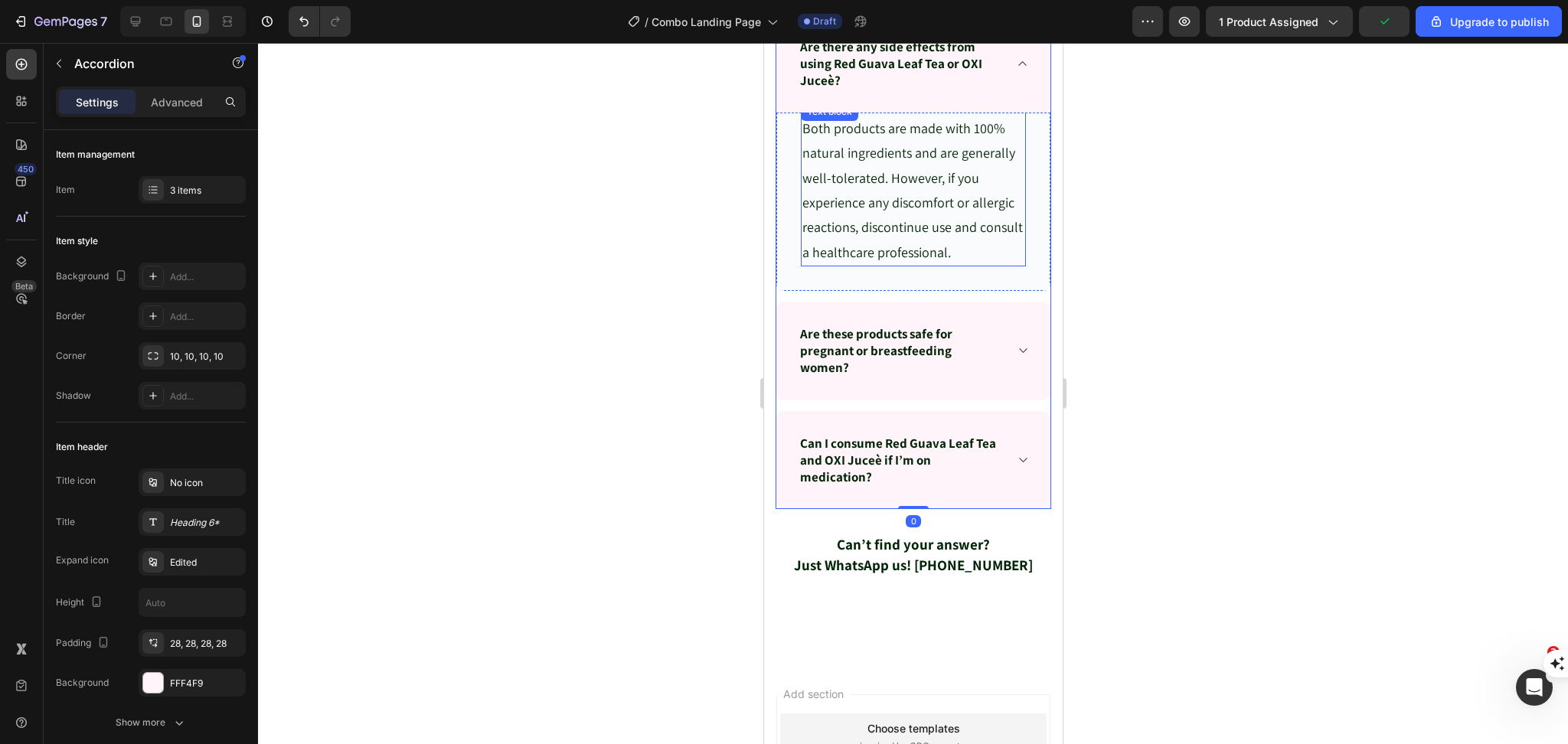
click at [895, 205] on span "Both products are made with 100% natural ingredients and are generally well-tol…" at bounding box center [911, 191] width 221 height 142
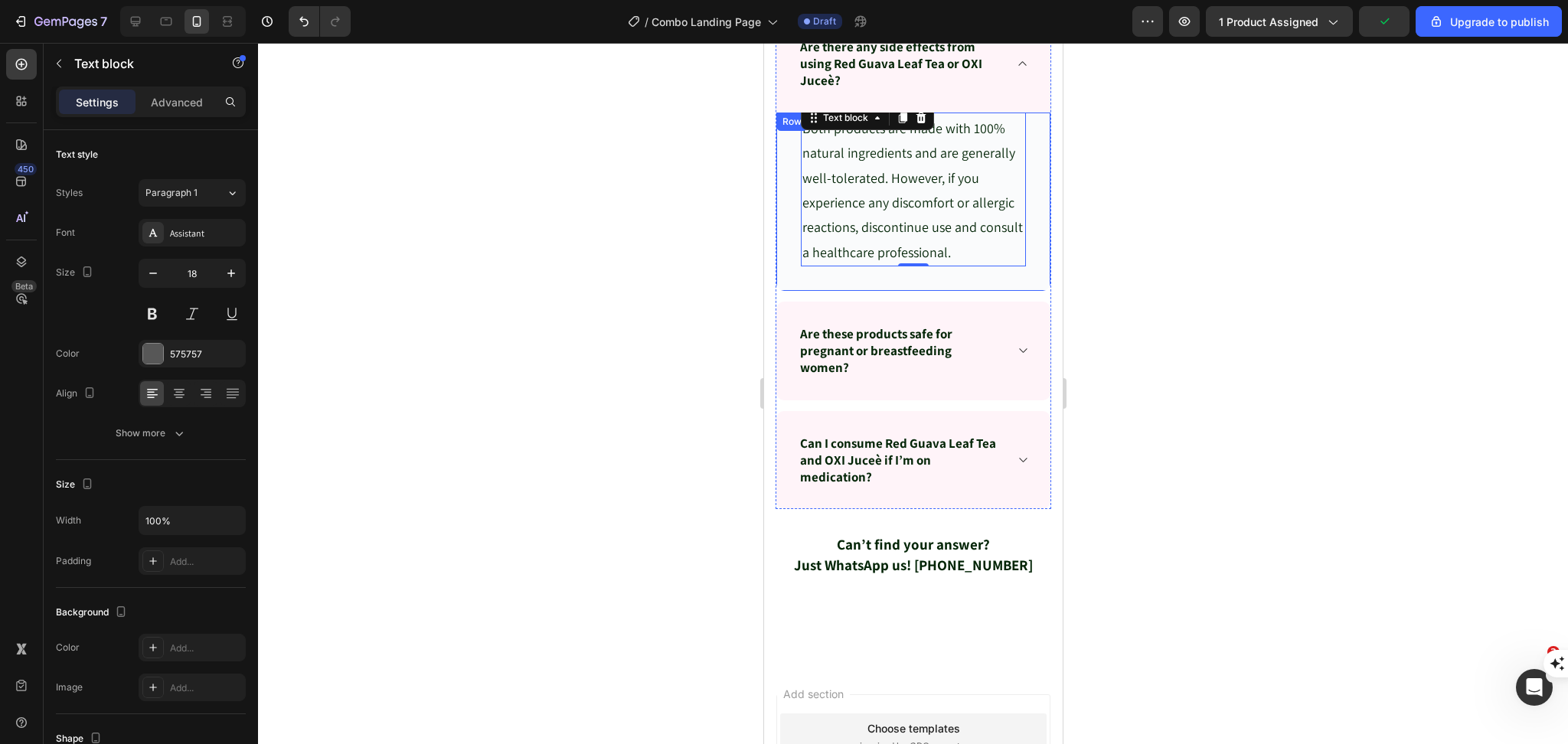
scroll to position [8143, 0]
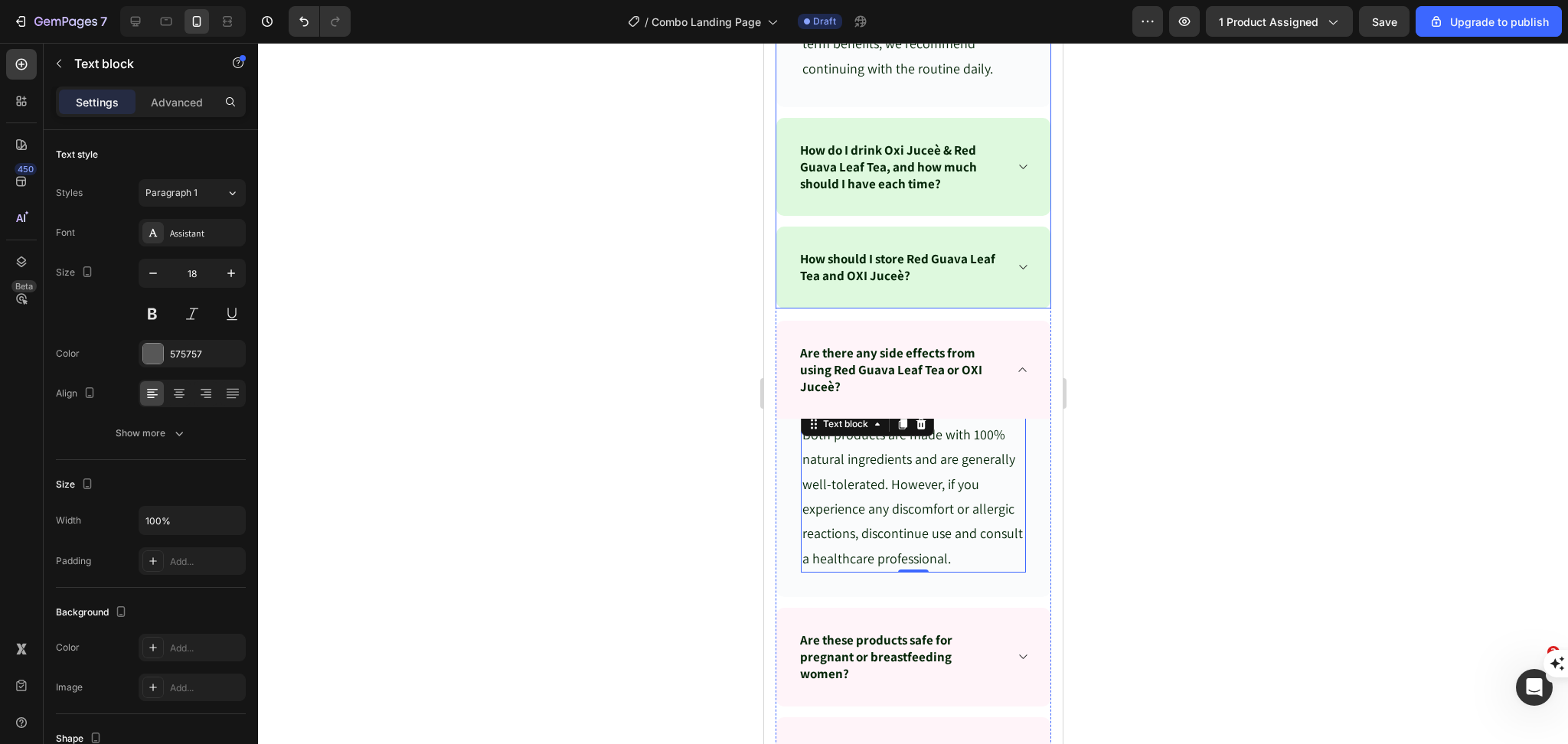
click at [1018, 270] on icon at bounding box center [1022, 268] width 8 height 5
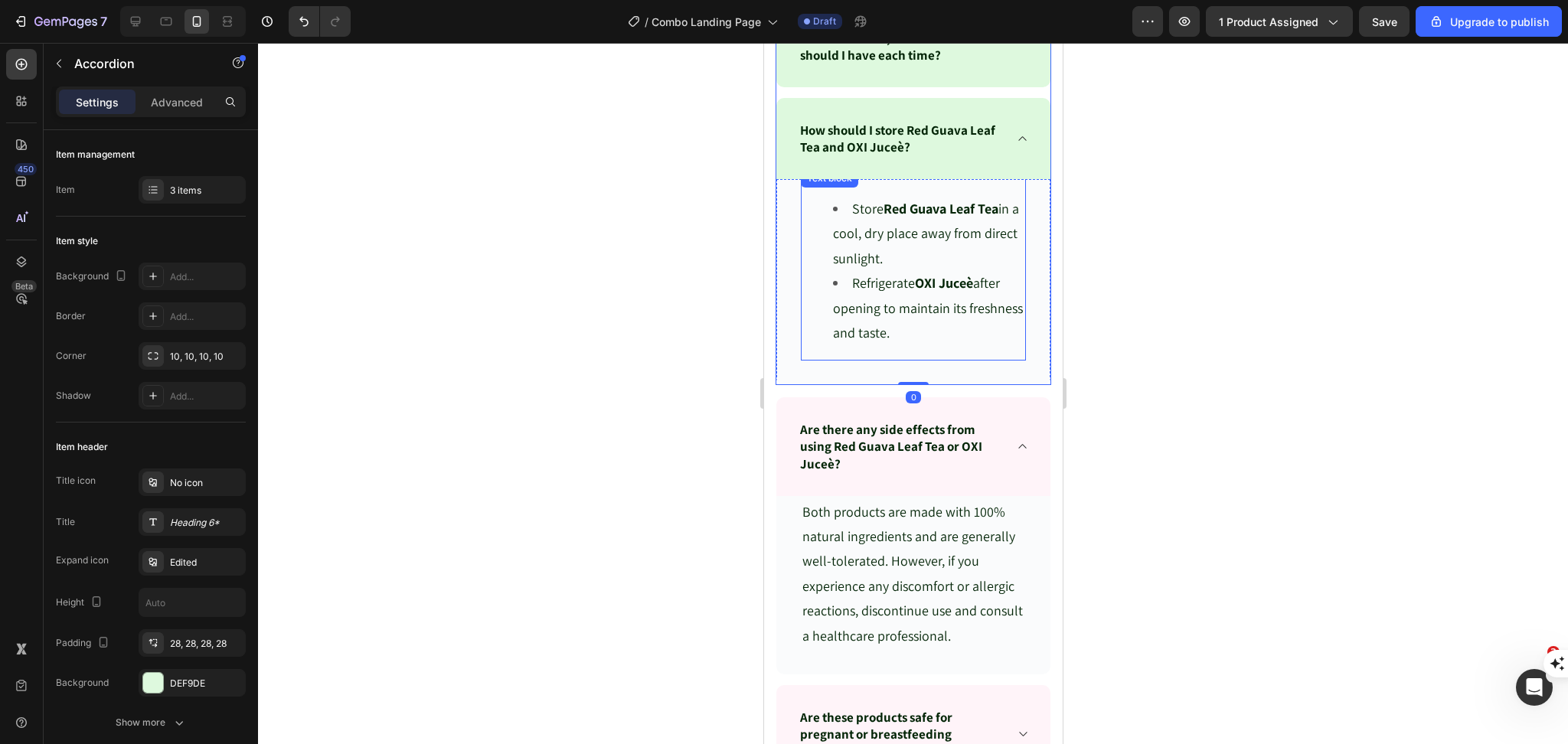
click at [898, 309] on span "Refrigerate OXI Juceè after opening to maintain its freshness and taste." at bounding box center [927, 308] width 190 height 68
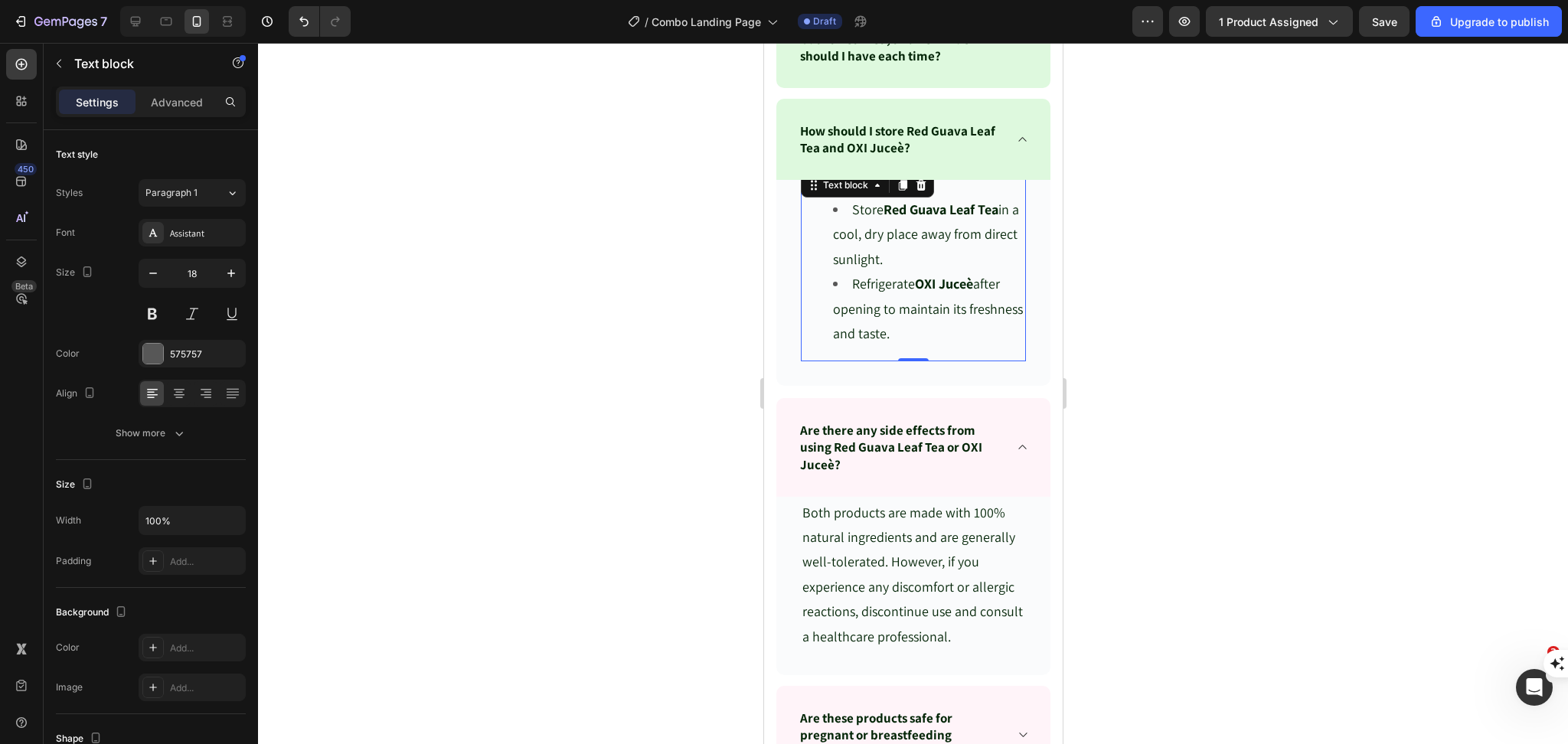
scroll to position [7938, 0]
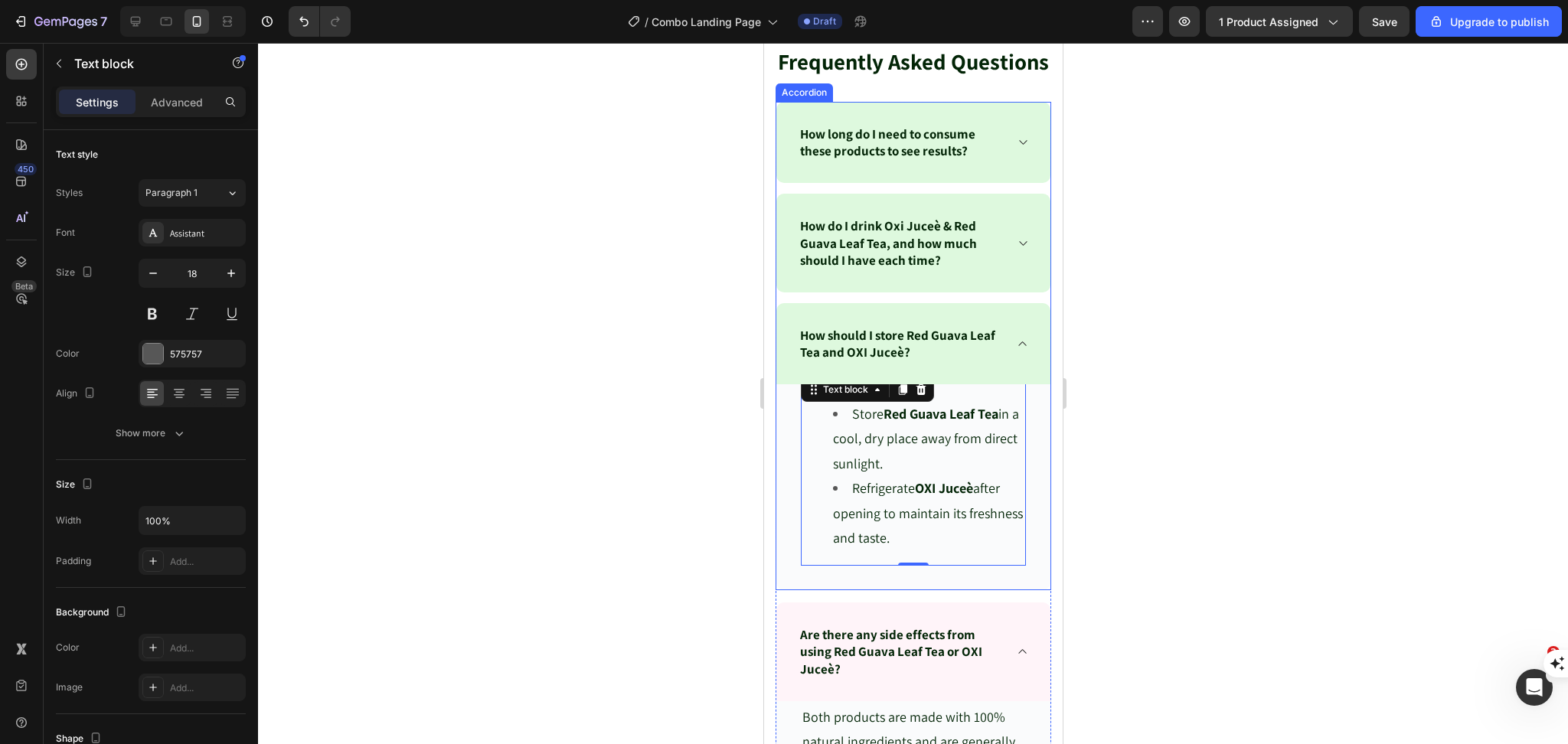
click at [1016, 250] on icon at bounding box center [1021, 243] width 11 height 12
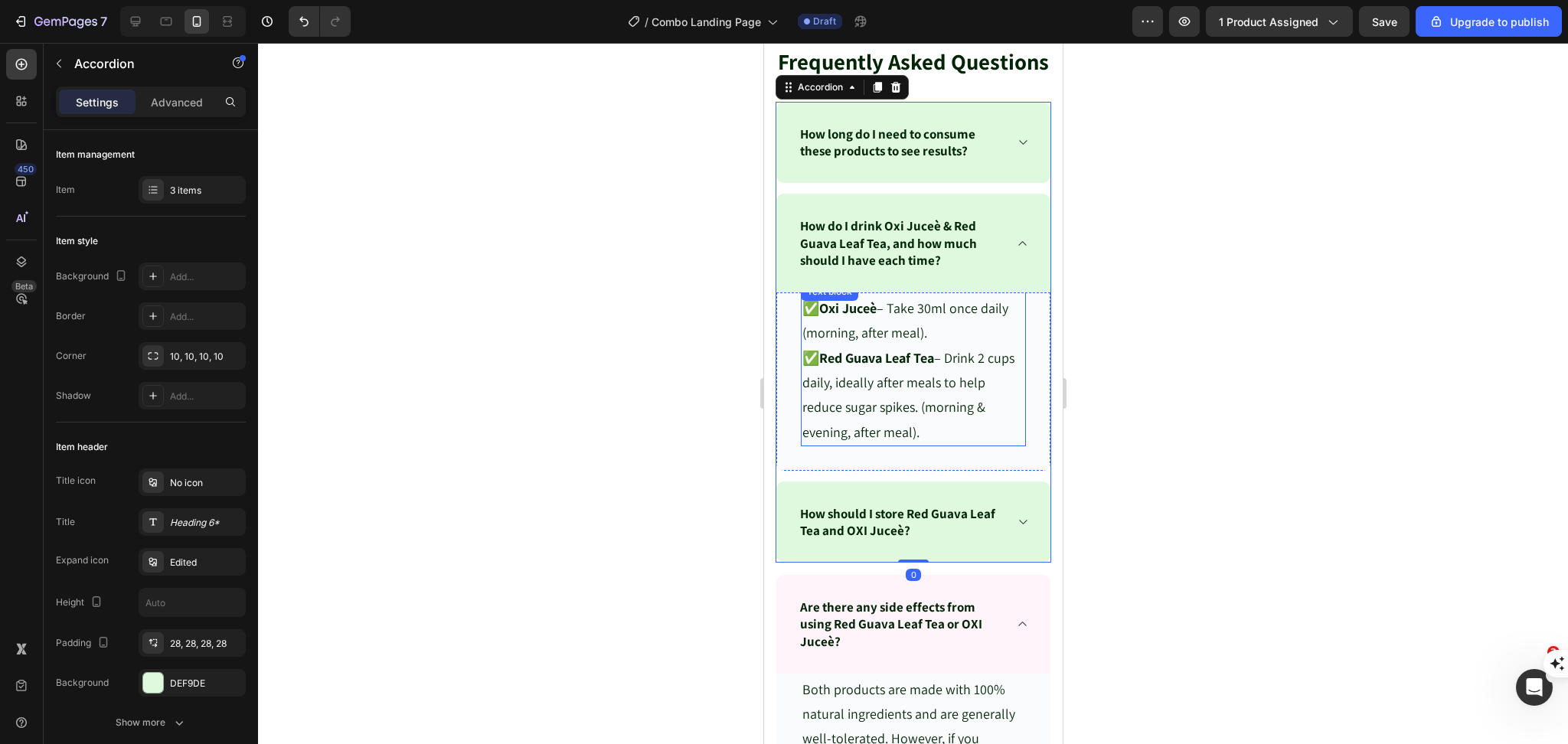
click at [864, 367] on strong "Red Guava Leaf Tea" at bounding box center [875, 358] width 115 height 18
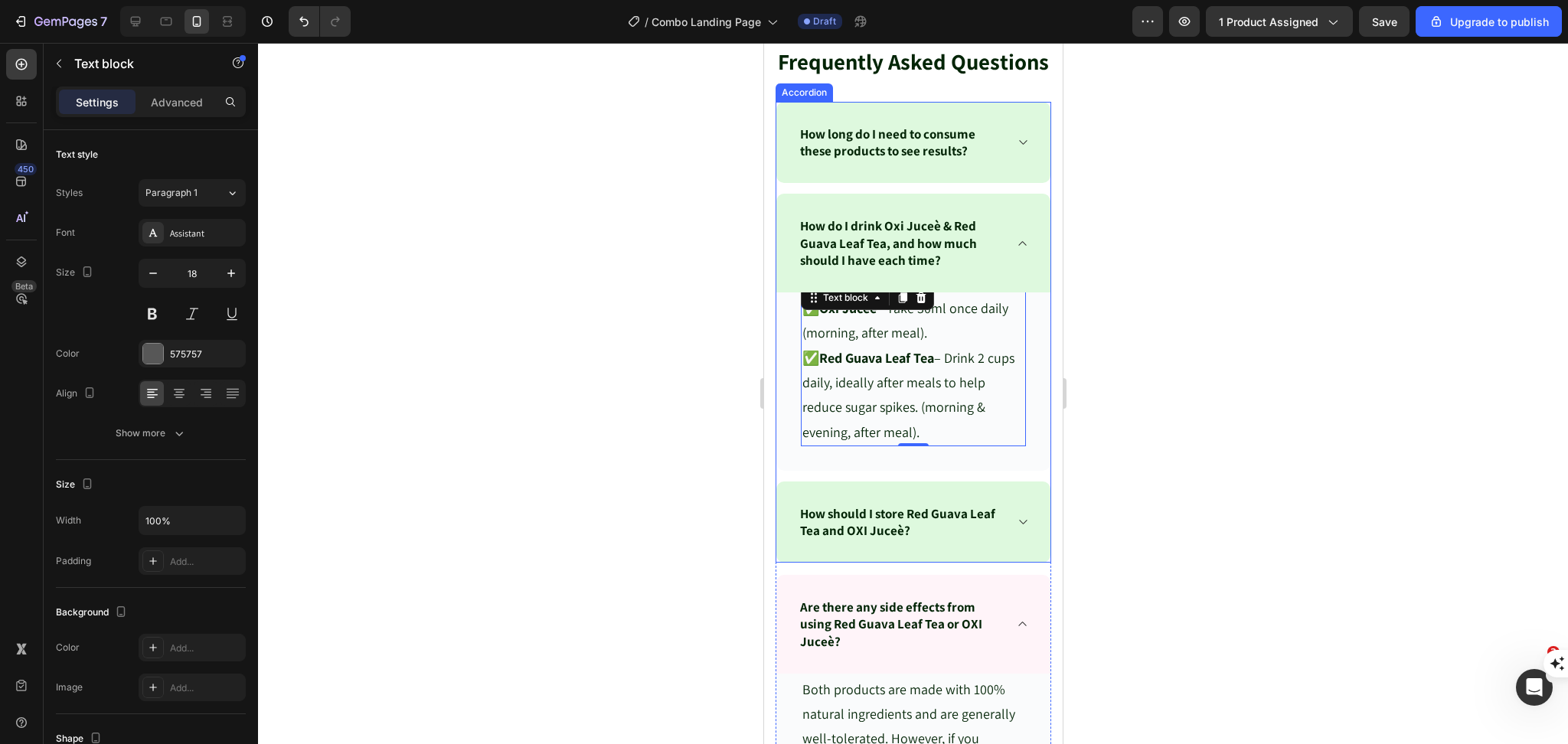
click at [1016, 148] on icon at bounding box center [1021, 142] width 11 height 12
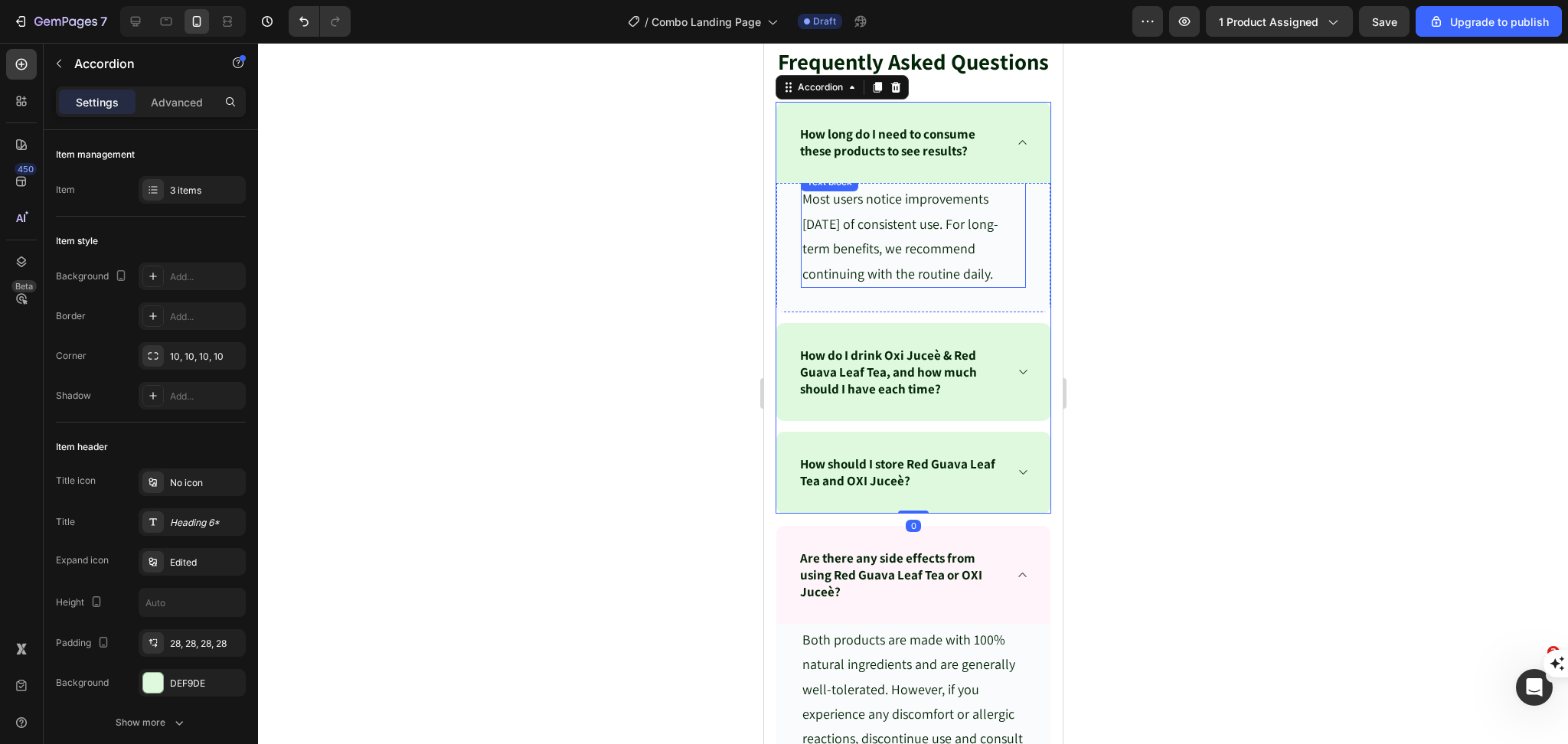
click at [886, 278] on span "Most users notice improvements within 30 days of consistent use. For long-term …" at bounding box center [899, 235] width 196 height 92
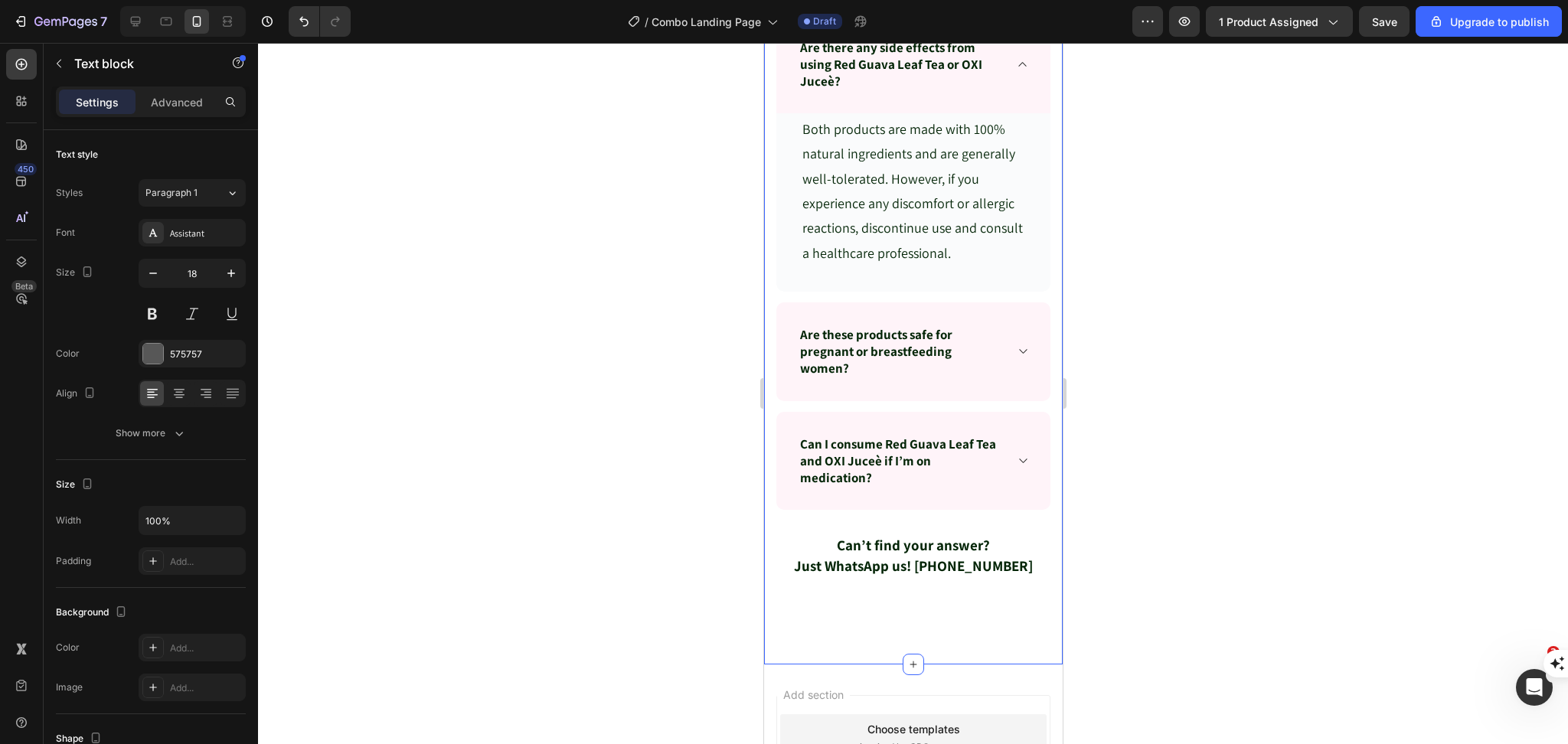
scroll to position [8748, 0]
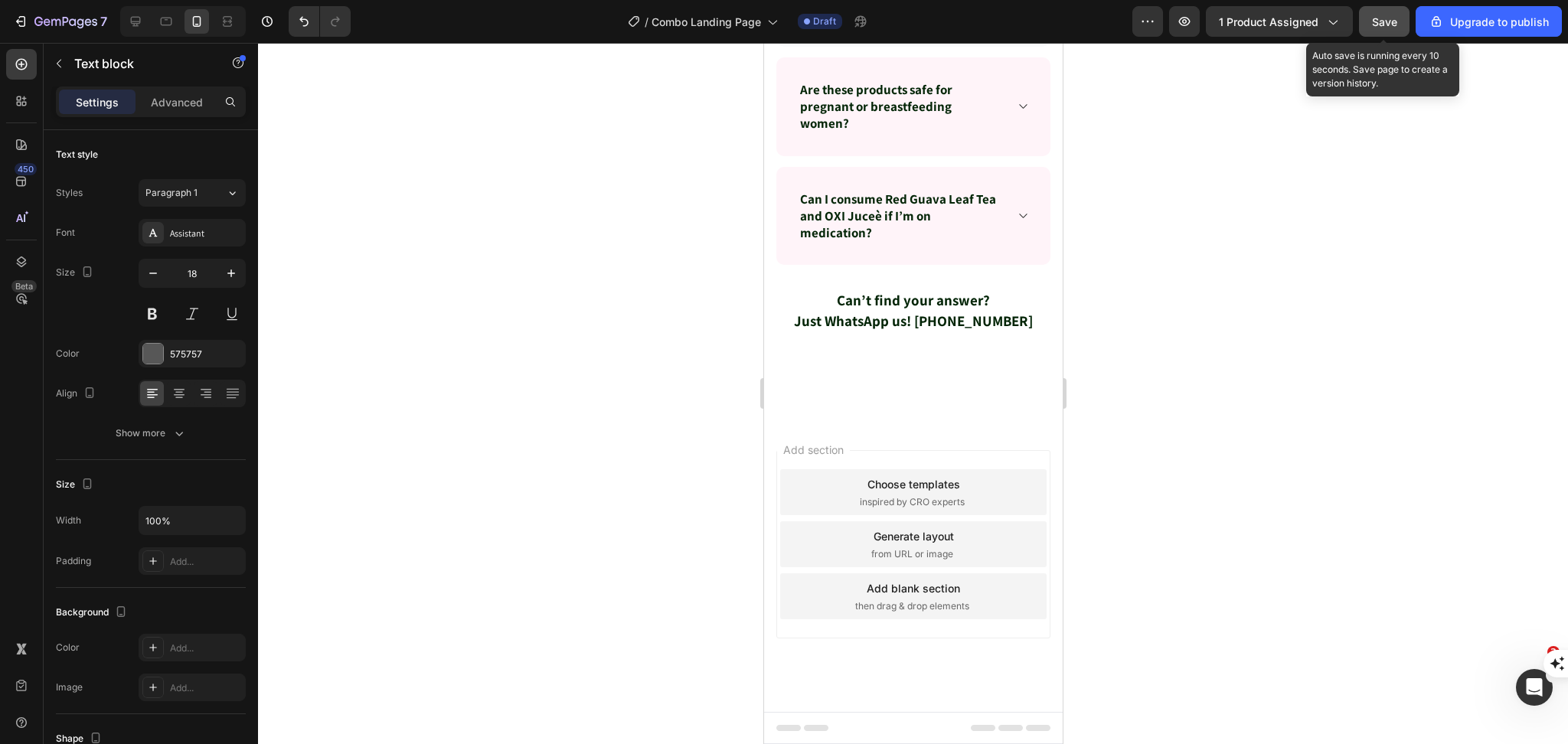
click at [1369, 16] on button "Save" at bounding box center [1383, 22] width 50 height 30
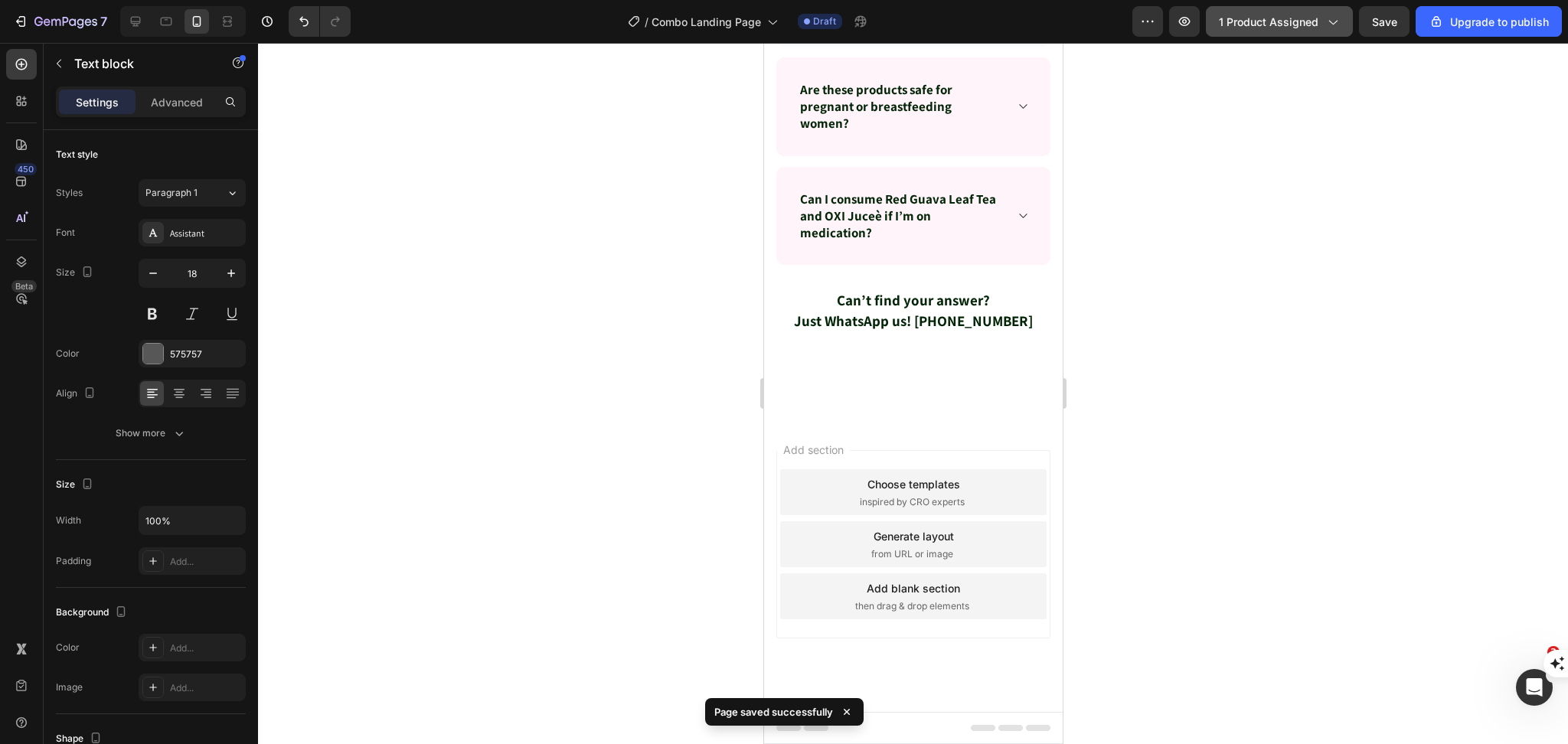
click at [1234, 14] on span "1 product assigned" at bounding box center [1268, 22] width 100 height 16
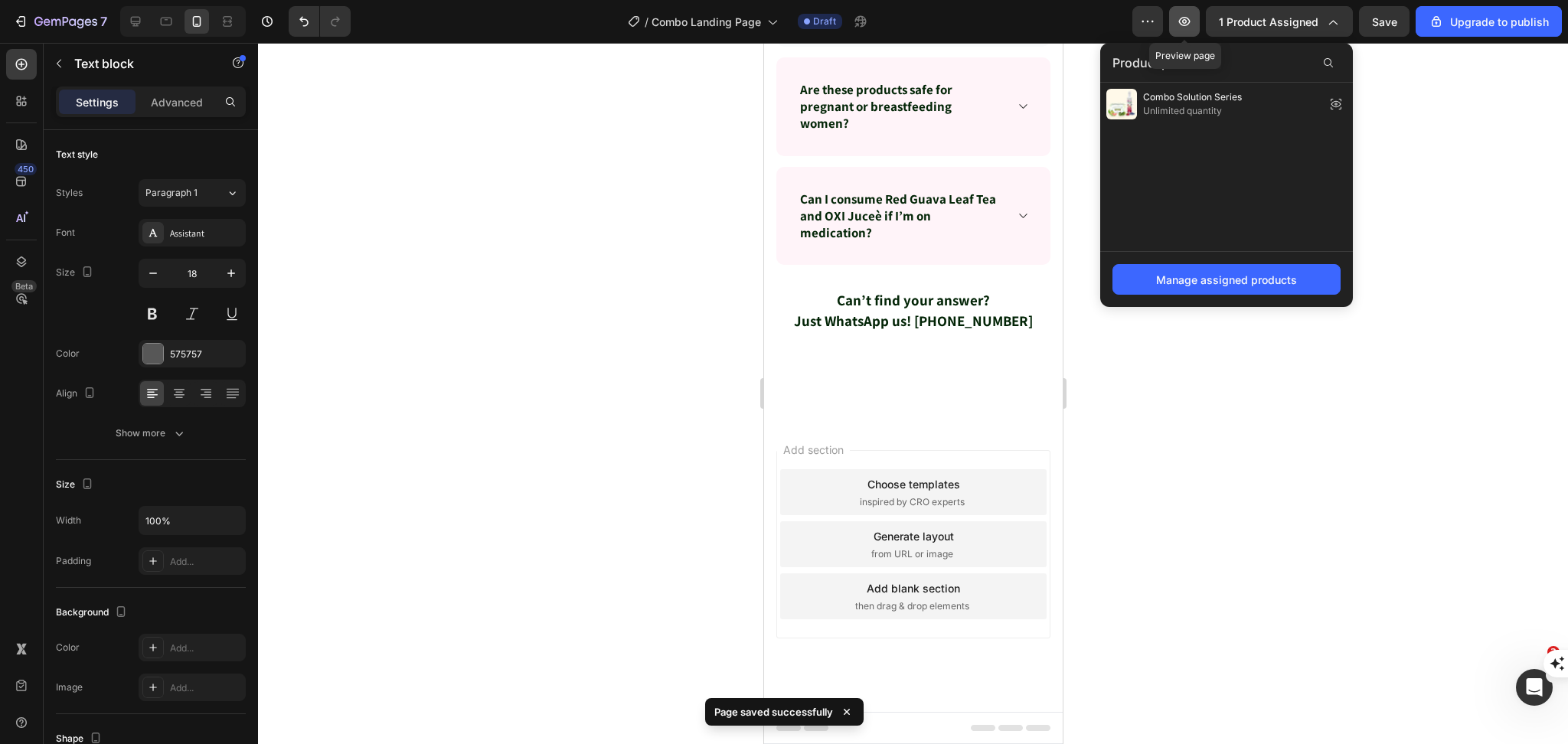
click at [1184, 29] on icon "button" at bounding box center [1184, 21] width 15 height 15
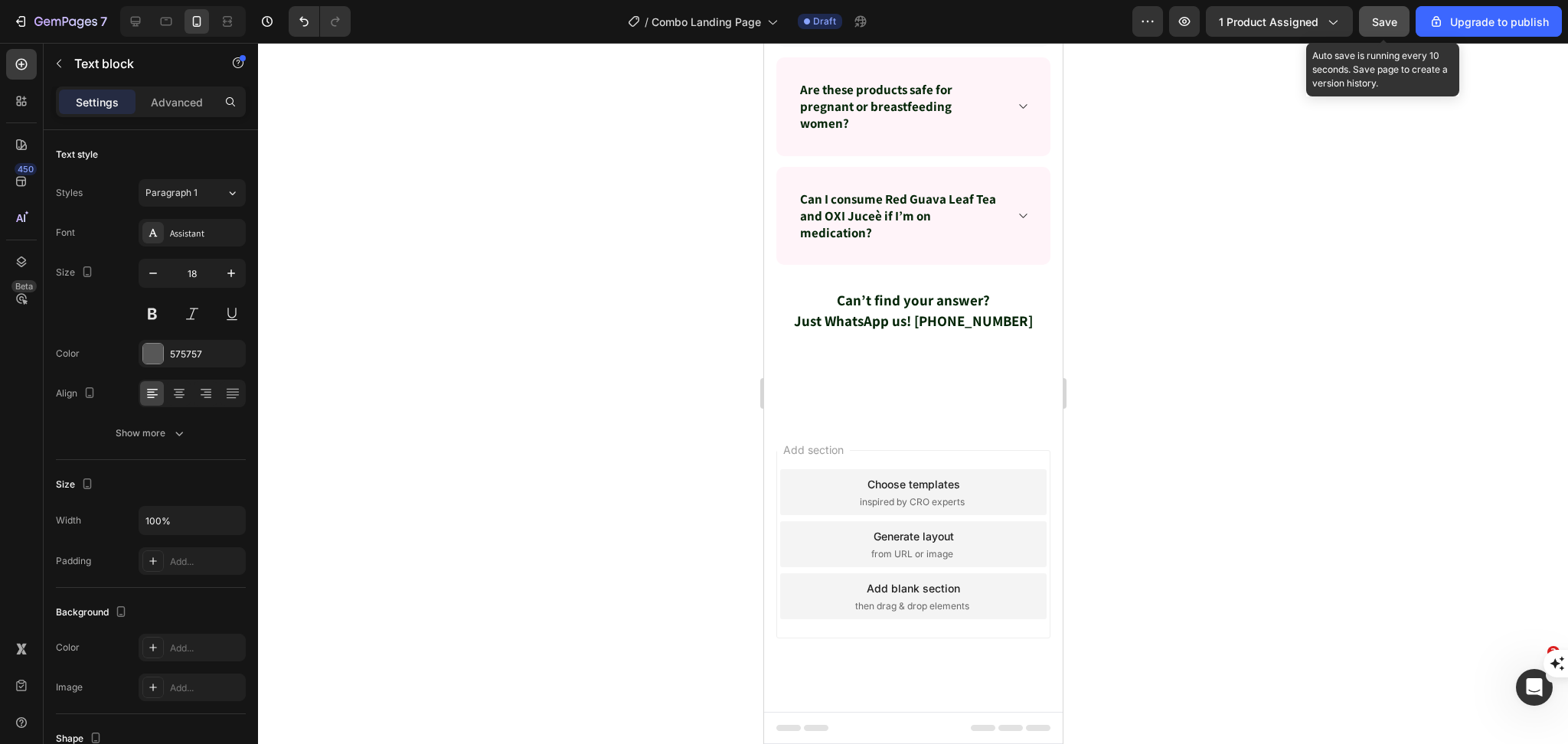
click at [1390, 22] on span "Save" at bounding box center [1385, 22] width 26 height 13
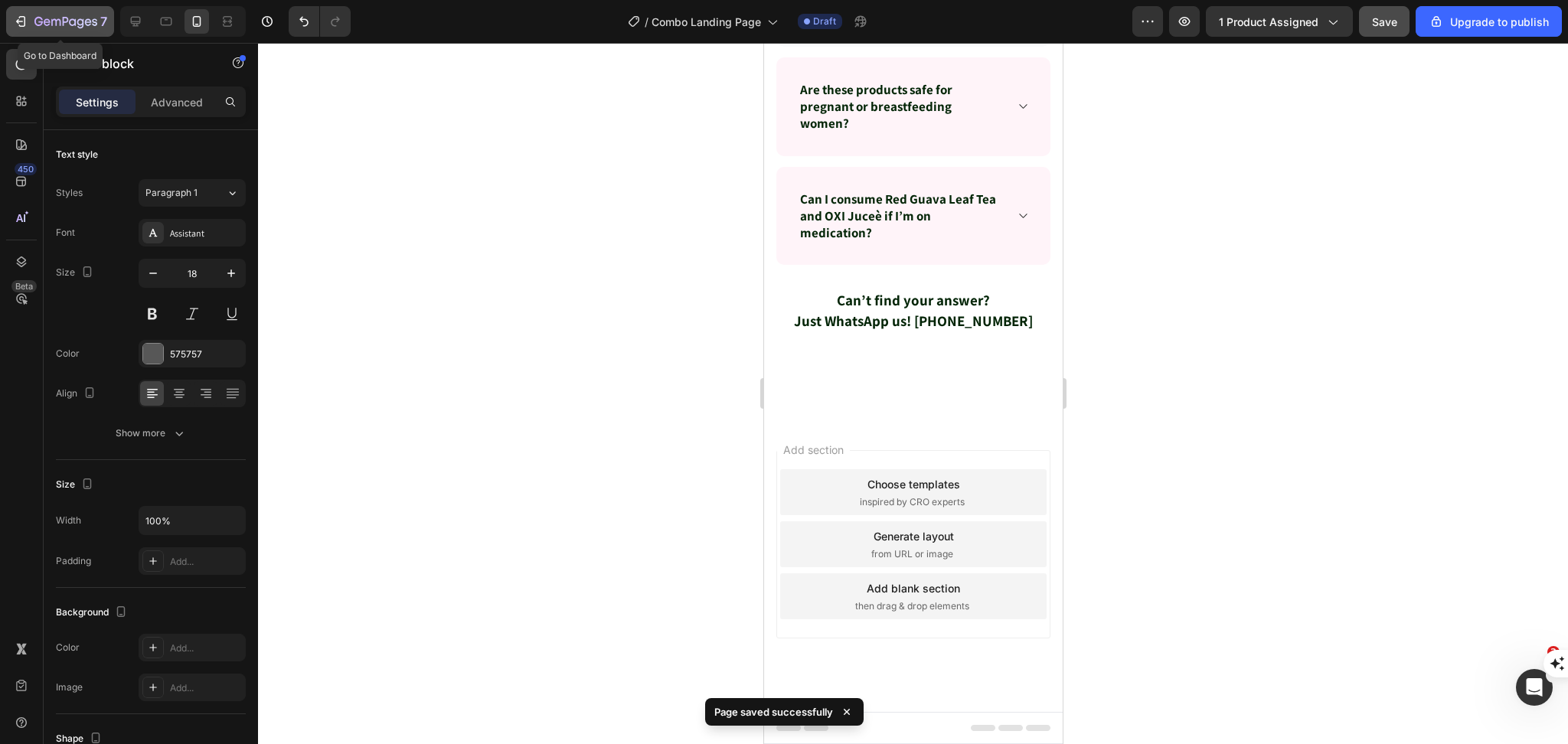
click at [63, 17] on icon "button" at bounding box center [66, 22] width 6 height 10
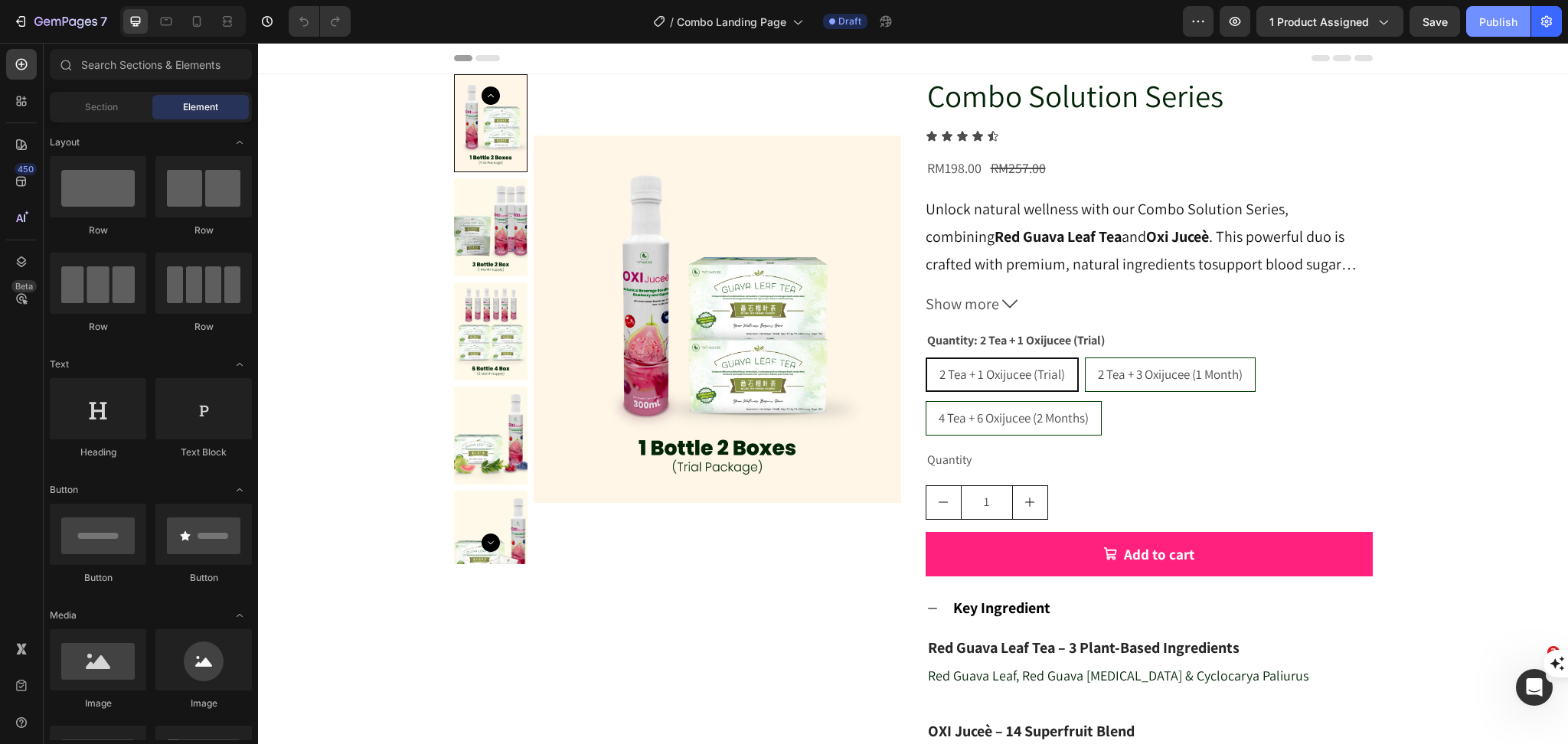
click at [1511, 22] on div "Publish" at bounding box center [1498, 22] width 38 height 16
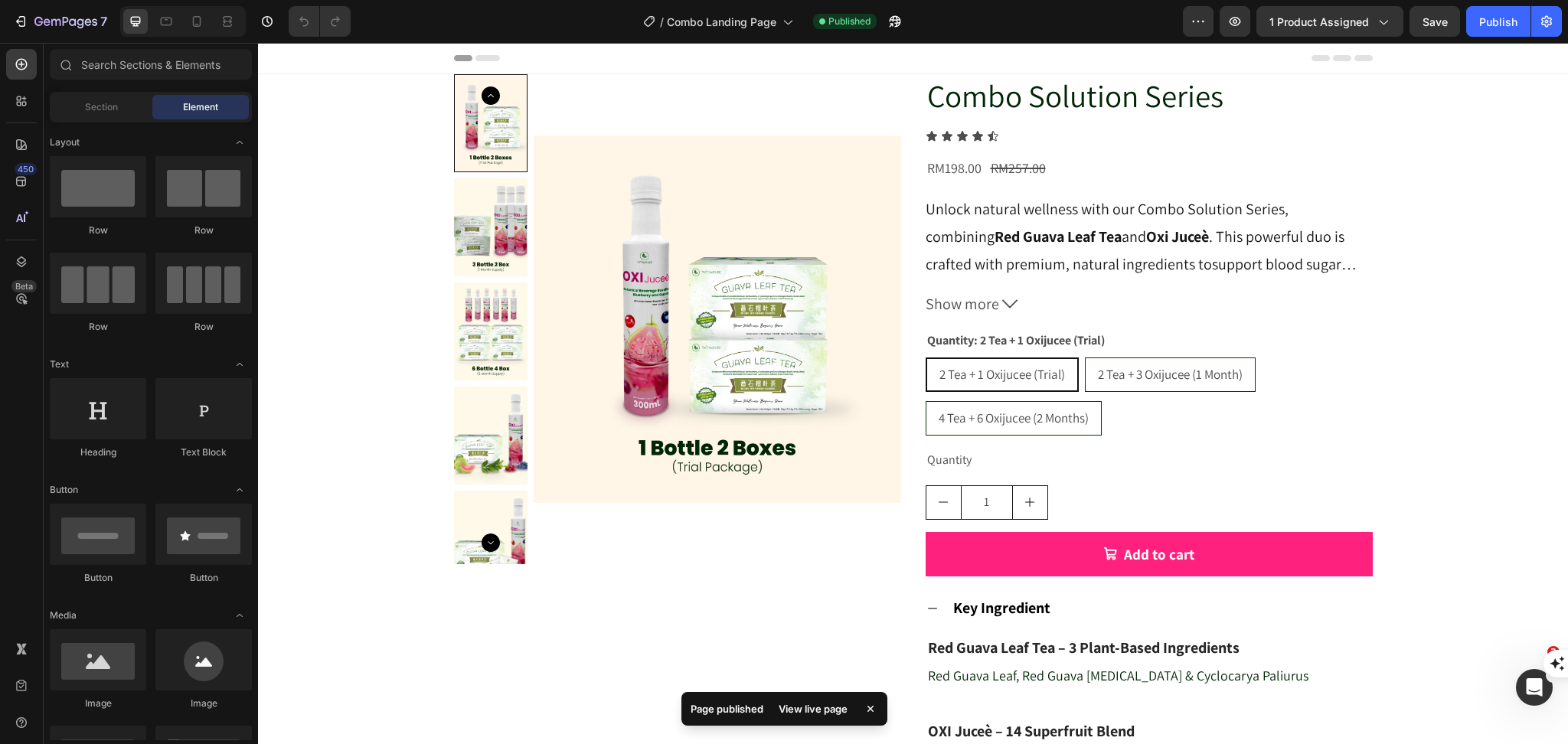
click at [819, 705] on div "View live page" at bounding box center [812, 709] width 87 height 22
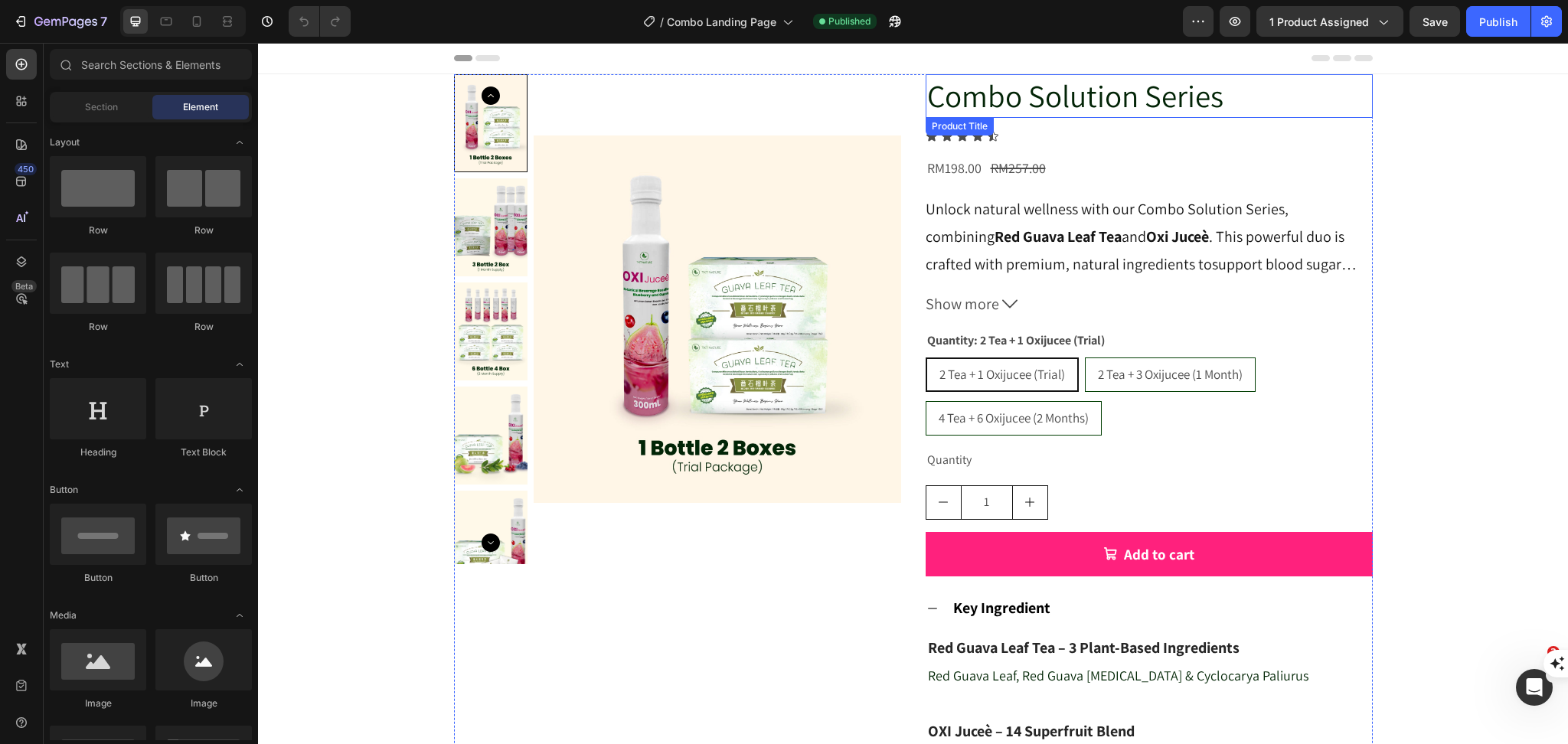
click at [1056, 81] on h2 "Combo Solution Series" at bounding box center [1149, 96] width 447 height 44
click at [1051, 85] on h2 "Combo Solution Series" at bounding box center [1149, 96] width 447 height 44
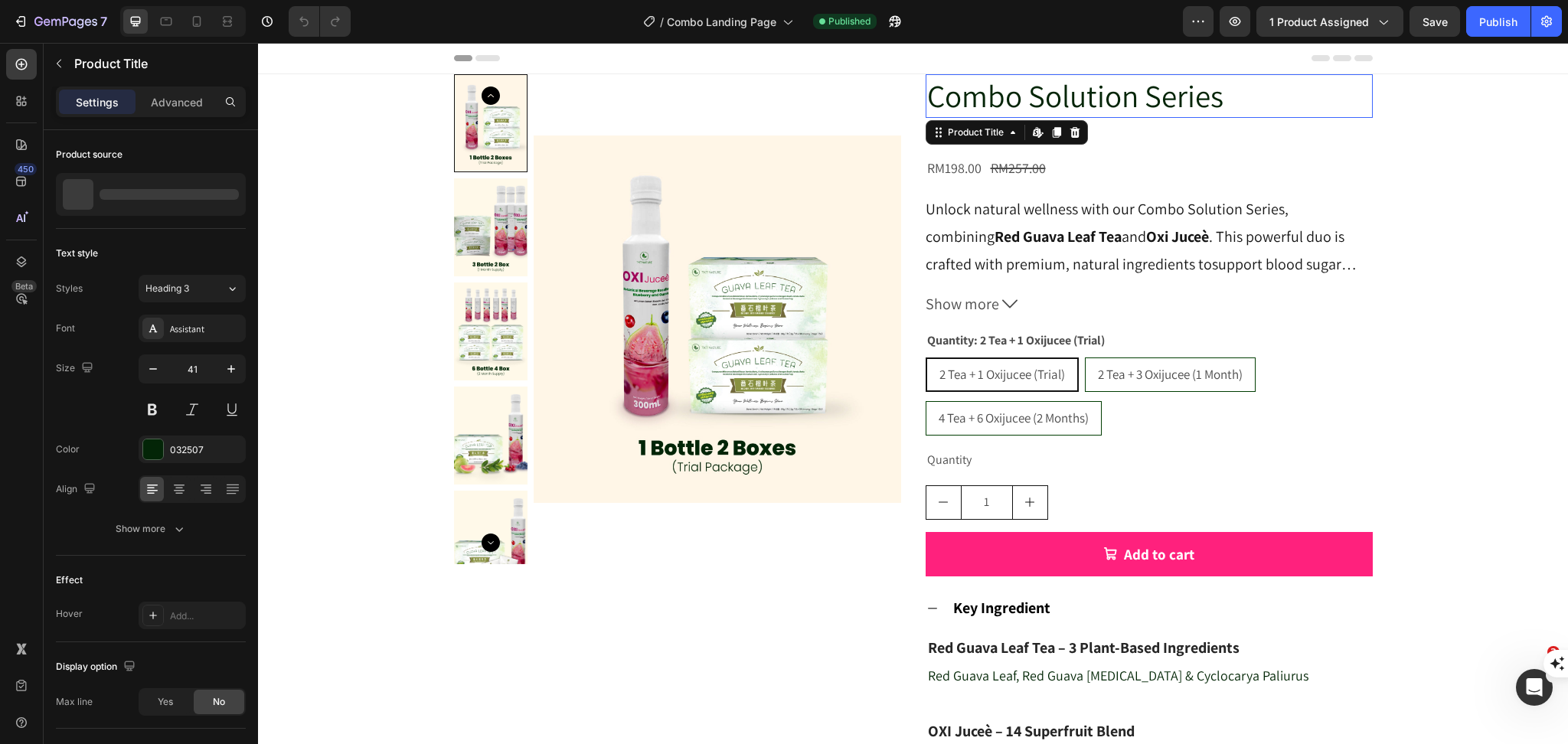
click at [1051, 85] on h2 "Combo Solution Series" at bounding box center [1149, 96] width 447 height 44
click at [1160, 101] on h2 "Combo Solution Series" at bounding box center [1149, 96] width 447 height 44
click at [64, 59] on icon "button" at bounding box center [58, 63] width 12 height 12
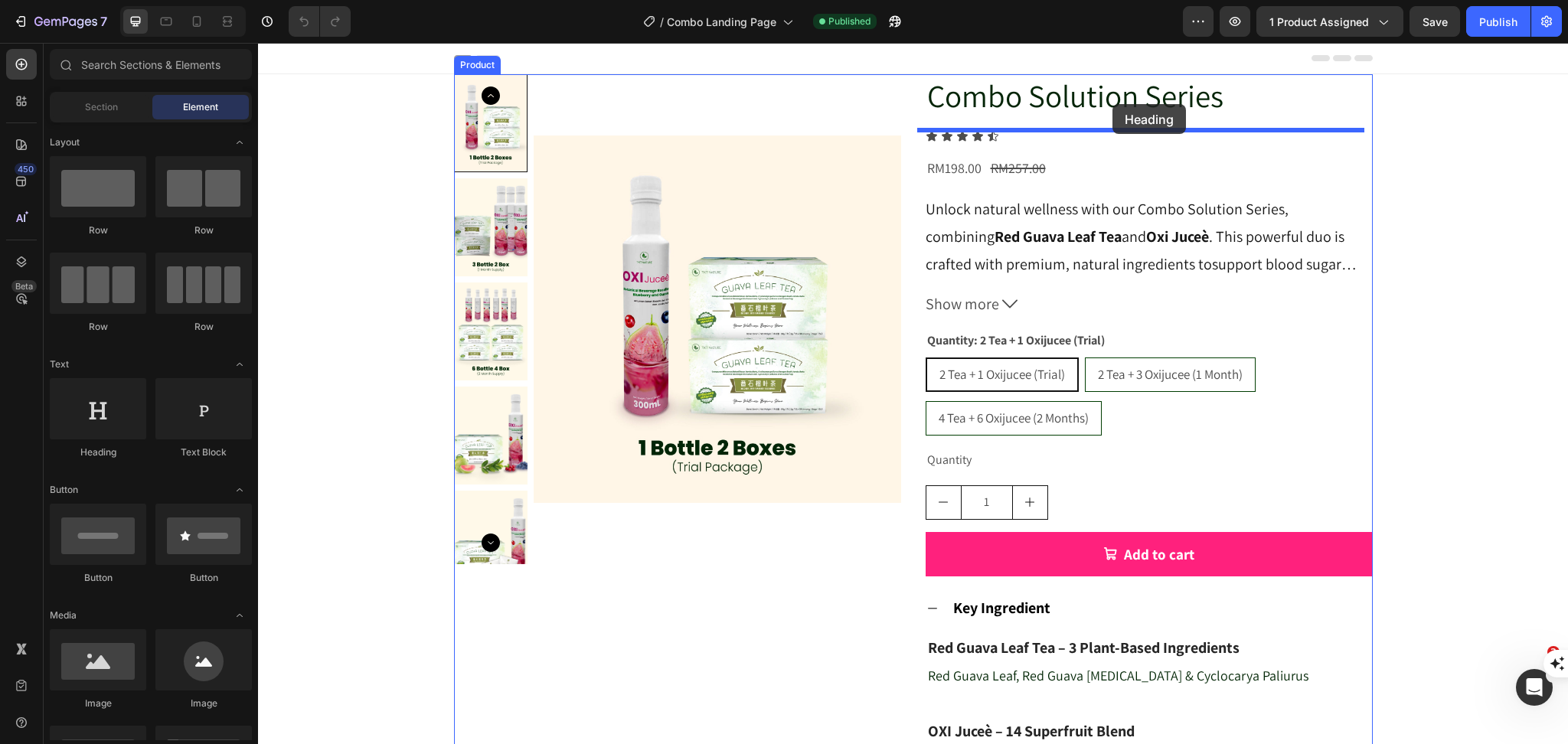
drag, startPoint x: 403, startPoint y: 435, endPoint x: 1112, endPoint y: 104, distance: 782.5
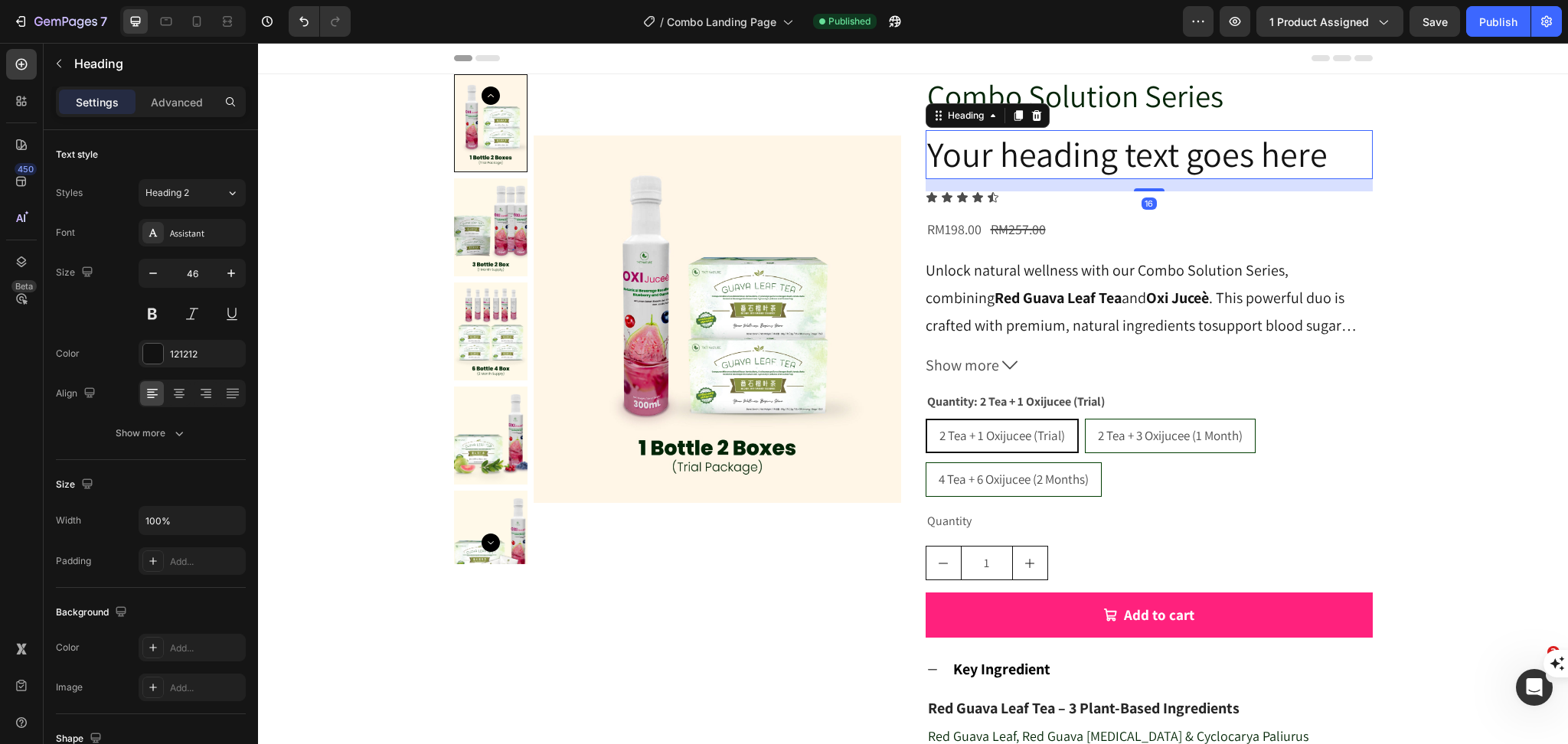
click at [1149, 163] on h2 "Your heading text goes here" at bounding box center [1149, 154] width 447 height 49
click at [1149, 163] on p "Your heading text goes here" at bounding box center [1149, 155] width 444 height 46
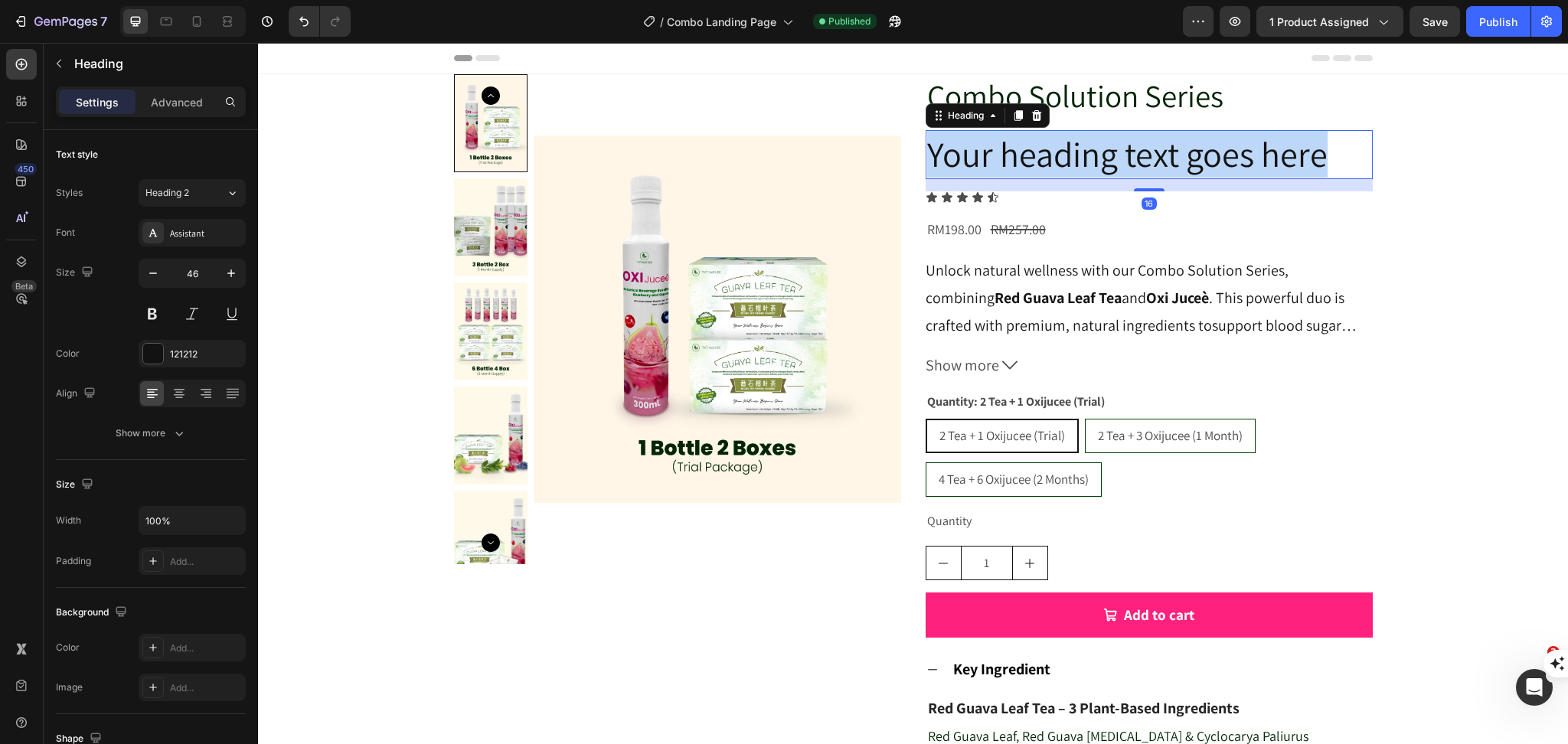
click at [1149, 163] on p "Your heading text goes here" at bounding box center [1149, 155] width 444 height 46
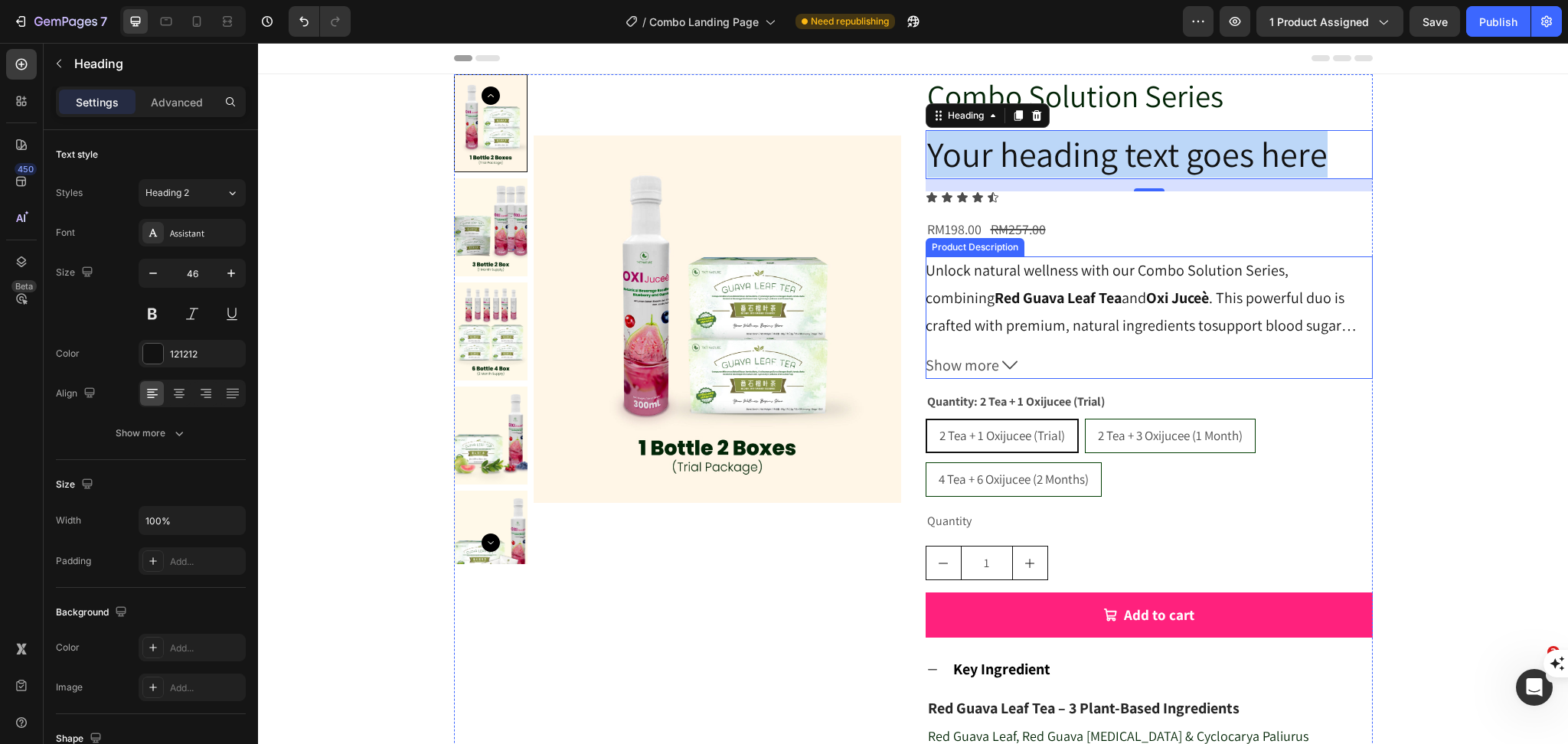
click at [1002, 363] on icon at bounding box center [1009, 364] width 15 height 15
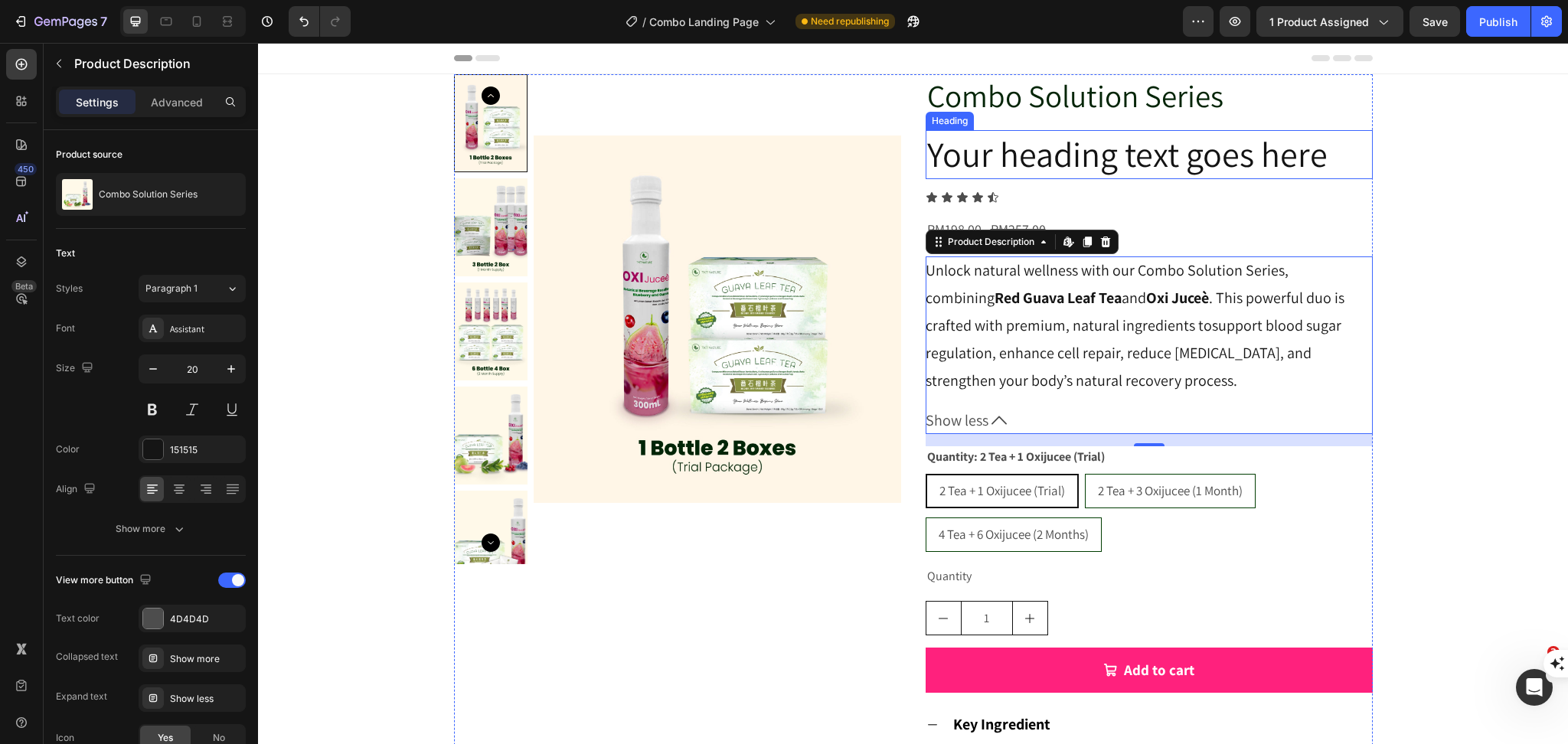
click at [1204, 163] on p "Your heading text goes here" at bounding box center [1149, 155] width 444 height 46
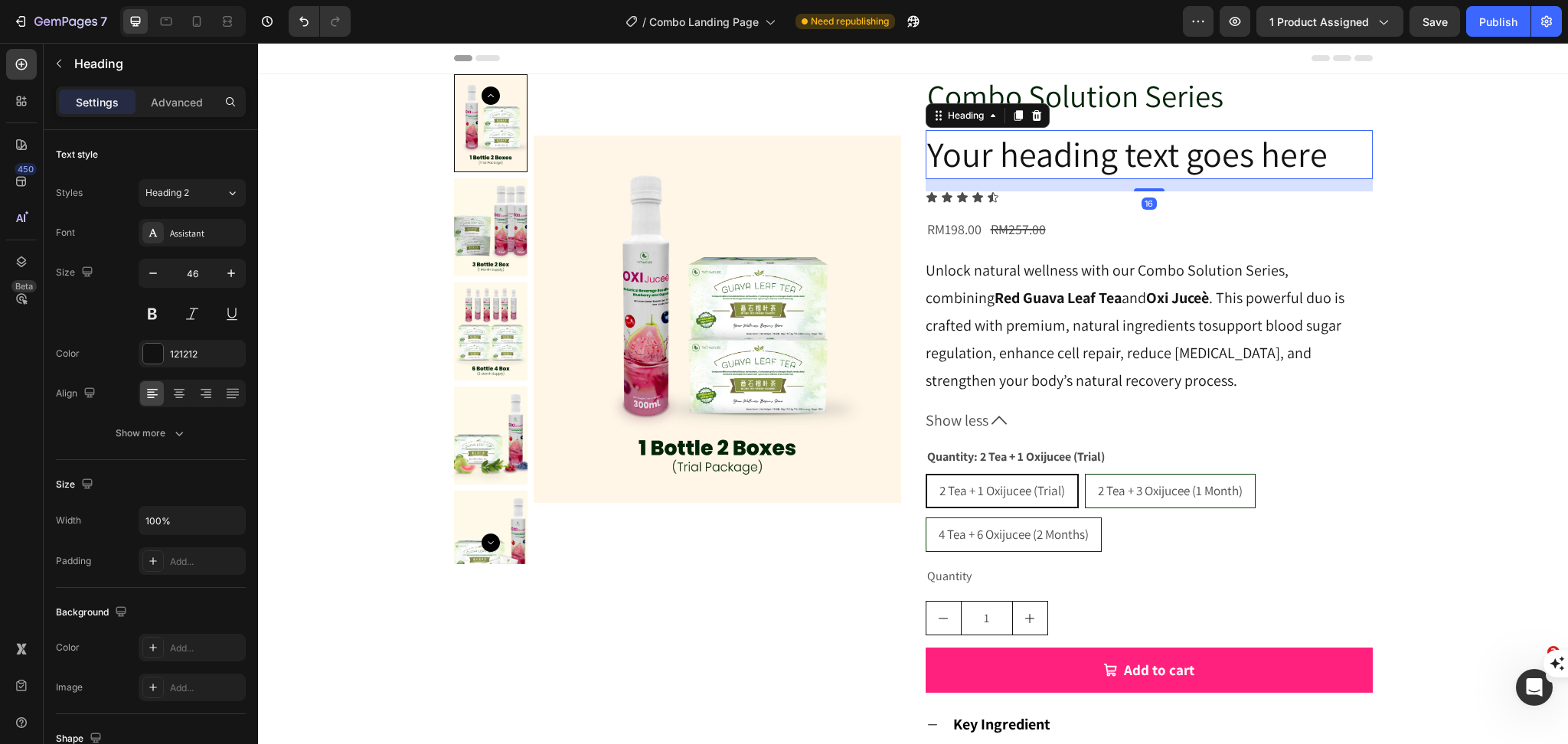
click at [1204, 164] on p "Your heading text goes here" at bounding box center [1149, 155] width 444 height 46
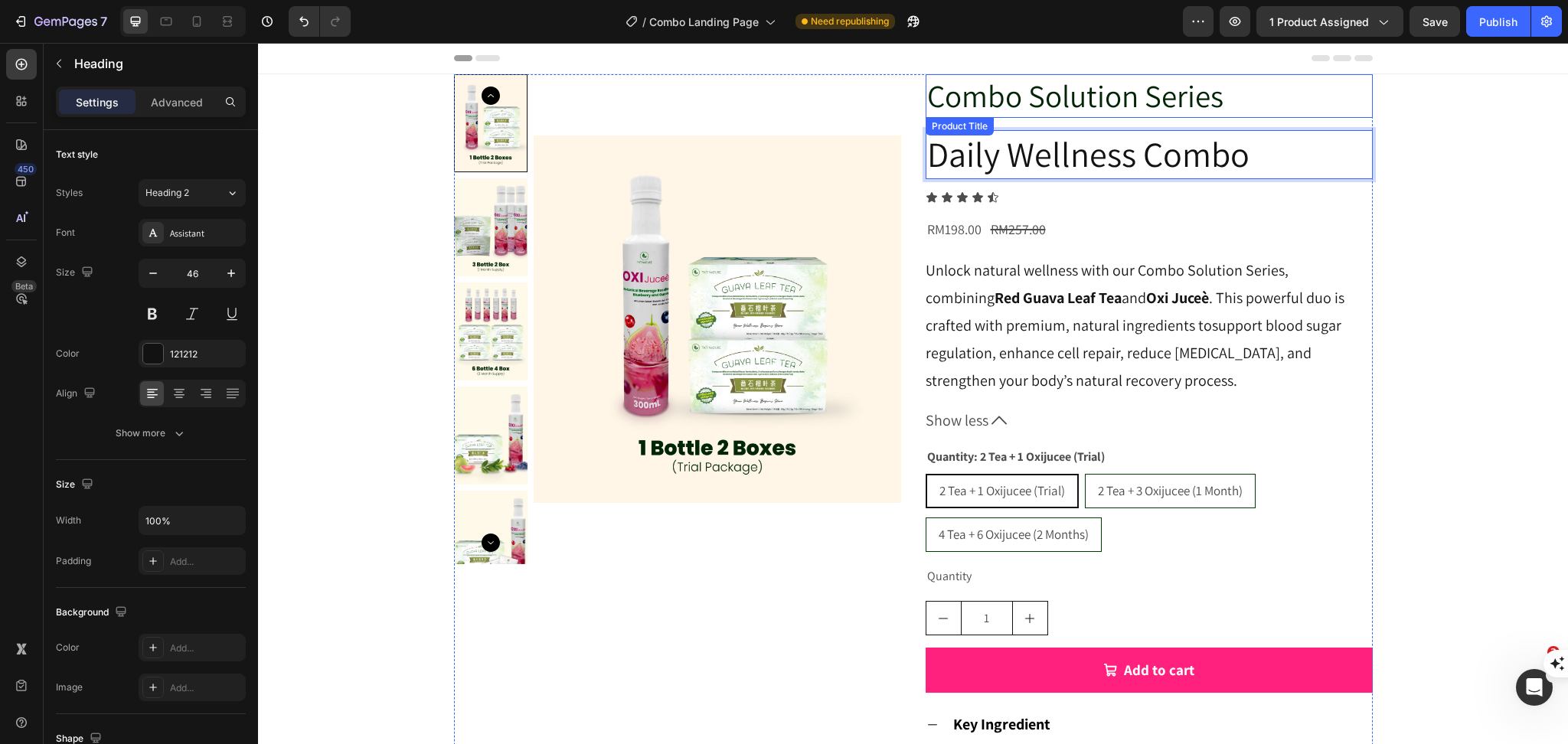
click at [925, 99] on h2 "Combo Solution Series" at bounding box center [1149, 96] width 447 height 44
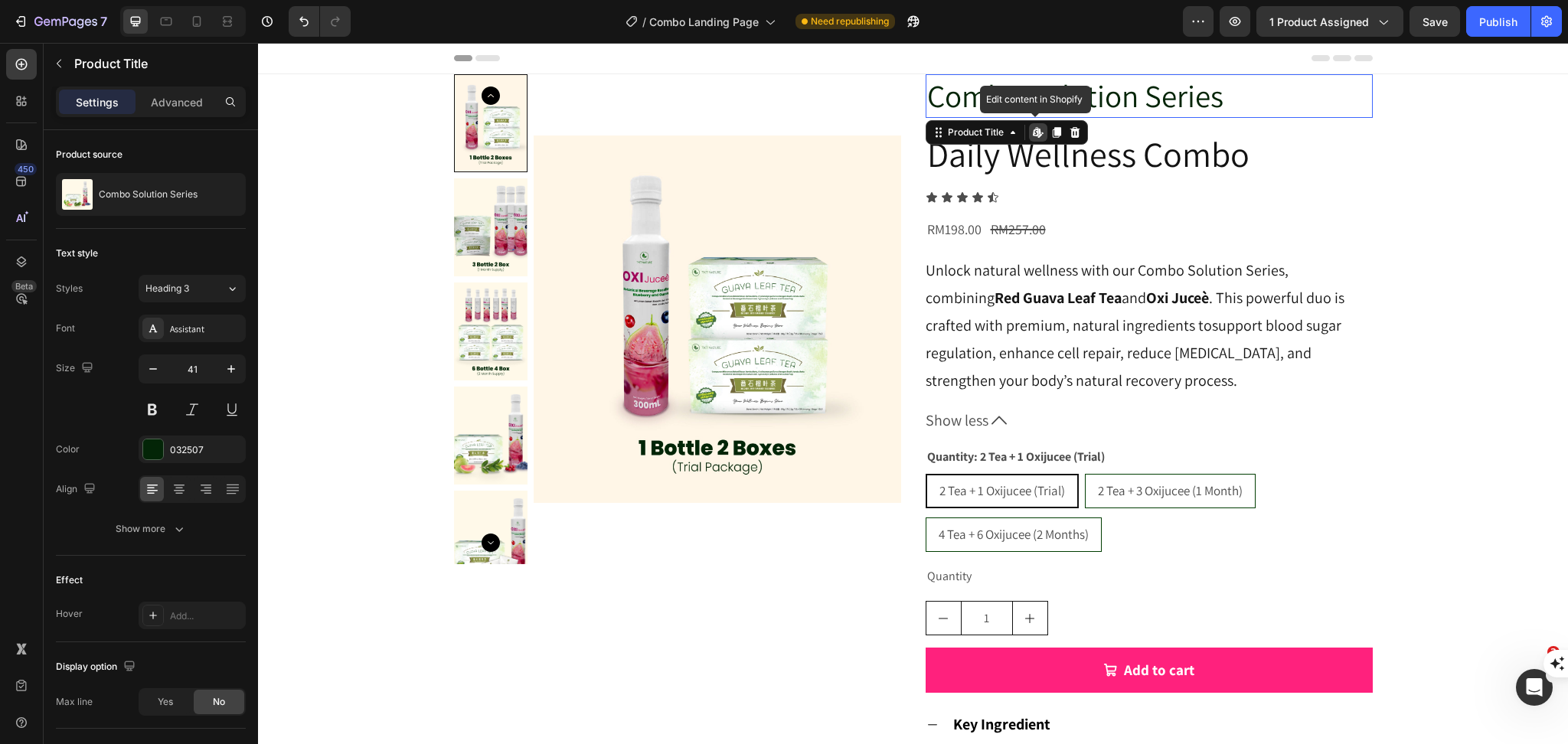
click at [925, 99] on h2 "Combo Solution Series" at bounding box center [1149, 96] width 447 height 44
click at [1287, 155] on p "Daily Wellness Combo" at bounding box center [1149, 155] width 444 height 46
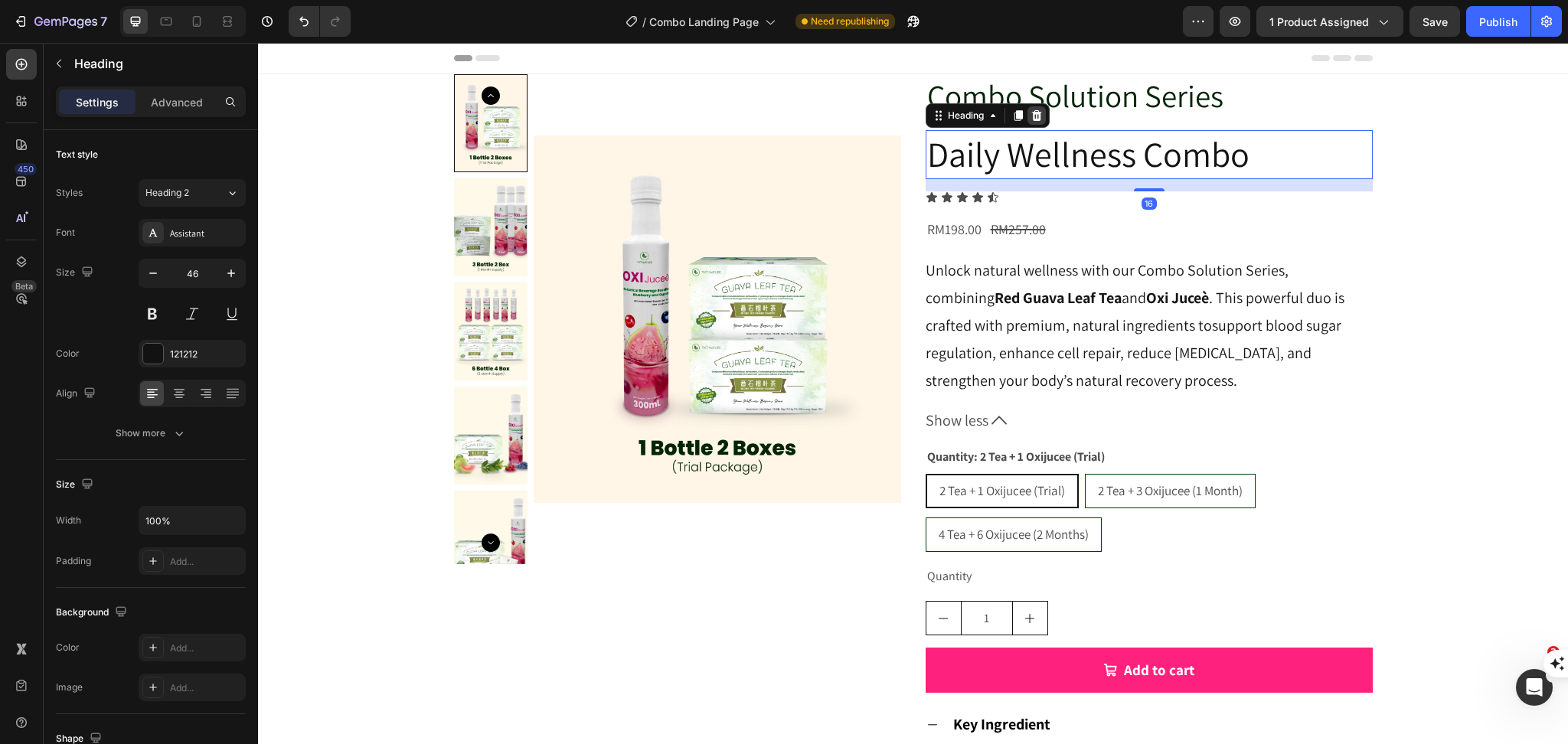
click at [1031, 112] on icon at bounding box center [1036, 115] width 10 height 10
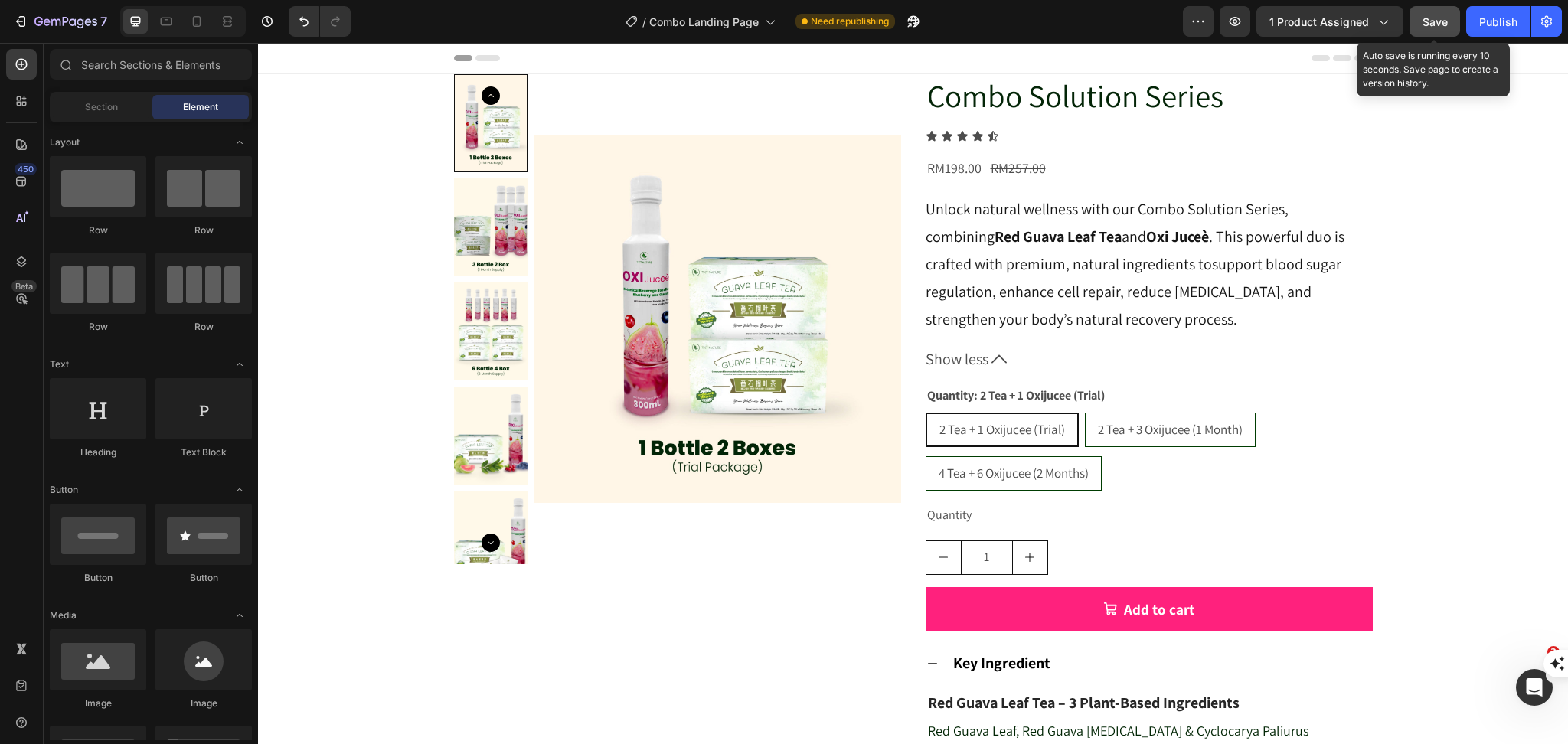
click at [1428, 26] on span "Save" at bounding box center [1435, 22] width 26 height 13
